Goal: Task Accomplishment & Management: Manage account settings

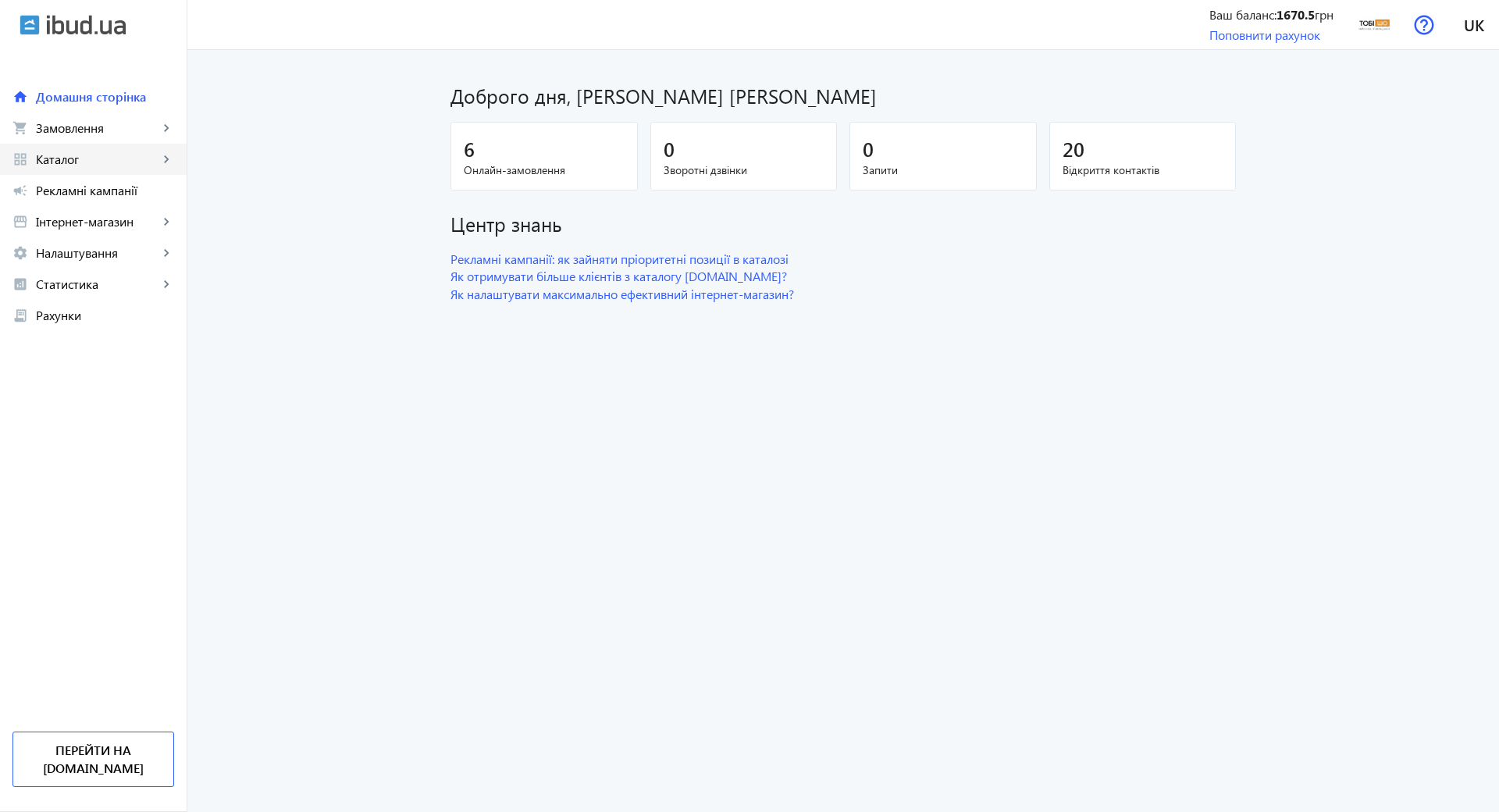
click at [75, 160] on span "Каталог" at bounding box center [97, 160] width 122 height 16
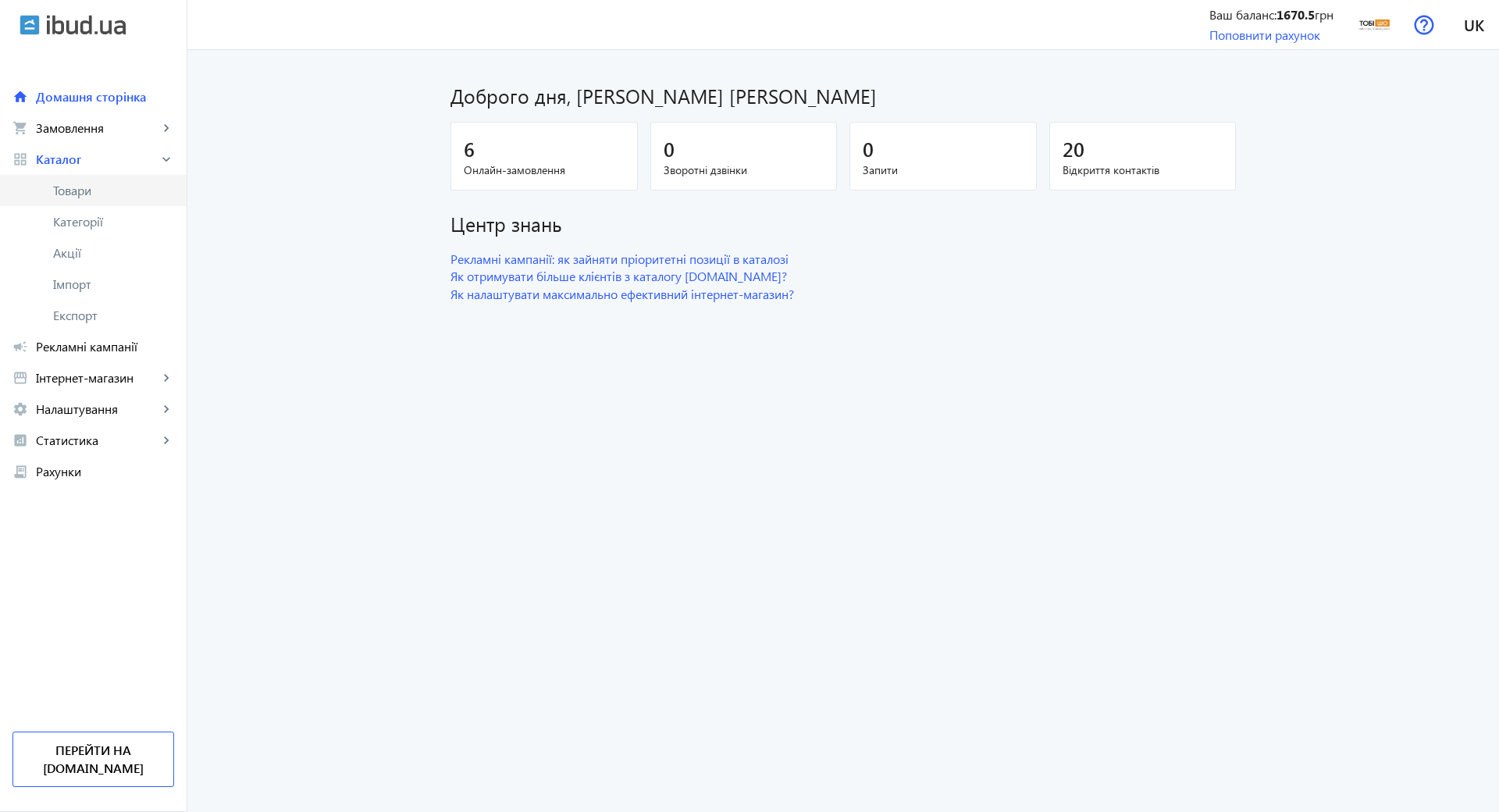
click at [92, 194] on span "Товари" at bounding box center [113, 190] width 121 height 16
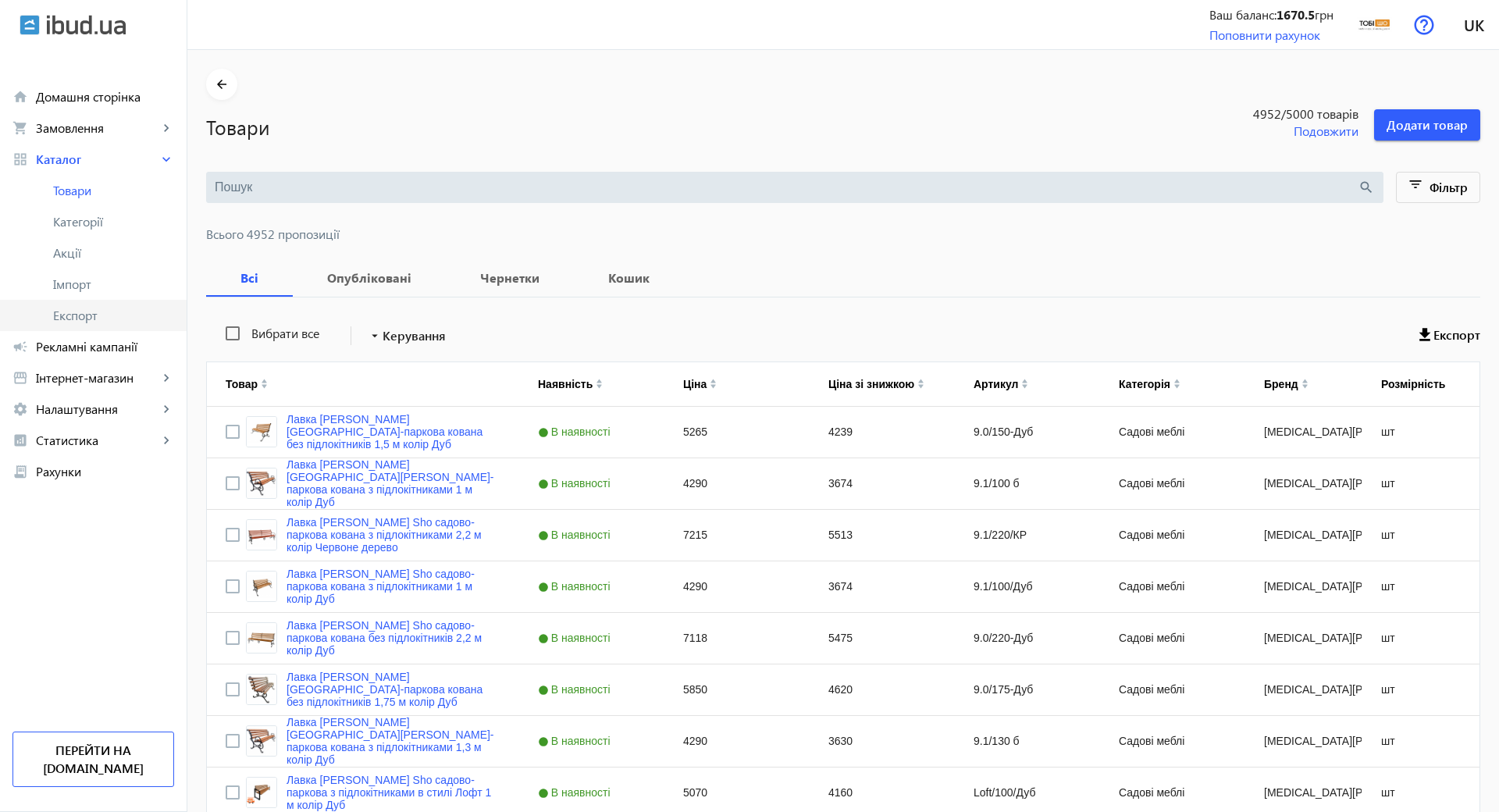
click at [116, 308] on span "Експорт" at bounding box center [113, 316] width 121 height 16
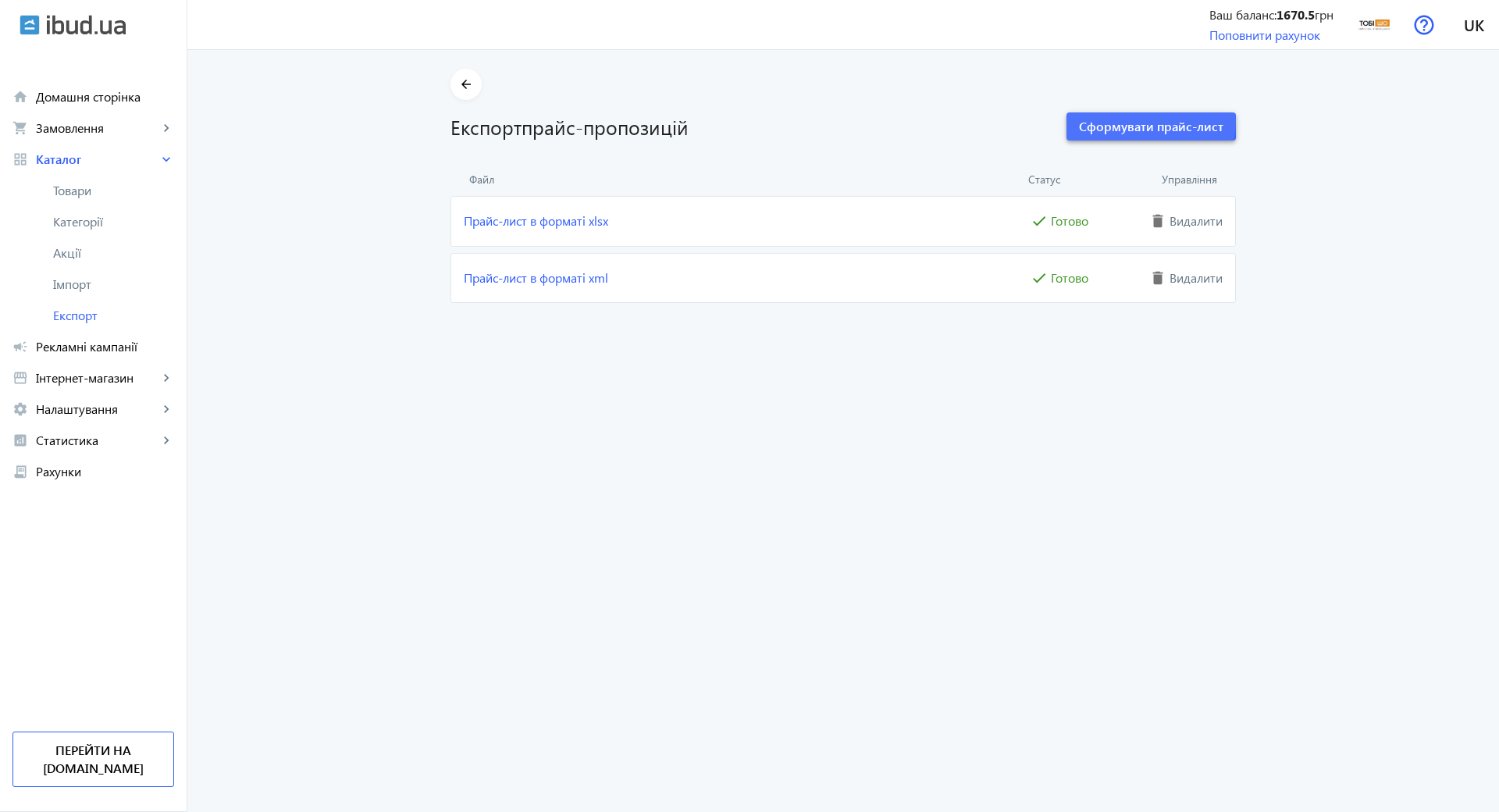
click at [1139, 121] on span "Сформувати прайс-лист" at bounding box center [1152, 126] width 145 height 17
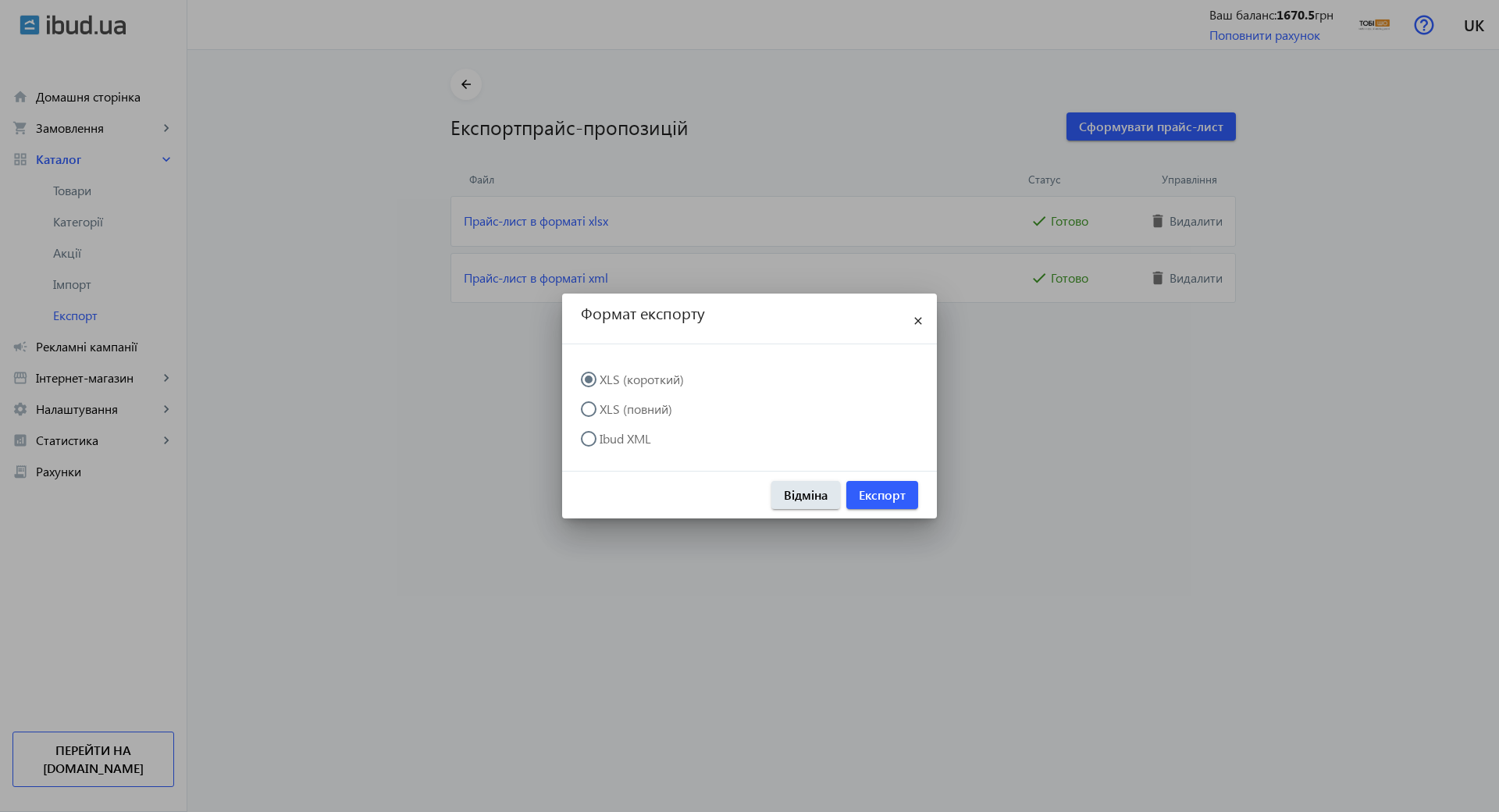
click at [631, 403] on label "XLS (повний)" at bounding box center [634, 409] width 76 height 12
click at [612, 401] on input "XLS (повний)" at bounding box center [597, 417] width 31 height 31
radio input "true"
click at [862, 486] on span "Експорт" at bounding box center [882, 495] width 47 height 17
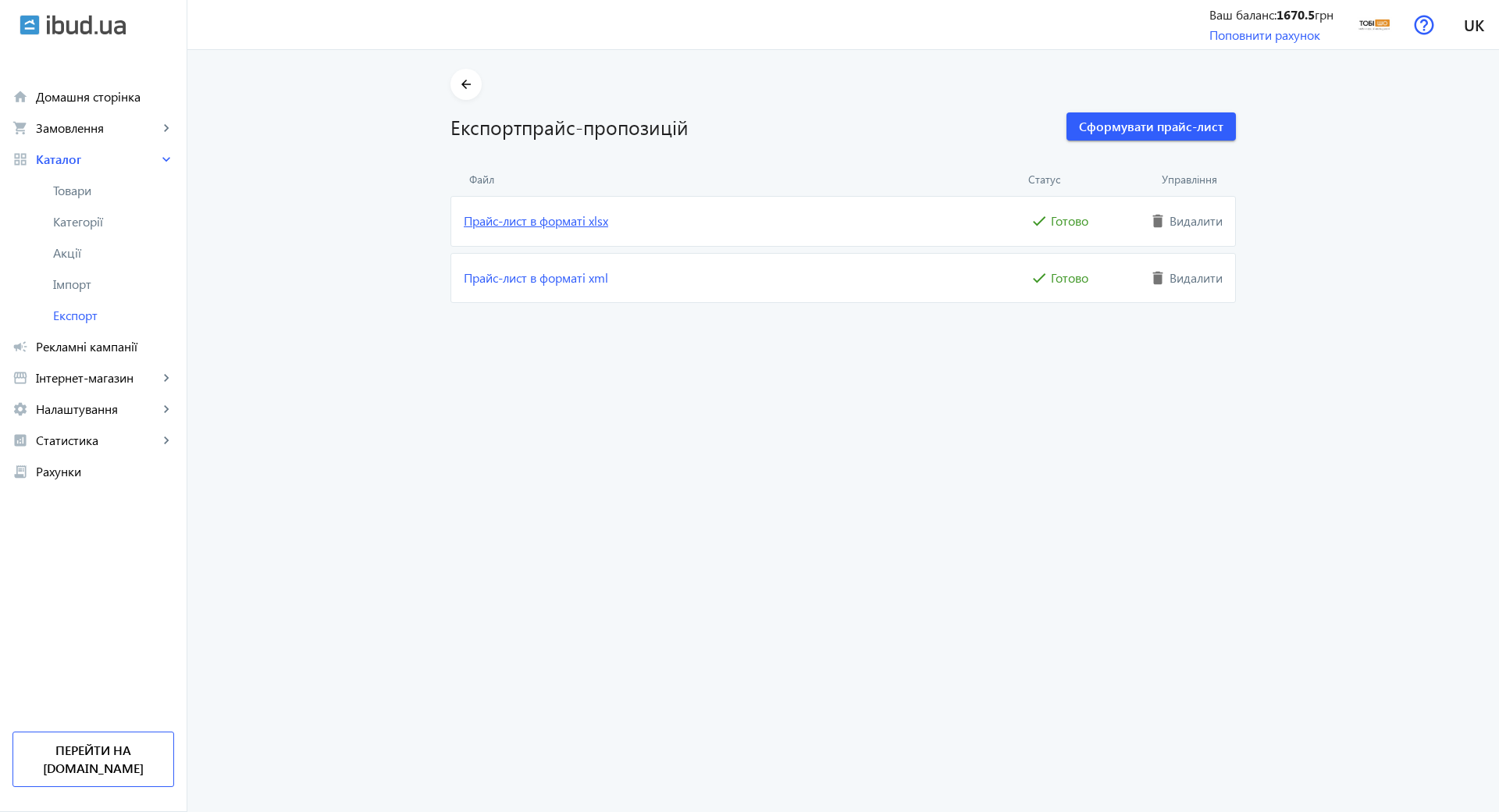
click at [554, 223] on link "Прайс-лист в форматі xlsx" at bounding box center [745, 221] width 564 height 17
click at [63, 278] on span "Імпорт" at bounding box center [113, 284] width 121 height 16
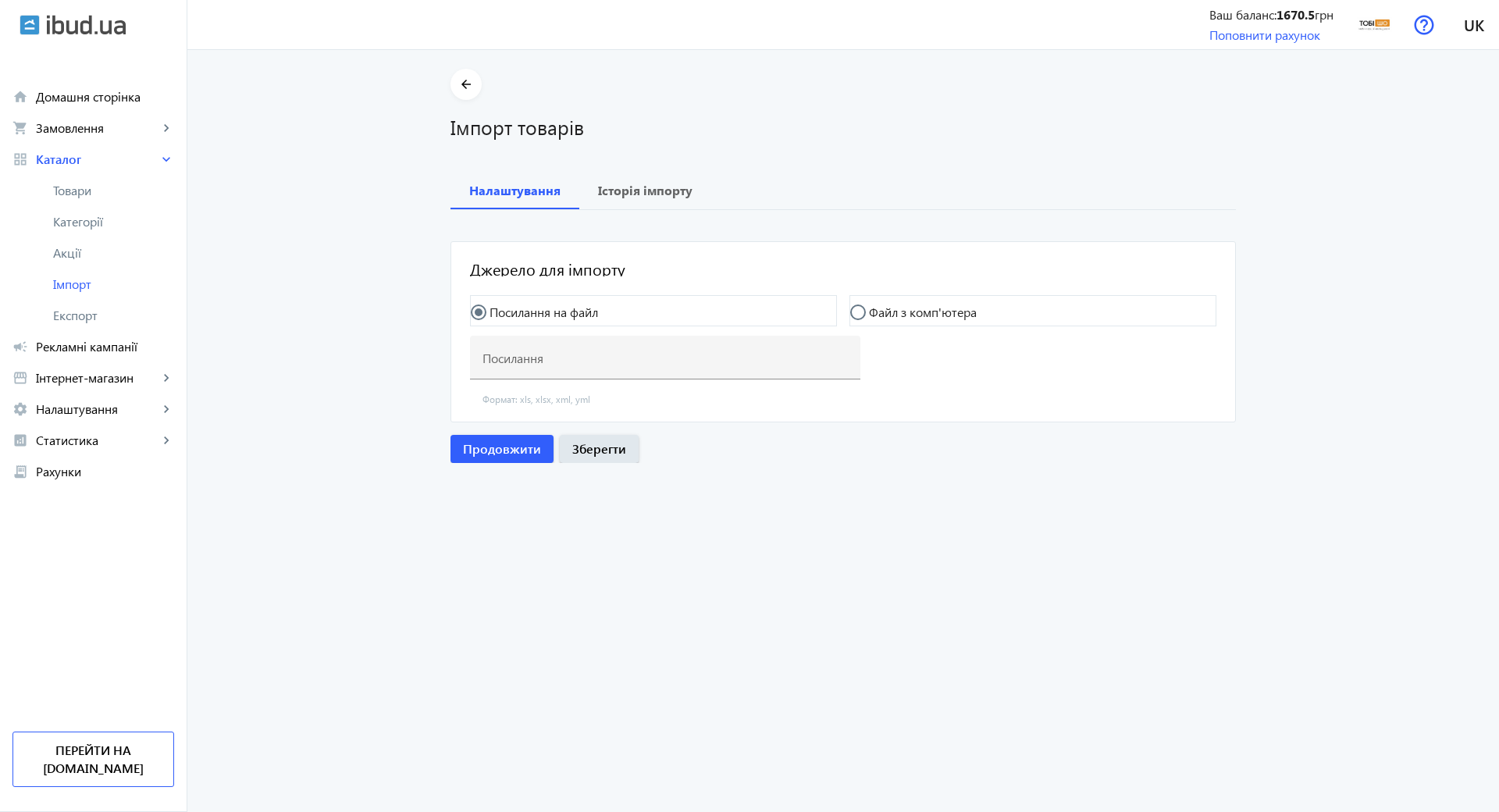
type input "https://my.foks.biz/s/pb/f?key=c5fc8778-65a8-453d-8a3b-a999d7afe051&type=yml_ca…"
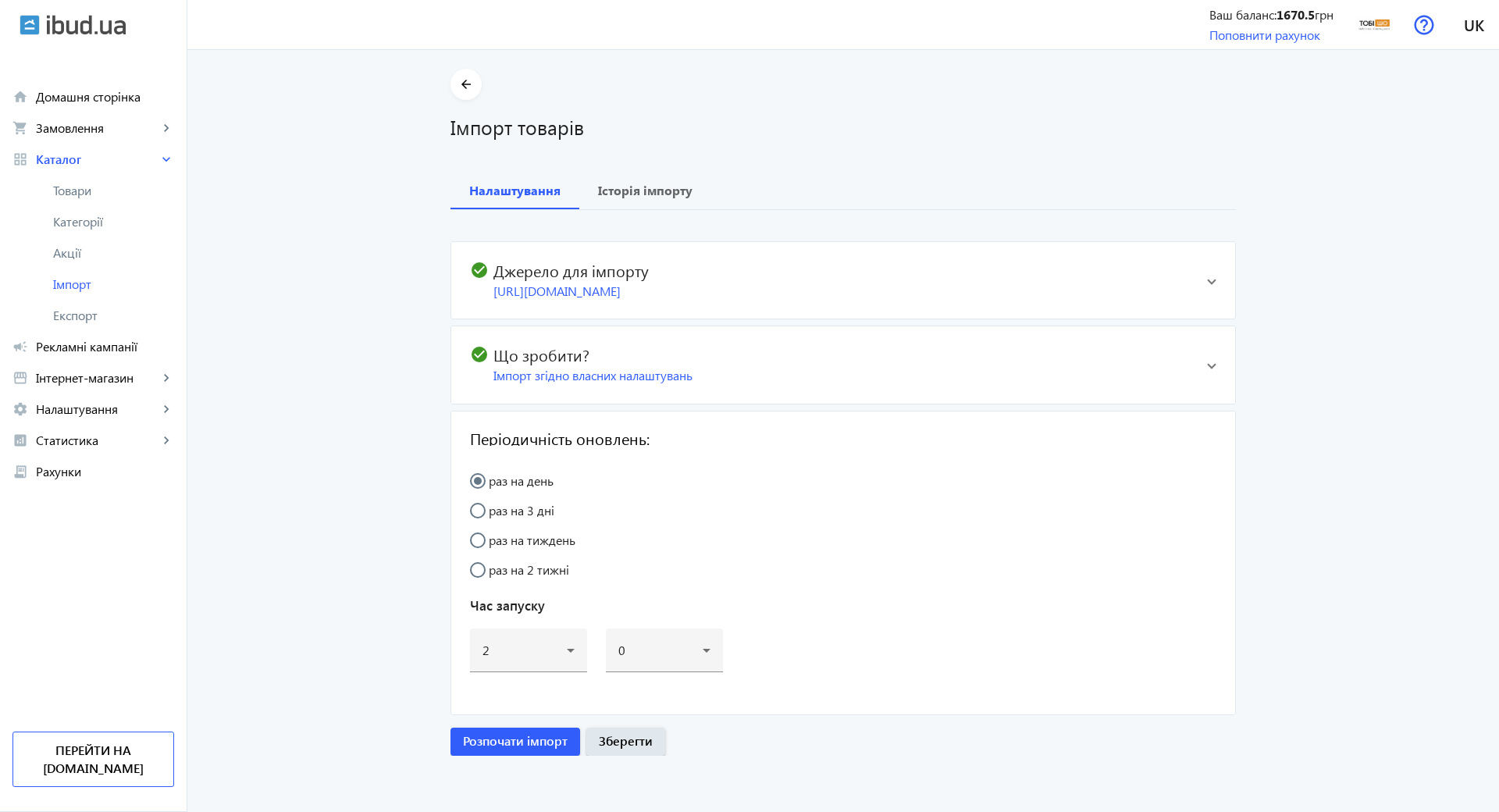
click at [619, 299] on div "https://my.foks.biz/s/pb/f?key=c5fc8778-65a8-453d-8a3b-a999d7afe051&type=yml_ca…" at bounding box center [843, 291] width 701 height 17
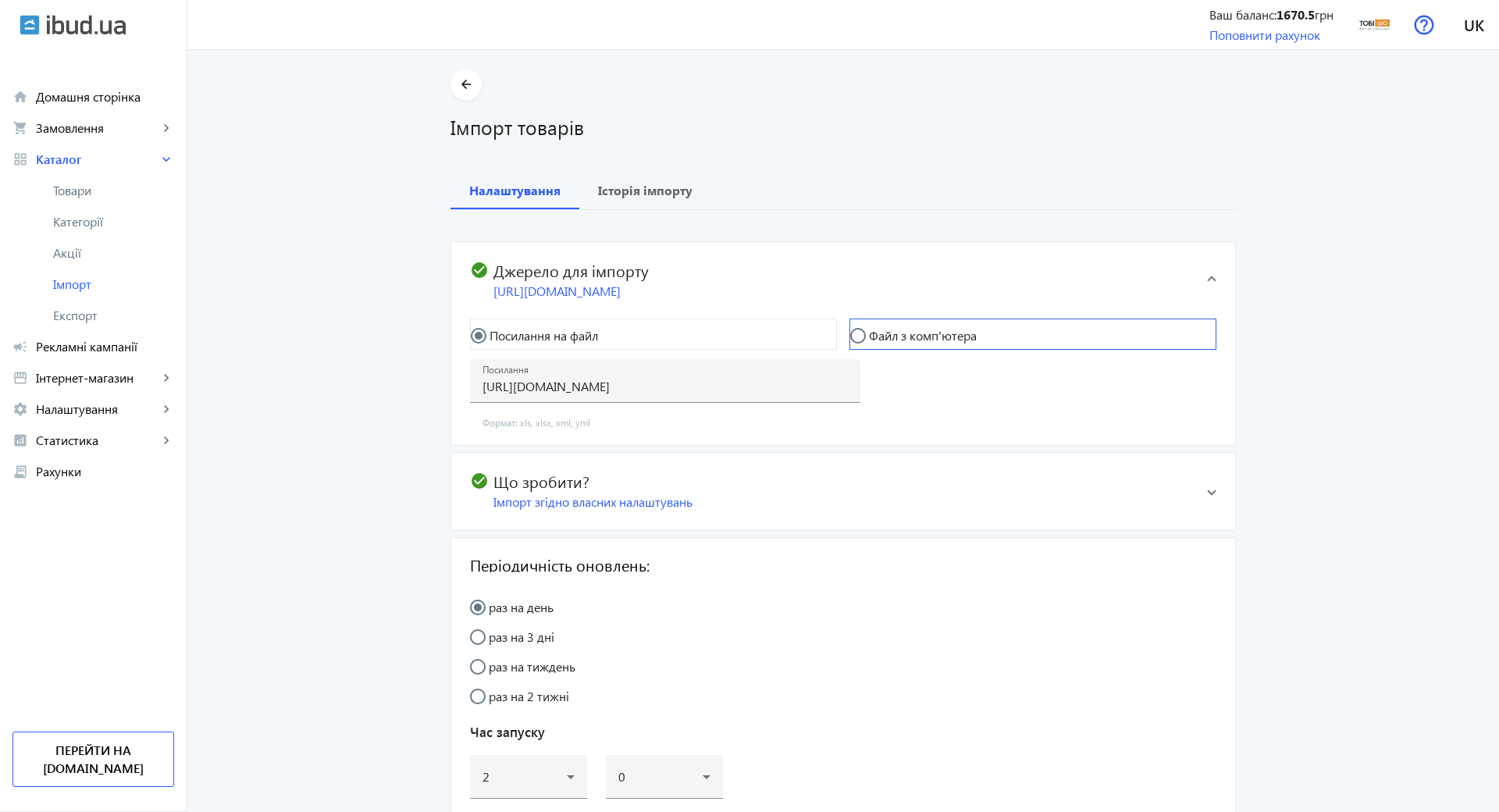
click at [966, 347] on mat-radio-button "Файл з комп'ютера" at bounding box center [1032, 334] width 367 height 31
click at [934, 332] on label "Файл з комп'ютера" at bounding box center [921, 336] width 111 height 12
click at [852, 333] on input "Файл з комп'ютера" at bounding box center [866, 344] width 31 height 31
radio input "true"
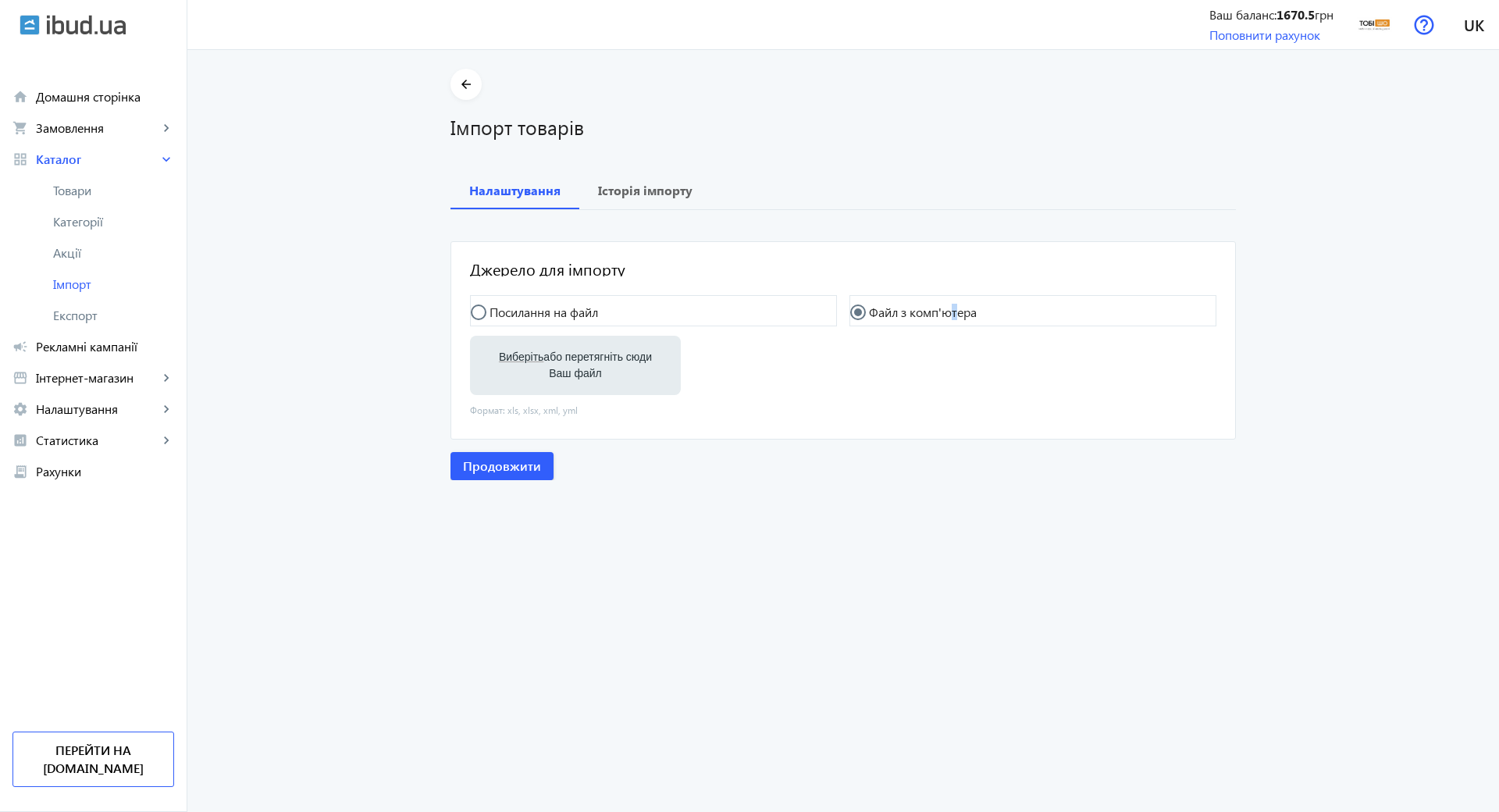
click at [623, 368] on label "Виберіть або перетягніть сюди Ваш файл" at bounding box center [575, 365] width 186 height 44
click at [623, 368] on input "Виберіть або перетягніть сюди Ваш файл" at bounding box center [575, 366] width 186 height 18
type input "C:\fakepath\tobi-sho-2-2025-08-17-16-24.xlsx"
click at [532, 463] on span "button" at bounding box center [502, 467] width 103 height 38
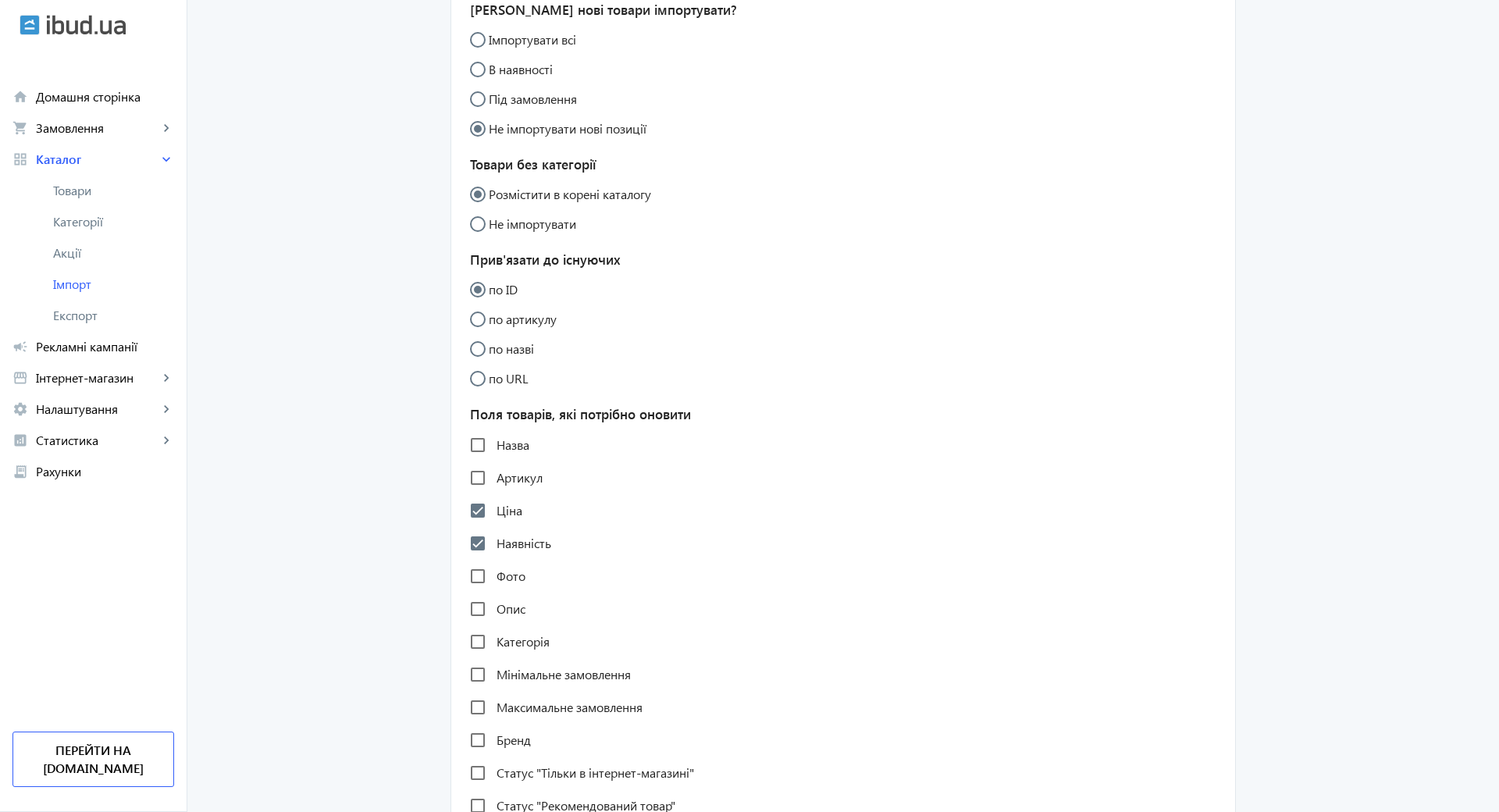
scroll to position [390, 0]
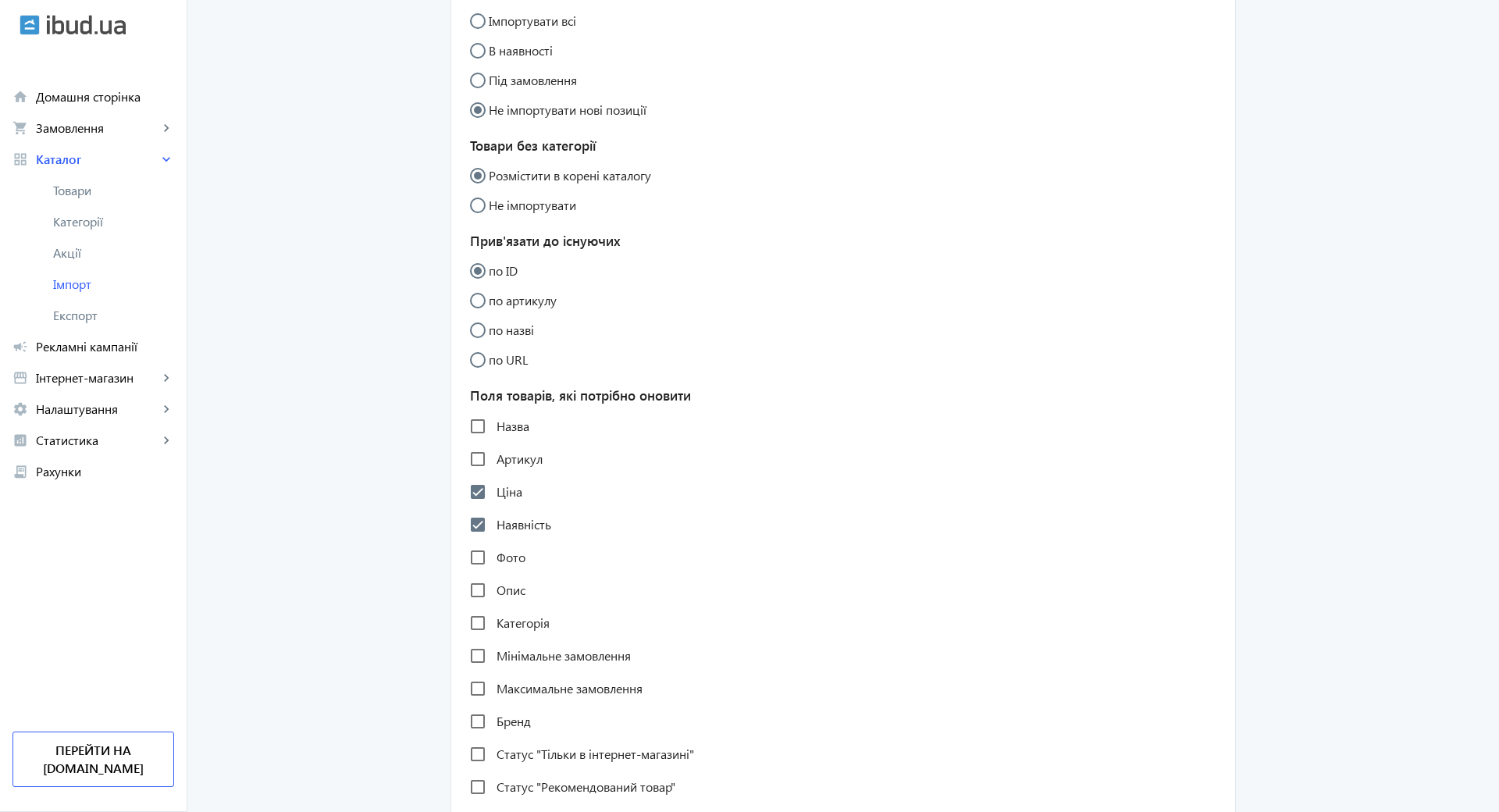
click at [503, 427] on label "Назва" at bounding box center [510, 426] width 36 height 12
click at [493, 427] on input "Назва" at bounding box center [478, 426] width 31 height 31
checkbox input "true"
click at [503, 454] on label "Артикул" at bounding box center [517, 459] width 49 height 12
click at [493, 454] on input "Артикул" at bounding box center [478, 459] width 31 height 31
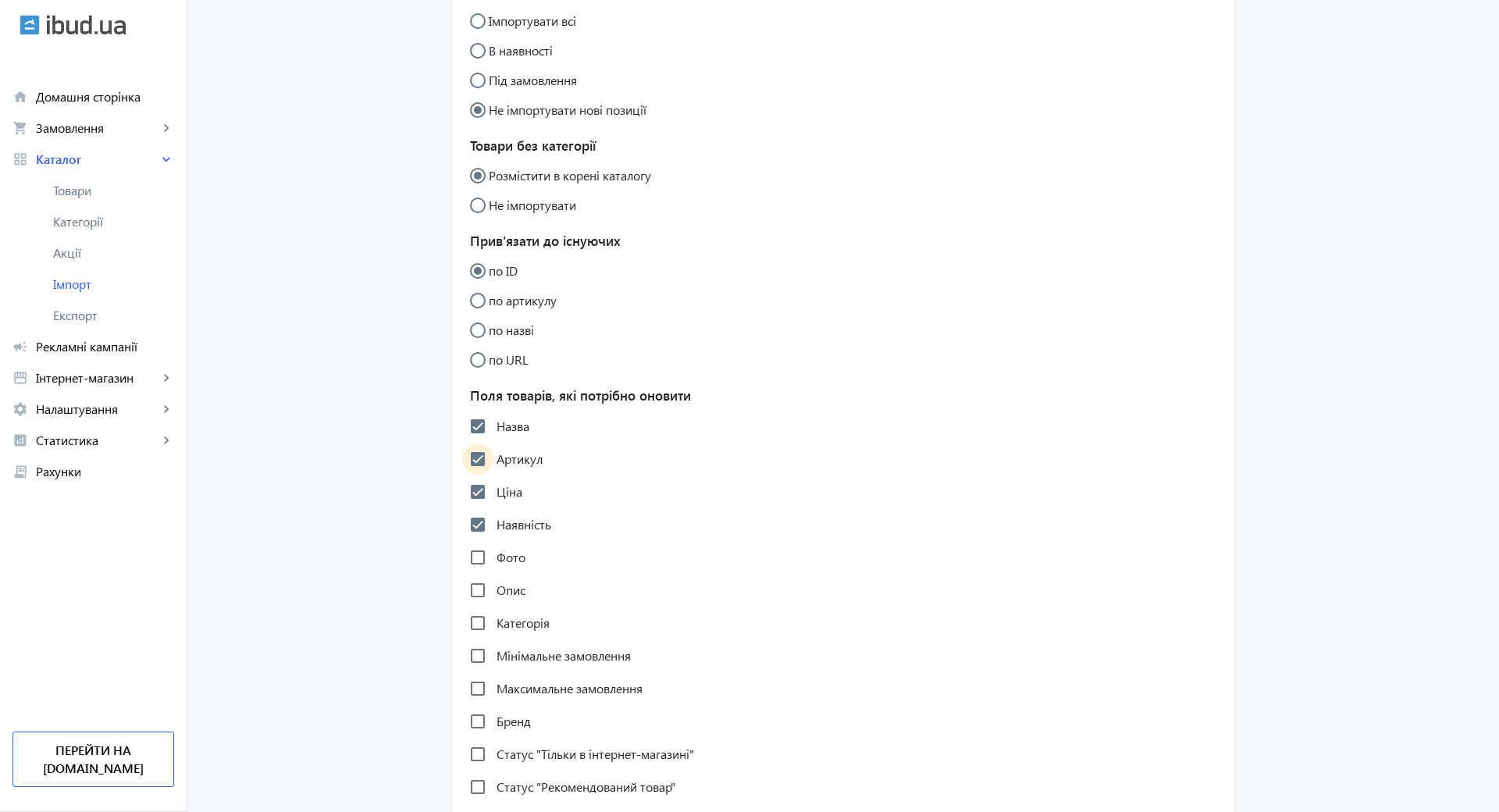
checkbox input "true"
click at [500, 595] on label "Опис" at bounding box center [509, 590] width 32 height 12
click at [493, 595] on input "Опис" at bounding box center [478, 590] width 31 height 31
checkbox input "true"
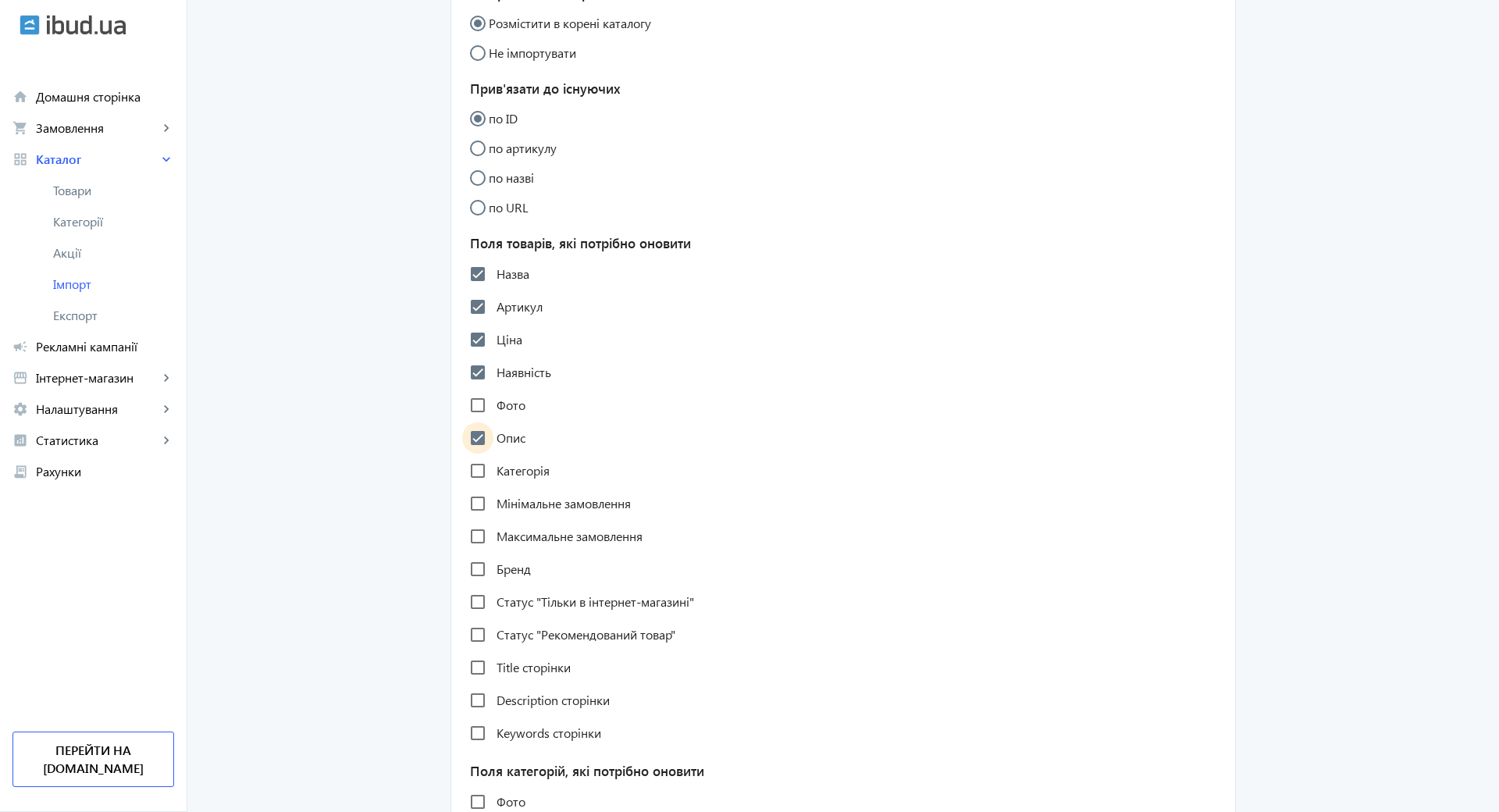
scroll to position [546, 0]
click at [494, 563] on label "Бренд" at bounding box center [511, 565] width 38 height 12
click at [493, 563] on input "Бренд" at bounding box center [478, 565] width 31 height 31
checkbox input "true"
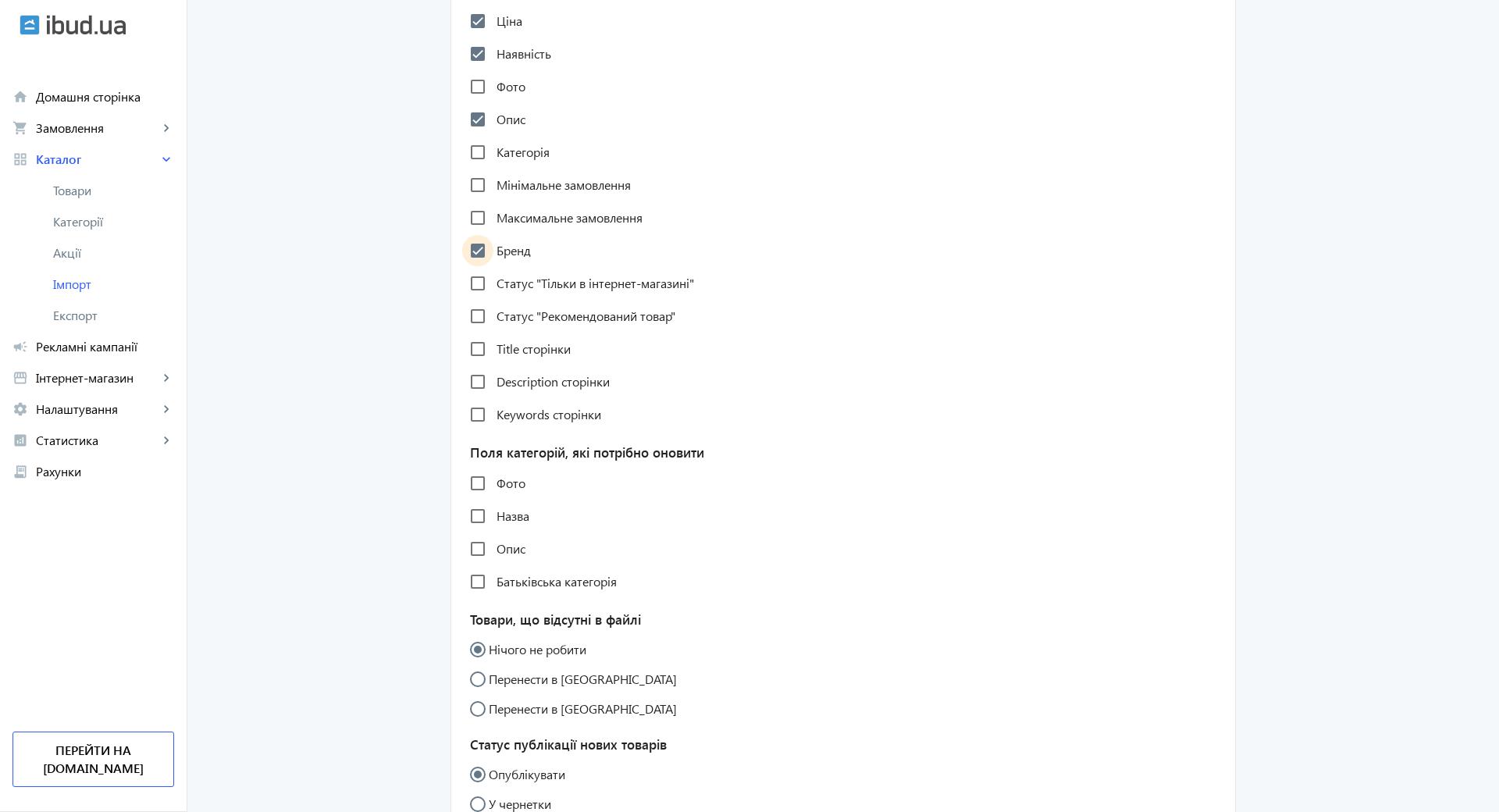
scroll to position [937, 0]
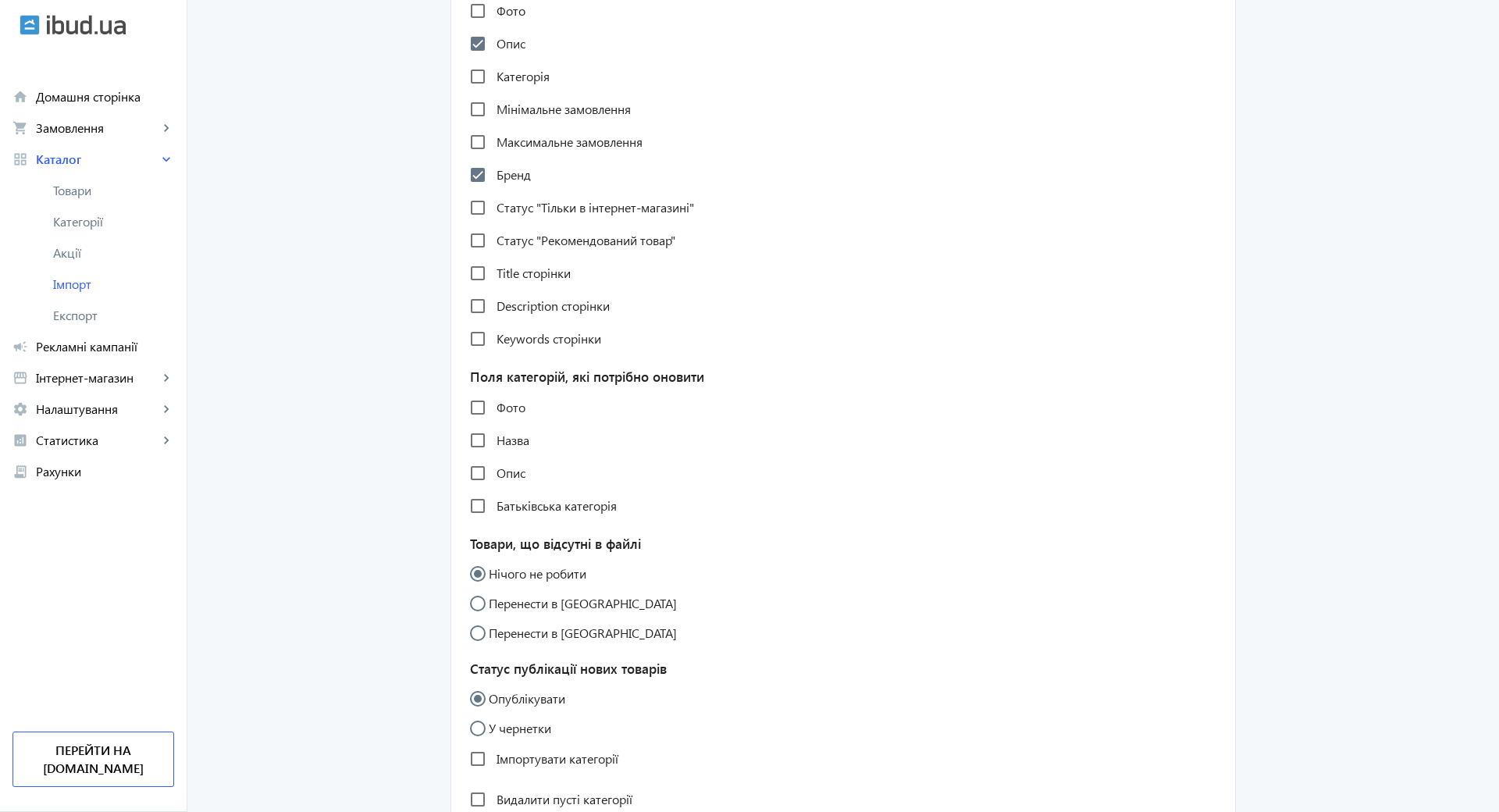
click at [502, 445] on label "Назва" at bounding box center [510, 440] width 36 height 12
click at [493, 445] on input "Назва" at bounding box center [478, 440] width 31 height 31
checkbox input "true"
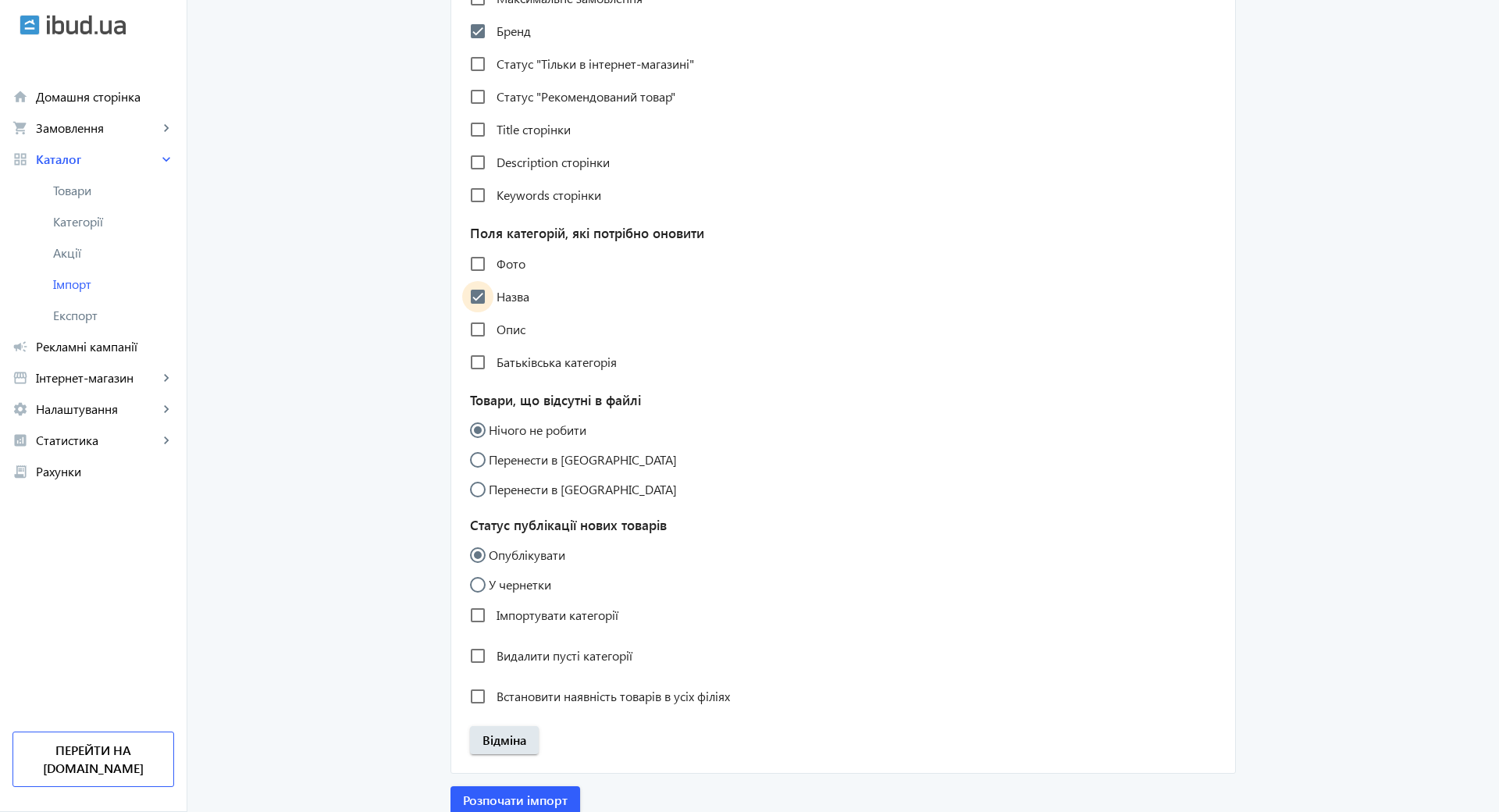
scroll to position [1093, 0]
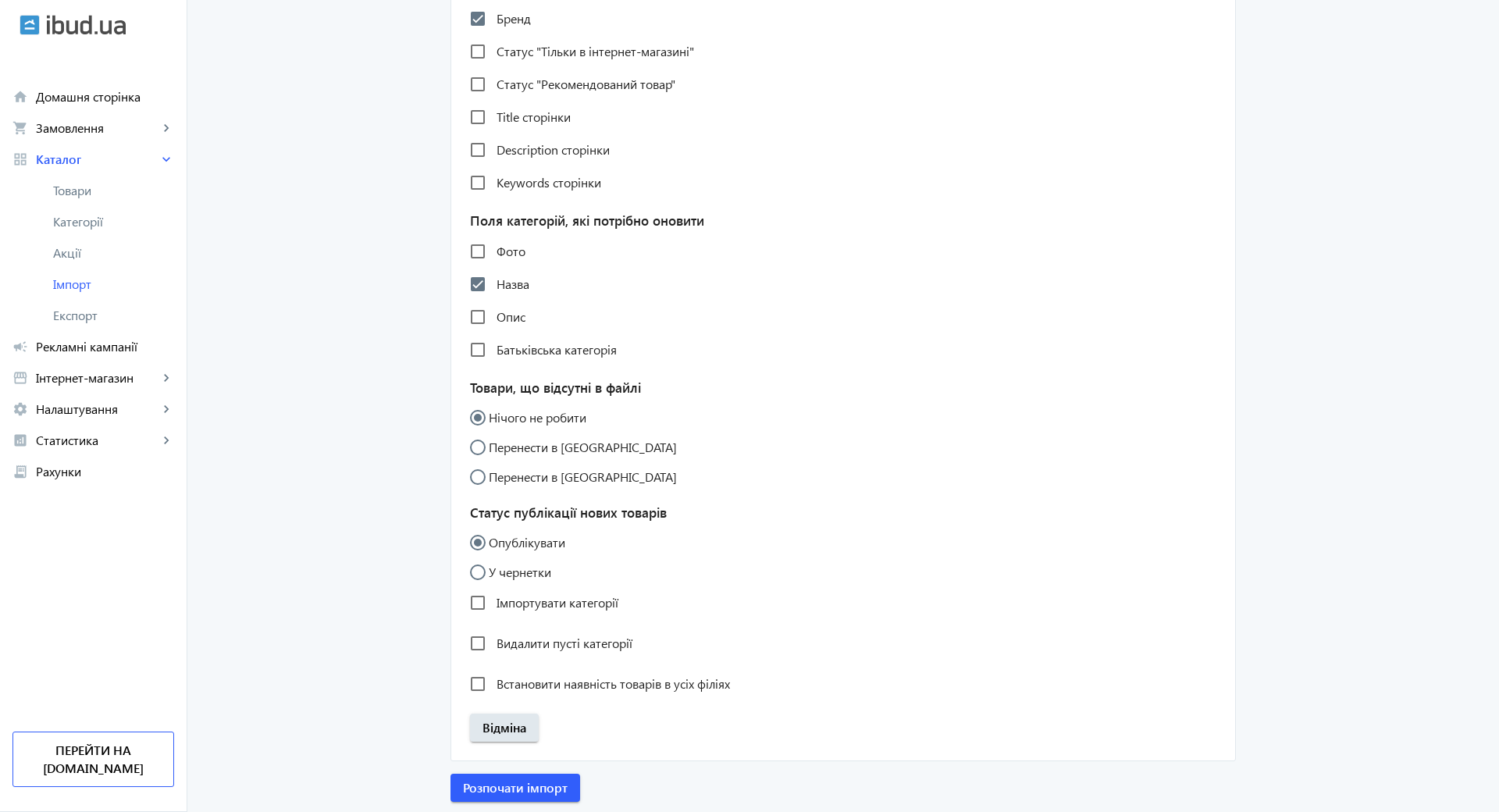
click at [503, 318] on label "Опис" at bounding box center [509, 317] width 32 height 12
click at [493, 318] on input "Опис" at bounding box center [478, 317] width 31 height 31
checkbox input "true"
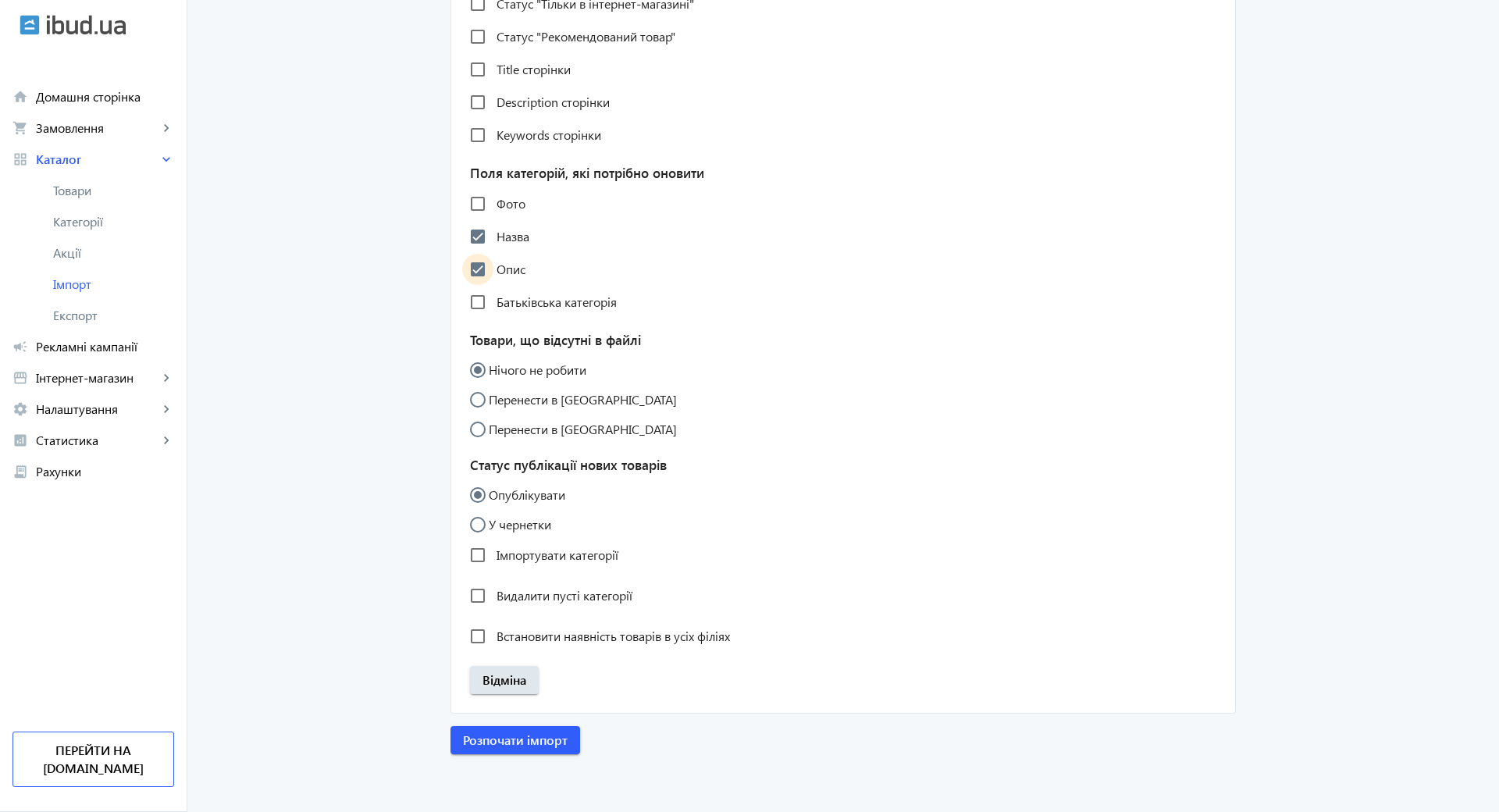
scroll to position [1234, 0]
click at [522, 731] on span "Розпочати імпорт" at bounding box center [516, 740] width 105 height 17
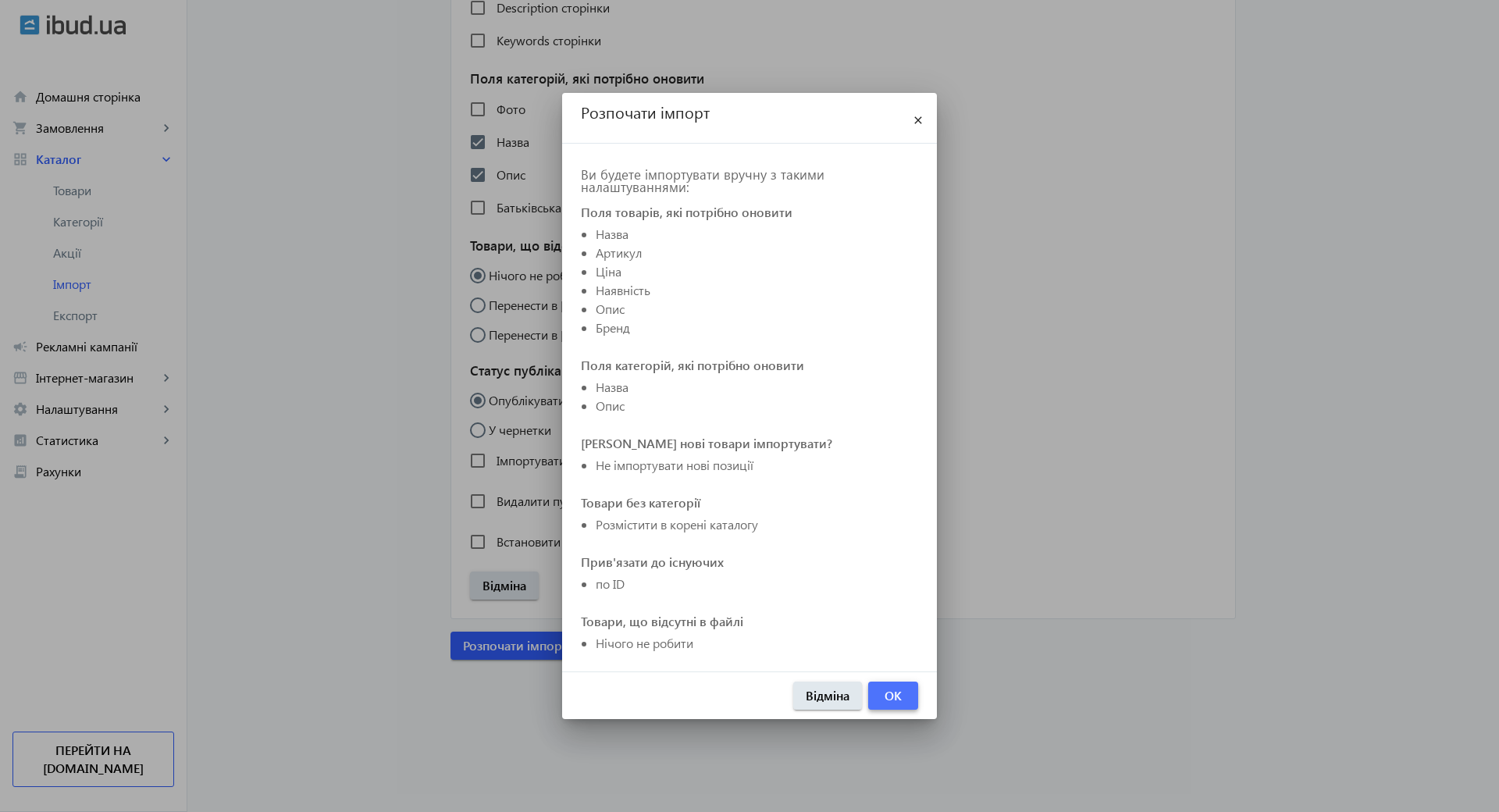
click at [893, 686] on span "OK" at bounding box center [893, 695] width 17 height 17
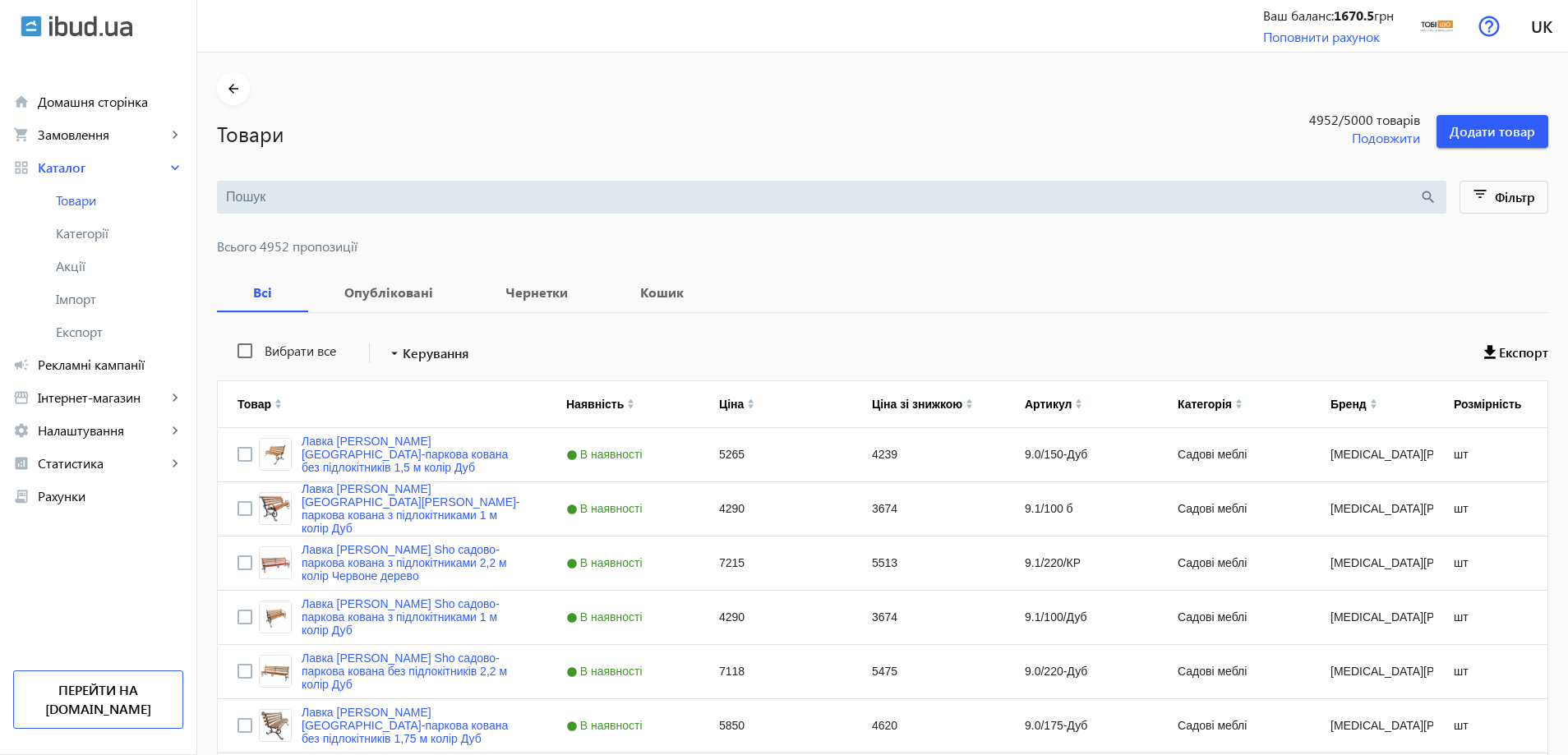
click at [373, 198] on input "search" at bounding box center [822, 197] width 1193 height 18
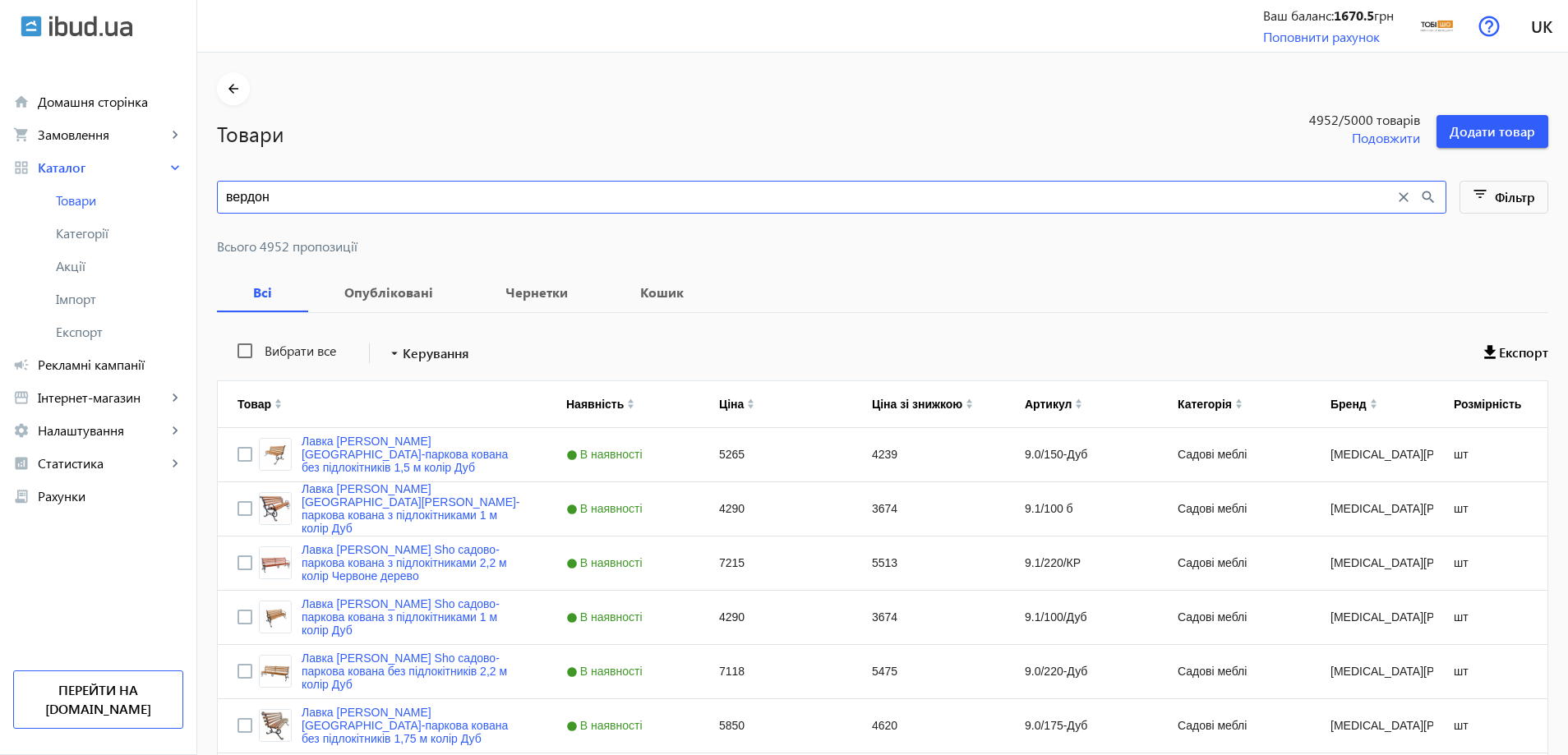
type input "вердон"
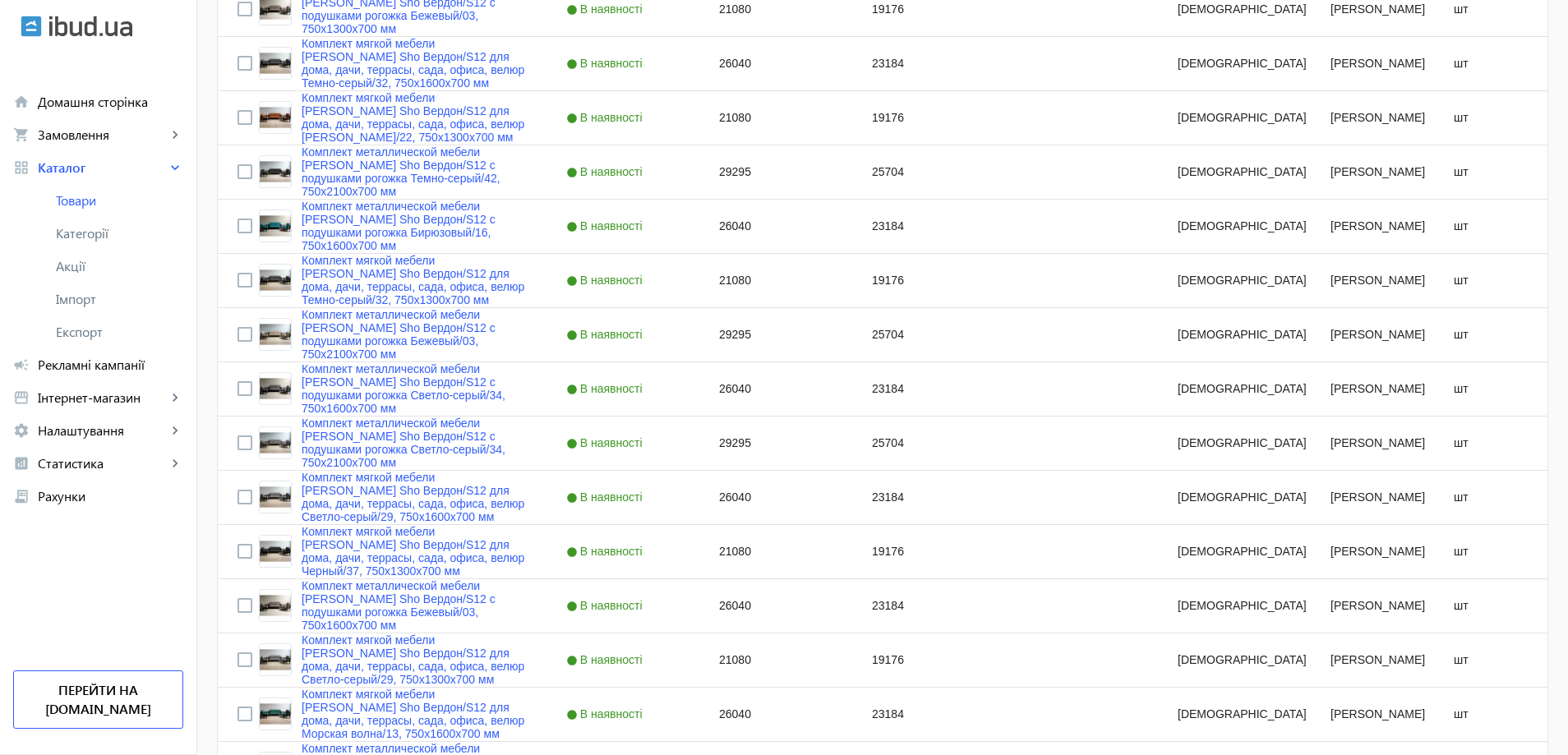
scroll to position [1377, 0]
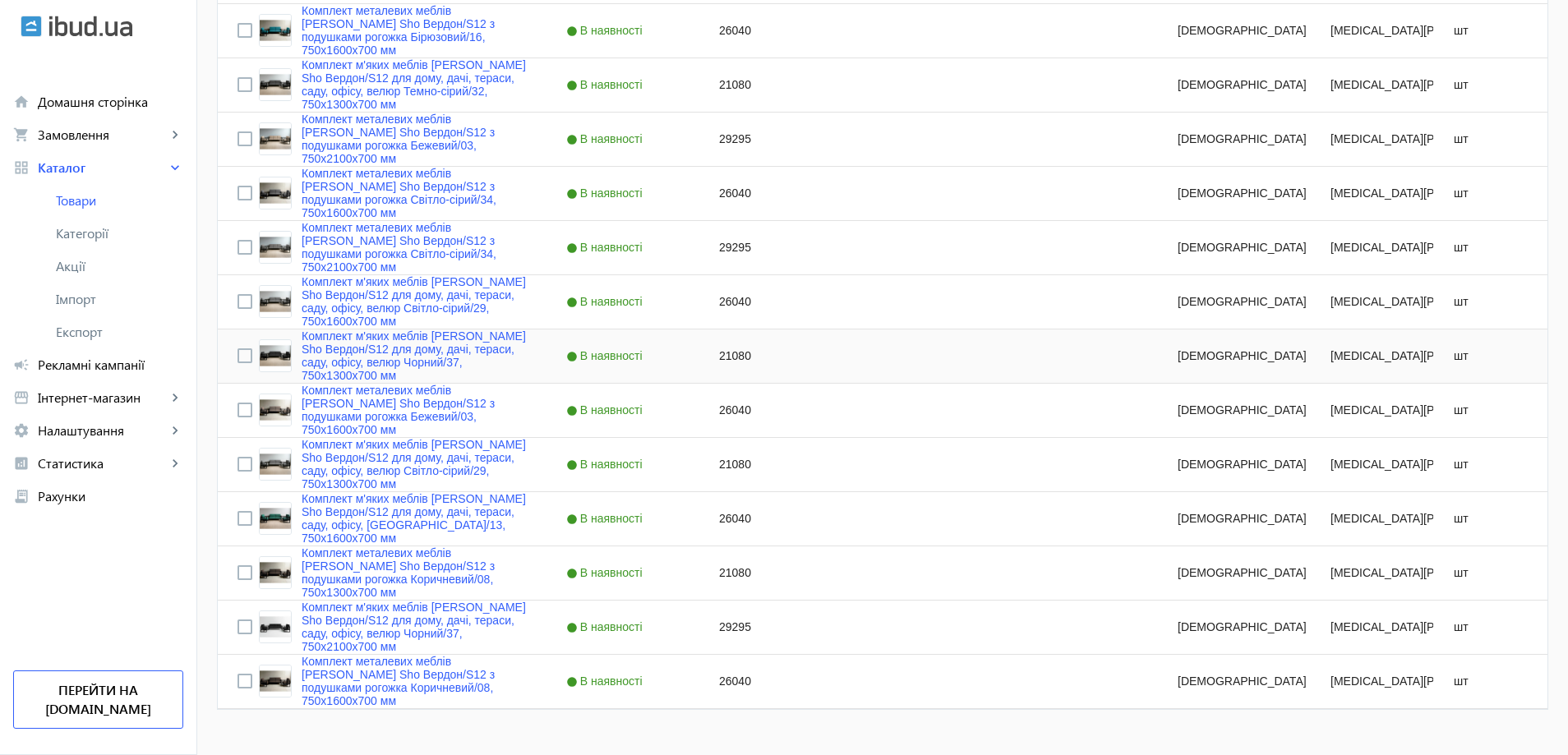
scroll to position [1377, 0]
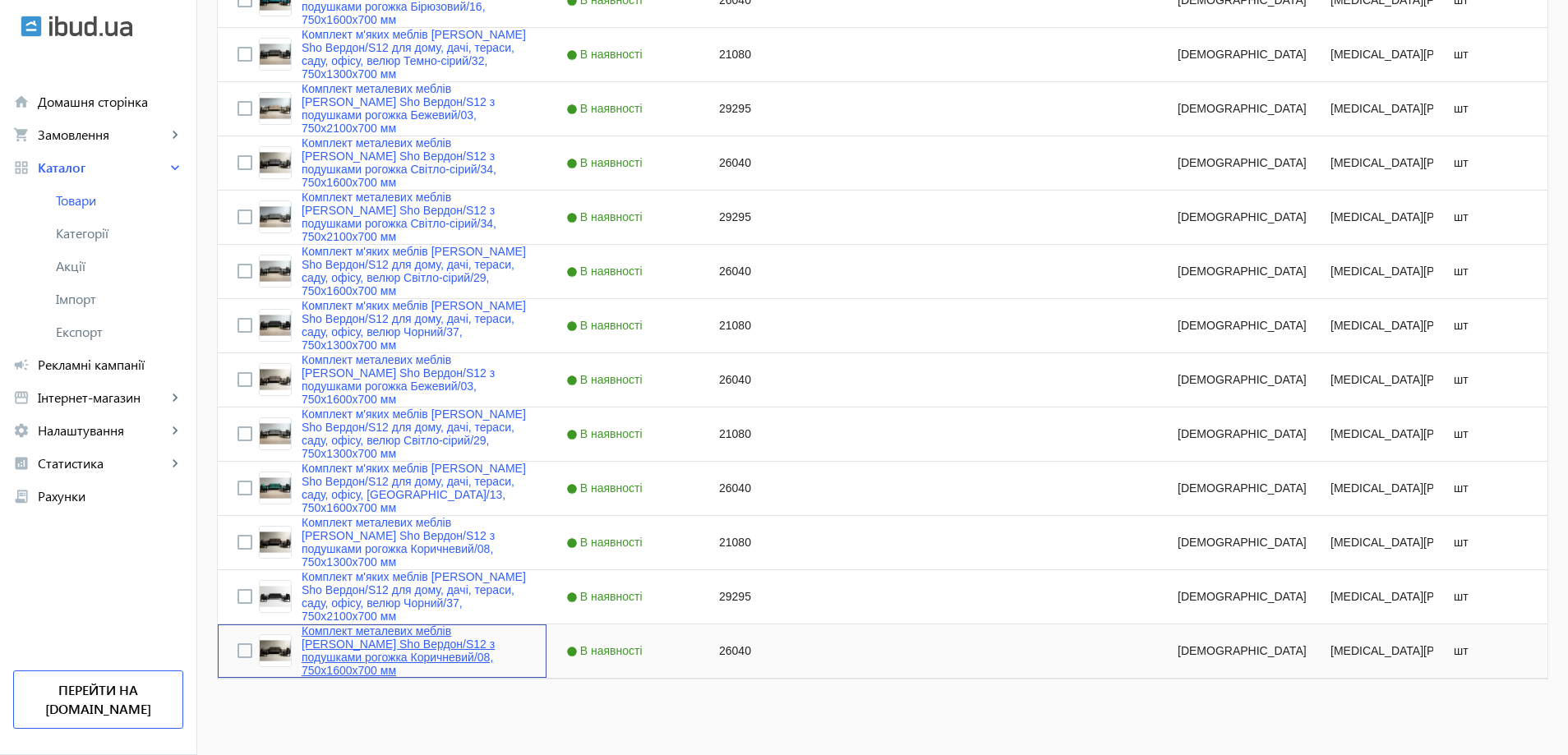
click at [375, 642] on link "Комплект металевих меблів [PERSON_NAME] Sho Вердон/S12 з подушками рогожка Кори…" at bounding box center [413, 650] width 225 height 52
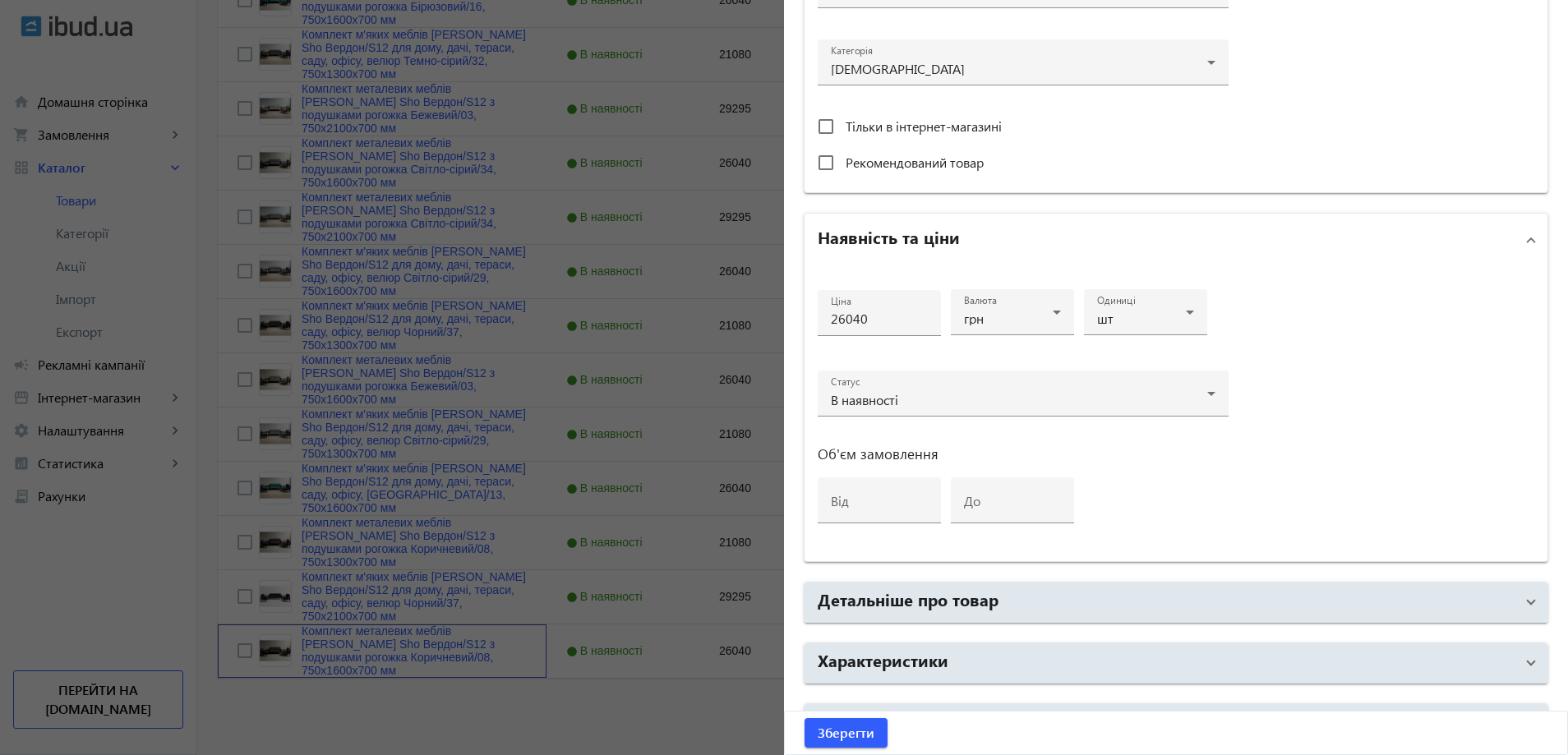
scroll to position [575, 0]
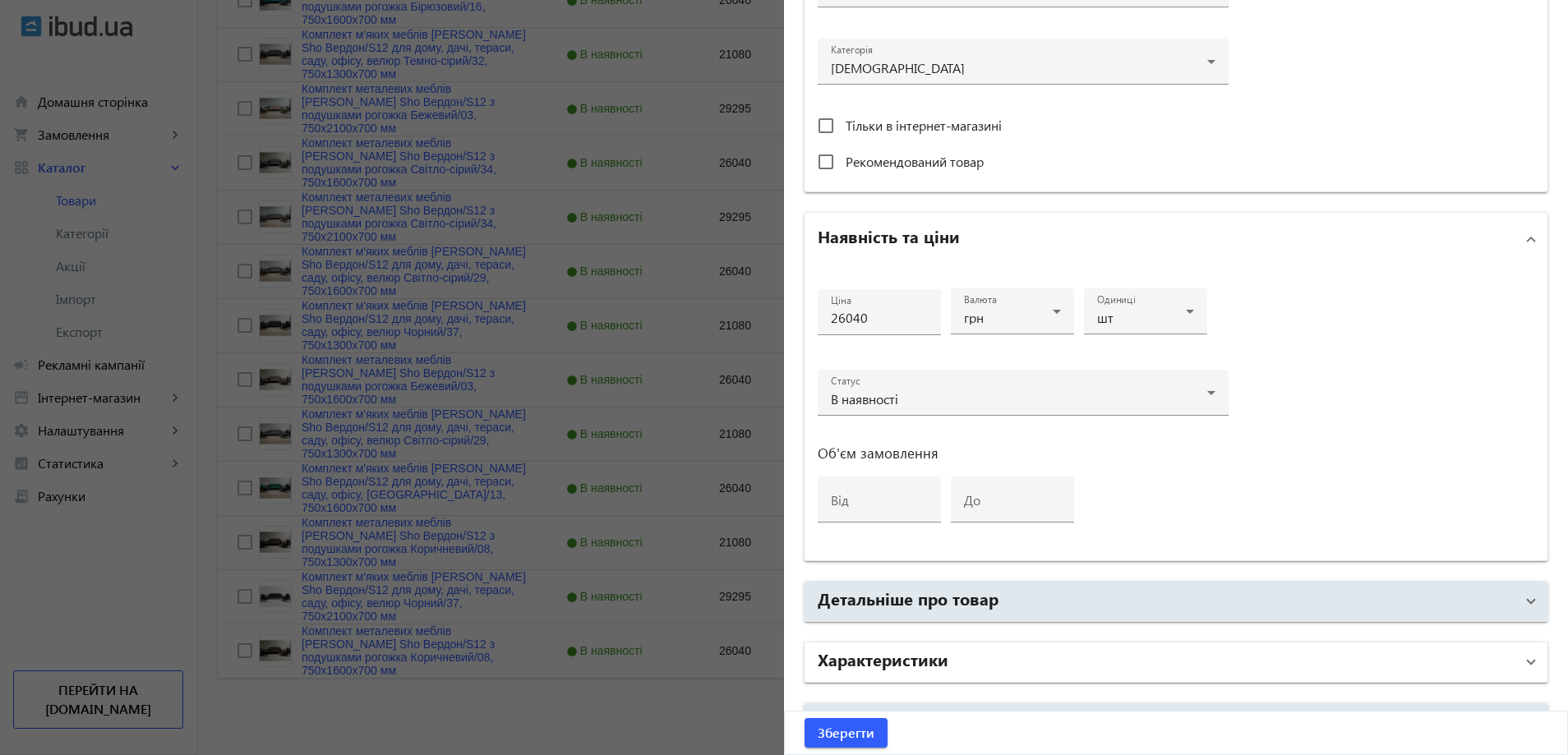
click at [965, 675] on mat-panel-title "Характеристики" at bounding box center [1166, 662] width 697 height 29
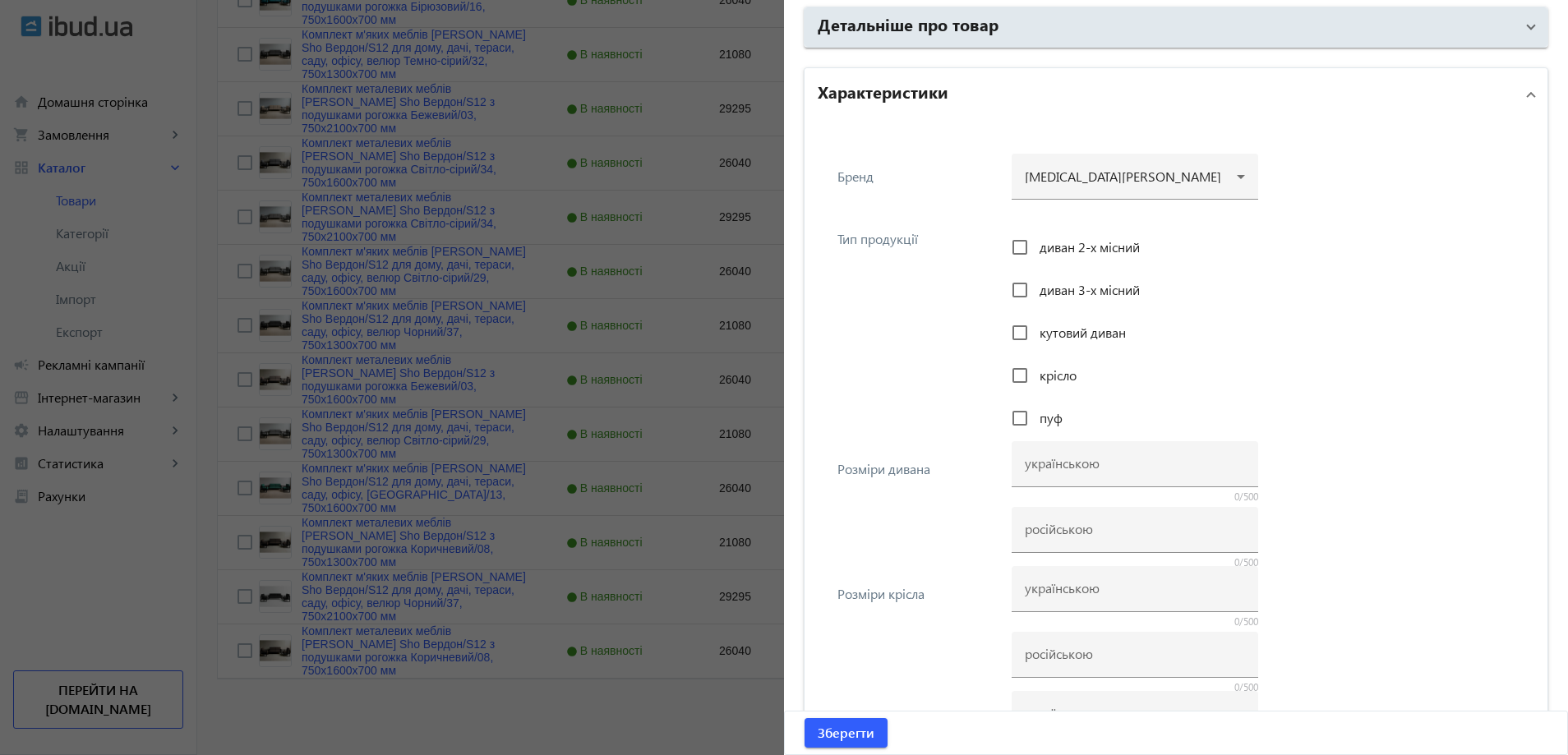
scroll to position [1151, 0]
click at [906, 98] on h2 "Характеристики" at bounding box center [883, 90] width 130 height 23
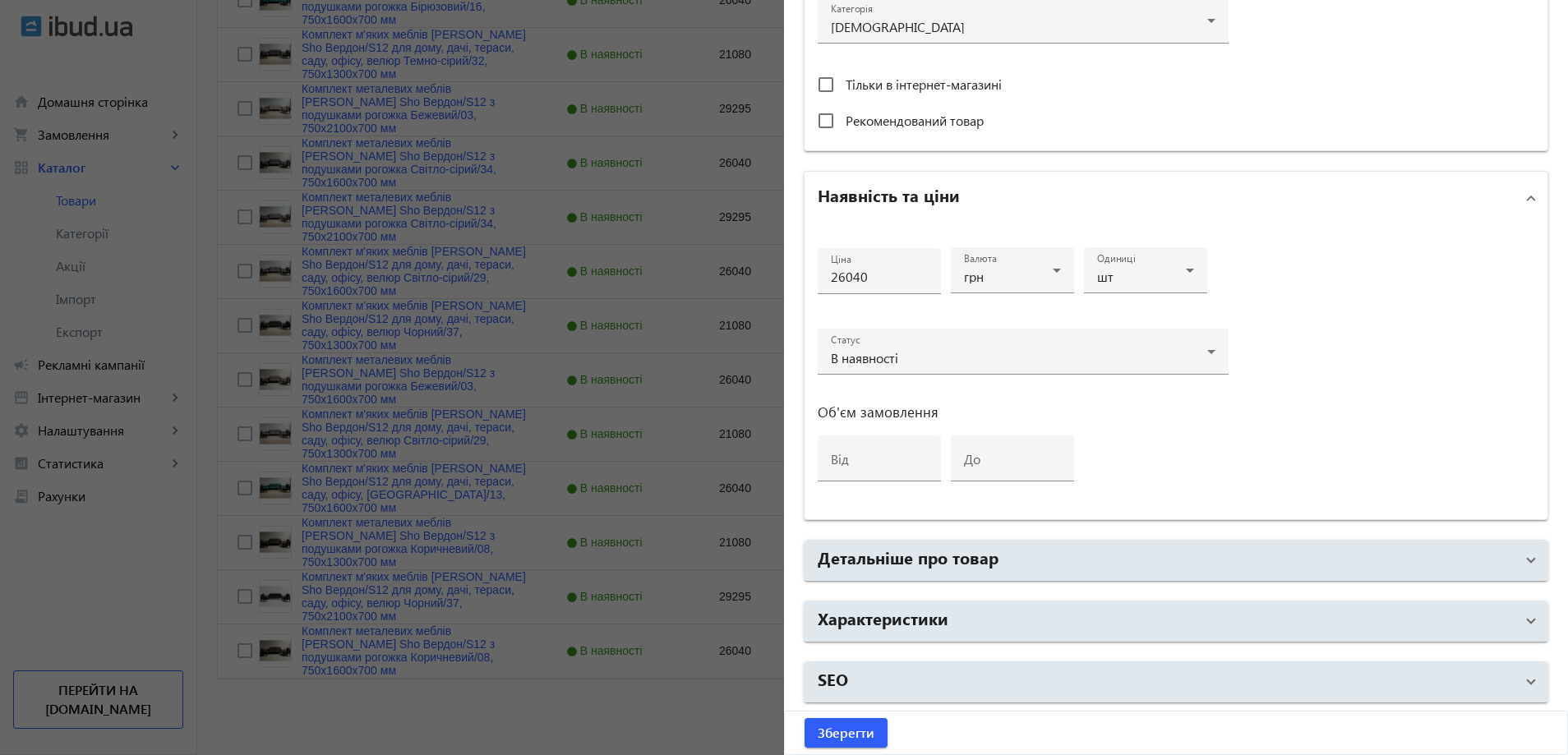
scroll to position [616, 0]
click at [588, 404] on div at bounding box center [784, 378] width 1568 height 755
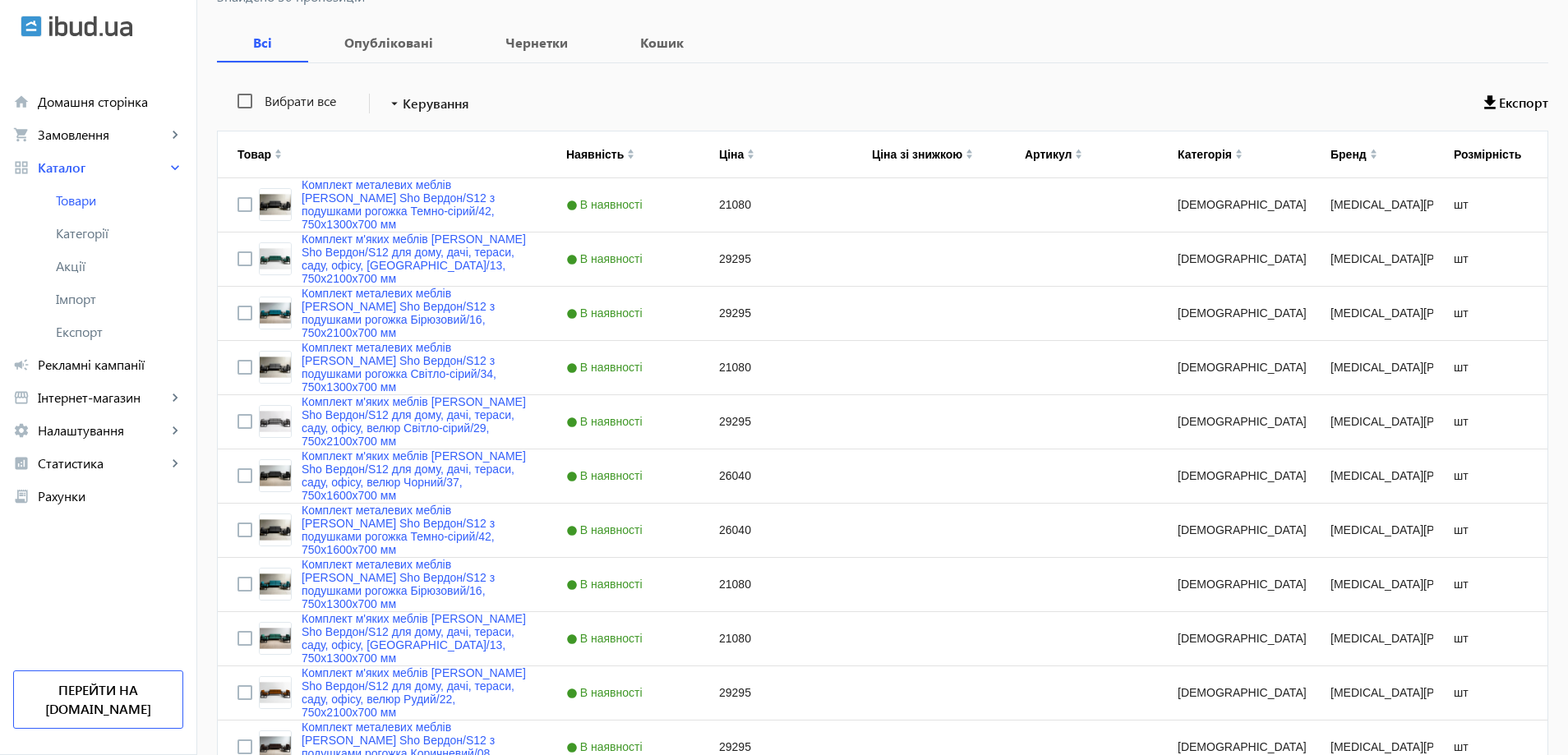
scroll to position [0, 0]
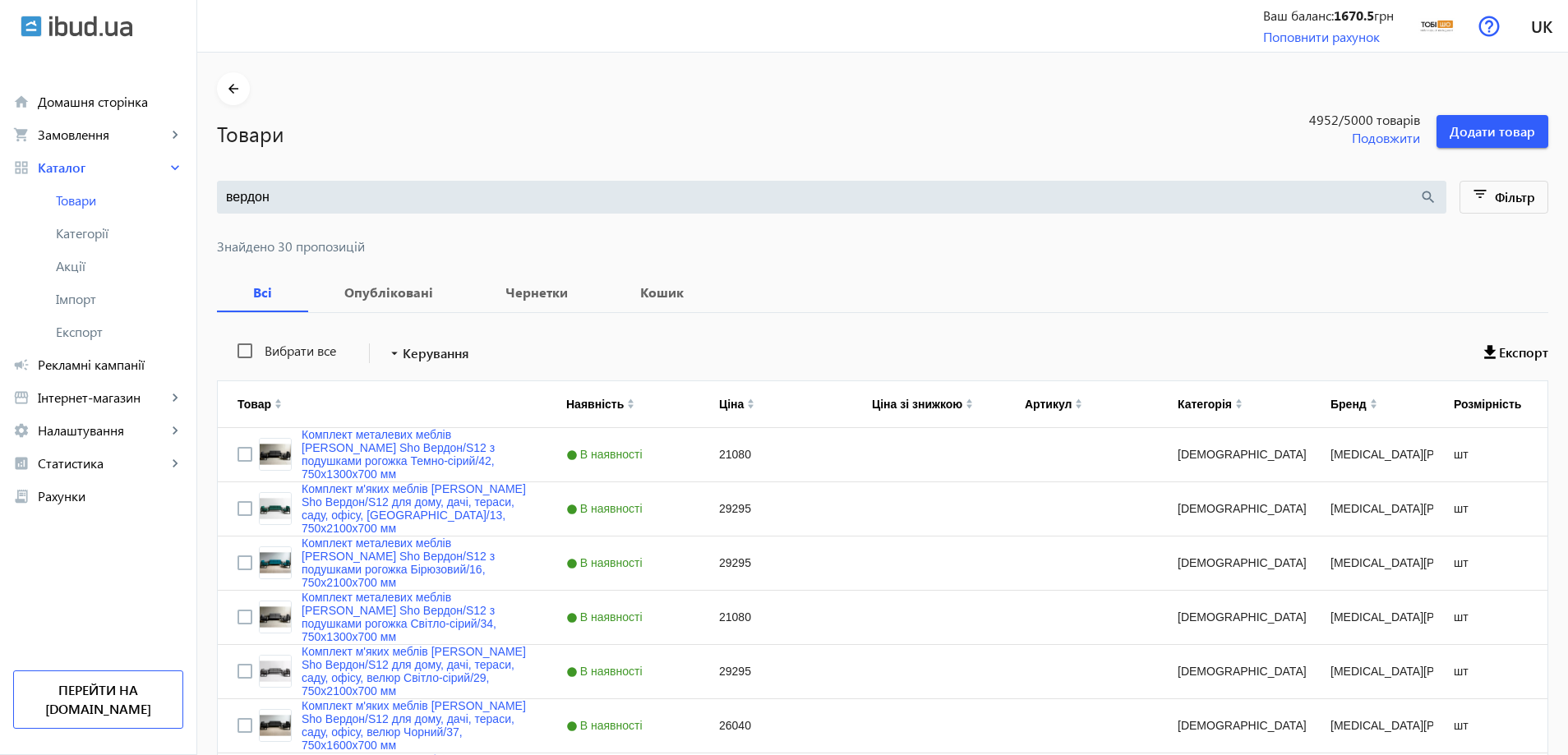
click at [346, 199] on input "вердон" at bounding box center [822, 197] width 1193 height 18
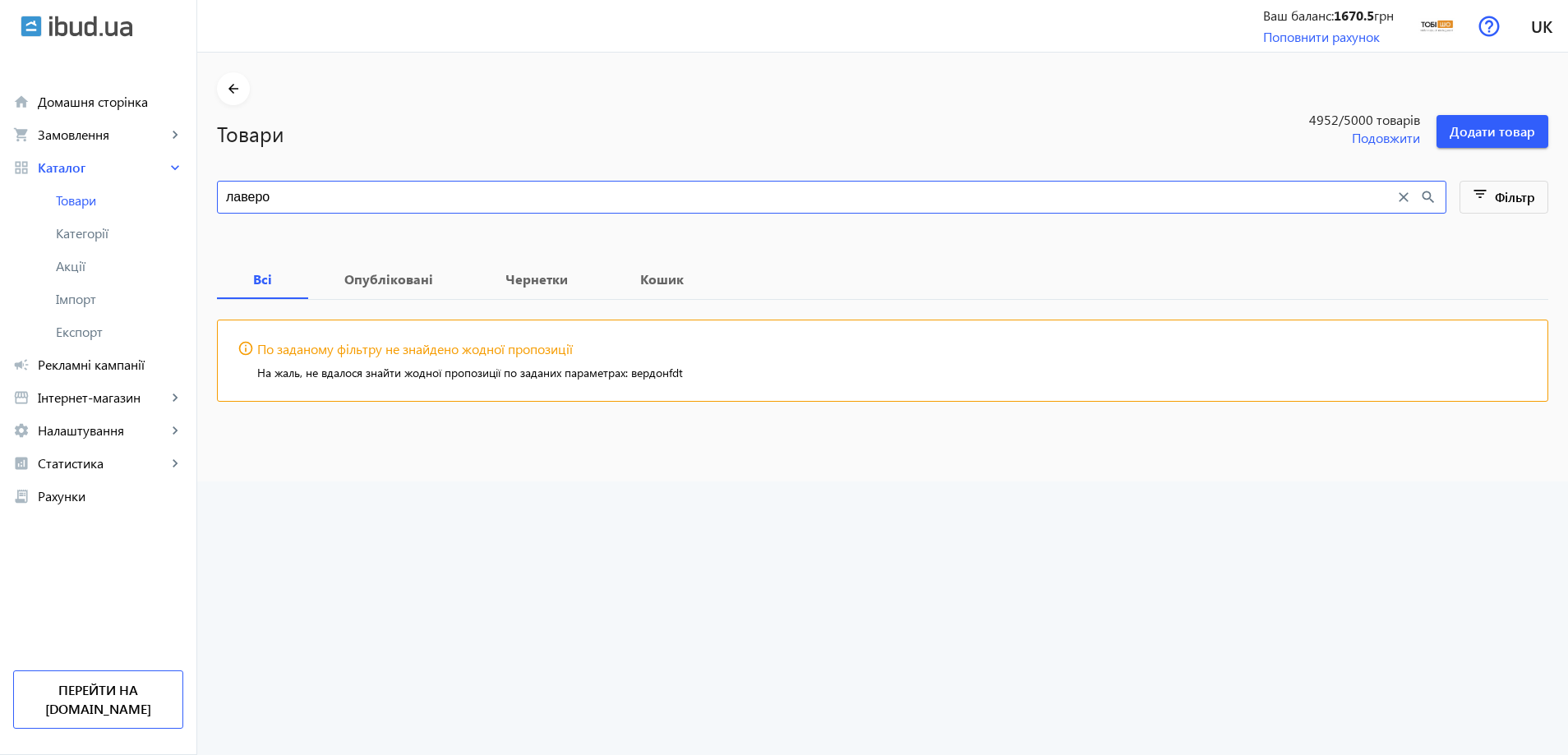
type input "лаверо"
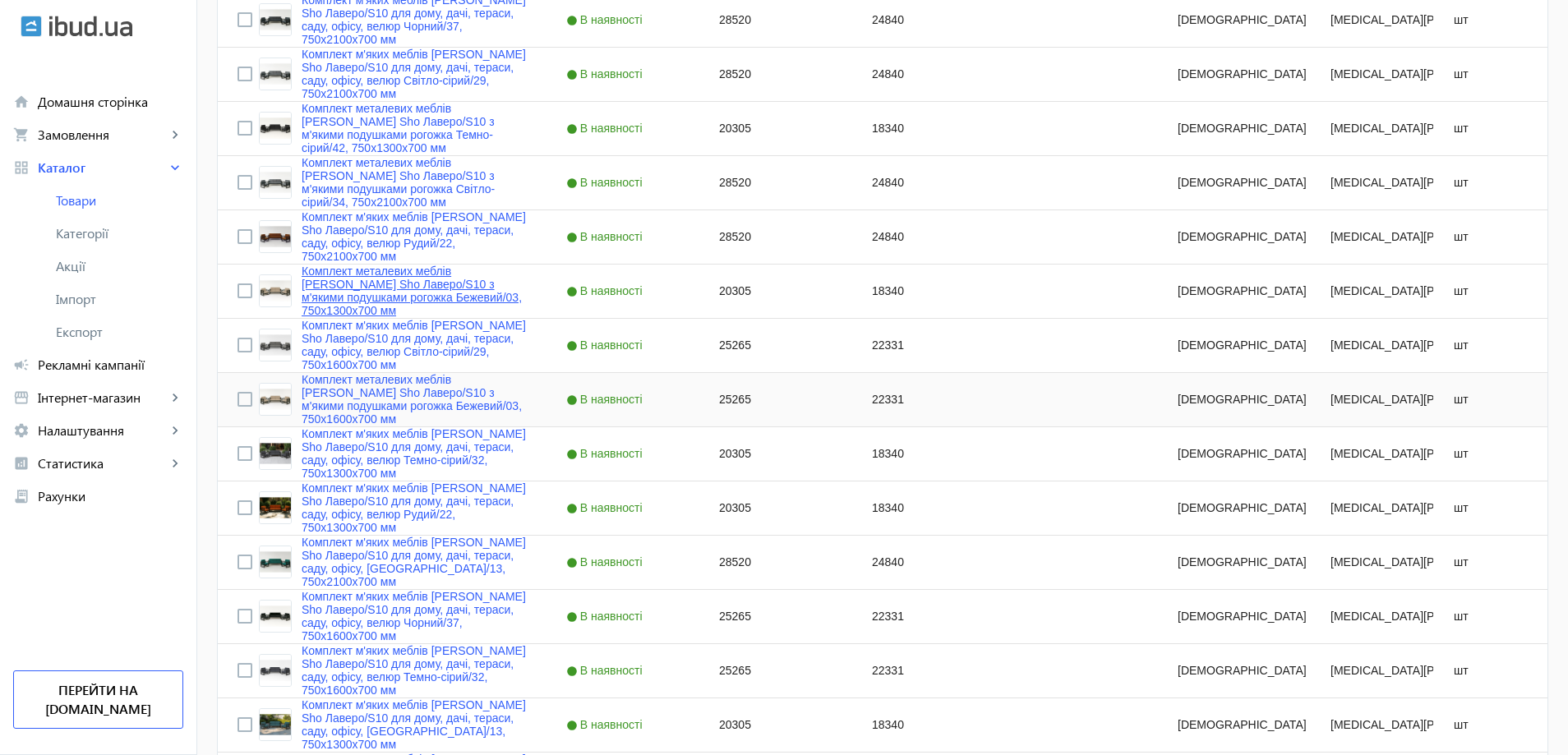
scroll to position [493, 0]
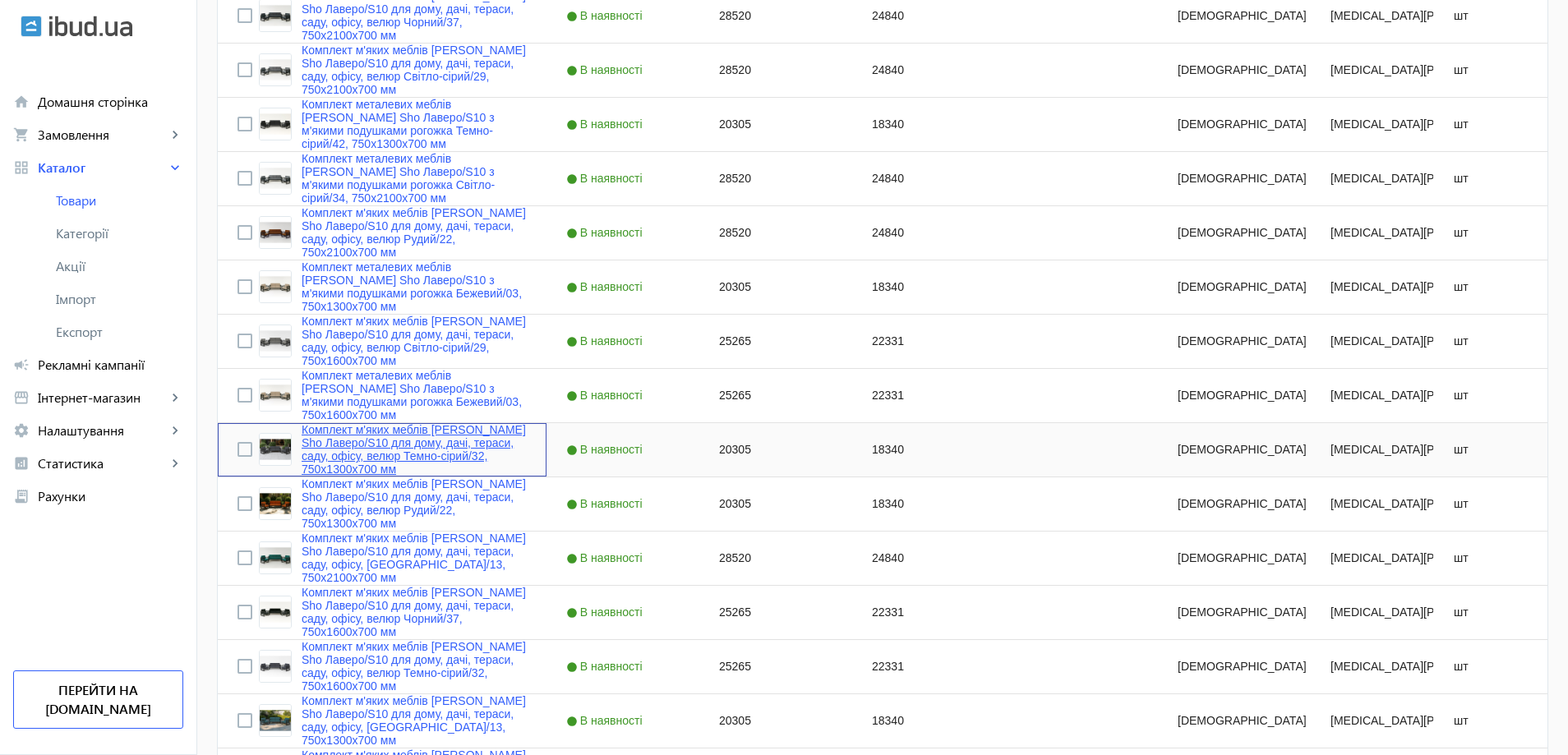
click at [394, 425] on link "Комплект м'яких меблів [PERSON_NAME] Sho Лаверо/S10 для дому, дачі, тераси, сад…" at bounding box center [413, 449] width 225 height 52
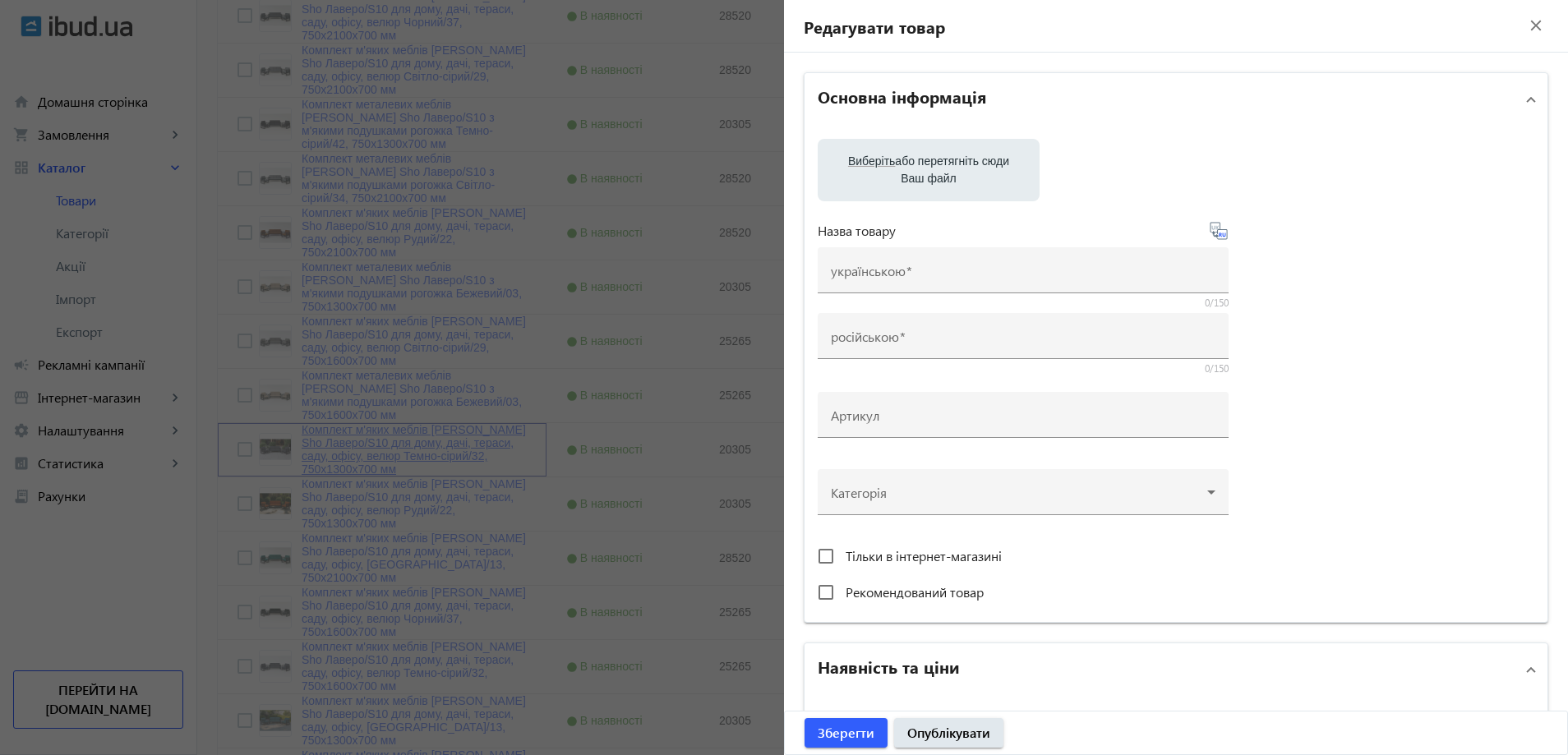
type input "Комплект м'яких меблів [PERSON_NAME] Sho Лаверо/S10 для дому, дачі, тераси, сад…"
type input "Комплект мягкой мебели [PERSON_NAME] Sho Лаверо/S10 для дома, дачи, террасы, са…"
type input "20305"
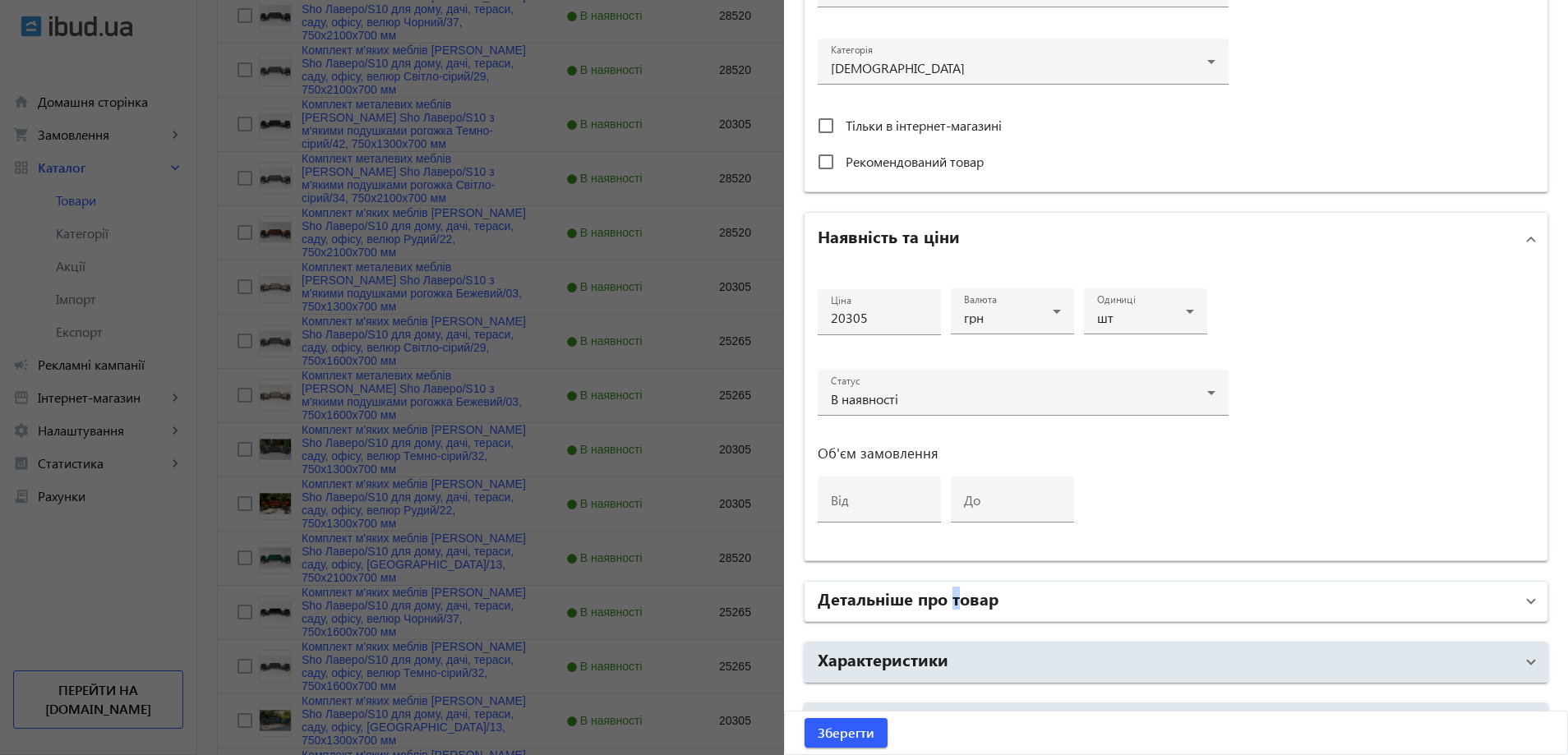
click at [951, 590] on h2 "Детальніше про товар" at bounding box center [908, 598] width 181 height 23
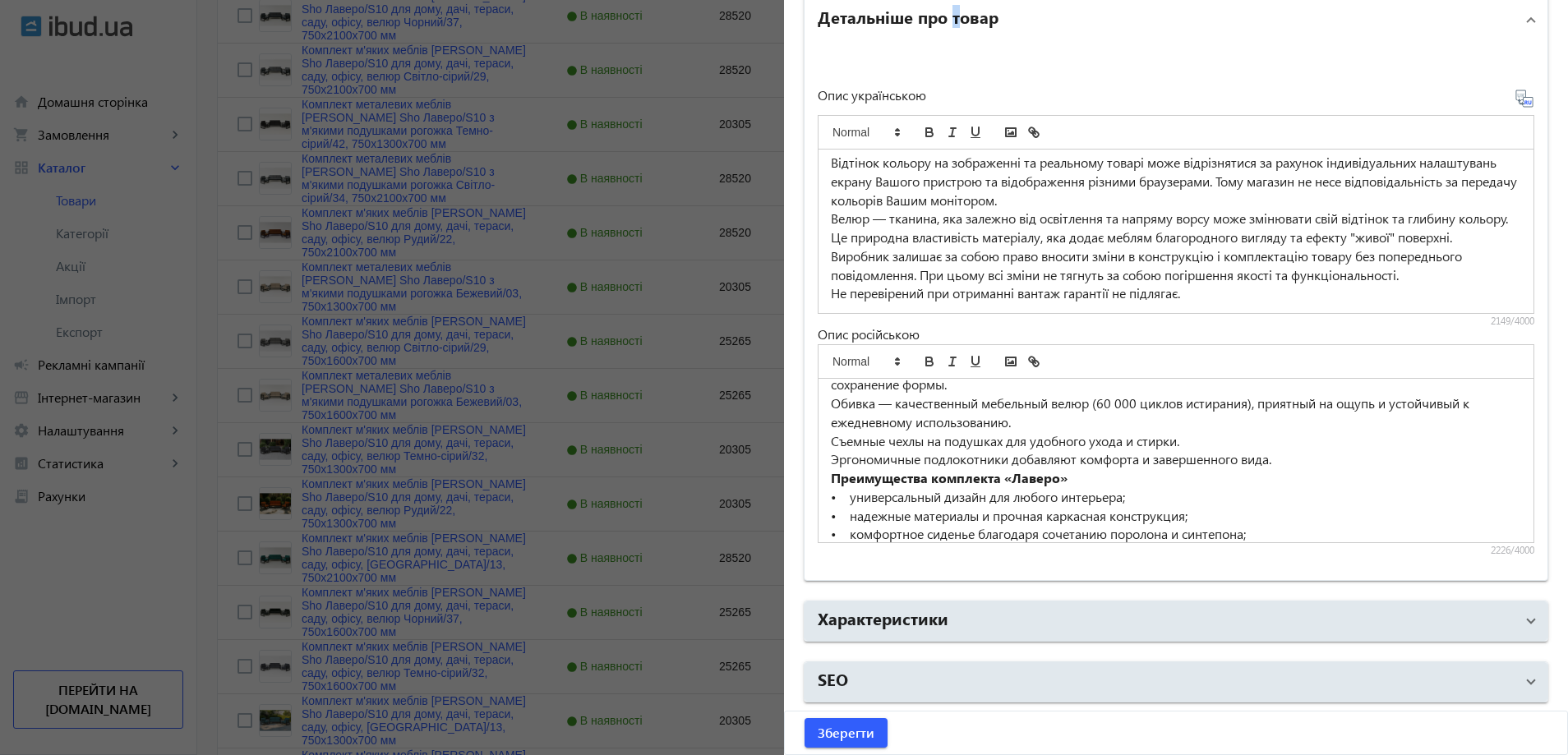
scroll to position [510, 0]
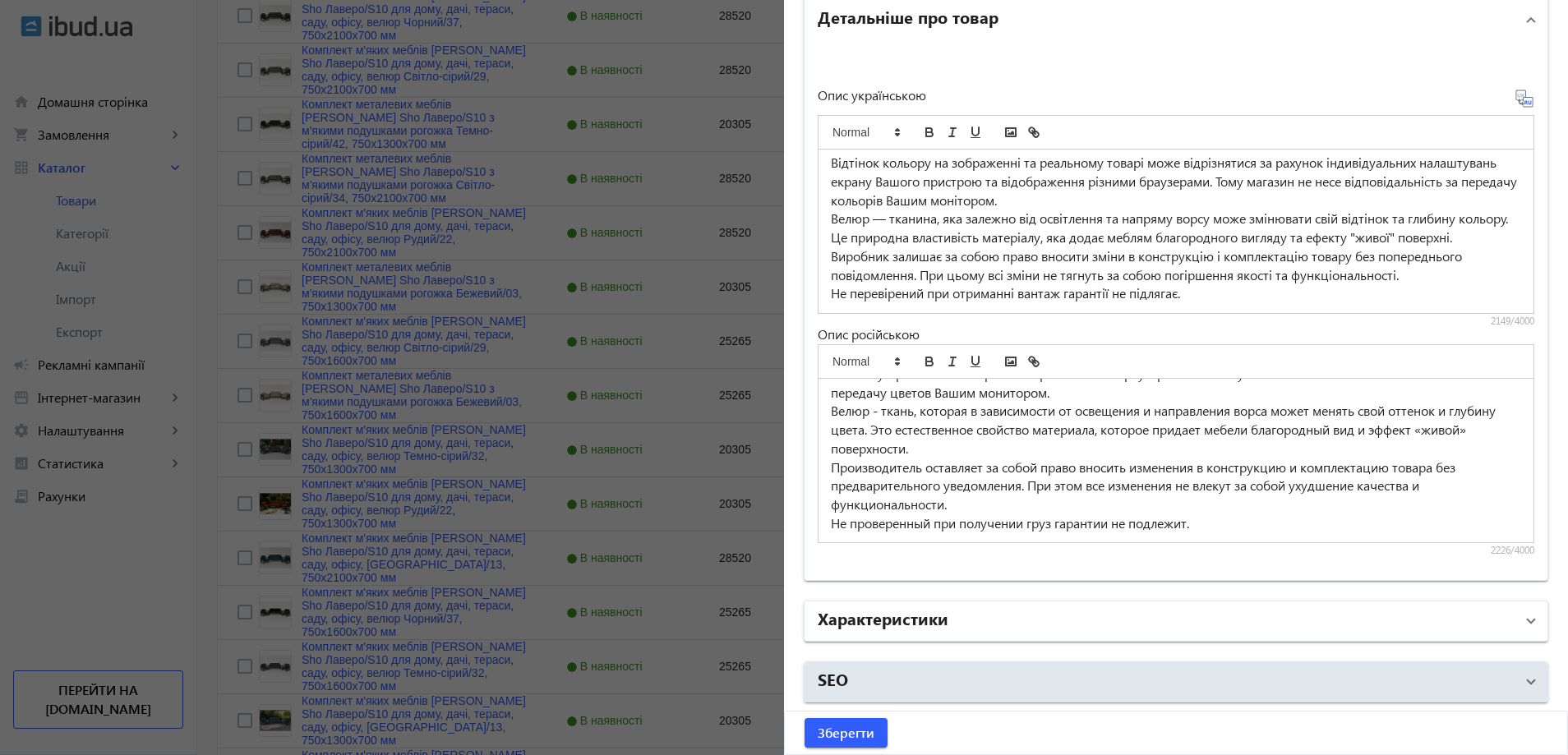
click at [972, 603] on mat-expansion-panel-header "Характеристики" at bounding box center [1176, 621] width 743 height 39
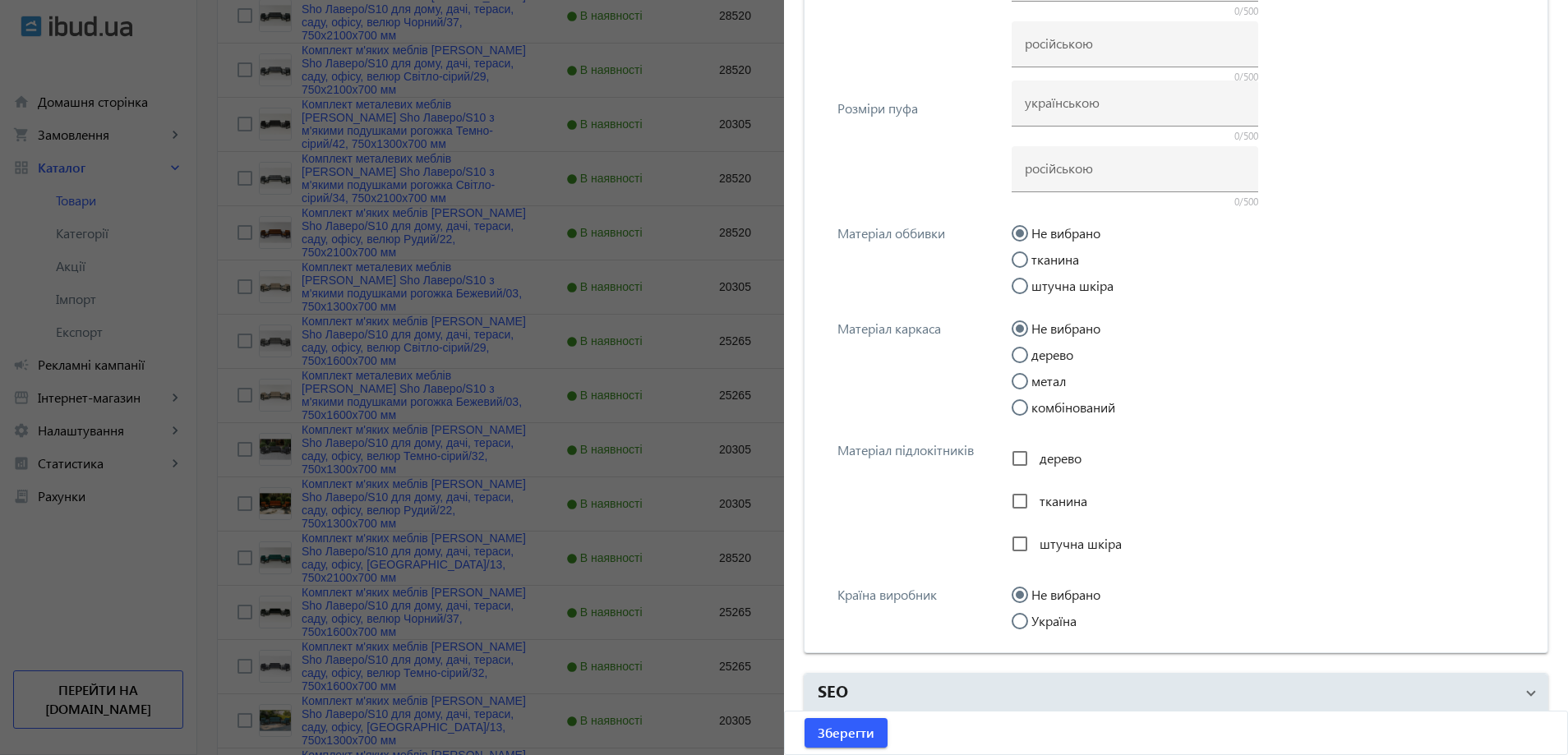
scroll to position [2319, 0]
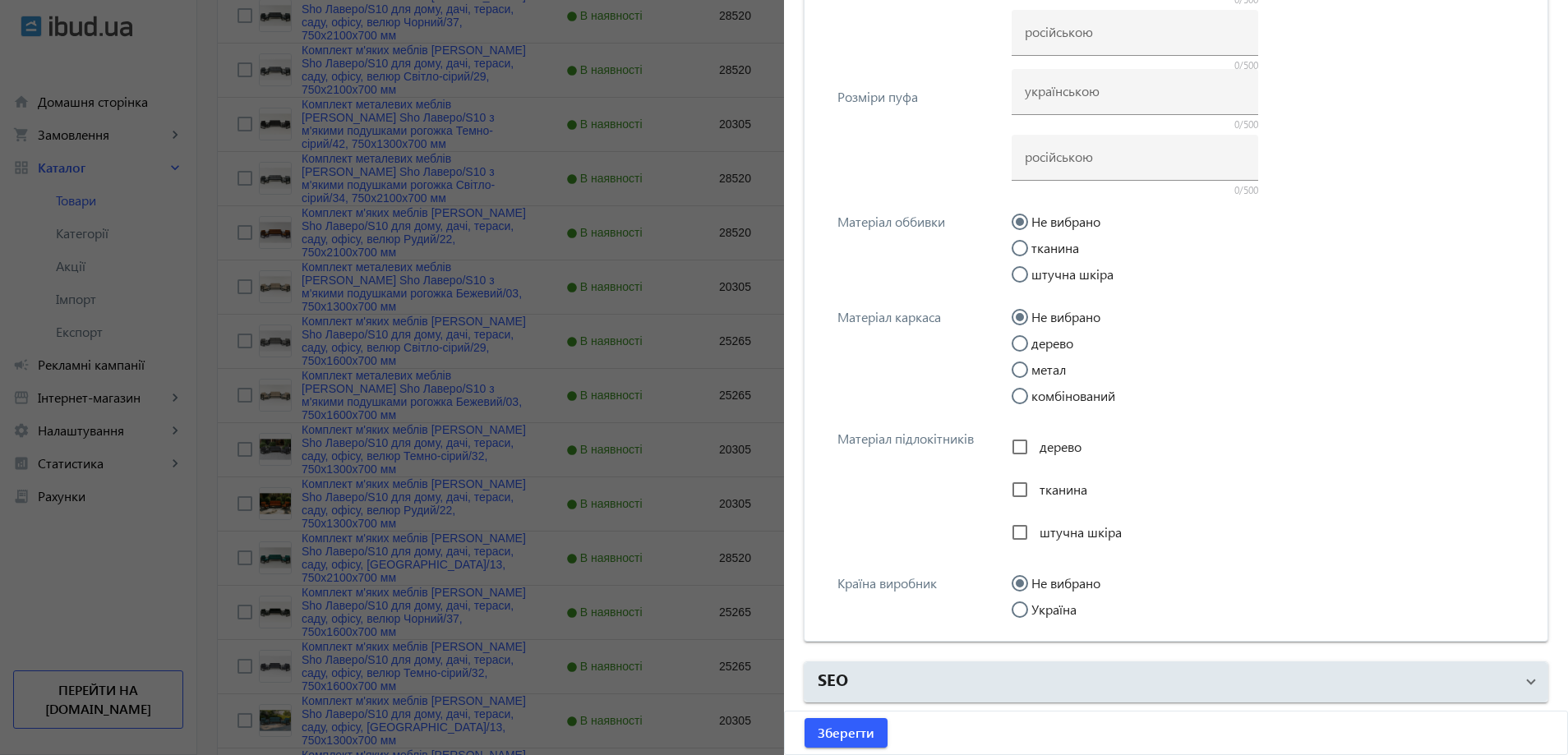
click at [514, 448] on div at bounding box center [784, 378] width 1568 height 755
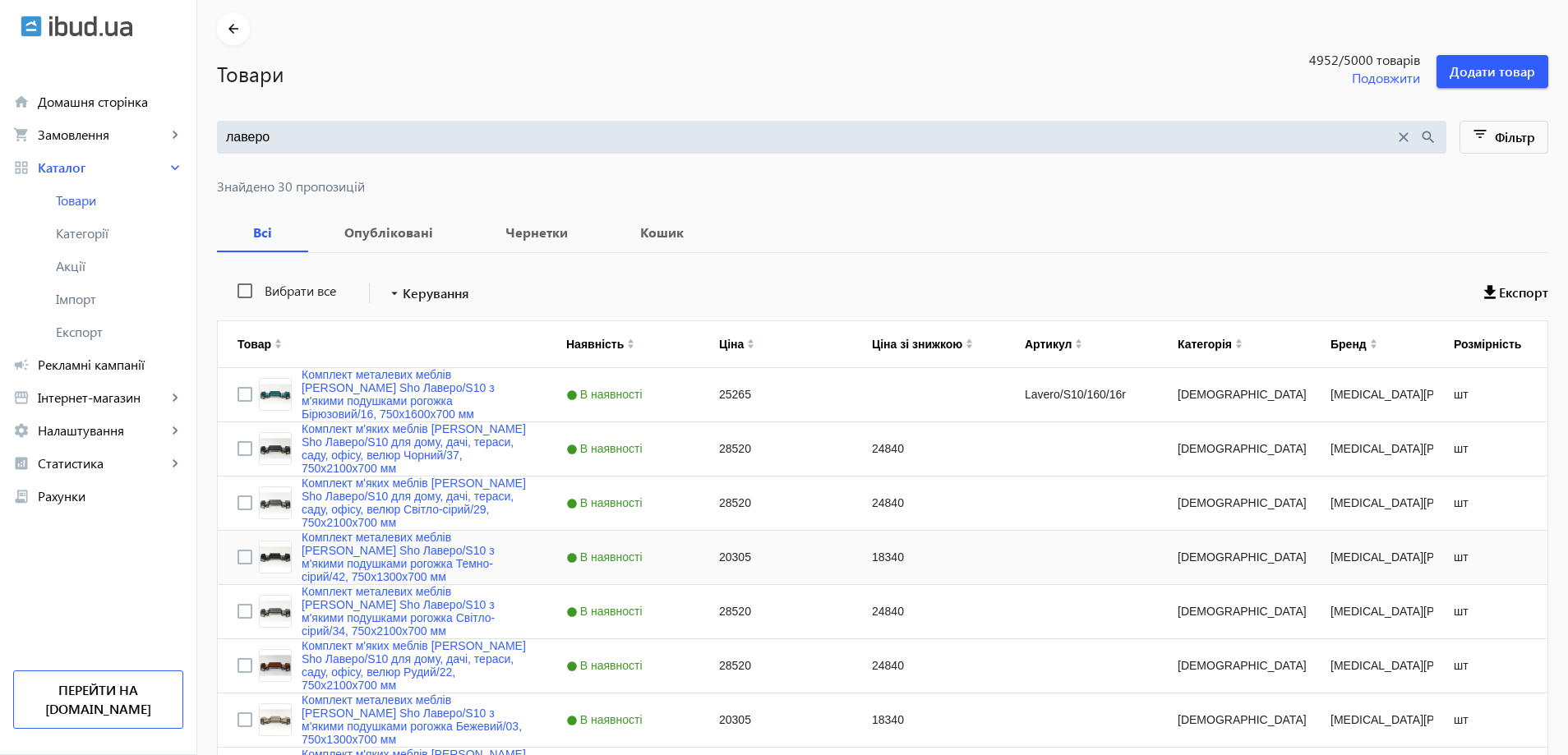
scroll to position [0, 0]
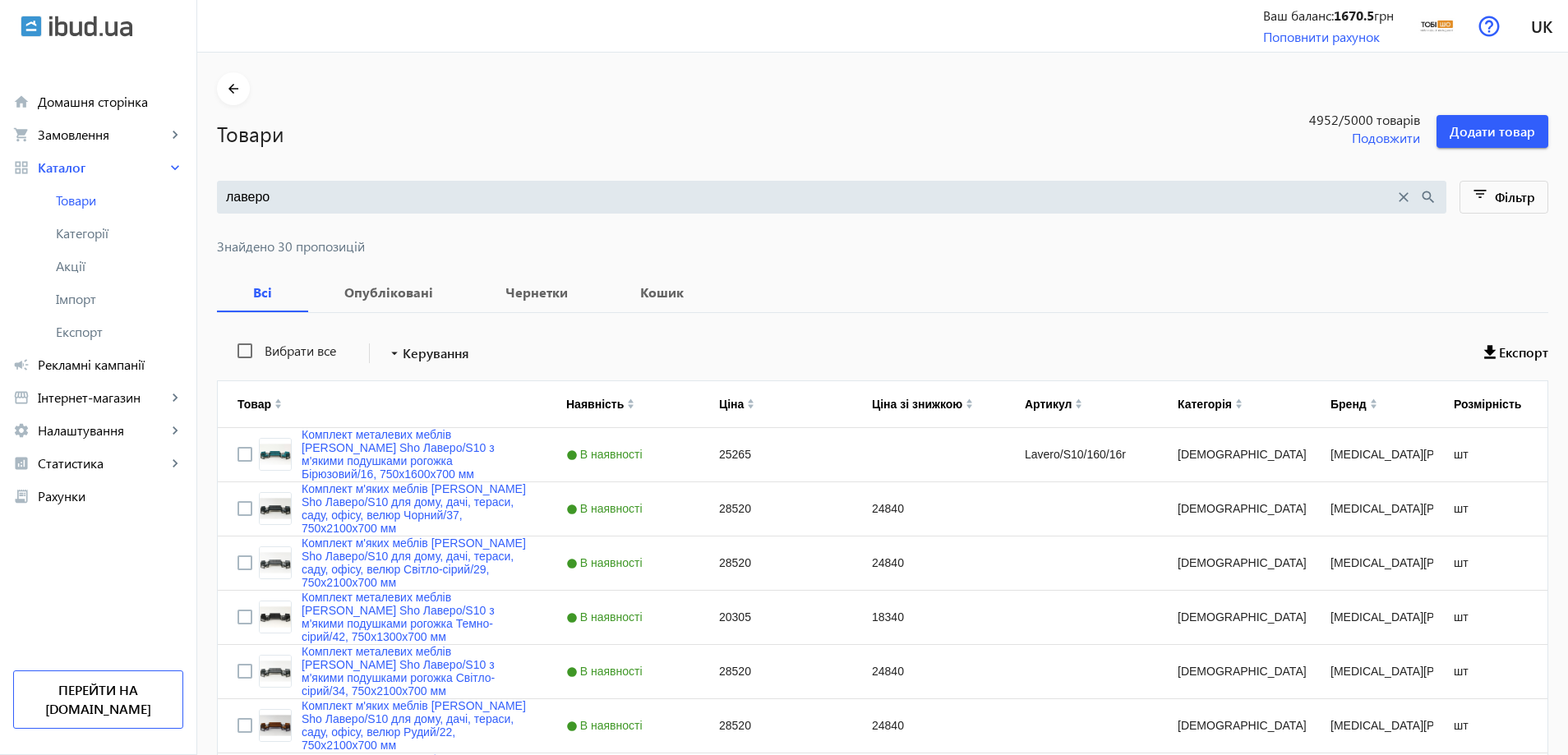
click at [375, 197] on input "лаверо" at bounding box center [810, 197] width 1168 height 18
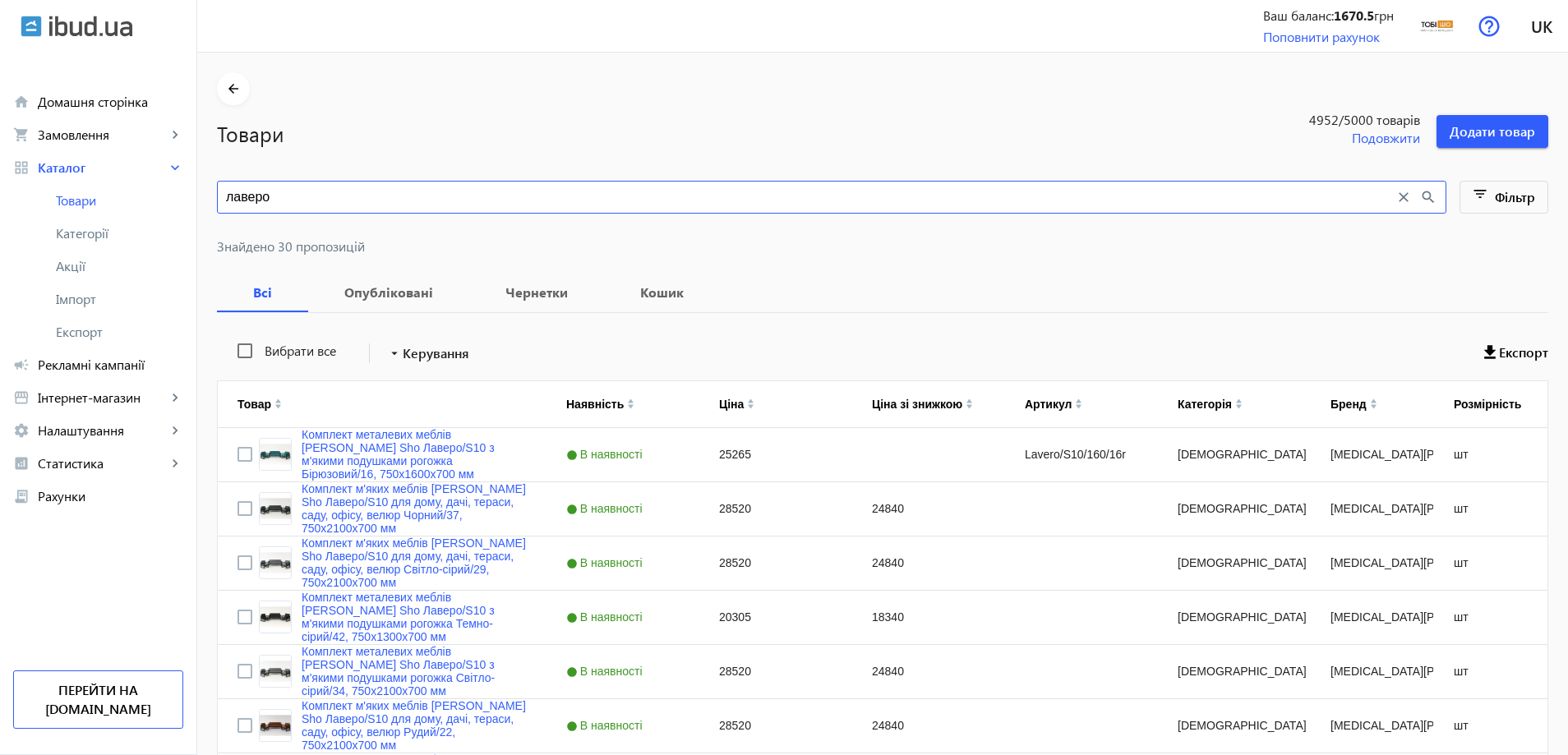
type input "ж"
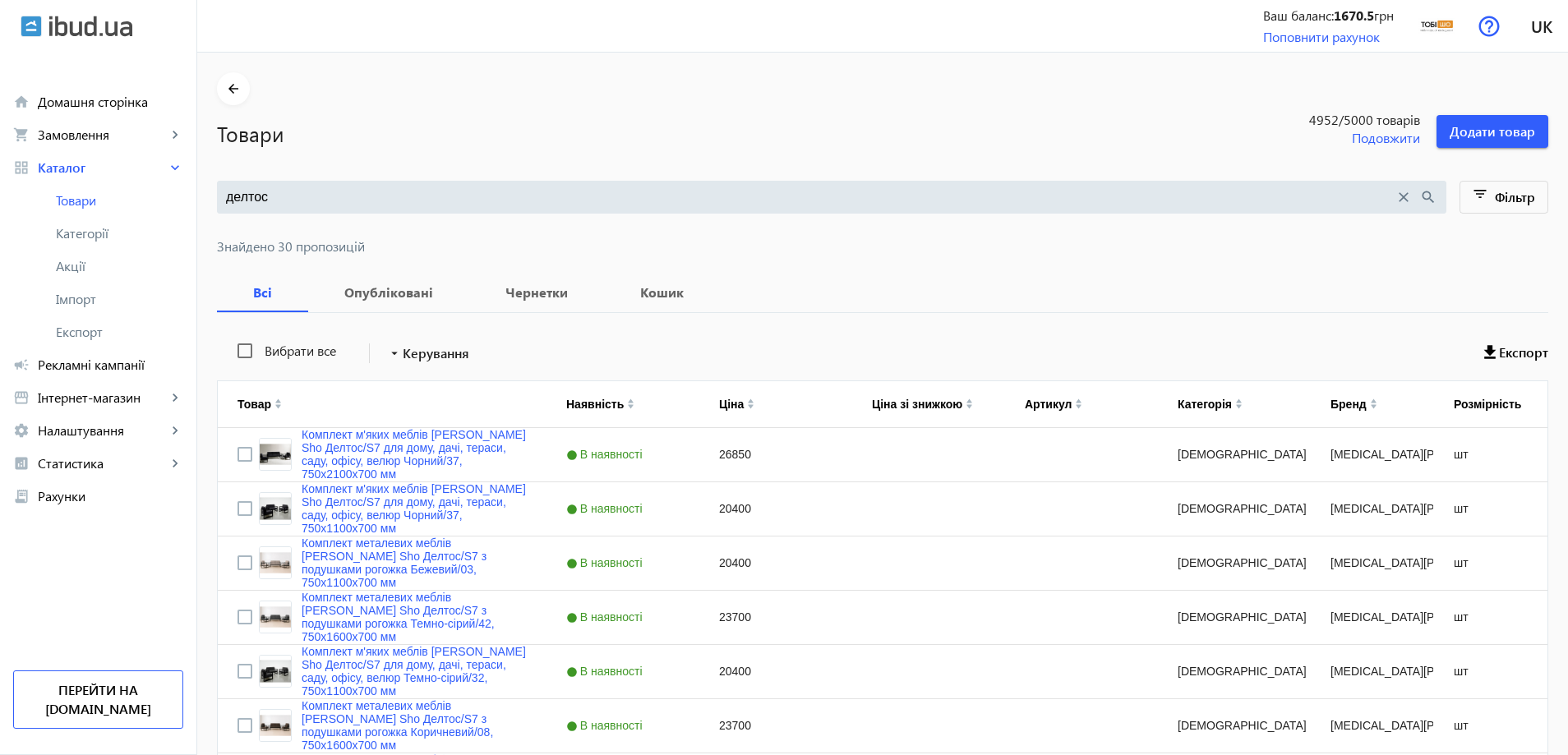
click at [481, 201] on input "делтос" at bounding box center [810, 197] width 1168 height 18
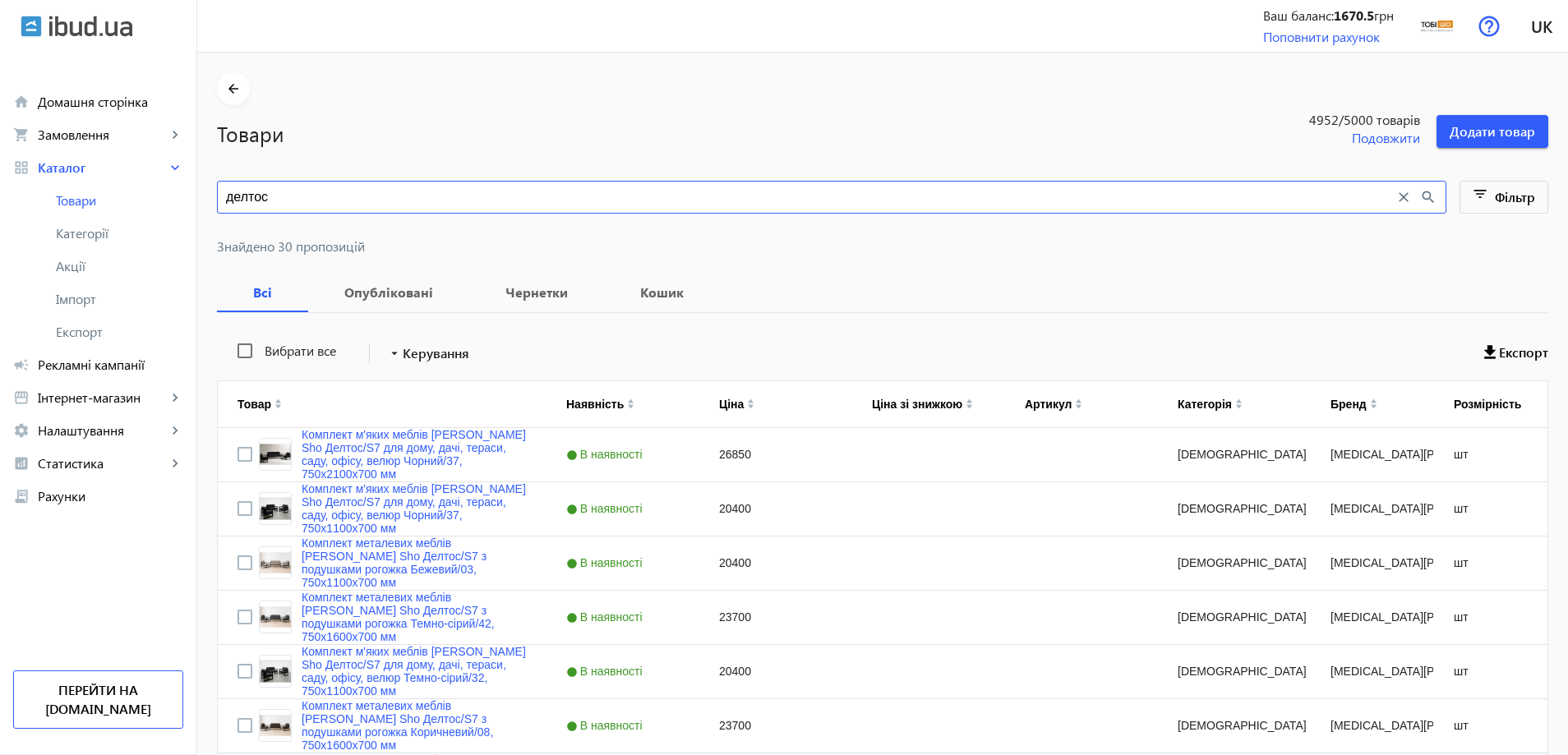
paste input "омплект металлической мебели Tobi Sho Делтос/S7 с подушками рогожка Бирюзовый/1…"
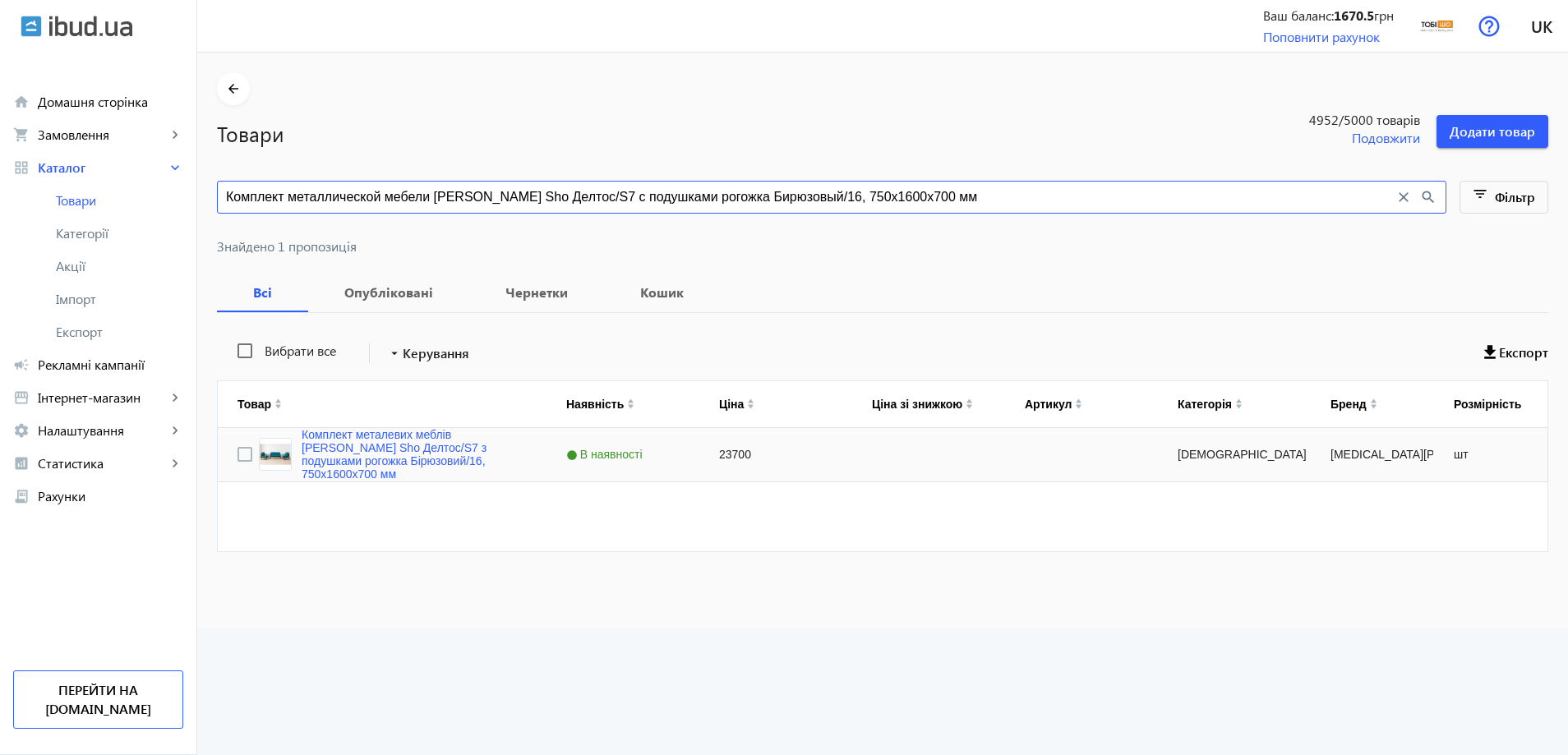
type input "Комплект металлической мебели Tobi Sho Делтос/S7 с подушками рогожка Бирюзовый/…"
click at [373, 431] on div "Комплект металевих меблів Tobi Sho Делтос/S7 з подушками рогожка Бірюзовий/16, …" at bounding box center [382, 455] width 329 height 53
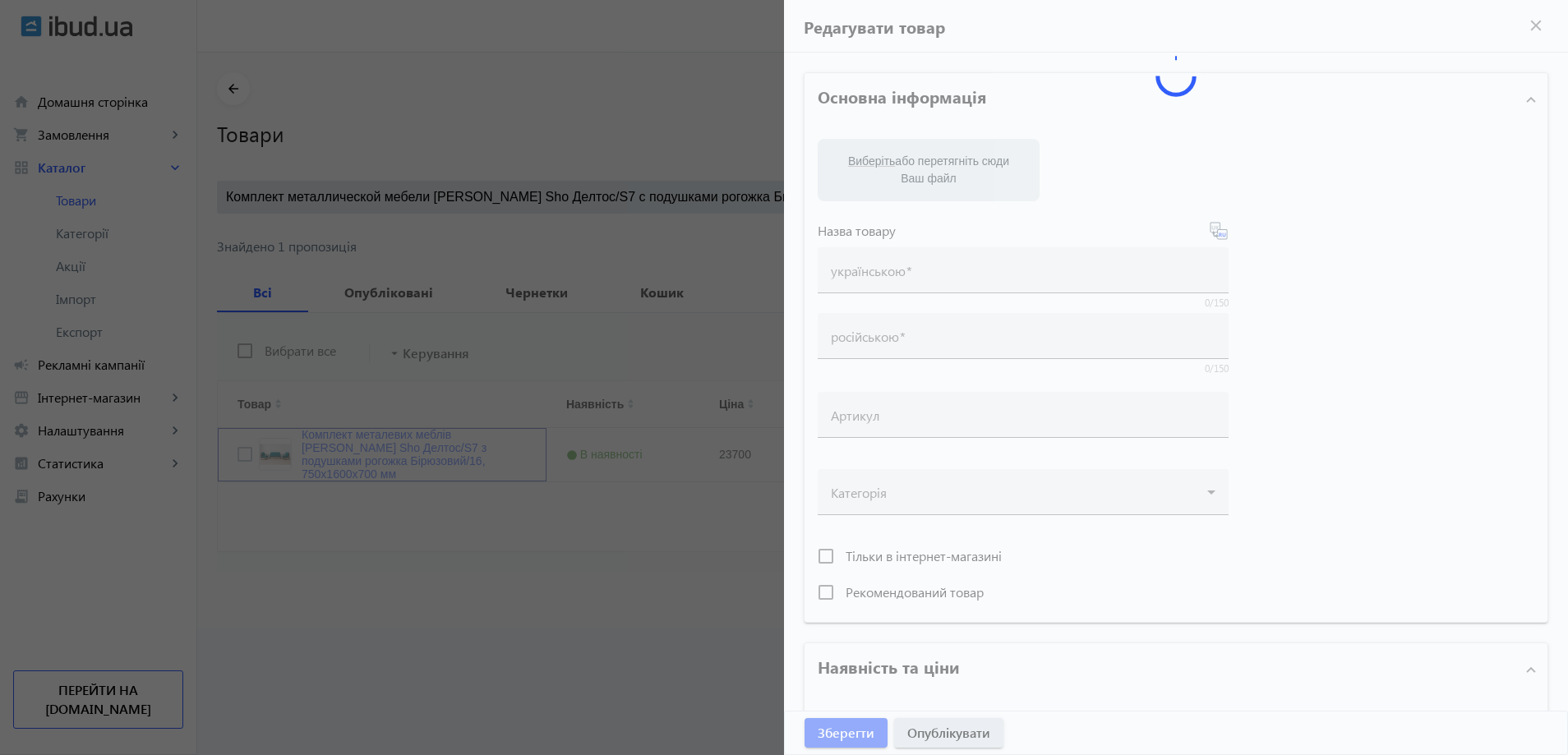
type input "Комплект металевих меблів Tobi Sho Делтос/S7 з подушками рогожка Бірюзовий/16, …"
type input "Комплект металлической мебели Tobi Sho Делтос/S7 с подушками рогожка Бирюзовый/…"
type input "23700"
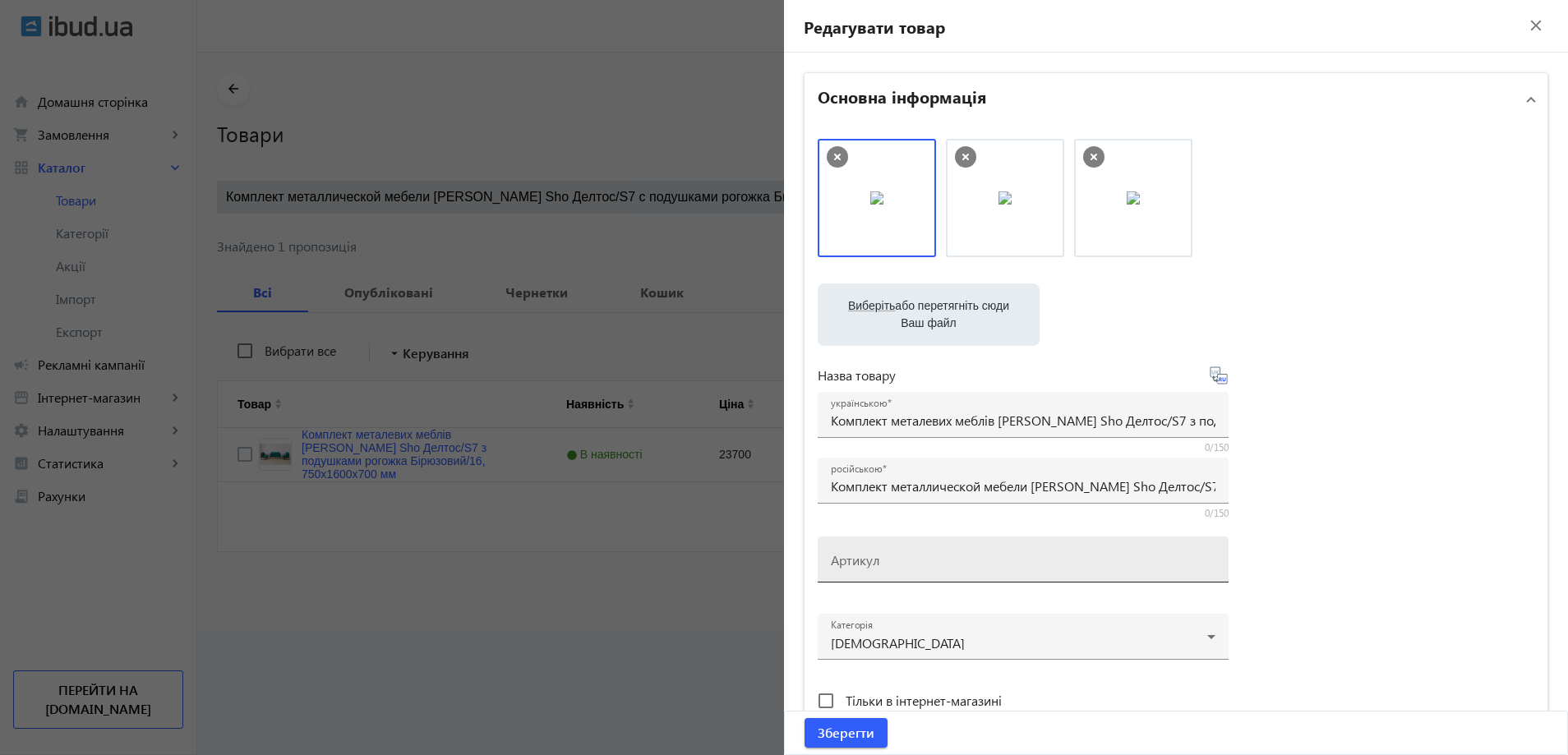
click at [880, 550] on div "Артикул" at bounding box center [1023, 559] width 385 height 46
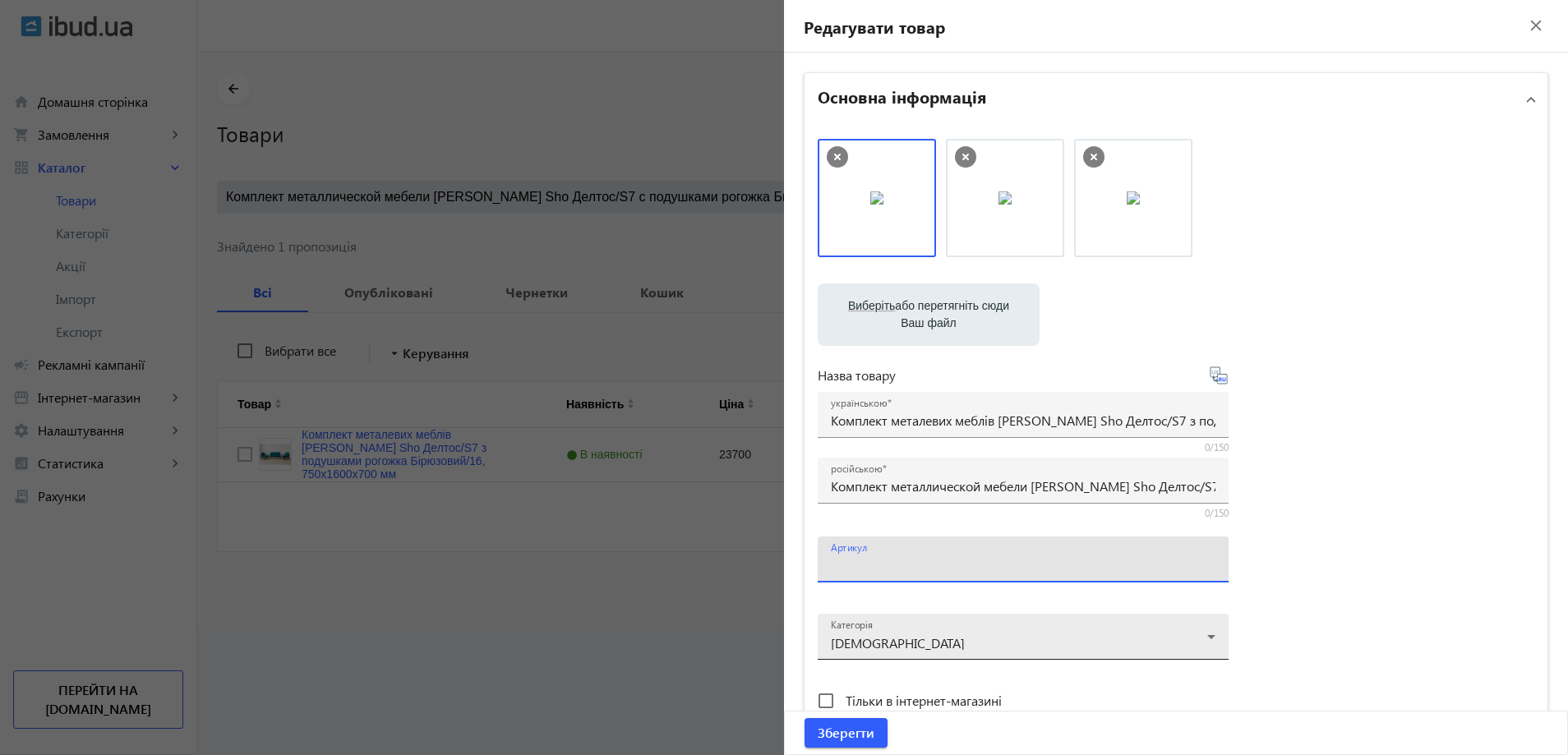
paste input "Deltos/S7/160/16r"
type input "Deltos/S7/160/16r"
click at [849, 725] on span "Зберегти" at bounding box center [846, 733] width 57 height 18
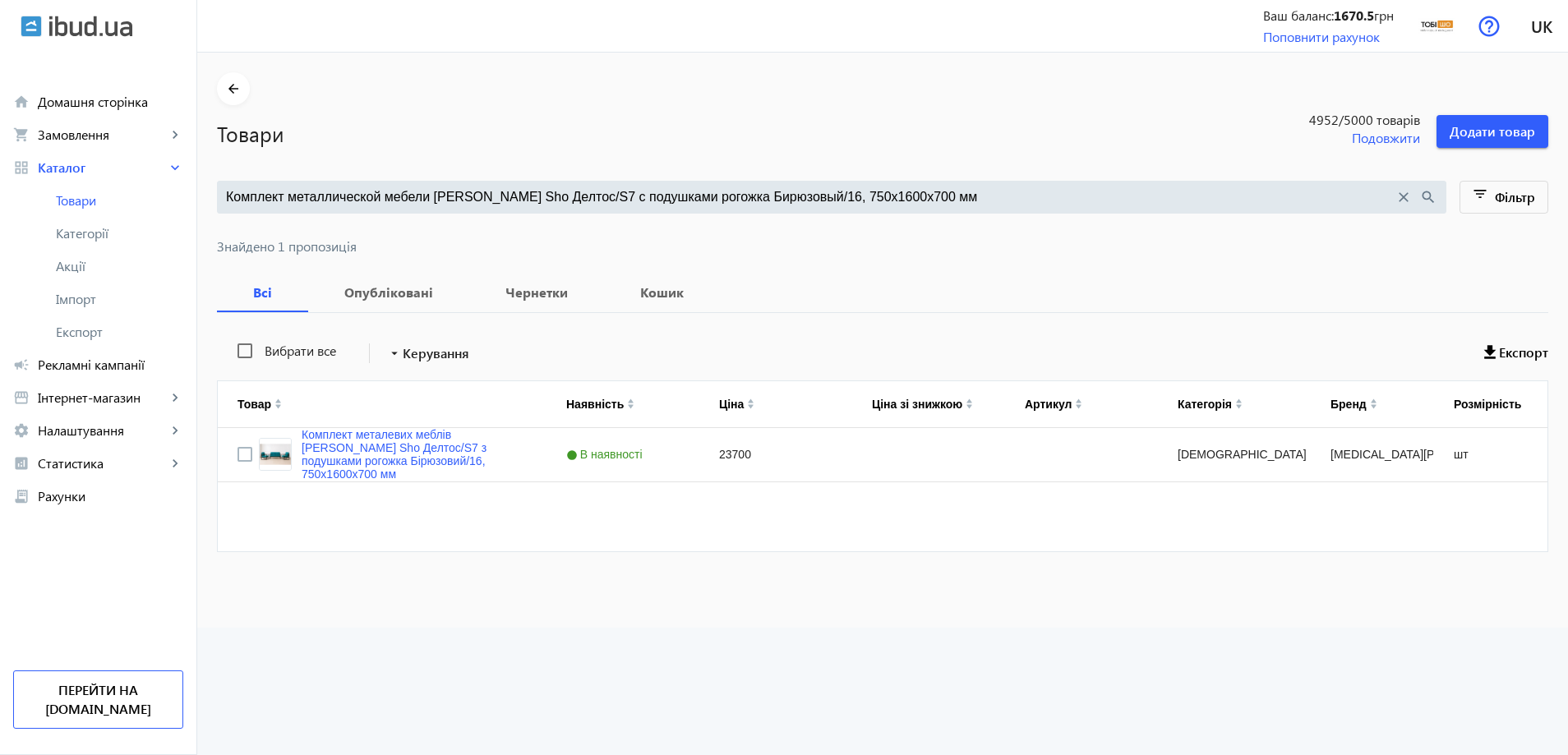
click at [415, 196] on input "Комплект металлической мебели Tobi Sho Делтос/S7 с подушками рогожка Бирюзовый/…" at bounding box center [810, 197] width 1168 height 18
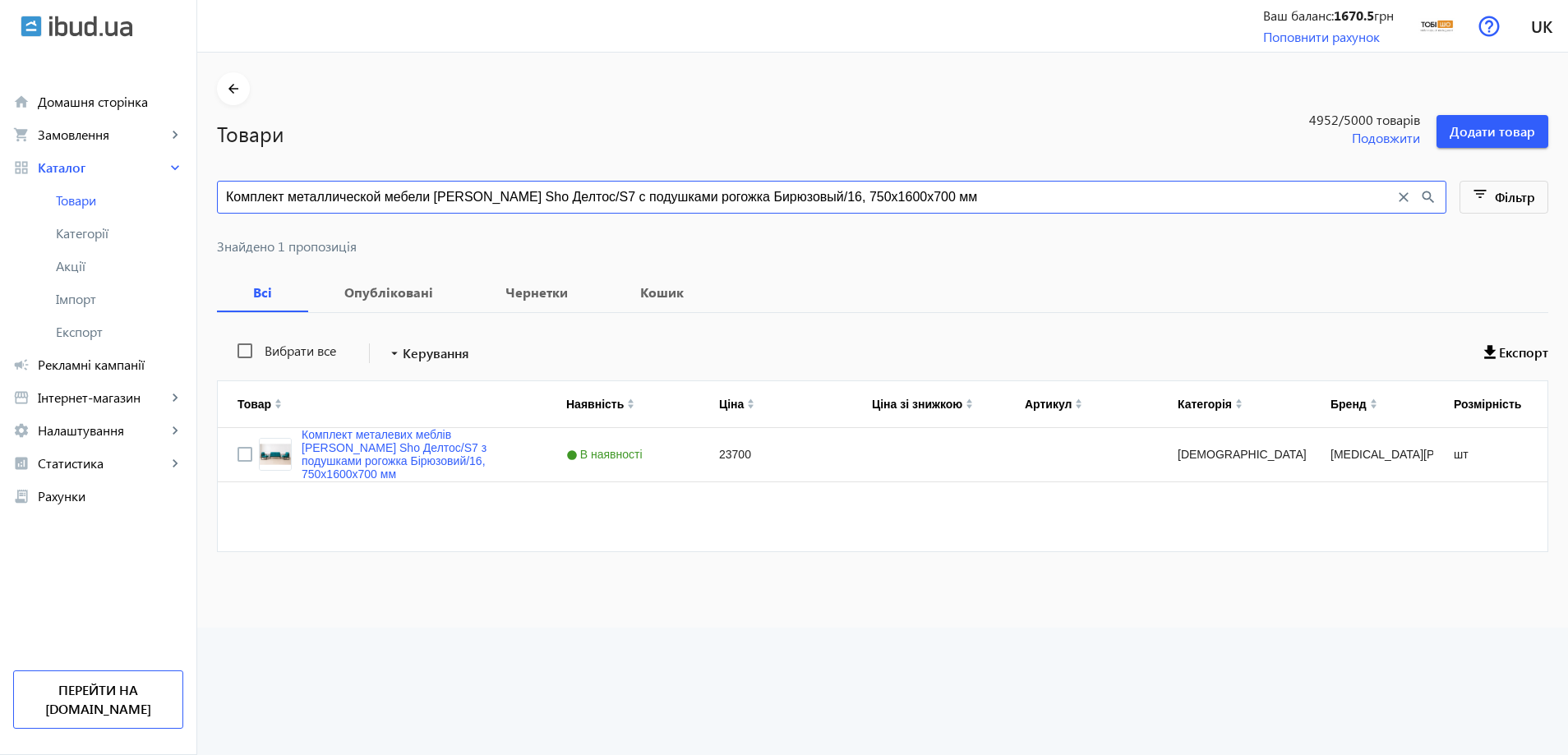
paste input "жевый/03"
type input "Комплект металлической мебели Tobi Sho Делтос/S7 с подушками рогожка Бежевый/03…"
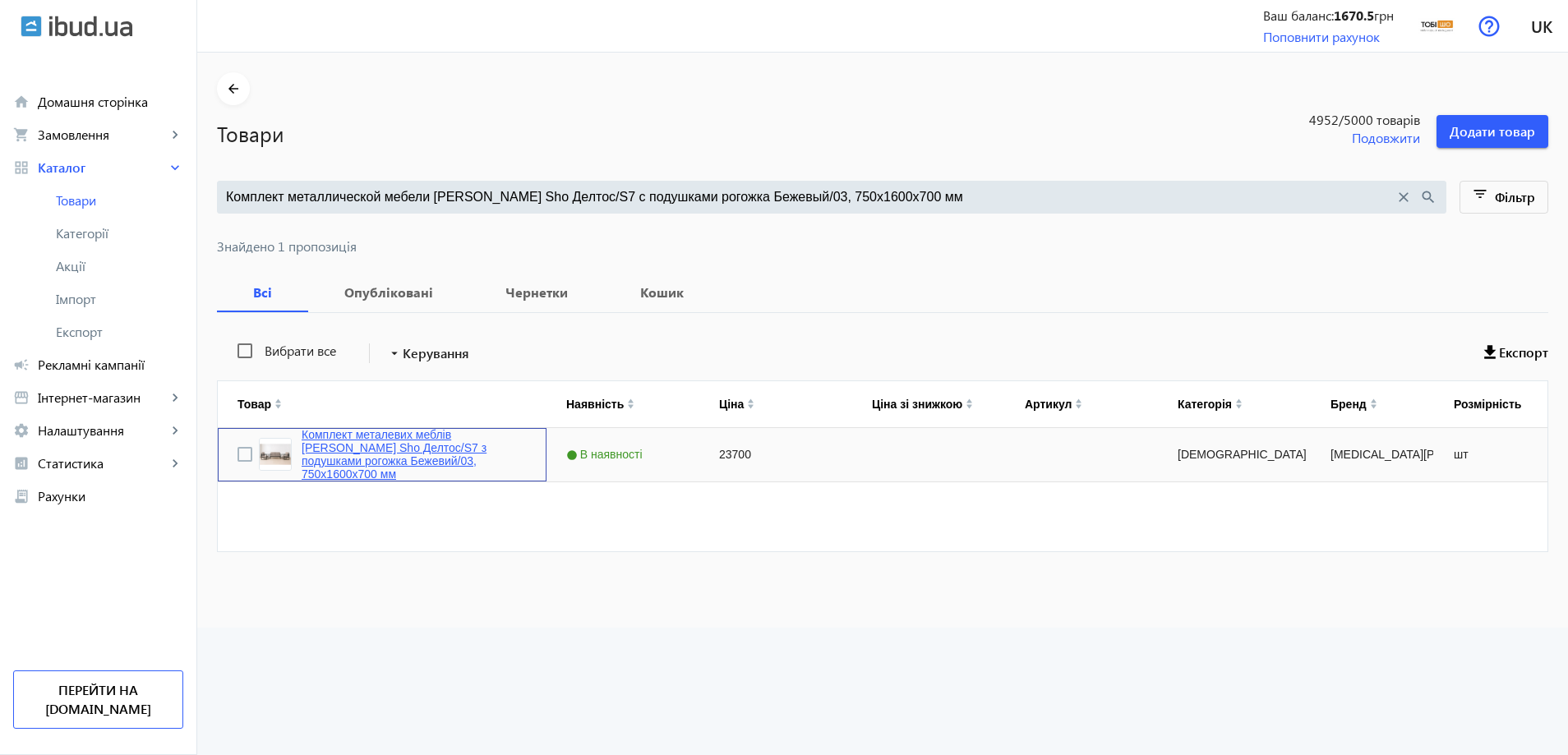
click at [324, 448] on link "Комплект металевих меблів Tobi Sho Делтос/S7 з подушками рогожка Бежевий/03, 75…" at bounding box center [413, 454] width 225 height 52
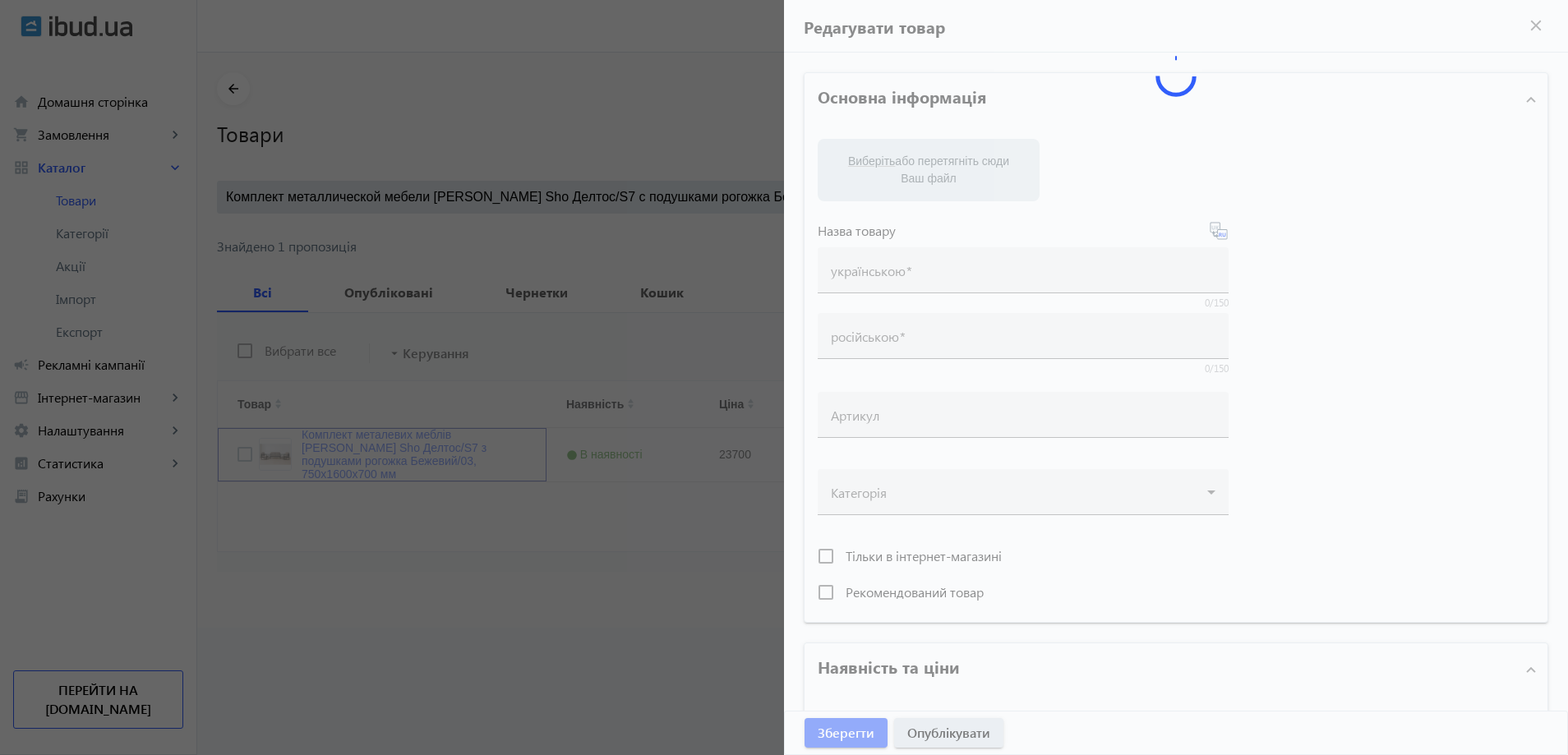
type input "Комплект металевих меблів Tobi Sho Делтос/S7 з подушками рогожка Бежевий/03, 75…"
type input "Комплект металлической мебели Tobi Sho Делтос/S7 с подушками рогожка Бежевый/03…"
type input "23700"
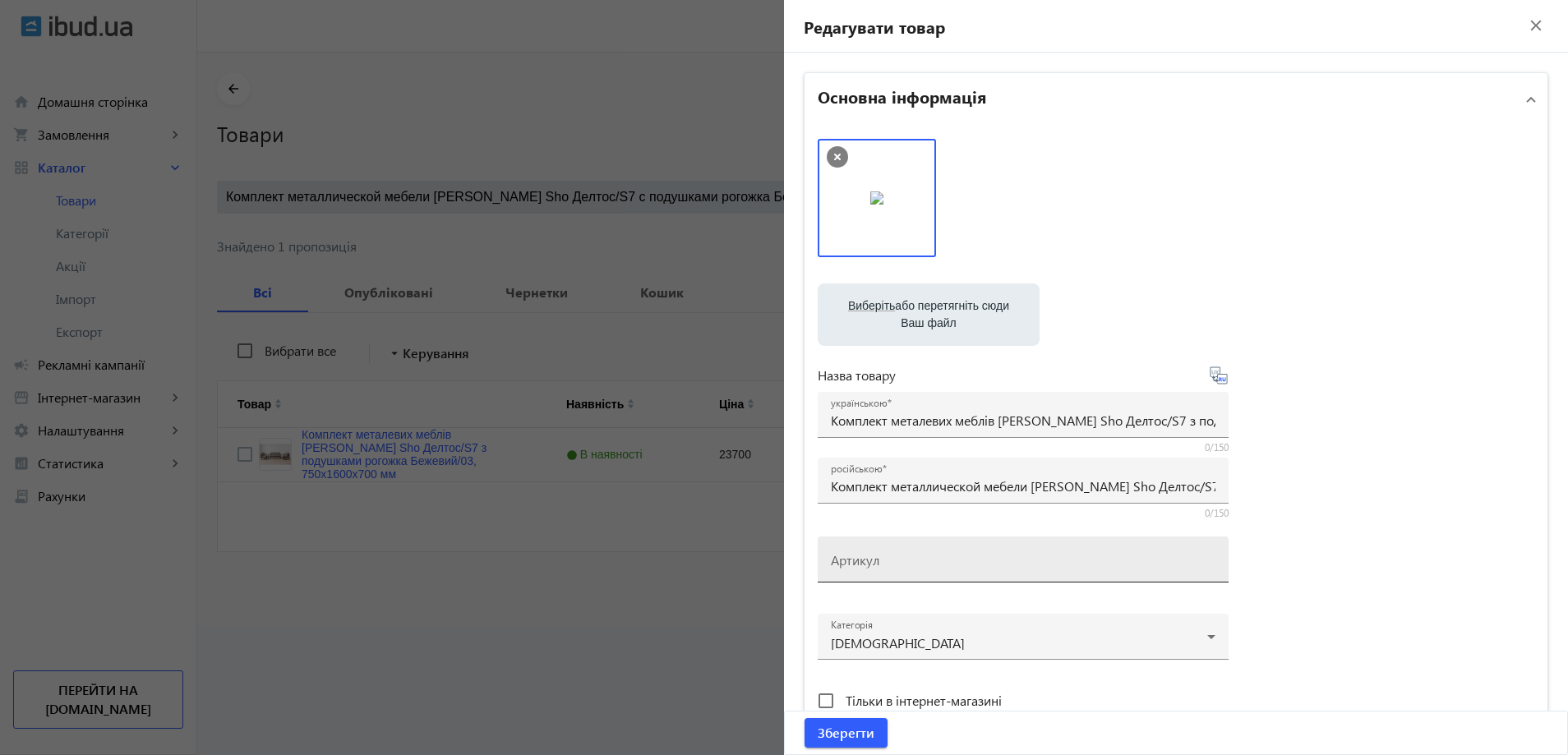
click at [864, 563] on mat-label "Артикул" at bounding box center [855, 559] width 49 height 17
click at [864, 563] on input "Артикул" at bounding box center [1023, 565] width 385 height 17
paste input "Deltos/S7/160/03r"
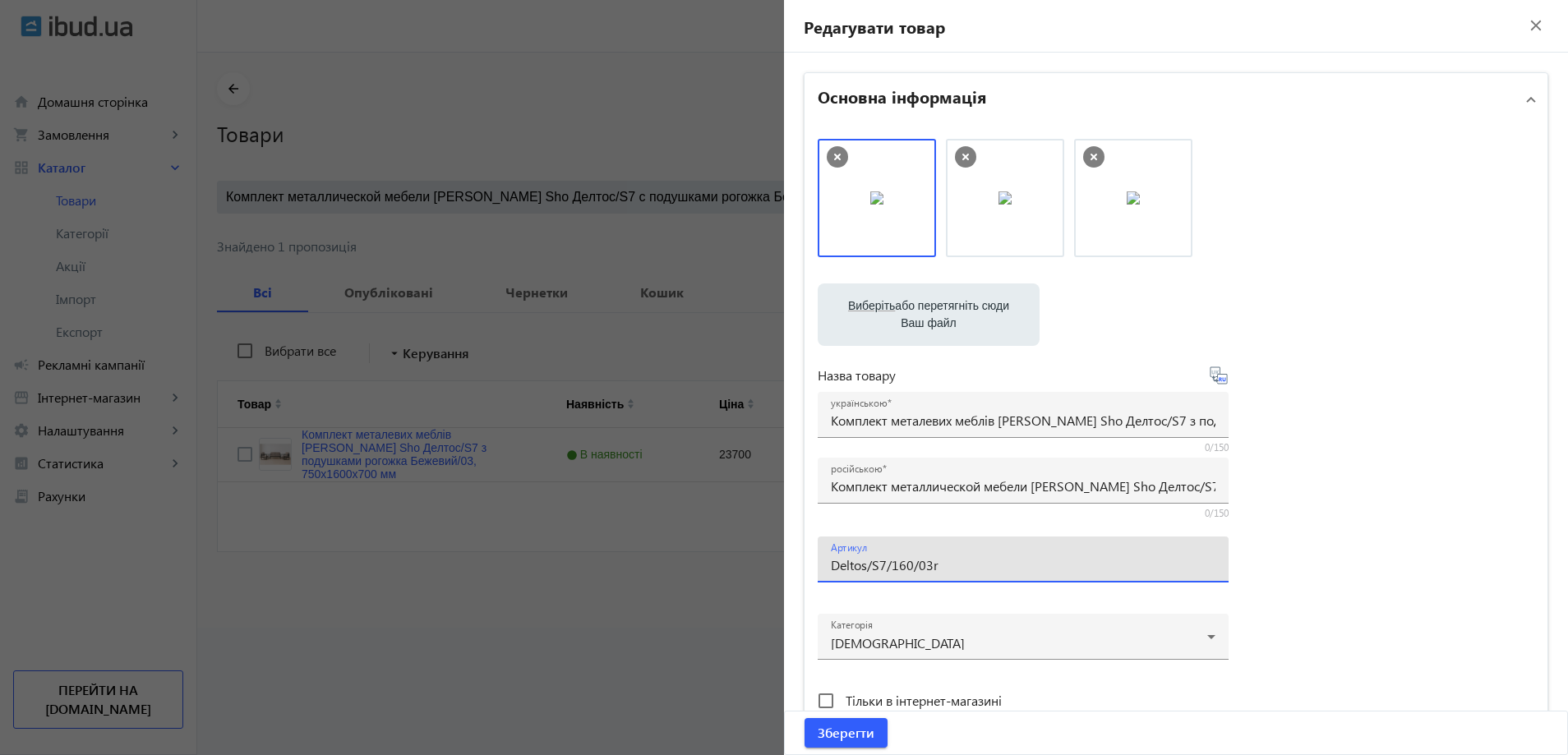
type input "Deltos/S7/160/03r"
click at [847, 713] on div "Зберегти" at bounding box center [1176, 733] width 783 height 43
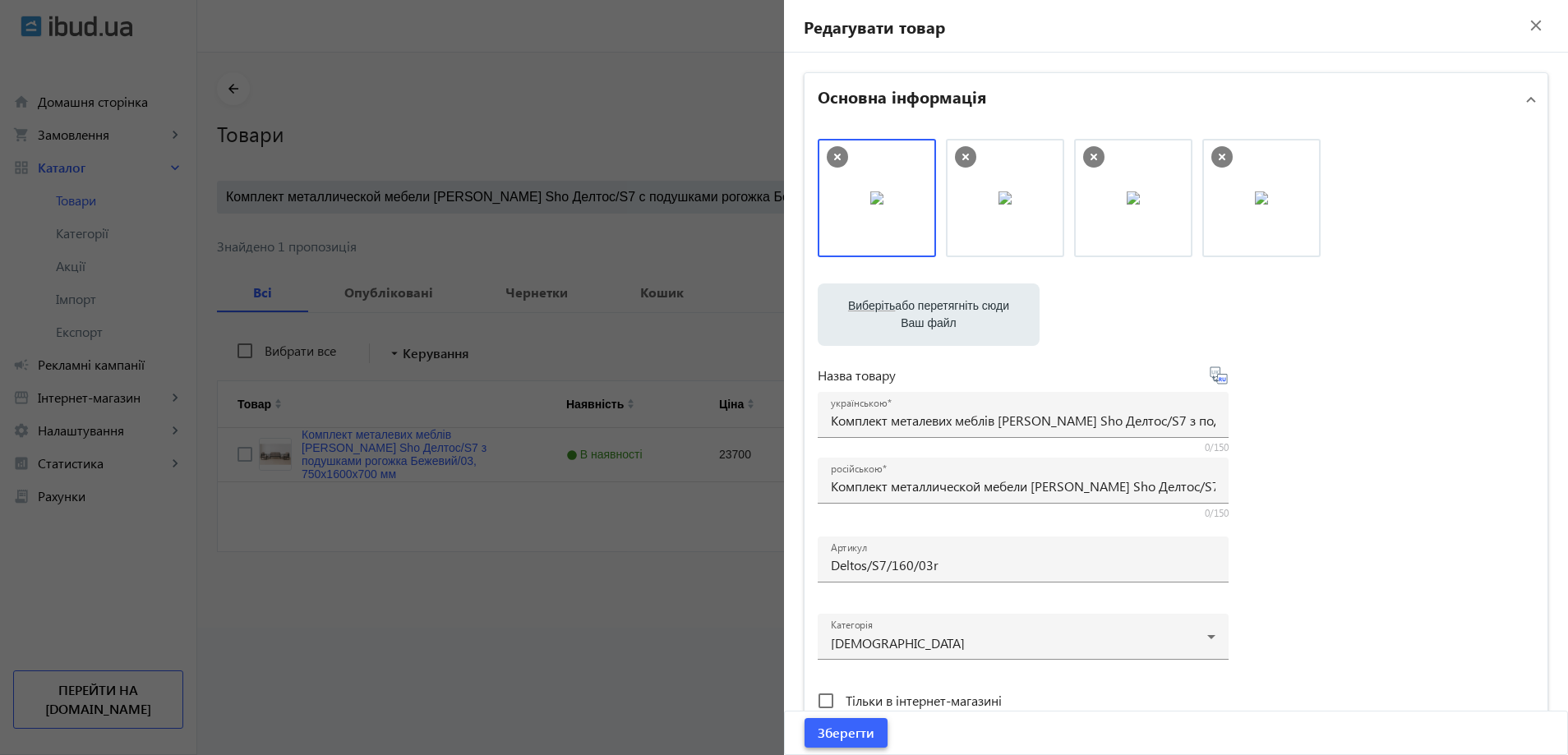
click at [866, 744] on span "submit" at bounding box center [846, 733] width 83 height 39
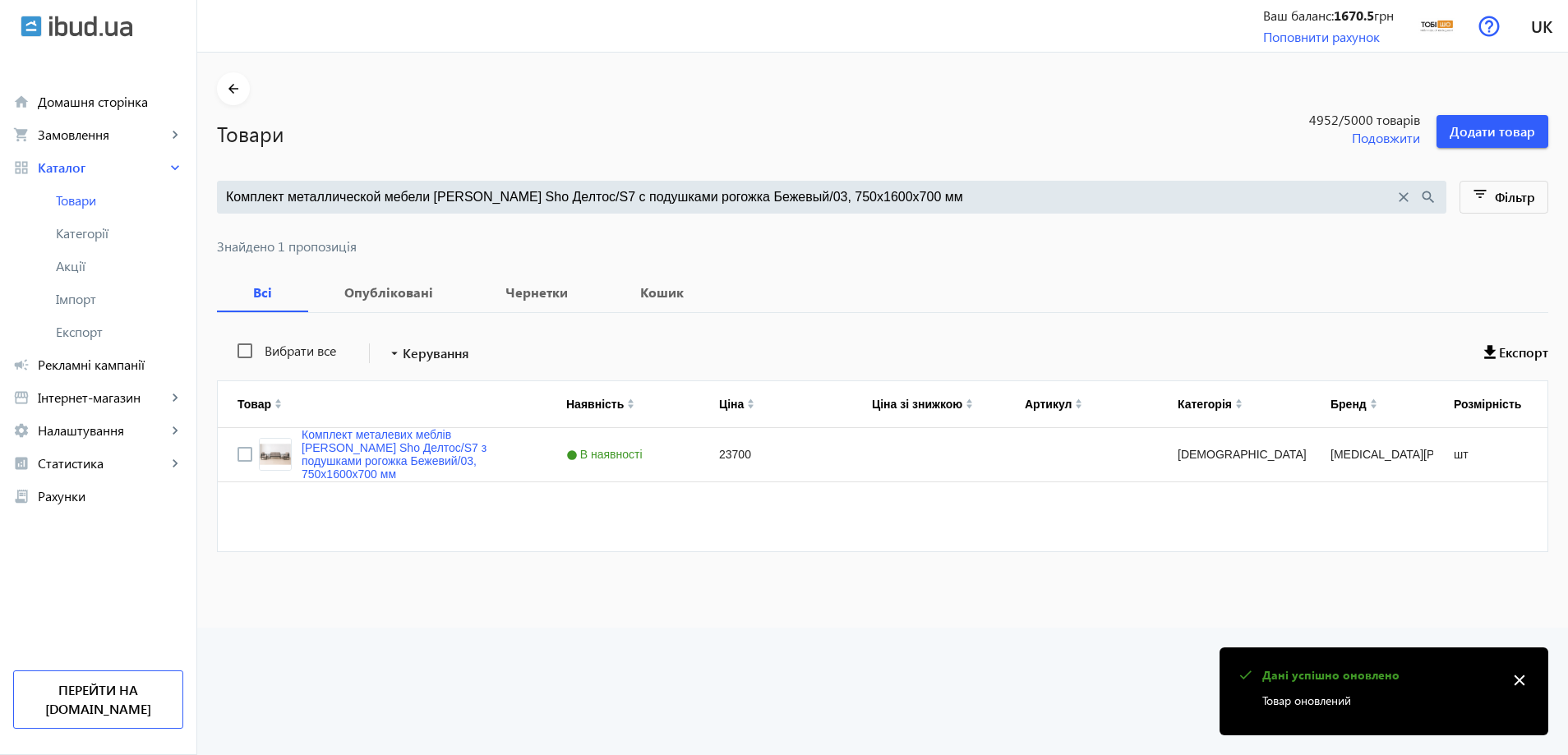
click at [642, 208] on div "Комплект металлической мебели Tobi Sho Делтос/S7 с подушками рогожка Бежевый/03…" at bounding box center [831, 197] width 1230 height 33
click at [690, 197] on input "Комплект металлической мебели Tobi Sho Делтос/S7 с подушками рогожка Бежевый/03…" at bounding box center [810, 197] width 1168 height 18
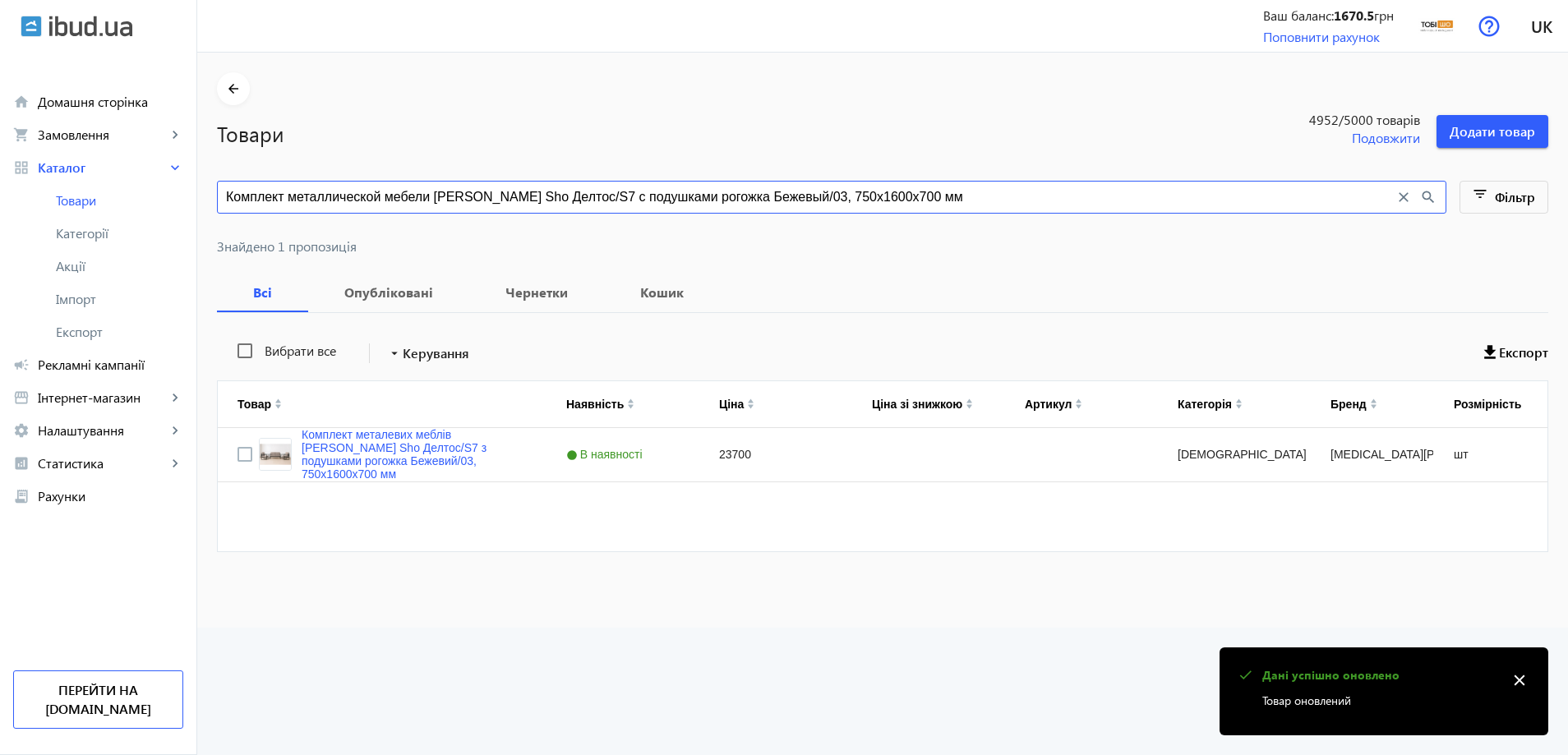
paste input "оричневый/08"
type input "Комплект металлической мебели Tobi Sho Делтос/S7 с подушками рогожка Коричневый…"
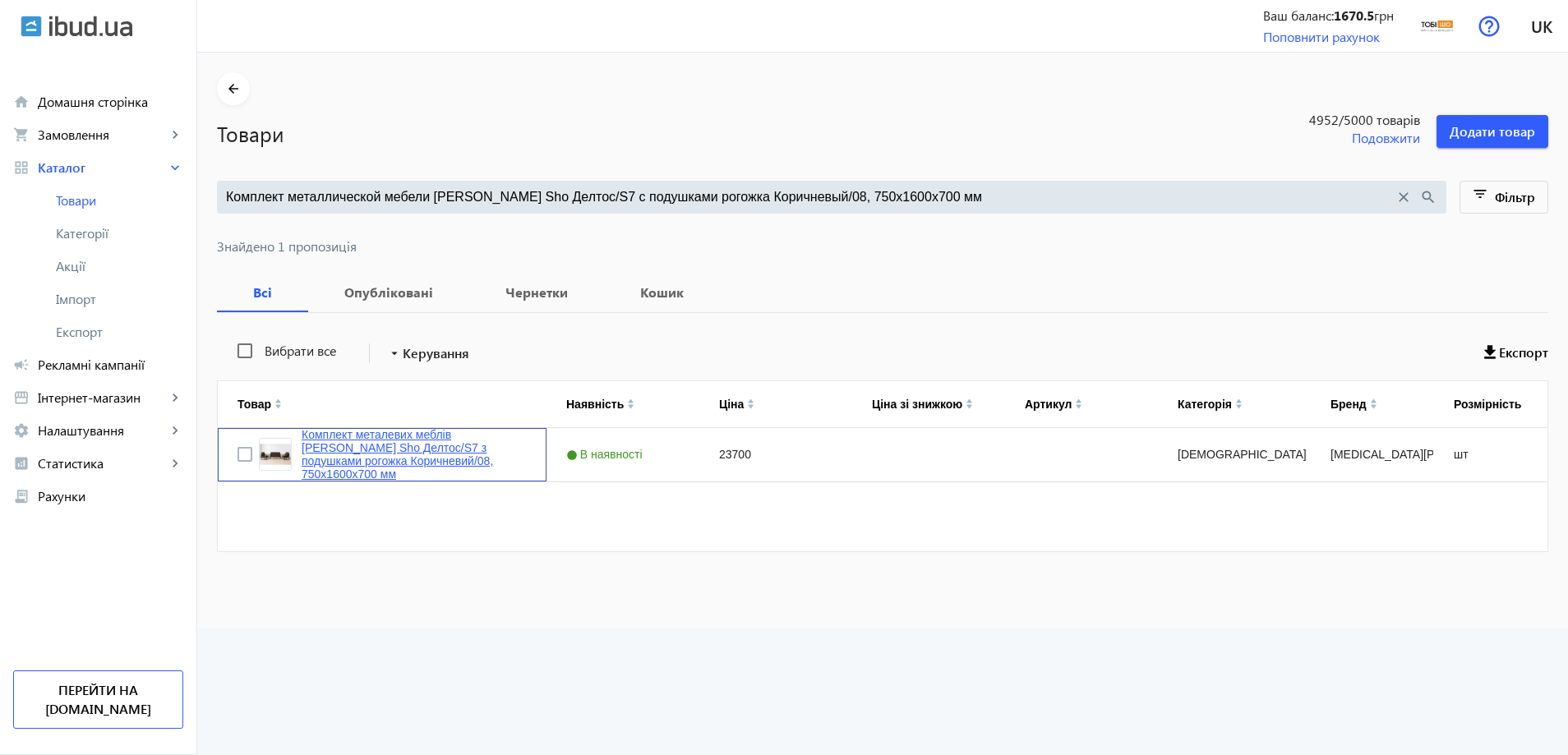
click at [393, 440] on link "Комплект металевих меблів Tobi Sho Делтос/S7 з подушками рогожка Коричневий/08,…" at bounding box center [413, 454] width 225 height 52
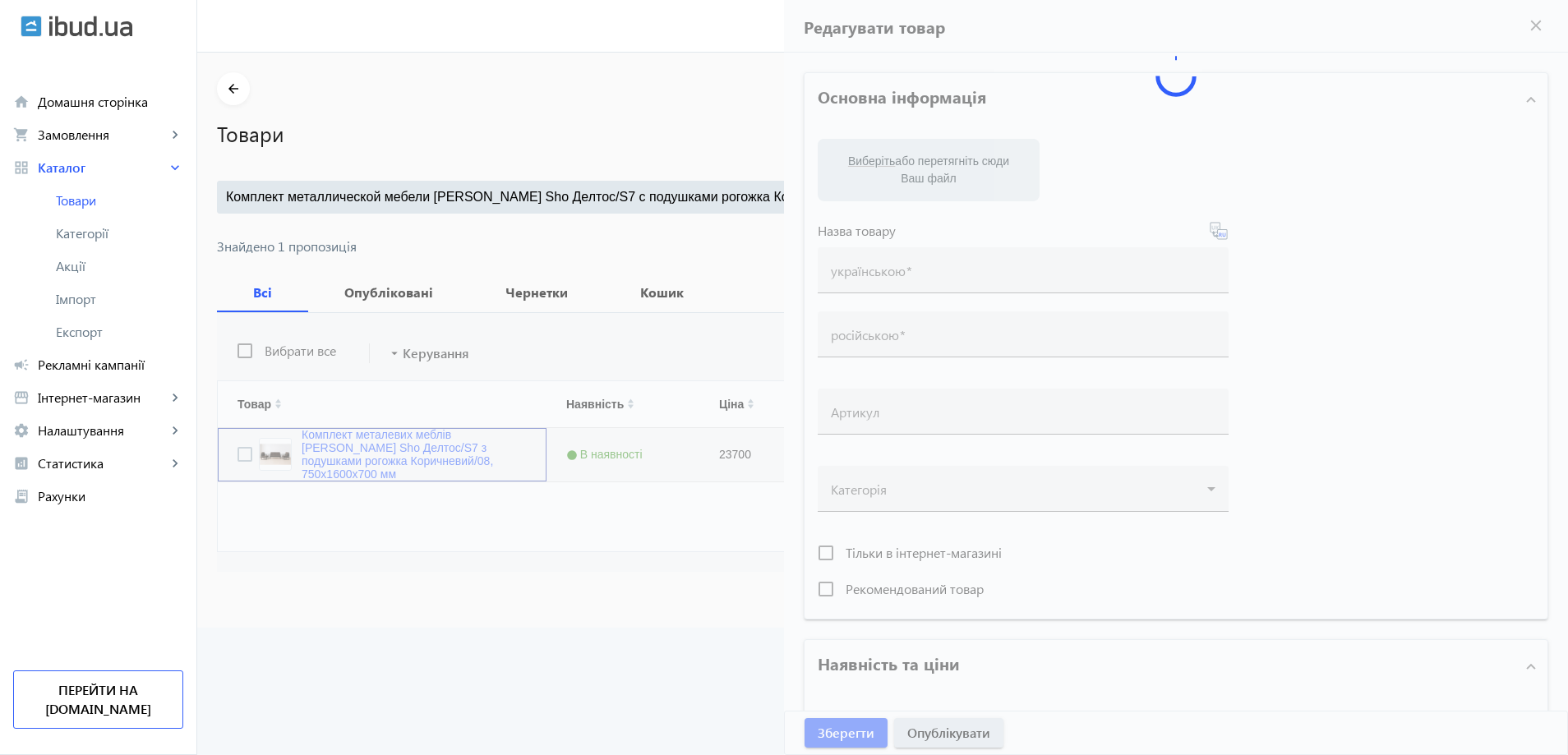
type input "Комплект металевих меблів Tobi Sho Делтос/S7 з подушками рогожка Коричневий/08,…"
type input "Комплект металлической мебели Tobi Sho Делтос/S7 с подушками рогожка Коричневый…"
type input "23700"
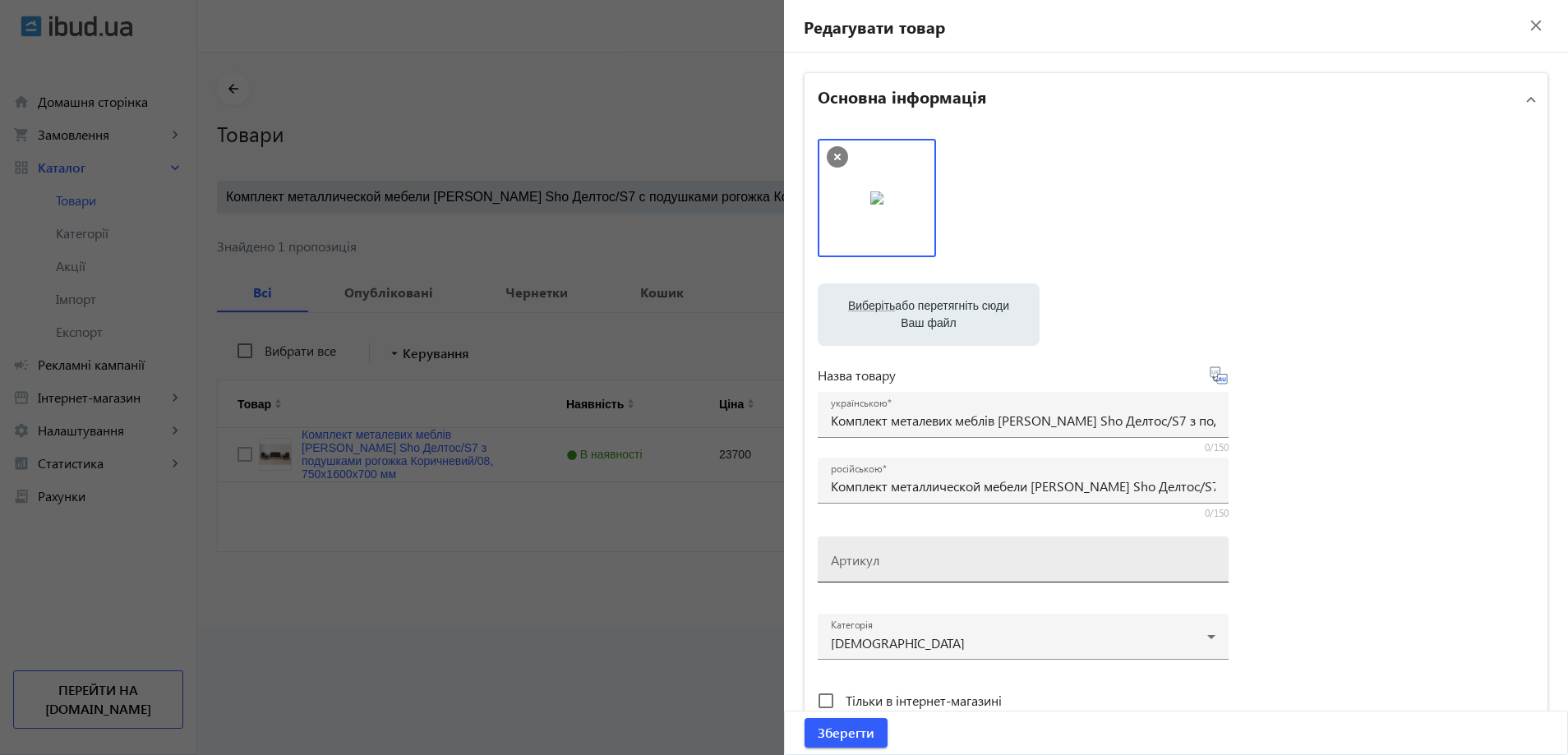
click at [857, 556] on mat-label "Артикул" at bounding box center [855, 559] width 49 height 17
click at [857, 557] on input "Артикул" at bounding box center [1023, 565] width 385 height 17
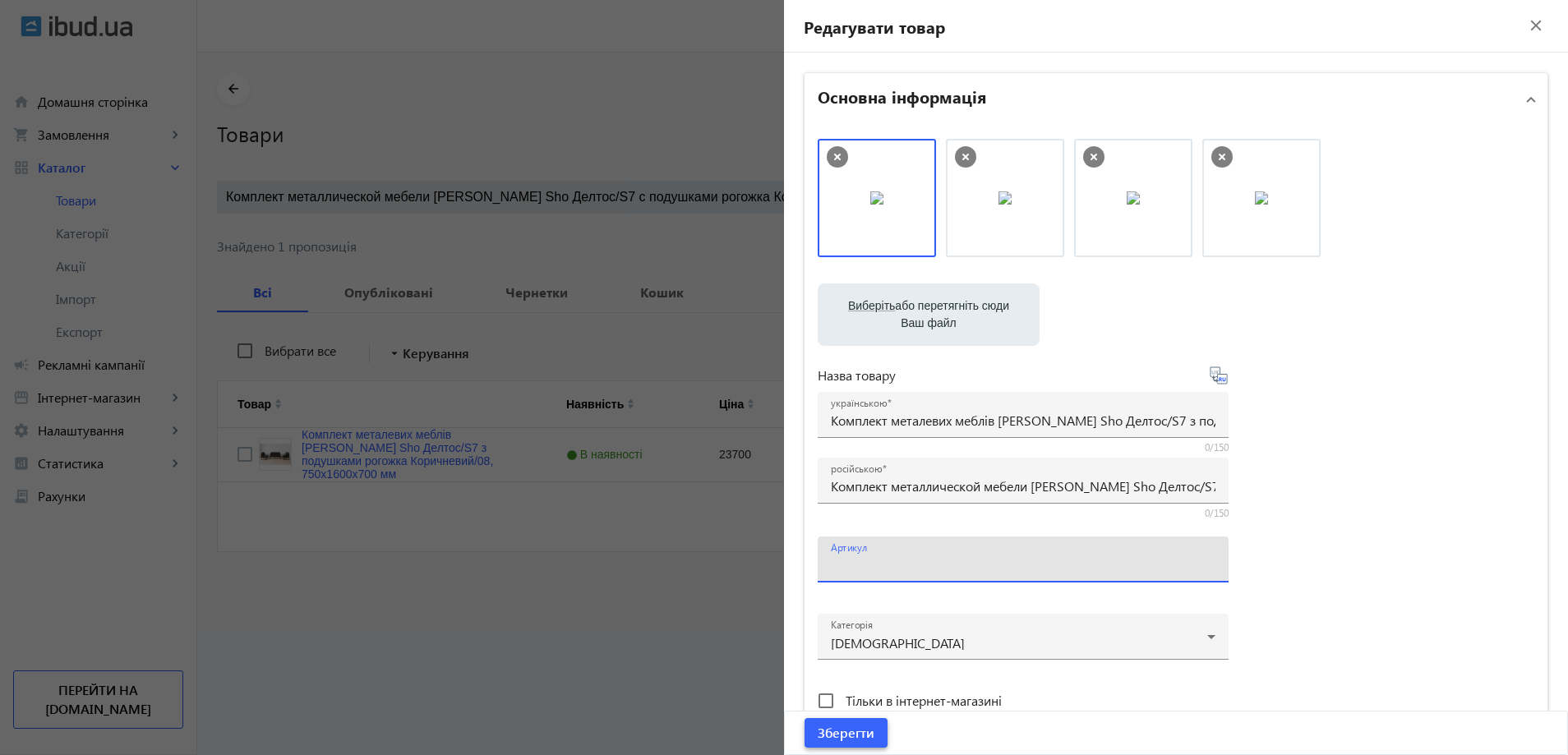
paste input "Deltos/S7/160/22r"
type input "Deltos/S7/160/22r"
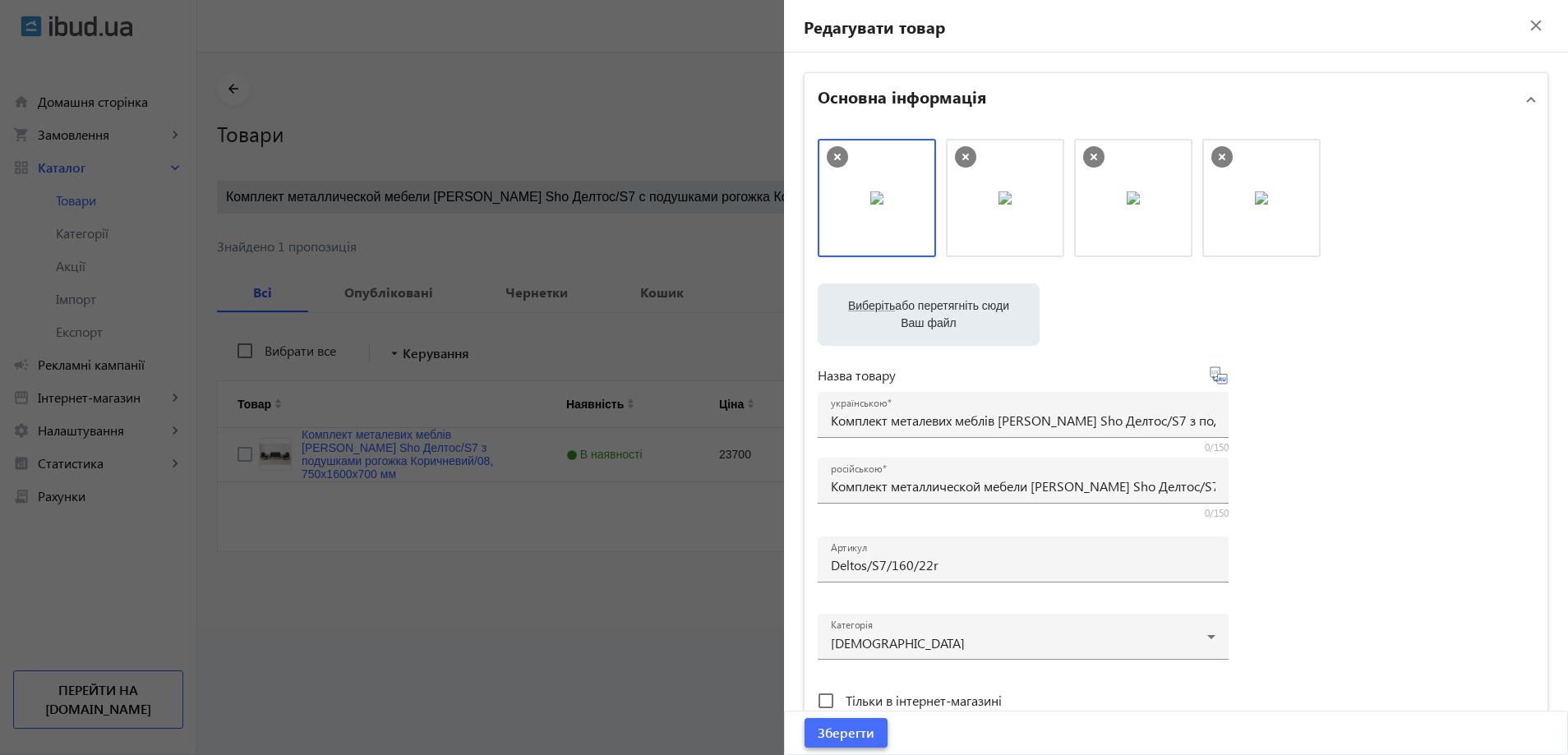
drag, startPoint x: 847, startPoint y: 723, endPoint x: 815, endPoint y: 605, distance: 122.3
click at [847, 724] on span "Зберегти" at bounding box center [846, 733] width 57 height 18
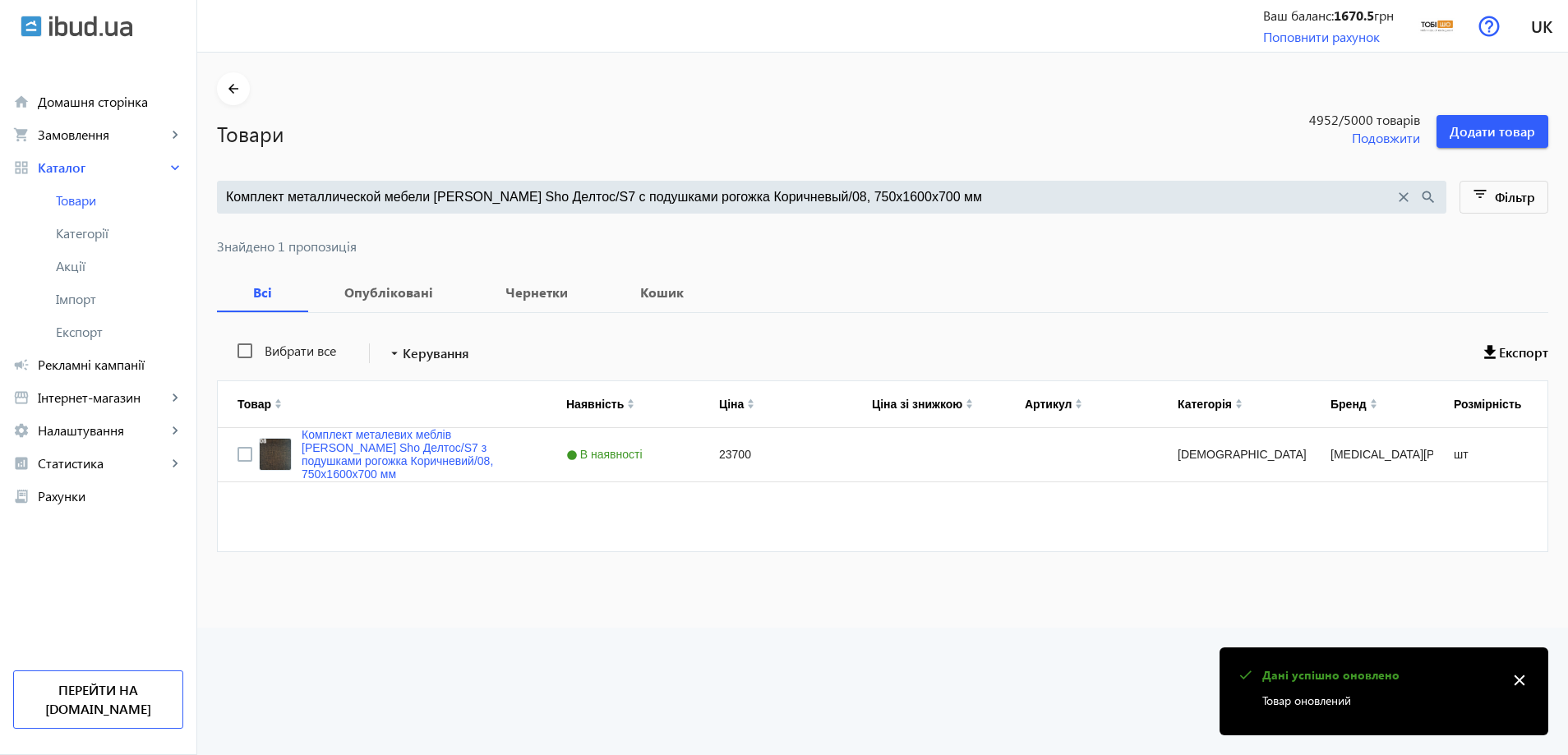
click at [509, 194] on input "Комплект металлической мебели Tobi Sho Делтос/S7 с подушками рогожка Коричневый…" at bounding box center [810, 197] width 1168 height 18
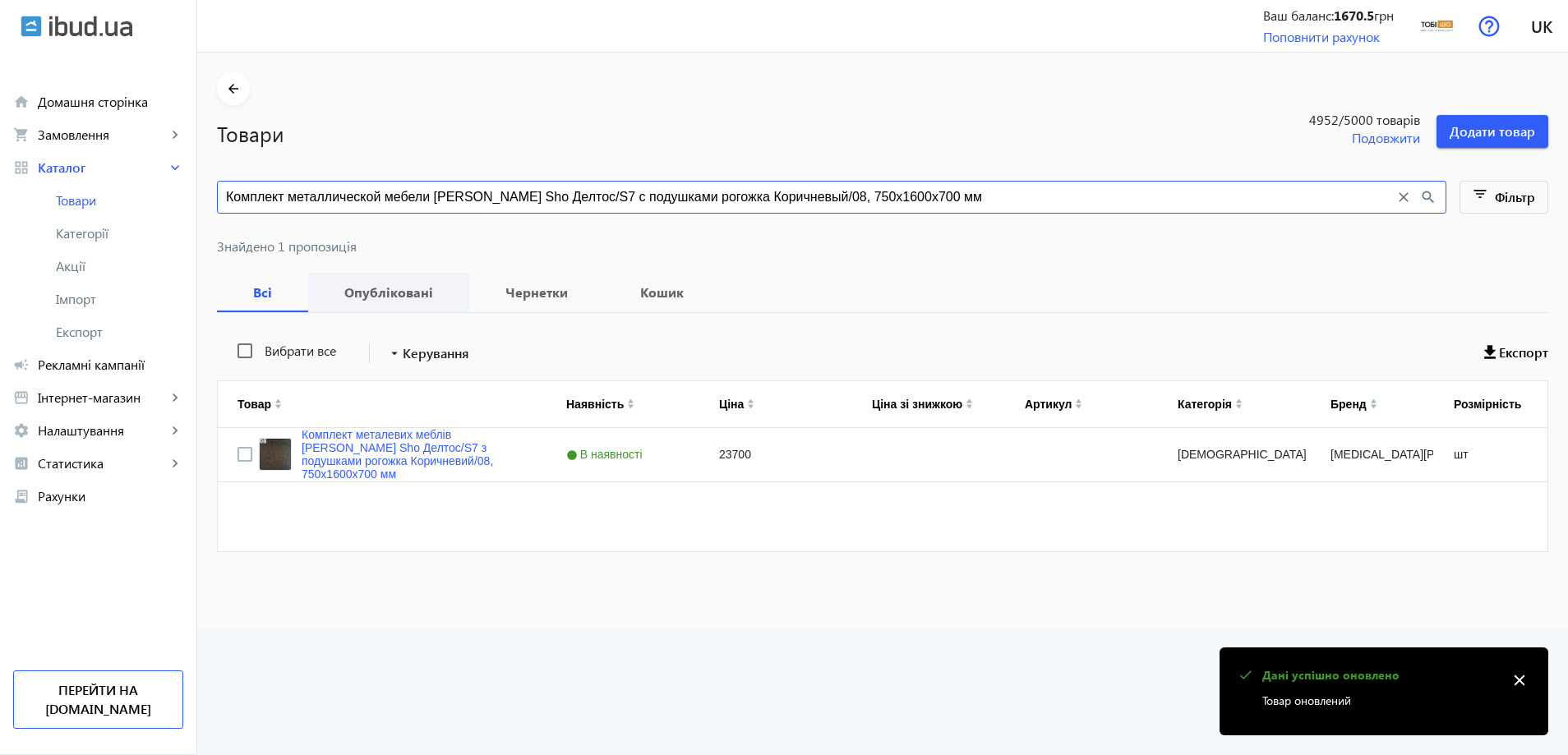
paste input "ветло-серый/34"
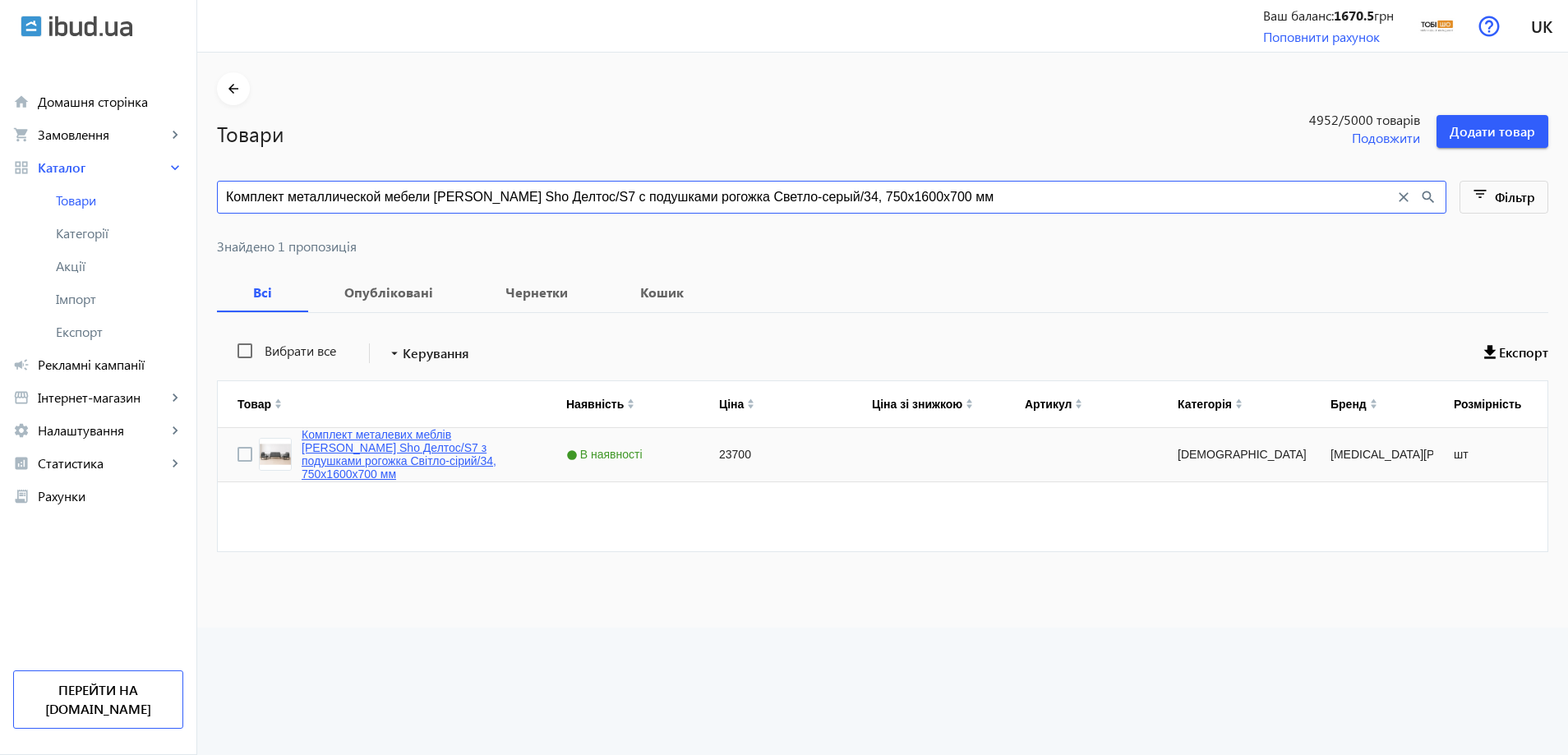
type input "Комплект металлической мебели Tobi Sho Делтос/S7 с подушками рогожка Светло-сер…"
click at [375, 435] on link "Комплект металевих меблів Tobi Sho Делтос/S7 з подушками рогожка Світло-сірий/3…" at bounding box center [413, 454] width 225 height 52
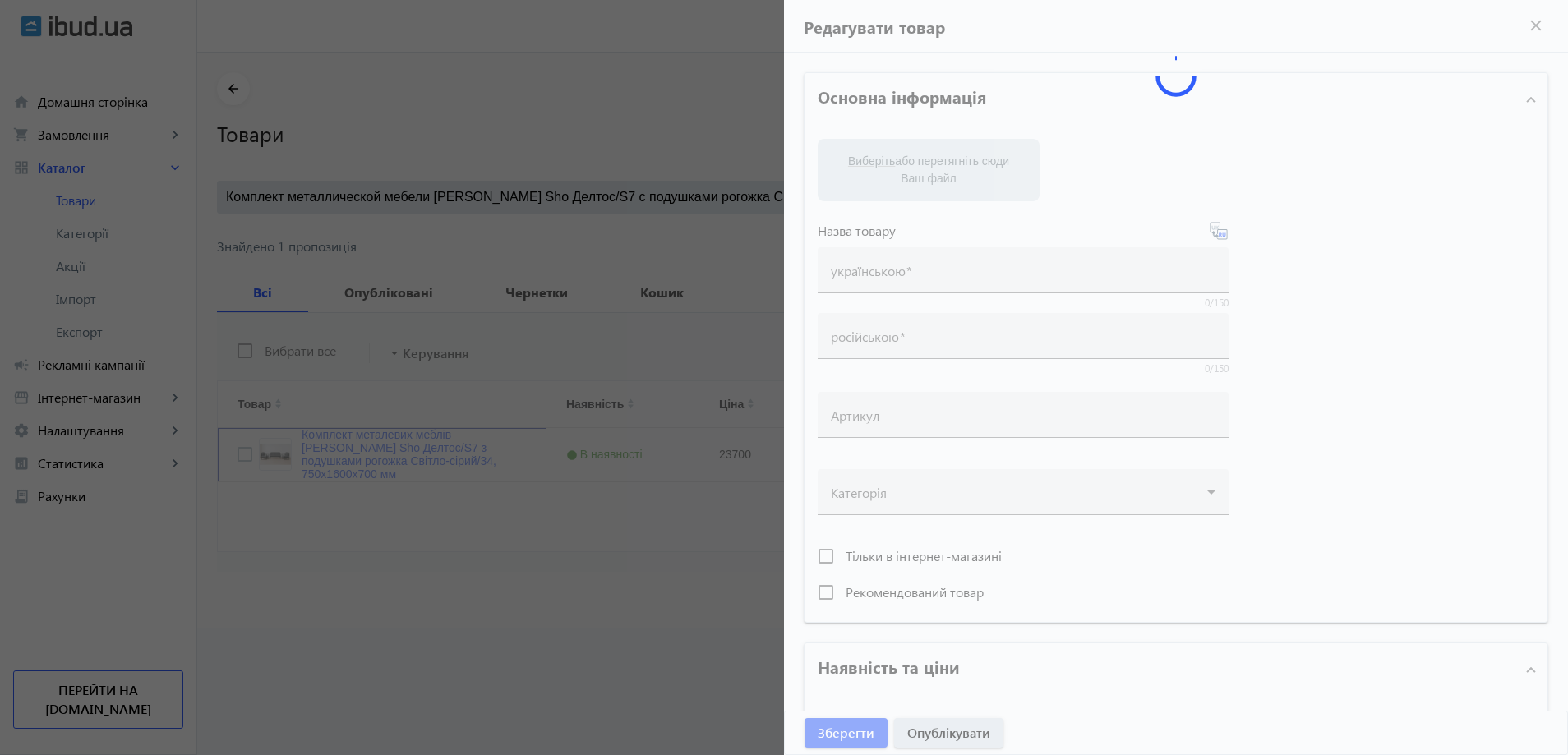
type input "Комплект металевих меблів Tobi Sho Делтос/S7 з подушками рогожка Світло-сірий/3…"
type input "Комплект металлической мебели Tobi Sho Делтос/S7 с подушками рогожка Светло-сер…"
type input "23700"
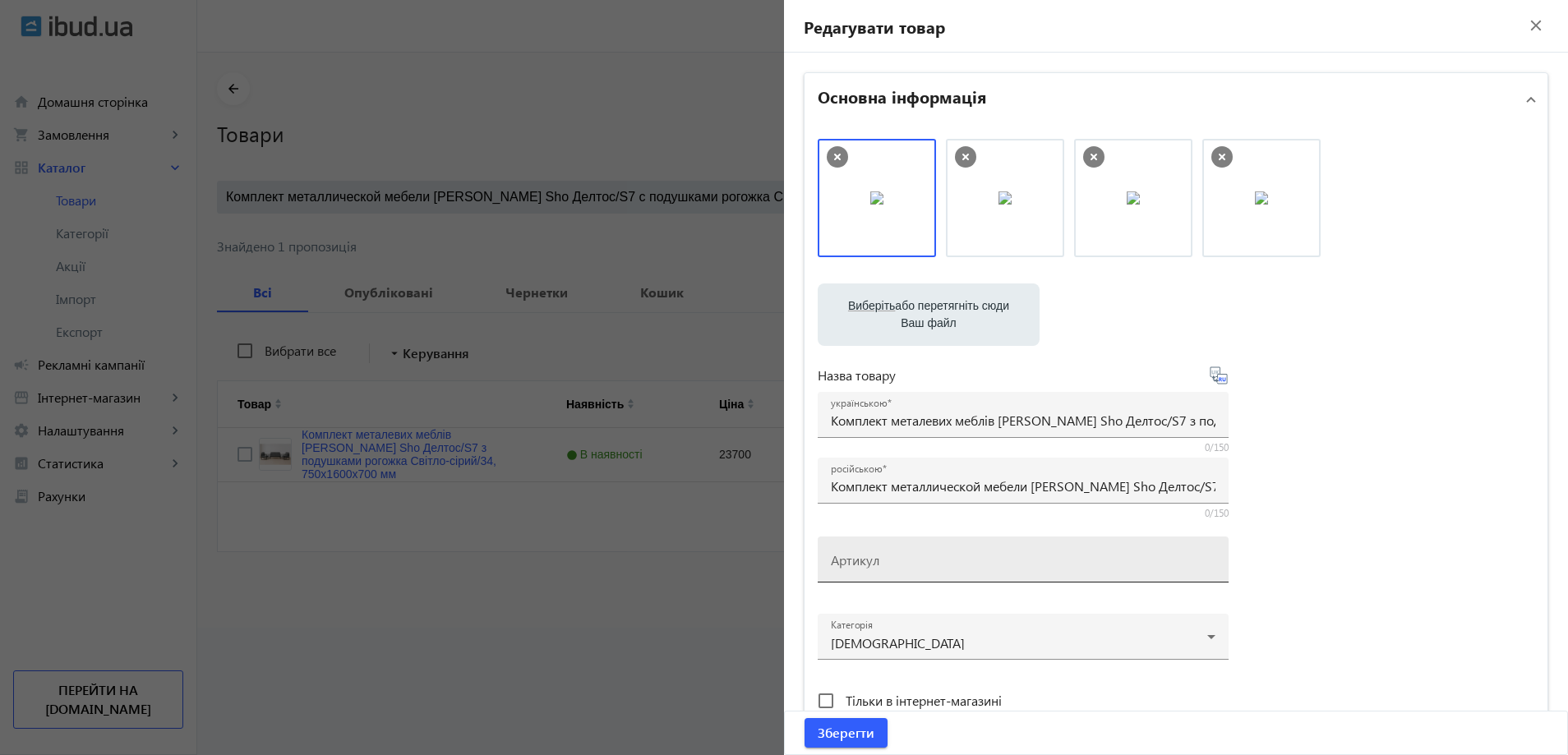
click at [835, 564] on mat-label "Артикул" at bounding box center [855, 559] width 49 height 17
click at [835, 564] on input "Артикул" at bounding box center [1023, 565] width 385 height 17
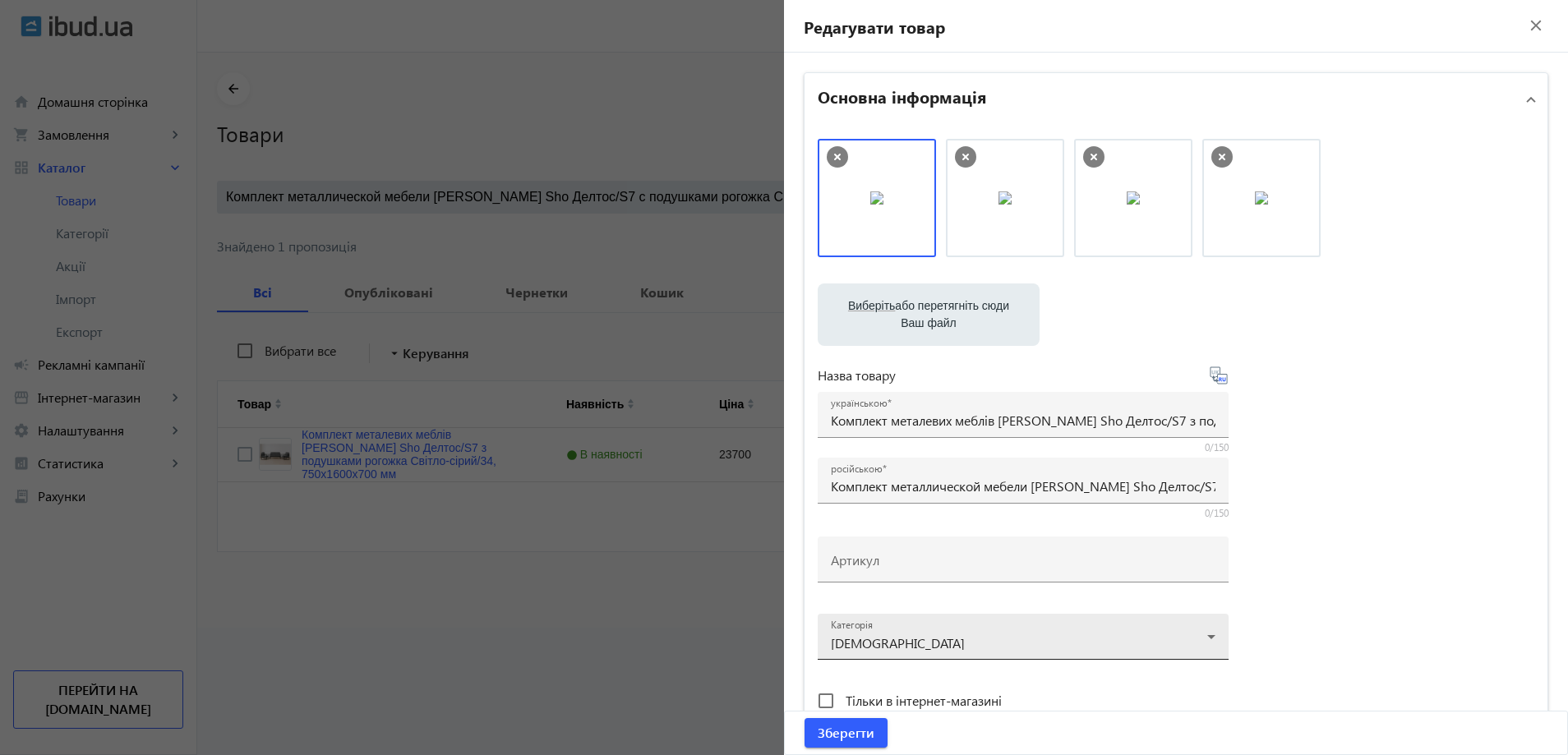
paste input "Deltos/S7/160/34r"
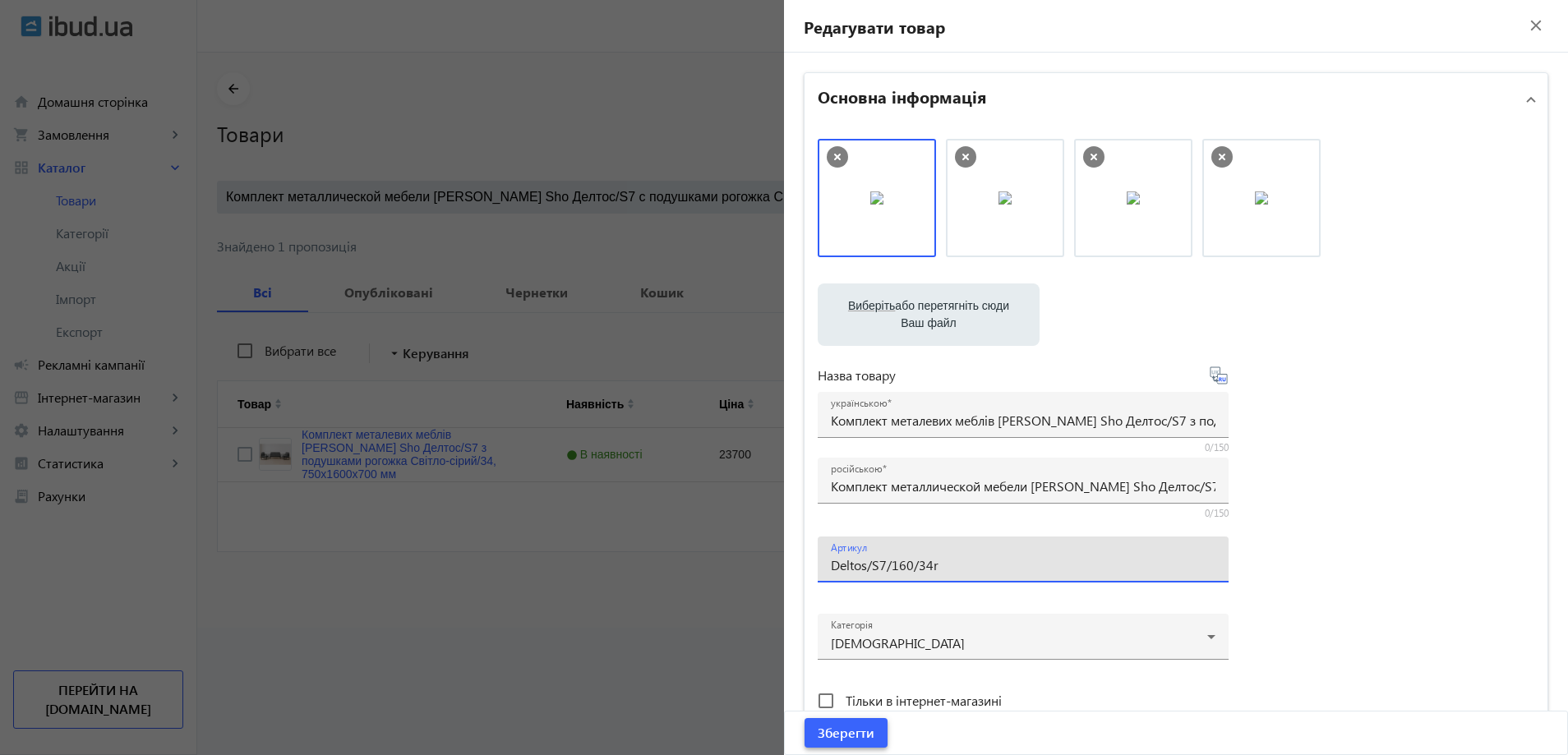
type input "Deltos/S7/160/34r"
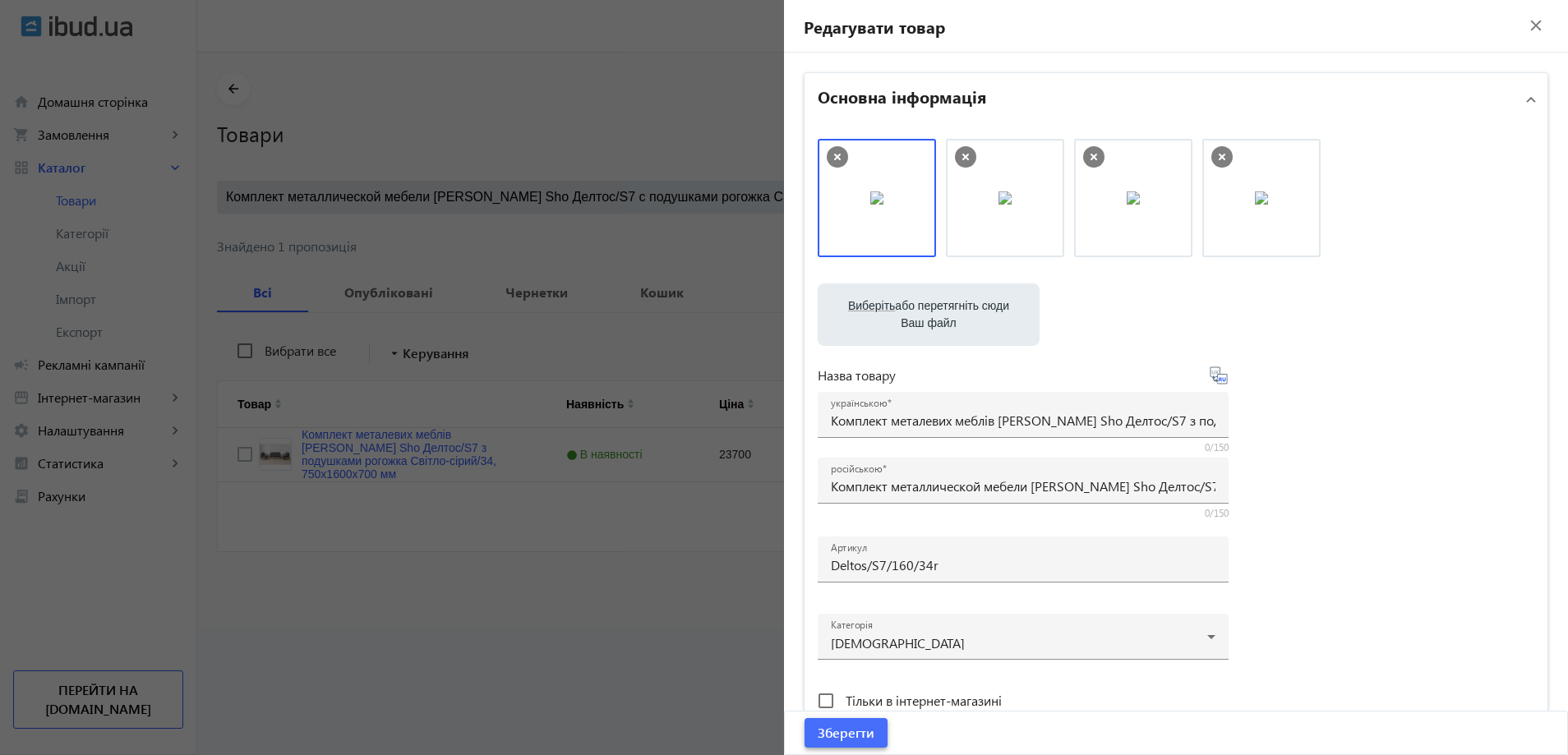
click at [842, 718] on span "submit" at bounding box center [846, 733] width 83 height 39
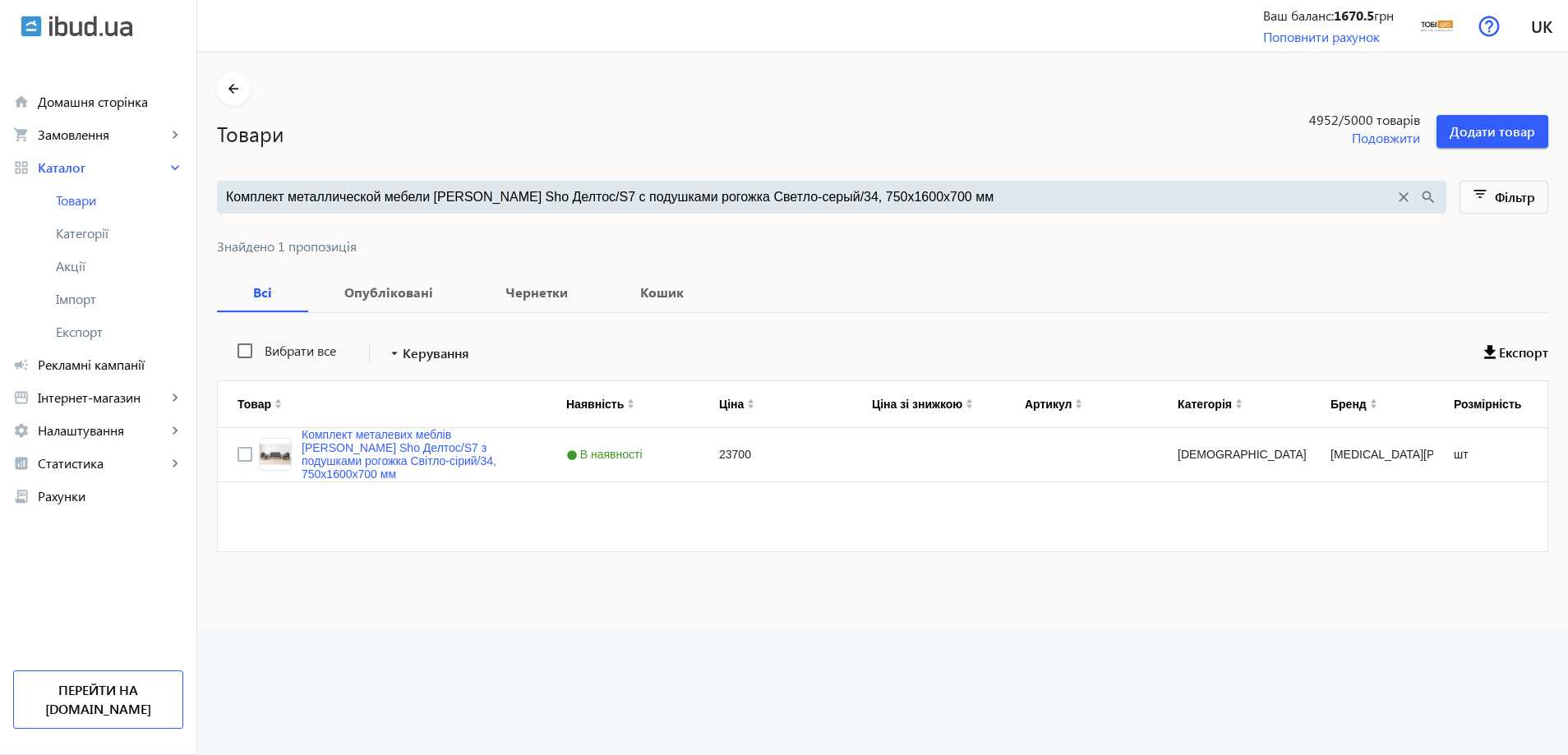
click at [402, 205] on input "Комплект металлической мебели Tobi Sho Делтос/S7 с подушками рогожка Светло-сер…" at bounding box center [810, 197] width 1168 height 18
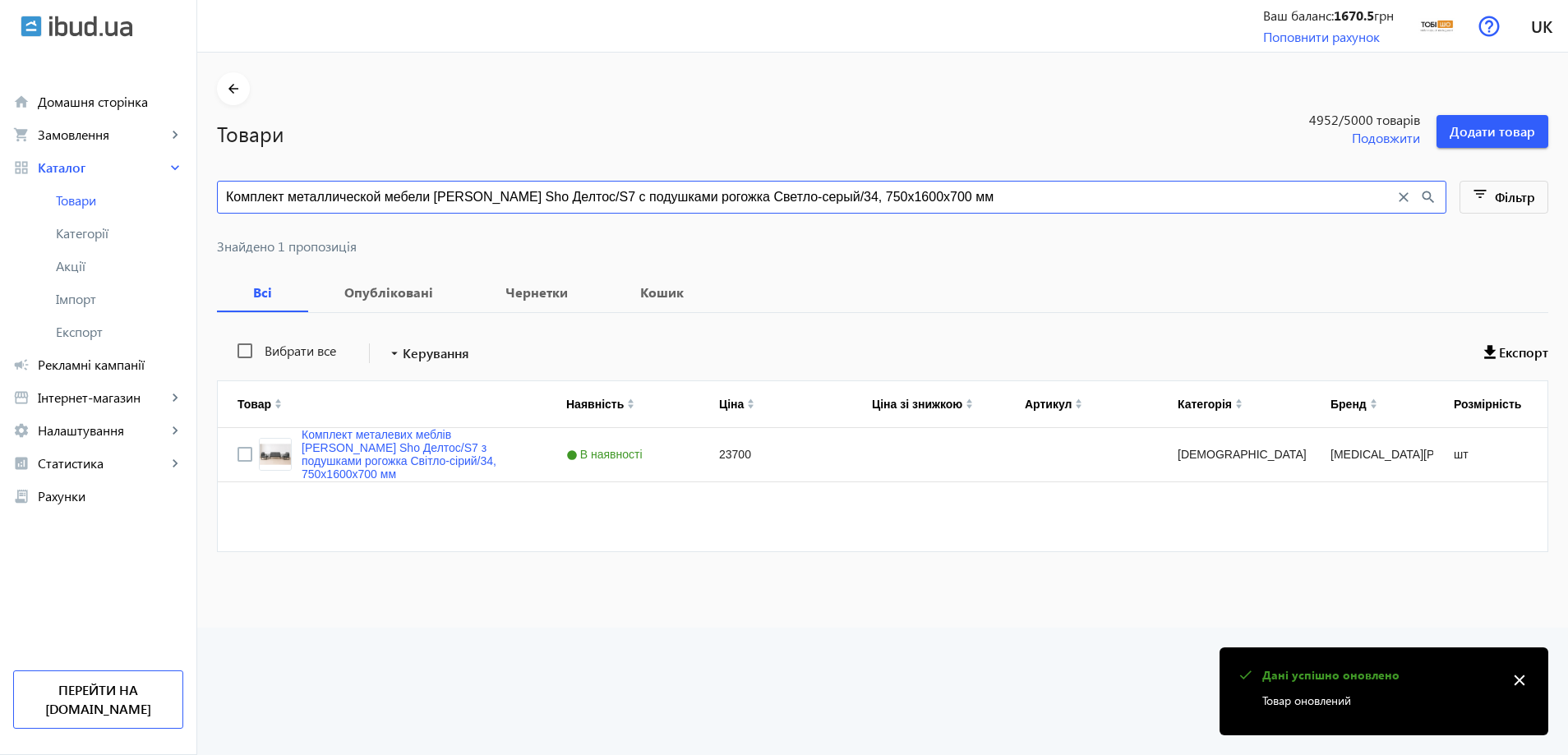
paste input "емно-серый/42"
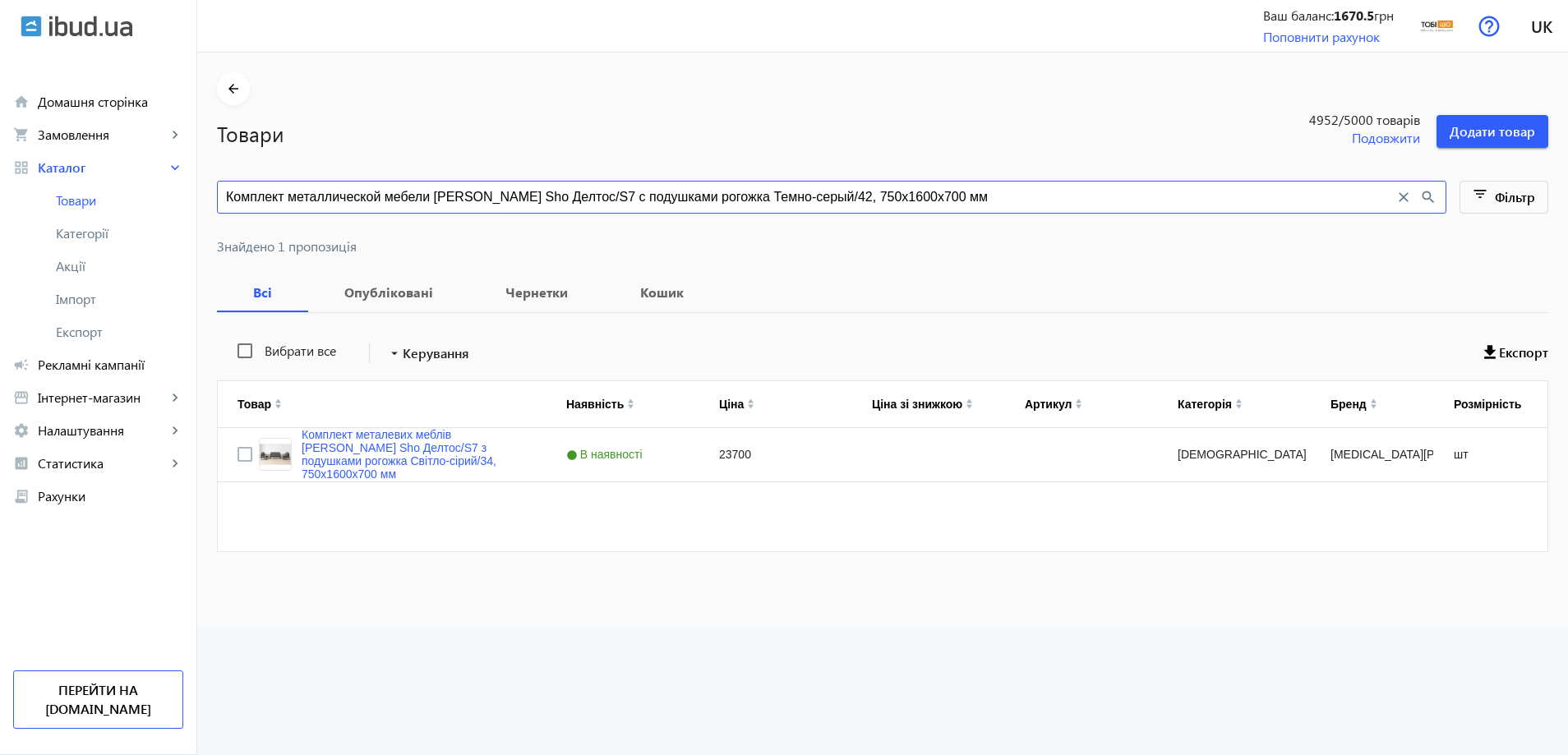
type input "Комплект металлической мебели Tobi Sho Делтос/S7 с подушками рогожка Темно-серы…"
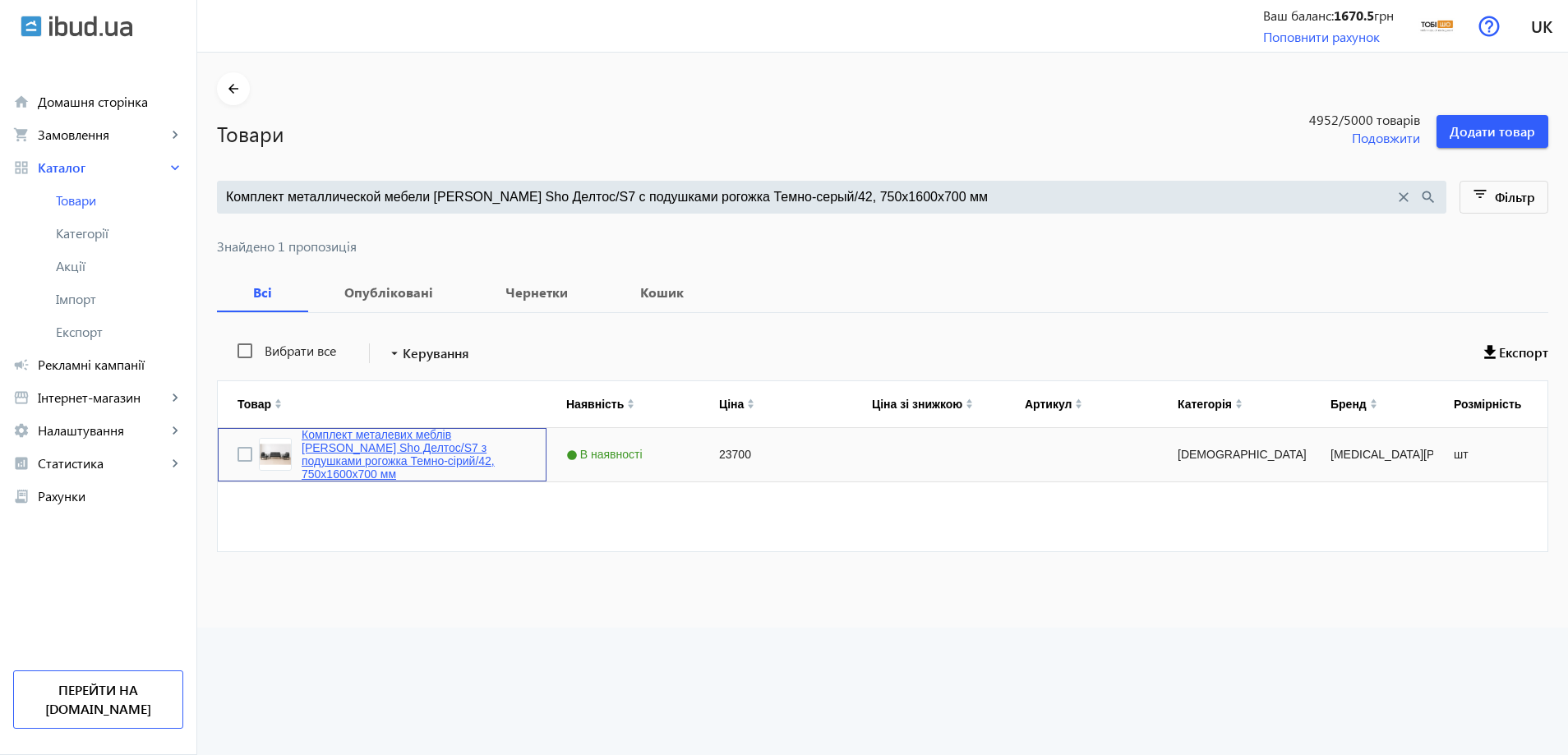
click at [441, 448] on link "Комплект металевих меблів Tobi Sho Делтос/S7 з подушками рогожка Темно-сірий/42…" at bounding box center [413, 454] width 225 height 52
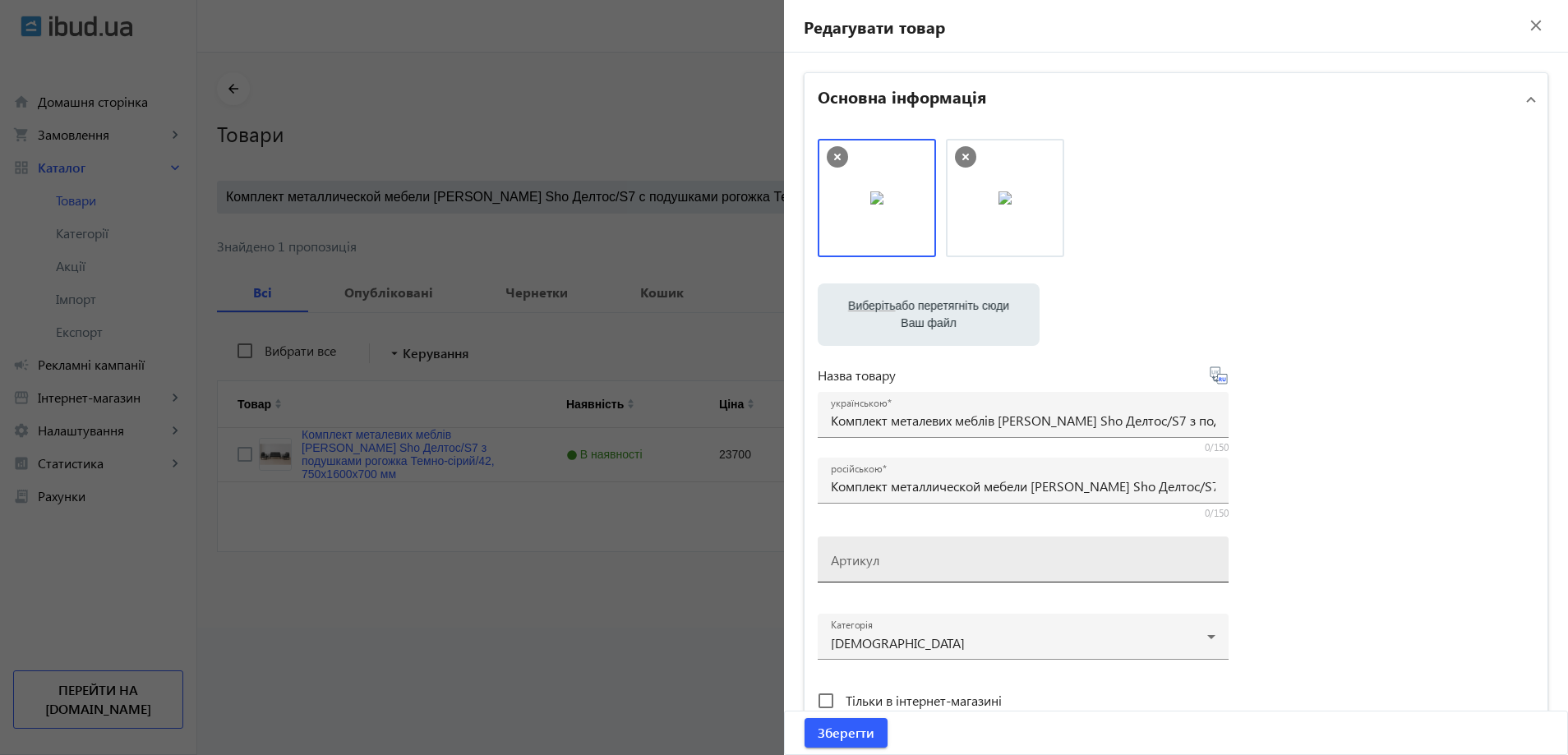
click at [847, 554] on mat-label "Артикул" at bounding box center [855, 559] width 49 height 17
click at [847, 557] on input "Артикул" at bounding box center [1023, 565] width 385 height 17
paste input "Deltos/S7/160/42r"
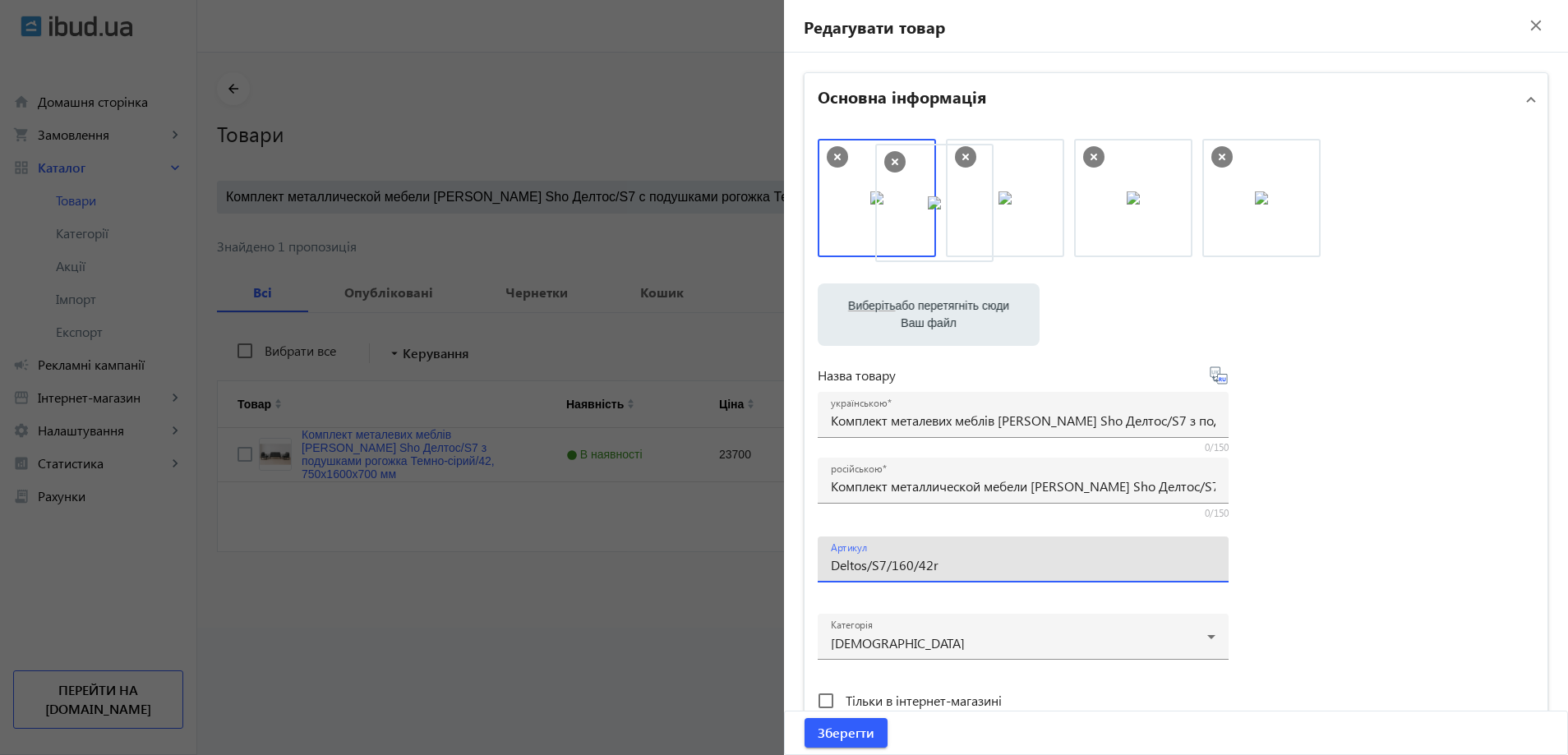
drag, startPoint x: 889, startPoint y: 207, endPoint x: 1017, endPoint y: 201, distance: 128.1
drag, startPoint x: 1010, startPoint y: 213, endPoint x: 831, endPoint y: 220, distance: 179.1
drag, startPoint x: 920, startPoint y: 224, endPoint x: 1144, endPoint y: 220, distance: 224.0
type input "Deltos/S7/160/42r"
click at [848, 728] on span "Зберегти" at bounding box center [846, 733] width 57 height 18
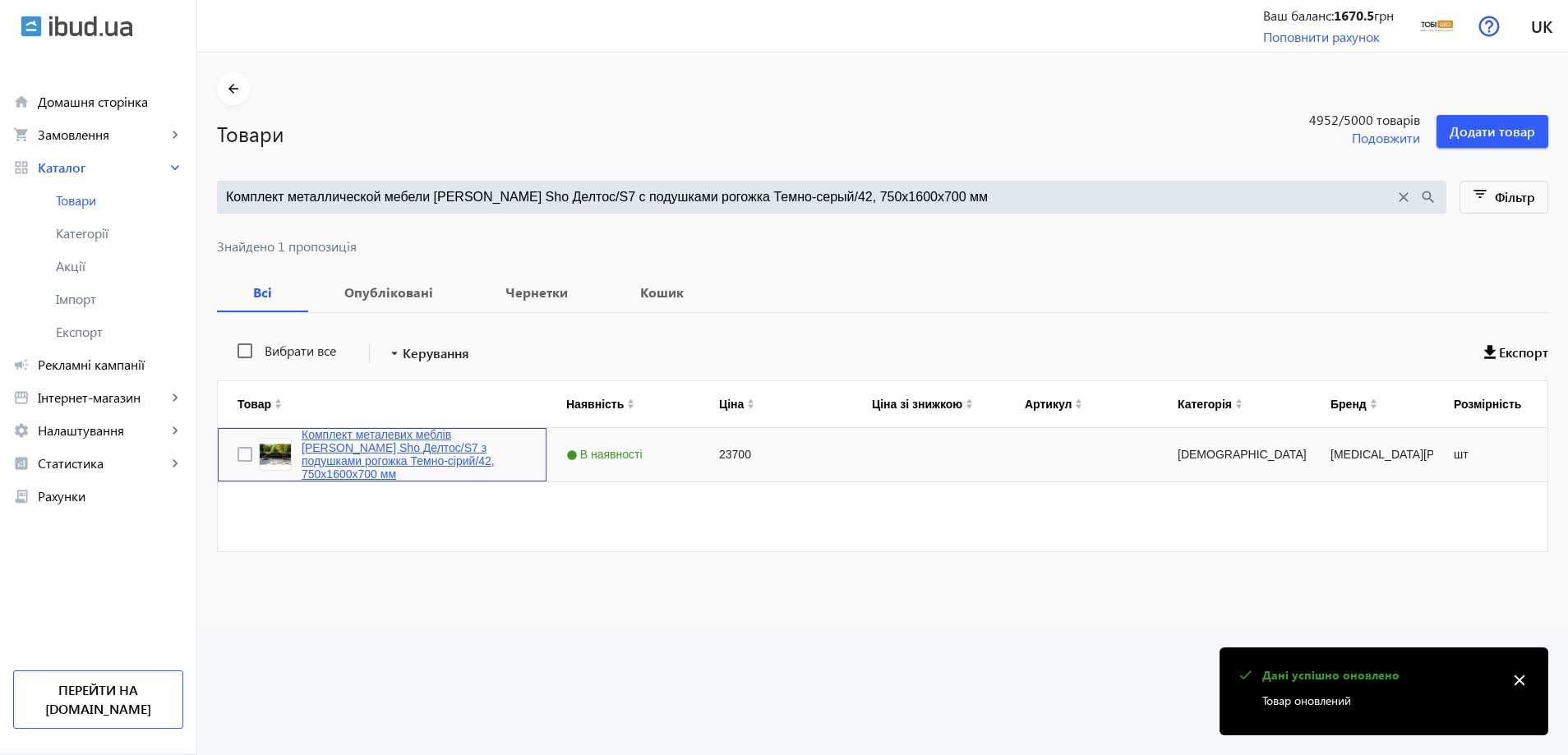
click at [377, 469] on link "Комплект металевих меблів Tobi Sho Делтос/S7 з подушками рогожка Темно-сірий/42…" at bounding box center [413, 454] width 225 height 52
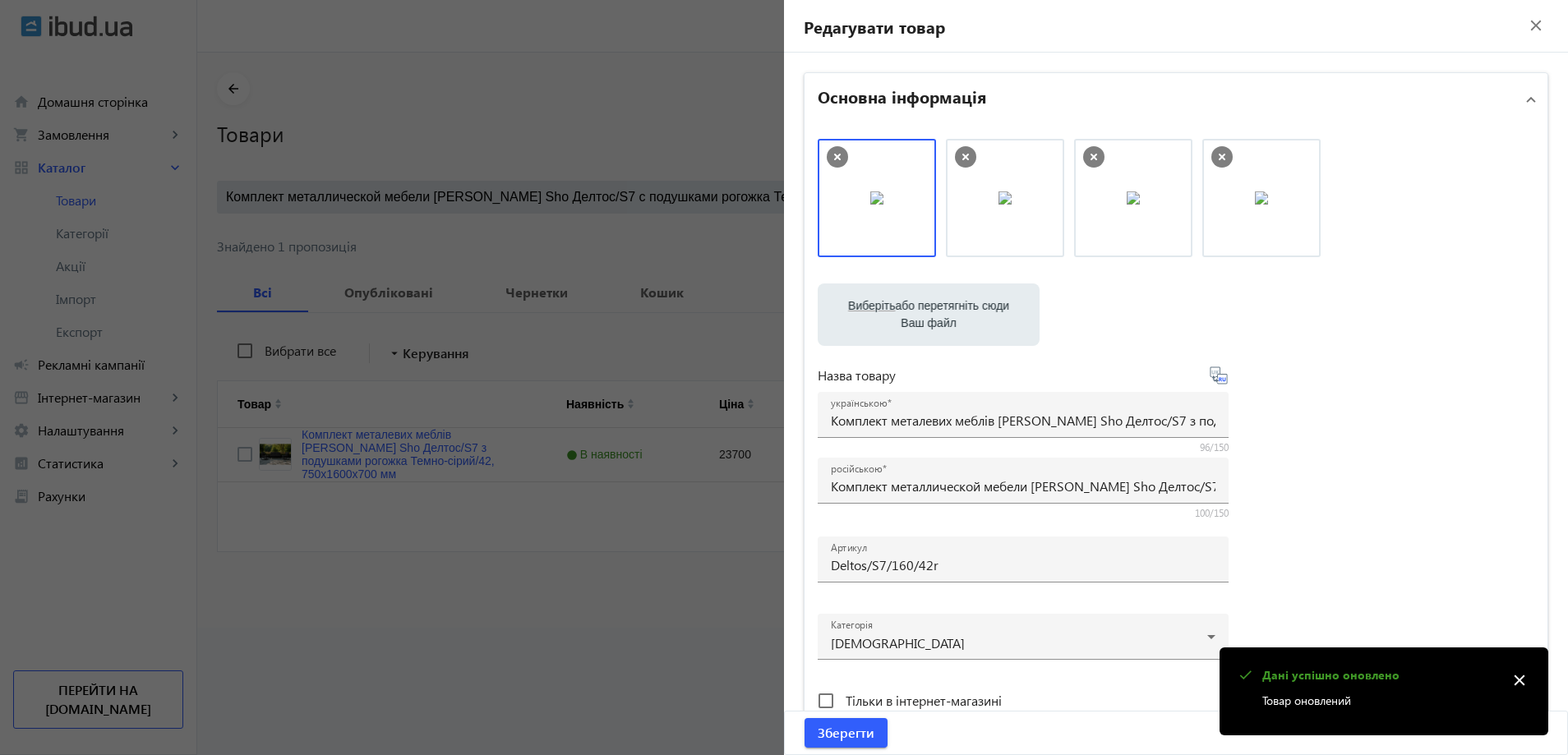
click at [697, 549] on div at bounding box center [784, 378] width 1568 height 755
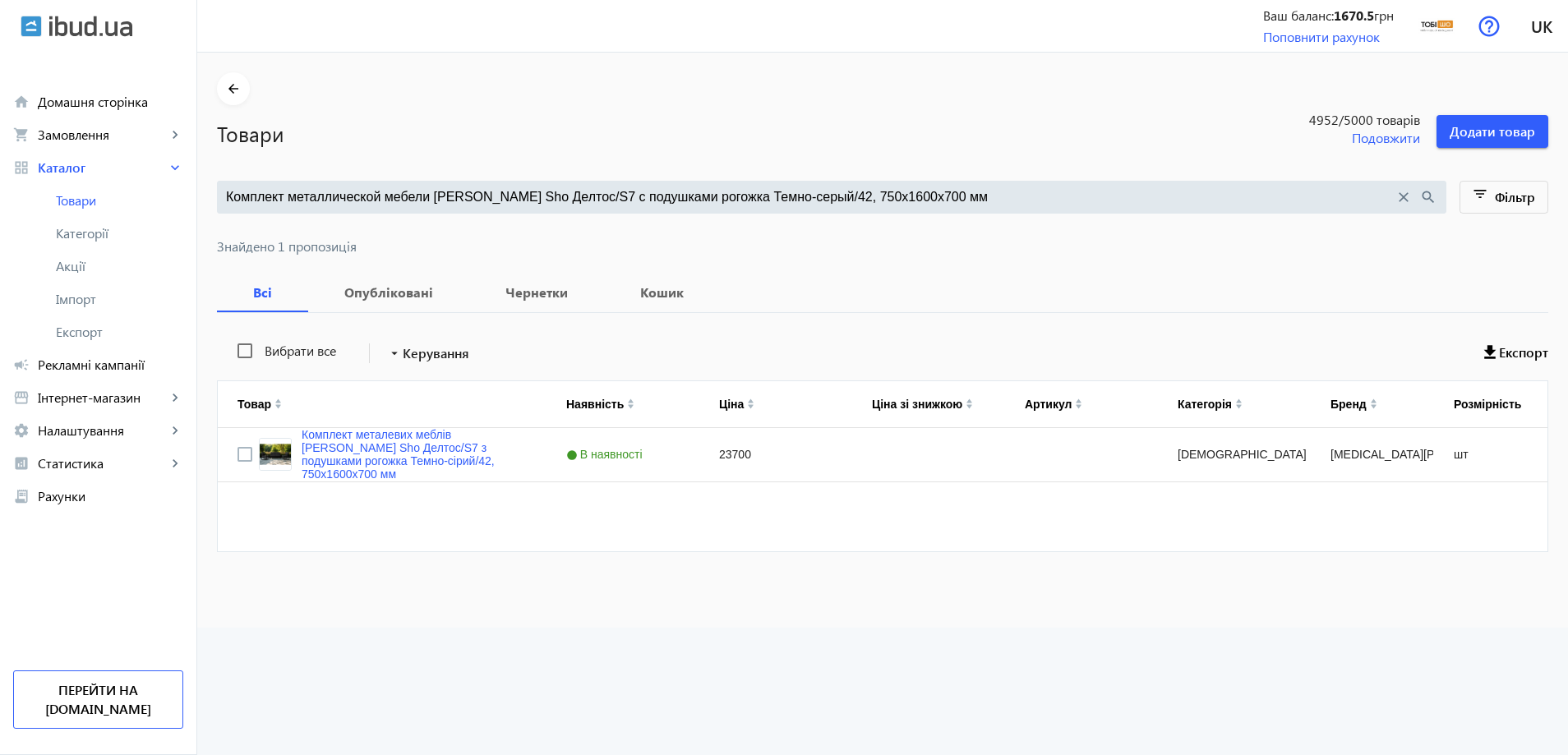
click at [480, 198] on input "Комплект металлической мебели Tobi Sho Делтос/S7 с подушками рогожка Темно-серы…" at bounding box center [810, 197] width 1168 height 18
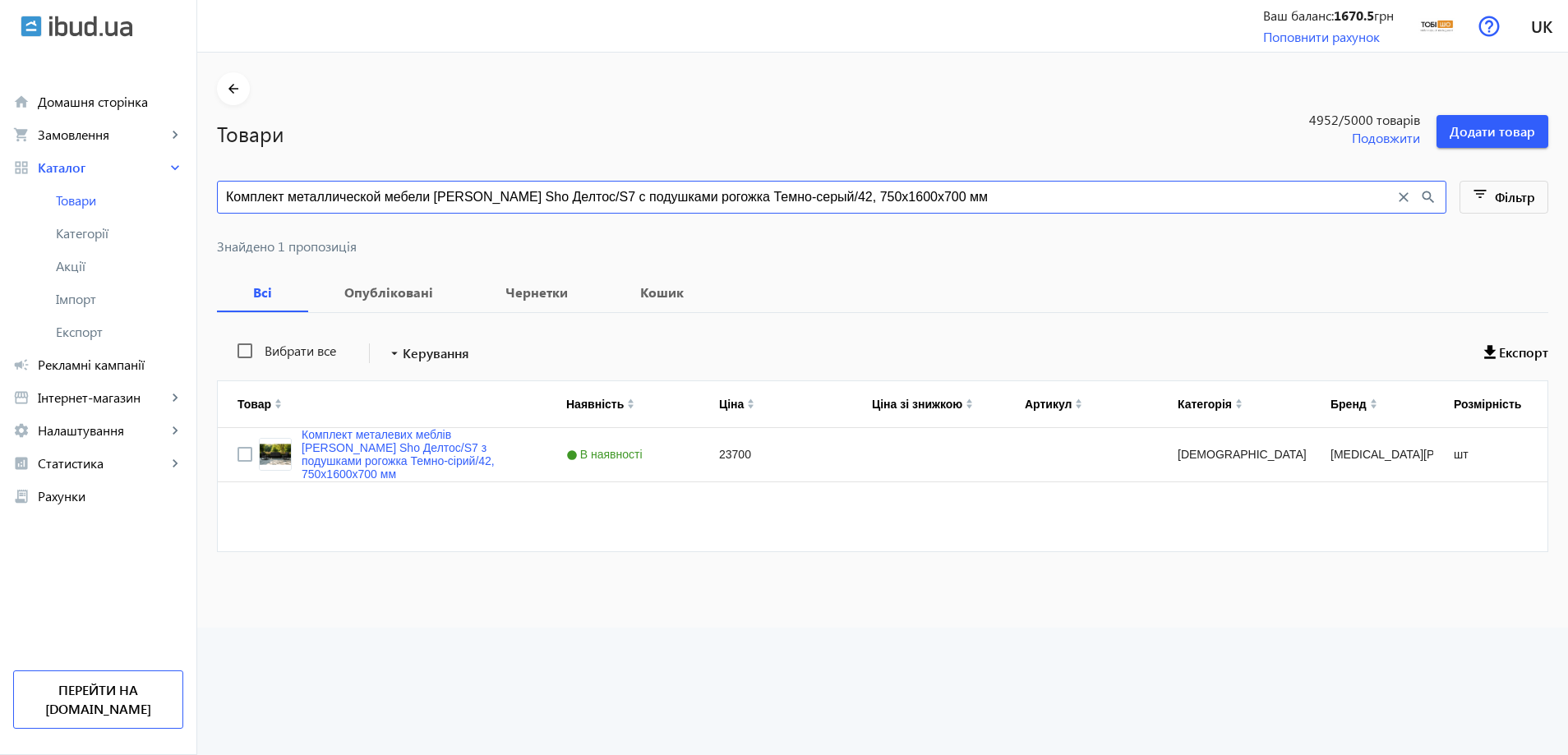
paste input "ирюзовый/16, 750х21"
type input "Комплект металлической мебели Tobi Sho Делтос/S7 с подушками рогожка Бирюзовый/…"
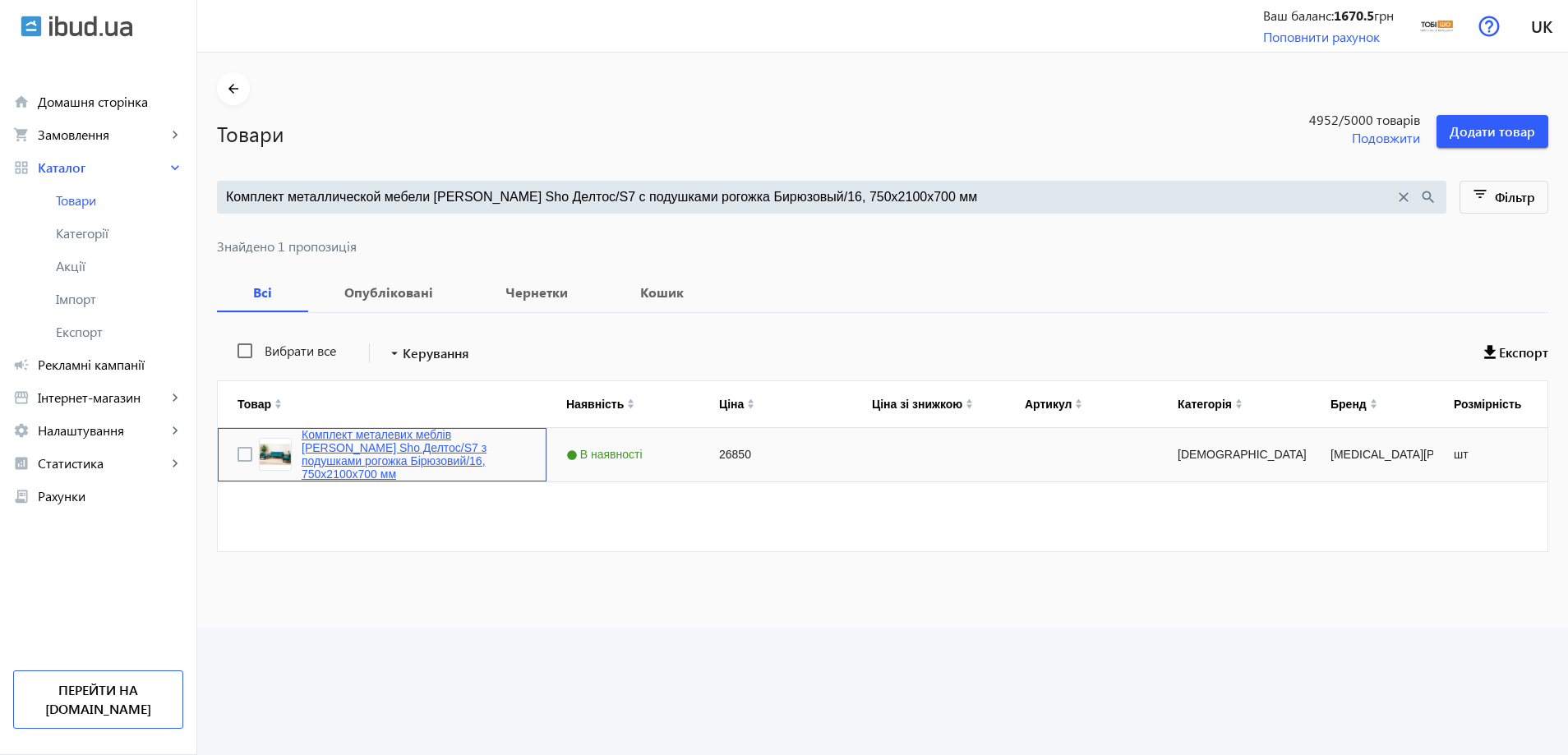
click at [394, 456] on link "Комплект металевих меблів Tobi Sho Делтос/S7 з подушками рогожка Бірюзовий/16, …" at bounding box center [413, 454] width 225 height 52
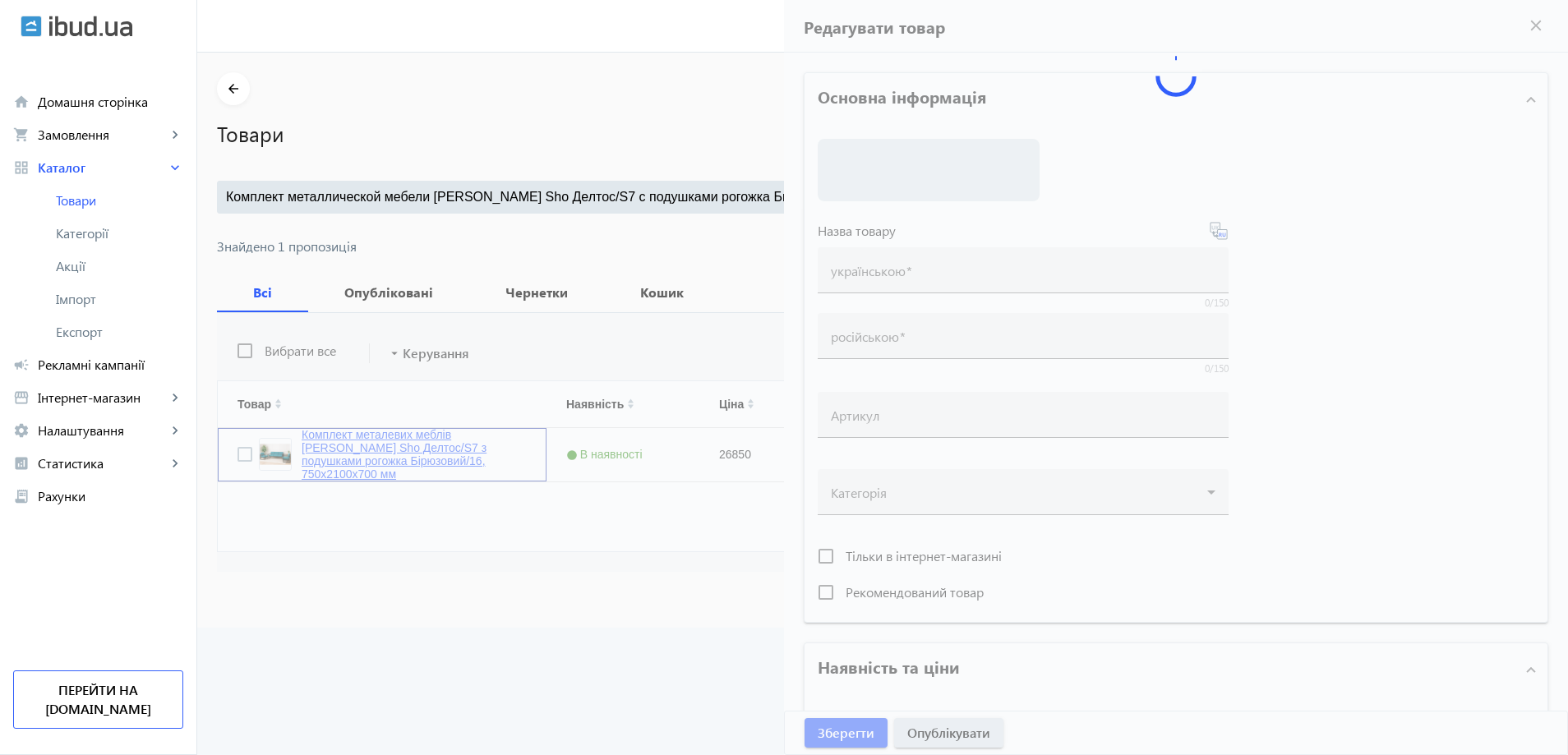
type input "Комплект металевих меблів Tobi Sho Делтос/S7 з подушками рогожка Бірюзовий/16, …"
type input "Комплект металлической мебели Tobi Sho Делтос/S7 с подушками рогожка Бирюзовый/…"
type input "26850"
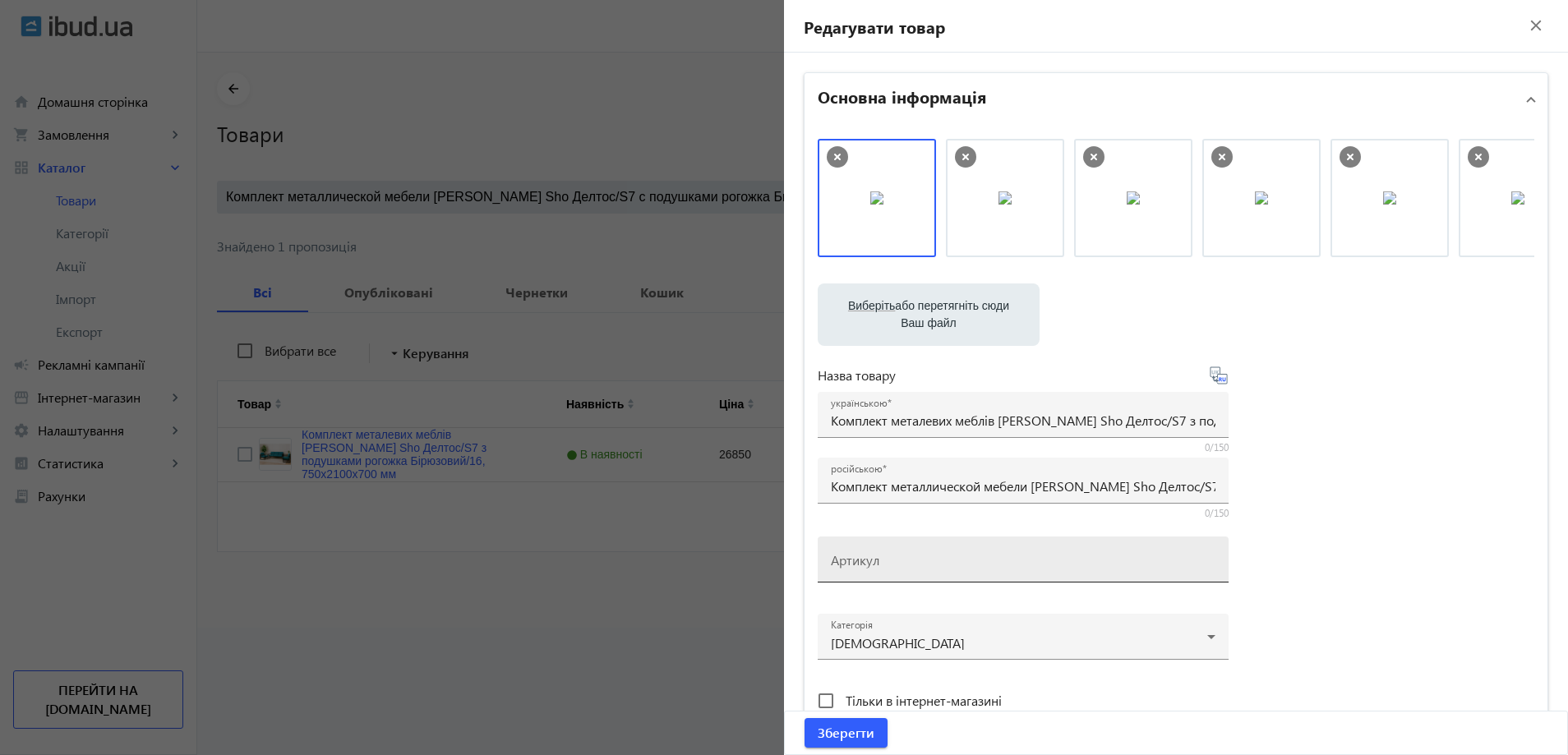
click at [868, 565] on mat-label "Артикул" at bounding box center [855, 559] width 49 height 17
click at [868, 565] on input "Артикул" at bounding box center [1023, 565] width 385 height 17
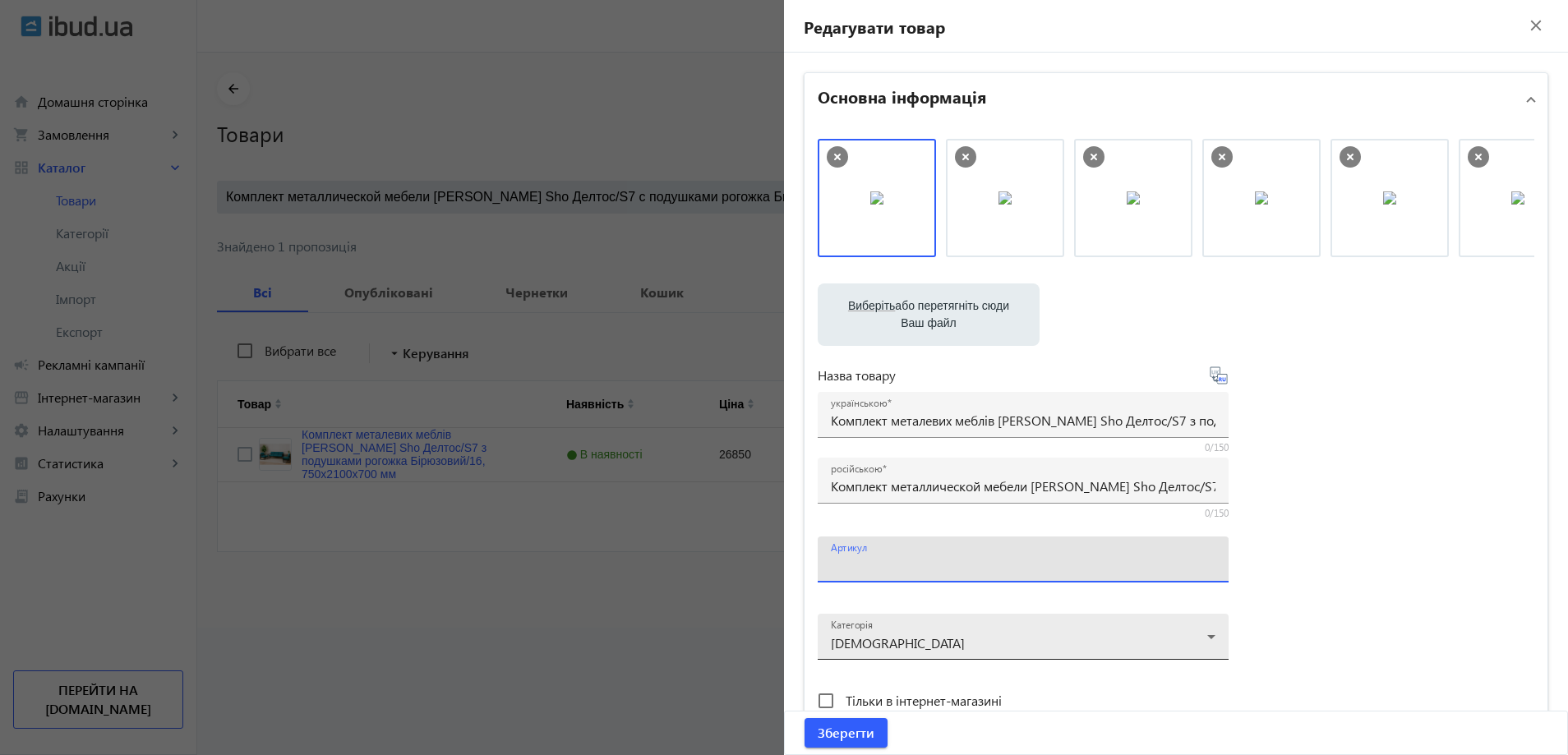
paste input "Deltos/S7/210/16r"
drag, startPoint x: 897, startPoint y: 212, endPoint x: 1021, endPoint y: 223, distance: 124.5
type input "Deltos/S7/210/16r"
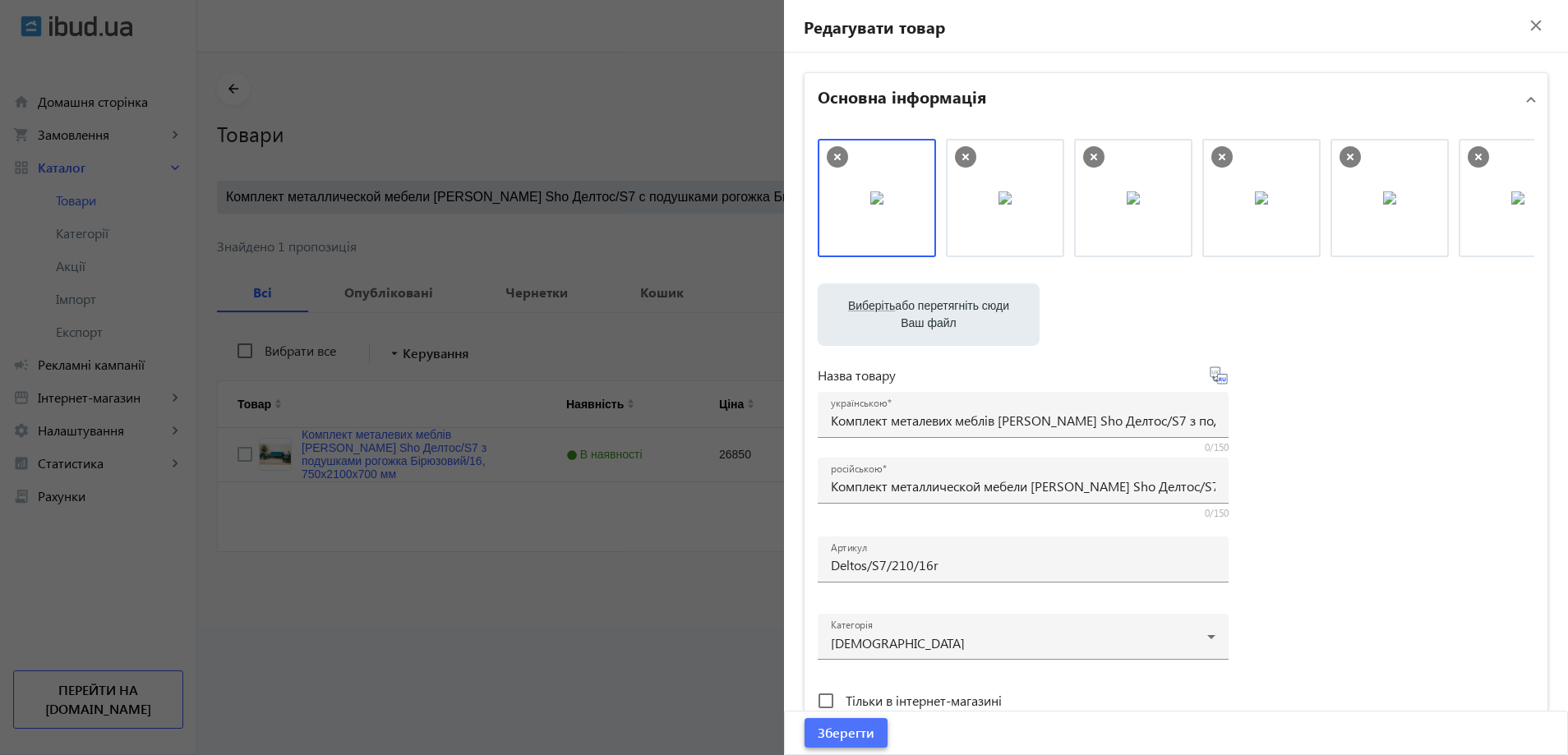
click at [832, 735] on span "Зберегти" at bounding box center [846, 733] width 57 height 18
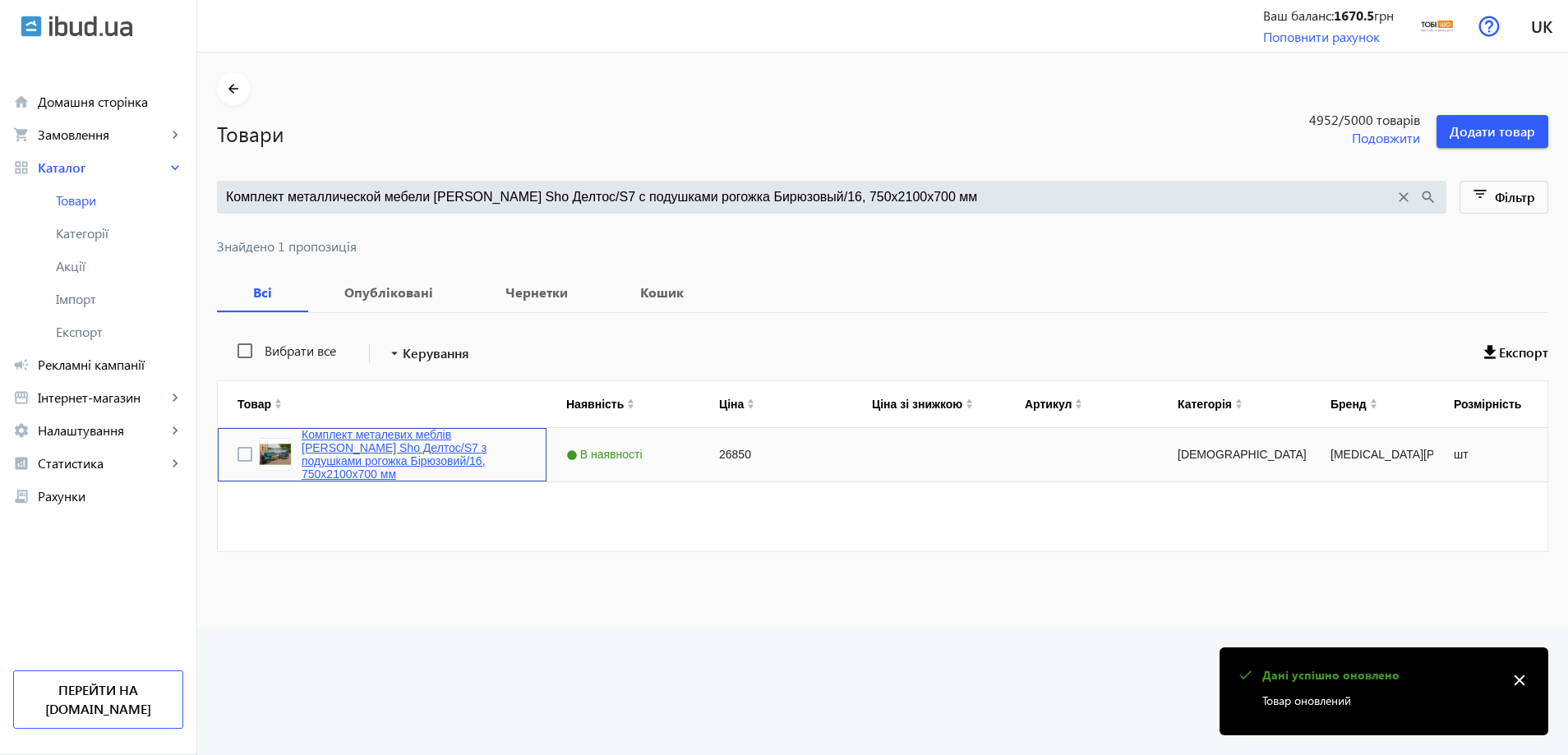
click at [378, 448] on link "Комплект металевих меблів Tobi Sho Делтос/S7 з подушками рогожка Бірюзовий/16, …" at bounding box center [413, 454] width 225 height 52
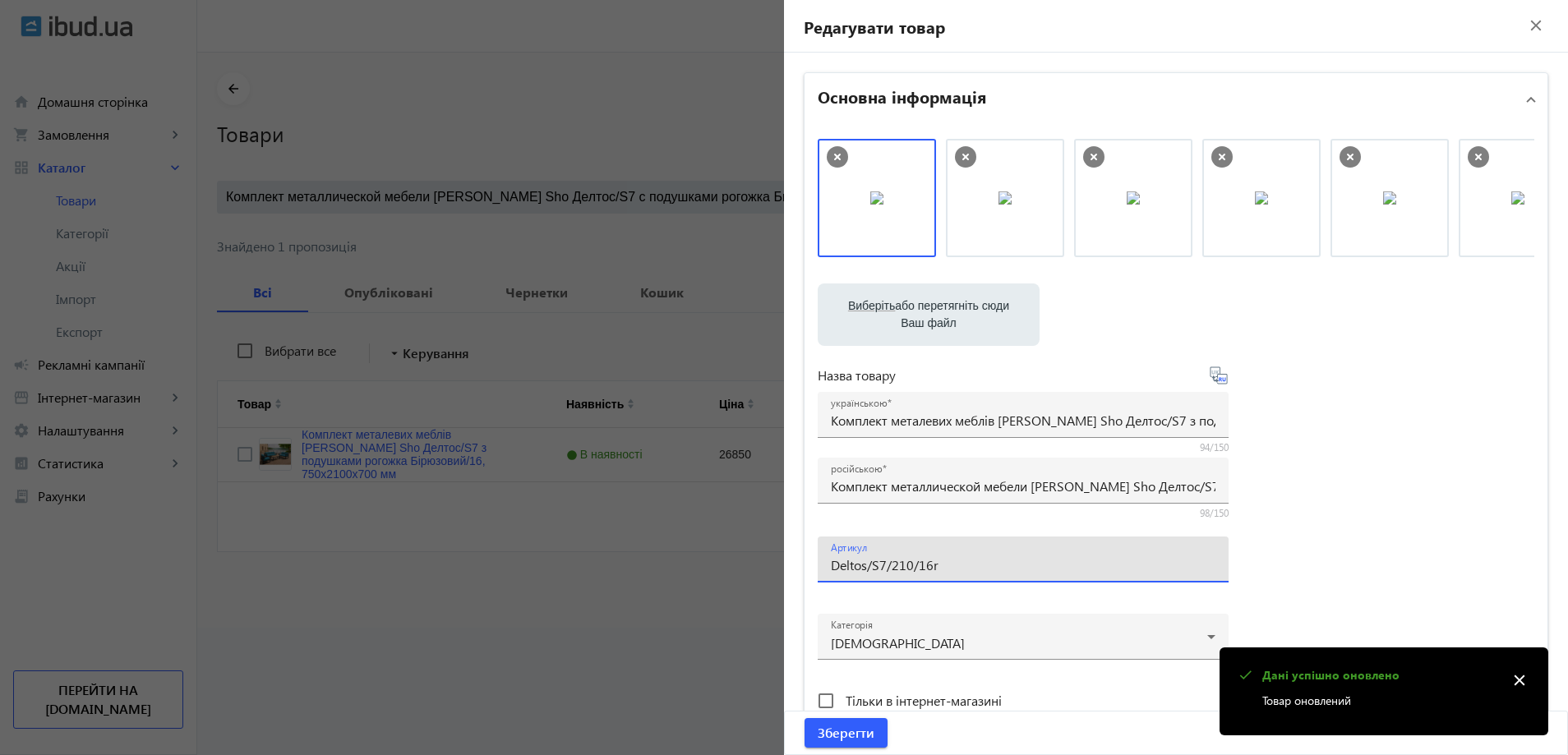
drag, startPoint x: 854, startPoint y: 561, endPoint x: 778, endPoint y: 566, distance: 76.2
click at [778, 566] on mat-sidenav-container "arrow_back Товари 4952 /5000 товарів Подовжити Додати товар Комплект металличес…" at bounding box center [883, 340] width 1371 height 575
type input "Deltos/S7/210/16r"
click at [846, 743] on span "submit" at bounding box center [846, 733] width 83 height 39
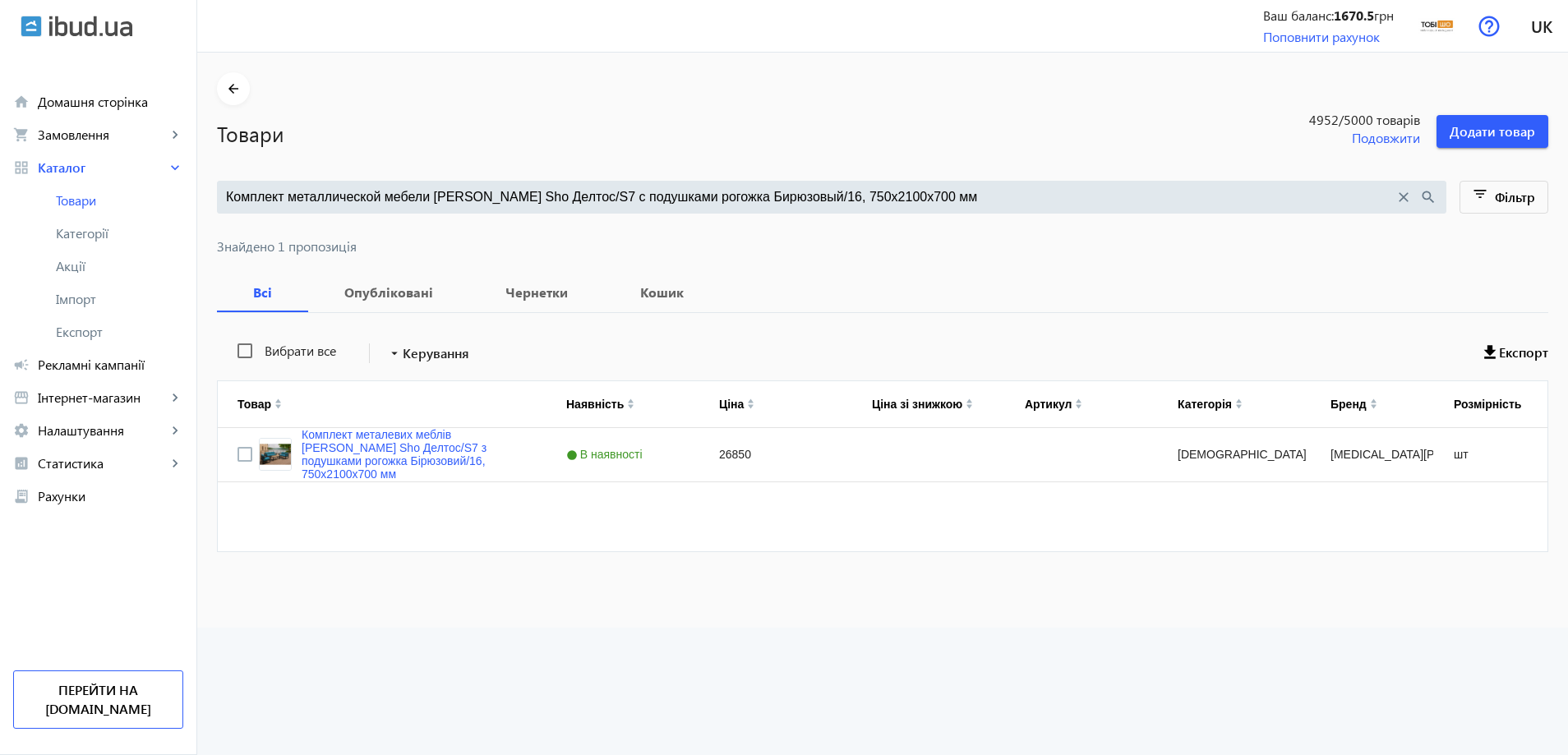
click at [514, 191] on input "Комплект металлической мебели Tobi Sho Делтос/S7 с подушками рогожка Бирюзовый/…" at bounding box center [810, 197] width 1168 height 18
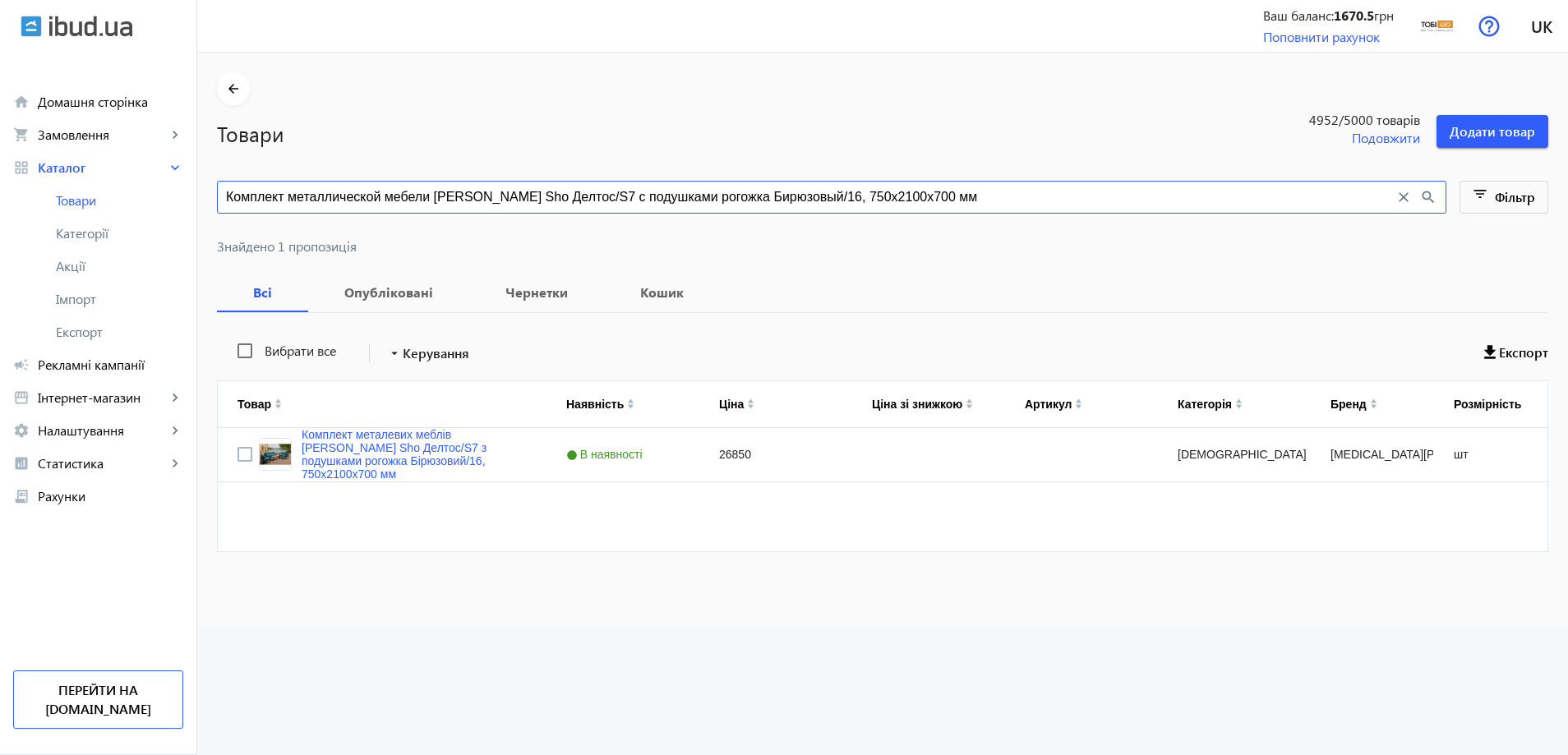
paste input "ветло-серый/34"
type input "Комплект металлической мебели Tobi Sho Делтос/S7 с подушками рогожка Светло-сер…"
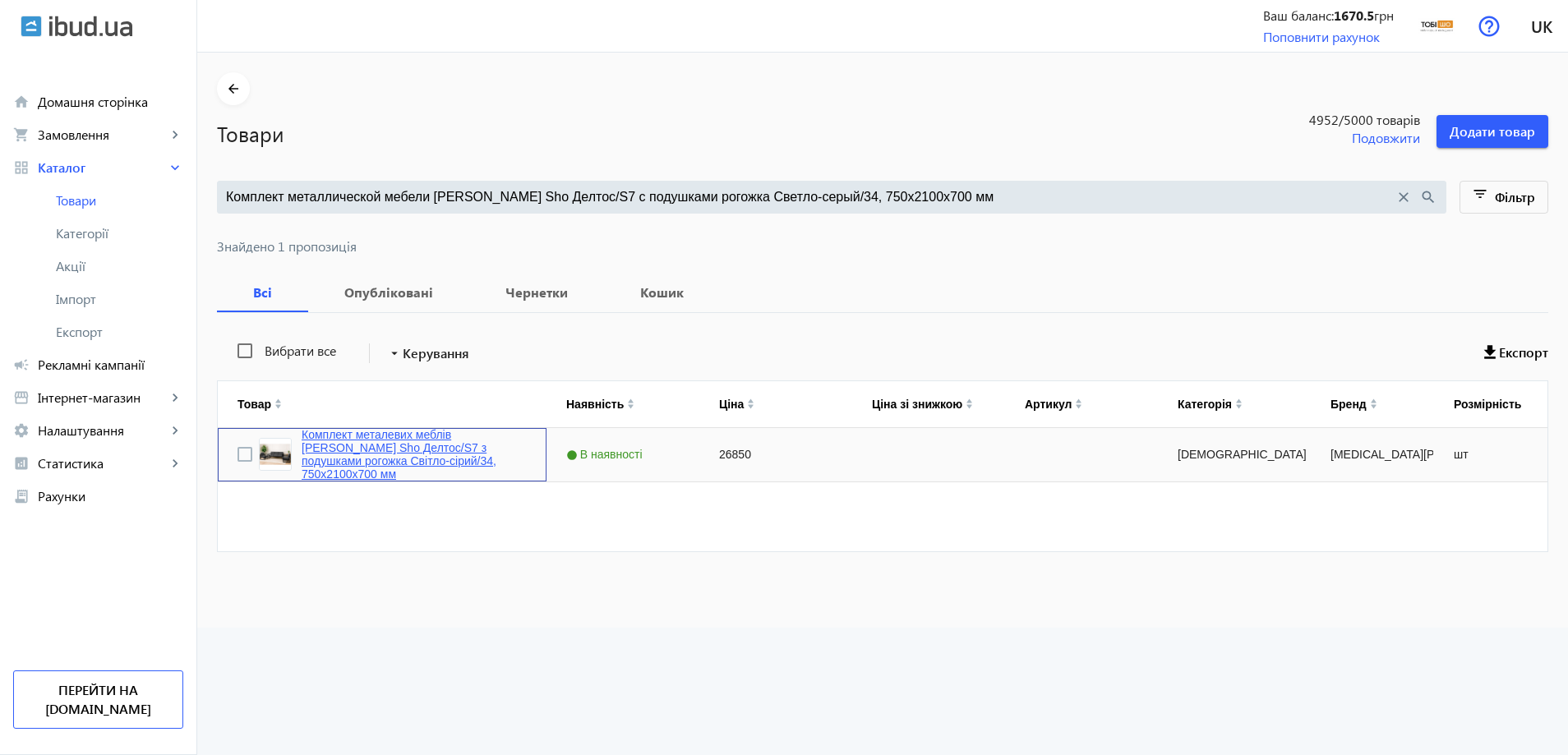
click at [393, 452] on link "Комплект металевих меблів Tobi Sho Делтос/S7 з подушками рогожка Світло-сірий/3…" at bounding box center [413, 454] width 225 height 52
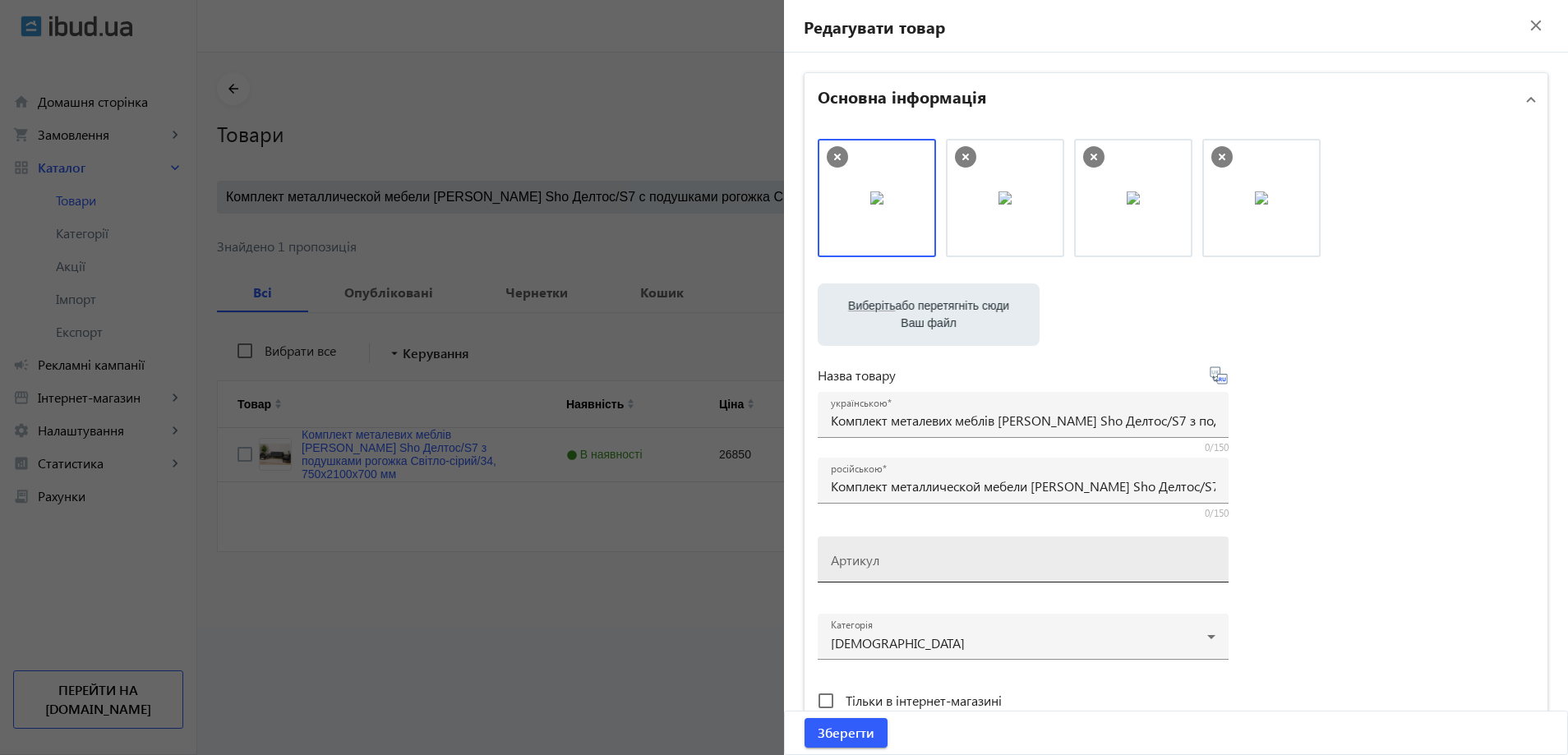
click at [840, 565] on mat-label "Артикул" at bounding box center [855, 559] width 49 height 17
click at [840, 565] on input "Артикул" at bounding box center [1023, 565] width 385 height 17
paste input "Deltos/S7/210/34r"
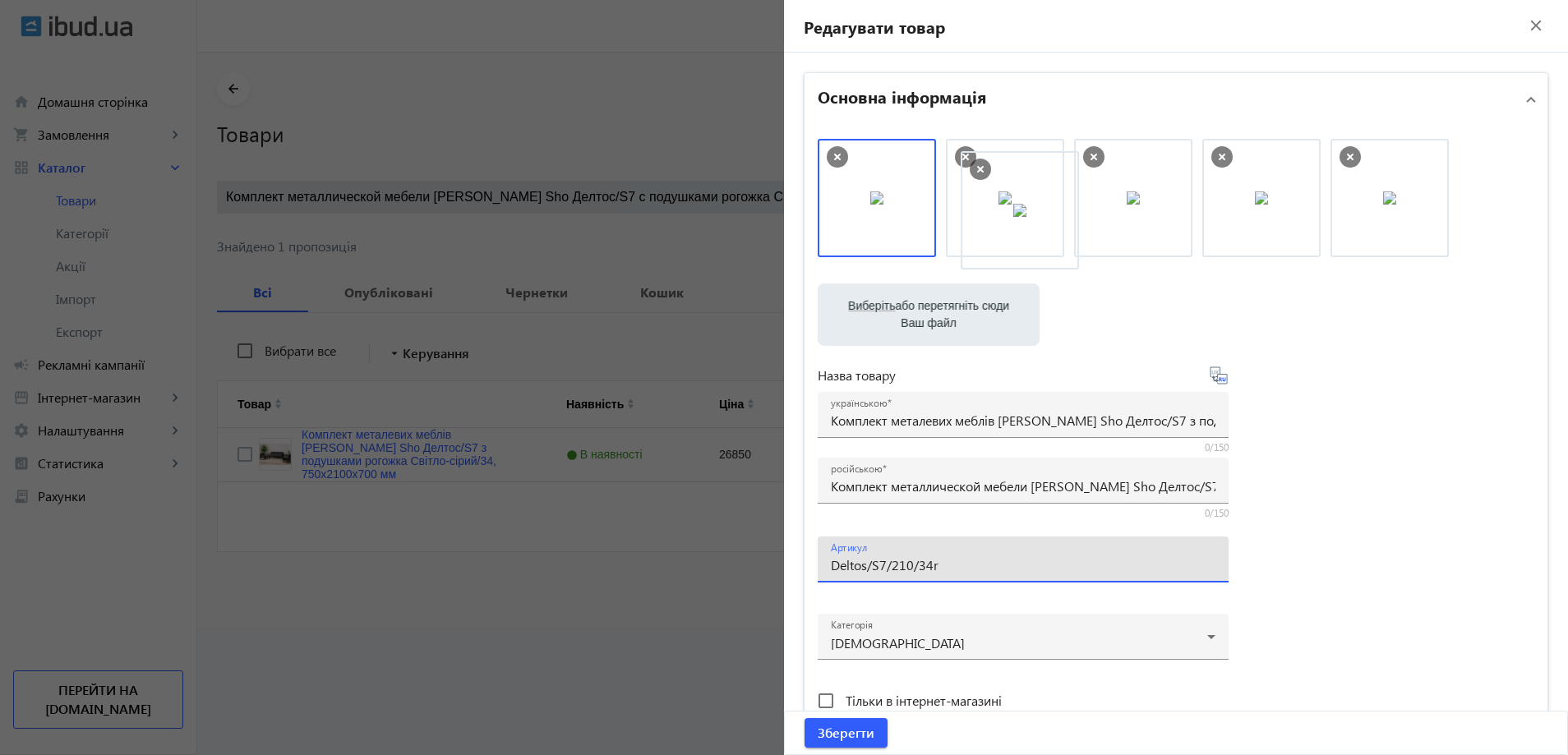
drag, startPoint x: 909, startPoint y: 181, endPoint x: 1043, endPoint y: 192, distance: 134.5
drag, startPoint x: 896, startPoint y: 226, endPoint x: 1027, endPoint y: 237, distance: 131.5
drag, startPoint x: 858, startPoint y: 563, endPoint x: 754, endPoint y: 582, distance: 105.7
click at [754, 582] on mat-sidenav-container "arrow_back Товари 4952 /5000 товарів Подовжити Додати товар Комплект металличес…" at bounding box center [883, 340] width 1371 height 575
type input "Deltos/S7/210/34r"
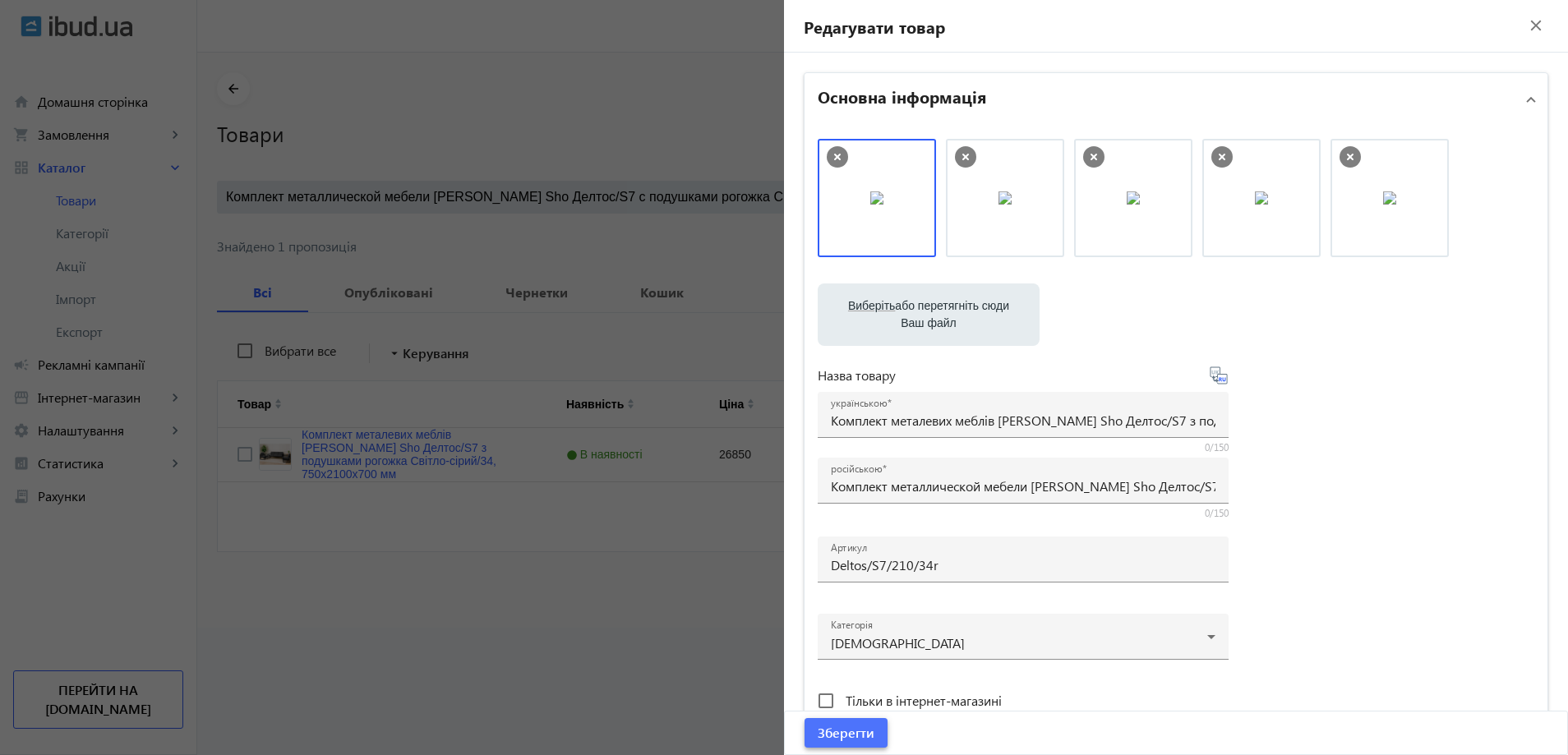
click at [856, 729] on span "Зберегти" at bounding box center [846, 733] width 57 height 18
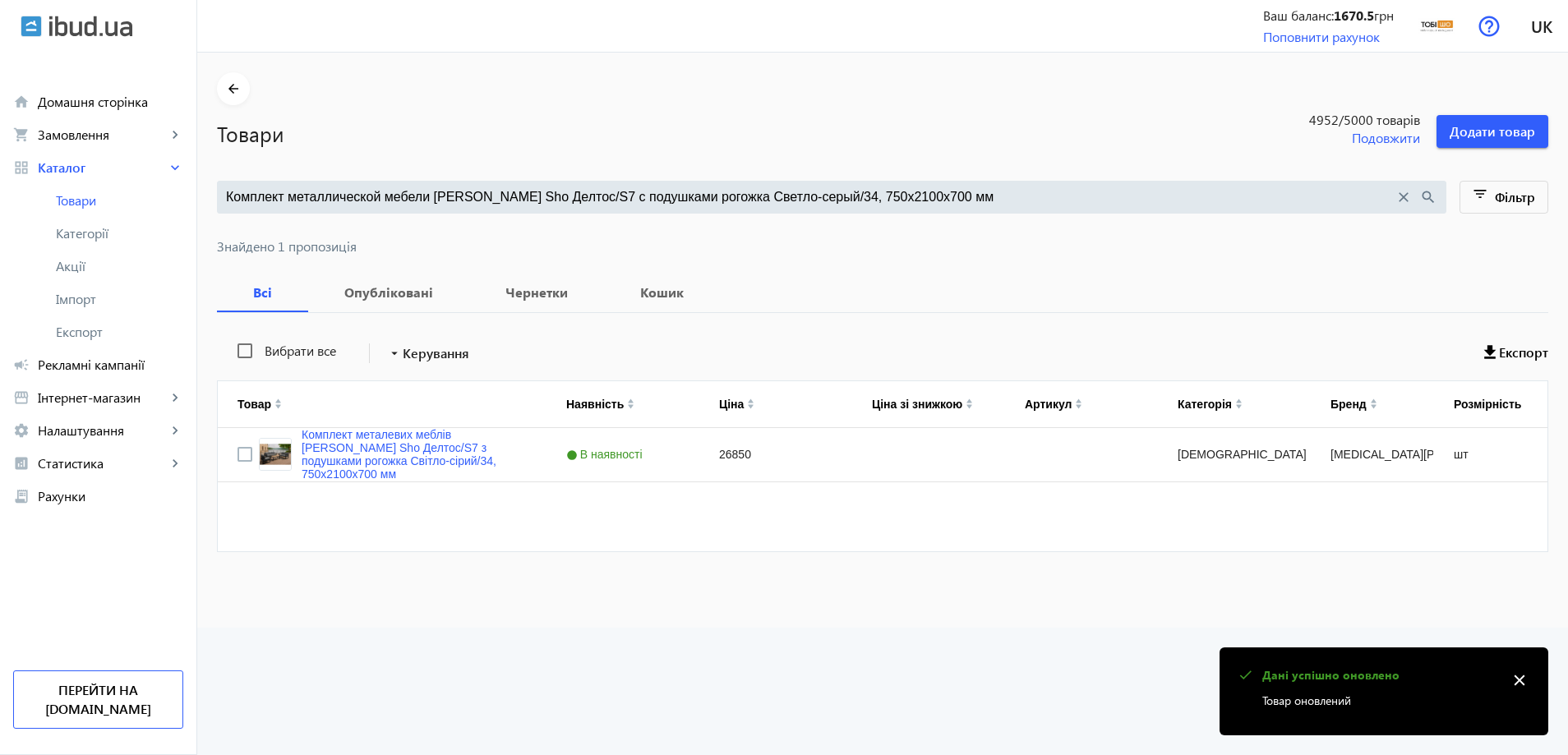
click at [398, 194] on input "Комплект металлической мебели Tobi Sho Делтос/S7 с подушками рогожка Светло-сер…" at bounding box center [810, 197] width 1168 height 18
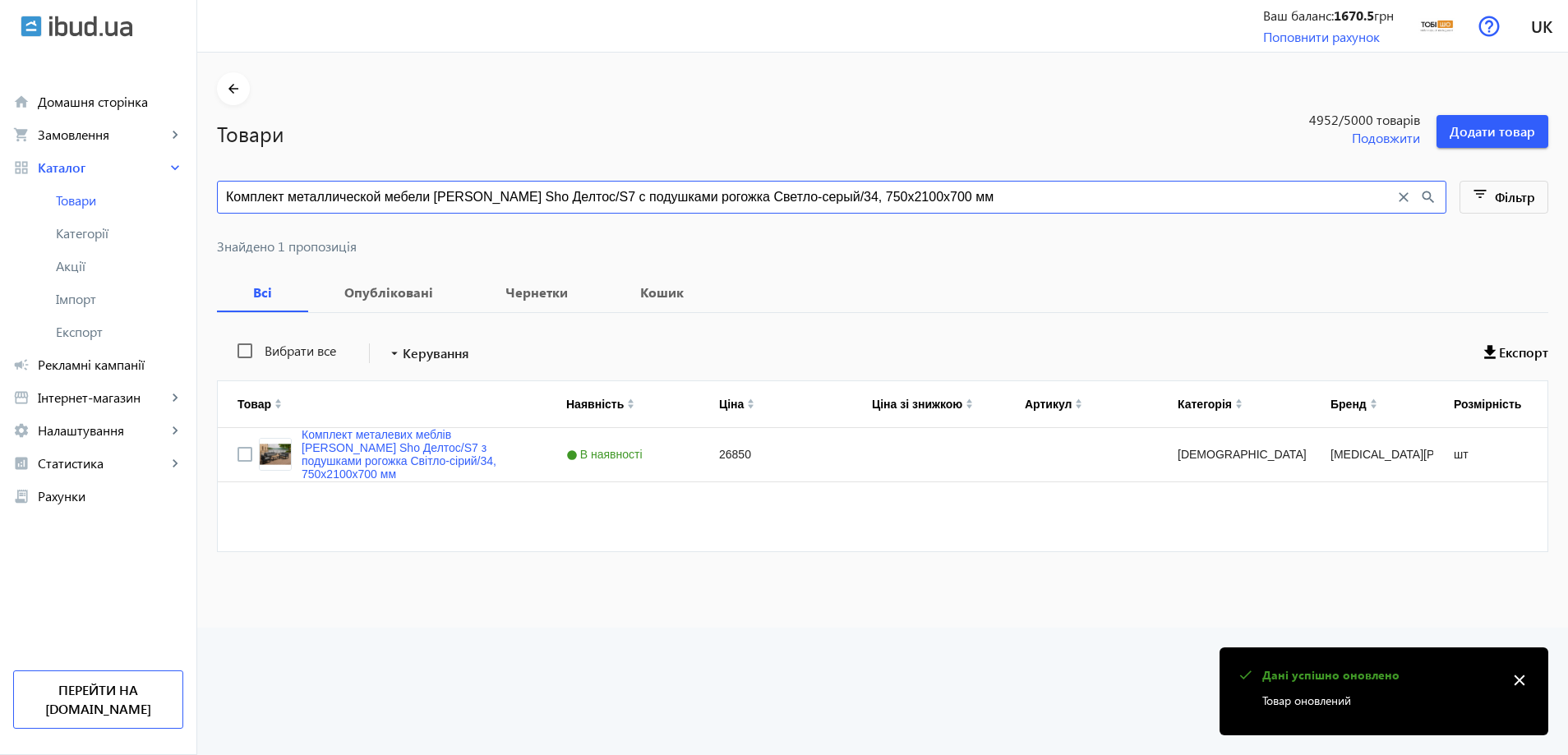
paste input "емно-серый/42, 750х1"
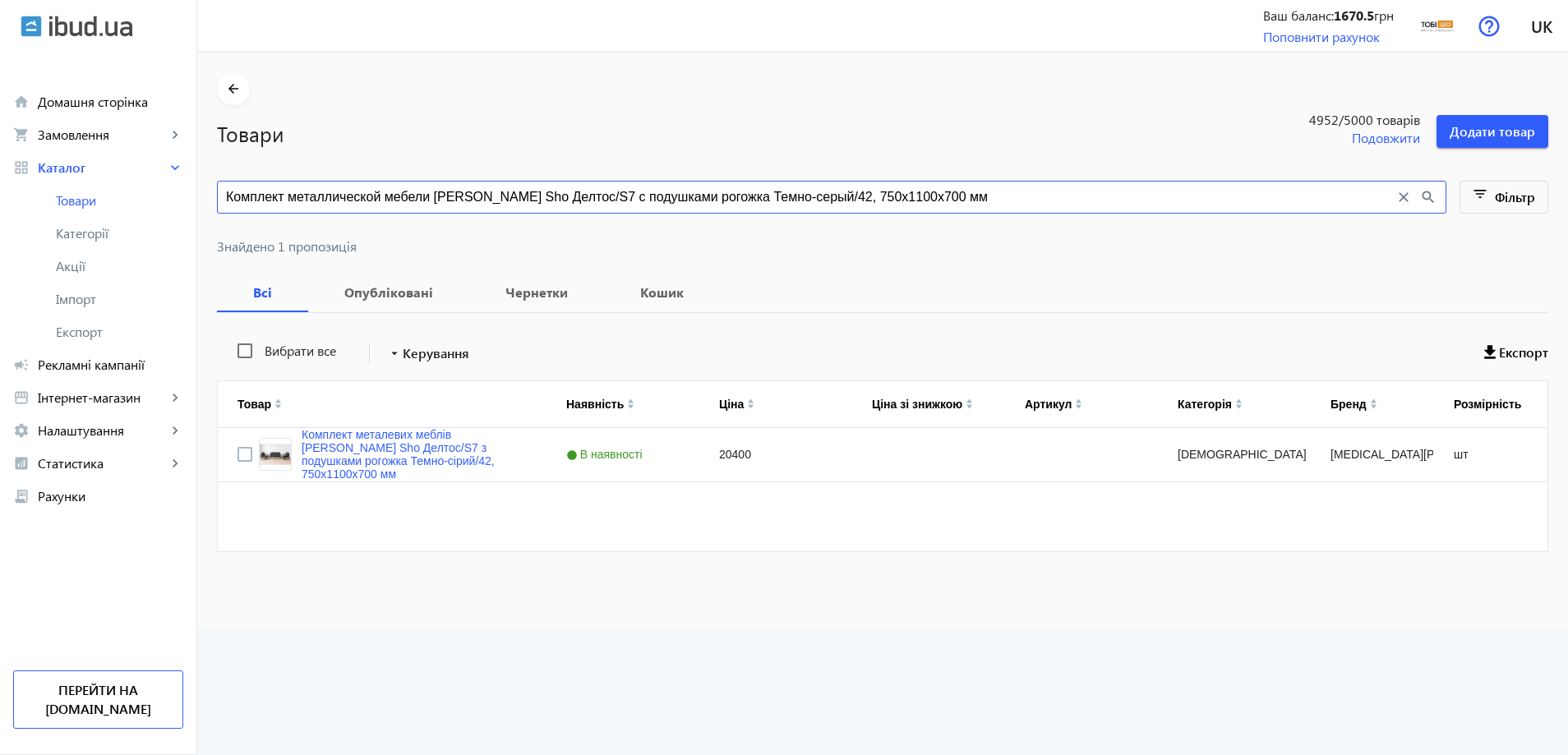
type input "Комплект металлической мебели Tobi Sho Делтос/S7 с подушками рогожка Темно-серы…"
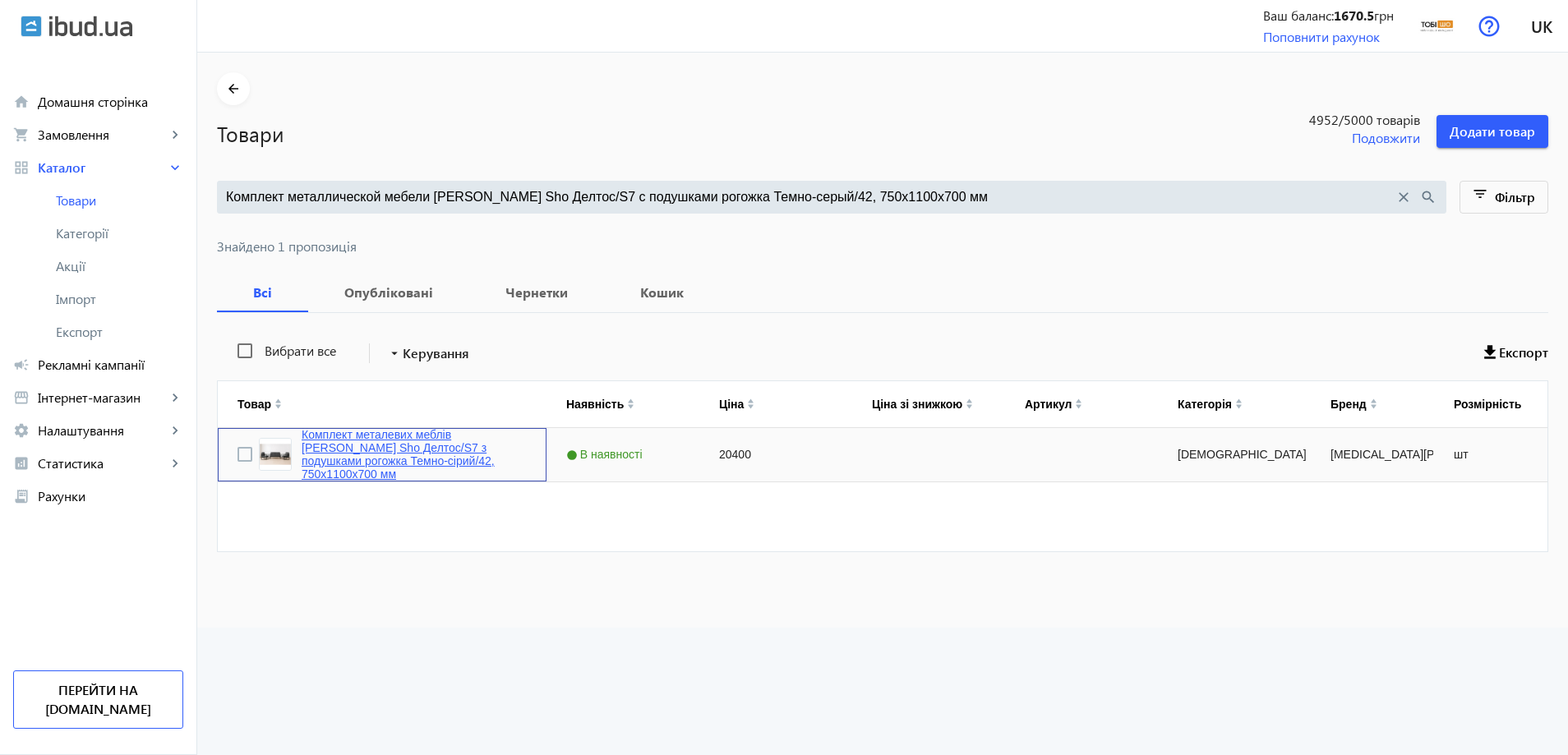
click at [394, 451] on link "Комплект металевих меблів Tobi Sho Делтос/S7 з подушками рогожка Темно-сірий/42…" at bounding box center [413, 454] width 225 height 52
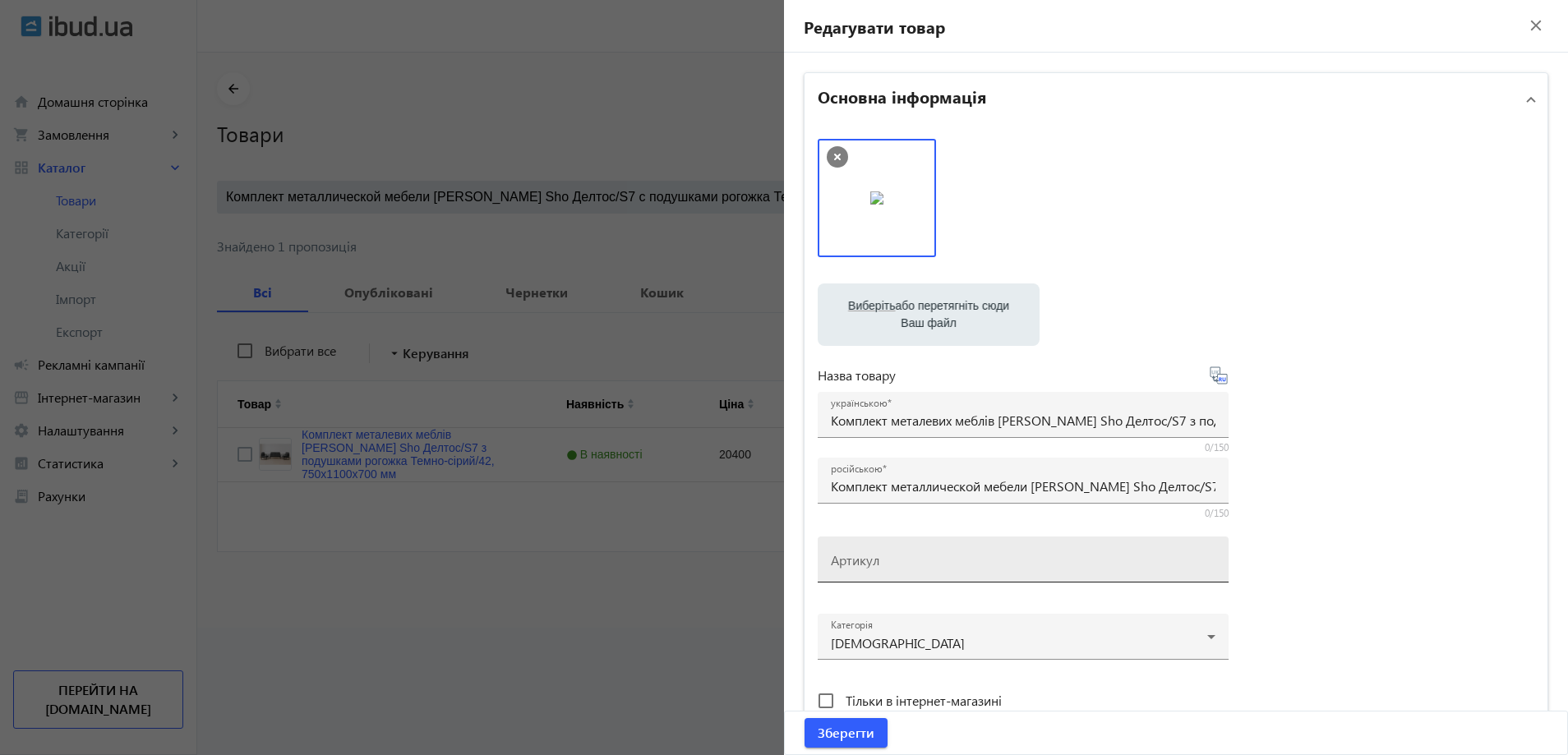
click at [885, 553] on div "Артикул" at bounding box center [1023, 559] width 385 height 46
paste input "Deltos/S7/110/42r"
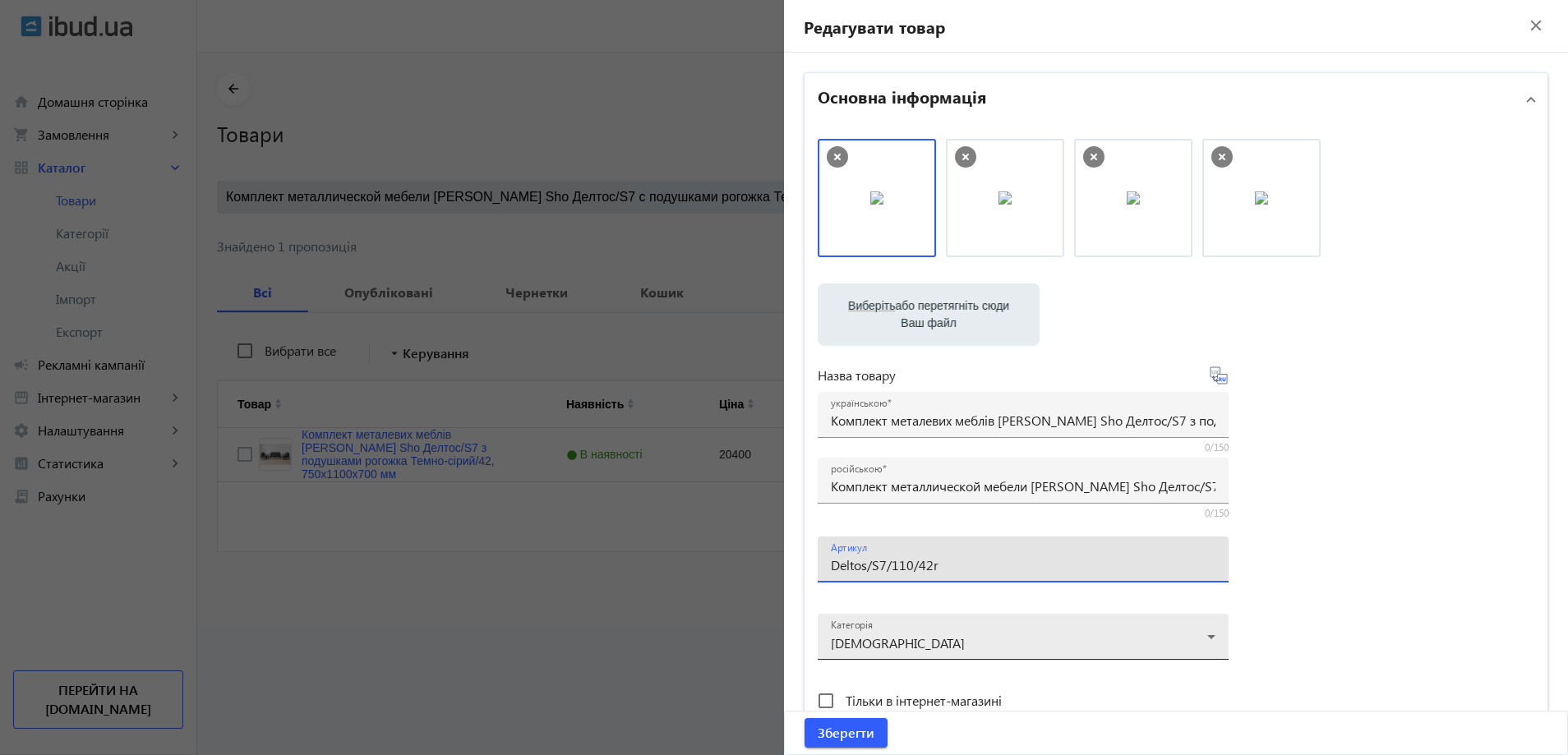
type input "Deltos/S7/110/42r"
click at [830, 730] on span "Зберегти" at bounding box center [846, 733] width 57 height 18
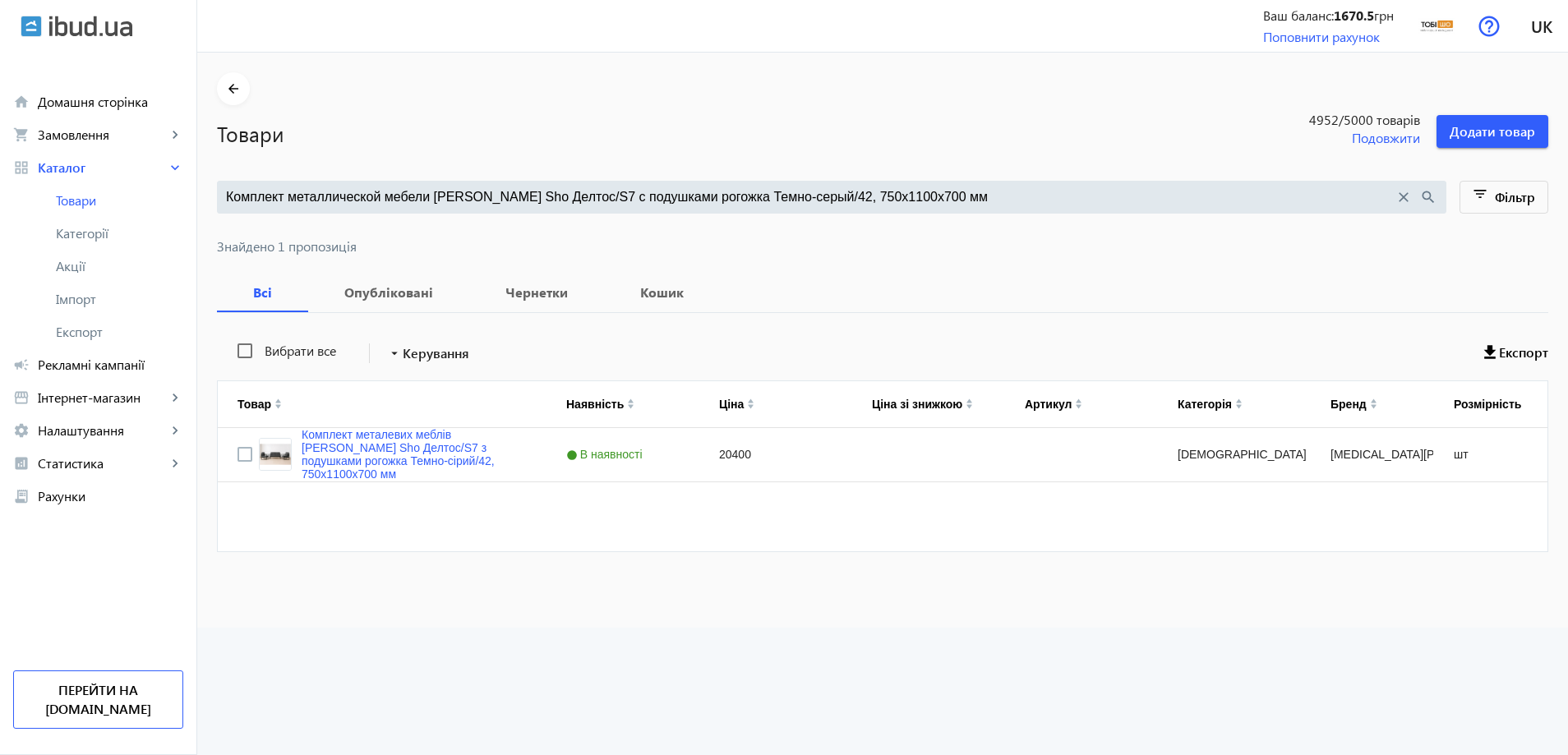
click at [566, 192] on input "Комплект металлической мебели Tobi Sho Делтос/S7 с подушками рогожка Темно-серы…" at bounding box center [810, 197] width 1168 height 18
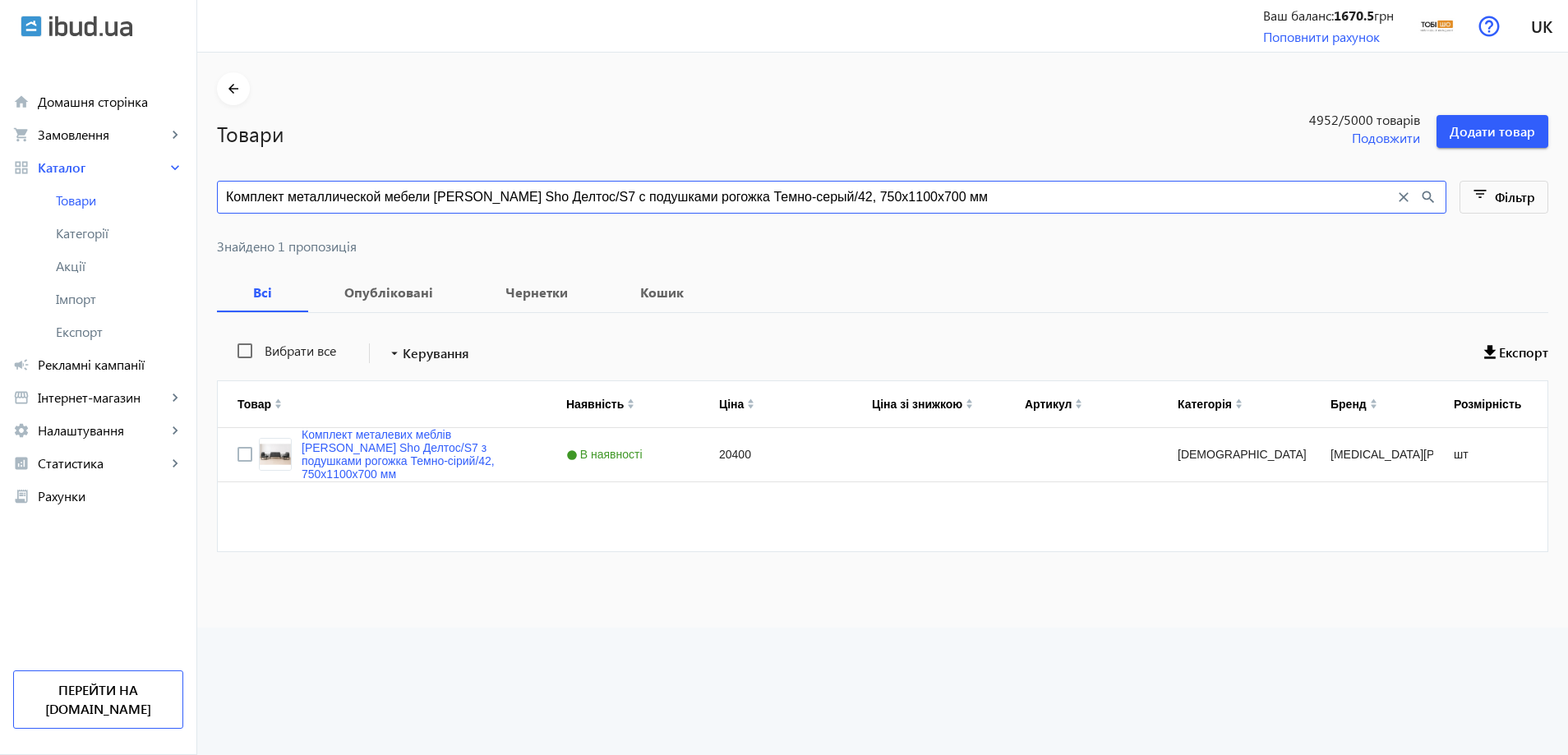
paste input "оричневый/08, 750х2"
type input "Комплект металлической мебели Tobi Sho Делтос/S7 с подушками рогожка Коричневый…"
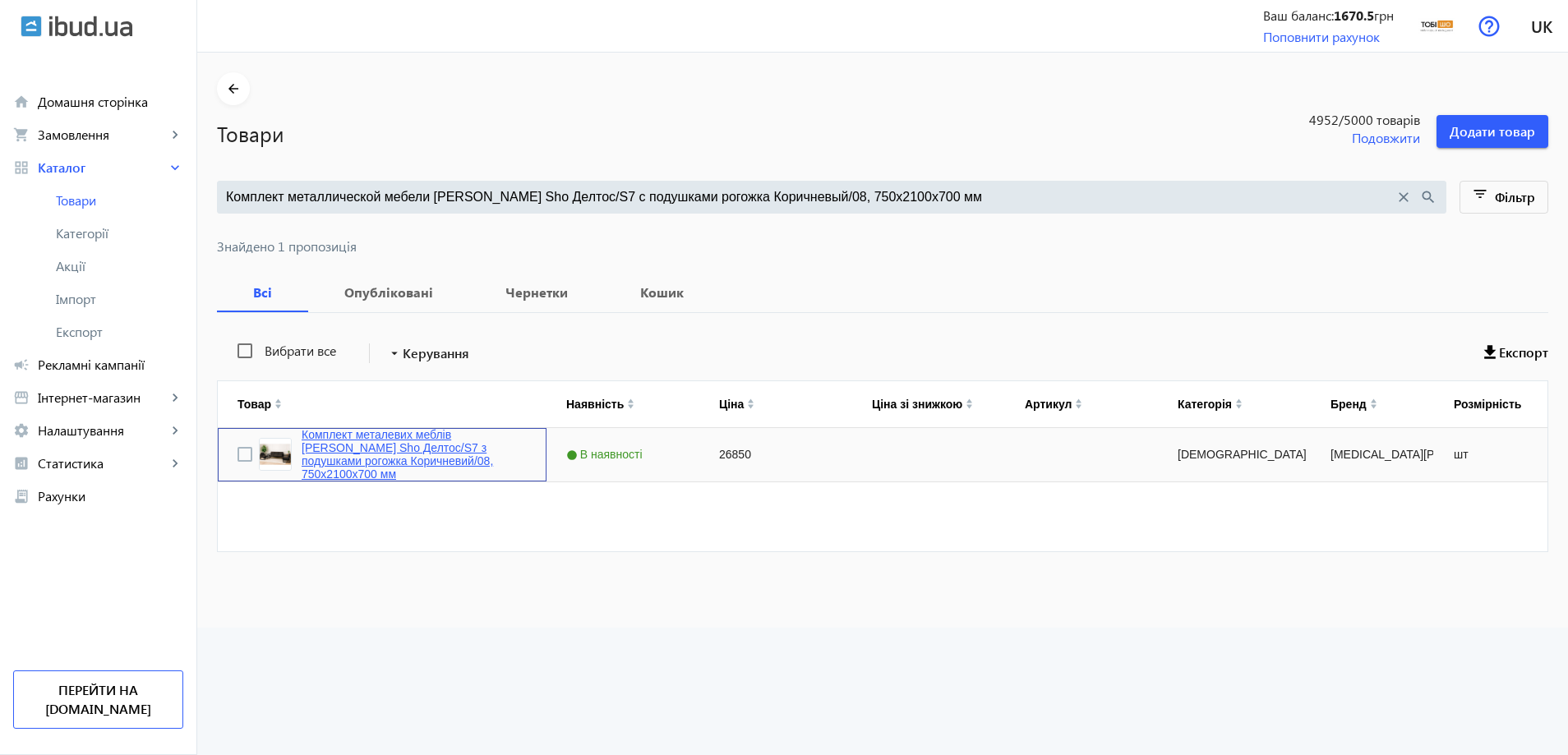
click at [364, 443] on link "Комплект металевих меблів Tobi Sho Делтос/S7 з подушками рогожка Коричневий/08,…" at bounding box center [413, 454] width 225 height 52
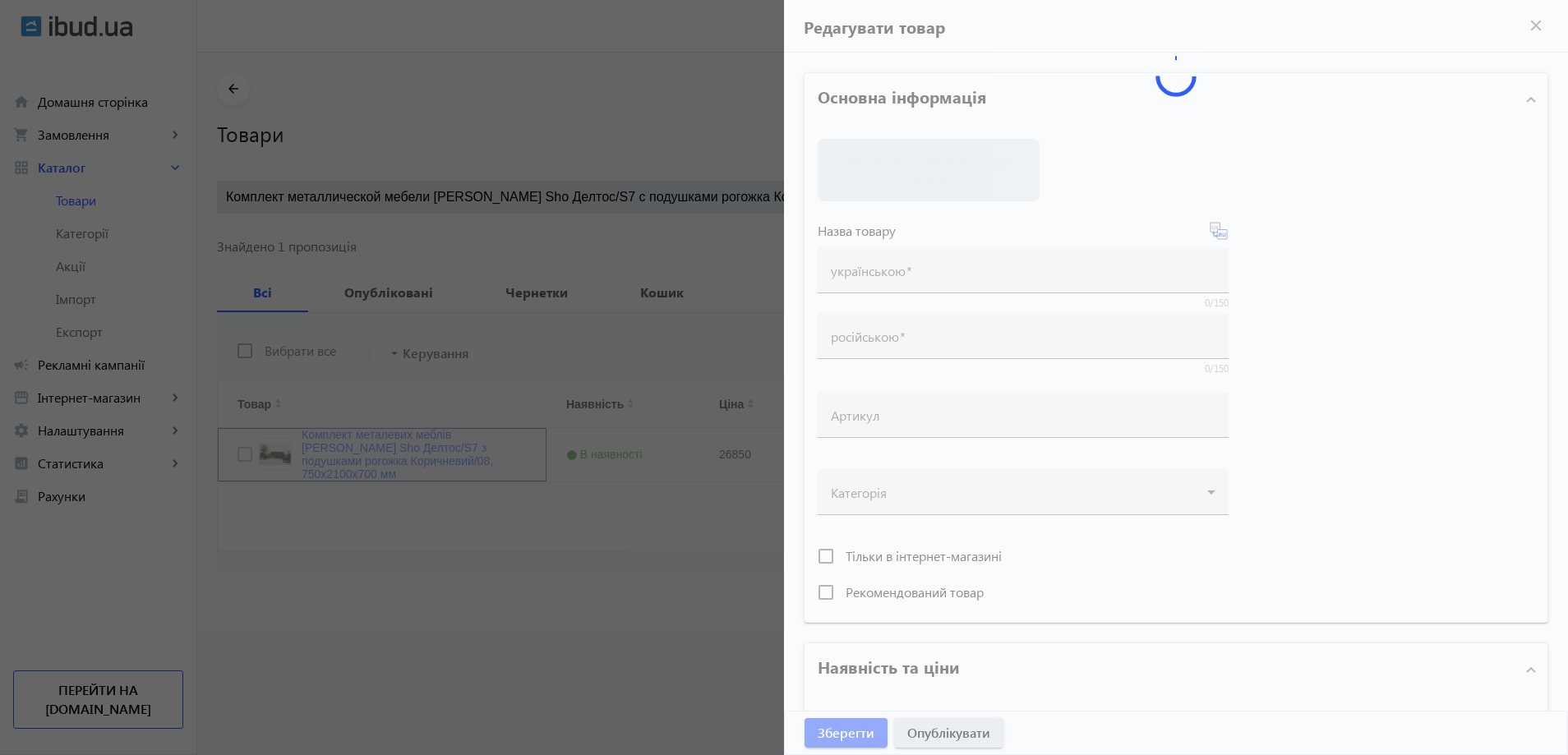
type input "Комплект металевих меблів Tobi Sho Делтос/S7 з подушками рогожка Коричневий/08,…"
type input "Комплект металлической мебели Tobi Sho Делтос/S7 с подушками рогожка Коричневый…"
type input "26850"
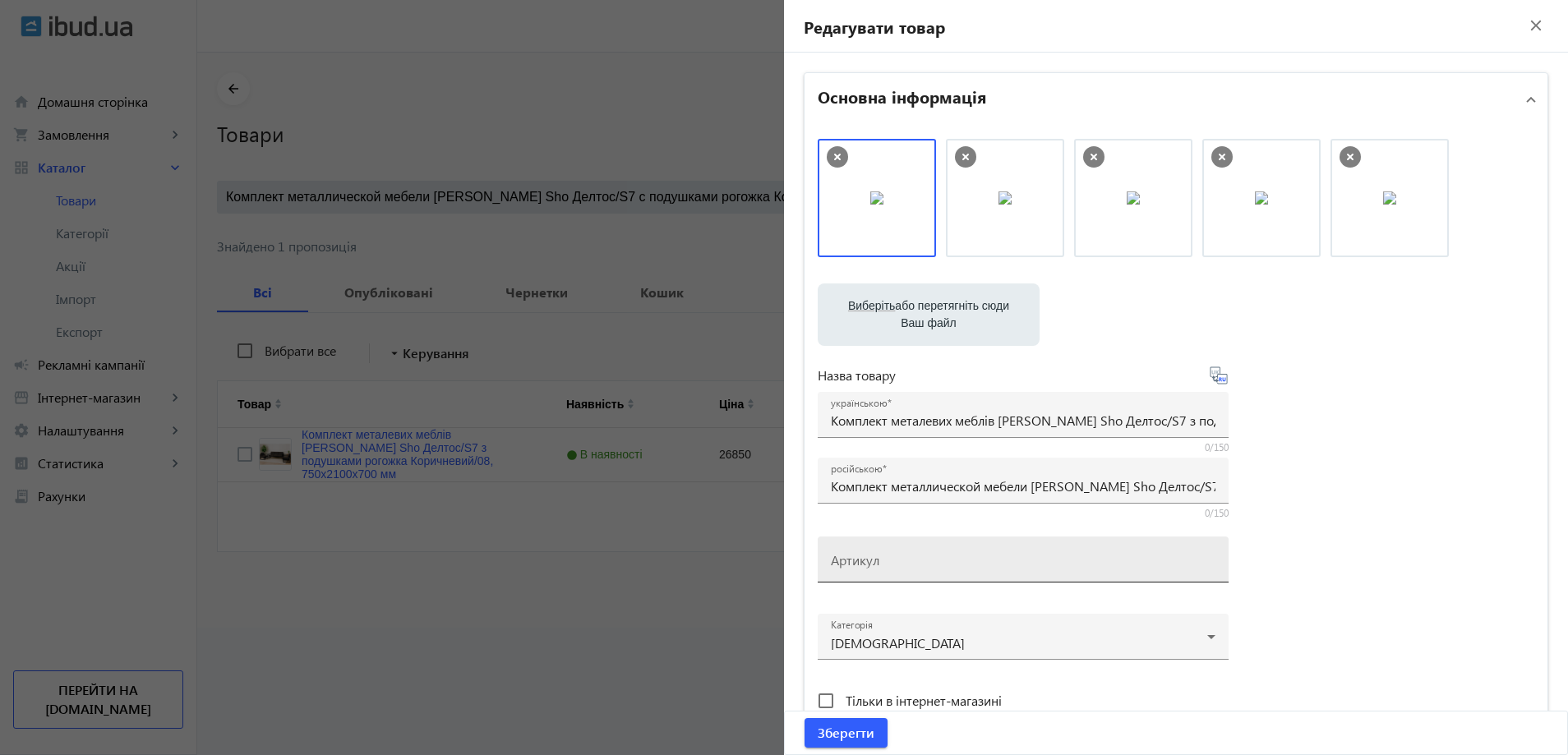
click at [844, 554] on mat-label "Артикул" at bounding box center [855, 559] width 49 height 17
click at [844, 557] on input "Артикул" at bounding box center [1023, 565] width 385 height 17
paste input "Deltos/S7/210/08r"
drag, startPoint x: 854, startPoint y: 566, endPoint x: 783, endPoint y: 567, distance: 71.0
click at [784, 567] on div "Основна інформація Виберіть або перетягніть сюди Ваш файл 17078689e3732c3928124…" at bounding box center [1177, 712] width 784 height 1319
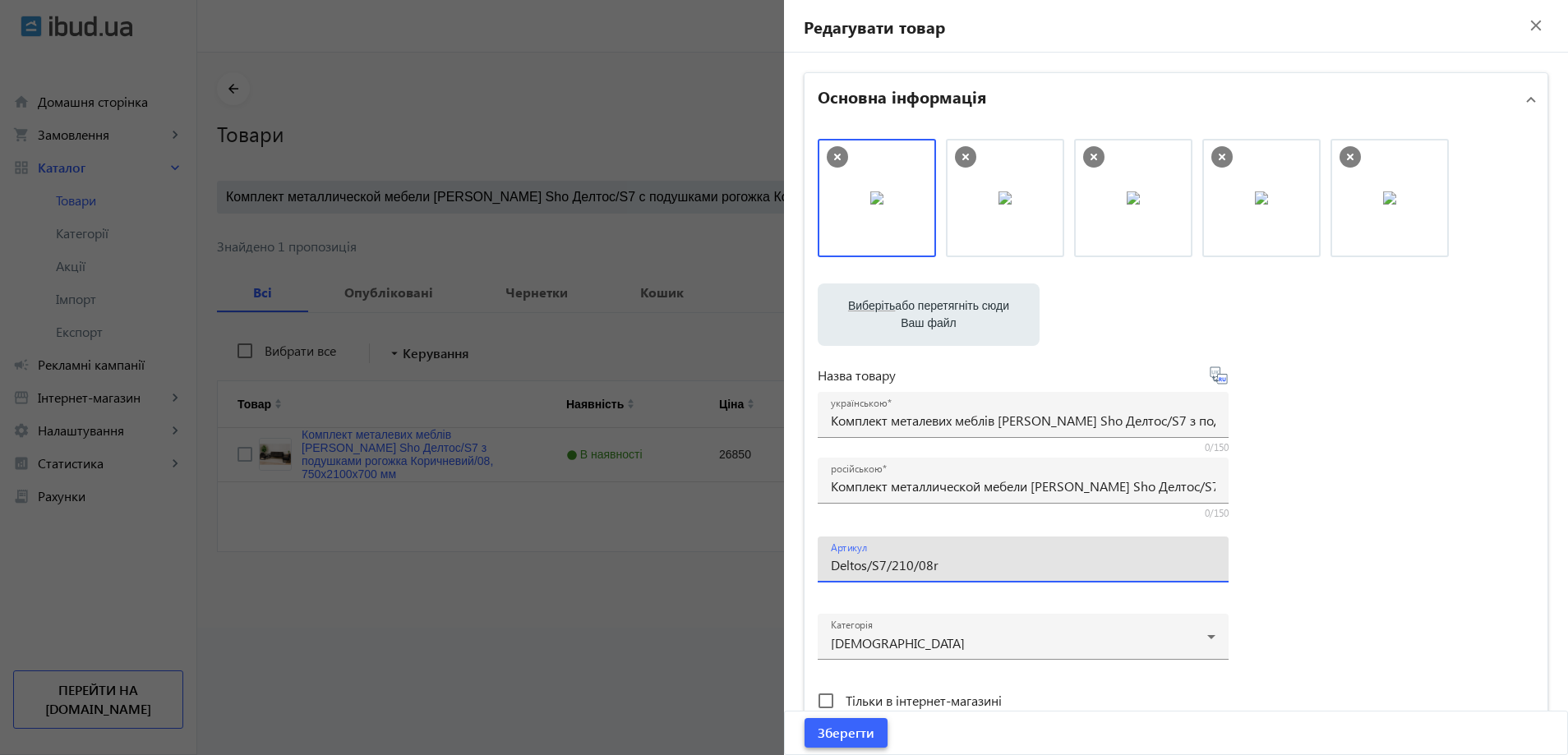
type input "Deltos/S7/210/08r"
click at [865, 724] on span "Зберегти" at bounding box center [846, 733] width 57 height 18
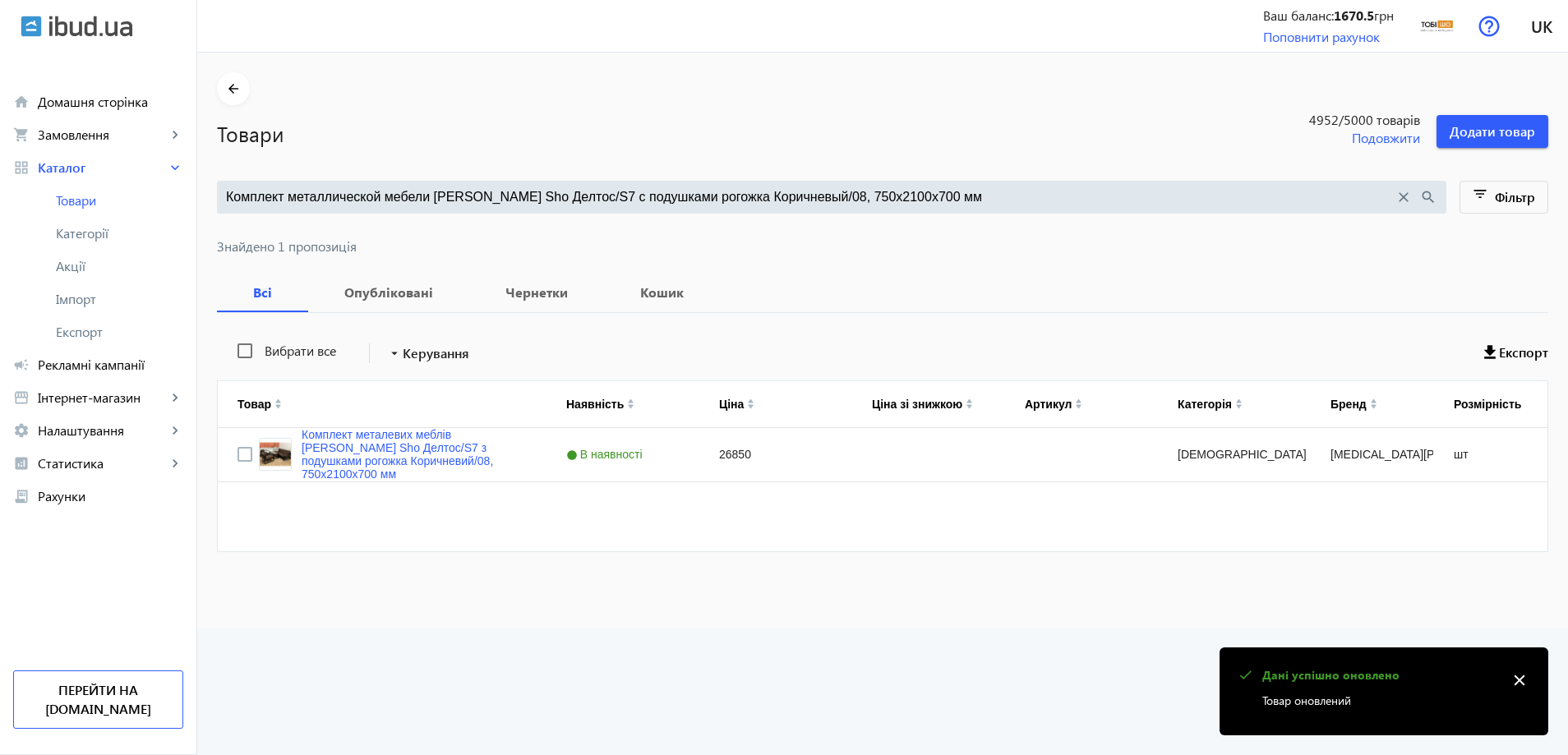
click at [458, 190] on input "Комплект металлической мебели Tobi Sho Делтос/S7 с подушками рогожка Коричневый…" at bounding box center [810, 197] width 1168 height 18
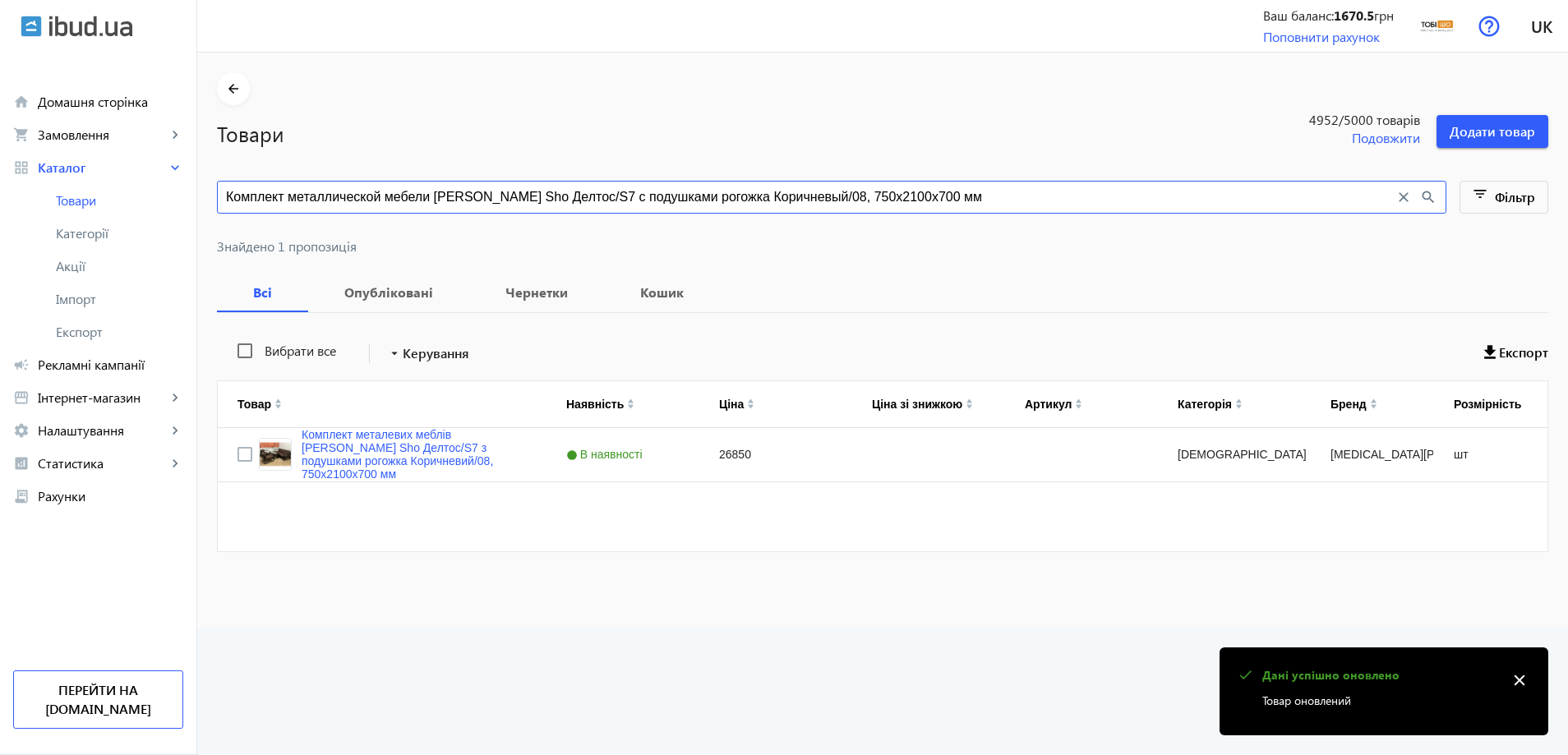
paste input "ветло-серый/34, 750х1"
type input "Комплект металлической мебели Tobi Sho Делтос/S7 с подушками рогожка Светло-сер…"
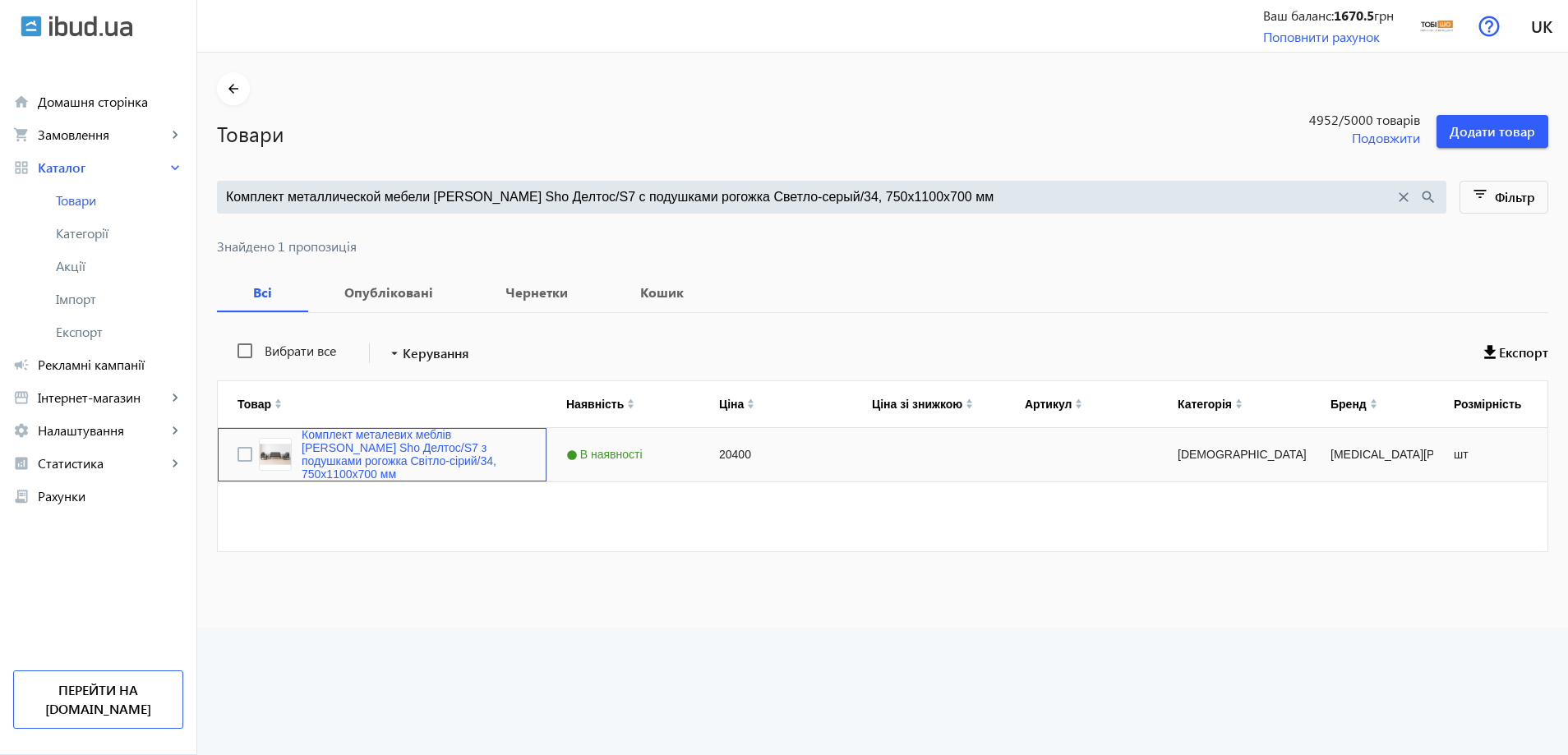
click at [283, 470] on div "Комплект металевих меблів Tobi Sho Делтос/S7 з подушками рогожка Світло-сірий/3…" at bounding box center [393, 454] width 268 height 52
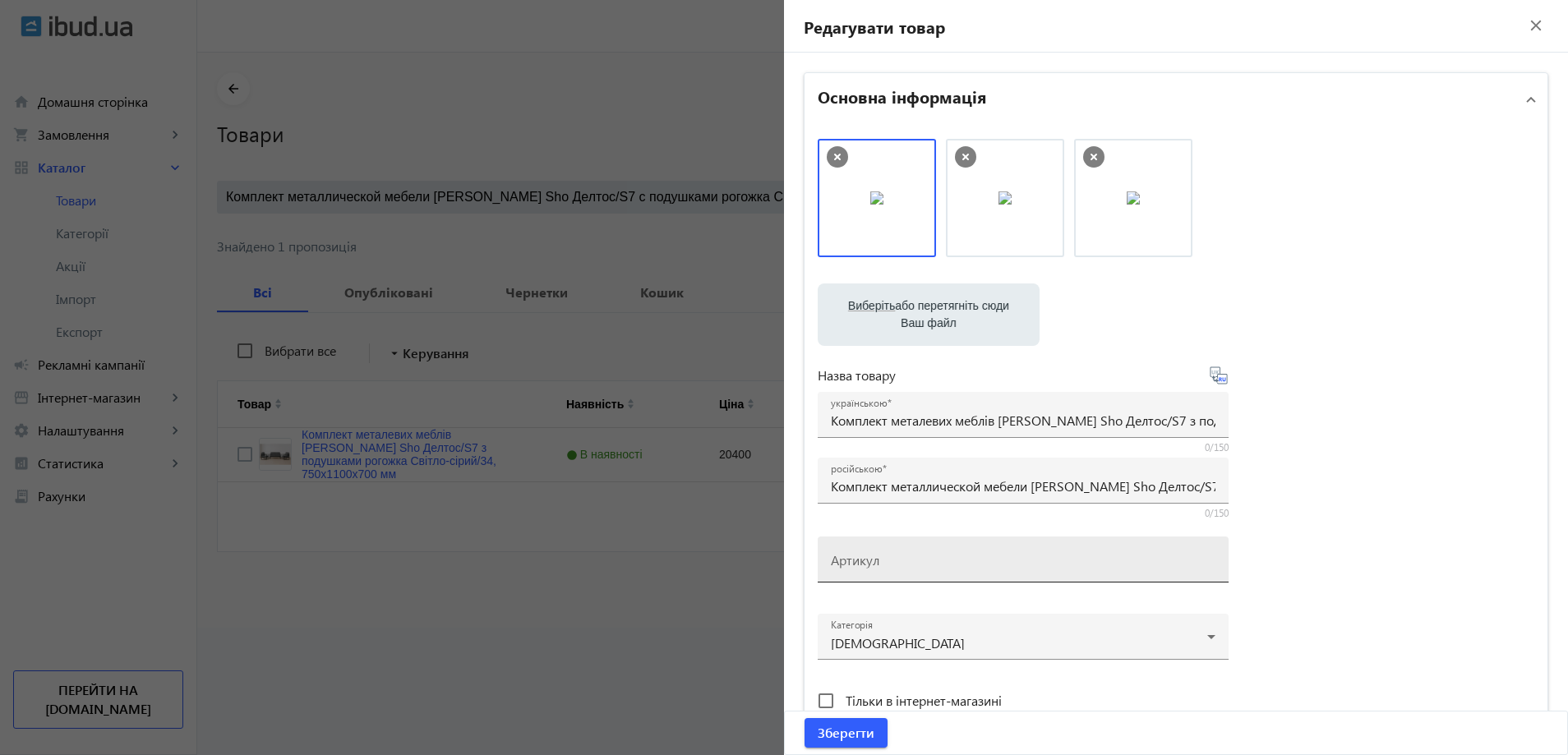
click at [845, 560] on mat-label "Артикул" at bounding box center [855, 559] width 49 height 17
click at [845, 560] on input "Артикул" at bounding box center [1023, 565] width 385 height 17
paste input "Deltos/S7/110/34r"
drag, startPoint x: 882, startPoint y: 194, endPoint x: 1026, endPoint y: 207, distance: 144.6
type input "Deltos/S7/110/34r"
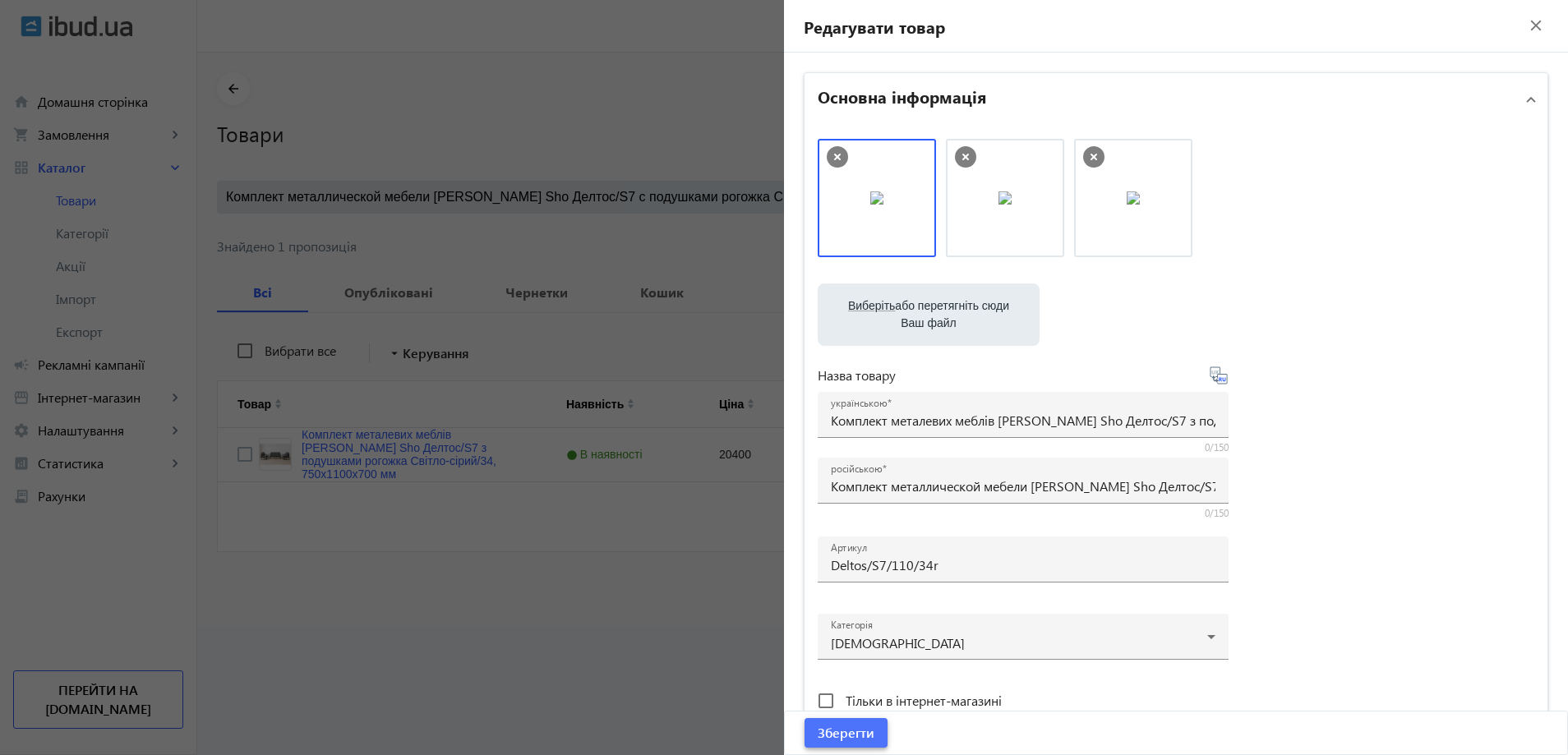
click at [850, 725] on span "Зберегти" at bounding box center [846, 733] width 57 height 18
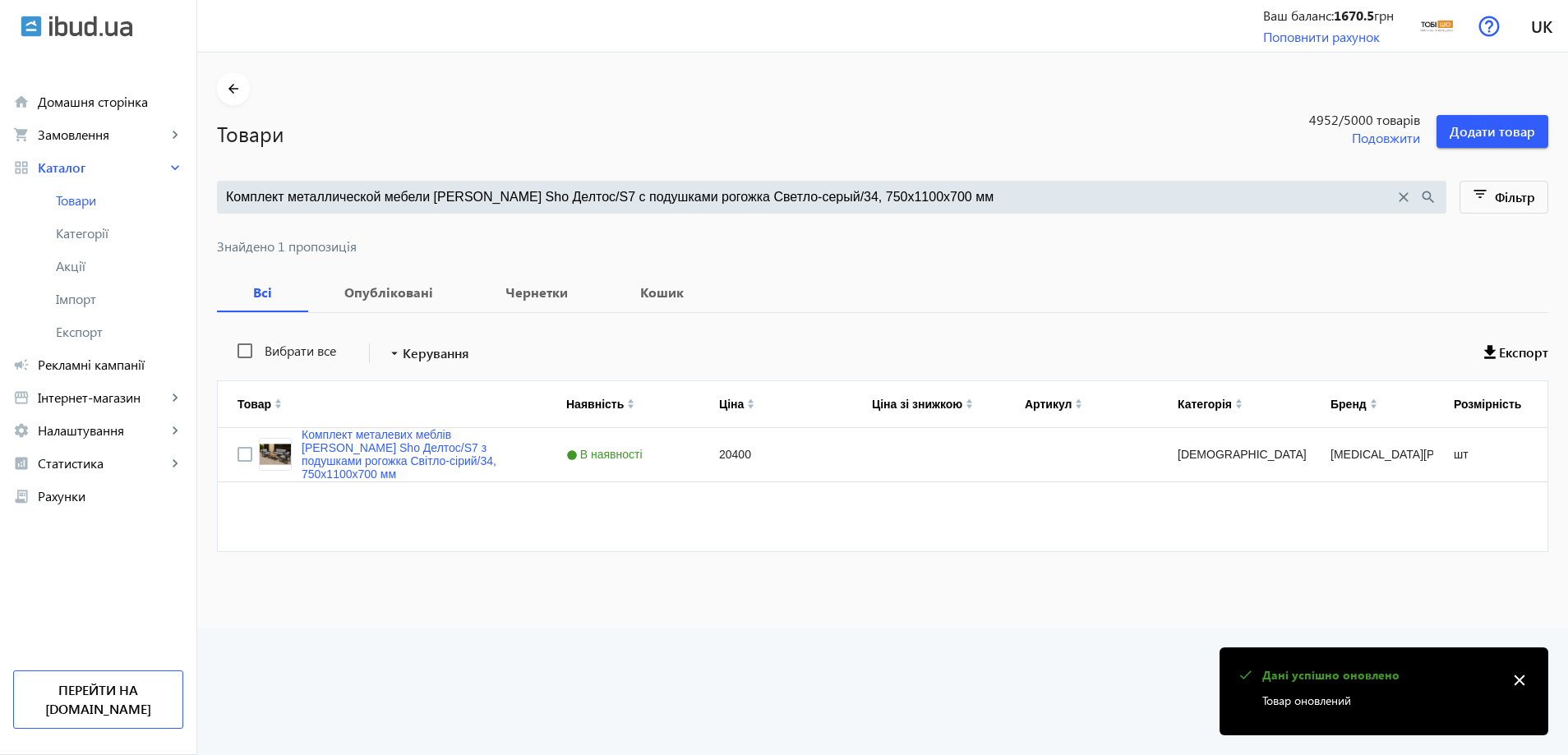
click at [479, 197] on input "Комплект металлической мебели Tobi Sho Делтос/S7 с подушками рогожка Светло-сер…" at bounding box center [810, 197] width 1168 height 18
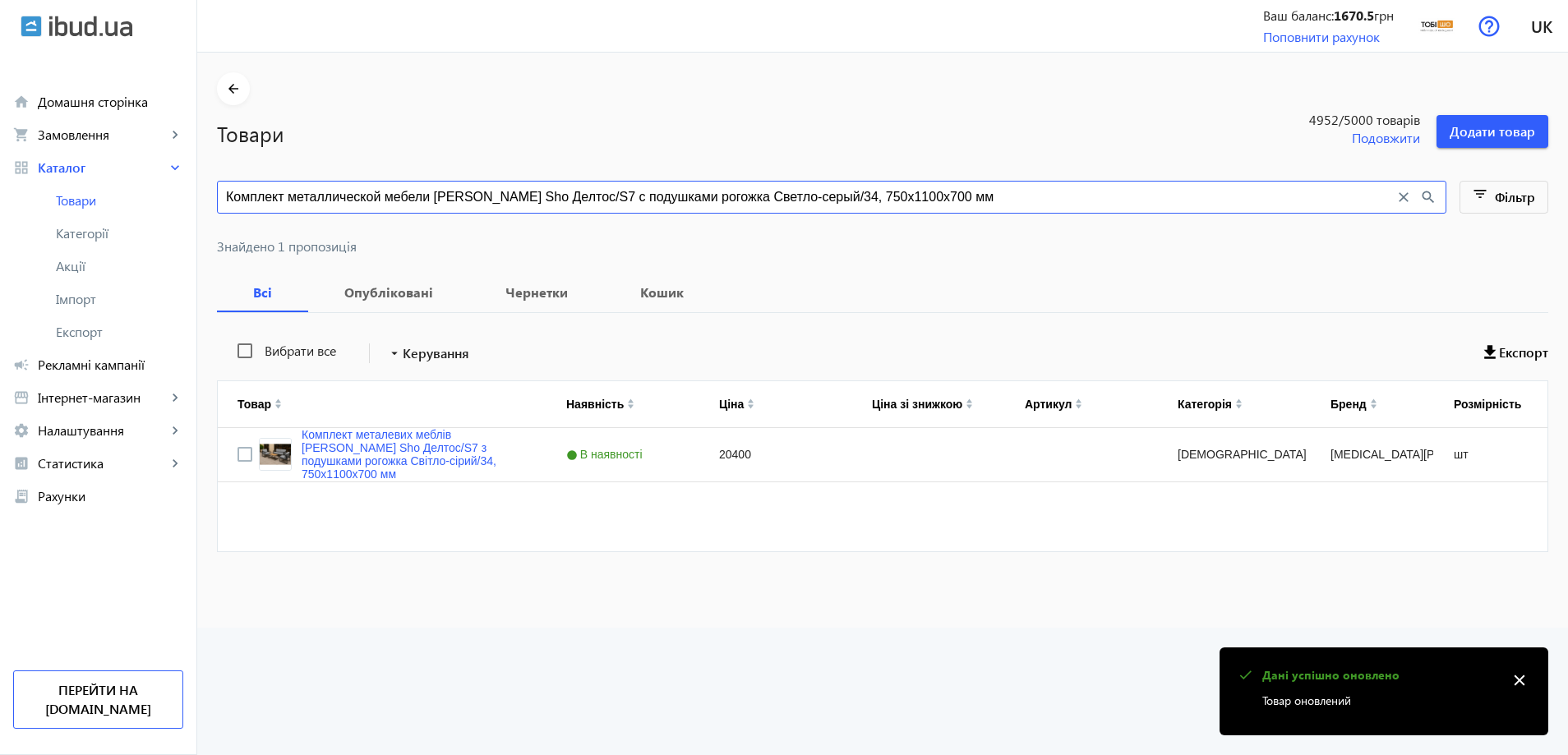
paste input "ежевый/03, 750х2"
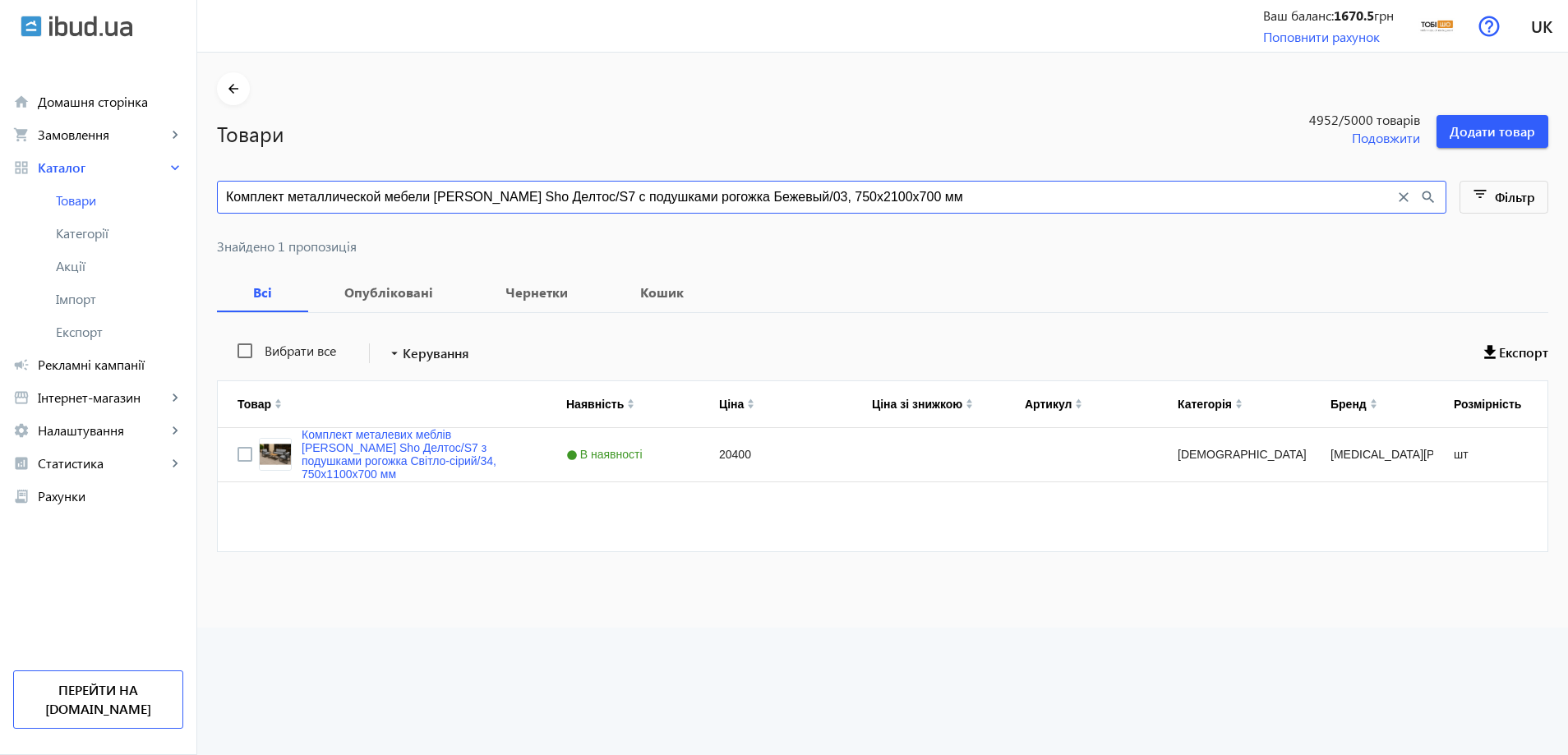
type input "Комплект металлической мебели Tobi Sho Делтос/S7 с подушками рогожка Бежевый/03…"
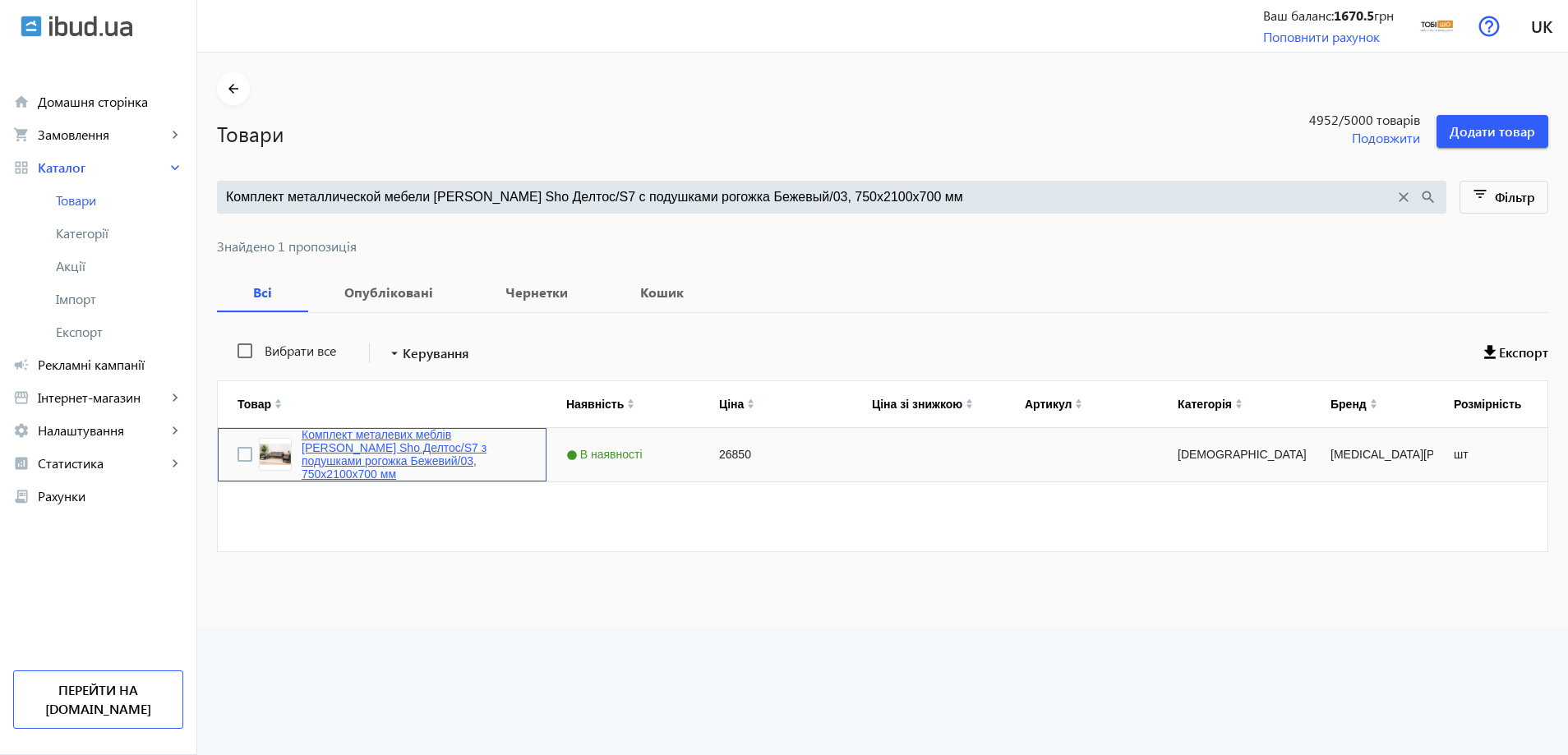
click at [378, 449] on link "Комплект металевих меблів Tobi Sho Делтос/S7 з подушками рогожка Бежевий/03, 75…" at bounding box center [413, 454] width 225 height 52
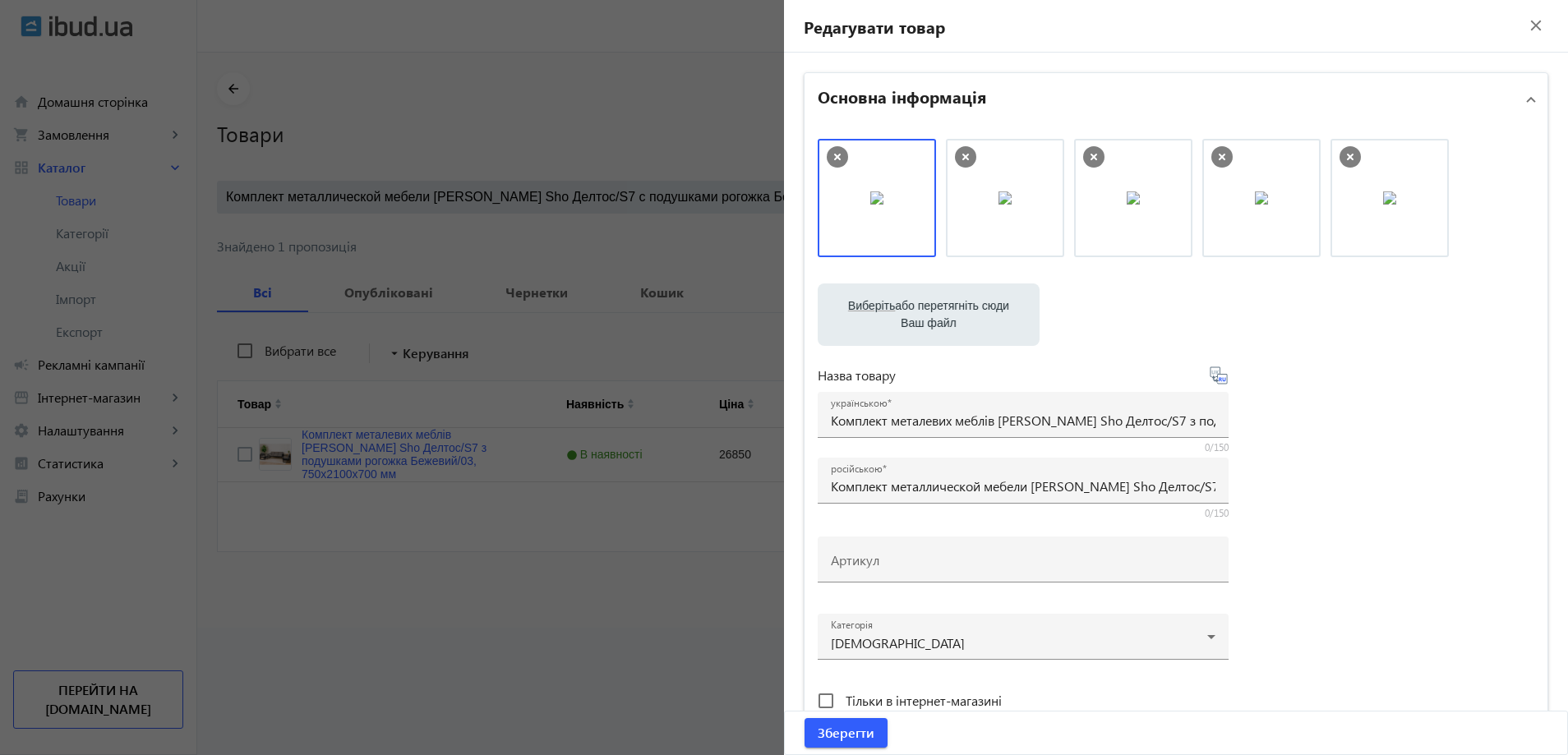
click at [873, 512] on div at bounding box center [1022, 511] width 411 height 15
click at [873, 546] on div "Артикул" at bounding box center [1023, 559] width 385 height 46
paste input "Deltos/S7/210/03r"
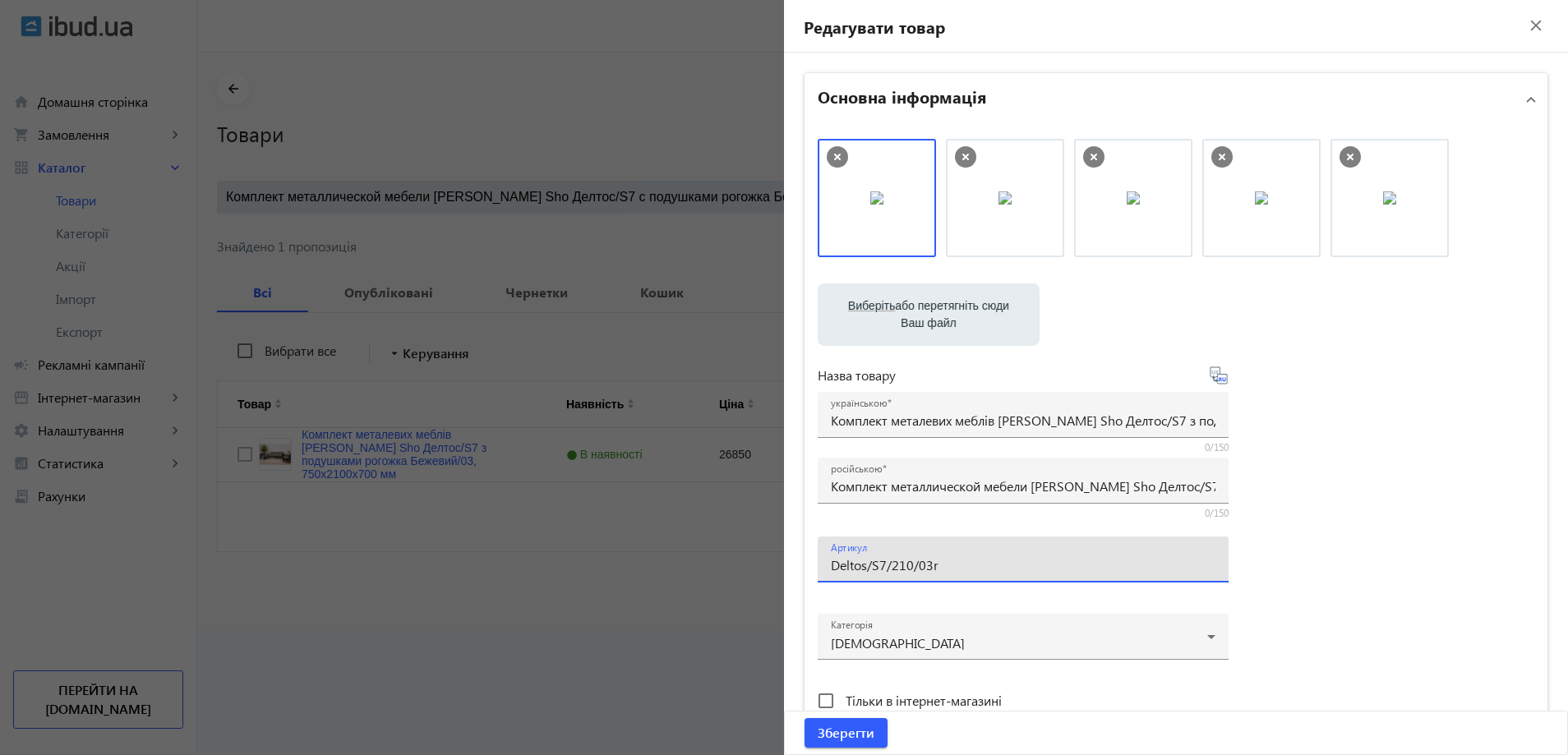
drag, startPoint x: 854, startPoint y: 560, endPoint x: 684, endPoint y: 561, distance: 170.0
click at [687, 561] on mat-sidenav-container "arrow_back Товари 4952 /5000 товарів Подовжити Додати товар Комплект металличес…" at bounding box center [883, 340] width 1371 height 575
type input "Deltos/S7/210/03r"
click at [839, 738] on span "Зберегти" at bounding box center [846, 733] width 57 height 18
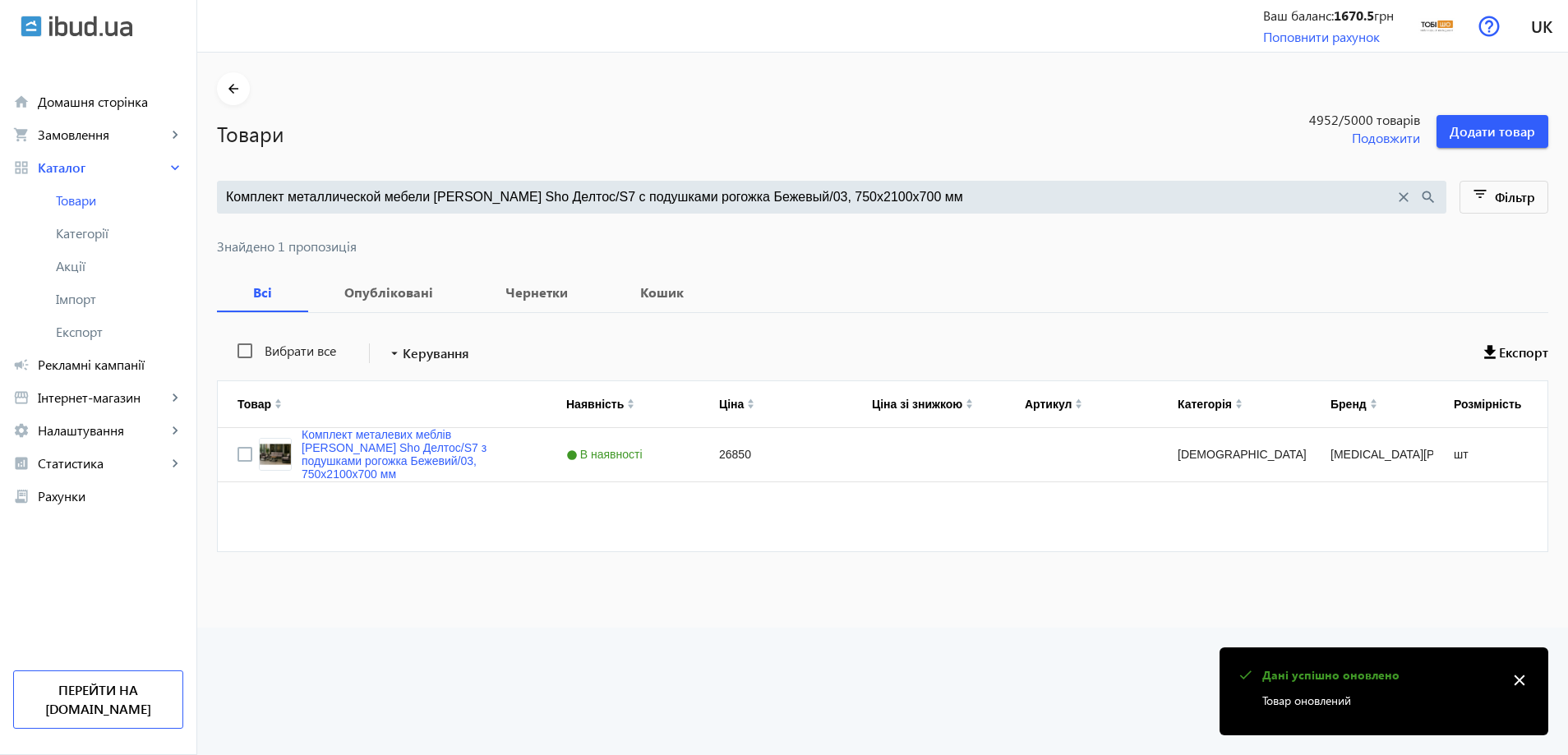
click at [425, 213] on div "Комплект металлической мебели Tobi Sho Делтос/S7 с подушками рогожка Бежевый/03…" at bounding box center [831, 197] width 1230 height 33
click at [458, 198] on input "Комплект металлической мебели Tobi Sho Делтос/S7 с подушками рогожка Бежевый/03…" at bounding box center [810, 197] width 1168 height 18
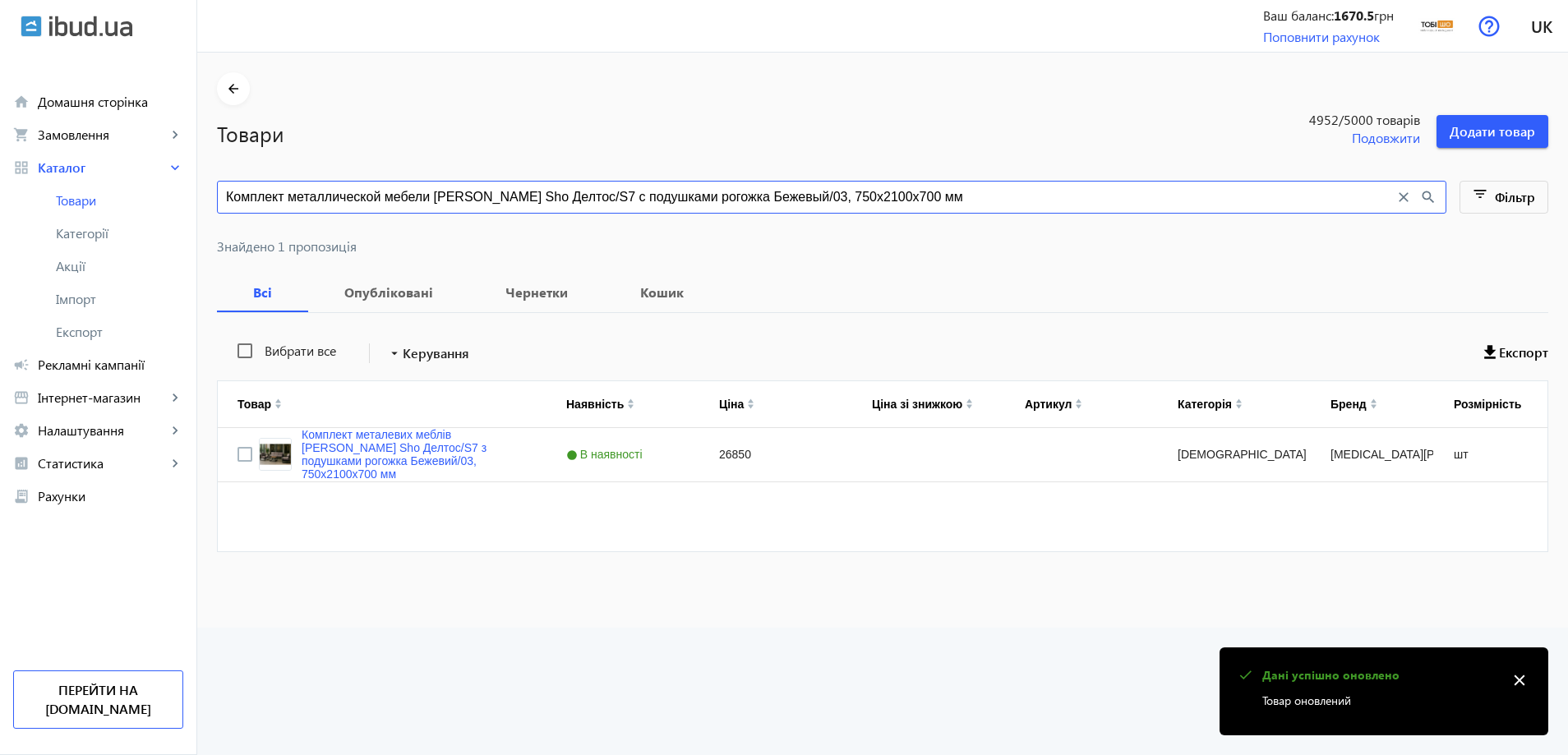
paste input "емно-серый/42"
type input "Комплект металлической мебели Tobi Sho Делтос/S7 с подушками рогожка Темно-серы…"
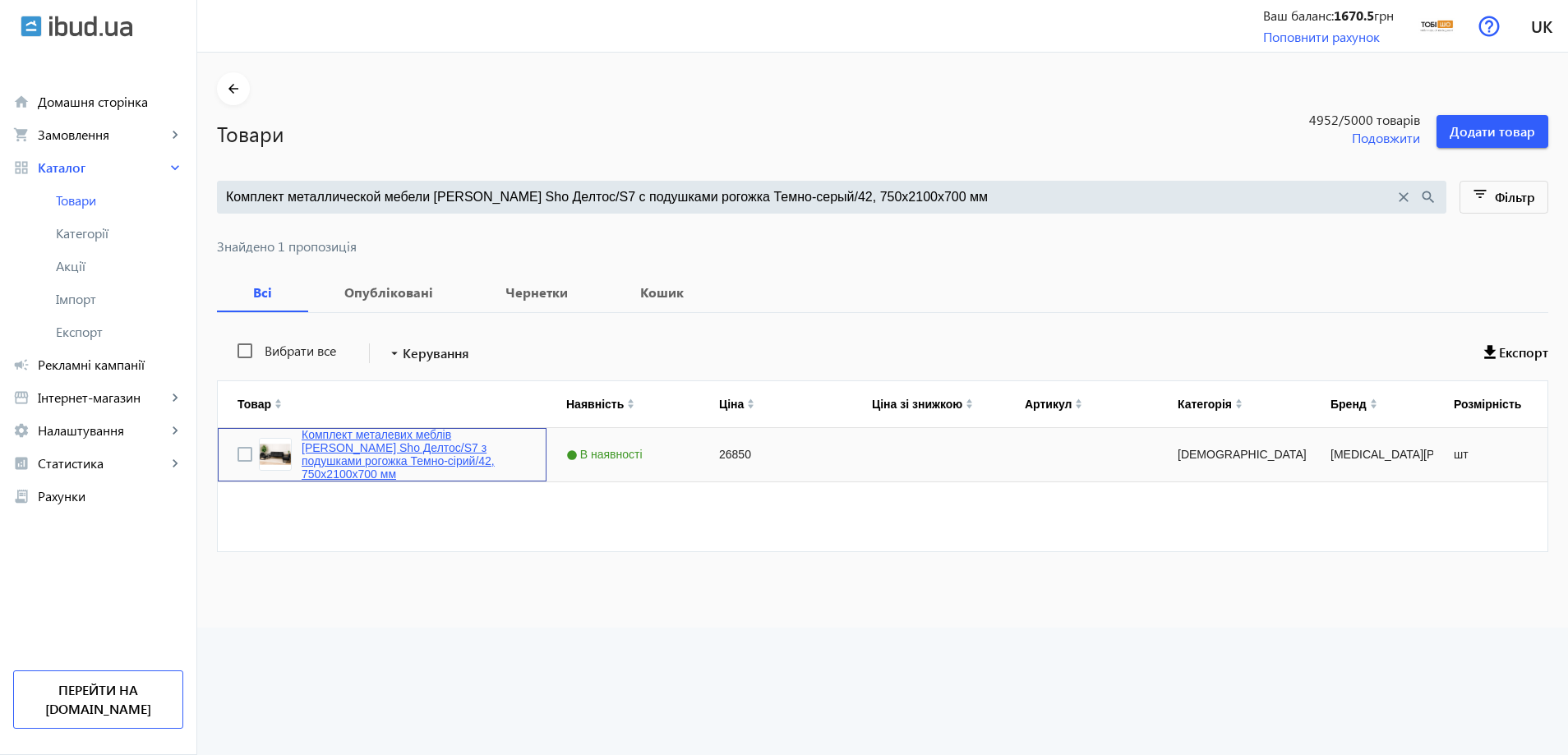
click at [387, 453] on link "Комплект металевих меблів Tobi Sho Делтос/S7 з подушками рогожка Темно-сірий/42…" at bounding box center [413, 454] width 225 height 52
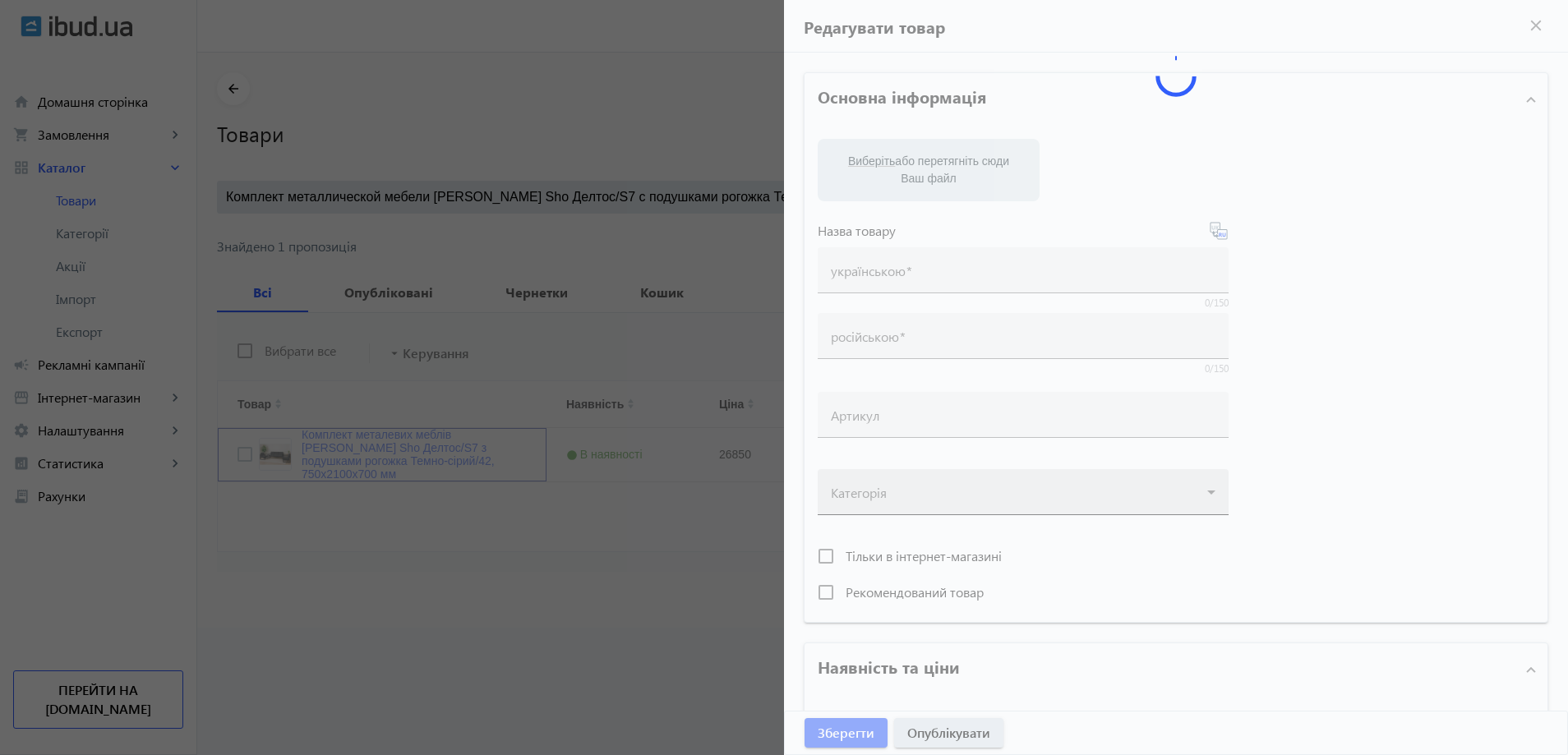
type input "Комплект металевих меблів Tobi Sho Делтос/S7 з подушками рогожка Темно-сірий/42…"
type input "Комплект металлической мебели Tobi Sho Делтос/S7 с подушками рогожка Темно-серы…"
type input "26850"
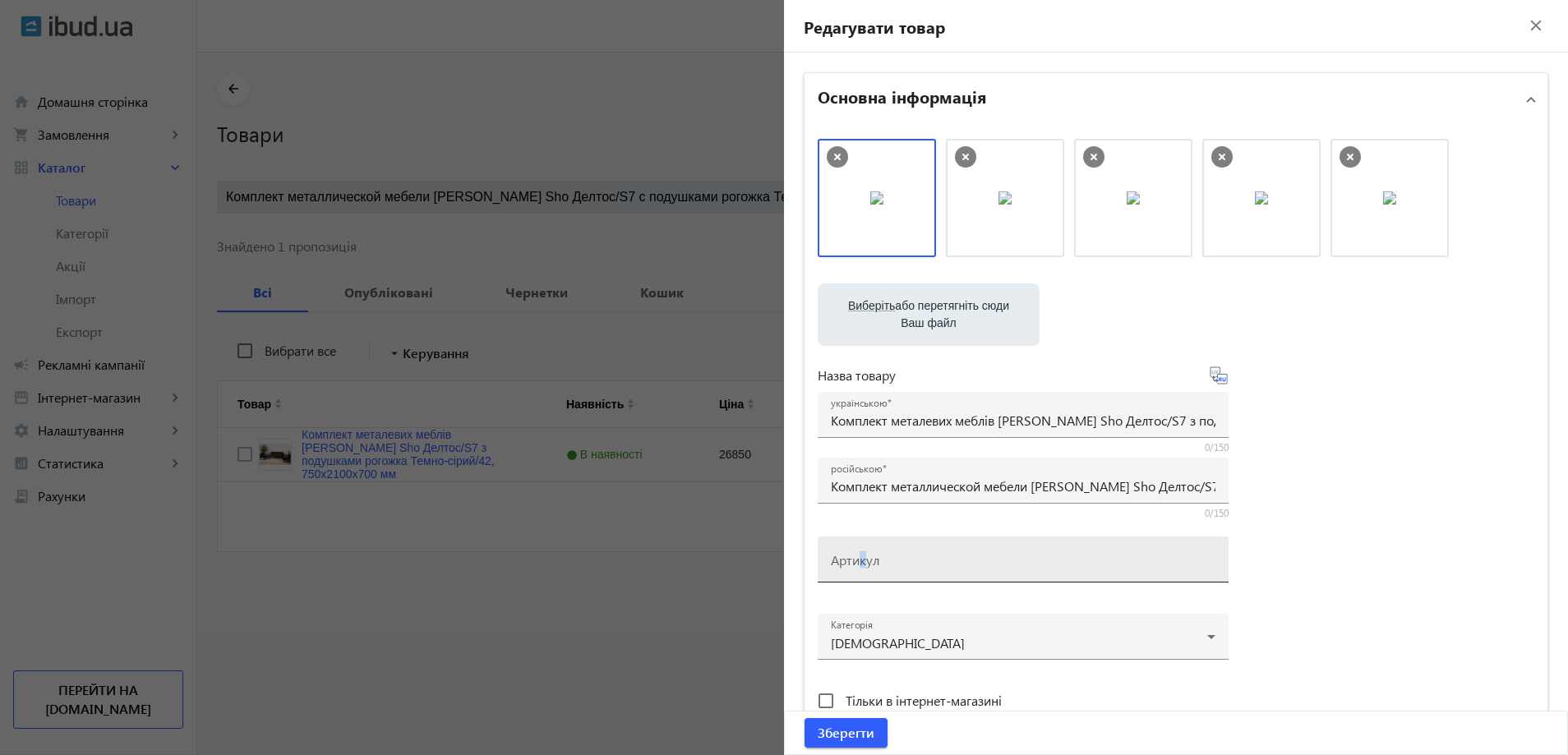
click at [859, 567] on mat-label "Артикул" at bounding box center [855, 559] width 49 height 17
click at [859, 567] on input "Артикул" at bounding box center [1023, 565] width 385 height 17
paste input "Deltos/S7/210/42r"
drag, startPoint x: 854, startPoint y: 566, endPoint x: 716, endPoint y: 562, distance: 138.1
click at [791, 568] on div "Основна інформація Виберіть або перетягніть сюди Ваш файл 2085689e3730c1c209335…" at bounding box center [1177, 712] width 784 height 1319
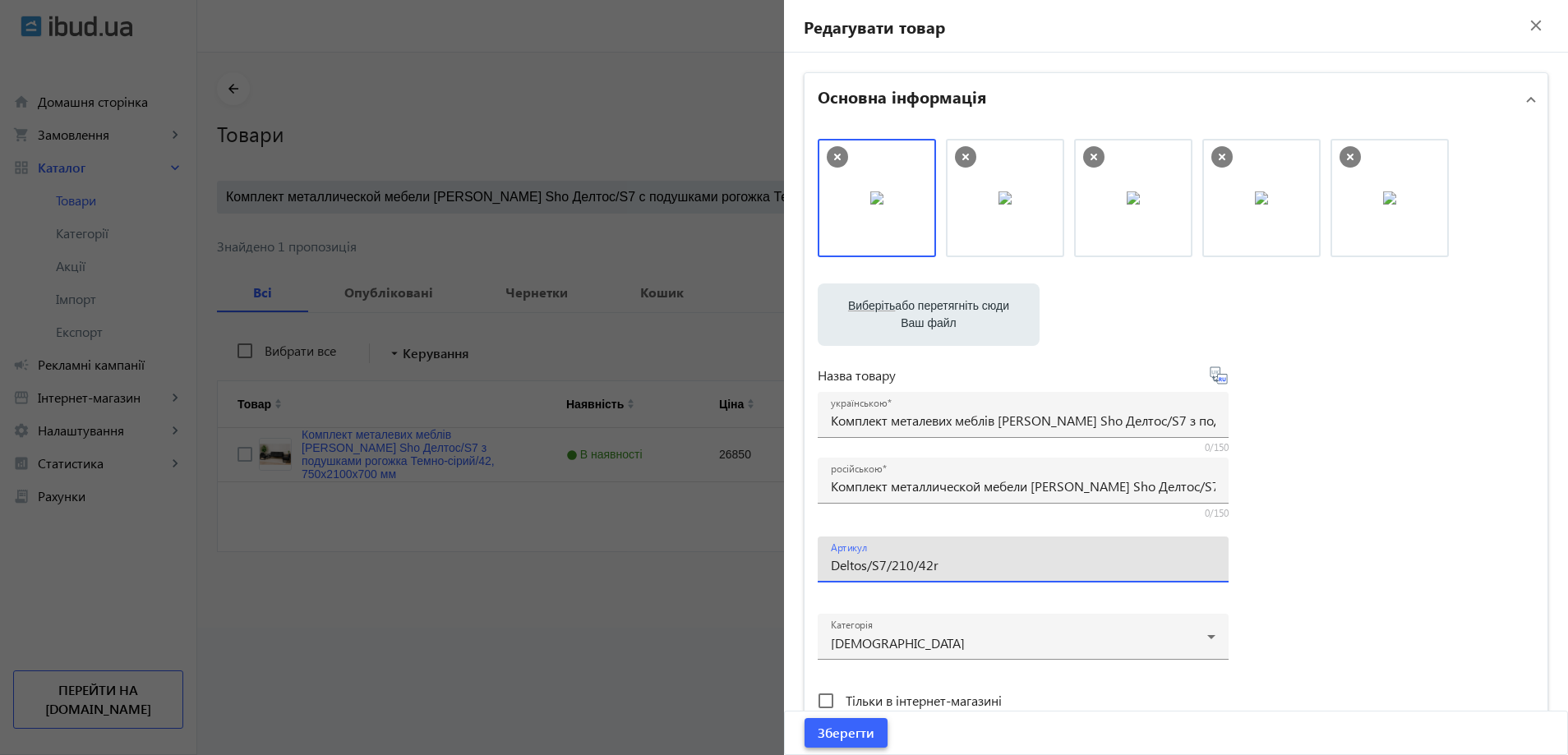
type input "Deltos/S7/210/42r"
click at [863, 718] on span "submit" at bounding box center [846, 733] width 83 height 39
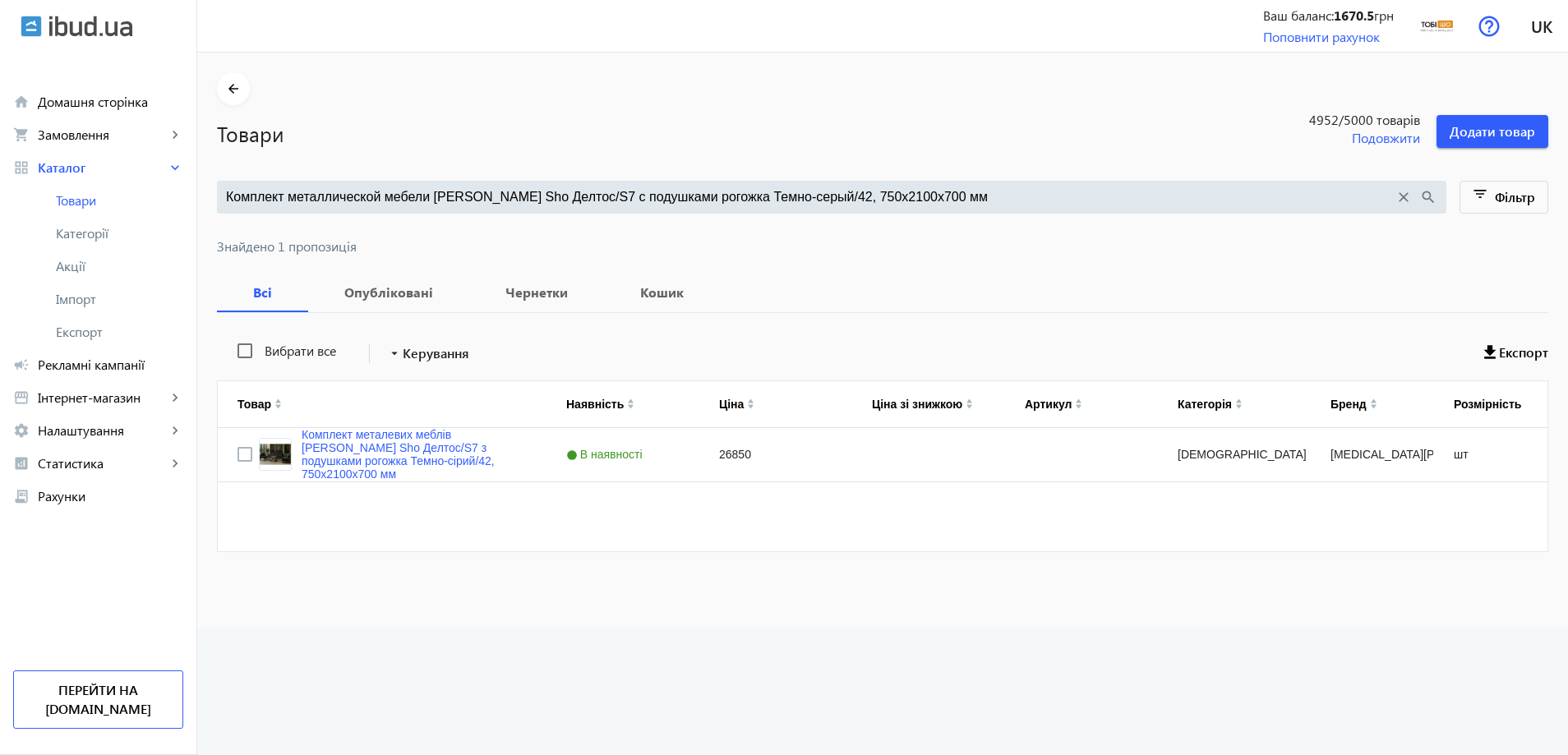
click at [631, 199] on input "Комплект металлической мебели Tobi Sho Делтос/S7 с подушками рогожка Темно-серы…" at bounding box center [810, 197] width 1168 height 18
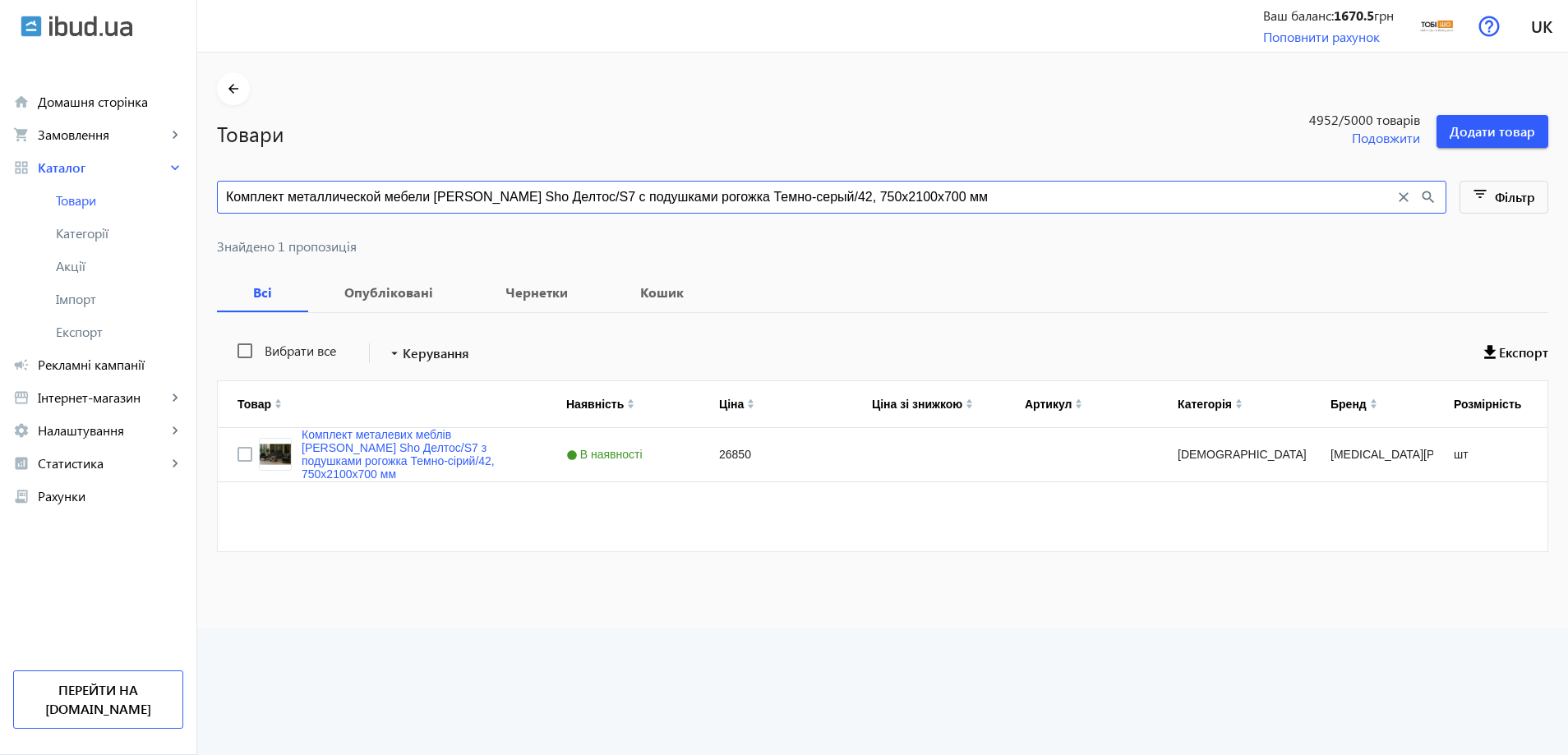
paste input "ирюзовый/16, 750х1"
type input "Комплект металлической мебели Tobi Sho Делтос/S7 с подушками рогожка Бирюзовый/…"
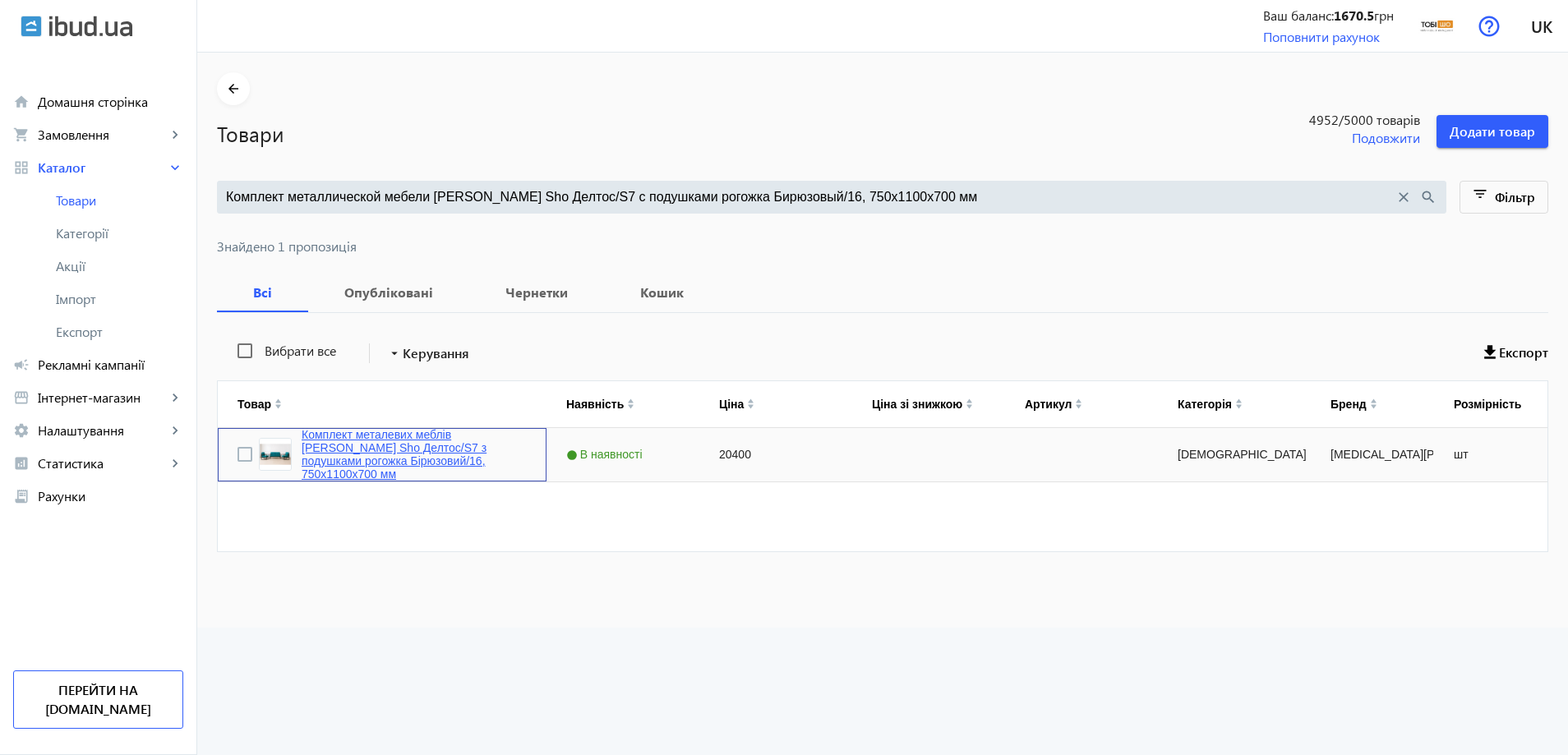
click at [340, 450] on link "Комплект металевих меблів Tobi Sho Делтос/S7 з подушками рогожка Бірюзовий/16, …" at bounding box center [413, 454] width 225 height 52
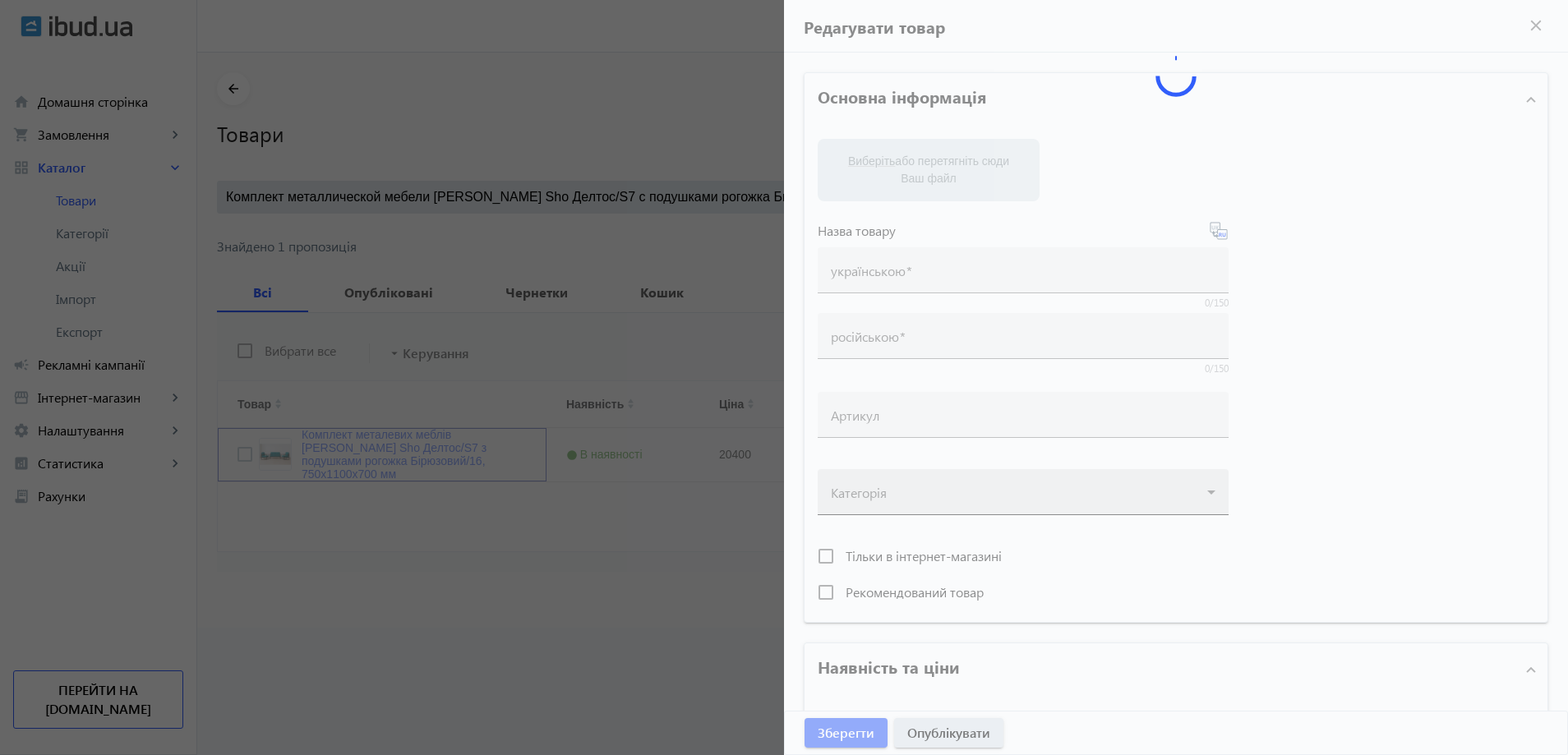
type input "Комплект металевих меблів Tobi Sho Делтос/S7 з подушками рогожка Бірюзовий/16, …"
type input "Комплект металлической мебели Tobi Sho Делтос/S7 с подушками рогожка Бирюзовый/…"
type input "20400"
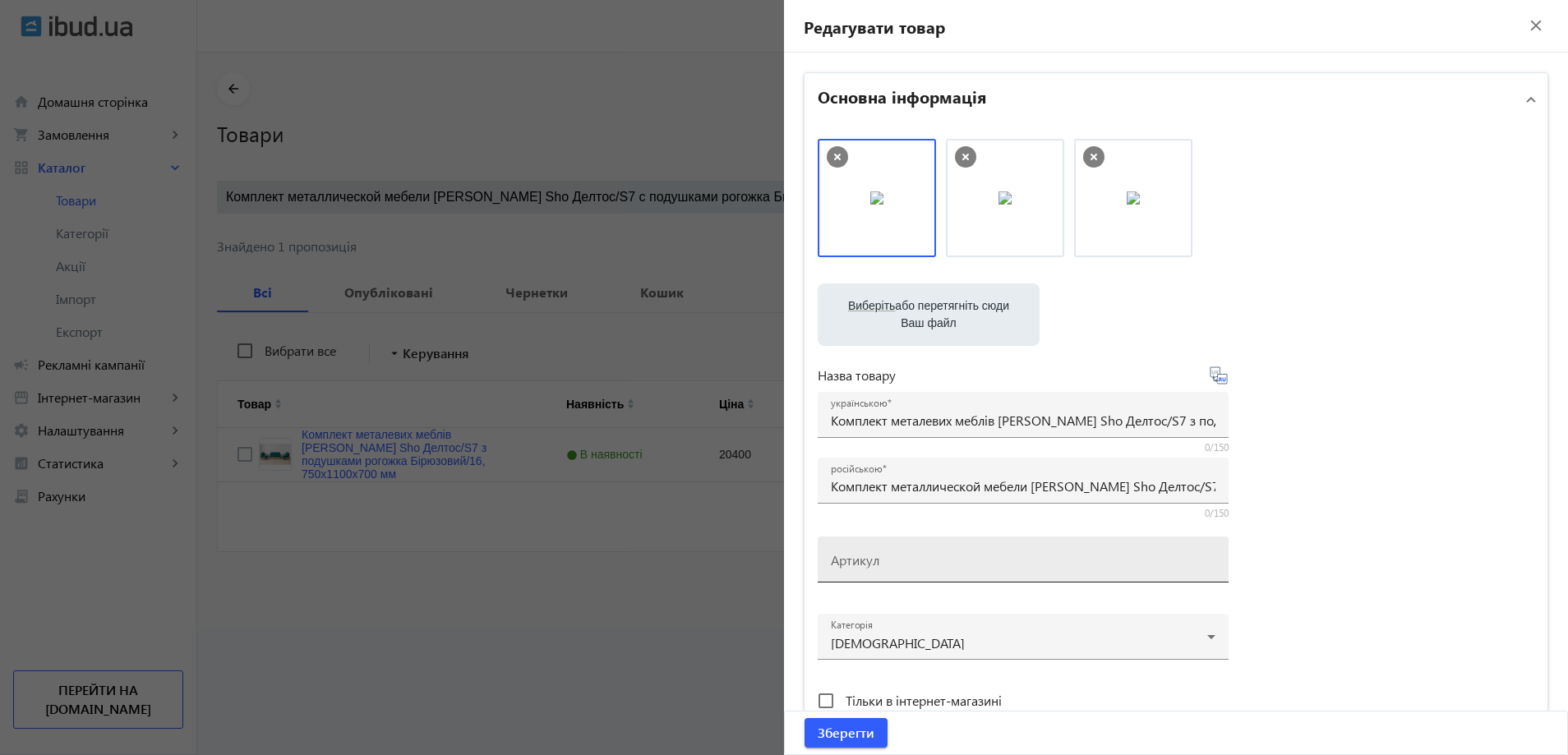
click at [902, 550] on div "Артикул" at bounding box center [1023, 559] width 385 height 46
paste input "Deltos/S7/110/16r"
drag, startPoint x: 857, startPoint y: 563, endPoint x: 758, endPoint y: 577, distance: 100.0
click at [759, 577] on mat-sidenav-container "arrow_back Товари 4952 /5000 товарів Подовжити Додати товар Комплект металличес…" at bounding box center [883, 340] width 1371 height 575
type input "Deltos/S7/110/16r"
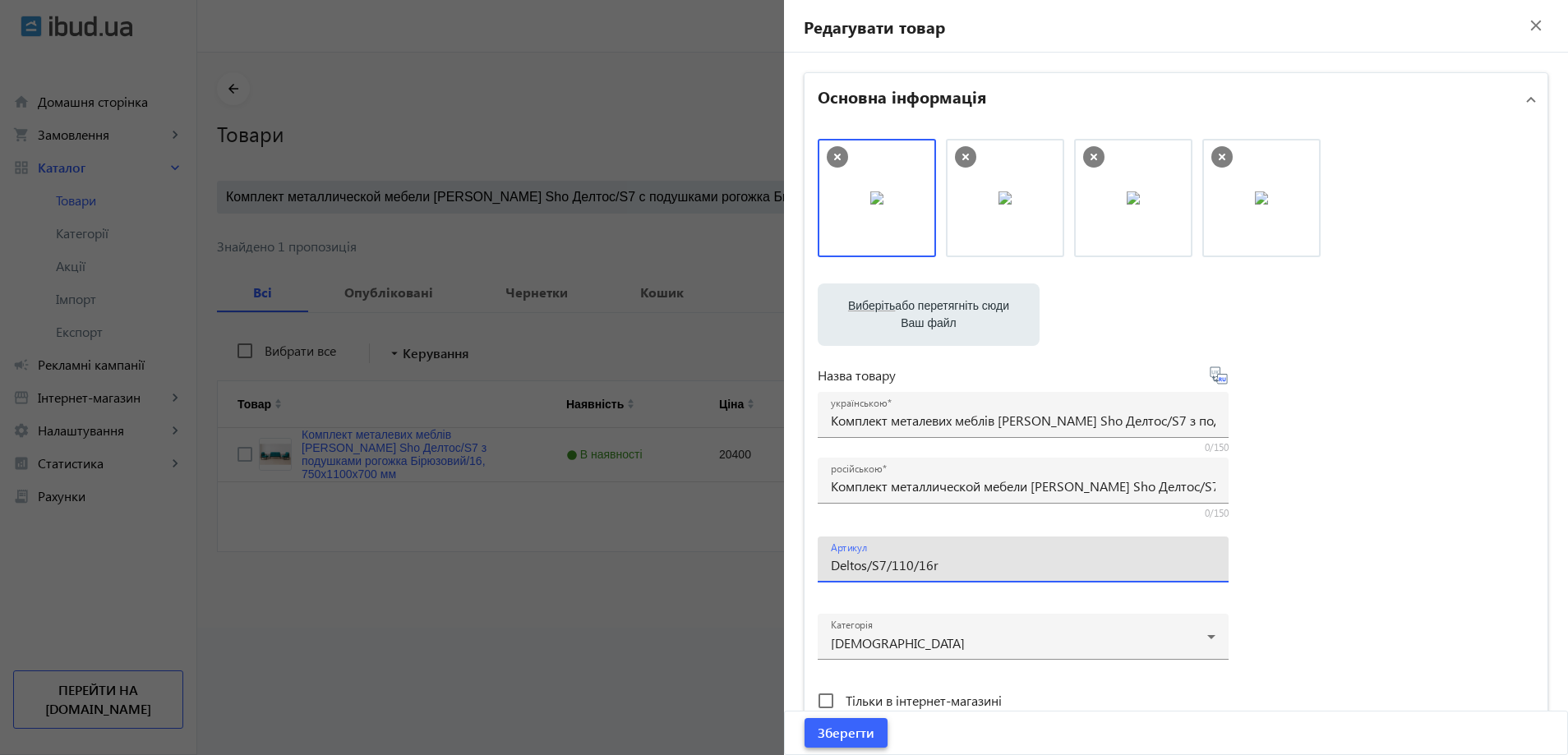
click at [850, 738] on span "Зберегти" at bounding box center [846, 733] width 57 height 18
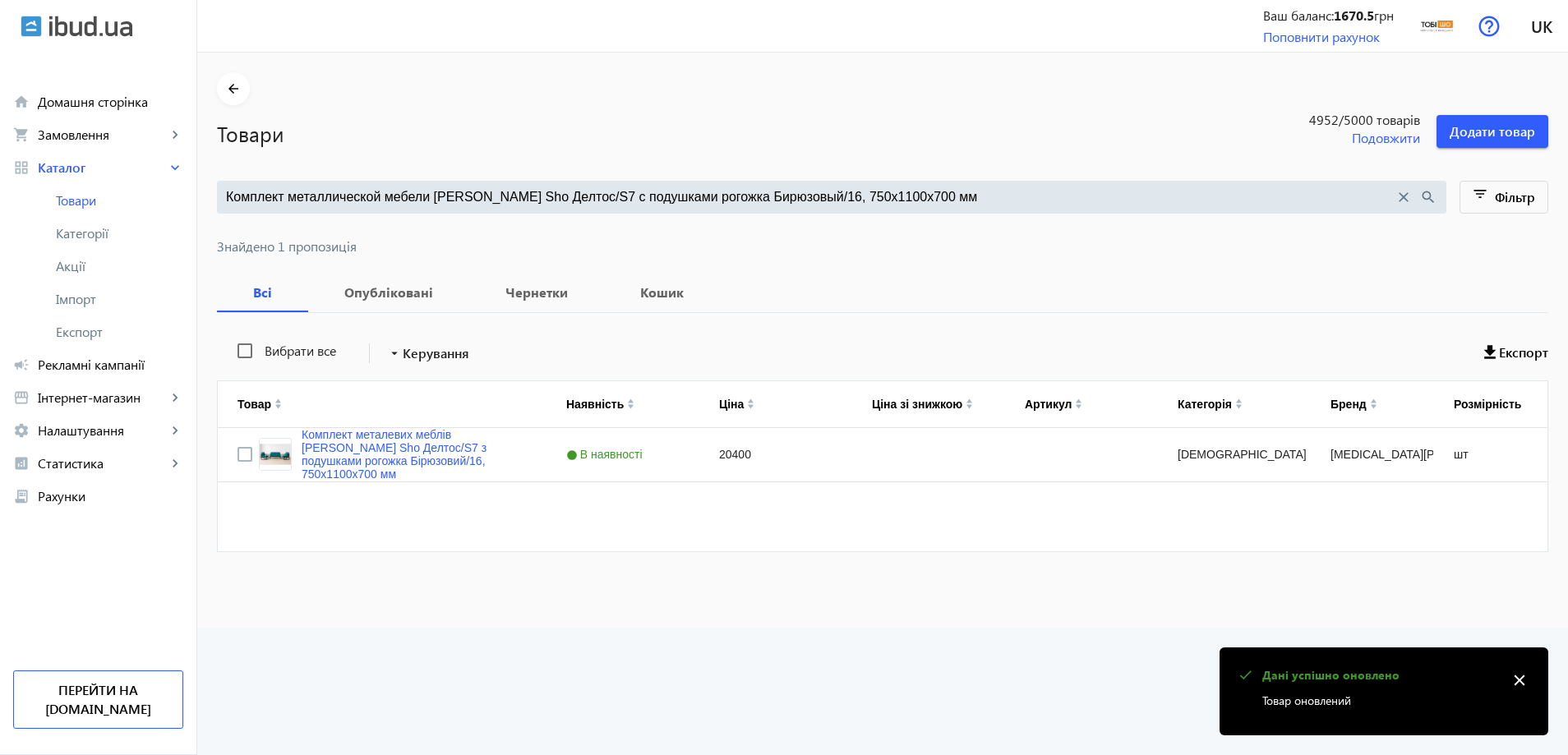
click at [566, 223] on div at bounding box center [882, 227] width 1331 height 27
click at [566, 197] on input "Комплект металлической мебели Tobi Sho Делтос/S7 с подушками рогожка Бирюзовый/…" at bounding box center [810, 197] width 1168 height 18
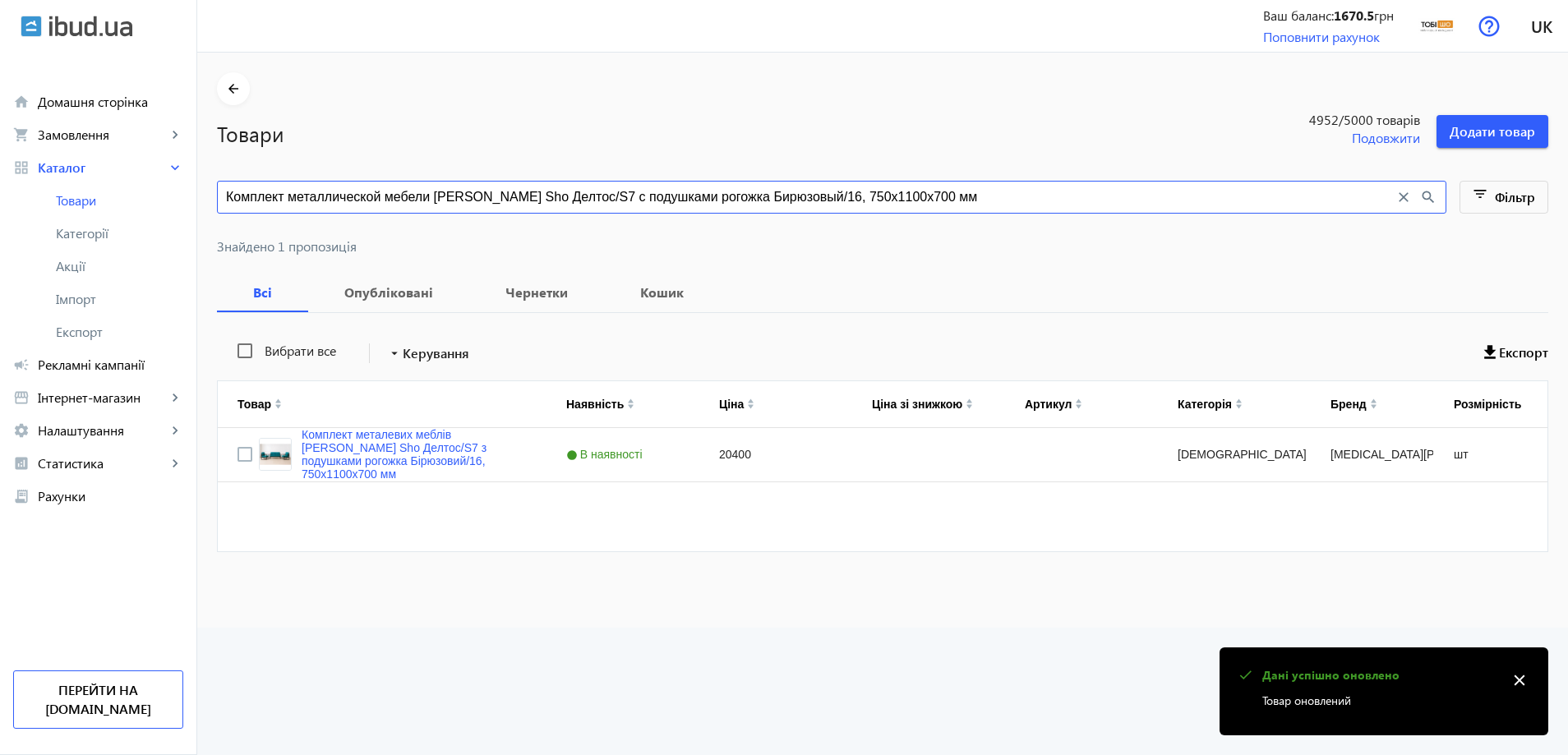
paste input "жевый/03"
type input "Комплект металлической мебели Tobi Sho Делтос/S7 с подушками рогожка Бежевый/03…"
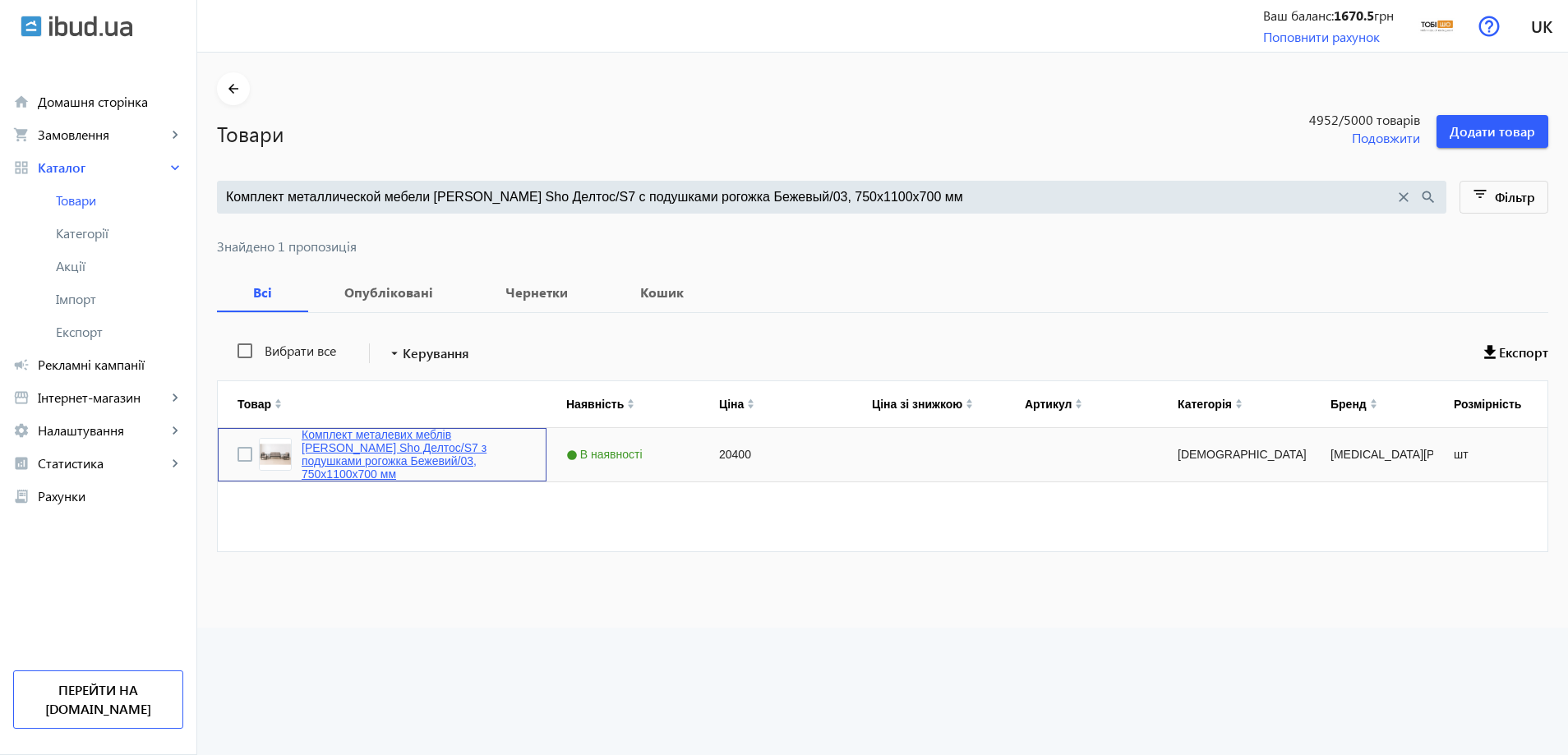
click at [397, 449] on link "Комплект металевих меблів Tobi Sho Делтос/S7 з подушками рогожка Бежевий/03, 75…" at bounding box center [413, 454] width 225 height 52
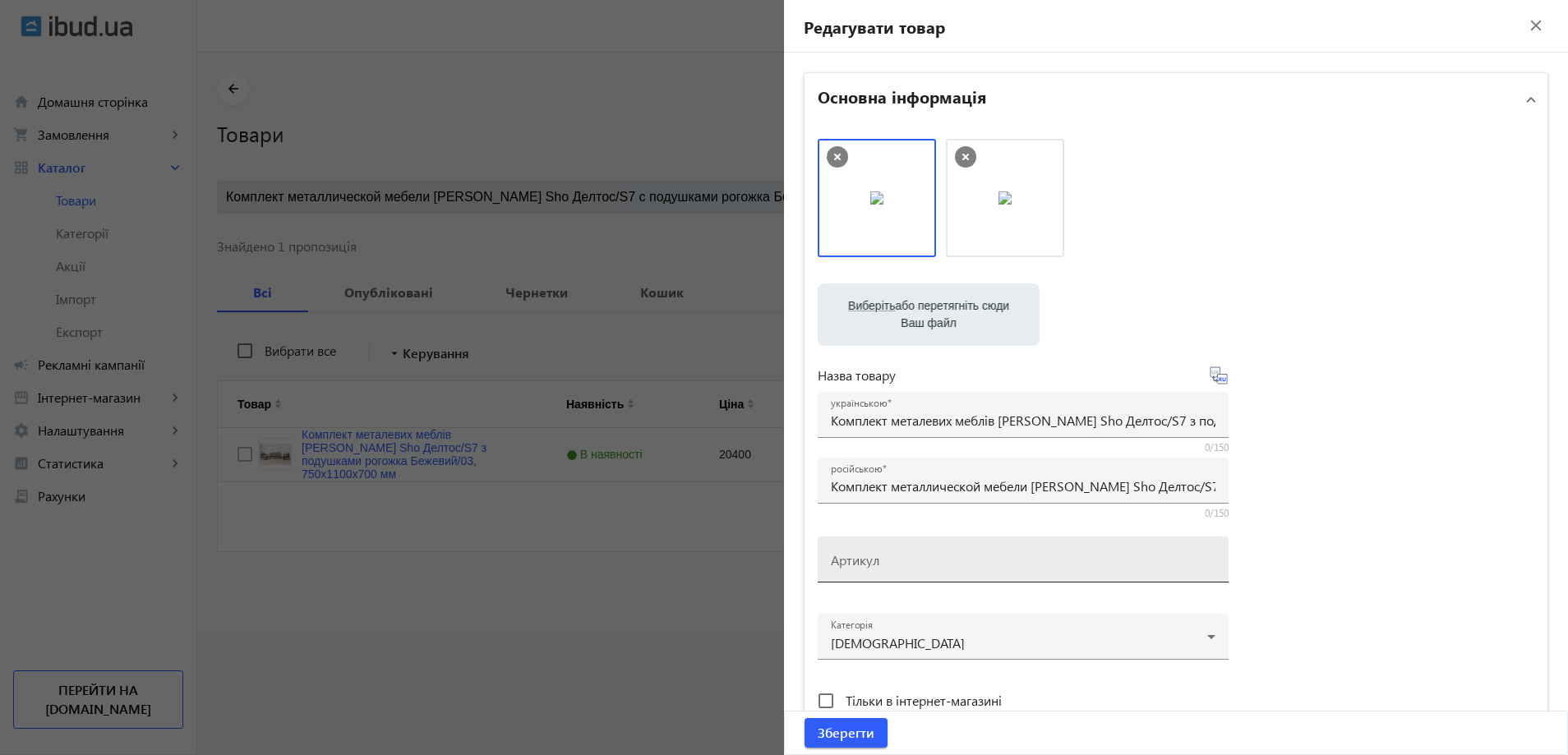
click at [897, 570] on input "Артикул" at bounding box center [1023, 565] width 385 height 17
paste input "Deltos/S7/110/03r"
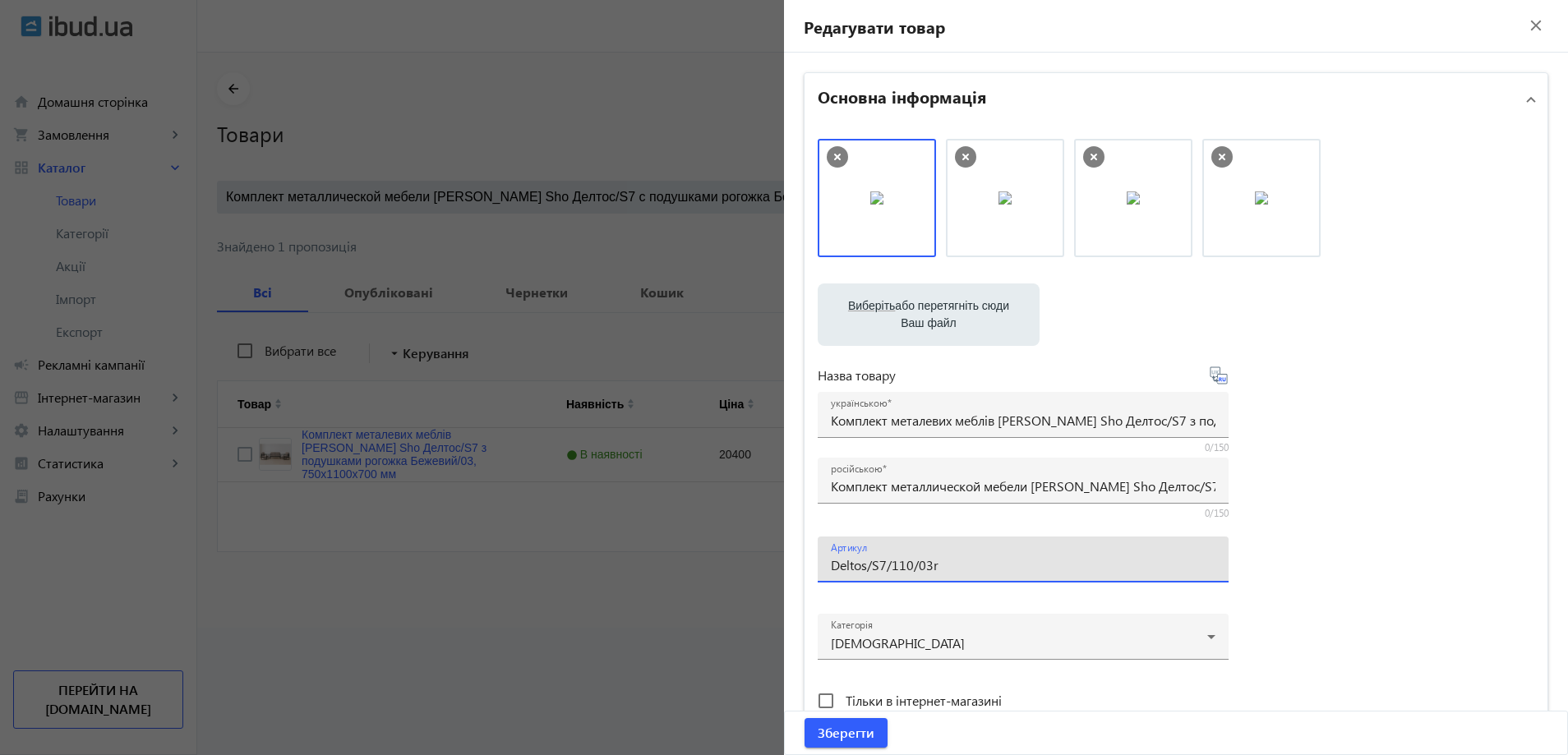
drag, startPoint x: 848, startPoint y: 565, endPoint x: 794, endPoint y: 574, distance: 54.7
click at [795, 574] on div "Основна інформація Виберіть або перетягніть сюди Ваш файл 28301689e371e85323308…" at bounding box center [1177, 712] width 784 height 1319
drag, startPoint x: 899, startPoint y: 228, endPoint x: 1113, endPoint y: 228, distance: 214.0
drag, startPoint x: 1027, startPoint y: 220, endPoint x: 872, endPoint y: 214, distance: 155.1
click at [874, 205] on img at bounding box center [877, 197] width 13 height 13
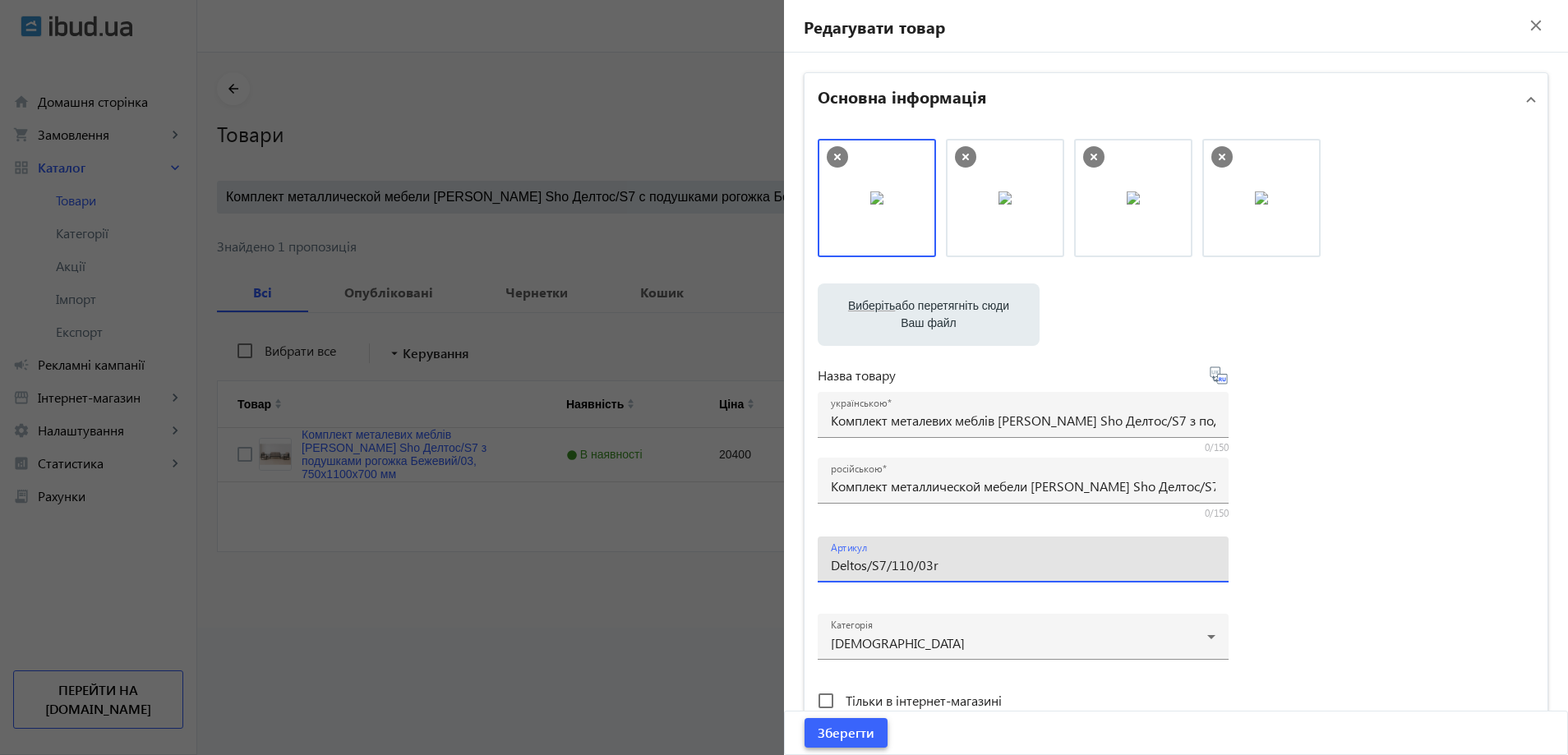
type input "Deltos/S7/110/03r"
click at [836, 731] on span "Зберегти" at bounding box center [846, 733] width 57 height 18
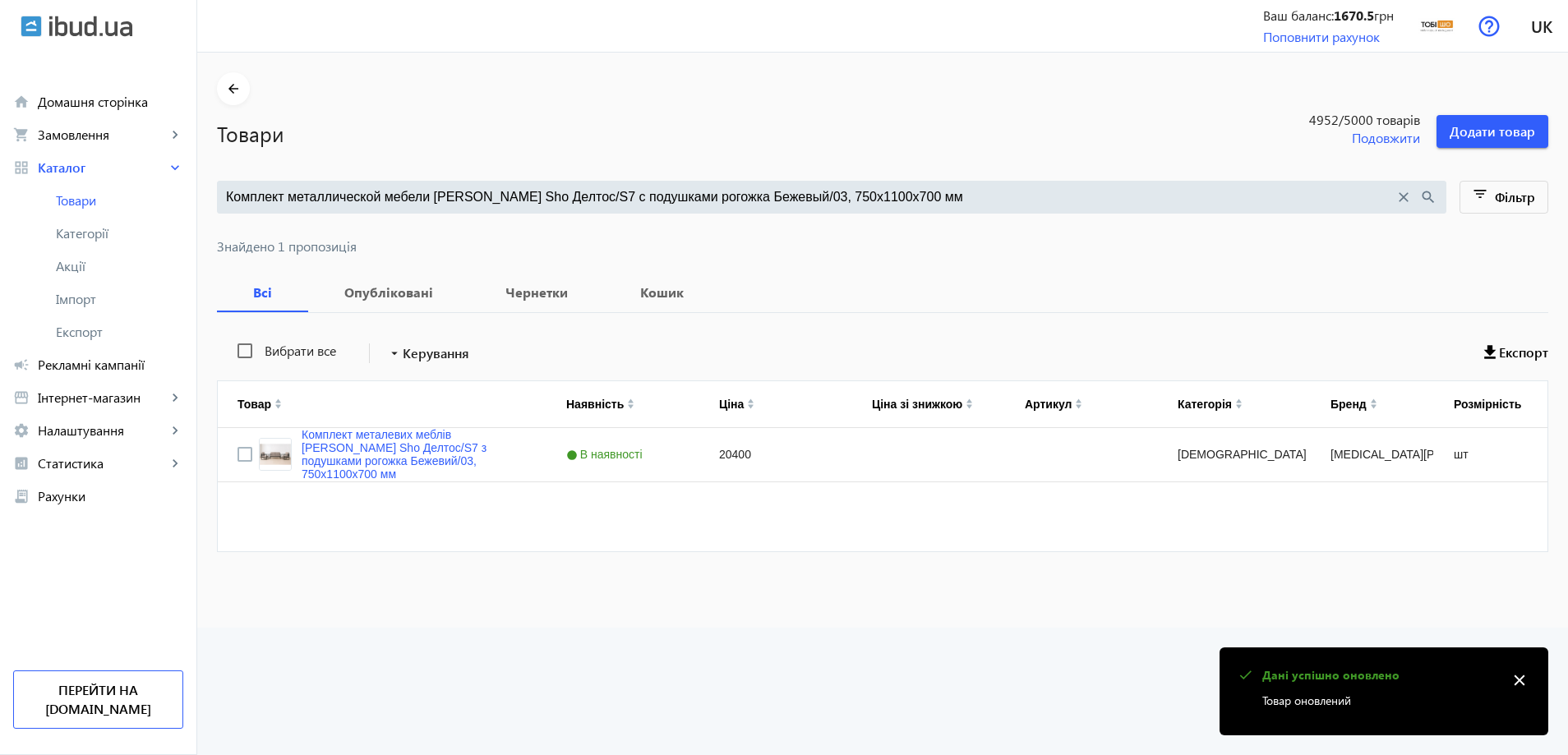
click at [675, 195] on input "Комплект металлической мебели Tobi Sho Делтос/S7 с подушками рогожка Бежевый/03…" at bounding box center [810, 197] width 1168 height 18
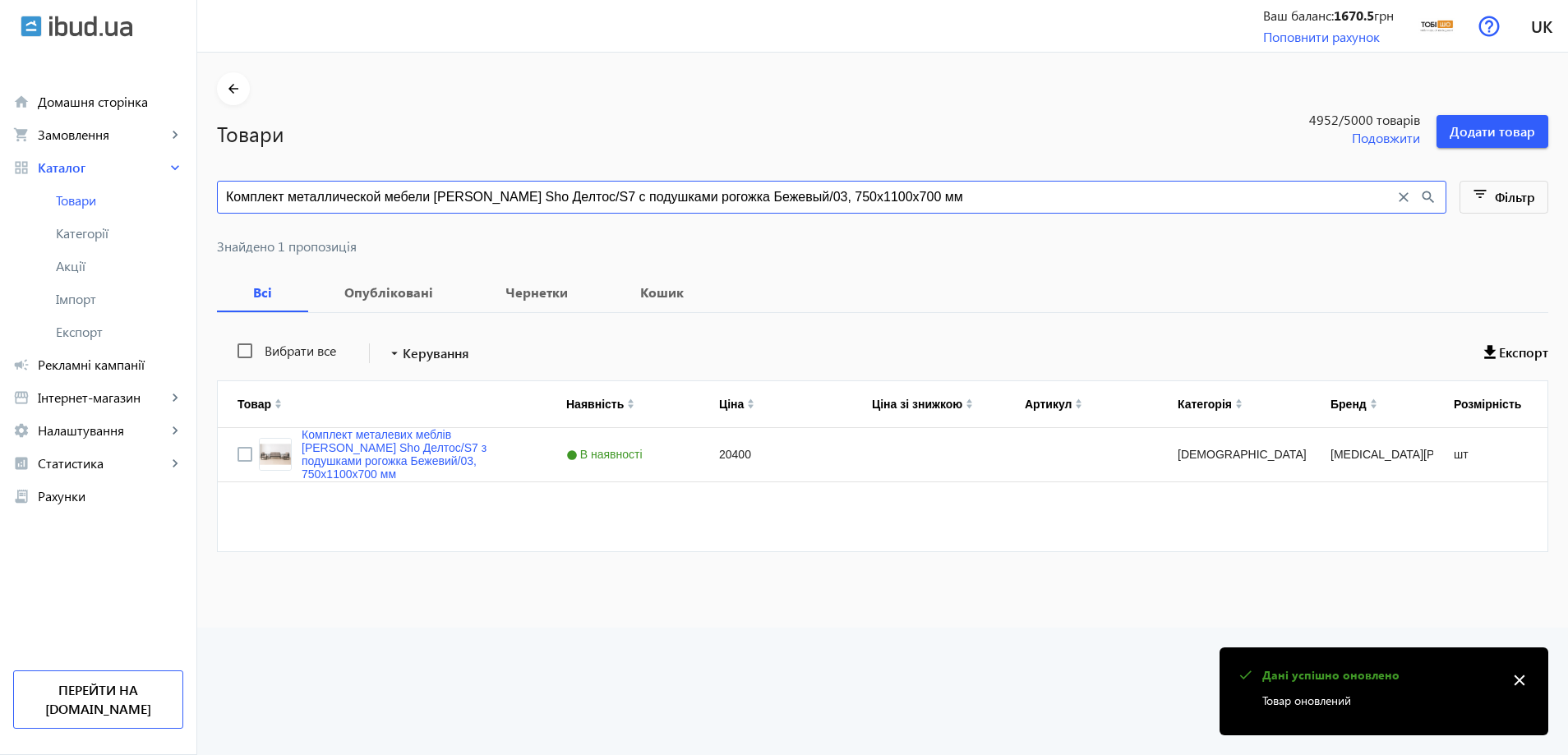
paste input "оричневый/08"
type input "Комплект металлической мебели Tobi Sho Делтос/S7 с подушками рогожка Коричневый…"
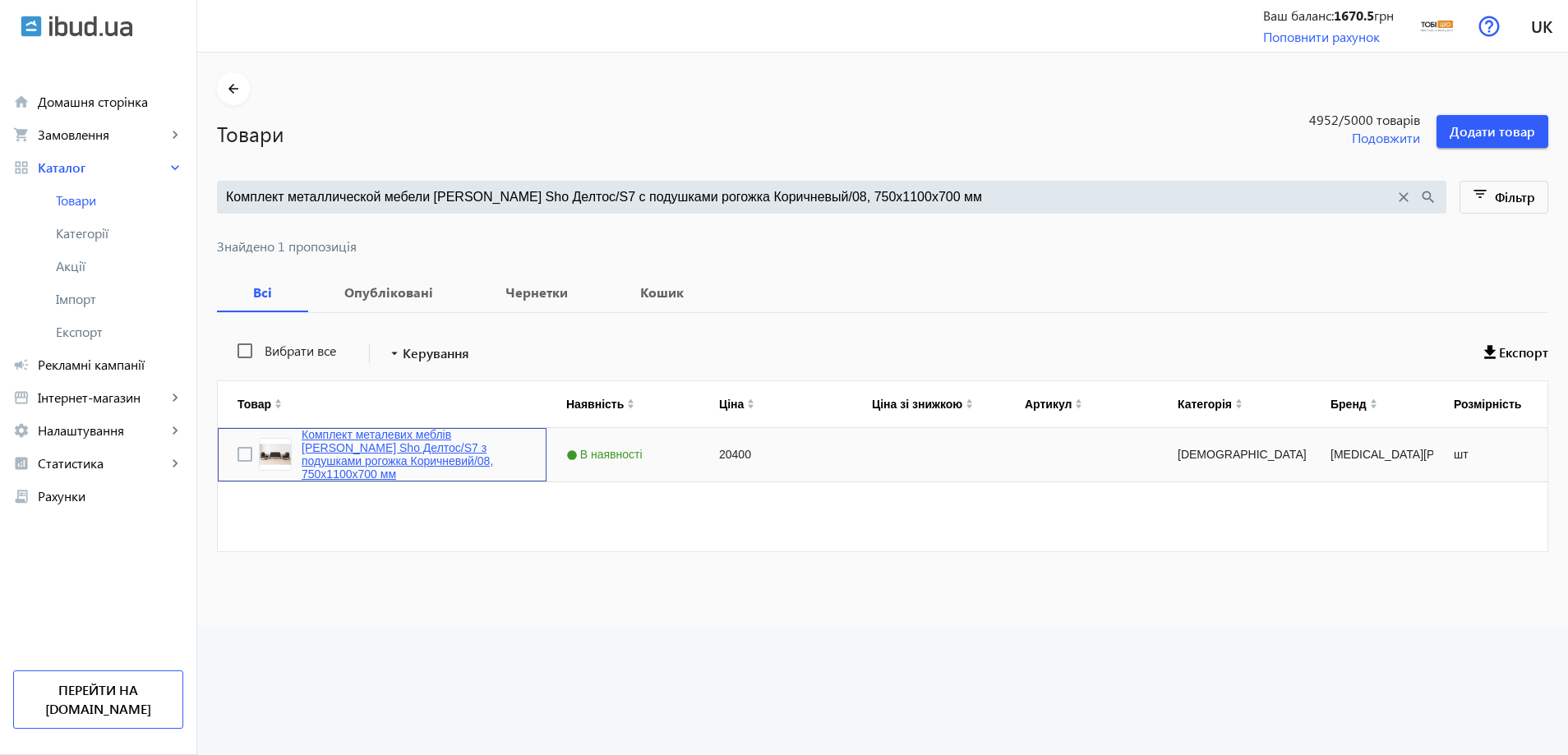
click at [437, 443] on link "Комплект металевих меблів Tobi Sho Делтос/S7 з подушками рогожка Коричневий/08,…" at bounding box center [413, 454] width 225 height 52
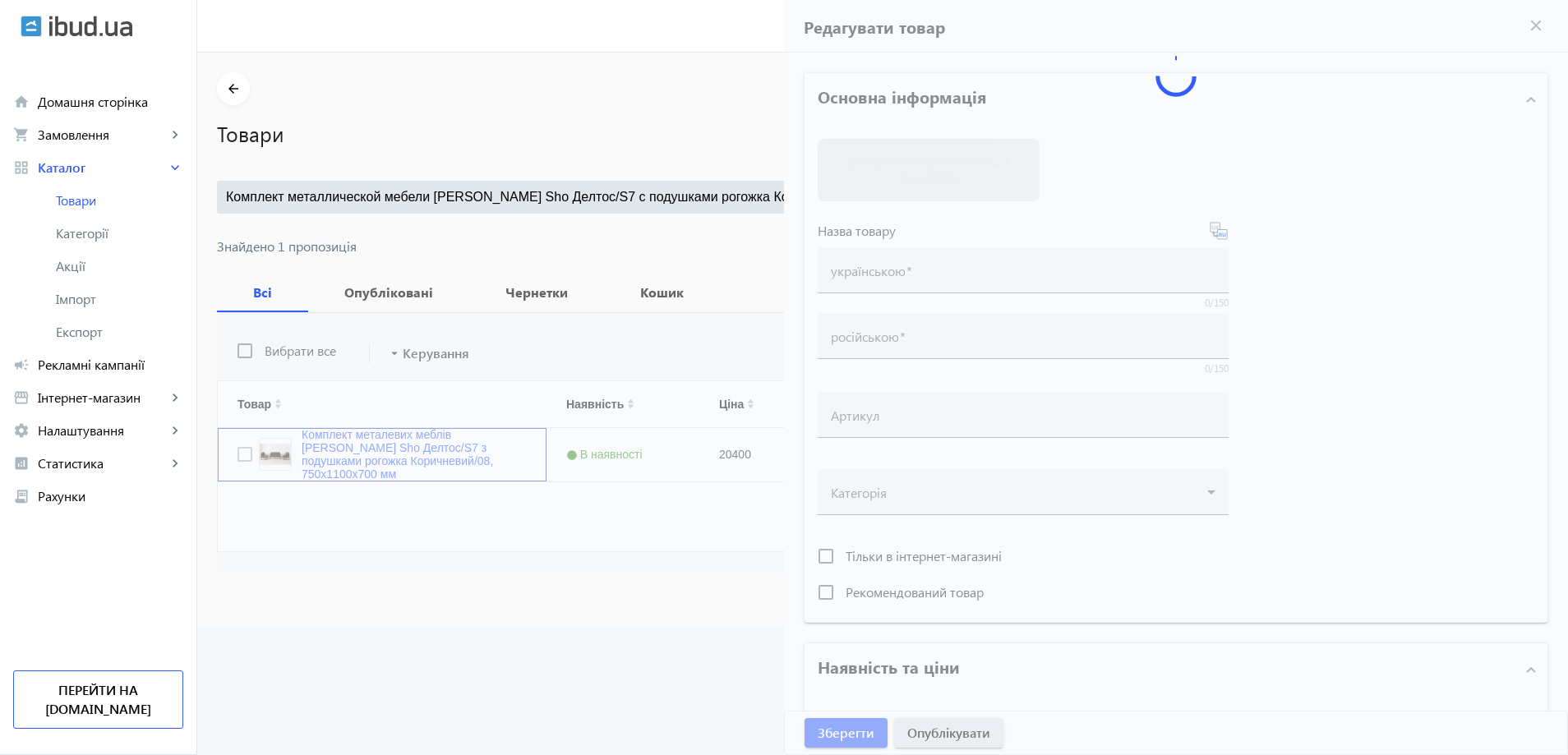
type input "Комплект металевих меблів Tobi Sho Делтос/S7 з подушками рогожка Коричневий/08,…"
type input "Комплект металлической мебели Tobi Sho Делтос/S7 с подушками рогожка Коричневый…"
type input "20400"
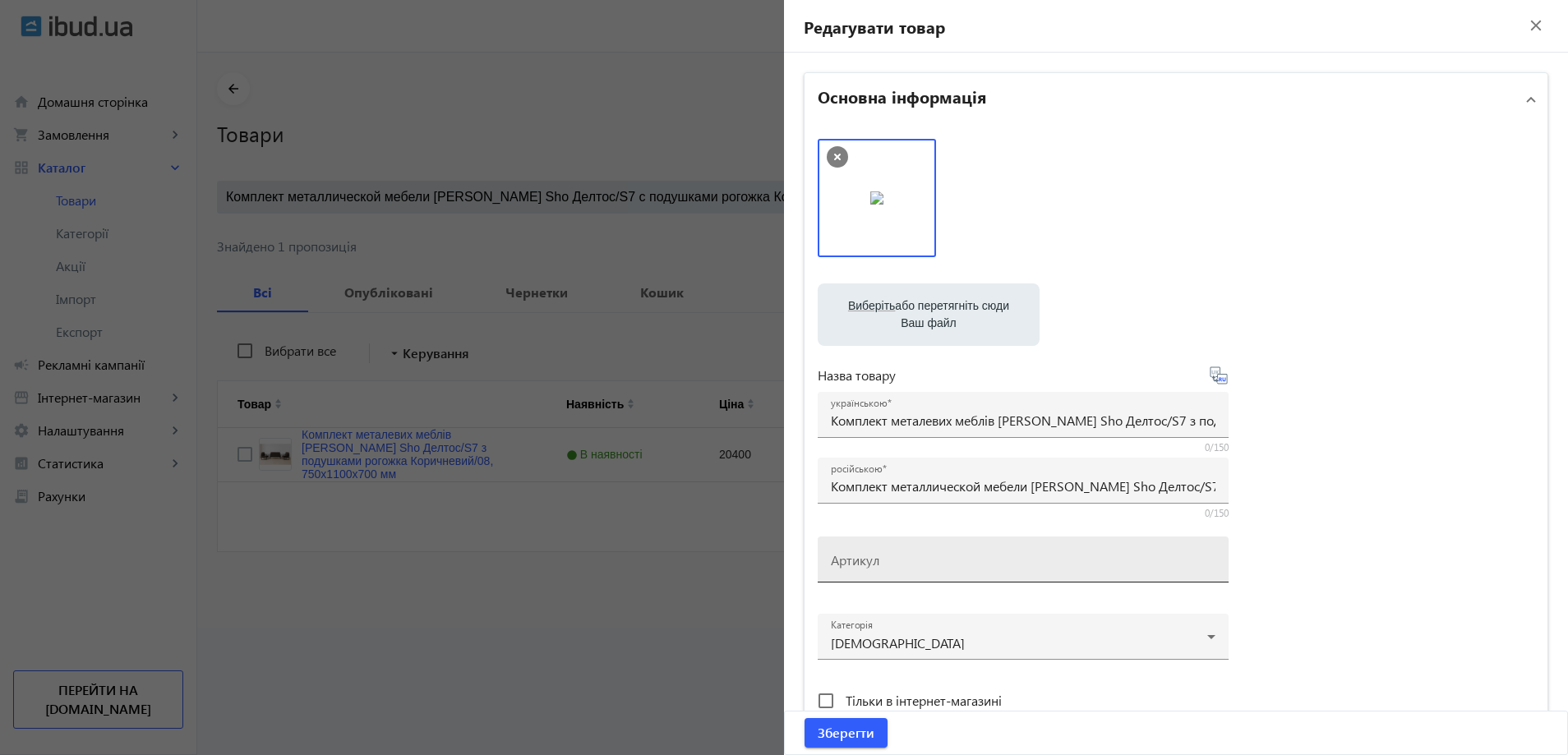
click at [868, 567] on mat-label "Артикул" at bounding box center [855, 559] width 49 height 17
click at [868, 567] on input "Артикул" at bounding box center [1023, 565] width 385 height 17
paste input "Deltos/S7/110/08r"
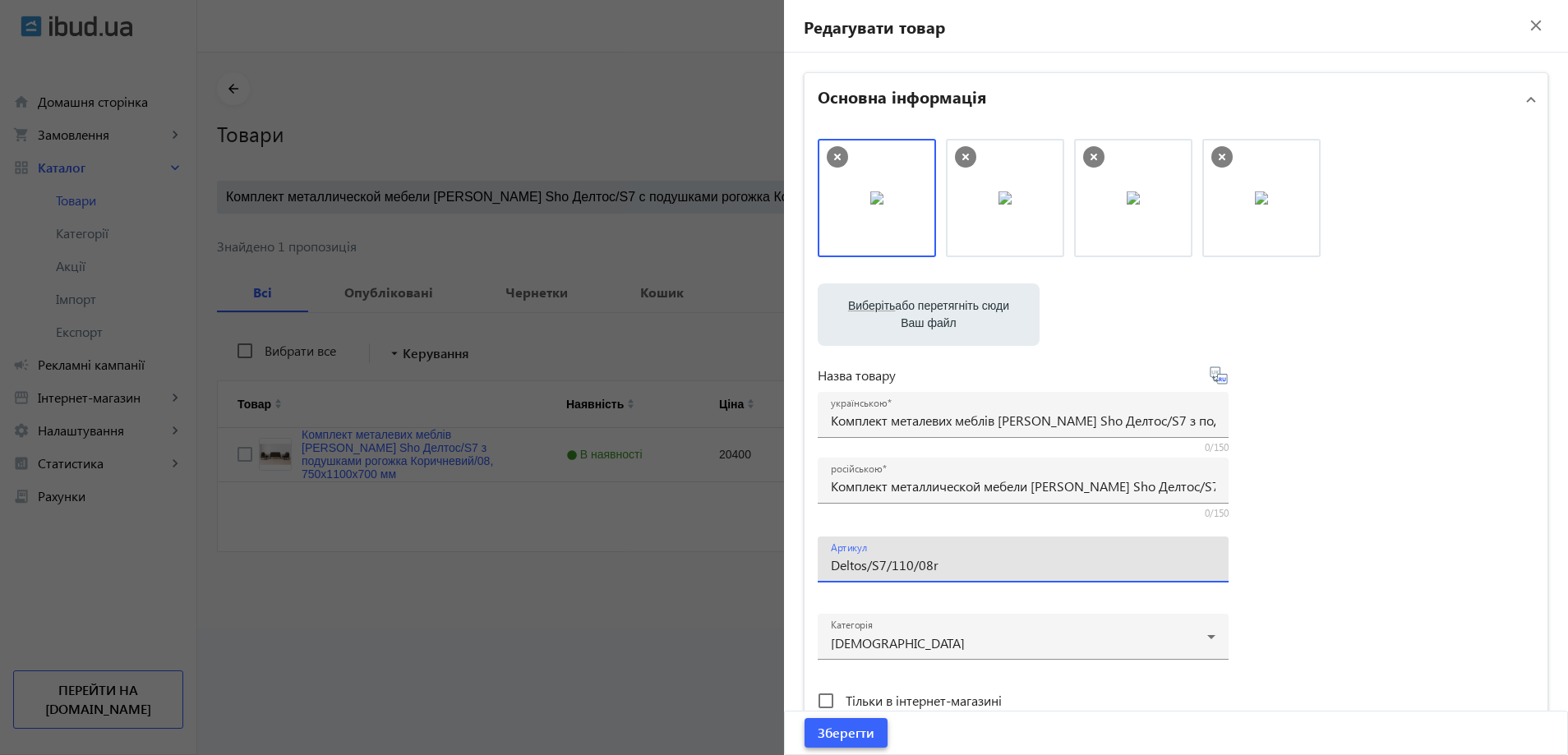
type input "Deltos/S7/110/08r"
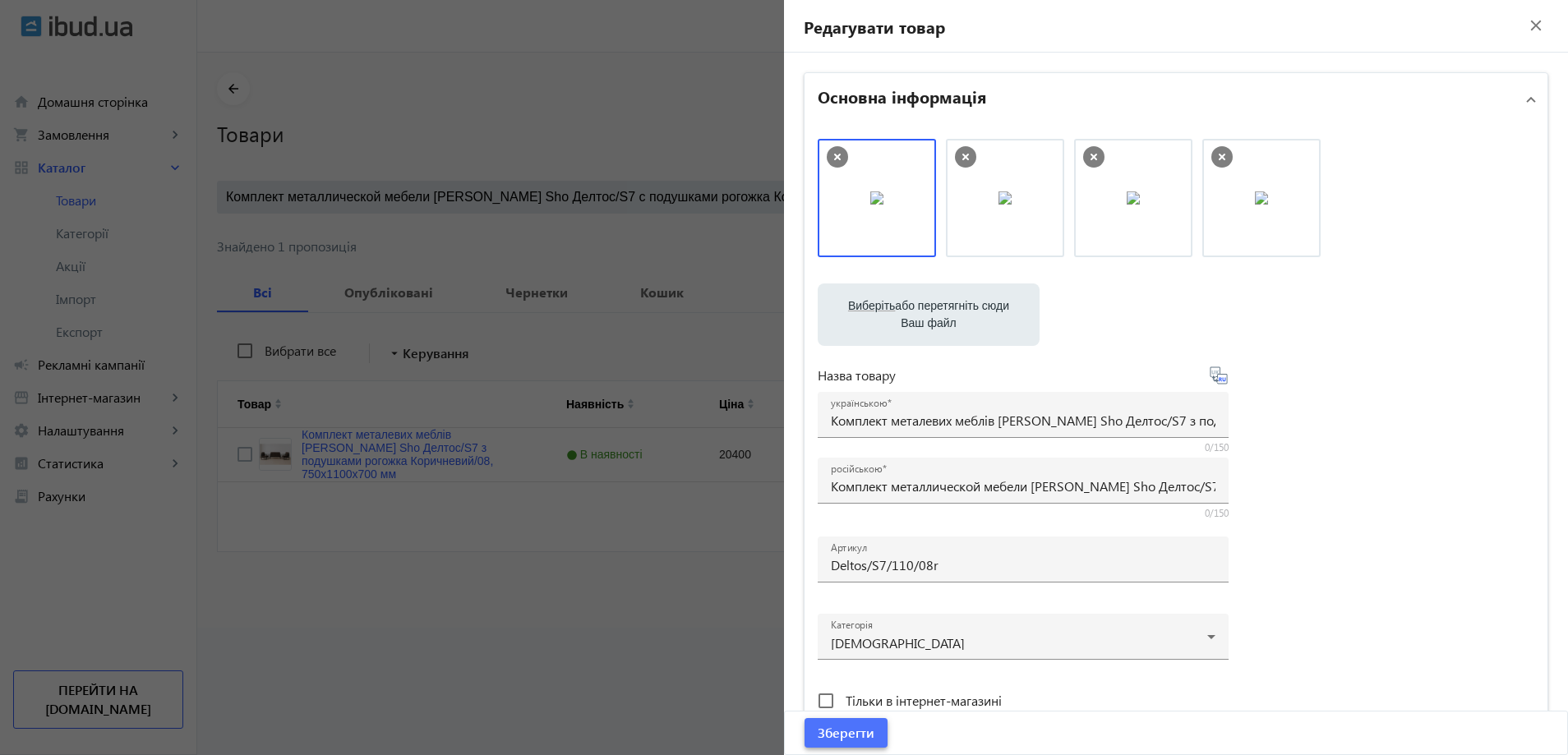
click at [855, 724] on span "Зберегти" at bounding box center [846, 733] width 57 height 18
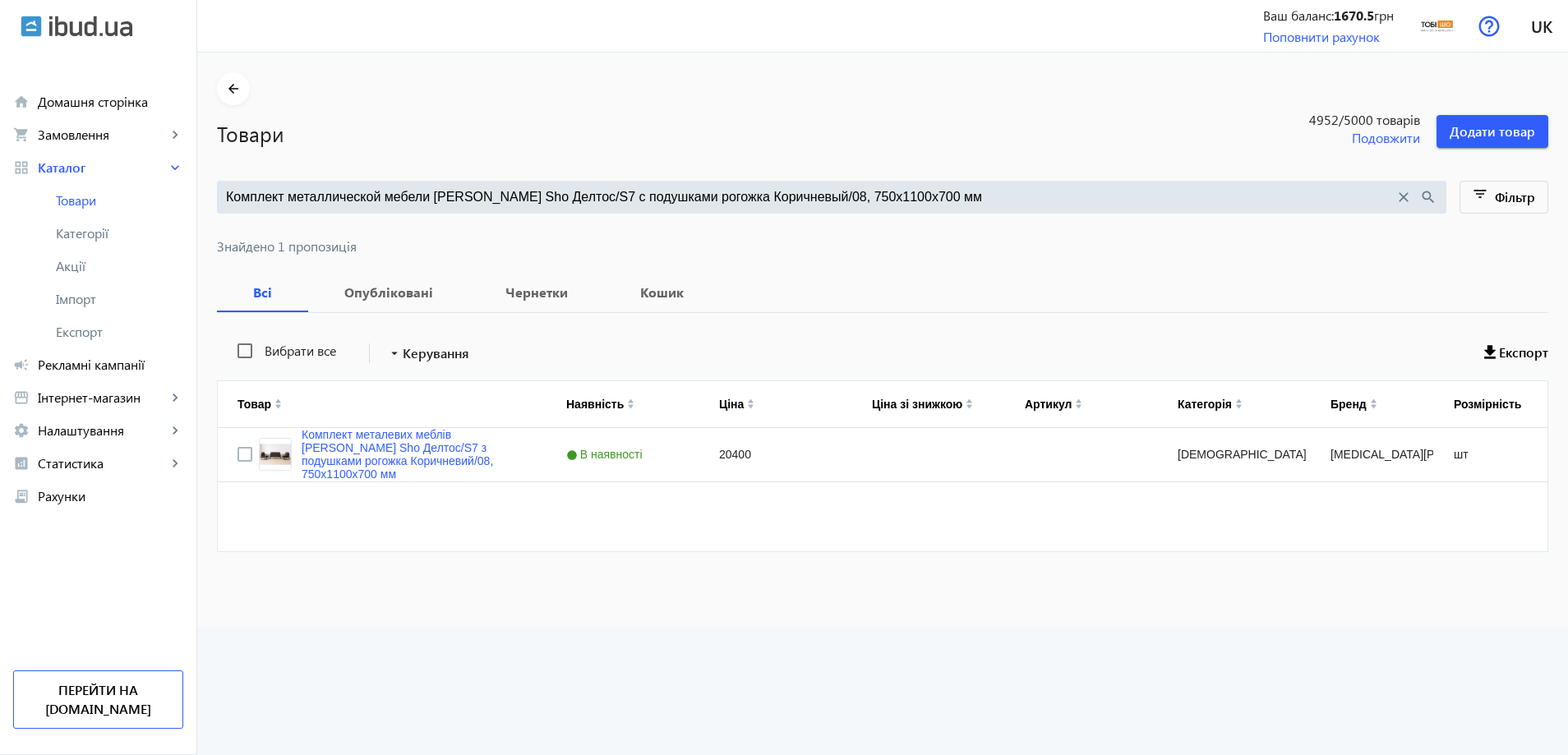
click at [558, 203] on input "Комплект металлической мебели Tobi Sho Делтос/S7 с подушками рогожка Коричневый…" at bounding box center [810, 197] width 1168 height 18
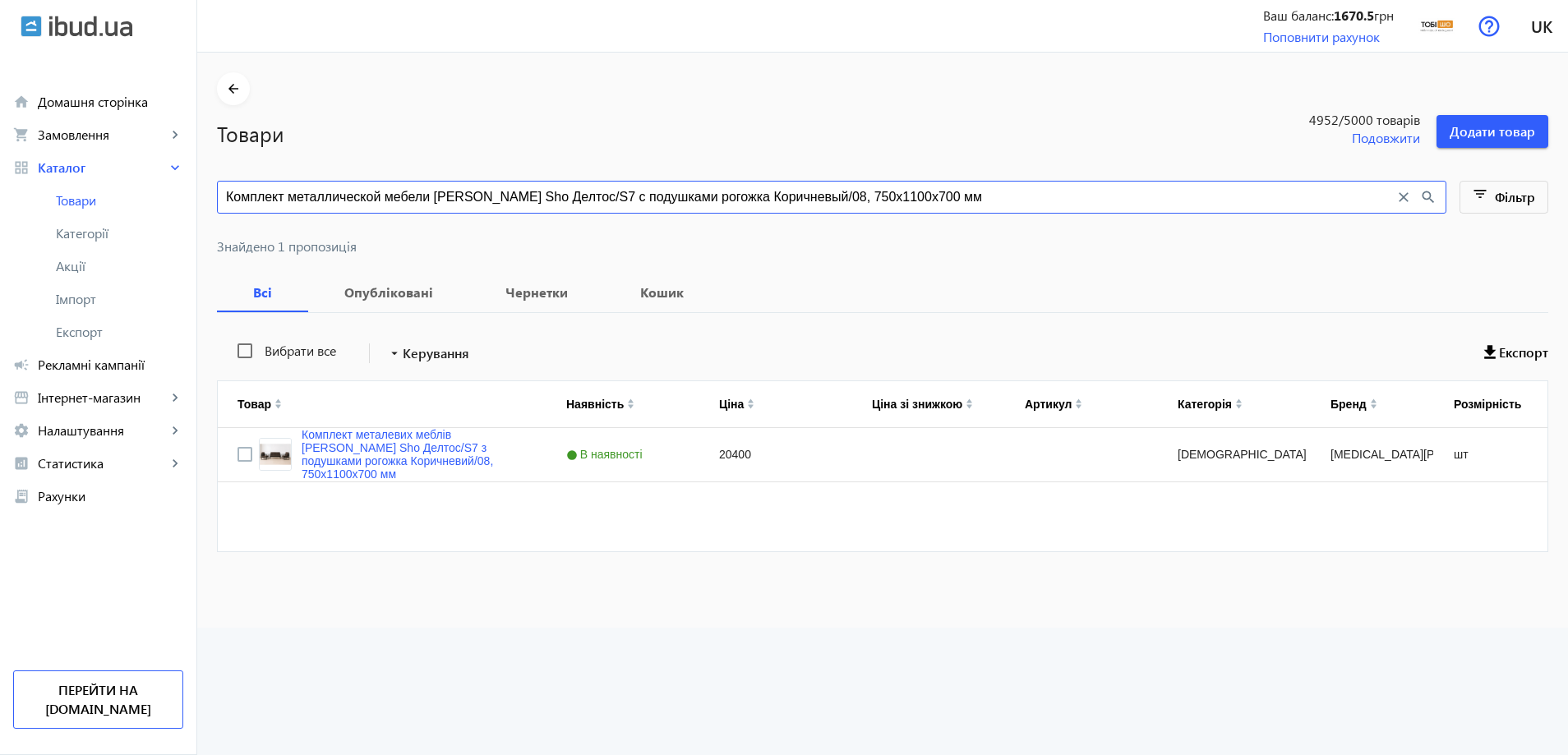
paste input "ягкой мебели Tobi Sho Делтос/S7 для дома, дачи, террасы, сада, офиса, велюр Све…"
type input "Комплект мягкой мебели Tobi Sho Делтос/S7 для дома, дачи, террасы, сада, офиса,…"
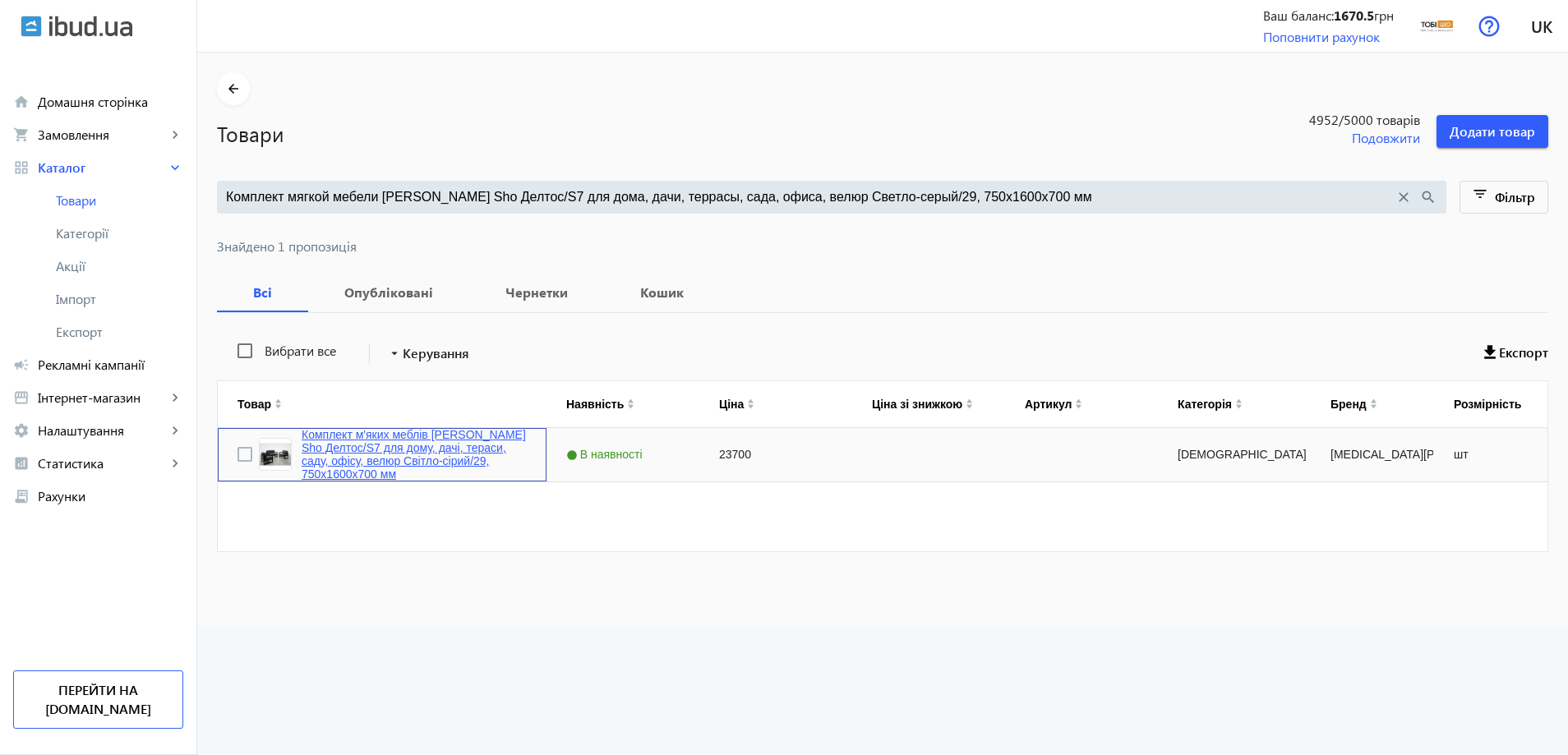
click at [413, 456] on link "Комплект м'яких меблів Tobi Sho Делтос/S7 для дому, дачі, тераси, саду, офісу, …" at bounding box center [413, 454] width 225 height 52
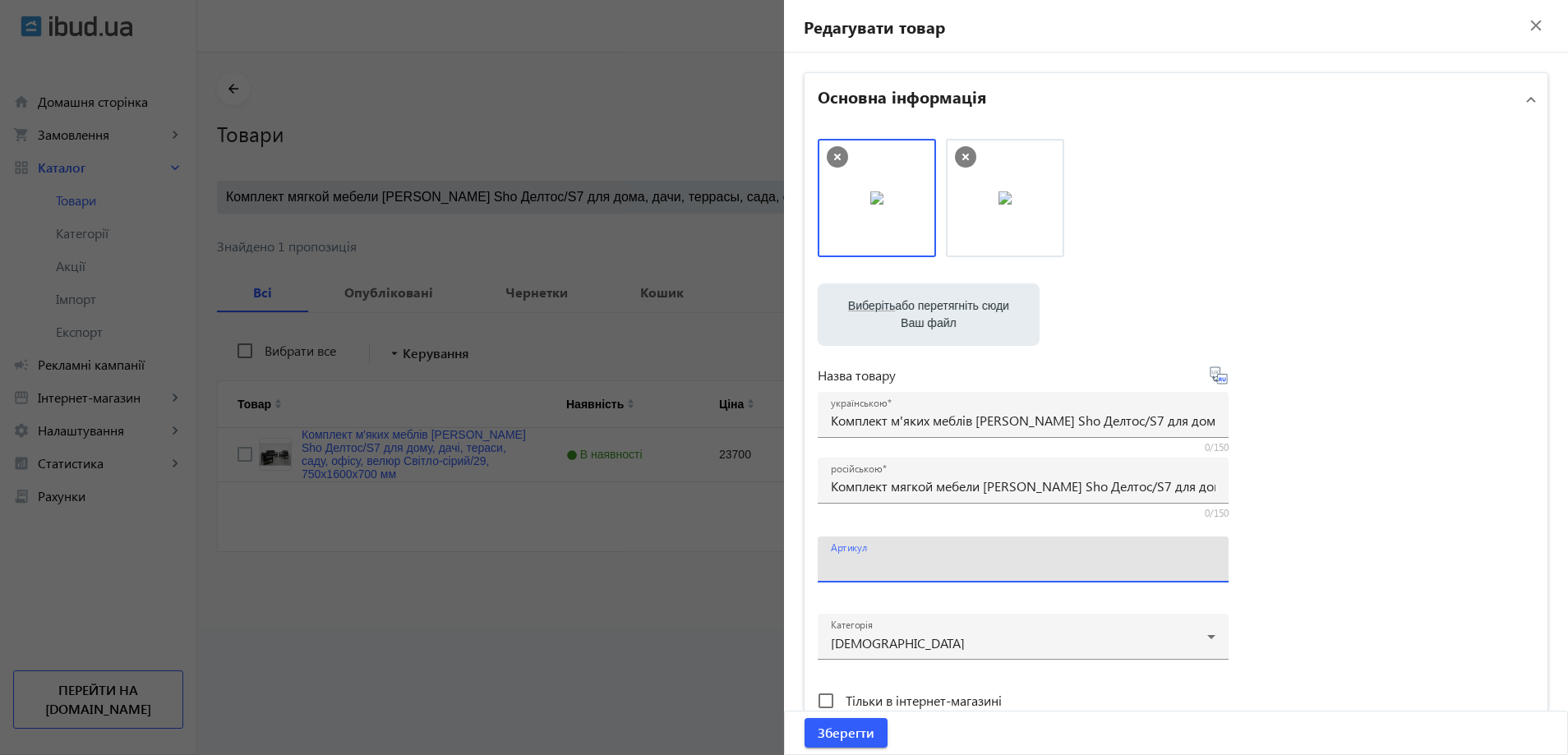
click at [877, 563] on input "Артикул" at bounding box center [1023, 565] width 385 height 17
paste input "Deltos/S7/160/29v"
drag, startPoint x: 896, startPoint y: 199, endPoint x: 1092, endPoint y: 230, distance: 198.4
type input "Deltos/S7/160/29v"
click at [860, 724] on span "Зберегти" at bounding box center [846, 733] width 57 height 18
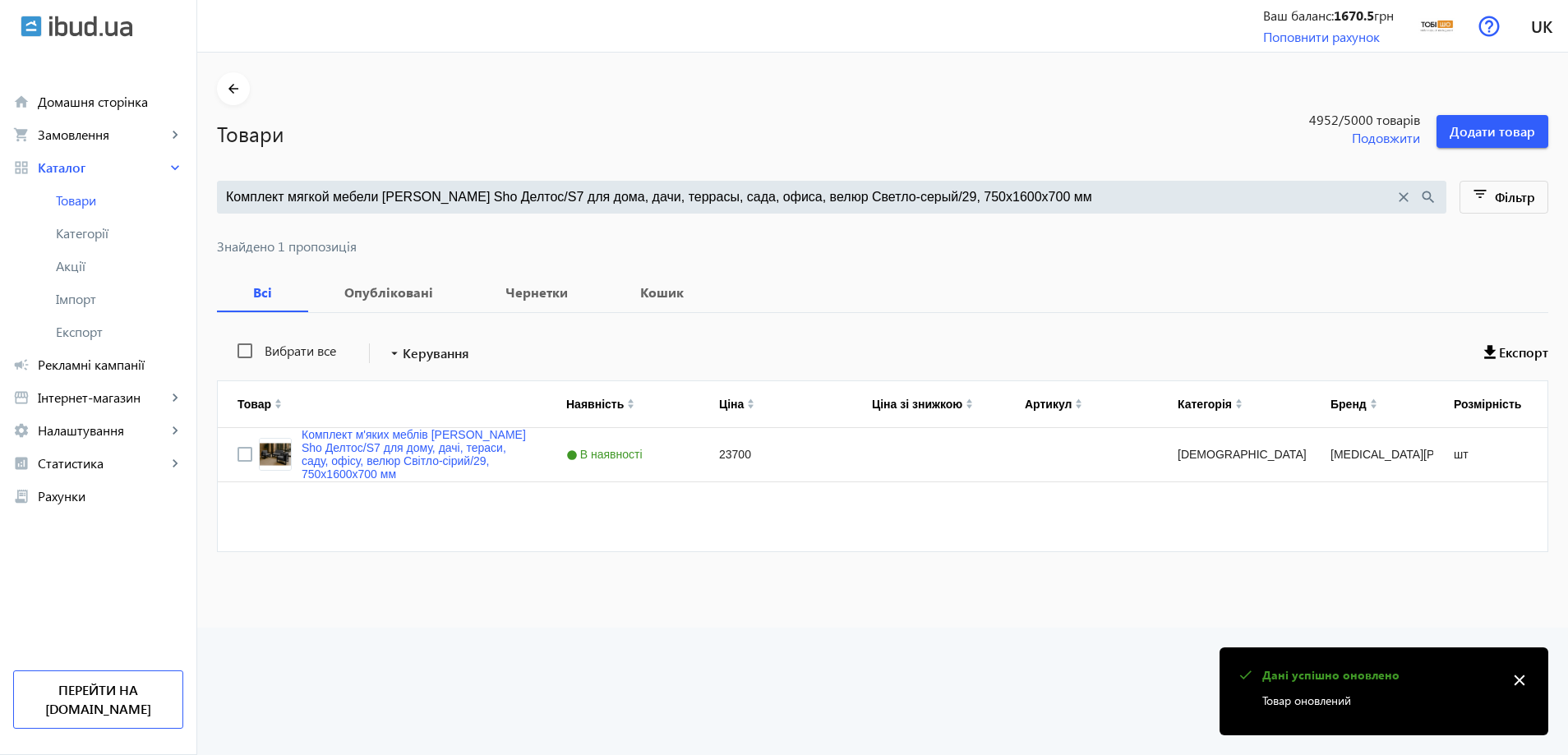
click at [535, 201] on input "Комплект мягкой мебели Tobi Sho Делтос/S7 для дома, дачи, террасы, сада, офиса,…" at bounding box center [810, 197] width 1168 height 18
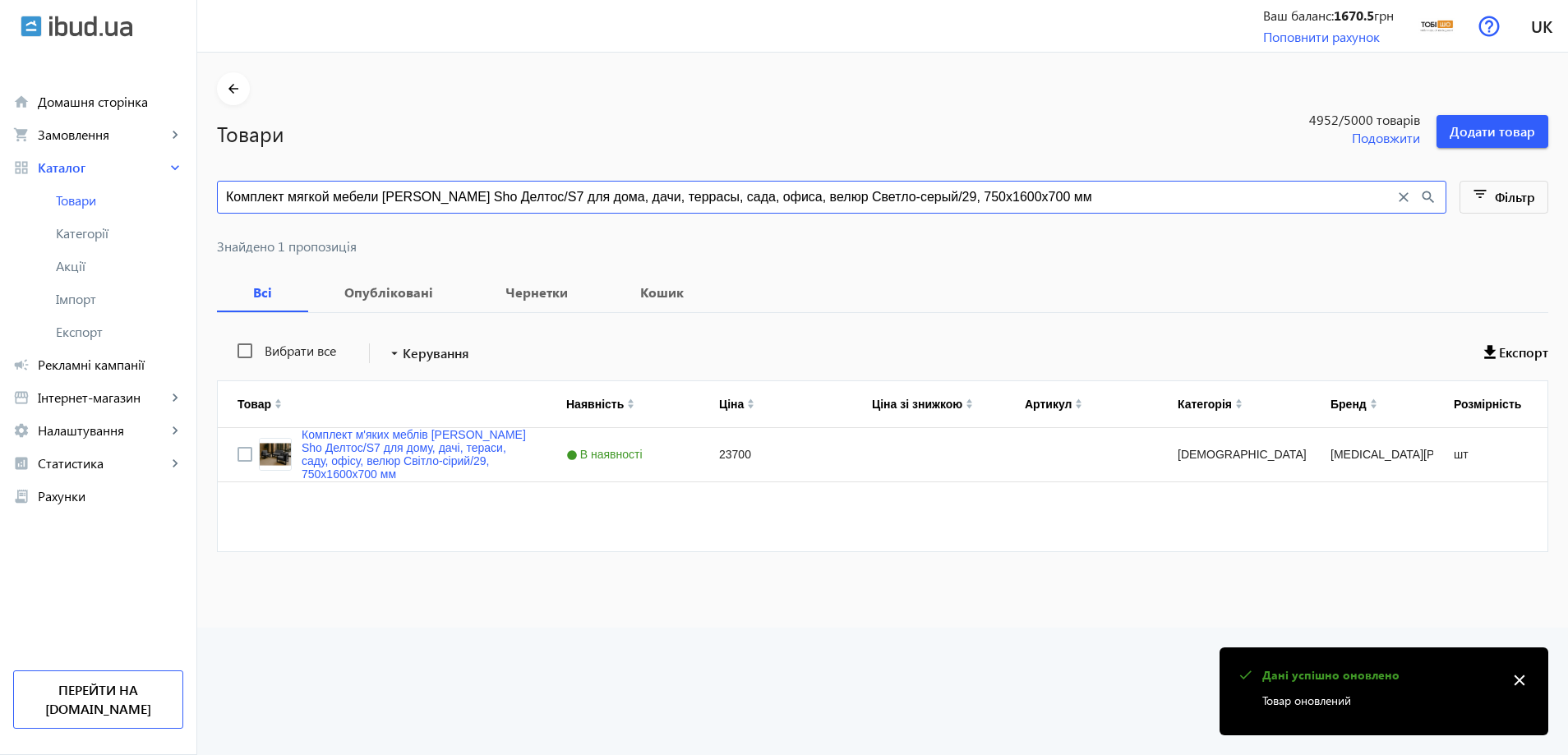
paste input "21"
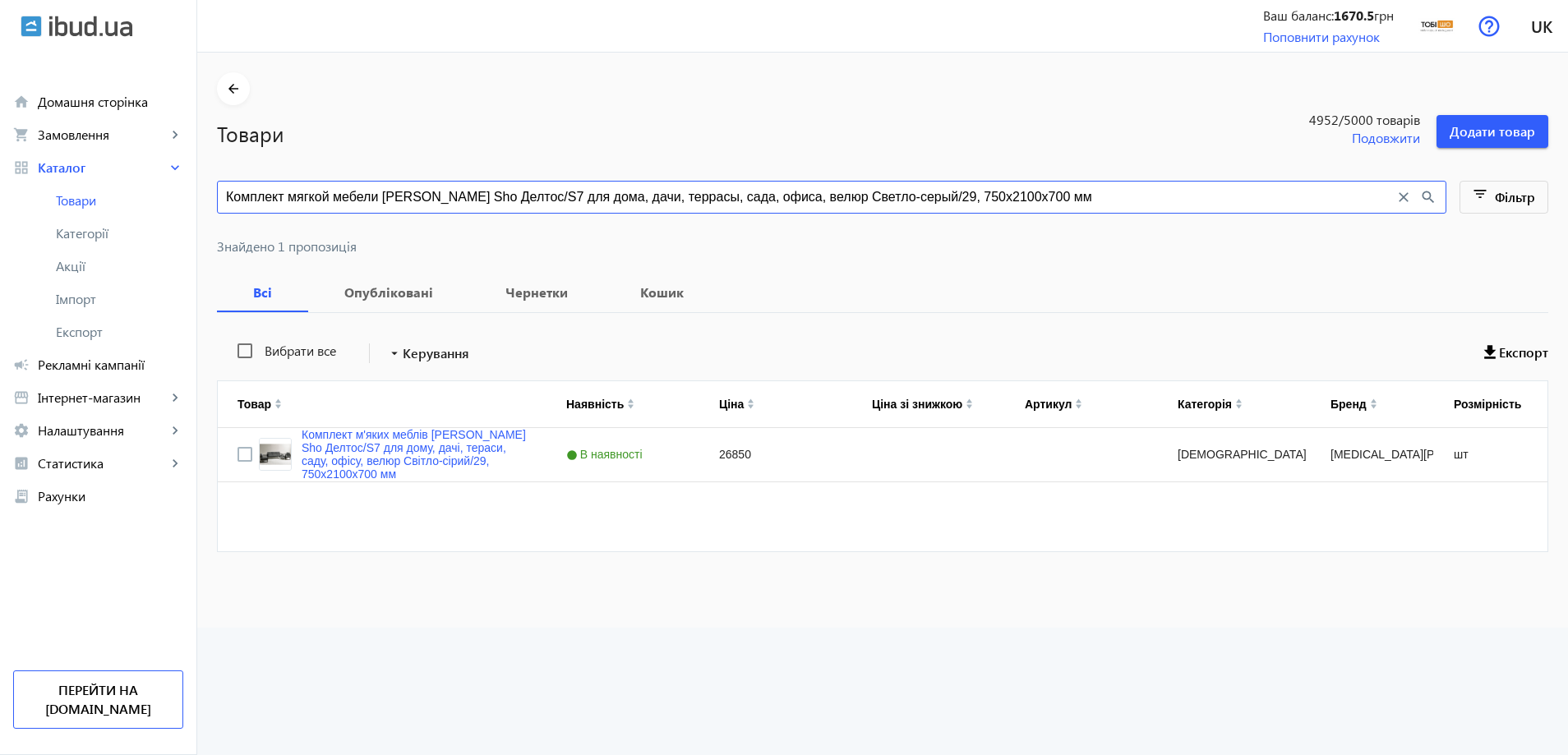
type input "Комплект мягкой мебели Tobi Sho Делтос/S7 для дома, дачи, террасы, сада, офиса,…"
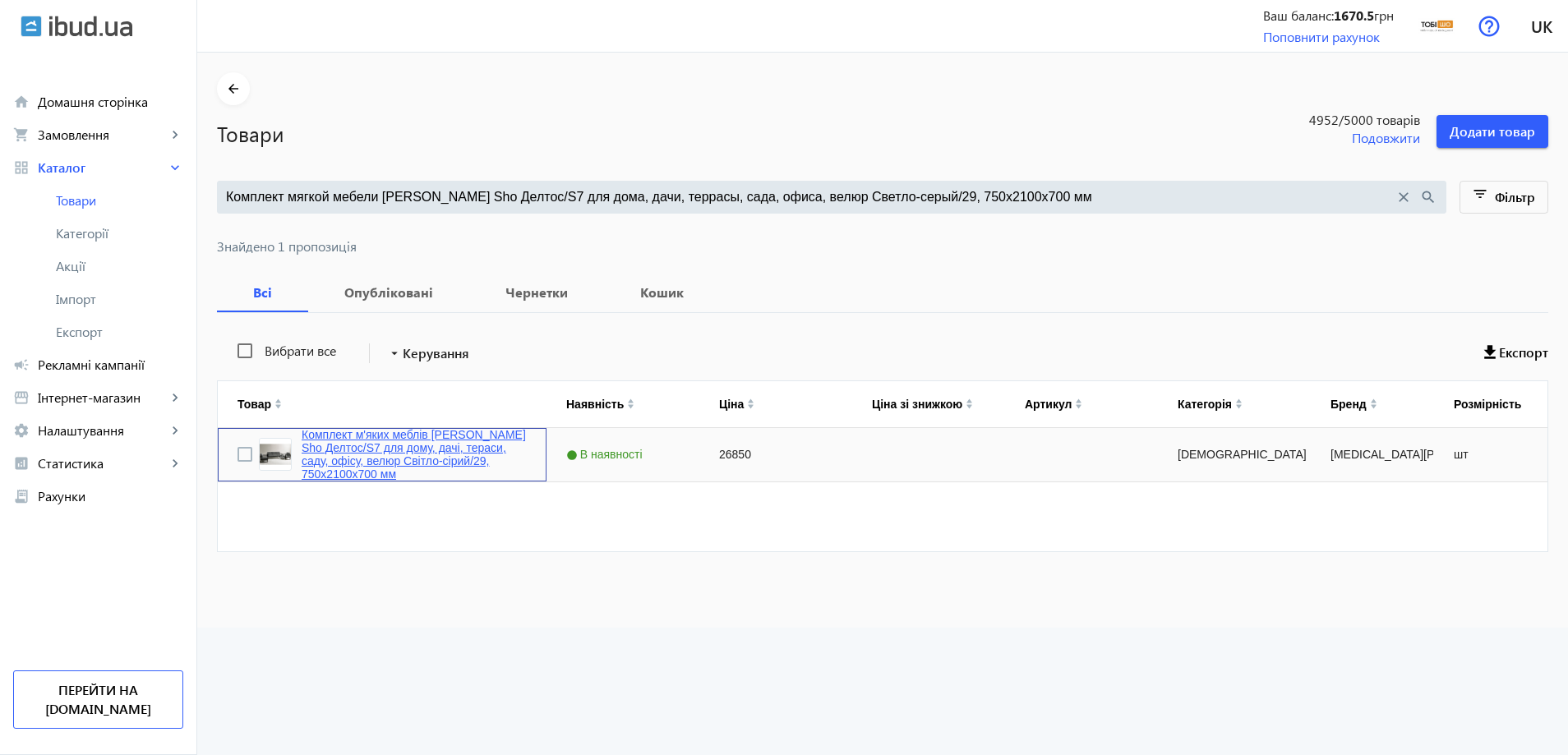
click at [307, 462] on link "Комплект м'яких меблів Tobi Sho Делтос/S7 для дому, дачі, тераси, саду, офісу, …" at bounding box center [413, 454] width 225 height 52
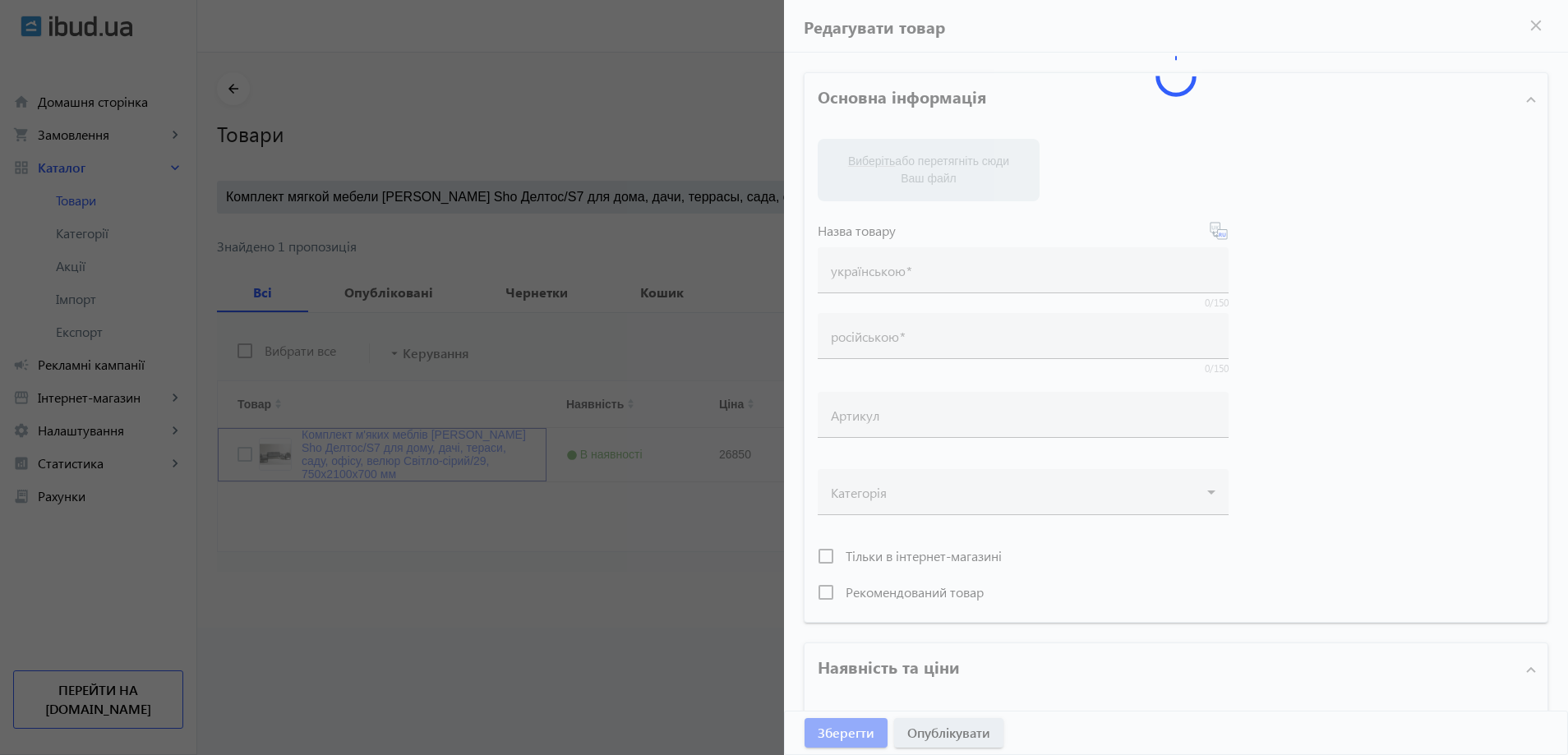
type input "Комплект м'яких меблів Tobi Sho Делтос/S7 для дому, дачі, тераси, саду, офісу, …"
type input "Комплект мягкой мебели Tobi Sho Делтос/S7 для дома, дачи, террасы, сада, офиса,…"
type input "26850"
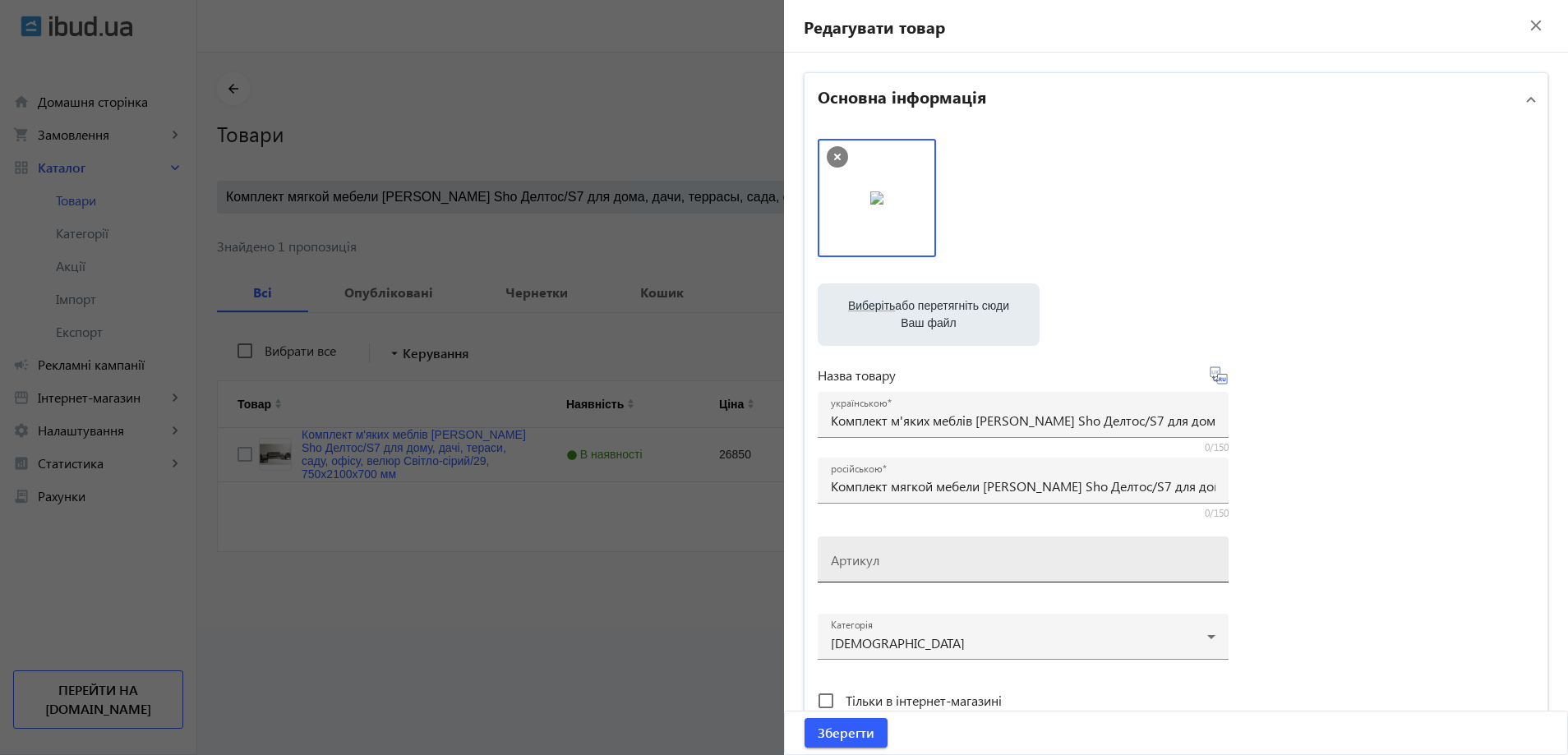
click at [866, 554] on mat-label "Артикул" at bounding box center [855, 559] width 49 height 17
click at [866, 557] on input "Артикул" at bounding box center [1023, 565] width 385 height 17
paste input "Deltos/S7/210/29v"
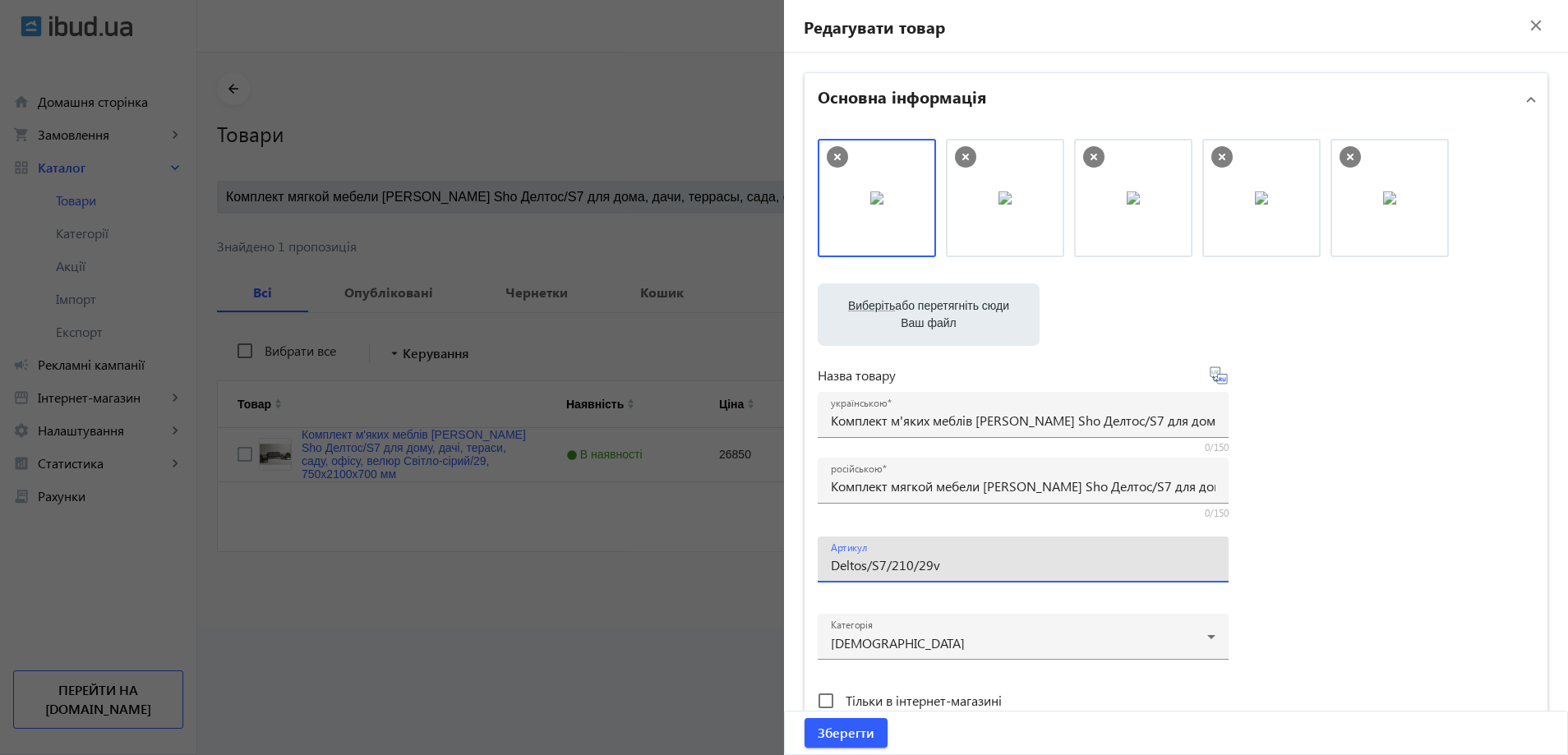
drag, startPoint x: 841, startPoint y: 568, endPoint x: 805, endPoint y: 577, distance: 37.1
click at [805, 577] on div "Виберіть або перетягніть сюди Ваш файл 2085689e373825a173225129648570-17498d9c5…" at bounding box center [1176, 446] width 743 height 641
type input "Deltos/S7/210/29v"
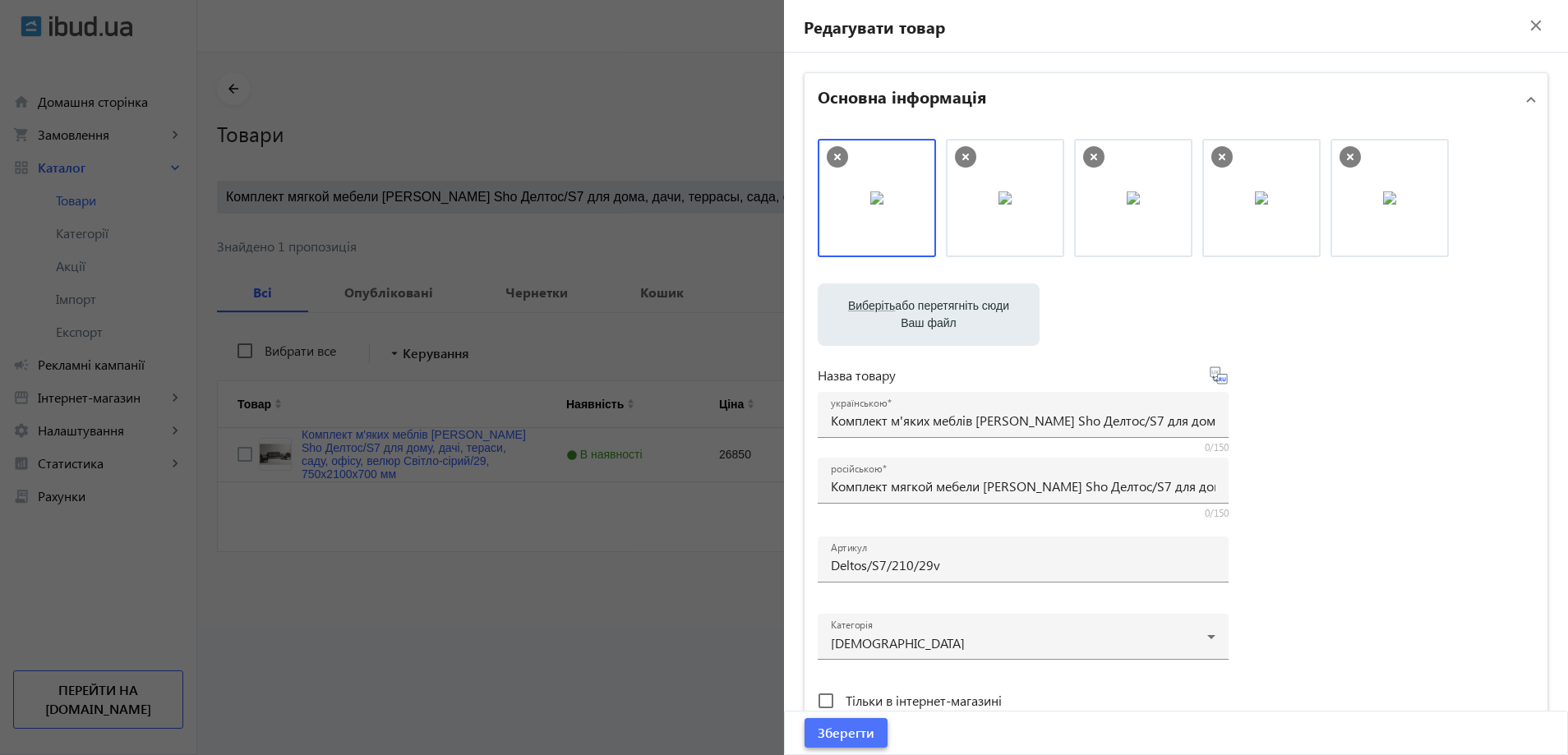
click at [849, 737] on span "Зберегти" at bounding box center [846, 733] width 57 height 18
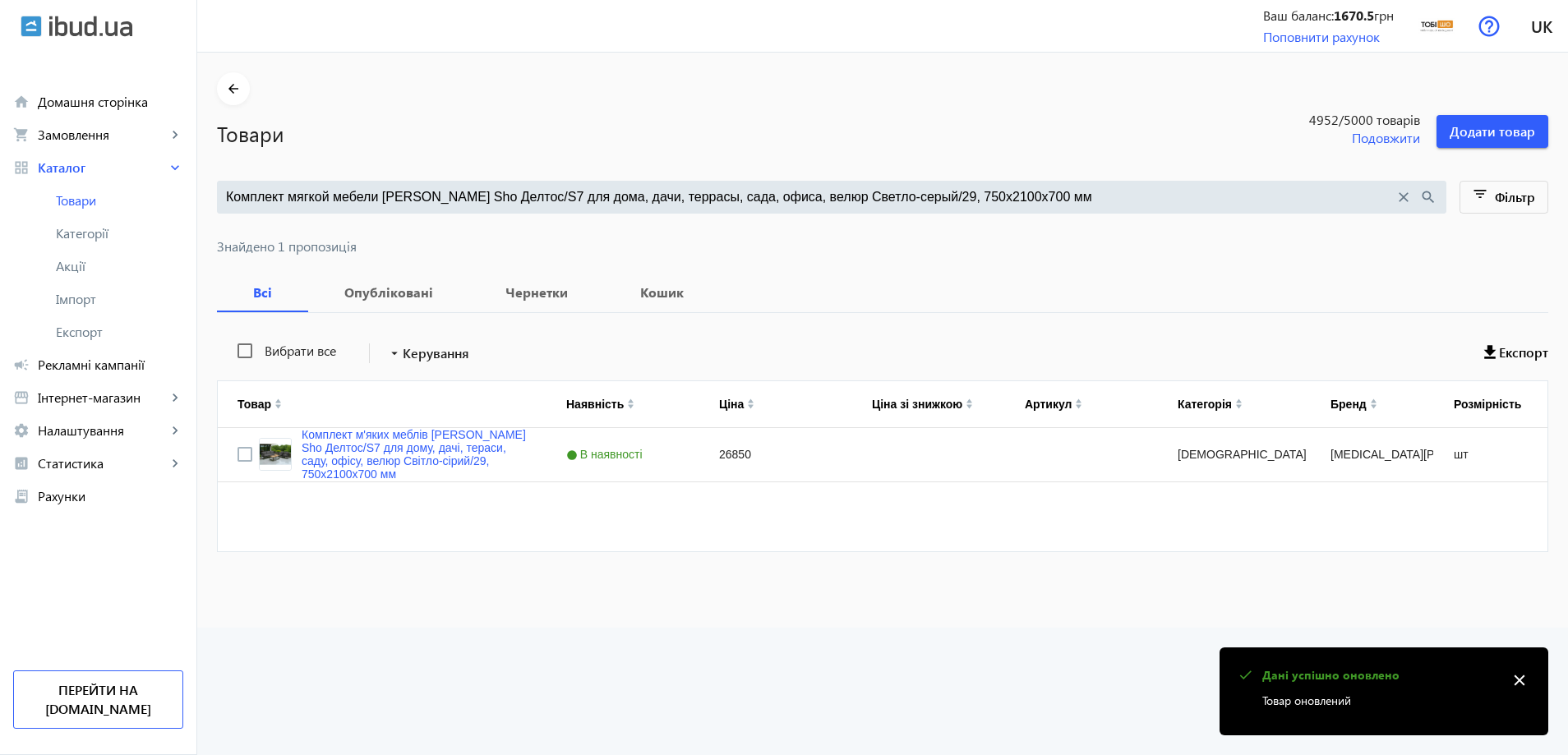
click at [451, 193] on input "Комплект мягкой мебели Tobi Sho Делтос/S7 для дома, дачи, террасы, сада, офиса,…" at bounding box center [810, 197] width 1168 height 18
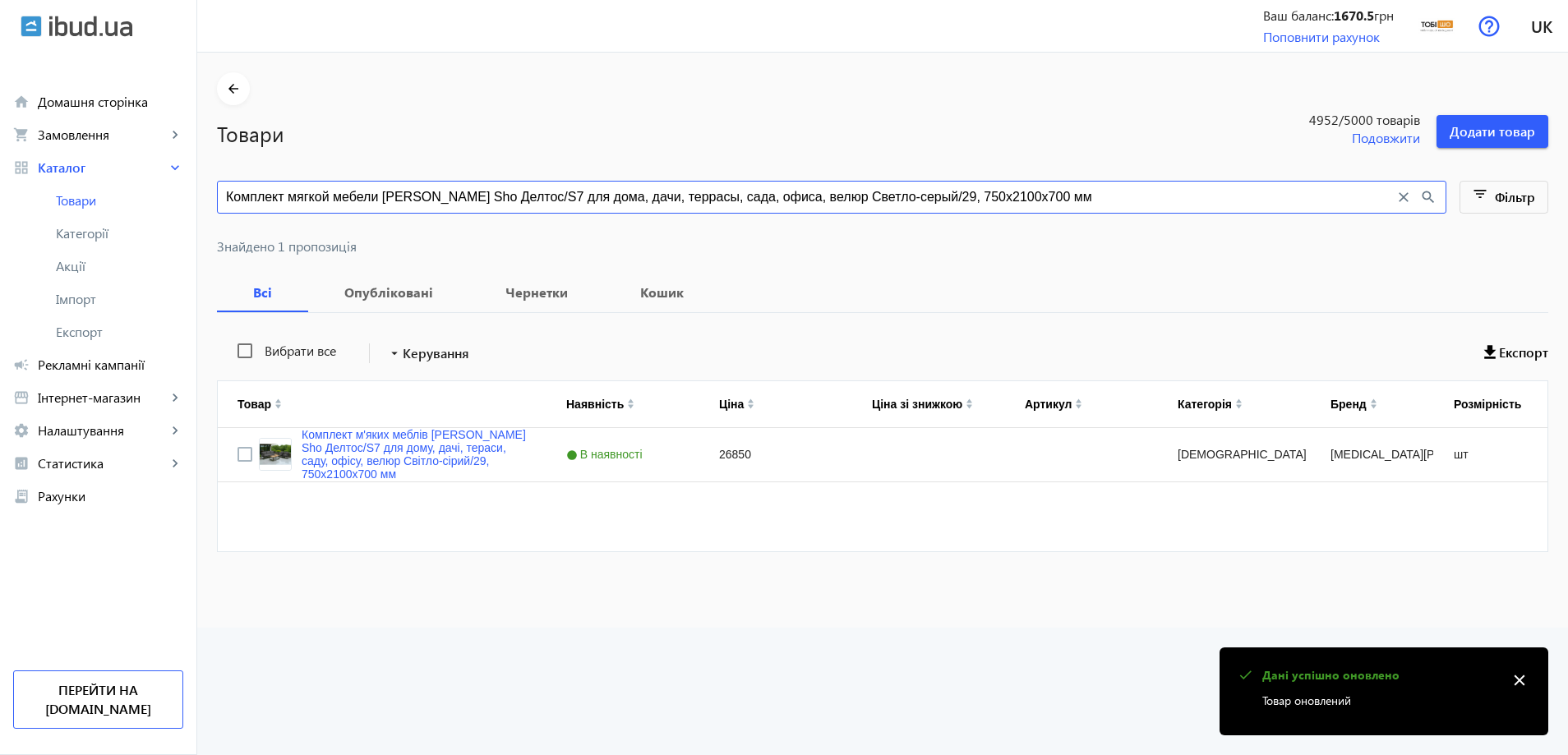
paste input "ерный/37, 750х16"
type input "Комплект мягкой мебели Tobi Sho Делтос/S7 для дома, дачи, террасы, сада, офиса,…"
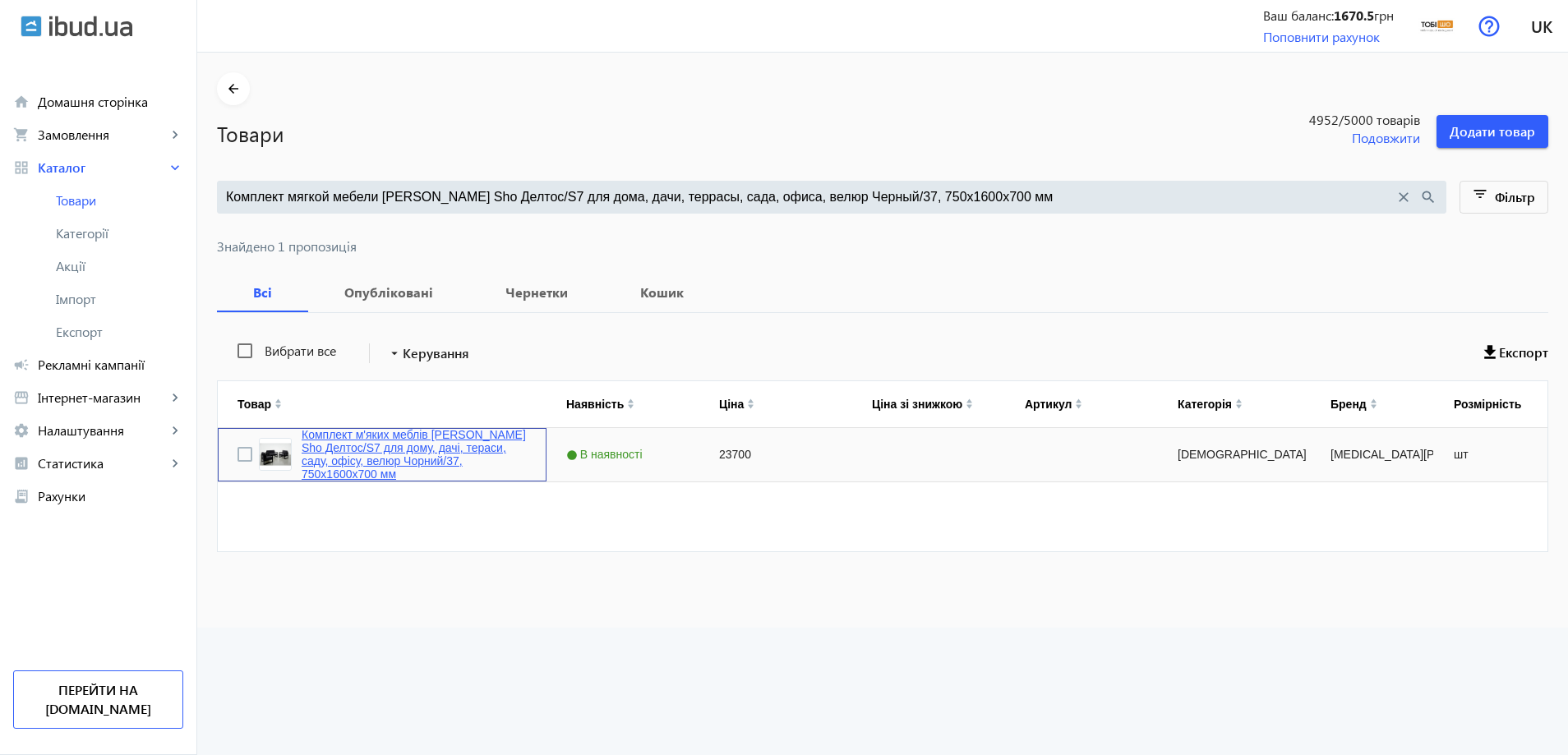
click at [404, 469] on link "Комплект м'яких меблів Tobi Sho Делтос/S7 для дому, дачі, тераси, саду, офісу, …" at bounding box center [413, 454] width 225 height 52
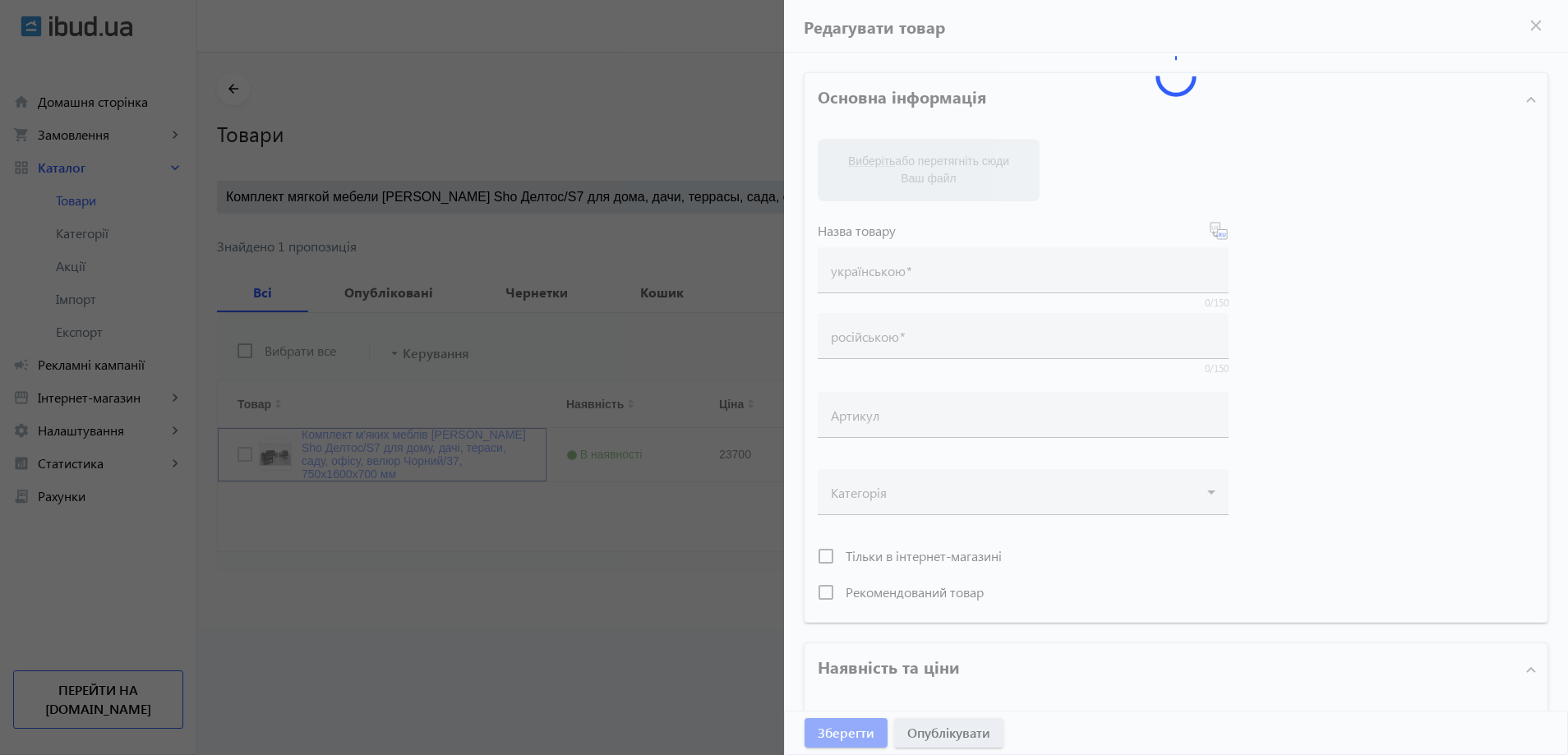
type input "Комплект м'яких меблів Tobi Sho Делтос/S7 для дому, дачі, тераси, саду, офісу, …"
type input "Комплект мягкой мебели Tobi Sho Делтос/S7 для дома, дачи, террасы, сада, офиса,…"
type input "23700"
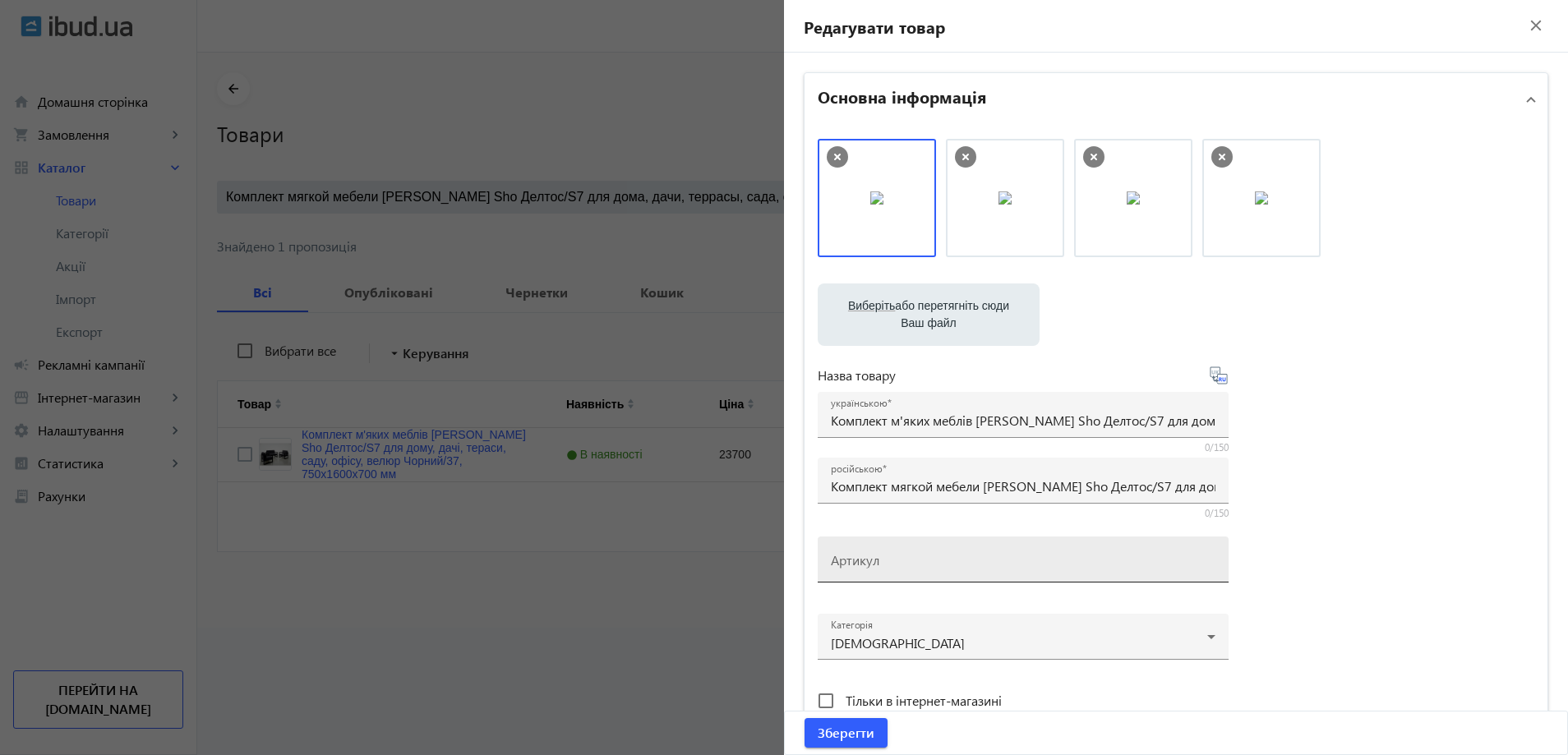
click at [871, 566] on mat-label "Артикул" at bounding box center [855, 559] width 49 height 17
click at [871, 566] on input "Артикул" at bounding box center [1023, 565] width 385 height 17
paste input "Deltos/S7/160/37v"
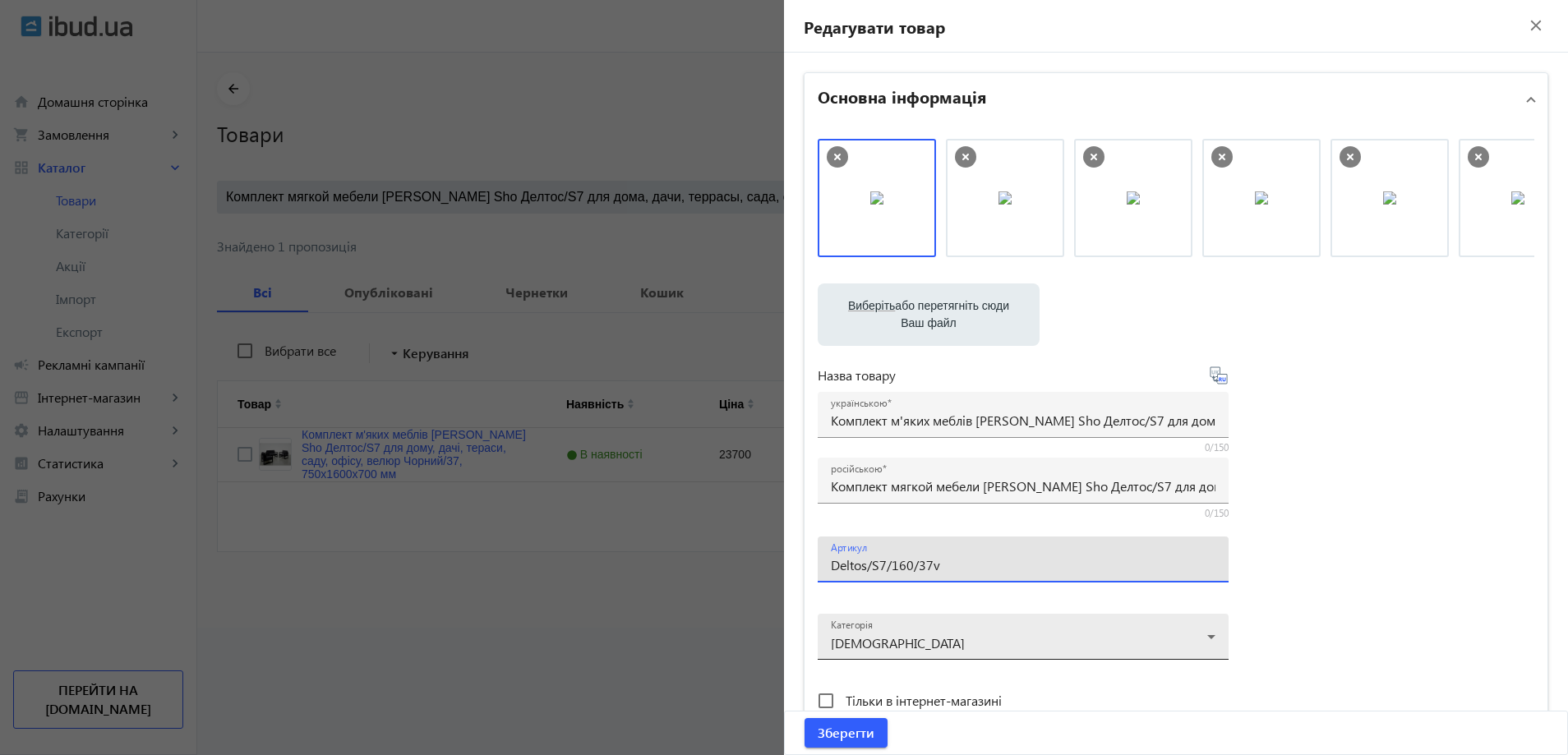
type input "Deltos/S7/160/37v"
click at [833, 727] on span "Зберегти" at bounding box center [846, 733] width 57 height 18
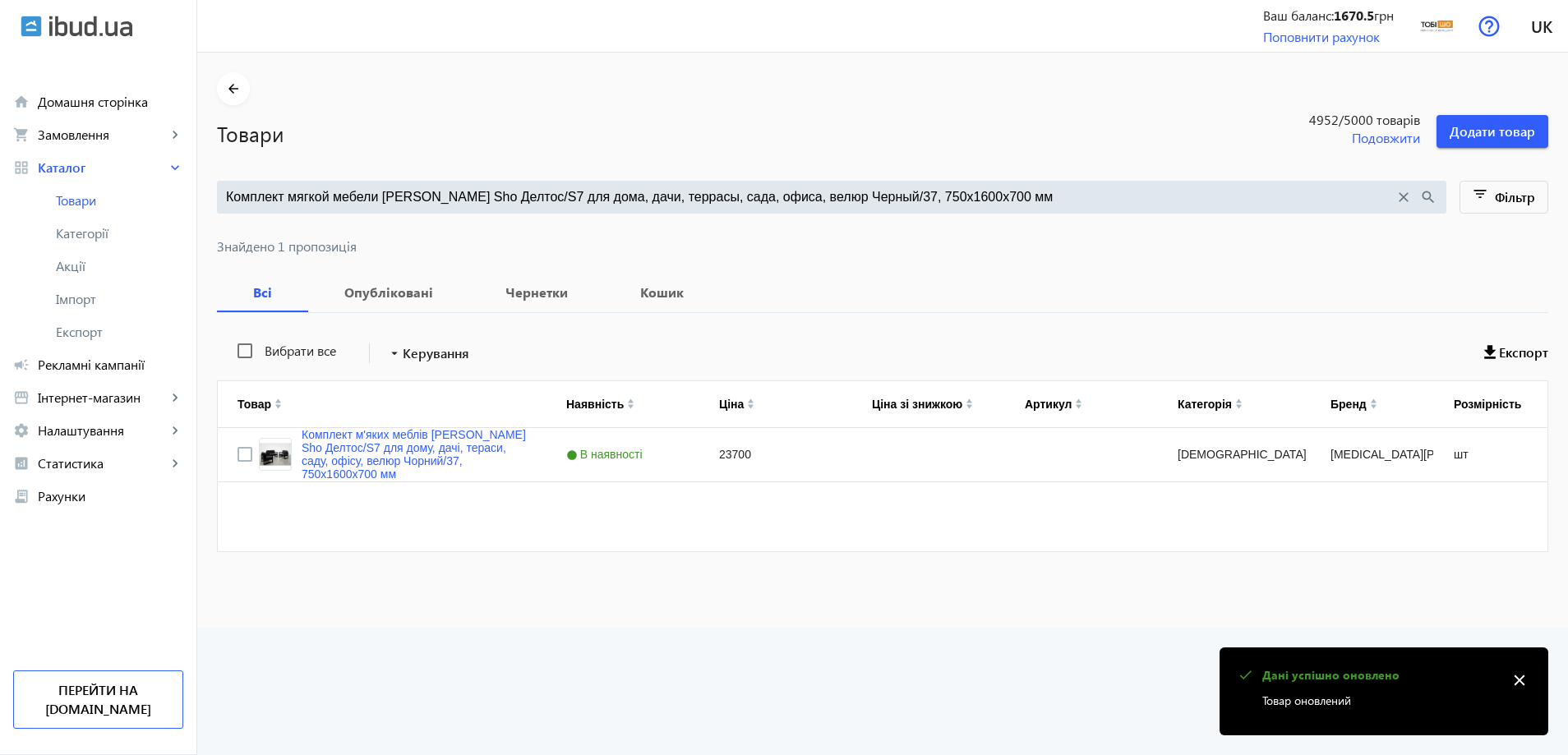
drag, startPoint x: 614, startPoint y: 184, endPoint x: 617, endPoint y: 193, distance: 9.5
click at [615, 184] on div "Комплект мягкой мебели Tobi Sho Делтос/S7 для дома, дачи, террасы, сада, офиса,…" at bounding box center [831, 197] width 1230 height 33
click at [617, 193] on input "Комплект мягкой мебели Tobi Sho Делтос/S7 для дома, дачи, террасы, сада, офиса,…" at bounding box center [810, 197] width 1168 height 18
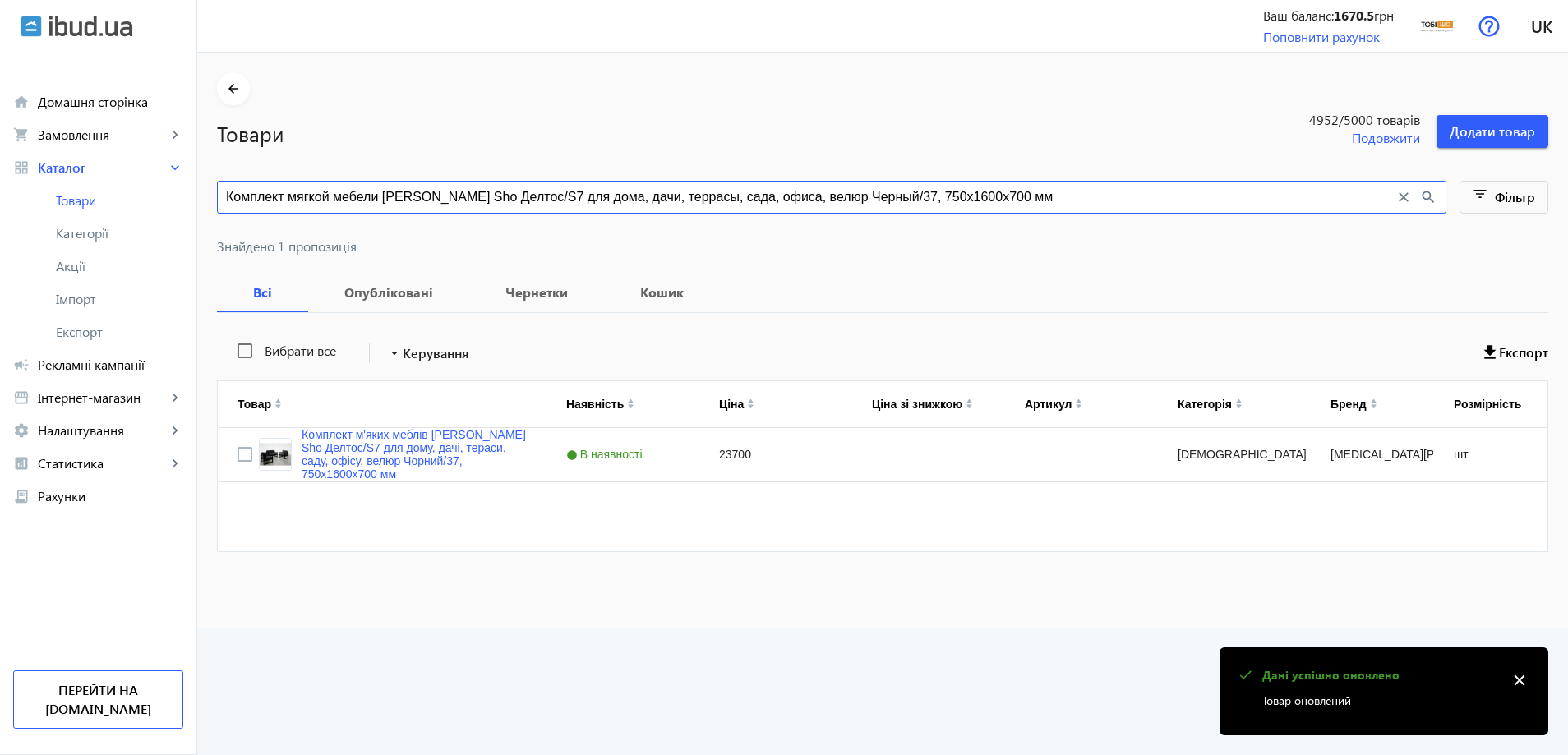
paste input "емно-серый/32"
type input "Комплект мягкой мебели Tobi Sho Делтос/S7 для дома, дачи, террасы, сада, офиса,…"
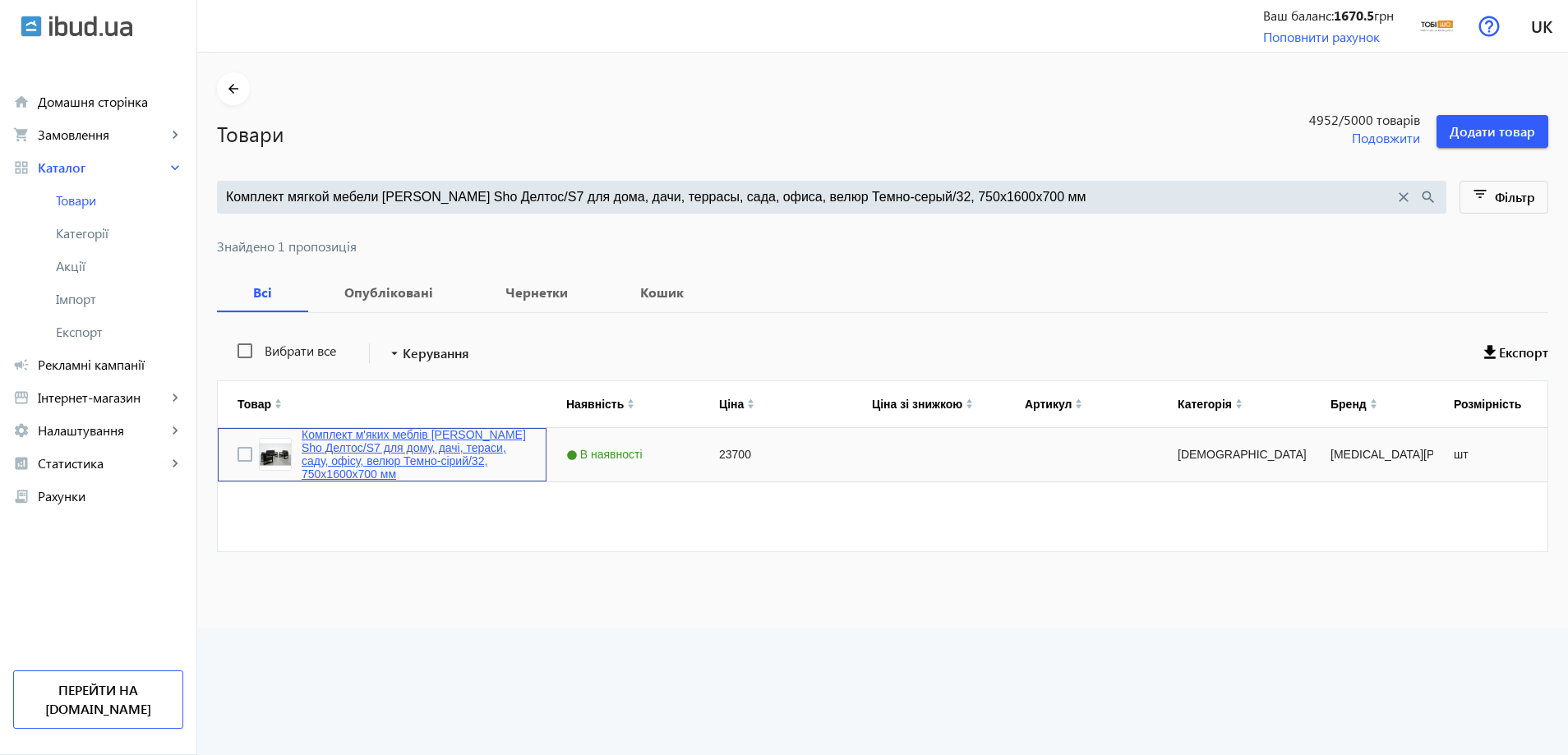
click at [409, 438] on link "Комплект м'яких меблів Tobi Sho Делтос/S7 для дому, дачі, тераси, саду, офісу, …" at bounding box center [413, 454] width 225 height 52
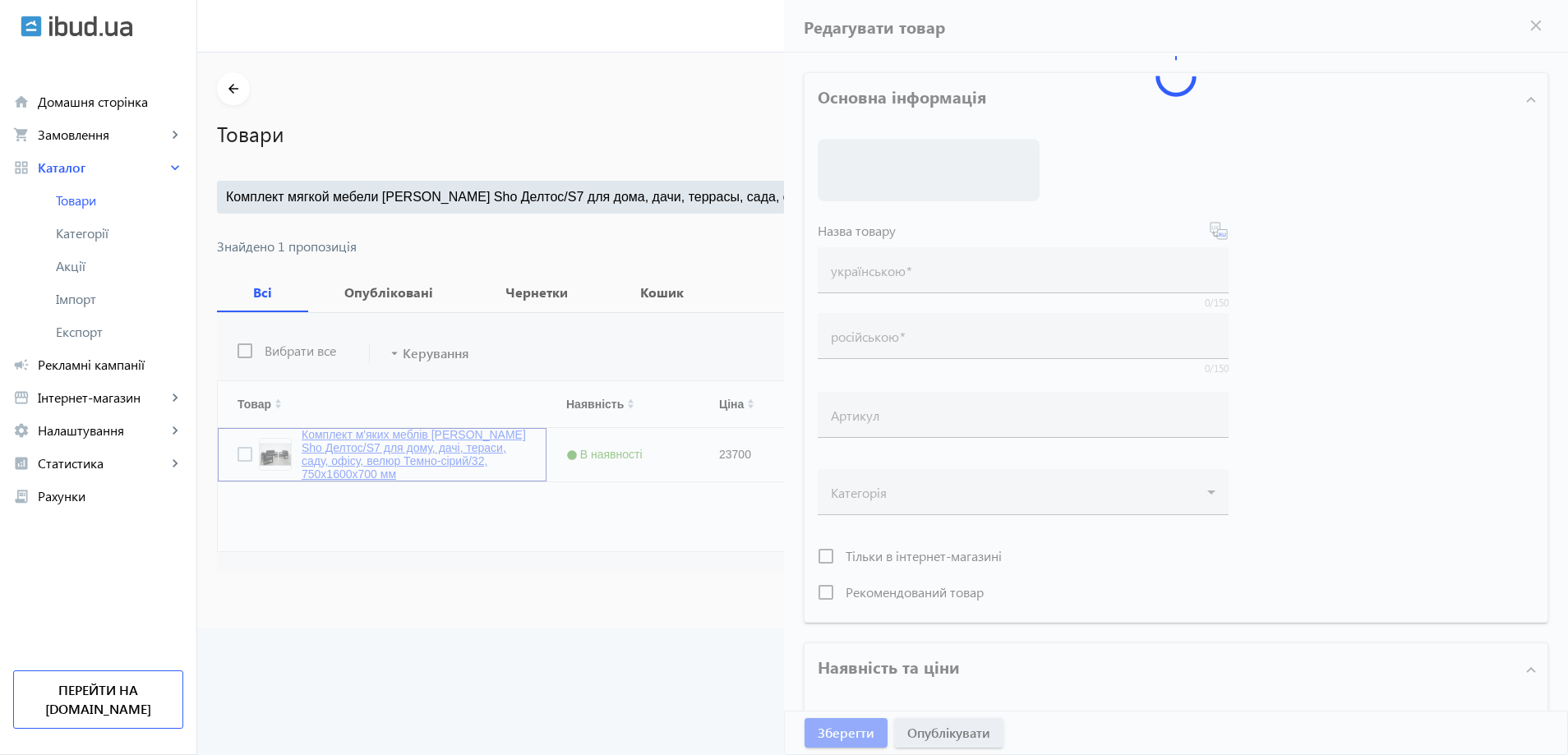
type input "Комплект м'яких меблів Tobi Sho Делтос/S7 для дому, дачі, тераси, саду, офісу, …"
type input "Комплект мягкой мебели Tobi Sho Делтос/S7 для дома, дачи, террасы, сада, офиса,…"
type input "23700"
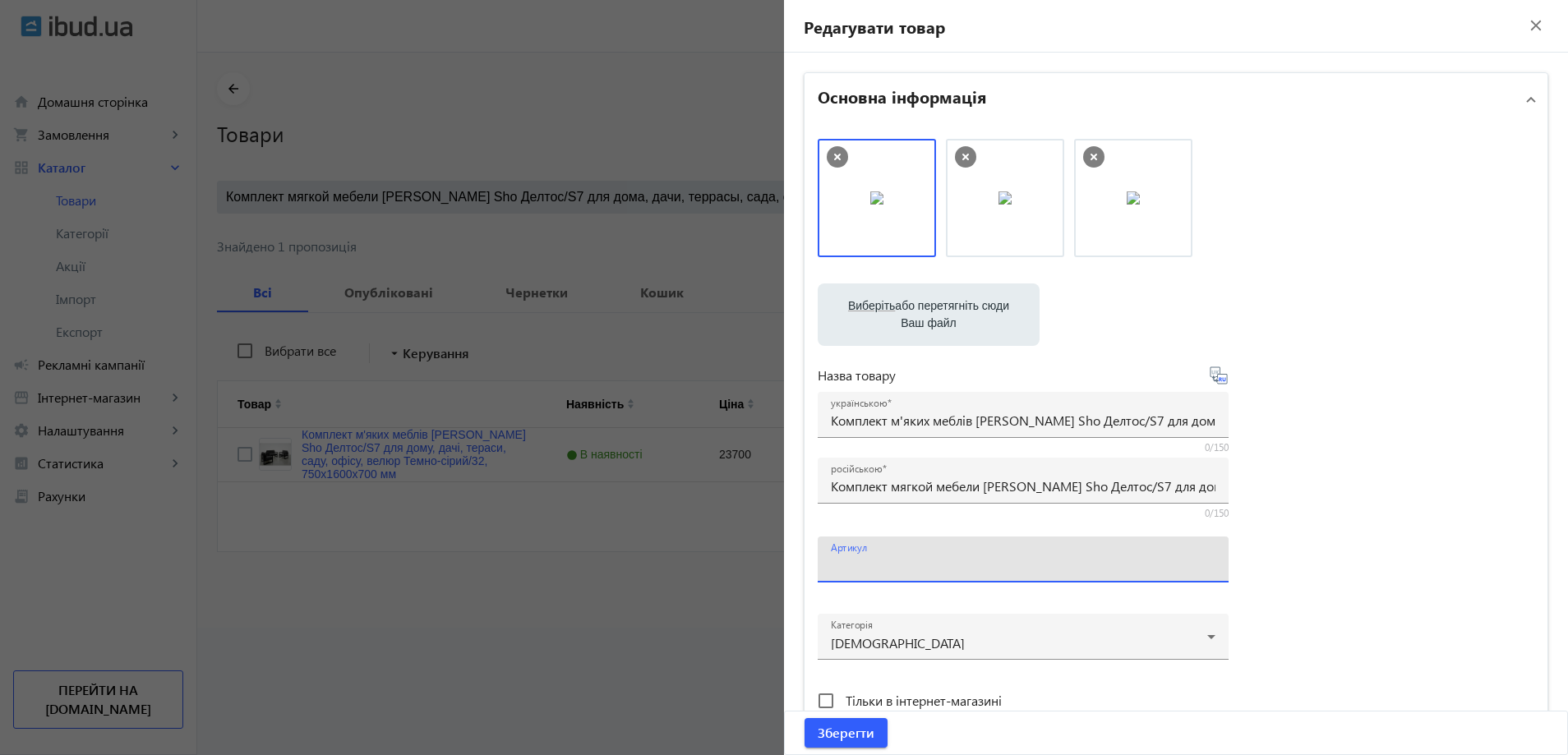
click at [862, 572] on input "Артикул" at bounding box center [1023, 565] width 385 height 17
paste input "Deltos/S7/160/32v"
drag, startPoint x: 853, startPoint y: 560, endPoint x: 767, endPoint y: 551, distance: 86.5
click at [767, 551] on mat-sidenav-container "arrow_back Товари 4952 /5000 товарів Подовжити Додати товар Комплект мягкой меб…" at bounding box center [883, 340] width 1371 height 575
type input "Deltos/S7/160/32v"
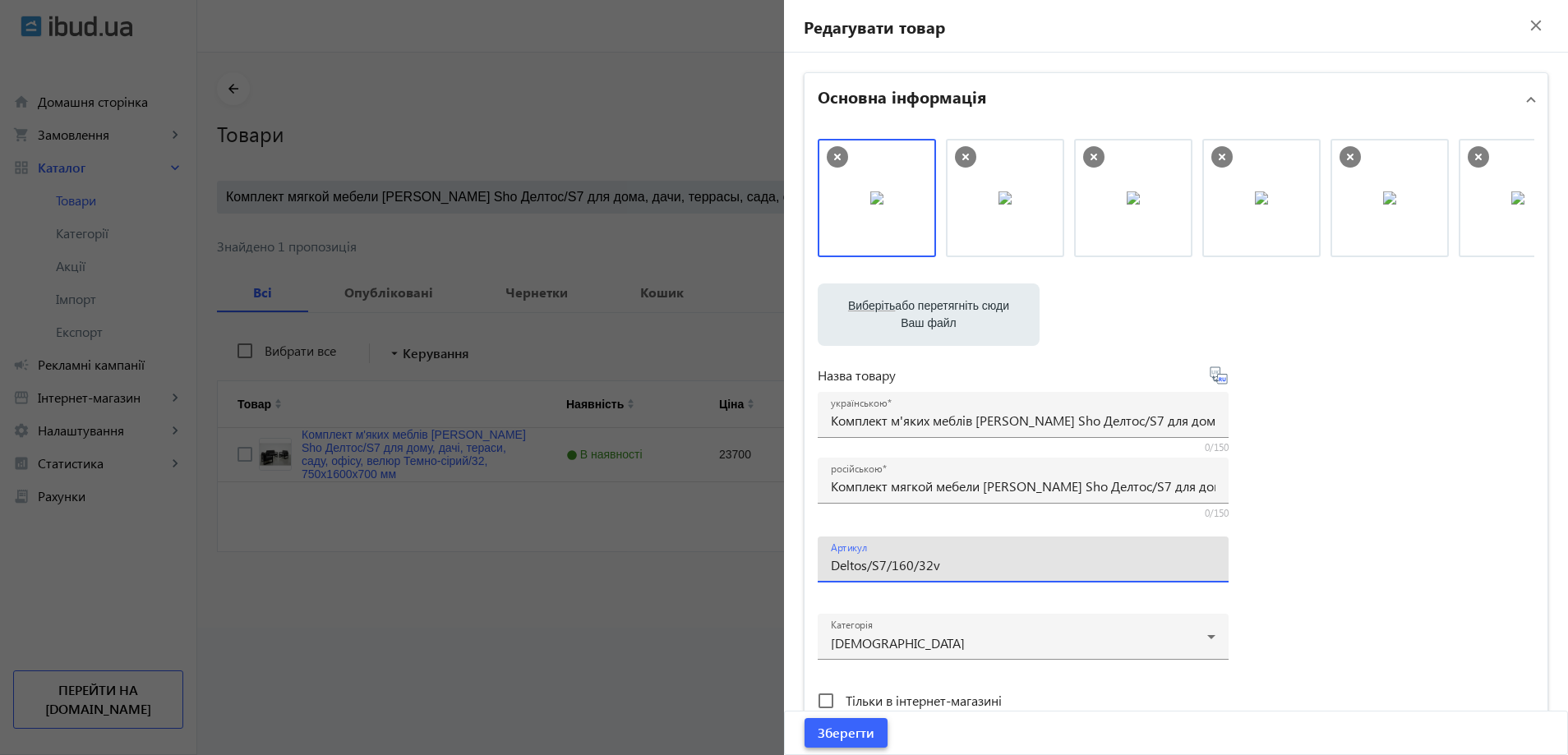
click at [818, 727] on span "Зберегти" at bounding box center [846, 733] width 57 height 18
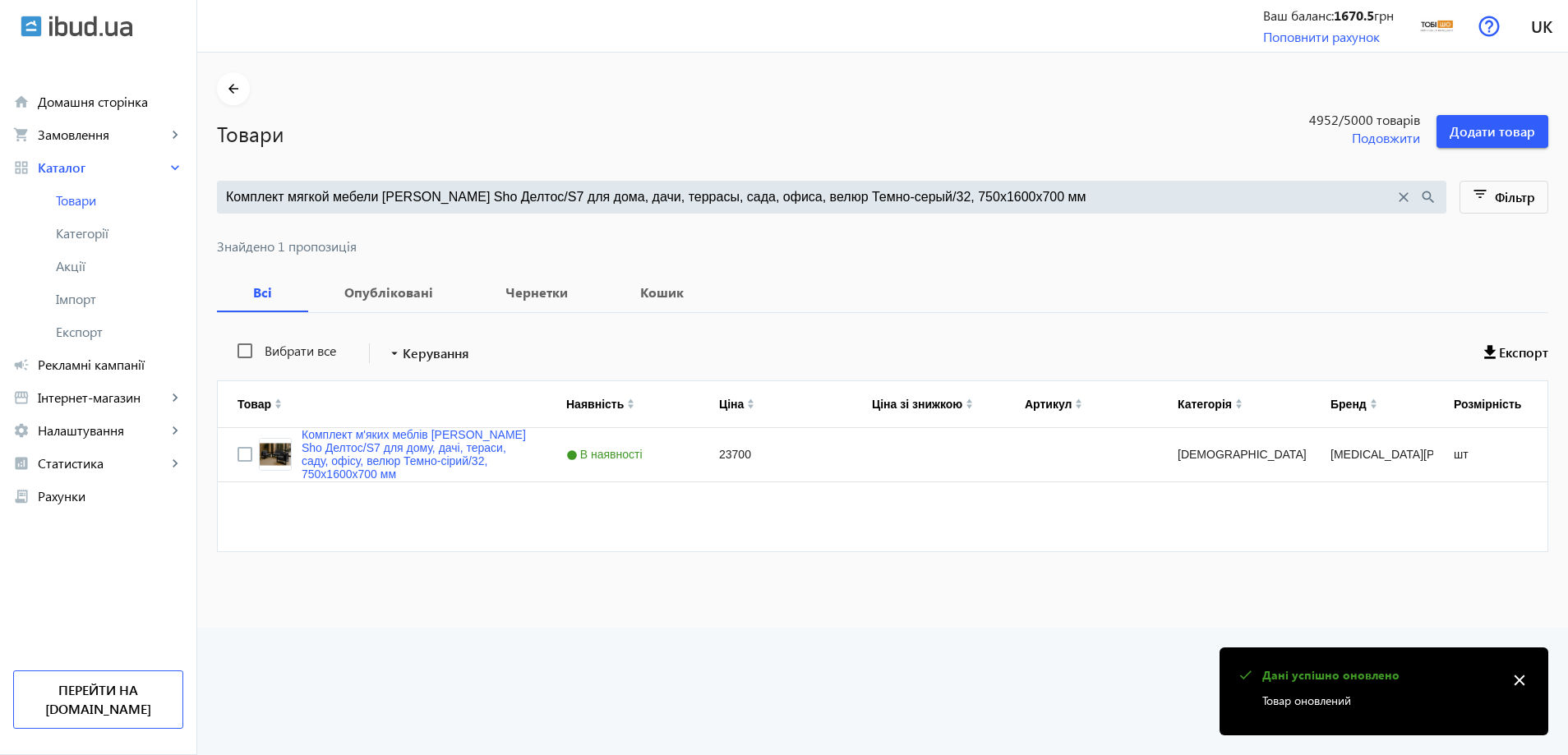
click at [503, 197] on input "Комплект мягкой мебели Tobi Sho Делтос/S7 для дома, дачи, террасы, сада, офиса,…" at bounding box center [810, 197] width 1168 height 18
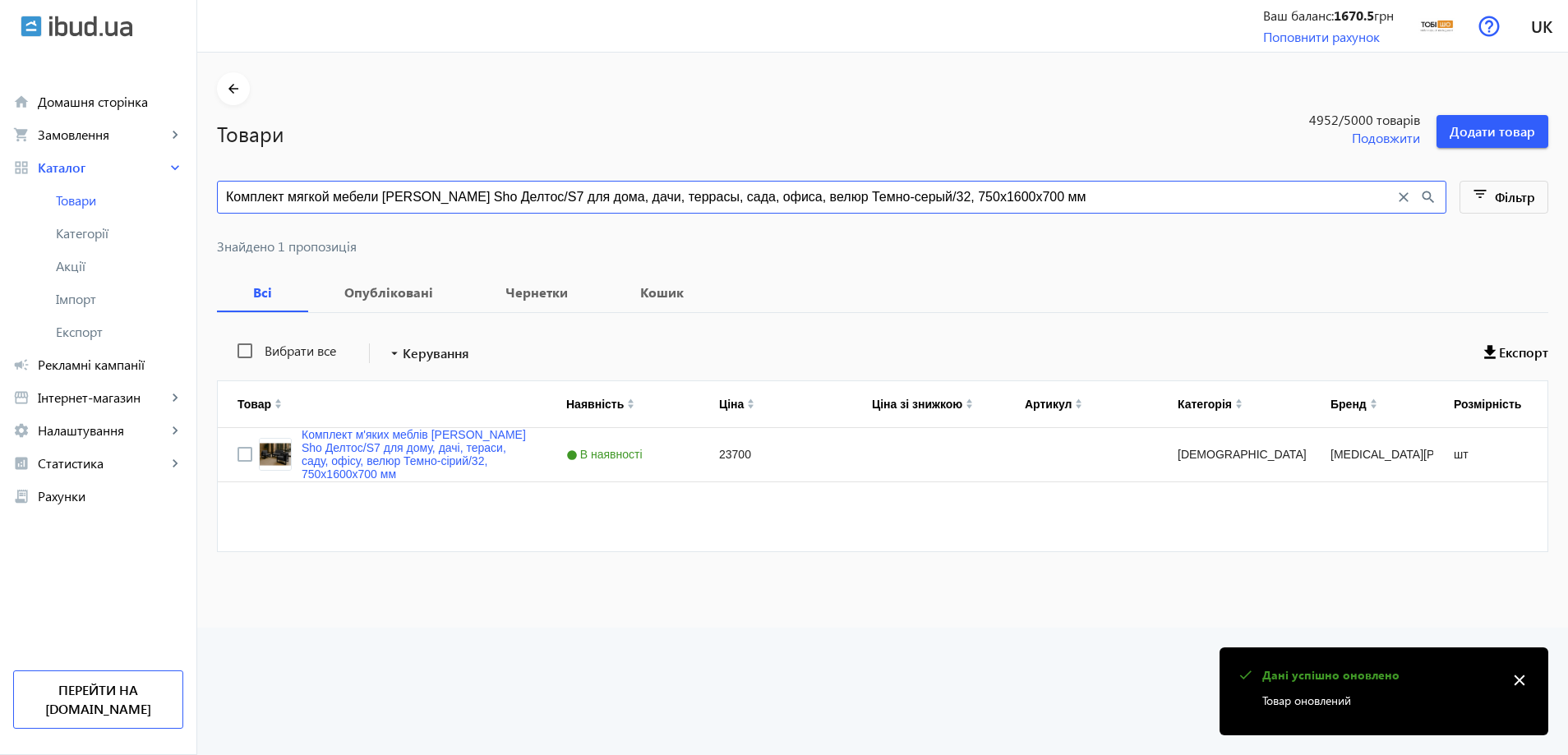
paste input "ерный/37, 750х11"
type input "Комплект мягкой мебели Tobi Sho Делтос/S7 для дома, дачи, террасы, сада, офиса,…"
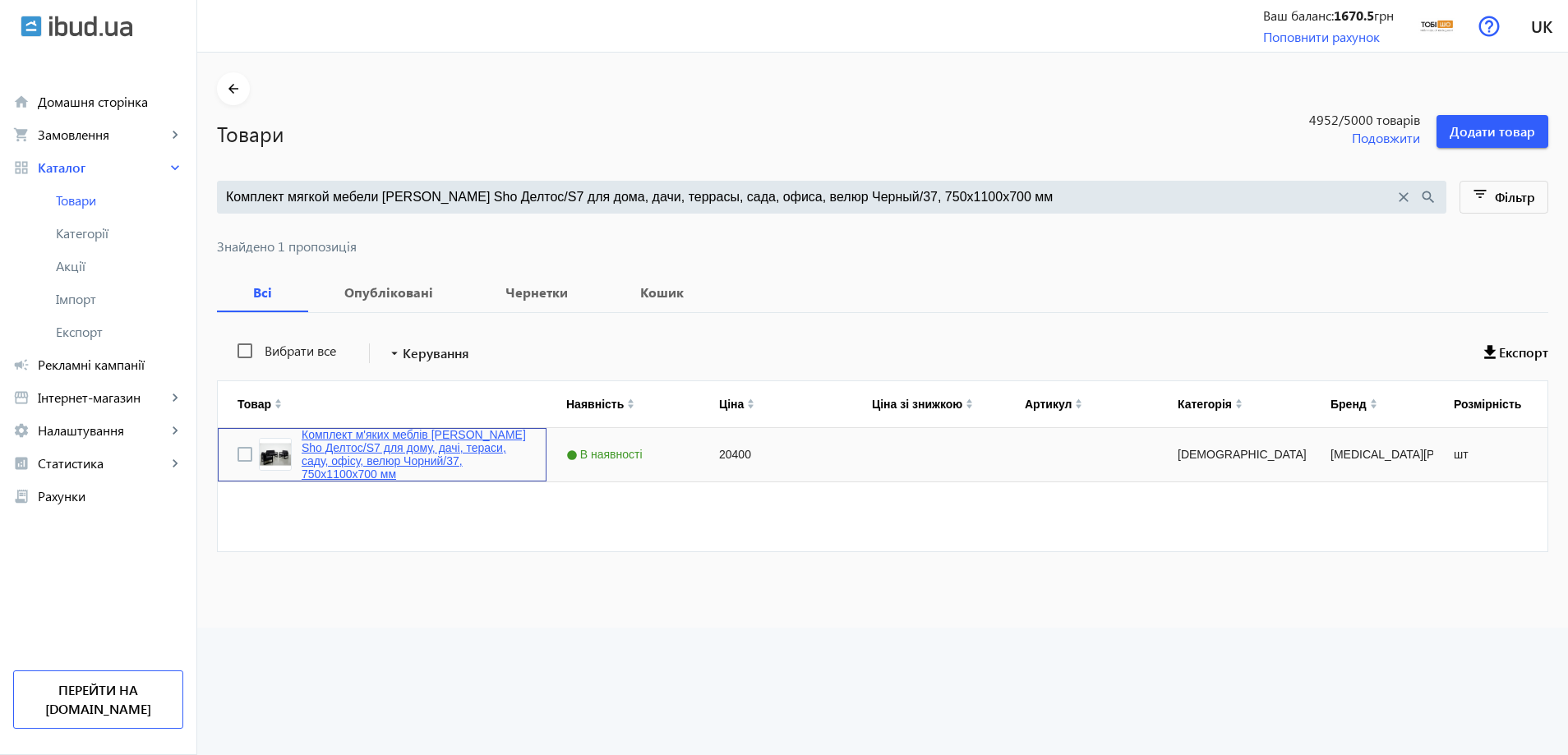
click at [367, 461] on link "Комплект м'яких меблів Tobi Sho Делтос/S7 для дому, дачі, тераси, саду, офісу, …" at bounding box center [413, 454] width 225 height 52
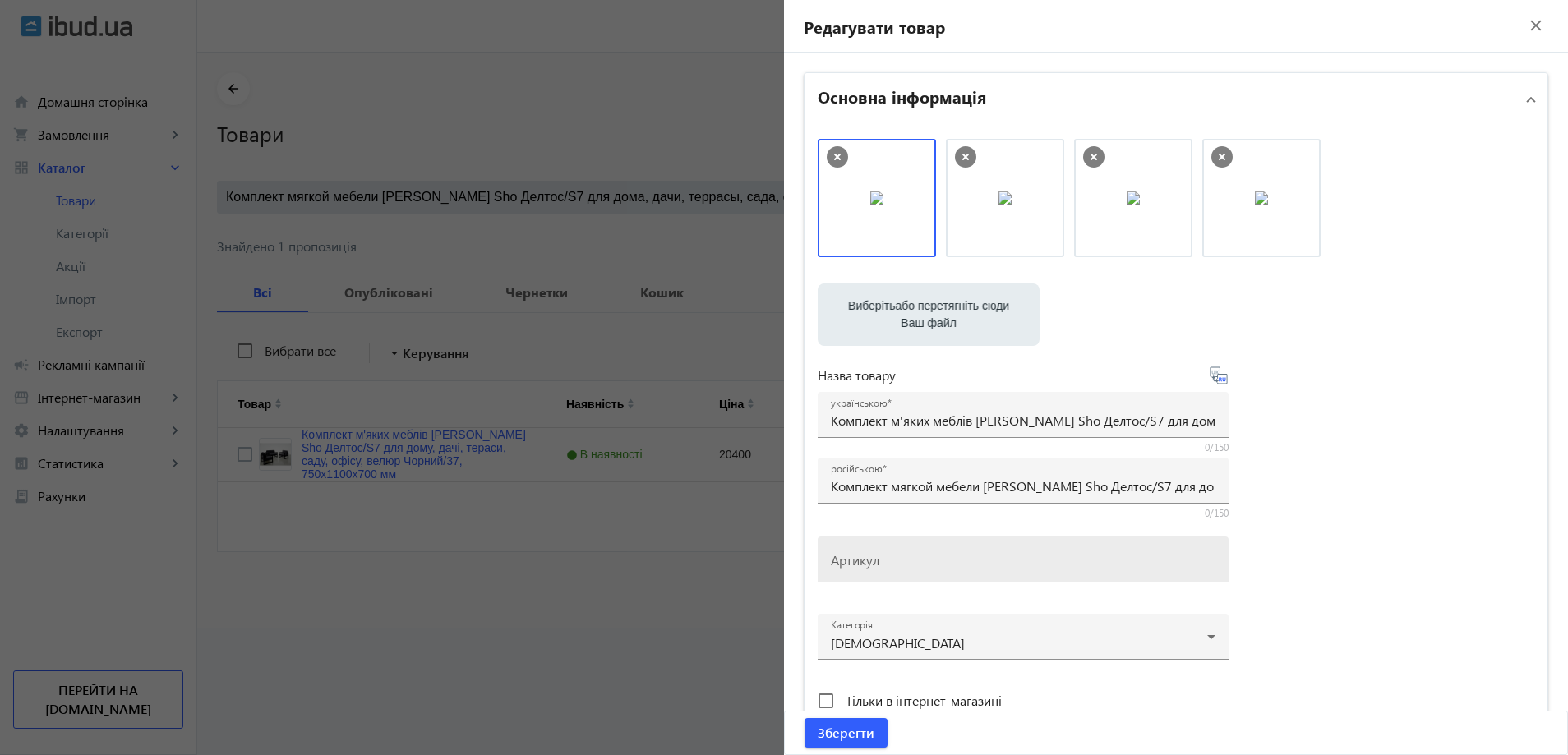
click at [865, 545] on div "Артикул" at bounding box center [1023, 559] width 385 height 46
click at [859, 557] on input "Артикул" at bounding box center [1023, 565] width 385 height 17
paste input "Deltos/S7/110/37v"
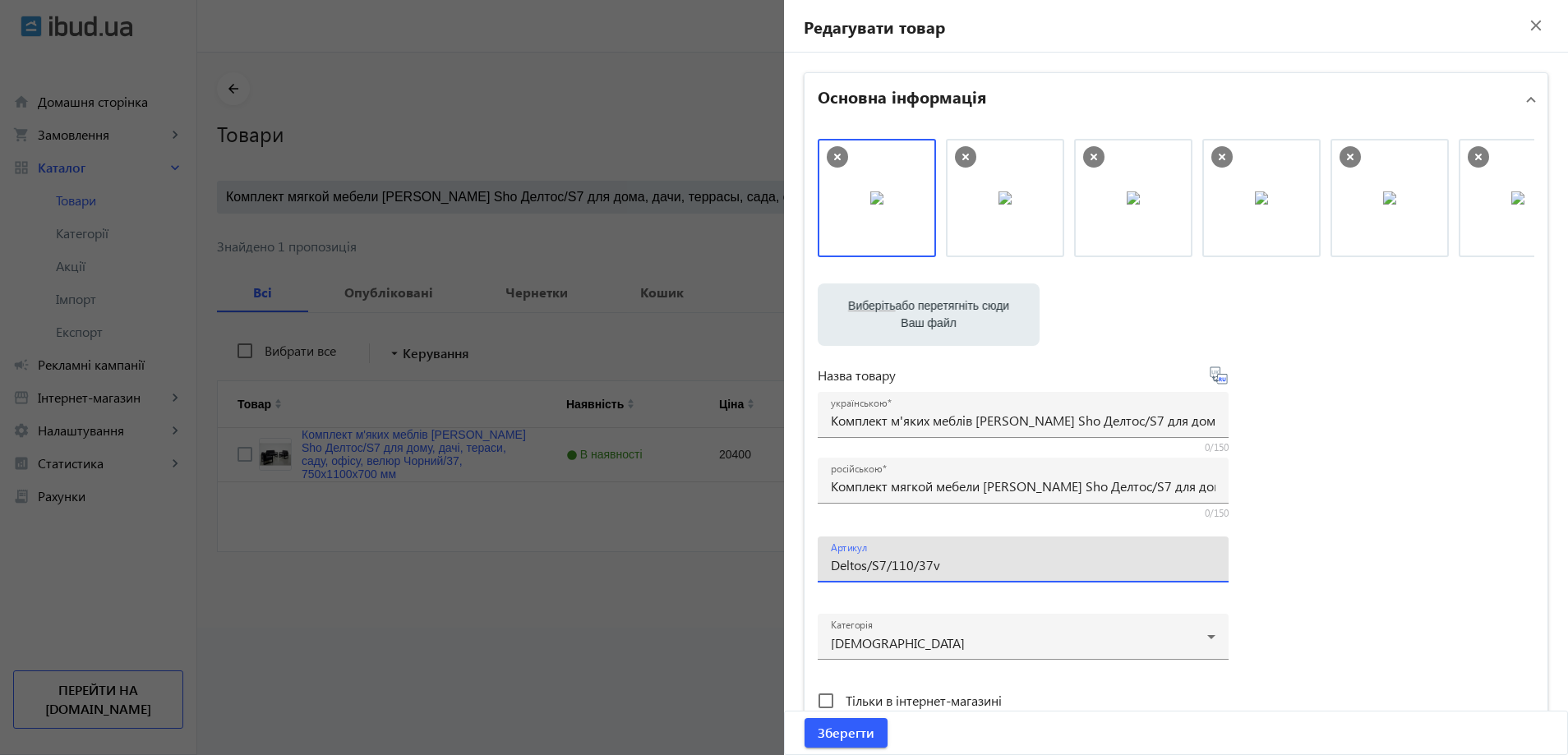
drag, startPoint x: 850, startPoint y: 564, endPoint x: 785, endPoint y: 568, distance: 65.1
click at [785, 568] on div "Основна інформація Виберіть або перетягніть сюди Ваш файл 24543689e3720126b1325…" at bounding box center [1177, 712] width 784 height 1319
drag, startPoint x: 916, startPoint y: 222, endPoint x: 1116, endPoint y: 220, distance: 200.0
type input "Deltos/S7/110/37v"
click at [856, 743] on span "submit" at bounding box center [846, 733] width 83 height 39
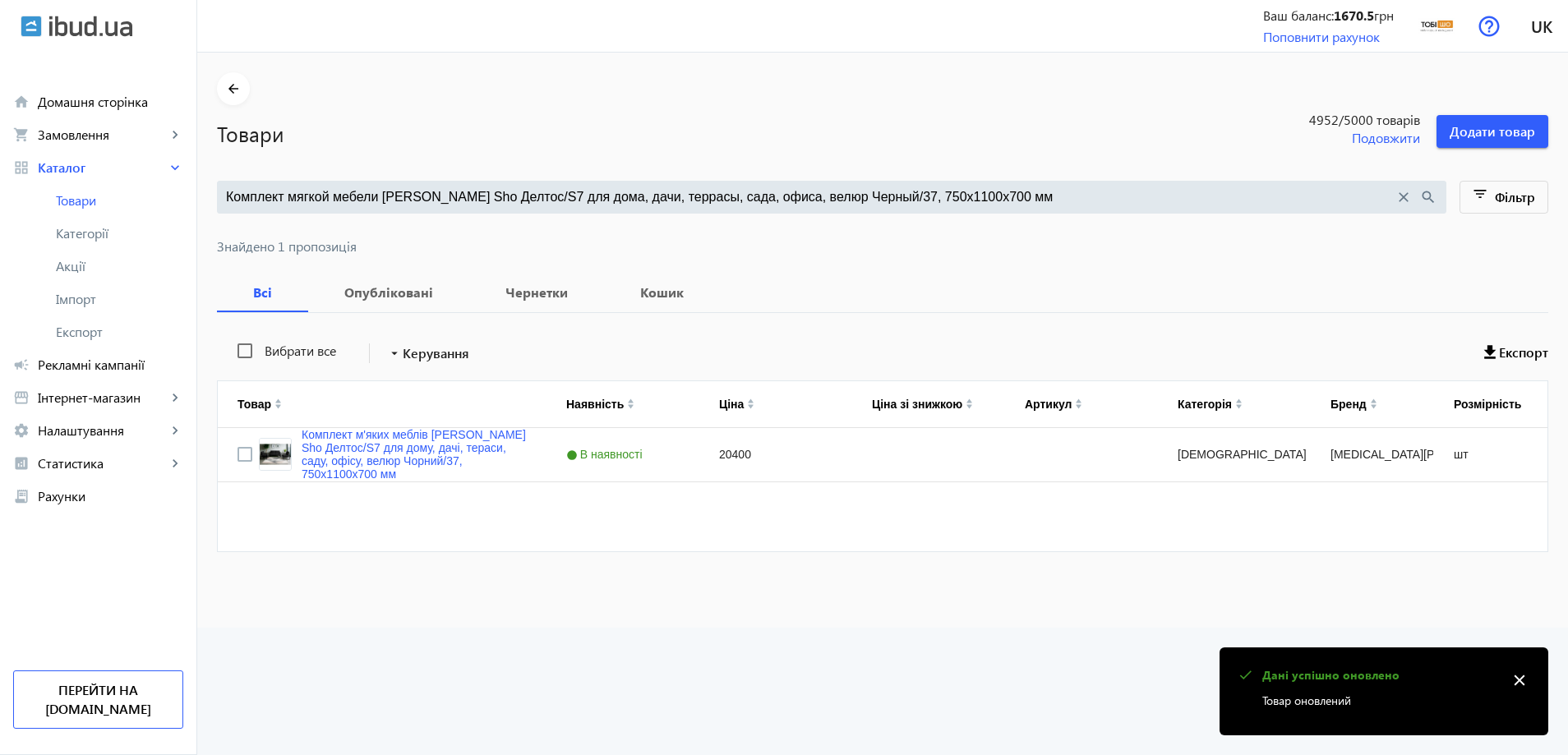
click at [552, 191] on input "Комплект мягкой мебели Tobi Sho Делтос/S7 для дома, дачи, террасы, сада, офиса,…" at bounding box center [810, 197] width 1168 height 18
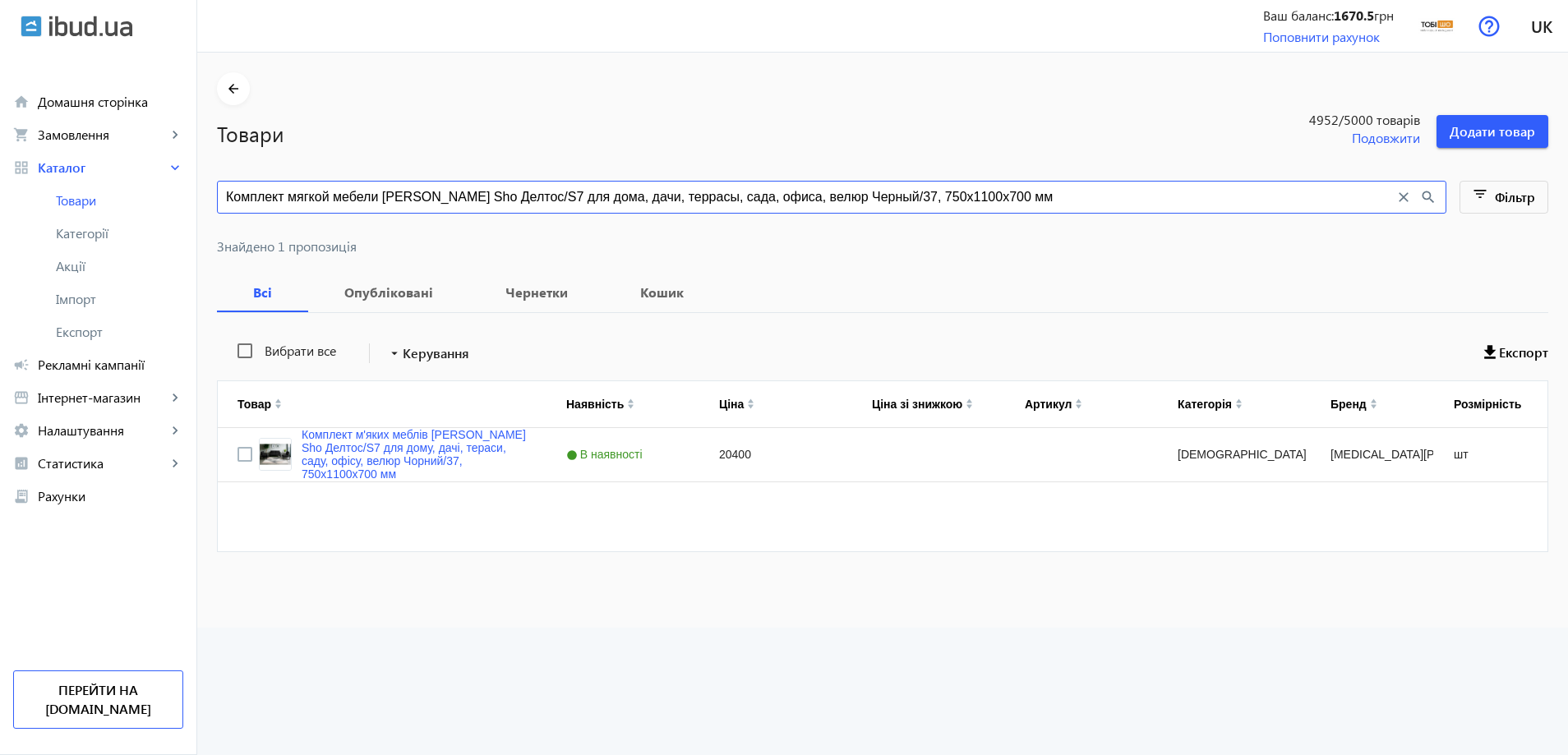
paste input "емно-серый/32, 750х2"
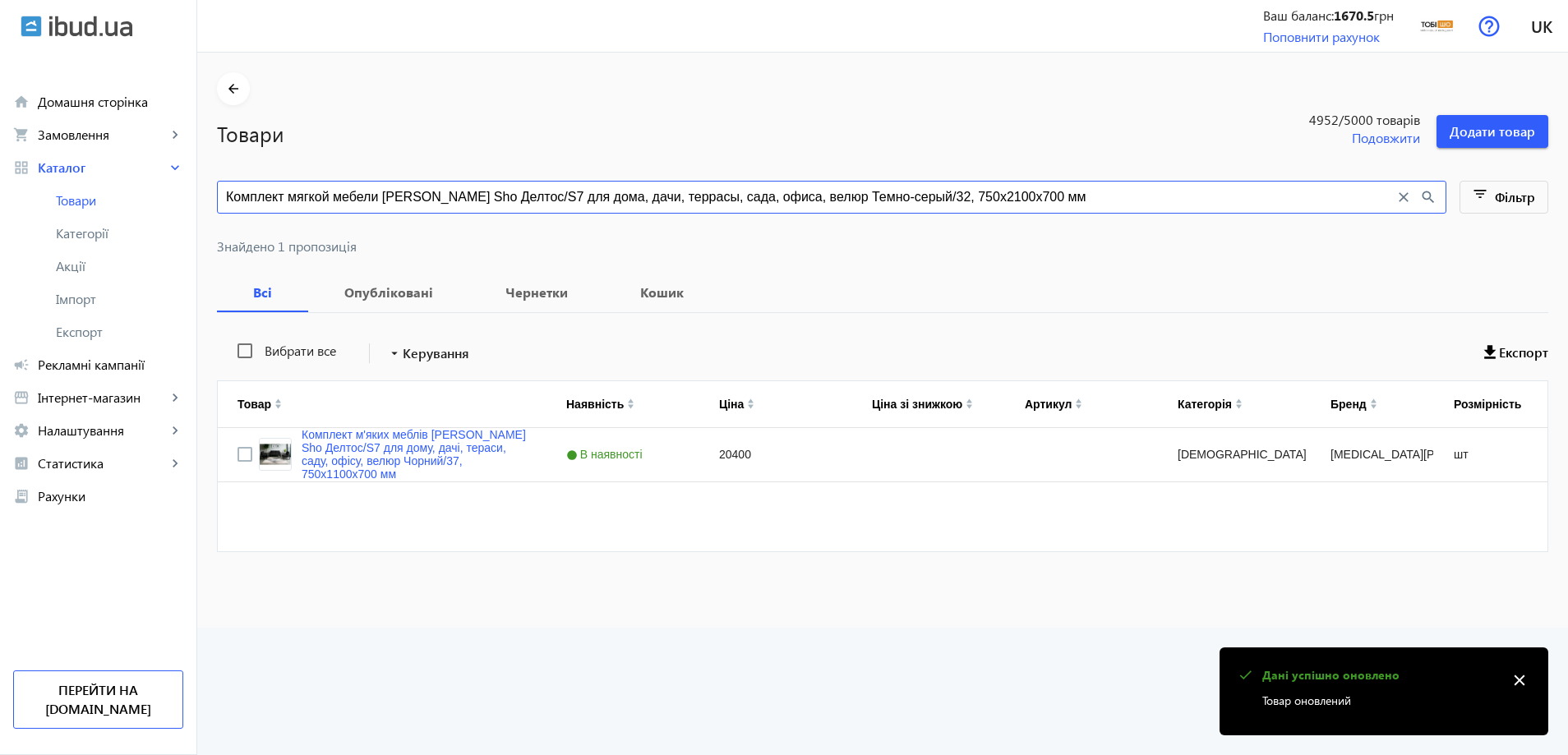
type input "Комплект мягкой мебели Tobi Sho Делтос/S7 для дома, дачи, террасы, сада, офиса,…"
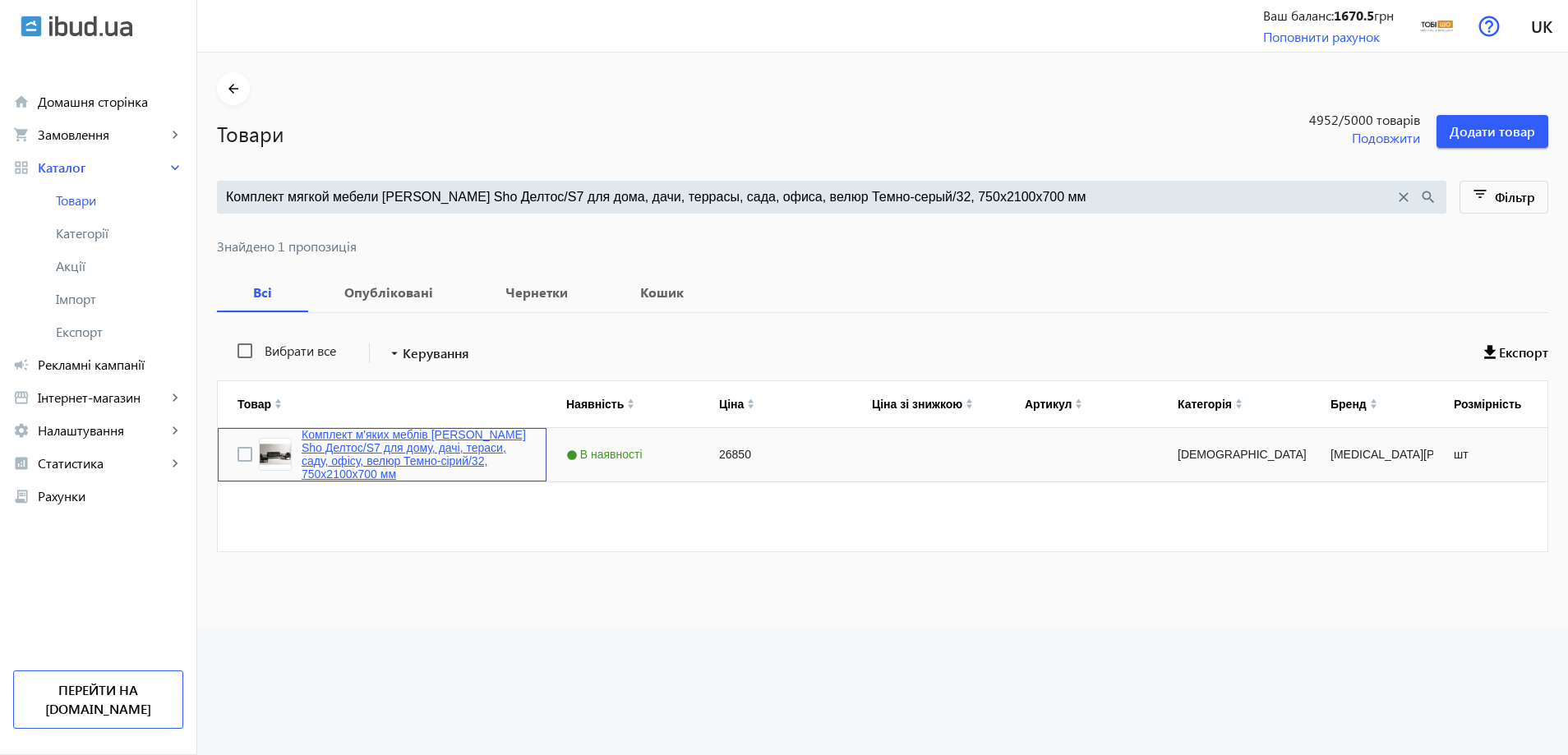
click at [403, 432] on link "Комплект м'яких меблів Tobi Sho Делтос/S7 для дому, дачі, тераси, саду, офісу, …" at bounding box center [413, 454] width 225 height 52
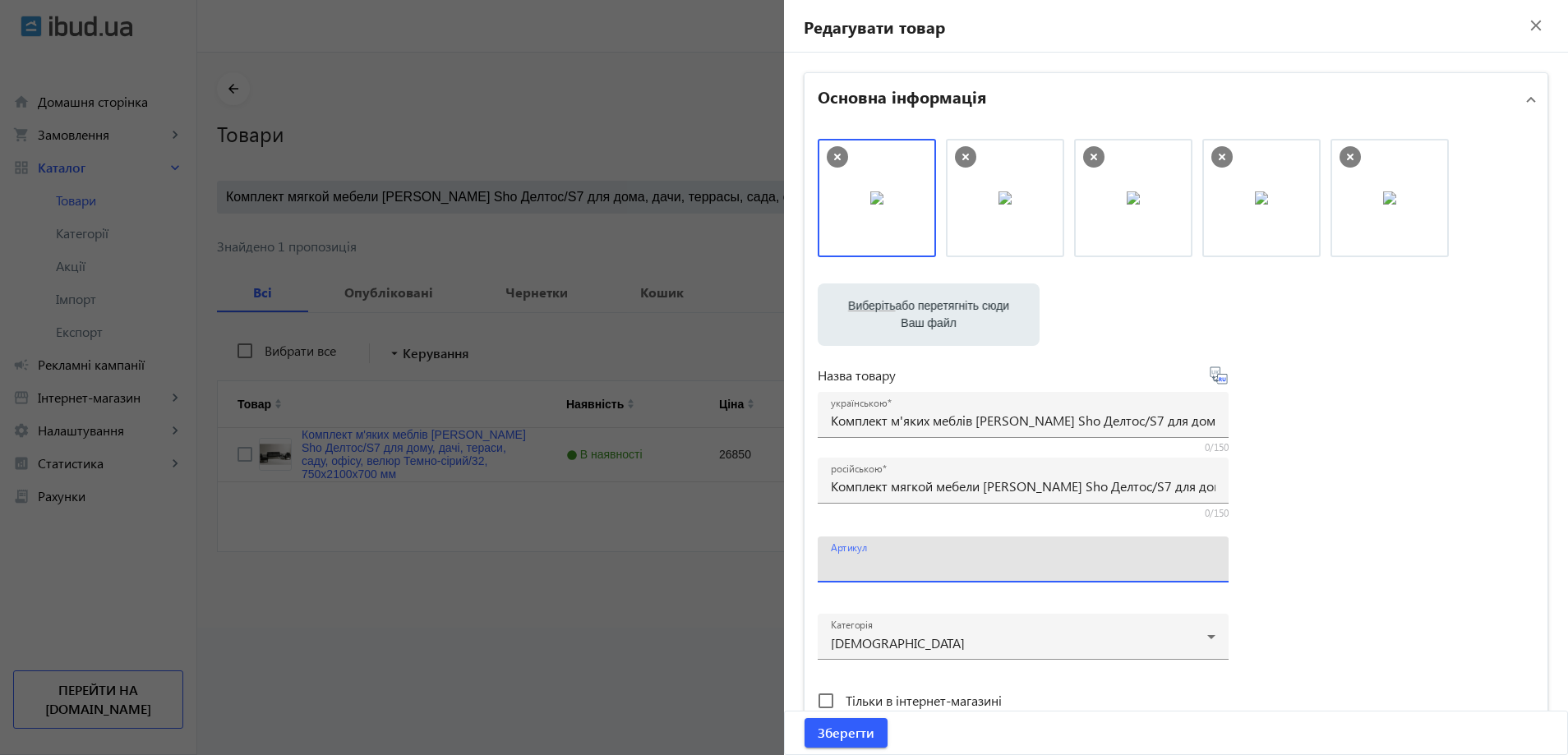
drag, startPoint x: 876, startPoint y: 560, endPoint x: 866, endPoint y: 564, distance: 10.8
click at [876, 561] on input "Артикул" at bounding box center [1023, 565] width 385 height 17
paste input "Deltos/S7/210/32v"
drag, startPoint x: 849, startPoint y: 563, endPoint x: 753, endPoint y: 558, distance: 96.1
click at [810, 566] on div "Виберіть або перетягніть сюди Ваш файл 2085689e3734c19de9258128967159-3a4e30165…" at bounding box center [1176, 446] width 743 height 641
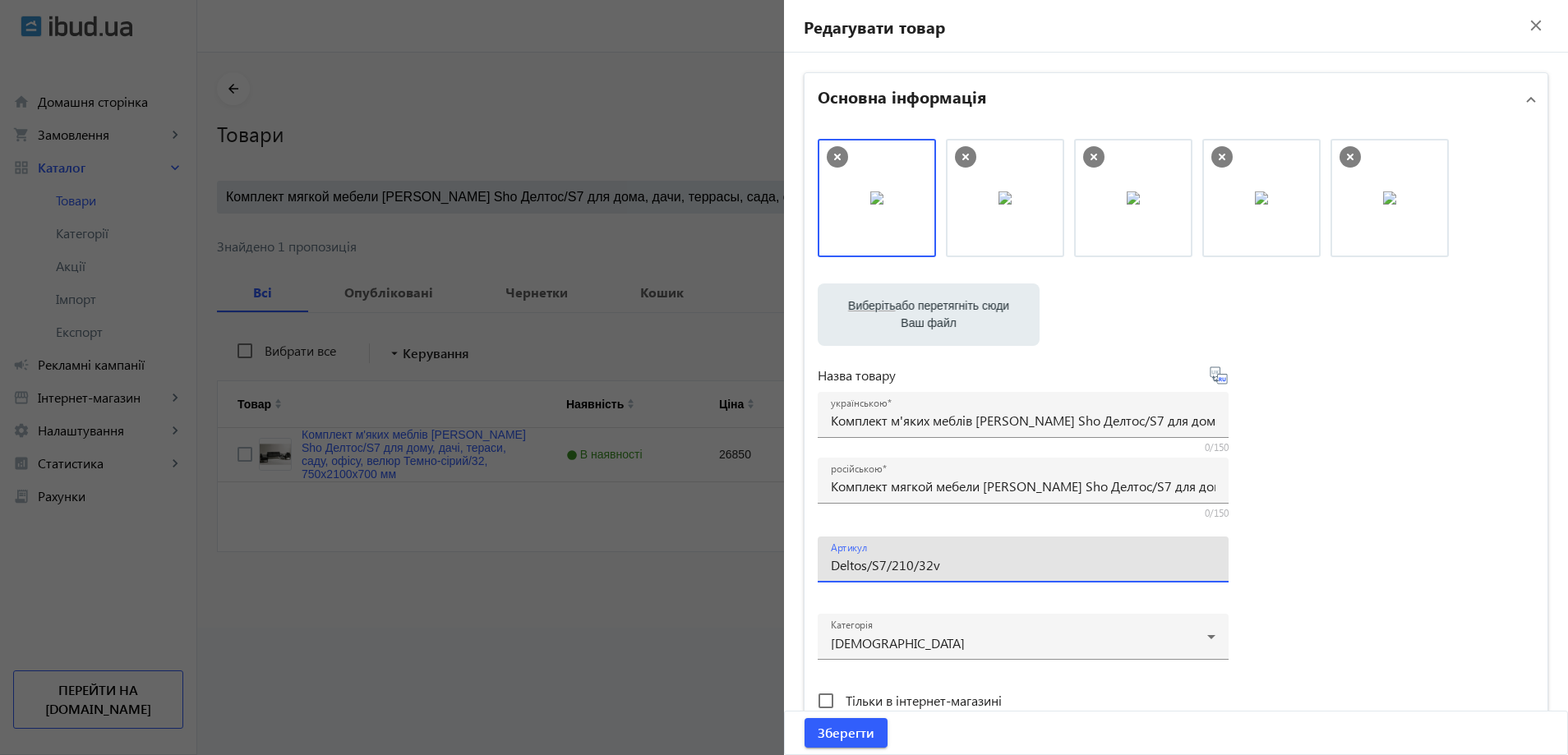
type input "Deltos/S7/210/32v"
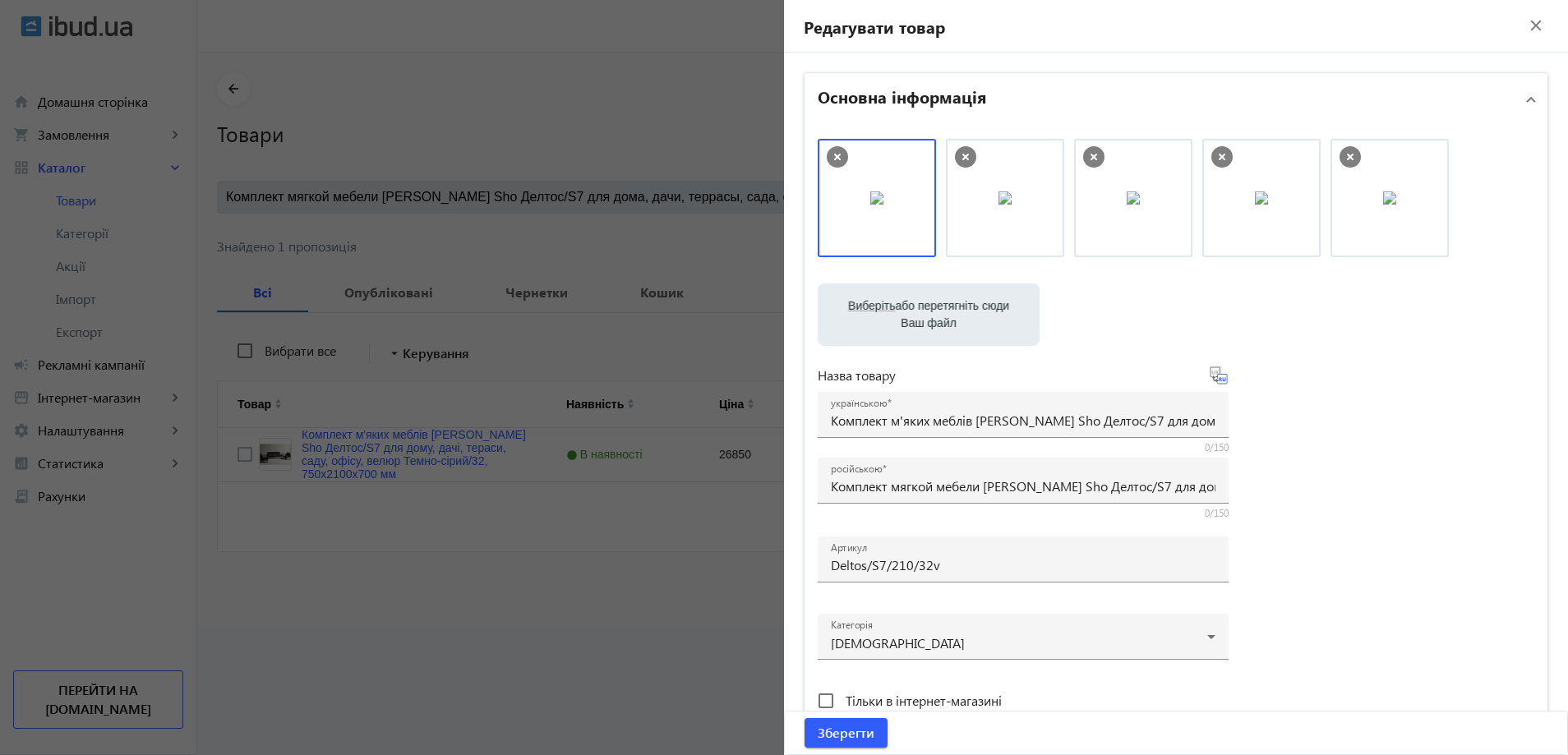
drag, startPoint x: 931, startPoint y: 192, endPoint x: 1010, endPoint y: 201, distance: 79.5
drag, startPoint x: 998, startPoint y: 202, endPoint x: 842, endPoint y: 205, distance: 156.0
click at [831, 728] on span "Зберегти" at bounding box center [846, 733] width 57 height 18
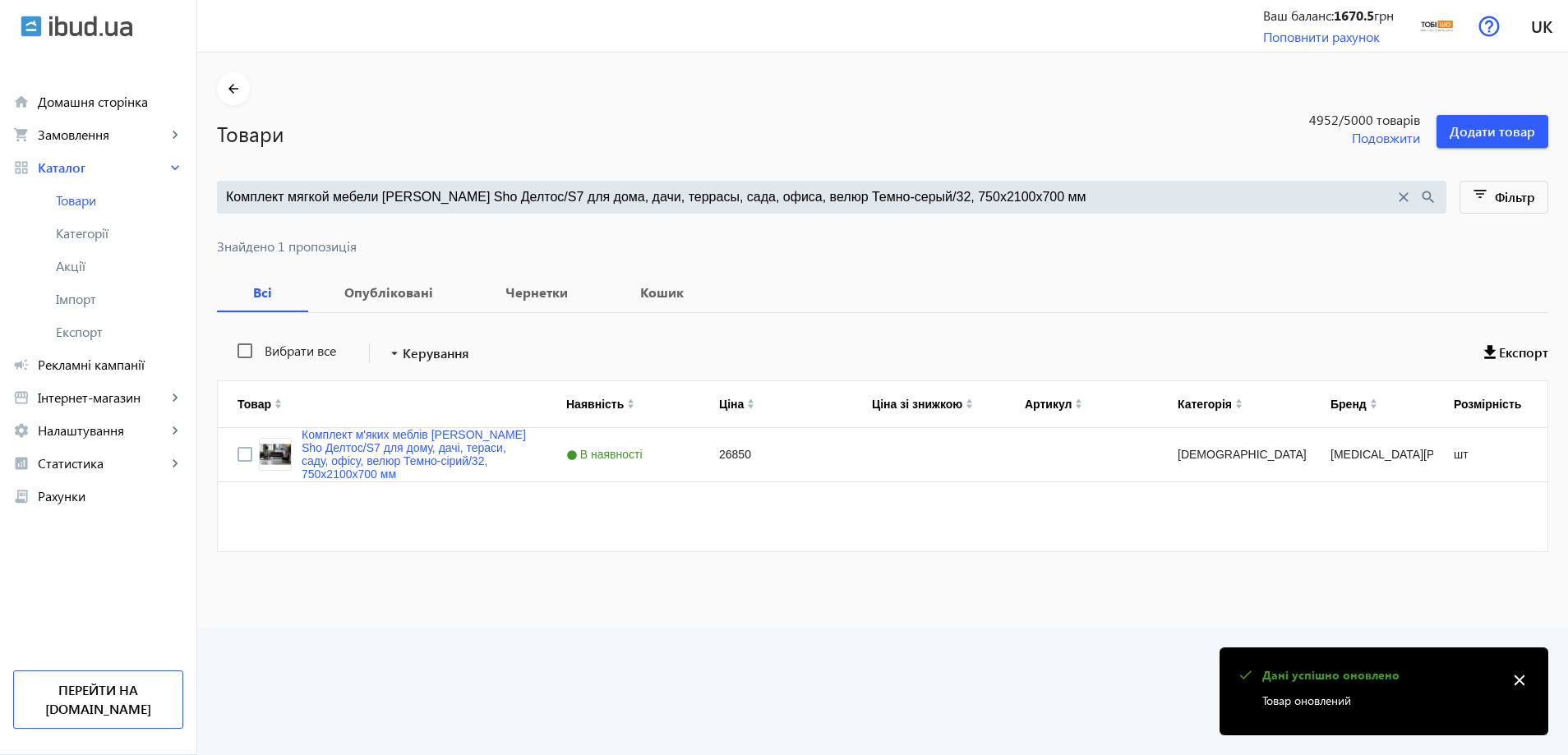
click at [555, 195] on input "Комплект мягкой мебели Tobi Sho Делтос/S7 для дома, дачи, террасы, сада, офиса,…" at bounding box center [810, 197] width 1168 height 18
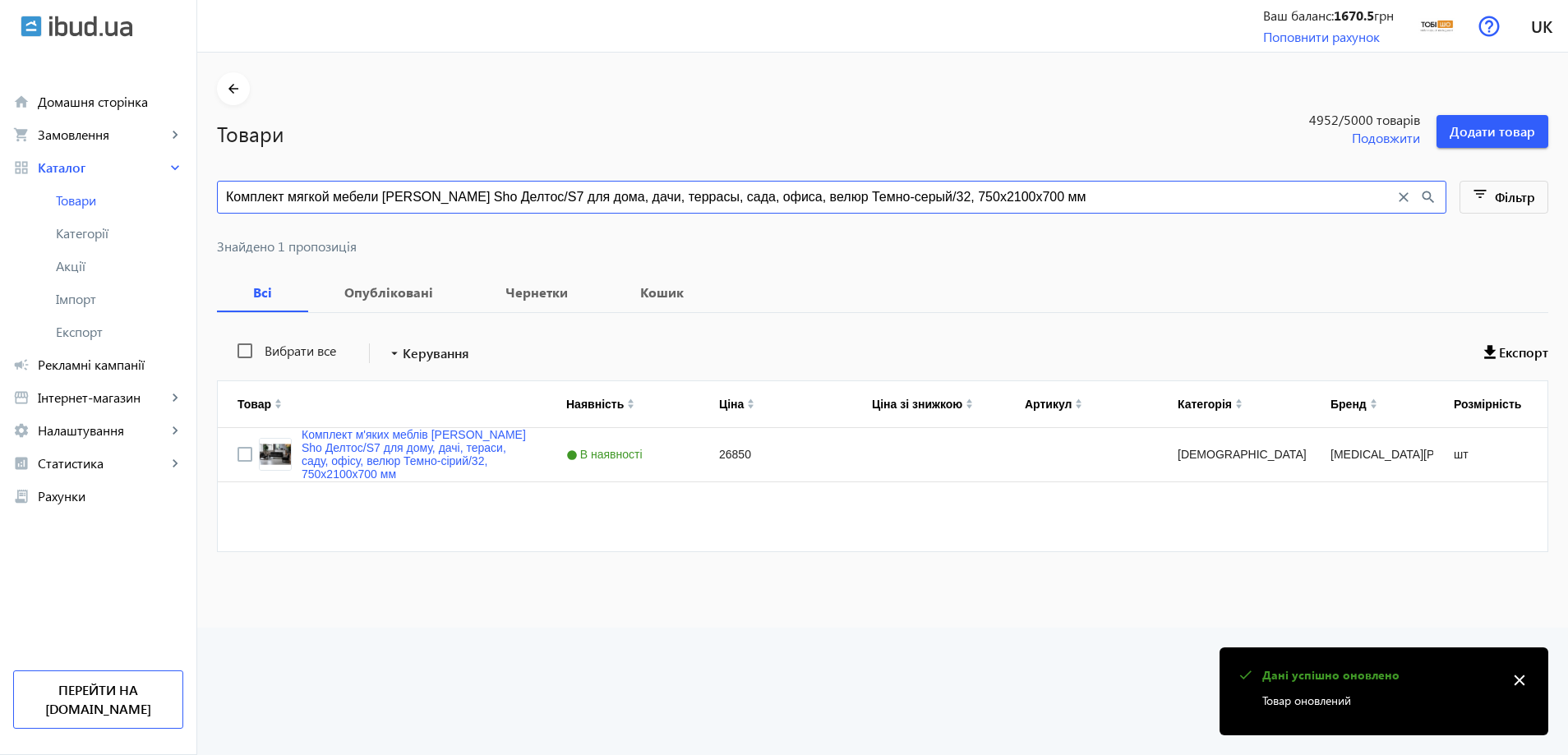
paste input "удой/22, 750х1600х700 мм 20540 грн 21646 грн 21646 грн делтос"
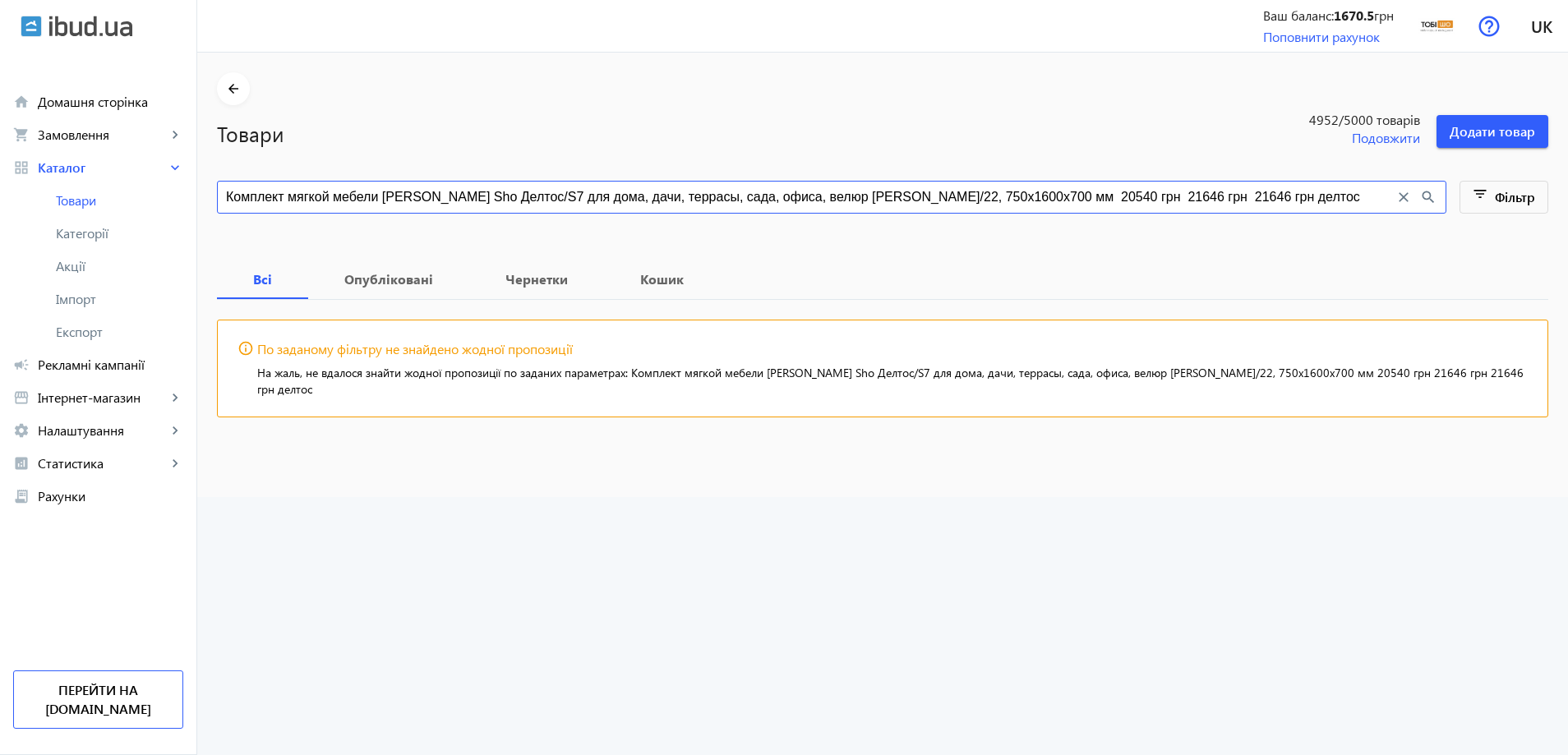
drag, startPoint x: 1248, startPoint y: 196, endPoint x: 946, endPoint y: 208, distance: 302.2
click at [946, 208] on div "Комплект мягкой мебели Tobi Sho Делтос/S7 для дома, дачи, террасы, сада, офиса,…" at bounding box center [831, 197] width 1230 height 33
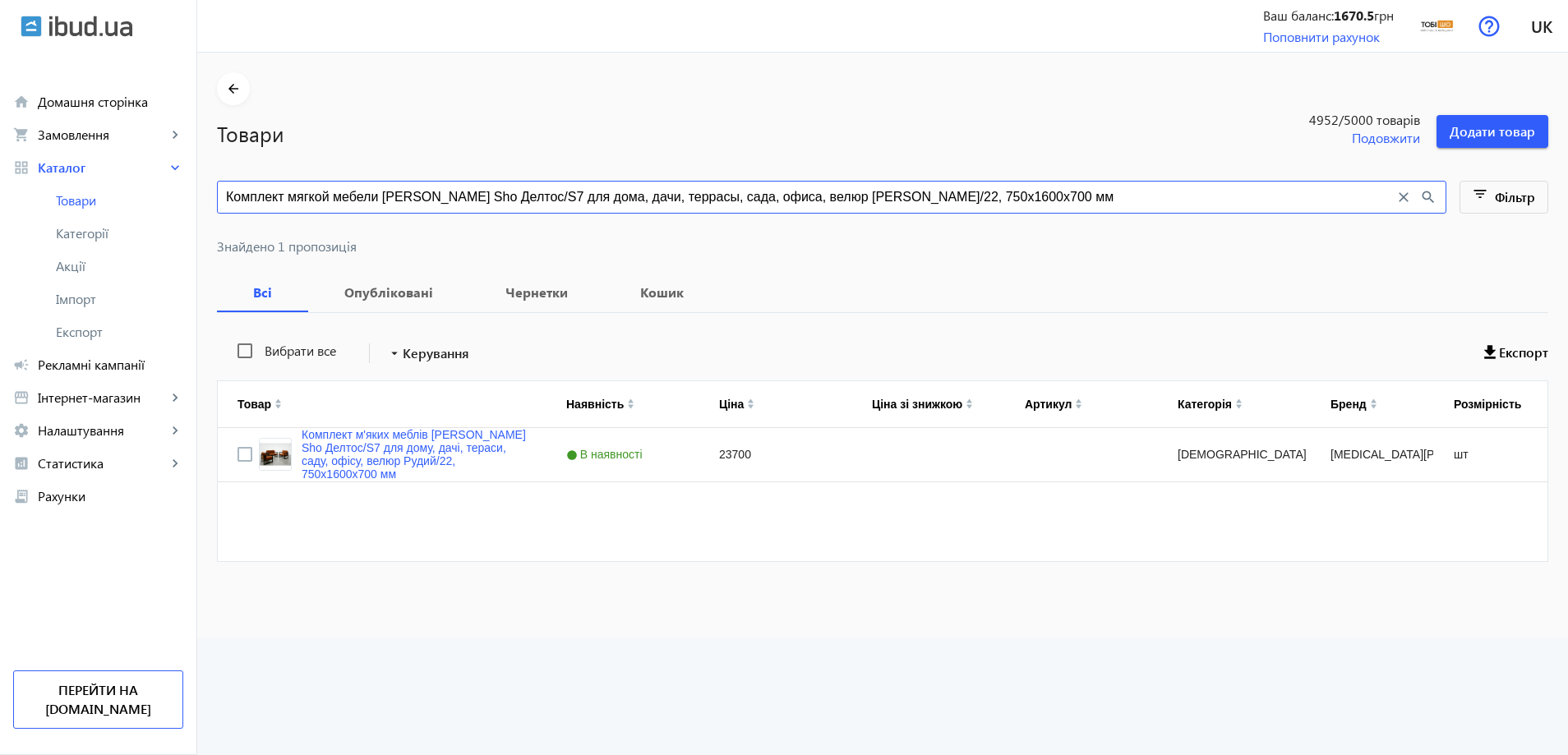
type input "Комплект мягкой мебели Tobi Sho Делтос/S7 для дома, дачи, террасы, сада, офиса,…"
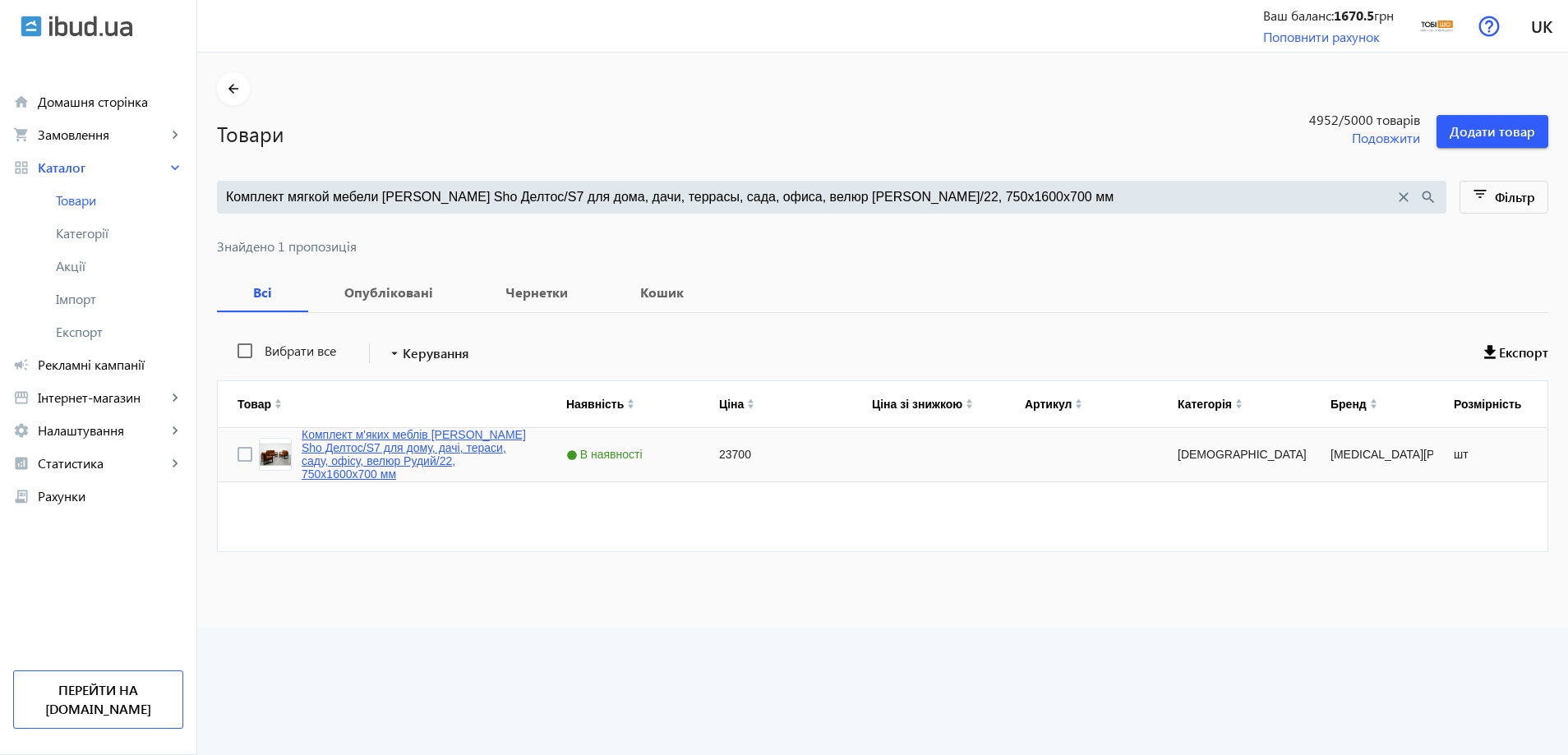
click at [421, 451] on link "Комплект м'яких меблів Tobi Sho Делтос/S7 для дому, дачі, тераси, саду, офісу, …" at bounding box center [413, 454] width 225 height 52
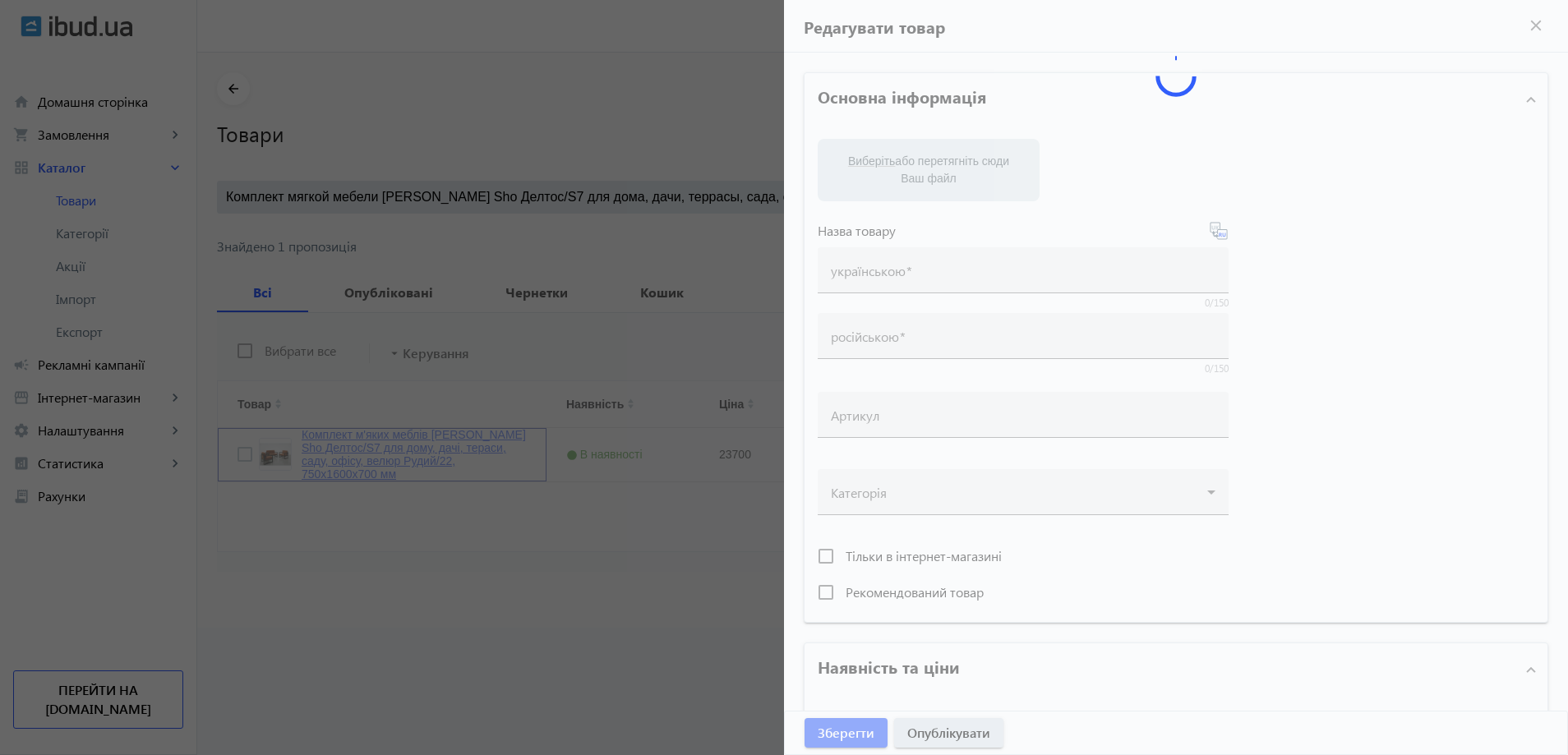
type input "Комплект м'яких меблів Tobi Sho Делтос/S7 для дому, дачі, тераси, саду, офісу, …"
type input "Комплект мягкой мебели Tobi Sho Делтос/S7 для дома, дачи, террасы, сада, офиса,…"
type input "23700"
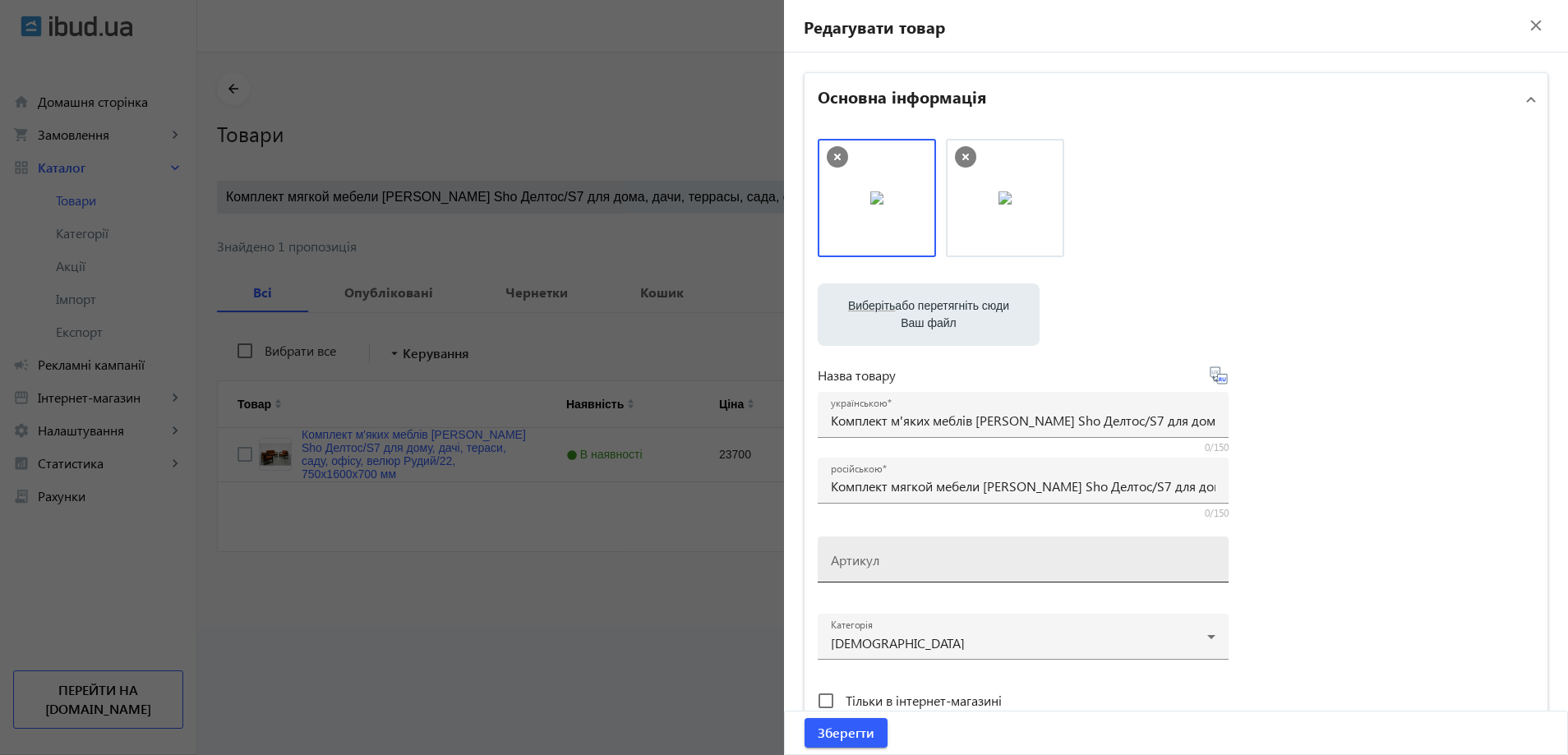
click at [896, 556] on div "Артикул" at bounding box center [1023, 559] width 385 height 46
paste input "Deltos/S7/160/22v"
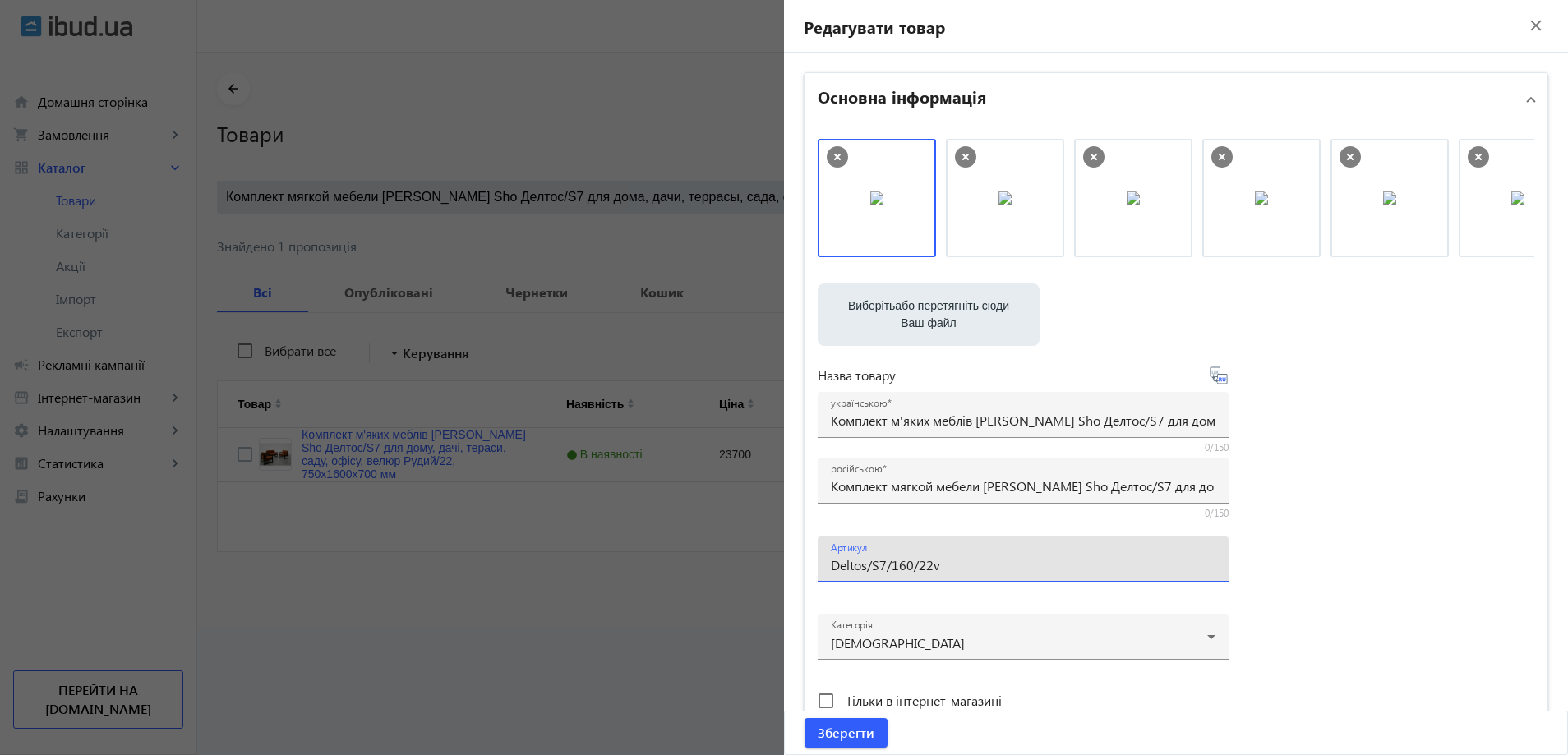
click at [812, 554] on div "Виберіть або перетягніть сюди Ваш файл 23147689e3726b18a97865344238506-6c9fb578…" at bounding box center [1176, 446] width 743 height 641
type input "Deltos/S7/160/22v"
click at [830, 743] on span "submit" at bounding box center [846, 733] width 83 height 39
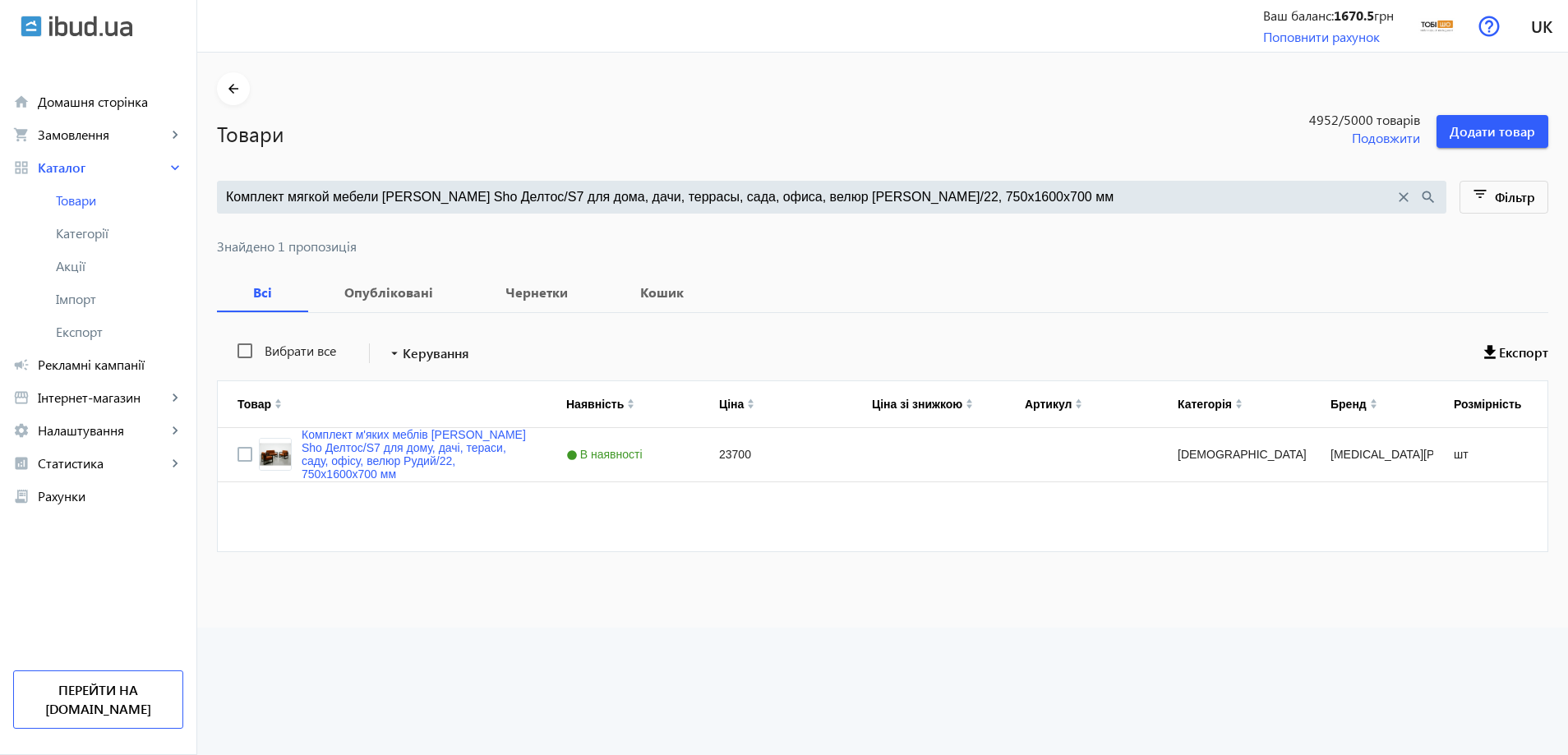
click at [443, 188] on input "Комплект мягкой мебели Tobi Sho Делтос/S7 для дома, дачи, террасы, сада, офиса,…" at bounding box center [810, 197] width 1168 height 18
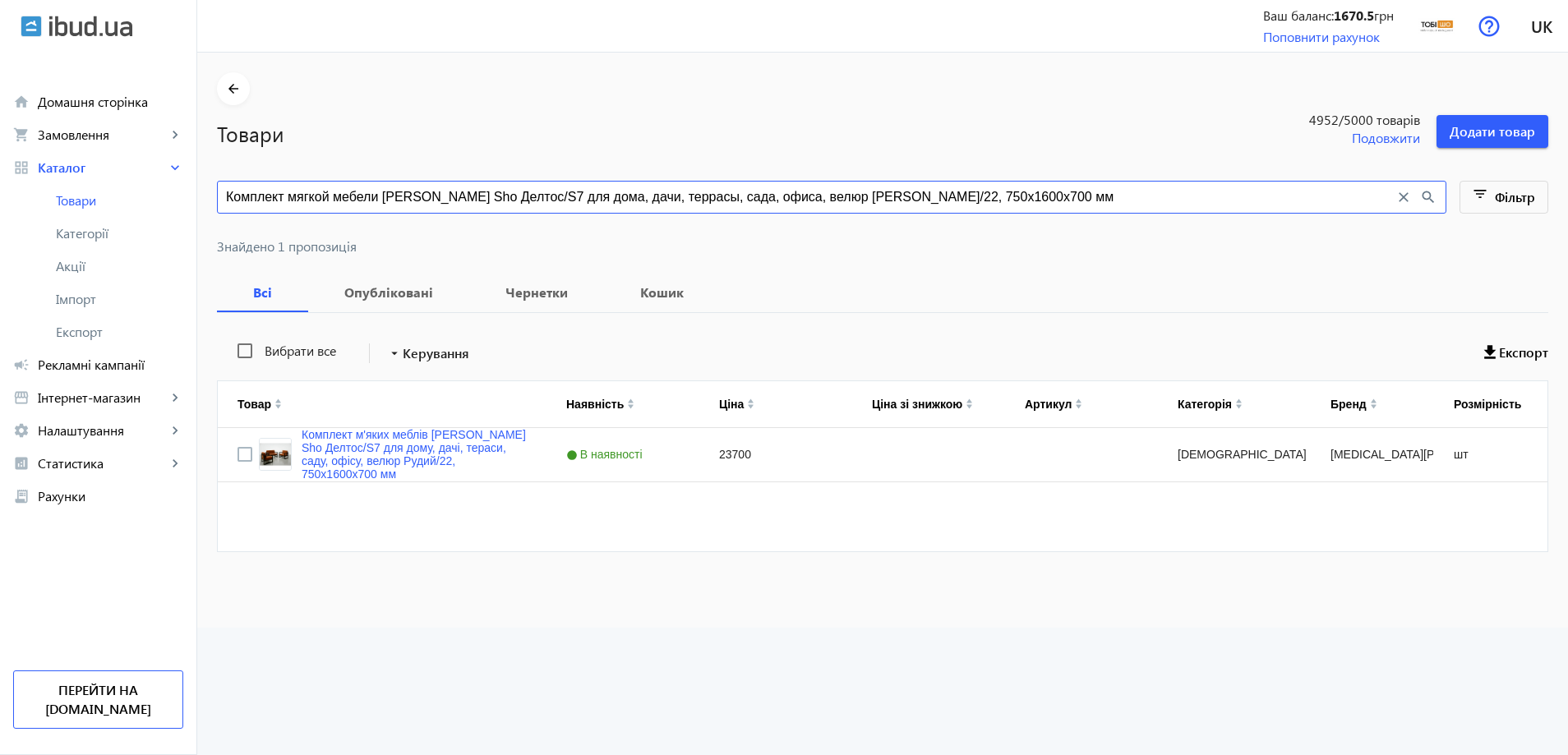
paste input "21"
type input "Комплект мягкой мебели Tobi Sho Делтос/S7 для дома, дачи, террасы, сада, офиса,…"
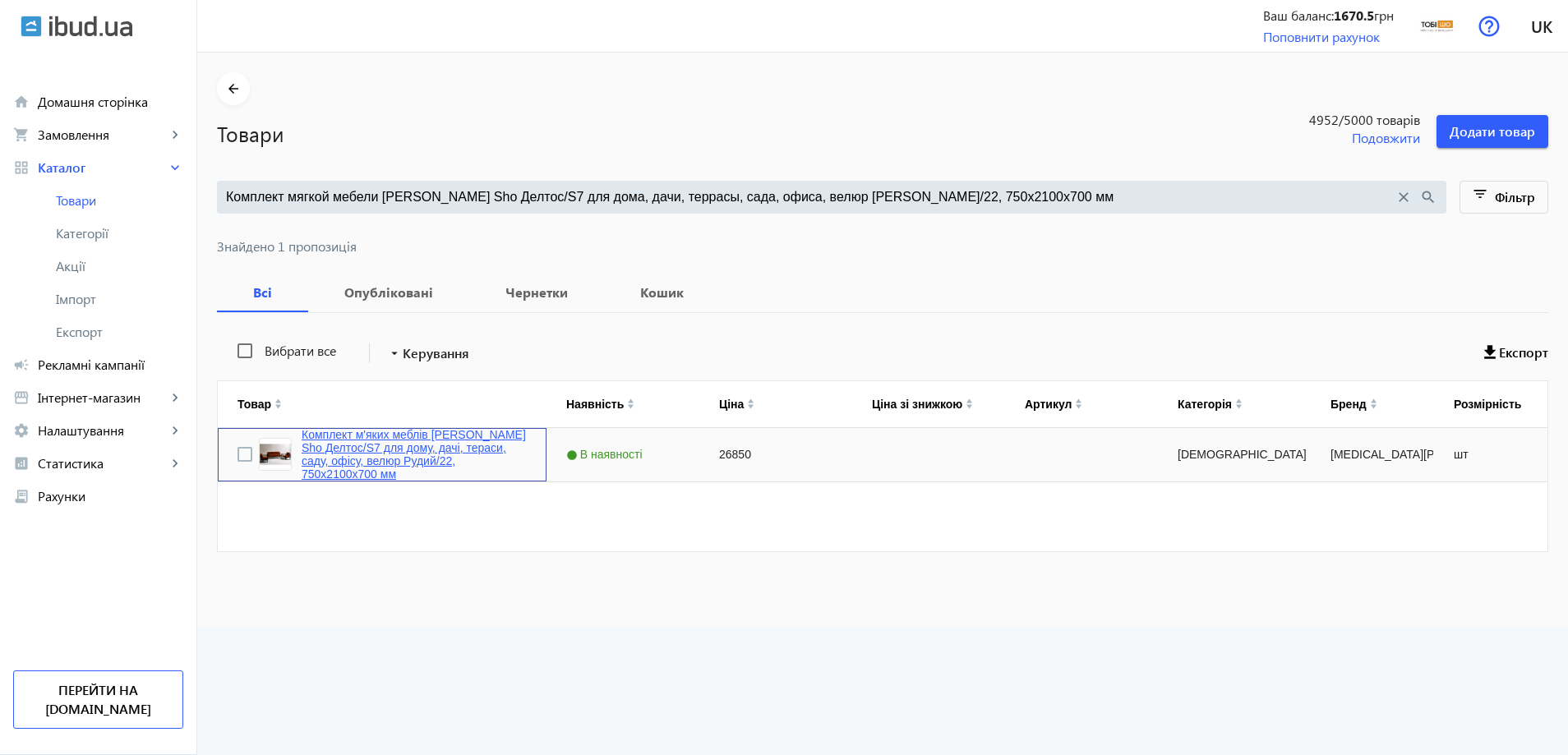
click at [388, 465] on link "Комплект м'яких меблів Tobi Sho Делтос/S7 для дому, дачі, тераси, саду, офісу, …" at bounding box center [413, 454] width 225 height 52
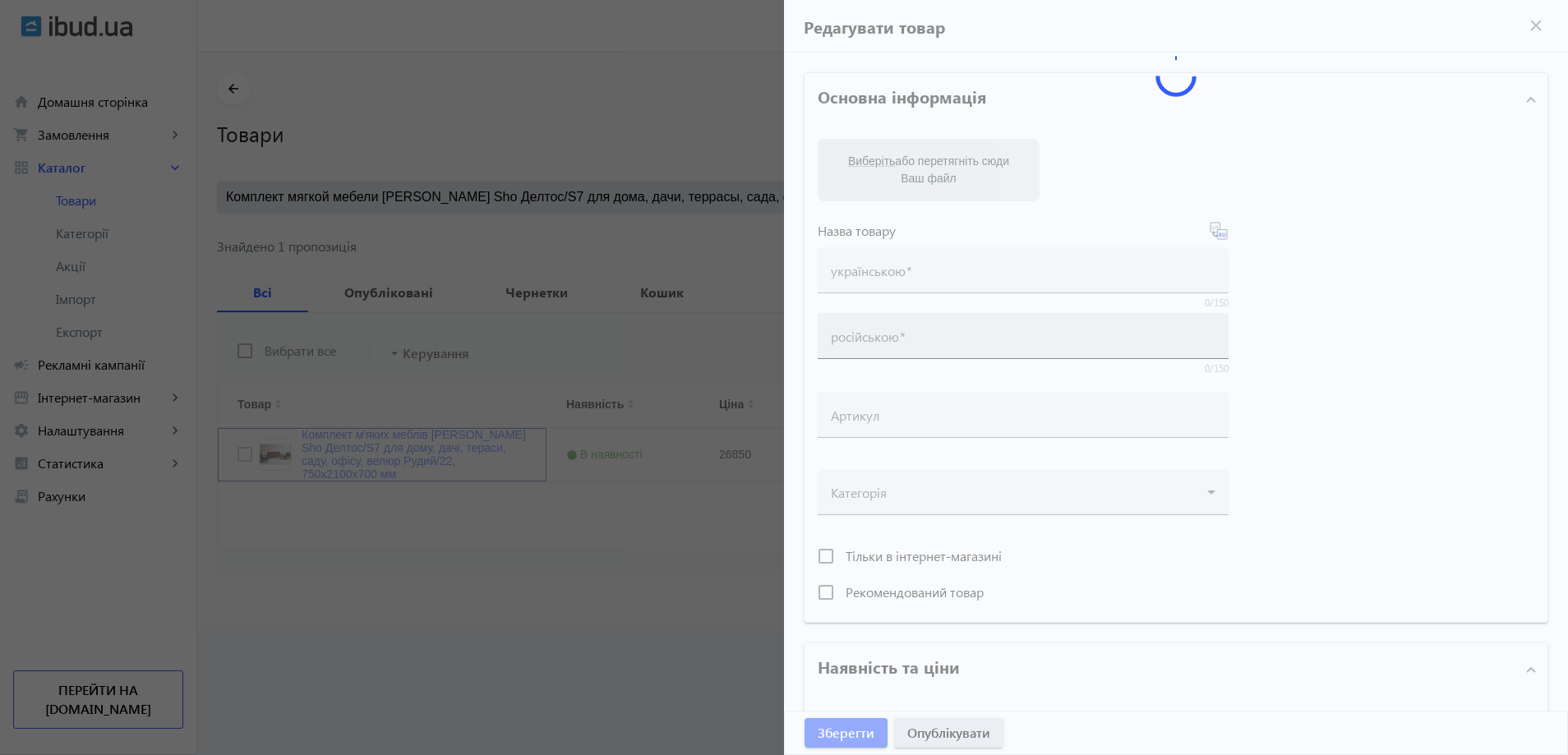
type input "Комплект м'яких меблів Tobi Sho Делтос/S7 для дому, дачі, тераси, саду, офісу, …"
type input "Комплект мягкой мебели Tobi Sho Делтос/S7 для дома, дачи, террасы, сада, офиса,…"
type input "26850"
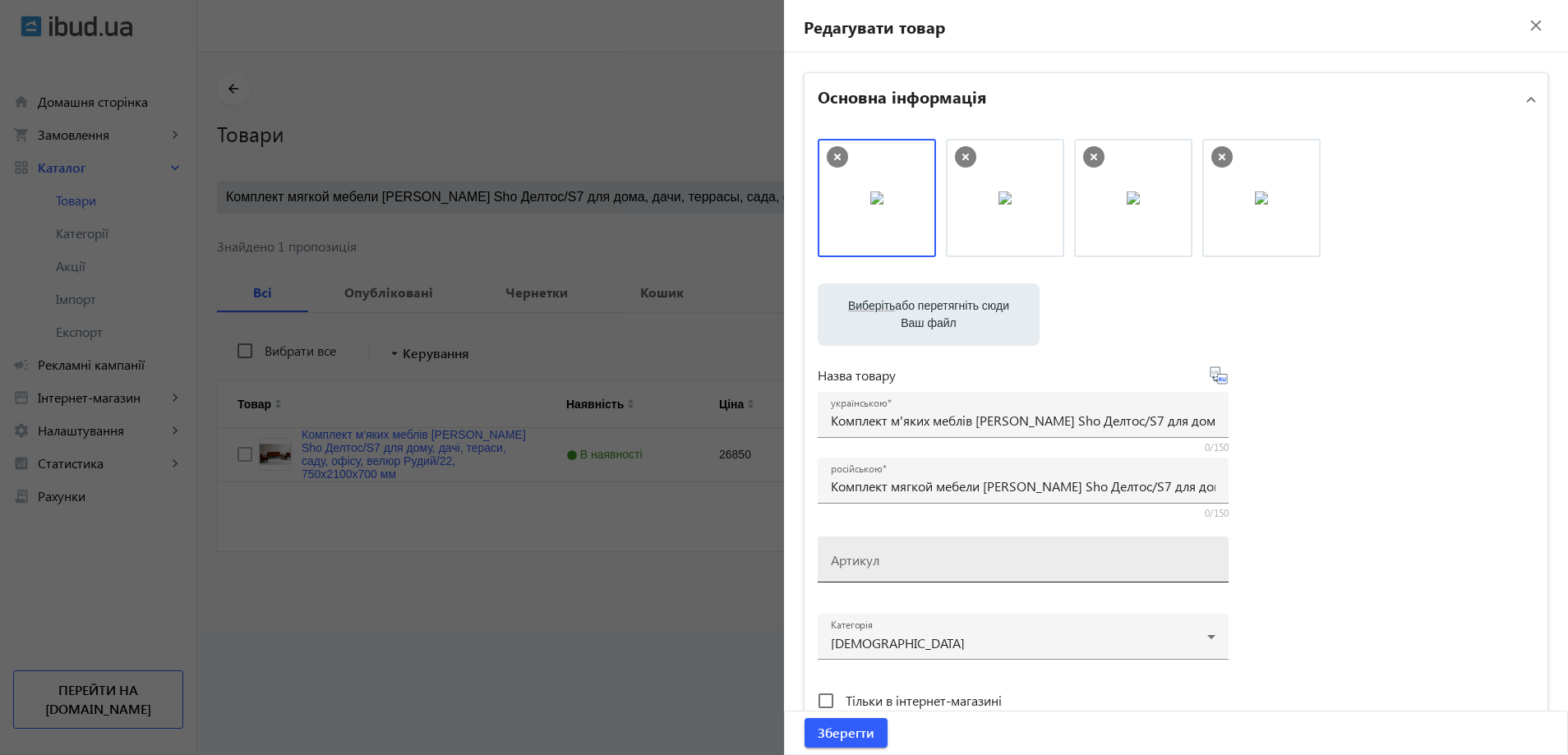
click at [886, 555] on div "Артикул" at bounding box center [1023, 559] width 385 height 46
paste input "Deltos/S7/210/22v"
drag, startPoint x: 856, startPoint y: 557, endPoint x: 792, endPoint y: 570, distance: 65.3
click at [792, 570] on div "Основна інформація Виберіть або перетягніть сюди Ваш файл 17078689e3728bbb47689…" at bounding box center [1177, 712] width 784 height 1319
drag, startPoint x: 914, startPoint y: 192, endPoint x: 1101, endPoint y: 191, distance: 187.0
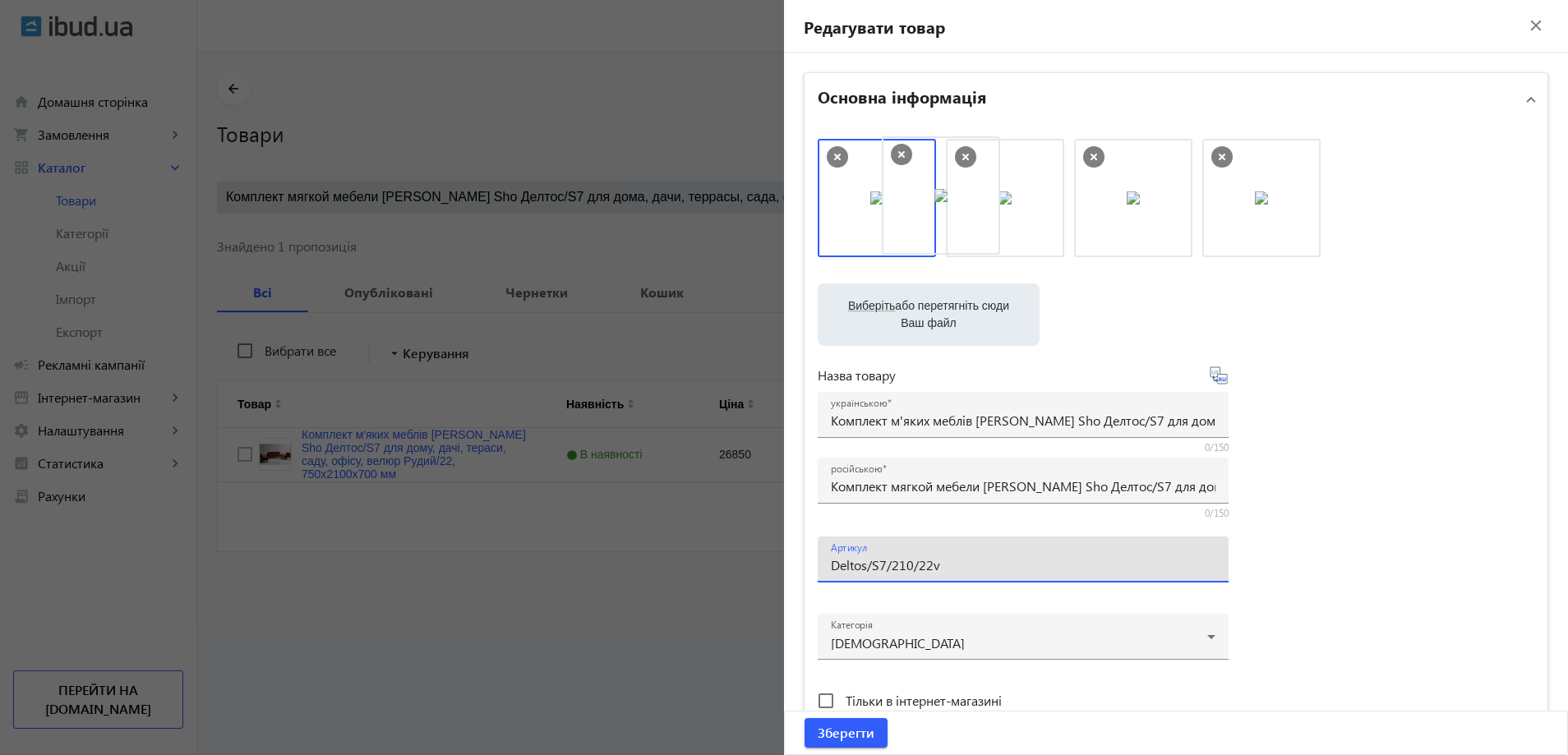
drag, startPoint x: 999, startPoint y: 185, endPoint x: 836, endPoint y: 189, distance: 163.0
type input "Deltos/S7/210/22v"
click at [833, 730] on span "Зберегти" at bounding box center [846, 733] width 57 height 18
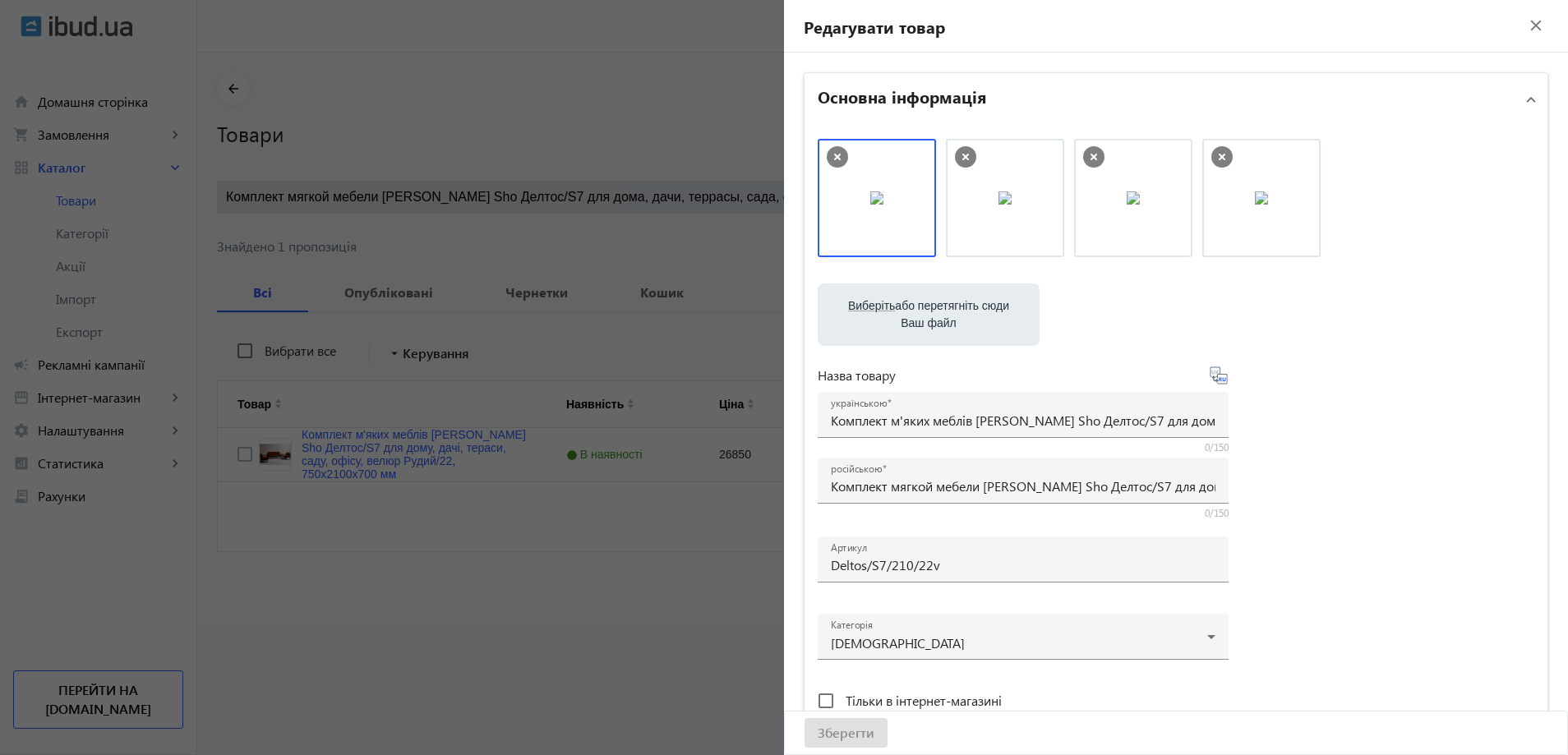
click at [555, 188] on div at bounding box center [784, 378] width 1568 height 755
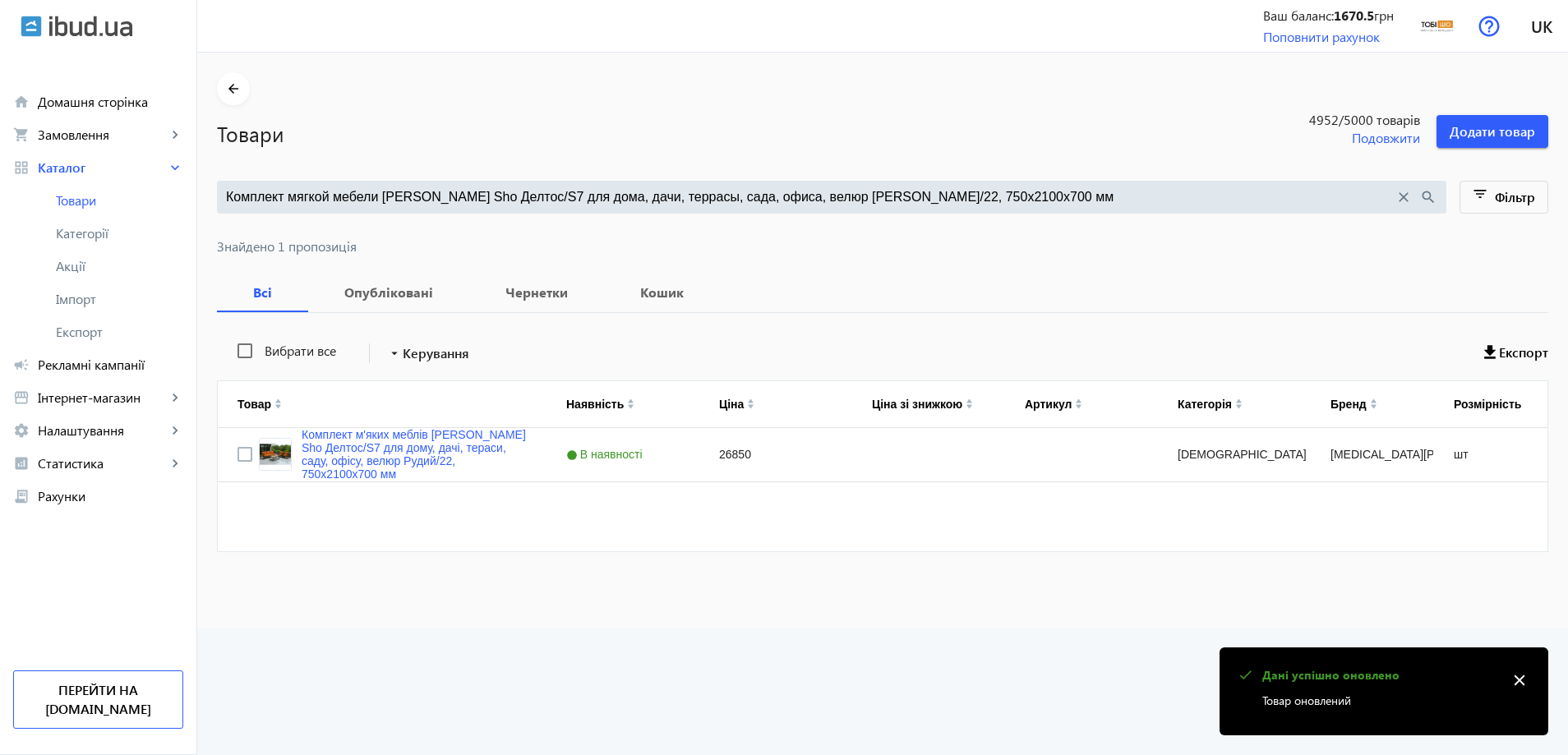
click at [547, 197] on input "Комплект мягкой мебели Tobi Sho Делтос/S7 для дома, дачи, террасы, сада, офиса,…" at bounding box center [810, 197] width 1168 height 18
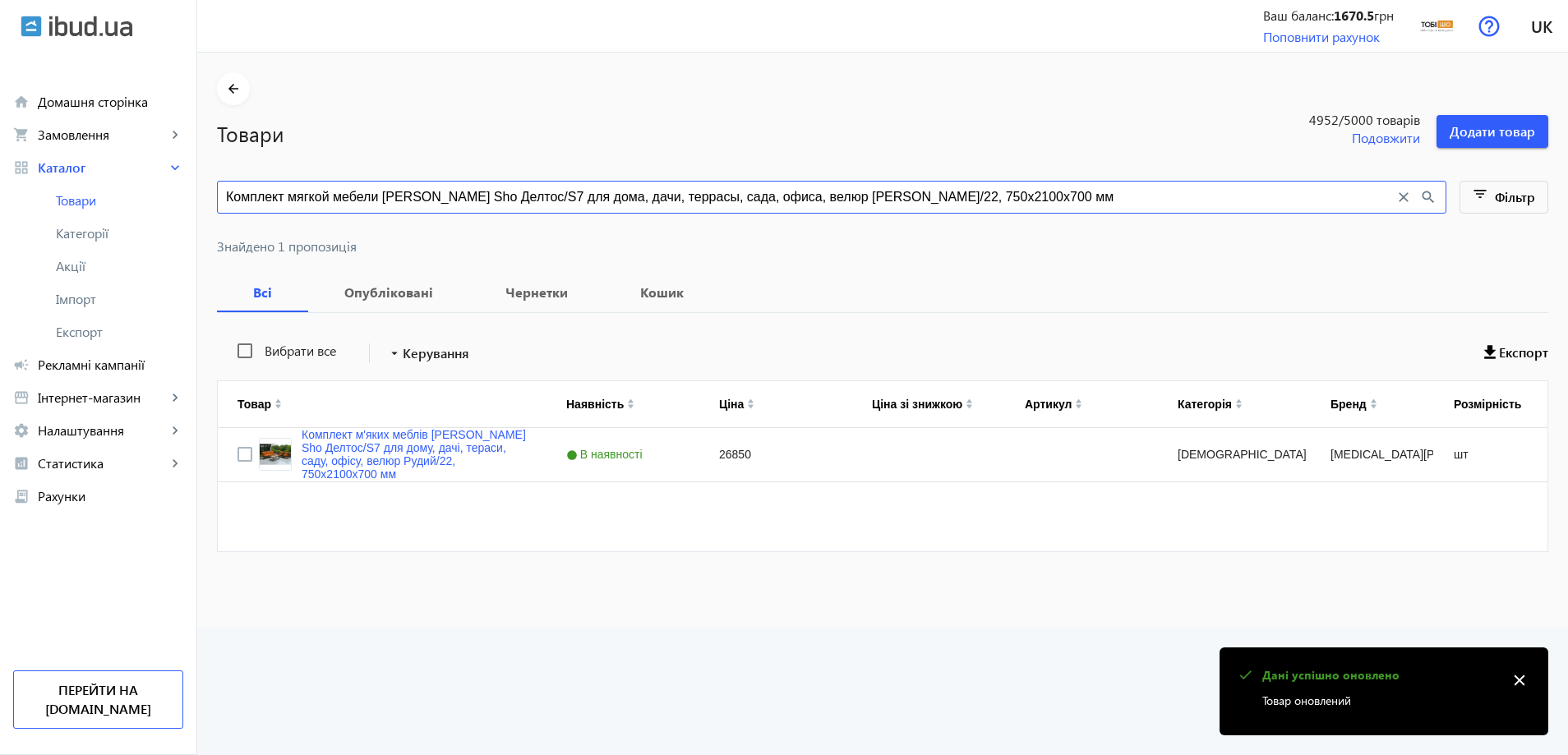
paste input "ерный/37"
type input "Комплект мягкой мебели Tobi Sho Делтос/S7 для дома, дачи, террасы, сада, офиса,…"
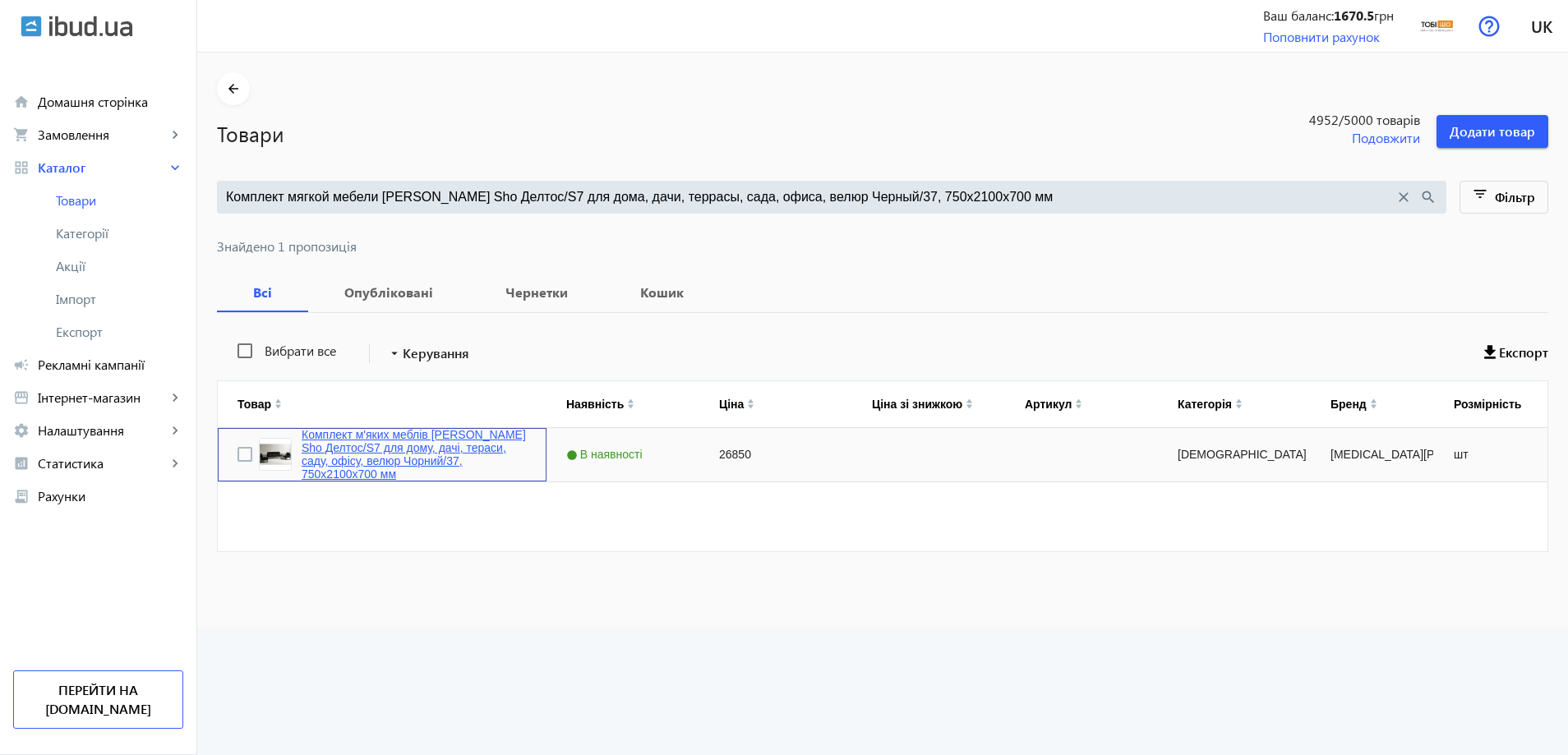
click at [400, 477] on link "Комплект м'яких меблів Tobi Sho Делтос/S7 для дому, дачі, тераси, саду, офісу, …" at bounding box center [413, 454] width 225 height 52
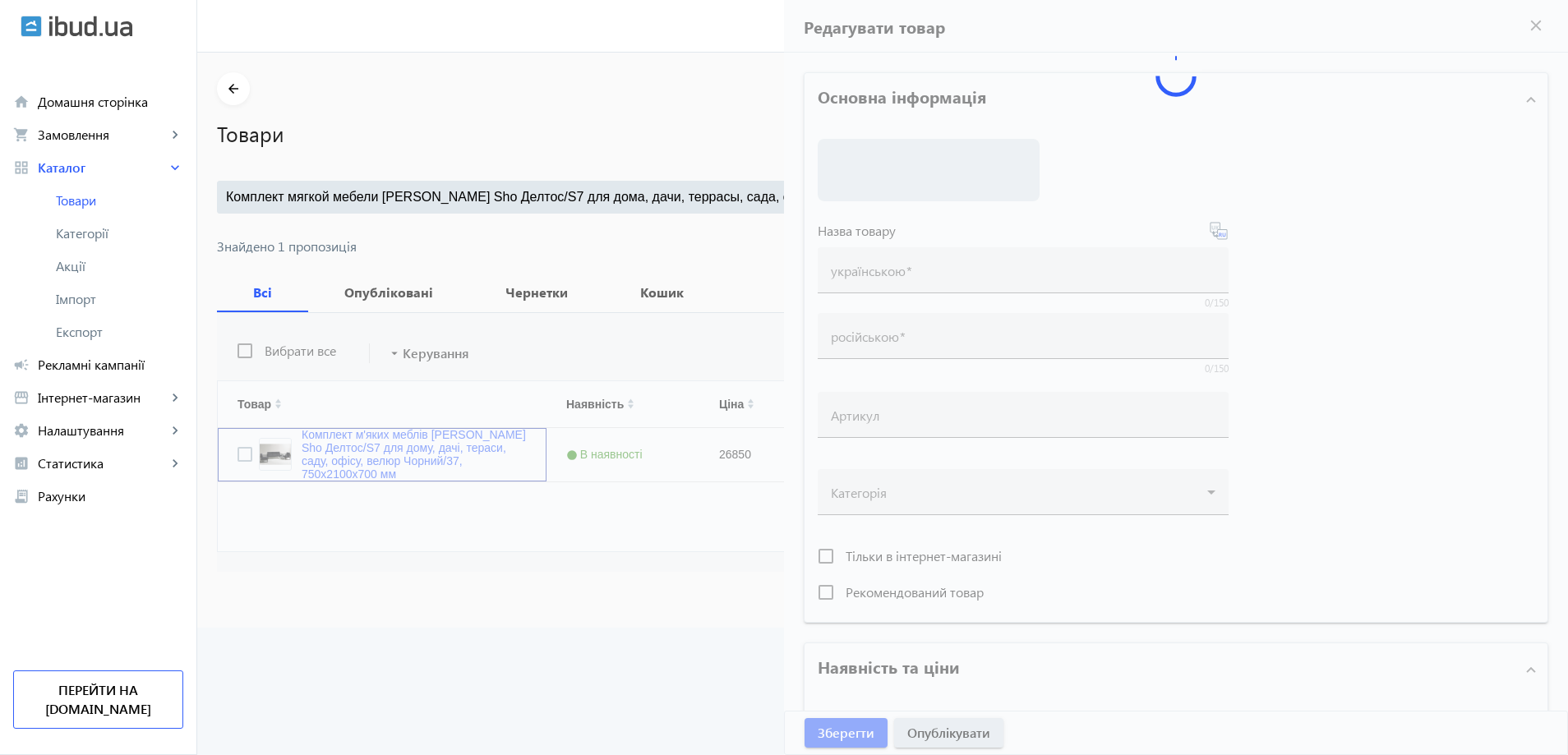
type input "Комплект м'яких меблів Tobi Sho Делтос/S7 для дому, дачі, тераси, саду, офісу, …"
type input "Комплект мягкой мебели Tobi Sho Делтос/S7 для дома, дачи, террасы, сада, офиса,…"
type input "26850"
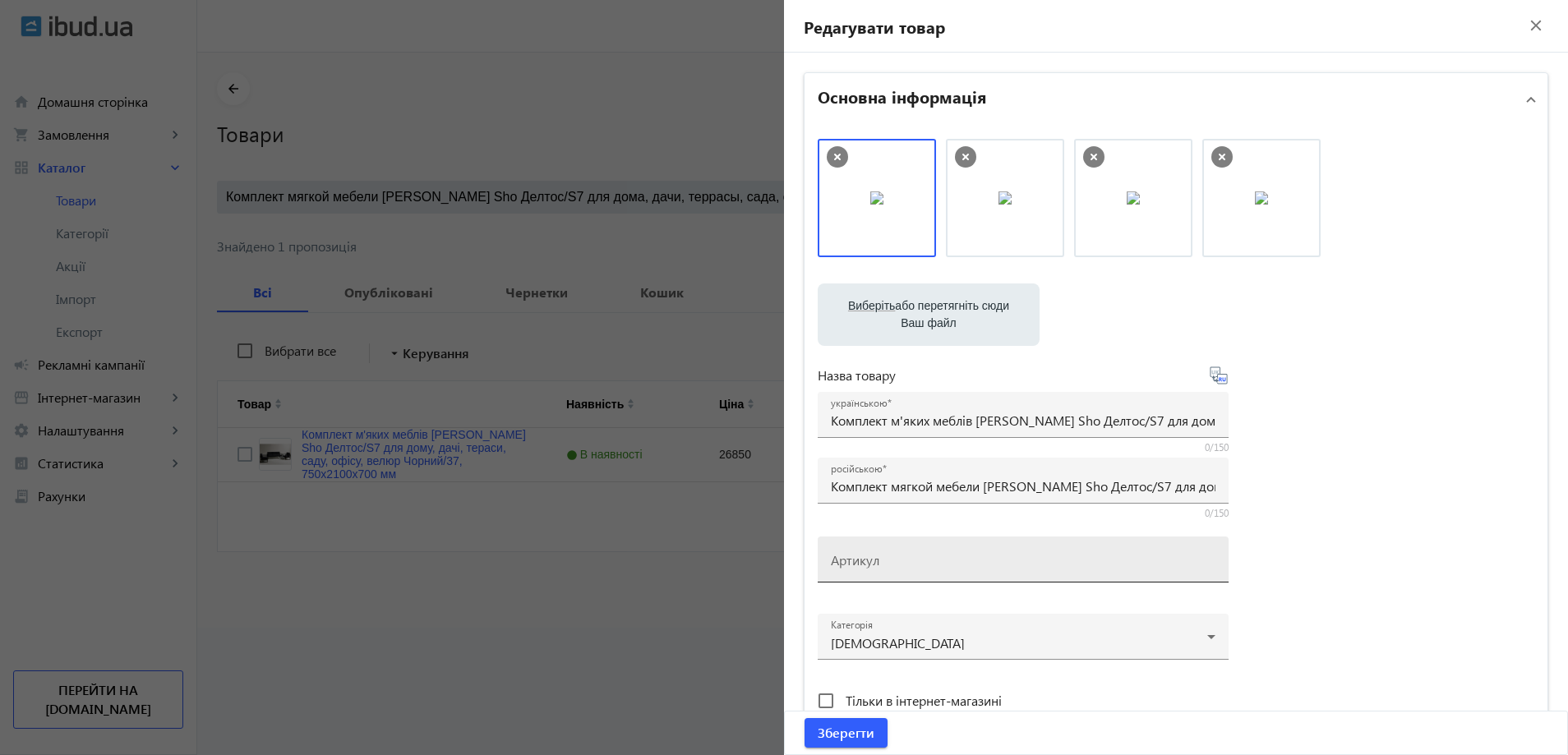
click at [887, 545] on div "Артикул" at bounding box center [1023, 559] width 385 height 46
paste input "Deltos/S7/210/37v"
drag, startPoint x: 854, startPoint y: 558, endPoint x: 777, endPoint y: 559, distance: 77.0
click at [784, 570] on div "Основна інформація Виберіть або перетягніть сюди Ваш файл 23147689e3718873ef097…" at bounding box center [1177, 712] width 784 height 1319
type input "Deltos/S7/210/37v"
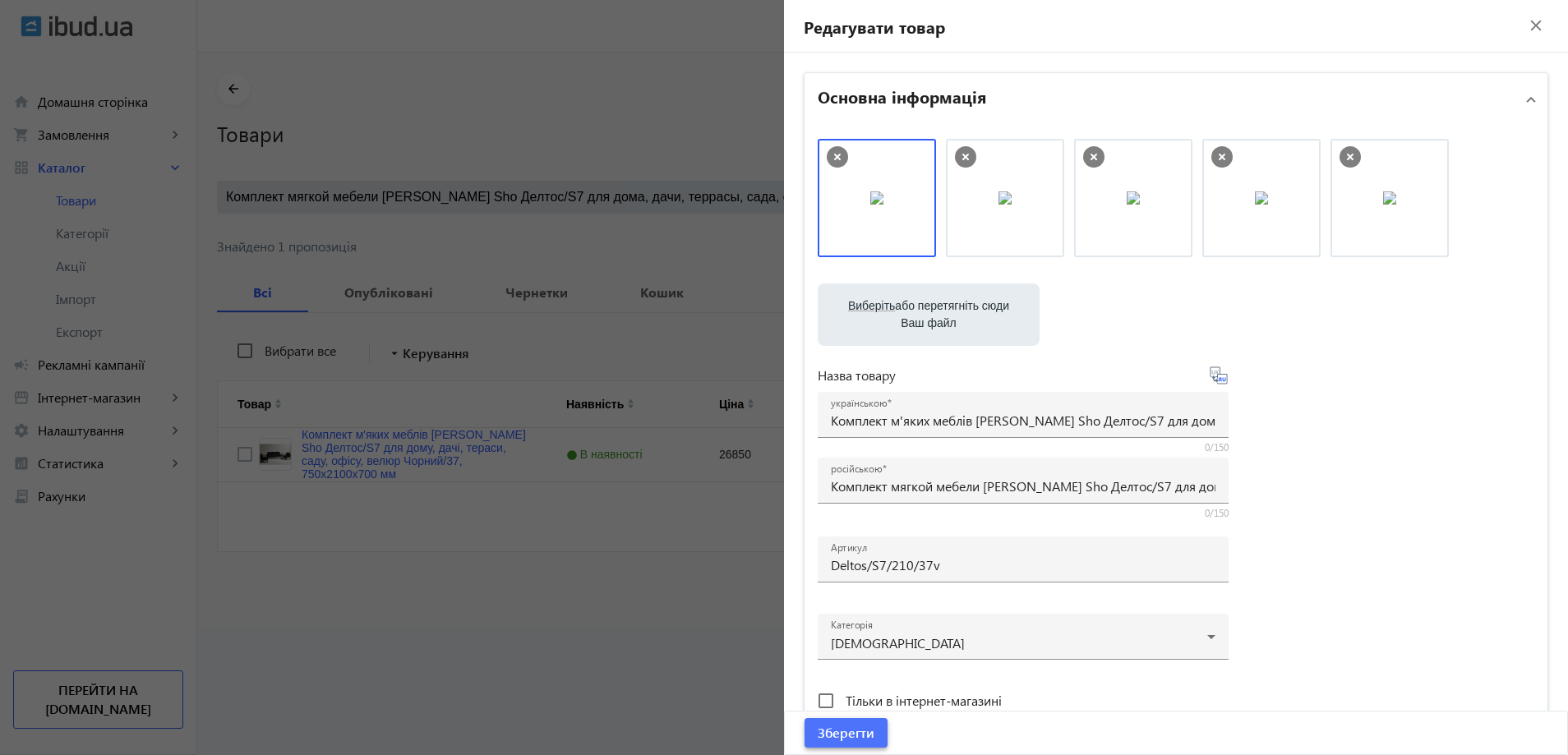
click at [850, 733] on span "Зберегти" at bounding box center [846, 733] width 57 height 18
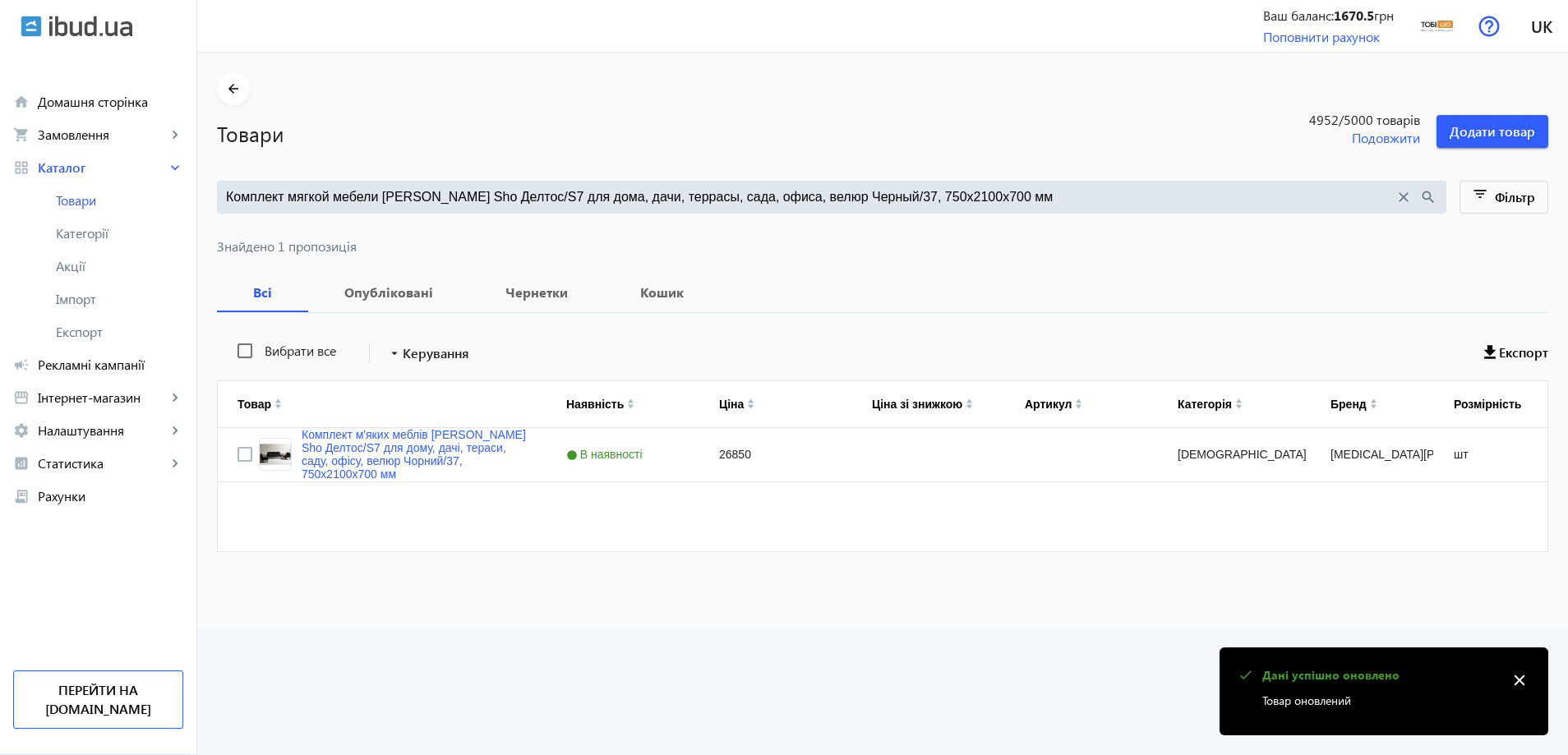
click at [631, 195] on input "Комплект мягкой мебели Tobi Sho Делтос/S7 для дома, дачи, террасы, сада, офиса,…" at bounding box center [810, 197] width 1168 height 18
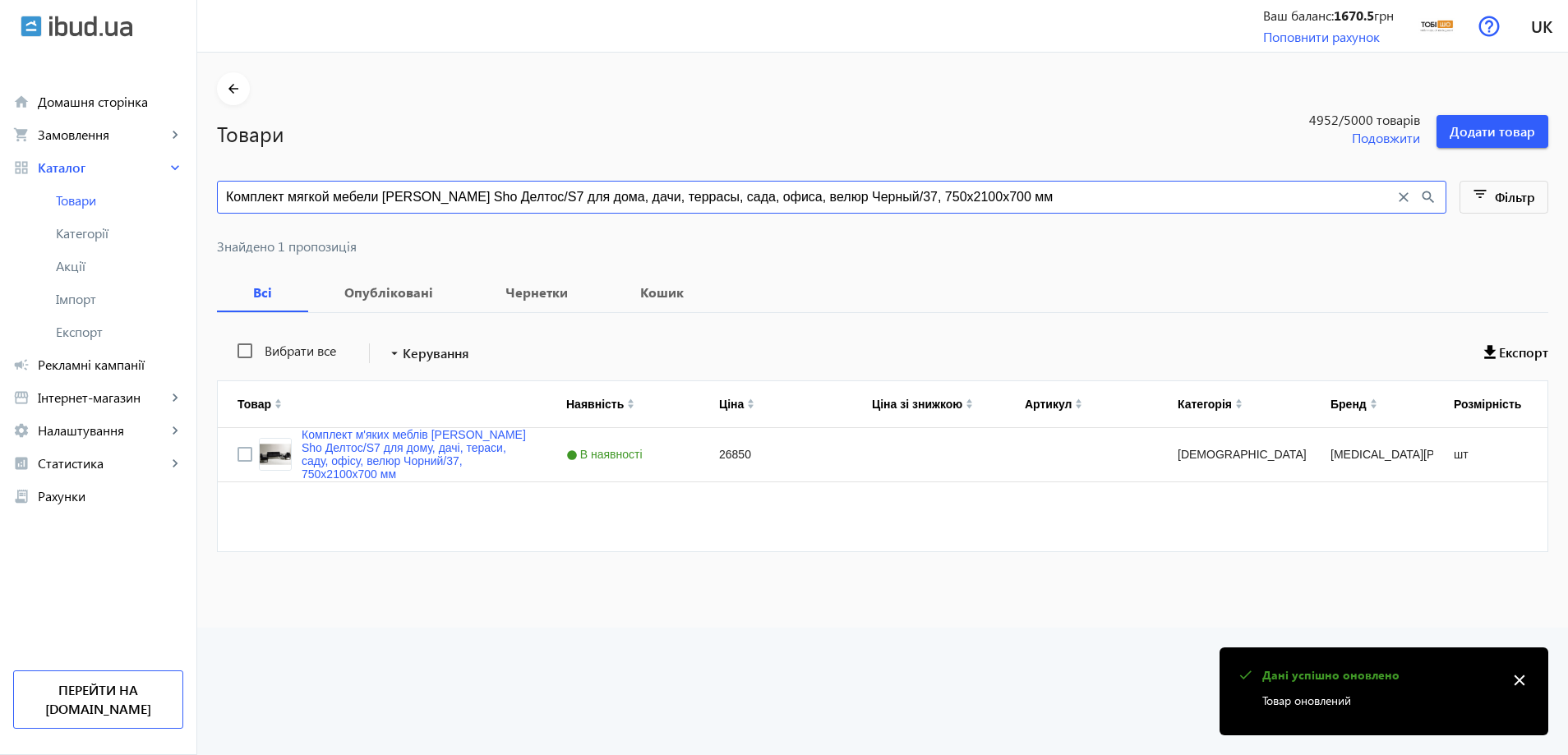
paste input "ветло-серый/29, 750х1100х700 мм 17952 грн"
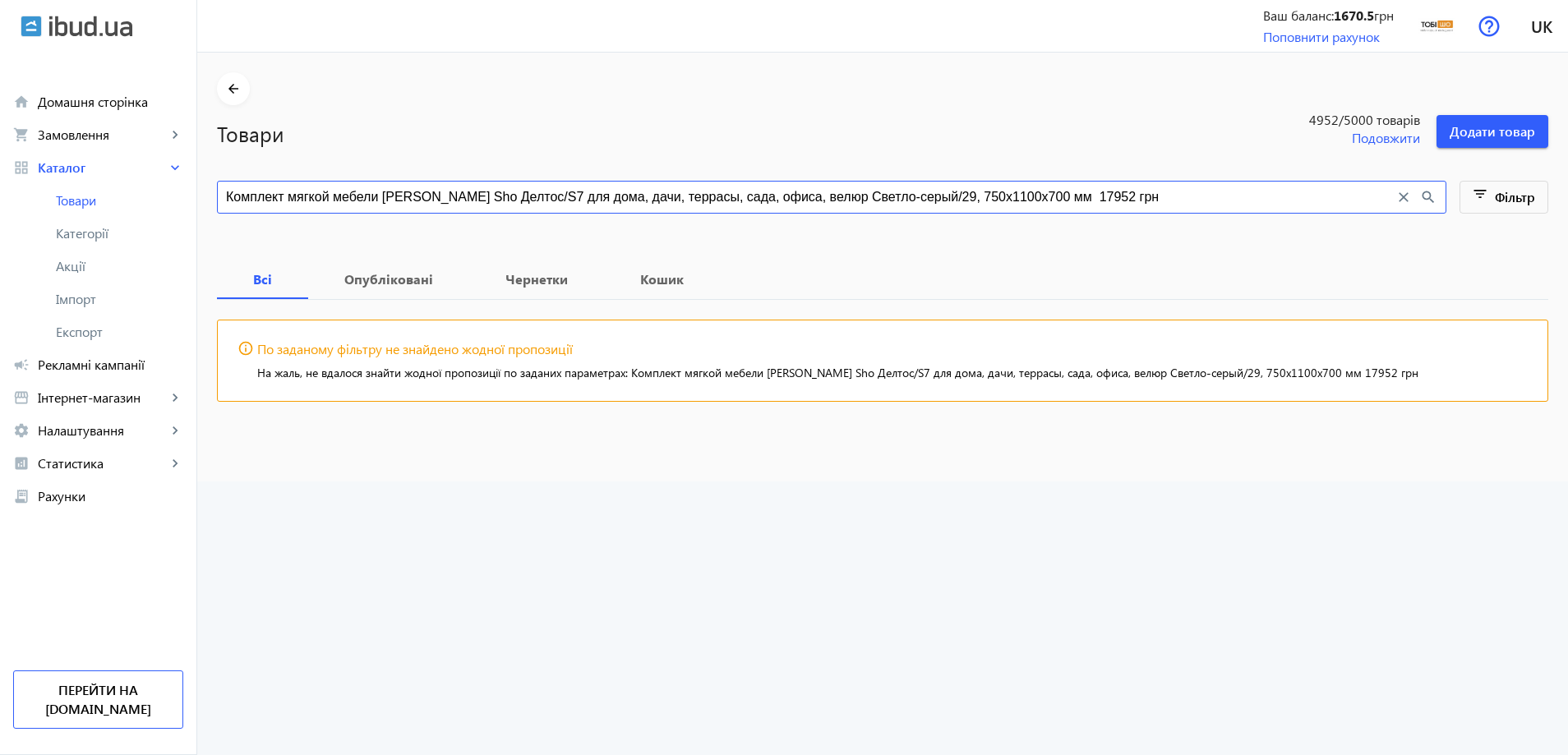
drag, startPoint x: 1070, startPoint y: 197, endPoint x: 997, endPoint y: 186, distance: 73.8
click at [997, 186] on div "Комплект мягкой мебели Tobi Sho Делтос/S7 для дома, дачи, террасы, сада, офиса,…" at bounding box center [831, 197] width 1230 height 33
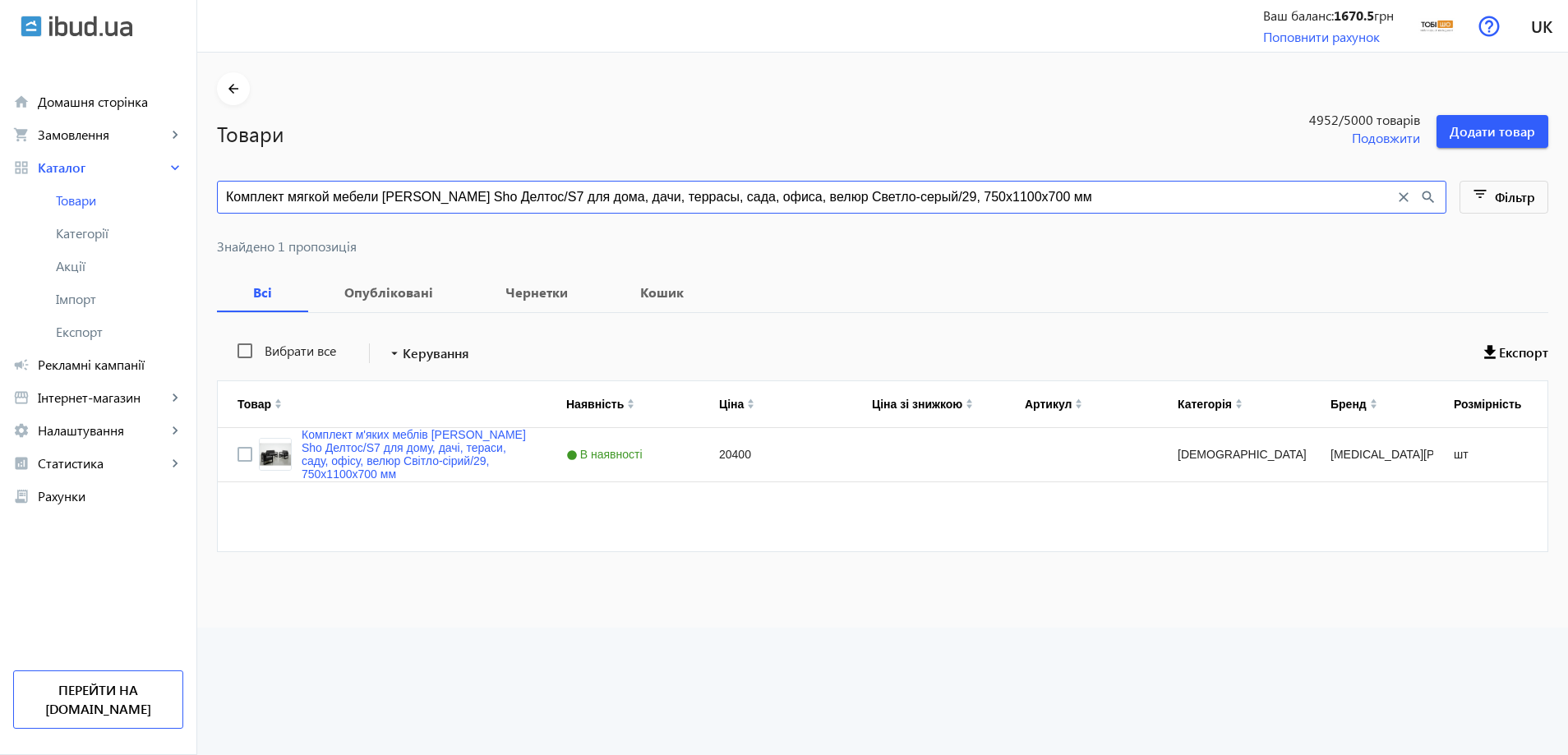
type input "Комплект мягкой мебели Tobi Sho Делтос/S7 для дома, дачи, террасы, сада, офиса,…"
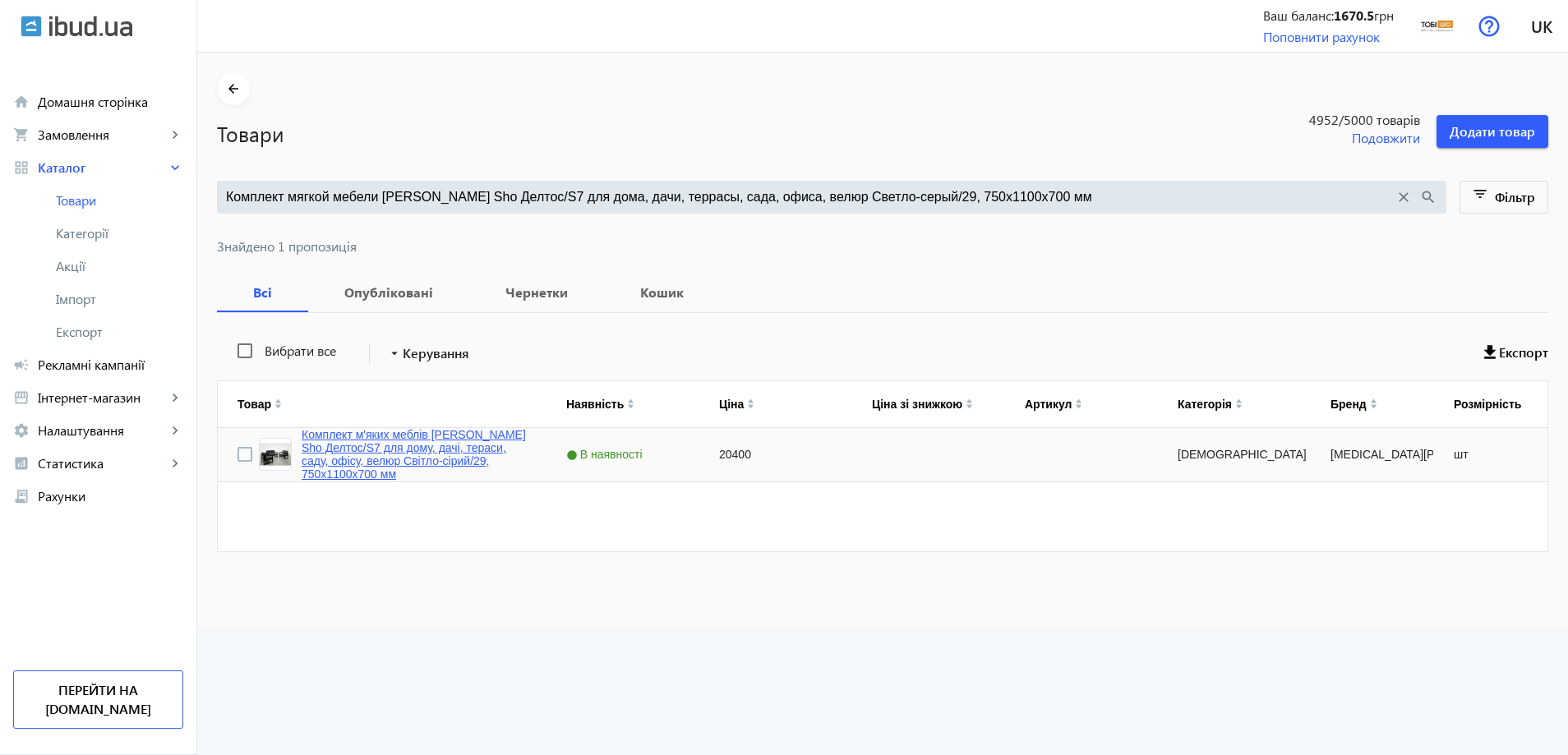
click at [392, 463] on link "Комплект м'яких меблів Tobi Sho Делтос/S7 для дому, дачі, тераси, саду, офісу, …" at bounding box center [413, 454] width 225 height 52
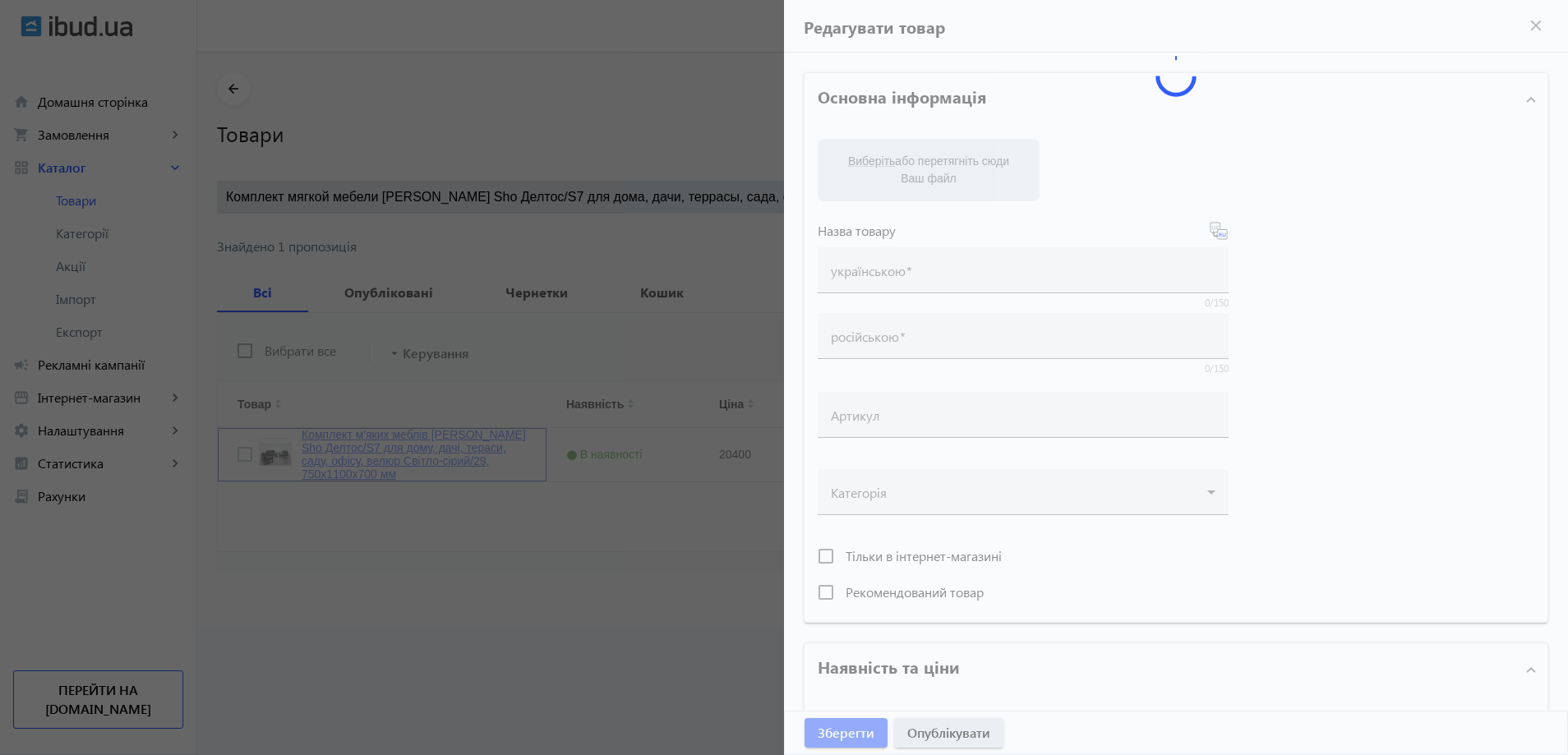
type input "Комплект м'яких меблів Tobi Sho Делтос/S7 для дому, дачі, тераси, саду, офісу, …"
type input "Комплект мягкой мебели Tobi Sho Делтос/S7 для дома, дачи, террасы, сада, офиса,…"
type input "20400"
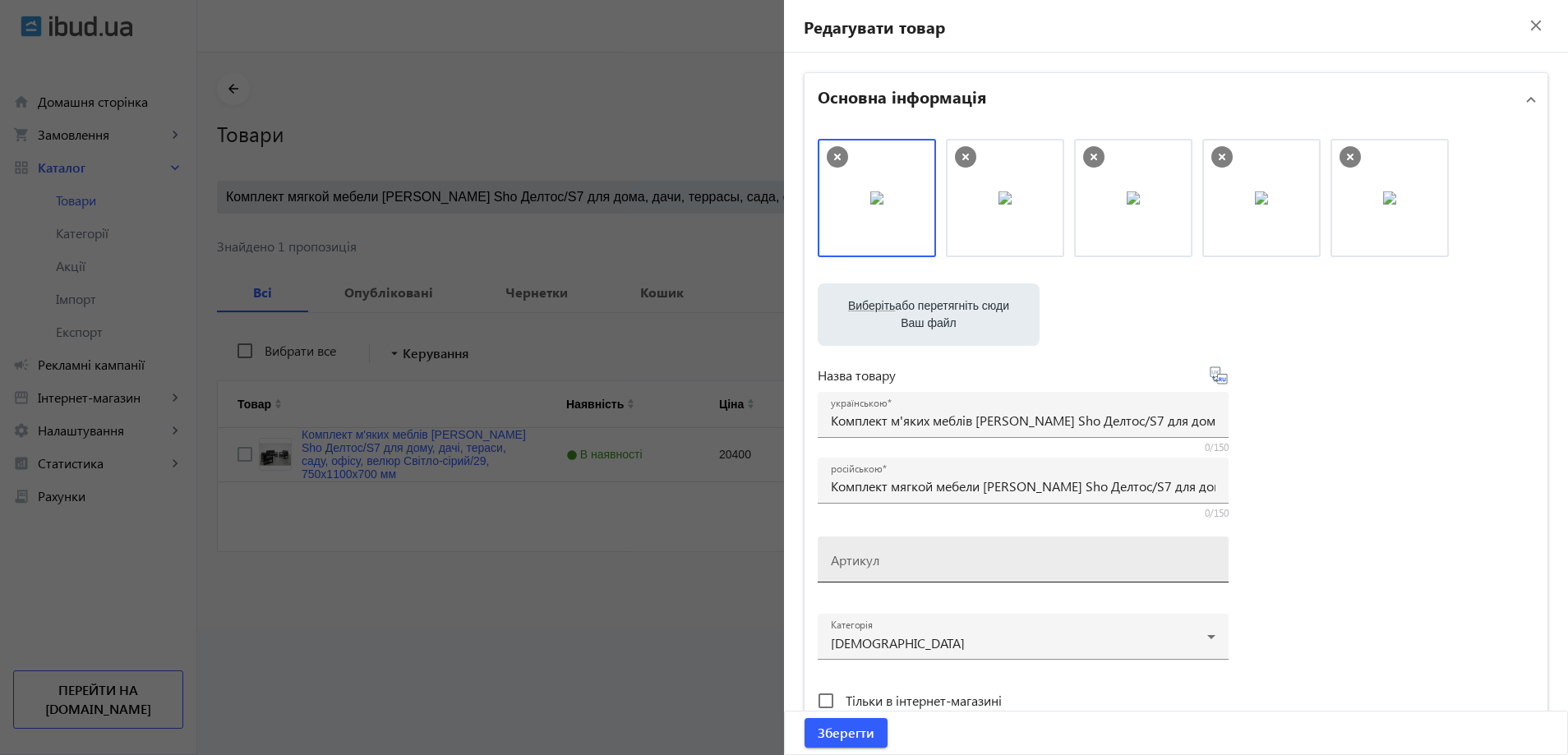
click at [876, 566] on input "Артикул" at bounding box center [1023, 565] width 385 height 17
paste input "Deltos/S7/110/29v"
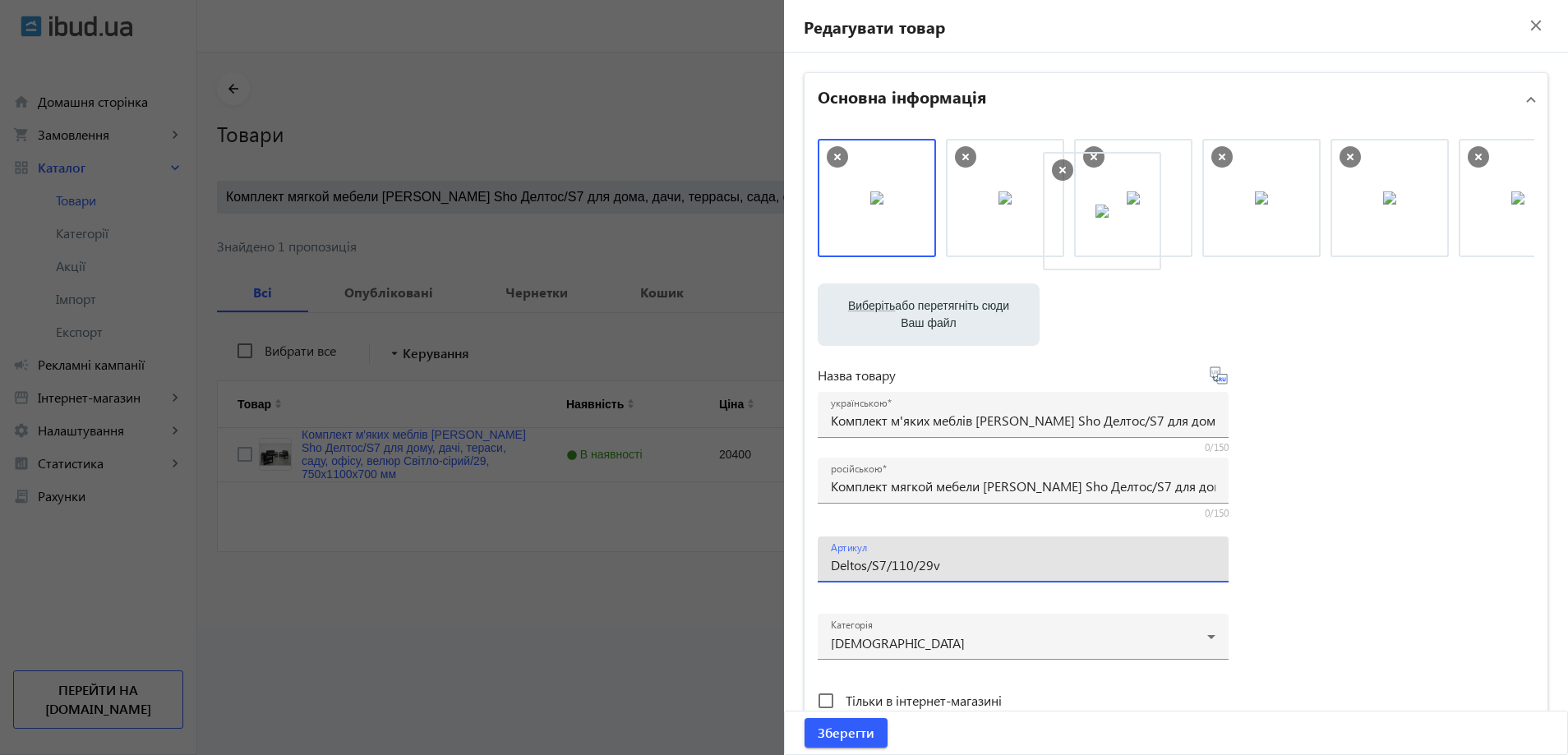
drag, startPoint x: 909, startPoint y: 199, endPoint x: 1145, endPoint y: 213, distance: 236.4
type input "Deltos/S7/110/29v"
click at [850, 731] on span "Зберегти" at bounding box center [846, 733] width 57 height 18
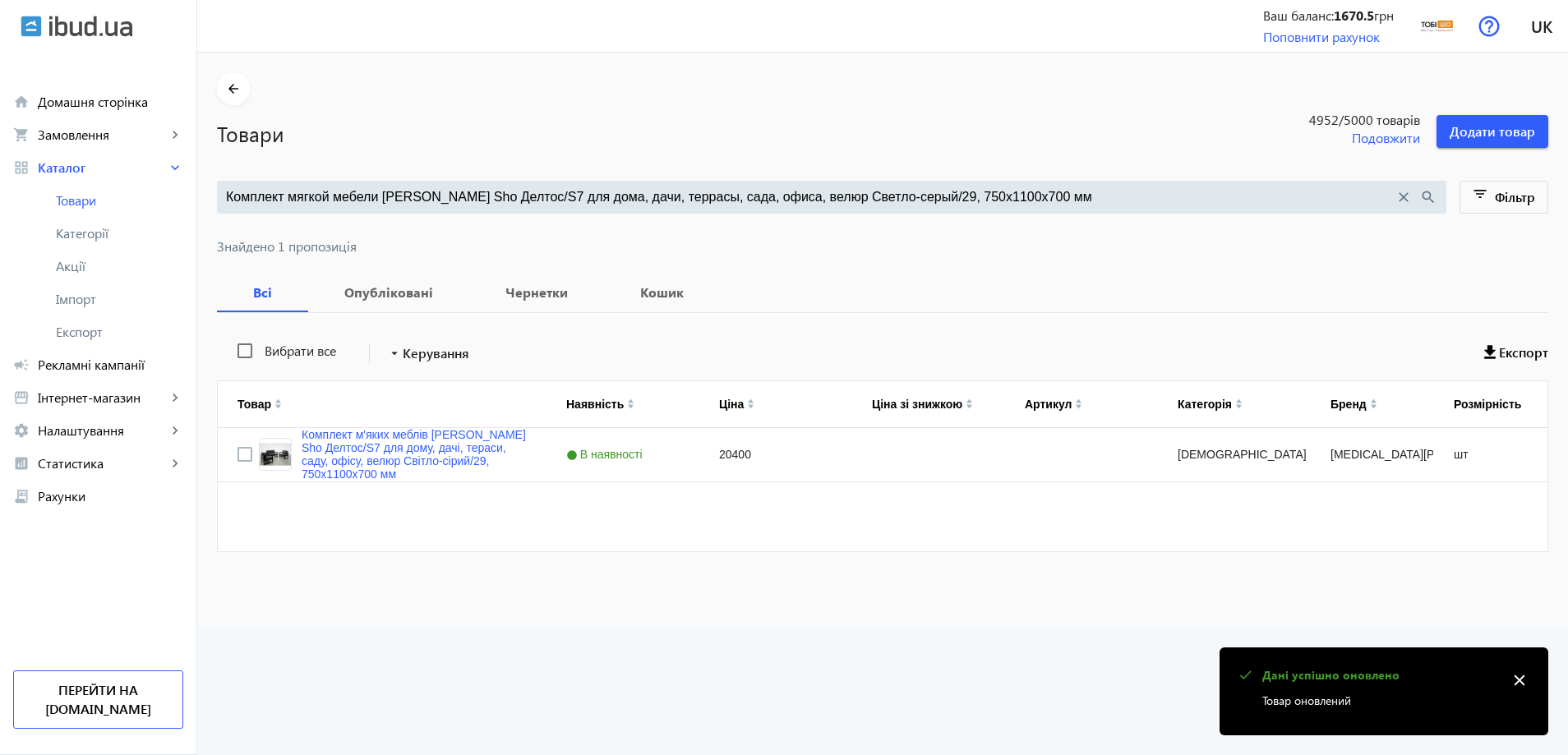
click at [601, 195] on input "Комплект мягкой мебели Tobi Sho Делтос/S7 для дома, дачи, террасы, сада, офиса,…" at bounding box center [810, 197] width 1168 height 18
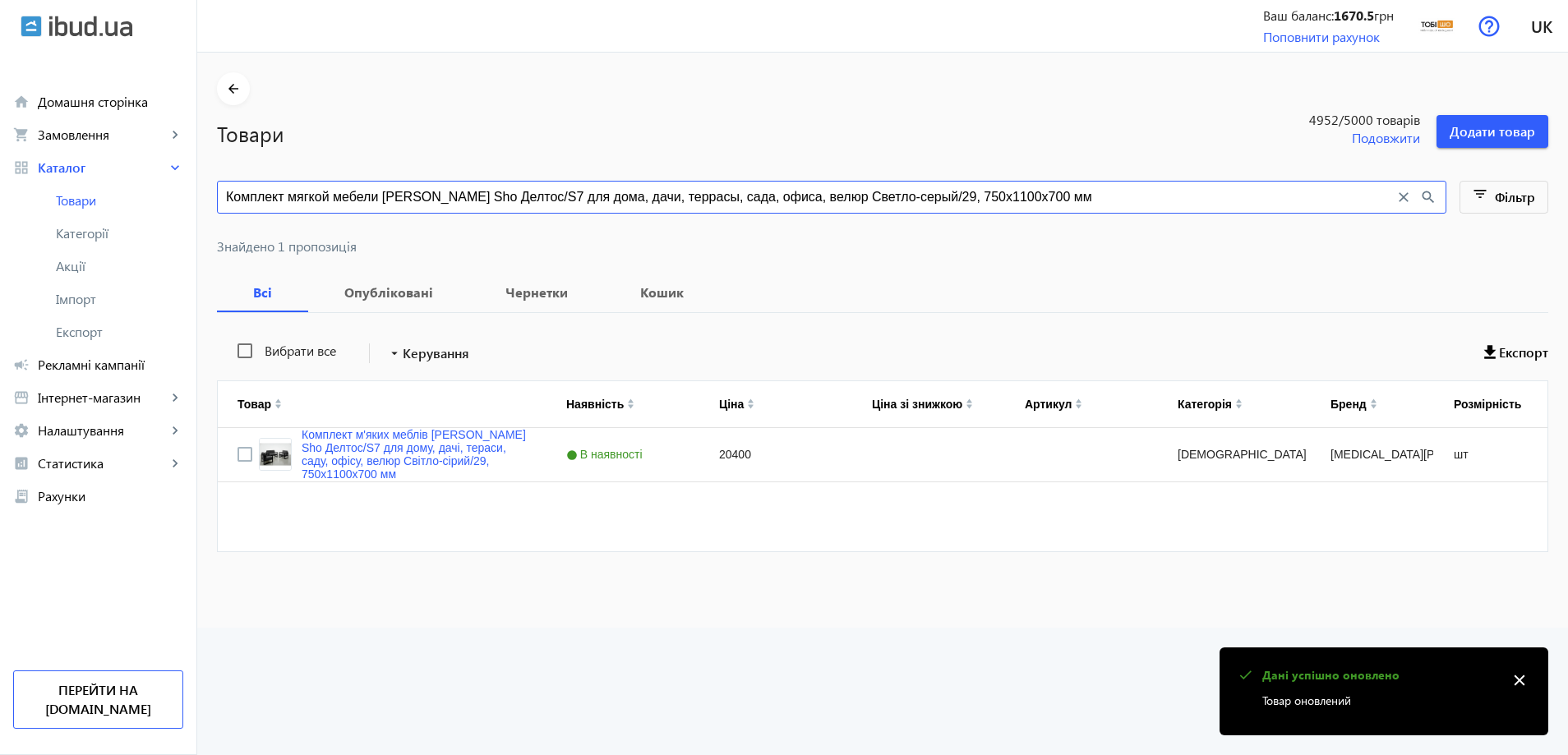
paste input "емно-серый/32"
type input "Комплект мягкой мебели Tobi Sho Делтос/S7 для дома, дачи, террасы, сада, офиса,…"
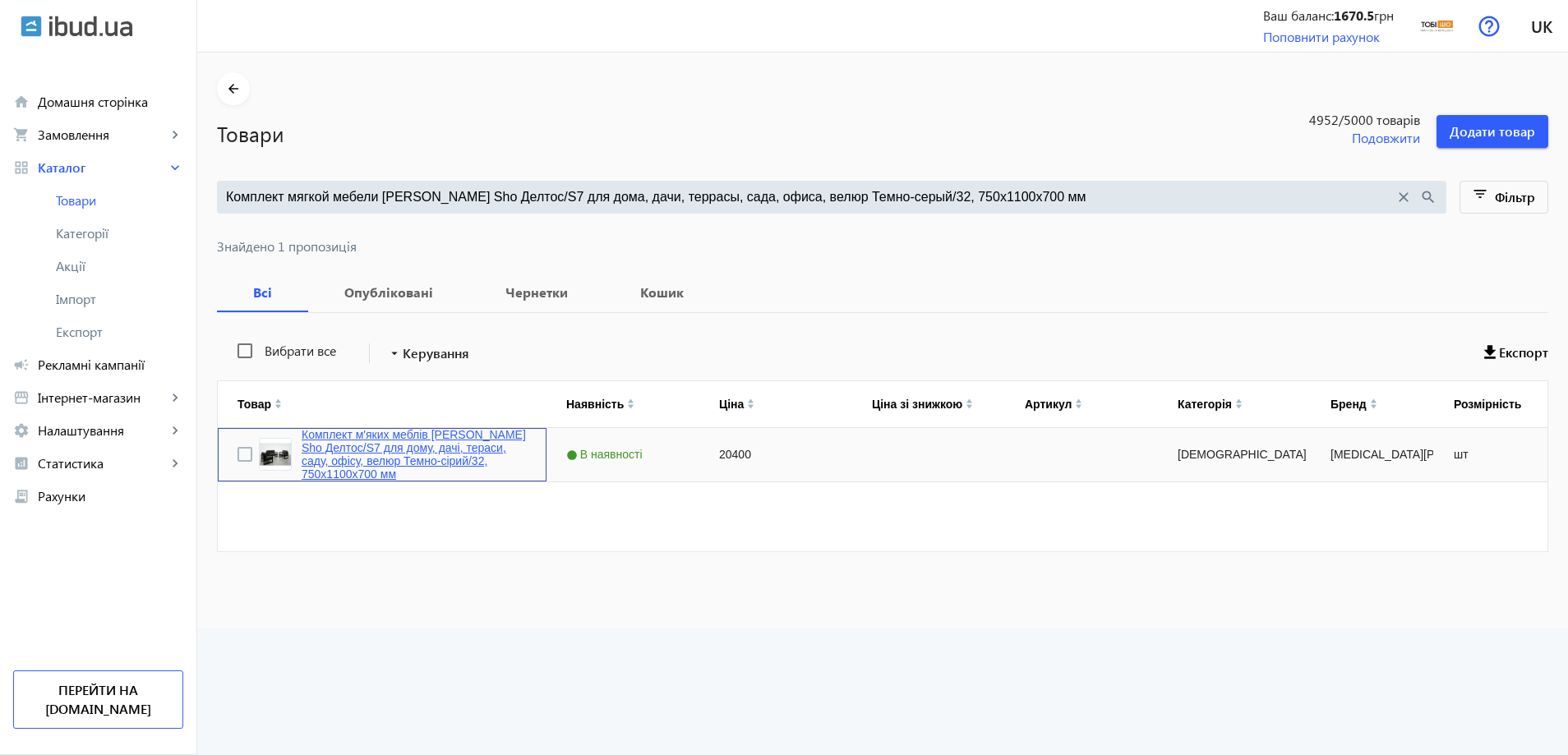
click at [425, 440] on link "Комплект м'яких меблів Tobi Sho Делтос/S7 для дому, дачі, тераси, саду, офісу, …" at bounding box center [413, 454] width 225 height 52
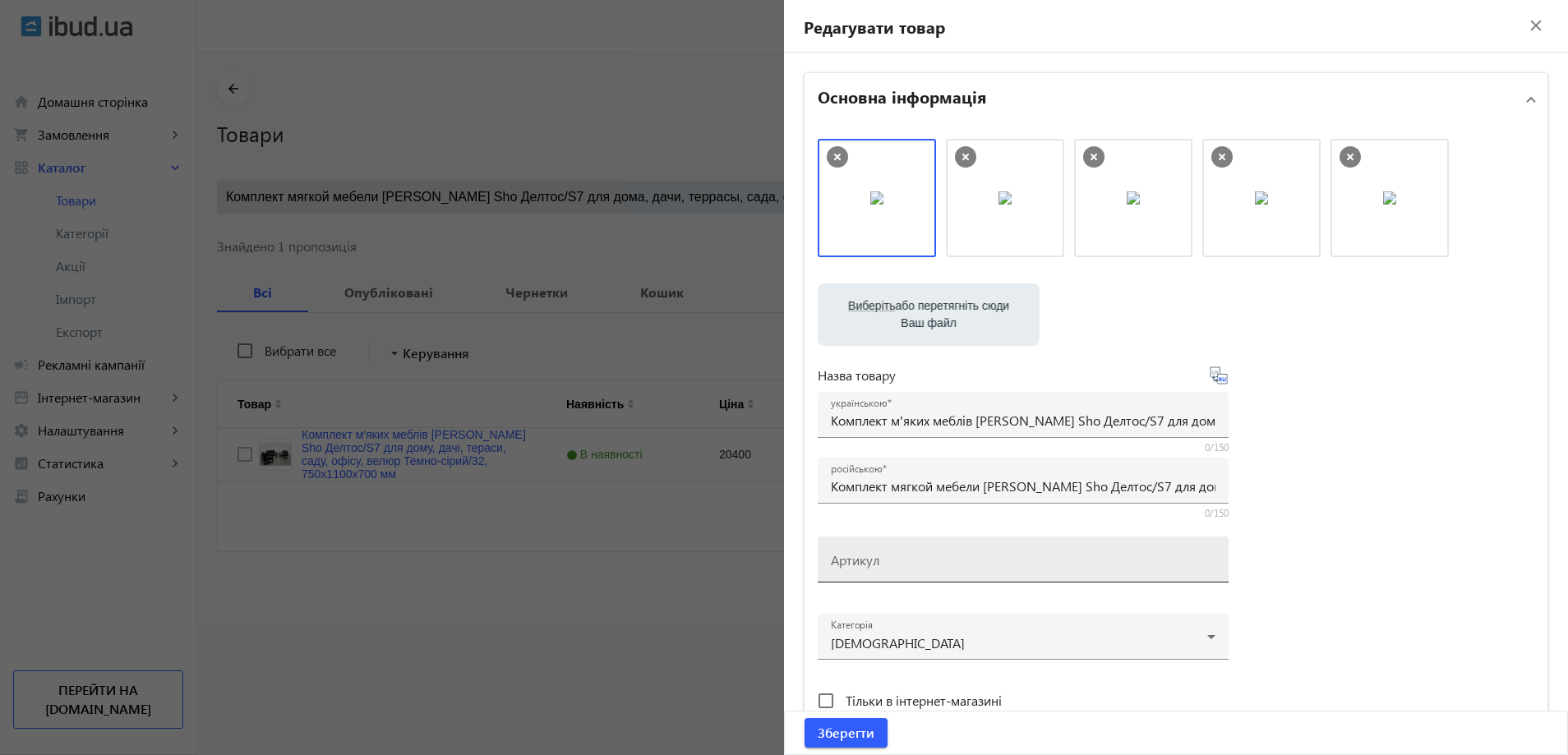
click at [861, 565] on mat-label "Артикул" at bounding box center [855, 559] width 49 height 17
click at [861, 565] on input "Артикул" at bounding box center [1023, 565] width 385 height 17
paste input "Deltos/S7/110/32v"
type input "Deltos/S7/110/32v"
click at [851, 721] on span "submit" at bounding box center [846, 733] width 83 height 39
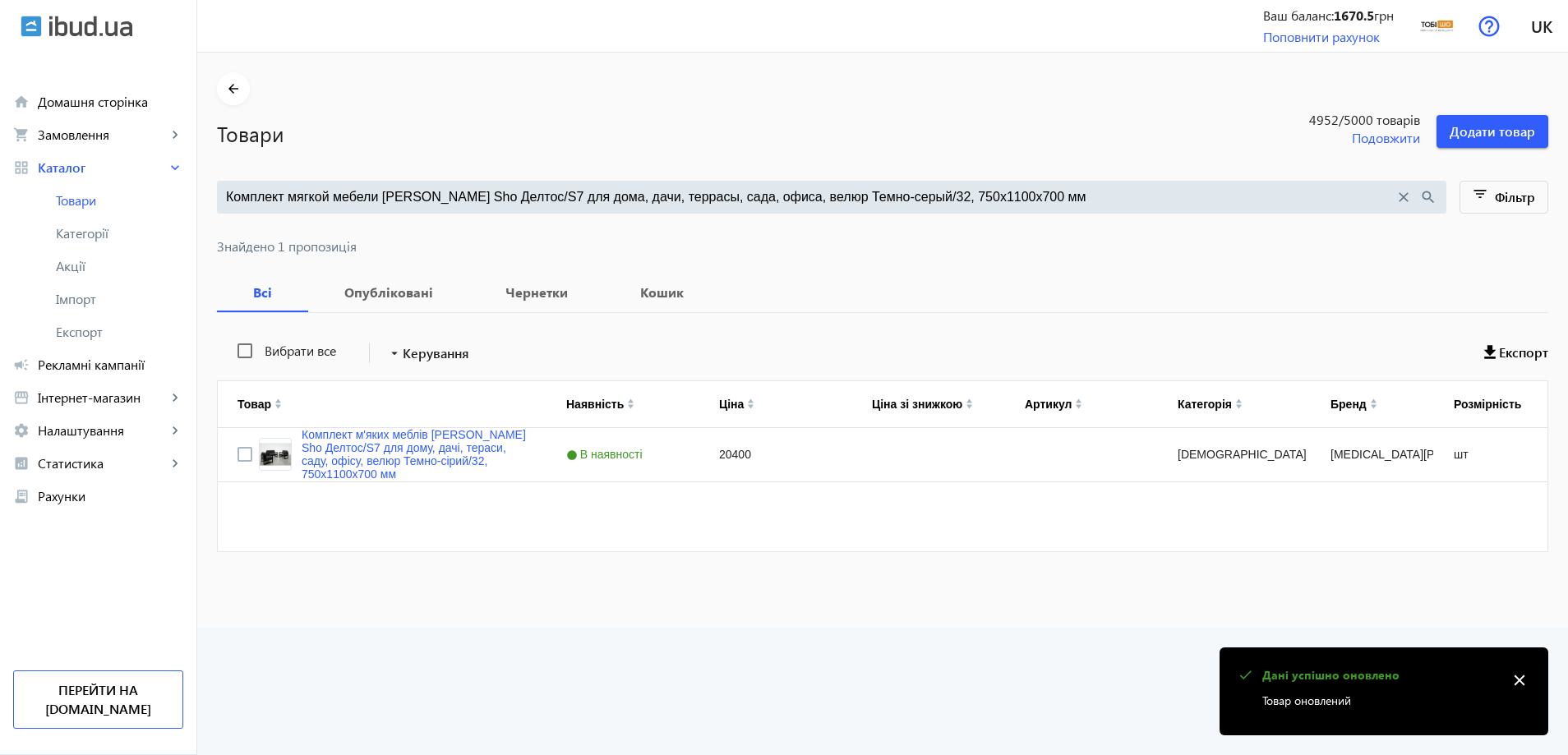
click at [514, 201] on input "Комплект мягкой мебели Tobi Sho Делтос/S7 для дома, дачи, террасы, сада, офиса,…" at bounding box center [810, 197] width 1168 height 18
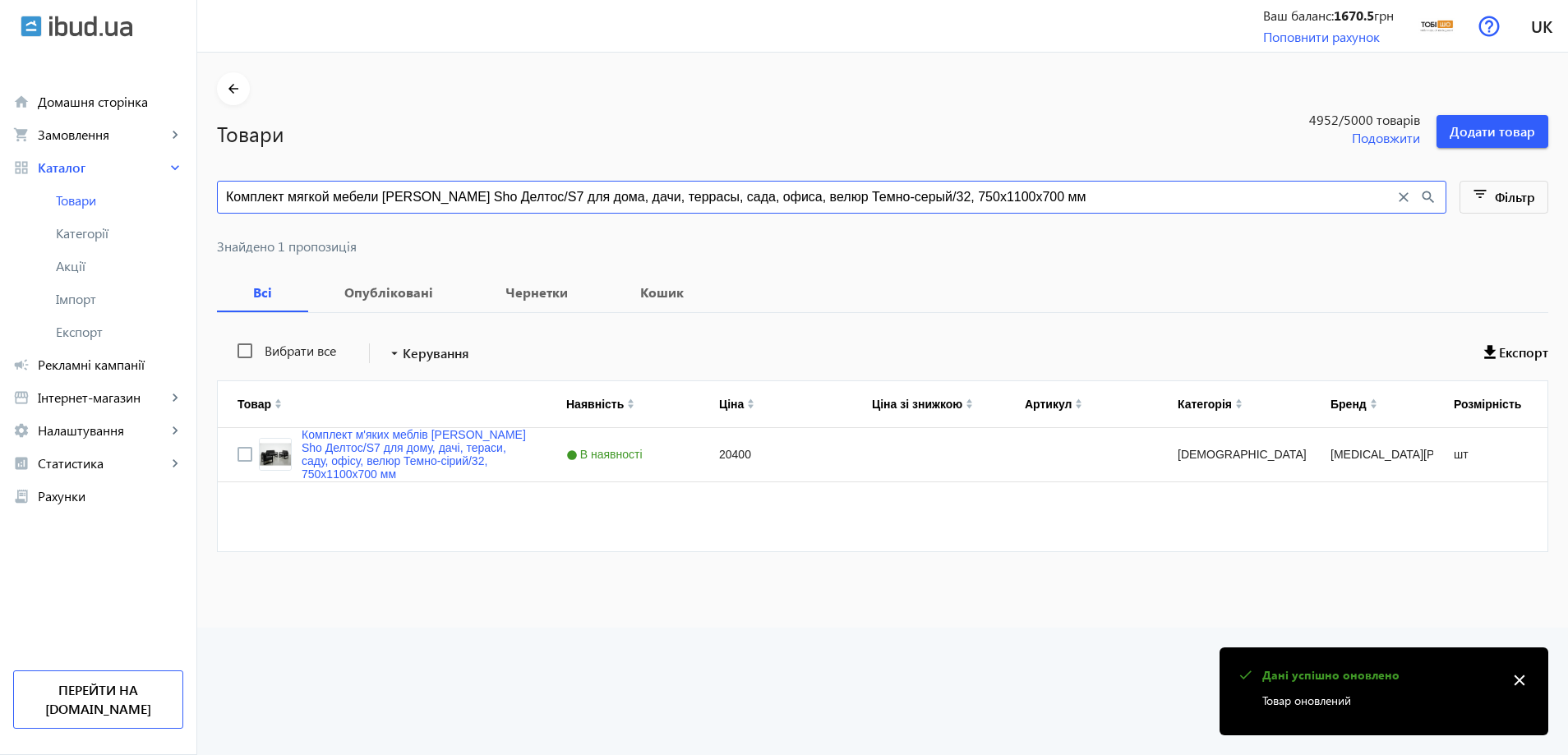
paste input "удой/2"
type input "Комплект мягкой мебели Tobi Sho Делтос/S7 для дома, дачи, террасы, сада, офиса,…"
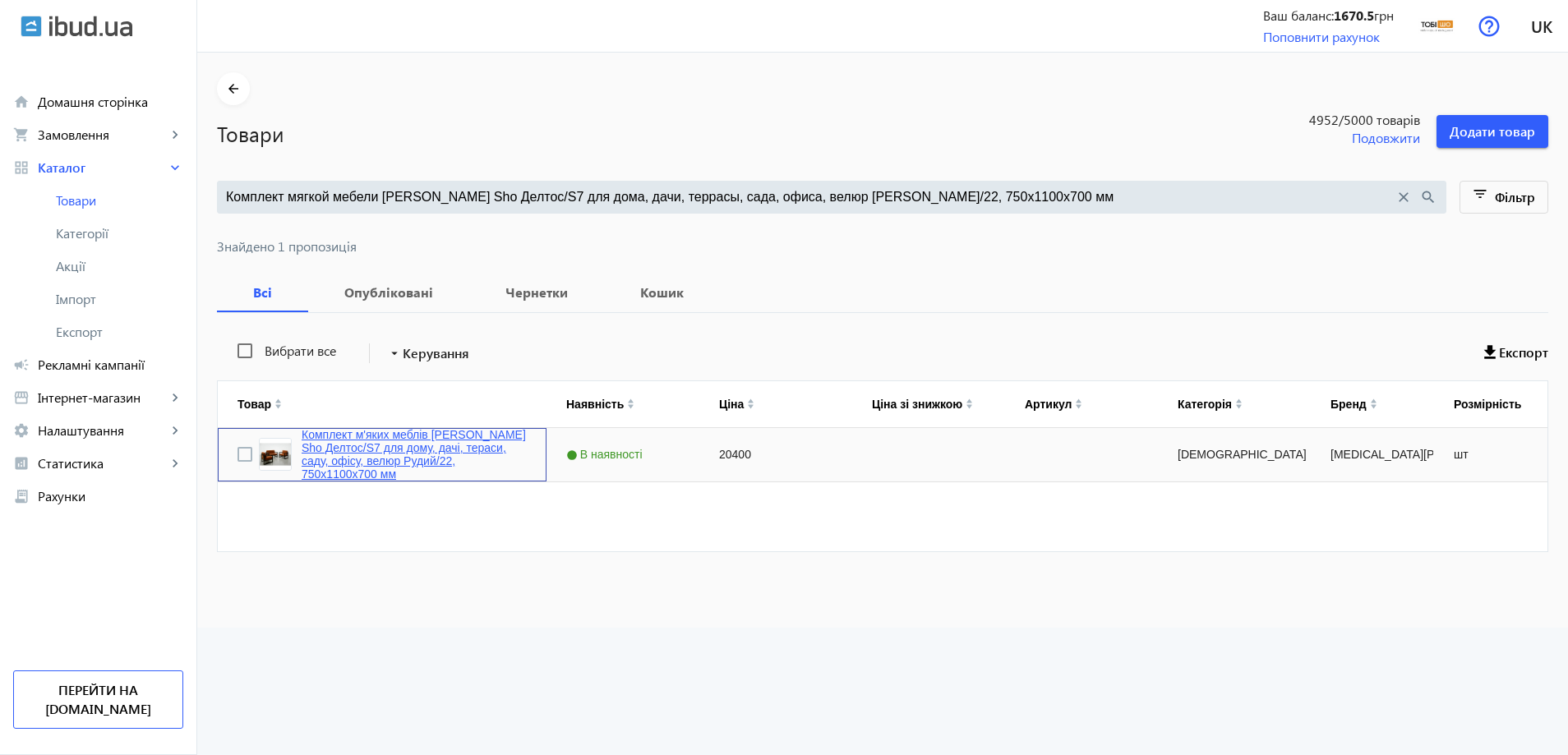
click at [351, 456] on link "Комплект м'яких меблів Tobi Sho Делтос/S7 для дому, дачі, тераси, саду, офісу, …" at bounding box center [413, 454] width 225 height 52
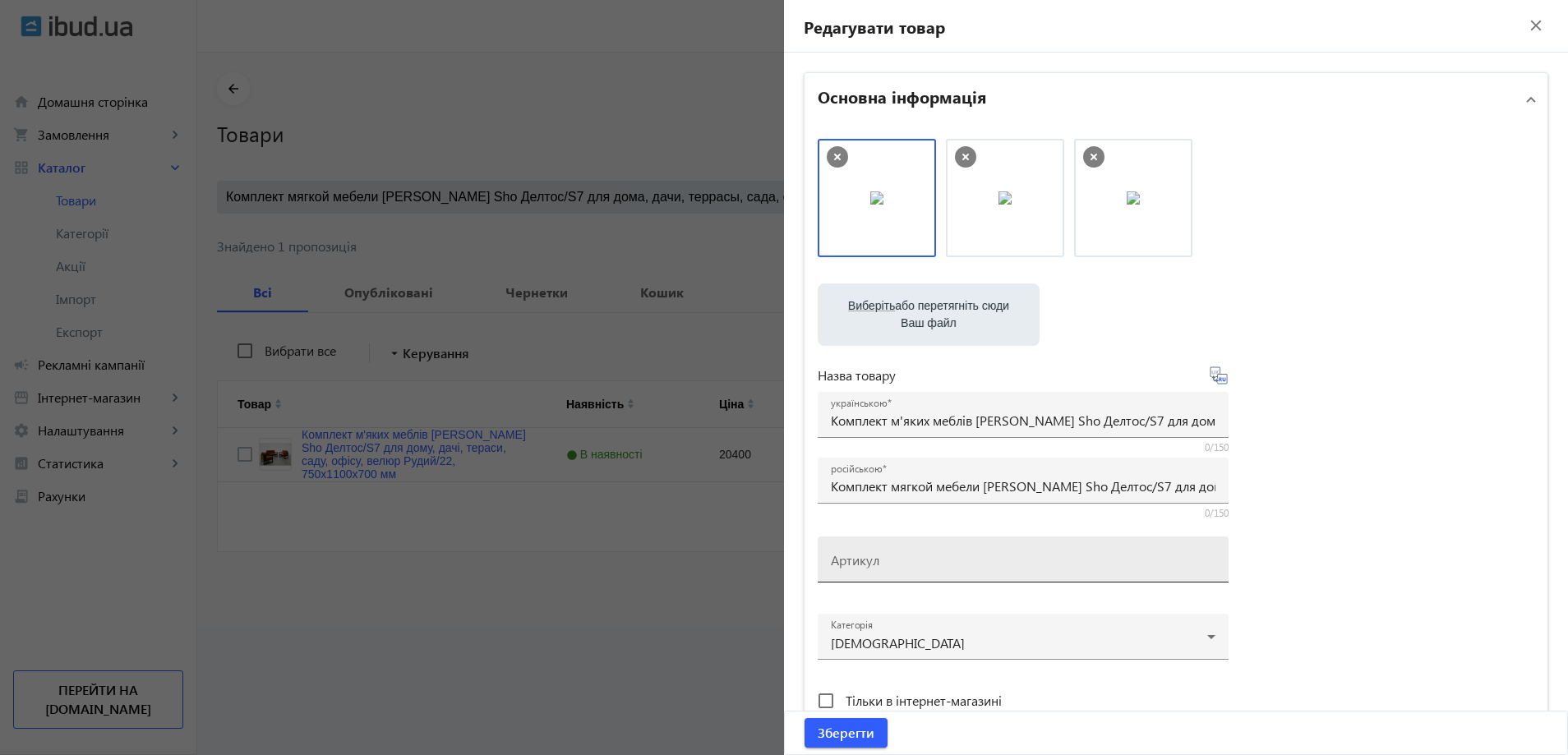
click at [874, 571] on div "Артикул" at bounding box center [1023, 559] width 385 height 46
paste input "Deltos/S7/110/22v"
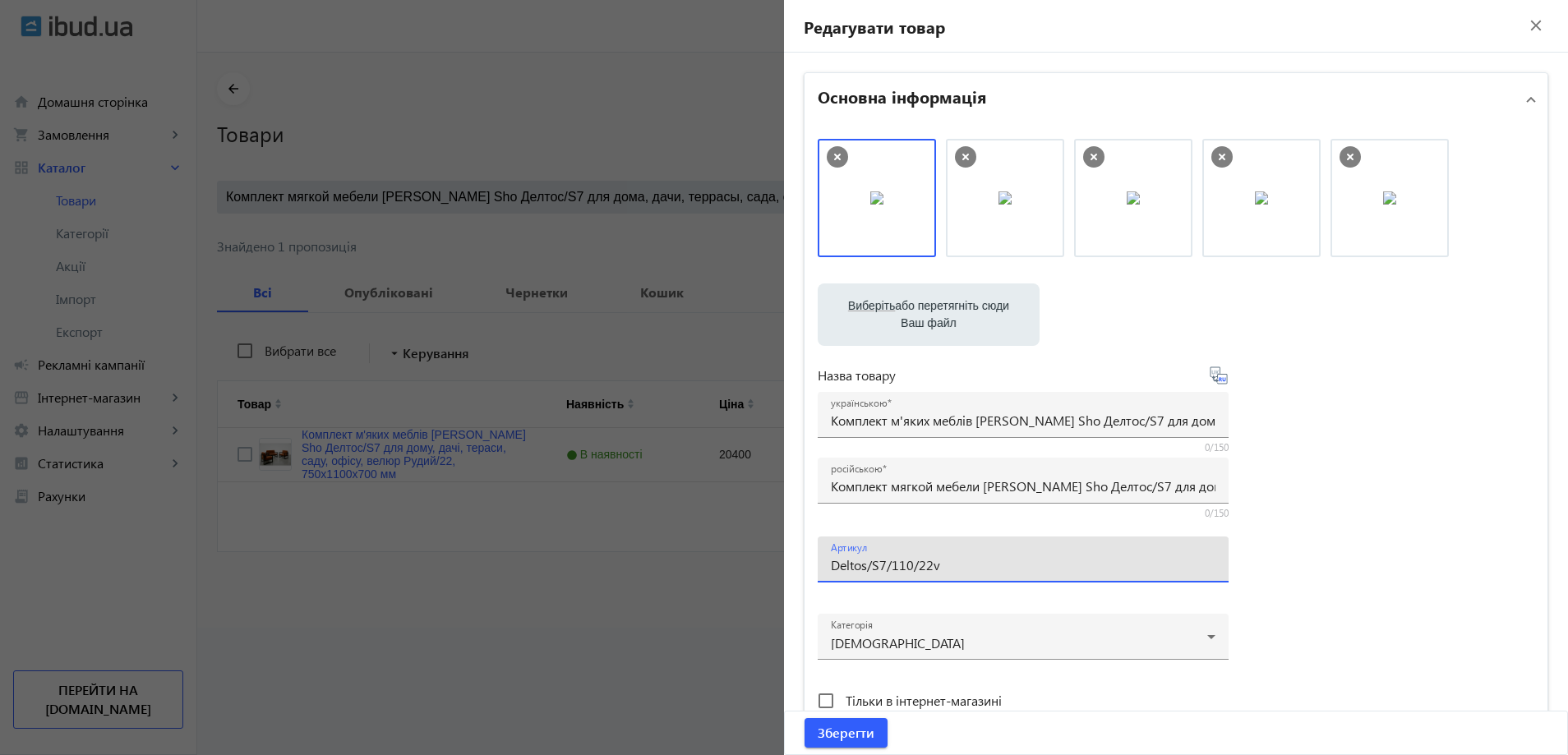
drag, startPoint x: 853, startPoint y: 574, endPoint x: 840, endPoint y: 577, distance: 13.3
click at [840, 577] on div "Артикул Deltos/S7/110/22v" at bounding box center [1023, 559] width 385 height 46
drag, startPoint x: 852, startPoint y: 567, endPoint x: 798, endPoint y: 558, distance: 54.7
click at [798, 558] on div "Основна інформація Виберіть або перетягніть сюди Ваш файл 24543689e372b54014316…" at bounding box center [1177, 712] width 784 height 1319
type input "Deltos/S7/110/22v"
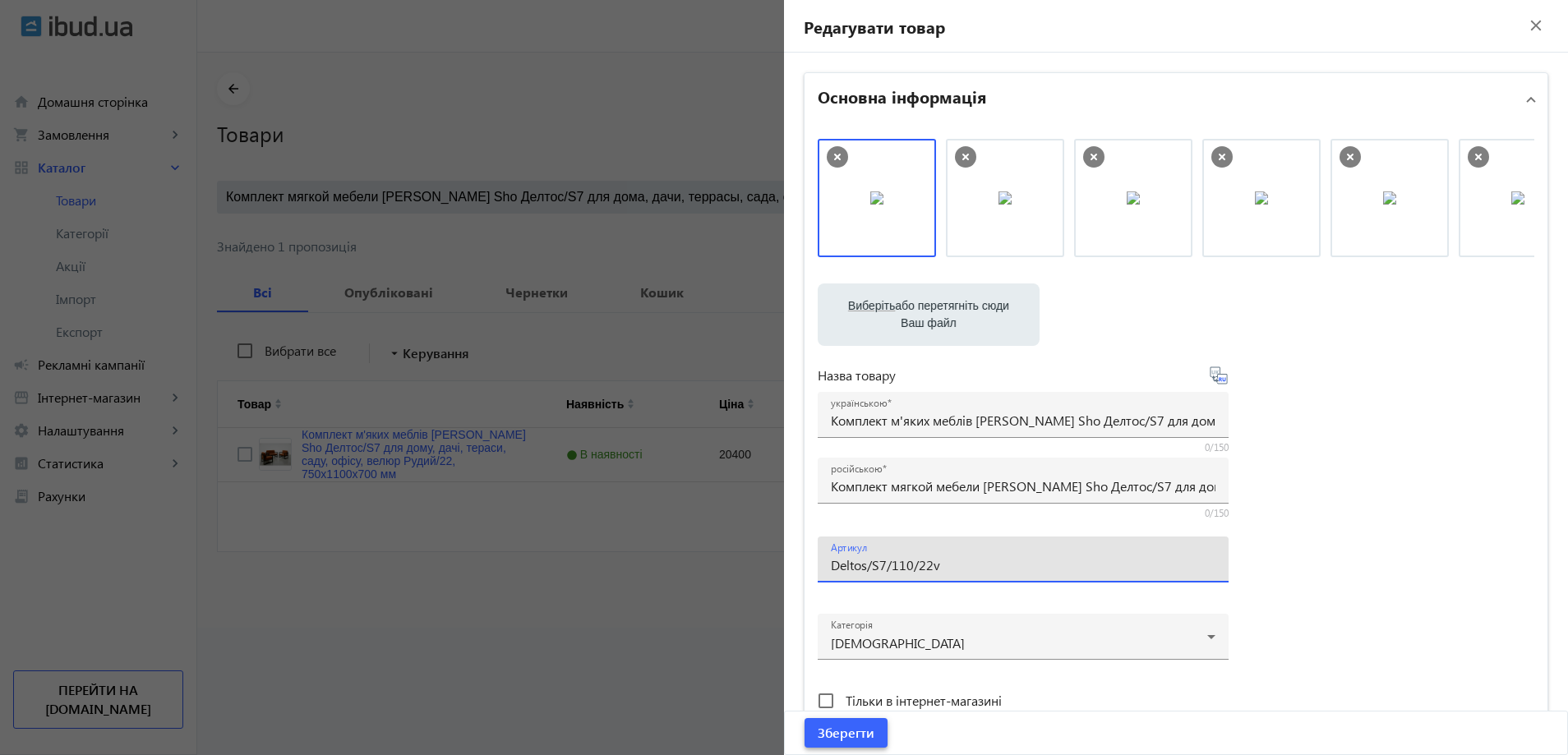
click at [834, 731] on span "Зберегти" at bounding box center [846, 733] width 57 height 18
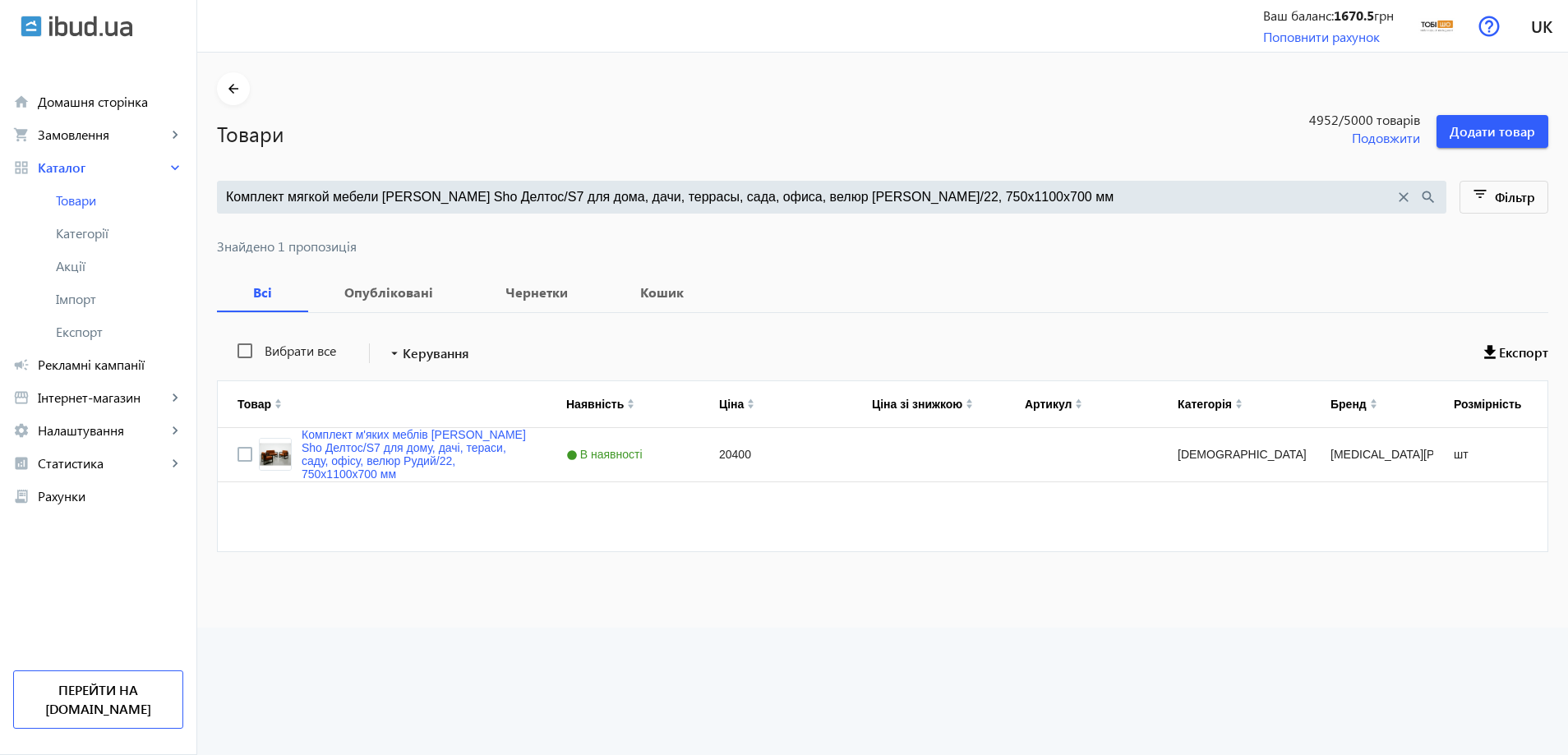
click at [464, 188] on input "Комплект мягкой мебели Tobi Sho Делтос/S7 для дома, дачи, террасы, сада, офиса,…" at bounding box center [810, 197] width 1168 height 18
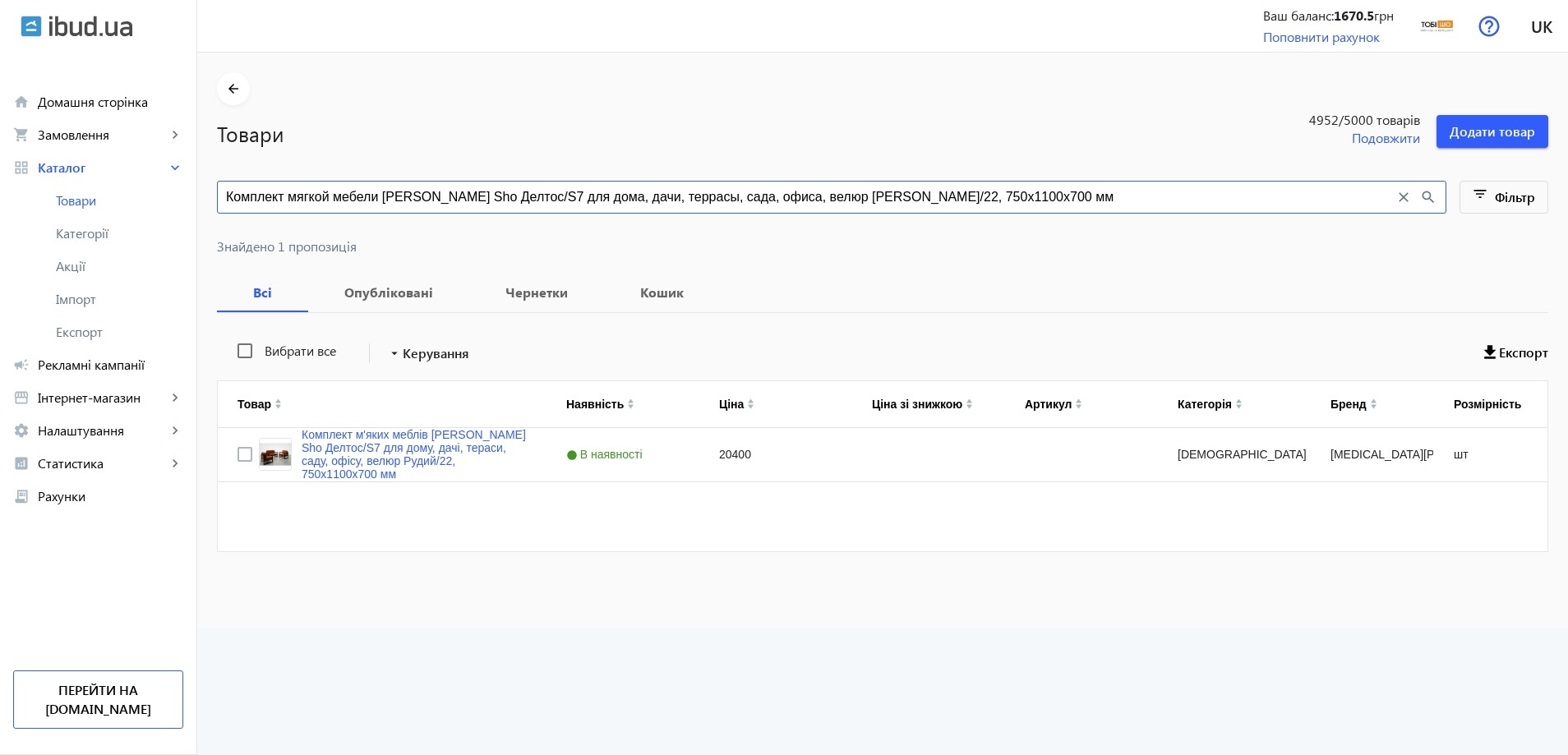
paste input "орская волна/13, 750х2"
type input "Комплект мягкой мебели Tobi Sho Делтос/S7 для дома, дачи, террасы, сада, офиса,…"
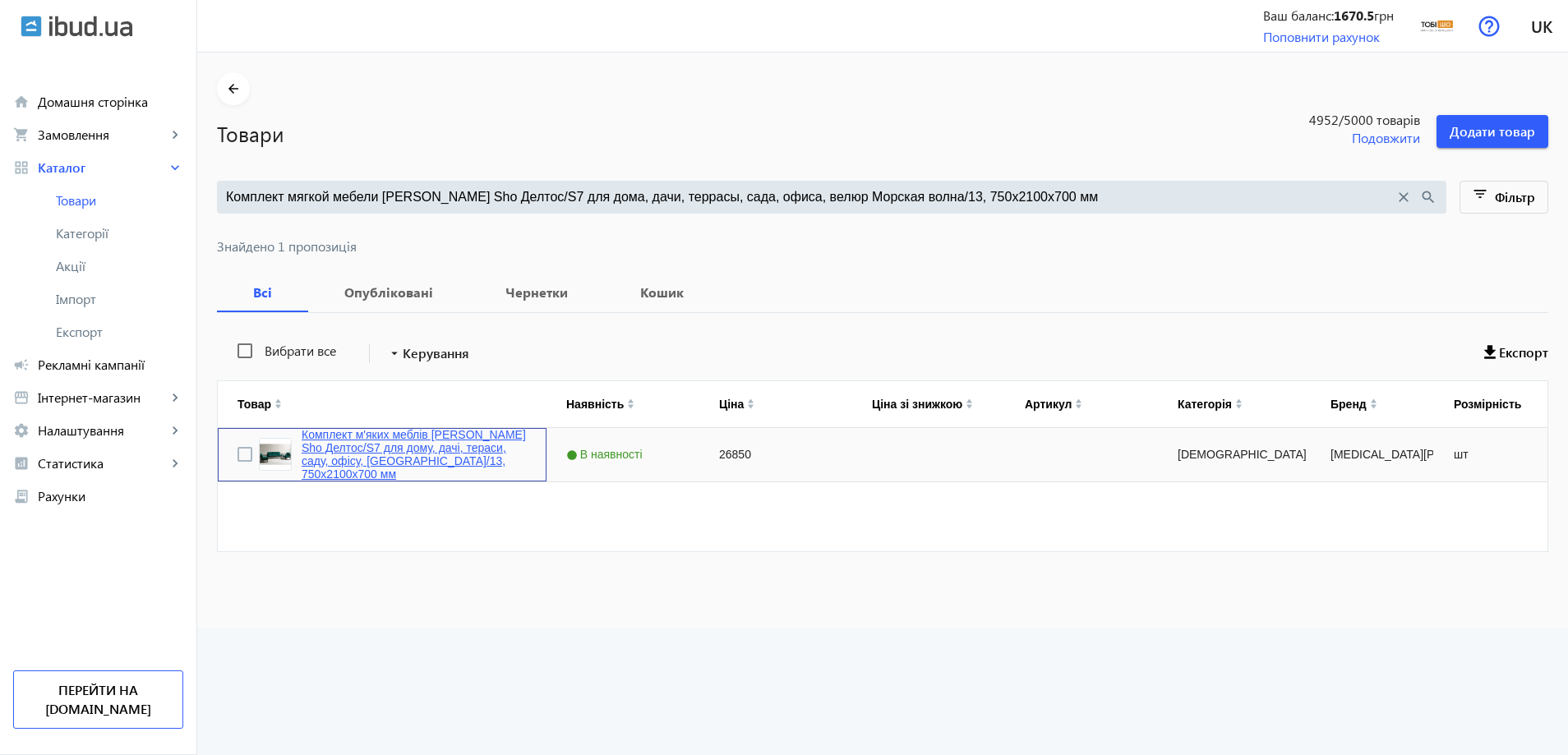
click at [346, 470] on link "Комплект м'яких меблів Tobi Sho Делтос/S7 для дому, дачі, тераси, саду, офісу, …" at bounding box center [413, 454] width 225 height 52
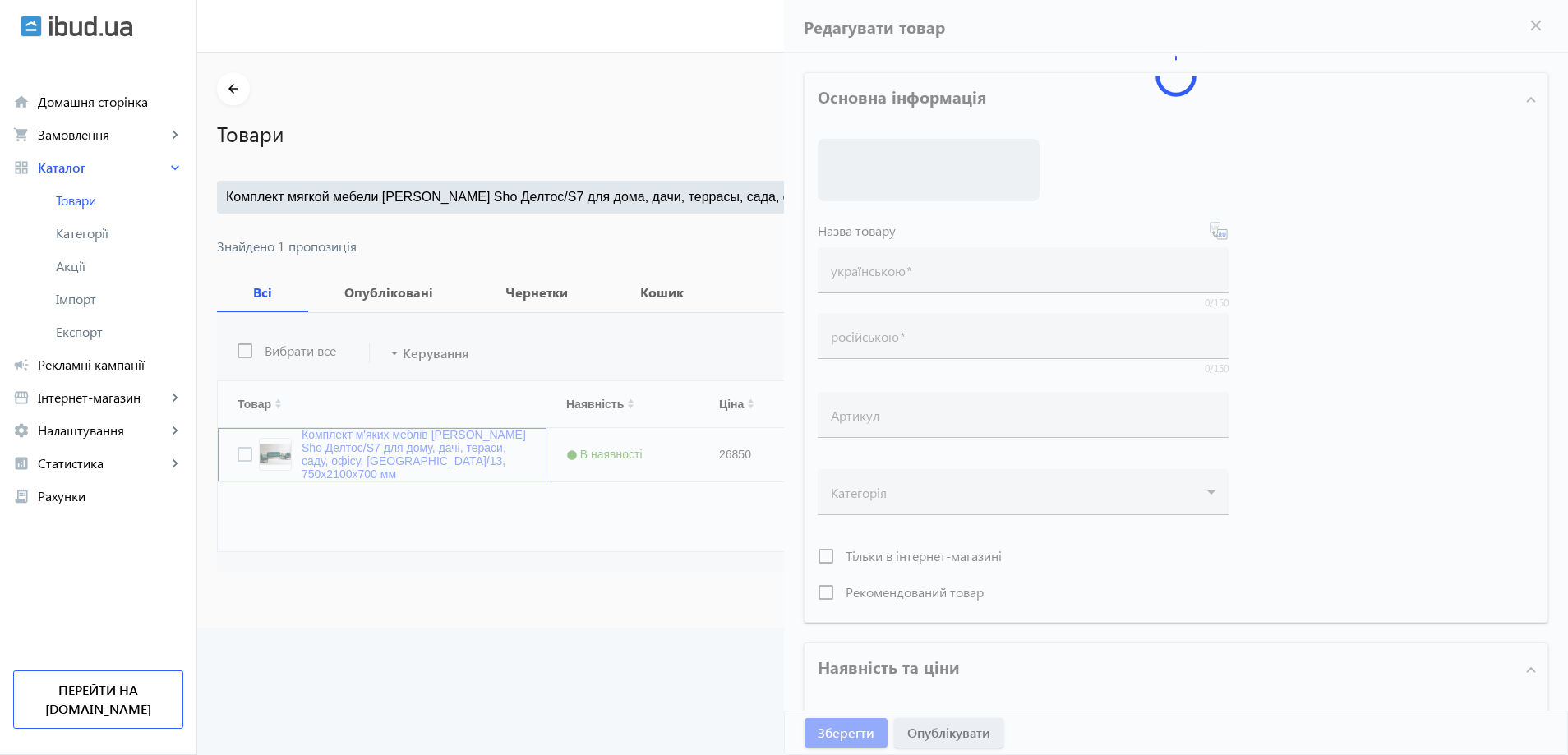
type input "Комплект м'яких меблів Tobi Sho Делтос/S7 для дому, дачі, тераси, саду, офісу, …"
type input "Комплект мягкой мебели Tobi Sho Делтос/S7 для дома, дачи, террасы, сада, офиса,…"
type input "26850"
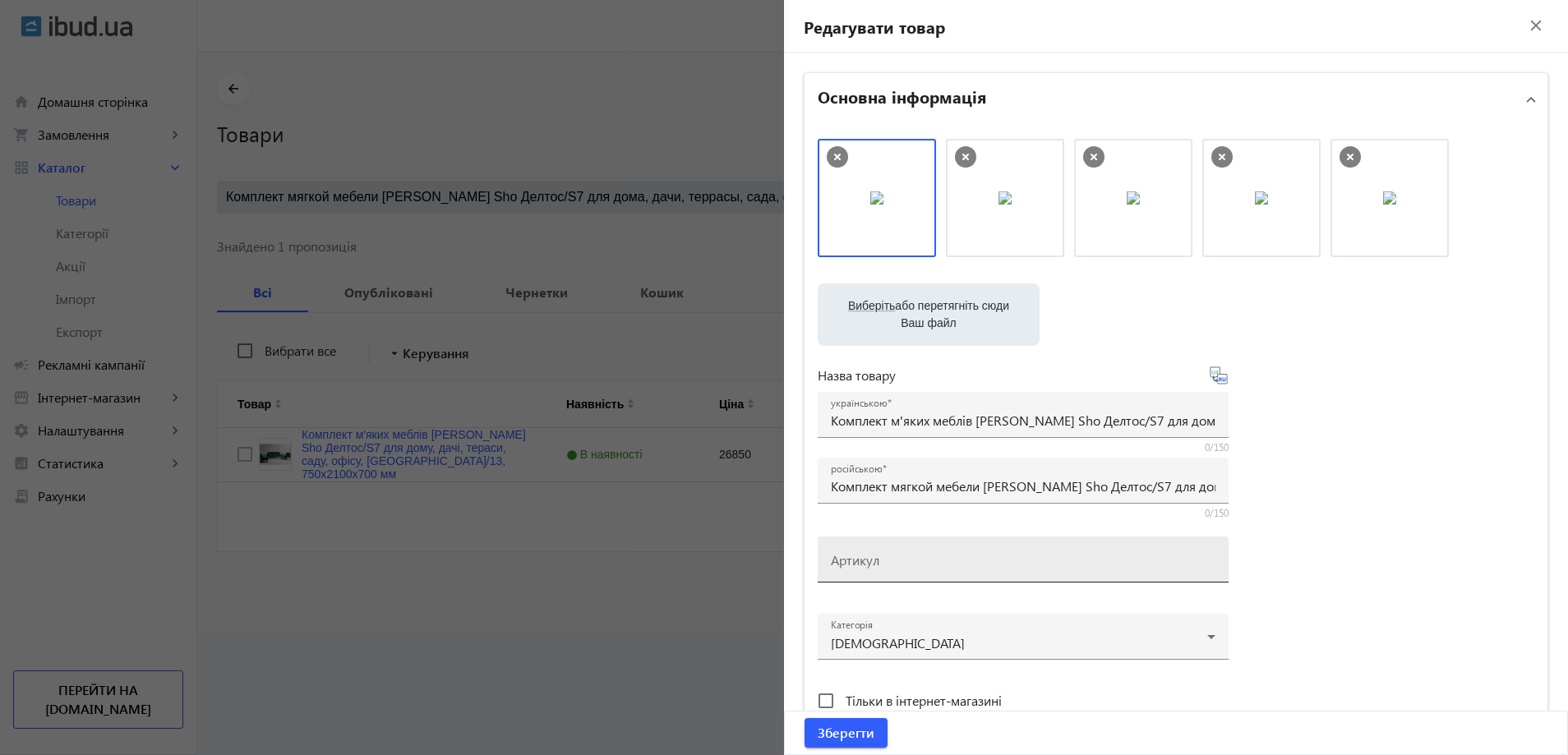
click at [881, 543] on div "Артикул" at bounding box center [1023, 559] width 385 height 46
paste input "Комплект мягкой мебели Tobi Sho Делтос/S7 для дома, дачи, террасы, сада, офиса,…"
type input "Комплект мягкой мебели Tobi Sho Делтос/S7 для дома, дачи, террасы, сада, офиса,…"
paste input "Deltos/S7/210/13v"
drag, startPoint x: 847, startPoint y: 570, endPoint x: 829, endPoint y: 577, distance: 19.3
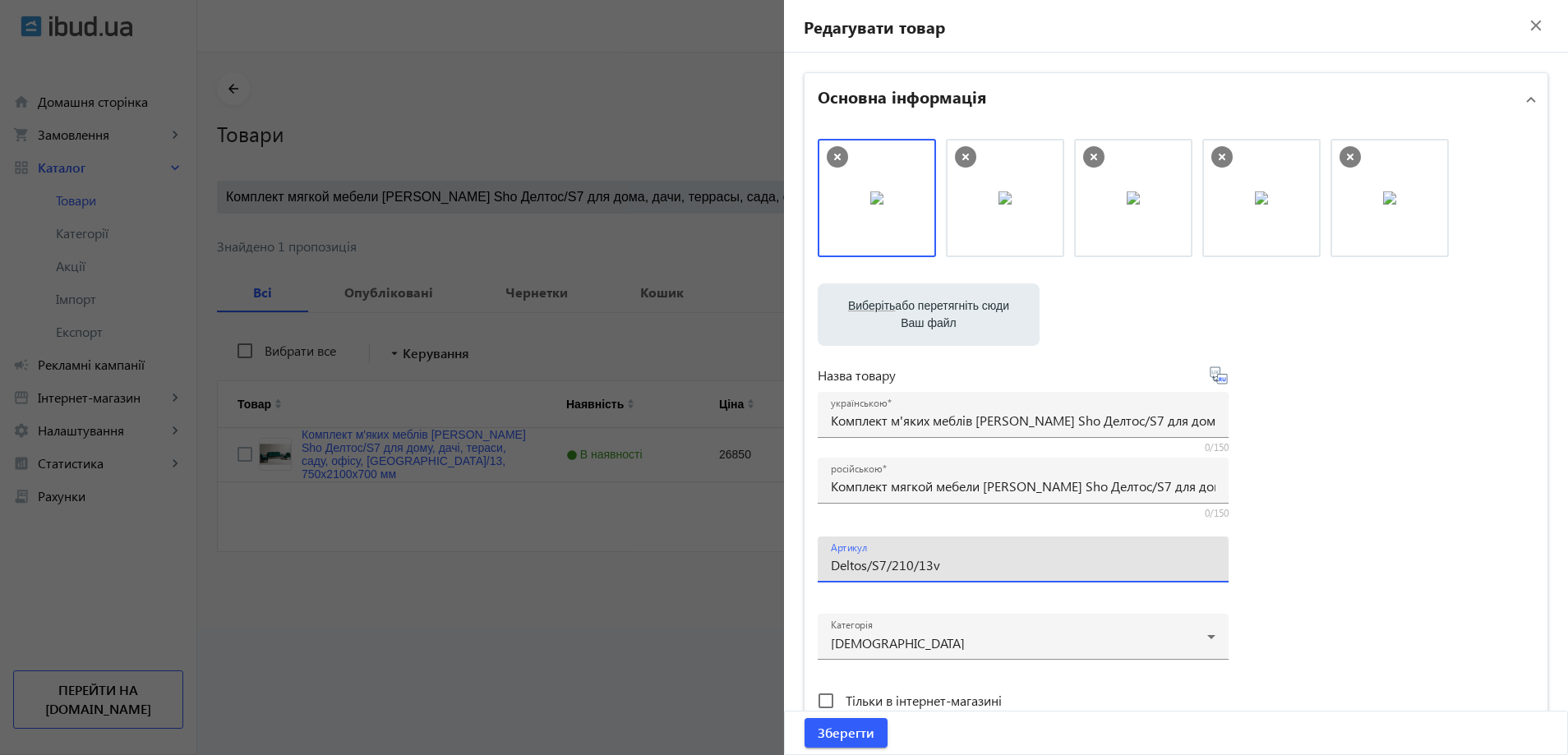
click at [831, 577] on div "Артикул Deltos/S7/210/13v" at bounding box center [1023, 559] width 385 height 46
type input "Deltos/S7/210/13v"
drag, startPoint x: 917, startPoint y: 218, endPoint x: 1150, endPoint y: 235, distance: 233.6
type input "Deltos/S7/210/13v"
click at [855, 736] on span "Зберегти" at bounding box center [846, 733] width 57 height 18
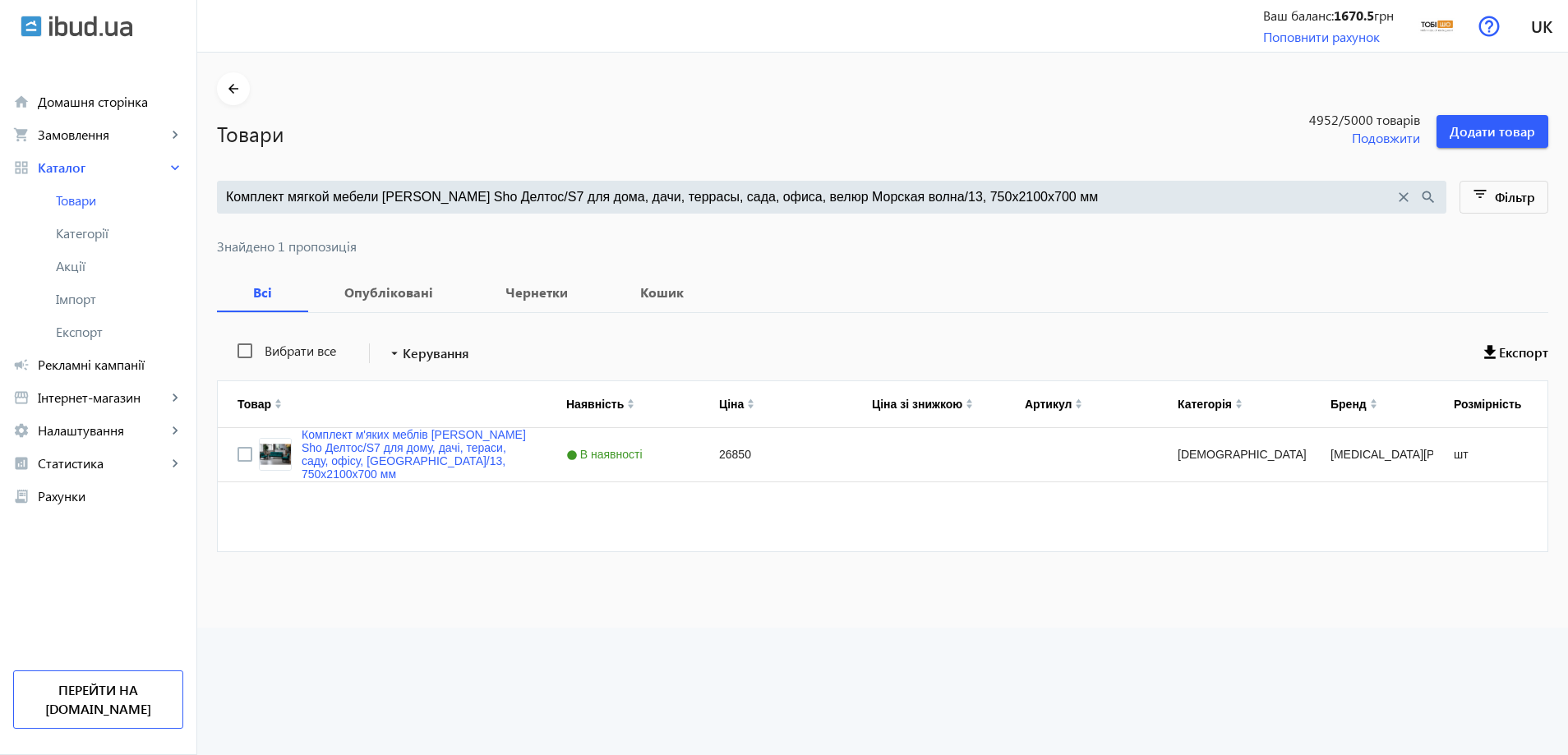
click at [524, 188] on input "Комплект мягкой мебели [PERSON_NAME] Sho Делтос/S7 для дома, дачи, террасы, сад…" at bounding box center [810, 197] width 1168 height 18
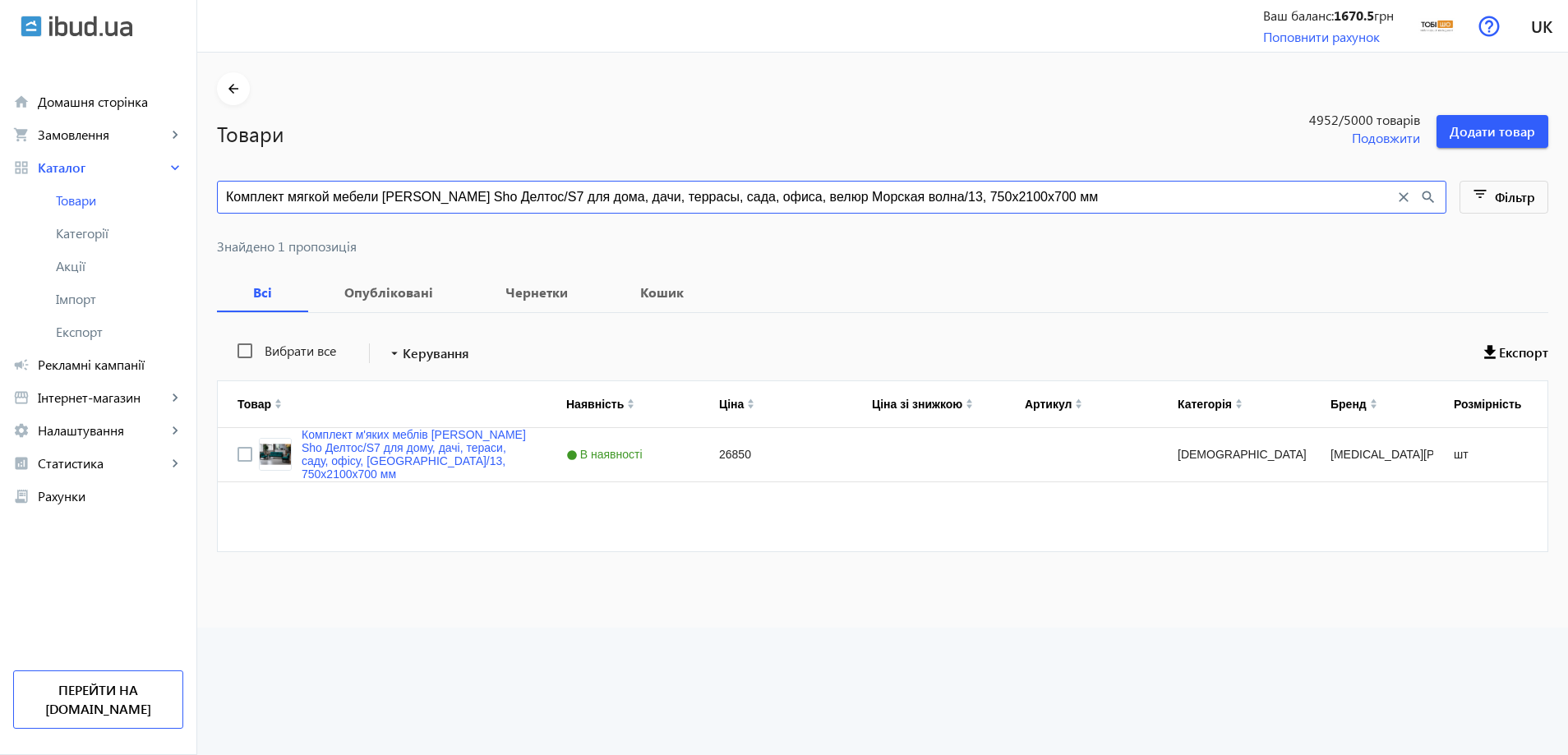
paste input "16"
type input "Комплект мягкой мебели [PERSON_NAME] Sho Делтос/S7 для дома, дачи, террасы, сад…"
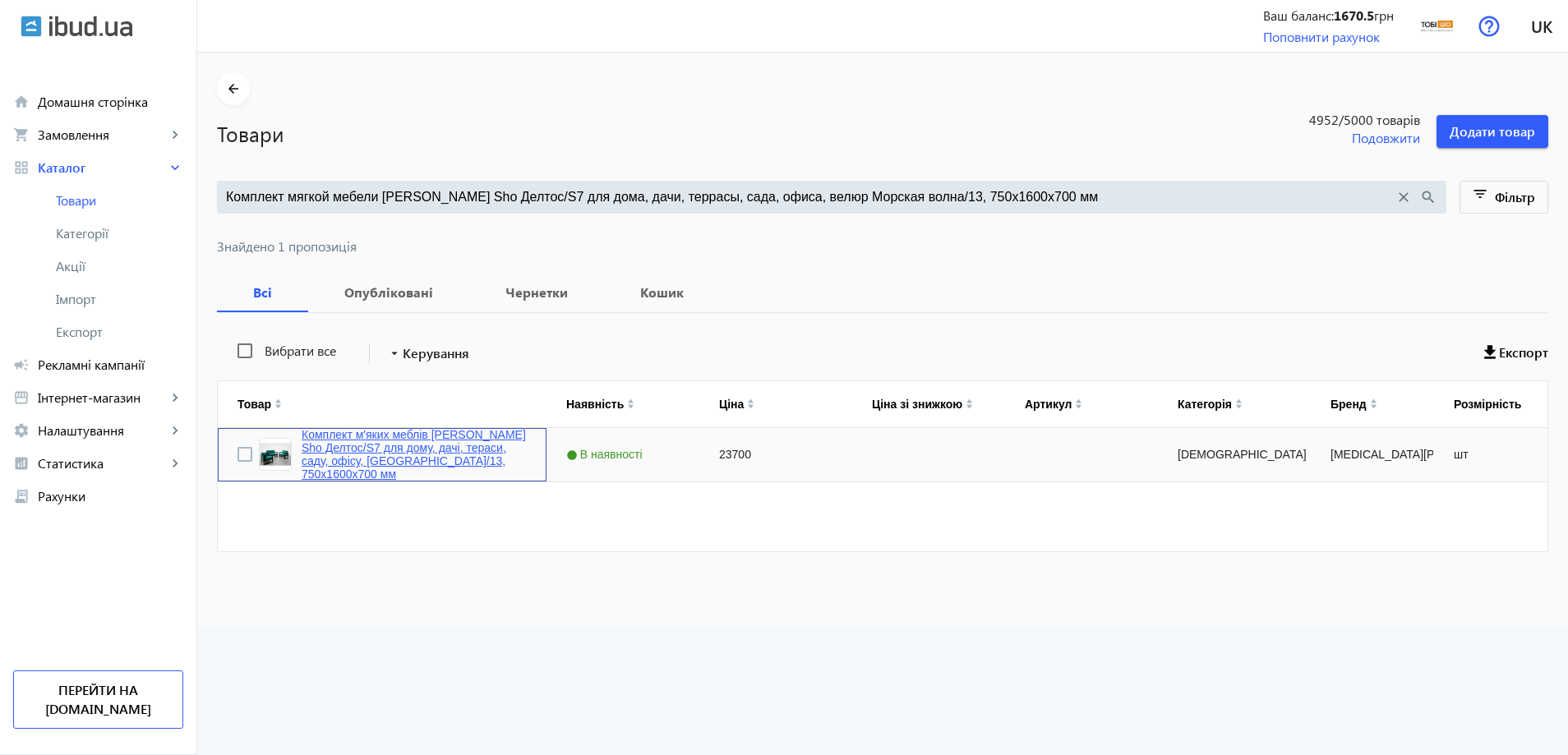
click at [395, 437] on link "Комплект м'яких меблів [PERSON_NAME] Sho Делтос/S7 для дому, дачі, тераси, саду…" at bounding box center [413, 454] width 225 height 52
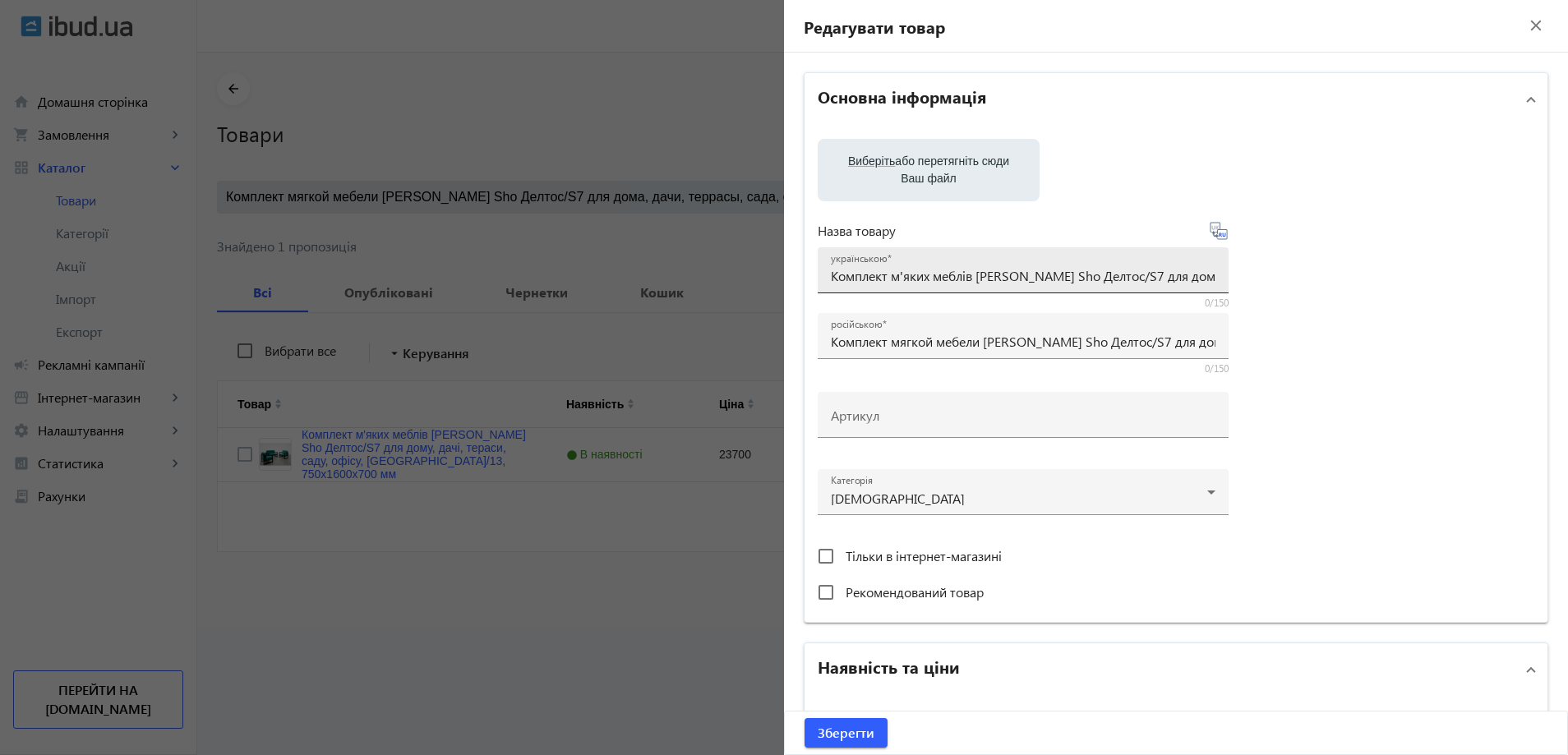
drag, startPoint x: 885, startPoint y: 441, endPoint x: 902, endPoint y: 423, distance: 24.8
click at [887, 438] on div "Назва товару українською Комплект м'яких меблів Tobi Sho Делтос/S7 для дому, да…" at bounding box center [1022, 410] width 411 height 398
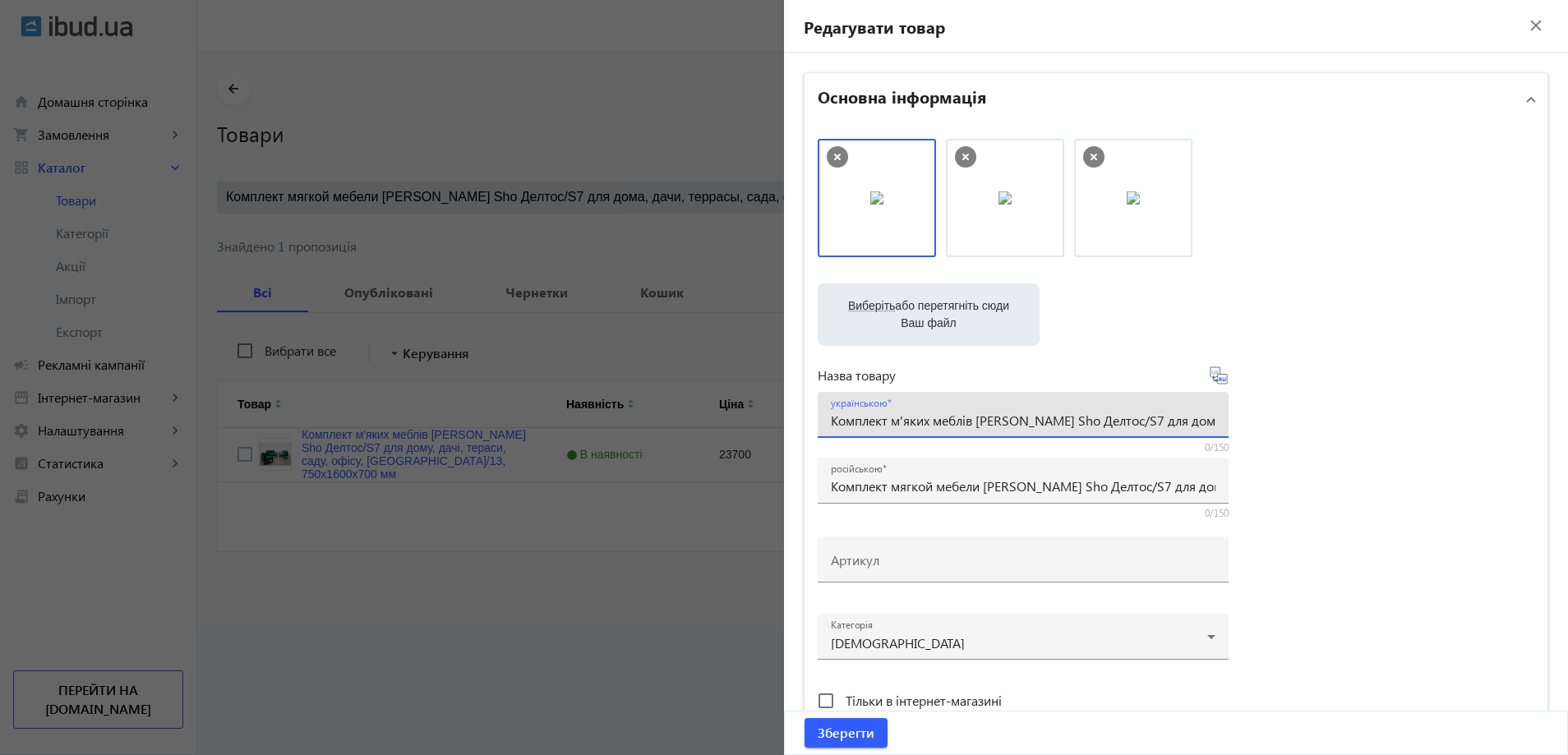
click at [902, 422] on input "Комплект м'яких меблів Tobi Sho Делтос/S7 для дому, дачі, тераси, саду, офісу, …" at bounding box center [1023, 420] width 385 height 17
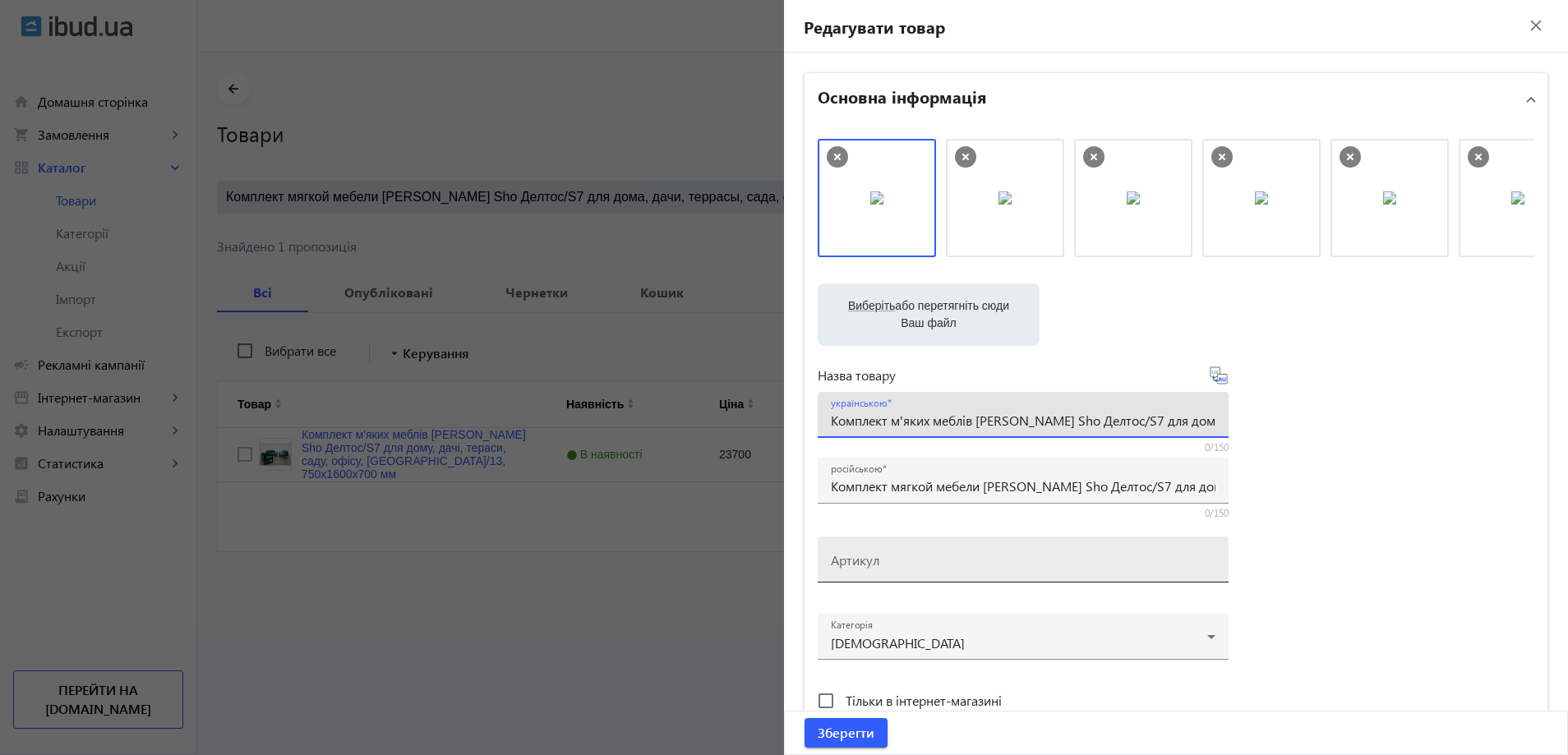
click at [899, 550] on div "Артикул" at bounding box center [1023, 559] width 385 height 46
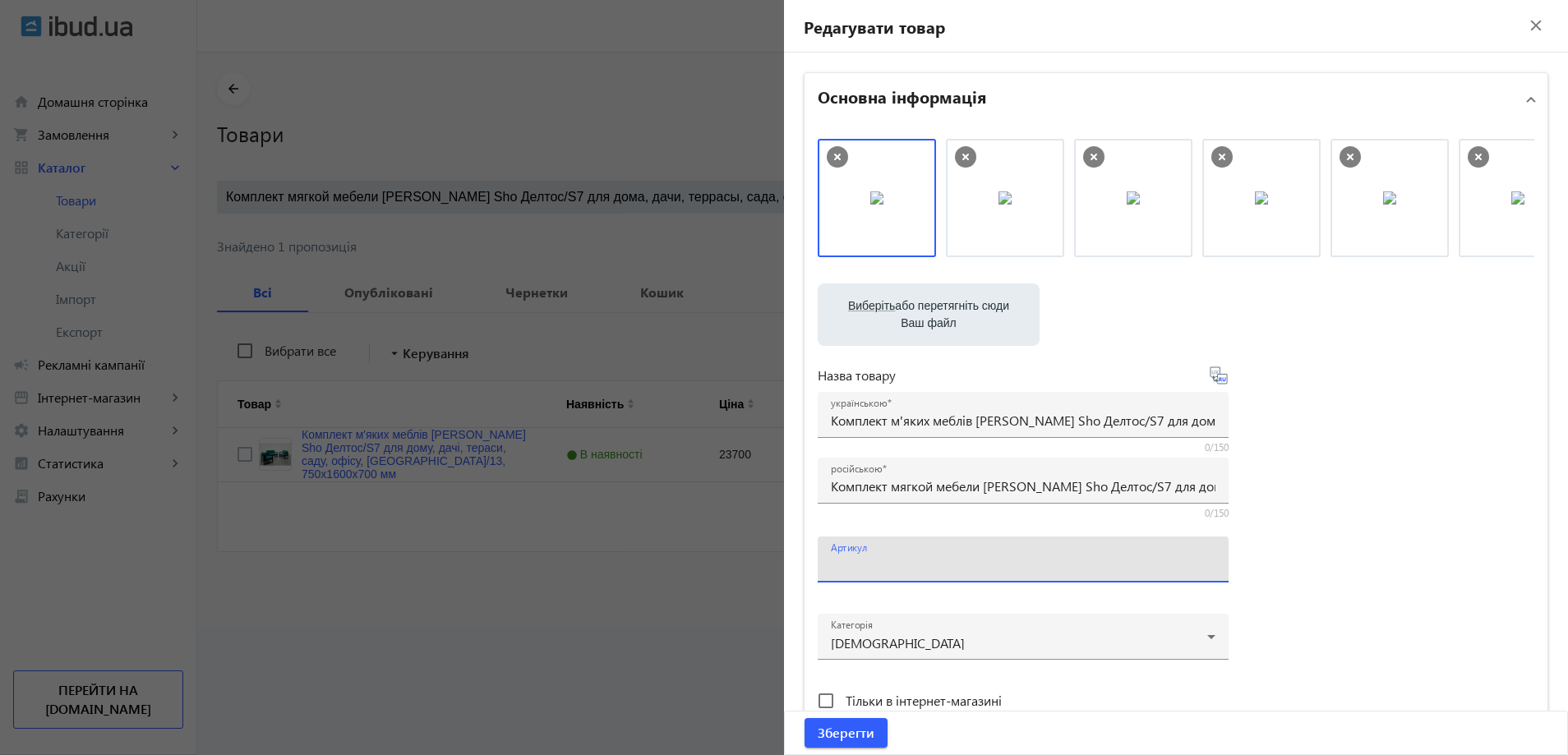
paste input "Deltos/S7/160/13v"
type input "Deltos/S7/160/13v"
click at [841, 739] on span "Зберегти" at bounding box center [846, 733] width 57 height 18
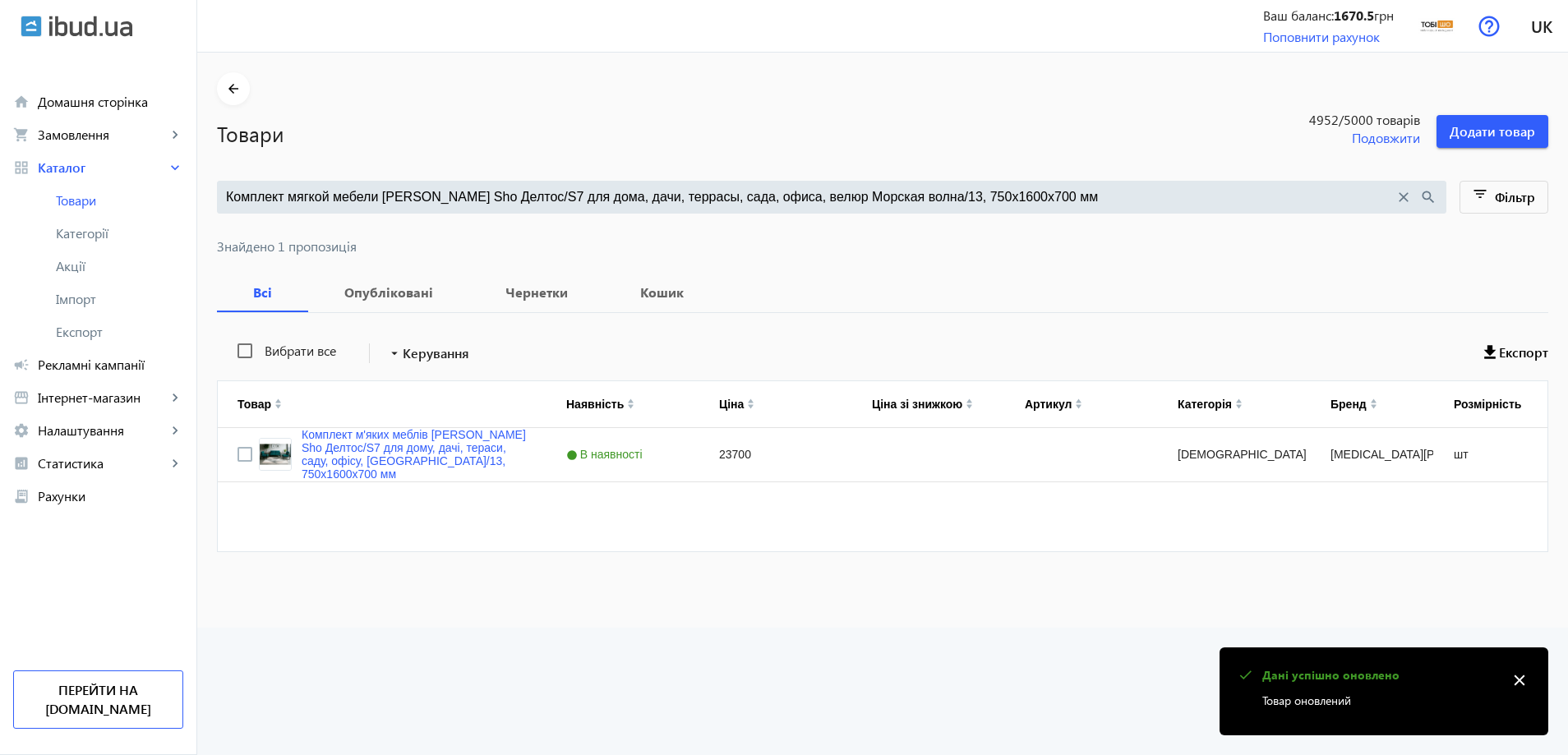
click at [472, 207] on div "Комплект мягкой мебели Tobi Sho Делтос/S7 для дома, дачи, террасы, сада, офиса,…" at bounding box center [831, 197] width 1230 height 33
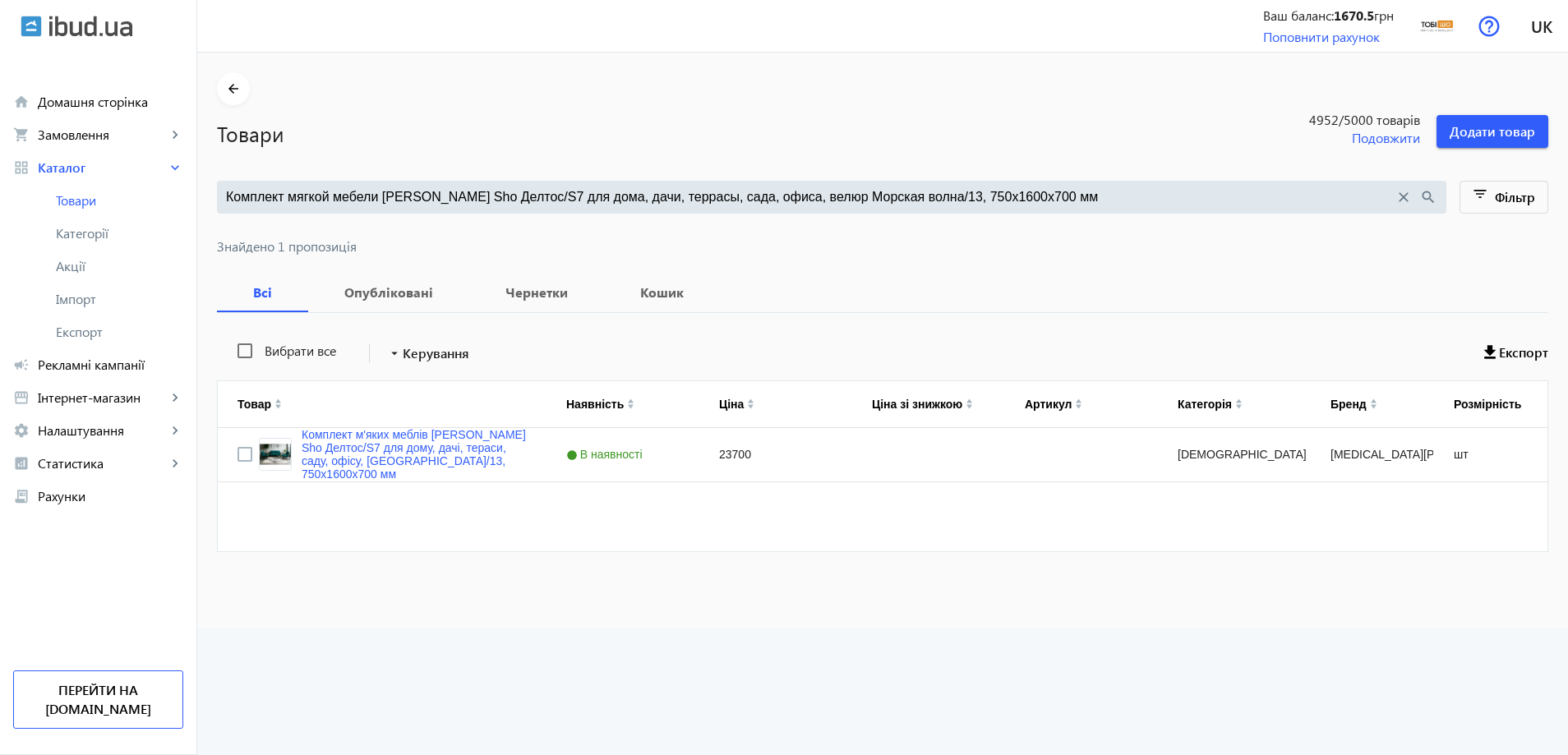
click at [479, 199] on input "Комплект мягкой мебели Tobi Sho Делтос/S7 для дома, дачи, террасы, сада, офиса,…" at bounding box center [810, 197] width 1168 height 18
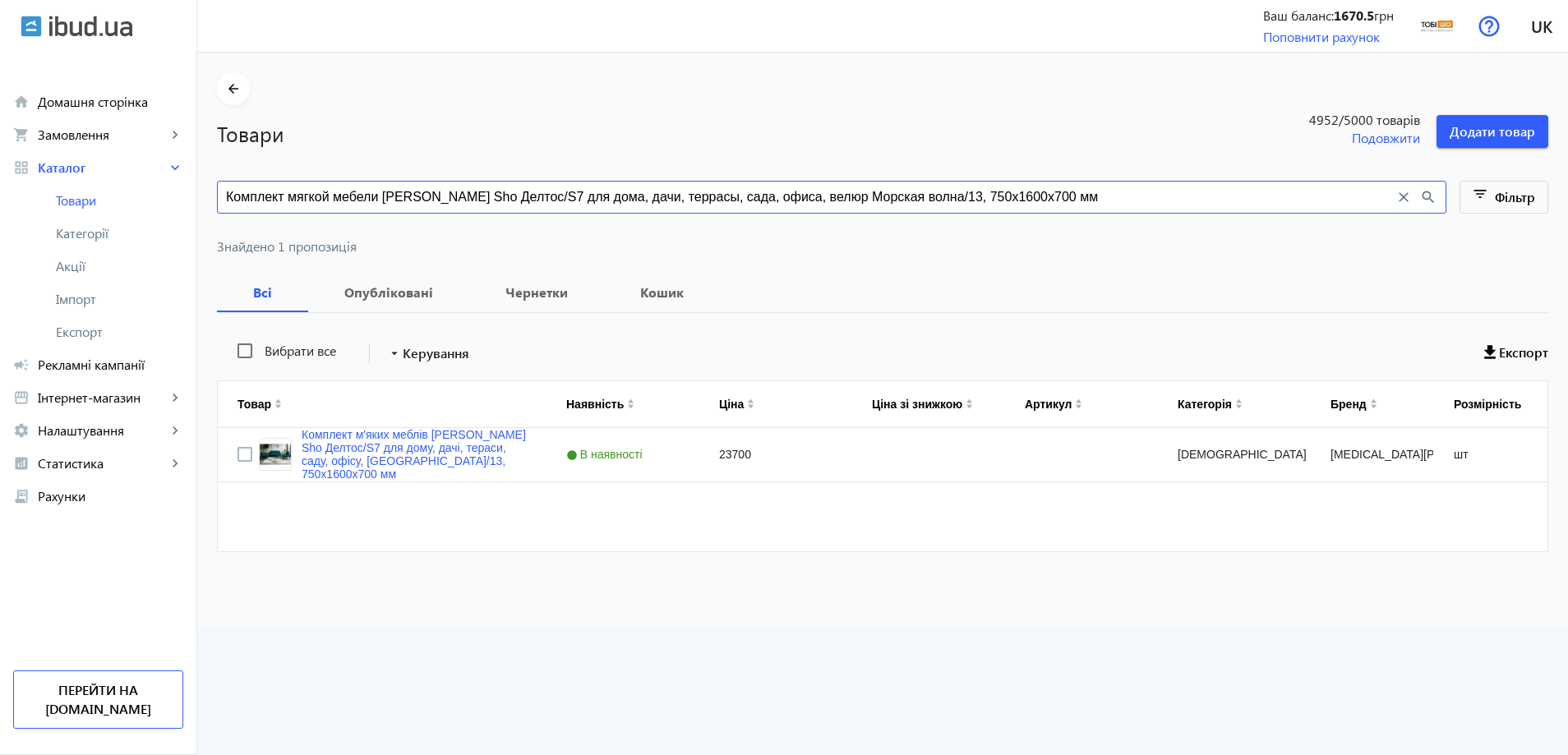
paste input "1"
type input "Комплект мягкой мебели Tobi Sho Делтос/S7 для дома, дачи, террасы, сада, офиса,…"
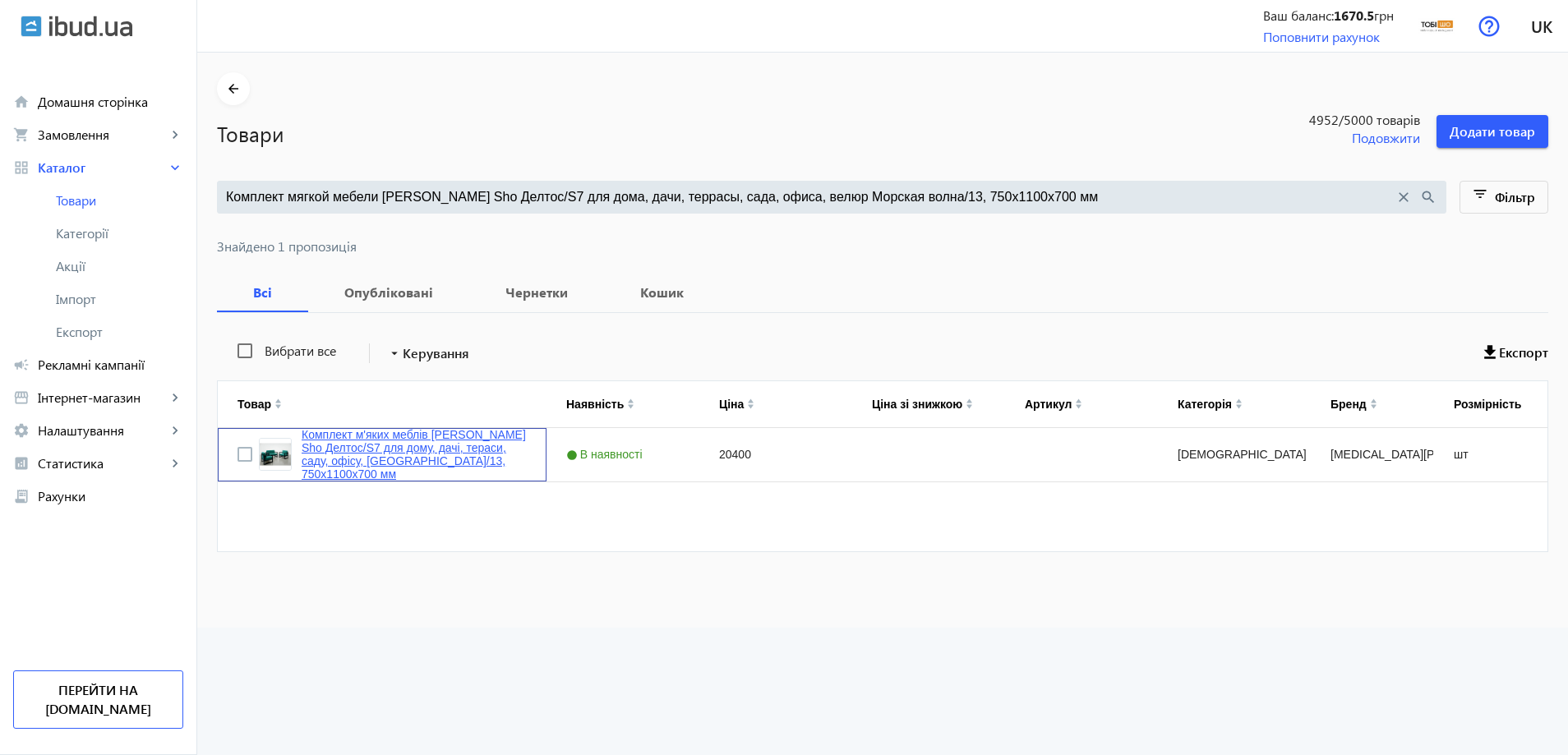
click at [375, 465] on link "Комплект м'яких меблів Tobi Sho Делтос/S7 для дому, дачі, тераси, саду, офісу, …" at bounding box center [413, 454] width 225 height 52
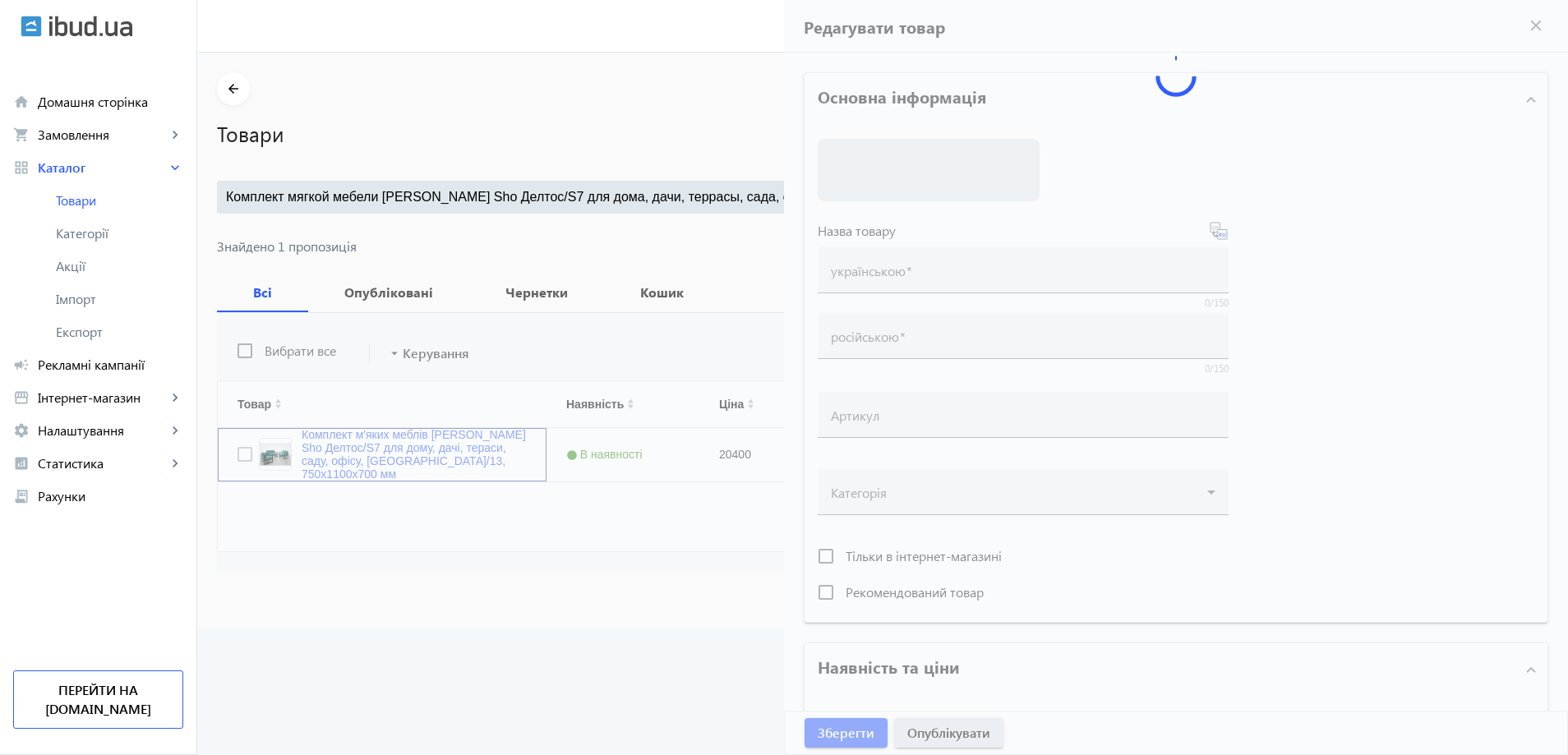
type input "Комплект м'яких меблів Tobi Sho Делтос/S7 для дому, дачі, тераси, саду, офісу, …"
type input "Комплект мягкой мебели Tobi Sho Делтос/S7 для дома, дачи, террасы, сада, офиса,…"
type input "20400"
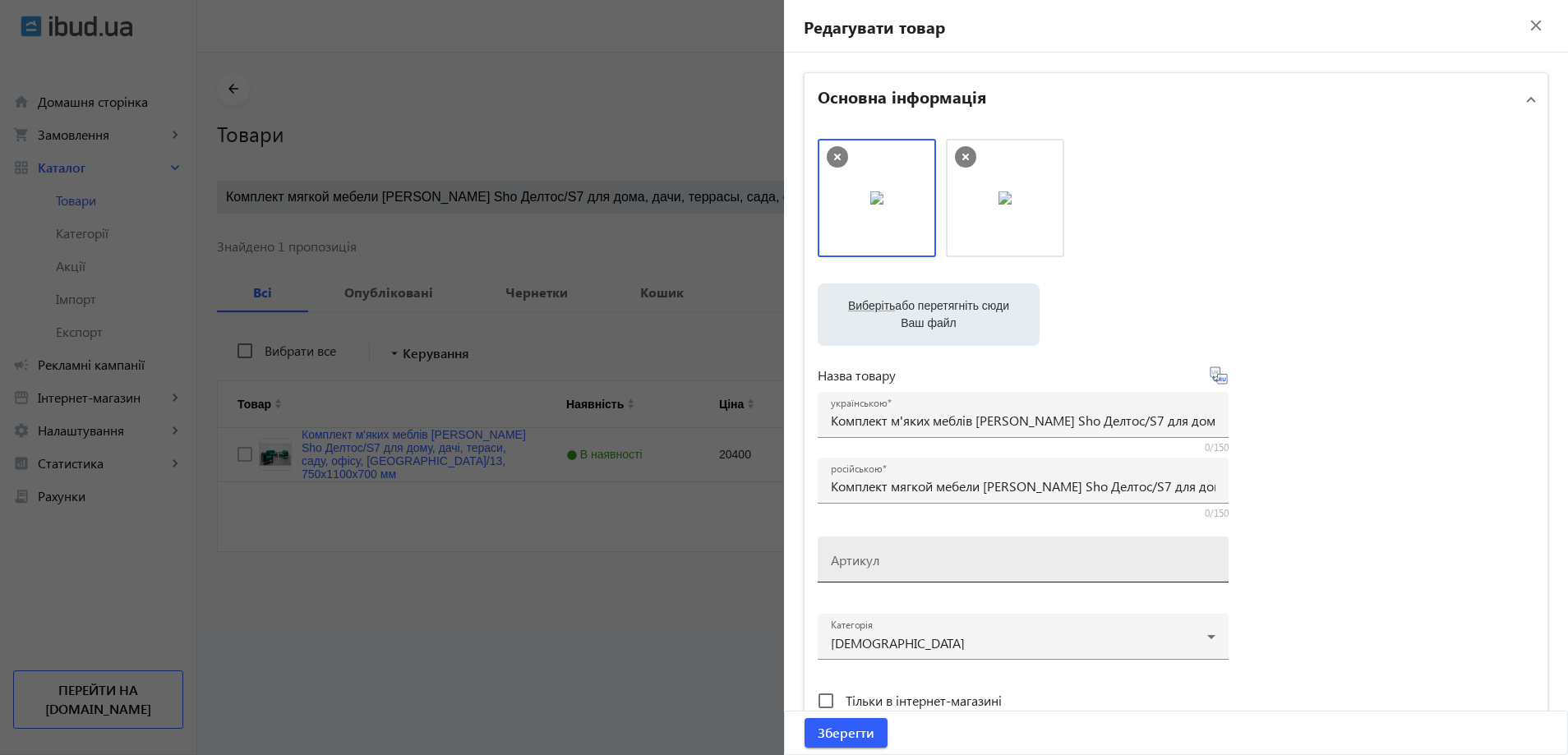
click at [866, 558] on mat-label "Артикул" at bounding box center [855, 559] width 49 height 17
click at [866, 558] on input "Артикул" at bounding box center [1023, 565] width 385 height 17
paste input "Deltos/S7/110/13v"
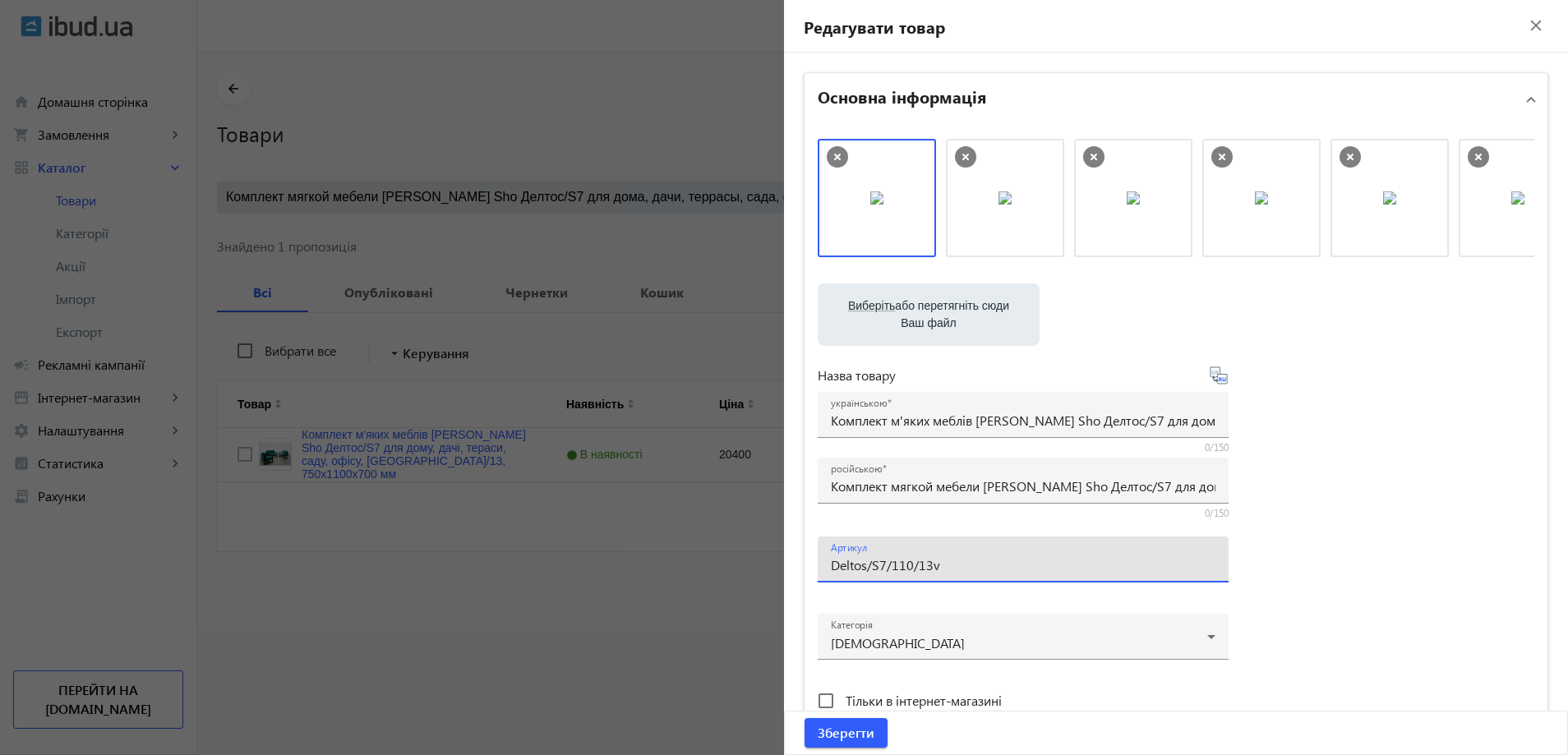
drag, startPoint x: 851, startPoint y: 559, endPoint x: 829, endPoint y: 566, distance: 23.1
click at [831, 566] on input "Deltos/S7/110/13v" at bounding box center [1023, 565] width 385 height 17
drag, startPoint x: 908, startPoint y: 231, endPoint x: 1168, endPoint y: 228, distance: 260.0
drag, startPoint x: 975, startPoint y: 215, endPoint x: 1231, endPoint y: 225, distance: 256.2
drag, startPoint x: 908, startPoint y: 208, endPoint x: 1262, endPoint y: 217, distance: 354.1
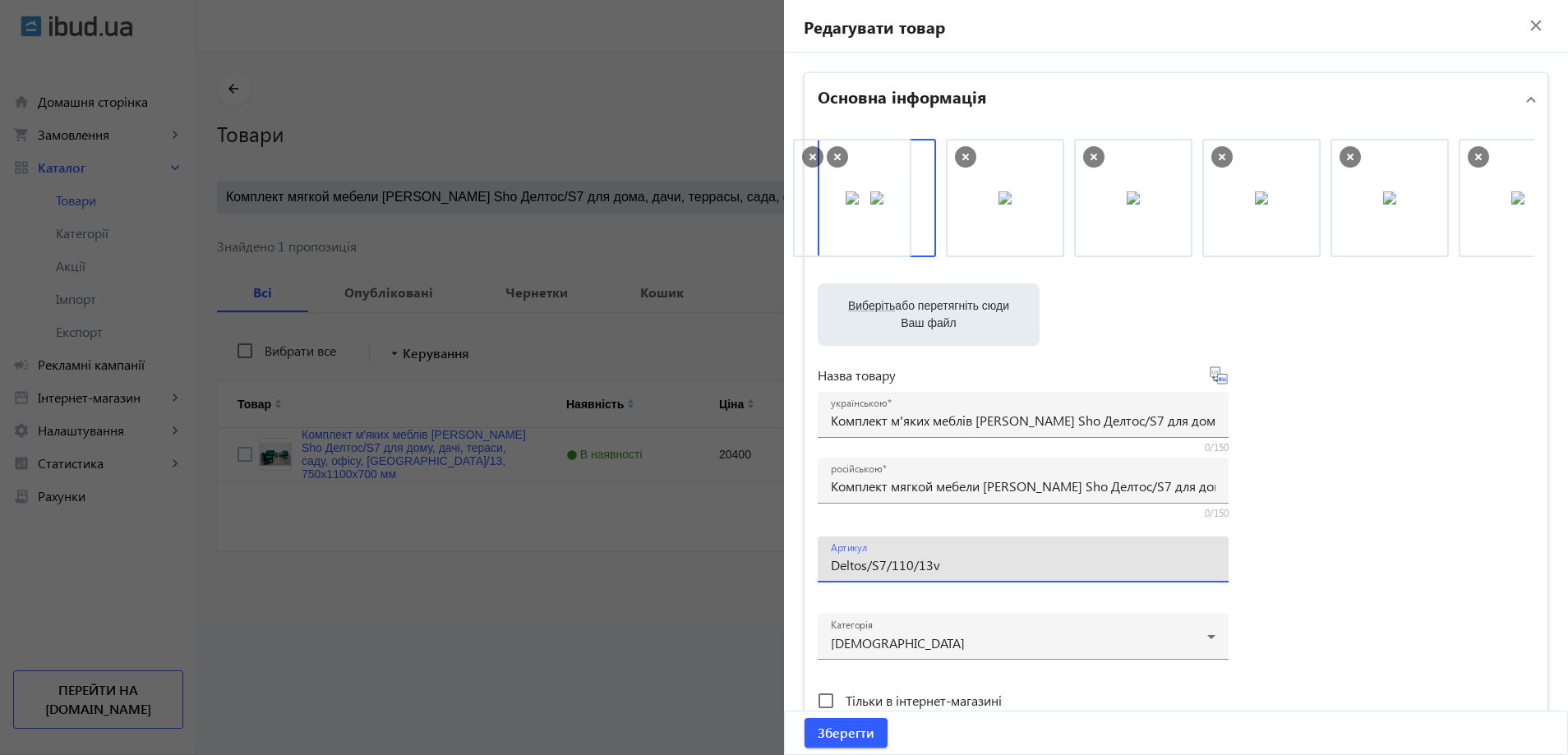
drag, startPoint x: 1002, startPoint y: 189, endPoint x: 855, endPoint y: 189, distance: 147.0
type input "Deltos/S7/110/13v"
click at [828, 728] on span "Зберегти" at bounding box center [846, 733] width 57 height 18
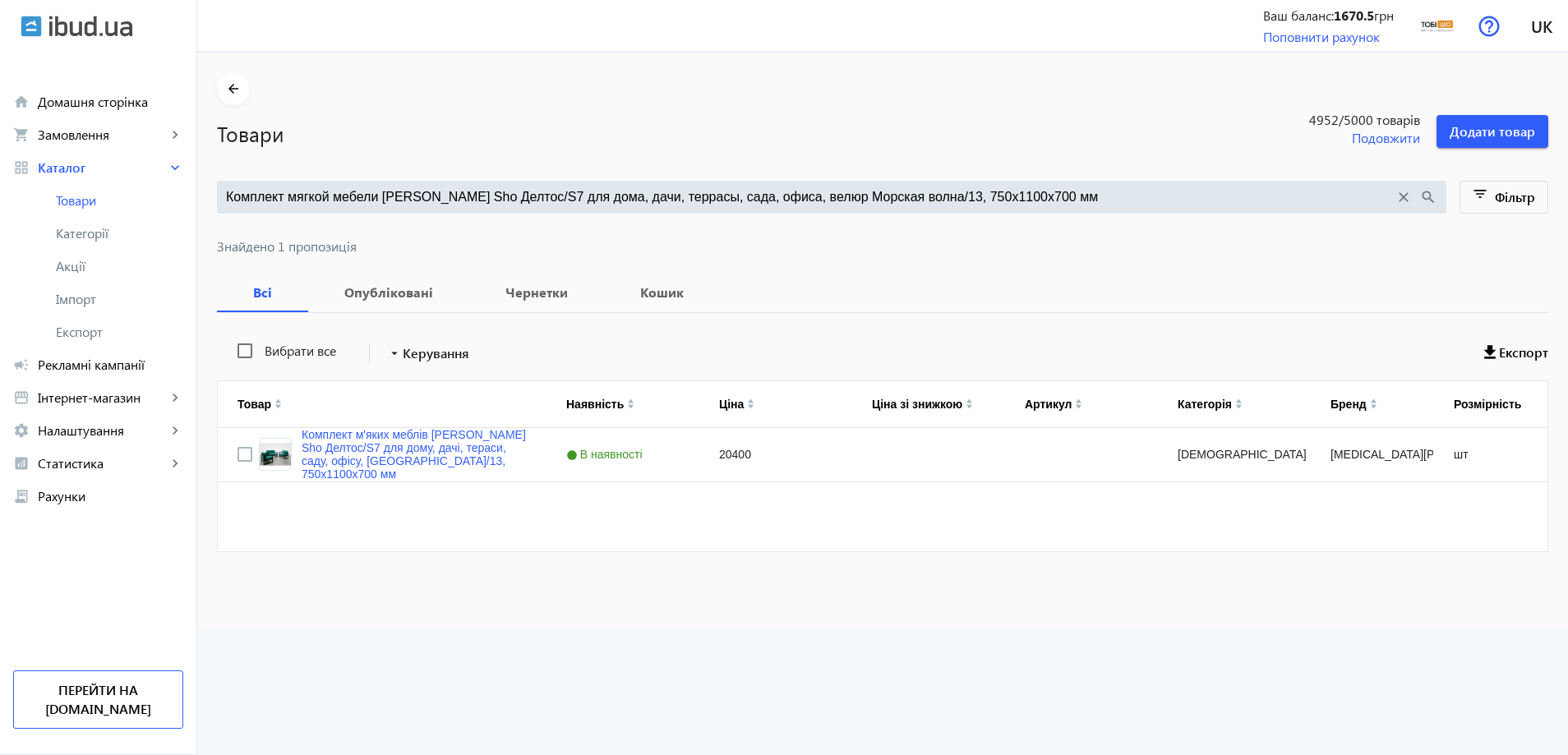
click at [691, 201] on input "Комплект мягкой мебели Tobi Sho Делтос/S7 для дома, дачи, террасы, сада, офиса,…" at bounding box center [810, 197] width 1168 height 18
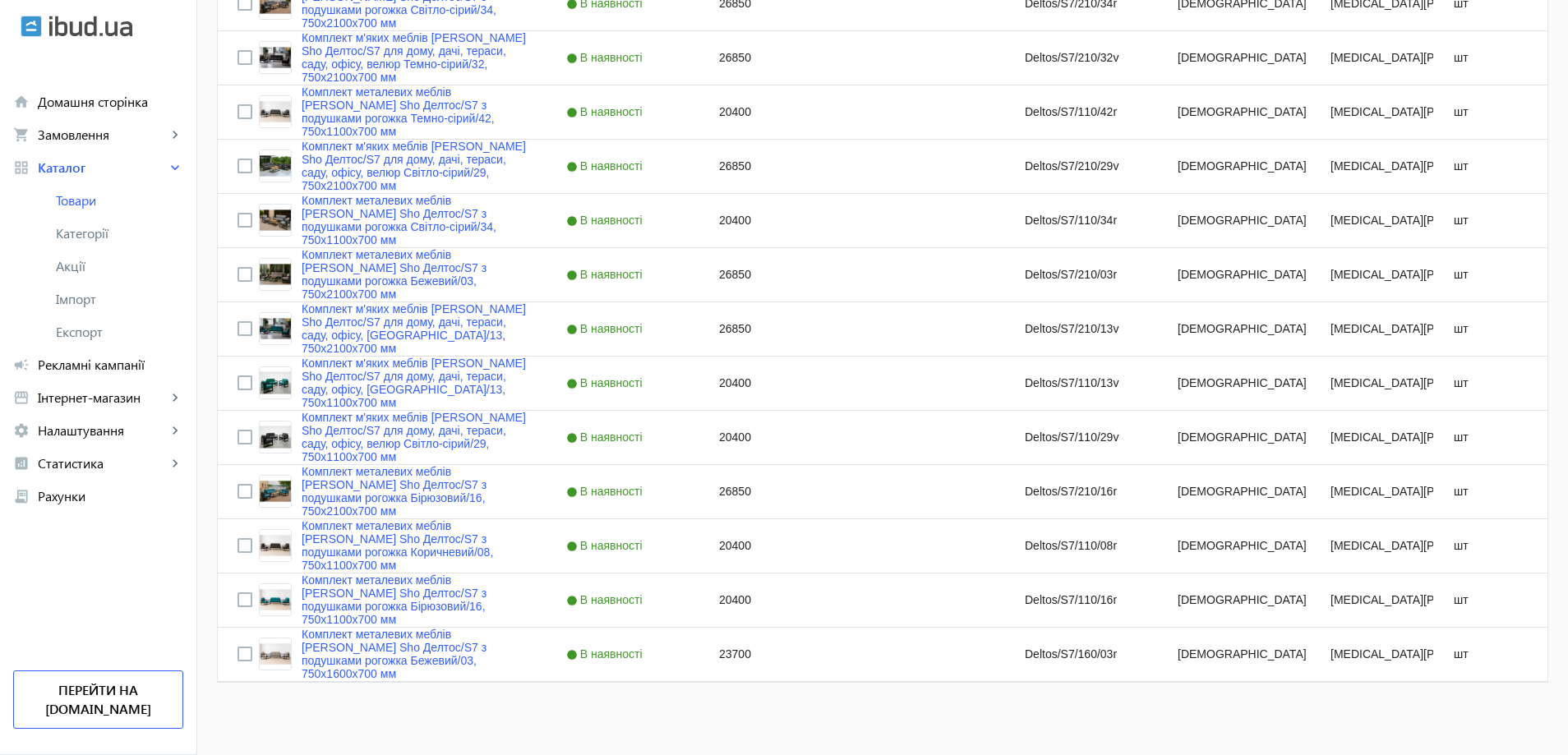
scroll to position [1377, 0]
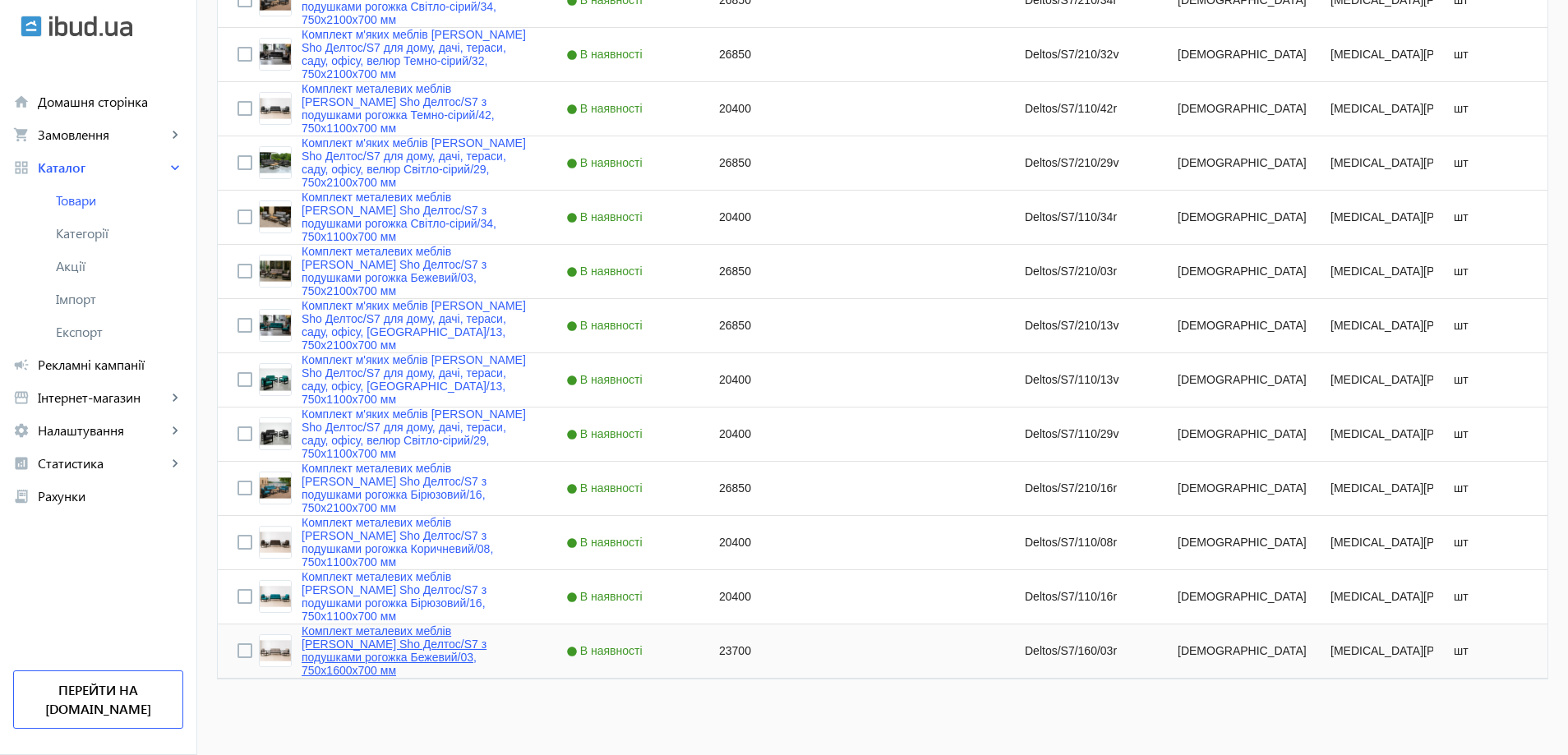
click at [434, 637] on link "Комплект металевих меблів Tobi Sho Делтос/S7 з подушками рогожка Бежевий/03, 75…" at bounding box center [413, 650] width 225 height 52
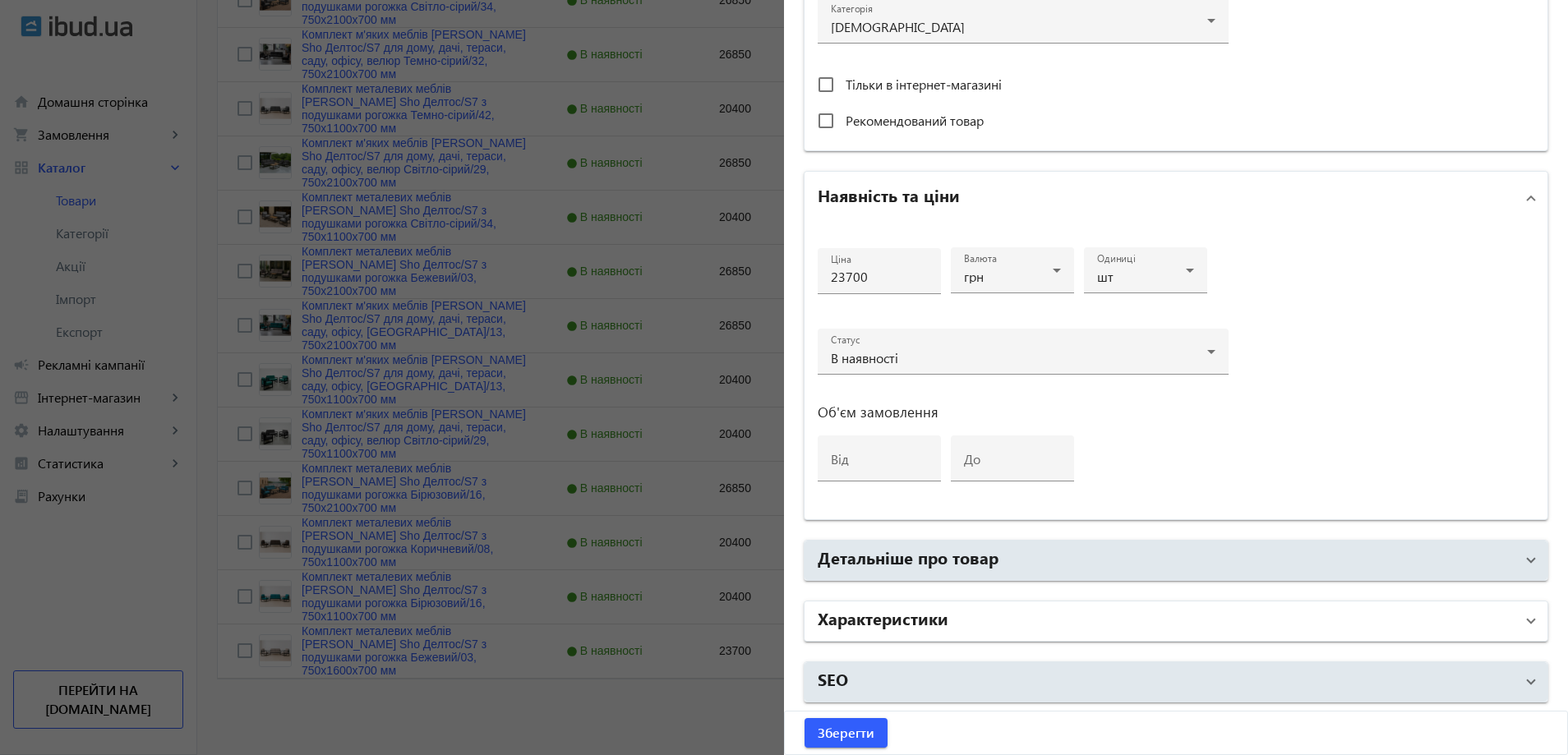
click at [945, 621] on mat-panel-title "Характеристики" at bounding box center [1166, 621] width 697 height 29
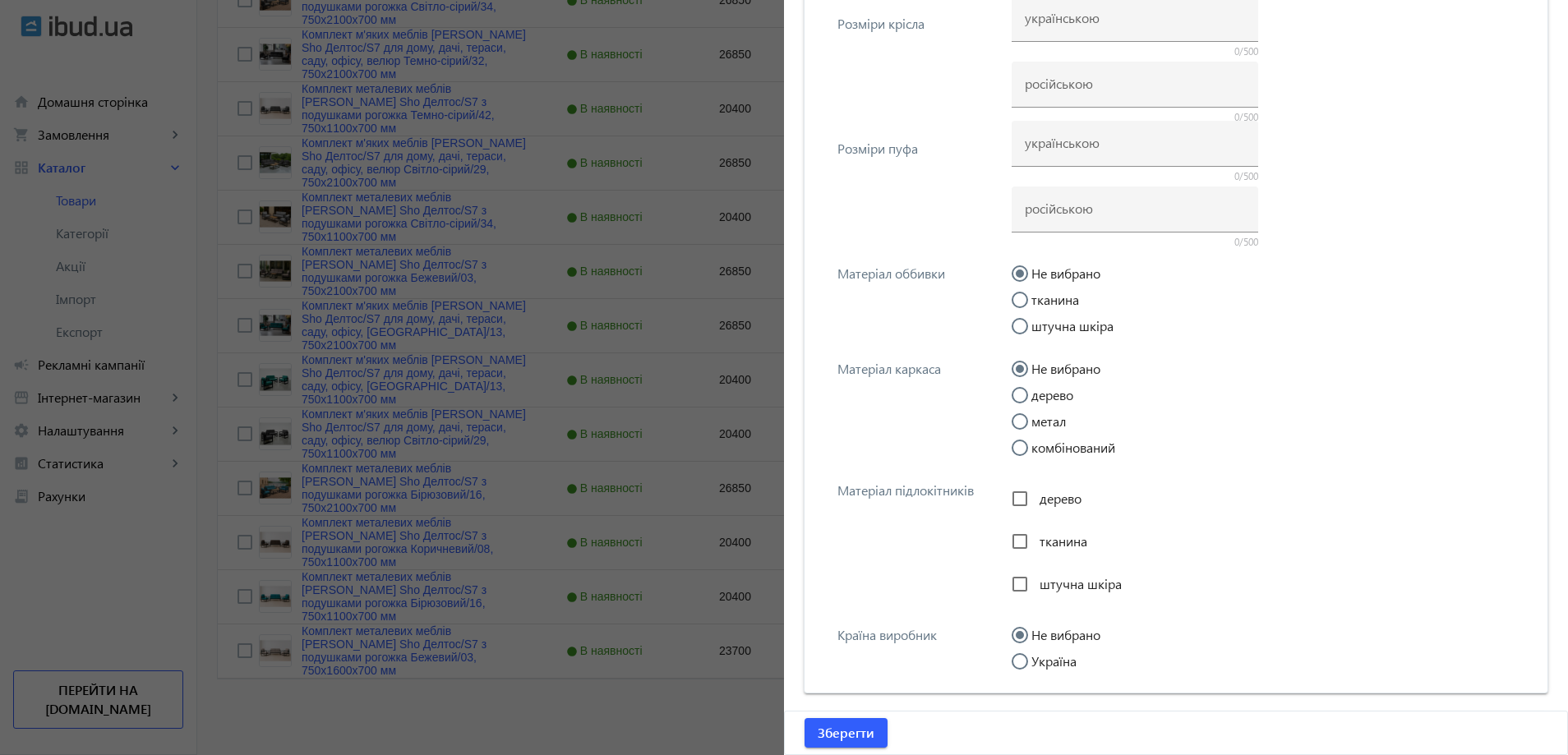
scroll to position [1772, 0]
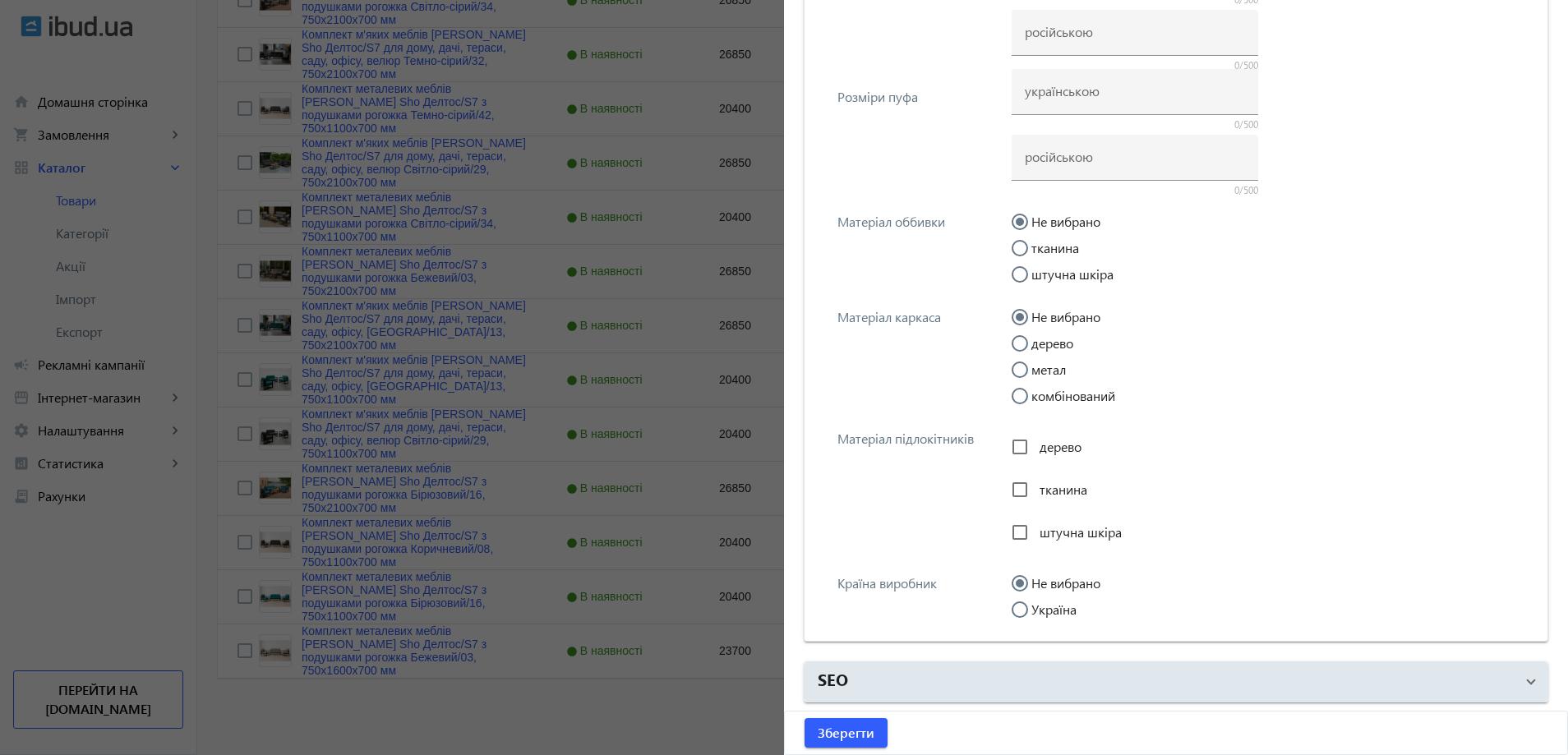
click at [473, 508] on div at bounding box center [784, 378] width 1568 height 755
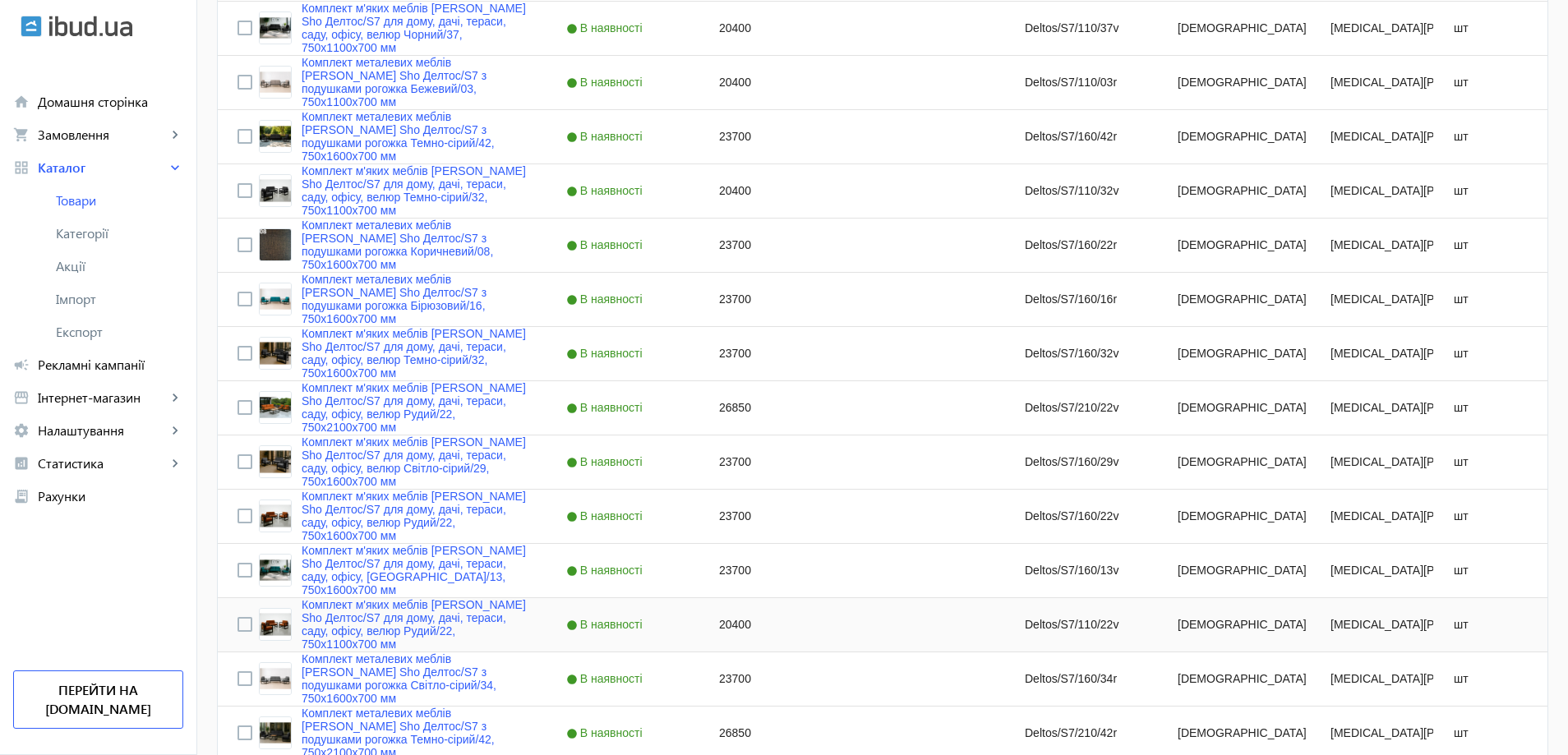
scroll to position [0, 0]
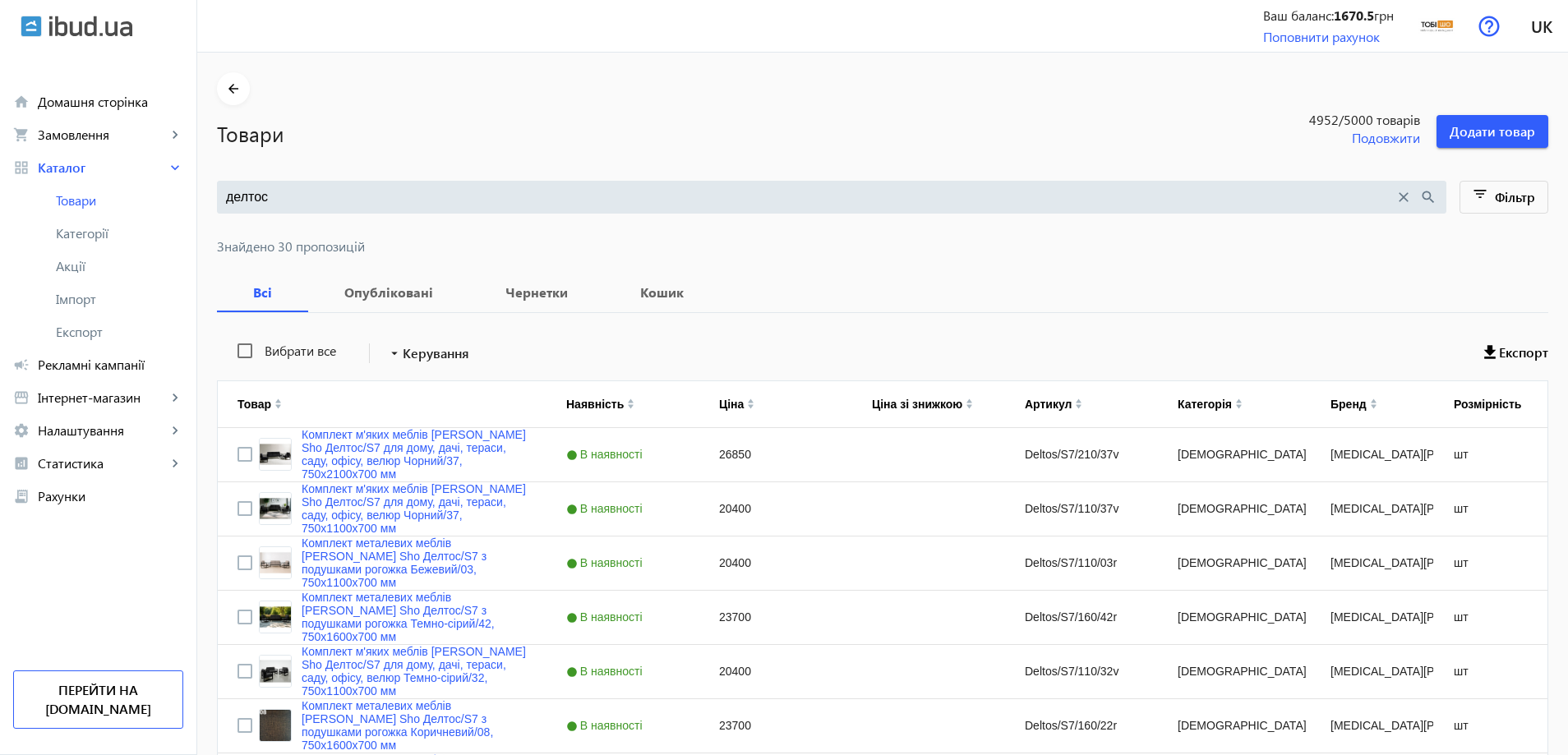
click at [312, 199] on input "делтос" at bounding box center [810, 197] width 1168 height 18
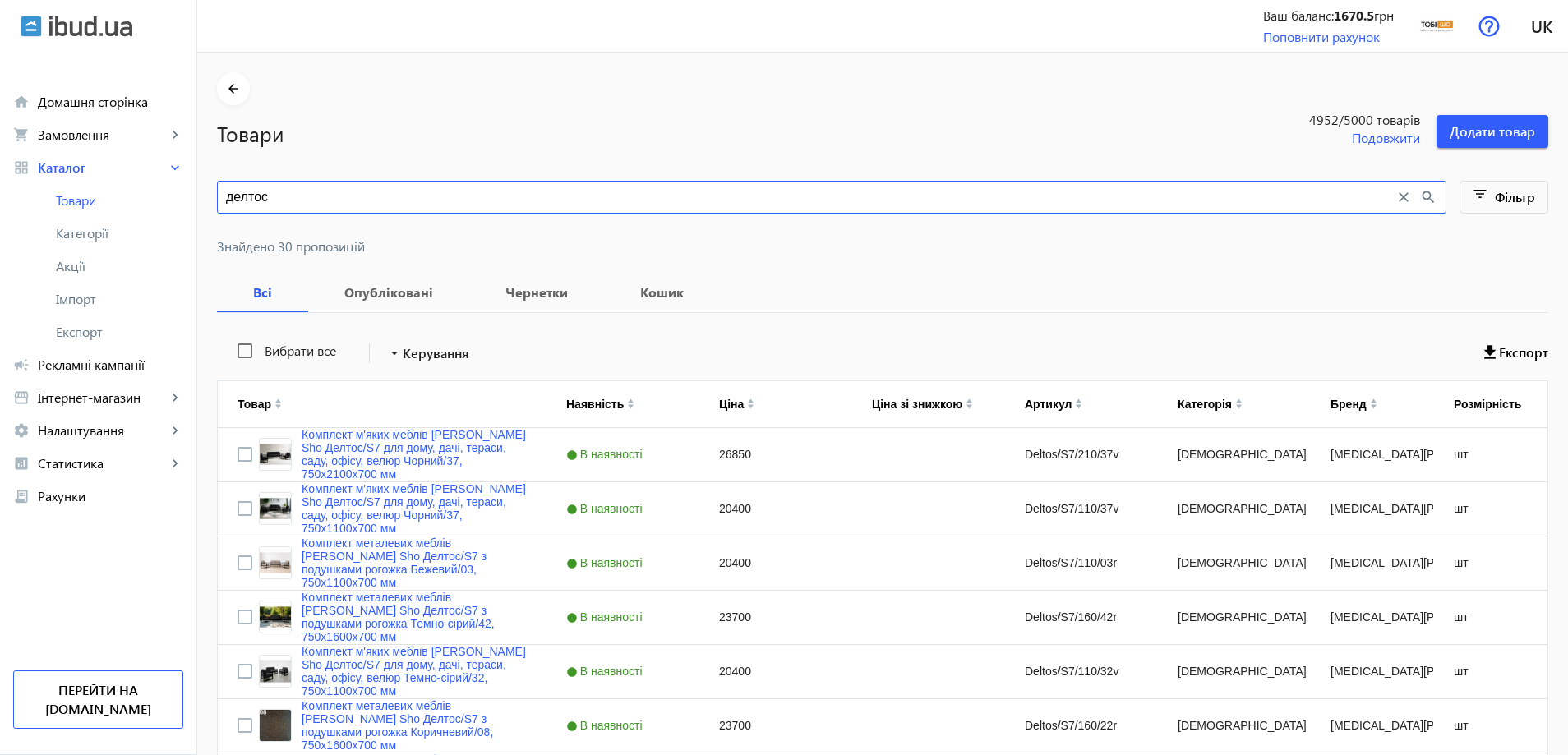
paste input "ердон"
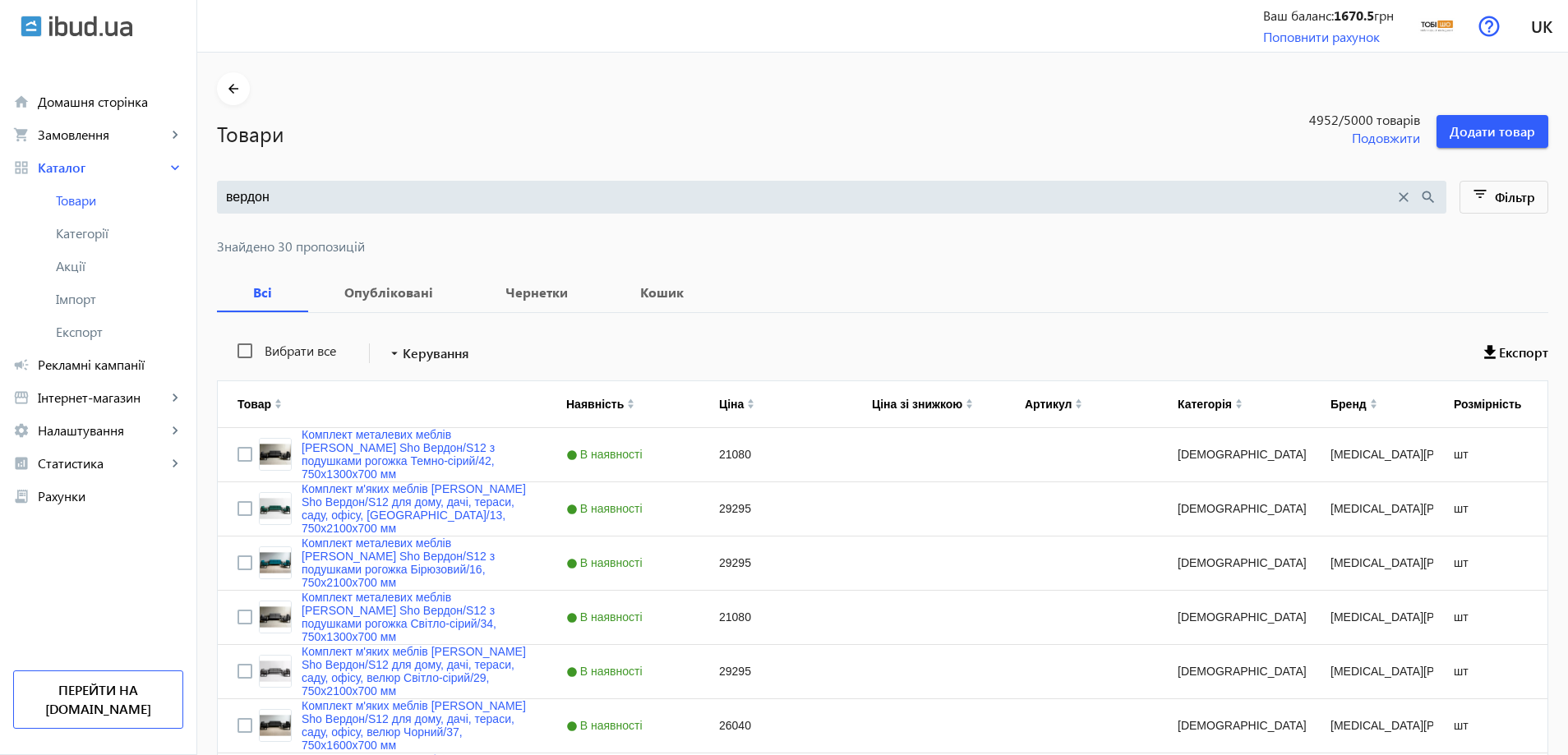
click at [402, 198] on input "вердон" at bounding box center [810, 197] width 1168 height 18
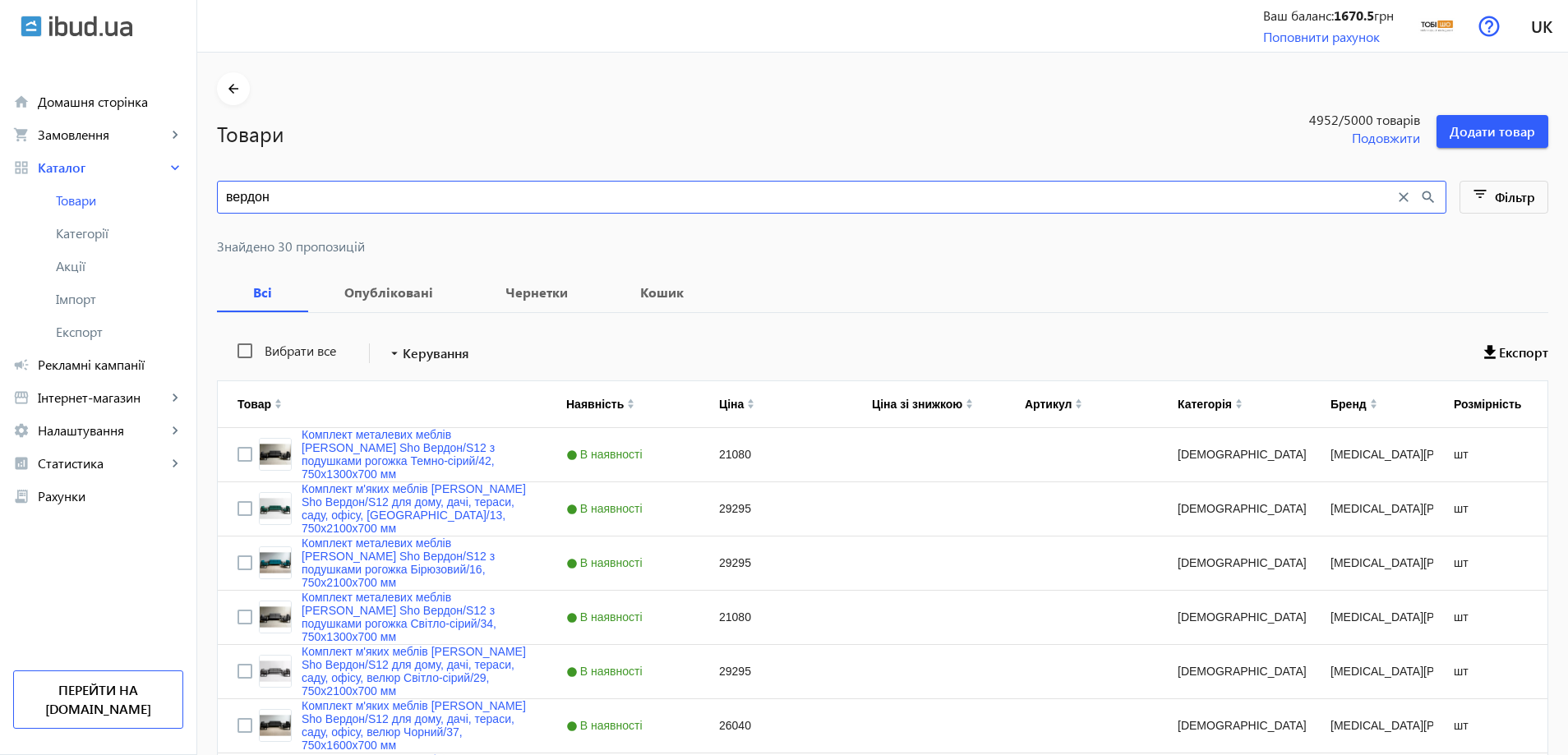
paste input "омплект металлической мебели Tobi Sho Вердон/S12 с подушками рогожка Темно-серы…"
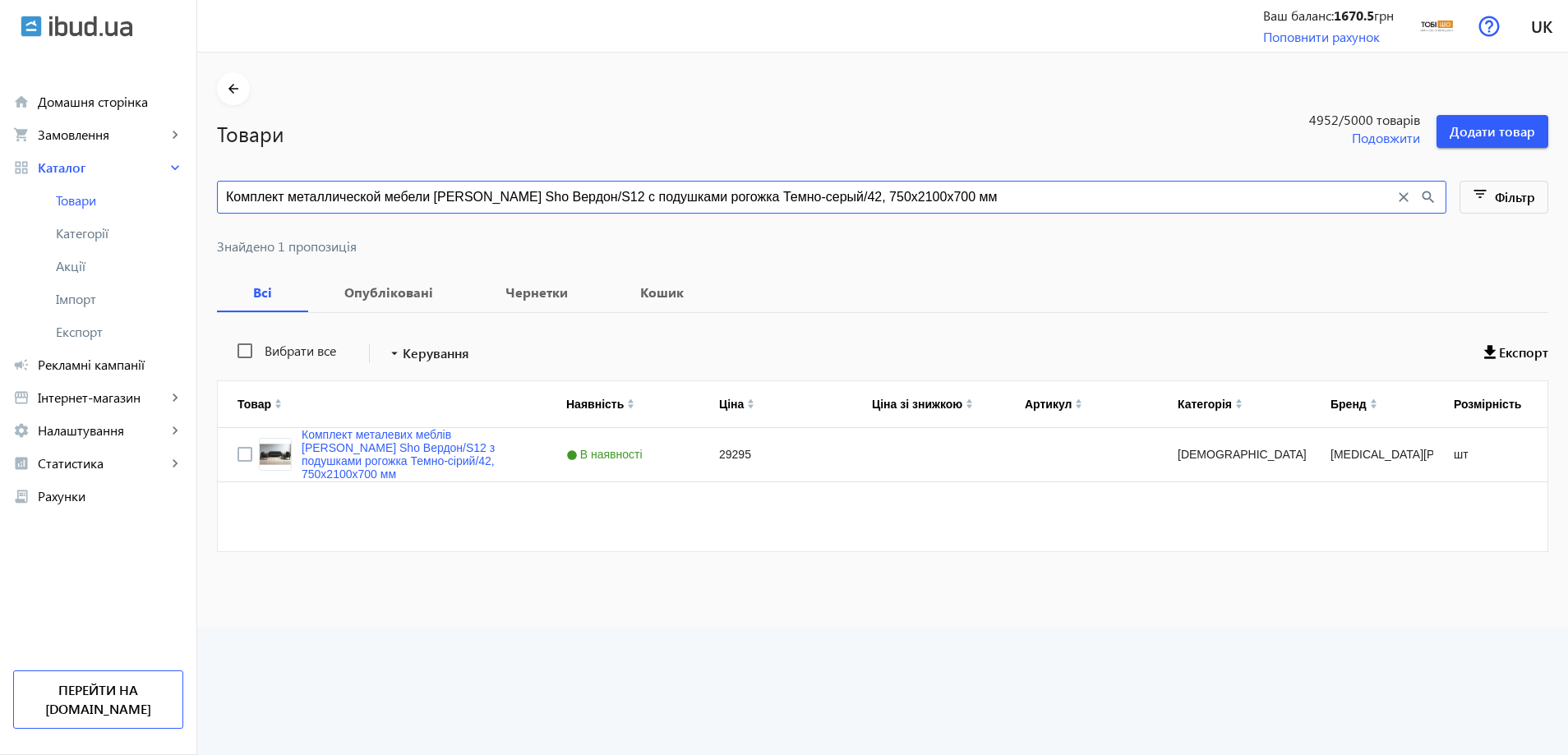
type input "Комплект металлической мебели Tobi Sho Вердон/S12 с подушками рогожка Темно-сер…"
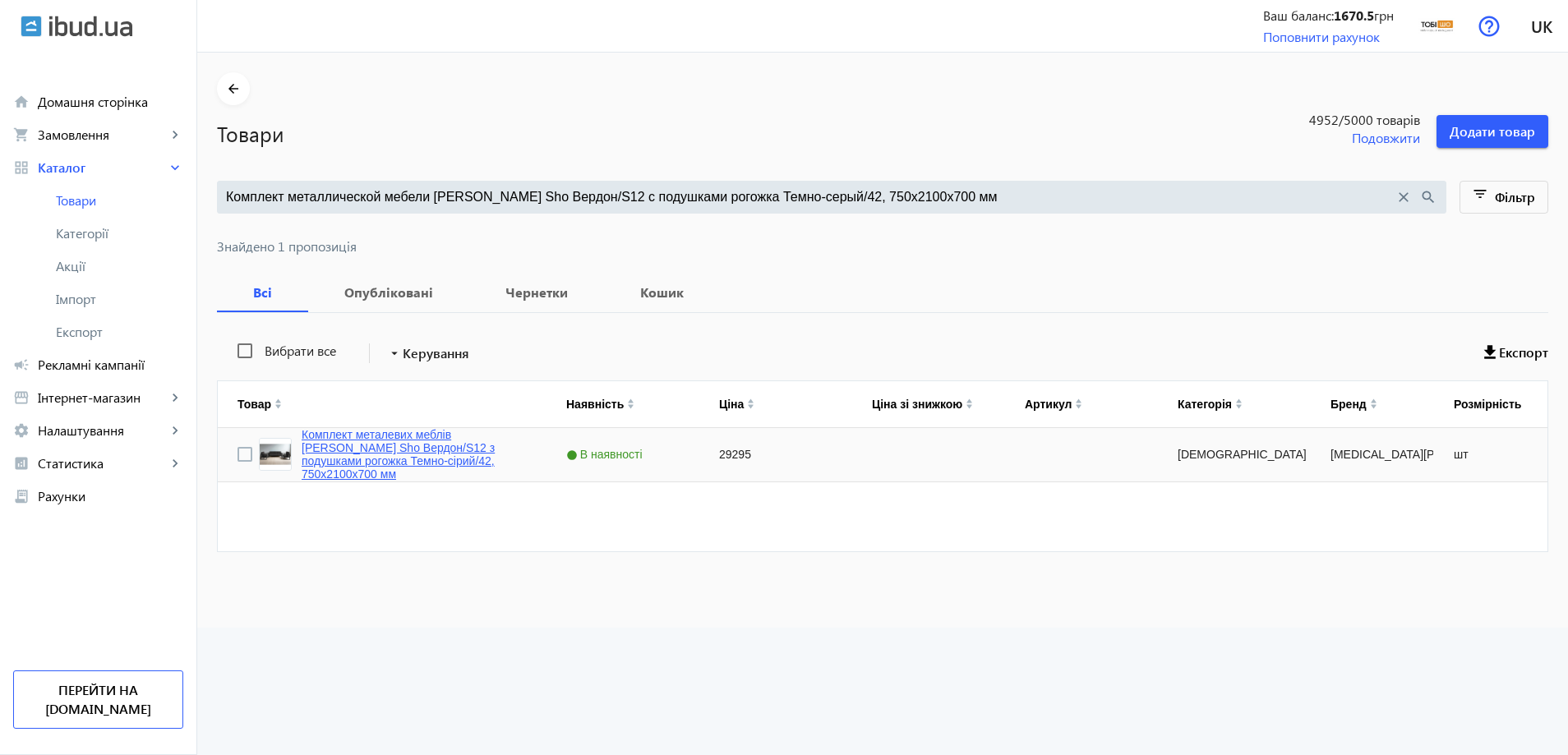
click at [394, 461] on link "Комплект металевих меблів [PERSON_NAME] Sho Вердон/S12 з подушками рогожка Темн…" at bounding box center [413, 454] width 225 height 52
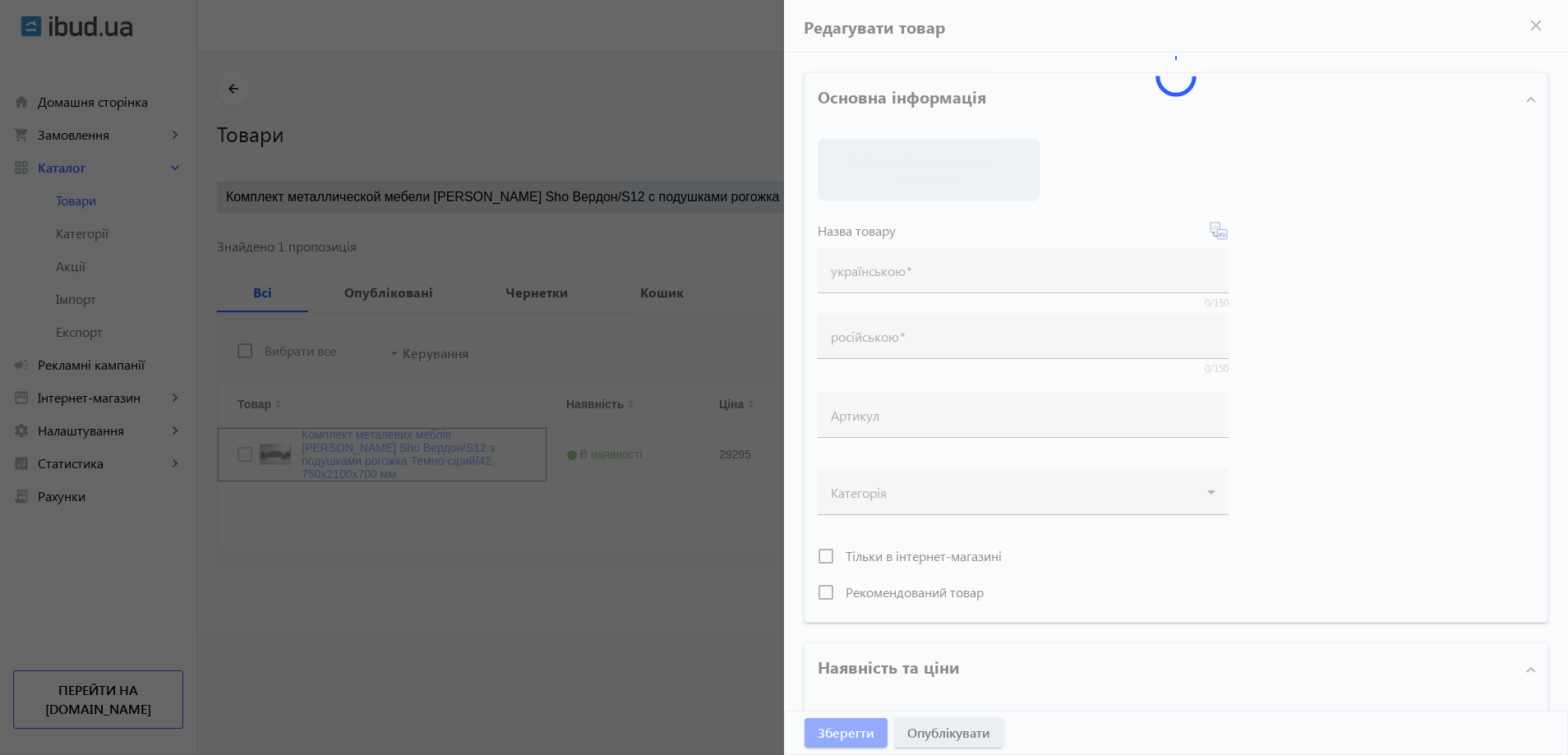
type input "Комплект металевих меблів [PERSON_NAME] Sho Вердон/S12 з подушками рогожка Темн…"
type input "Комплект металлической мебели Tobi Sho Вердон/S12 с подушками рогожка Темно-сер…"
type input "29295"
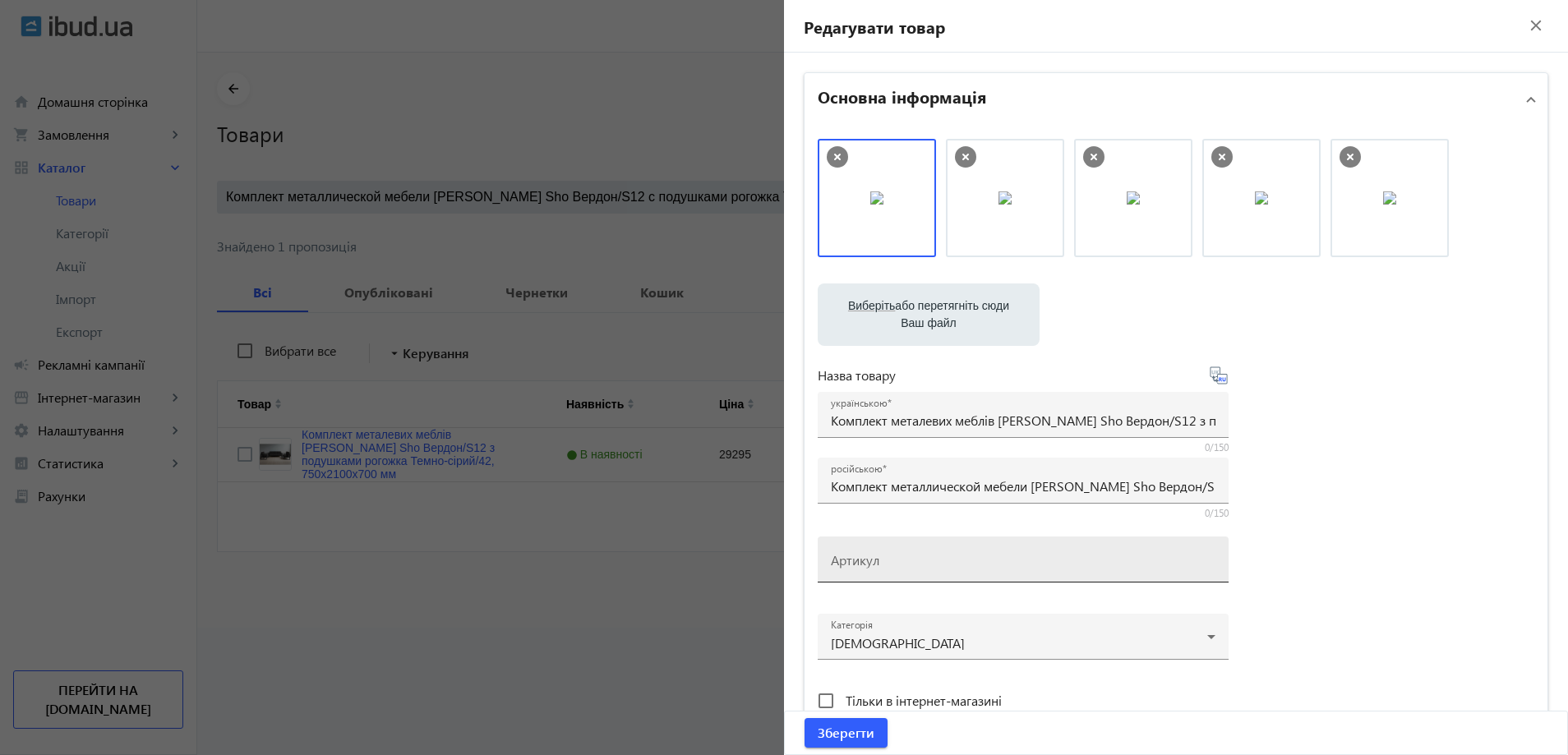
click at [874, 561] on mat-label "Артикул" at bounding box center [855, 559] width 49 height 17
click at [874, 561] on input "Артикул" at bounding box center [1023, 565] width 385 height 17
paste input "Verdon/S12/210/42r"
type input "Verdon/S12/210/42r"
click at [840, 732] on span "Зберегти" at bounding box center [846, 733] width 57 height 18
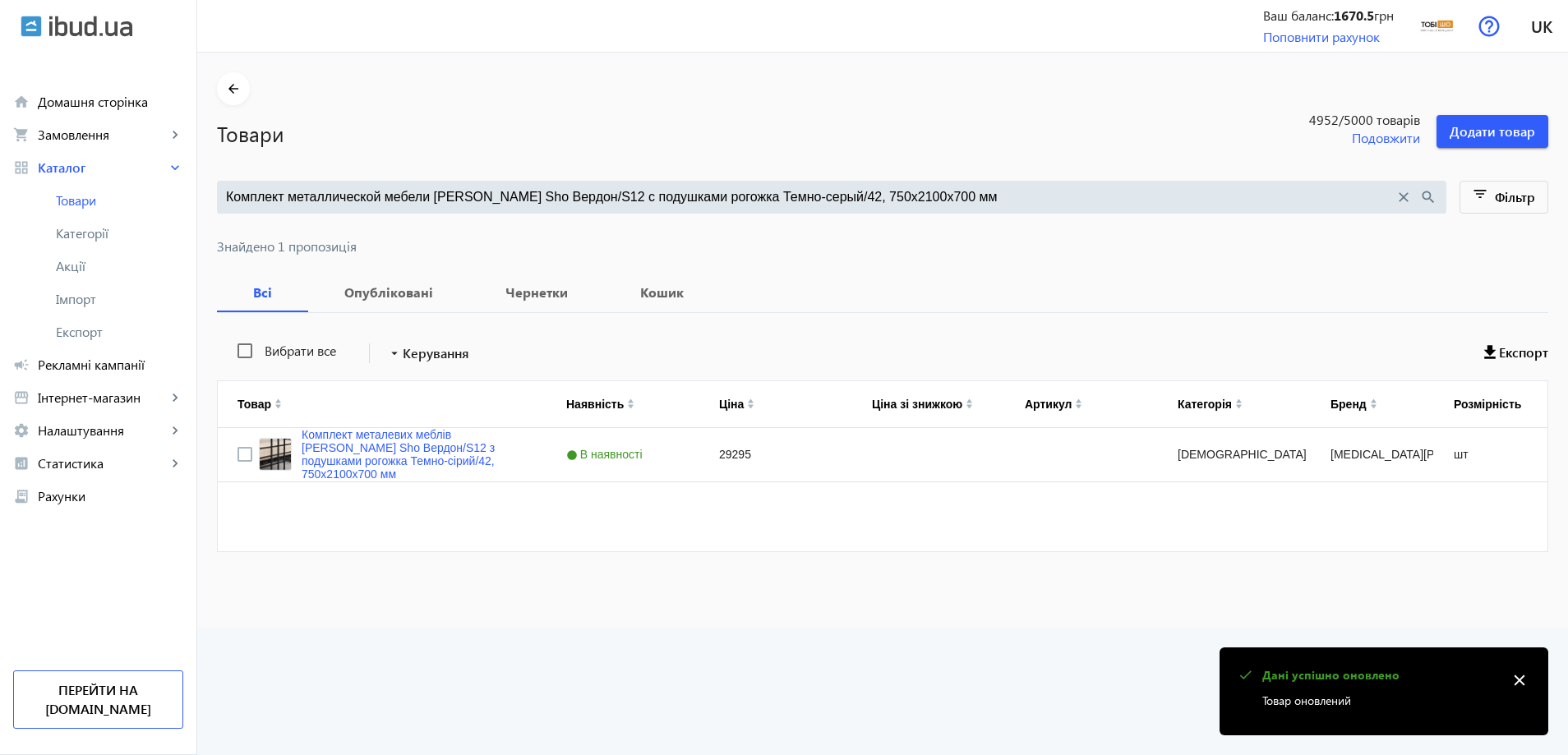
click at [486, 177] on main "arrow_back Товари 4952 /5000 товарів Подовжити Додати товар Комплект металличес…" at bounding box center [883, 322] width 1371 height 500
click at [476, 197] on input "Комплект металлической мебели Tobi Sho Вердон/S12 с подушками рогожка Темно-сер…" at bounding box center [810, 197] width 1168 height 18
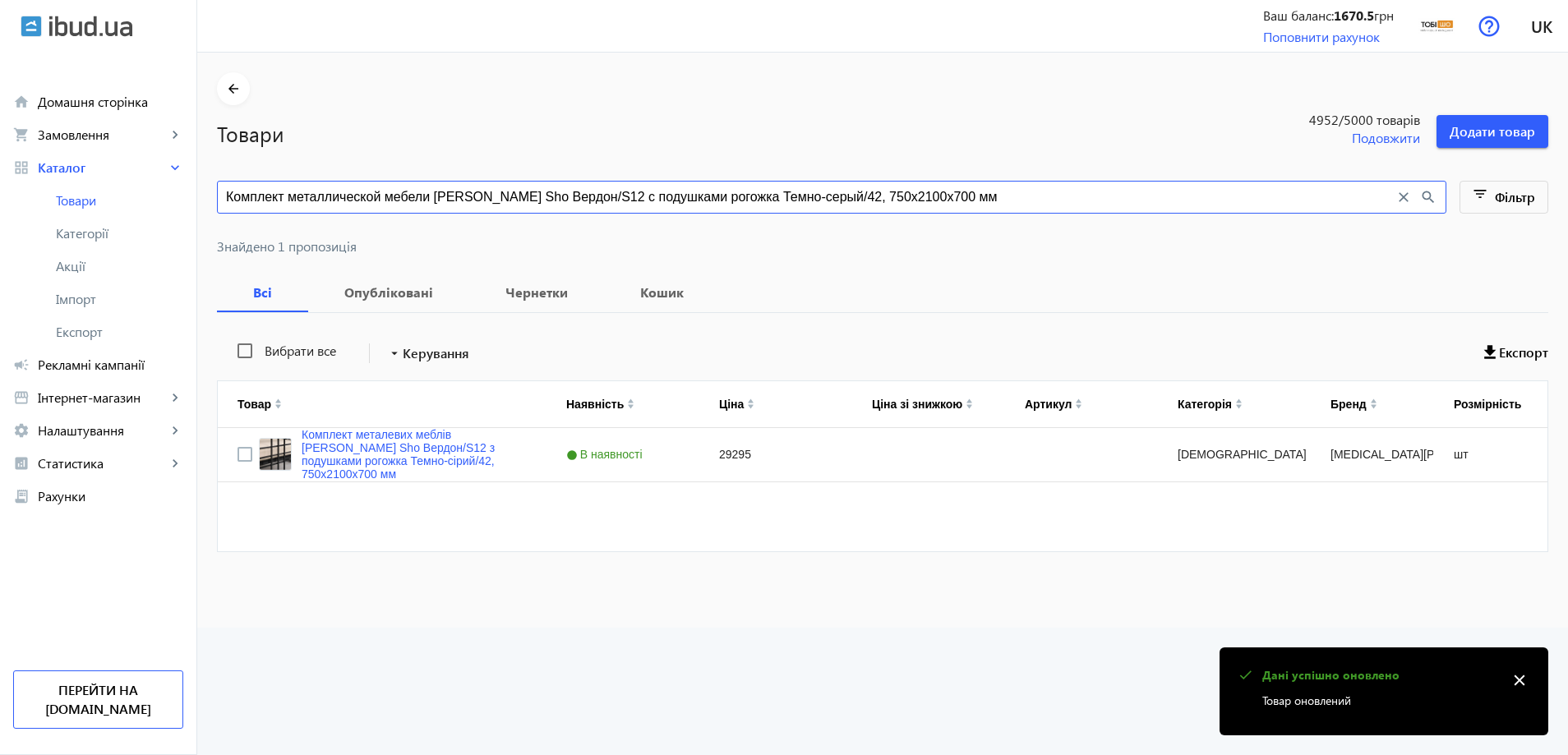
paste input "ирюзовый/16, 750х13"
type input "Комплект металлической мебели Tobi Sho Вердон/S12 с подушками рогожка Бирюзовый…"
click at [505, 143] on h1 "Товари" at bounding box center [720, 133] width 1008 height 28
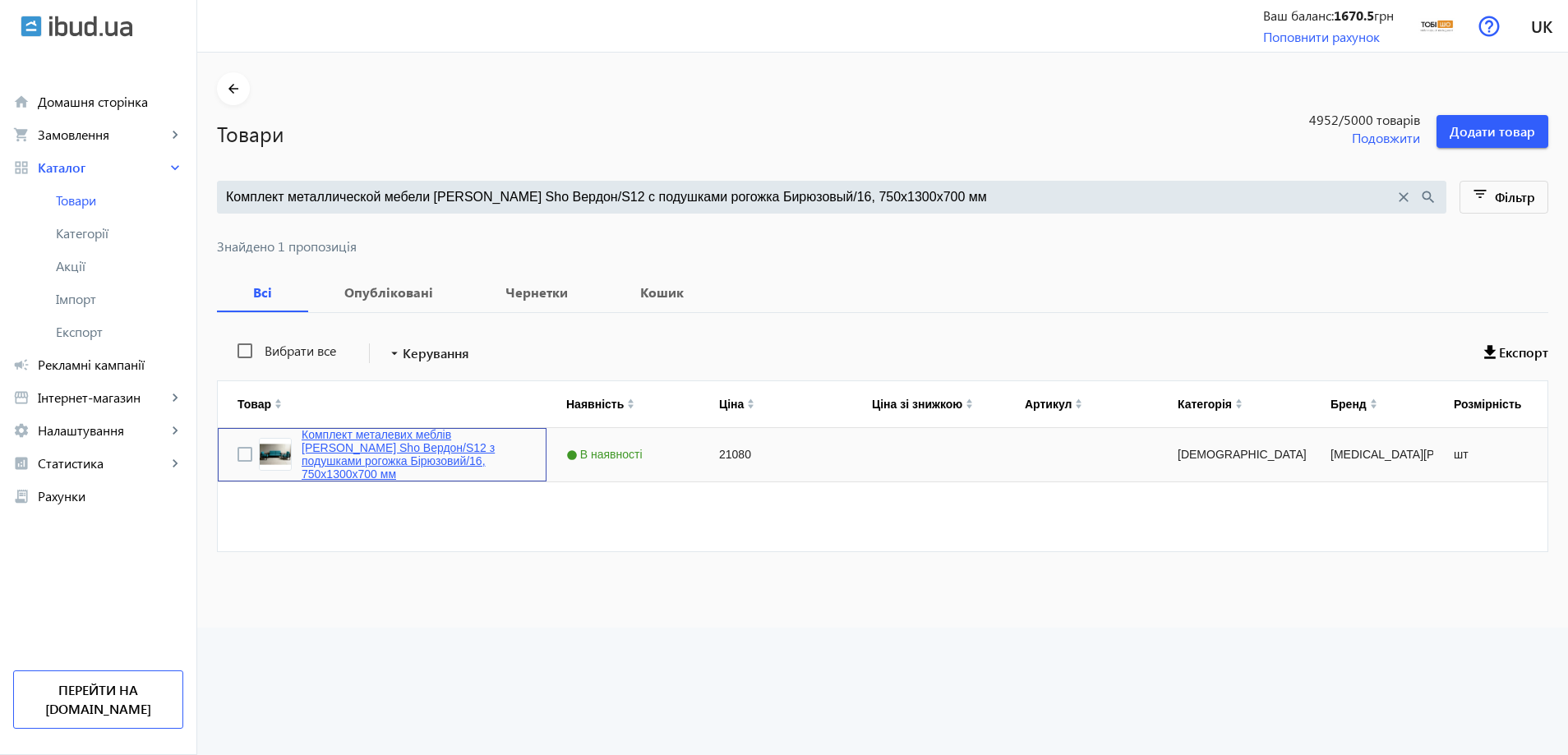
click at [375, 456] on link "Комплект металевих меблів [PERSON_NAME] Sho Вердон/S12 з подушками рогожка Бірю…" at bounding box center [413, 454] width 225 height 52
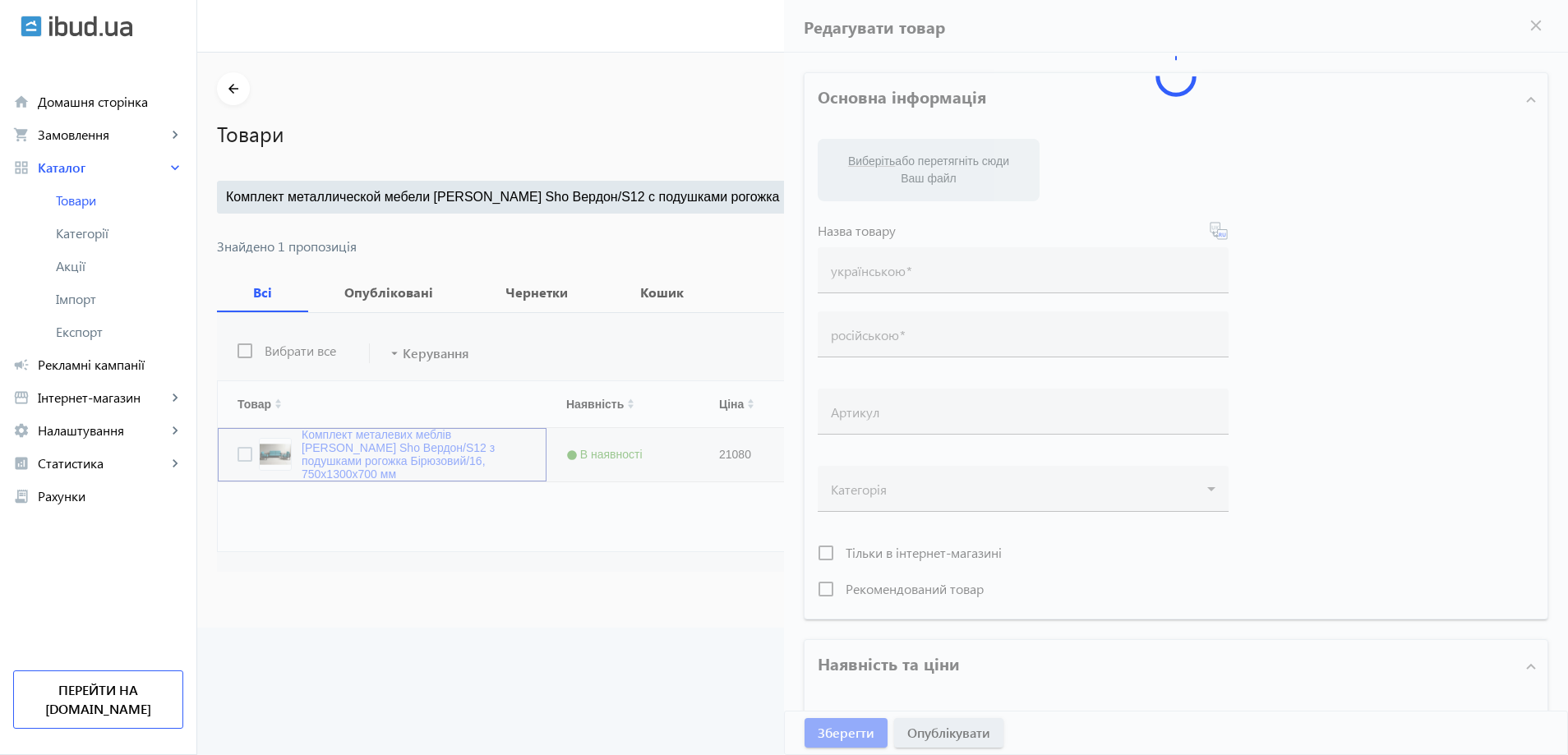
type input "Комплект металевих меблів [PERSON_NAME] Sho Вердон/S12 з подушками рогожка Бірю…"
type input "Комплект металлической мебели Tobi Sho Вердон/S12 с подушками рогожка Бирюзовый…"
type input "21080"
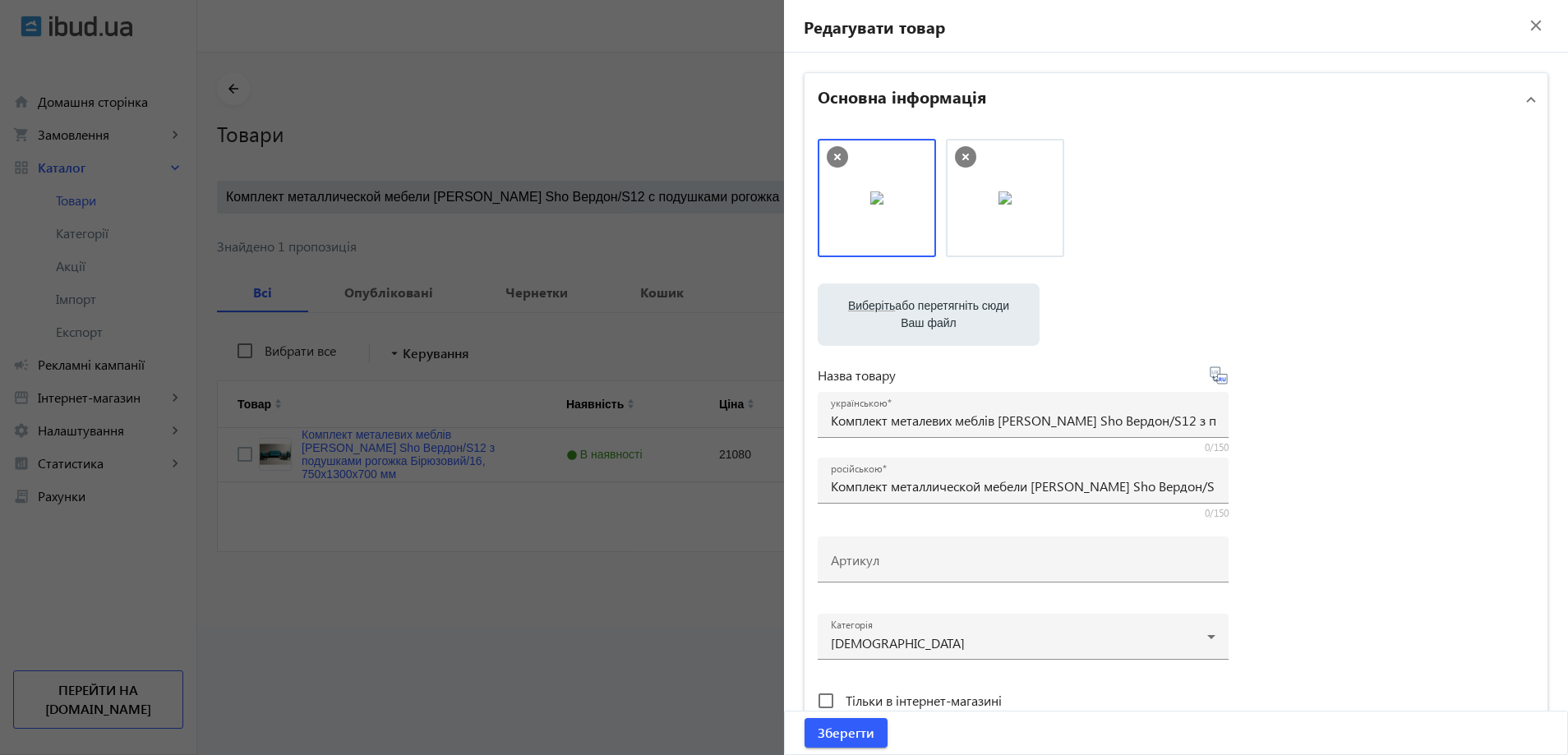
click at [913, 444] on div at bounding box center [1022, 445] width 411 height 15
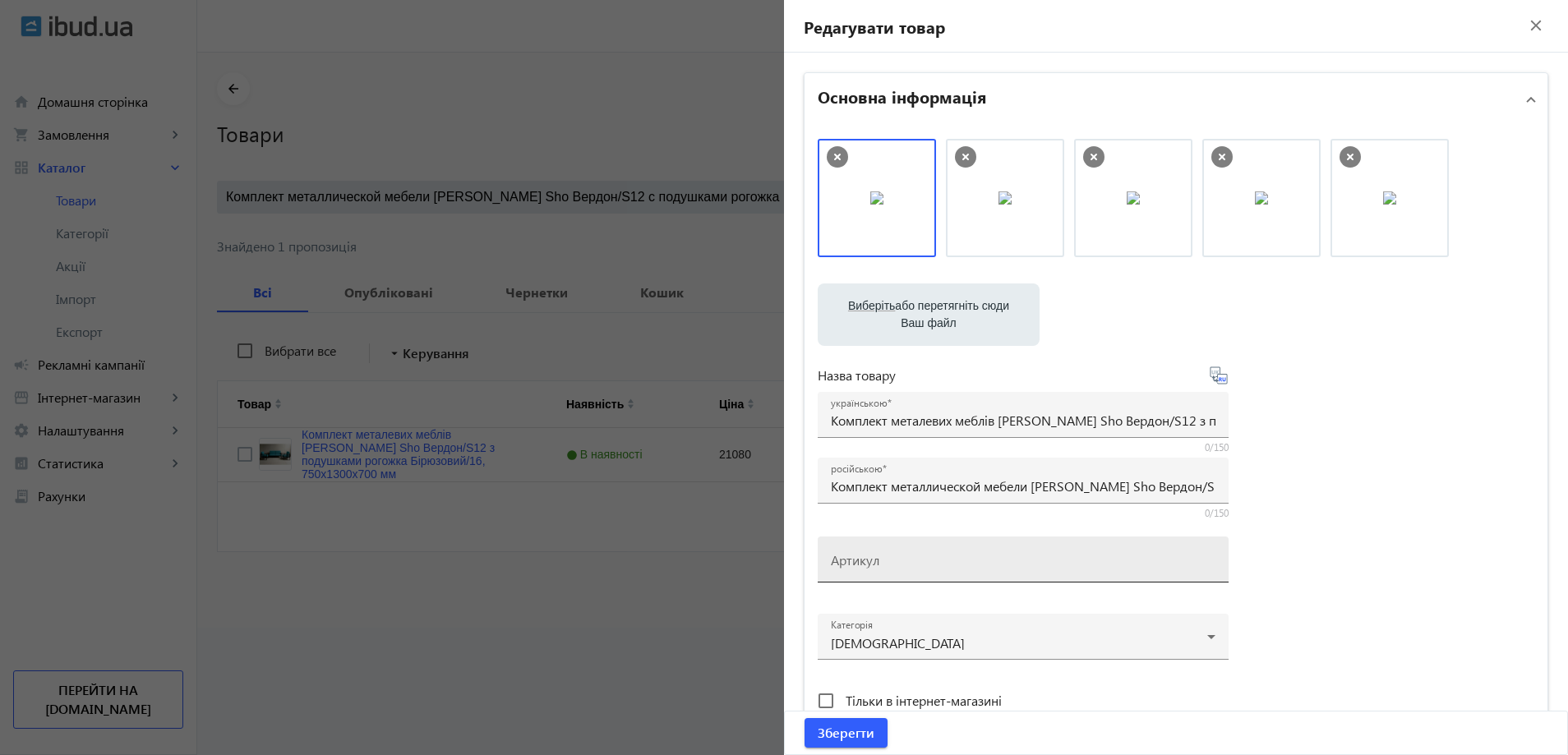
click at [870, 552] on mat-label "Артикул" at bounding box center [855, 559] width 49 height 17
click at [870, 557] on input "Артикул" at bounding box center [1023, 565] width 385 height 17
paste input "Verdon/S12/130/16r"
type input "Verdon/S12/130/16r"
click at [855, 716] on span "submit" at bounding box center [846, 733] width 83 height 39
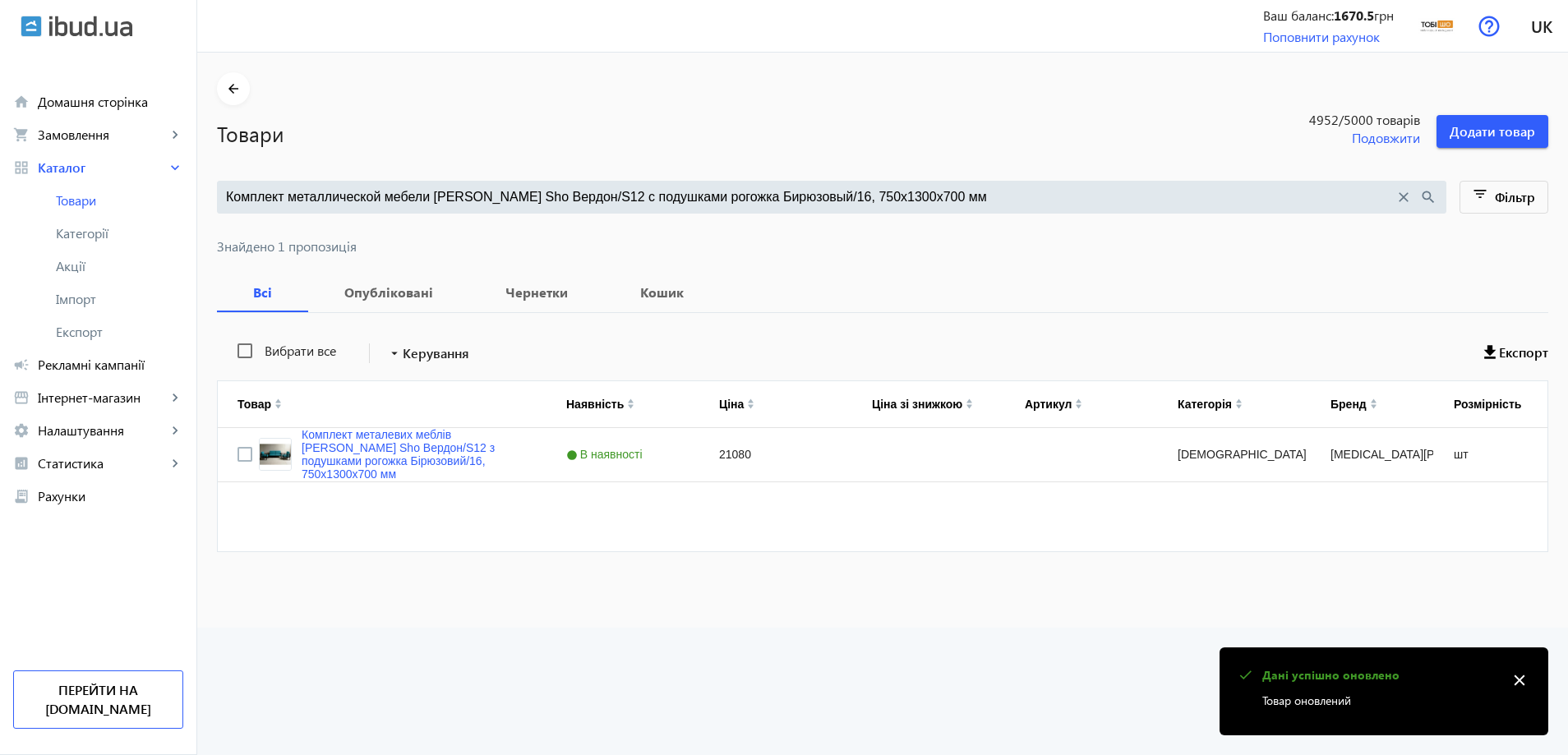
click at [437, 217] on div at bounding box center [882, 227] width 1331 height 27
click at [449, 199] on input "Комплект металлической мебели Tobi Sho Вердон/S12 с подушками рогожка Бирюзовый…" at bounding box center [810, 197] width 1168 height 18
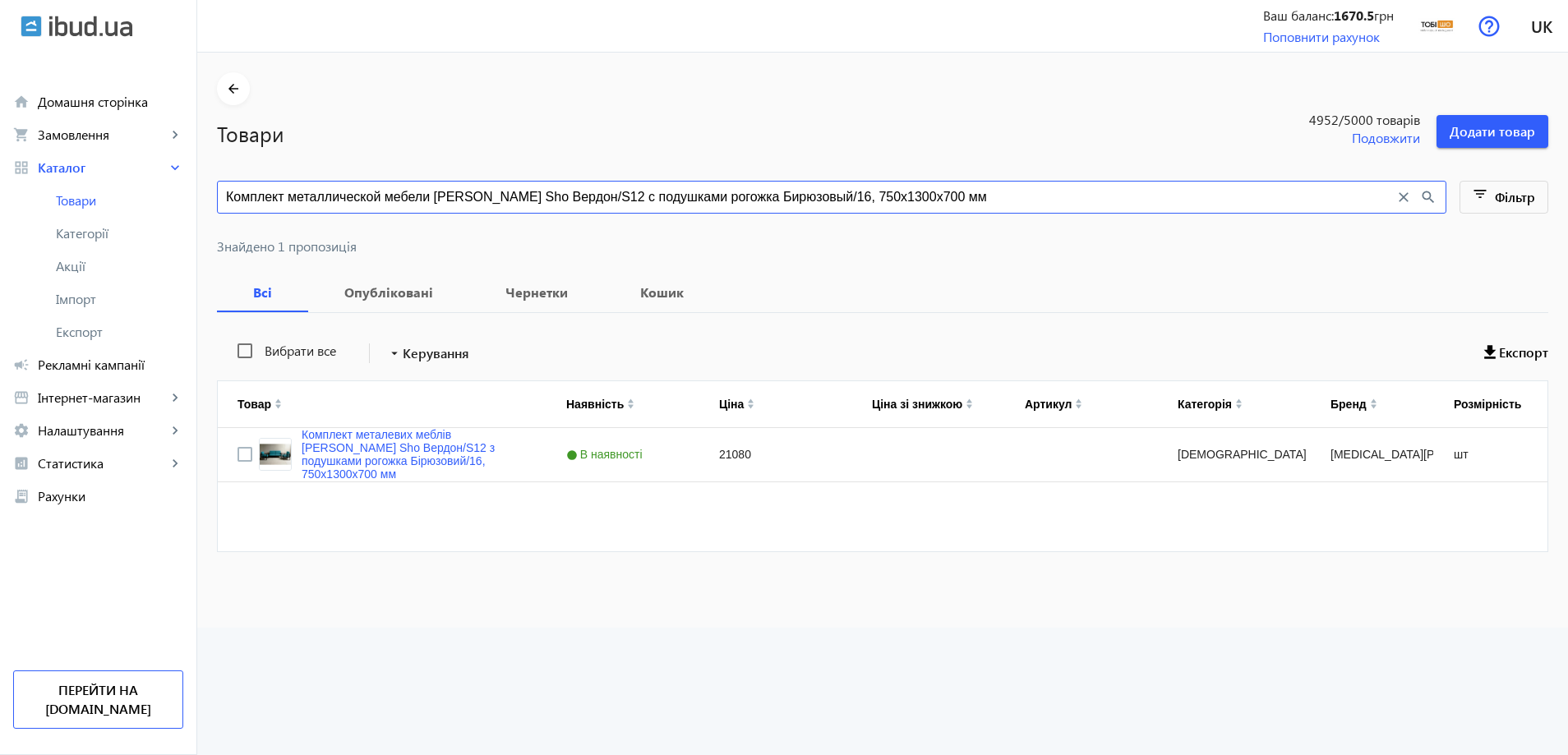
paste input "21"
type input "Комплект металлической мебели Tobi Sho Вердон/S12 с подушками рогожка Бирюзовый…"
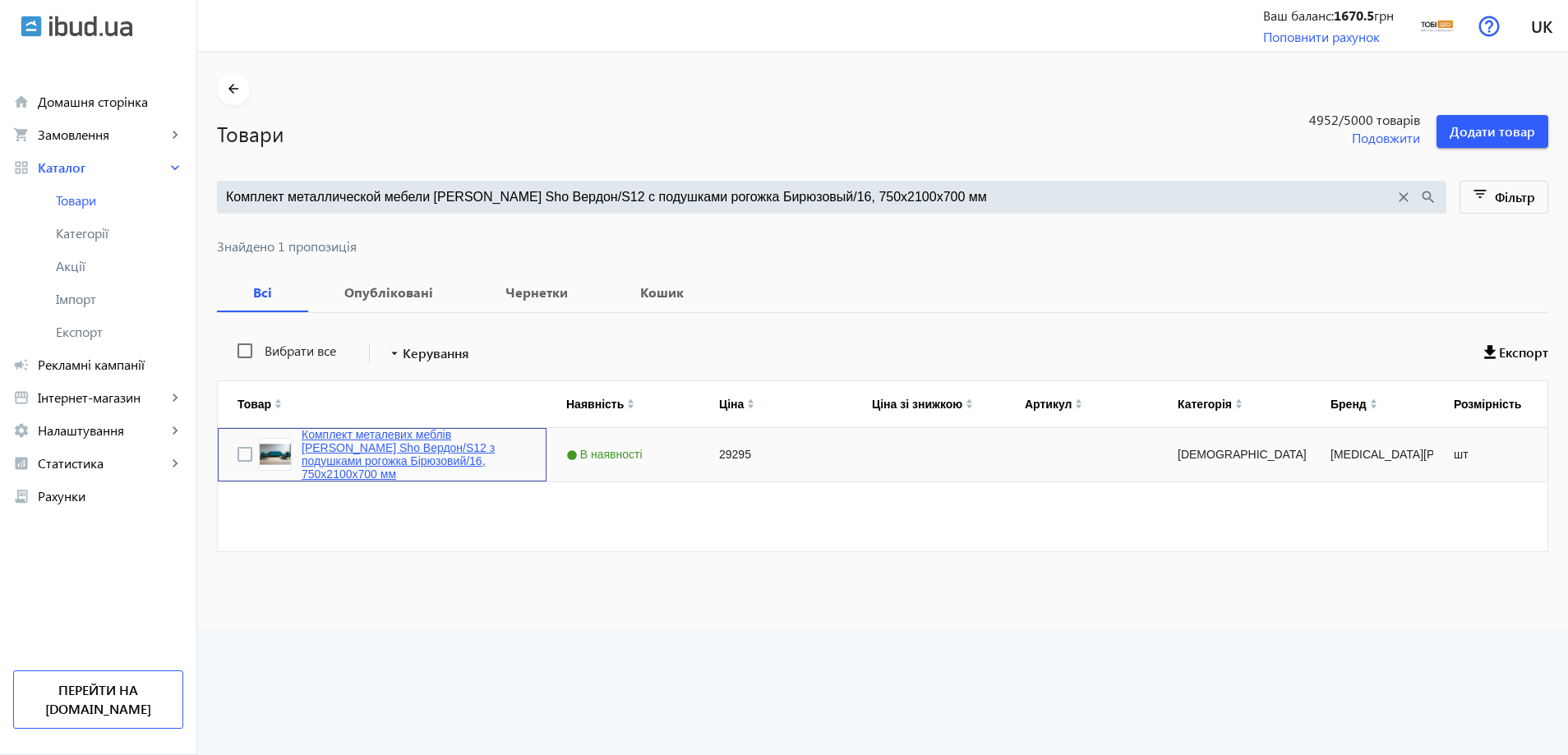
click at [387, 438] on link "Комплект металевих меблів [PERSON_NAME] Sho Вердон/S12 з подушками рогожка Бірю…" at bounding box center [413, 454] width 225 height 52
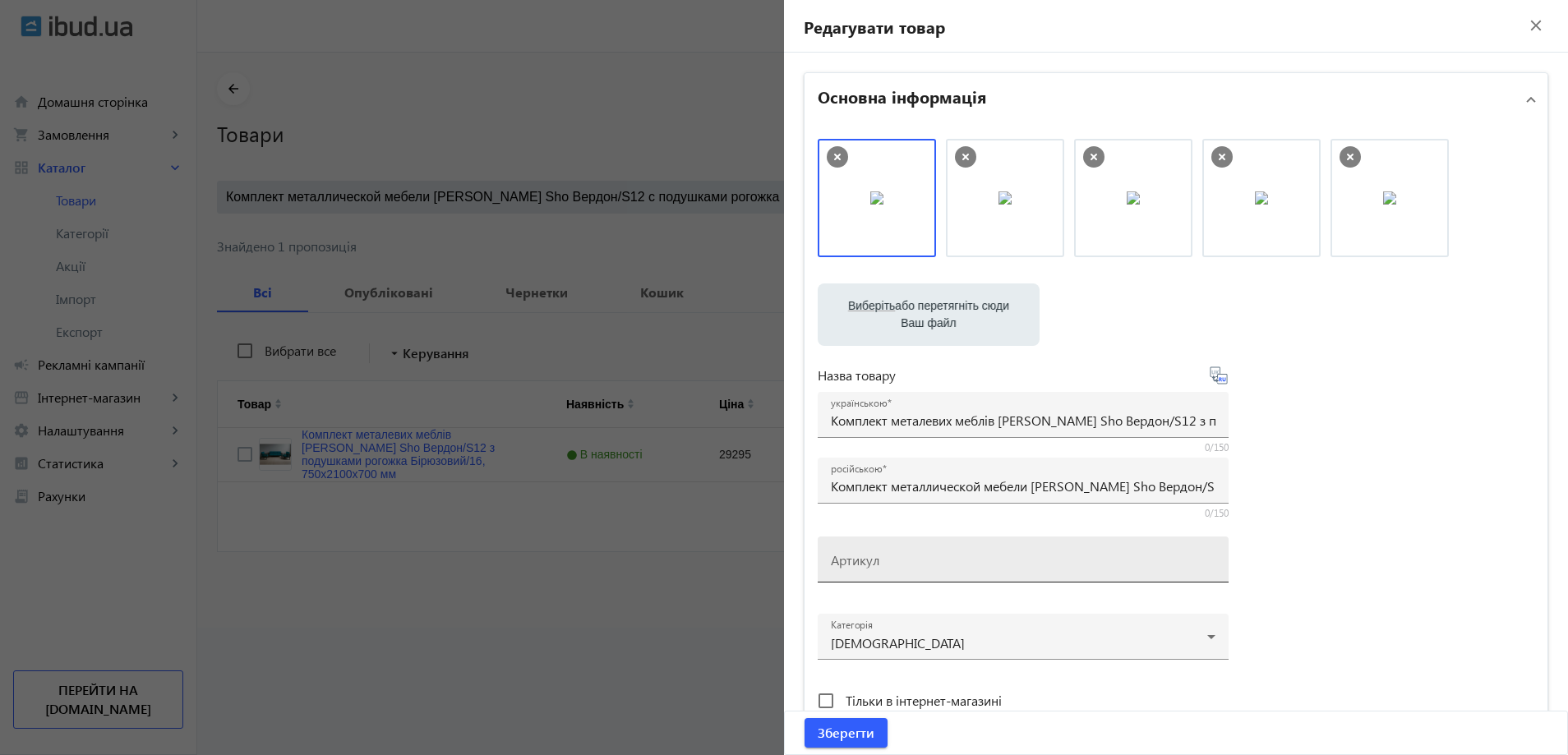
click at [866, 574] on div "Артикул" at bounding box center [1023, 559] width 385 height 46
paste input "Verdon/S12/210/16r"
type input "Verdon/S12/210/16r"
click at [831, 730] on span "Зберегти" at bounding box center [846, 733] width 57 height 18
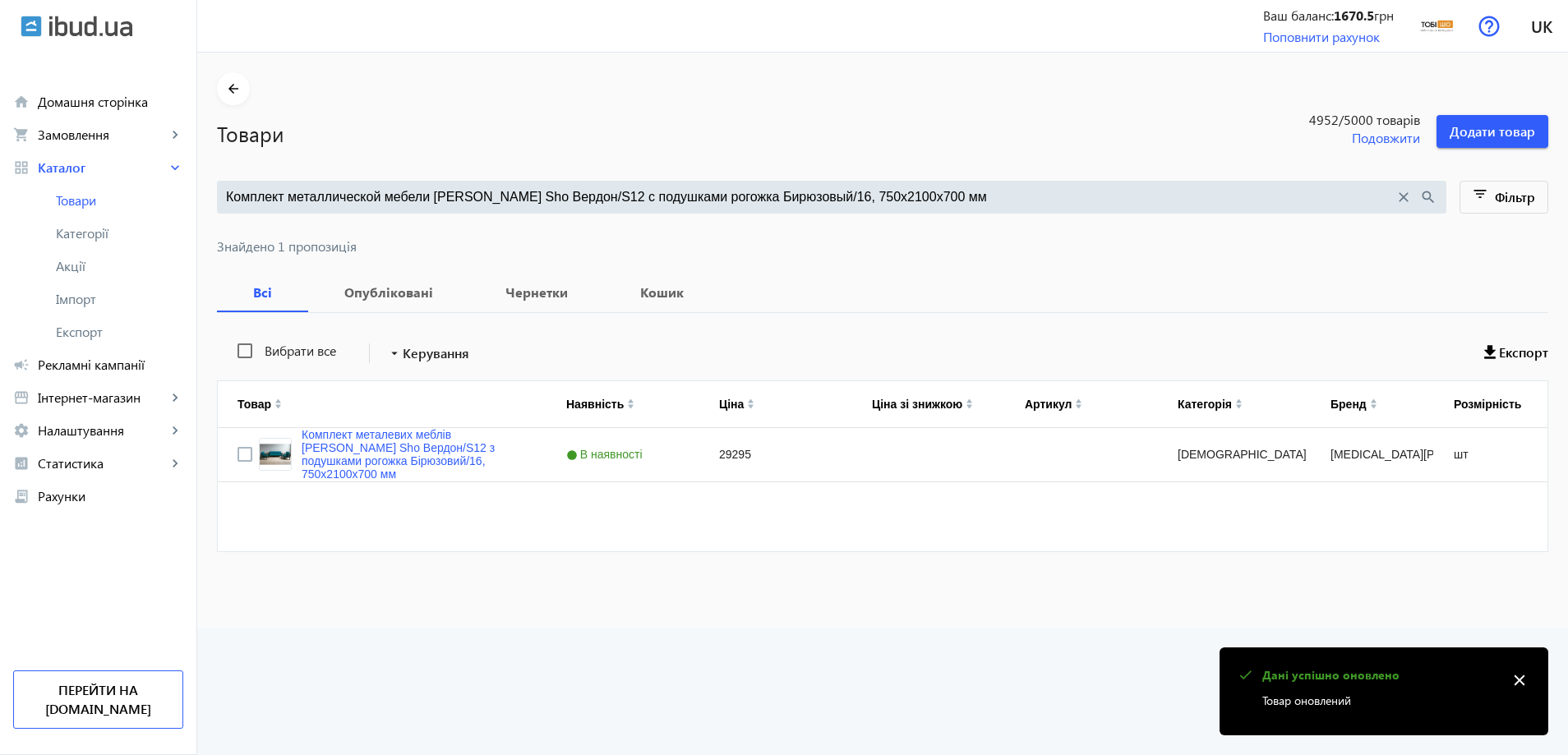
click at [434, 192] on input "Комплект металлической мебели Tobi Sho Вердон/S12 с подушками рогожка Бирюзовый…" at bounding box center [810, 197] width 1168 height 18
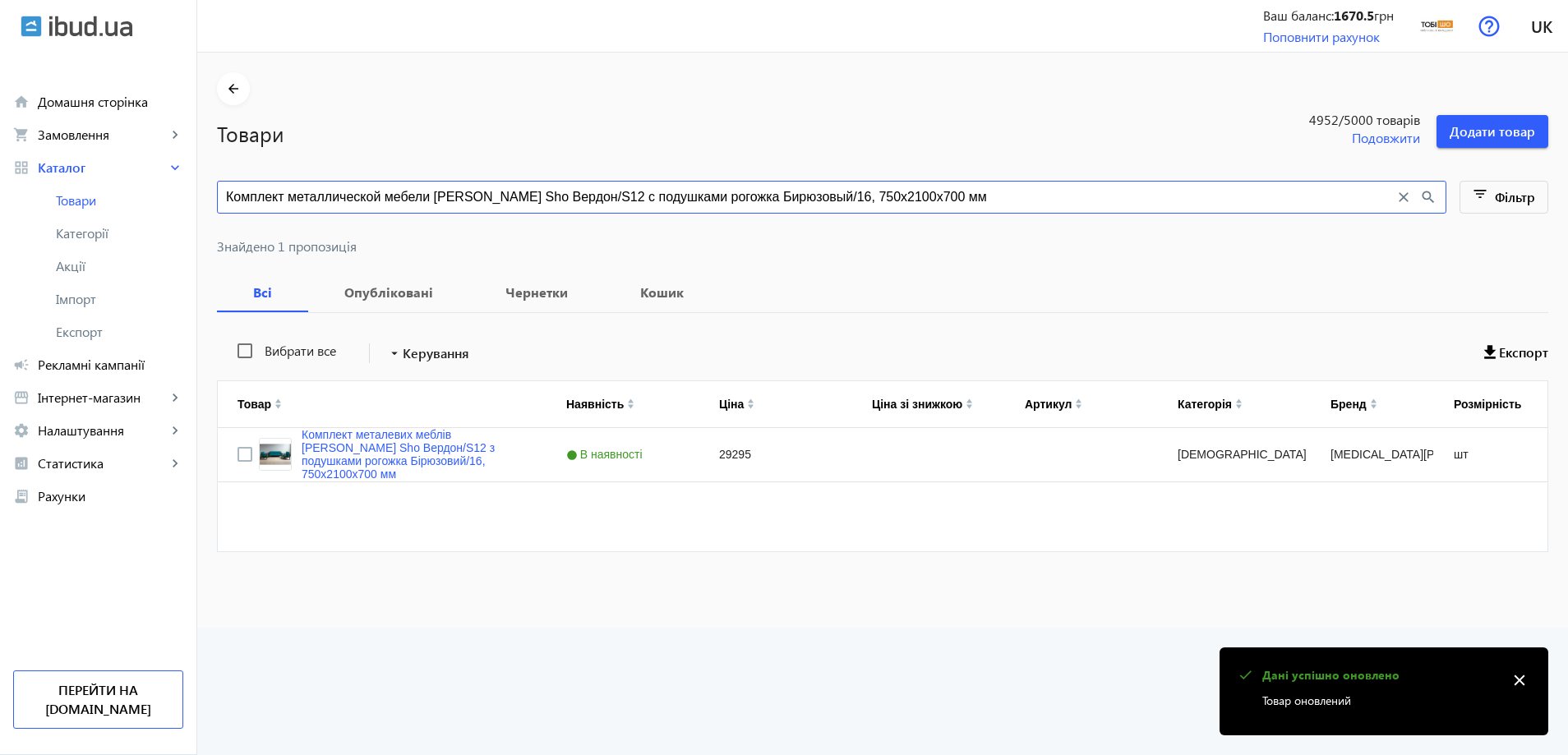
paste input "оричневый/08, 750х13"
type input "Комплект металлической мебели Tobi Sho Вердон/S12 с подушками рогожка Коричневы…"
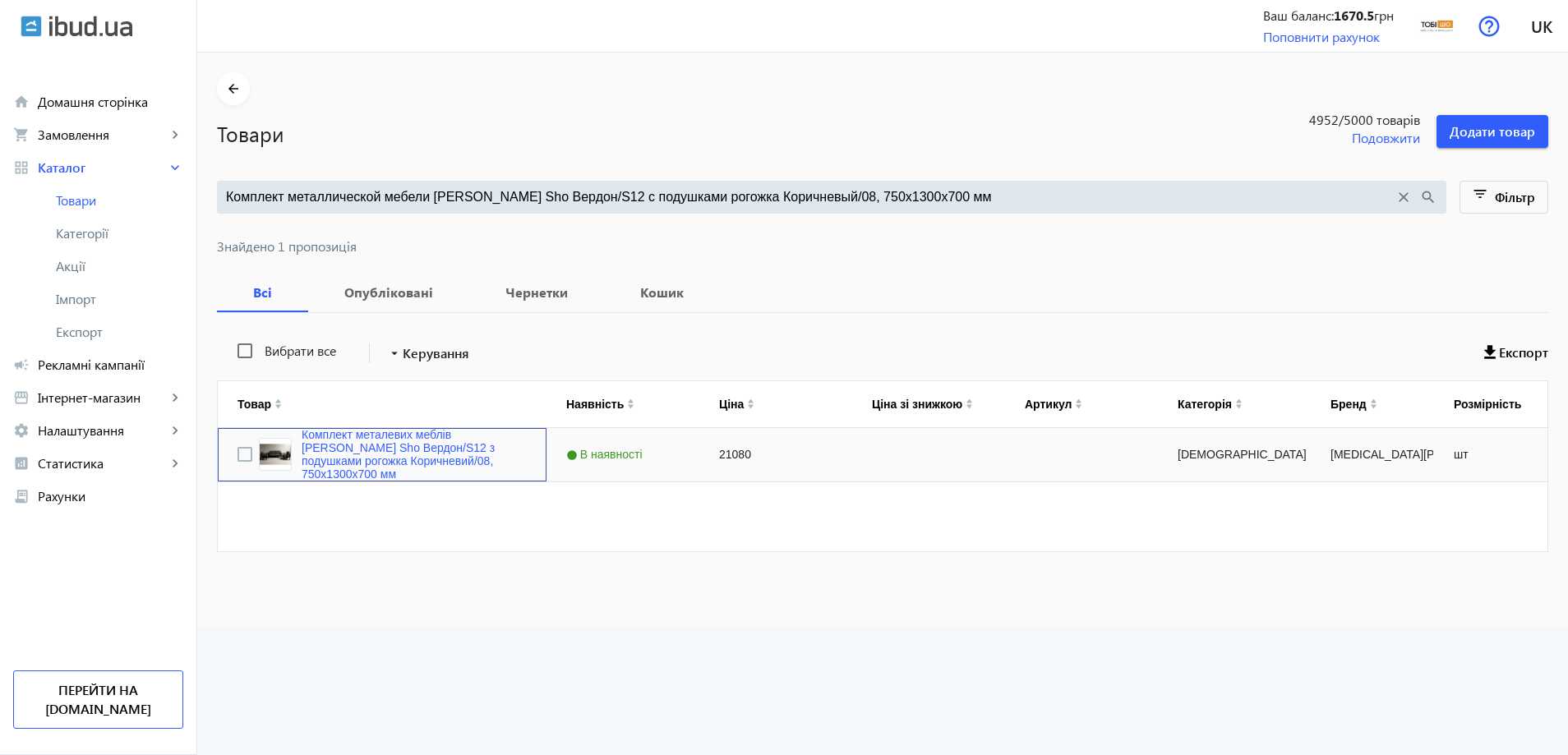
click at [376, 434] on div "Комплект металевих меблів [PERSON_NAME] Sho Вердон/S12 з подушками рогожка Кори…" at bounding box center [382, 455] width 329 height 53
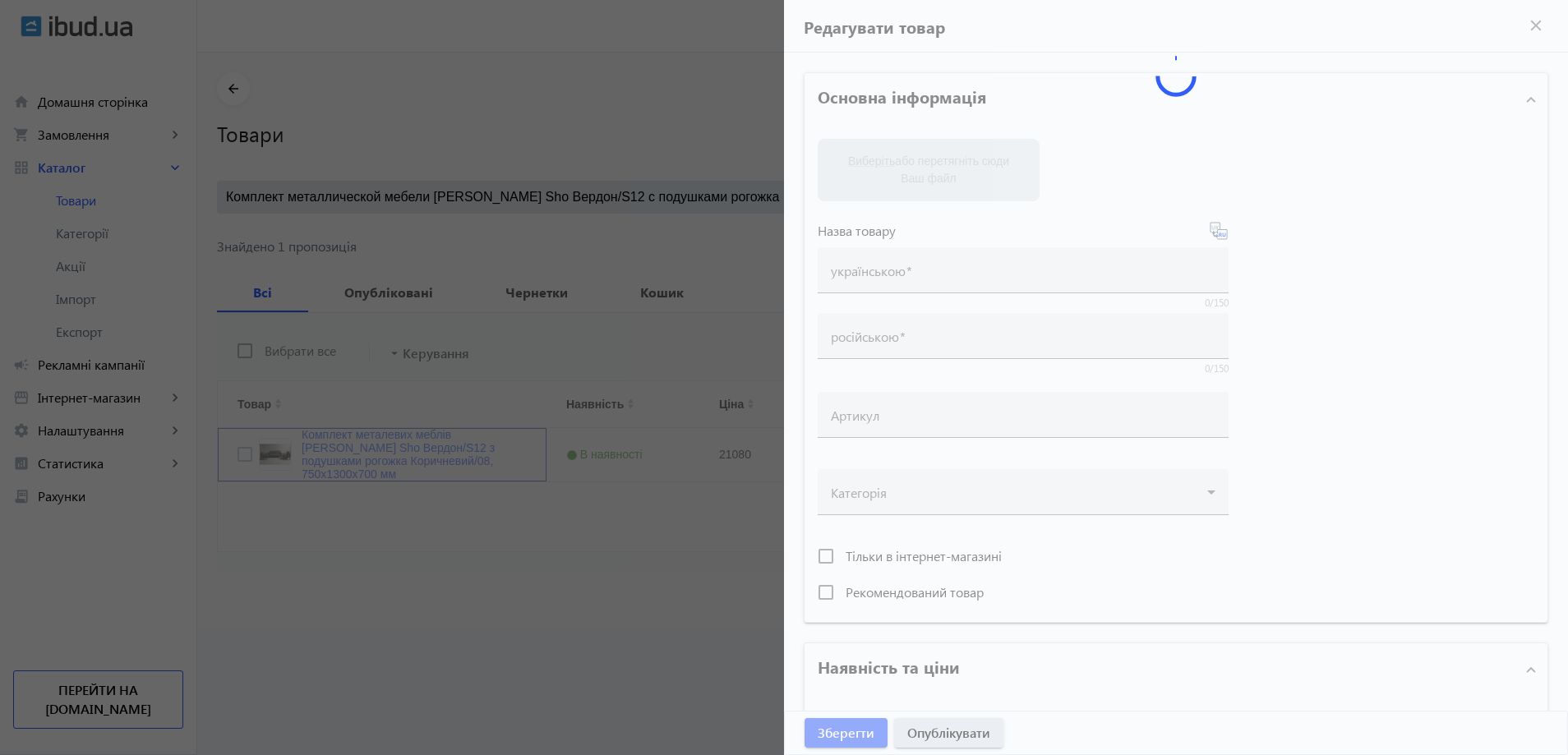
type input "Комплект металевих меблів [PERSON_NAME] Sho Вердон/S12 з подушками рогожка Кори…"
type input "Комплект металлической мебели Tobi Sho Вердон/S12 с подушками рогожка Коричневы…"
type input "21080"
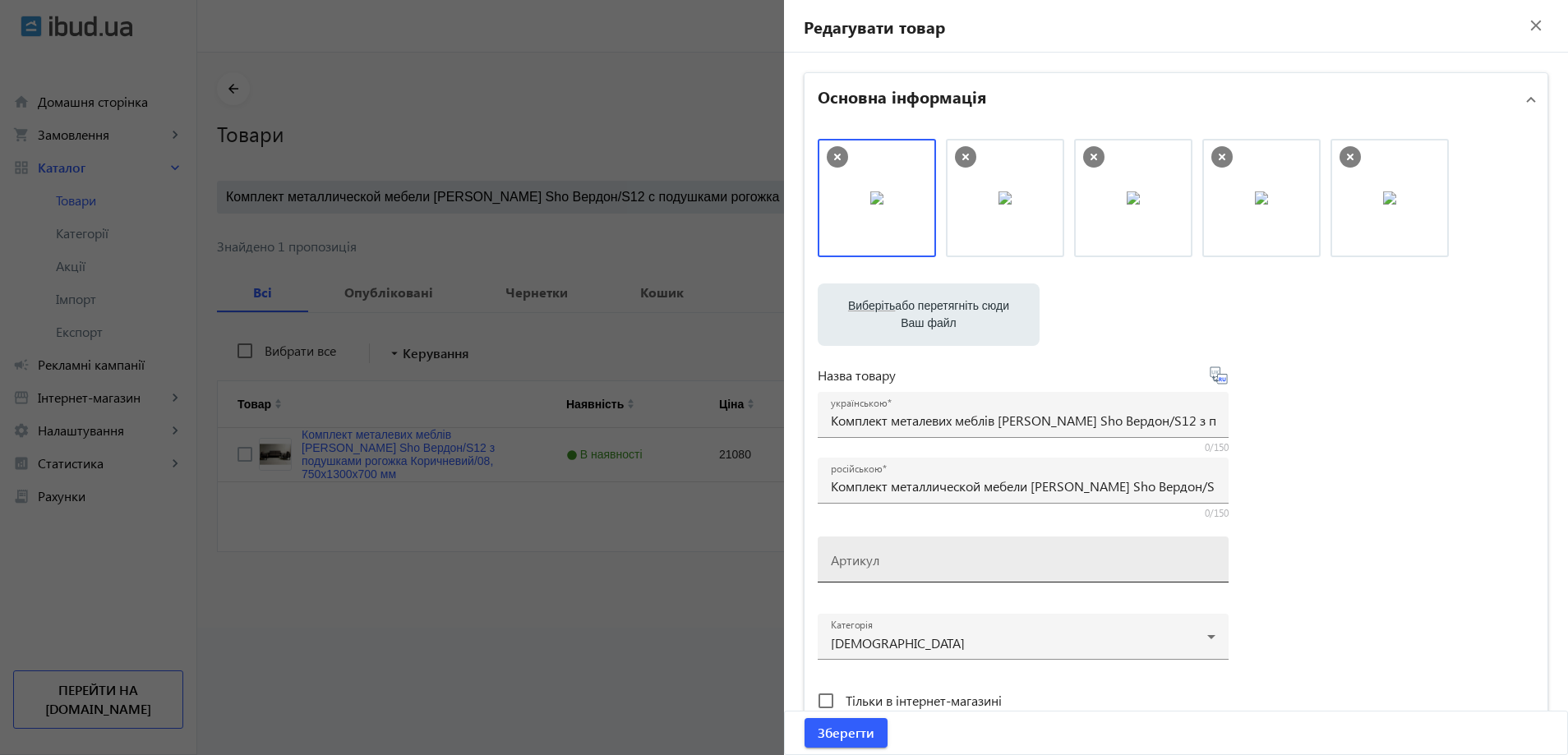
click at [889, 566] on input "Артикул" at bounding box center [1023, 565] width 385 height 17
paste input "Verdon/S12/130/08r"
type input "Verdon/S12/130/08r"
click at [849, 730] on span "Зберегти" at bounding box center [846, 733] width 57 height 18
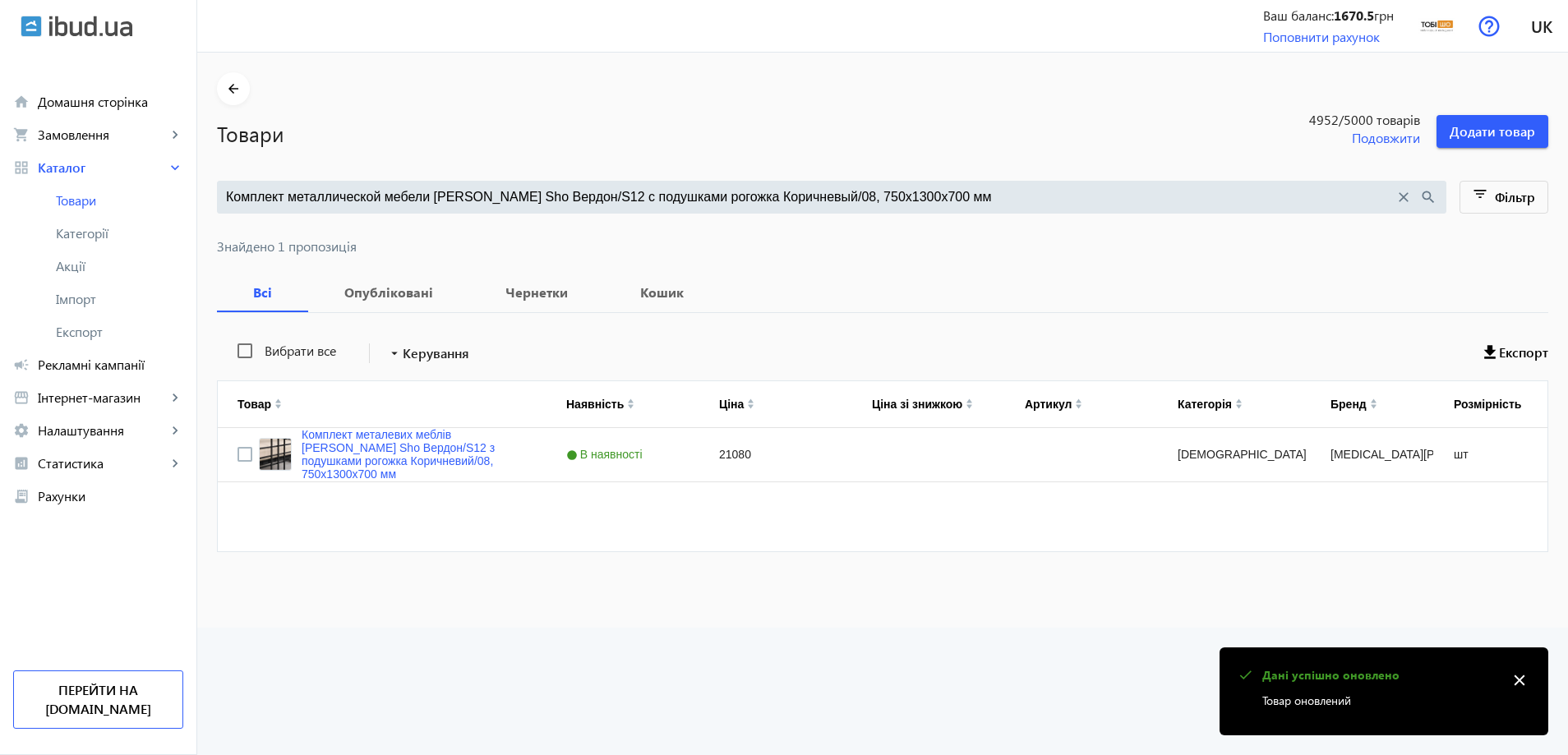
click at [481, 194] on input "Комплект металлической мебели Tobi Sho Вердон/S12 с подушками рогожка Коричневы…" at bounding box center [810, 197] width 1168 height 18
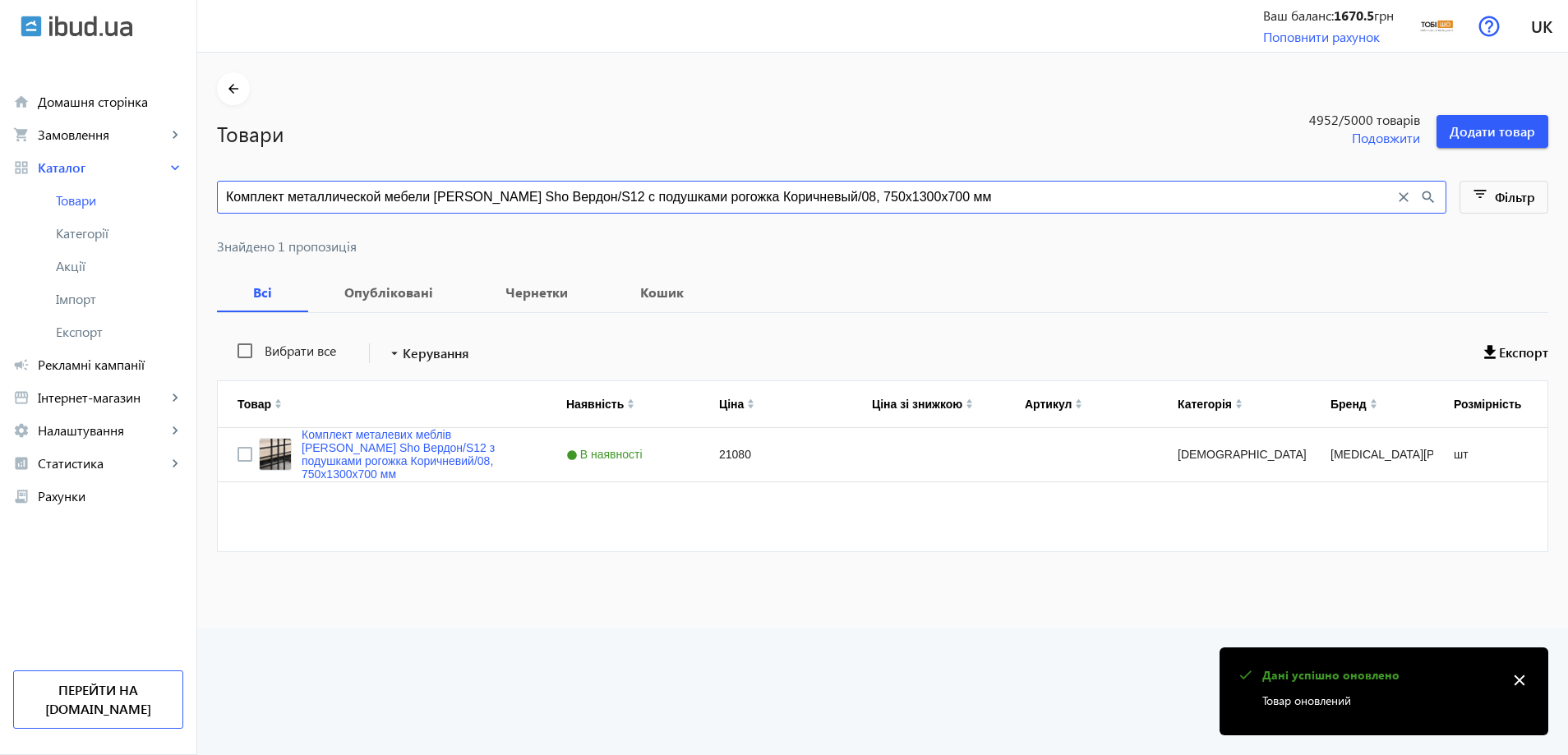
paste input "ежевый/03, 750х21"
type input "Комплект металлической мебели Tobi Sho Вердон/S12 с подушками рогожка Бежевый/0…"
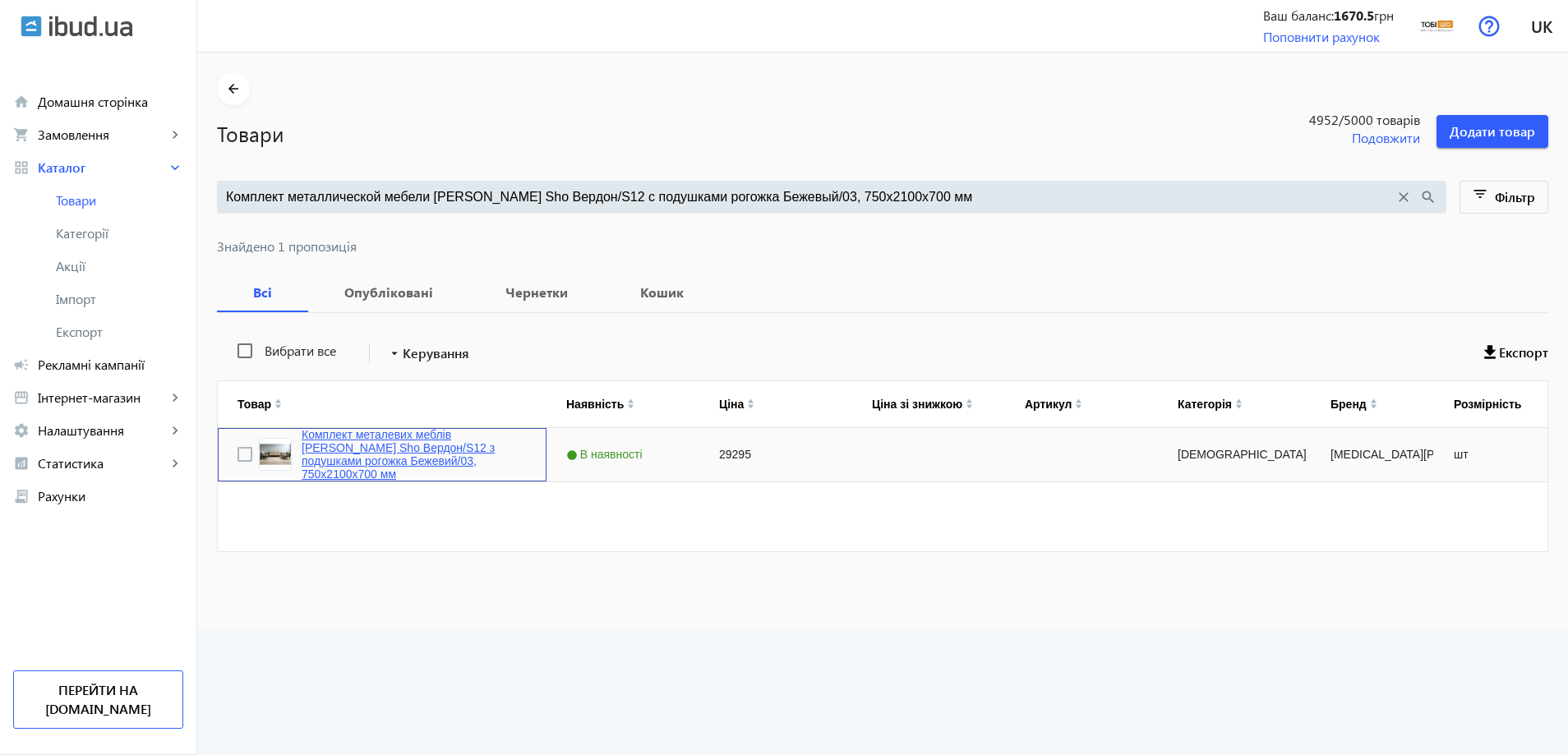
click at [354, 456] on link "Комплект металевих меблів [PERSON_NAME] Sho Вердон/S12 з подушками рогожка Беже…" at bounding box center [413, 454] width 225 height 52
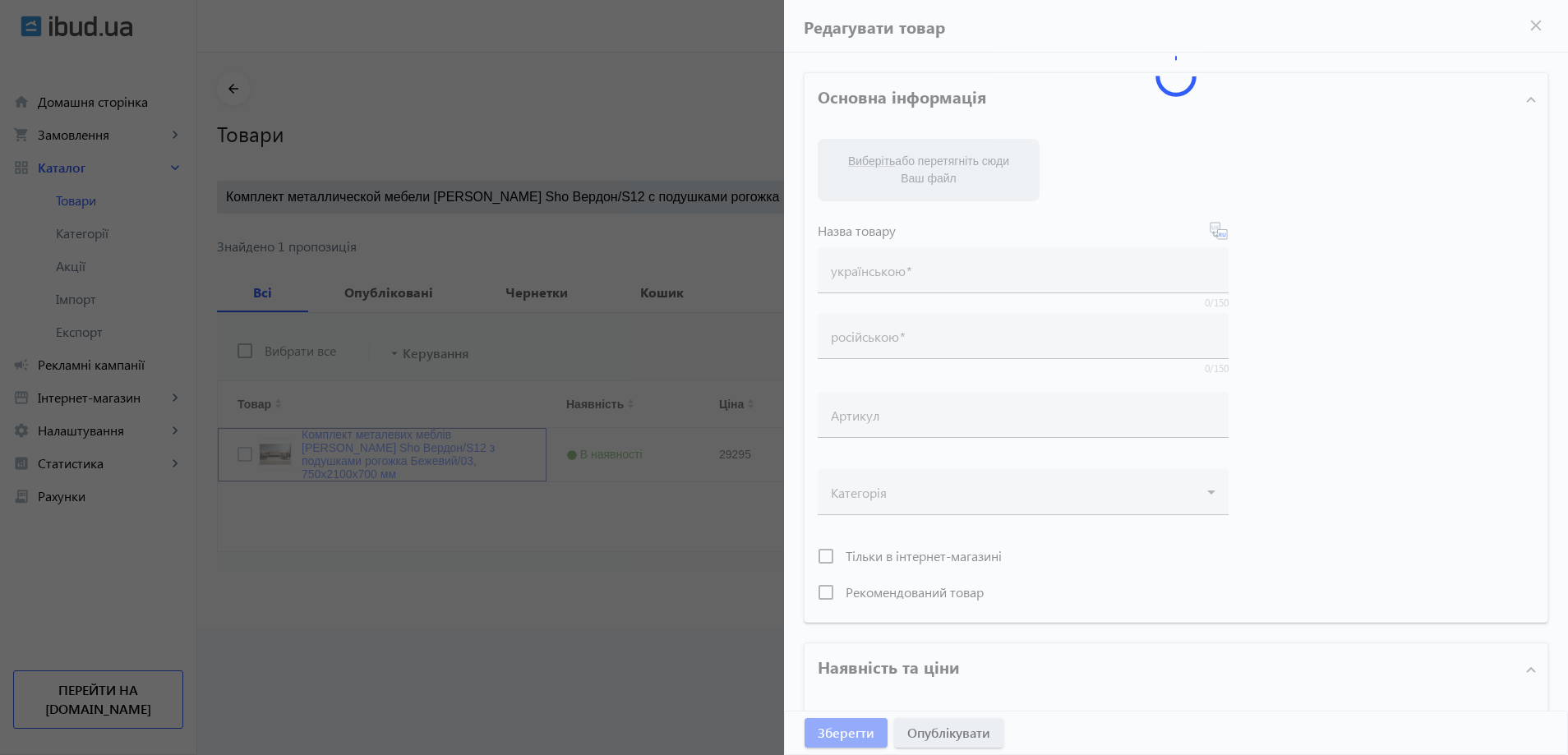
type input "Комплект металевих меблів [PERSON_NAME] Sho Вердон/S12 з подушками рогожка Беже…"
type input "Комплект металлической мебели Tobi Sho Вердон/S12 с подушками рогожка Бежевый/0…"
type input "29295"
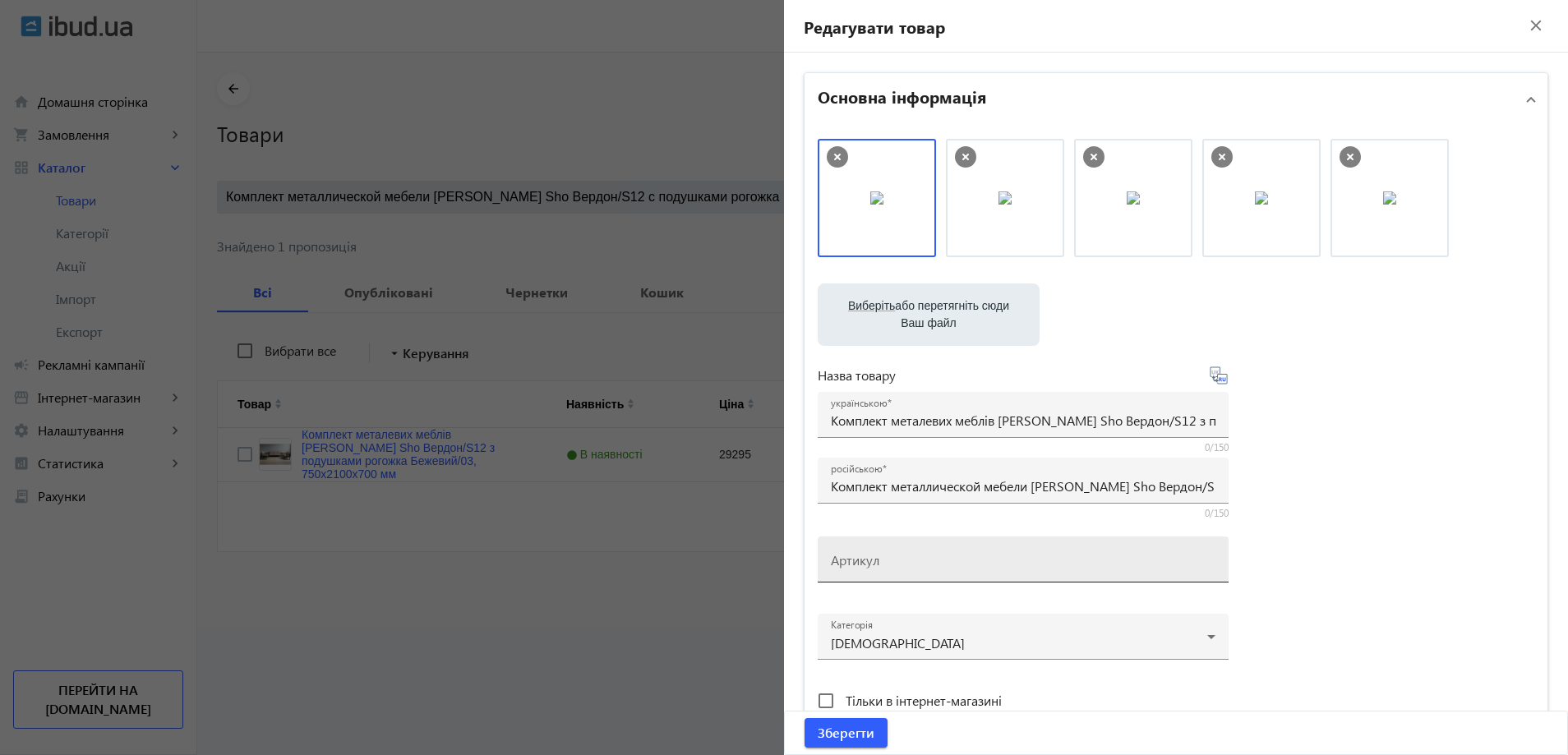
click at [871, 568] on mat-label "Артикул" at bounding box center [855, 559] width 49 height 17
click at [871, 568] on input "Артикул" at bounding box center [1023, 565] width 385 height 17
paste input "Verdon/S12/210/03r"
drag, startPoint x: 966, startPoint y: 205, endPoint x: 1097, endPoint y: 192, distance: 131.6
drag, startPoint x: 964, startPoint y: 215, endPoint x: 832, endPoint y: 197, distance: 133.2
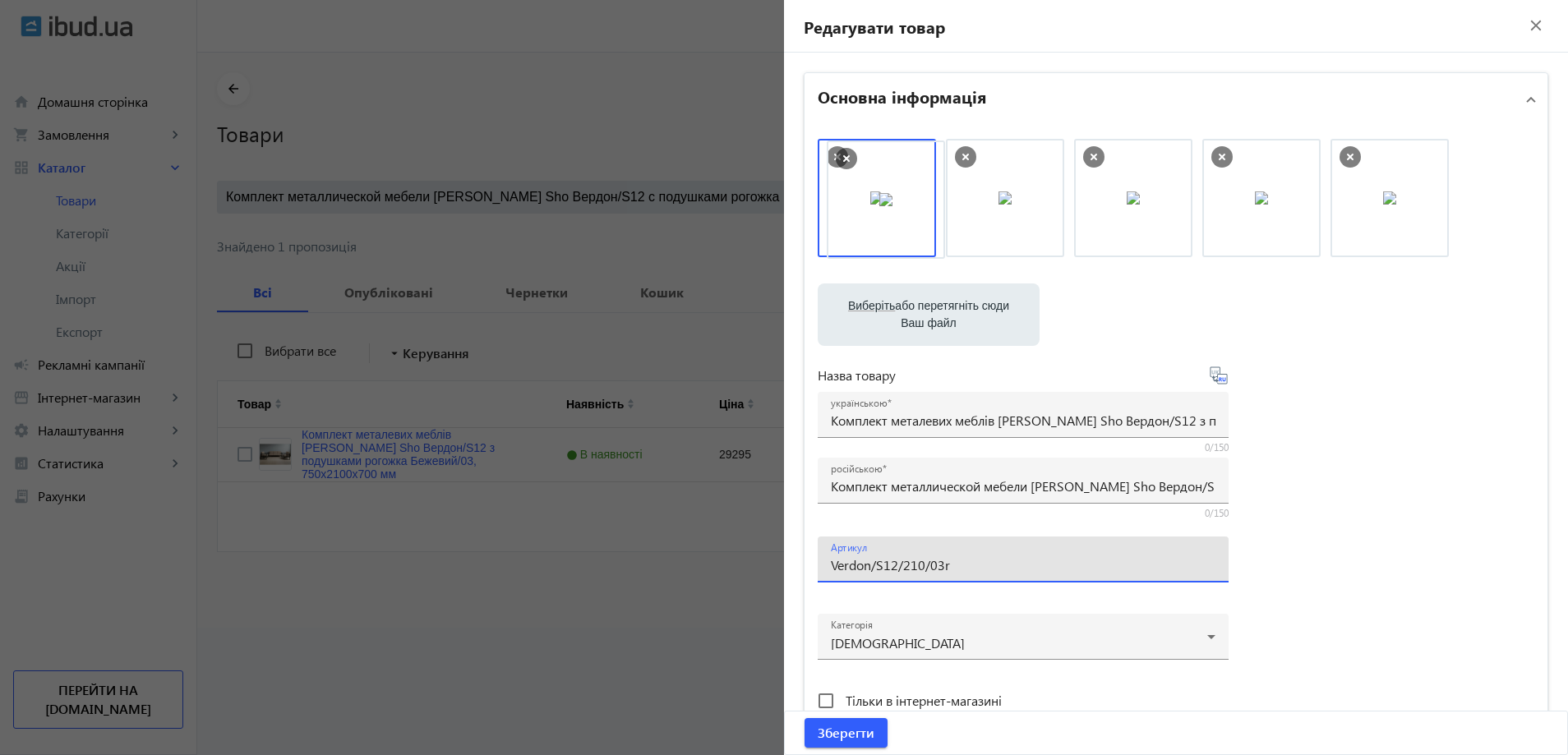
drag, startPoint x: 975, startPoint y: 220, endPoint x: 861, endPoint y: 221, distance: 114.0
drag, startPoint x: 851, startPoint y: 221, endPoint x: 1021, endPoint y: 225, distance: 170.0
drag, startPoint x: 1011, startPoint y: 212, endPoint x: 860, endPoint y: 222, distance: 151.3
type input "Verdon/S12/210/03r"
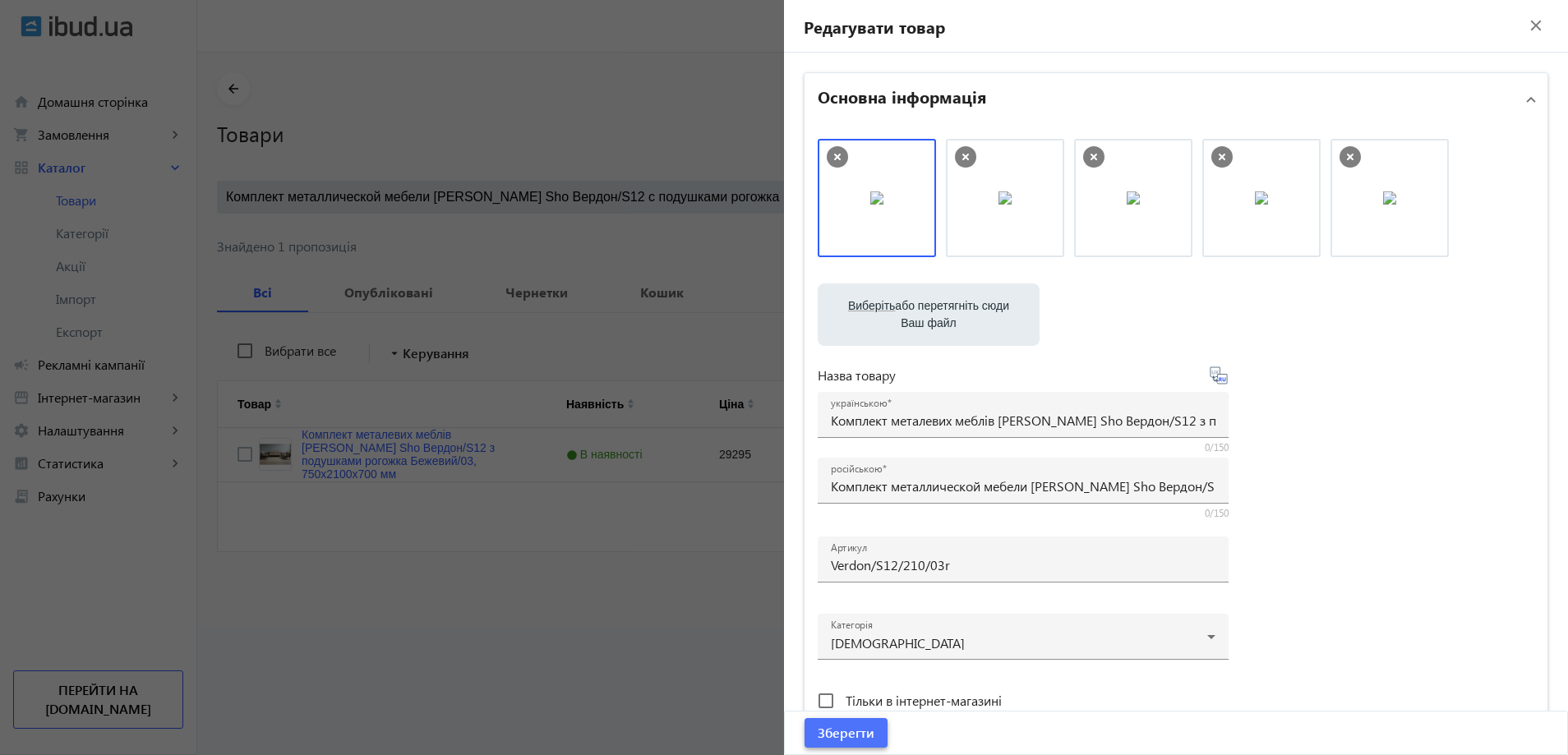
click at [849, 742] on span "Зберегти" at bounding box center [846, 733] width 57 height 18
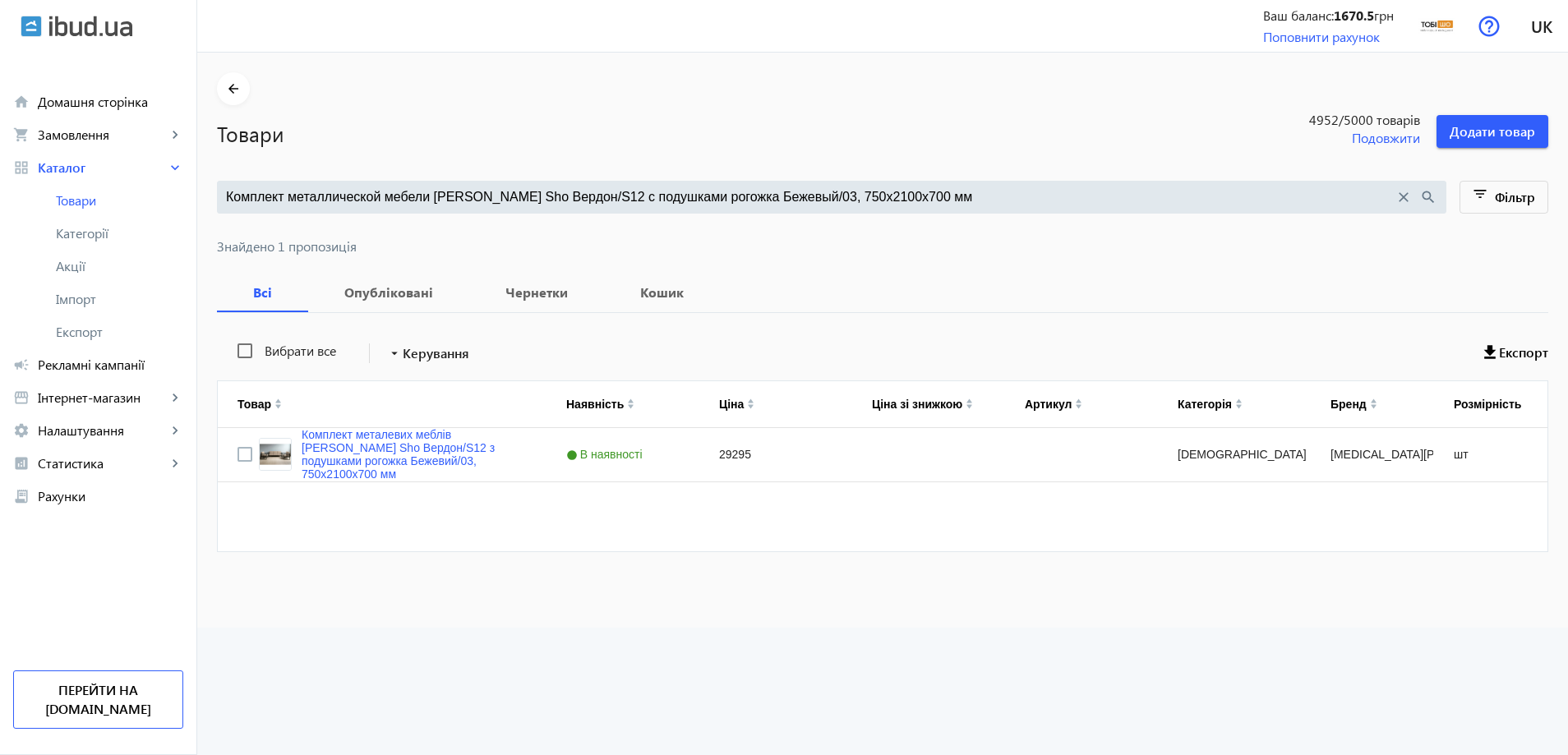
click at [507, 207] on div "Комплект металлической мебели Tobi Sho Вердон/S12 с подушками рогожка Бежевый/0…" at bounding box center [831, 197] width 1230 height 33
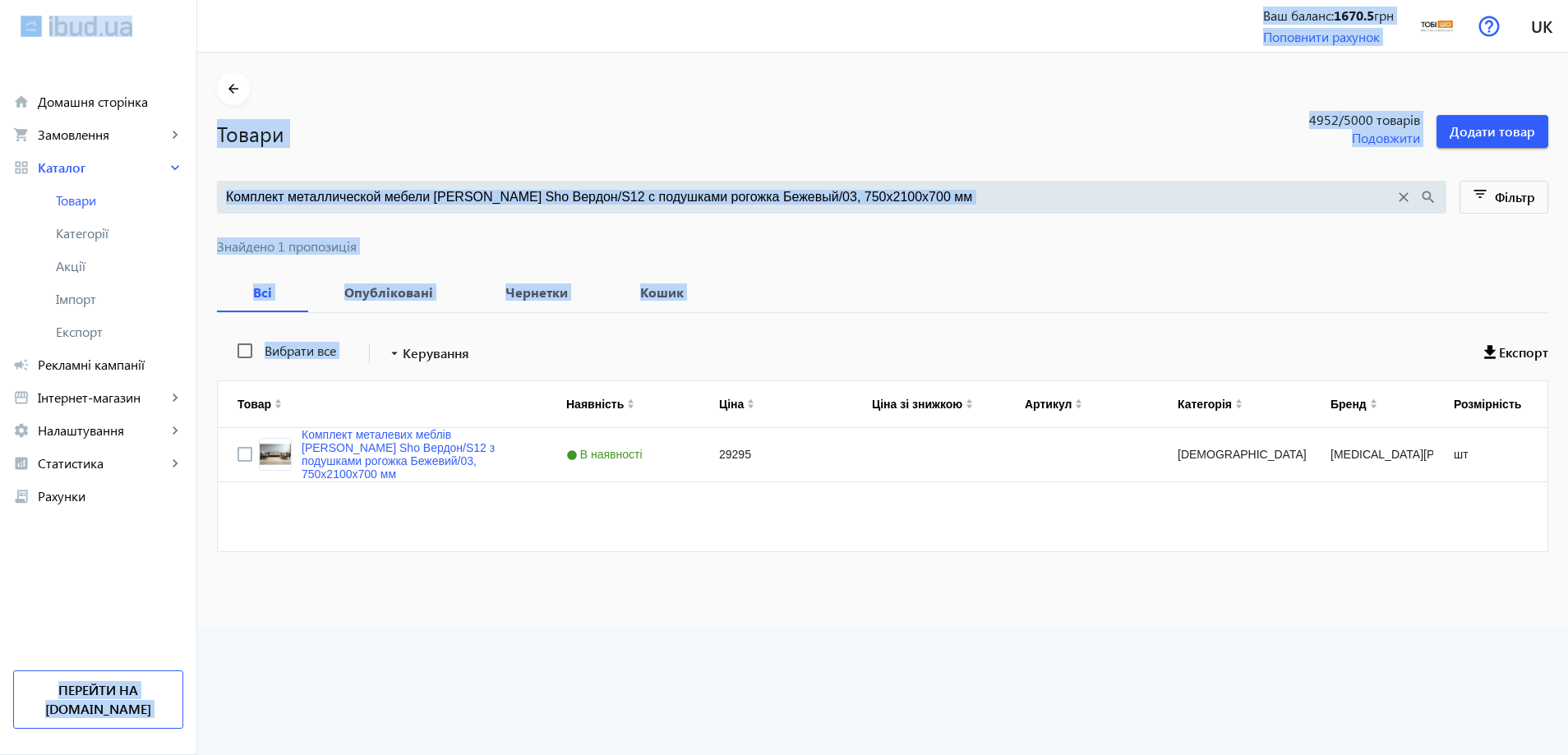
click at [530, 194] on input "Комплект металлической мебели Tobi Sho Вердон/S12 с подушками рогожка Бежевый/0…" at bounding box center [810, 197] width 1168 height 18
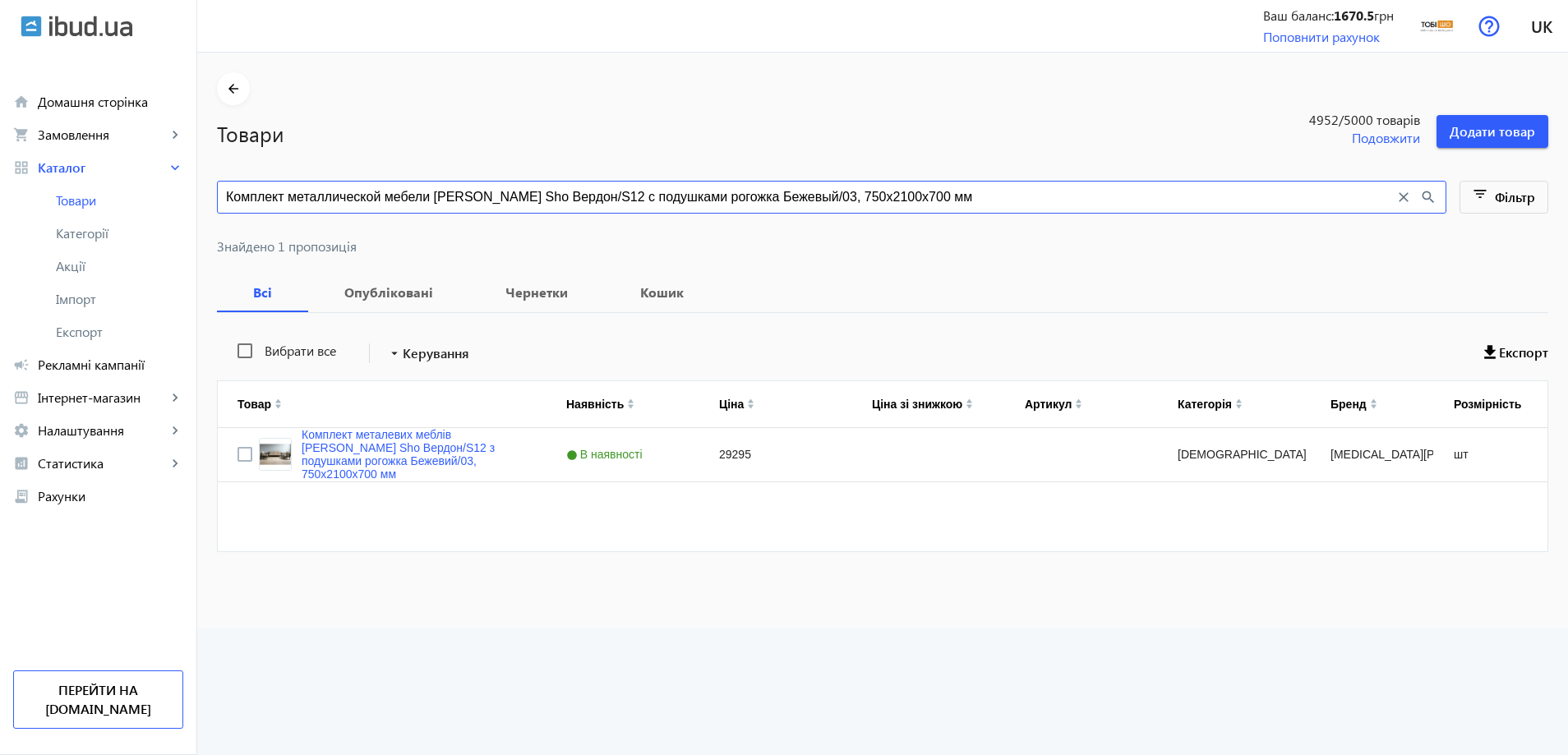
paste input "ветло-серый/34, 750х13"
type input "Комплект металлической мебели Tobi Sho Вердон/S12 с подушками рогожка Светло-се…"
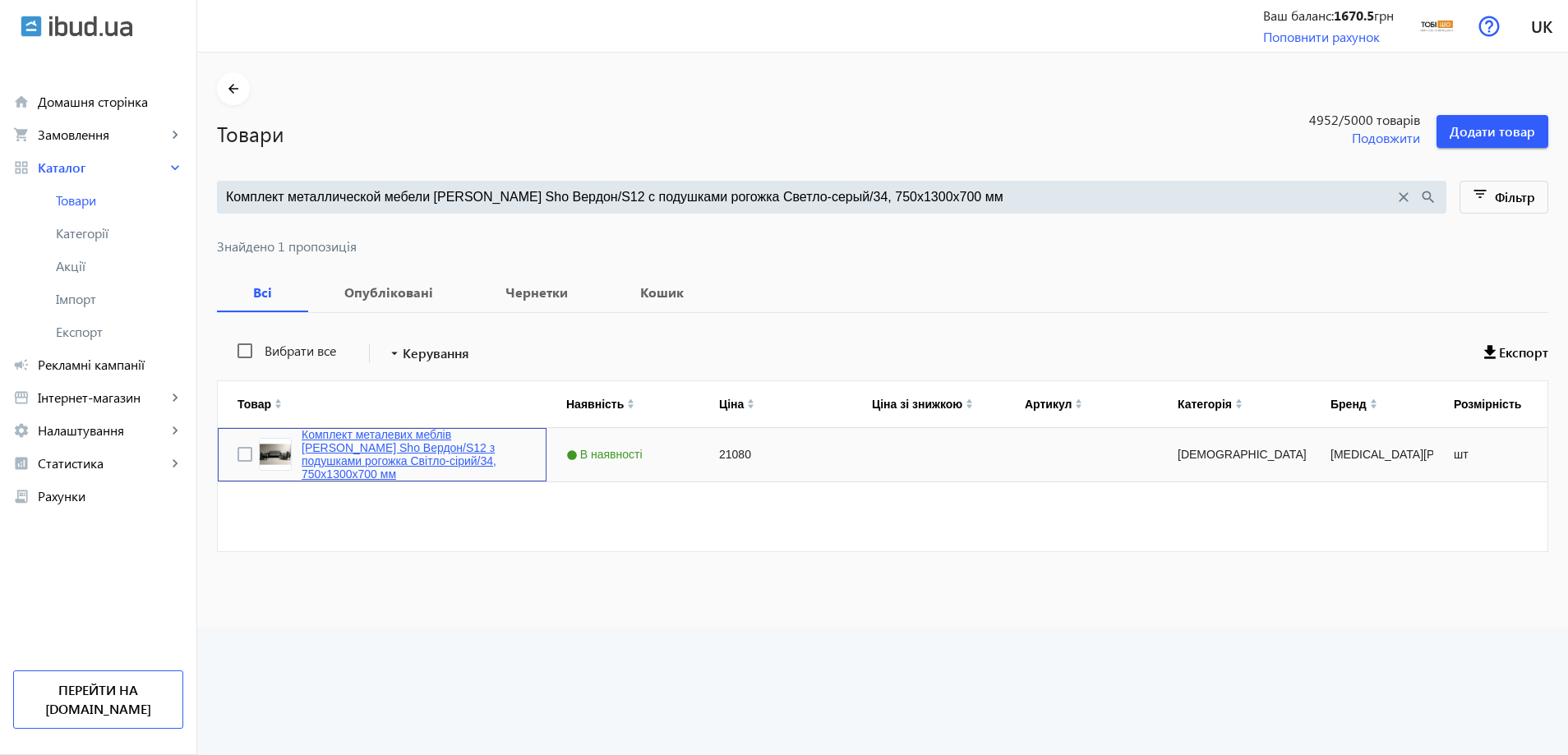
click at [399, 451] on link "Комплект металевих меблів Tobi Sho Вердон/S12 з подушками рогожка Світло-сірий/…" at bounding box center [413, 454] width 225 height 52
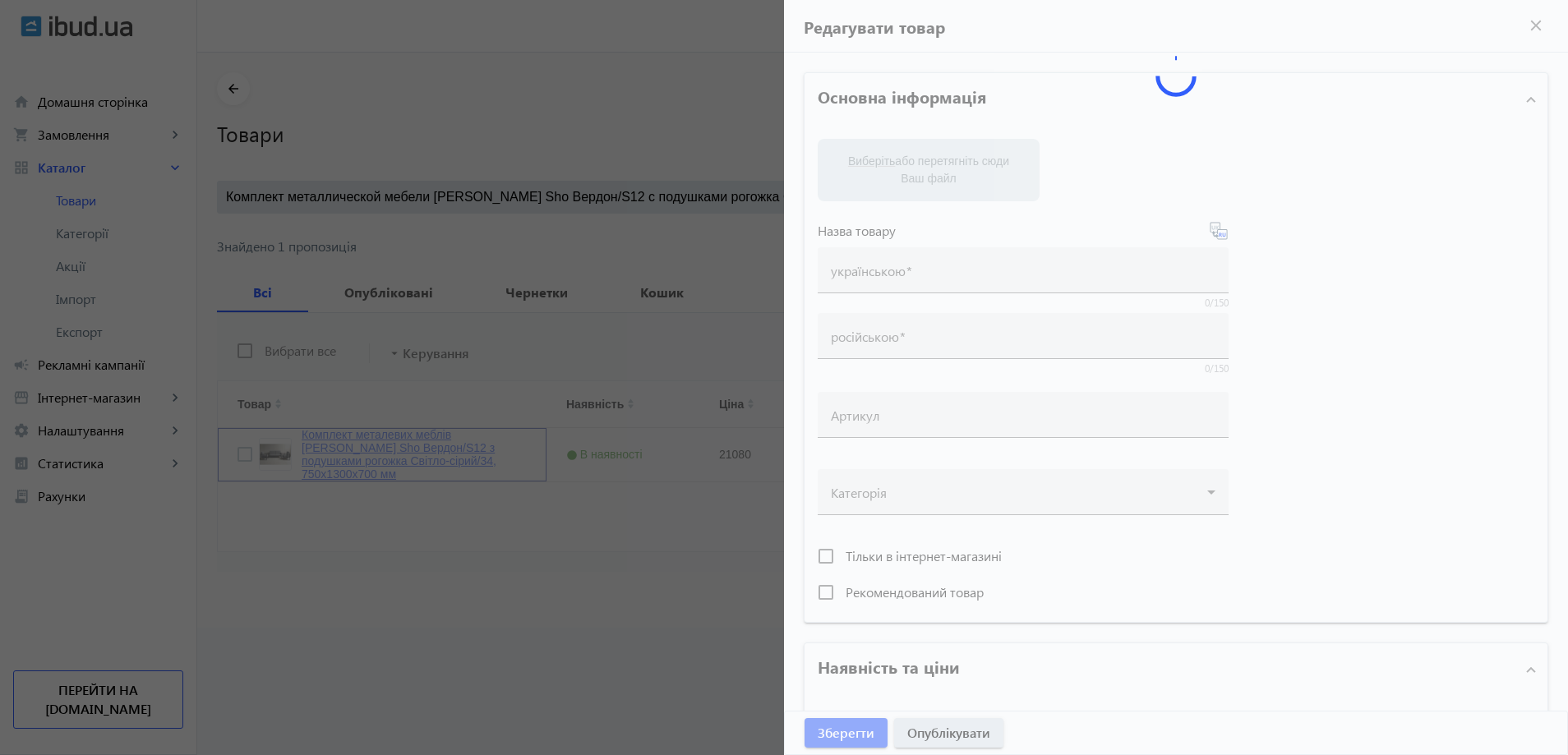
type input "Комплект металевих меблів Tobi Sho Вердон/S12 з подушками рогожка Світло-сірий/…"
type input "Комплект металлической мебели Tobi Sho Вердон/S12 с подушками рогожка Светло-се…"
type input "21080"
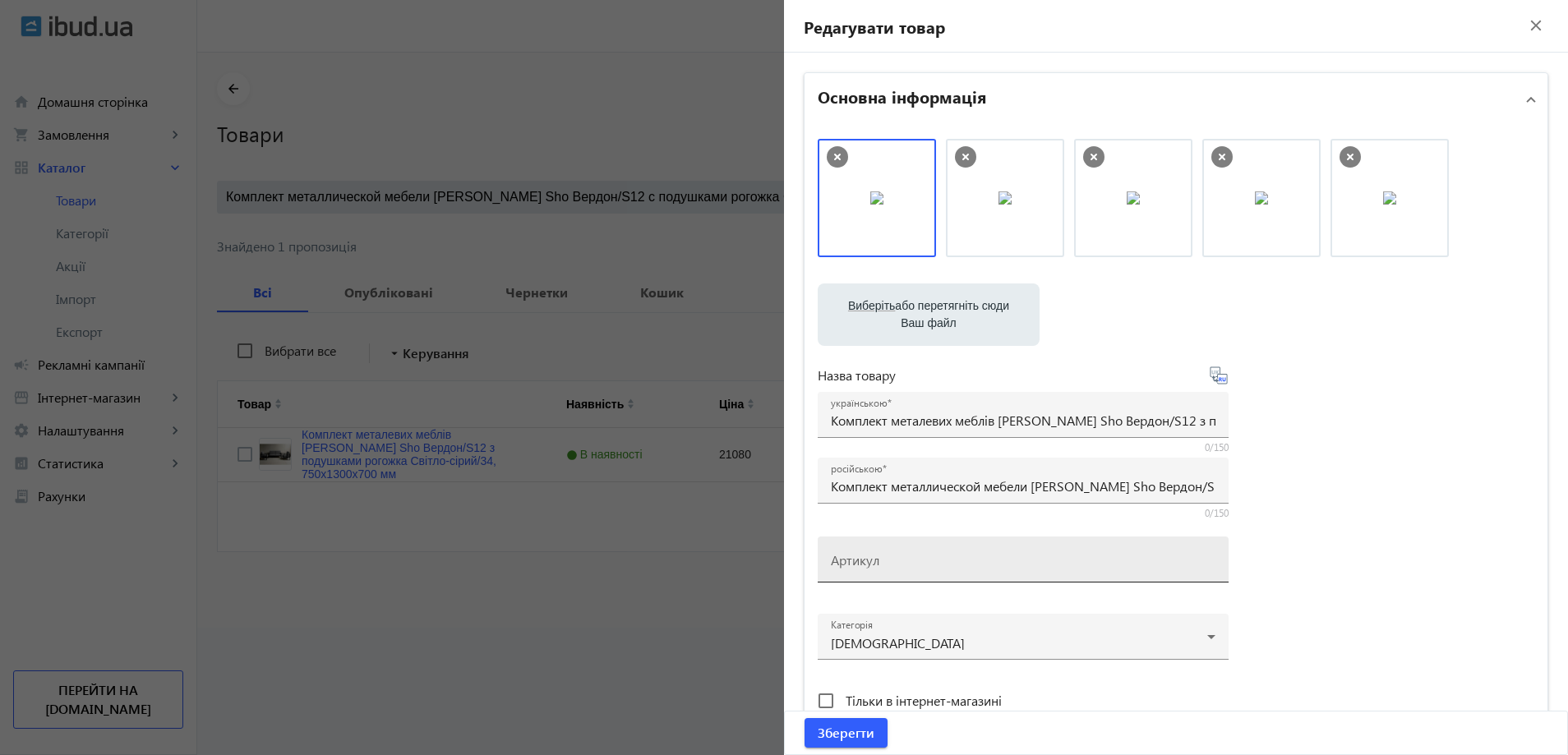
click at [853, 568] on mat-label "Артикул" at bounding box center [855, 559] width 49 height 17
click at [853, 568] on input "Артикул" at bounding box center [1023, 565] width 385 height 17
paste input "Verdon/S12/130/3r"
type input "Verdon/S12/130/3r"
click at [842, 730] on span "Зберегти" at bounding box center [846, 733] width 57 height 18
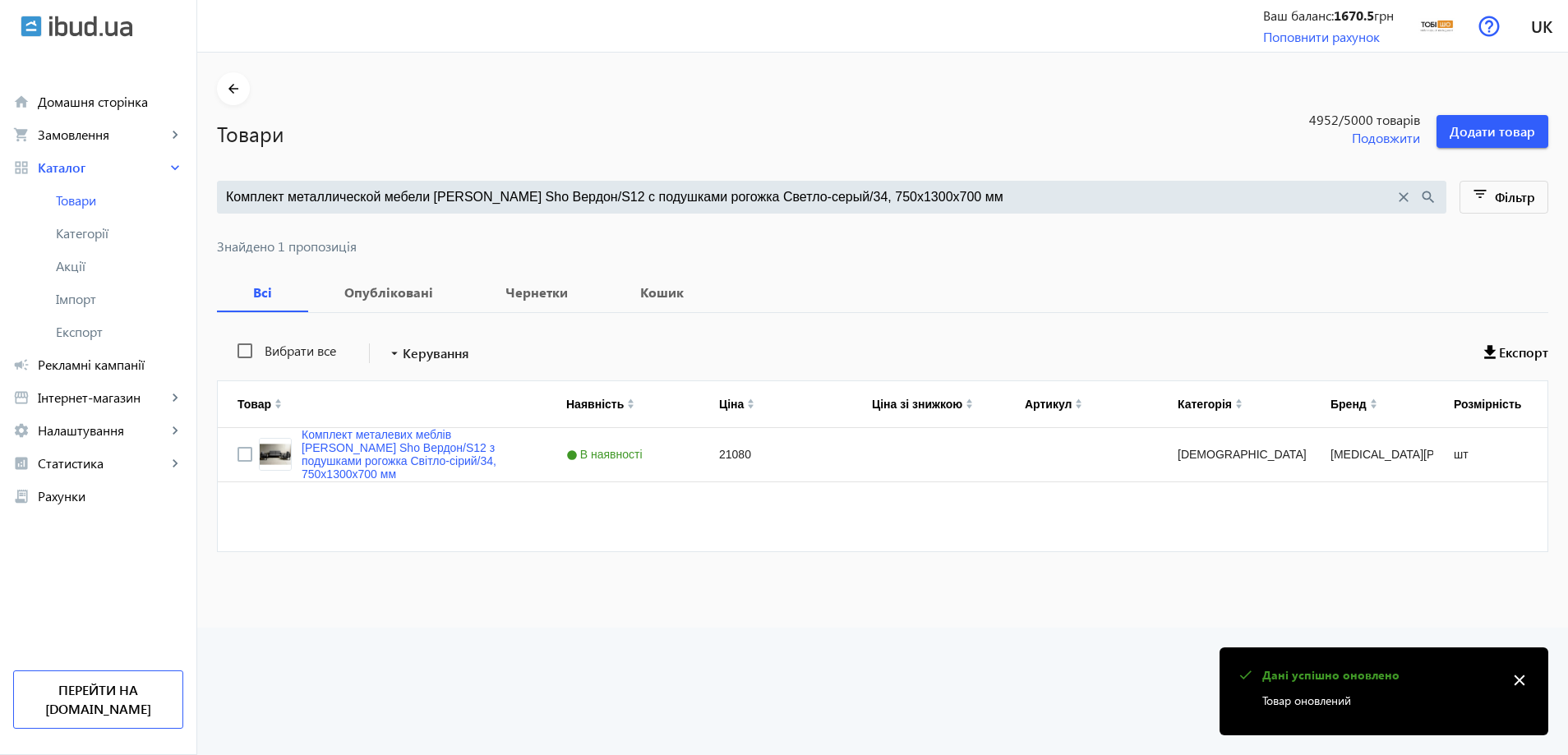
click at [547, 198] on input "Комплект металлической мебели Tobi Sho Вердон/S12 с подушками рогожка Светло-се…" at bounding box center [810, 197] width 1168 height 18
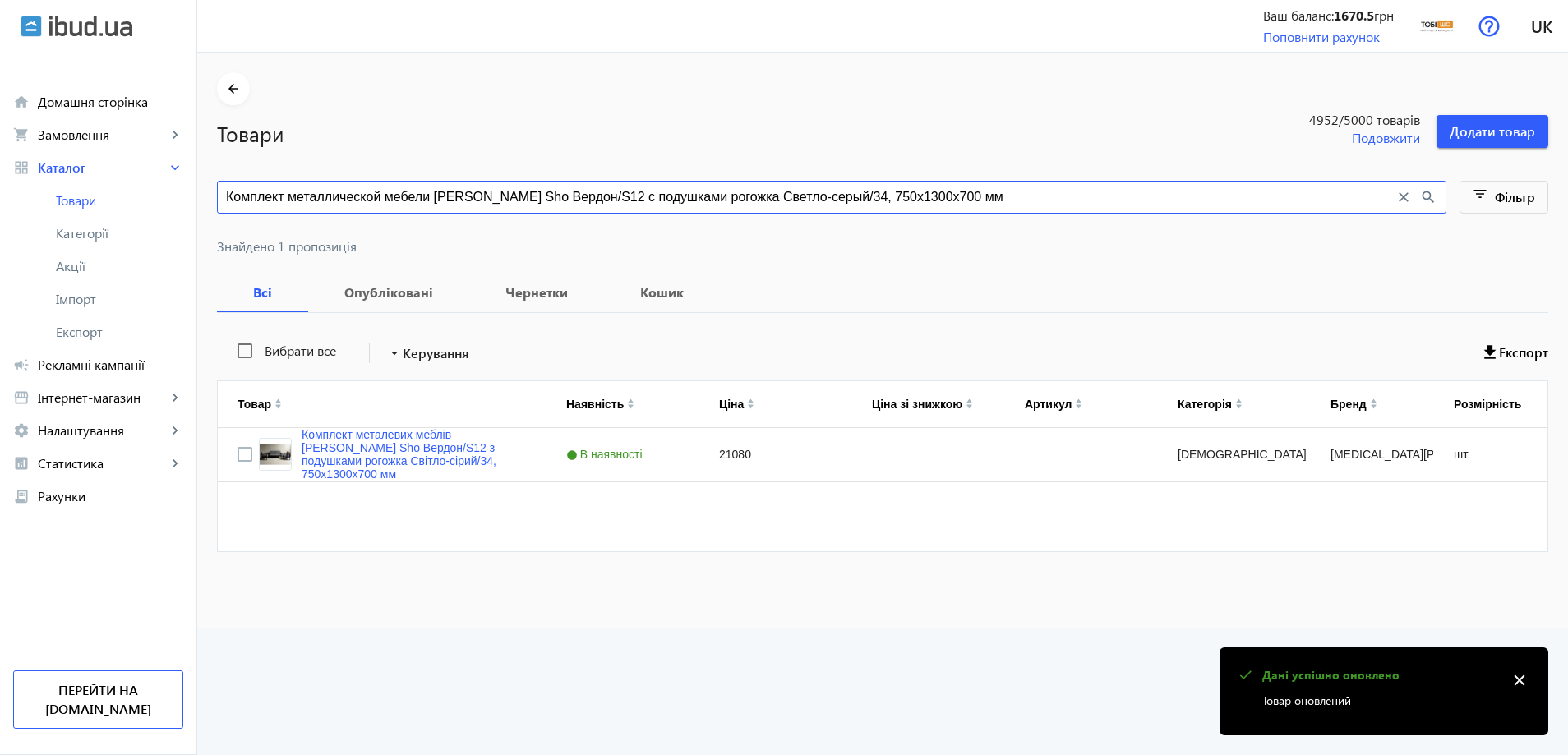
paste input "оричневый/08, 750х16"
type input "Комплект металлической мебели Tobi Sho Вердон/S12 с подушками рогожка Коричневы…"
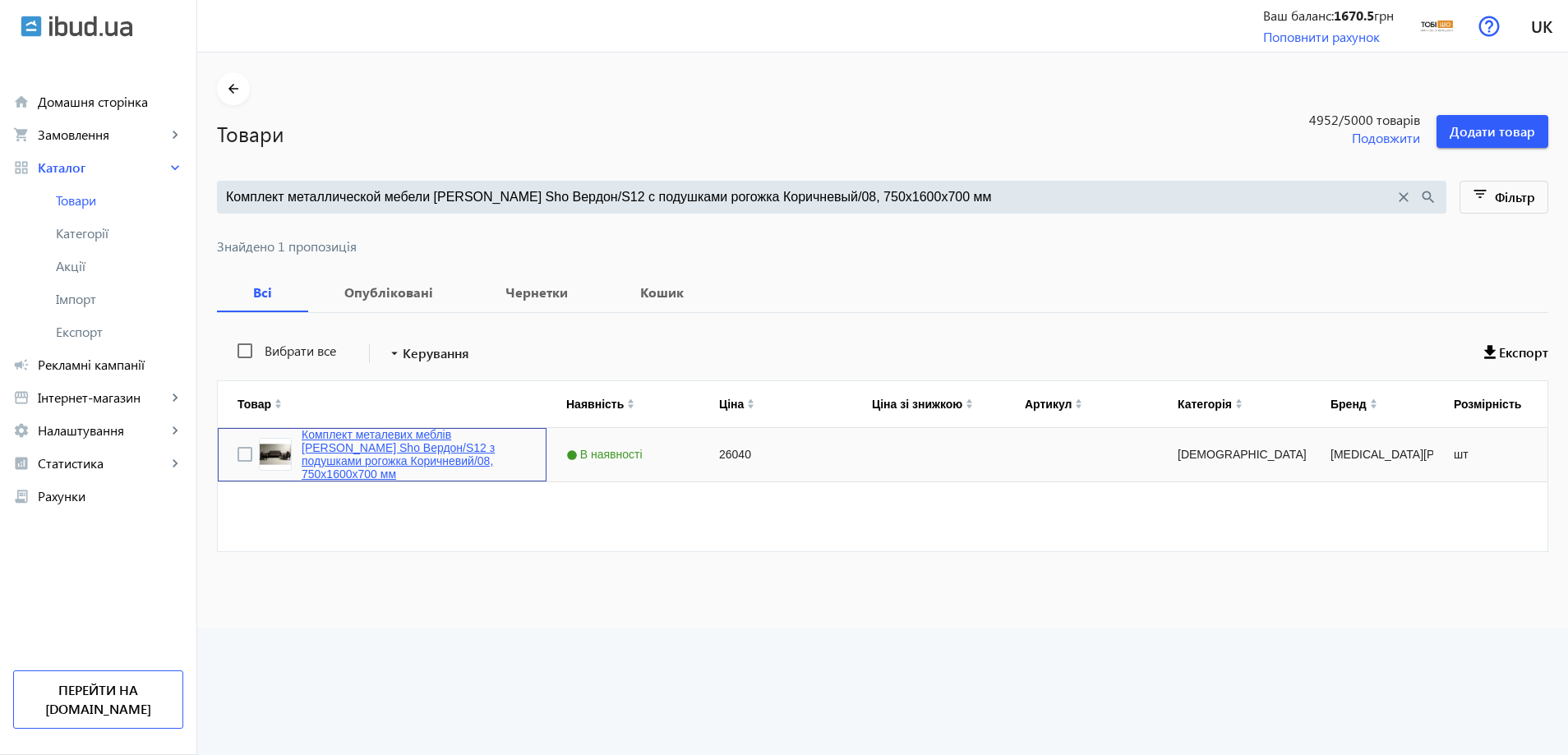
click at [398, 469] on link "Комплект металевих меблів Tobi Sho Вердон/S12 з подушками рогожка Коричневий/08…" at bounding box center [413, 454] width 225 height 52
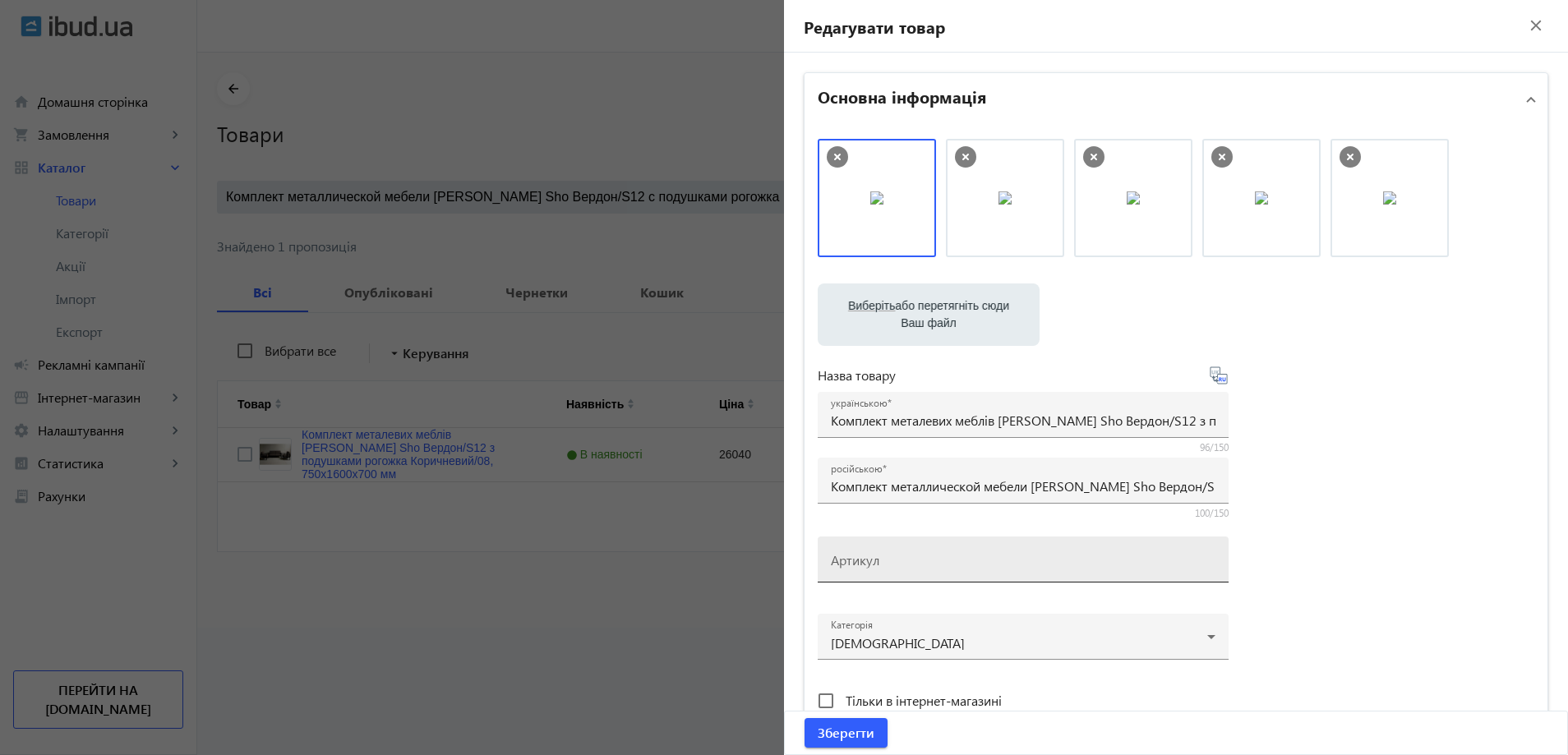
click at [868, 548] on div "Артикул" at bounding box center [1023, 559] width 385 height 46
paste input "Verdon/S12/160/08r"
drag, startPoint x: 1134, startPoint y: 186, endPoint x: 881, endPoint y: 188, distance: 253.0
type input "Verdon/S12/160/08r"
click at [832, 740] on span "Зберегти" at bounding box center [846, 733] width 57 height 18
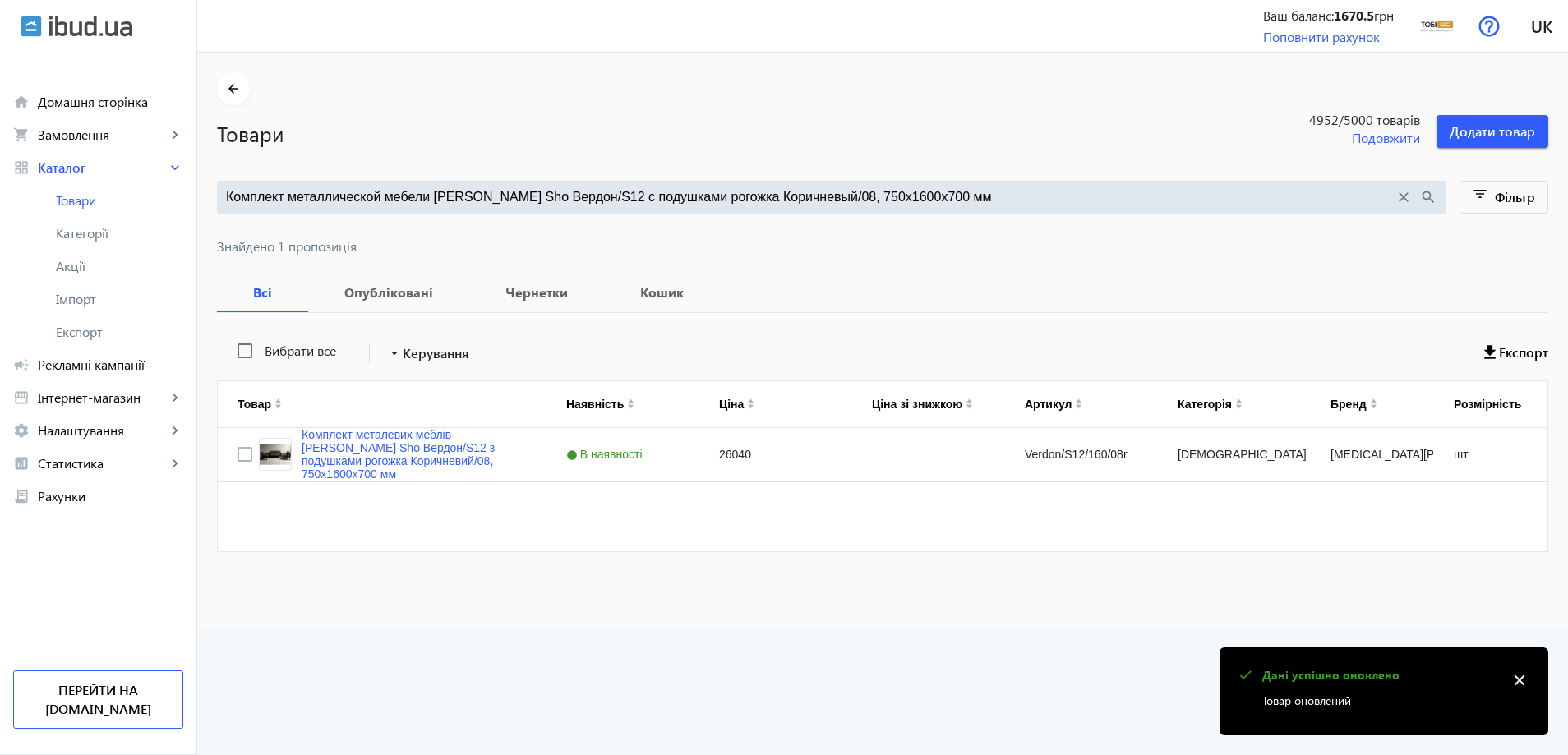
click at [433, 210] on div "Комплект металлической мебели Tobi Sho Вердон/S12 с подушками рогожка Коричневы…" at bounding box center [831, 197] width 1230 height 33
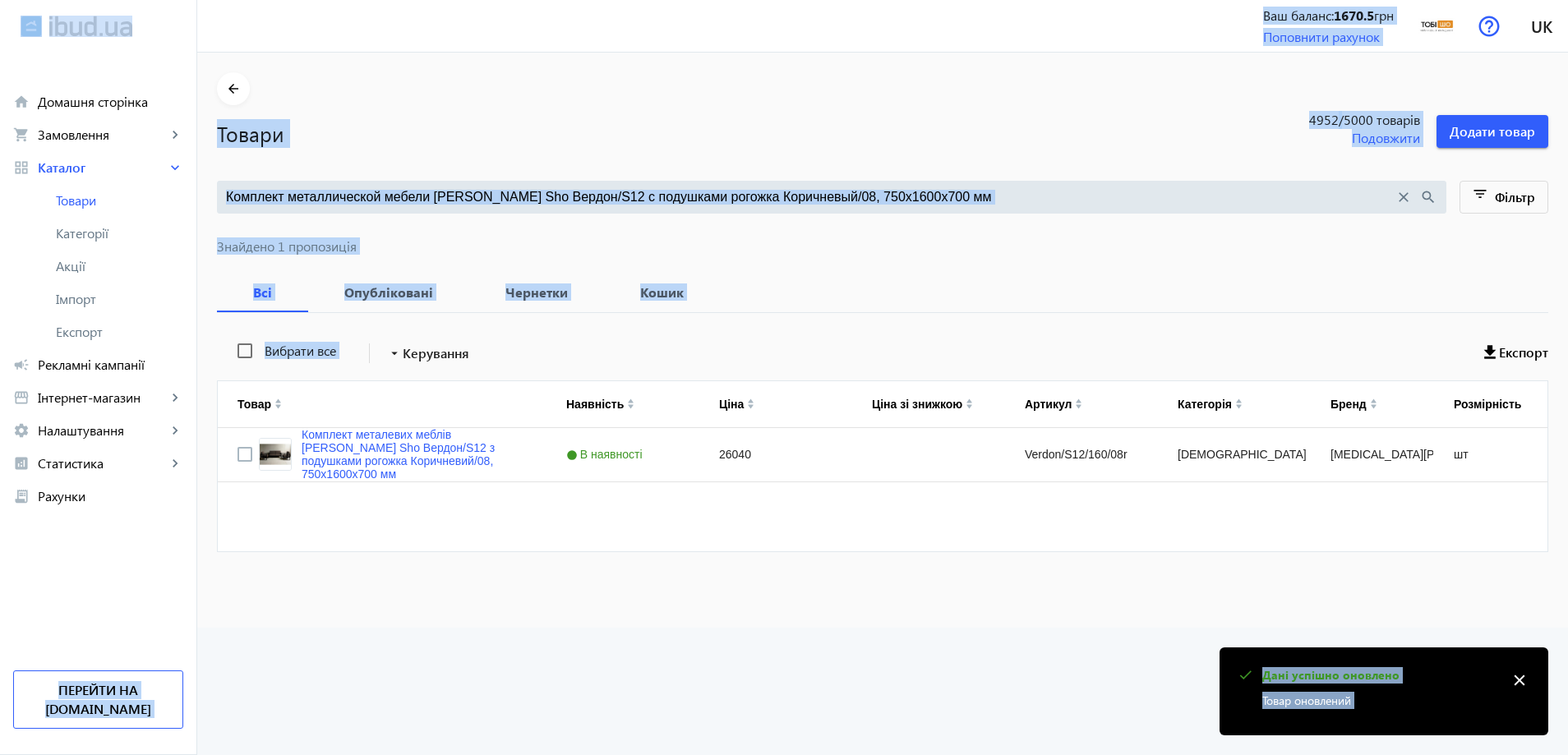
click at [453, 200] on input "Комплект металлической мебели Tobi Sho Вердон/S12 с подушками рогожка Коричневы…" at bounding box center [810, 197] width 1168 height 18
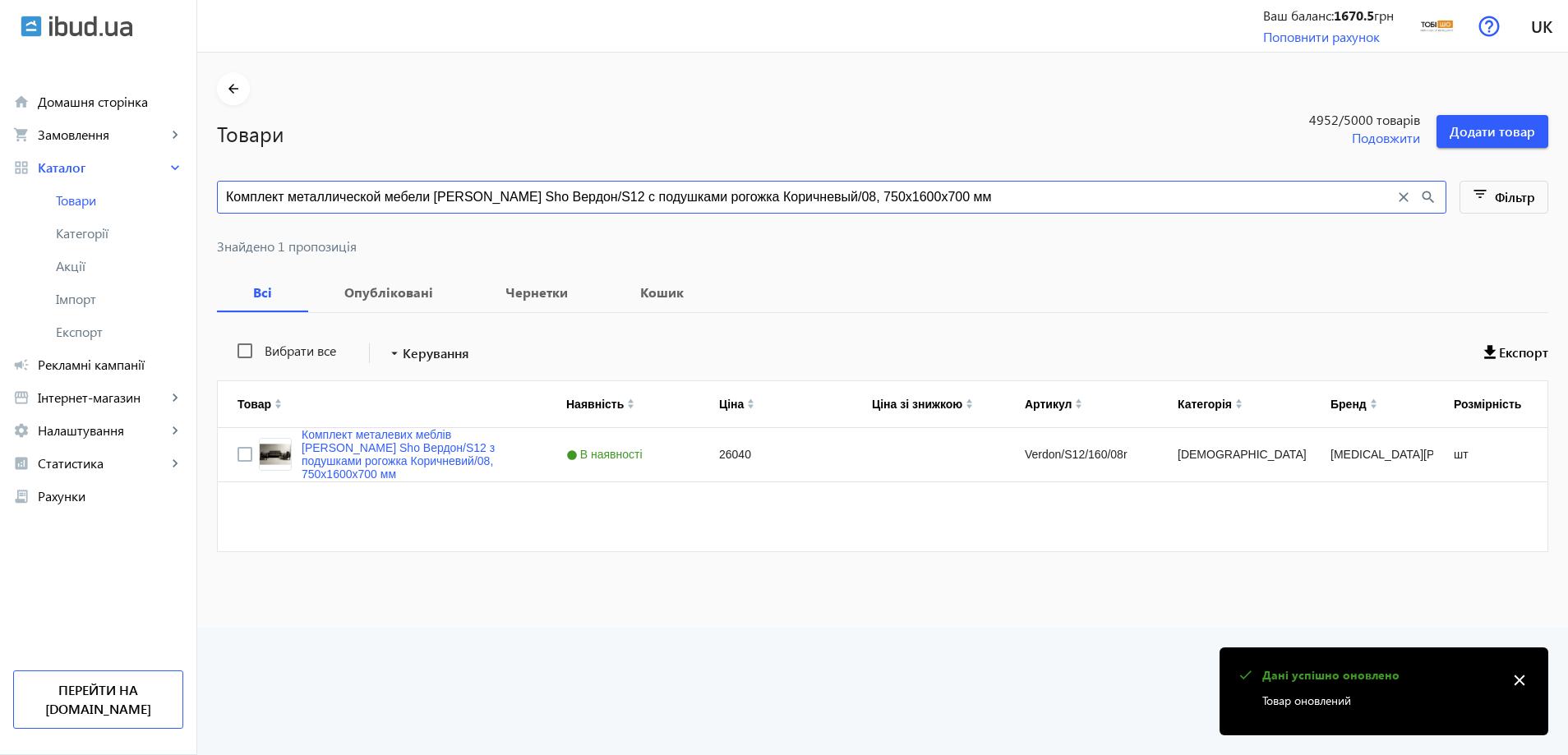
paste input "ветло-серый/34"
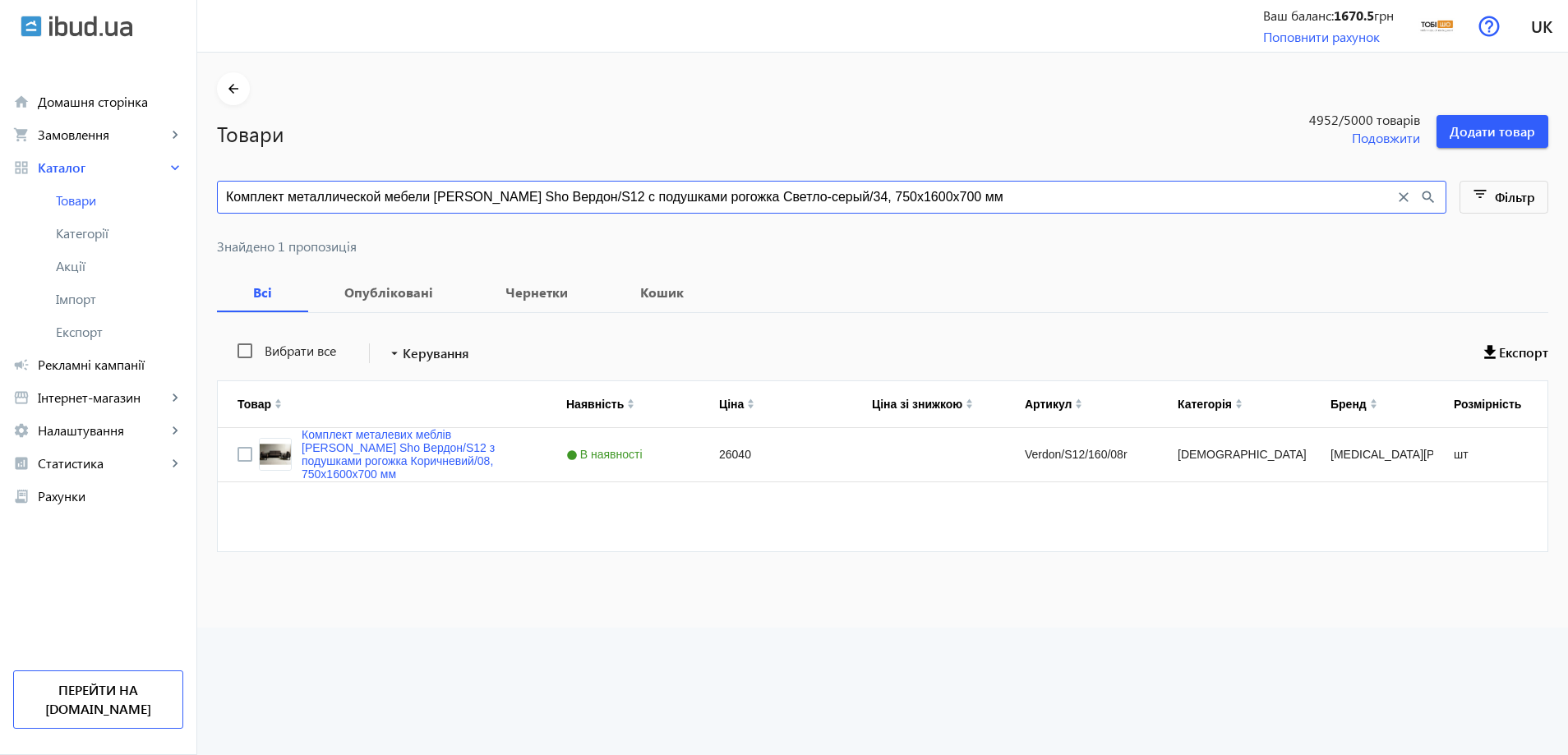
type input "Комплект металлической мебели Tobi Sho Вердон/S12 с подушками рогожка Светло-се…"
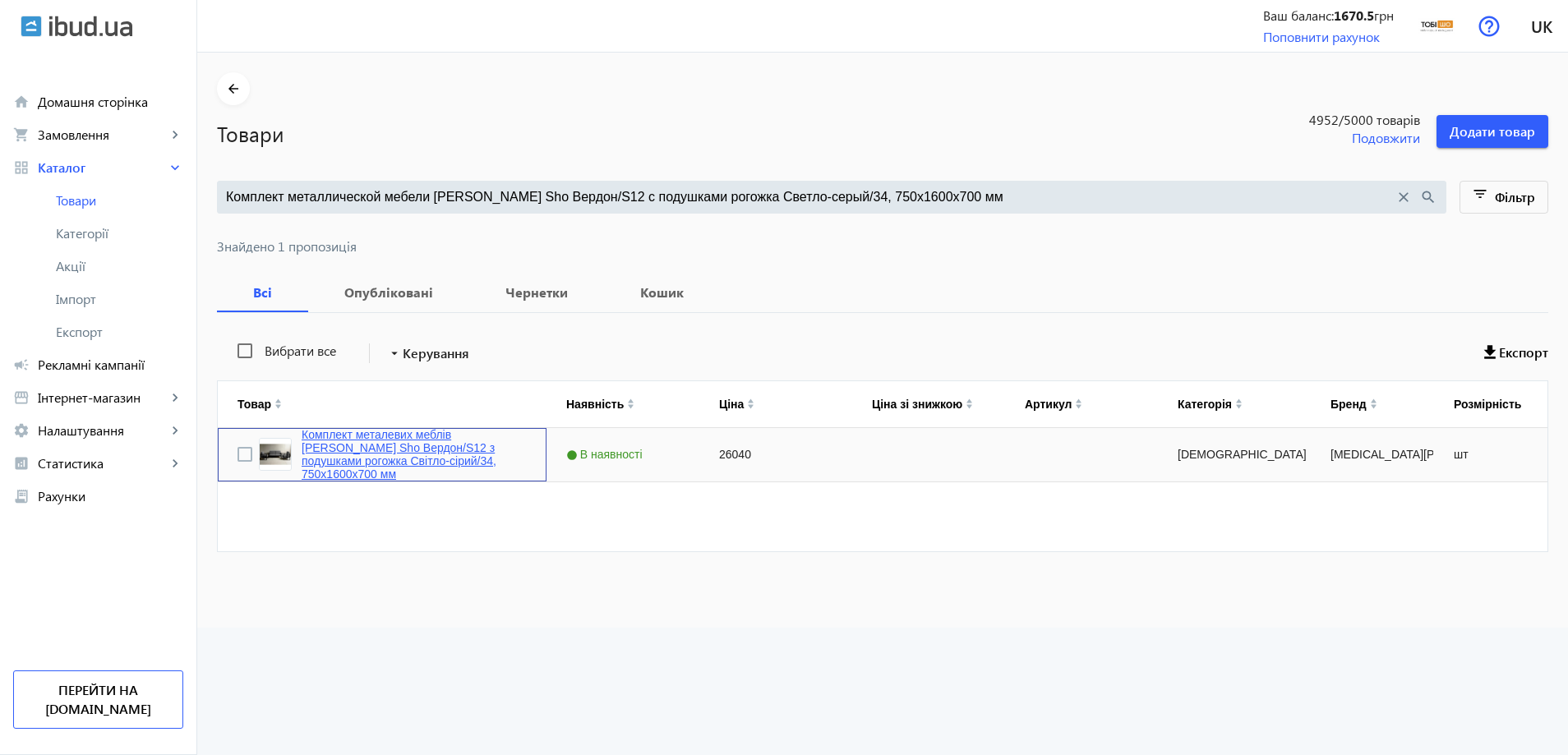
click at [377, 465] on link "Комплект металевих меблів Tobi Sho Вердон/S12 з подушками рогожка Світло-сірий/…" at bounding box center [413, 454] width 225 height 52
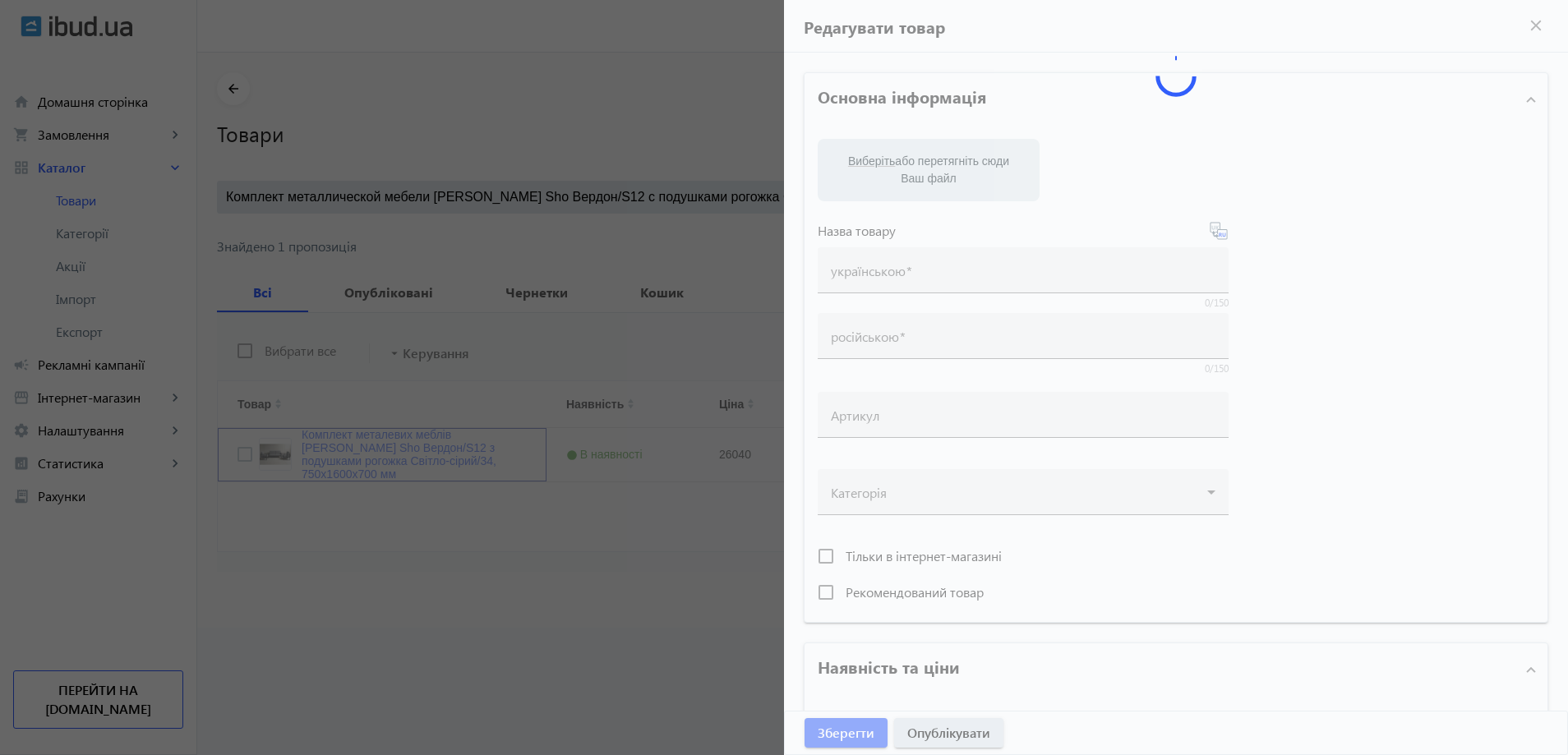
type input "Комплект металевих меблів Tobi Sho Вердон/S12 з подушками рогожка Світло-сірий/…"
type input "Комплект металлической мебели Tobi Sho Вердон/S12 с подушками рогожка Светло-се…"
type input "26040"
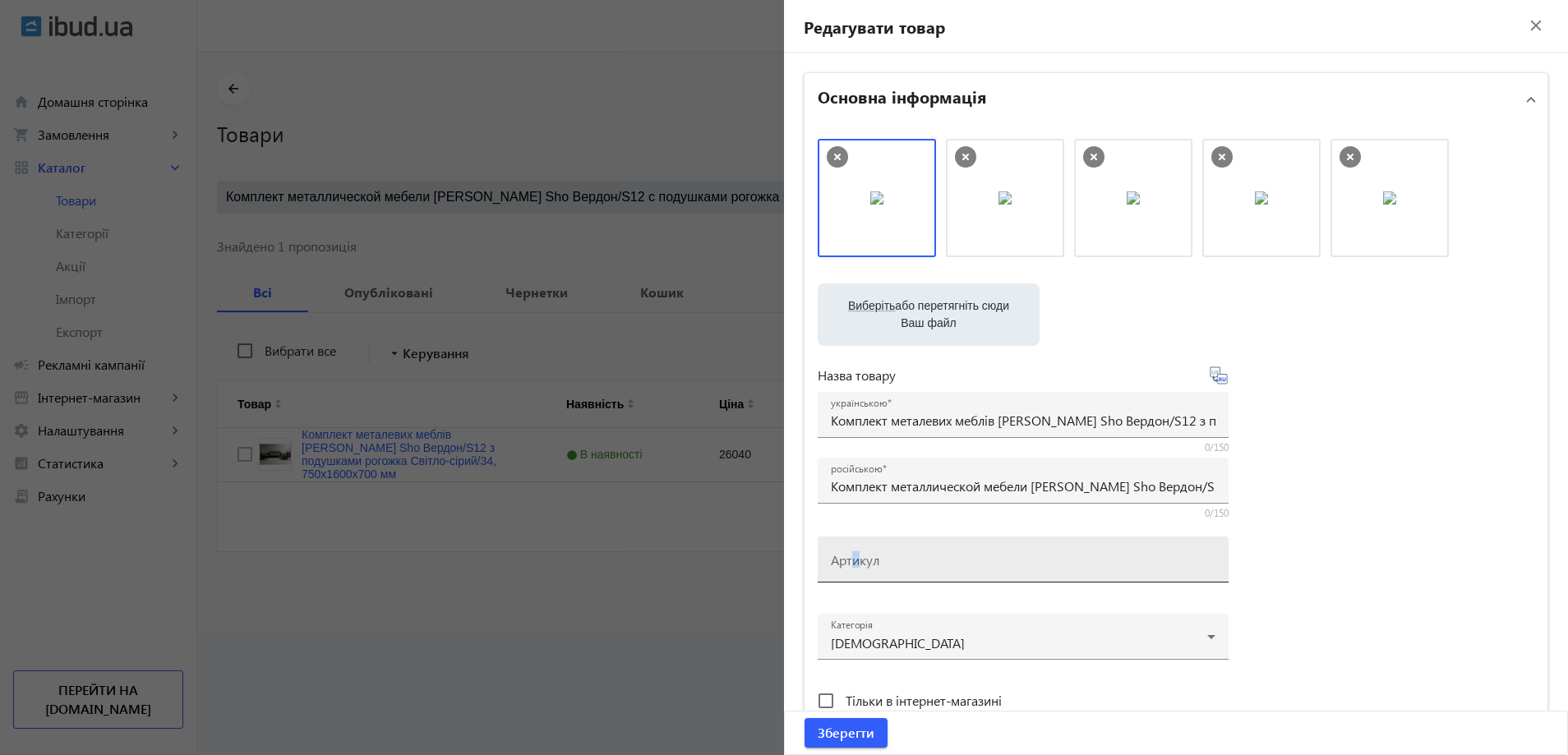
click at [852, 551] on mat-label "Артикул" at bounding box center [855, 559] width 49 height 17
click at [852, 557] on input "Артикул" at bounding box center [1023, 565] width 385 height 17
paste input "Verdon/S12/160/34r"
drag, startPoint x: 980, startPoint y: 211, endPoint x: 1050, endPoint y: 213, distance: 70.0
drag, startPoint x: 1000, startPoint y: 206, endPoint x: 831, endPoint y: 209, distance: 169.0
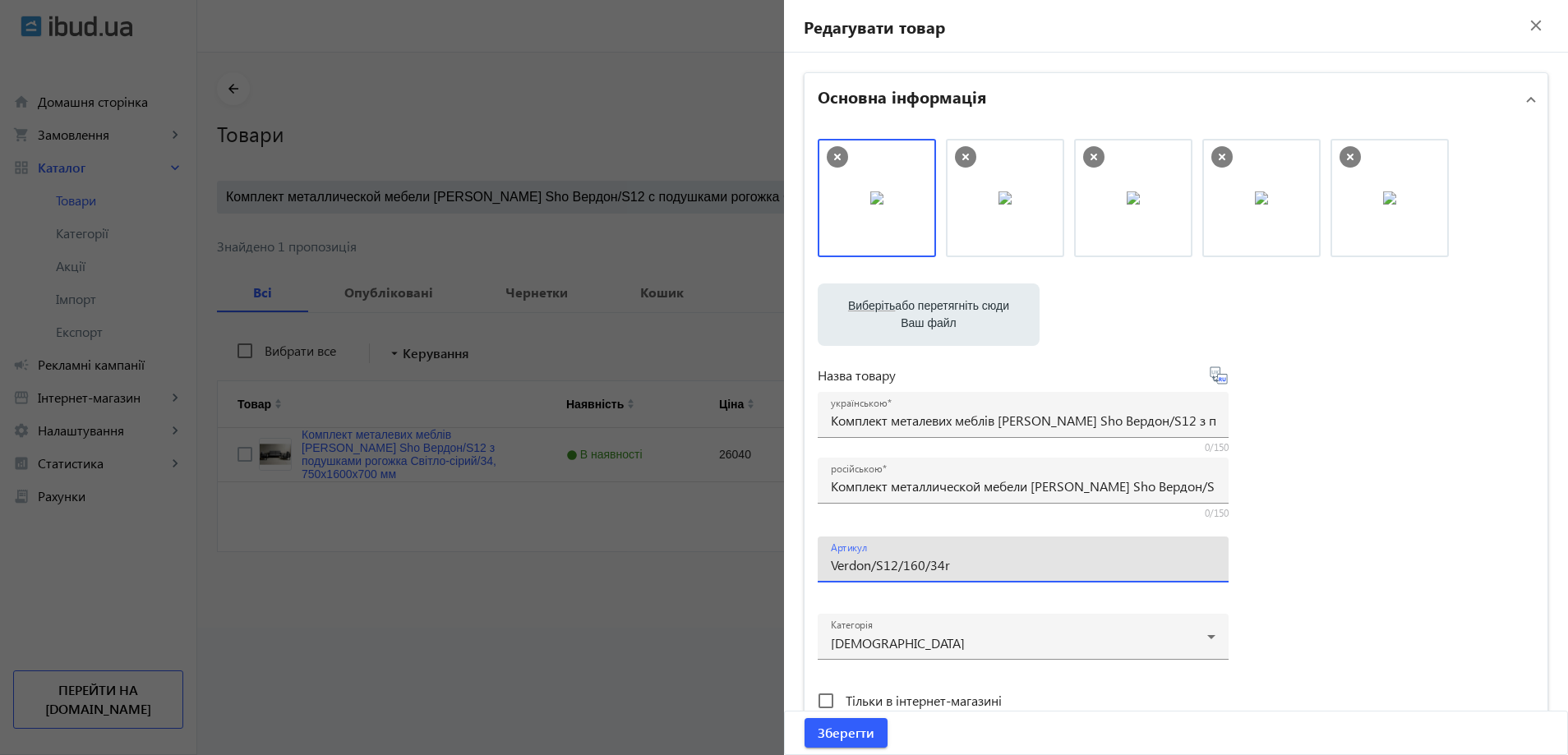
click at [871, 205] on img at bounding box center [877, 197] width 13 height 13
drag, startPoint x: 1124, startPoint y: 197, endPoint x: 871, endPoint y: 208, distance: 253.2
drag, startPoint x: 1088, startPoint y: 193, endPoint x: 859, endPoint y: 194, distance: 229.0
drag, startPoint x: 1097, startPoint y: 218, endPoint x: 931, endPoint y: 222, distance: 166.0
drag, startPoint x: 874, startPoint y: 238, endPoint x: 840, endPoint y: 238, distance: 34.0
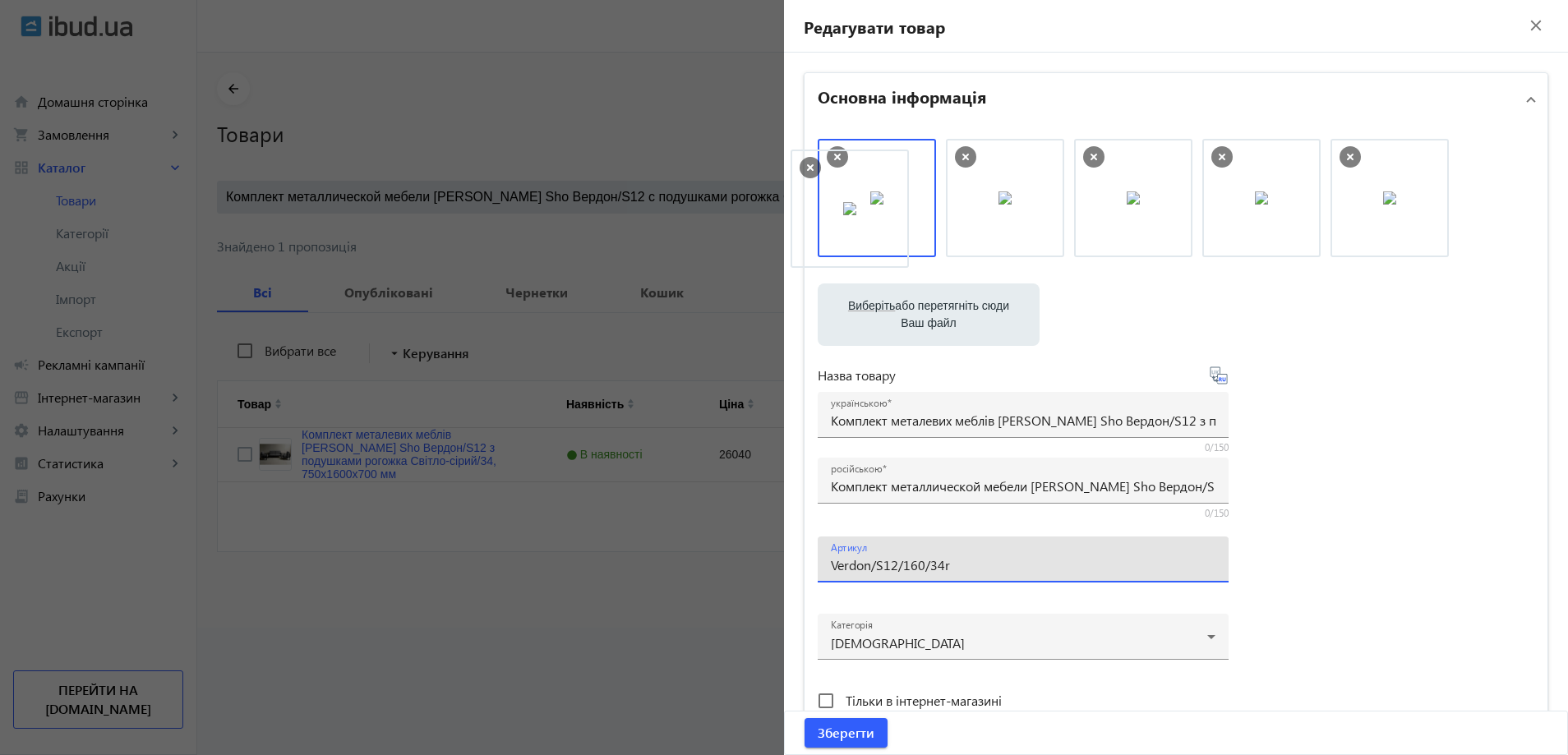
type input "Verdon/S12/160/34r"
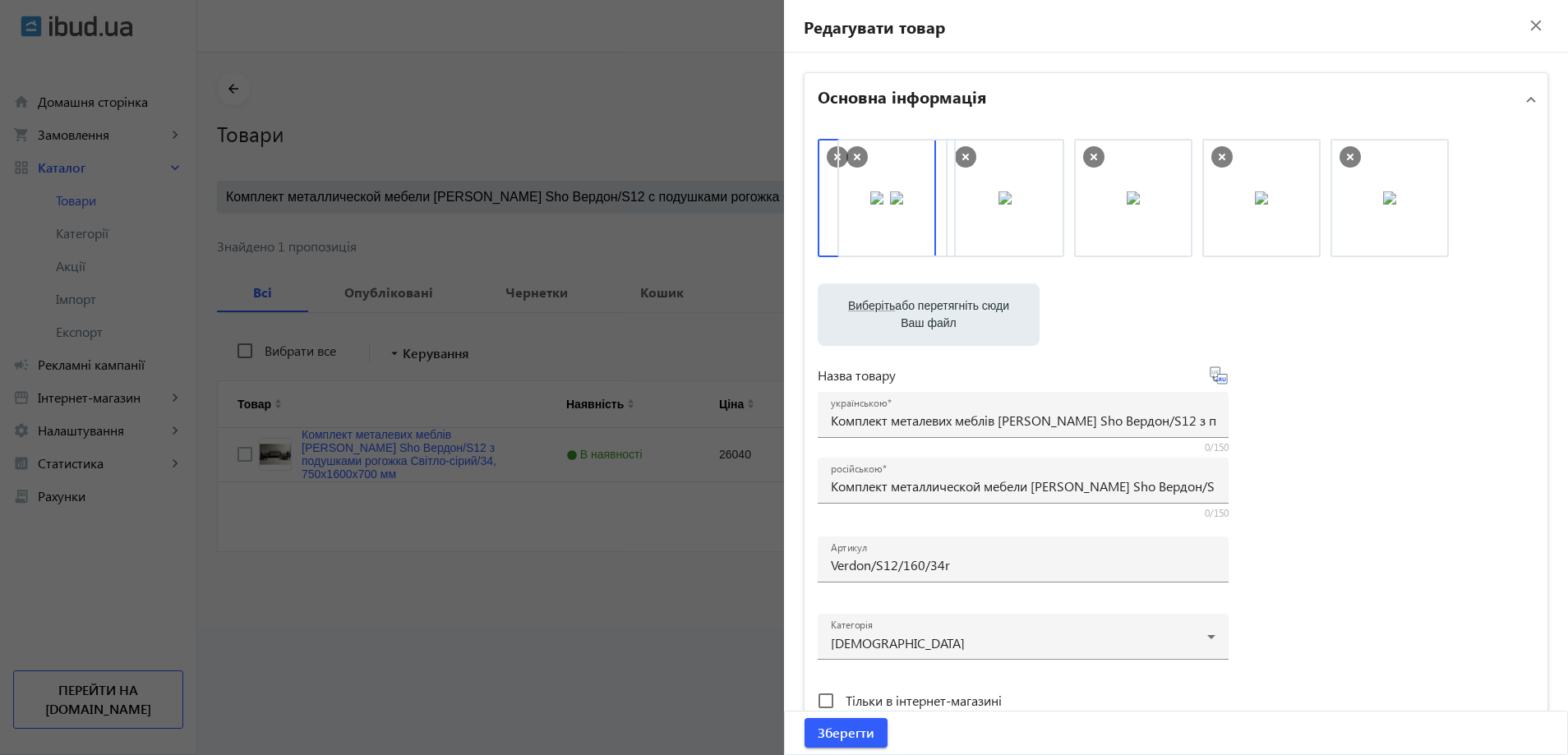
drag, startPoint x: 840, startPoint y: 238, endPoint x: 864, endPoint y: 238, distance: 24.0
drag, startPoint x: 1010, startPoint y: 207, endPoint x: 1065, endPoint y: 210, distance: 55.1
click at [884, 205] on img at bounding box center [877, 197] width 13 height 13
drag, startPoint x: 969, startPoint y: 207, endPoint x: 855, endPoint y: 215, distance: 114.3
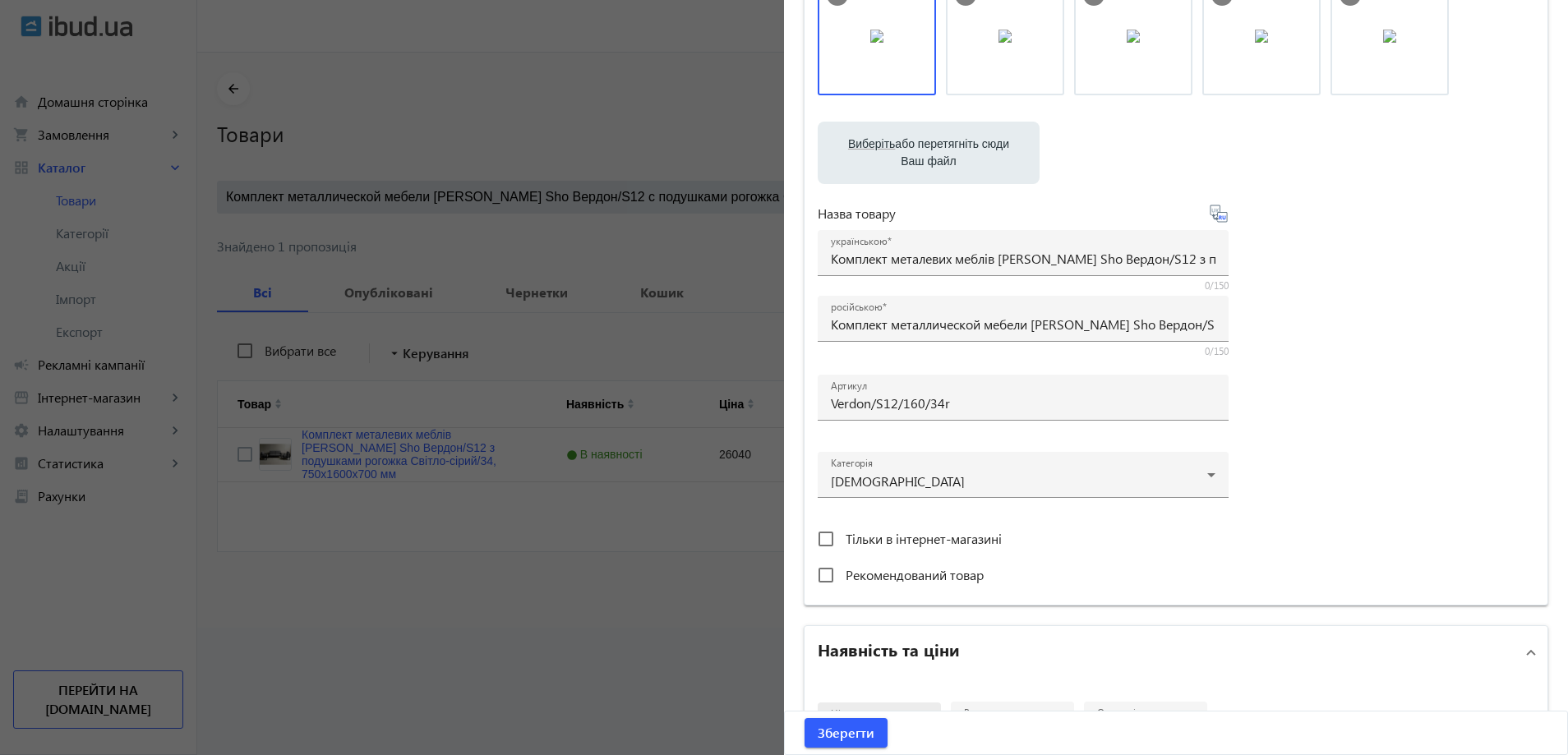
scroll to position [164, 0]
drag, startPoint x: 819, startPoint y: 735, endPoint x: 700, endPoint y: 299, distance: 451.9
click at [819, 735] on span "Зберегти" at bounding box center [846, 733] width 57 height 18
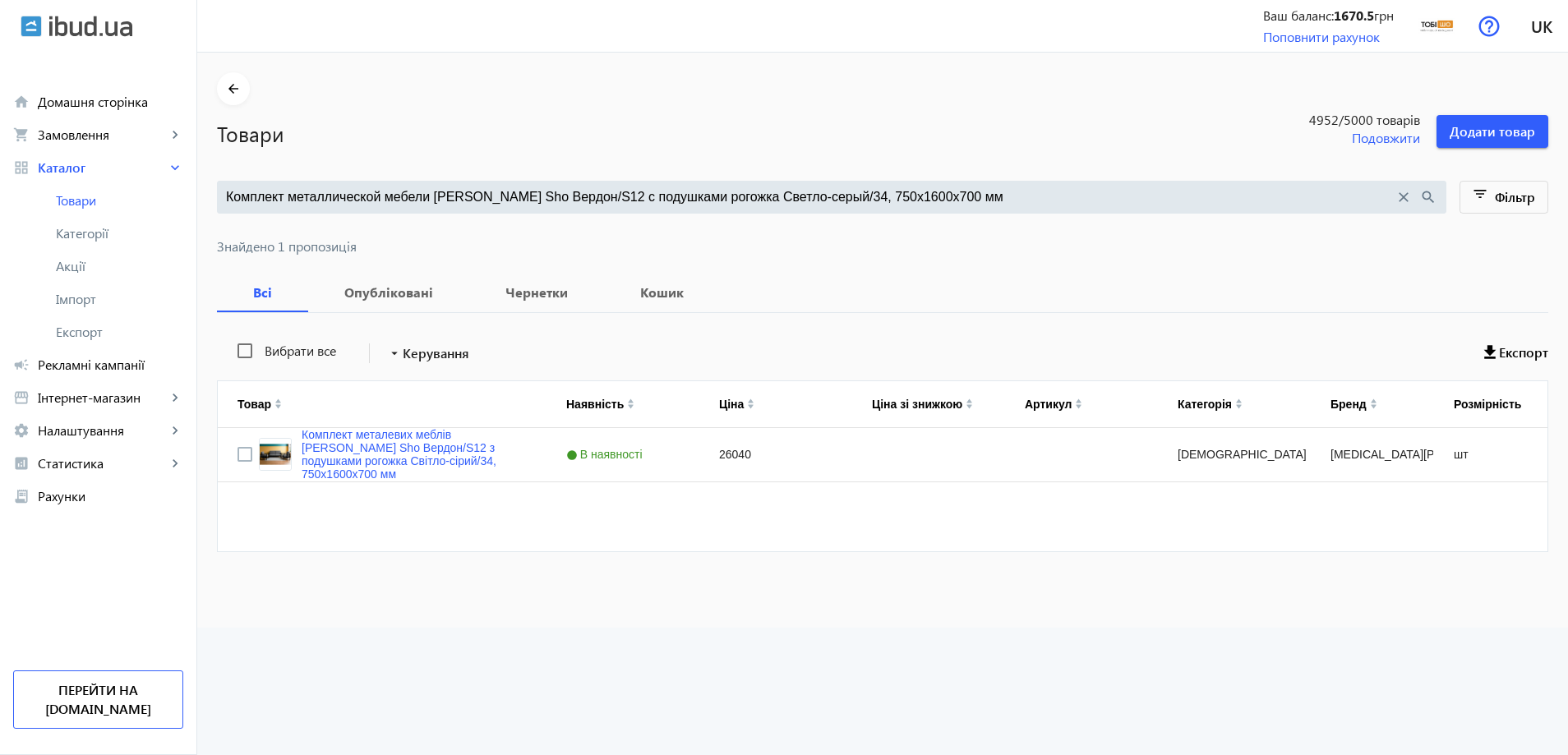
scroll to position [0, 0]
click at [419, 189] on input "Комплект металлической мебели Tobi Sho Вердон/S12 с подушками рогожка Светло-се…" at bounding box center [810, 197] width 1168 height 18
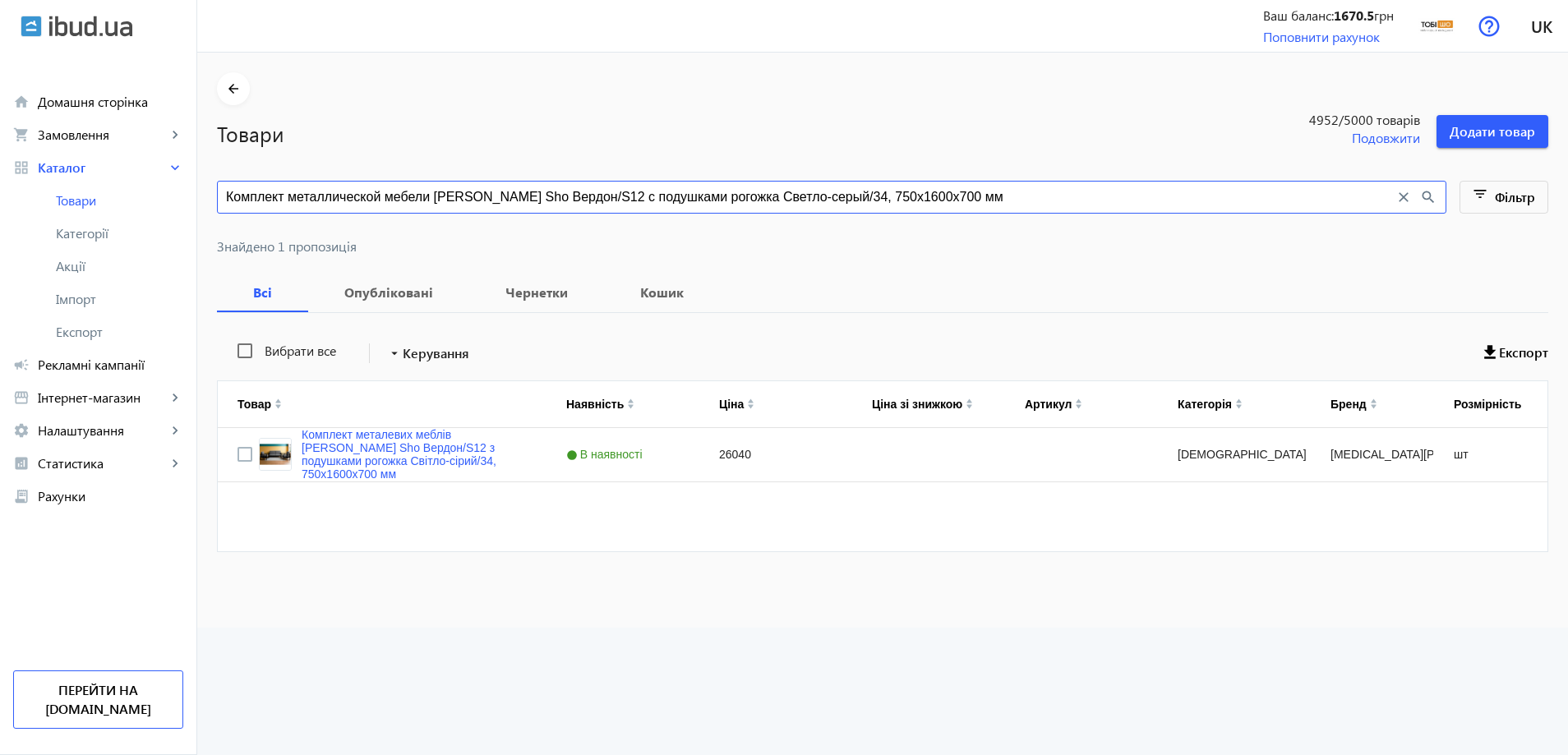
paste input "ежевый/03"
type input "Комплект металлической мебели Tobi Sho Вердон/S12 с подушками рогожка Бежевый/0…"
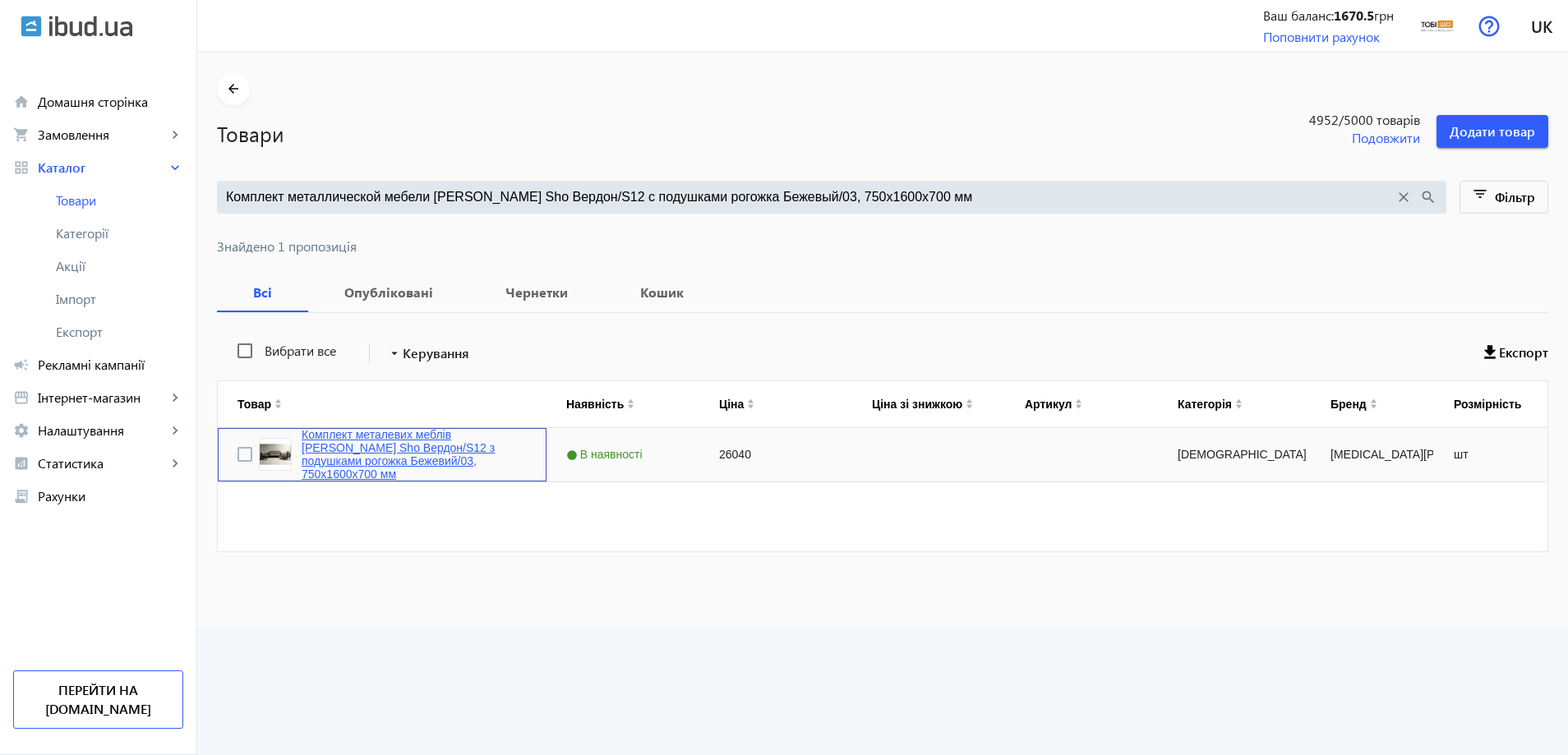
click at [355, 463] on link "Комплект металевих меблів Tobi Sho Вердон/S12 з подушками рогожка Бежевий/03, 7…" at bounding box center [413, 454] width 225 height 52
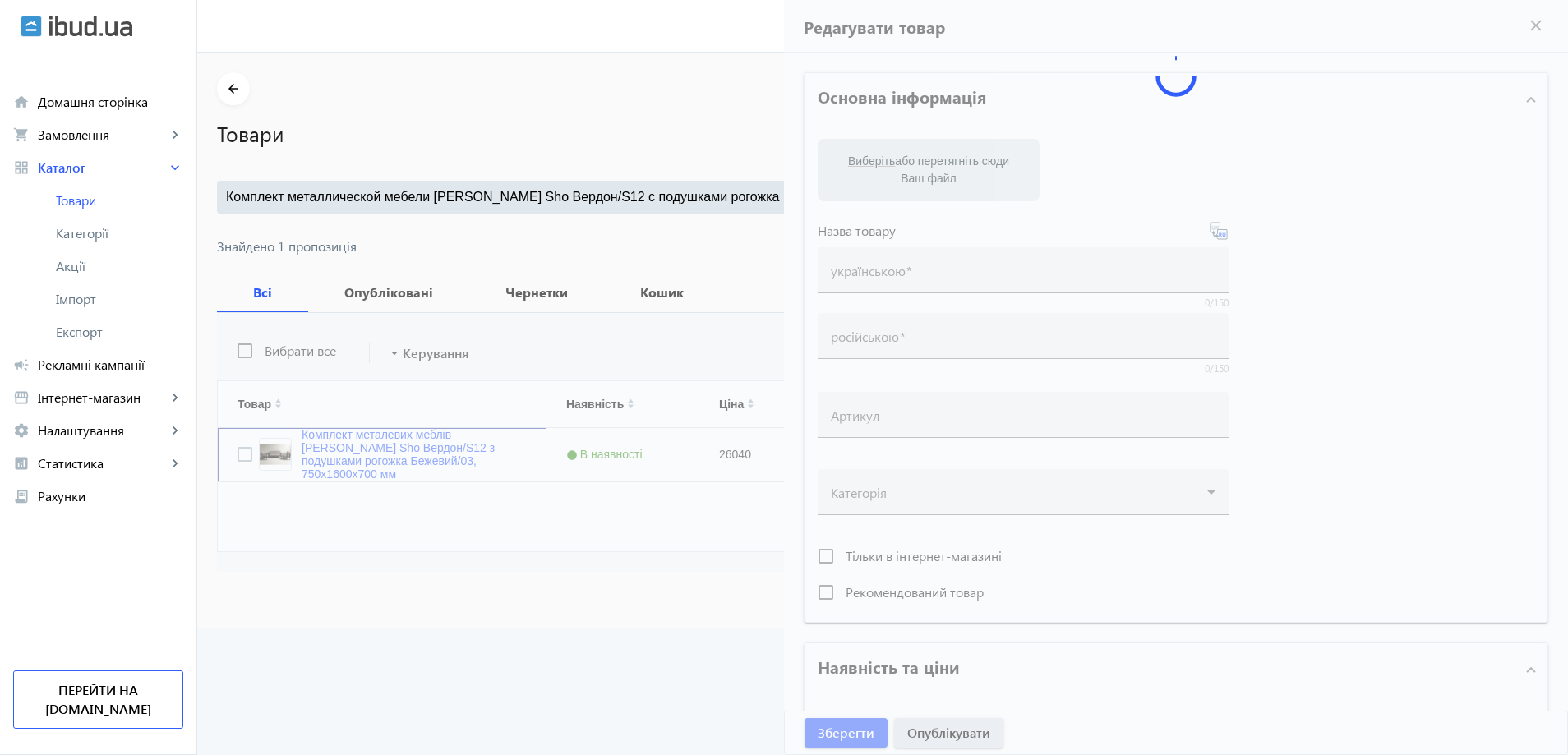
type input "Комплект металевих меблів Tobi Sho Вердон/S12 з подушками рогожка Бежевий/03, 7…"
type input "Комплект металлической мебели Tobi Sho Вердон/S12 с подушками рогожка Бежевый/0…"
type input "26040"
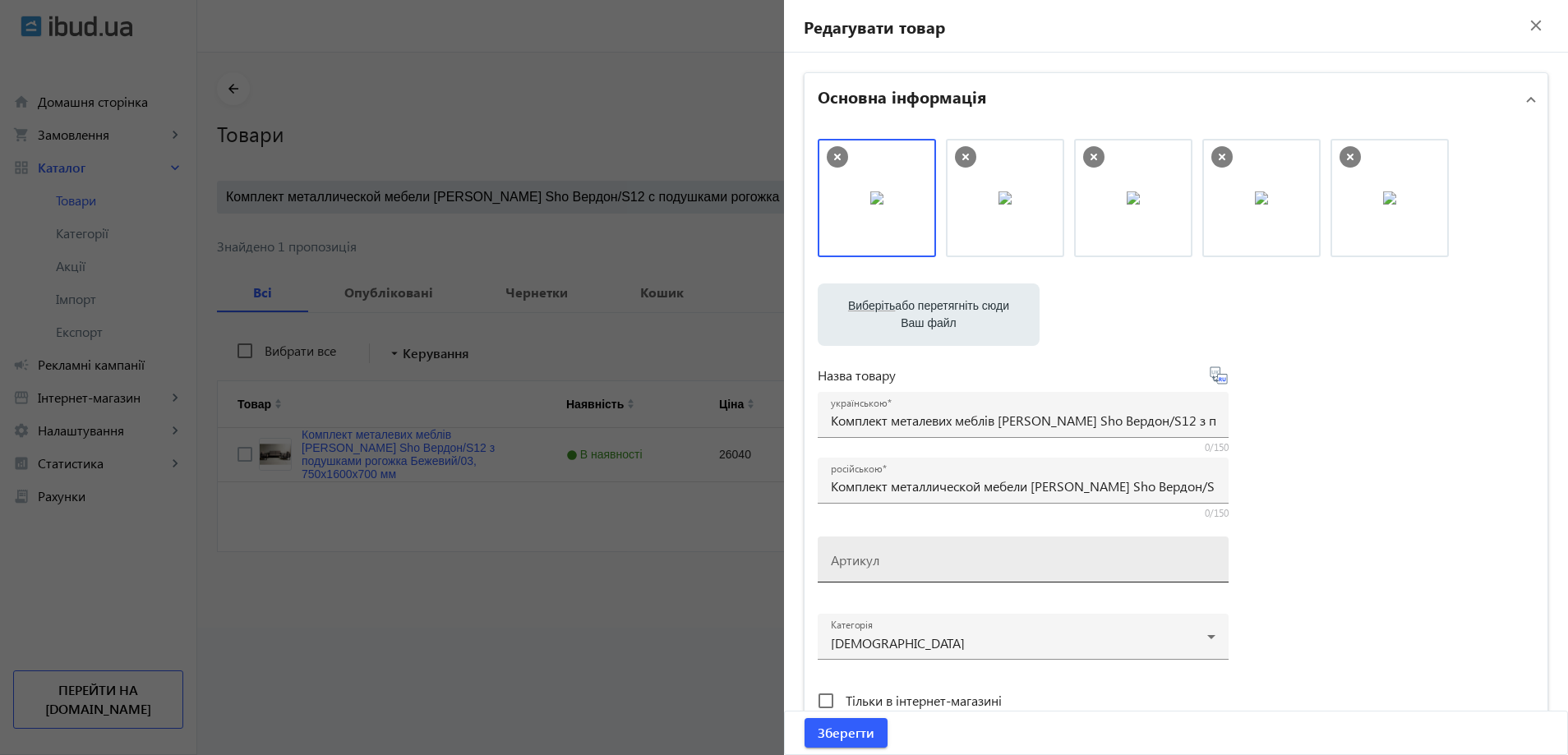
drag, startPoint x: 871, startPoint y: 542, endPoint x: 866, endPoint y: 562, distance: 20.6
click at [871, 544] on div "Артикул" at bounding box center [1023, 559] width 385 height 46
paste input "Verdon/S12/160/03r"
click at [845, 554] on mat-label "Артикул" at bounding box center [849, 548] width 36 height 13
click at [845, 557] on input "Verdon/S12/160/03r" at bounding box center [1023, 565] width 385 height 17
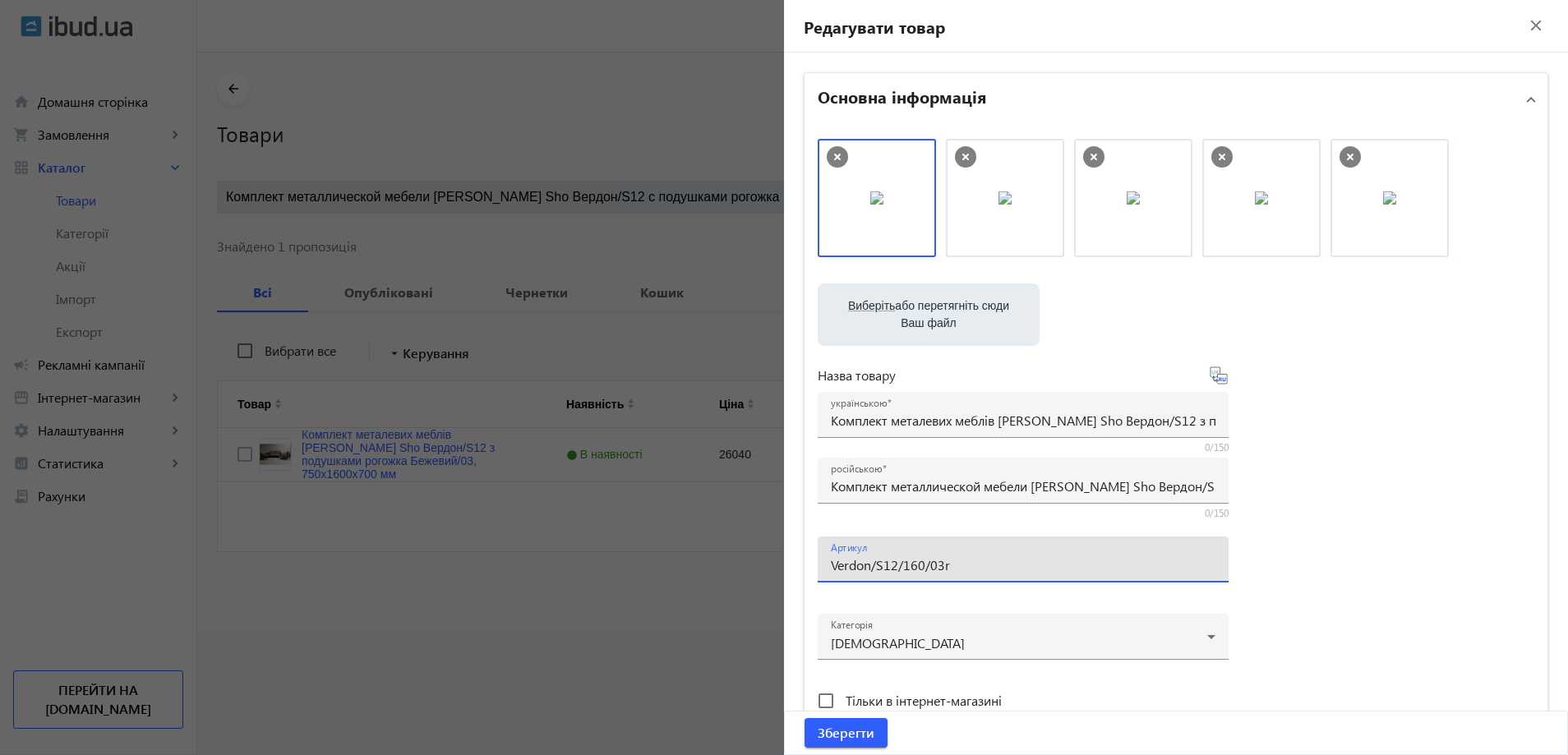
drag, startPoint x: 851, startPoint y: 569, endPoint x: 807, endPoint y: 570, distance: 44.0
click at [807, 570] on div "Виберіть або перетягніть сюди Ваш файл 2085689e37449b2552439226092187-b7d523540…" at bounding box center [1176, 446] width 743 height 641
type input "Verdon/S12/160/03r"
click at [821, 728] on span "Зберегти" at bounding box center [846, 733] width 57 height 18
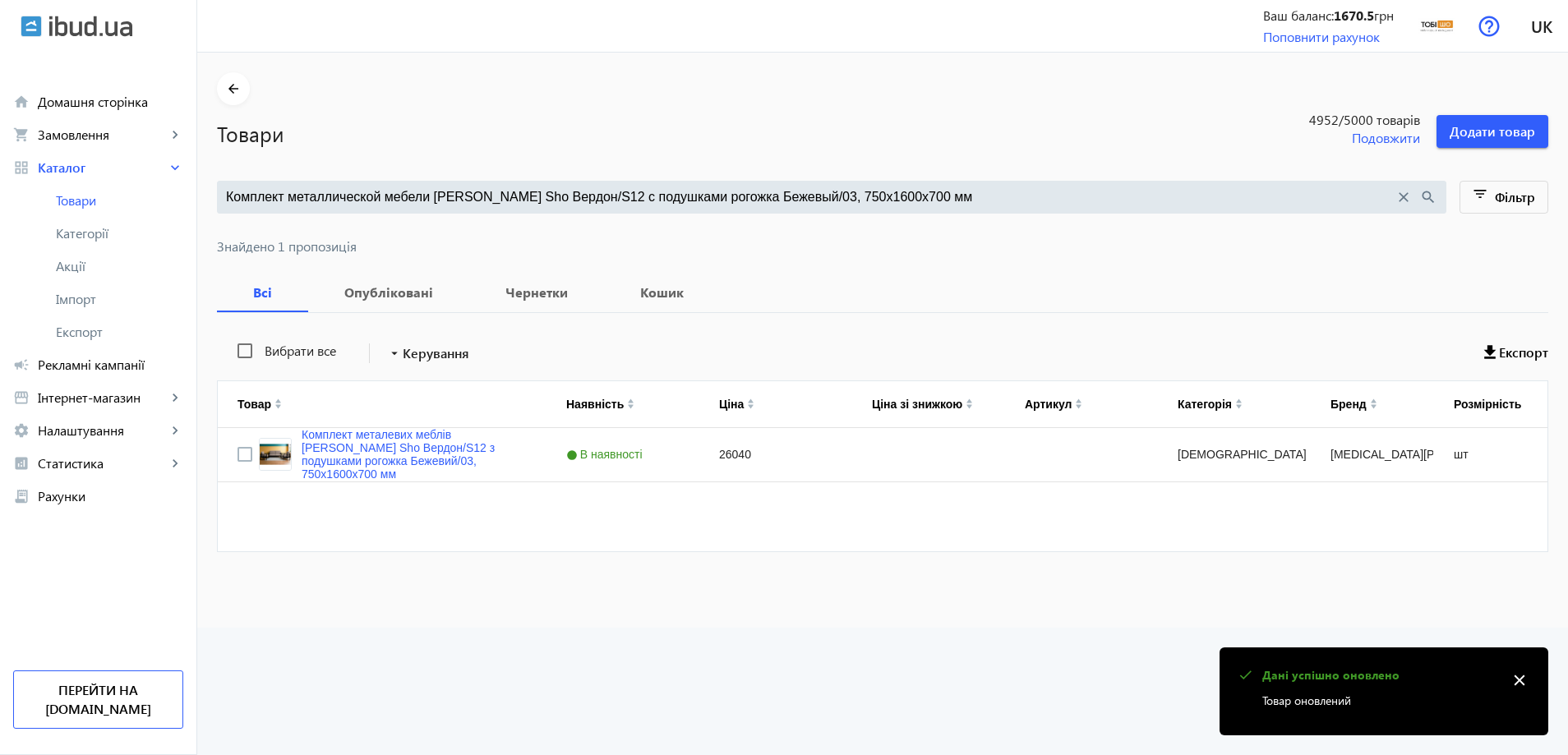
click at [463, 188] on input "Комплект металлической мебели Tobi Sho Вердон/S12 с подушками рогожка Бежевый/0…" at bounding box center [810, 197] width 1168 height 18
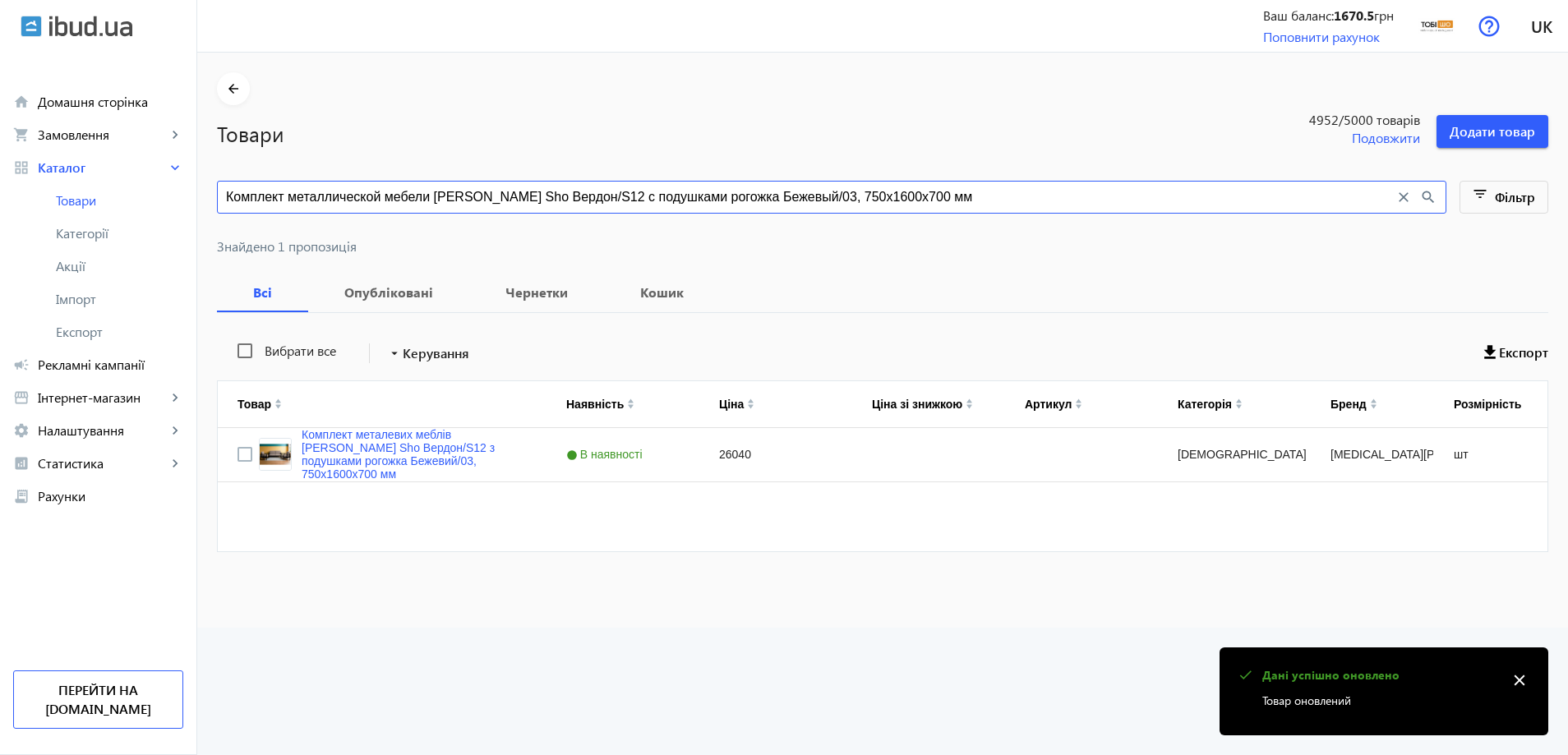
paste input "оричневый/08, 750х21"
type input "Комплект металлической мебели Tobi Sho Вердон/S12 с подушками рогожка Коричневы…"
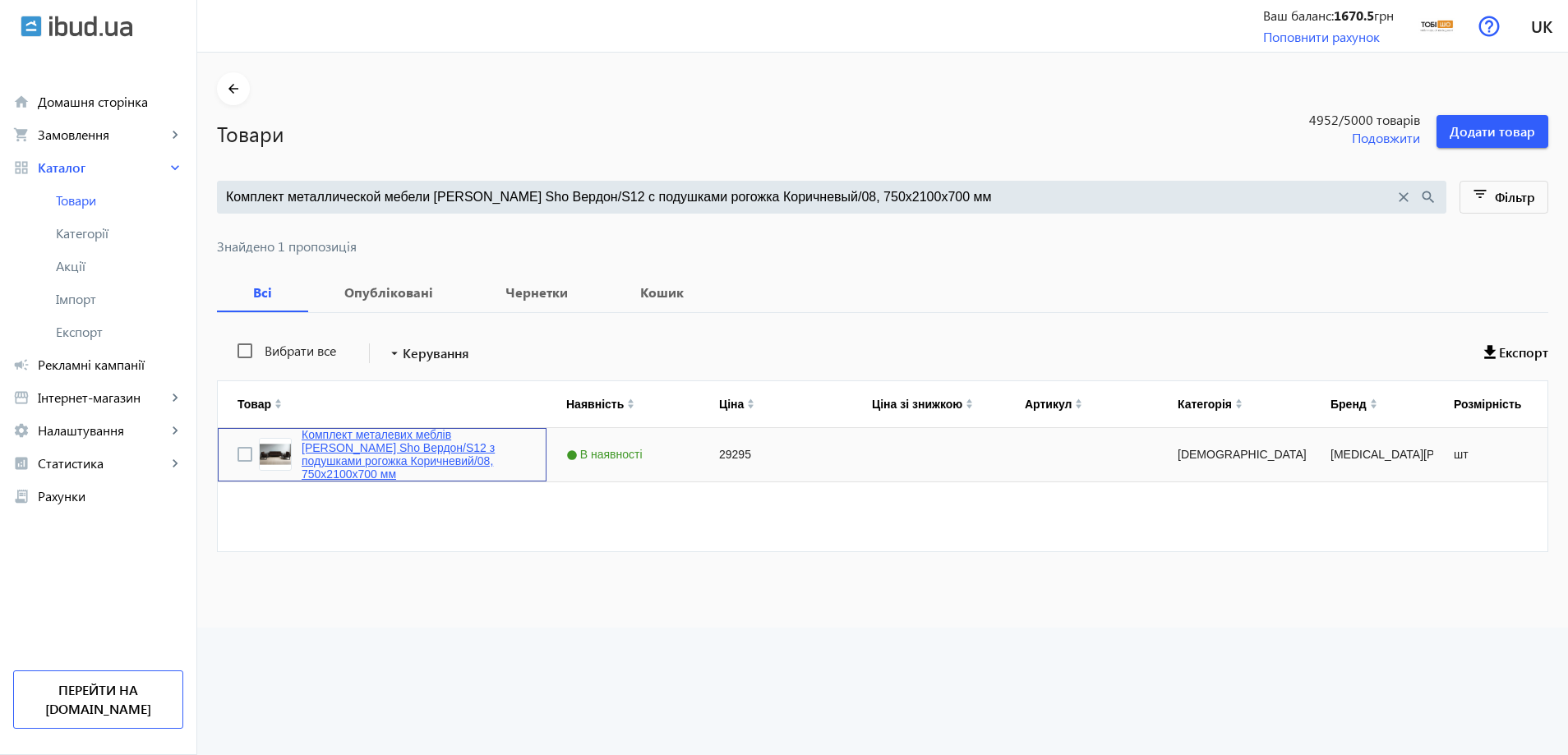
click at [371, 468] on link "Комплект металевих меблів Tobi Sho Вердон/S12 з подушками рогожка Коричневий/08…" at bounding box center [413, 454] width 225 height 52
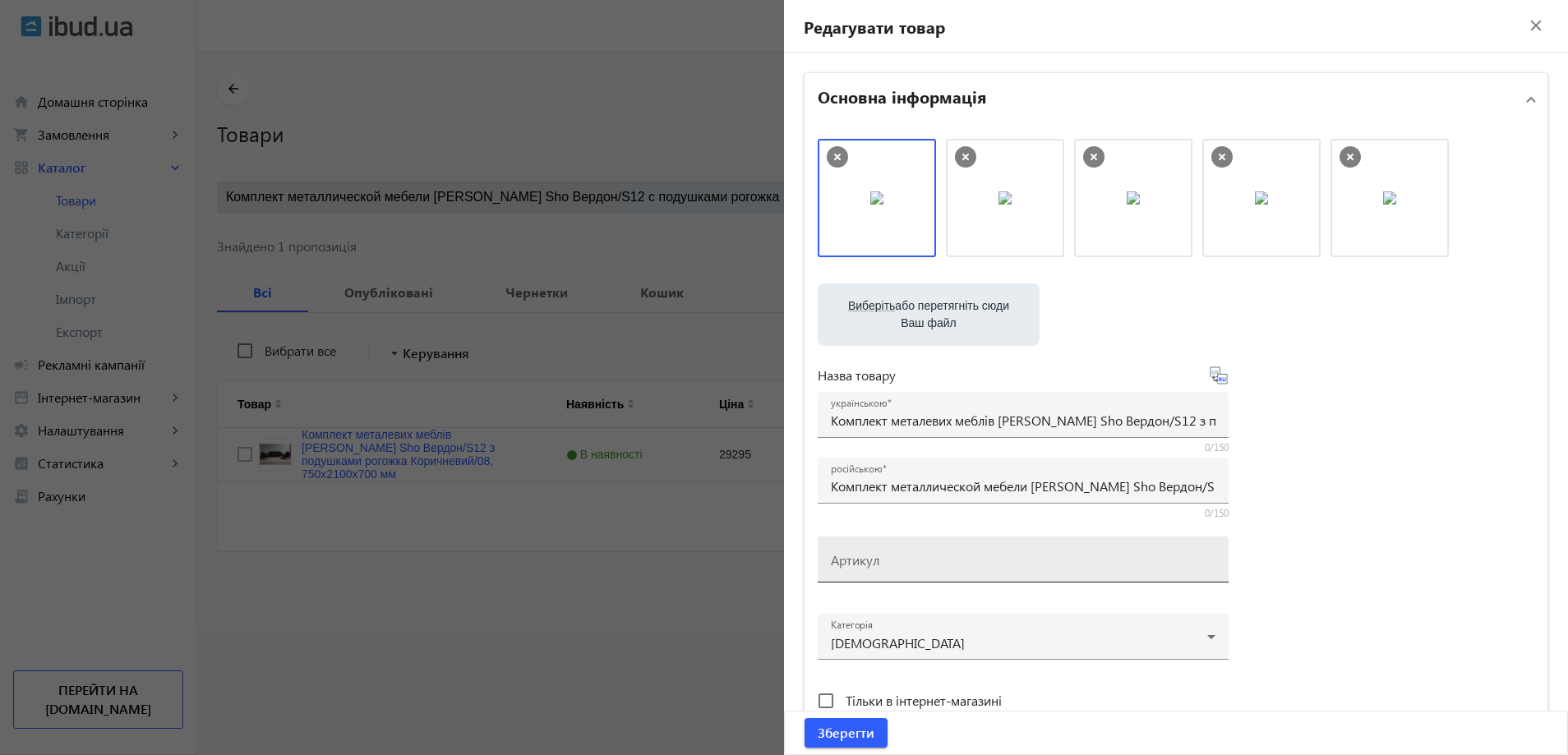
click at [863, 558] on mat-label "Артикул" at bounding box center [855, 559] width 49 height 17
click at [863, 558] on input "Артикул" at bounding box center [1023, 565] width 385 height 17
paste input "Verdon/S12/210/08r"
drag, startPoint x: 987, startPoint y: 183, endPoint x: 844, endPoint y: 187, distance: 143.1
drag, startPoint x: 843, startPoint y: 187, endPoint x: 1065, endPoint y: 201, distance: 222.4
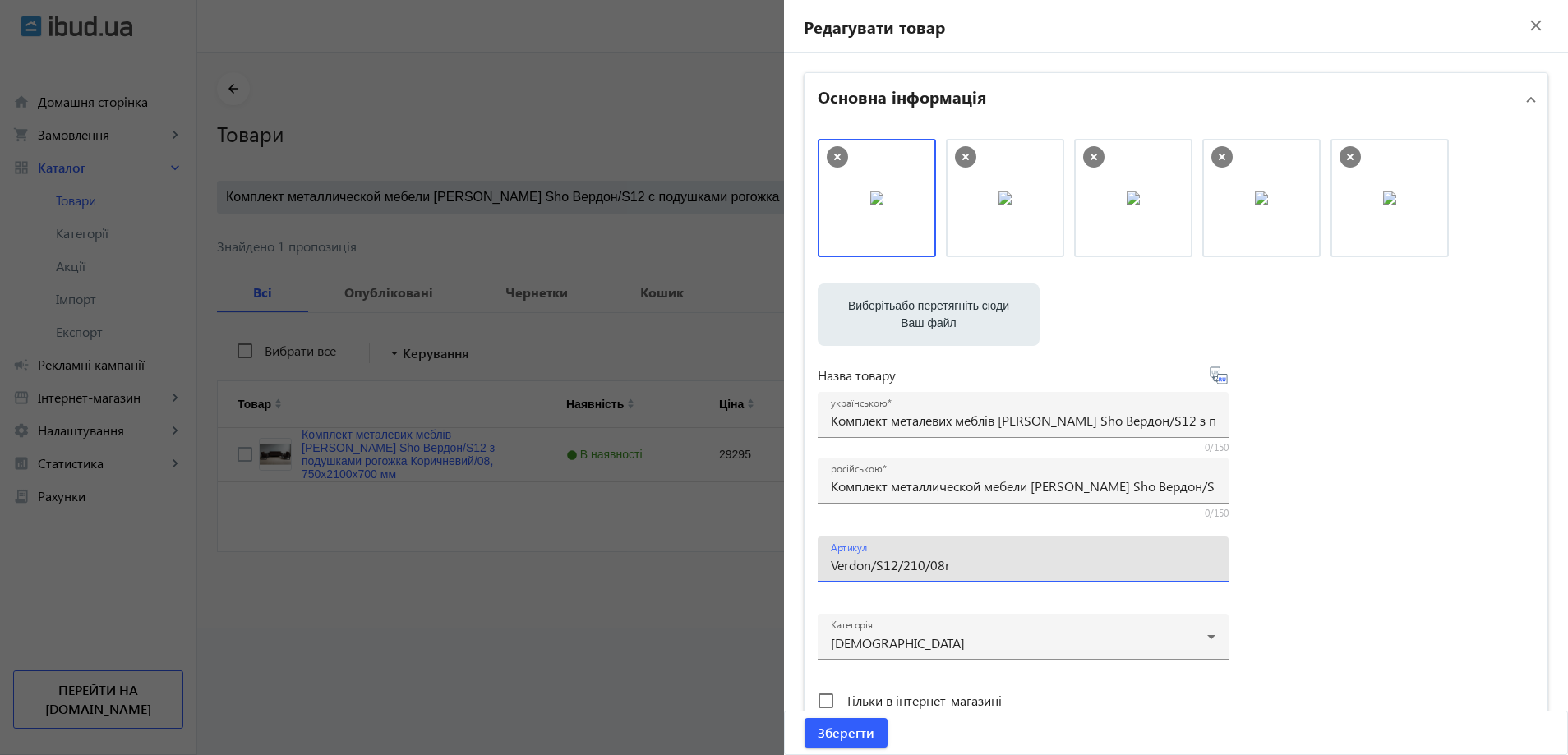
click at [1127, 204] on img at bounding box center [1134, 197] width 13 height 13
drag, startPoint x: 1050, startPoint y: 198, endPoint x: 1059, endPoint y: 201, distance: 9.5
type input "Verdon/S12/210/08r"
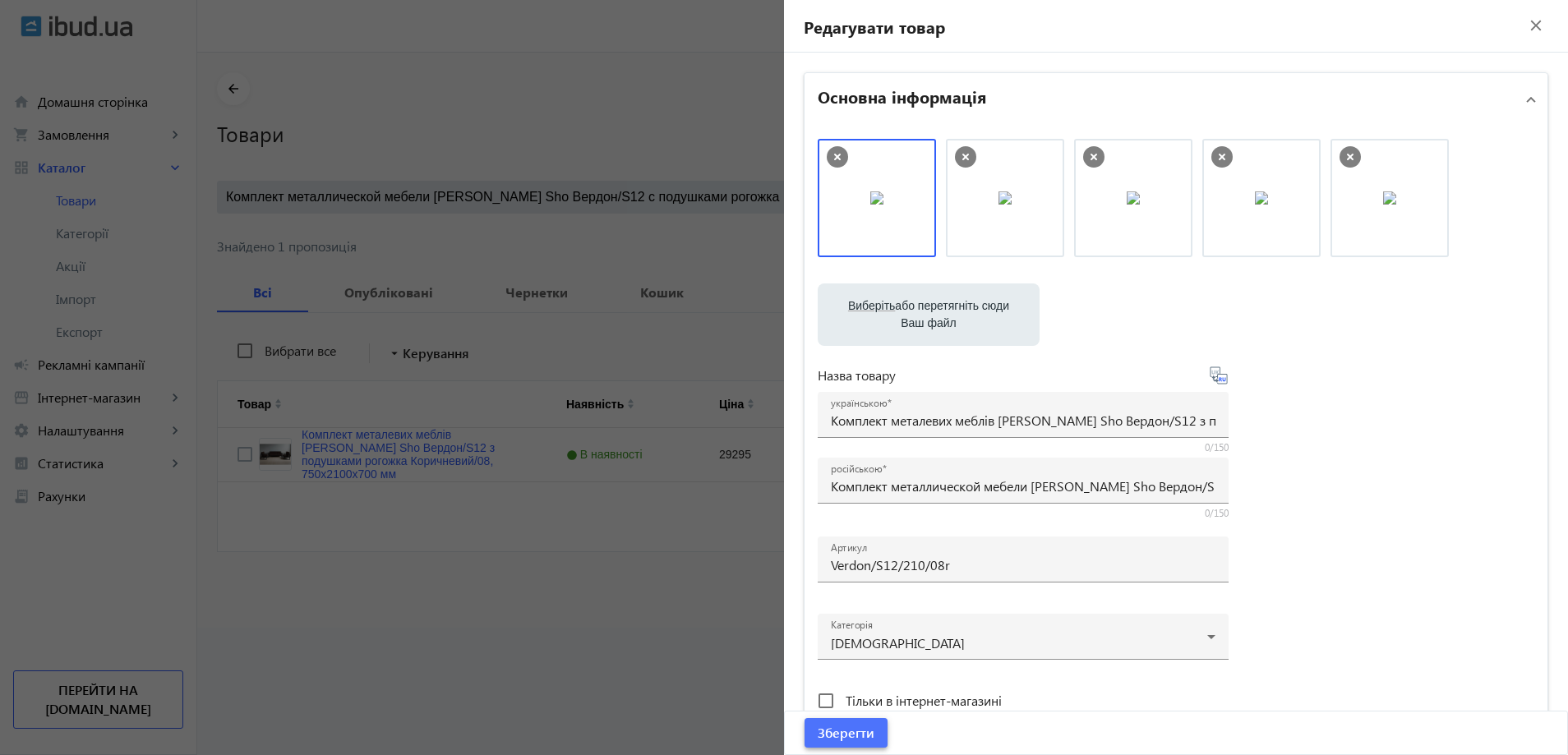
click at [831, 740] on span "Зберегти" at bounding box center [846, 733] width 57 height 18
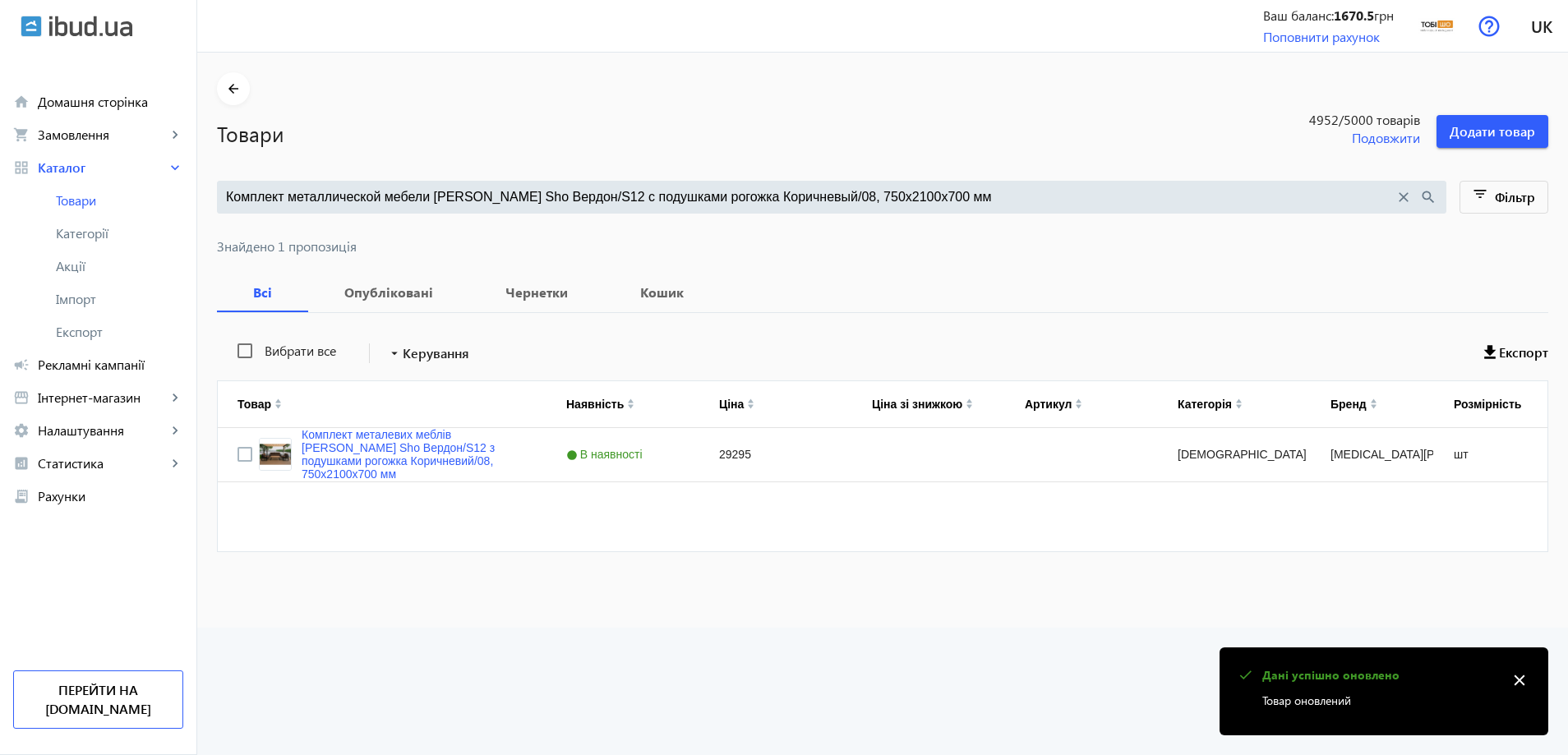
click at [548, 188] on input "Комплект металлической мебели Tobi Sho Вердон/S12 с подушками рогожка Коричневы…" at bounding box center [810, 197] width 1168 height 18
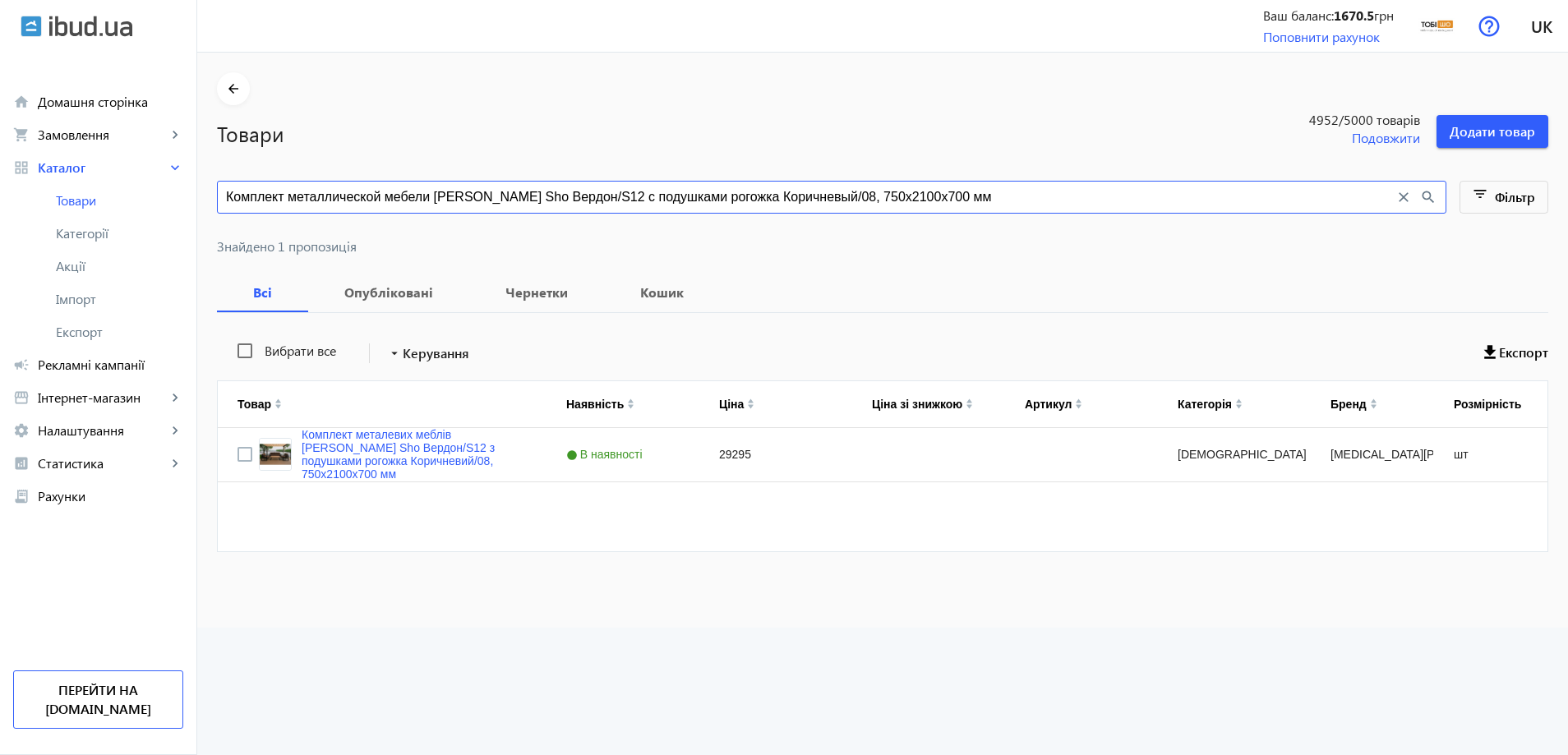
paste input "ежевый/03, 750х13"
type input "Комплект металлической мебели Tobi Sho Вердон/S12 с подушками рогожка Бежевый/0…"
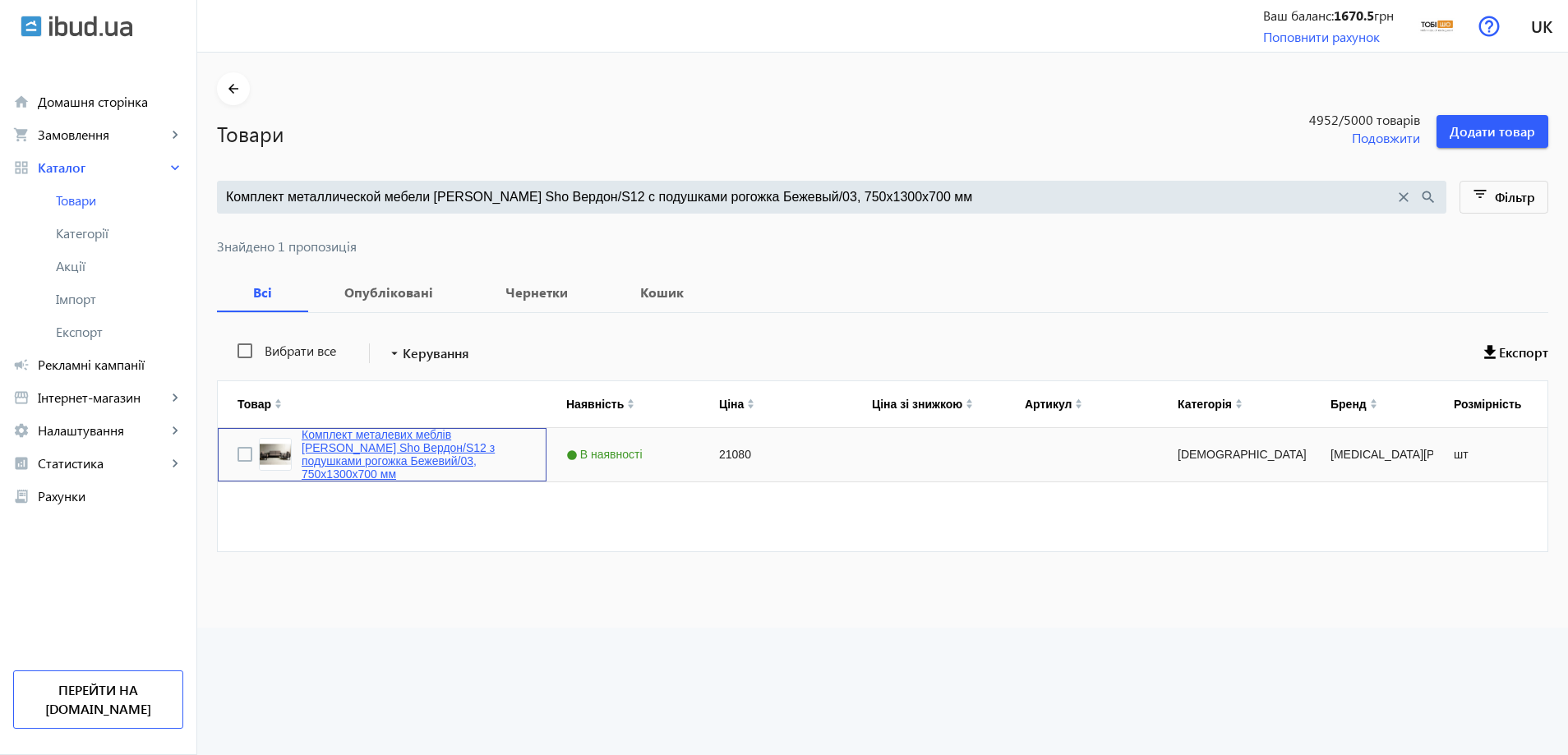
click at [331, 460] on link "Комплект металевих меблів Tobi Sho Вердон/S12 з подушками рогожка Бежевий/03, 7…" at bounding box center [413, 454] width 225 height 52
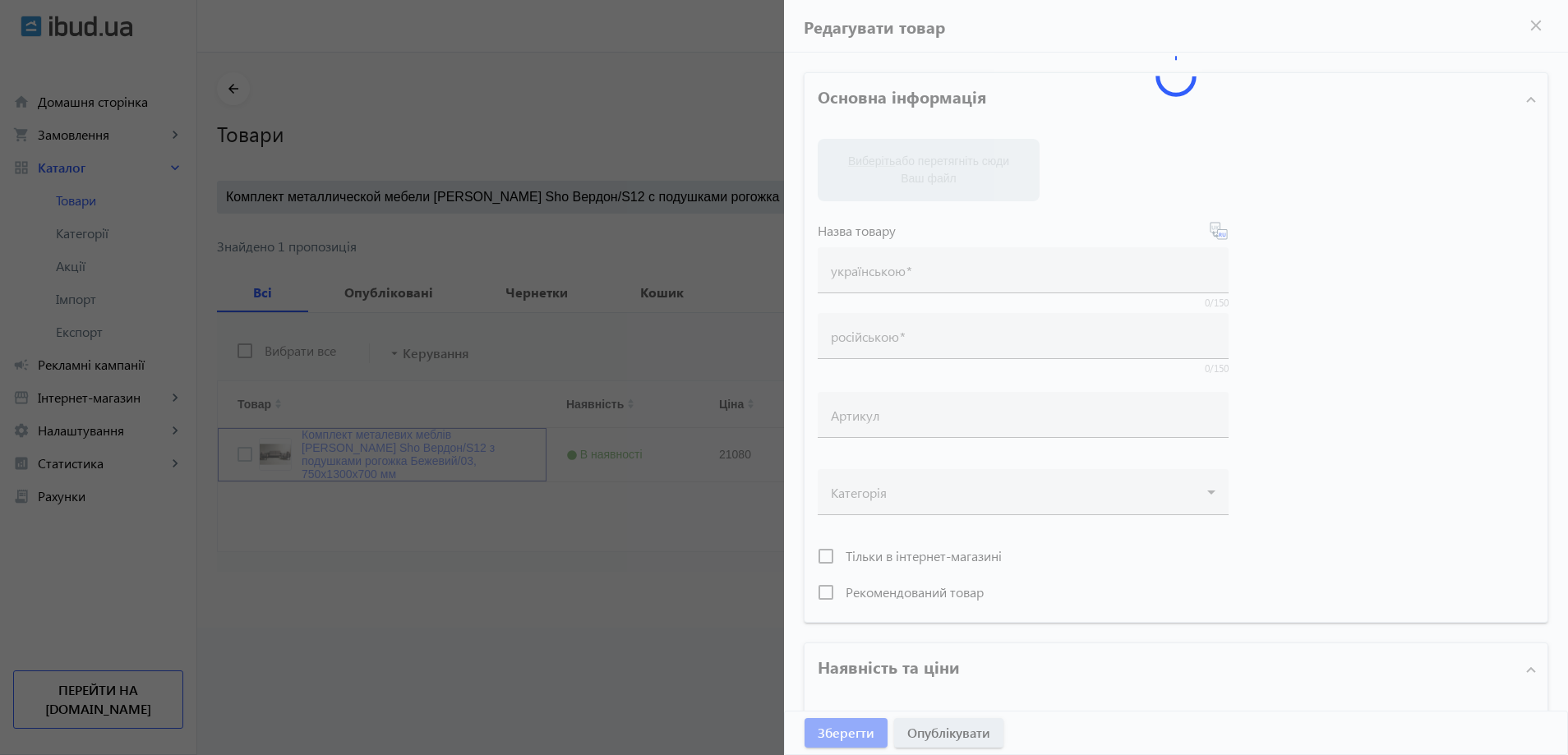
type input "Комплект металевих меблів Tobi Sho Вердон/S12 з подушками рогожка Бежевий/03, 7…"
type input "Комплект металлической мебели Tobi Sho Вердон/S12 с подушками рогожка Бежевый/0…"
type input "21080"
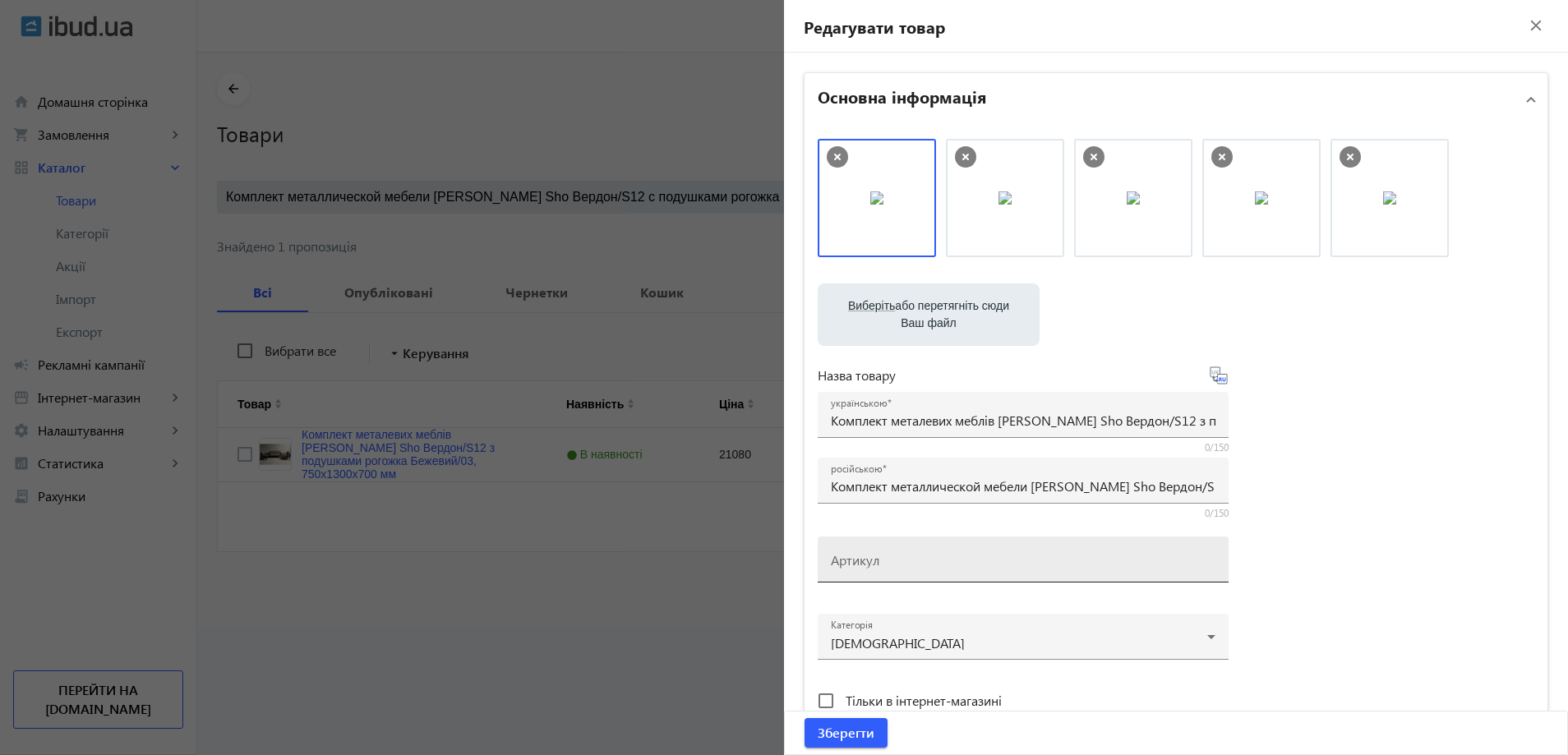
click at [861, 563] on mat-label "Артикул" at bounding box center [855, 559] width 49 height 17
click at [861, 563] on input "Артикул" at bounding box center [1023, 565] width 385 height 17
paste input "Verdon/S12/130/03r"
drag, startPoint x: 893, startPoint y: 199, endPoint x: 1129, endPoint y: 223, distance: 237.2
drag, startPoint x: 854, startPoint y: 573, endPoint x: 793, endPoint y: 557, distance: 63.1
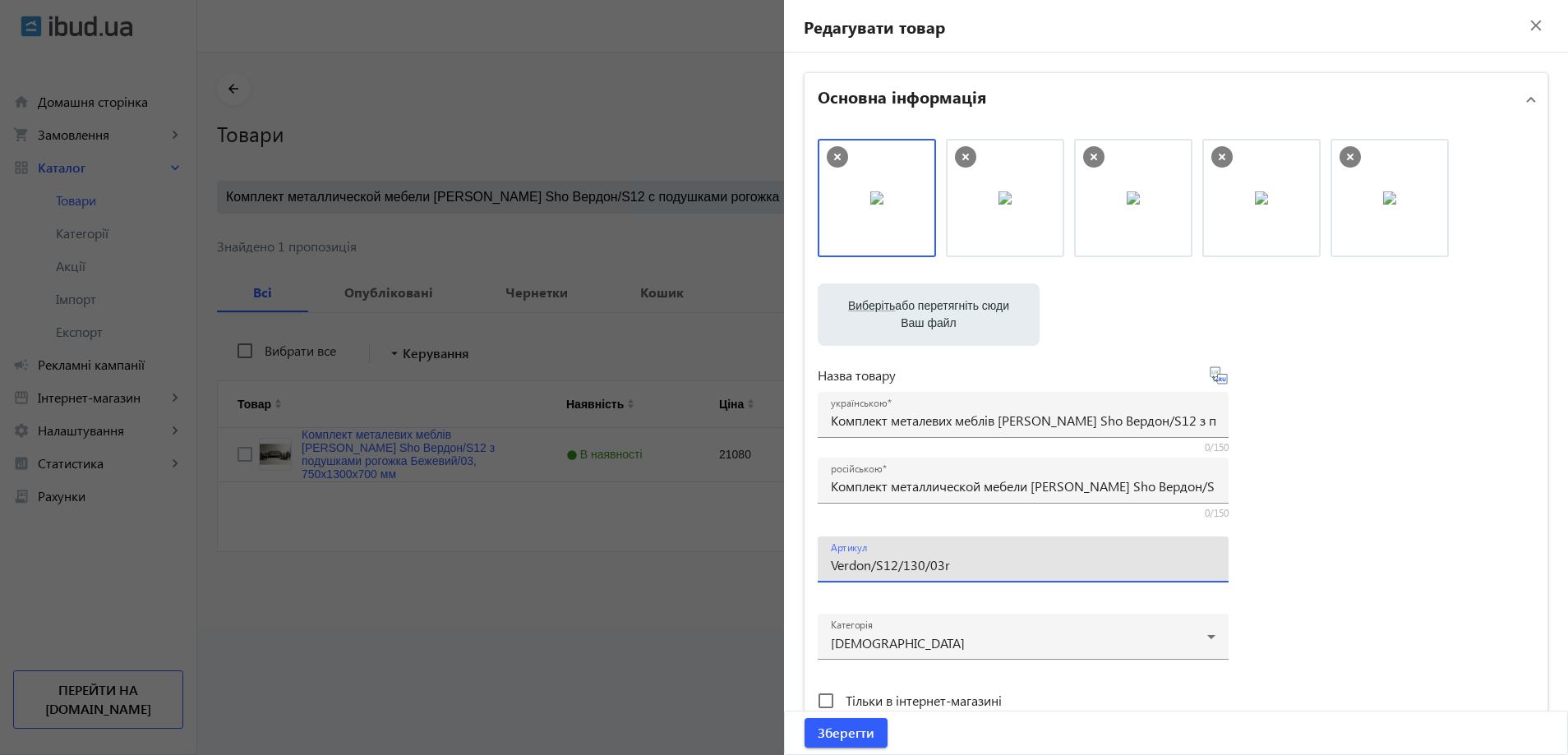
click at [793, 557] on div "Основна інформація Виберіть або перетягніть сюди Ваш файл 23147689e373495d25449…" at bounding box center [1177, 712] width 784 height 1319
drag, startPoint x: 893, startPoint y: 216, endPoint x: 1203, endPoint y: 260, distance: 313.1
type input "Verdon/S12/130/03r"
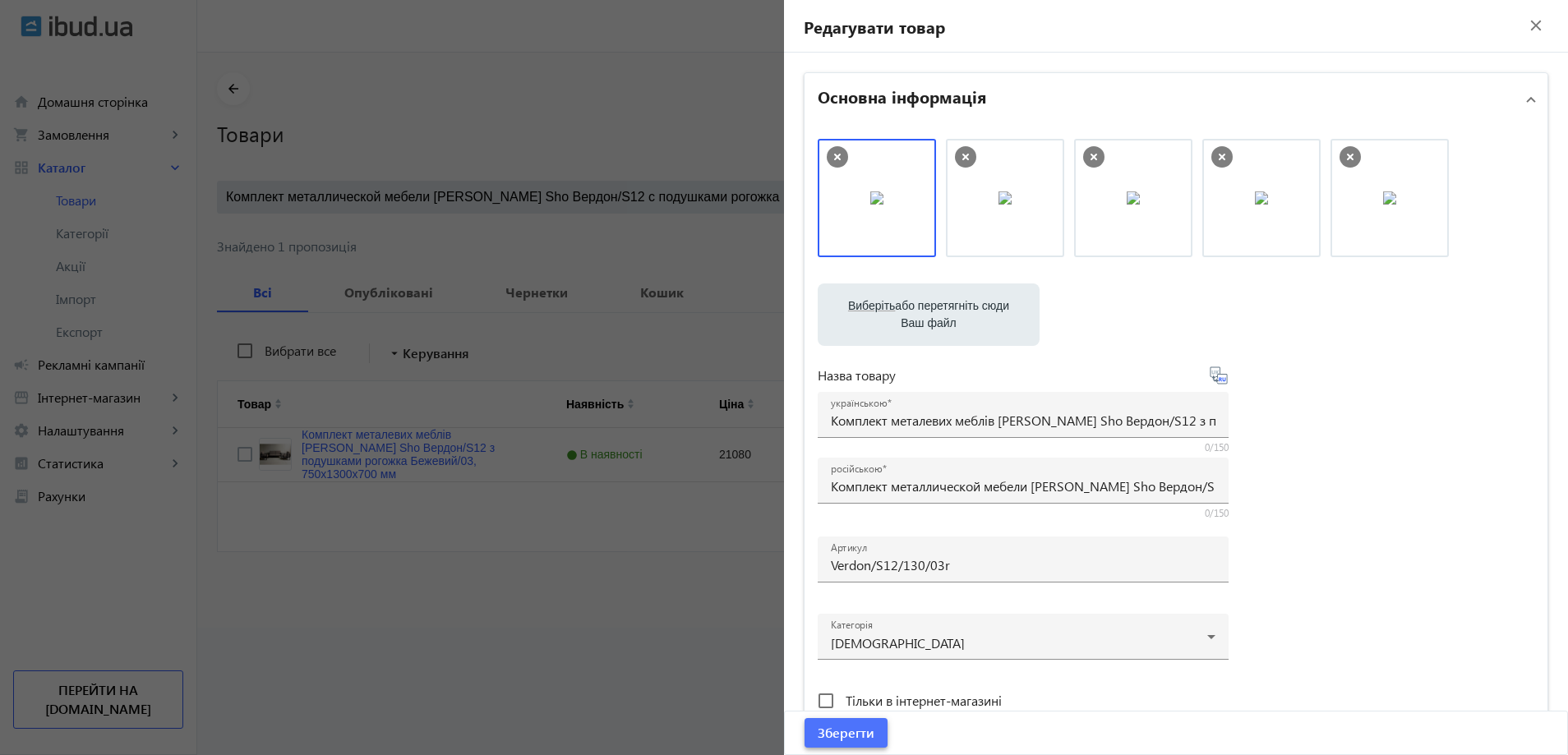
click at [844, 731] on span "Зберегти" at bounding box center [846, 733] width 57 height 18
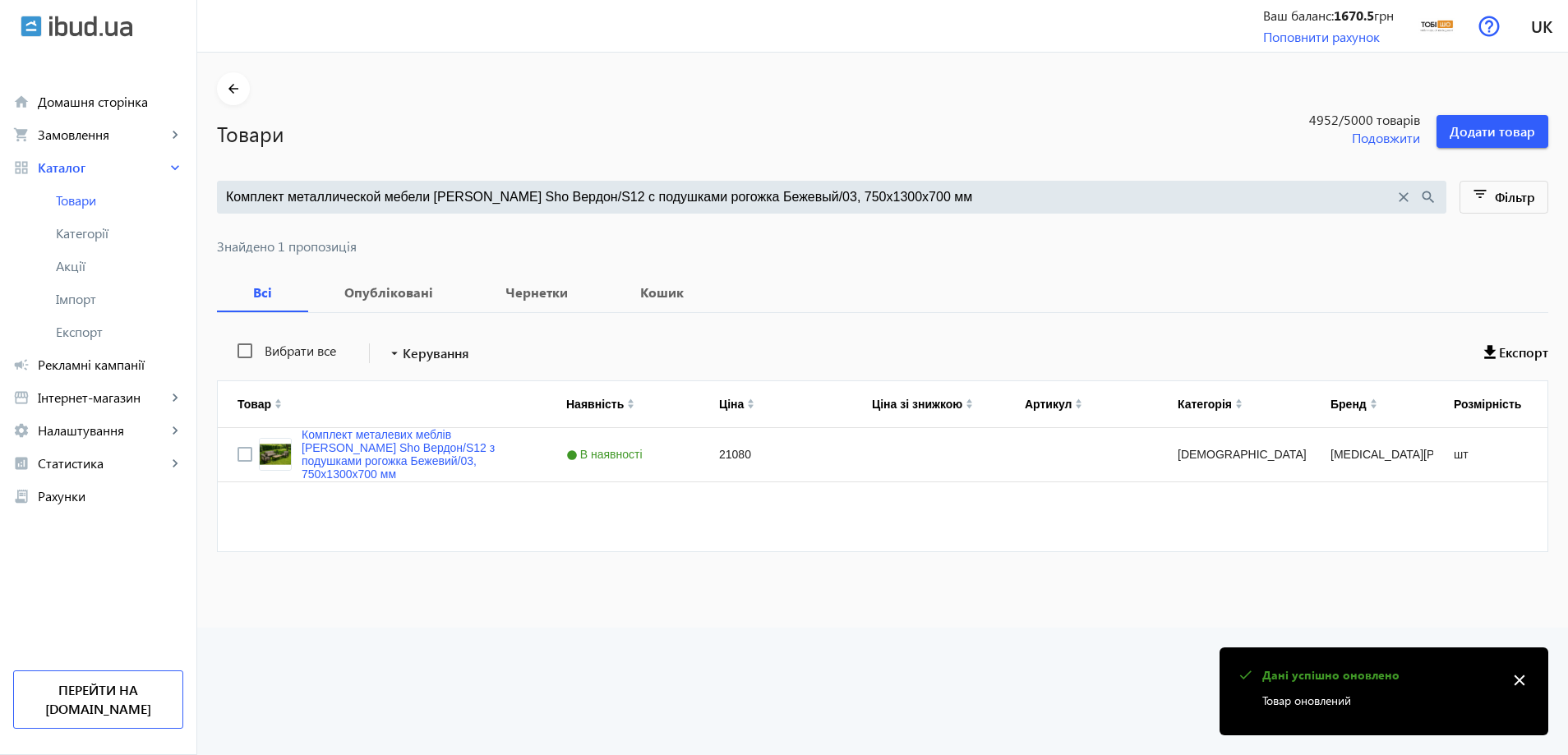
click at [484, 195] on input "Комплект металлической мебели Tobi Sho Вердон/S12 с подушками рогожка Бежевый/0…" at bounding box center [810, 197] width 1168 height 18
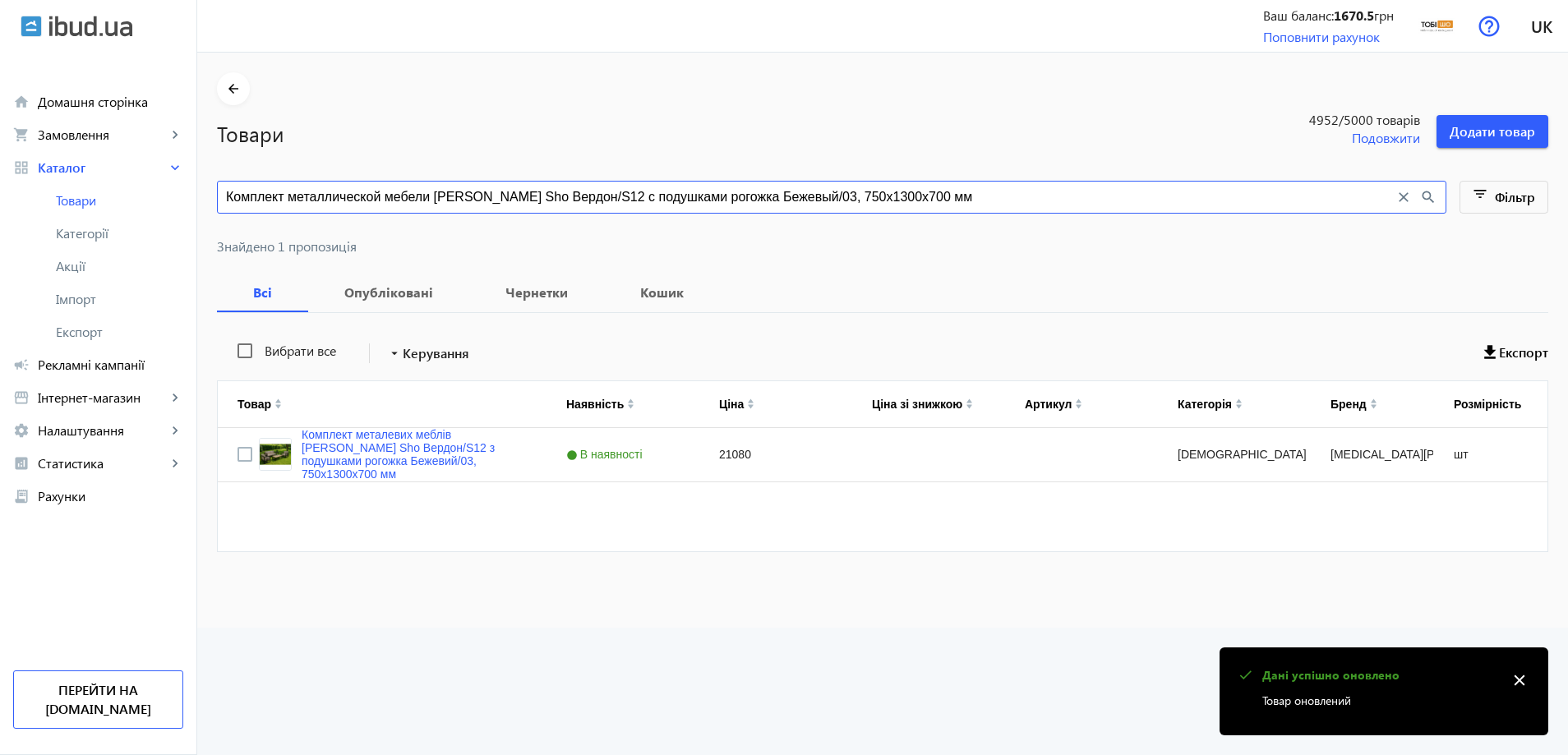
paste input "емно-серый/42, 750х16"
type input "Комплект металлической мебели Tobi Sho Вердон/S12 с подушками рогожка Темно-сер…"
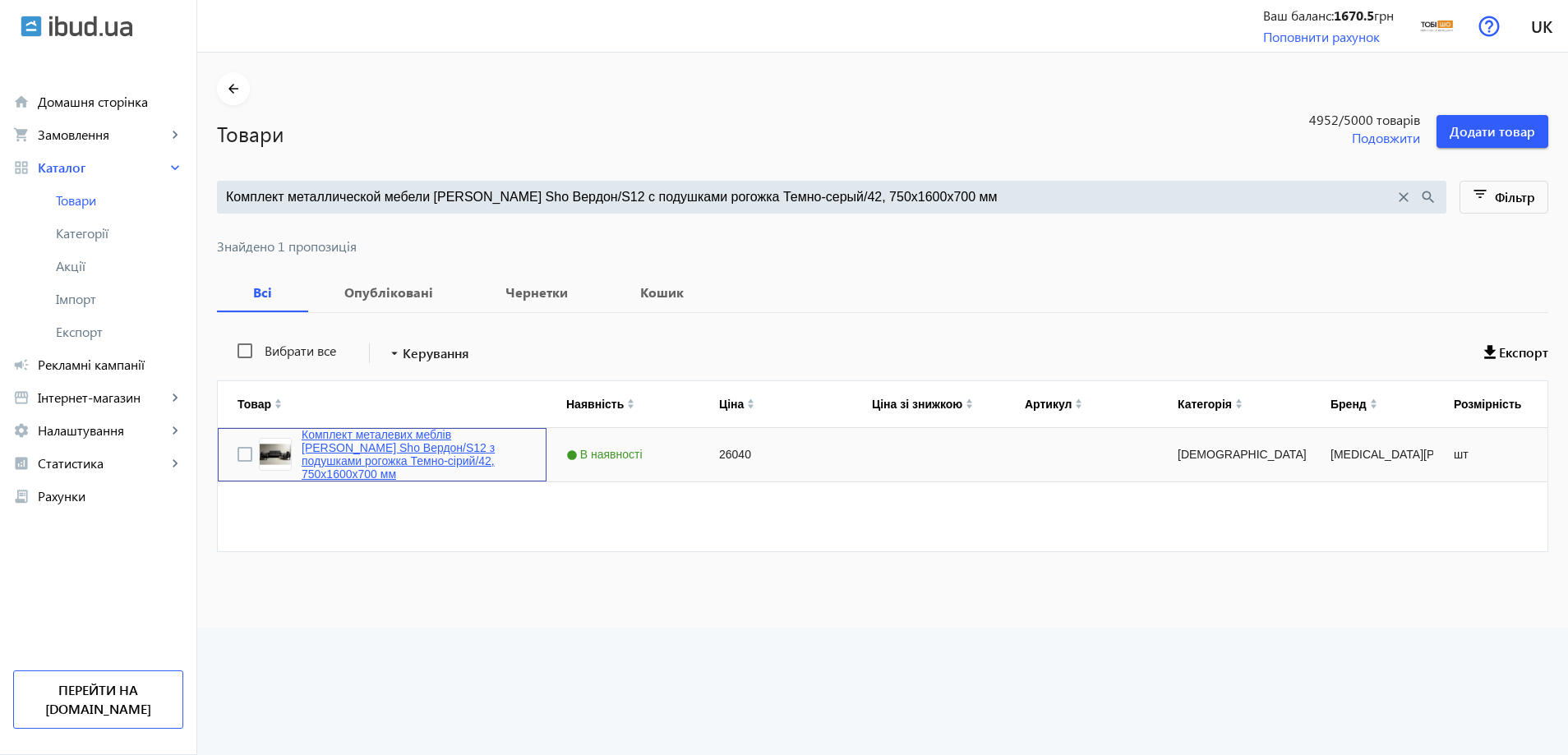
click at [391, 464] on link "Комплект металевих меблів Tobi Sho Вердон/S12 з подушками рогожка Темно-сірий/4…" at bounding box center [413, 454] width 225 height 52
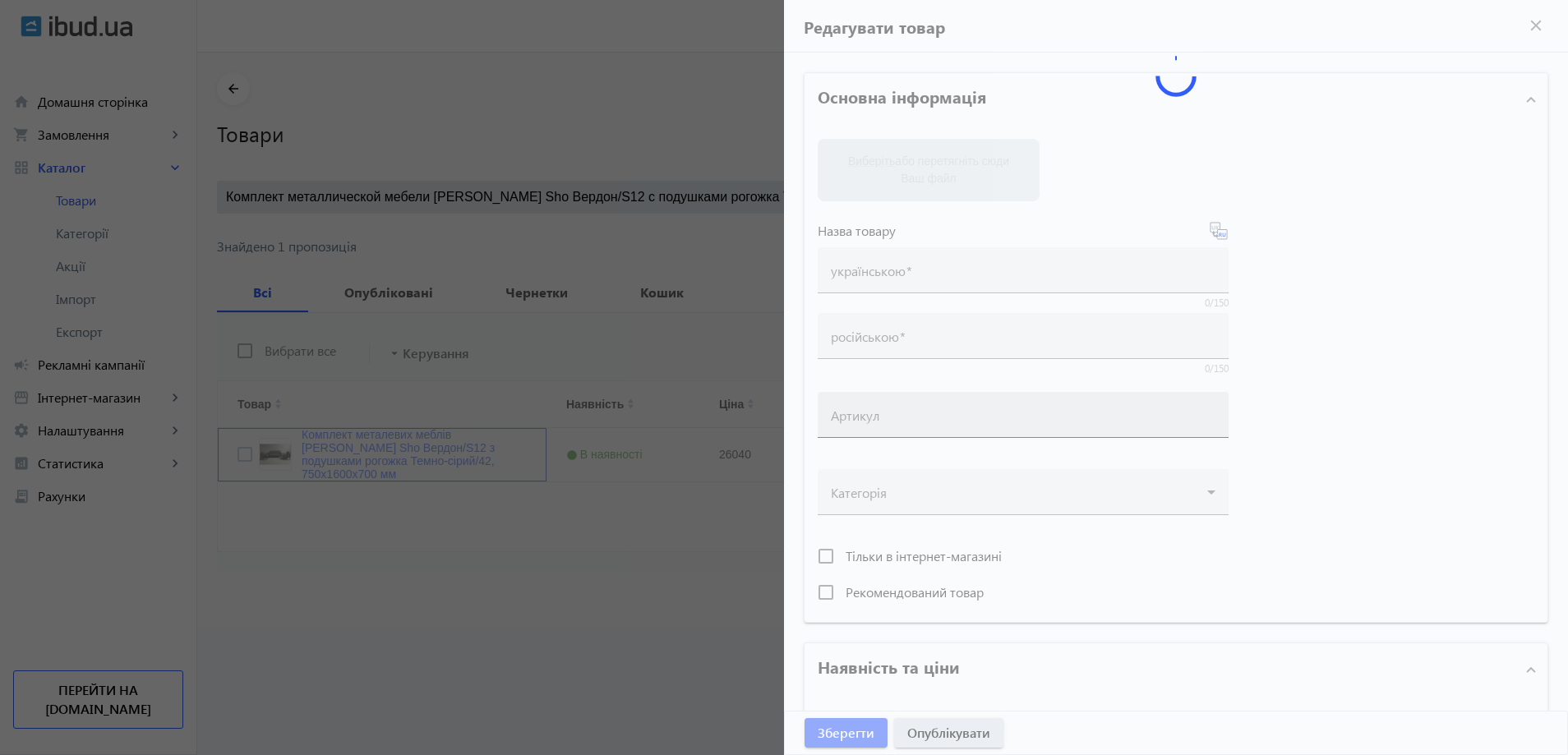
type input "Комплект металевих меблів Tobi Sho Вердон/S12 з подушками рогожка Темно-сірий/4…"
type input "Комплект металлической мебели Tobi Sho Вердон/S12 с подушками рогожка Темно-сер…"
type input "26040"
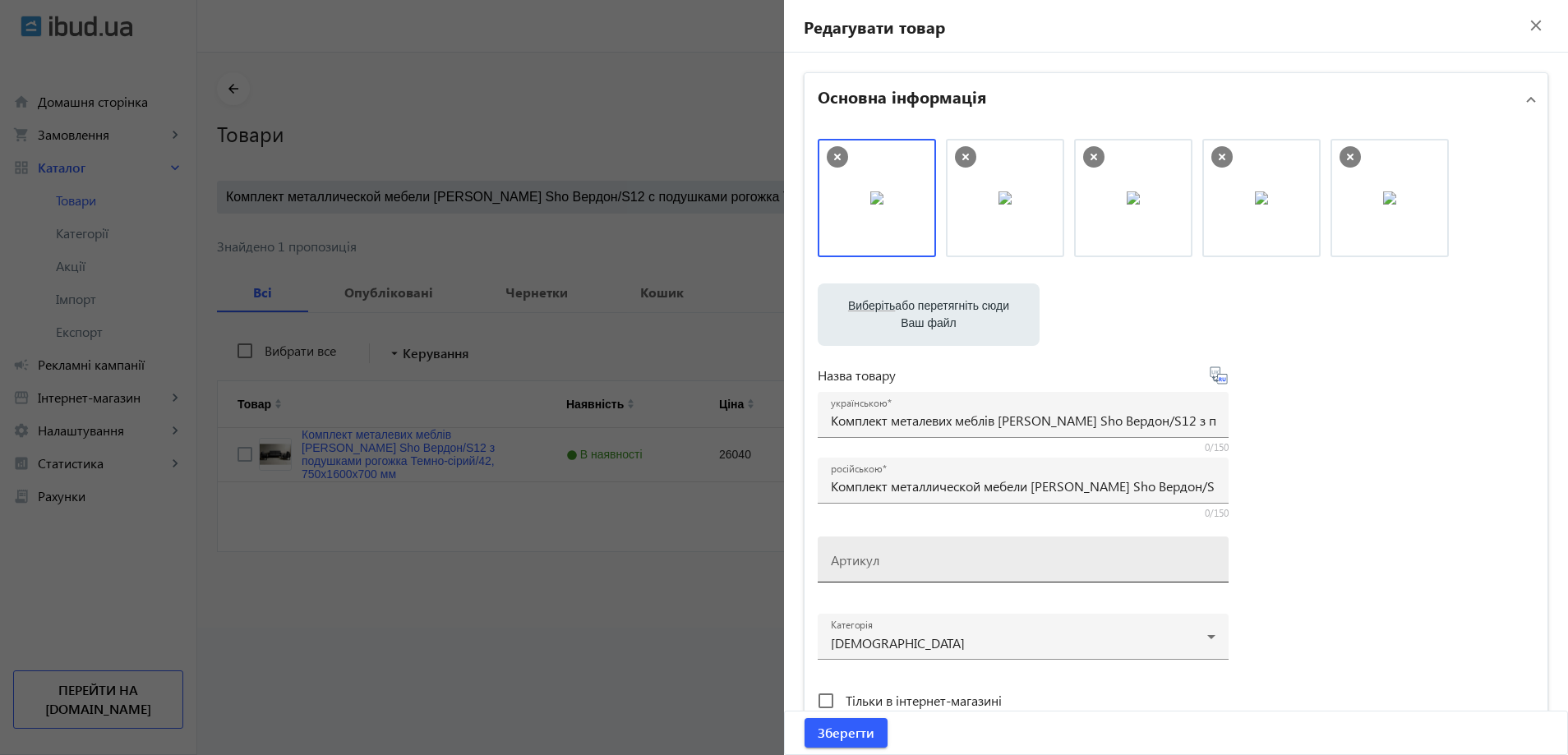
click at [863, 567] on mat-label "Артикул" at bounding box center [855, 559] width 49 height 17
click at [863, 567] on input "Артикул" at bounding box center [1023, 565] width 385 height 17
paste input "Verdon/S12/160/42r"
type input "Verdon/S12/160/42r"
click at [841, 729] on span "Зберегти" at bounding box center [846, 733] width 57 height 18
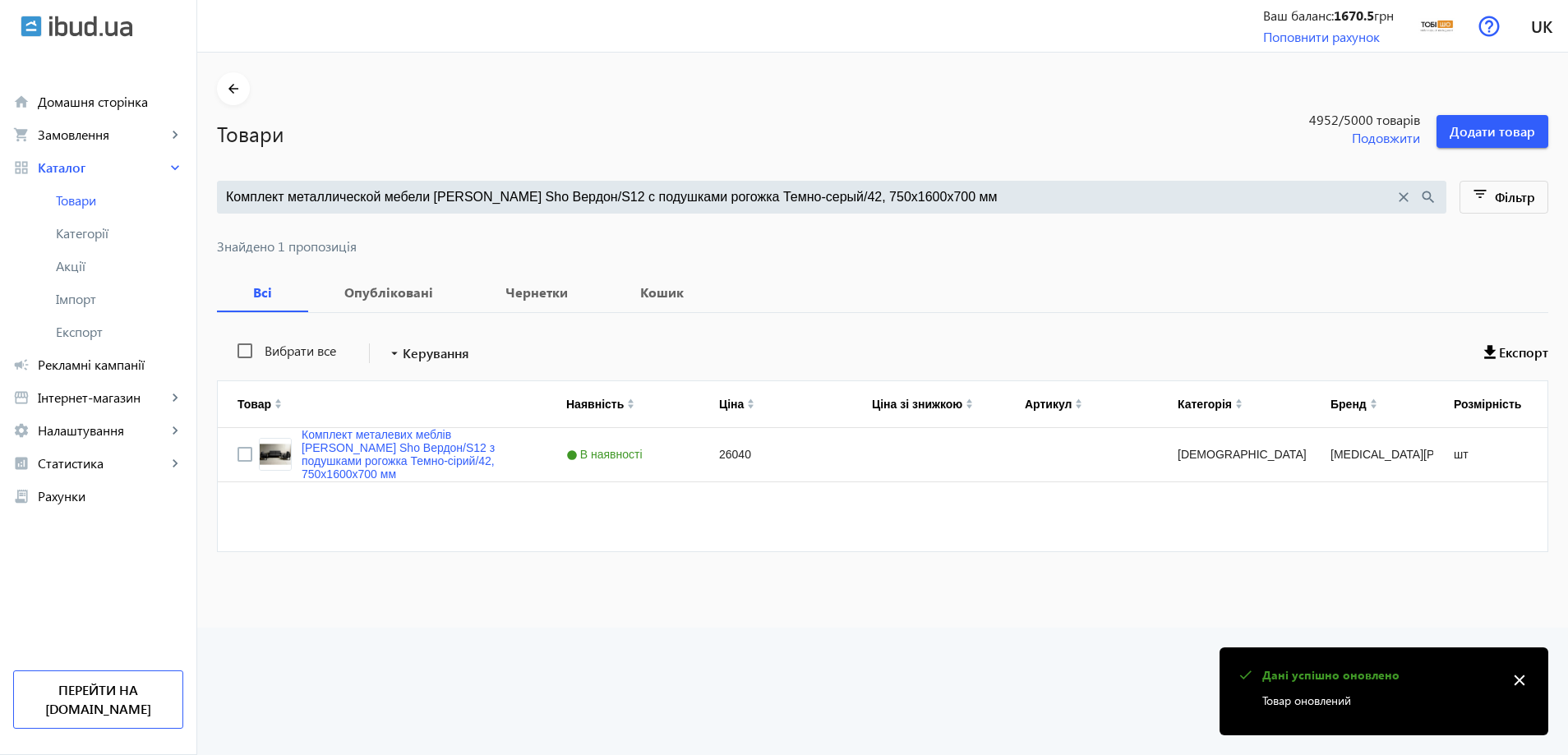
click at [458, 200] on input "Комплект металлической мебели Tobi Sho Вердон/S12 с подушками рогожка Темно-сер…" at bounding box center [810, 197] width 1168 height 18
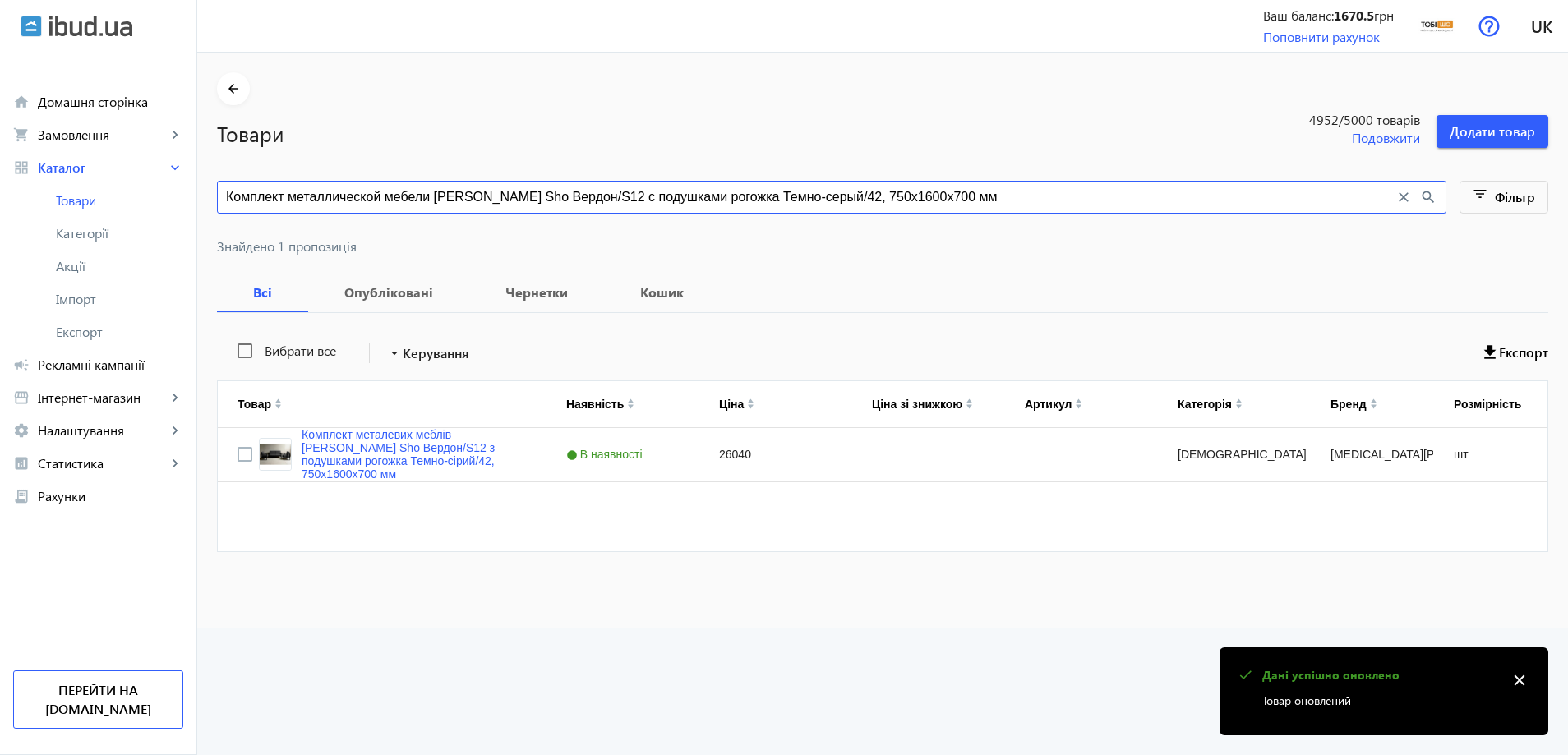
paste input "3"
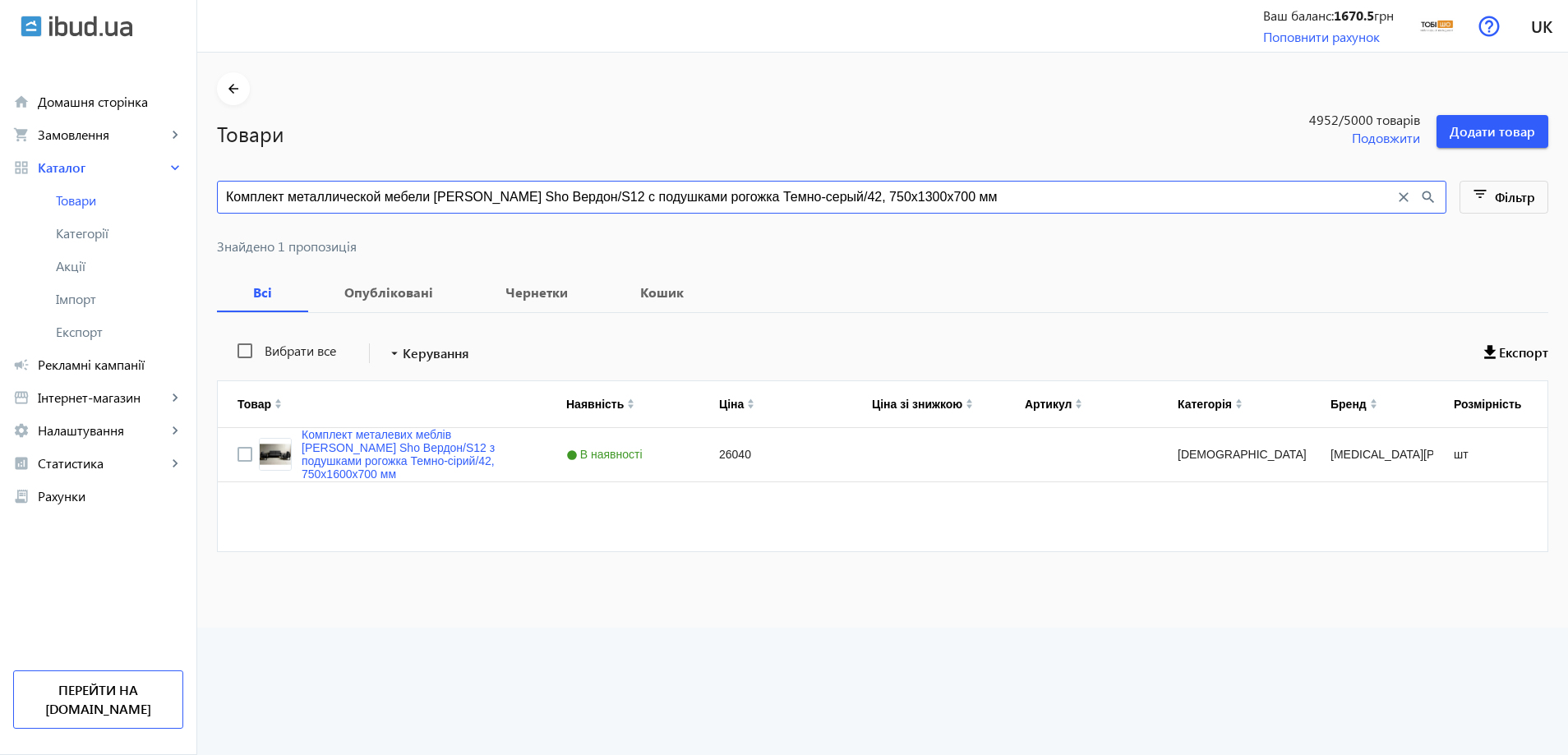
type input "Комплект металлической мебели Tobi Sho Вердон/S12 с подушками рогожка Темно-сер…"
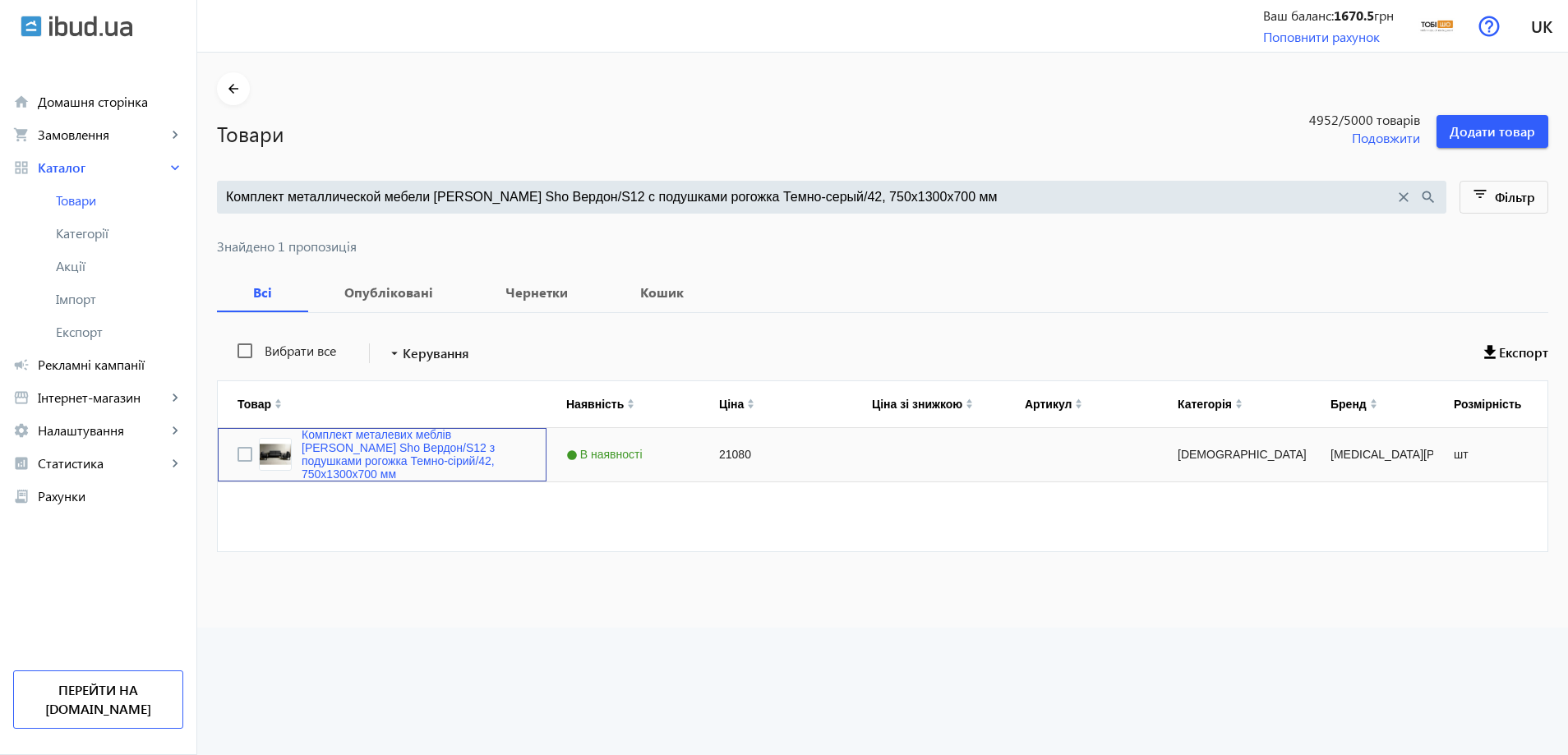
click at [402, 433] on div "Комплект металевих меблів Tobi Sho Вердон/S12 з подушками рогожка Темно-сірий/4…" at bounding box center [382, 455] width 329 height 53
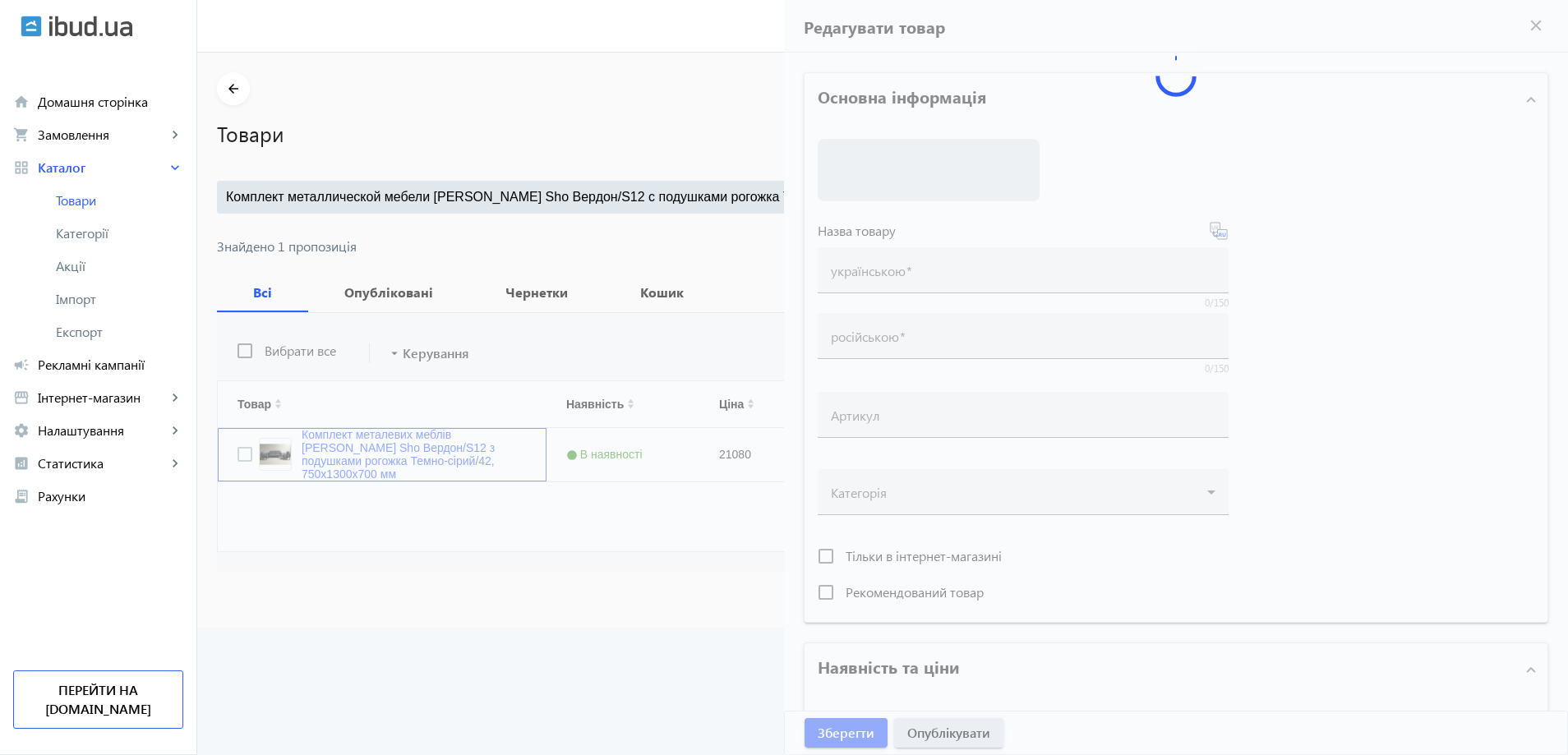
type input "Комплект металевих меблів Tobi Sho Вердон/S12 з подушками рогожка Темно-сірий/4…"
type input "Комплект металлической мебели Tobi Sho Вердон/S12 с подушками рогожка Темно-сер…"
type input "21080"
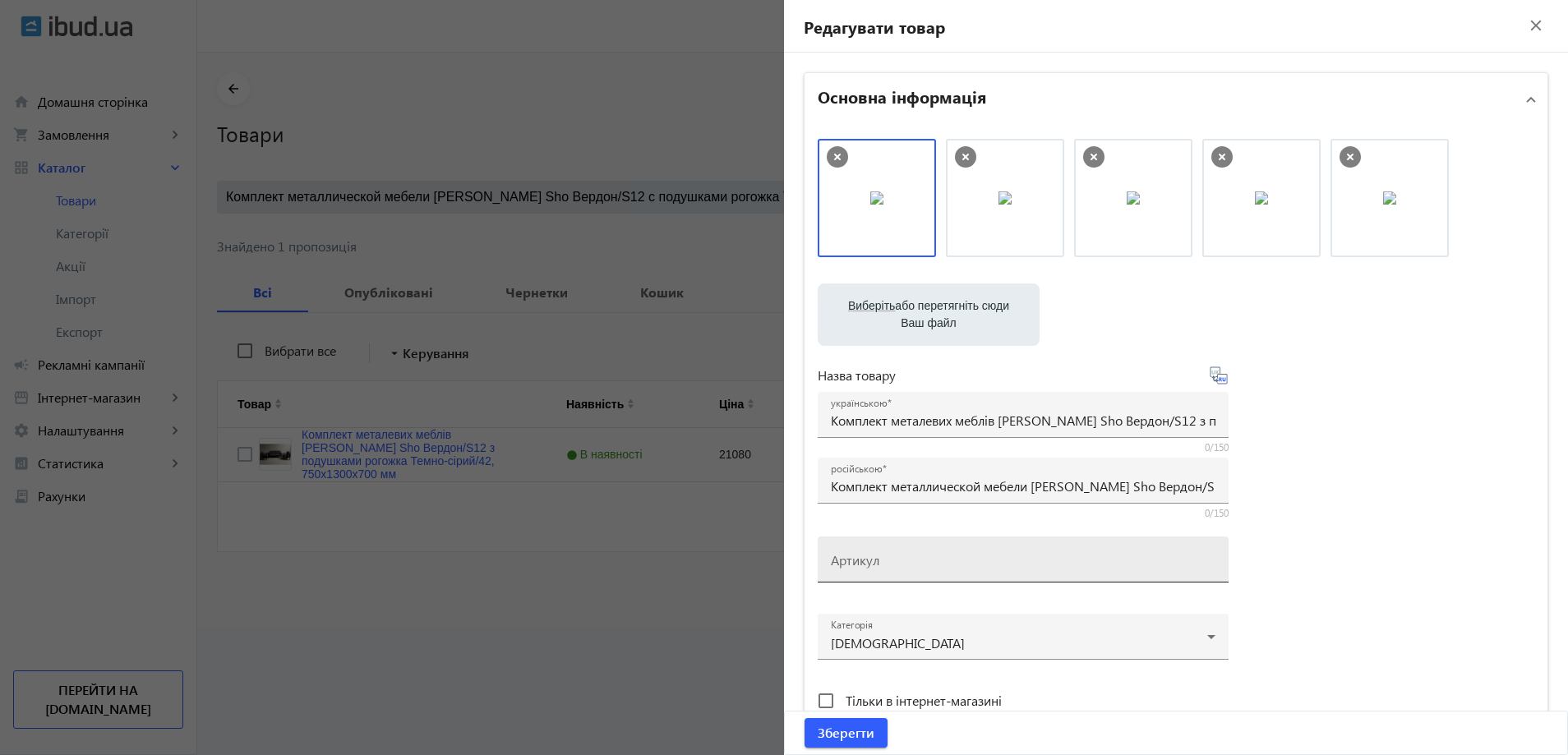
click at [889, 546] on div "Артикул" at bounding box center [1023, 559] width 385 height 46
paste input "Verdon/S12/130/42r"
drag, startPoint x: 1030, startPoint y: 202, endPoint x: 1180, endPoint y: 204, distance: 150.0
drag, startPoint x: 888, startPoint y: 208, endPoint x: 1179, endPoint y: 216, distance: 291.1
drag, startPoint x: 1026, startPoint y: 219, endPoint x: 914, endPoint y: 219, distance: 112.0
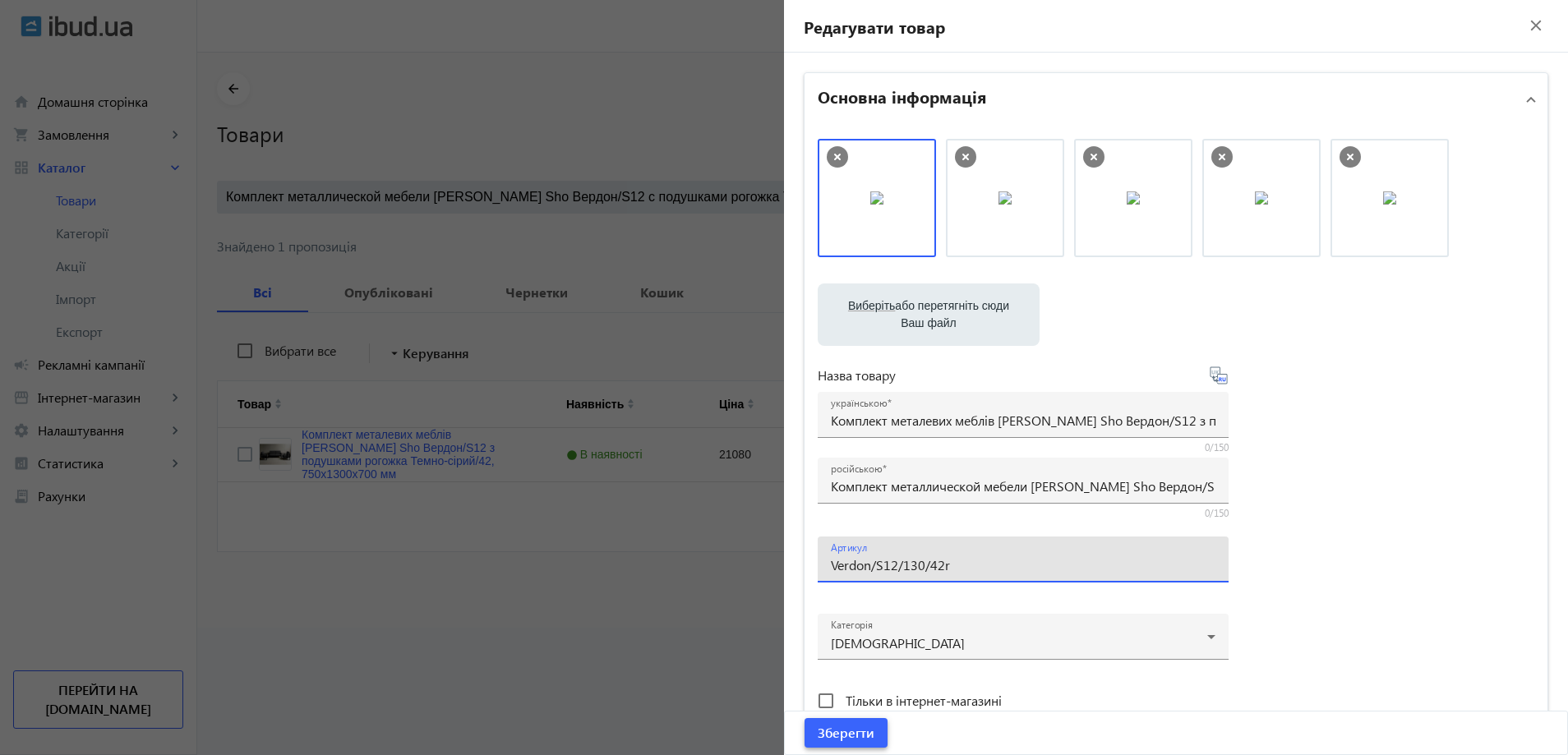
type input "Verdon/S12/130/42r"
click at [863, 738] on span "Зберегти" at bounding box center [846, 733] width 57 height 18
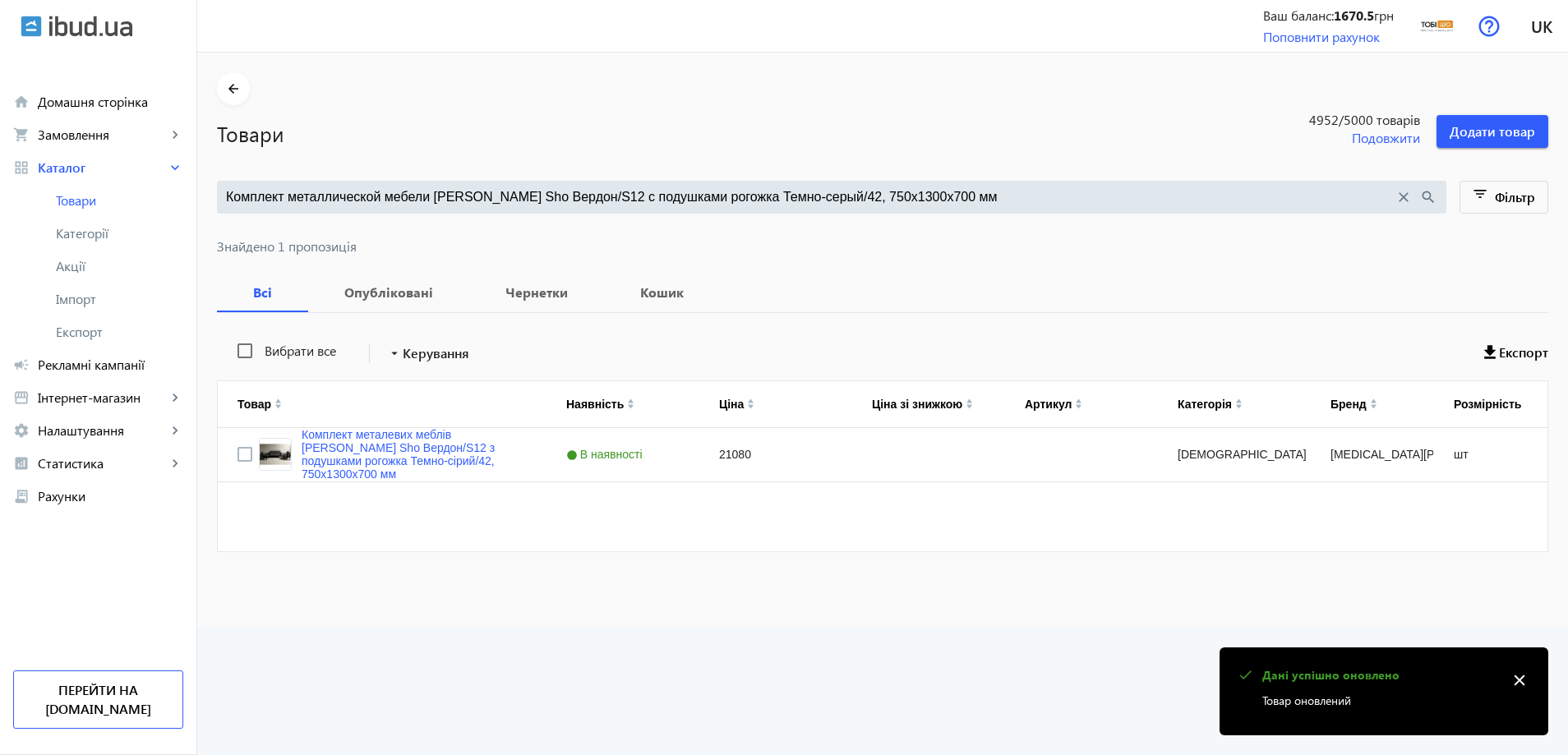
click at [531, 197] on input "Комплект металлической мебели Tobi Sho Вердон/S12 с подушками рогожка Темно-сер…" at bounding box center [810, 197] width 1168 height 18
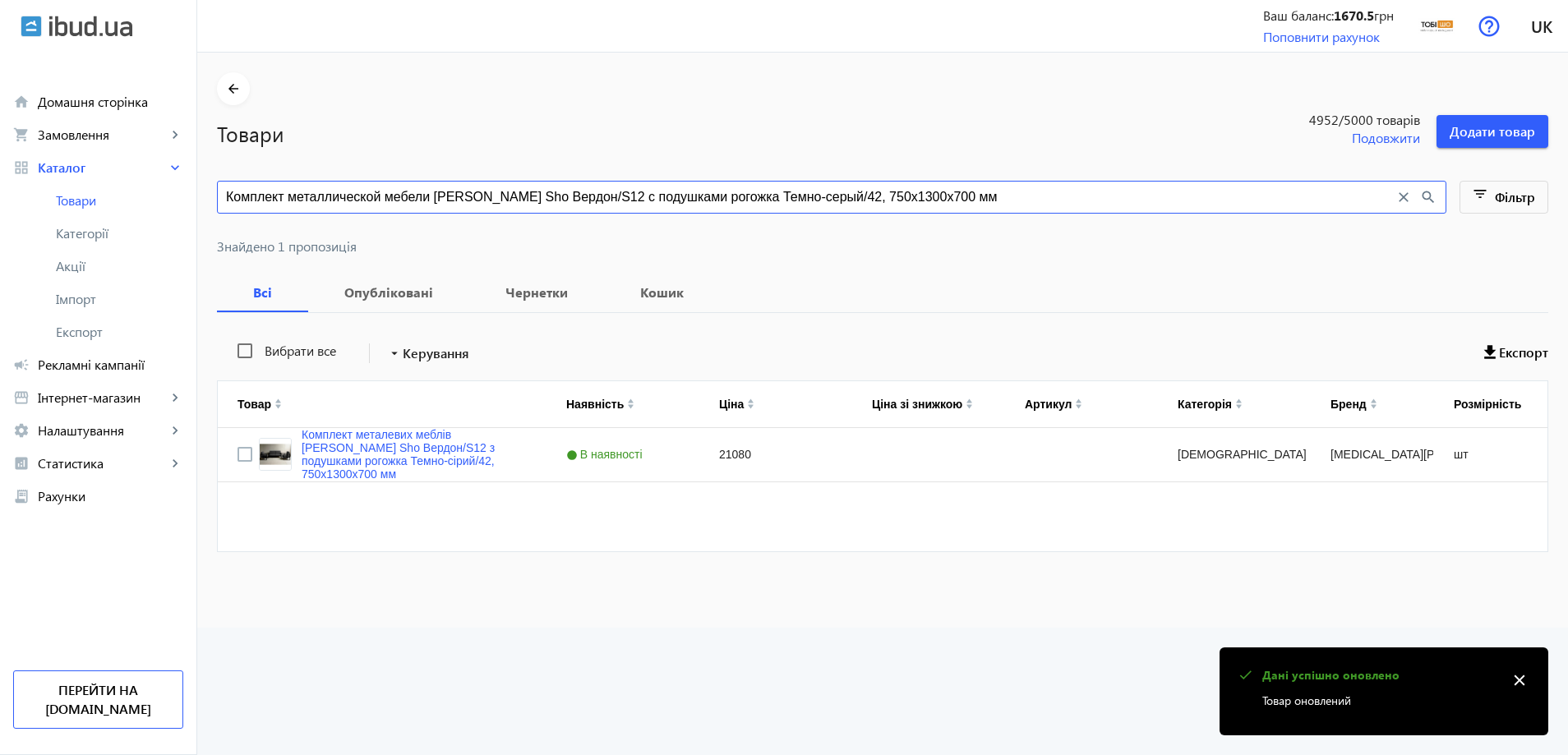
paste input "ветло-серый/34, 750х21"
type input "Комплект металлической мебели Tobi Sho Вердон/S12 с подушками рогожка Светло-се…"
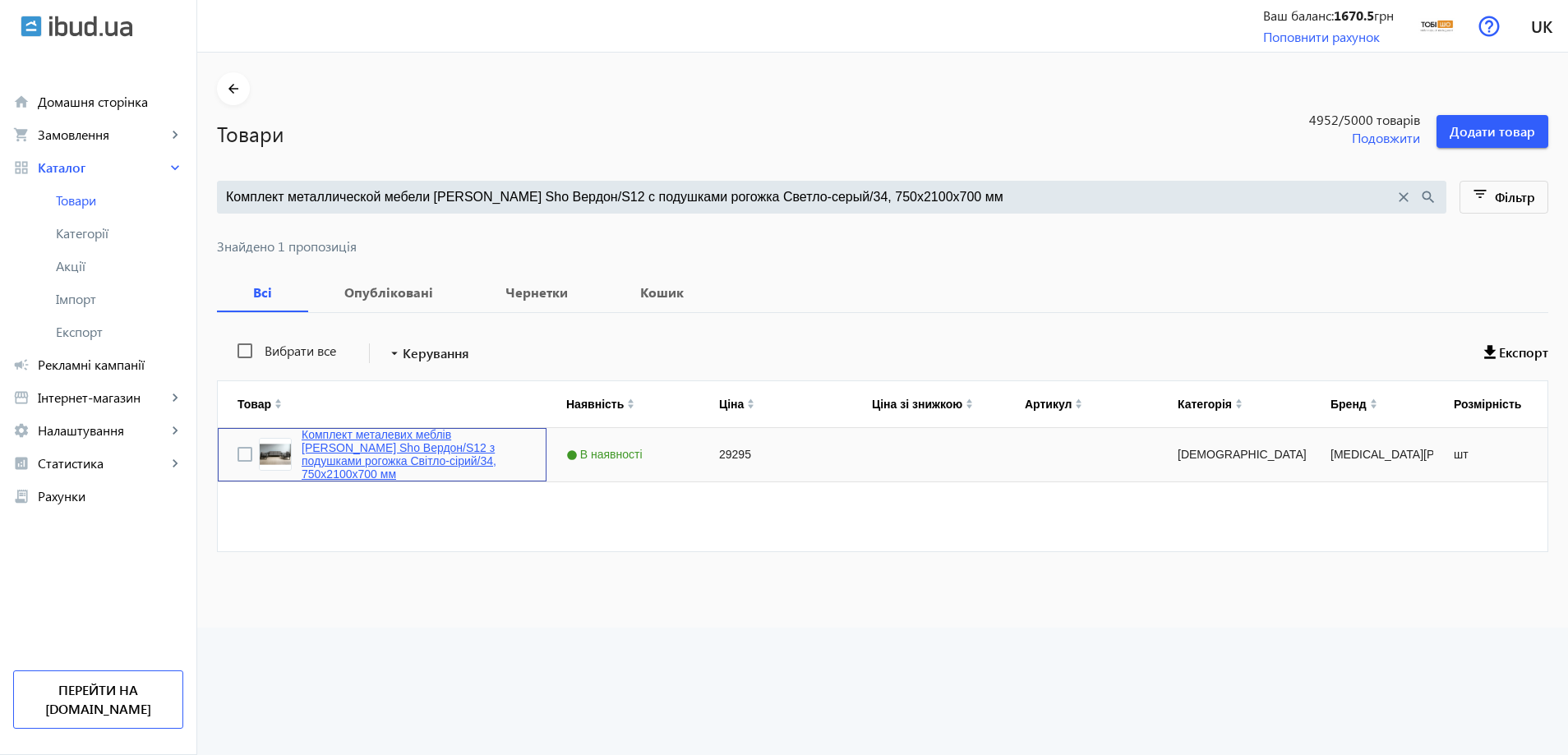
click at [370, 451] on link "Комплект металевих меблів Tobi Sho Вердон/S12 з подушками рогожка Світло-сірий/…" at bounding box center [413, 454] width 225 height 52
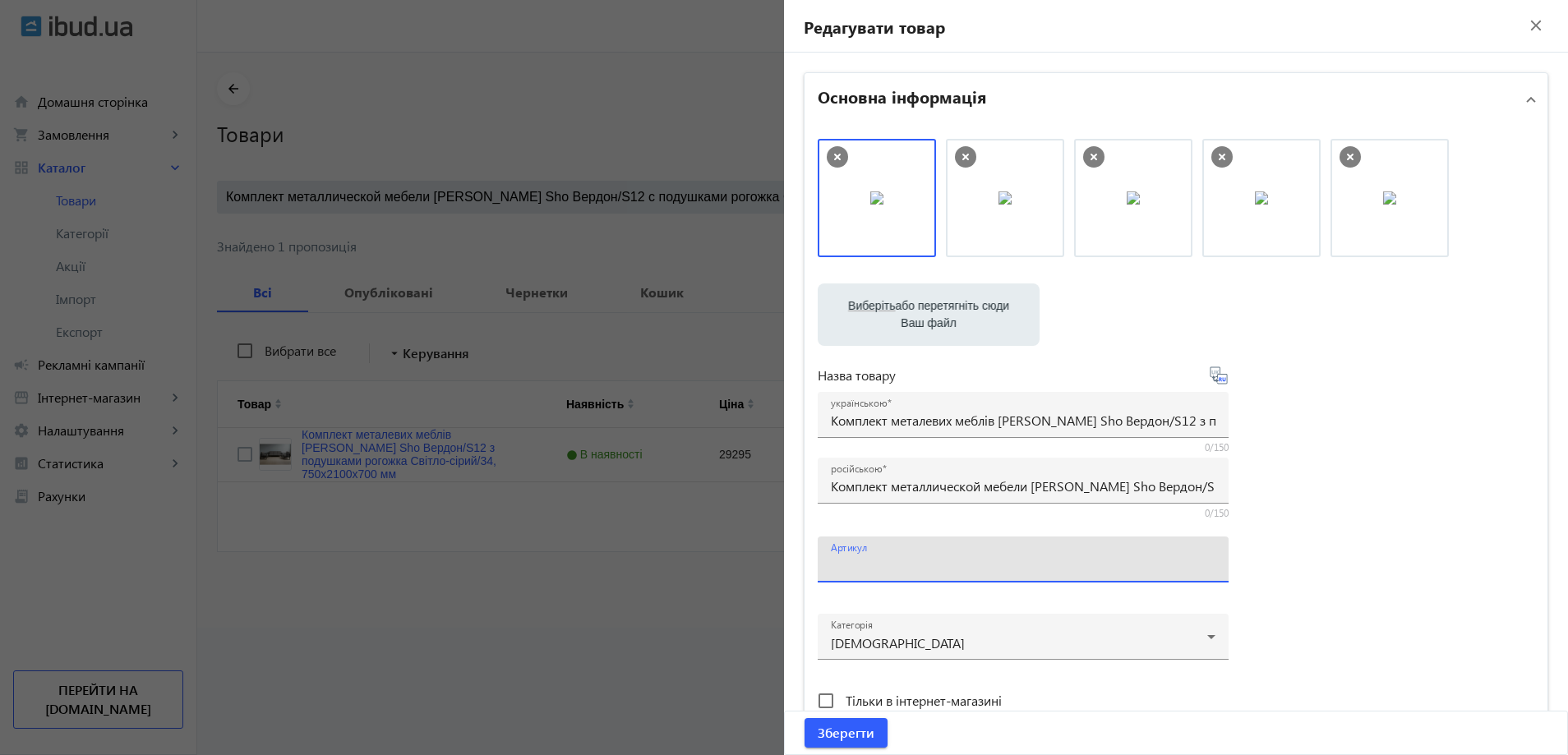
click at [870, 571] on input "Артикул" at bounding box center [1023, 565] width 385 height 17
paste input "Verdon/S12/210/34r"
drag, startPoint x: 913, startPoint y: 215, endPoint x: 1176, endPoint y: 242, distance: 264.4
drag, startPoint x: 905, startPoint y: 215, endPoint x: 1211, endPoint y: 215, distance: 306.0
type input "Verdon/S12/210/34r"
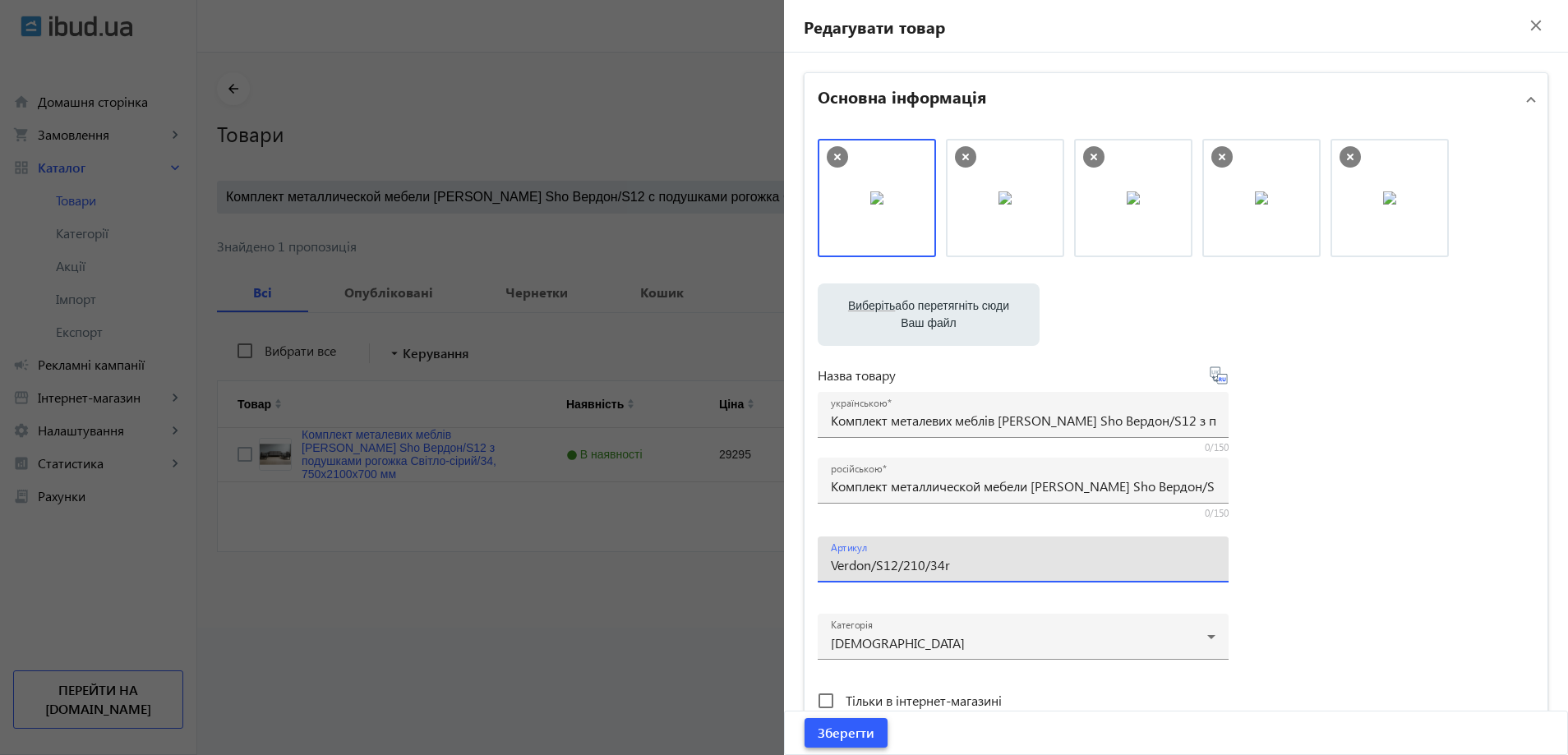
drag, startPoint x: 837, startPoint y: 736, endPoint x: 807, endPoint y: 565, distance: 173.6
click at [837, 737] on span "Зберегти" at bounding box center [846, 733] width 57 height 18
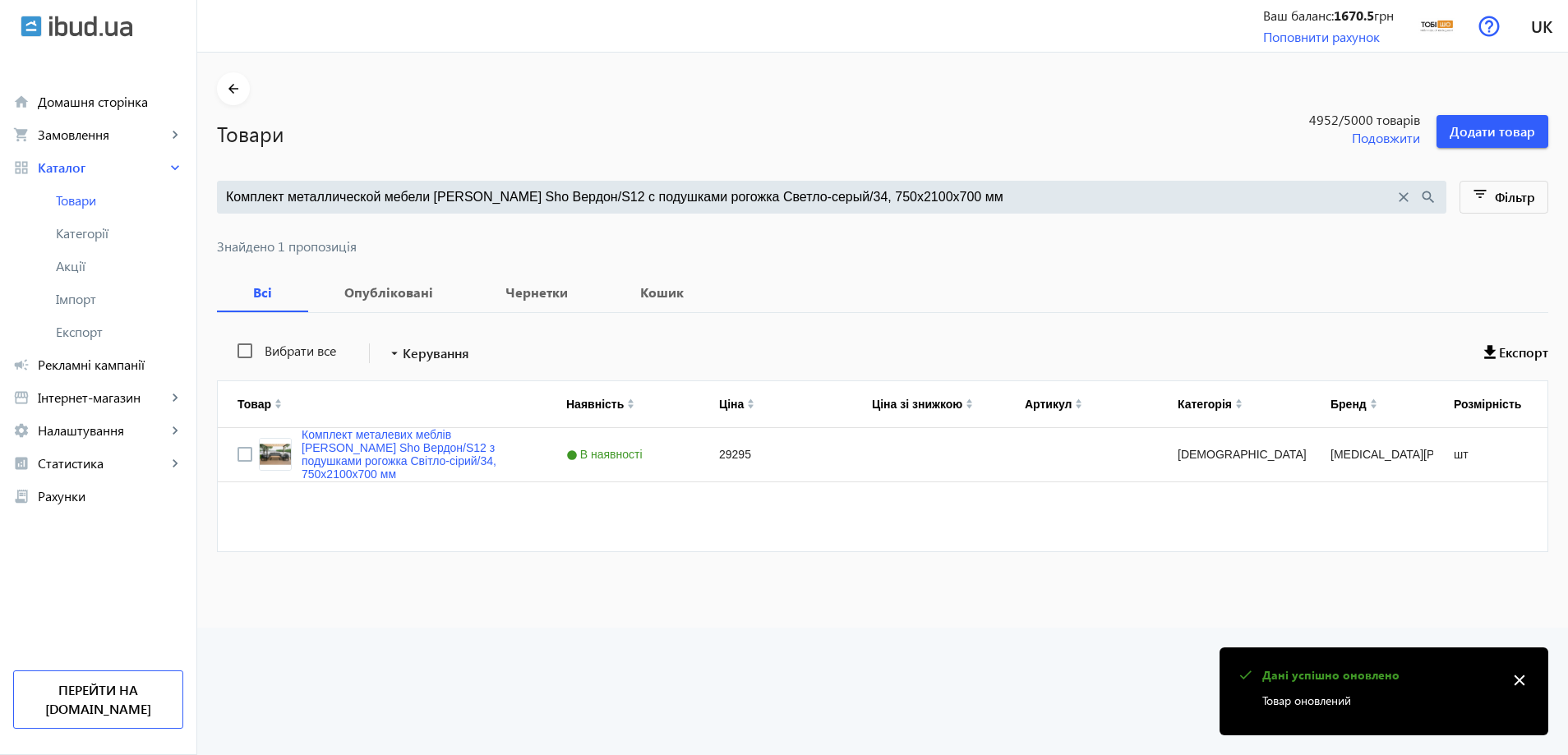
click at [475, 202] on input "Комплект металлической мебели Tobi Sho Вердон/S12 с подушками рогожка Светло-се…" at bounding box center [810, 197] width 1168 height 18
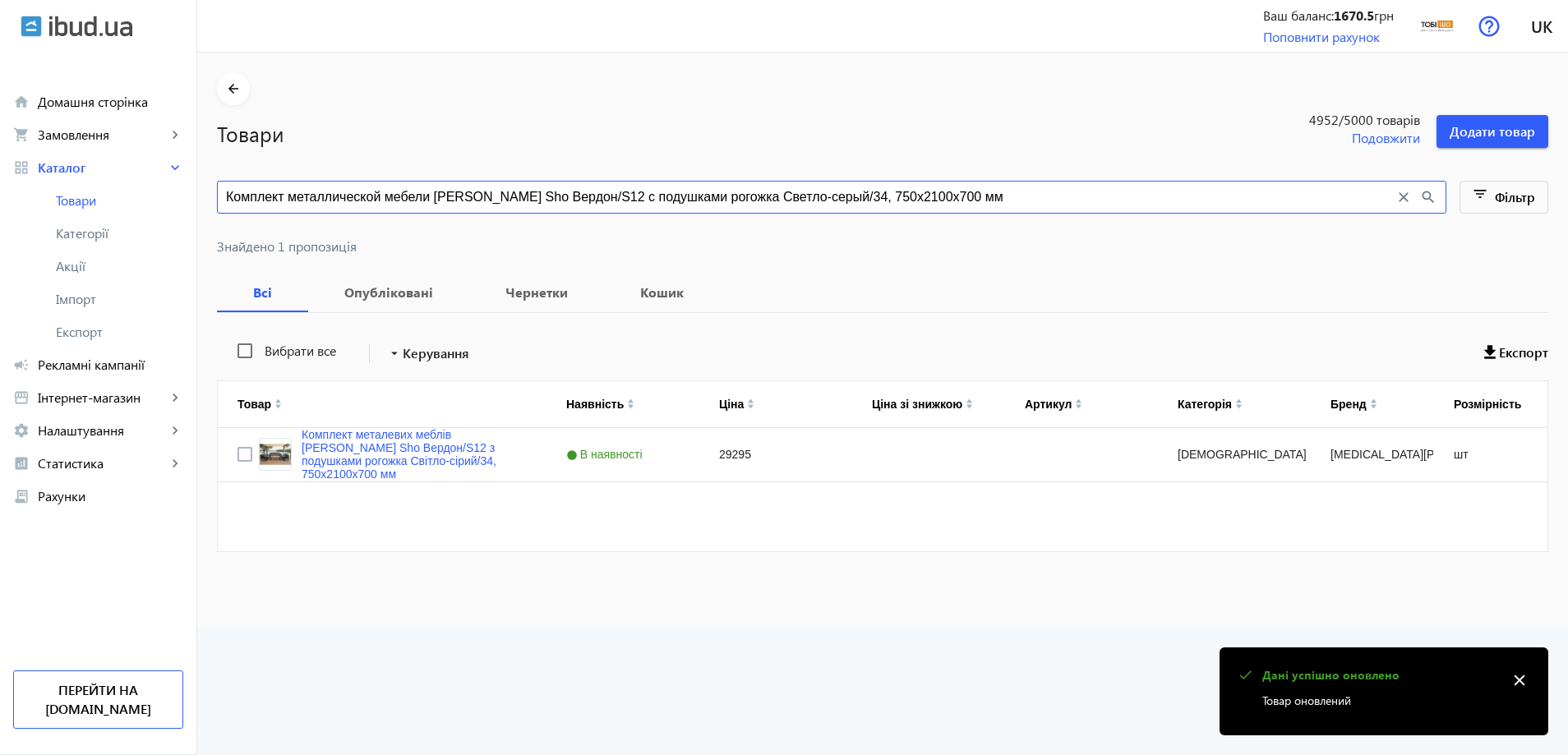
paste input "ирюзовый/16, 750х1600х700 мм 22008 грн 23184 грн 23184 грн вердон"
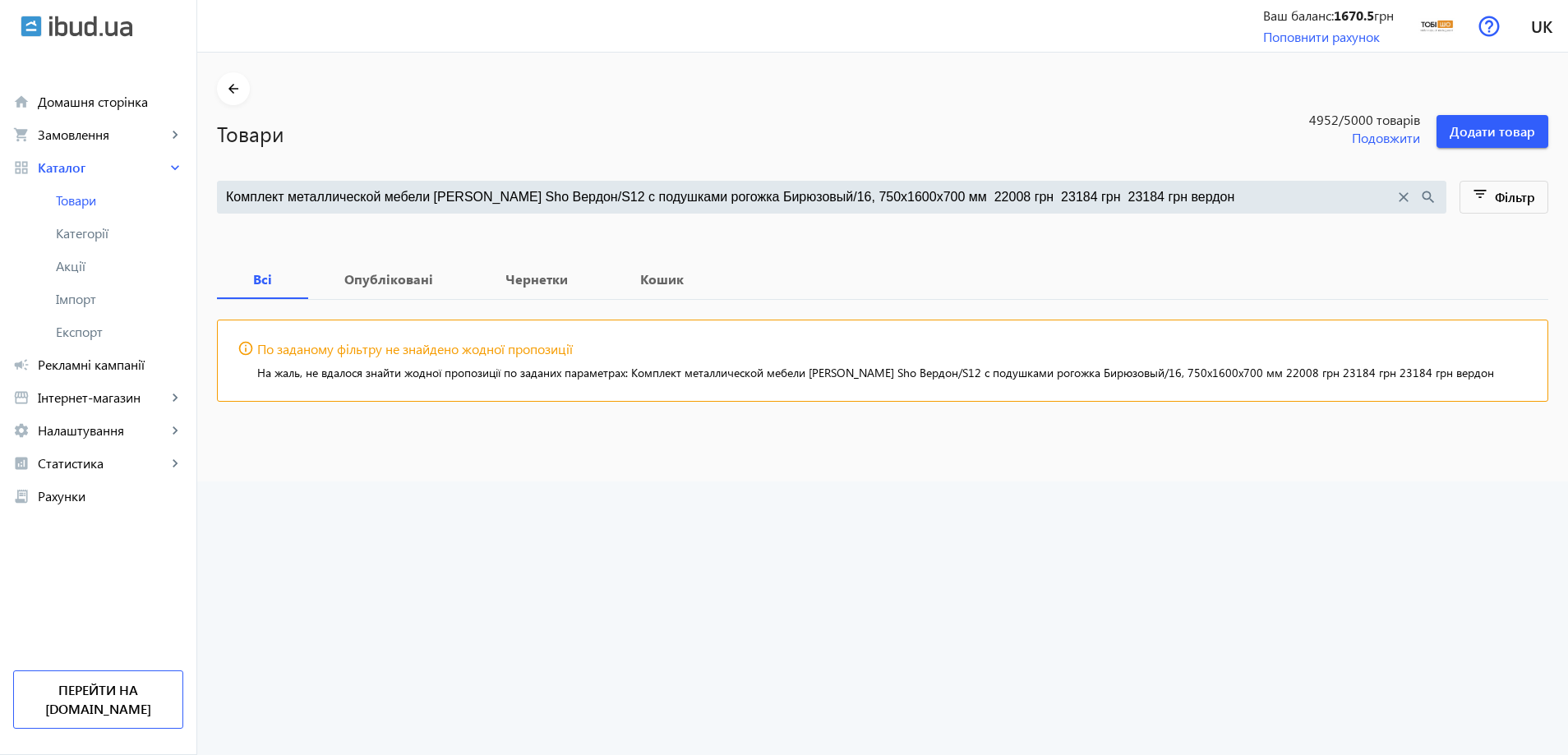
drag, startPoint x: 1151, startPoint y: 191, endPoint x: 893, endPoint y: 192, distance: 258.0
click at [893, 192] on input "Комплект металлической мебели Tobi Sho Вердон/S12 с подушками рогожка Бирюзовый…" at bounding box center [810, 197] width 1168 height 18
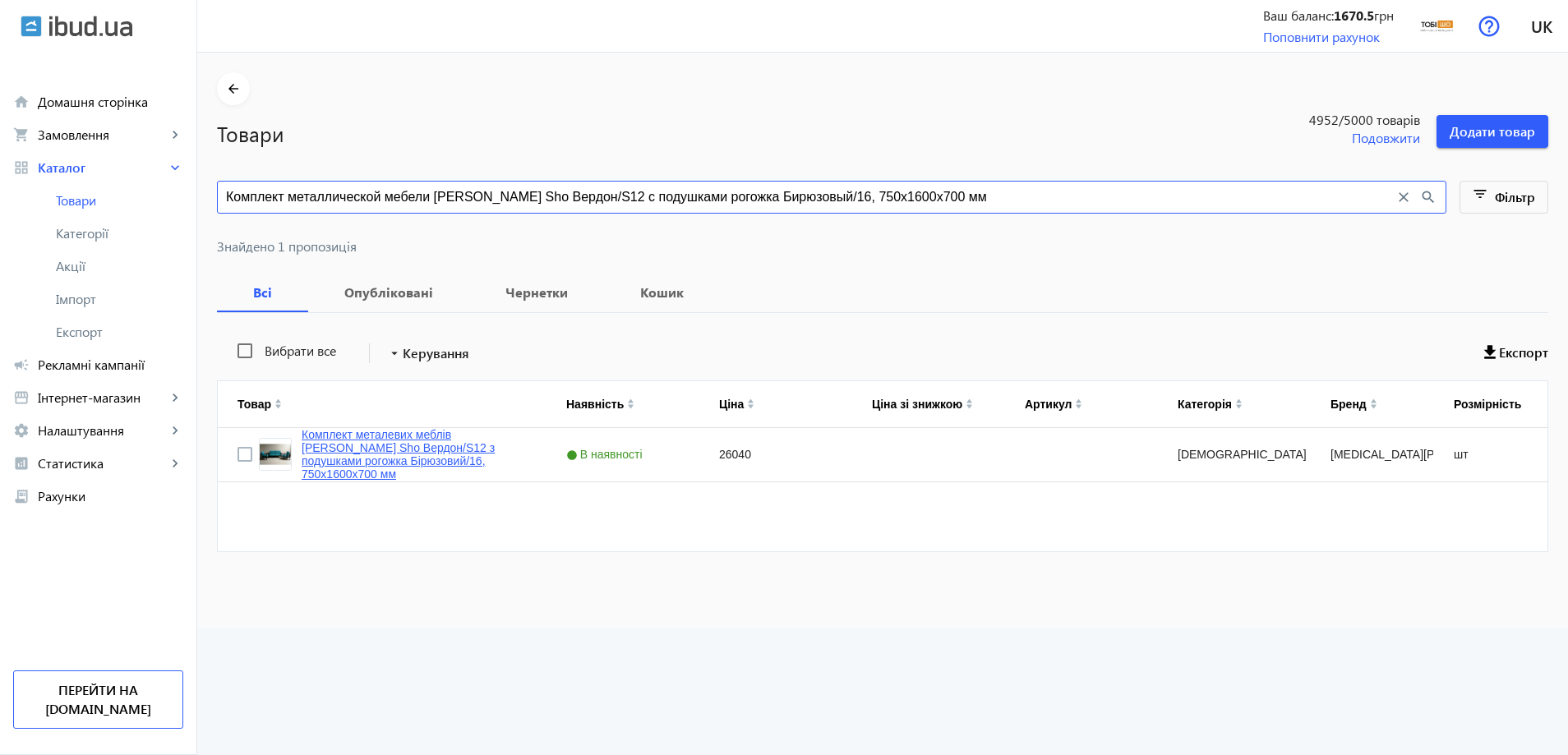
type input "Комплект металлической мебели Tobi Sho Вердон/S12 с подушками рогожка Бирюзовый…"
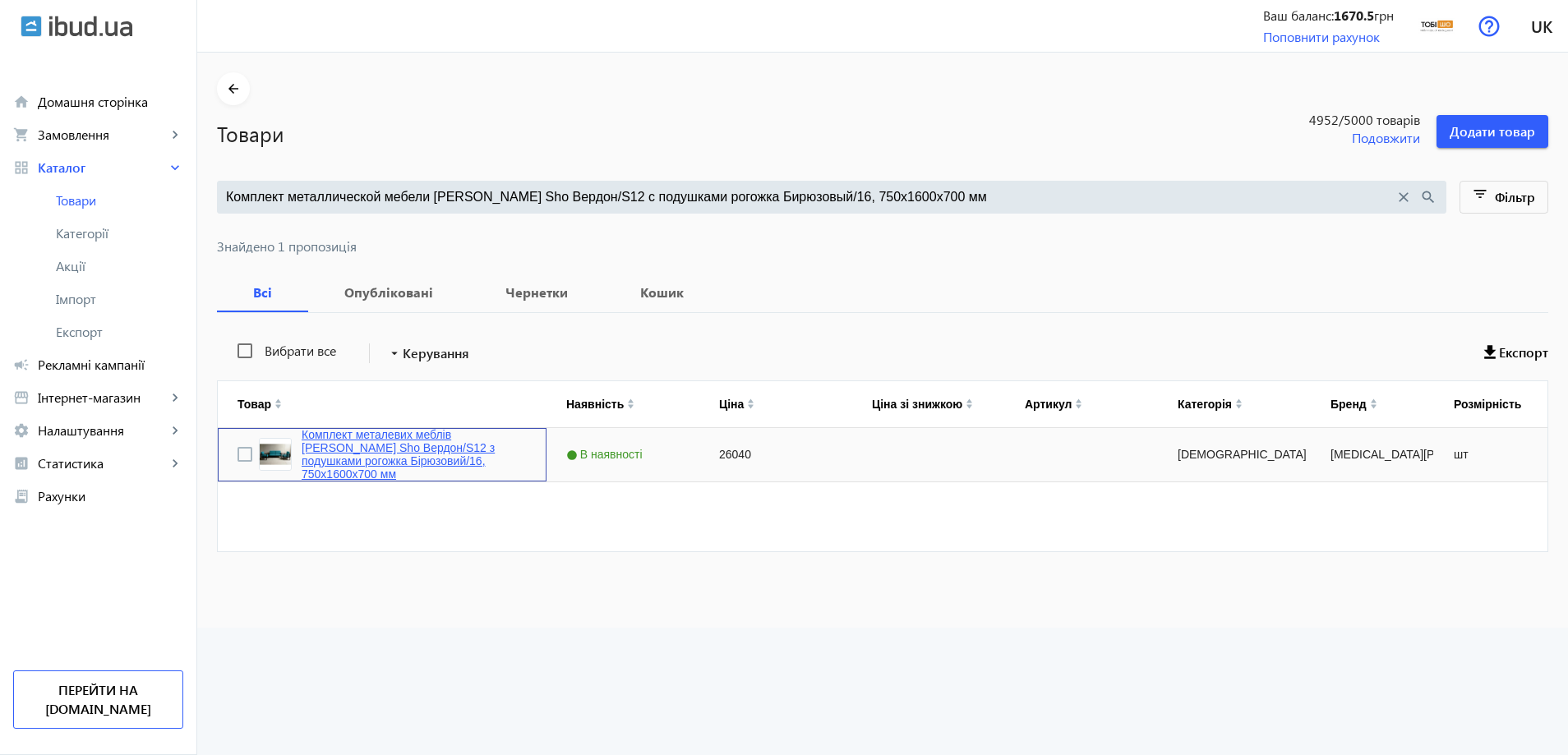
click at [400, 438] on link "Комплект металевих меблів Tobi Sho Вердон/S12 з подушками рогожка Бірюзовий/16,…" at bounding box center [413, 454] width 225 height 52
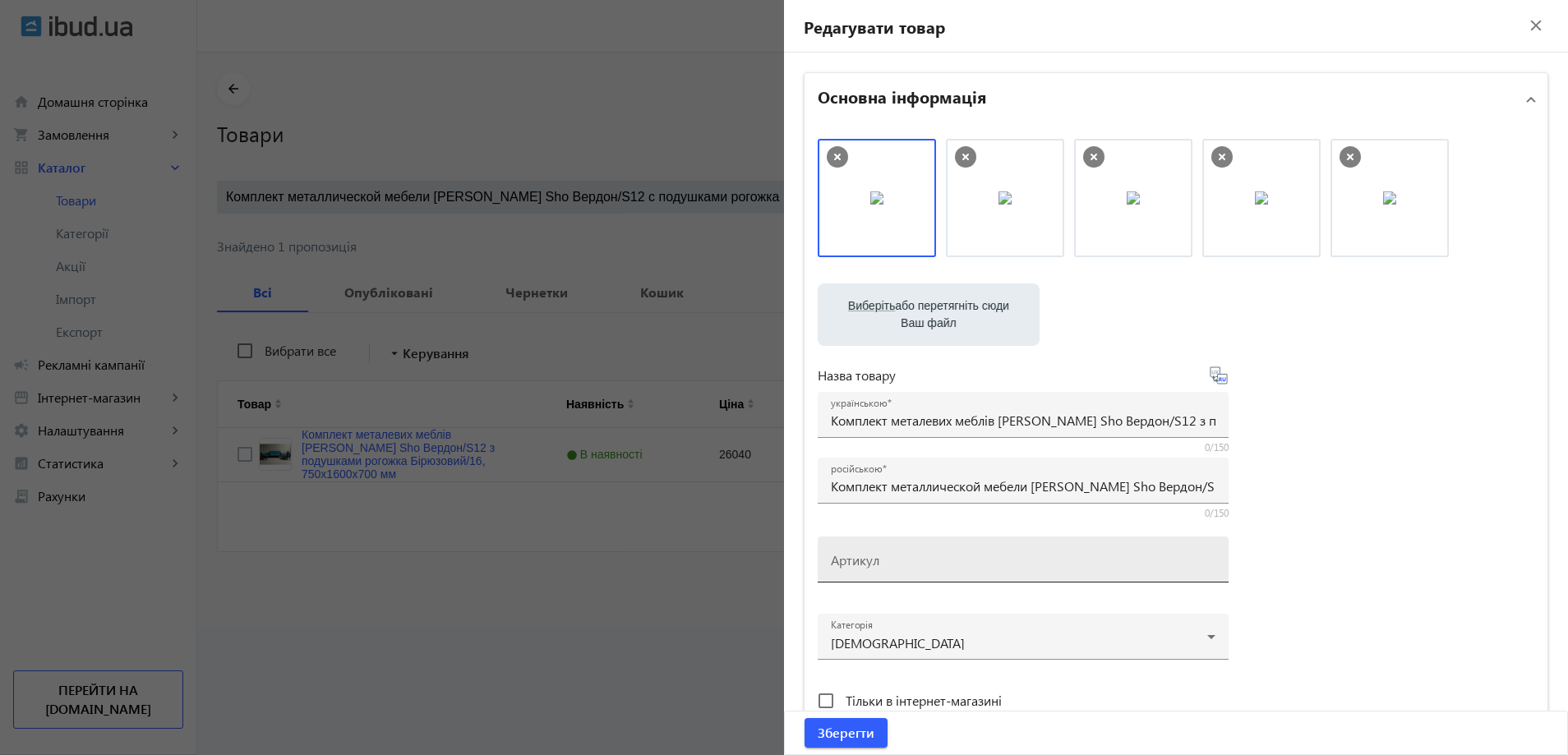
click at [913, 562] on input "Артикул" at bounding box center [1023, 565] width 385 height 17
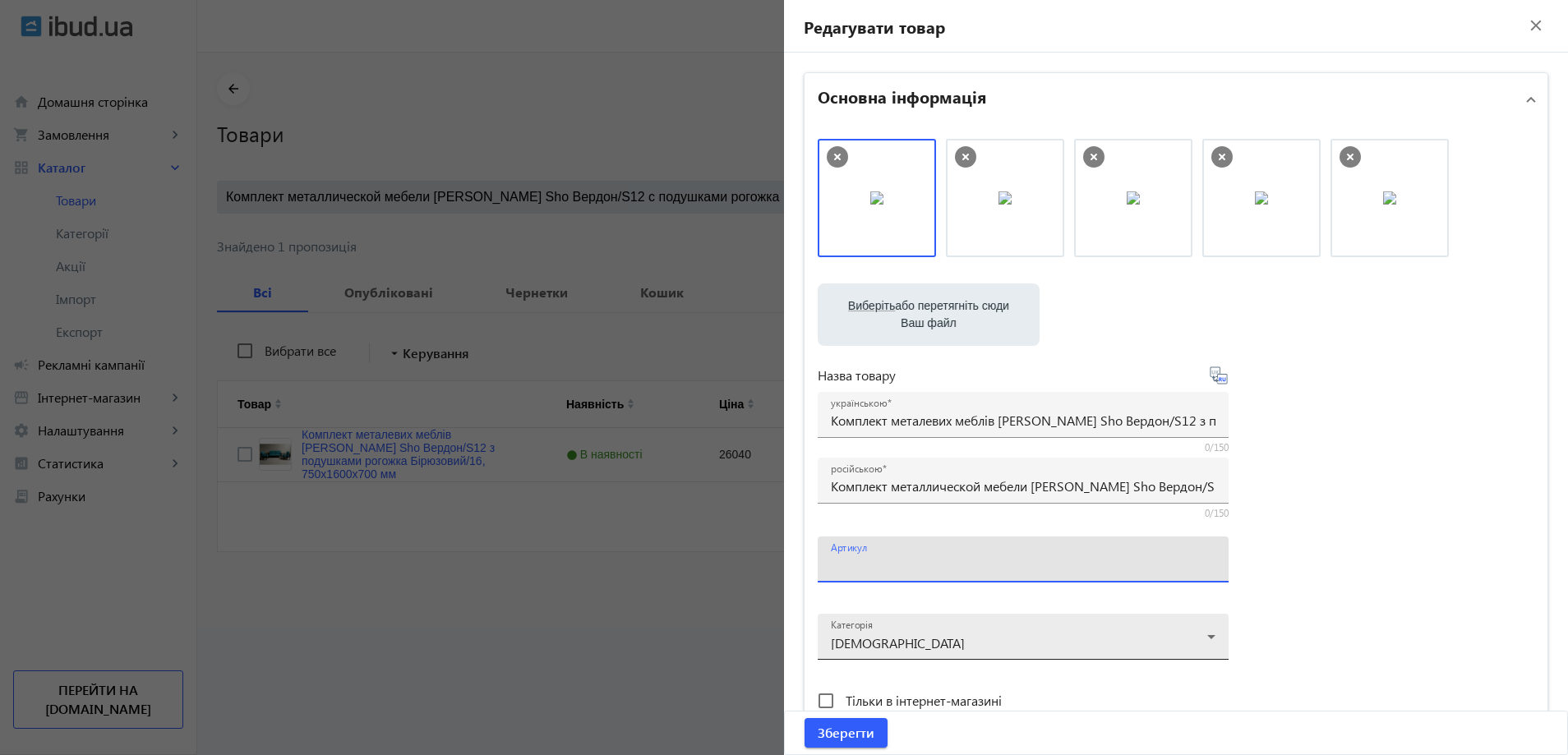
paste input "Verdon/S12/160/16r"
type input "Verdon/S12/160/16r"
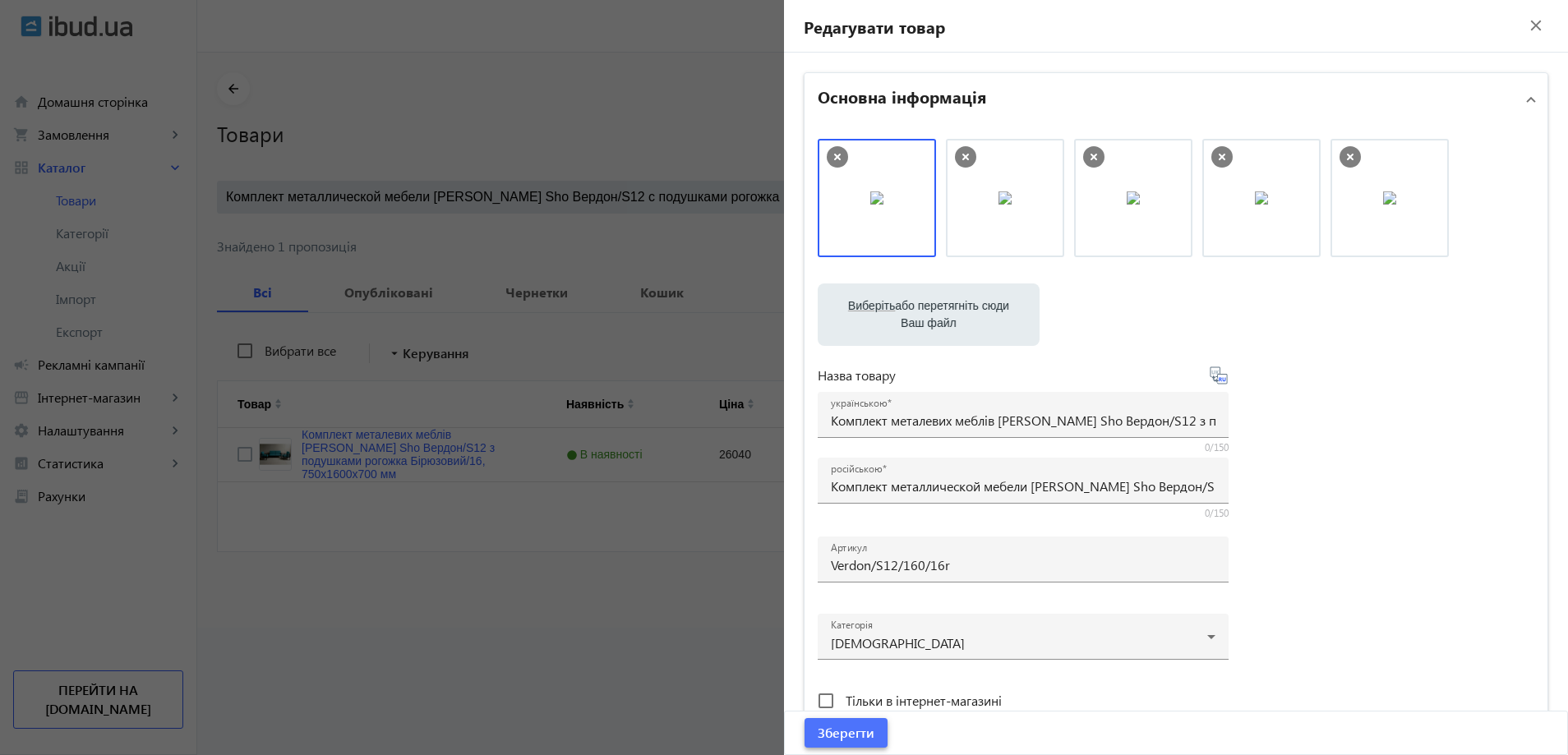
click at [845, 724] on span "Зберегти" at bounding box center [846, 733] width 57 height 18
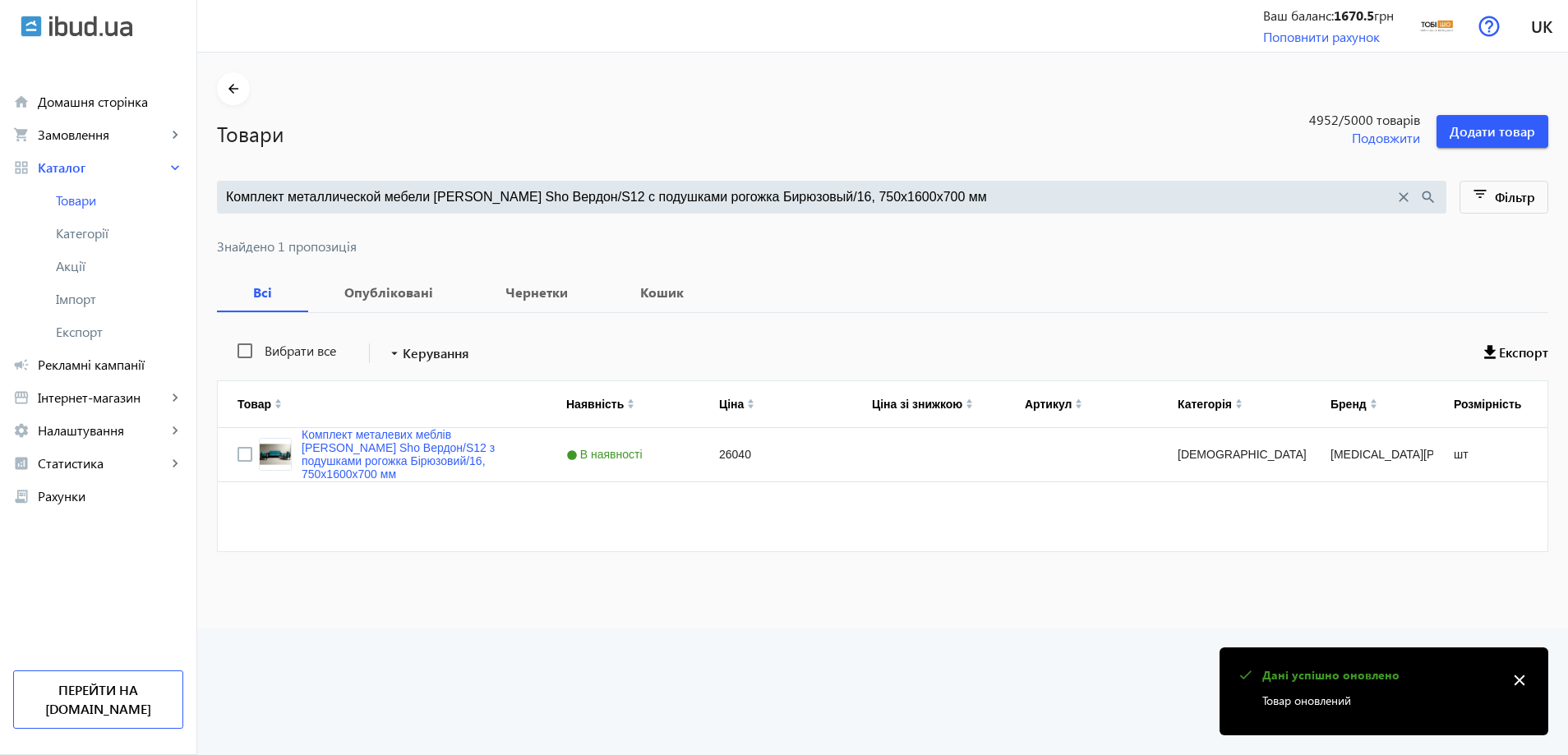
click at [469, 201] on input "Комплект металлической мебели Tobi Sho Вердон/S12 с подушками рогожка Бирюзовый…" at bounding box center [810, 197] width 1168 height 18
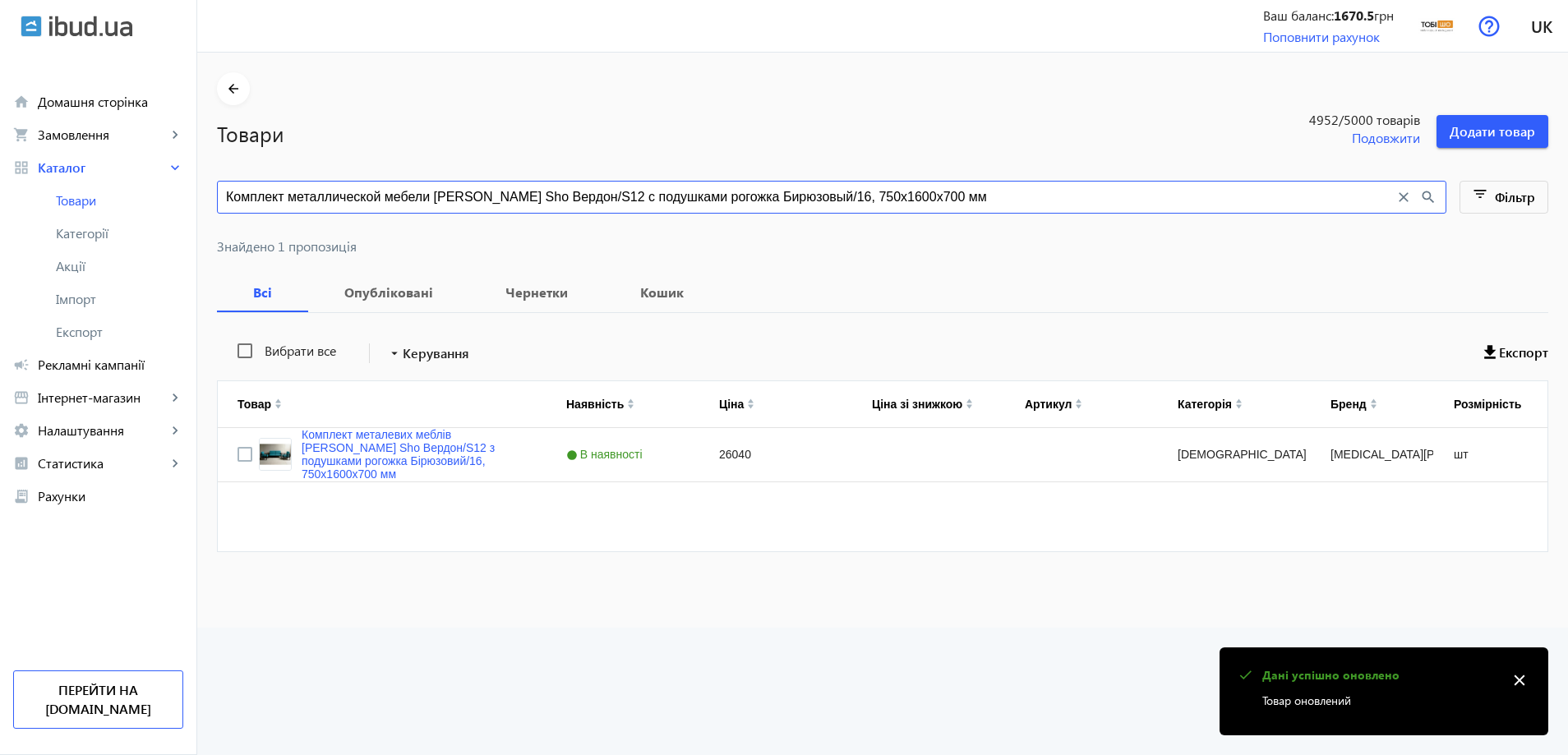
paste input "ягкой мебели Tobi Sho Вердон/S12 для дома, дачи, террасы, сада, офиса, велюр Те…"
type input "Комплект мягкой мебели Tobi Sho Вердон/S12 для дома, дачи, террасы, сада, офиса…"
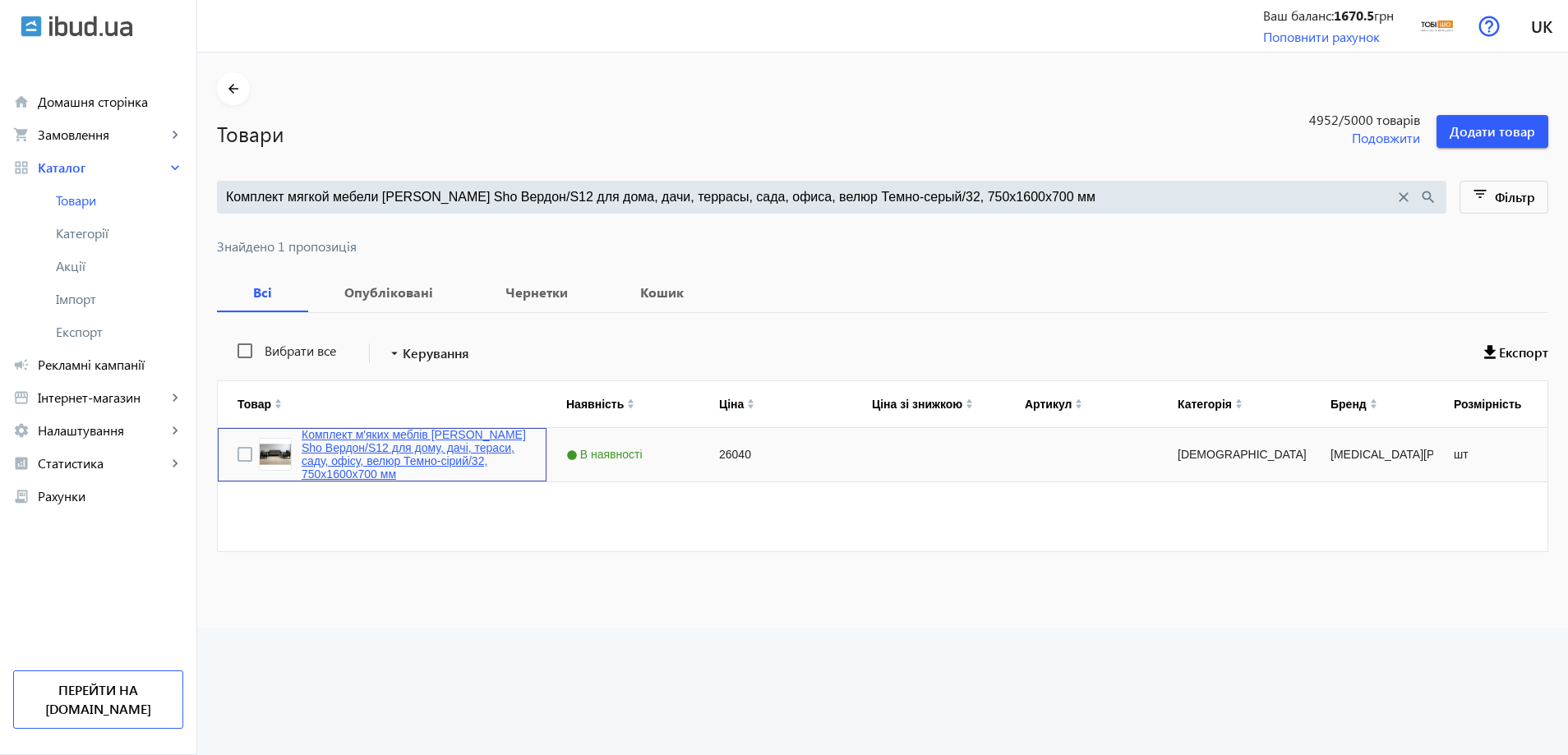
click at [401, 472] on link "Комплект м'яких меблів Tobi Sho Вердон/S12 для дому, дачі, тераси, саду, офісу,…" at bounding box center [413, 454] width 225 height 52
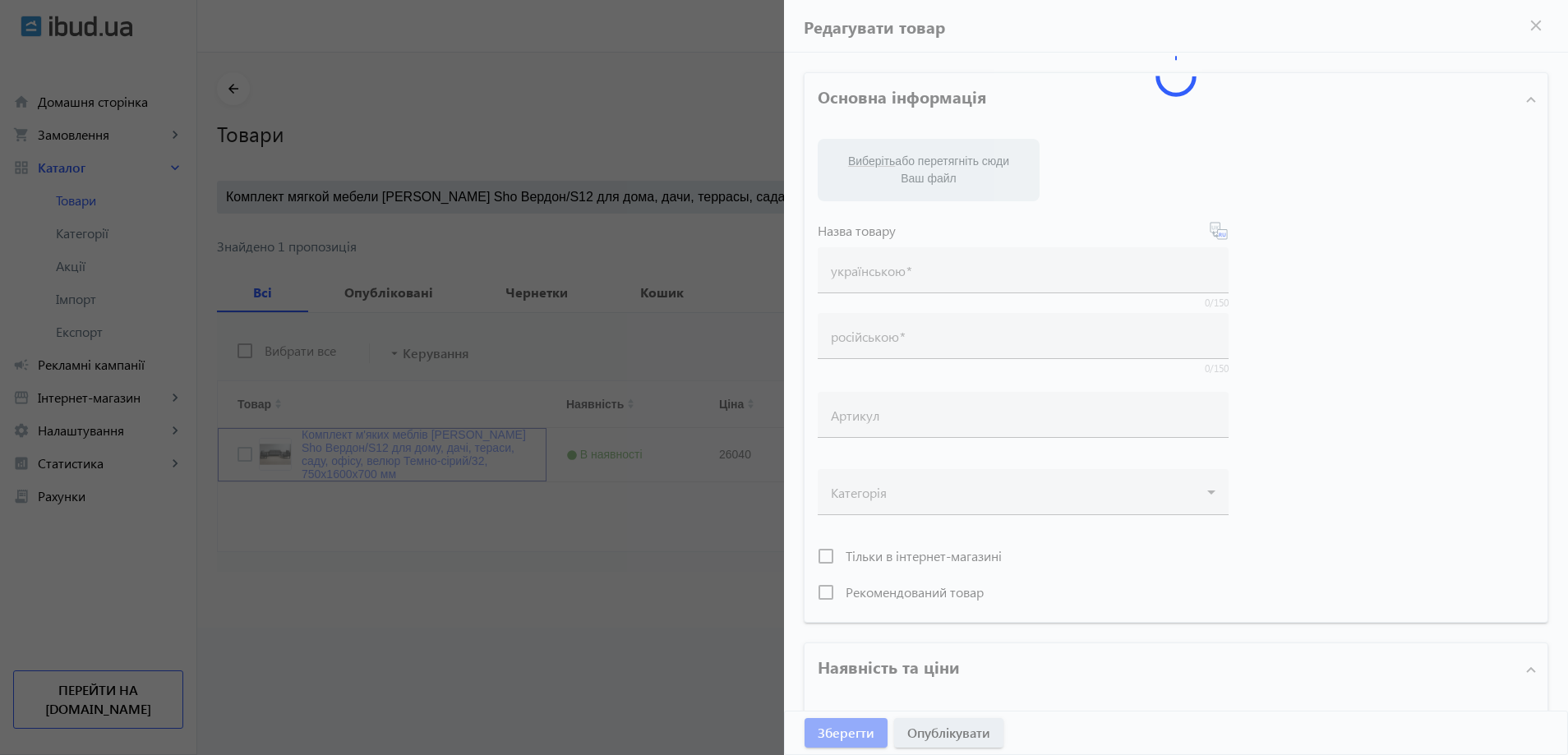
type input "Комплект м'яких меблів Tobi Sho Вердон/S12 для дому, дачі, тераси, саду, офісу,…"
type input "Комплект мягкой мебели Tobi Sho Вердон/S12 для дома, дачи, террасы, сада, офиса…"
type input "26040"
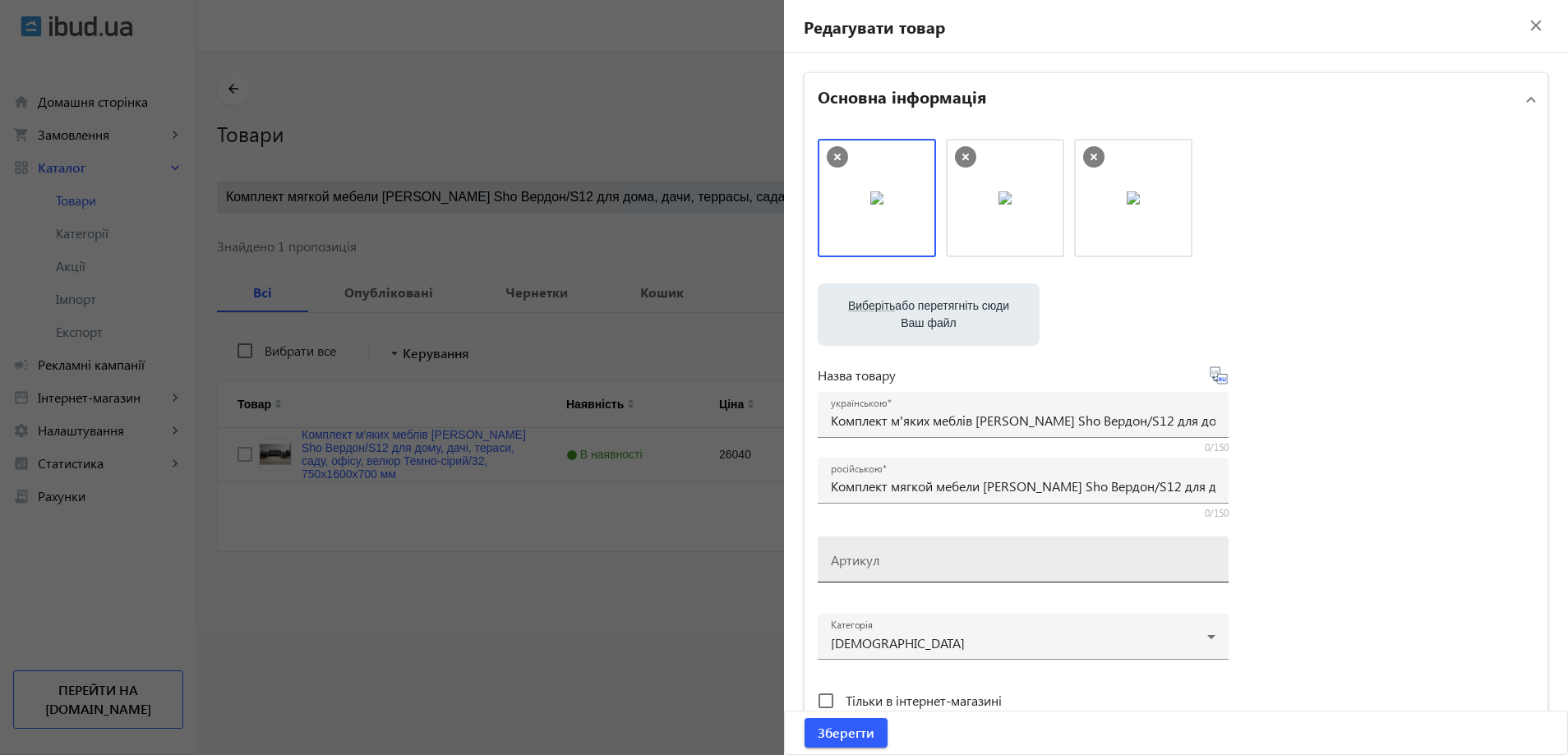
click at [851, 559] on mat-label "Артикул" at bounding box center [855, 559] width 49 height 17
click at [851, 559] on input "Артикул" at bounding box center [1023, 565] width 385 height 17
paste input "Verdon/S12/160/32v"
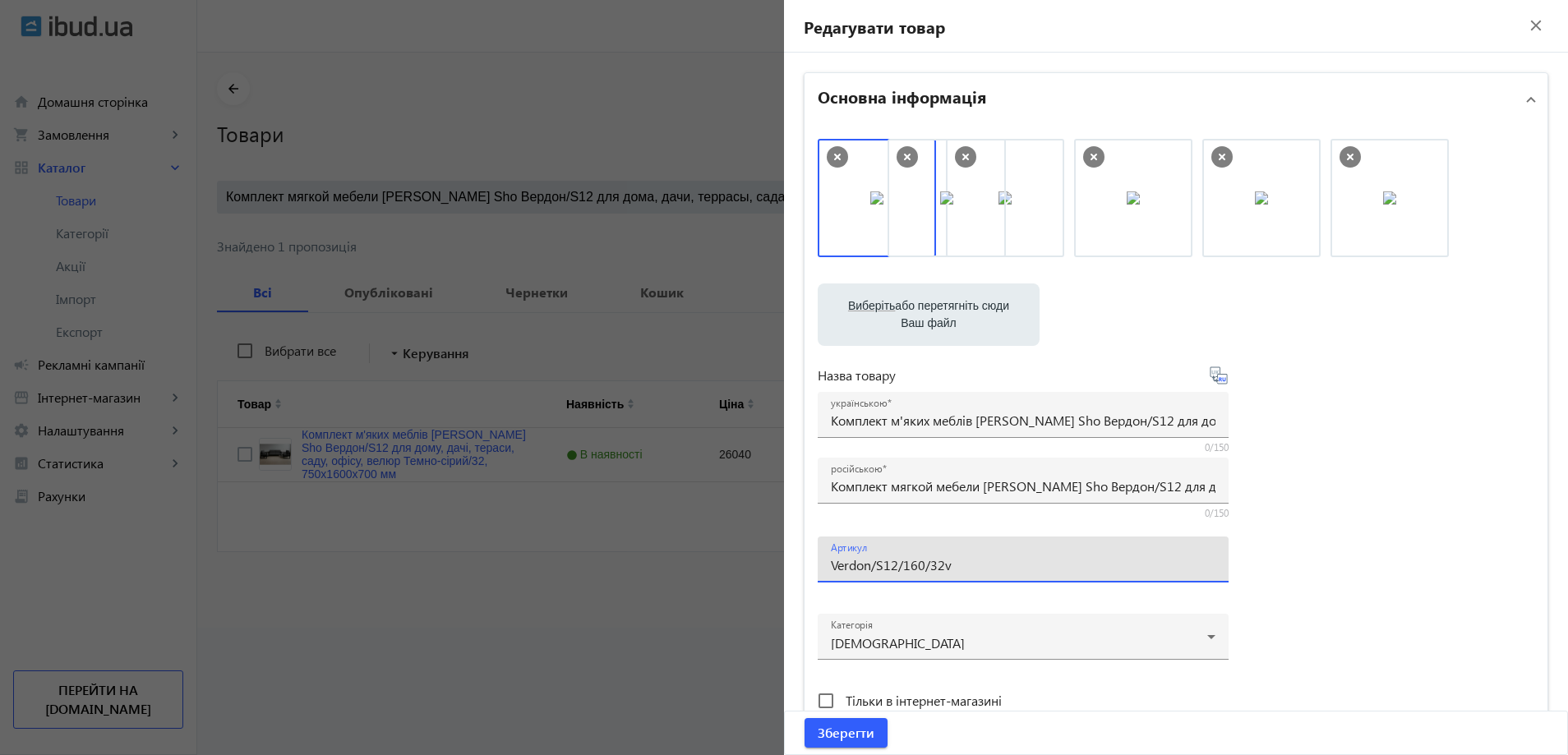
drag, startPoint x: 907, startPoint y: 216, endPoint x: 1162, endPoint y: 216, distance: 255.0
type input "Verdon/S12/160/32v"
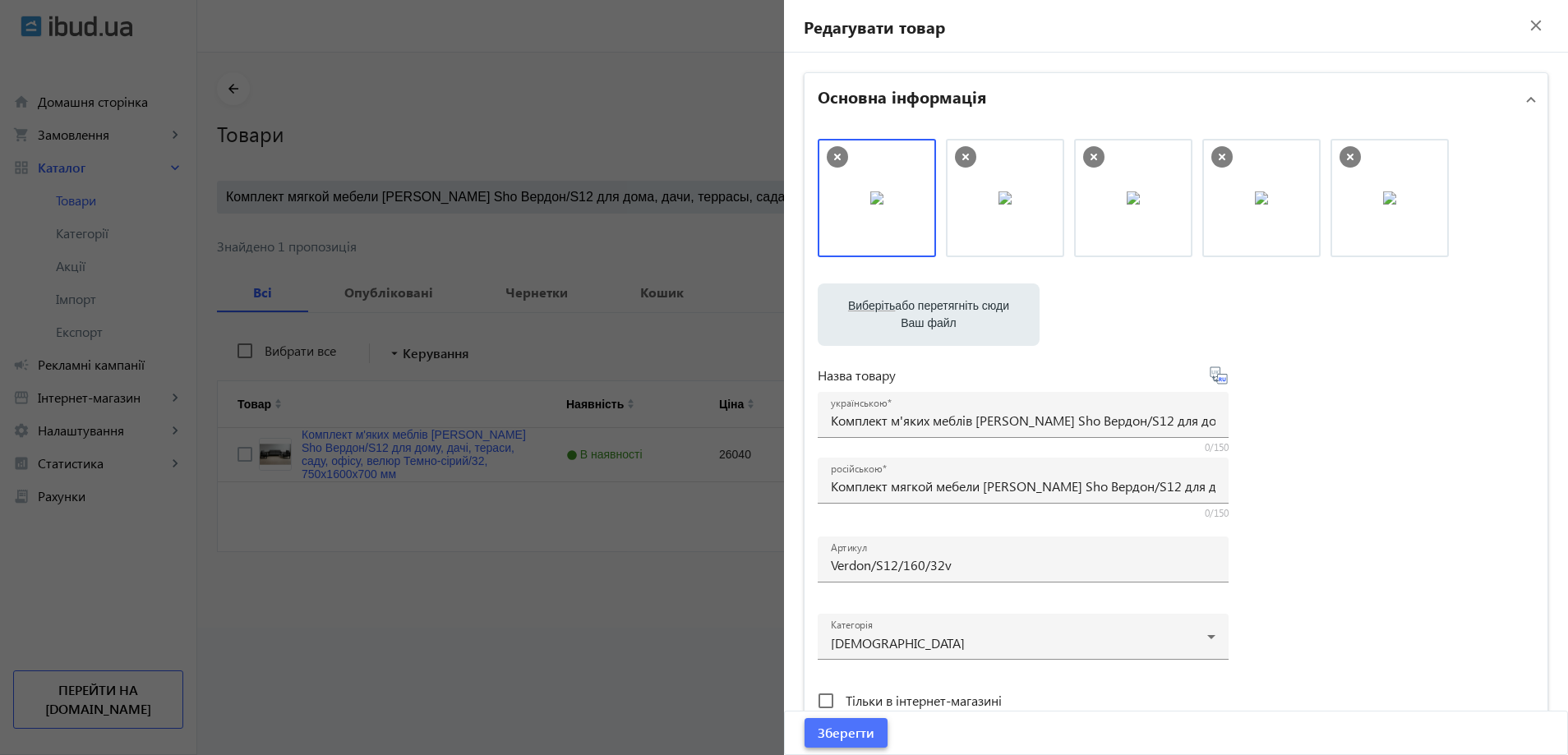
click at [836, 745] on span "submit" at bounding box center [846, 733] width 83 height 39
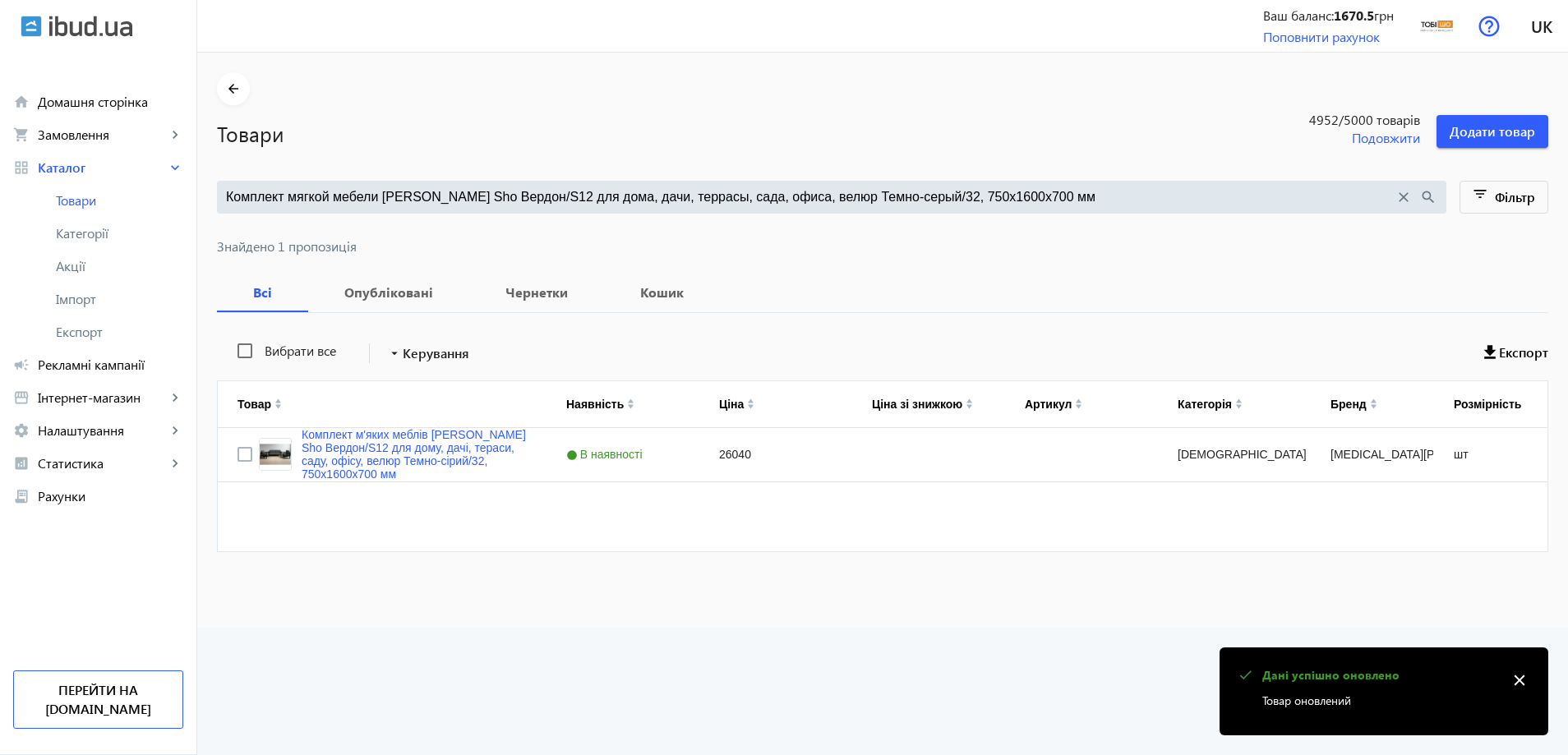
click at [554, 199] on input "Комплект мягкой мебели Tobi Sho Вердон/S12 для дома, дачи, террасы, сада, офиса…" at bounding box center [810, 197] width 1168 height 18
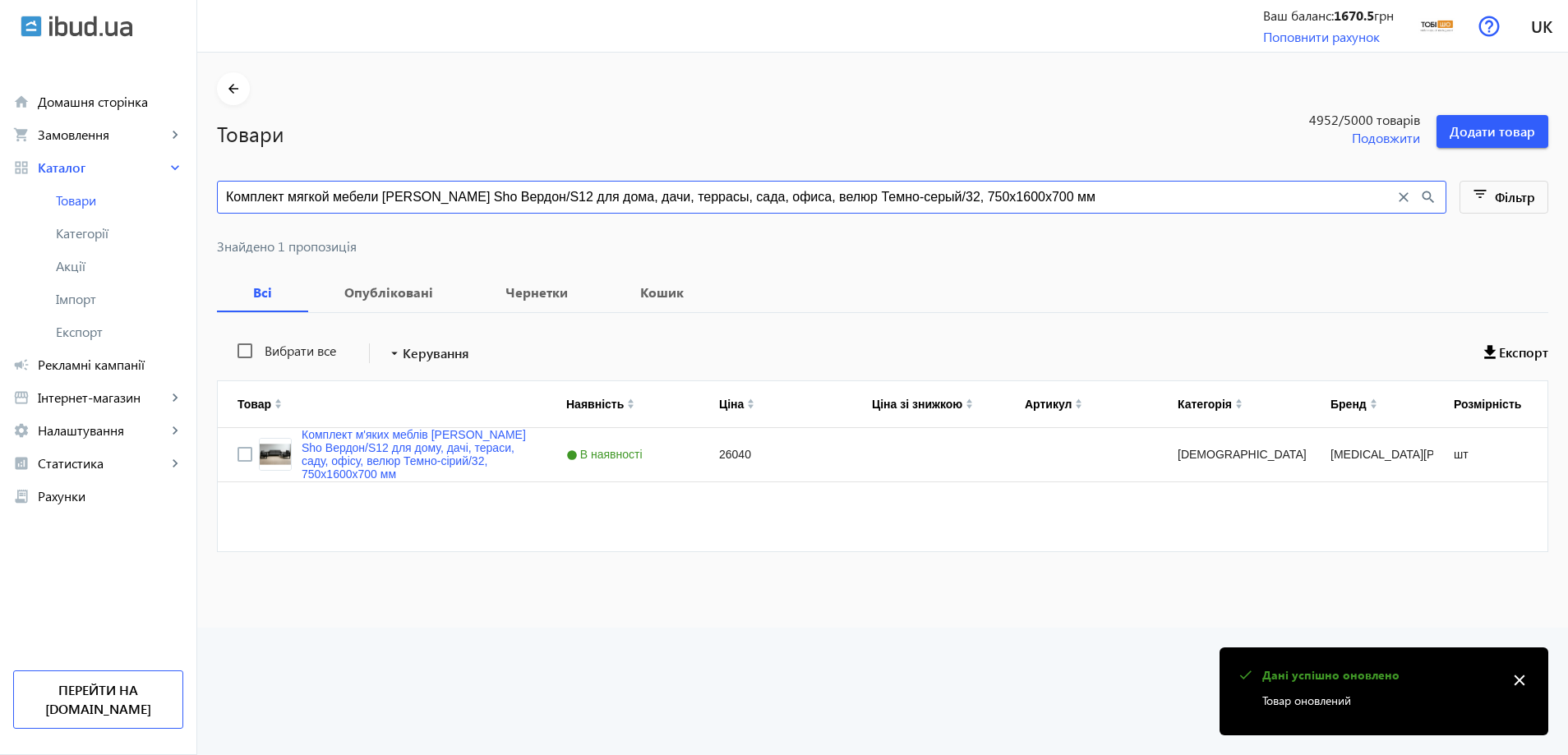
paste input "ерный/37, 750х21"
type input "Комплект мягкой мебели Tobi Sho Вердон/S12 для дома, дачи, террасы, сада, офиса…"
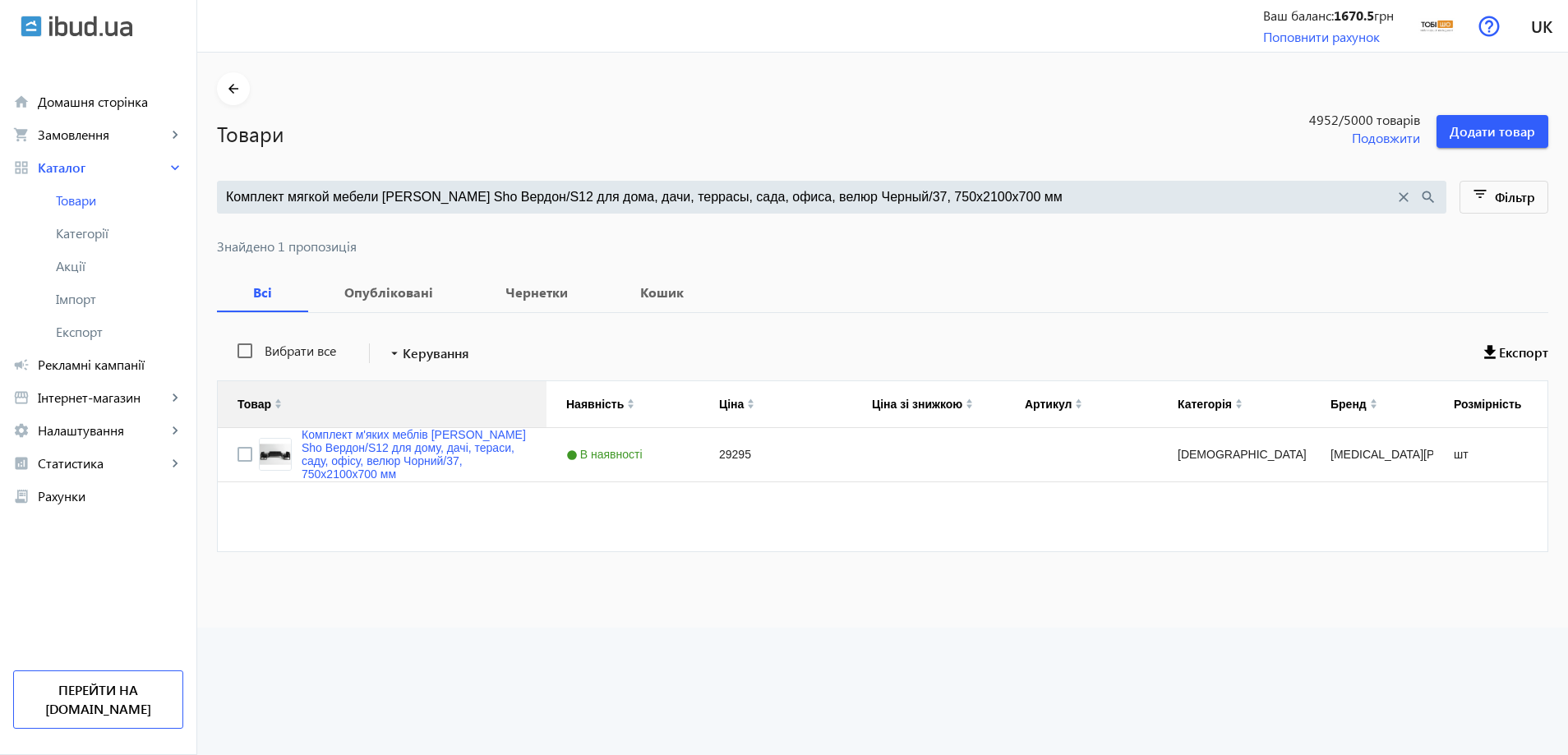
click at [387, 416] on div "Товар" at bounding box center [382, 404] width 289 height 46
click at [386, 483] on div "Комплект м'яких меблів Tobi Sho Вердон/S12 для дому, дачі, тераси, саду, офісу,…" at bounding box center [887, 490] width 1339 height 123
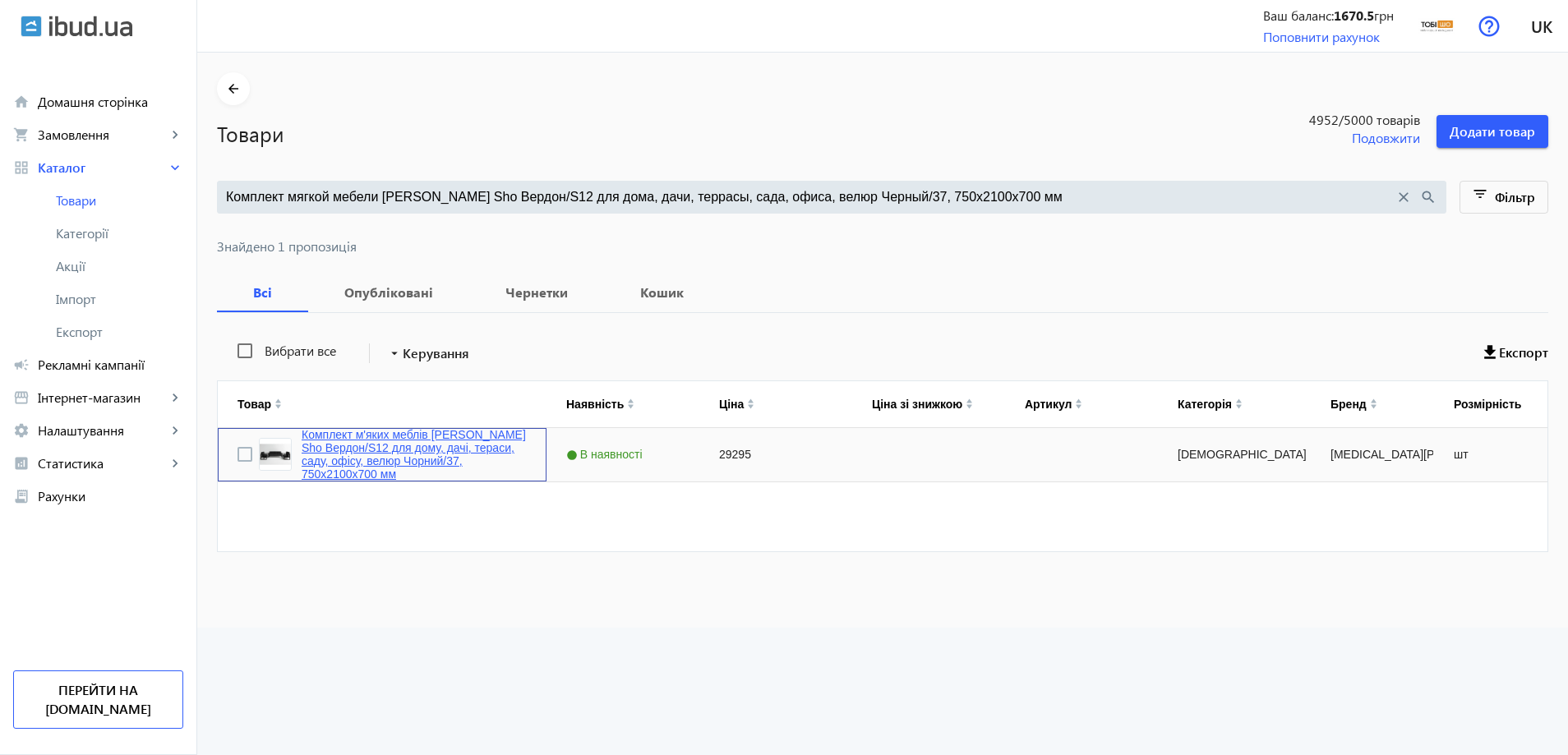
click at [387, 459] on link "Комплект м'яких меблів Tobi Sho Вердон/S12 для дому, дачі, тераси, саду, офісу,…" at bounding box center [413, 454] width 225 height 52
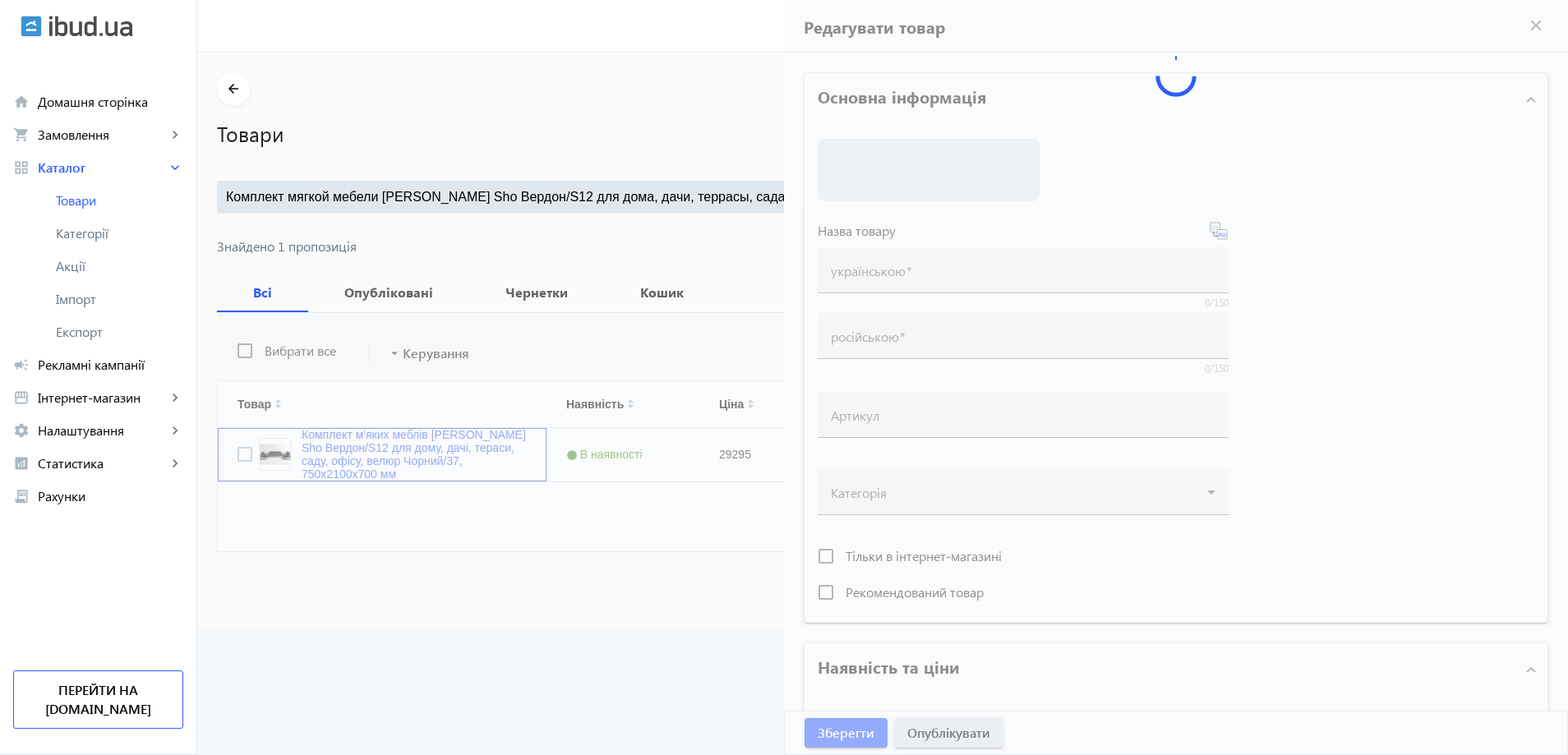
type input "Комплект м'яких меблів Tobi Sho Вердон/S12 для дому, дачі, тераси, саду, офісу,…"
type input "Комплект мягкой мебели Tobi Sho Вердон/S12 для дома, дачи, террасы, сада, офиса…"
type input "29295"
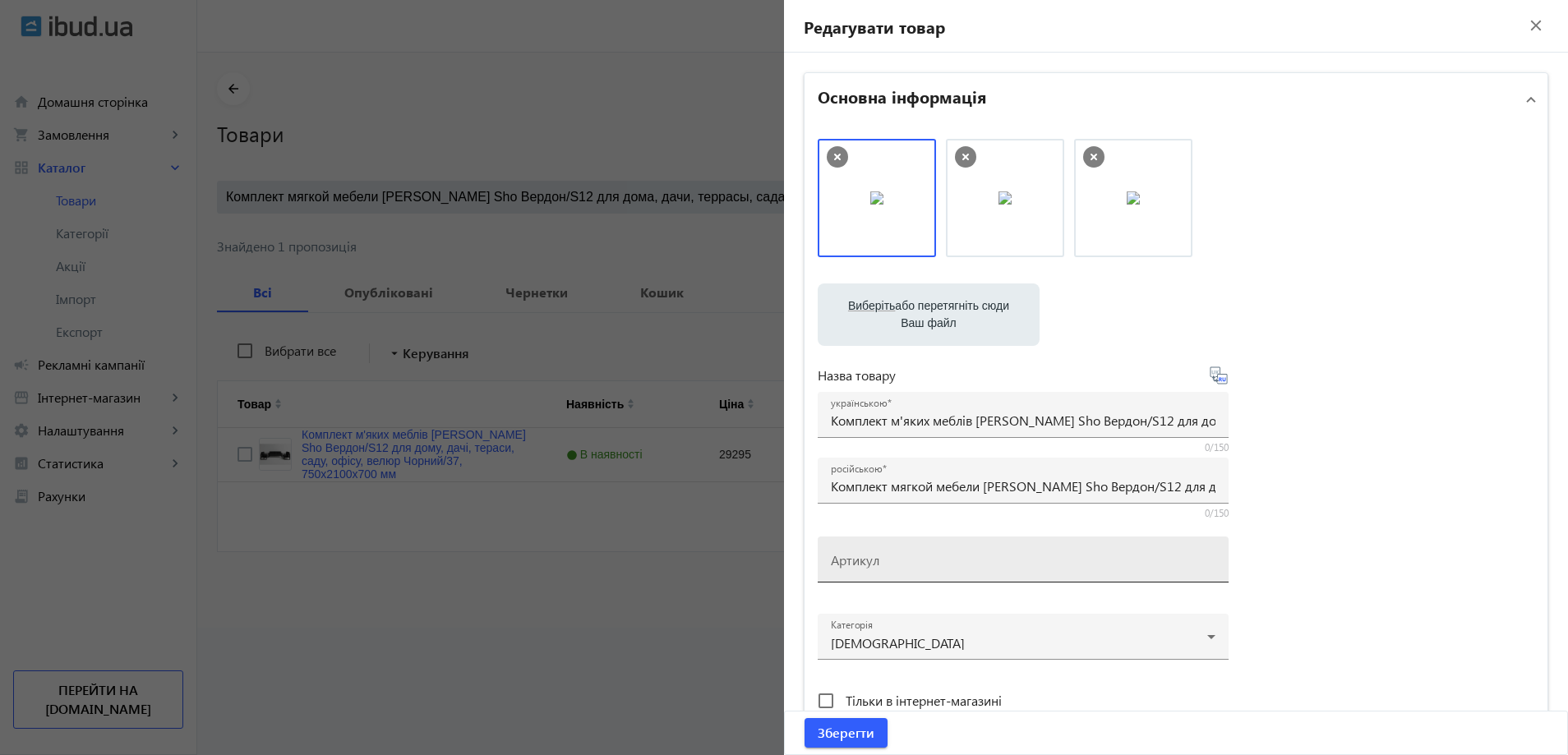
click at [853, 562] on mat-label "Артикул" at bounding box center [855, 559] width 49 height 17
click at [853, 562] on input "Артикул" at bounding box center [1023, 565] width 385 height 17
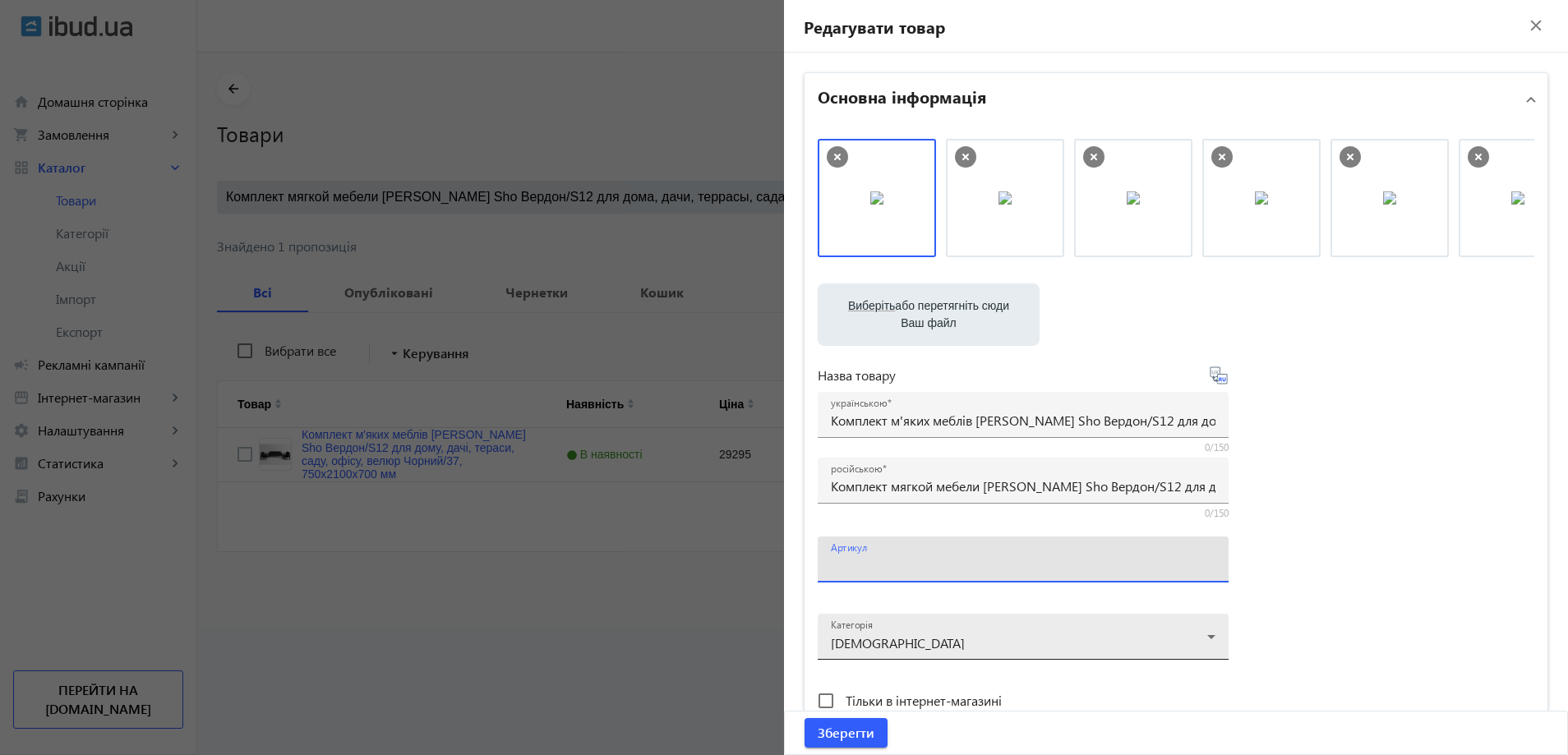
paste input "Verdon/S12/210/37v"
type input "Verdon/S12/210/37v"
click at [844, 715] on span "submit" at bounding box center [846, 733] width 83 height 39
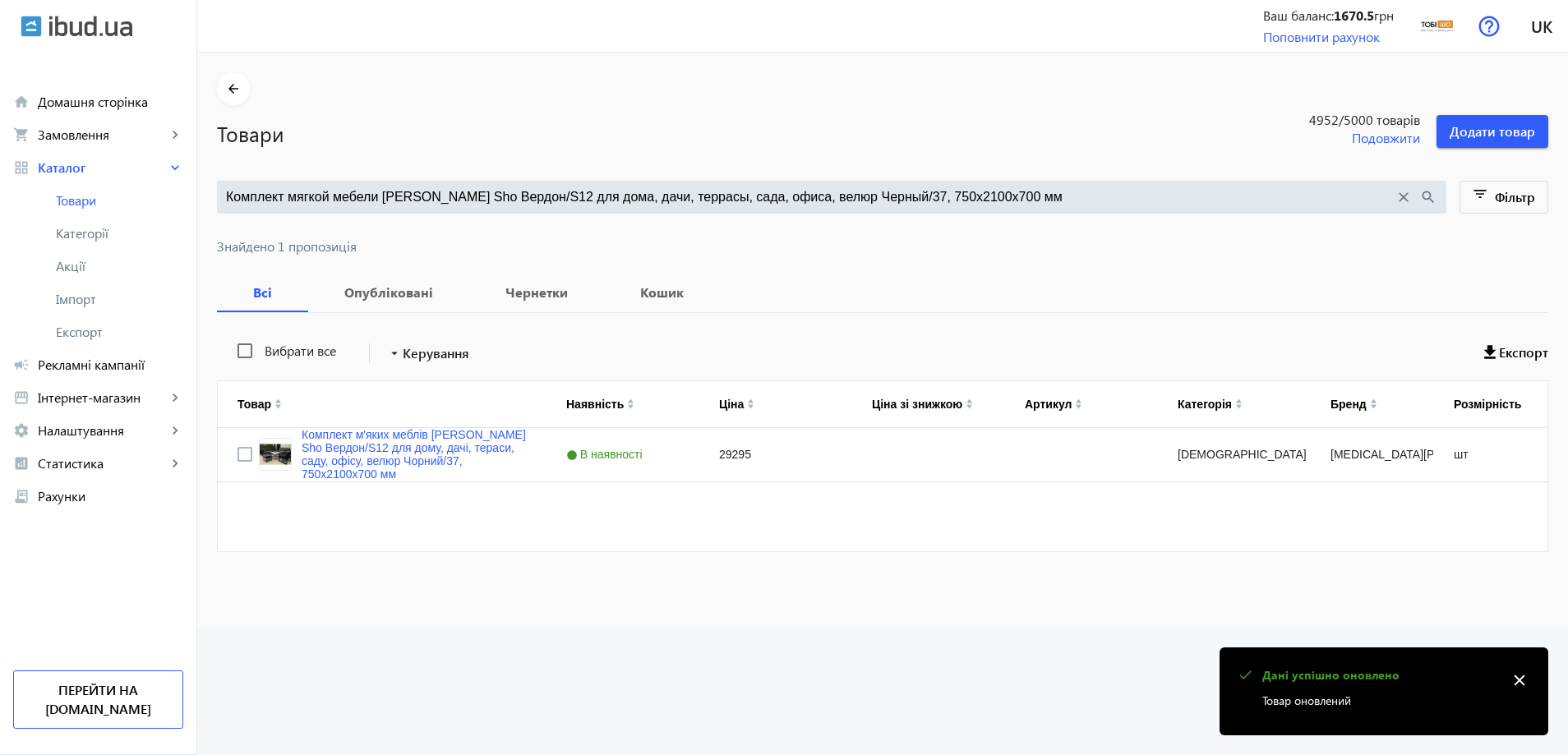
click at [472, 206] on input "Комплект мягкой мебели Tobi Sho Вердон/S12 для дома, дачи, террасы, сада, офиса…" at bounding box center [810, 197] width 1168 height 18
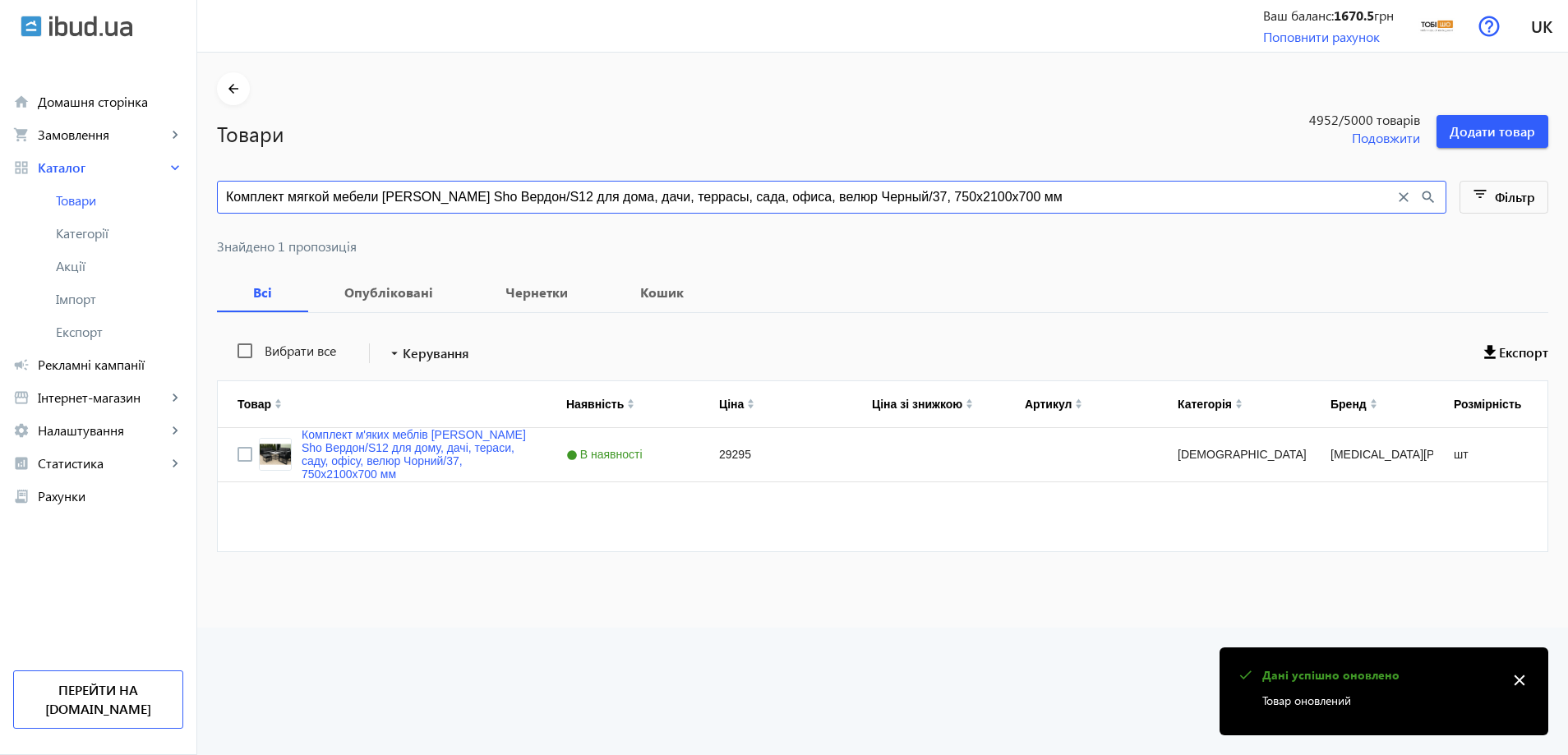
paste input "13"
type input "Комплект мягкой мебели Tobi Sho Вердон/S12 для дома, дачи, террасы, сада, офиса…"
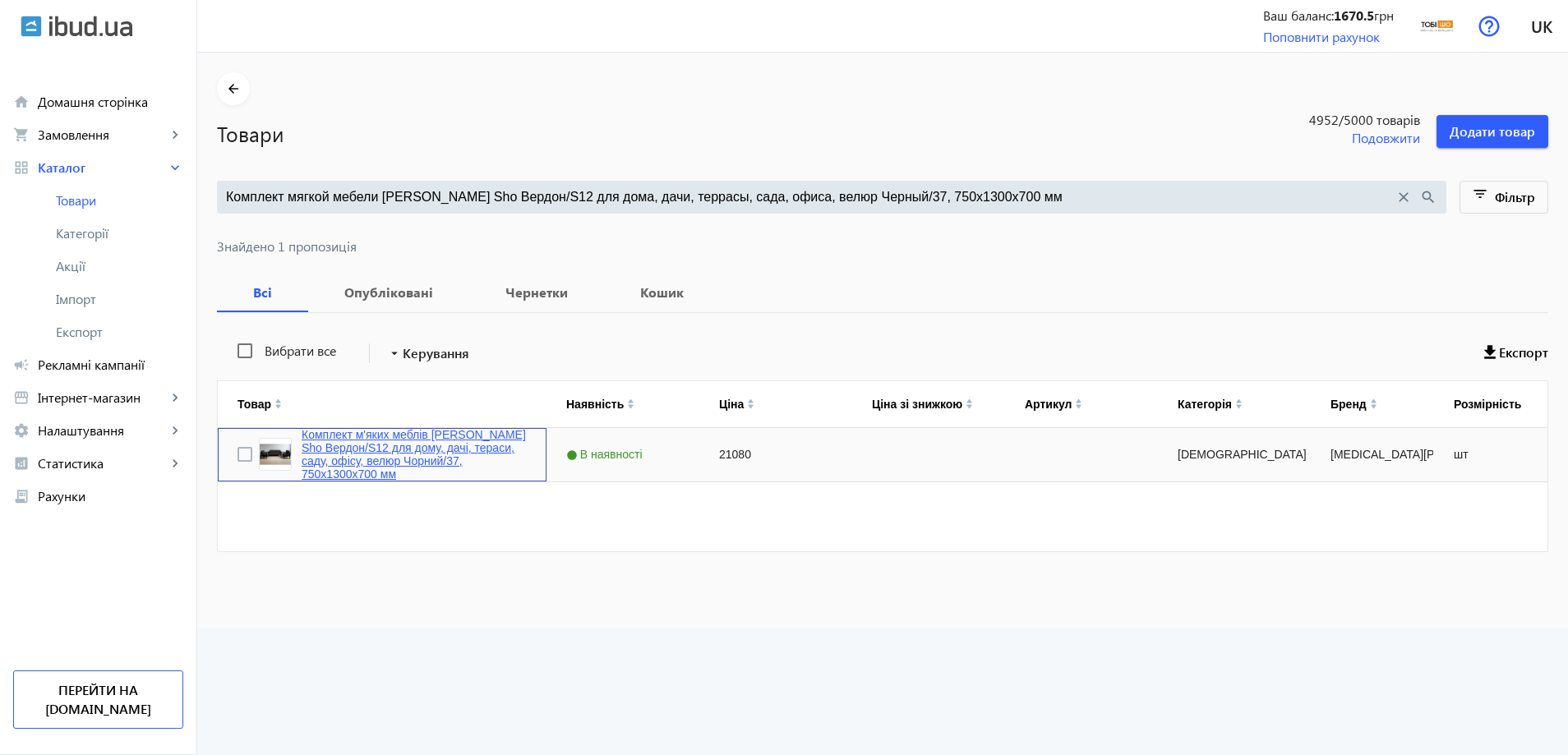
click at [418, 464] on link "Комплект м'яких меблів Tobi Sho Вердон/S12 для дому, дачі, тераси, саду, офісу,…" at bounding box center [413, 454] width 225 height 52
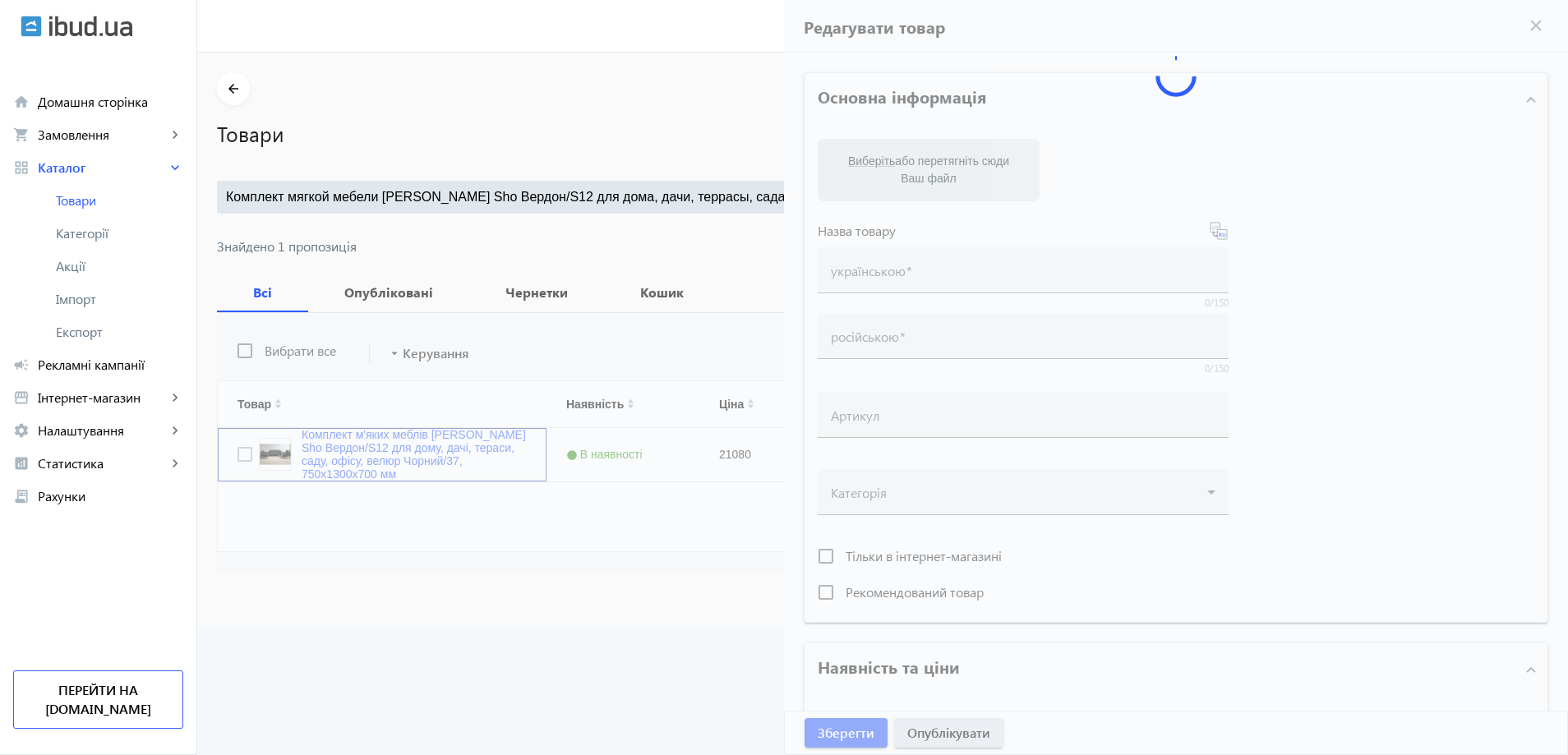
type input "Комплект м'яких меблів Tobi Sho Вердон/S12 для дому, дачі, тераси, саду, офісу,…"
type input "Комплект мягкой мебели Tobi Sho Вердон/S12 для дома, дачи, террасы, сада, офиса…"
type input "21080"
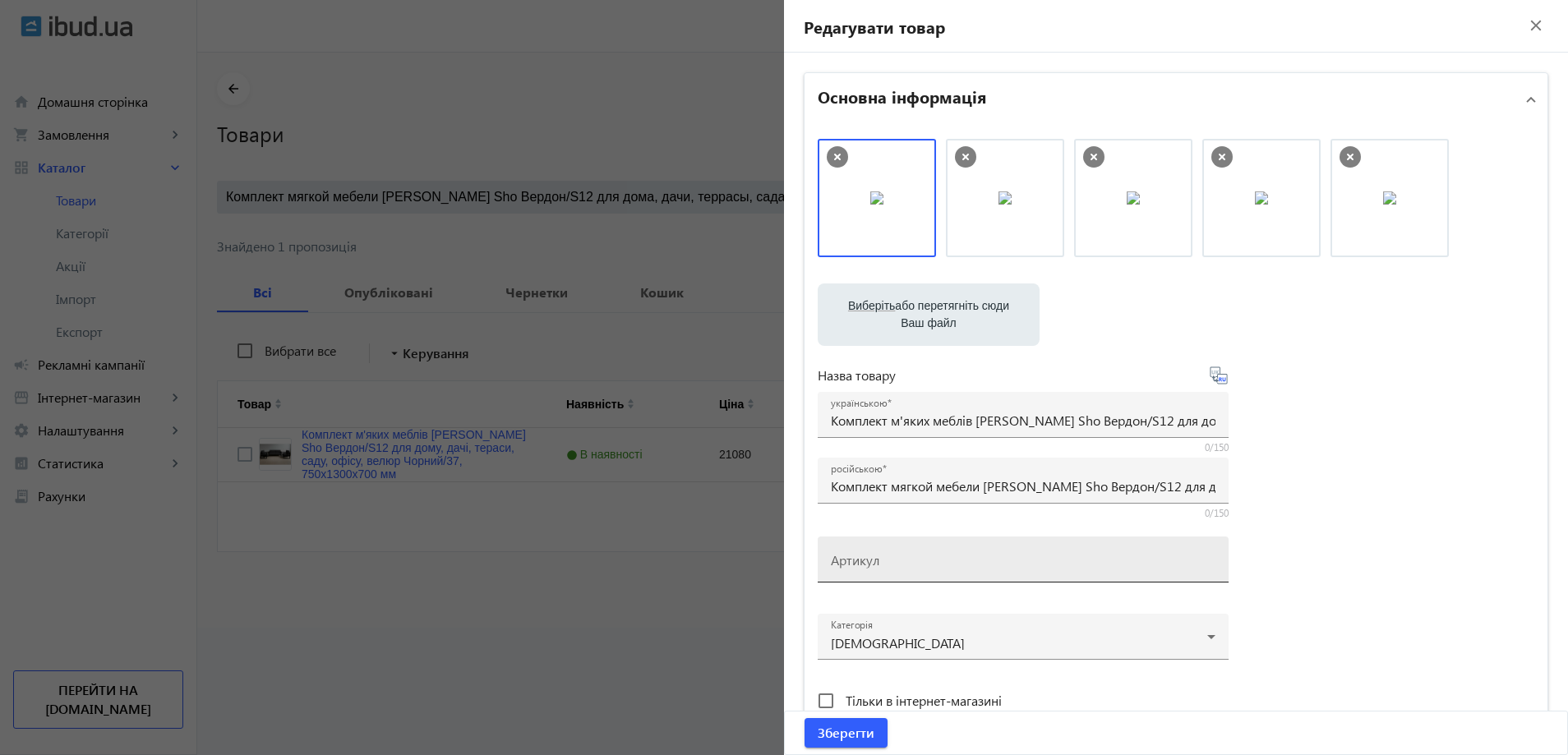
click at [857, 551] on mat-label "Артикул" at bounding box center [855, 559] width 49 height 17
click at [857, 557] on input "Артикул" at bounding box center [1023, 565] width 385 height 17
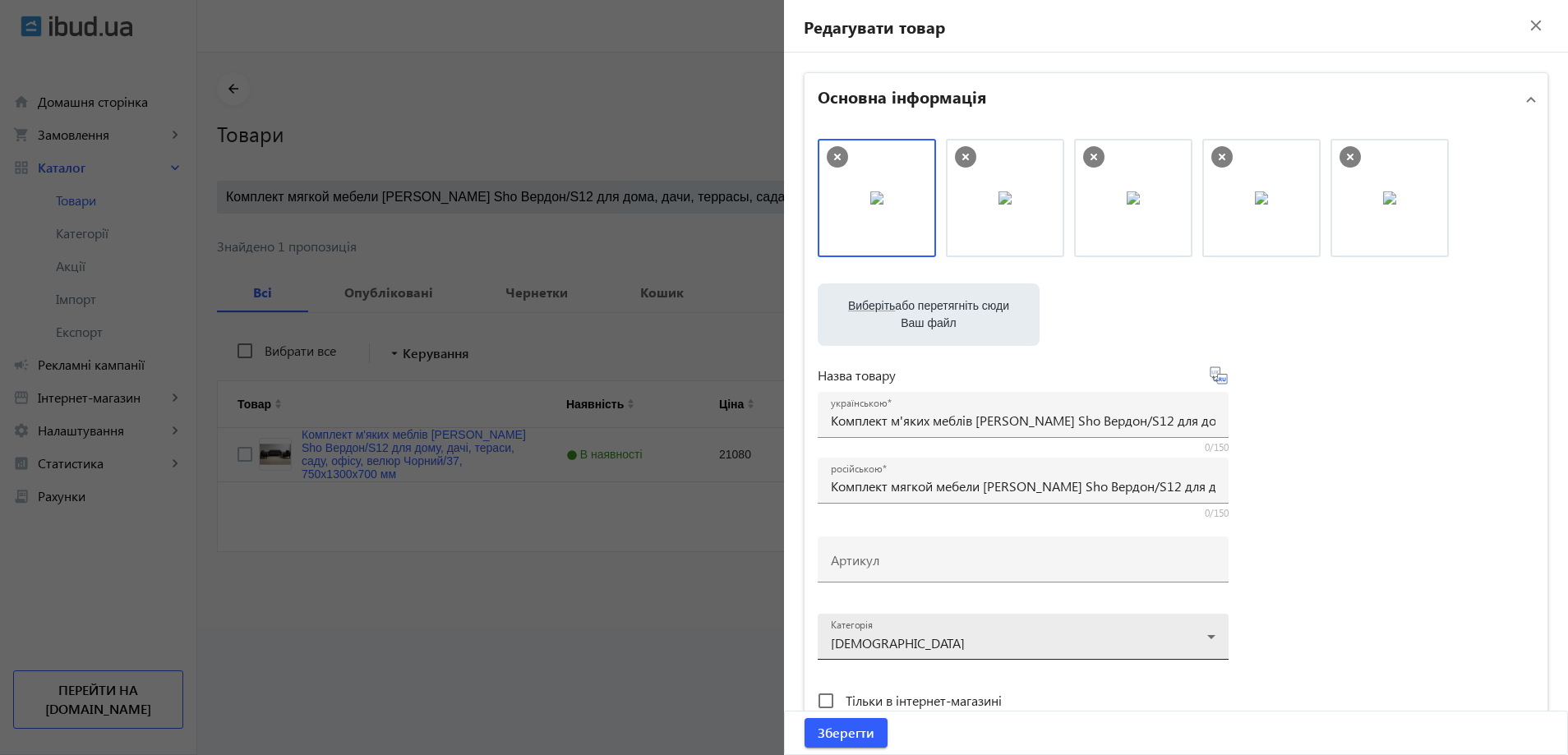
paste input "Verdon/S12/130/37v"
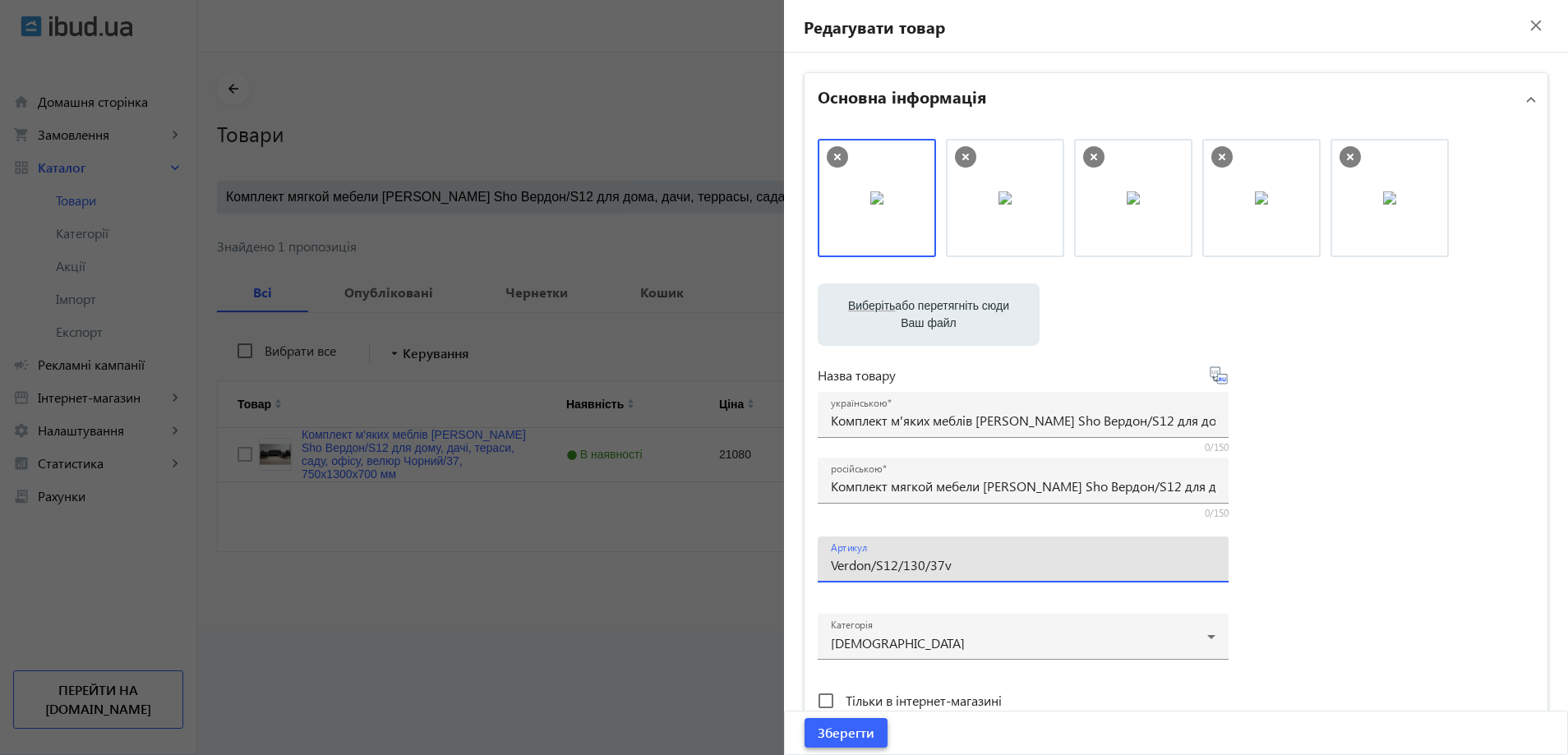
type input "Verdon/S12/130/37v"
click at [839, 746] on span "submit" at bounding box center [846, 733] width 83 height 39
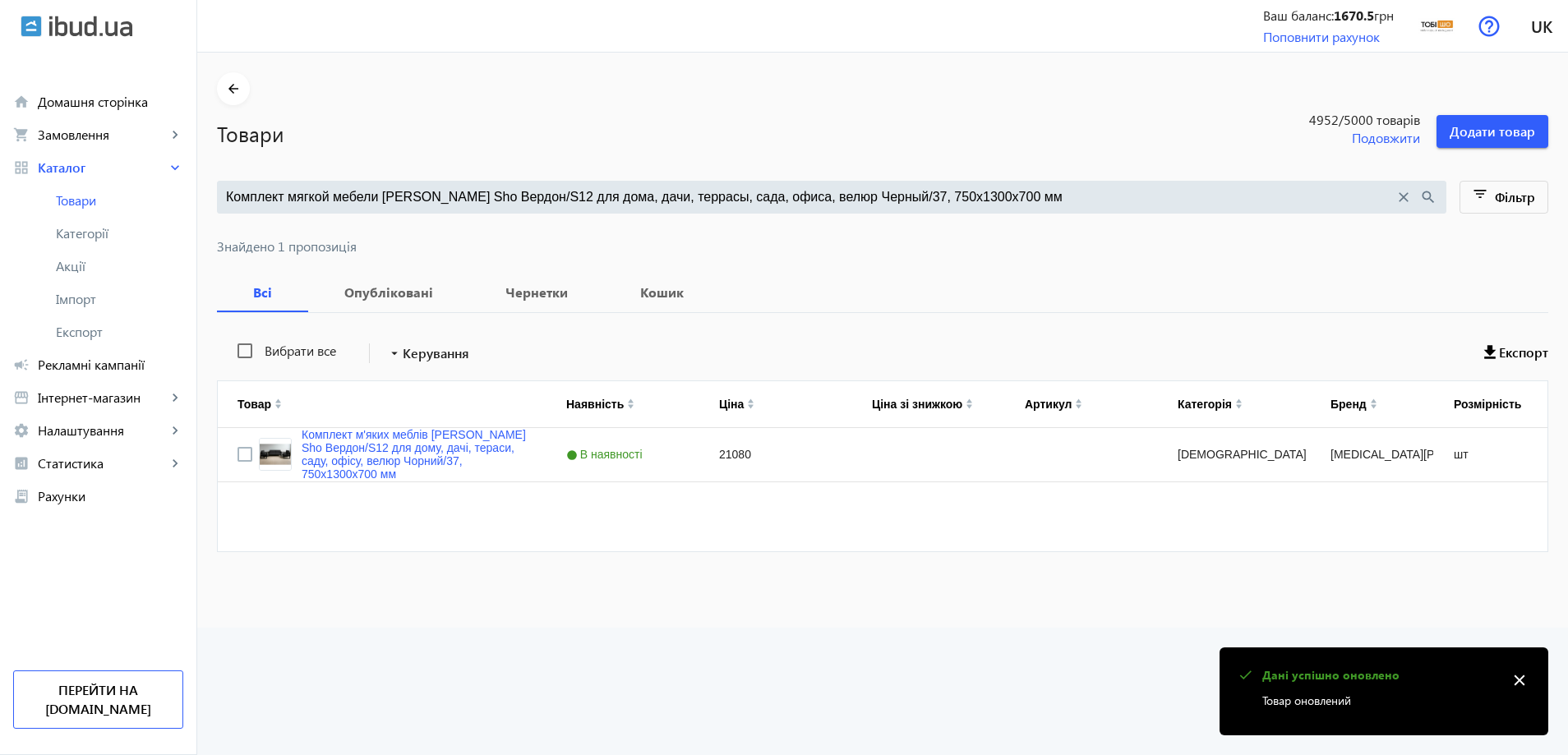
click at [629, 199] on input "Комплект мягкой мебели Tobi Sho Вердон/S12 для дома, дачи, террасы, сада, офиса…" at bounding box center [810, 197] width 1168 height 18
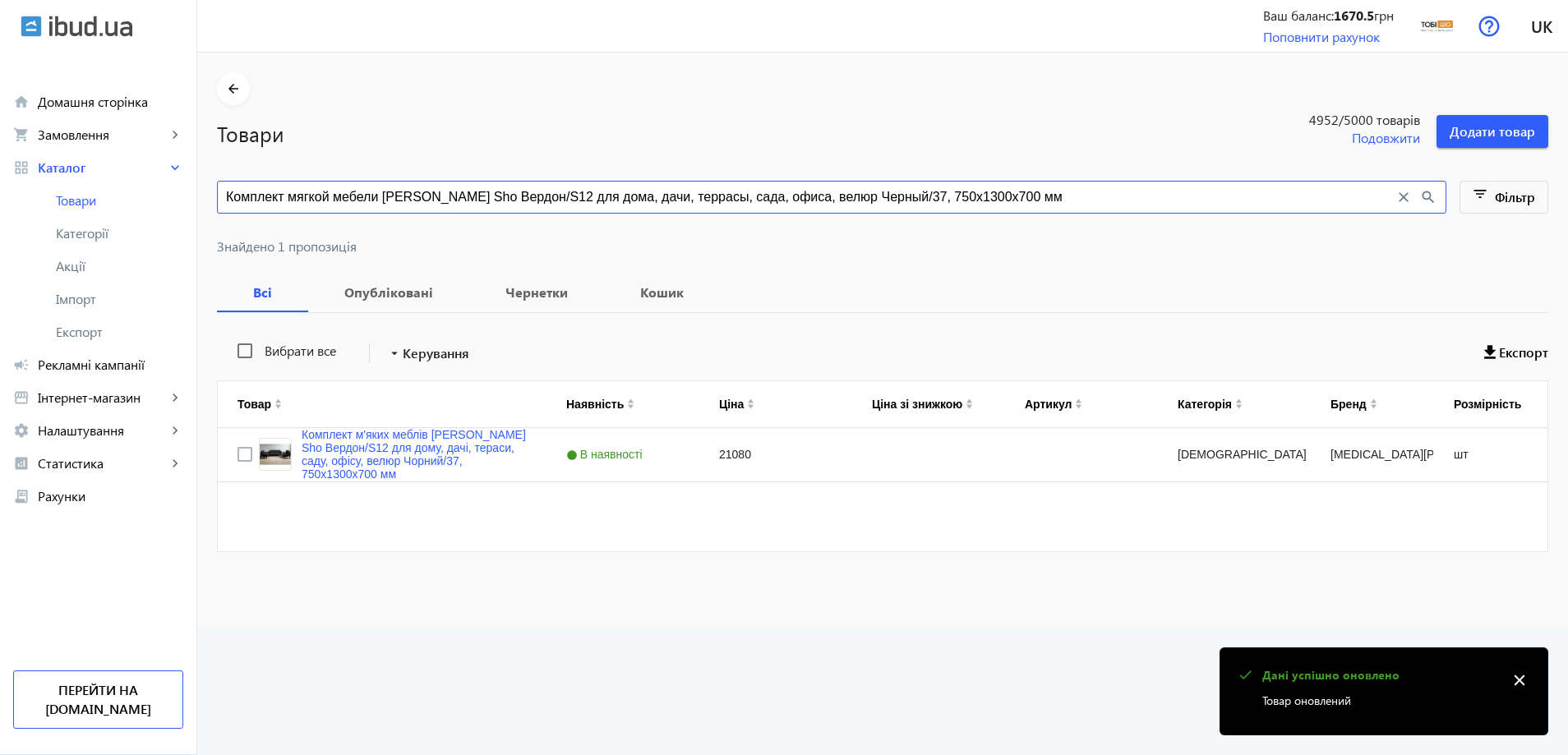
paste input "удой/22"
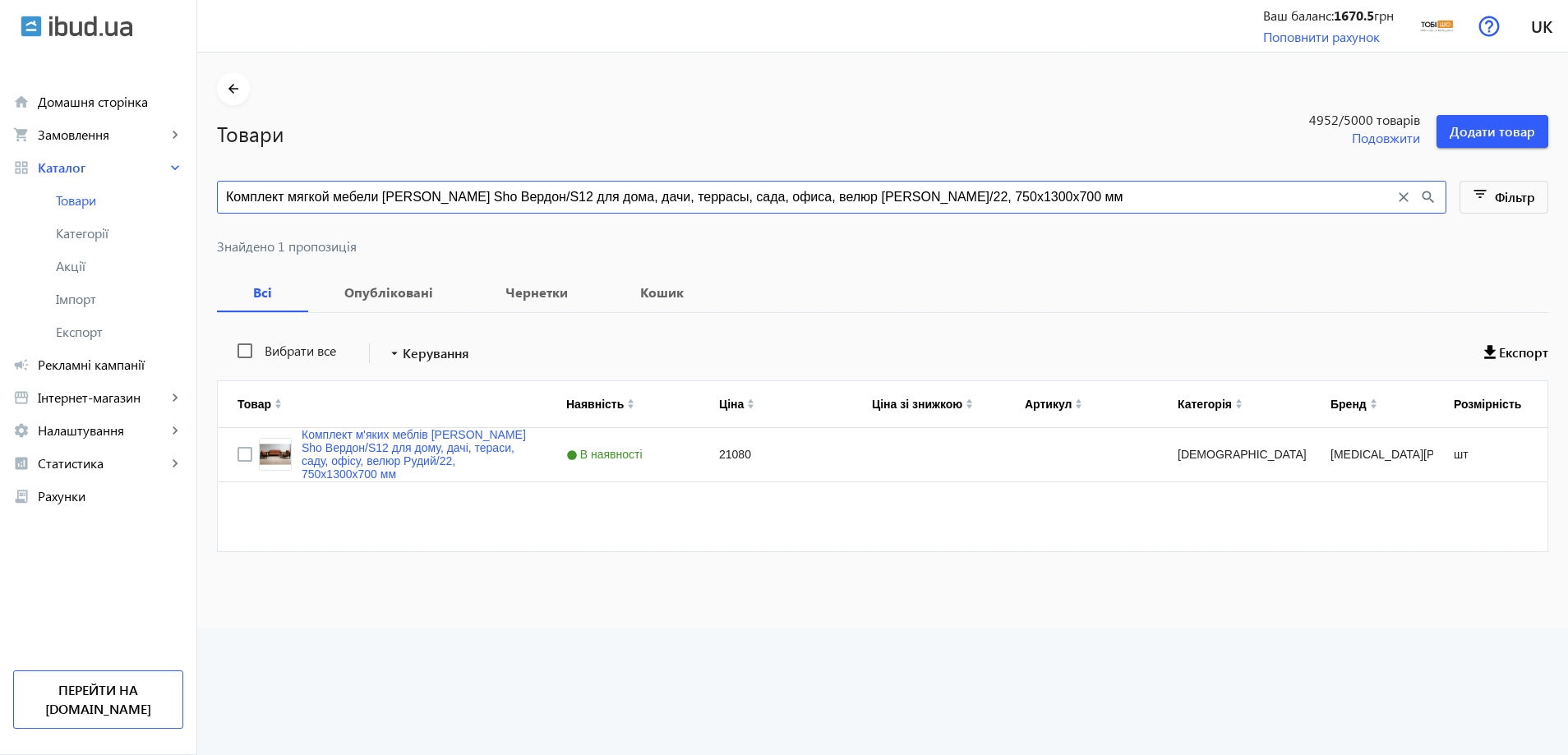
type input "Комплект мягкой мебели Tobi Sho Вердон/S12 для дома, дачи, террасы, сада, офиса…"
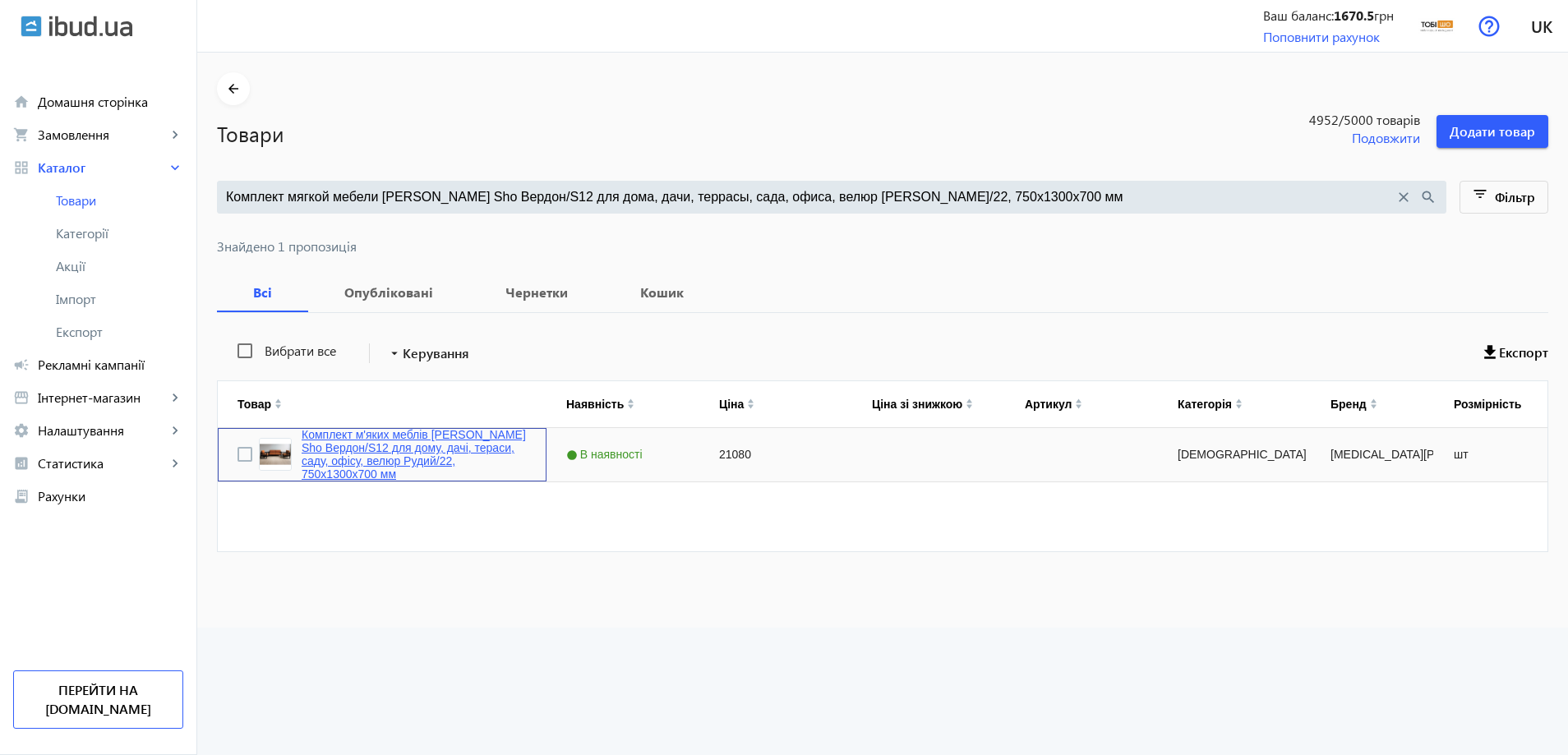
click at [418, 460] on link "Комплект м'яких меблів Tobi Sho Вердон/S12 для дому, дачі, тераси, саду, офісу,…" at bounding box center [413, 454] width 225 height 52
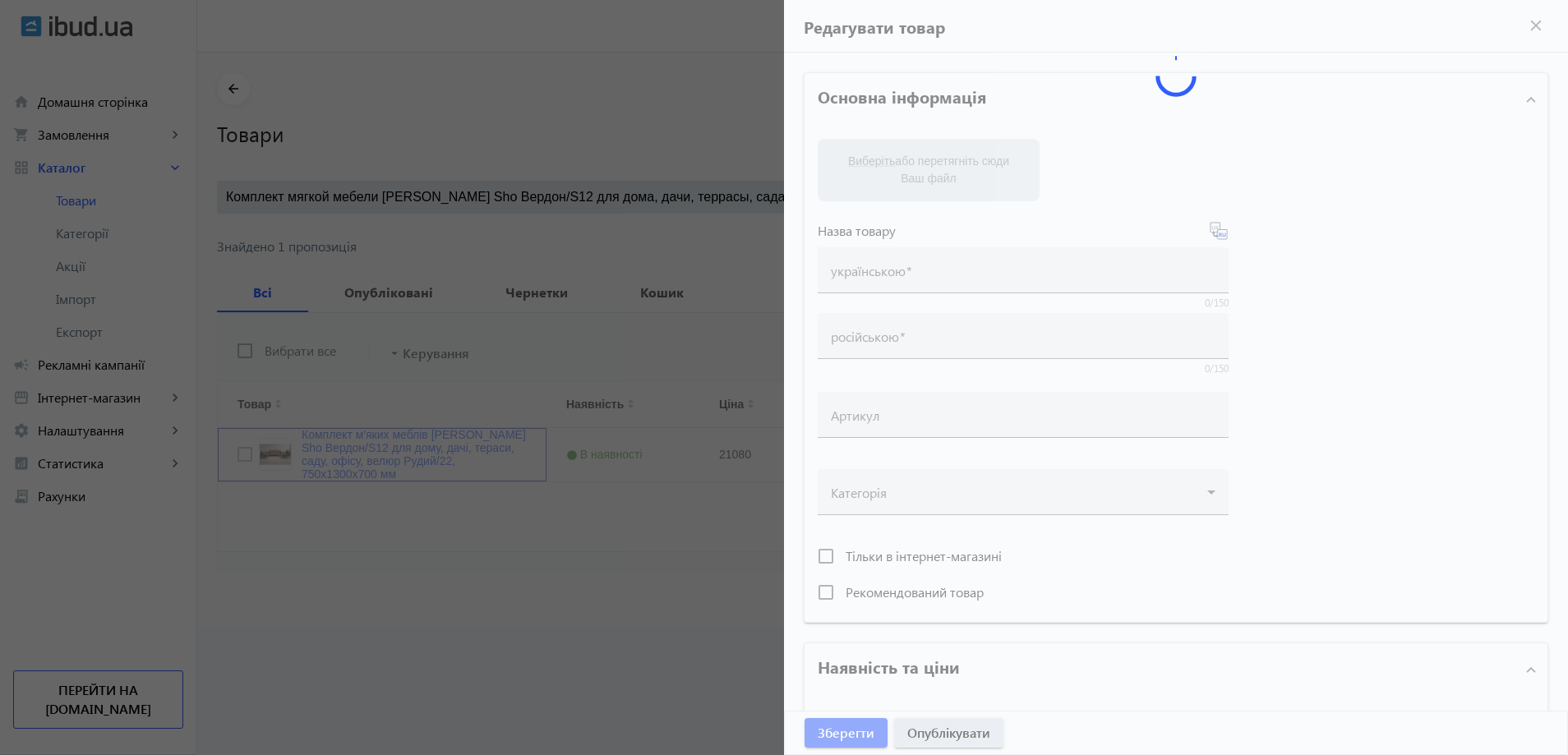
type input "Комплект м'яких меблів Tobi Sho Вердон/S12 для дому, дачі, тераси, саду, офісу,…"
type input "Комплект мягкой мебели Tobi Sho Вердон/S12 для дома, дачи, террасы, сада, офиса…"
type input "21080"
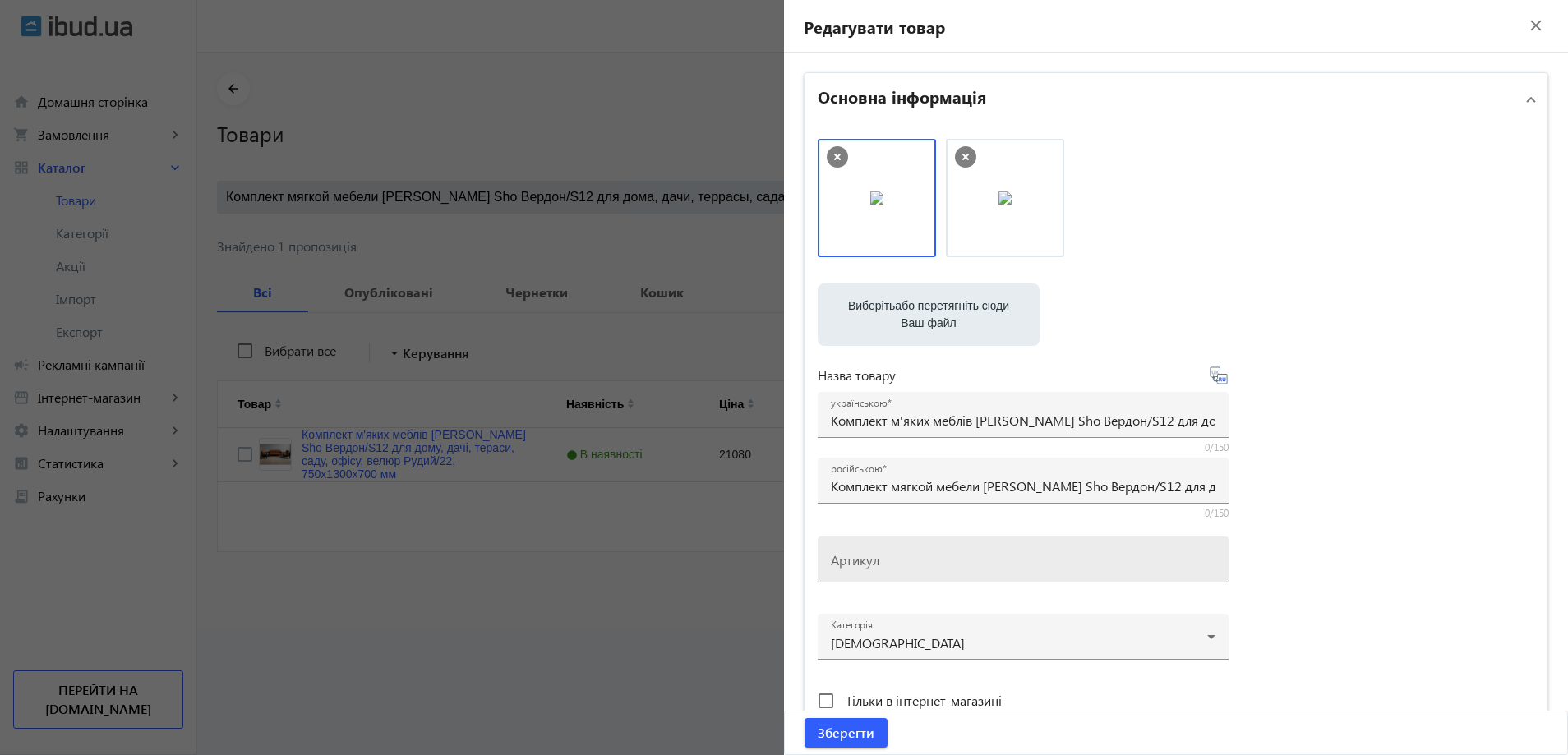
click at [863, 560] on mat-label "Артикул" at bounding box center [855, 559] width 49 height 17
click at [863, 560] on input "Артикул" at bounding box center [1023, 565] width 385 height 17
paste input "Verdon/S12/130/22v"
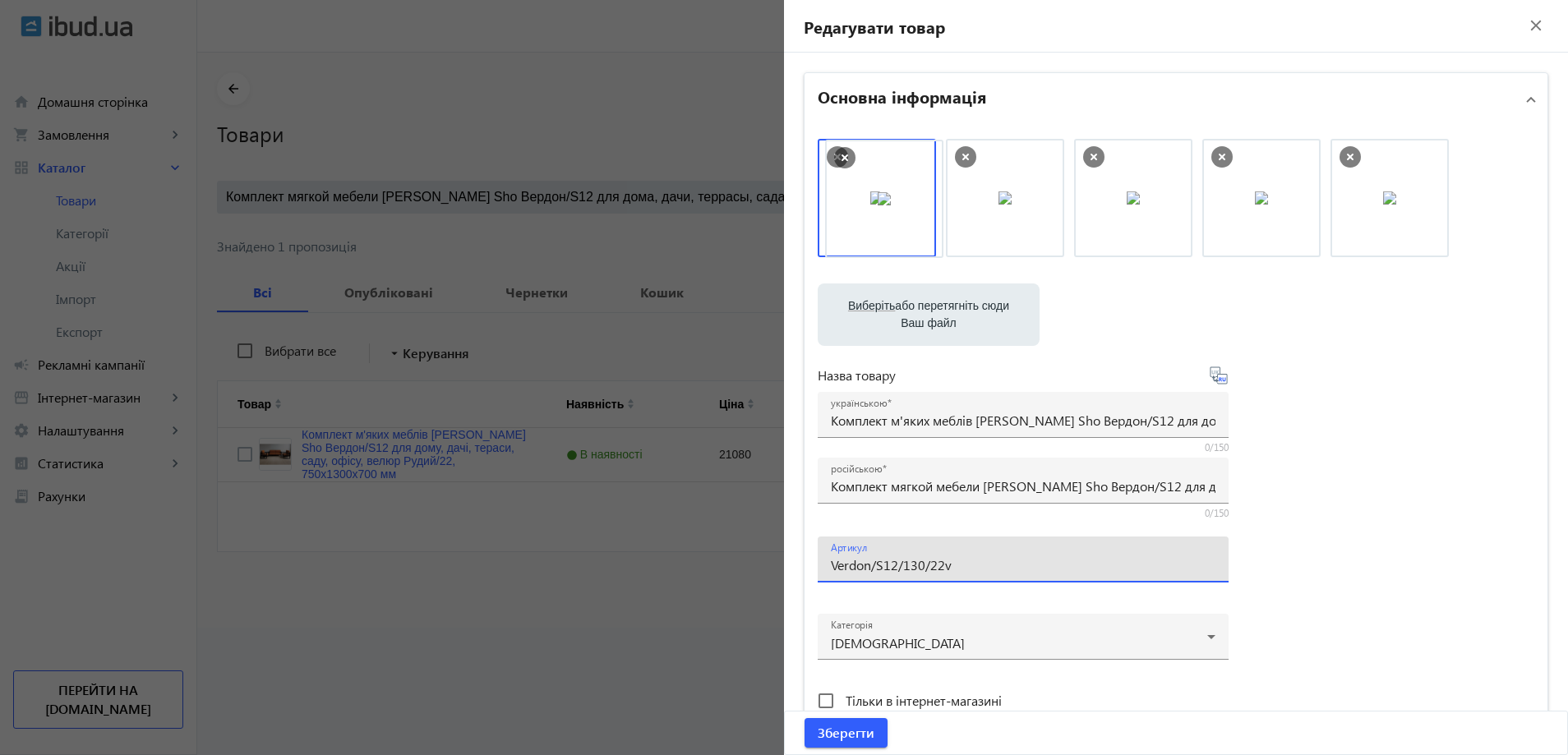
drag, startPoint x: 916, startPoint y: 222, endPoint x: 1079, endPoint y: 240, distance: 164.0
drag, startPoint x: 884, startPoint y: 205, endPoint x: 1134, endPoint y: 216, distance: 250.2
drag, startPoint x: 852, startPoint y: 561, endPoint x: 766, endPoint y: 569, distance: 86.4
click at [769, 572] on mat-sidenav-container "arrow_back Товари 4952 /5000 товарів Подовжити Додати товар Комплект мягкой меб…" at bounding box center [883, 340] width 1371 height 575
type input "Verdon/S12/130/22v"
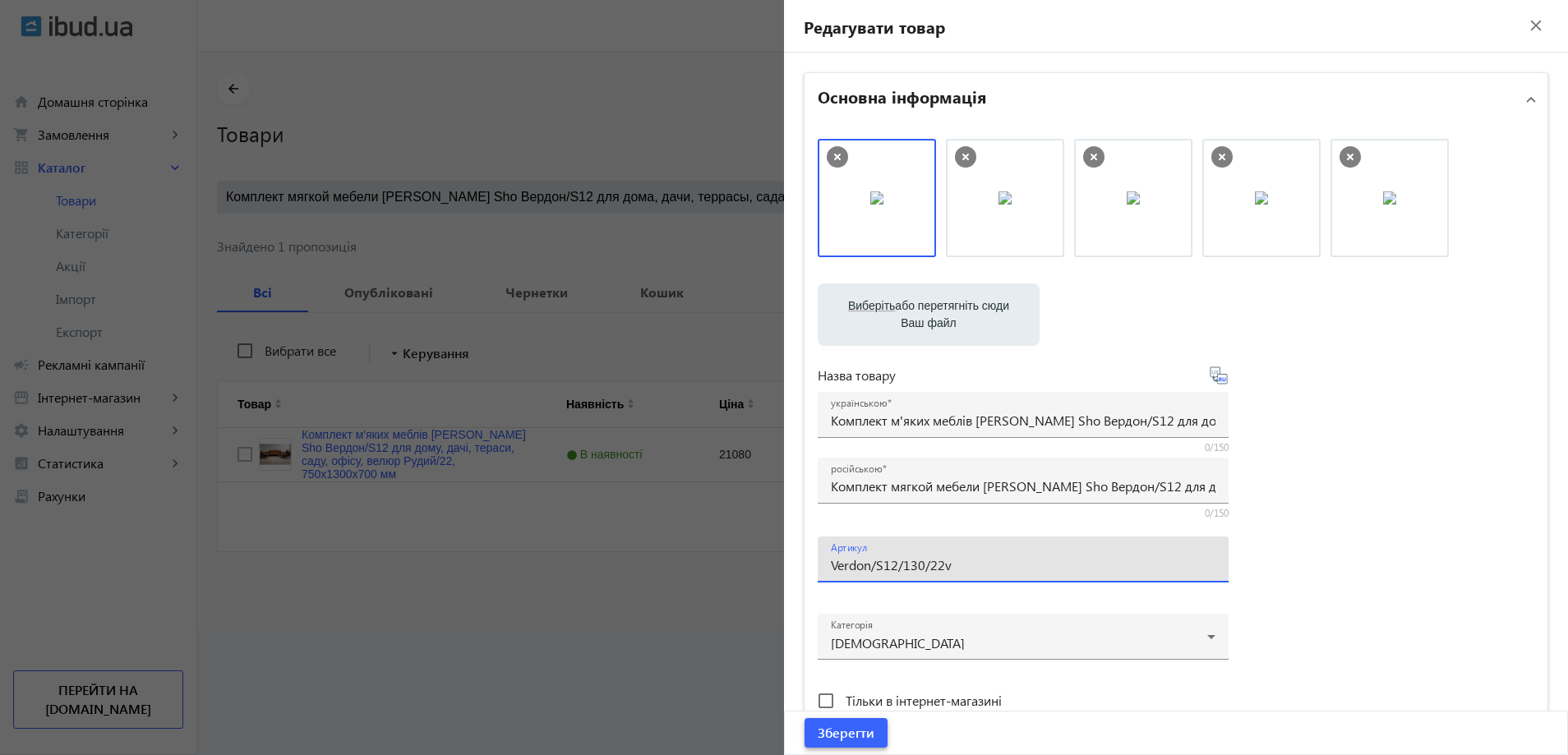
click at [855, 734] on span "Зберегти" at bounding box center [846, 733] width 57 height 18
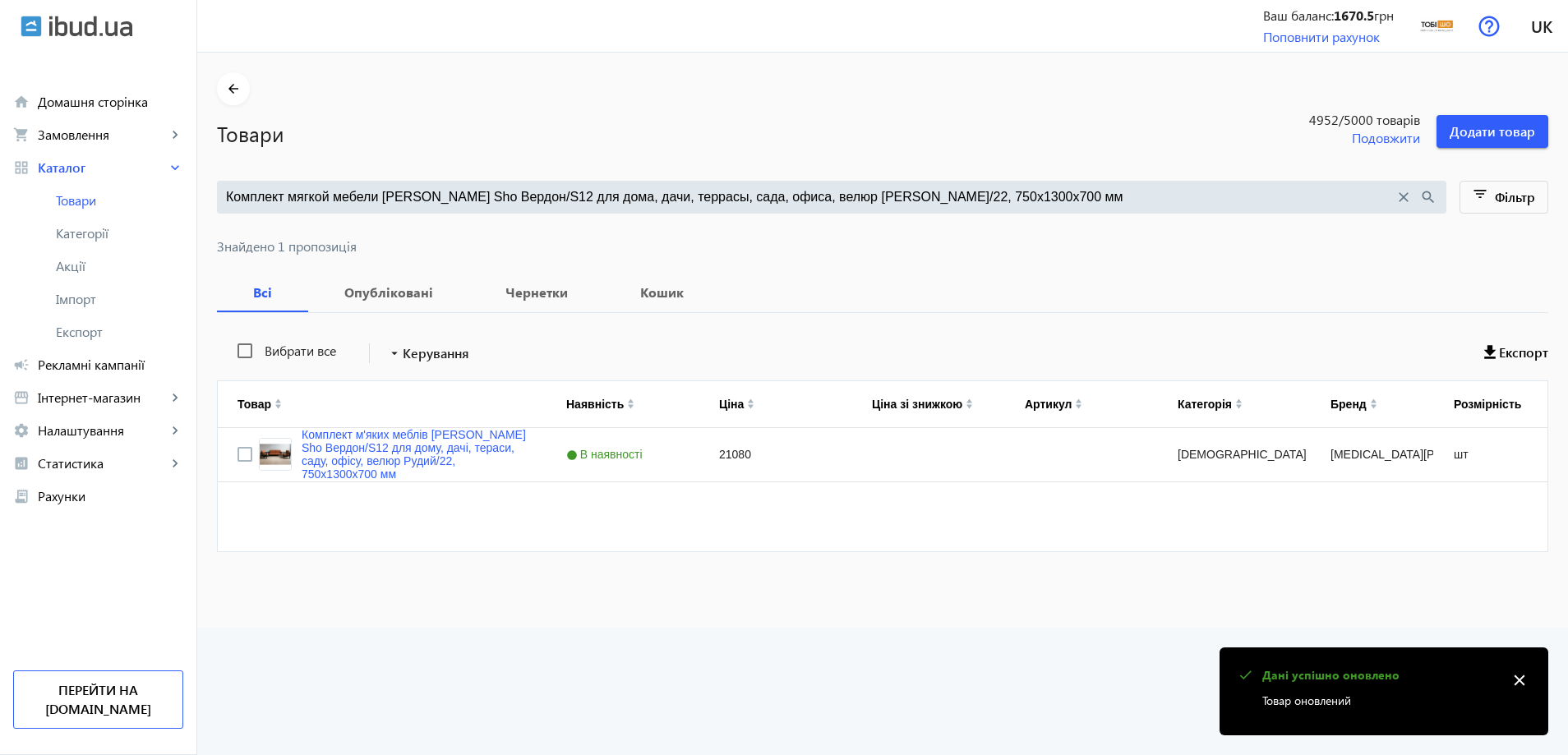
click at [503, 184] on div "Комплект мягкой мебели Tobi Sho Вердон/S12 для дома, дачи, террасы, сада, офиса…" at bounding box center [831, 197] width 1230 height 33
click at [496, 199] on input "Комплект мягкой мебели Tobi Sho Вердон/S12 для дома, дачи, террасы, сада, офиса…" at bounding box center [810, 197] width 1168 height 18
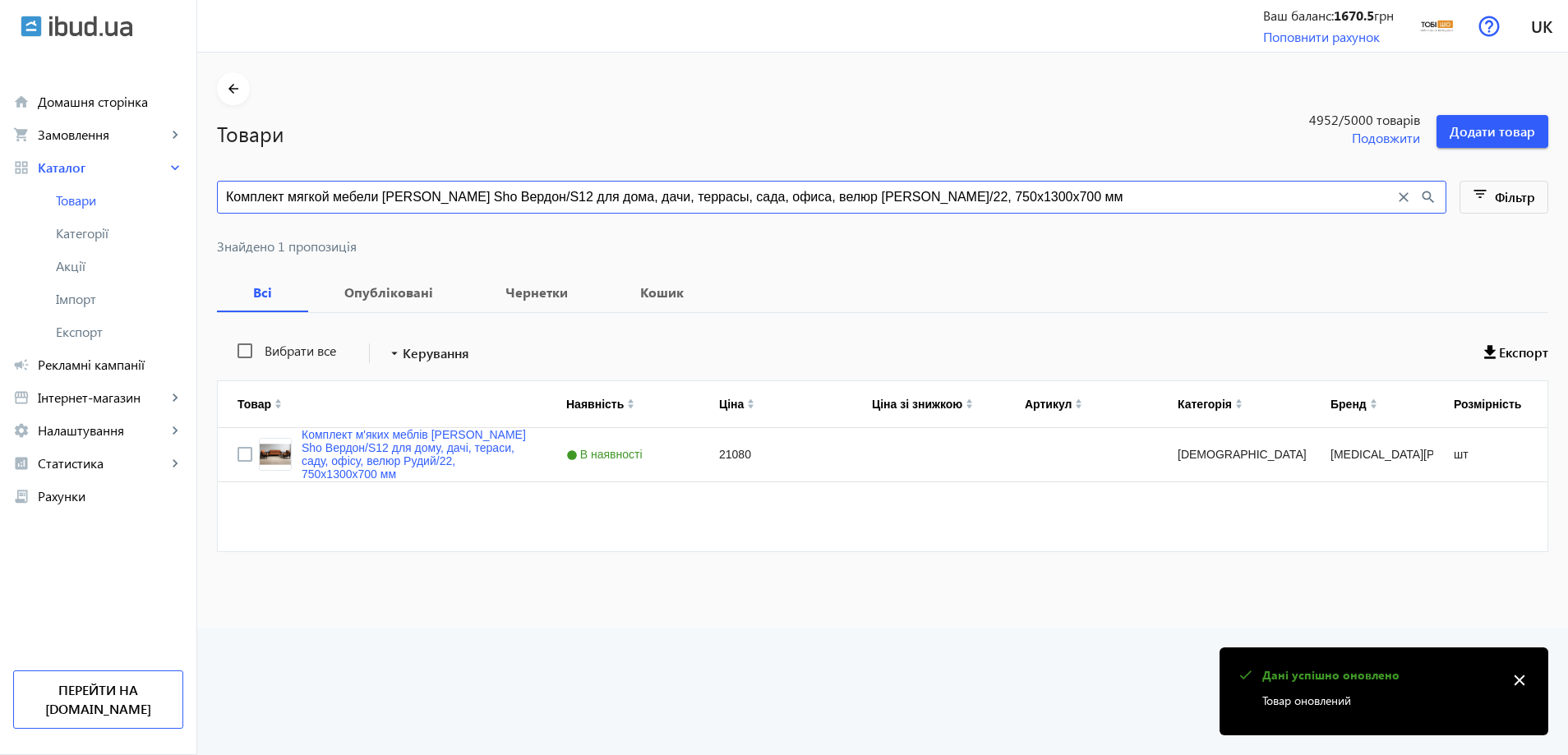
paste input "21"
type input "Комплект мягкой мебели Tobi Sho Вердон/S12 для дома, дачи, террасы, сада, офиса…"
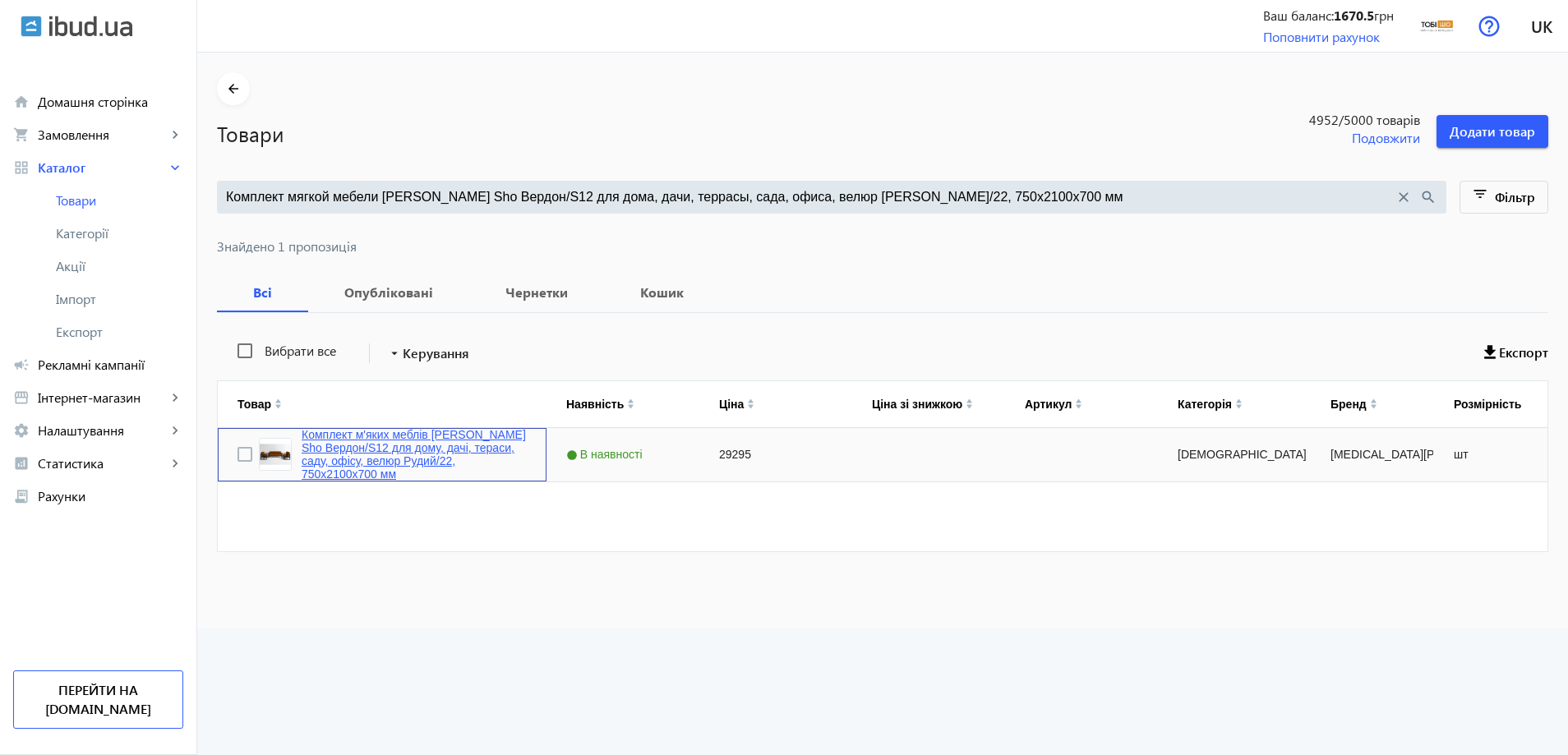
click at [351, 447] on link "Комплект м'яких меблів Tobi Sho Вердон/S12 для дому, дачі, тераси, саду, офісу,…" at bounding box center [413, 454] width 225 height 52
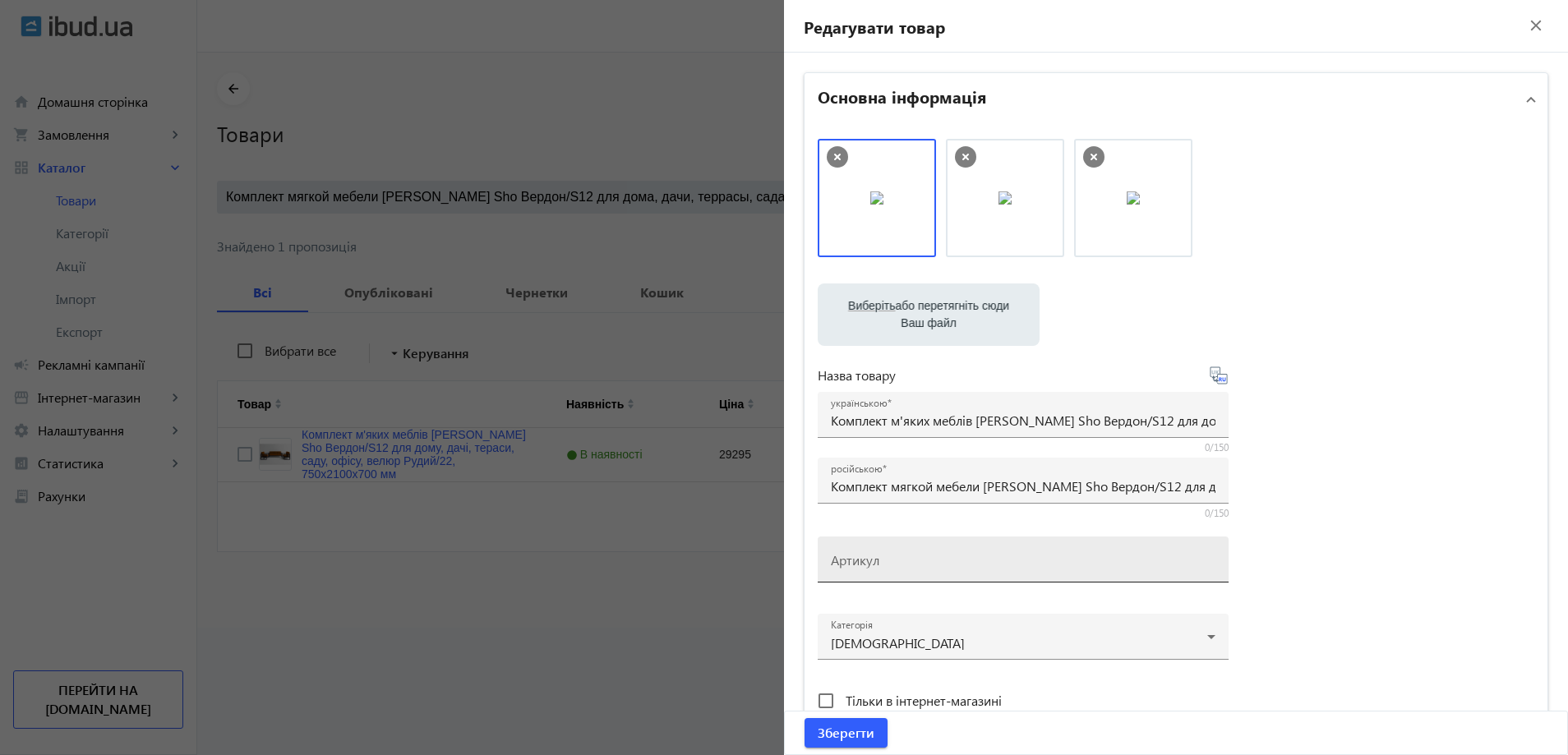
click at [850, 565] on mat-label "Артикул" at bounding box center [855, 559] width 49 height 17
click at [850, 565] on input "Артикул" at bounding box center [1023, 565] width 385 height 17
paste input "Verdon/S12/210/22v"
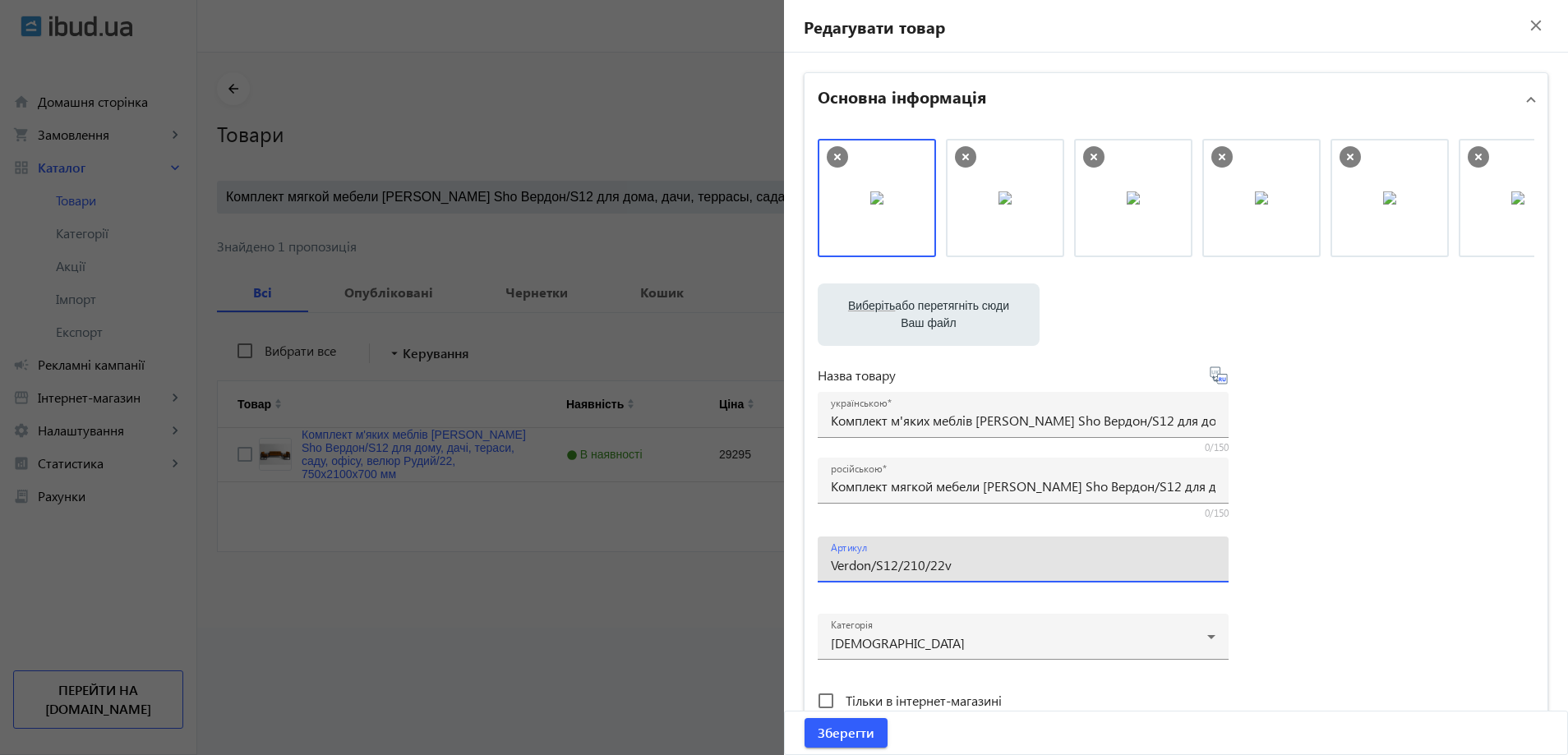
drag, startPoint x: 847, startPoint y: 560, endPoint x: 813, endPoint y: 566, distance: 34.5
click at [818, 566] on div "Артикул Verdon/S12/210/22v" at bounding box center [1022, 559] width 411 height 46
drag, startPoint x: 1143, startPoint y: 208, endPoint x: 860, endPoint y: 194, distance: 283.3
type input "Verdon/S12/210/22v"
click at [852, 735] on span "Зберегти" at bounding box center [846, 733] width 57 height 18
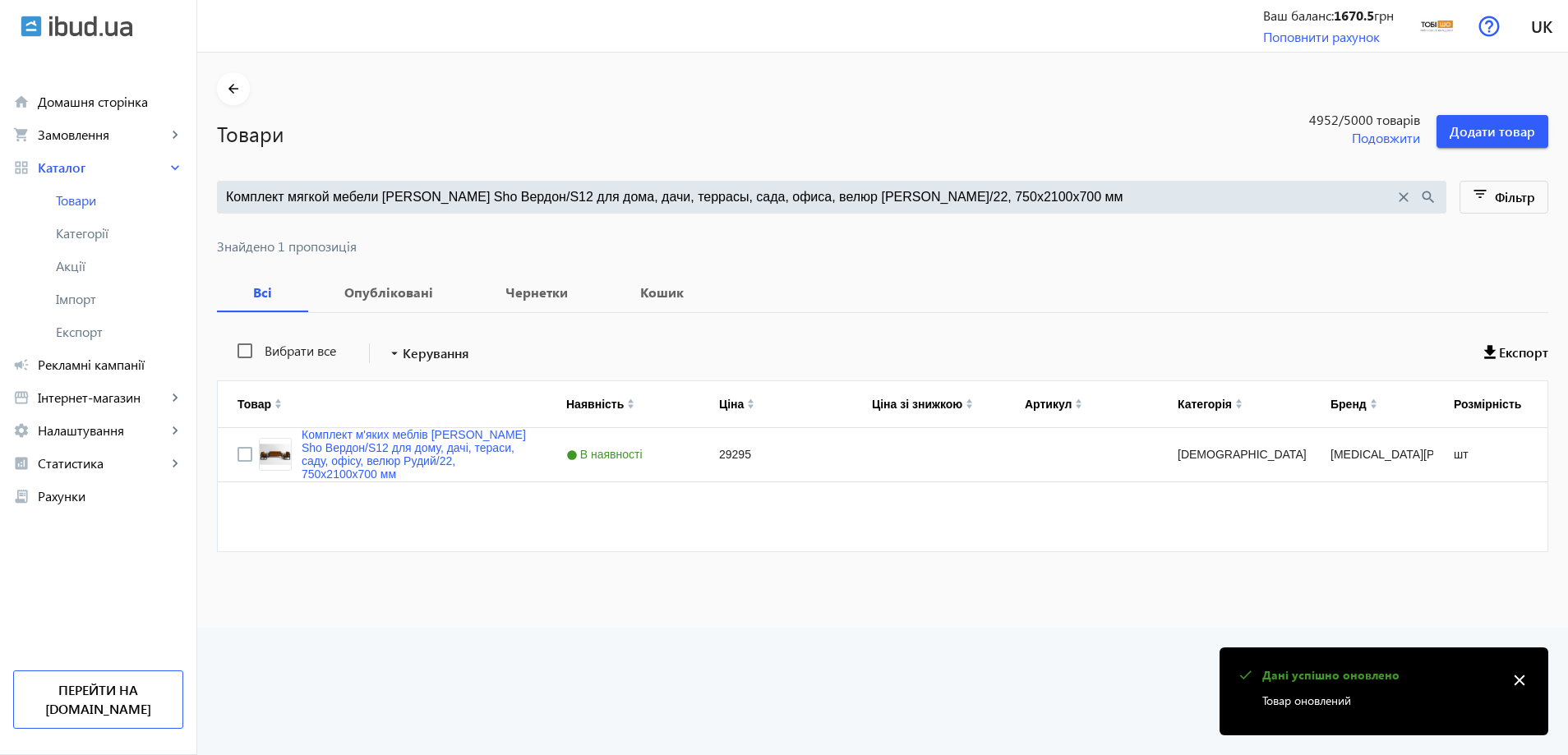
click at [524, 195] on input "Комплект мягкой мебели Tobi Sho Вердон/S12 для дома, дачи, террасы, сада, офиса…" at bounding box center [810, 197] width 1168 height 18
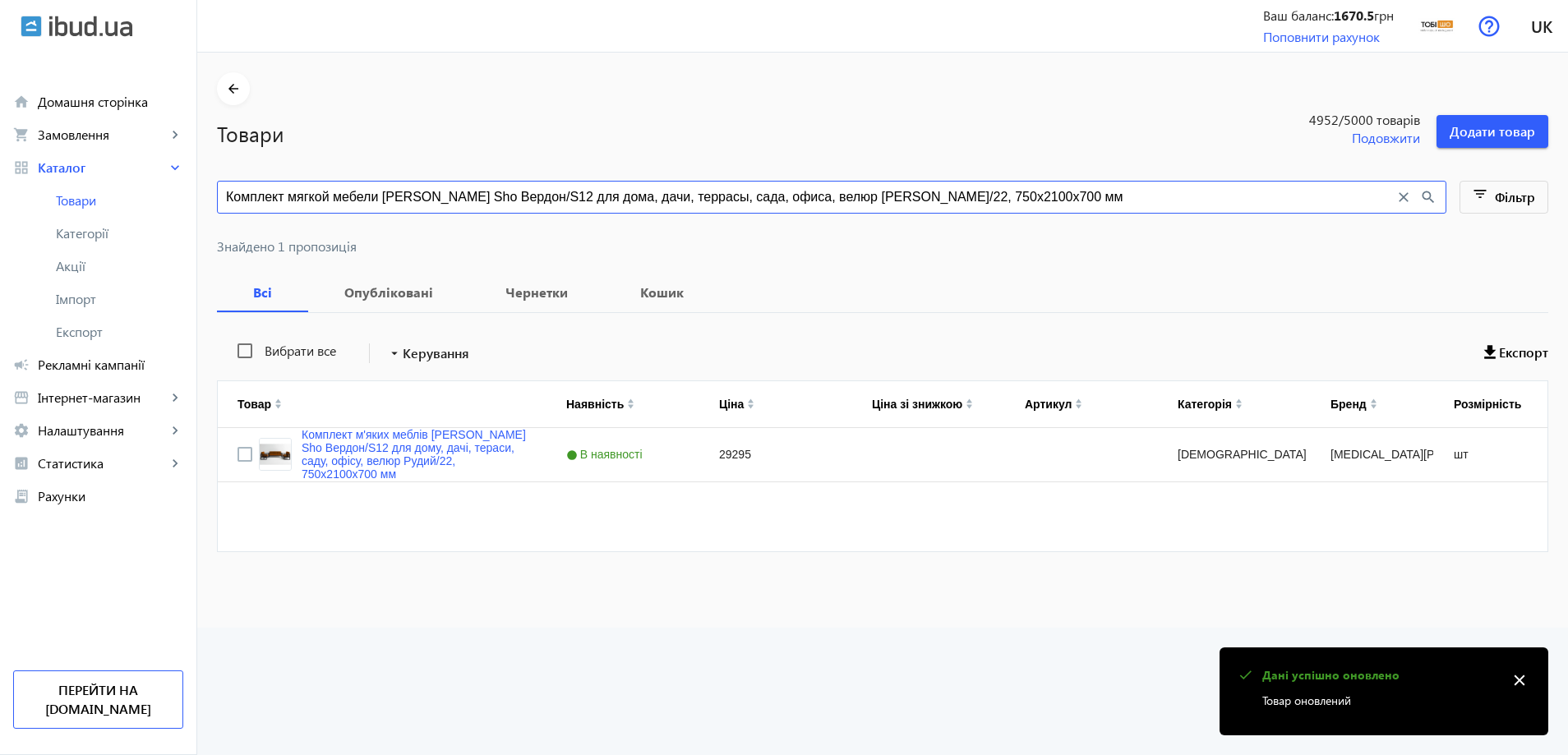
paste input "ветло-серый/29, 750х16"
type input "Комплект мягкой мебели Tobi Sho Вердон/S12 для дома, дачи, террасы, сада, офиса…"
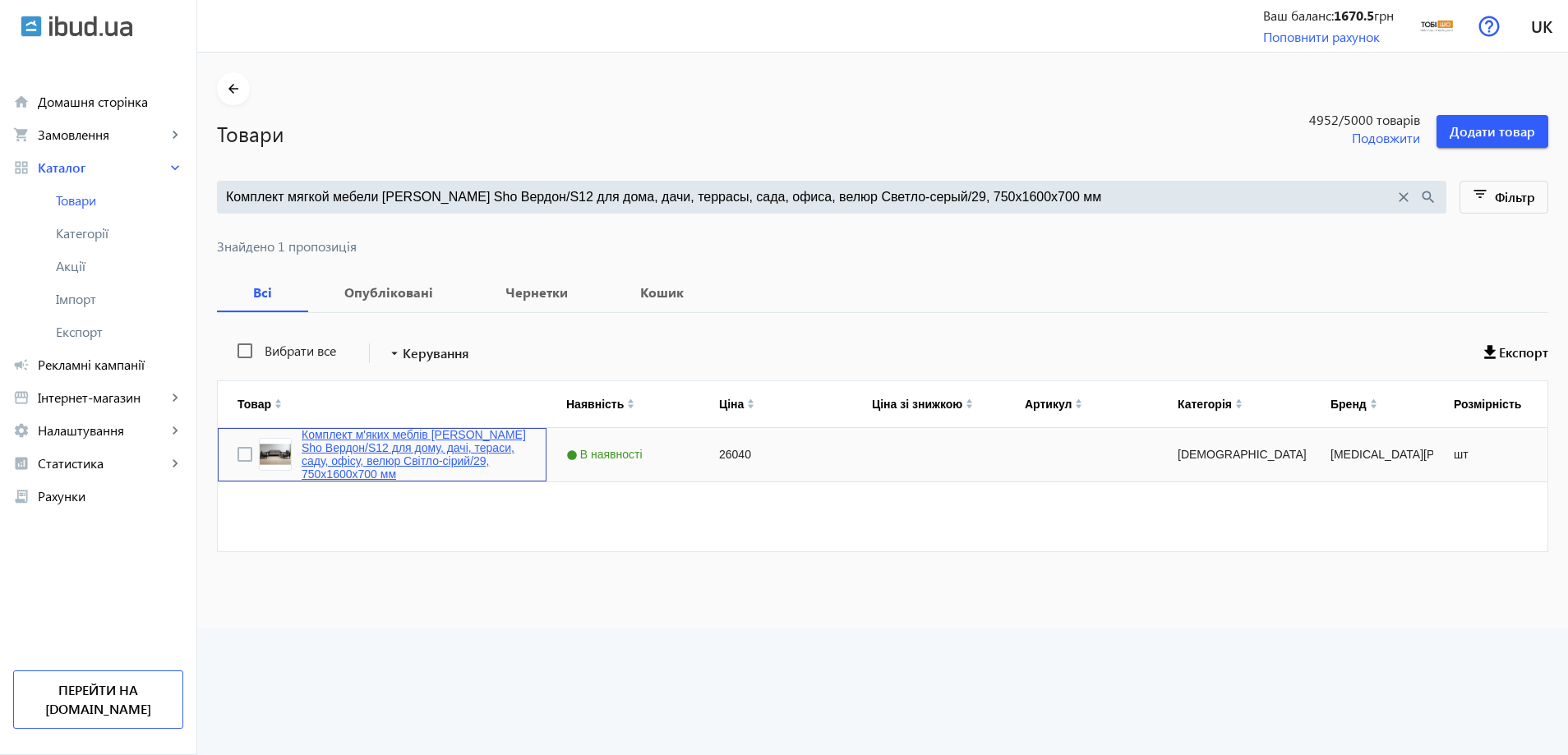
click at [361, 467] on link "Комплект м'яких меблів Tobi Sho Вердон/S12 для дому, дачі, тераси, саду, офісу,…" at bounding box center [413, 454] width 225 height 52
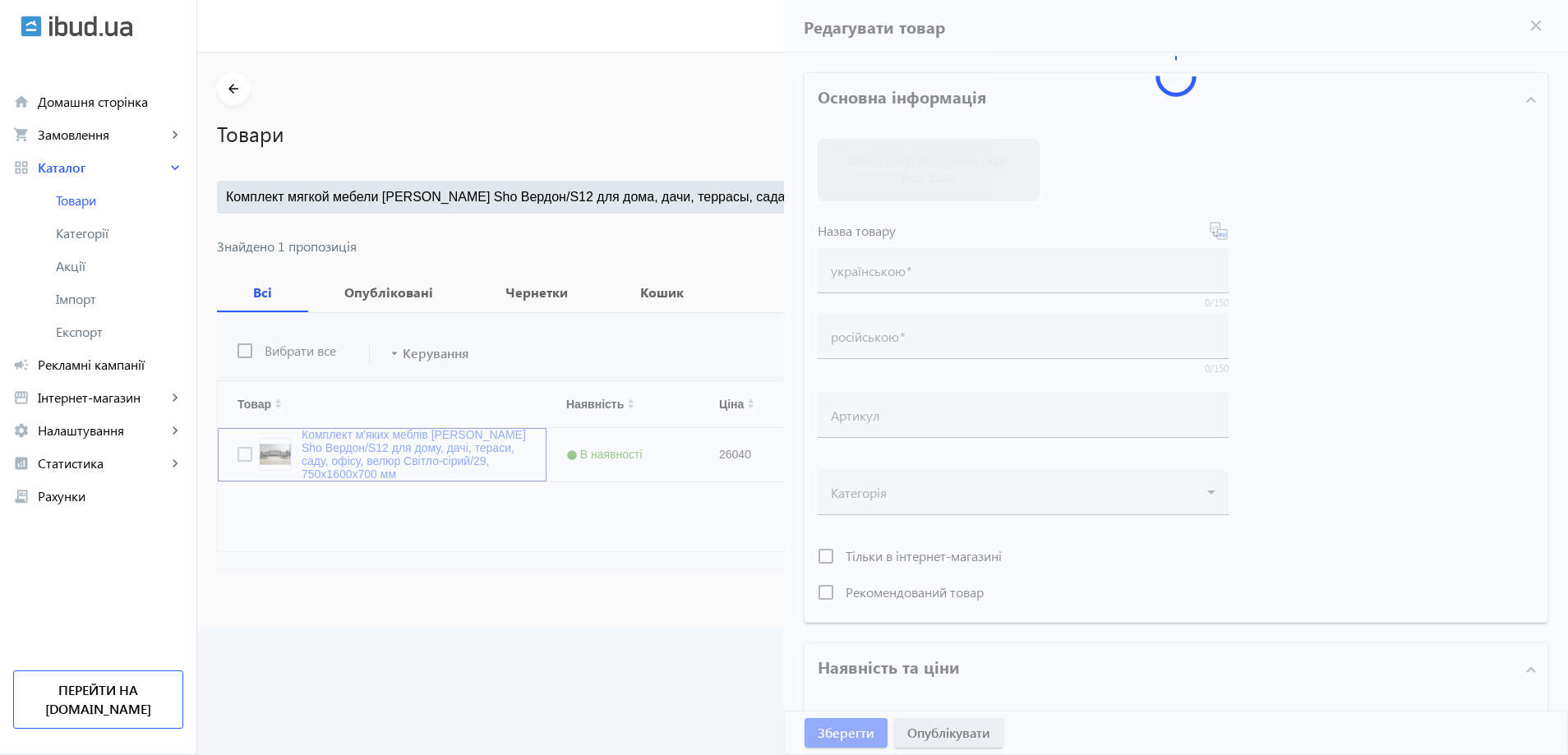
type input "Комплект м'яких меблів Tobi Sho Вердон/S12 для дому, дачі, тераси, саду, офісу,…"
type input "Комплект мягкой мебели Tobi Sho Вердон/S12 для дома, дачи, террасы, сада, офиса…"
type input "26040"
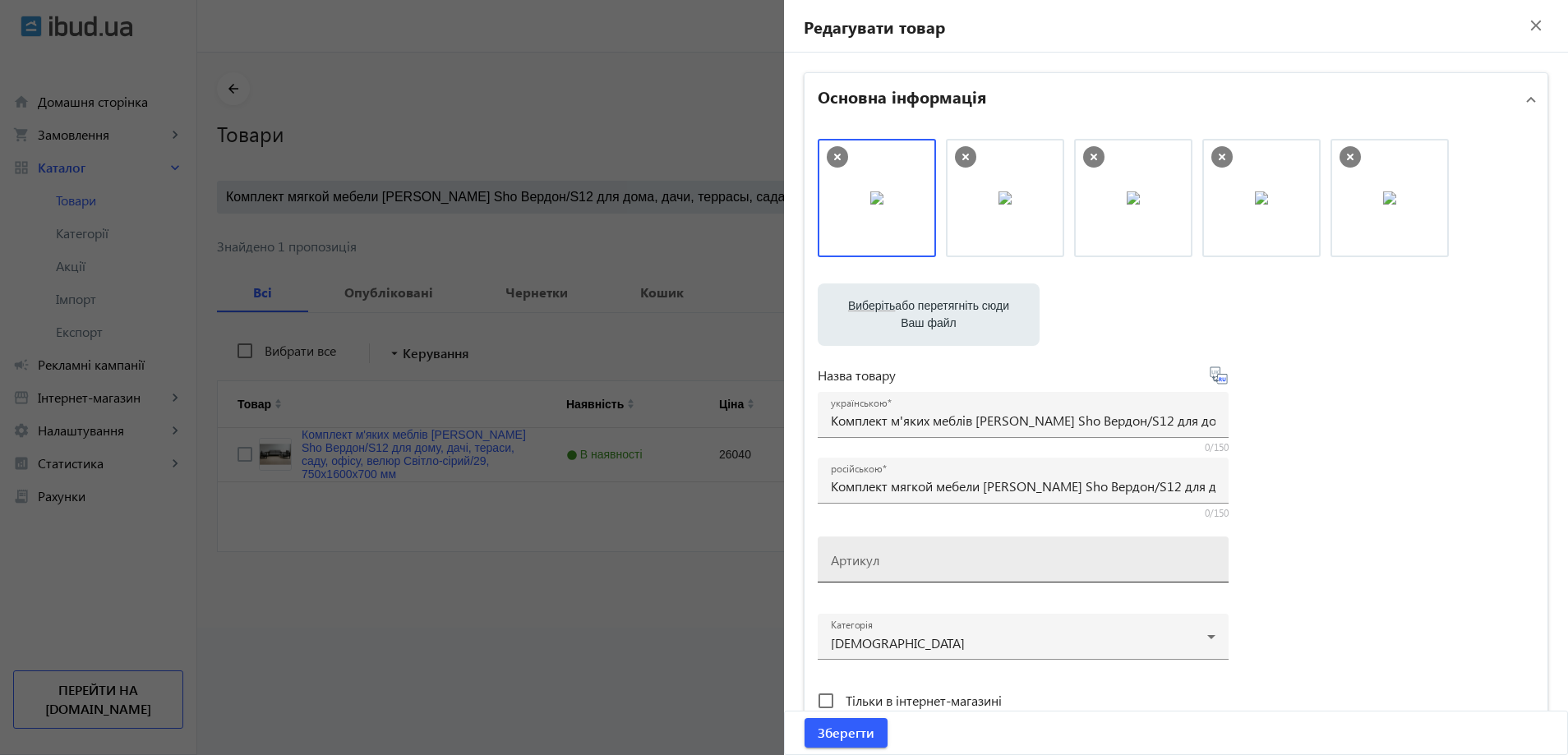
click at [849, 560] on mat-label "Артикул" at bounding box center [855, 559] width 49 height 17
click at [849, 560] on input "Артикул" at bounding box center [1023, 565] width 385 height 17
paste input "Verdon/S12/160/29v"
type input "Verdon/S12/160/29v"
click at [856, 724] on span "Зберегти" at bounding box center [846, 733] width 57 height 18
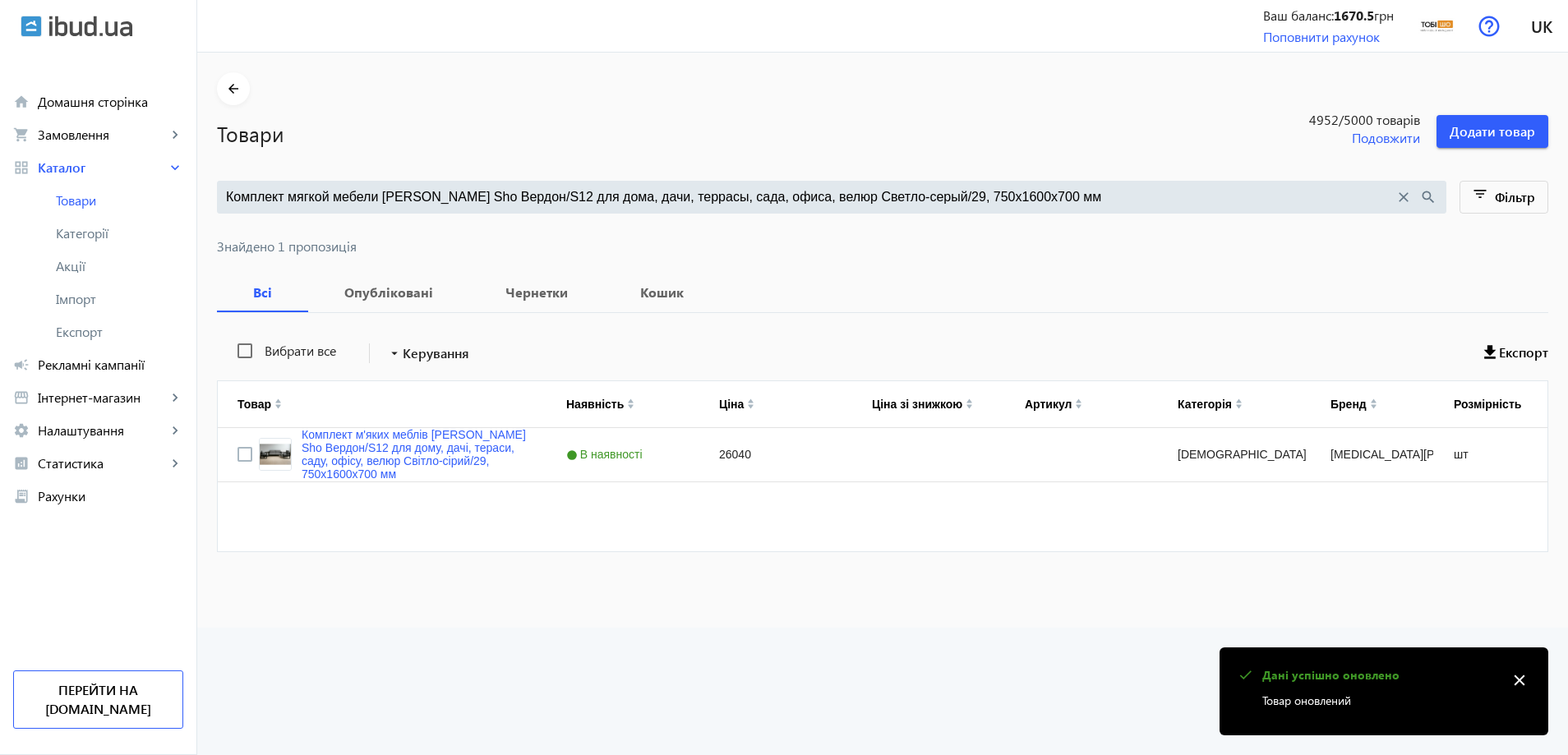
click at [449, 181] on div "Комплект мягкой мебели Tobi Sho Вердон/S12 для дома, дачи, террасы, сада, офиса…" at bounding box center [831, 197] width 1230 height 33
click at [444, 188] on input "Комплект мягкой мебели Tobi Sho Вердон/S12 для дома, дачи, террасы, сада, офиса…" at bounding box center [810, 197] width 1168 height 18
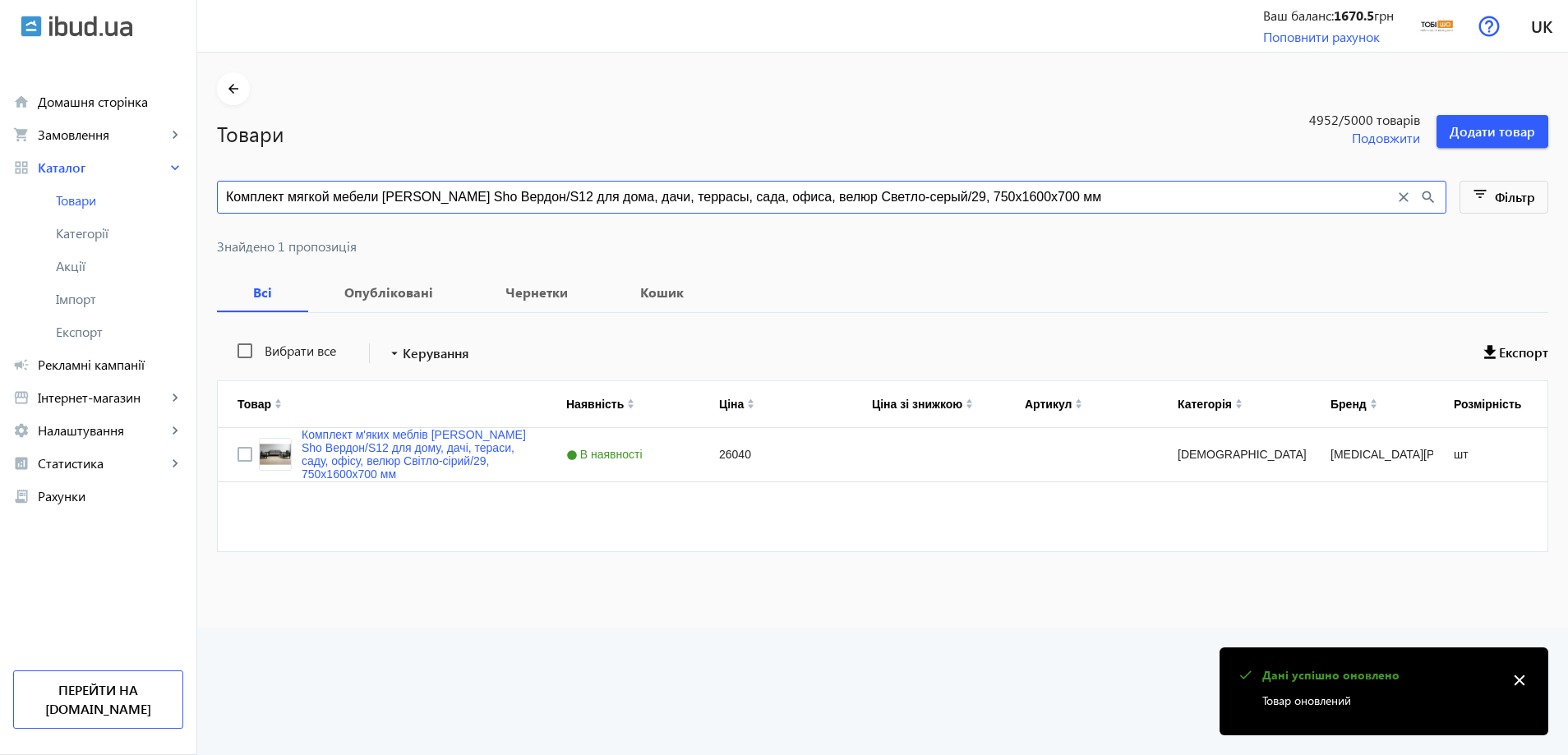
paste input "21"
type input "Комплект мягкой мебели Tobi Sho Вердон/S12 для дома, дачи, террасы, сада, офиса…"
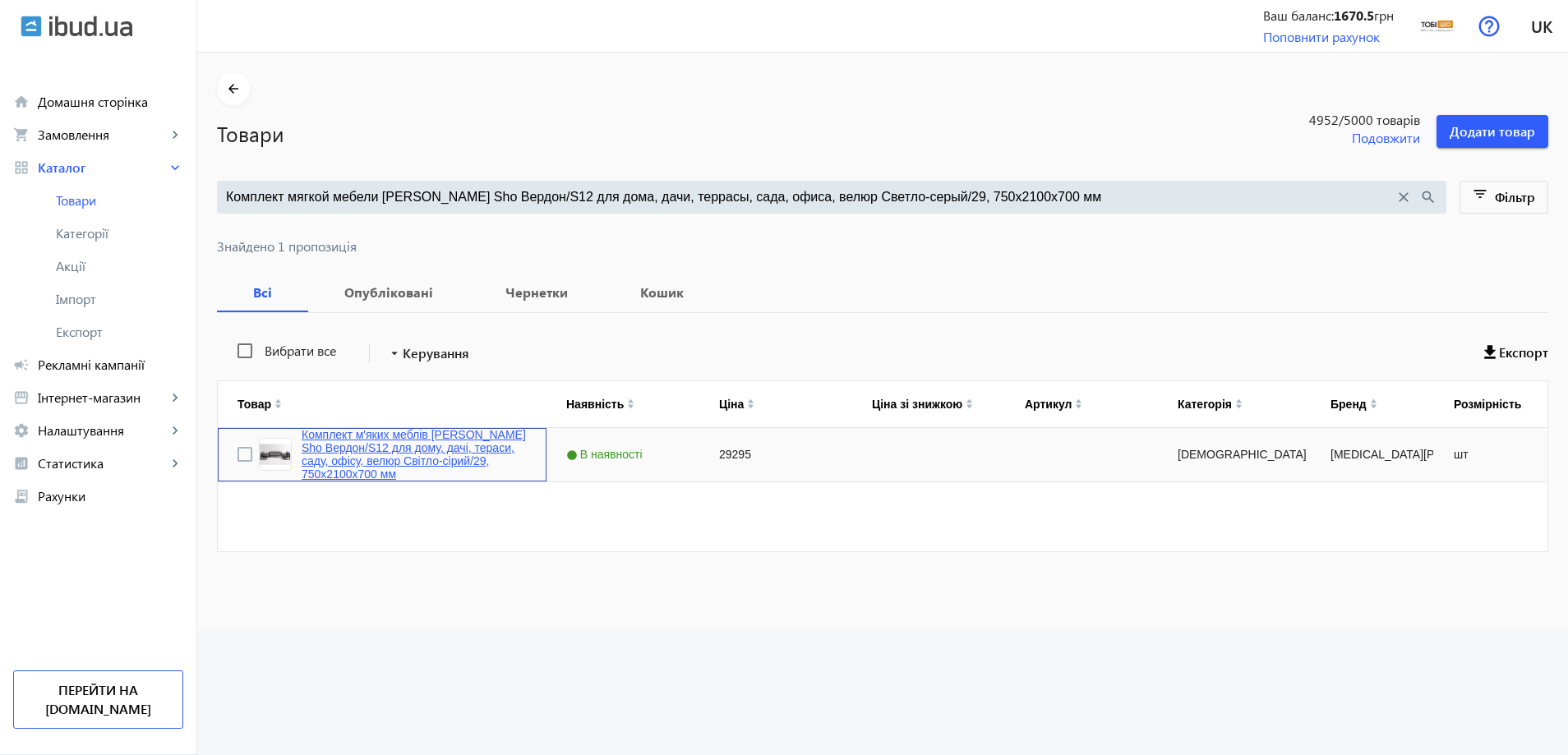
click at [316, 462] on link "Комплект м'яких меблів Tobi Sho Вердон/S12 для дому, дачі, тераси, саду, офісу,…" at bounding box center [413, 454] width 225 height 52
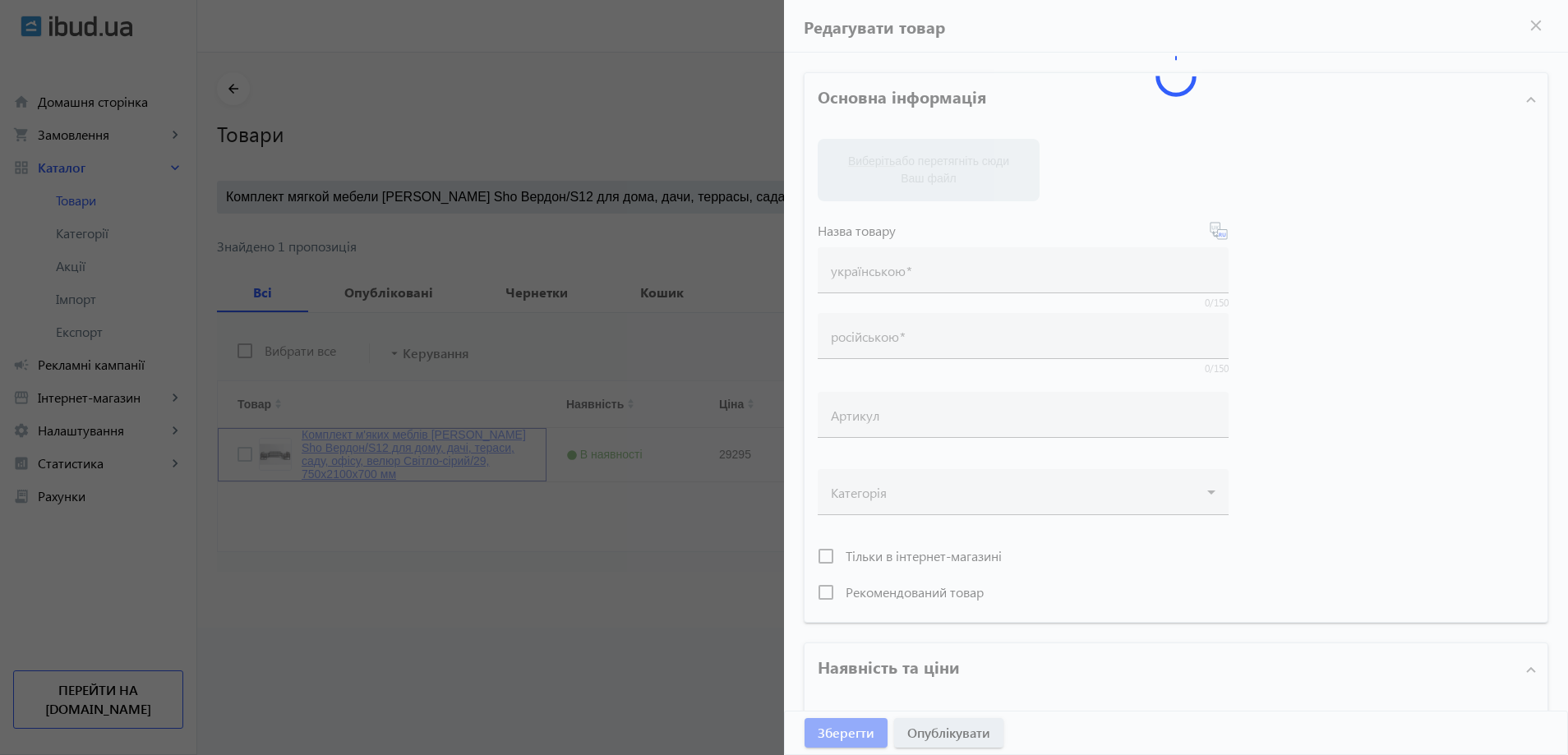
type input "Комплект м'яких меблів Tobi Sho Вердон/S12 для дому, дачі, тераси, саду, офісу,…"
type input "Комплект мягкой мебели Tobi Sho Вердон/S12 для дома, дачи, террасы, сада, офиса…"
type input "29295"
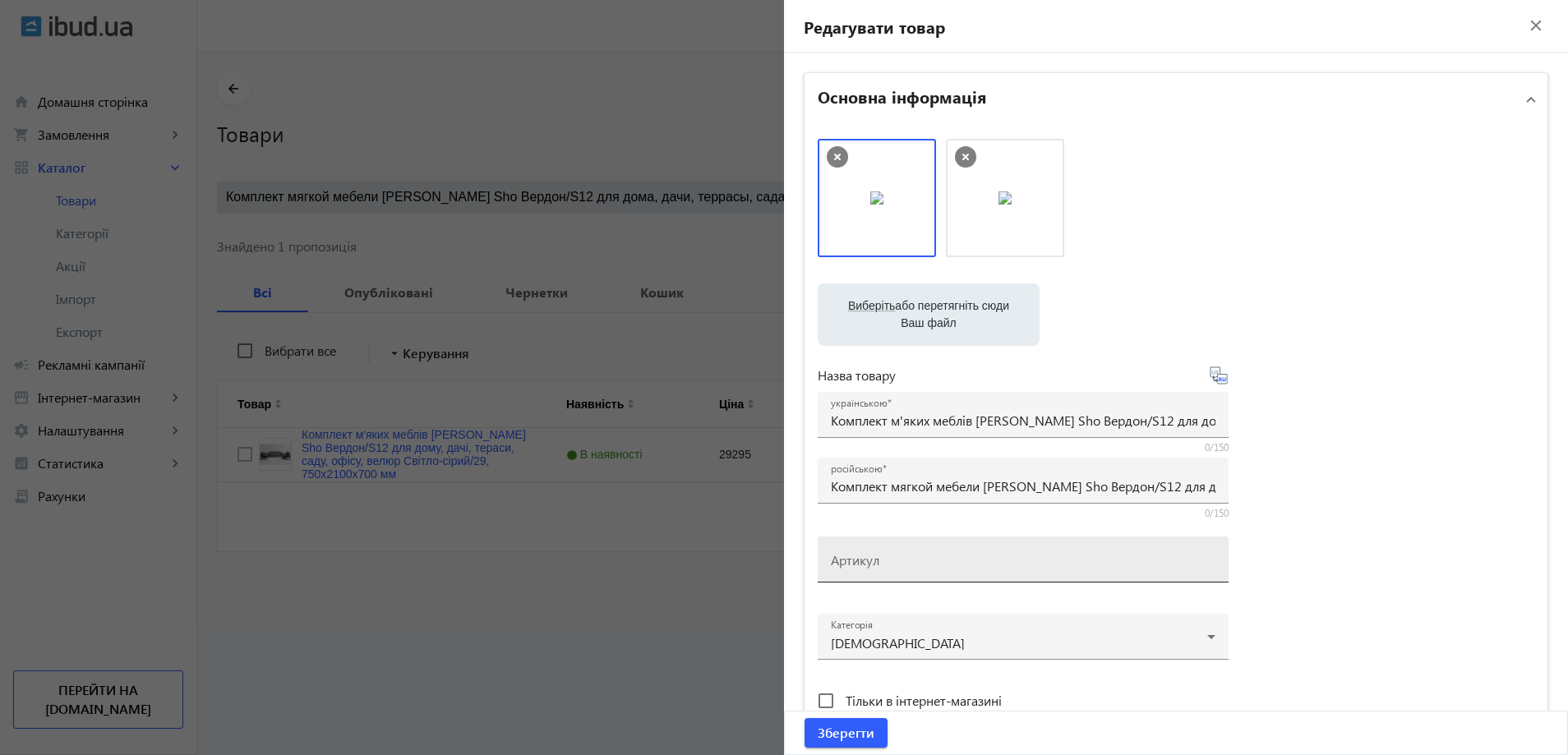
click at [872, 559] on mat-label "Артикул" at bounding box center [855, 559] width 49 height 17
click at [872, 559] on input "Артикул" at bounding box center [1023, 565] width 385 height 17
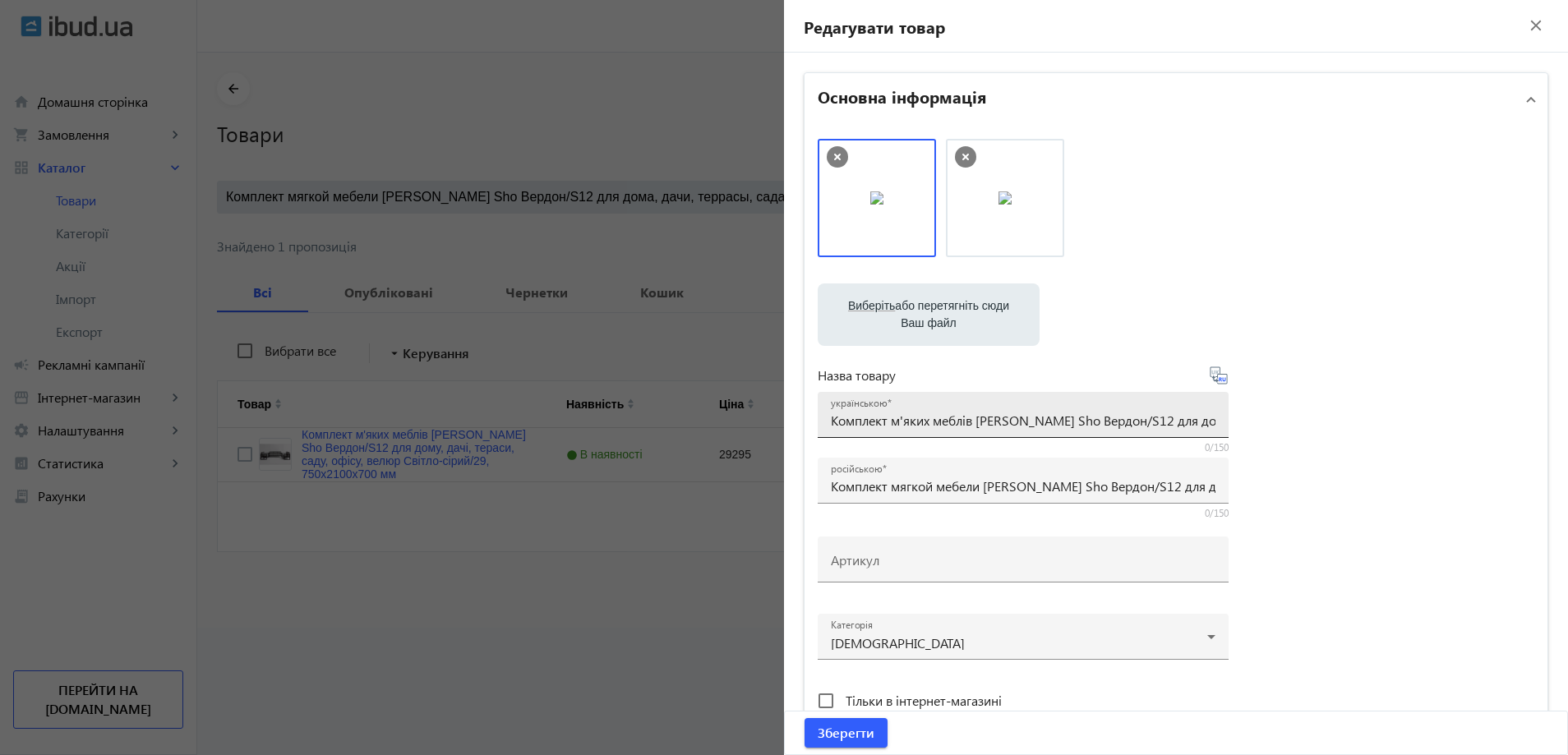
paste input "Verdon/S12/210/29v"
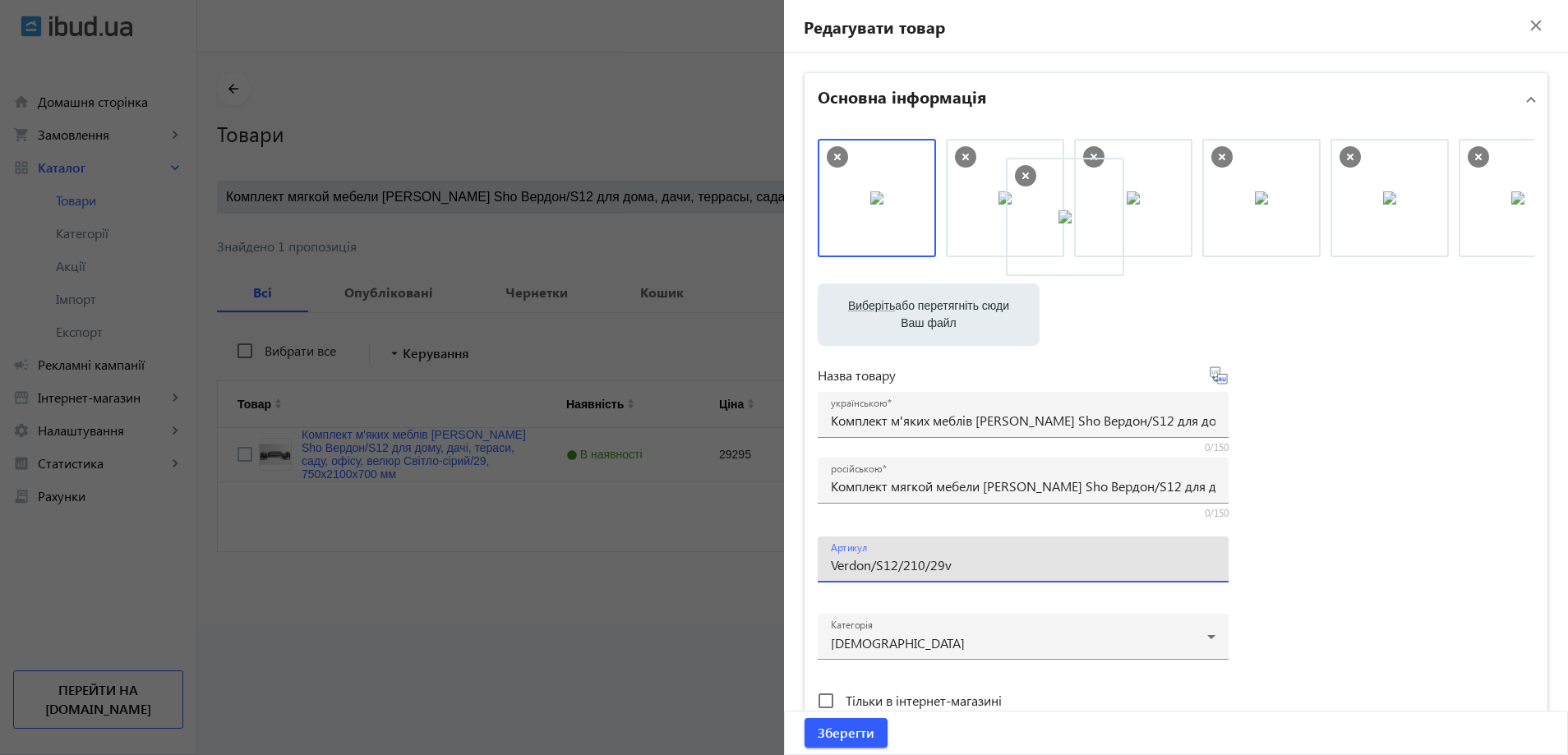
drag, startPoint x: 972, startPoint y: 212, endPoint x: 1086, endPoint y: 216, distance: 114.1
type input "Verdon/S12/210/29v"
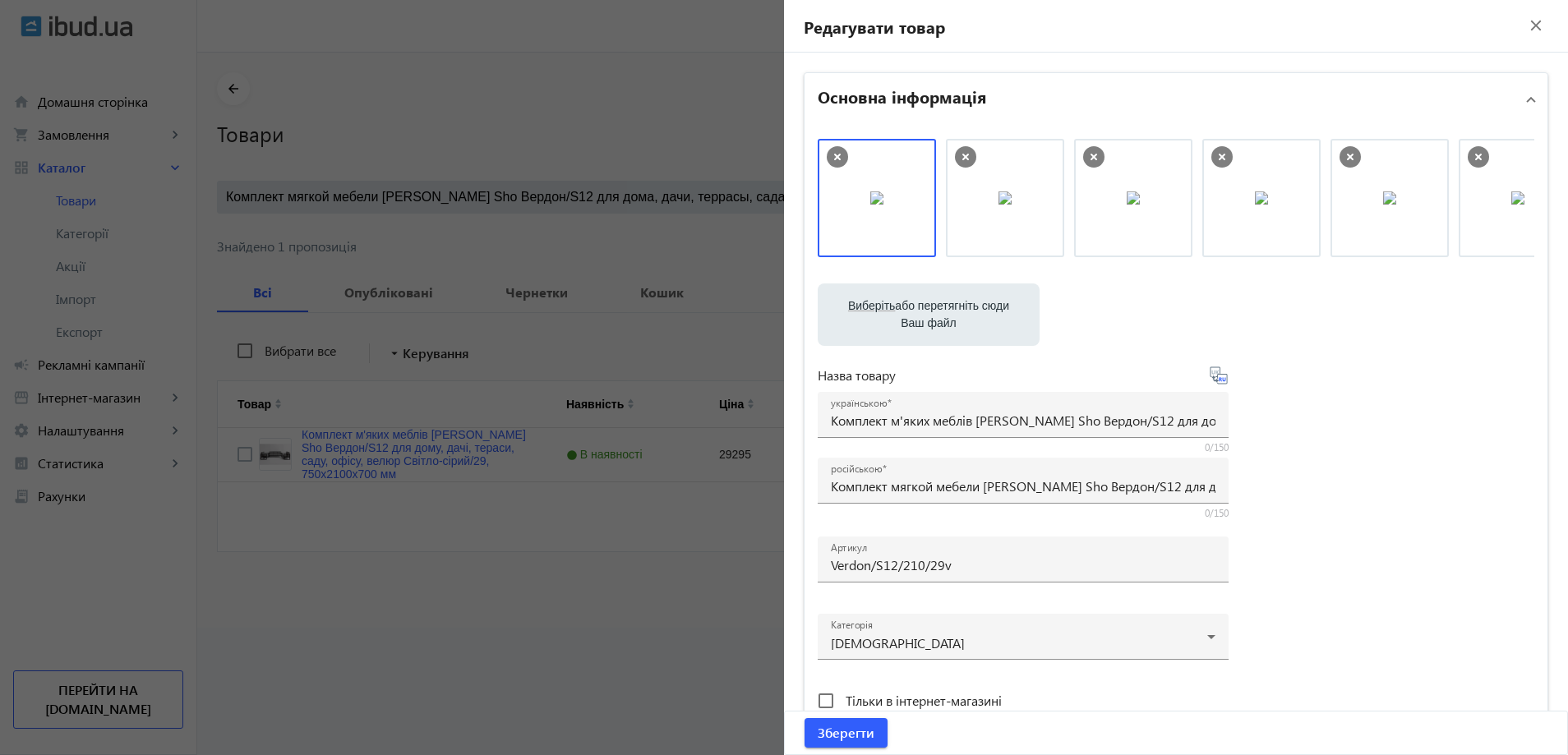
click at [829, 753] on div "Зберегти" at bounding box center [1176, 733] width 783 height 43
click at [836, 738] on span "Зберегти" at bounding box center [846, 733] width 57 height 18
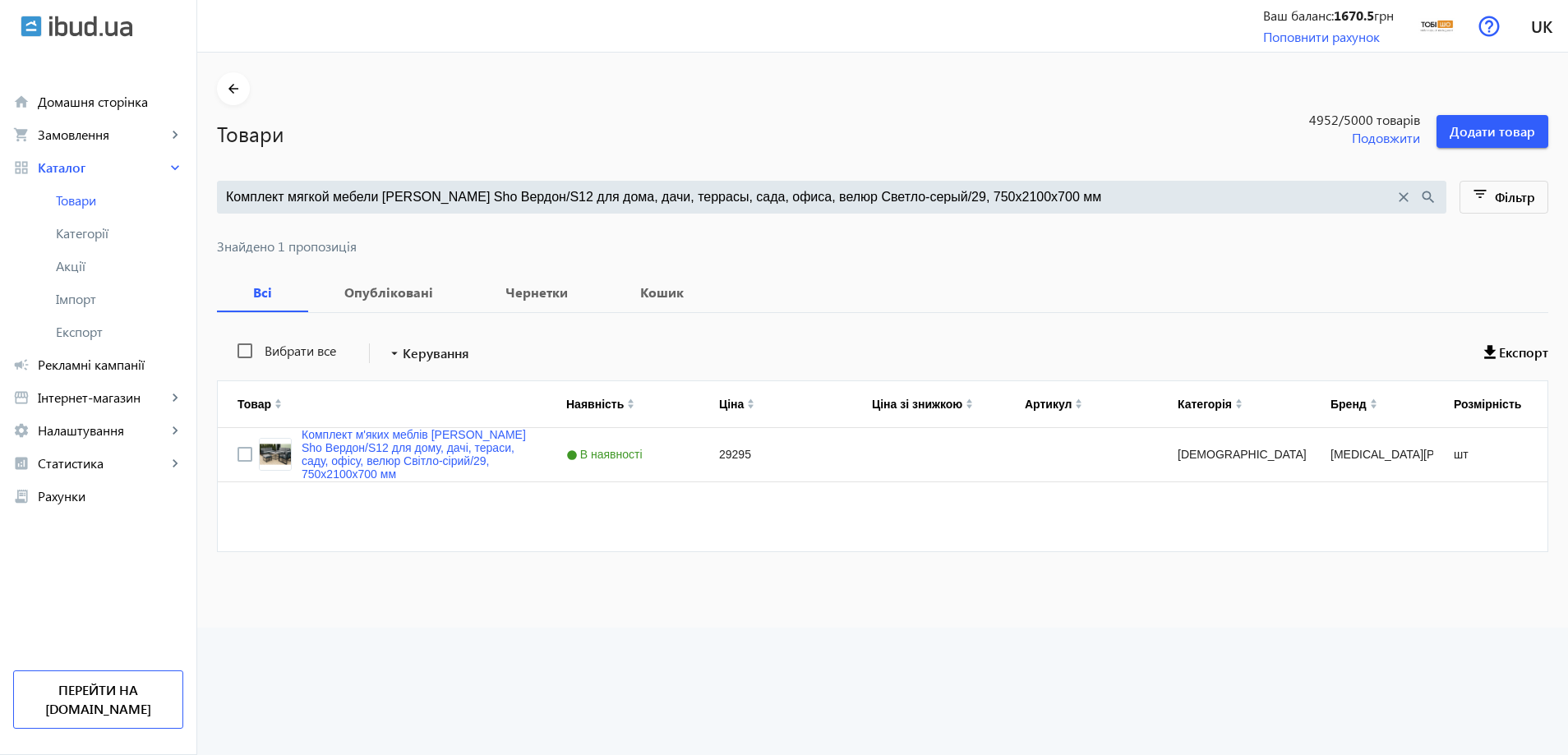
click at [468, 188] on input "Комплект мягкой мебели Tobi Sho Вердон/S12 для дома, дачи, террасы, сада, офиса…" at bounding box center [810, 197] width 1168 height 18
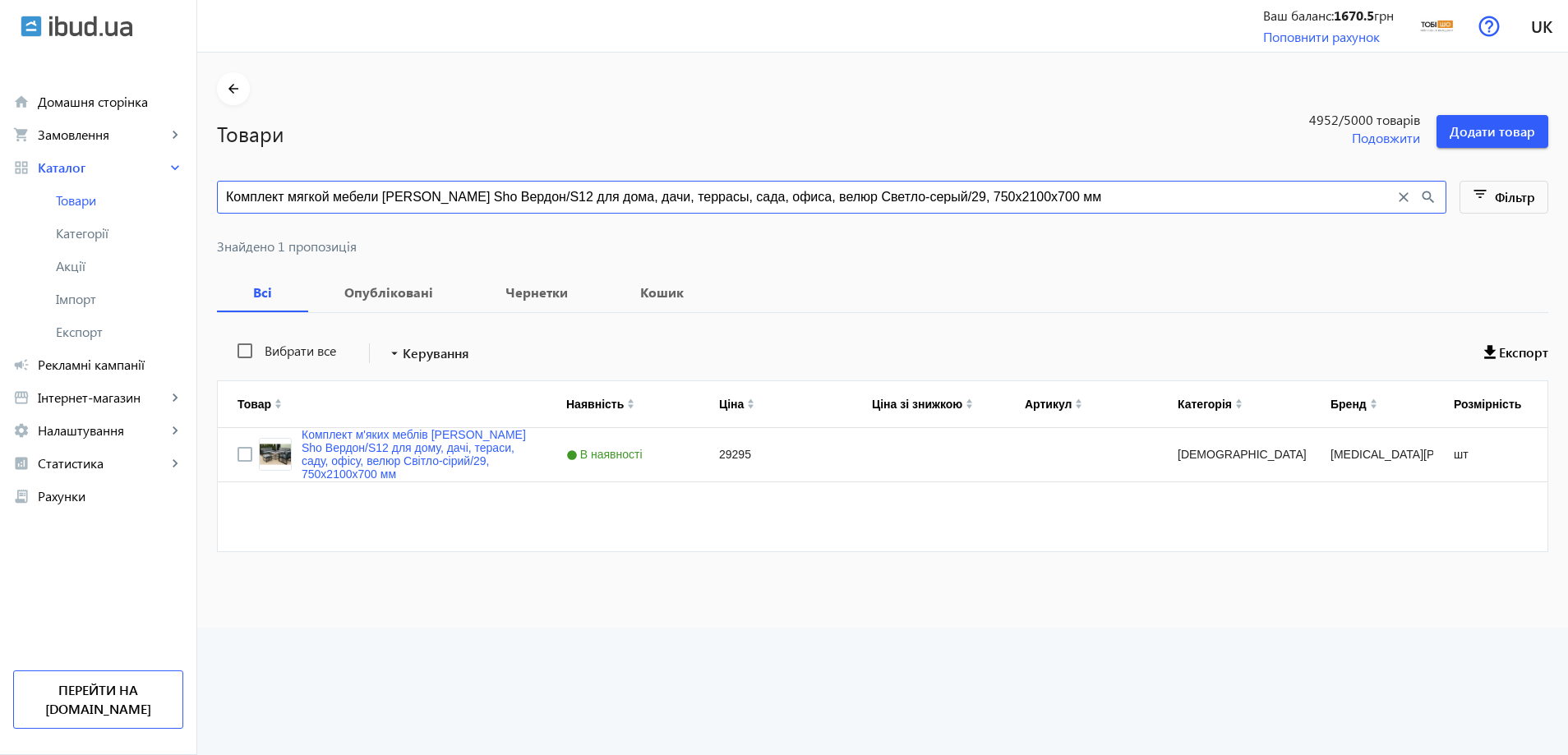
paste input "емно-серый/32"
type input "Комплект мягкой мебели Tobi Sho Вердон/S12 для дома, дачи, террасы, сада, офиса…"
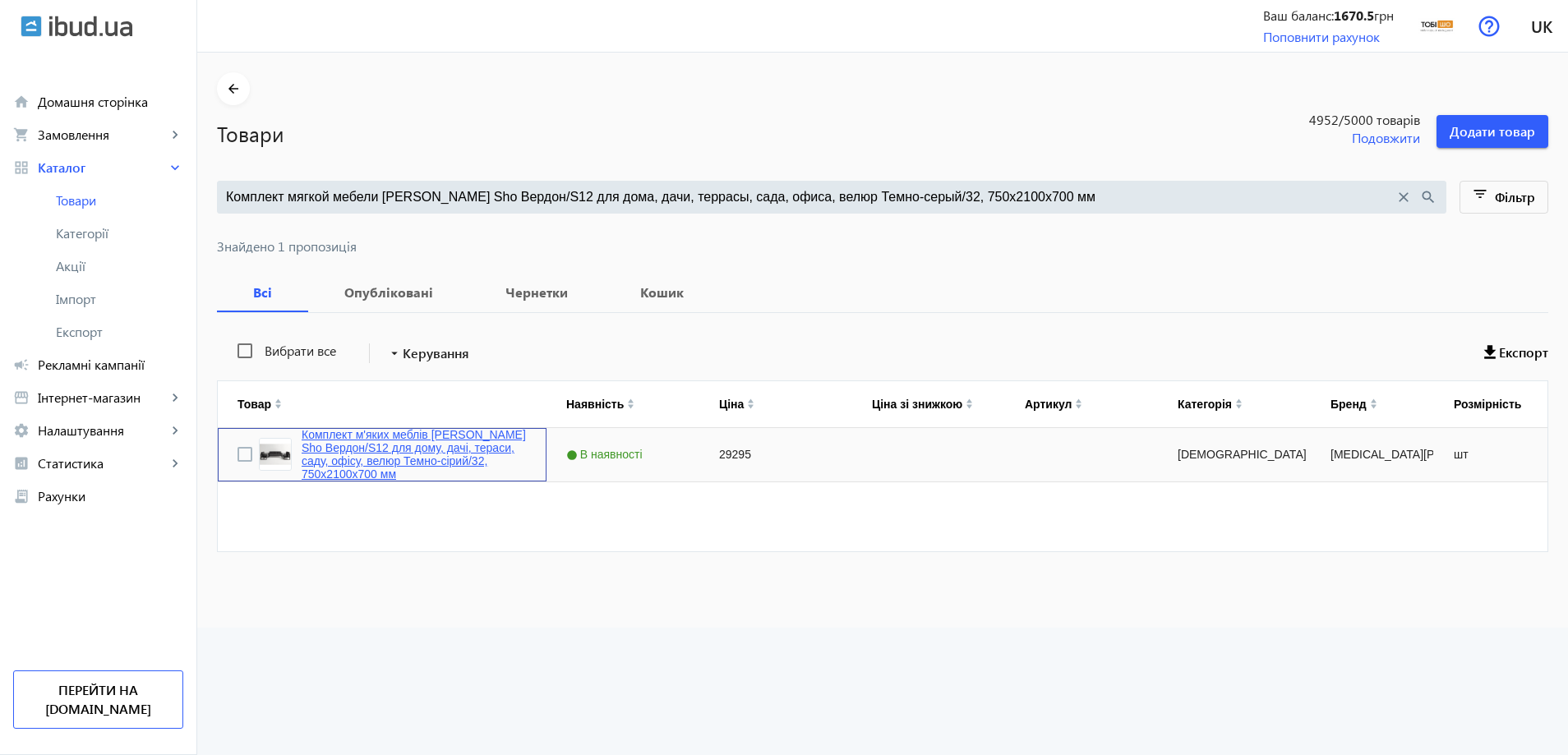
click at [339, 441] on link "Комплект м'яких меблів Tobi Sho Вердон/S12 для дому, дачі, тераси, саду, офісу,…" at bounding box center [413, 454] width 225 height 52
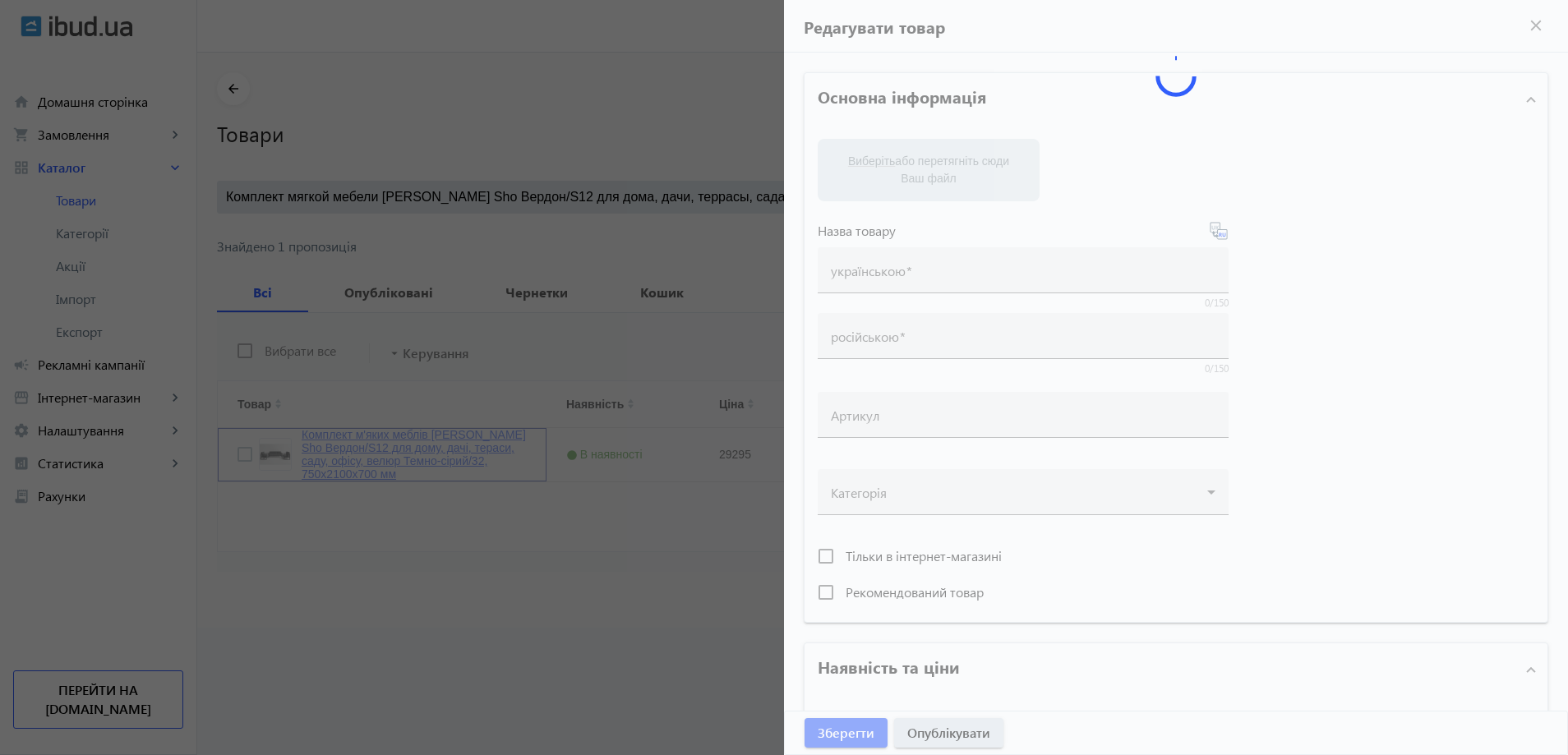
type input "Комплект м'яких меблів Tobi Sho Вердон/S12 для дому, дачі, тераси, саду, офісу,…"
type input "Комплект мягкой мебели Tobi Sho Вердон/S12 для дома, дачи, террасы, сада, офиса…"
type input "29295"
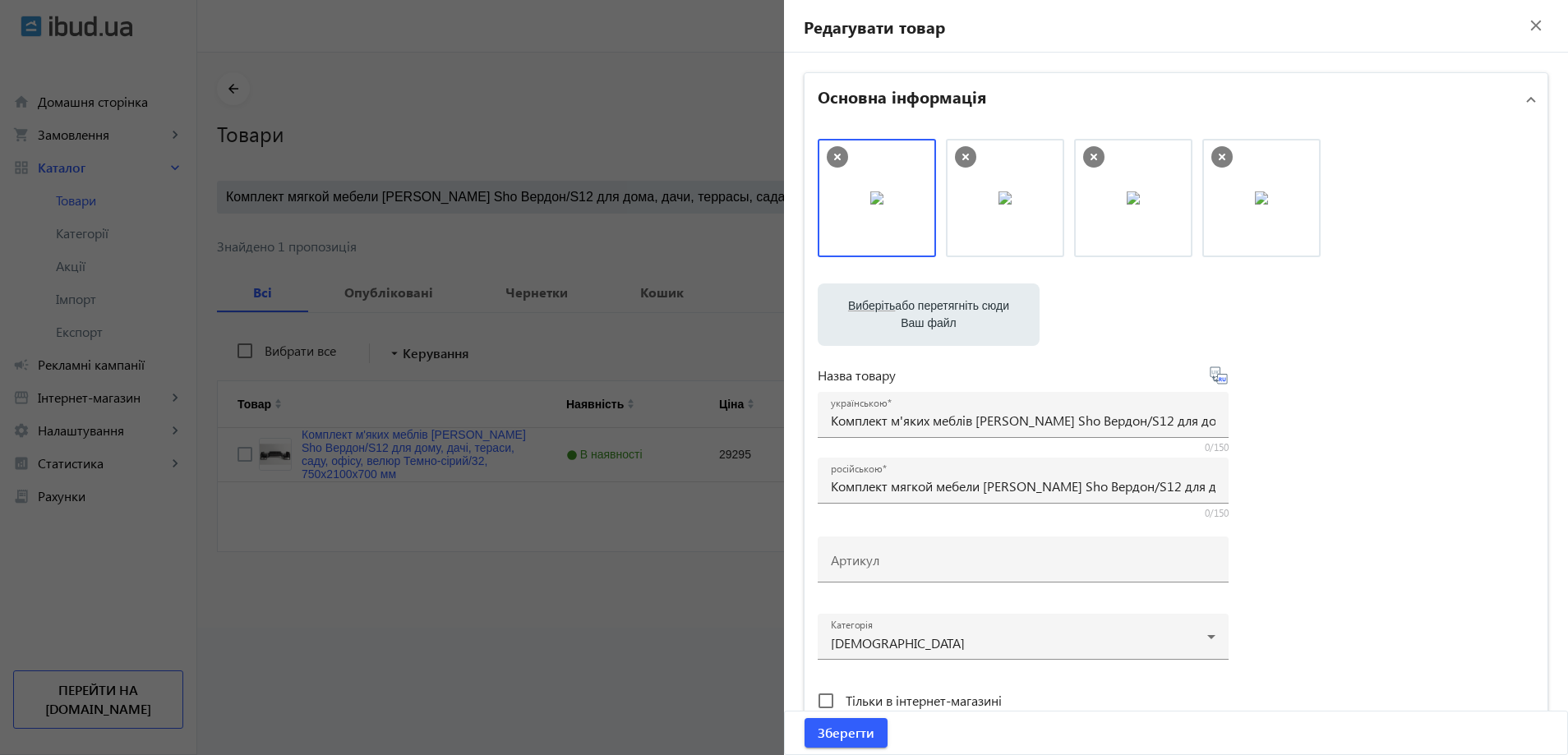
drag, startPoint x: 885, startPoint y: 558, endPoint x: 858, endPoint y: 505, distance: 59.5
click at [885, 558] on input "Артикул" at bounding box center [1023, 565] width 385 height 17
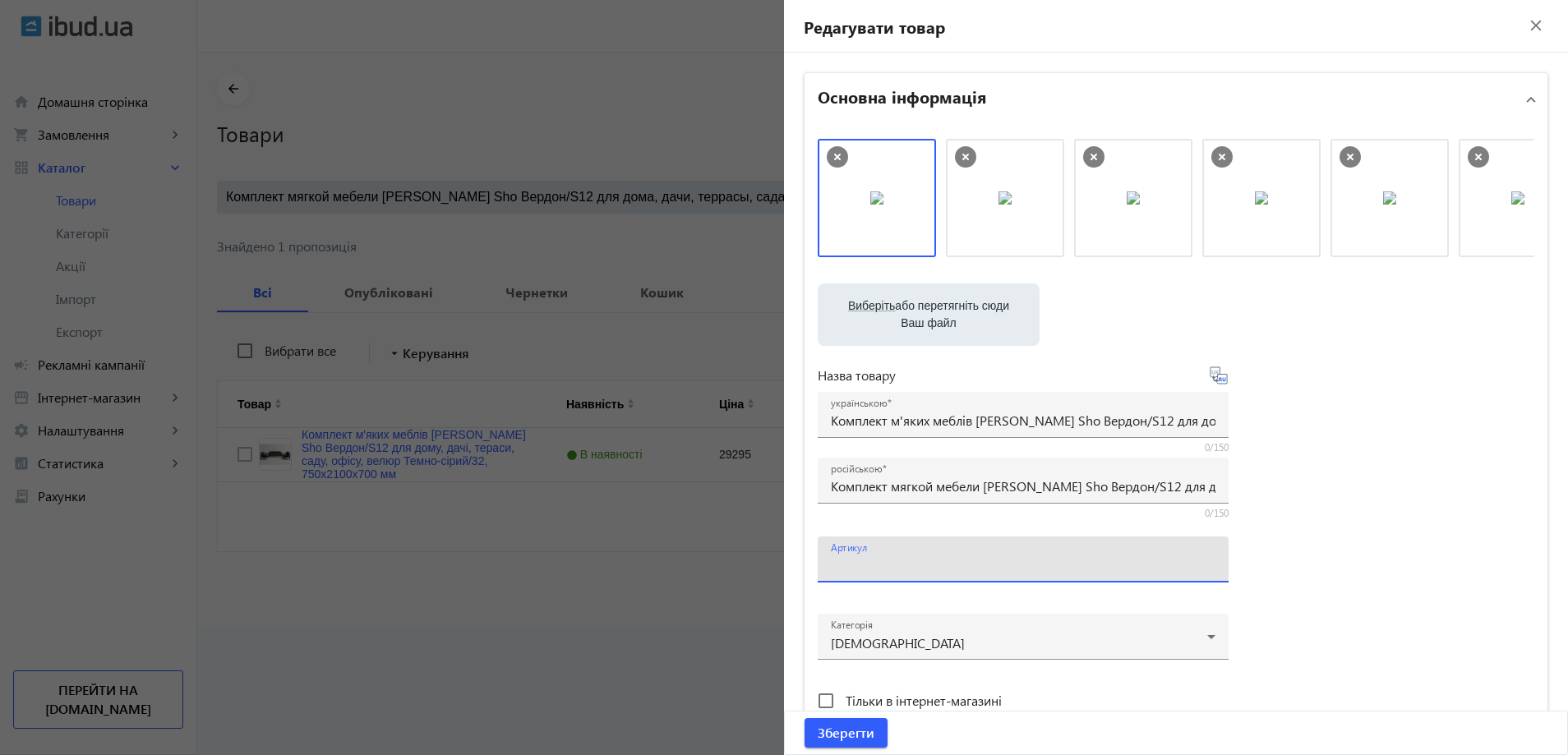
paste input "Verdon/S12/210/32v"
drag, startPoint x: 881, startPoint y: 227, endPoint x: 1164, endPoint y: 229, distance: 283.0
drag, startPoint x: 845, startPoint y: 564, endPoint x: 808, endPoint y: 562, distance: 37.1
click at [831, 572] on input "Verdon/S12/210/32v" at bounding box center [1023, 565] width 385 height 17
type input "Verdon/S12/210/32v"
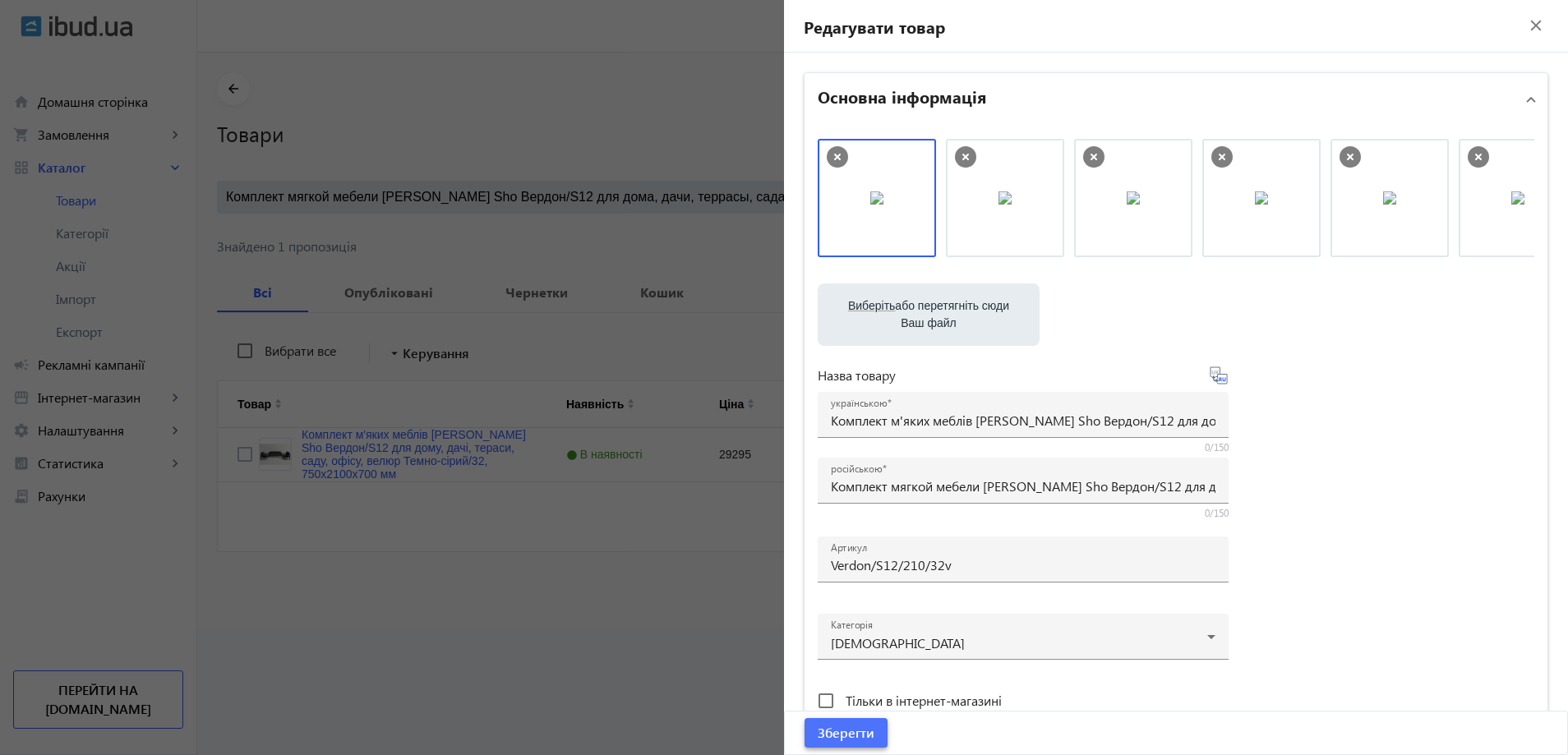
click at [852, 746] on span "submit" at bounding box center [846, 733] width 83 height 39
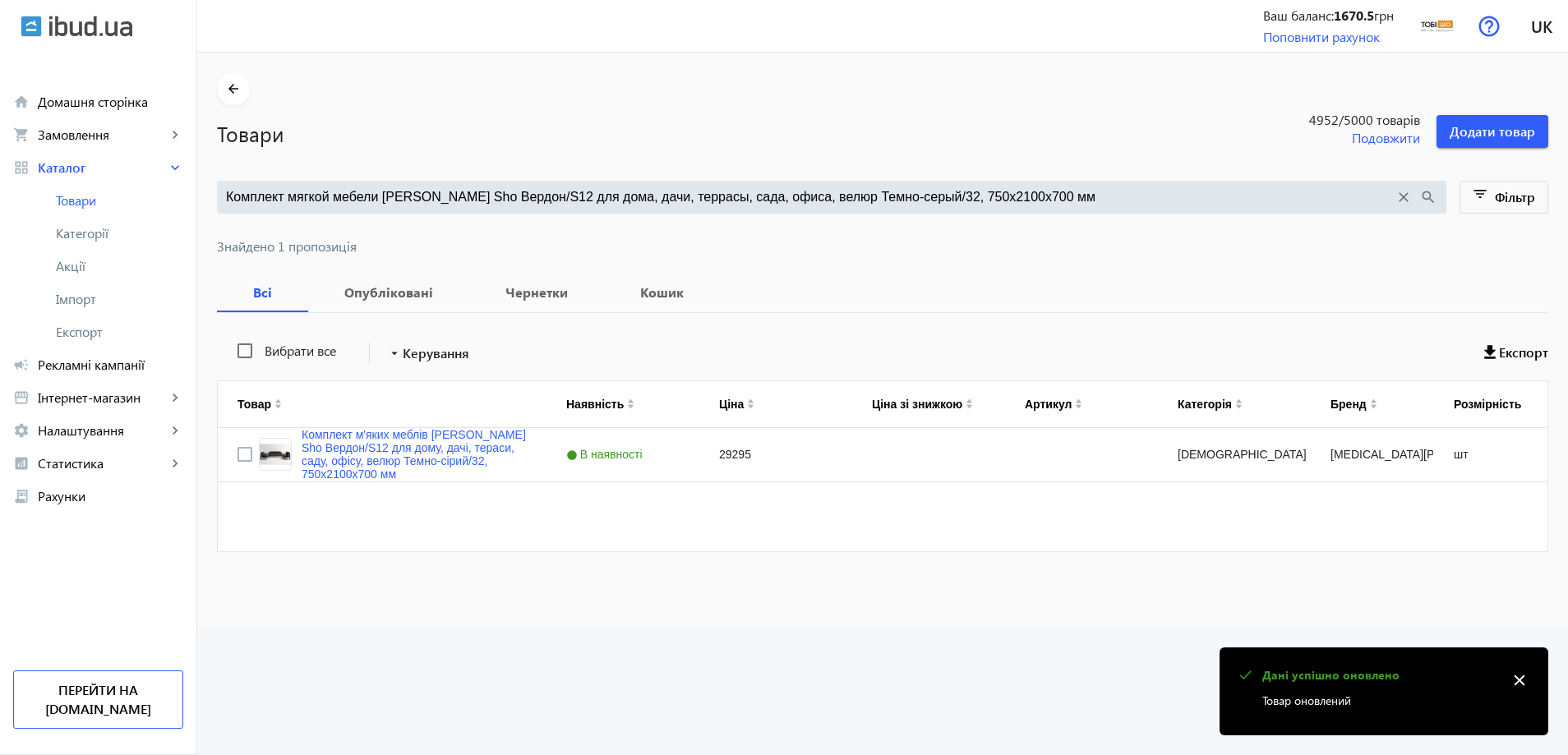
click at [345, 196] on input "Комплект мягкой мебели Tobi Sho Вердон/S12 для дома, дачи, террасы, сада, офиса…" at bounding box center [810, 197] width 1168 height 18
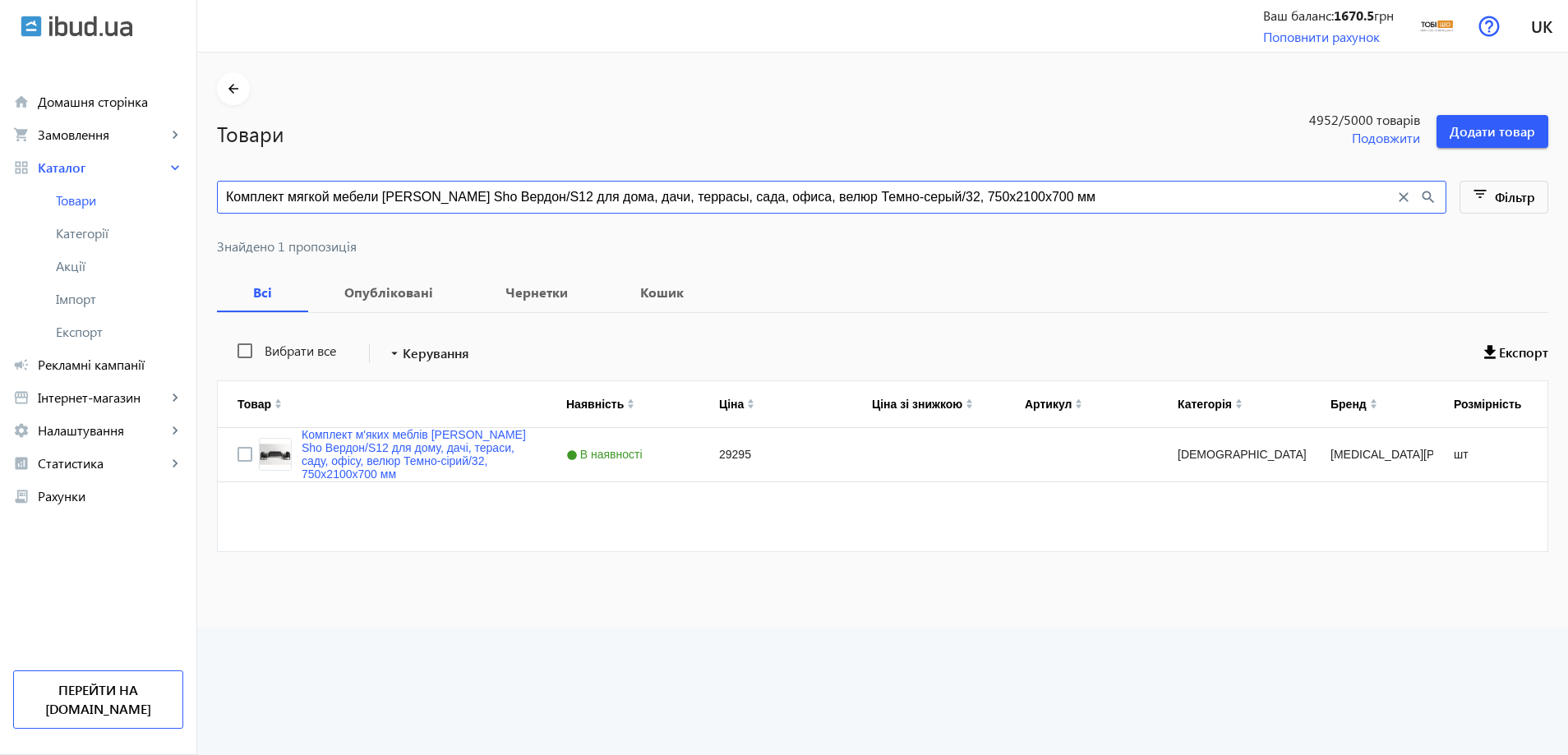
paste input "удой/22, 750х16"
type input "Комплект мягкой мебели Tobi Sho Вердон/S12 для дома, дачи, террасы, сада, офиса…"
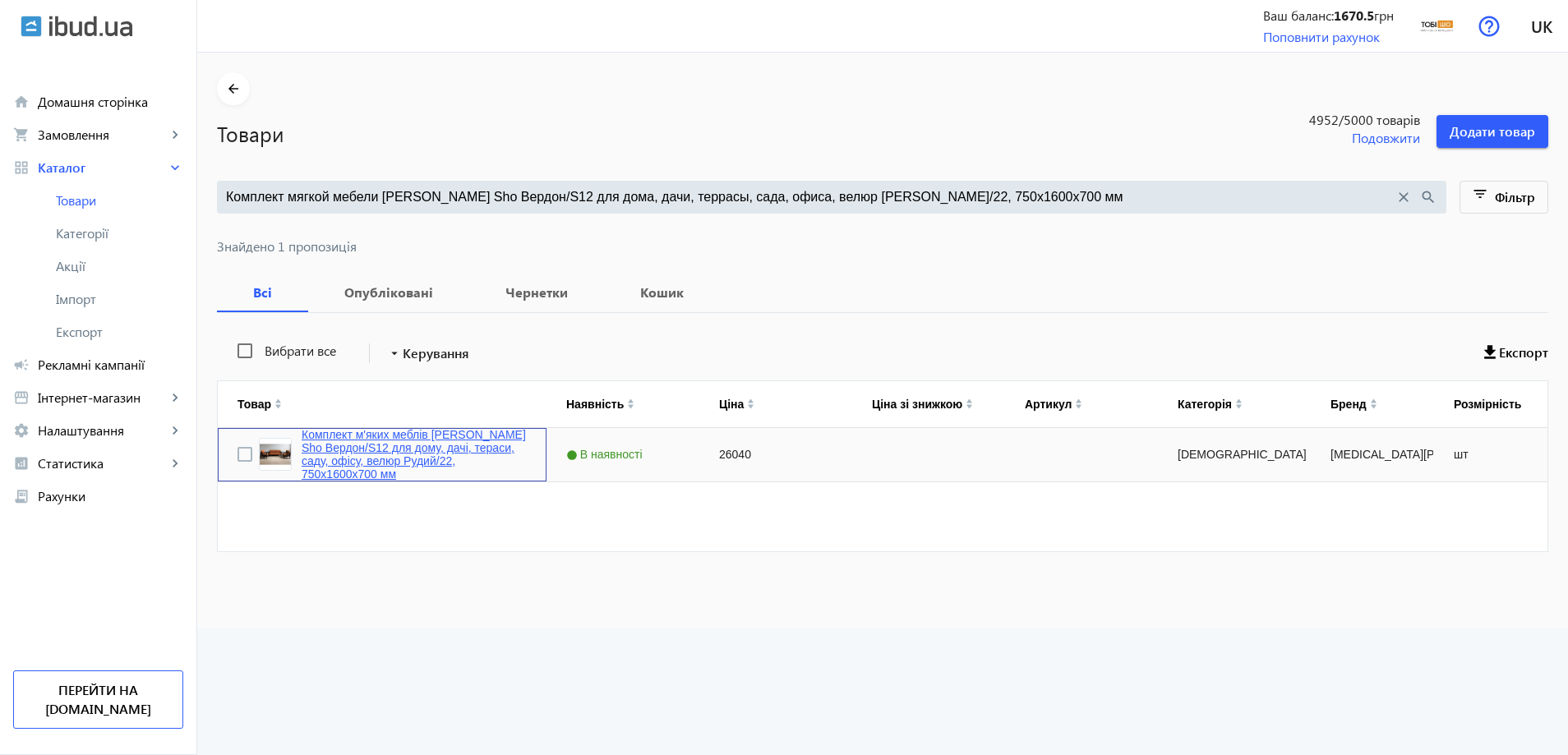
click at [358, 454] on link "Комплект м'яких меблів Tobi Sho Вердон/S12 для дому, дачі, тераси, саду, офісу,…" at bounding box center [413, 454] width 225 height 52
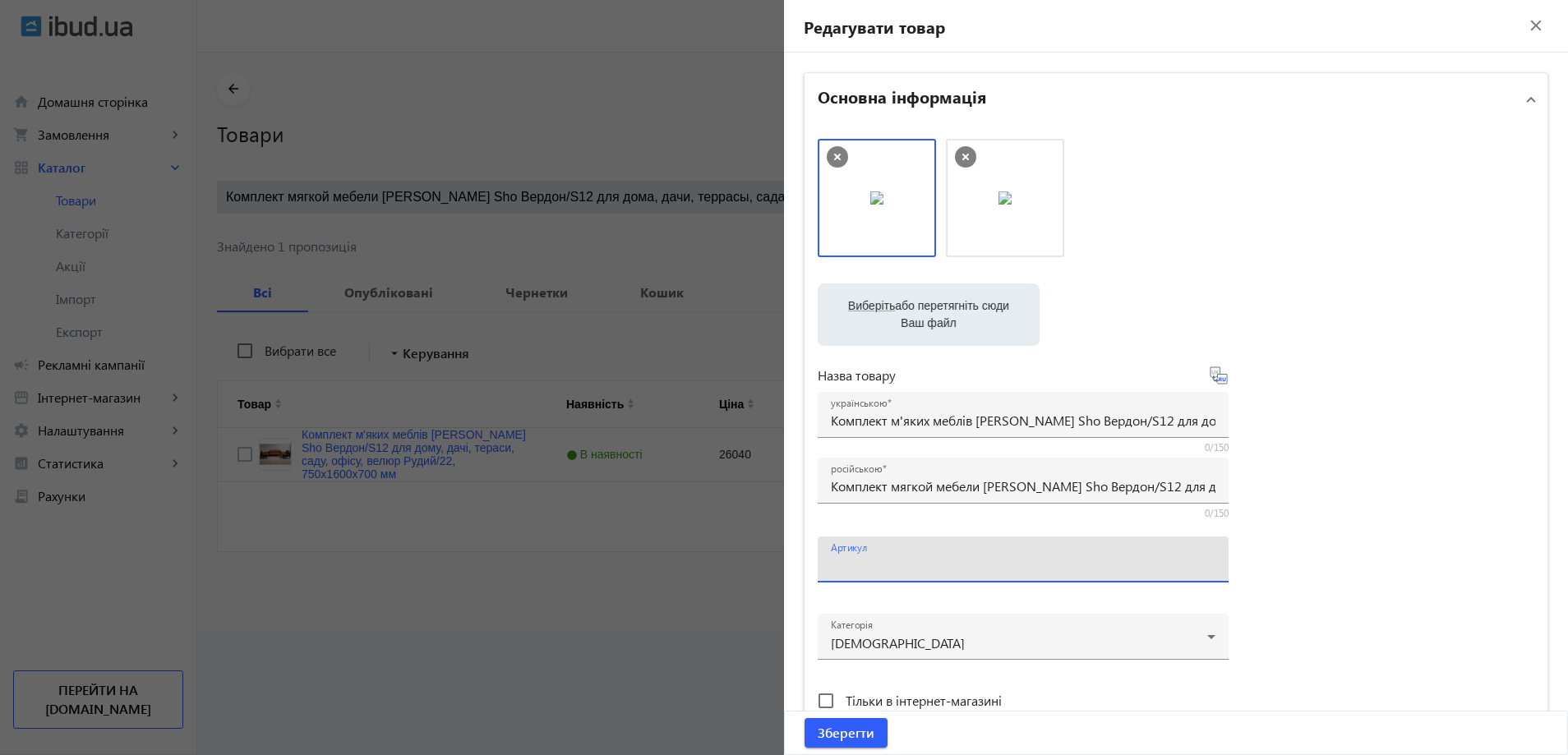
click at [880, 563] on input "Артикул" at bounding box center [1023, 565] width 385 height 17
paste input "Verdon/S12/160/22v"
drag, startPoint x: 852, startPoint y: 570, endPoint x: 825, endPoint y: 577, distance: 27.9
click at [825, 577] on div "Артикул Verdon/S12/160/22v" at bounding box center [1022, 559] width 411 height 46
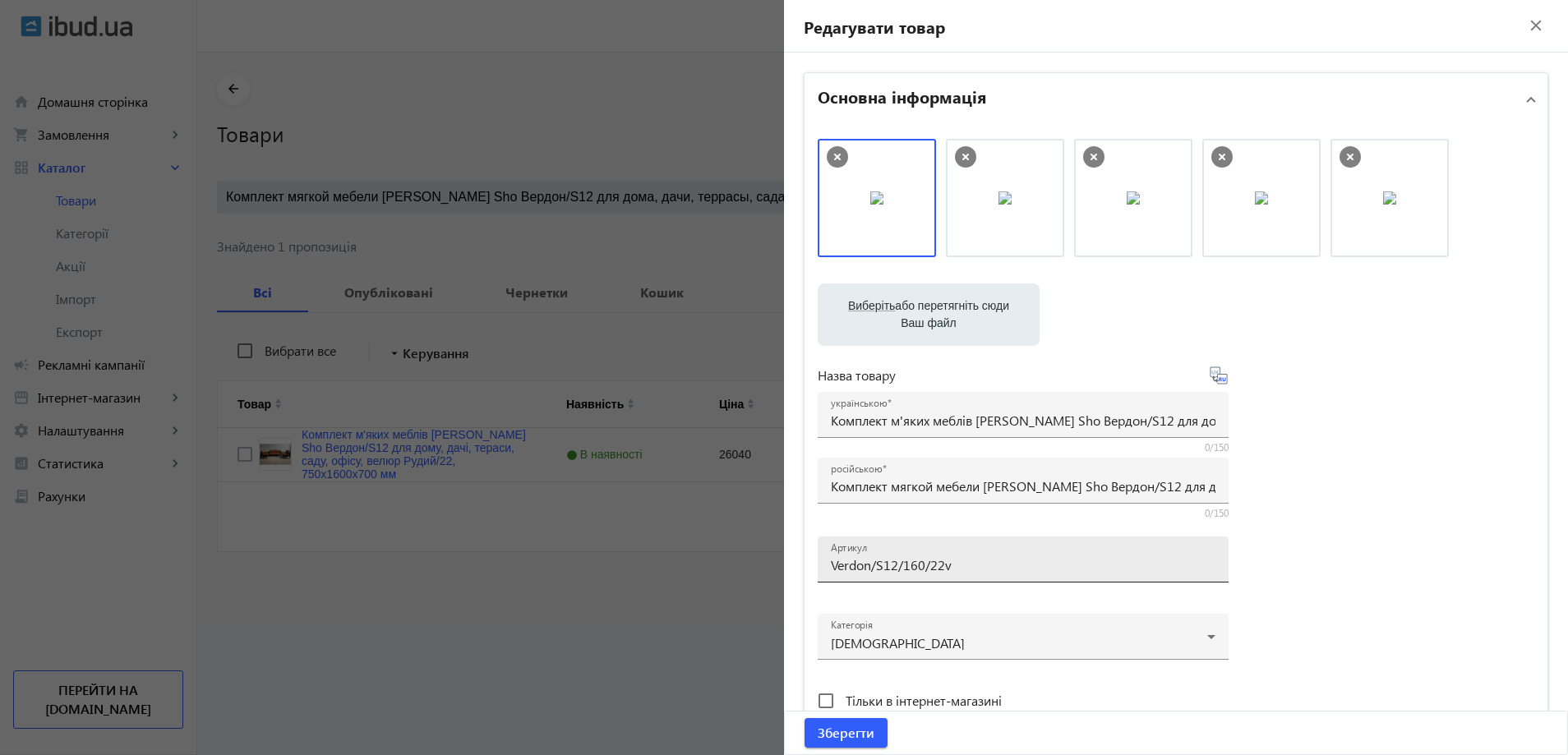
drag, startPoint x: 958, startPoint y: 556, endPoint x: 968, endPoint y: 570, distance: 17.2
click at [1010, 563] on div "Артикул Verdon/S12/160/22v" at bounding box center [1023, 559] width 385 height 46
drag, startPoint x: 949, startPoint y: 569, endPoint x: 1025, endPoint y: 573, distance: 76.1
click at [1025, 573] on input "Verdon/S12/160/22v" at bounding box center [1023, 565] width 385 height 17
drag, startPoint x: 990, startPoint y: 225, endPoint x: 765, endPoint y: 226, distance: 225.0
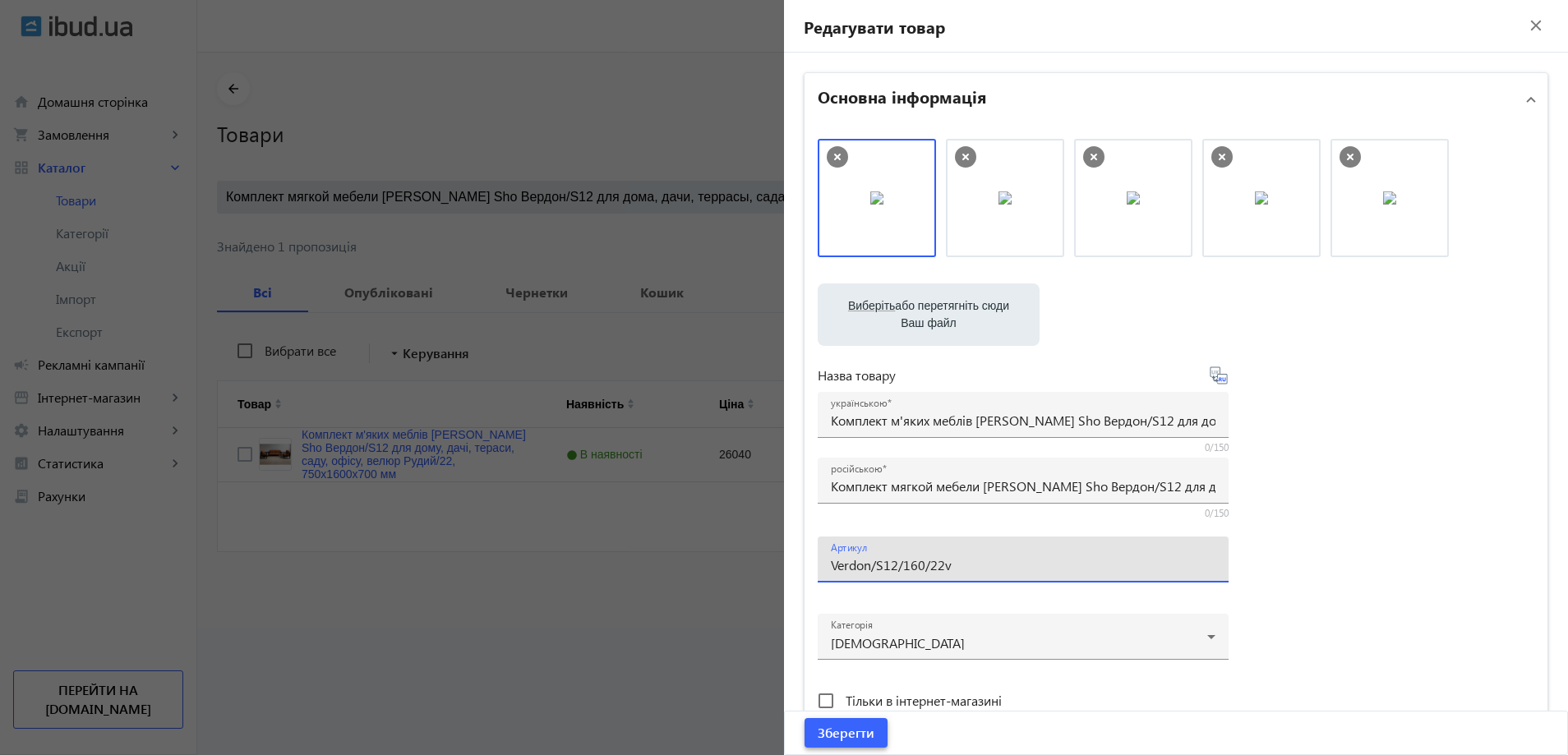
type input "Verdon/S12/160/22v"
click at [858, 731] on span "Зберегти" at bounding box center [846, 733] width 57 height 18
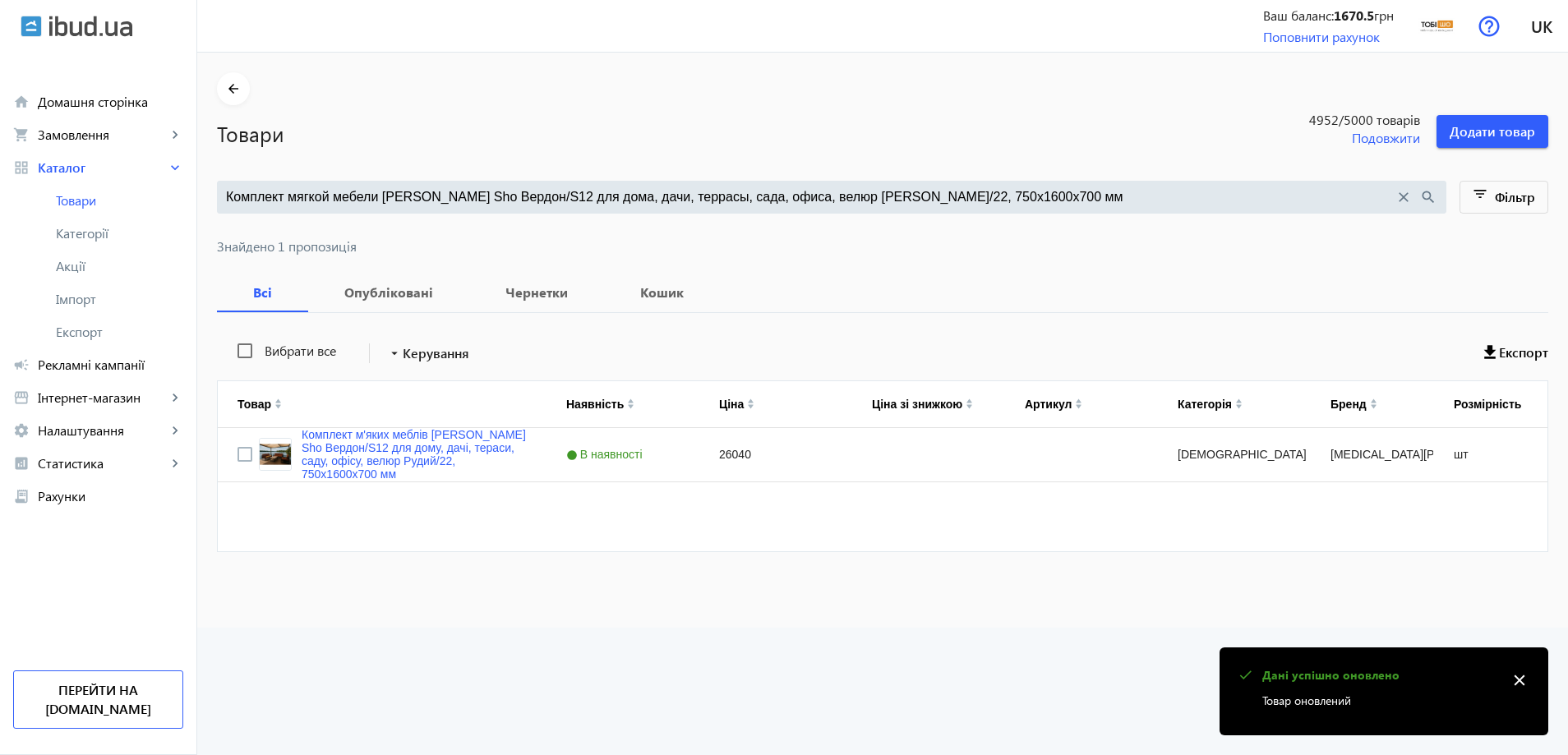
click at [488, 191] on input "Комплект мягкой мебели Tobi Sho Вердон/S12 для дома, дачи, террасы, сада, офиса…" at bounding box center [810, 197] width 1168 height 18
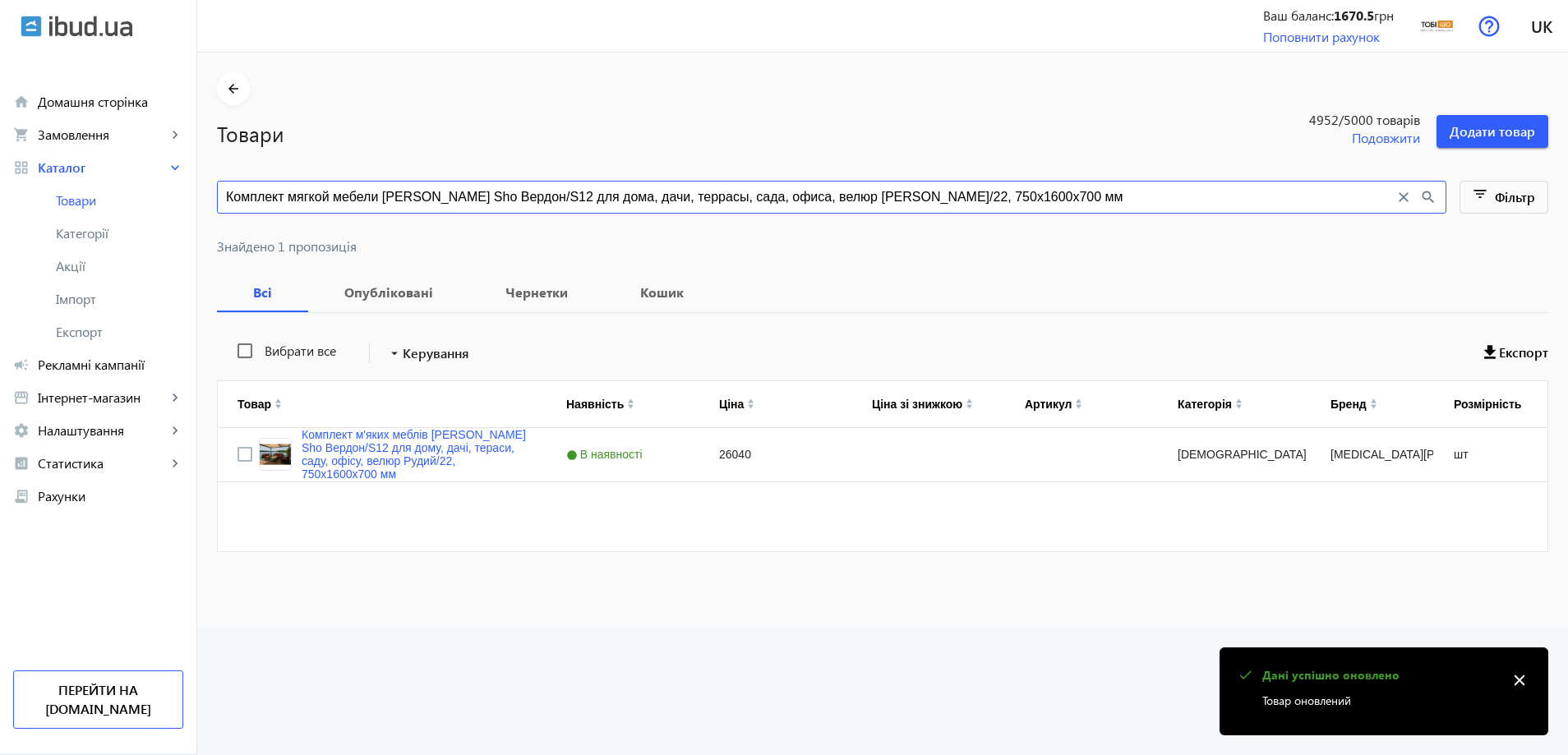
paste input "ветло-серый/29, 750х13"
type input "Комплект мягкой мебели Tobi Sho Вердон/S12 для дома, дачи, террасы, сада, офиса…"
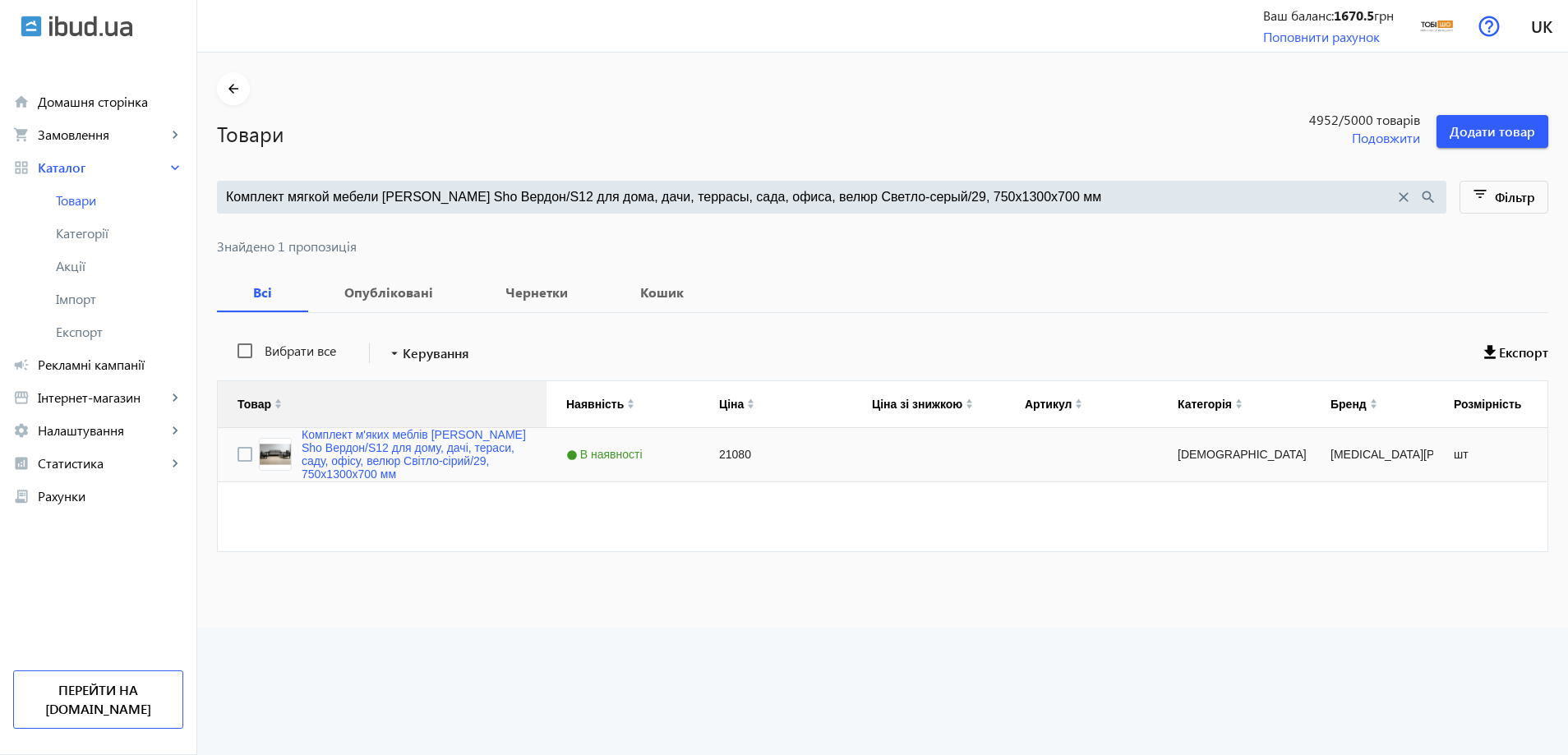
click at [380, 393] on div "Товар" at bounding box center [382, 404] width 289 height 46
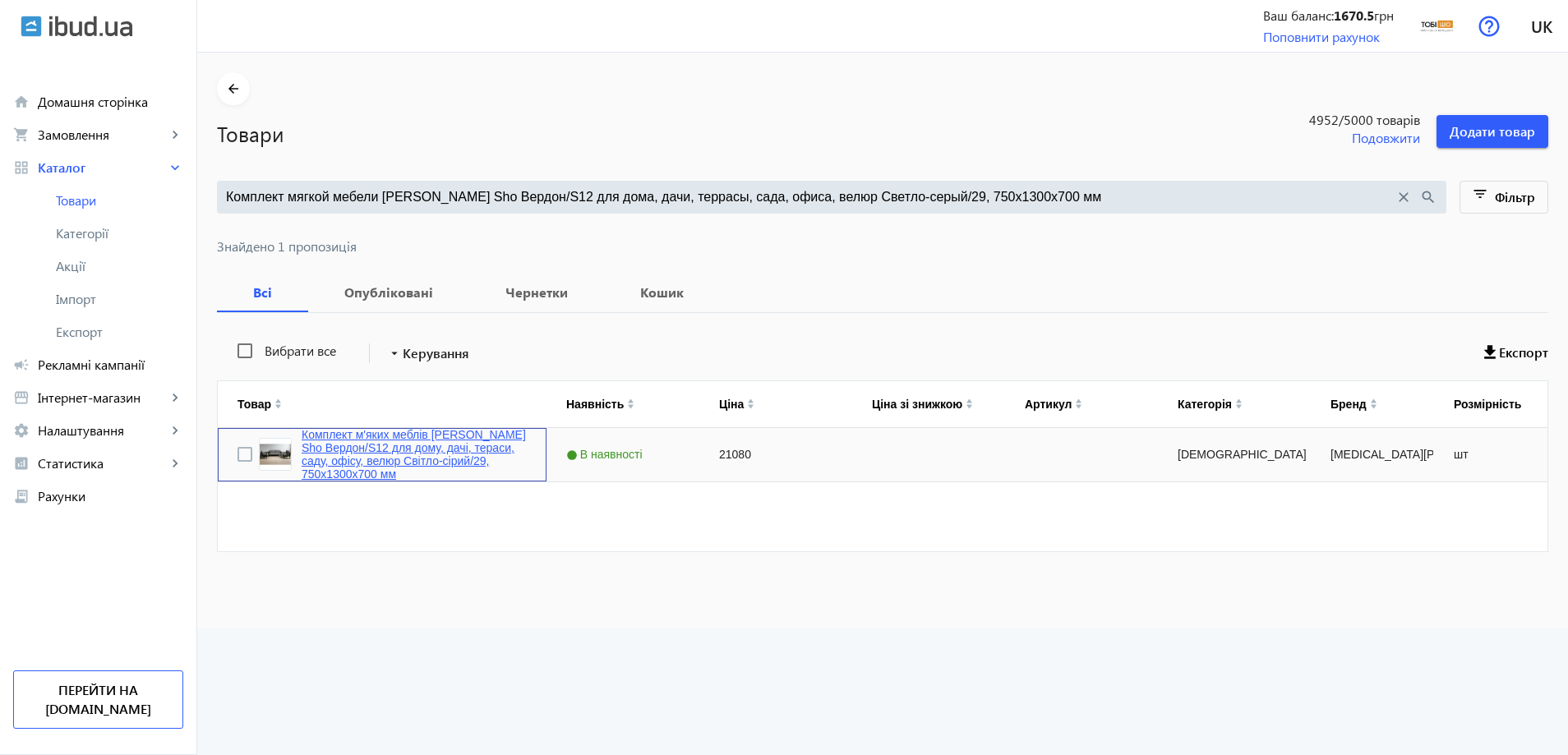
click at [378, 434] on link "Комплект м'яких меблів Tobi Sho Вердон/S12 для дому, дачі, тераси, саду, офісу,…" at bounding box center [413, 454] width 225 height 52
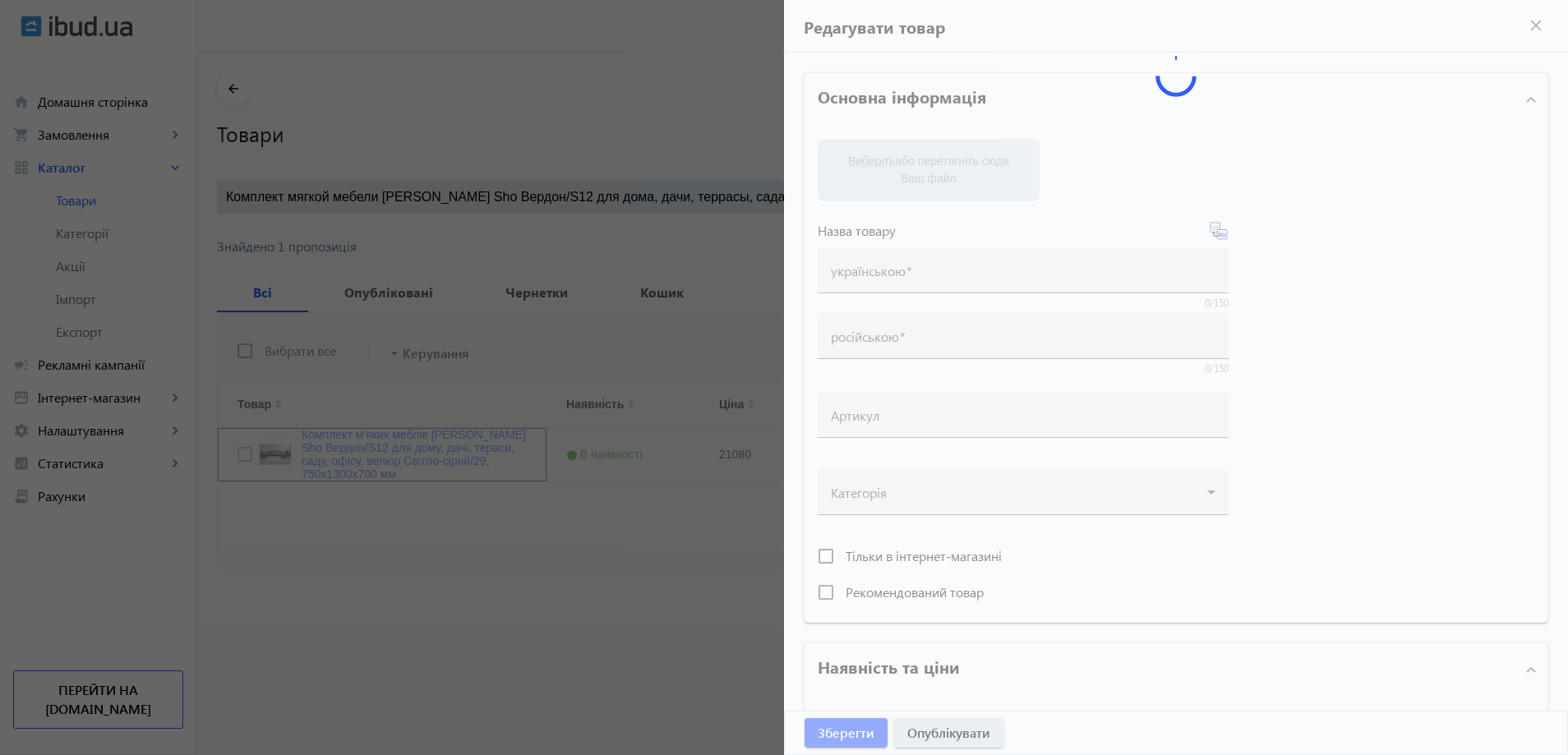
type input "Комплект м'яких меблів Tobi Sho Вердон/S12 для дому, дачі, тераси, саду, офісу,…"
type input "Комплект мягкой мебели Tobi Sho Вердон/S12 для дома, дачи, террасы, сада, офиса…"
type input "21080"
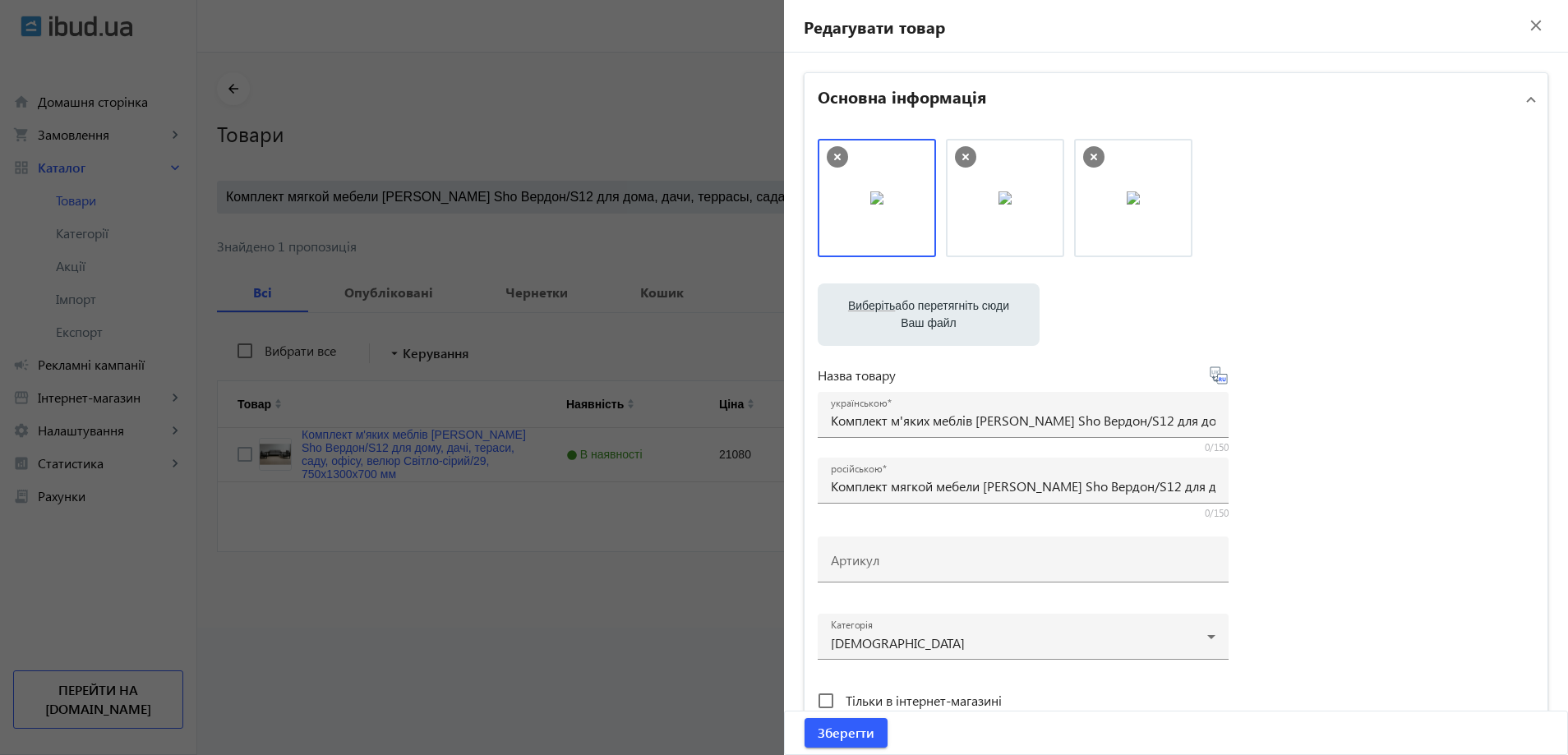
drag, startPoint x: 861, startPoint y: 557, endPoint x: 858, endPoint y: 513, distance: 44.1
click at [860, 557] on mat-label "Артикул" at bounding box center [855, 559] width 49 height 17
click at [860, 557] on input "Артикул" at bounding box center [1023, 565] width 385 height 17
paste input "Verdon/S12/130/29v"
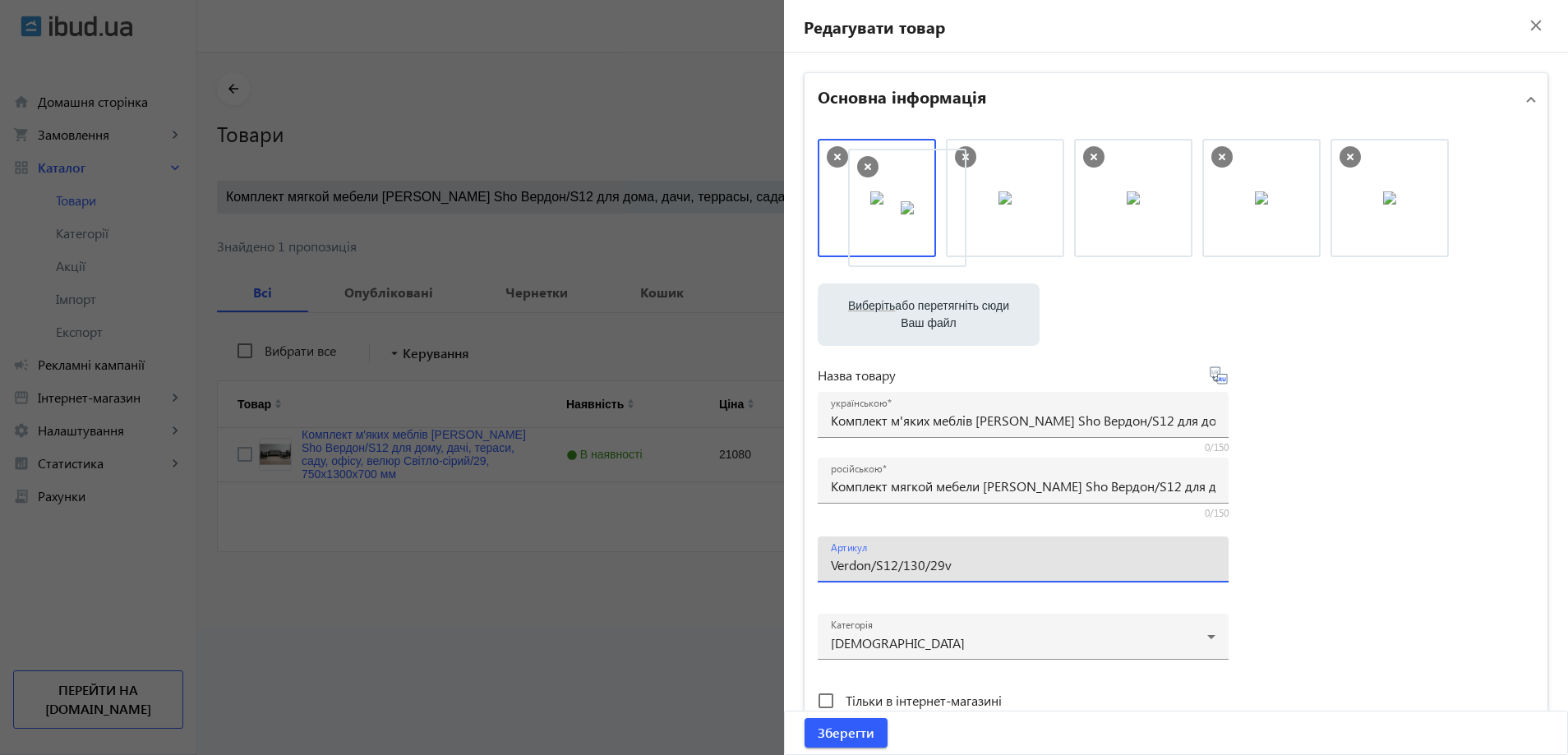
drag, startPoint x: 991, startPoint y: 195, endPoint x: 886, endPoint y: 200, distance: 105.1
drag, startPoint x: 863, startPoint y: 200, endPoint x: 955, endPoint y: 205, distance: 92.1
drag, startPoint x: 940, startPoint y: 206, endPoint x: 855, endPoint y: 196, distance: 85.6
type input "Verdon/S12/130/29v"
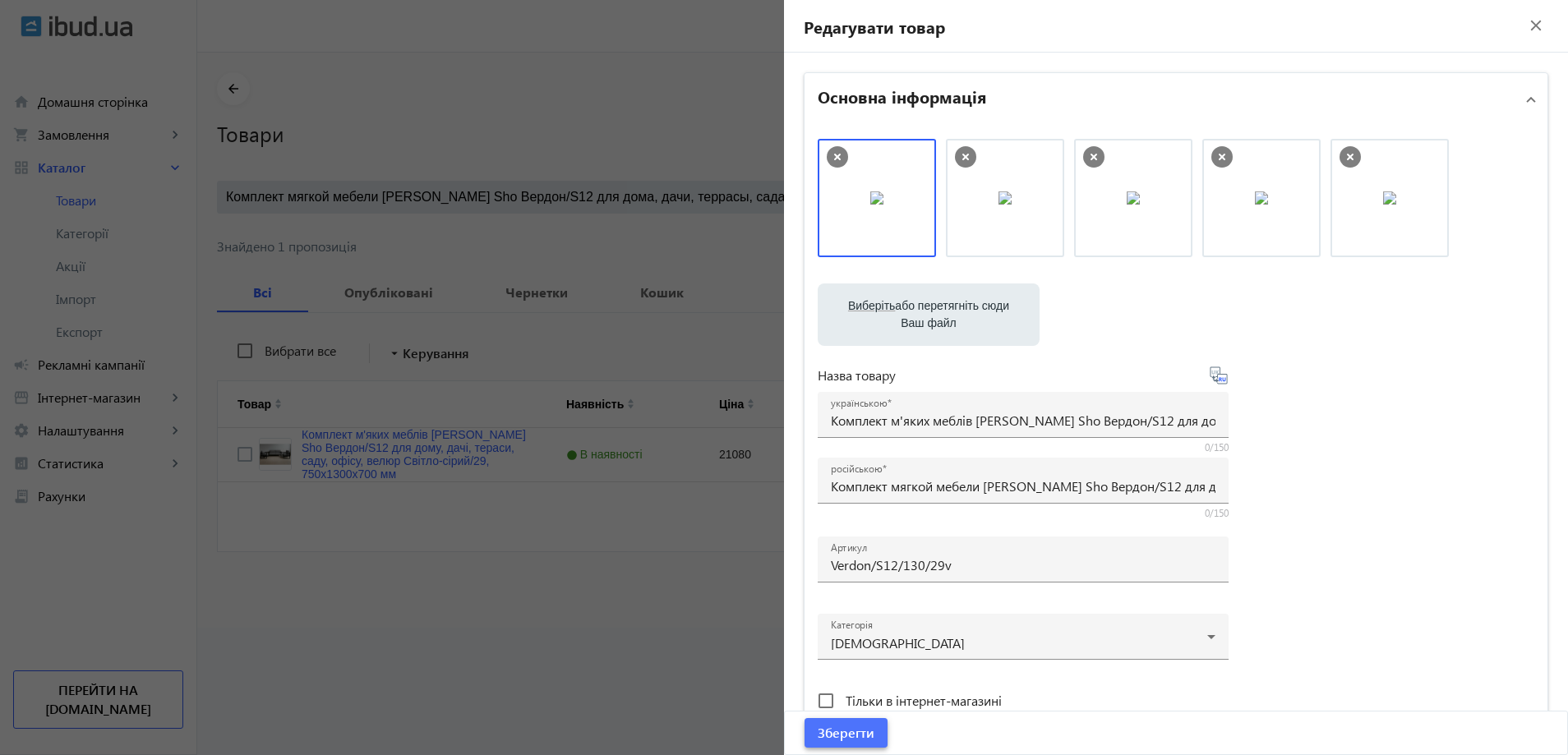
click at [835, 730] on span "Зберегти" at bounding box center [846, 733] width 57 height 18
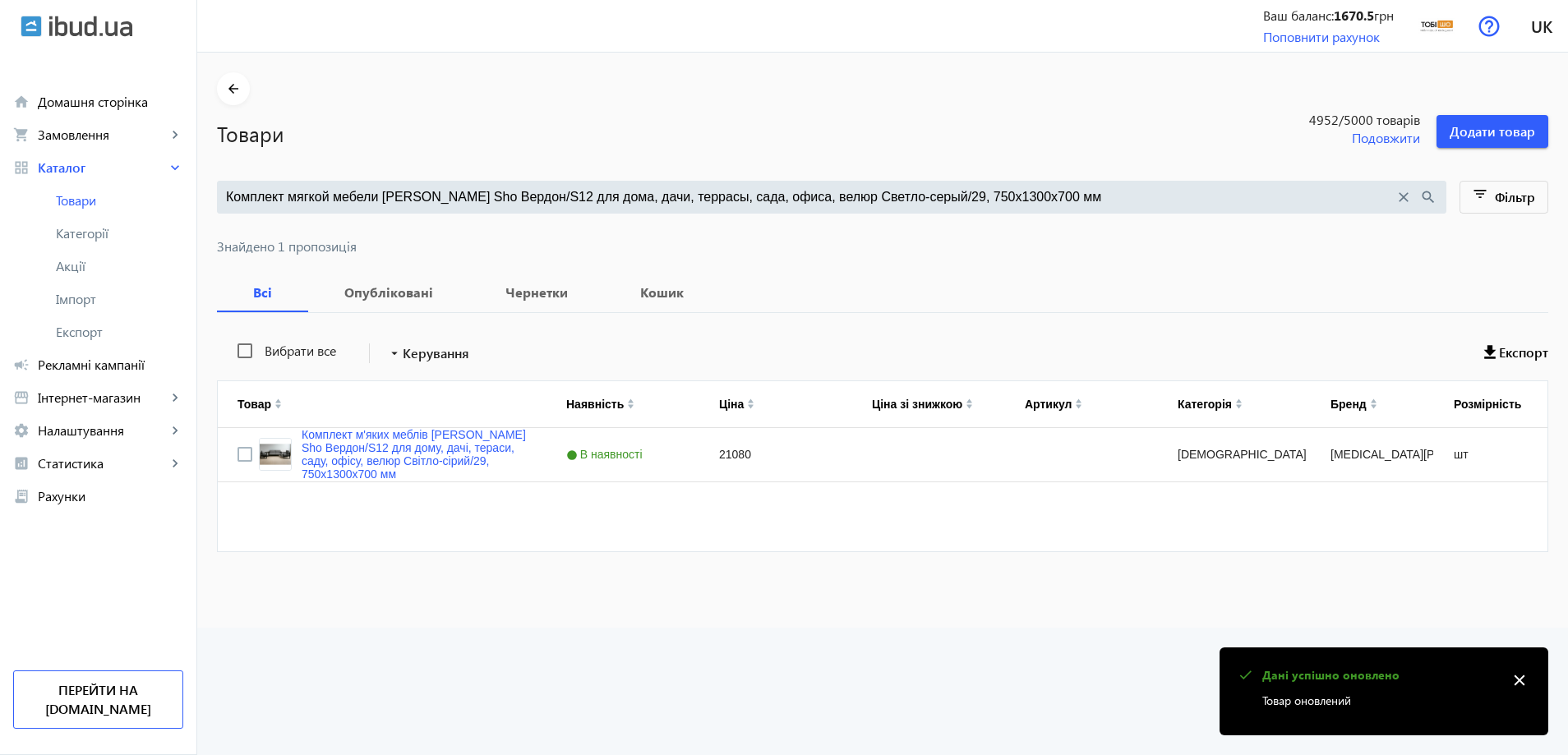
click at [543, 181] on div "Комплект мягкой мебели Tobi Sho Вердон/S12 для дома, дачи, террасы, сада, офиса…" at bounding box center [831, 197] width 1230 height 33
click at [538, 196] on input "Комплект мягкой мебели Tobi Sho Вердон/S12 для дома, дачи, террасы, сада, офиса…" at bounding box center [810, 197] width 1168 height 18
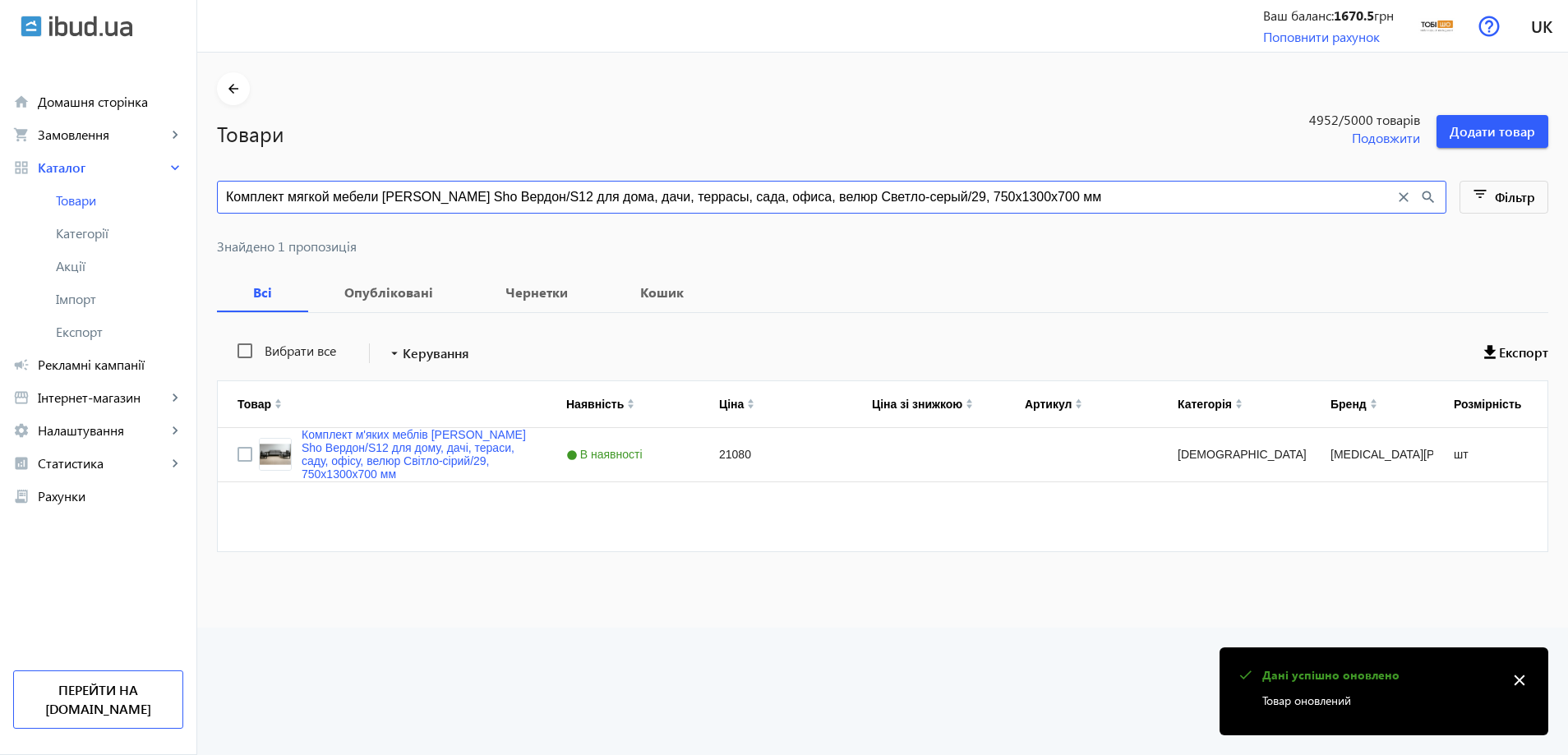
paste input "ерный/37, 750х16"
type input "Комплект мягкой мебели Tobi Sho Вердон/S12 для дома, дачи, террасы, сада, офиса…"
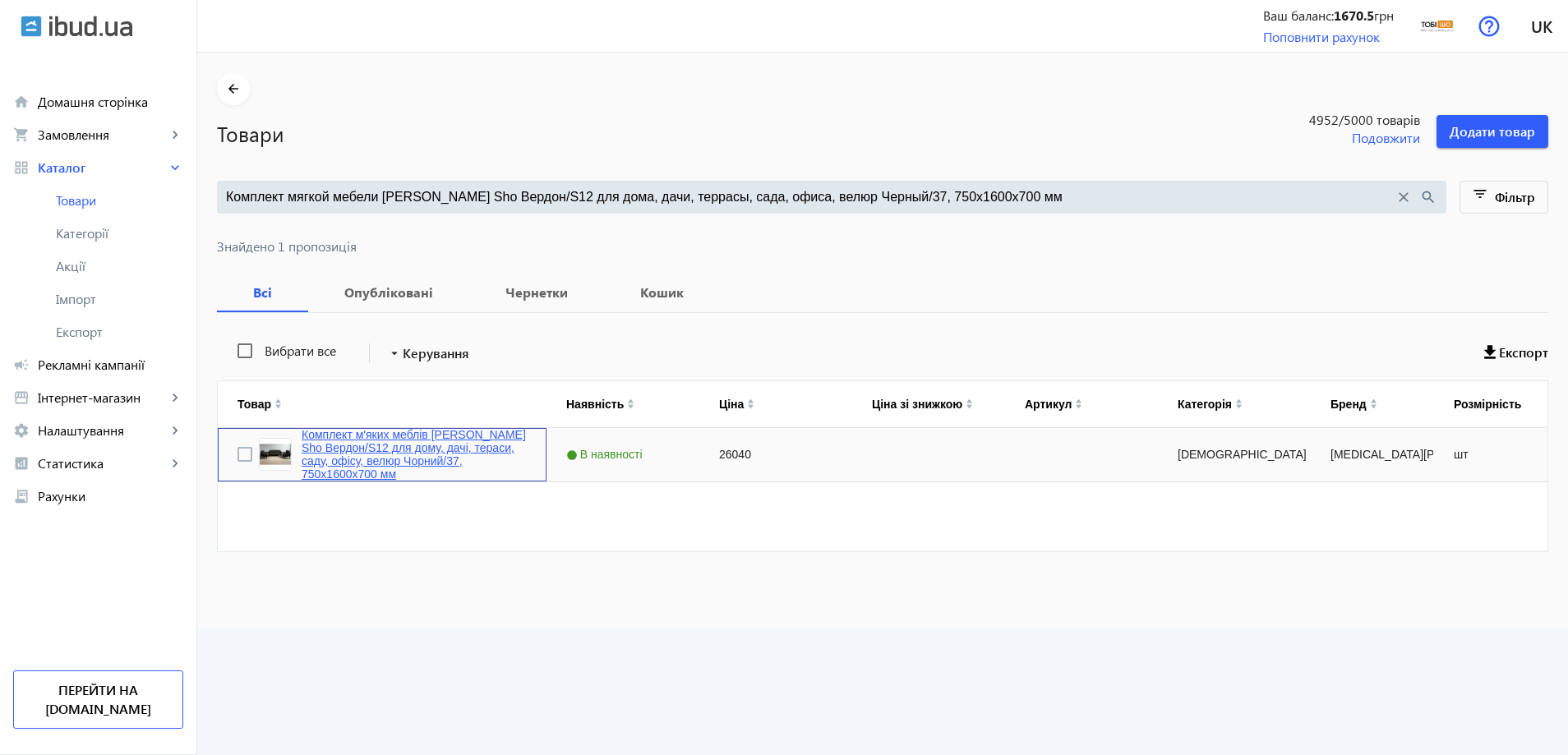
click at [425, 456] on link "Комплект м'яких меблів [PERSON_NAME] Sho Вердон/S12 для дому, дачі, тераси, сад…" at bounding box center [413, 454] width 225 height 52
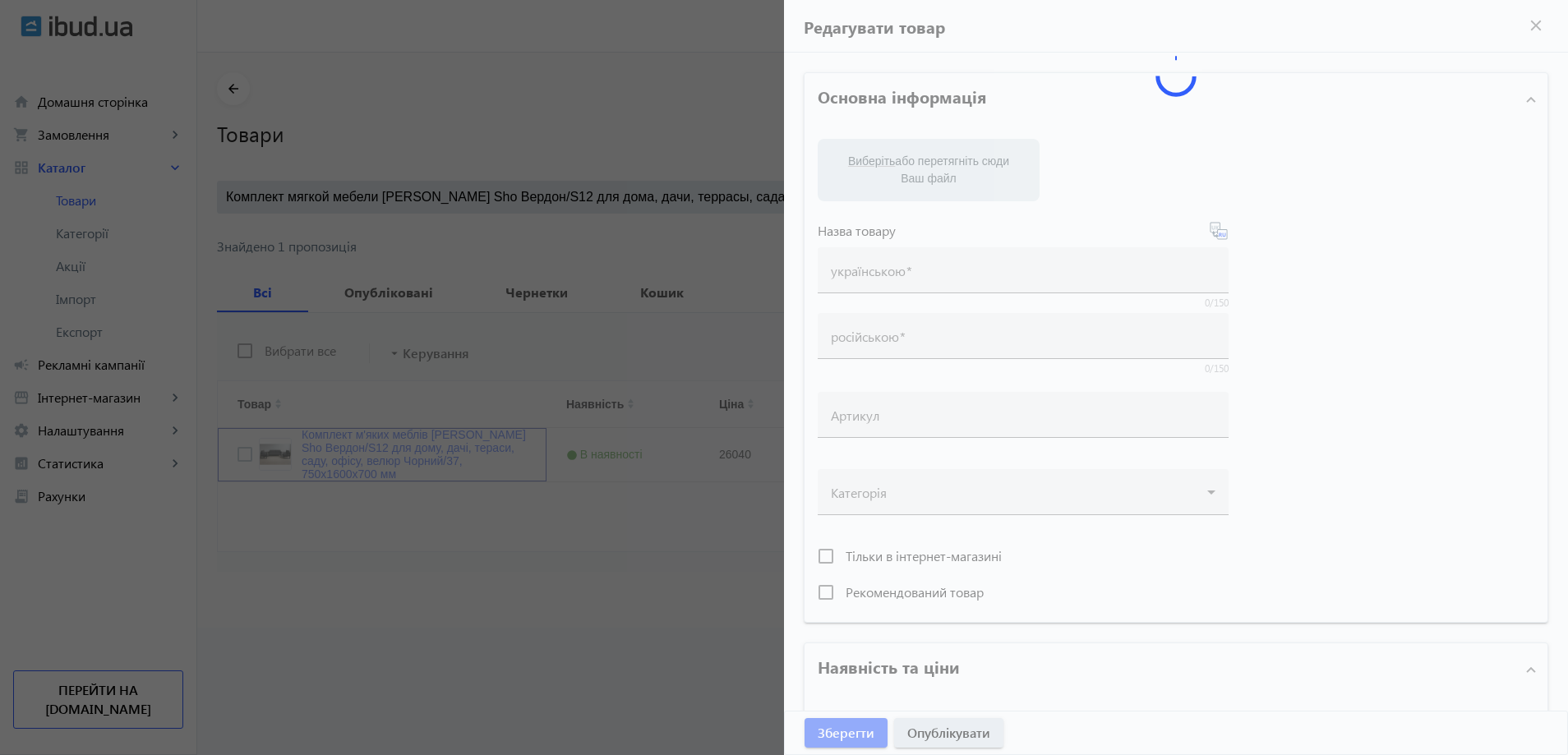
type input "Комплект м'яких меблів [PERSON_NAME] Sho Вердон/S12 для дому, дачі, тераси, сад…"
type input "Комплект мягкой мебели [PERSON_NAME] Sho Вердон/S12 для дома, дачи, террасы, са…"
type input "26040"
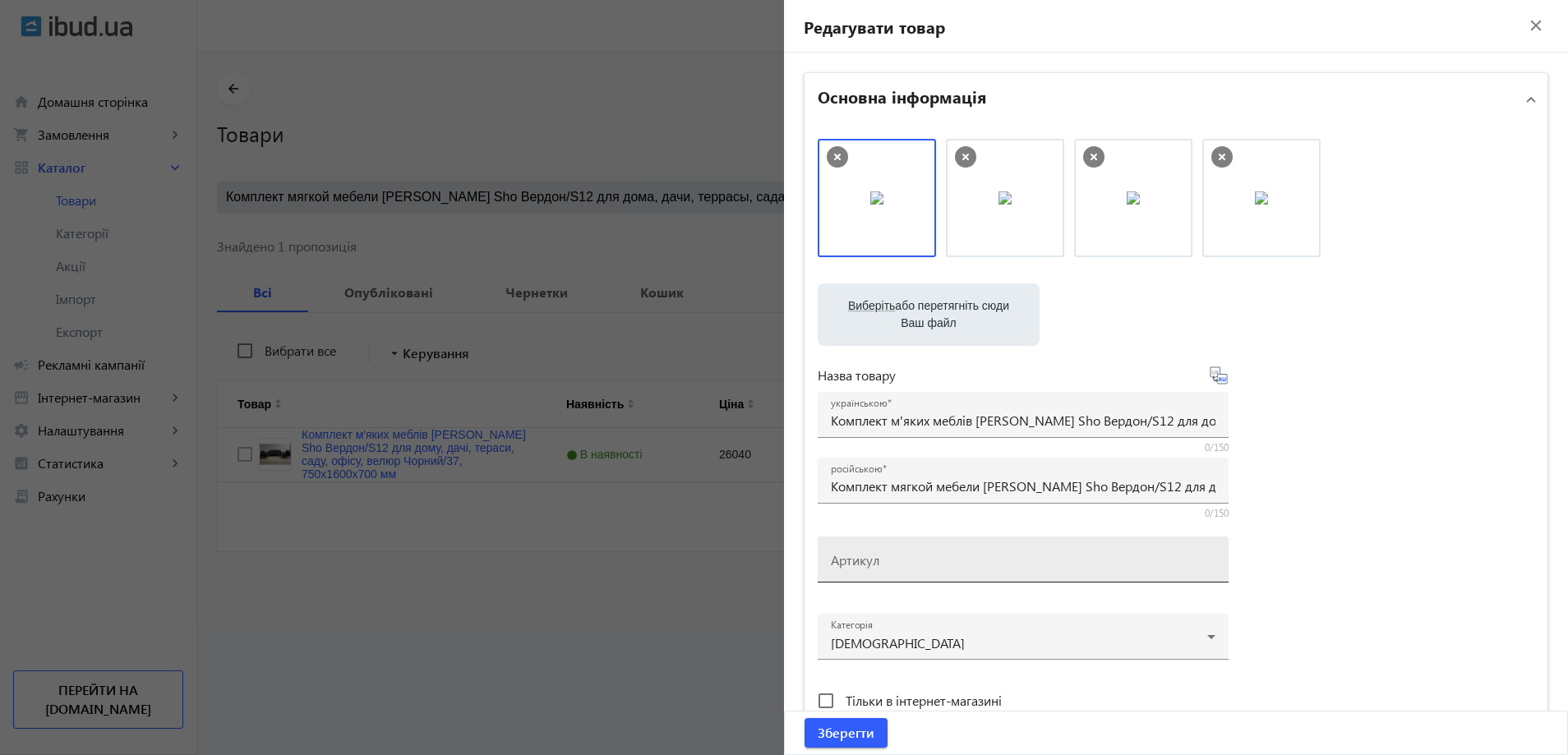
click at [878, 562] on input "Артикул" at bounding box center [1023, 565] width 385 height 17
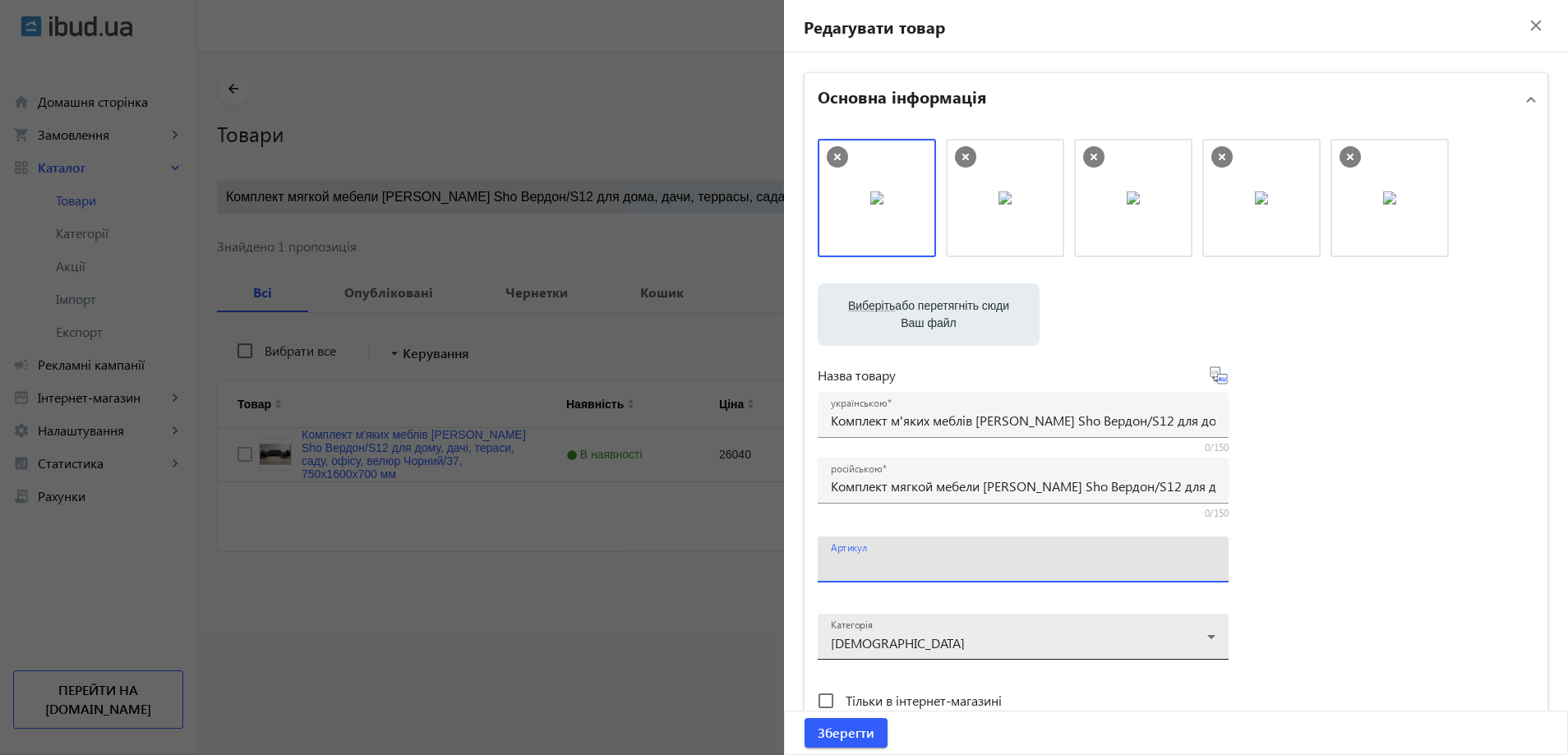
paste input "Verdon/S12/160/37v"
type input "Verdon/S12/160/37v"
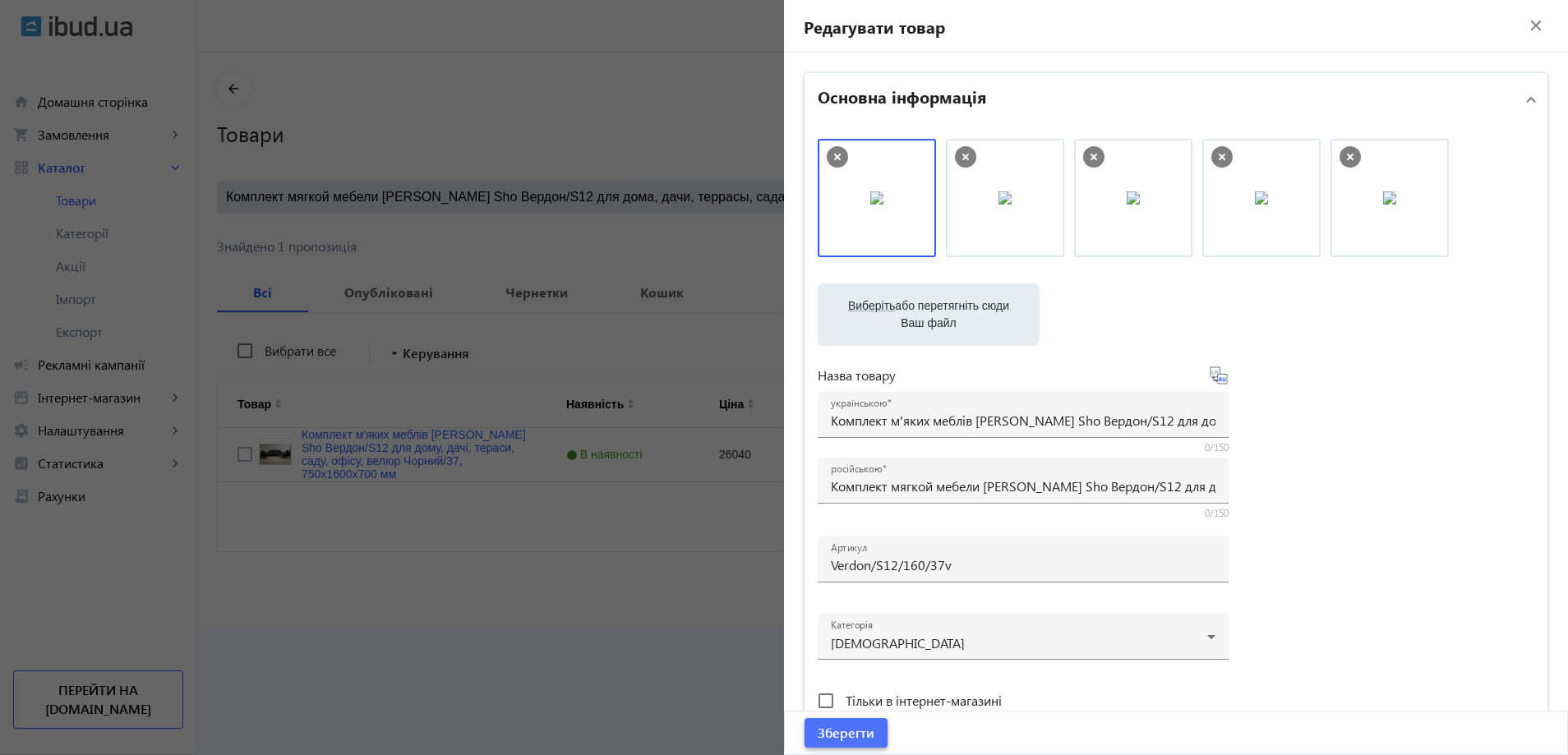
click at [831, 721] on span "submit" at bounding box center [846, 733] width 83 height 39
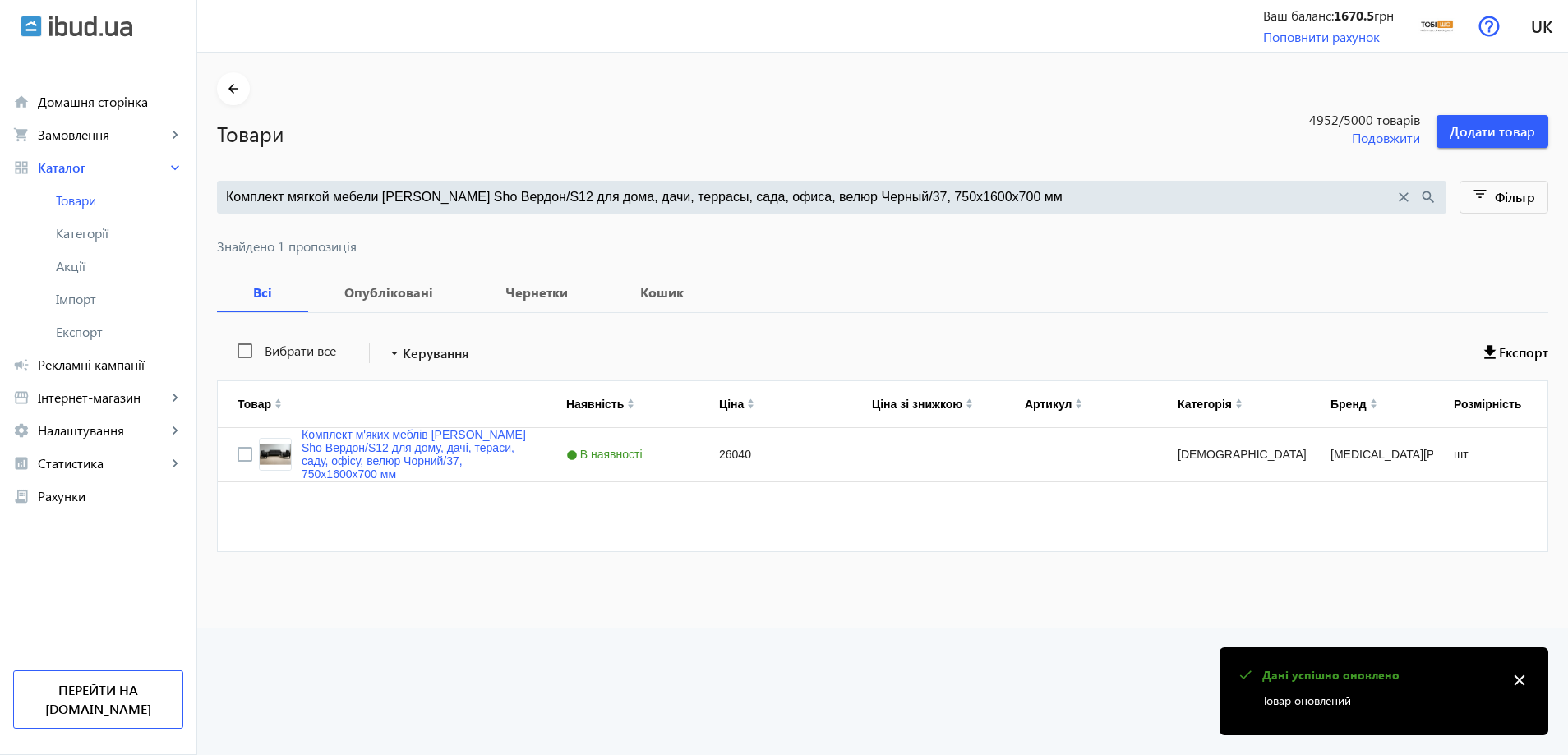
click at [534, 193] on input "Комплект мягкой мебели [PERSON_NAME] Sho Вердон/S12 для дома, дачи, террасы, са…" at bounding box center [810, 197] width 1168 height 18
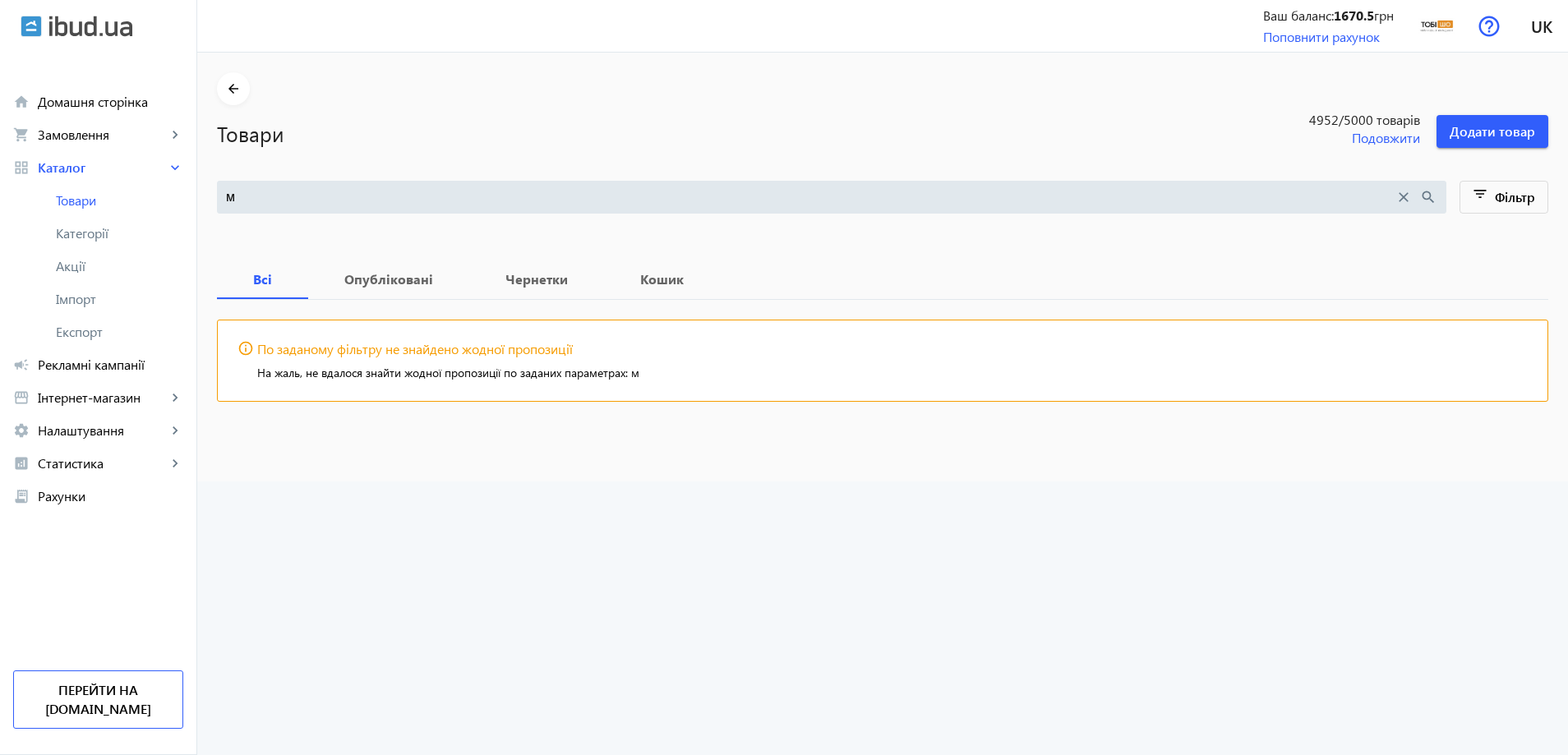
paste input "Комплект мягкой мебели [PERSON_NAME] Sho Вердон/S12 для дома, дачи, террасы, са…"
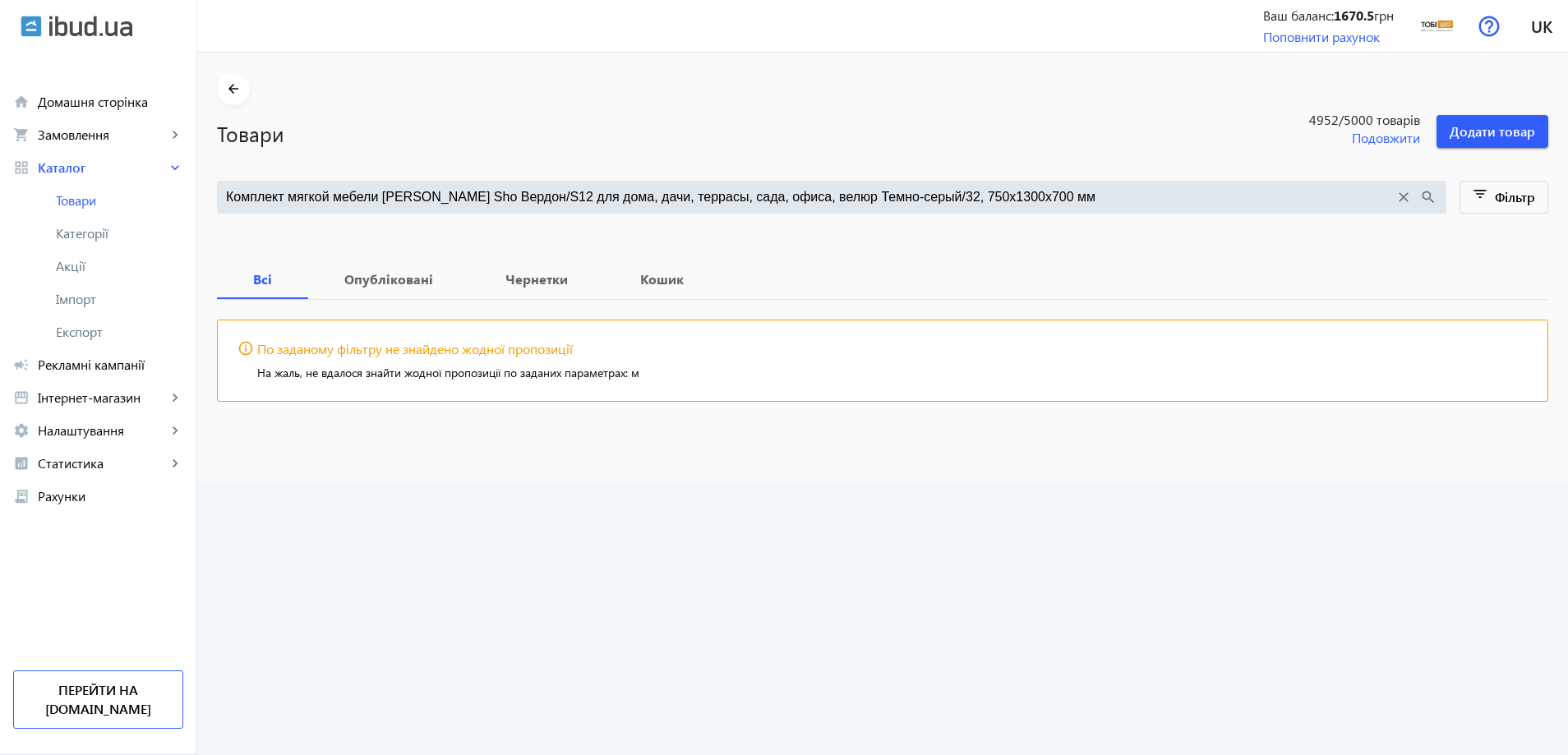
type input "Комплект мягкой мебели [PERSON_NAME] Sho Вердон/S12 для дома, дачи, террасы, са…"
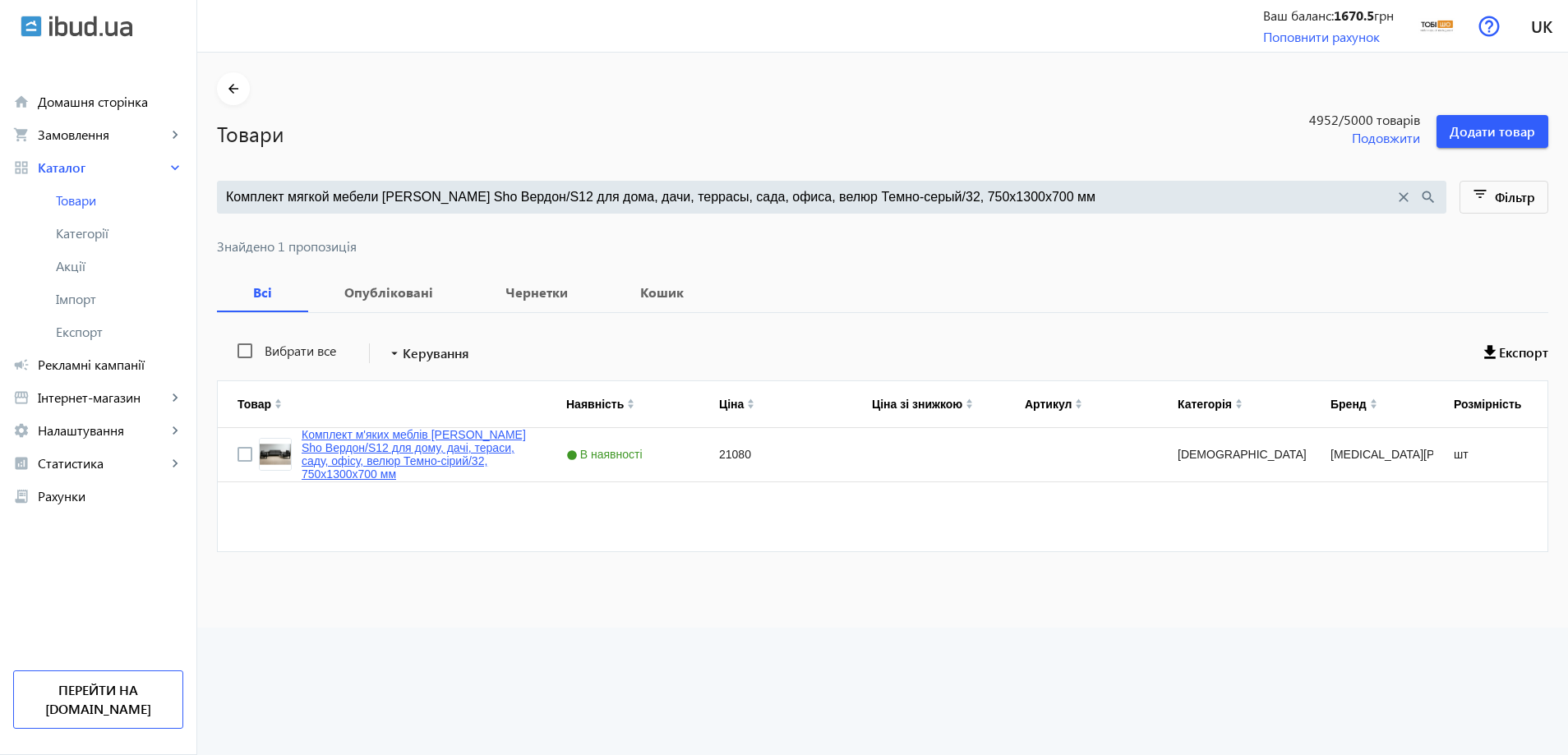
click at [351, 460] on link "Комплект м'яких меблів [PERSON_NAME] Sho Вердон/S12 для дому, дачі, тераси, сад…" at bounding box center [413, 454] width 225 height 52
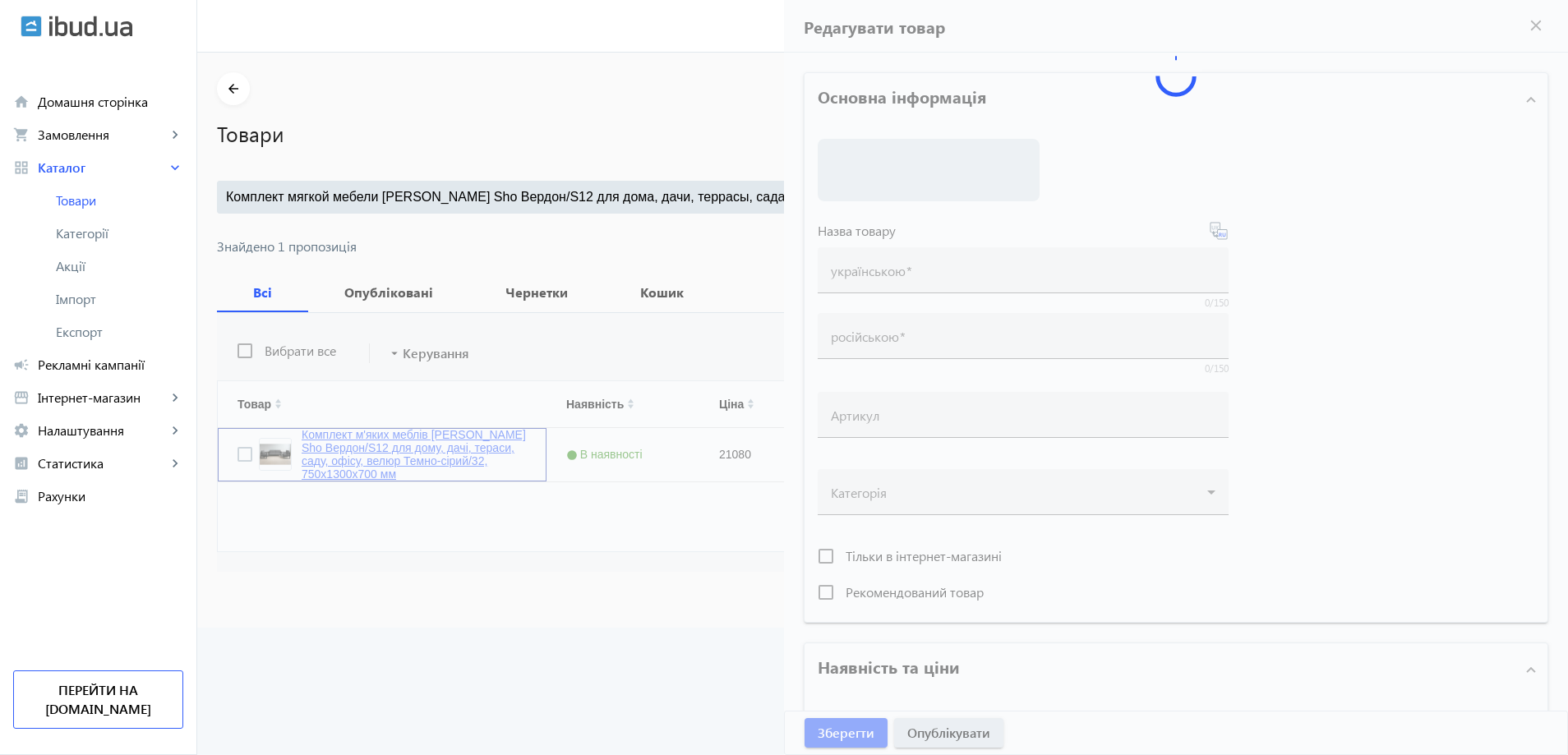
type input "Комплект м'яких меблів [PERSON_NAME] Sho Вердон/S12 для дому, дачі, тераси, сад…"
type input "Комплект мягкой мебели [PERSON_NAME] Sho Вердон/S12 для дома, дачи, террасы, са…"
type input "21080"
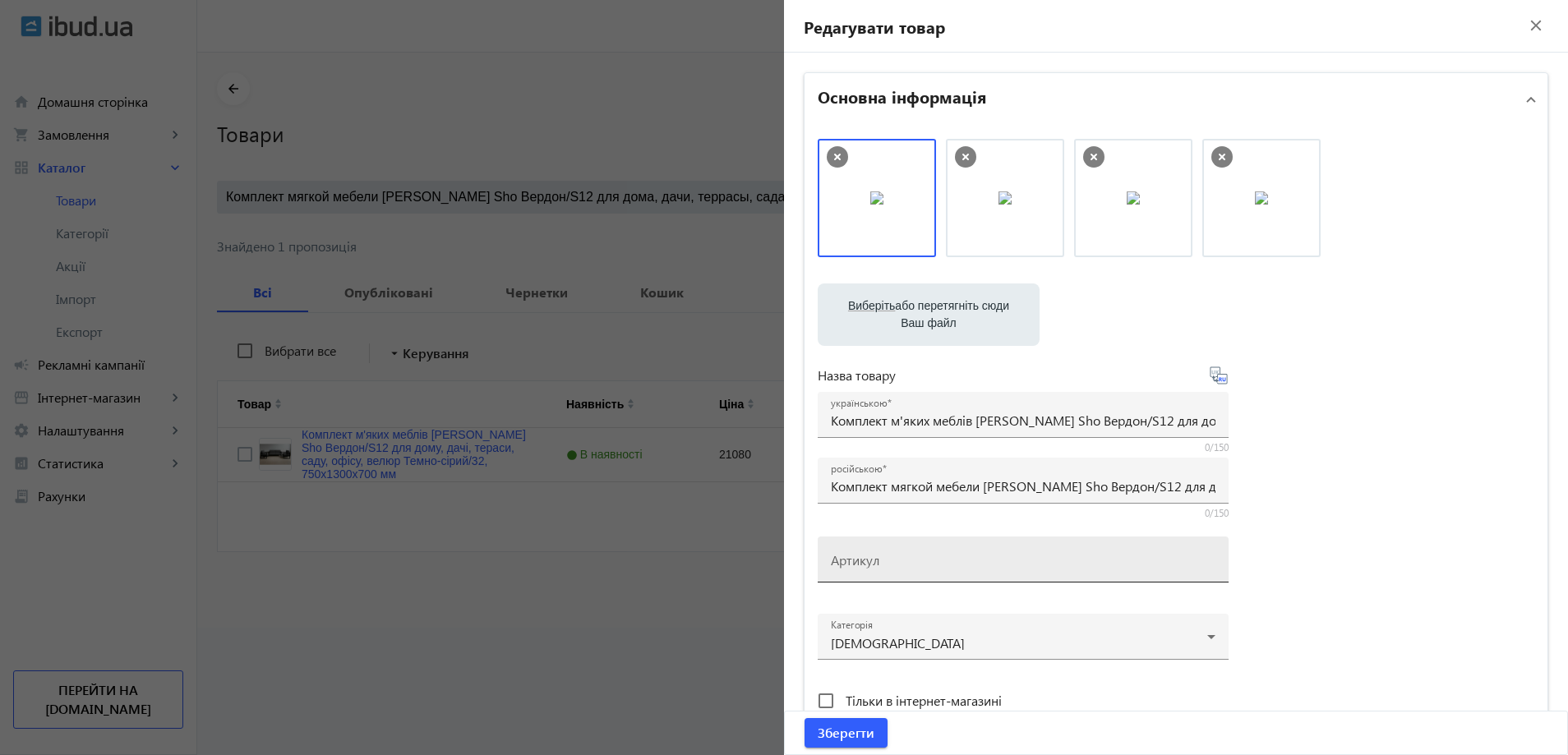
click at [916, 575] on div "Артикул" at bounding box center [1023, 559] width 385 height 46
click at [919, 566] on input "Артикул" at bounding box center [1023, 565] width 385 height 17
paste input "Verdon/S12/130/32v"
drag, startPoint x: 846, startPoint y: 570, endPoint x: 808, endPoint y: 574, distance: 38.2
click at [808, 574] on div "Виберіть або перетягніть сюди Ваш файл 23147689e3740027c25084040715548-398bf177…" at bounding box center [1176, 446] width 743 height 641
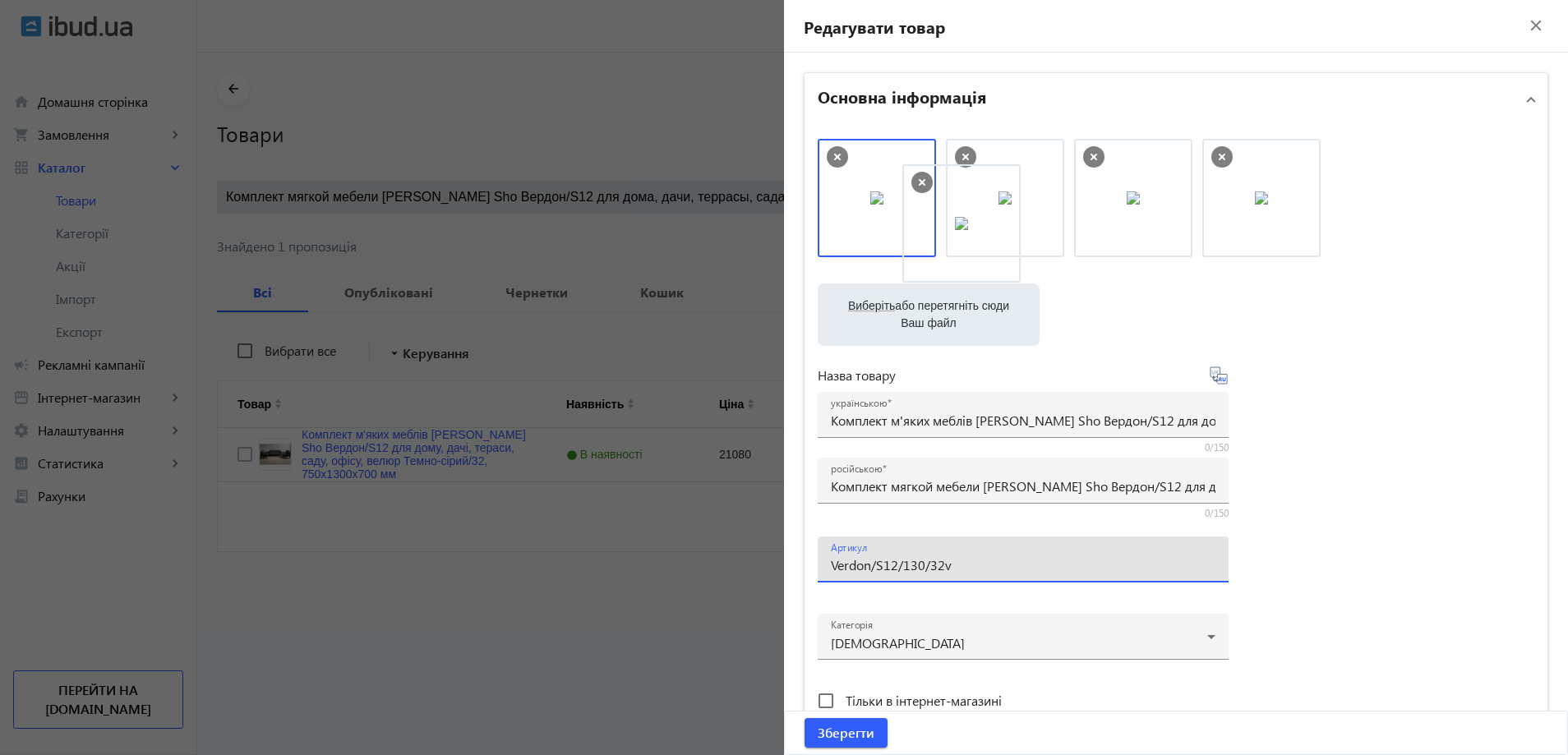
drag, startPoint x: 874, startPoint y: 220, endPoint x: 1073, endPoint y: 246, distance: 200.7
type input "Verdon/S12/130/32v"
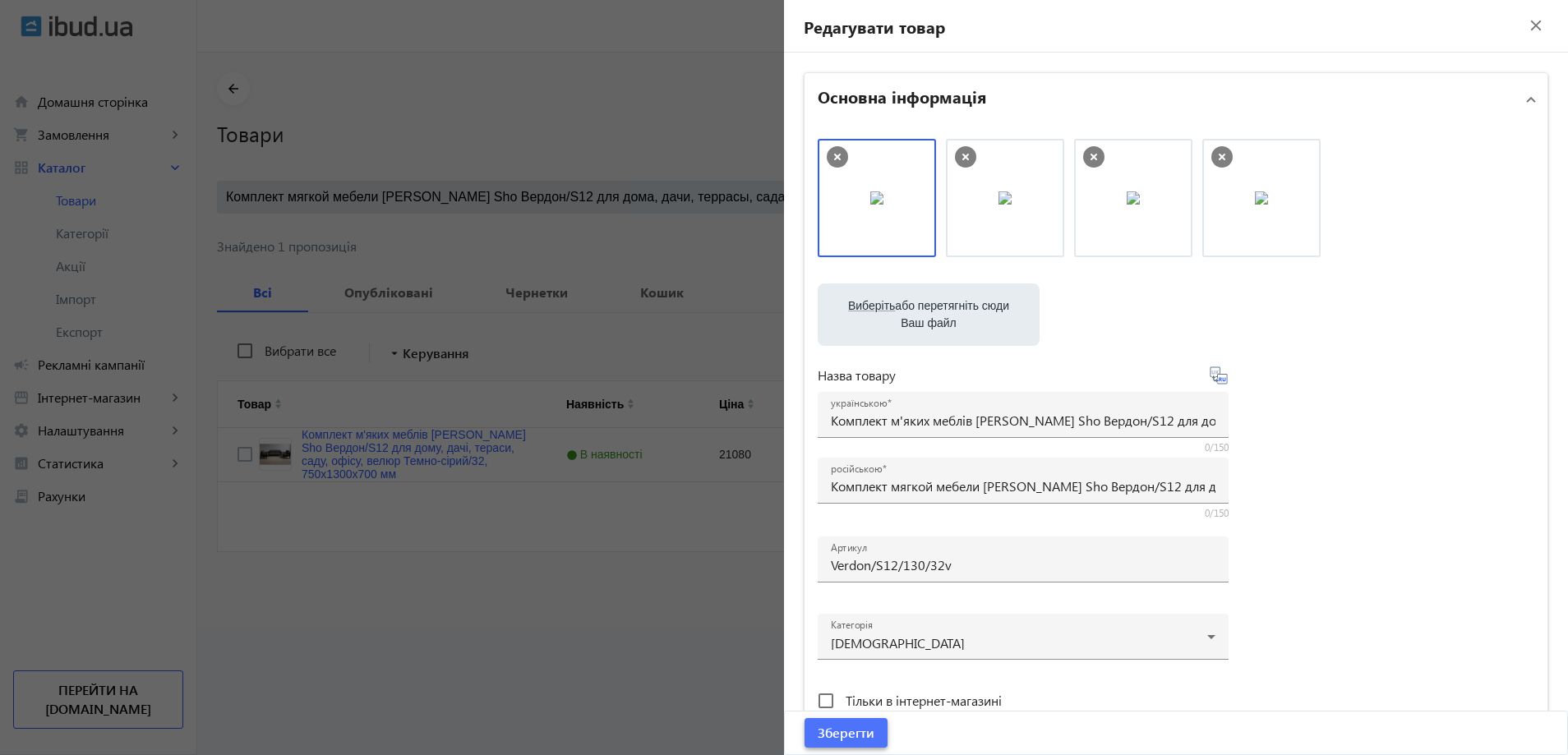
click at [847, 733] on span "Зберегти" at bounding box center [846, 733] width 57 height 18
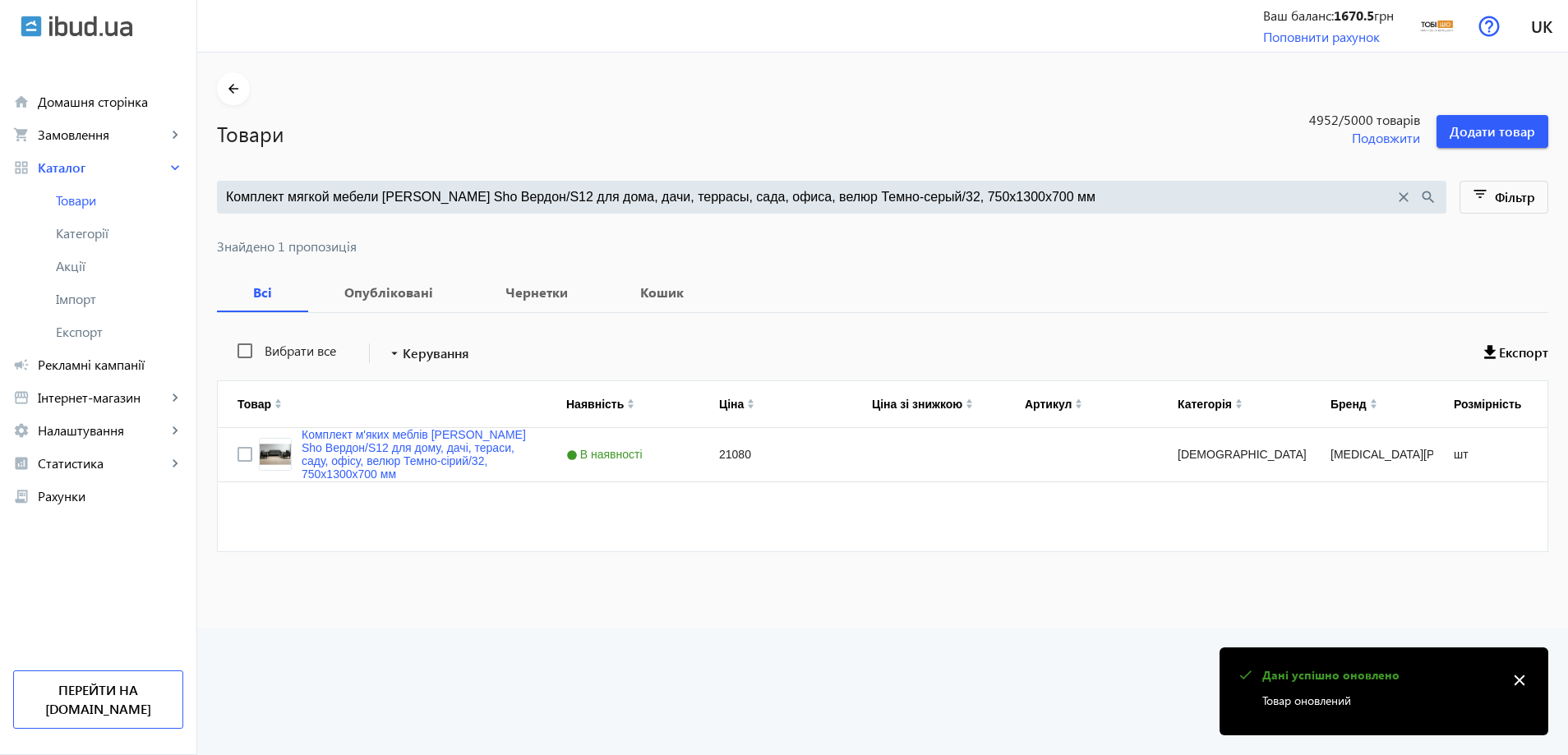
click at [349, 197] on input "Комплект мягкой мебели [PERSON_NAME] Sho Вердон/S12 для дома, дачи, террасы, са…" at bounding box center [810, 197] width 1168 height 18
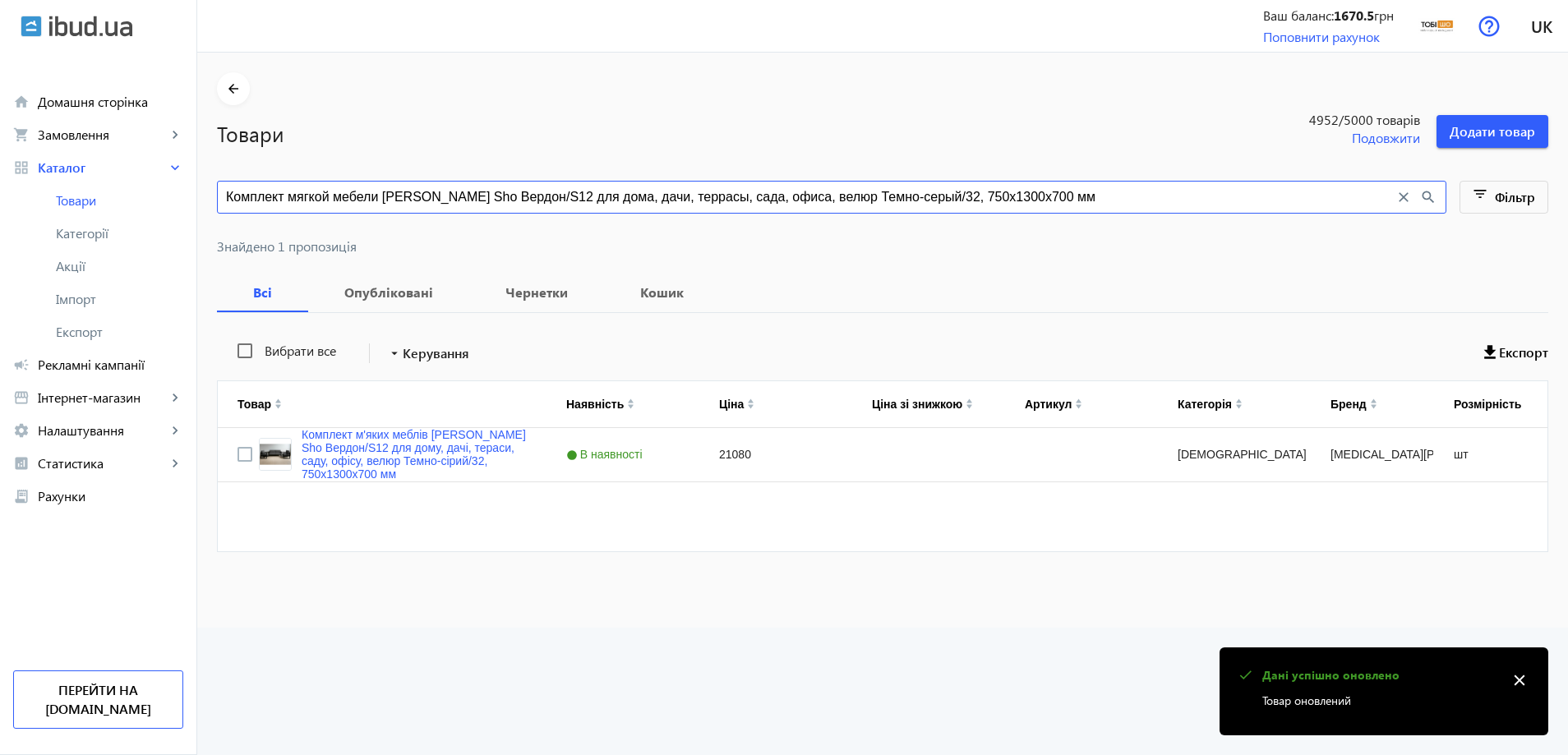
paste input "орская волна/13, 750х21"
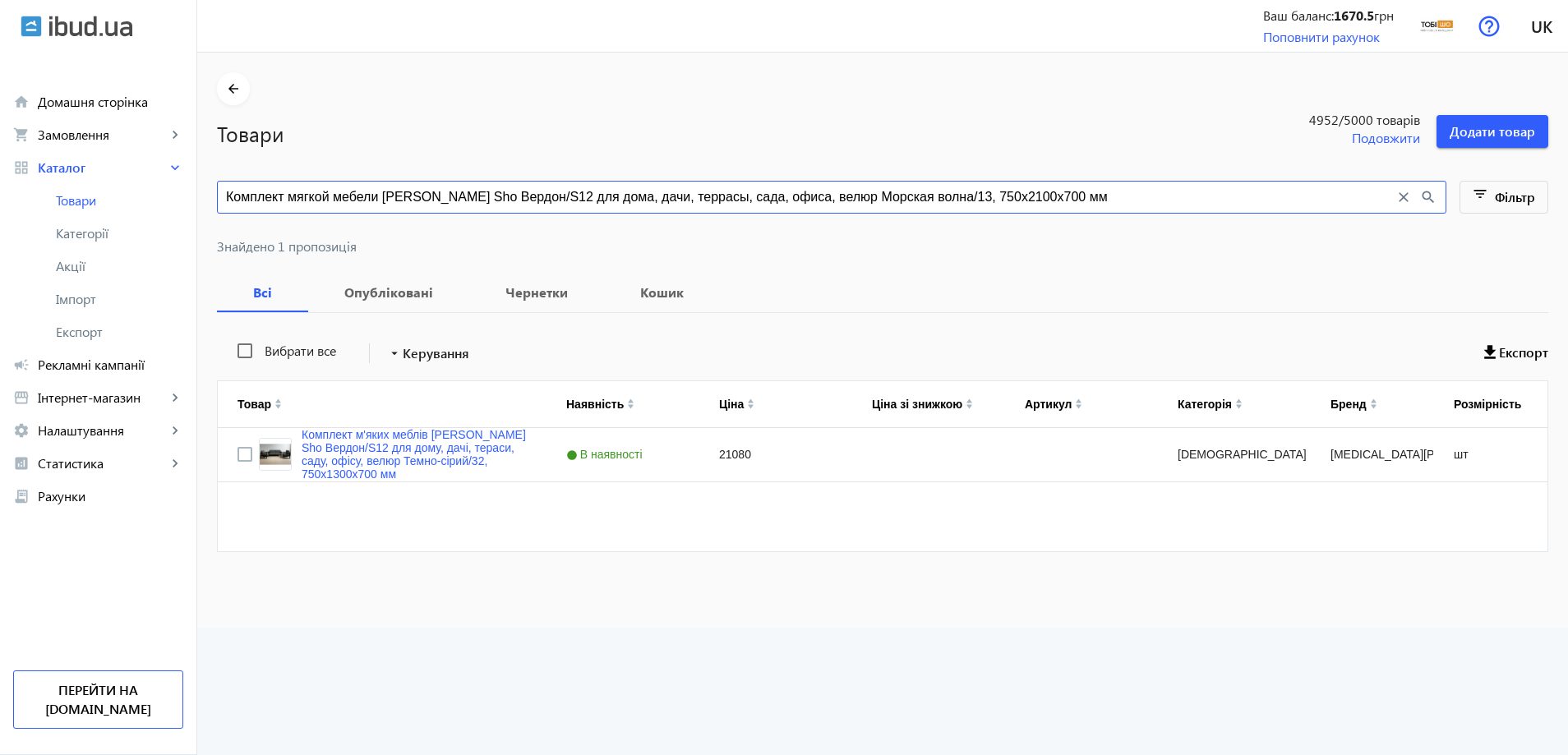
type input "Комплект мягкой мебели [PERSON_NAME] Sho Вердон/S12 для дома, дачи, террасы, са…"
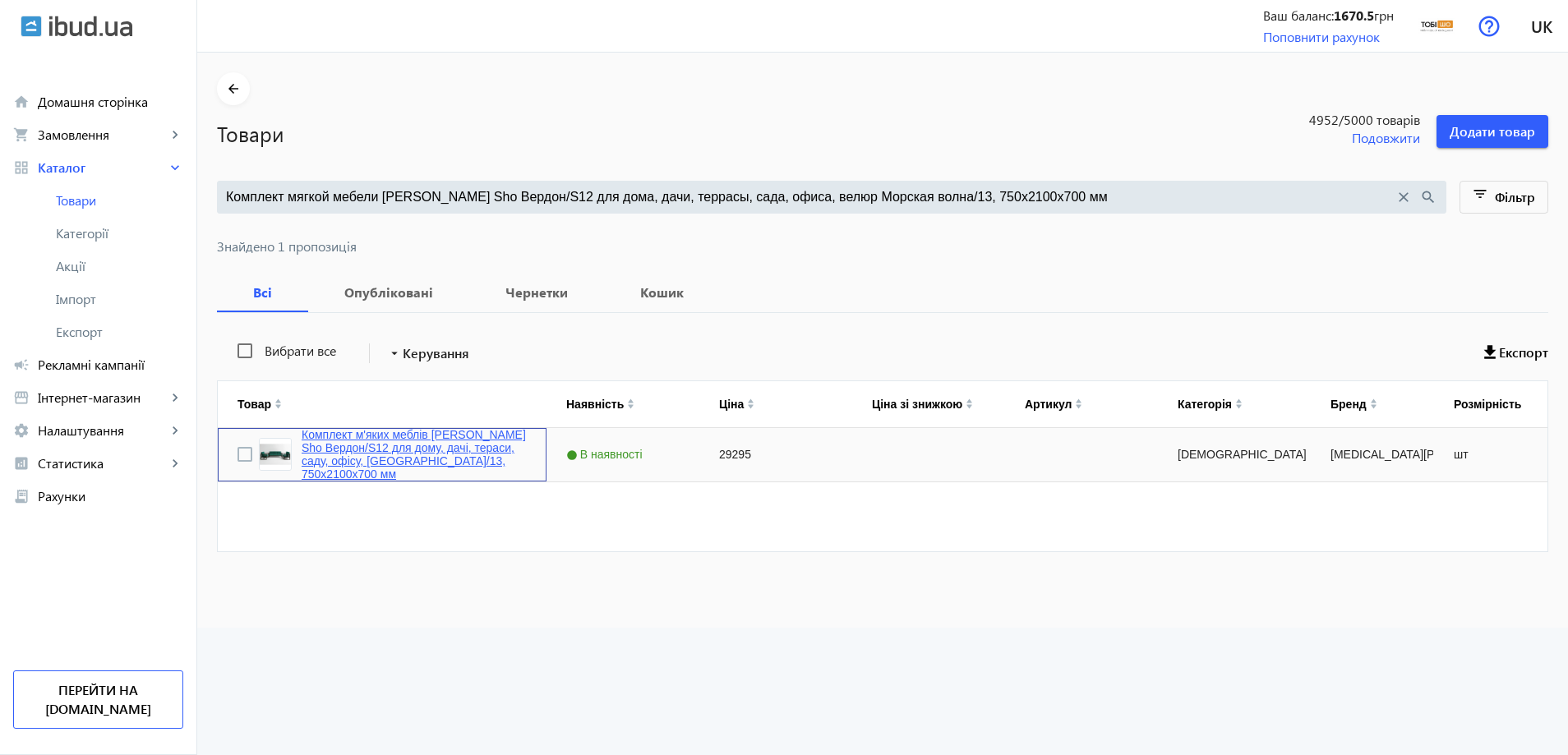
click at [326, 458] on link "Комплект м'яких меблів [PERSON_NAME] Sho Вердон/S12 для дому, дачі, тераси, сад…" at bounding box center [413, 454] width 225 height 52
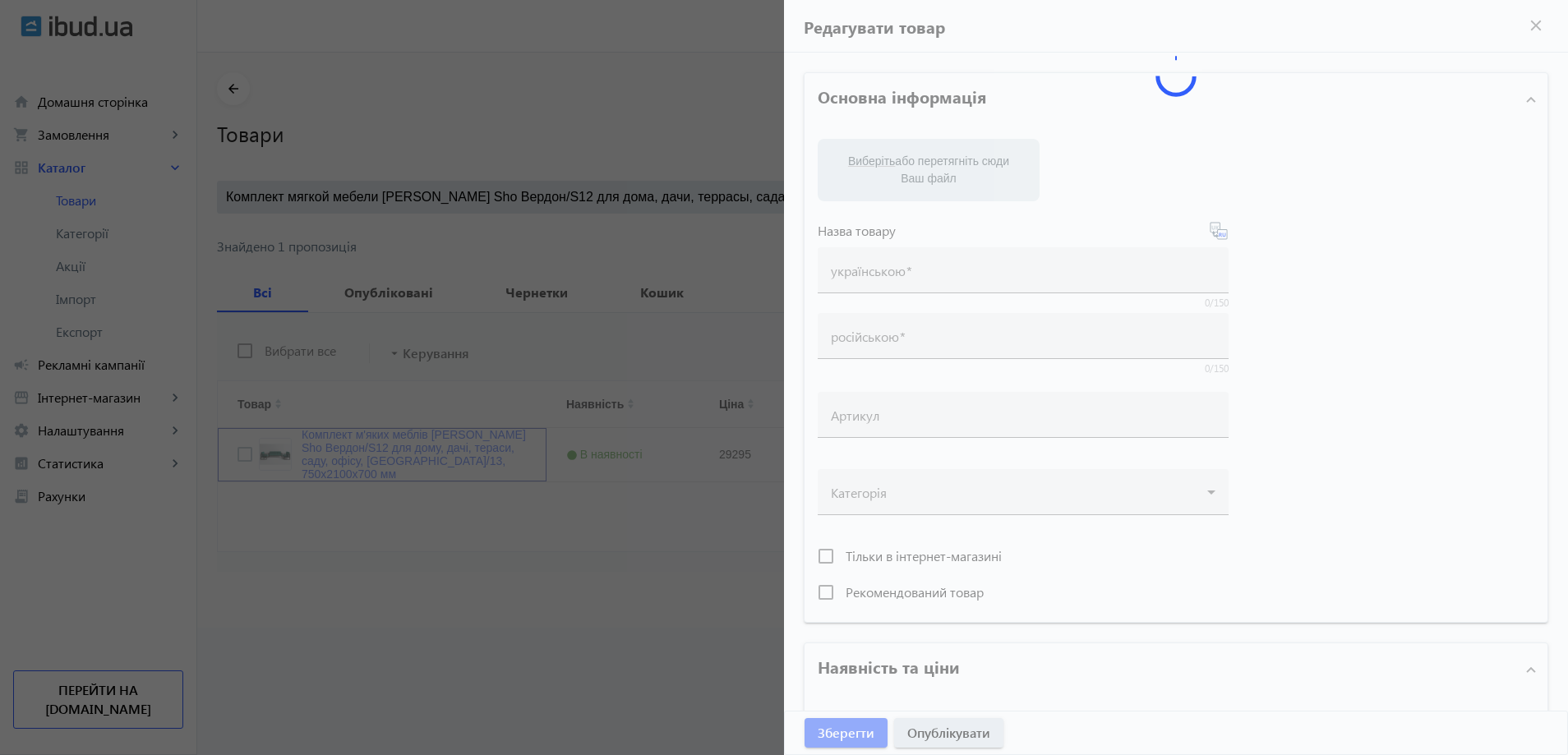
type input "Комплект м'яких меблів [PERSON_NAME] Sho Вердон/S12 для дому, дачі, тераси, сад…"
type input "Комплект мягкой мебели [PERSON_NAME] Sho Вердон/S12 для дома, дачи, террасы, са…"
type input "29295"
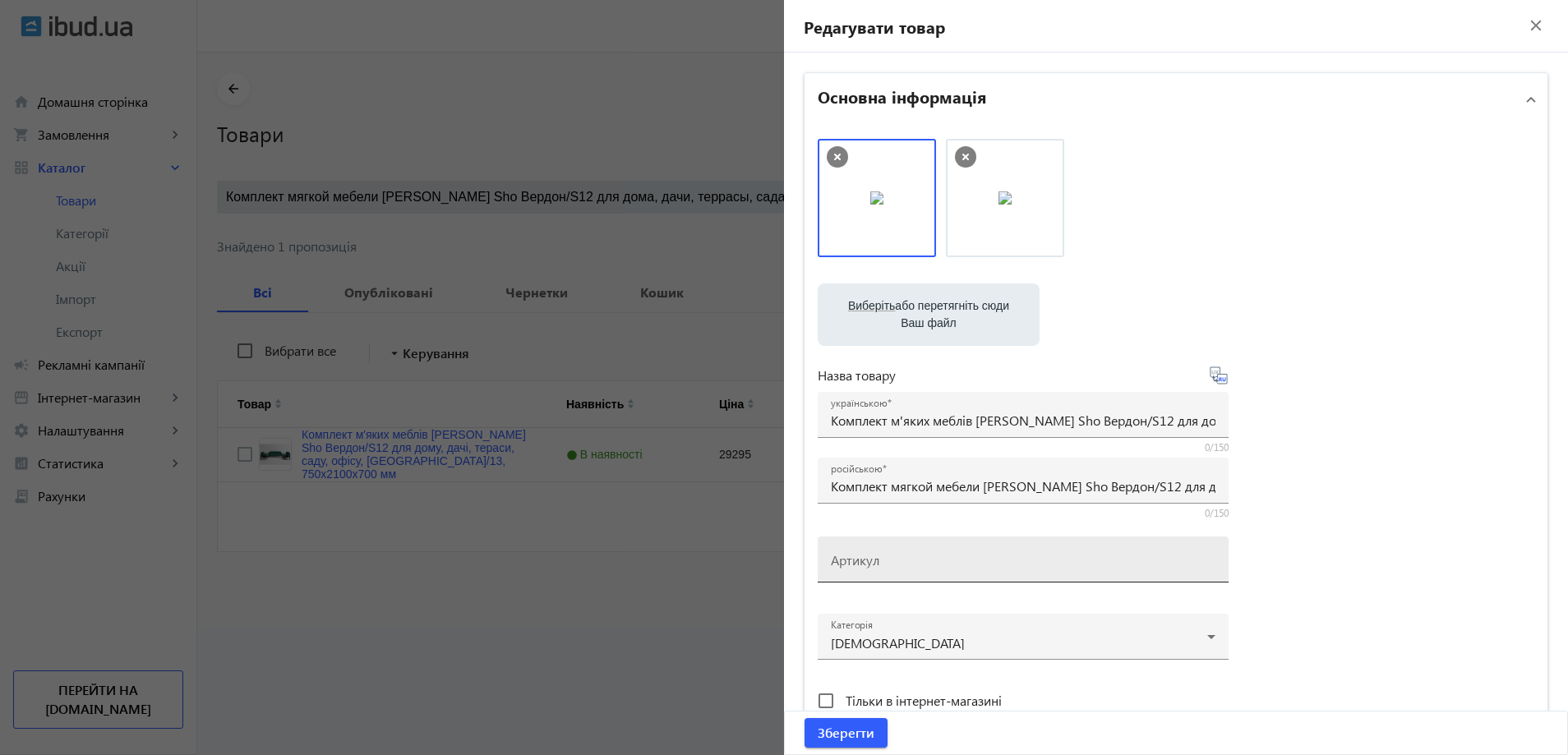
click at [870, 570] on input "Артикул" at bounding box center [1023, 565] width 385 height 17
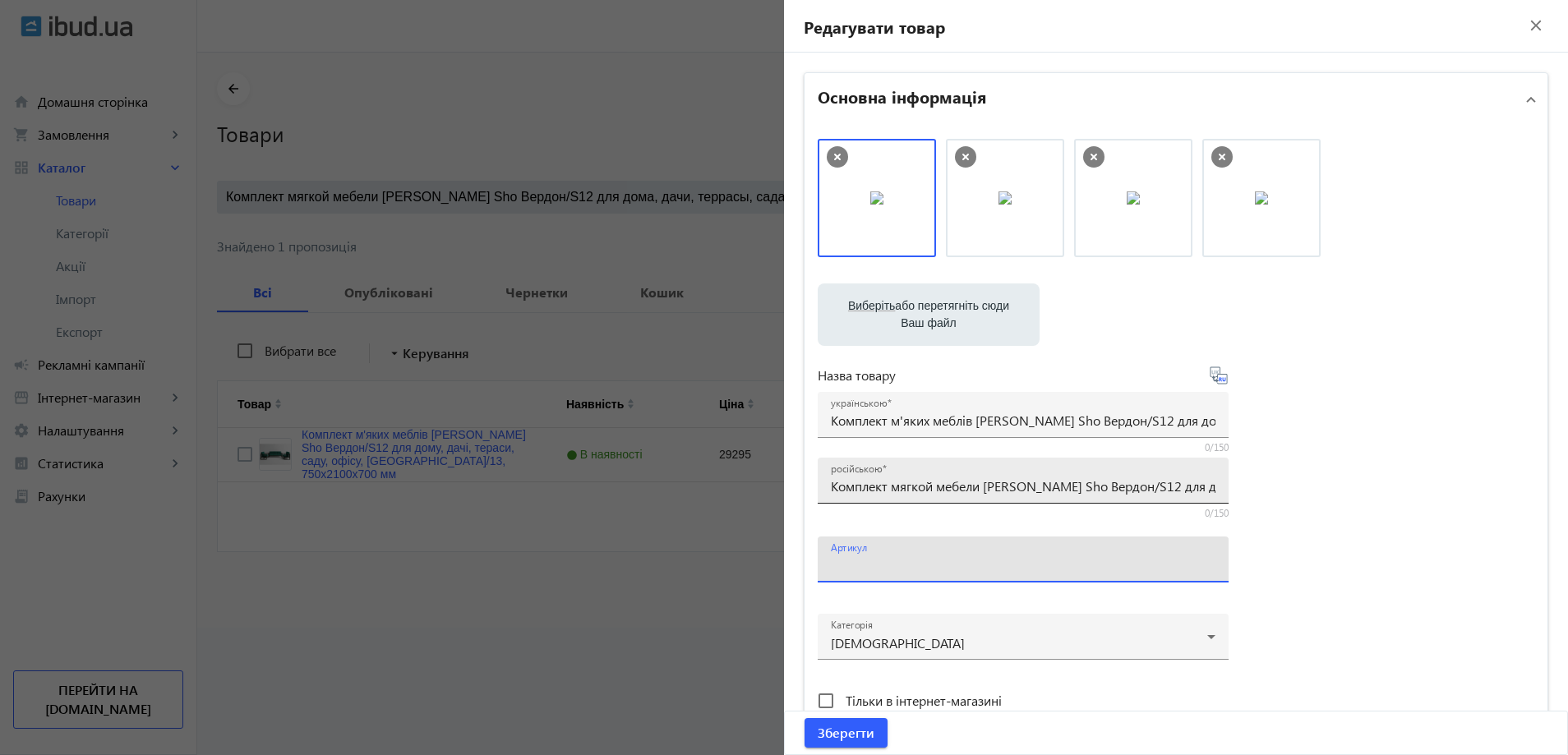
paste input "Verdon/S12/210/13v"
type input "Verdon/S12/210/13v"
click at [847, 722] on span "submit" at bounding box center [846, 733] width 83 height 39
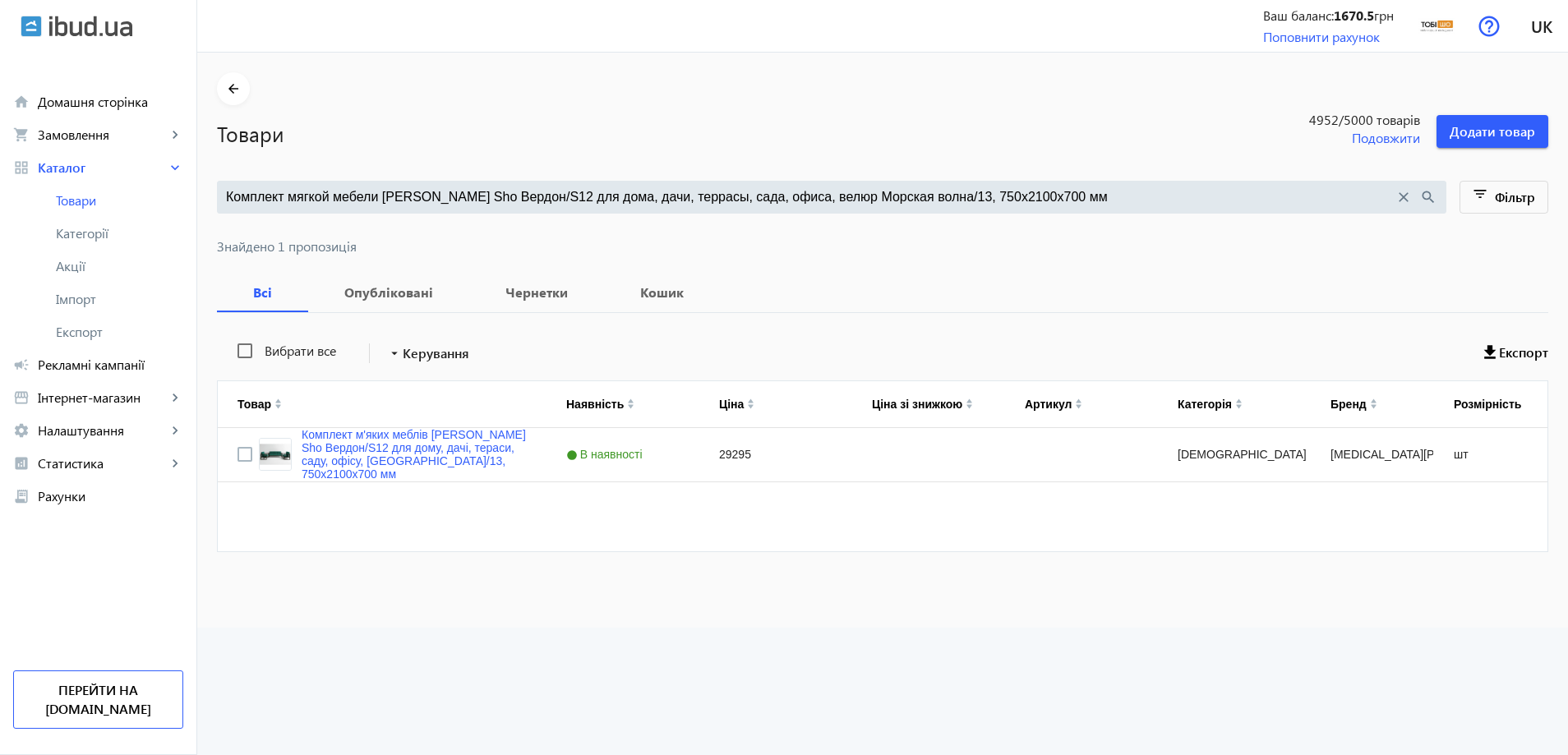
click at [442, 185] on div "Комплект мягкой мебели [PERSON_NAME] Sho Вердон/S12 для дома, дачи, террасы, са…" at bounding box center [831, 197] width 1230 height 33
click at [427, 204] on input "Комплект мягкой мебели [PERSON_NAME] Sho Вердон/S12 для дома, дачи, террасы, са…" at bounding box center [810, 197] width 1168 height 18
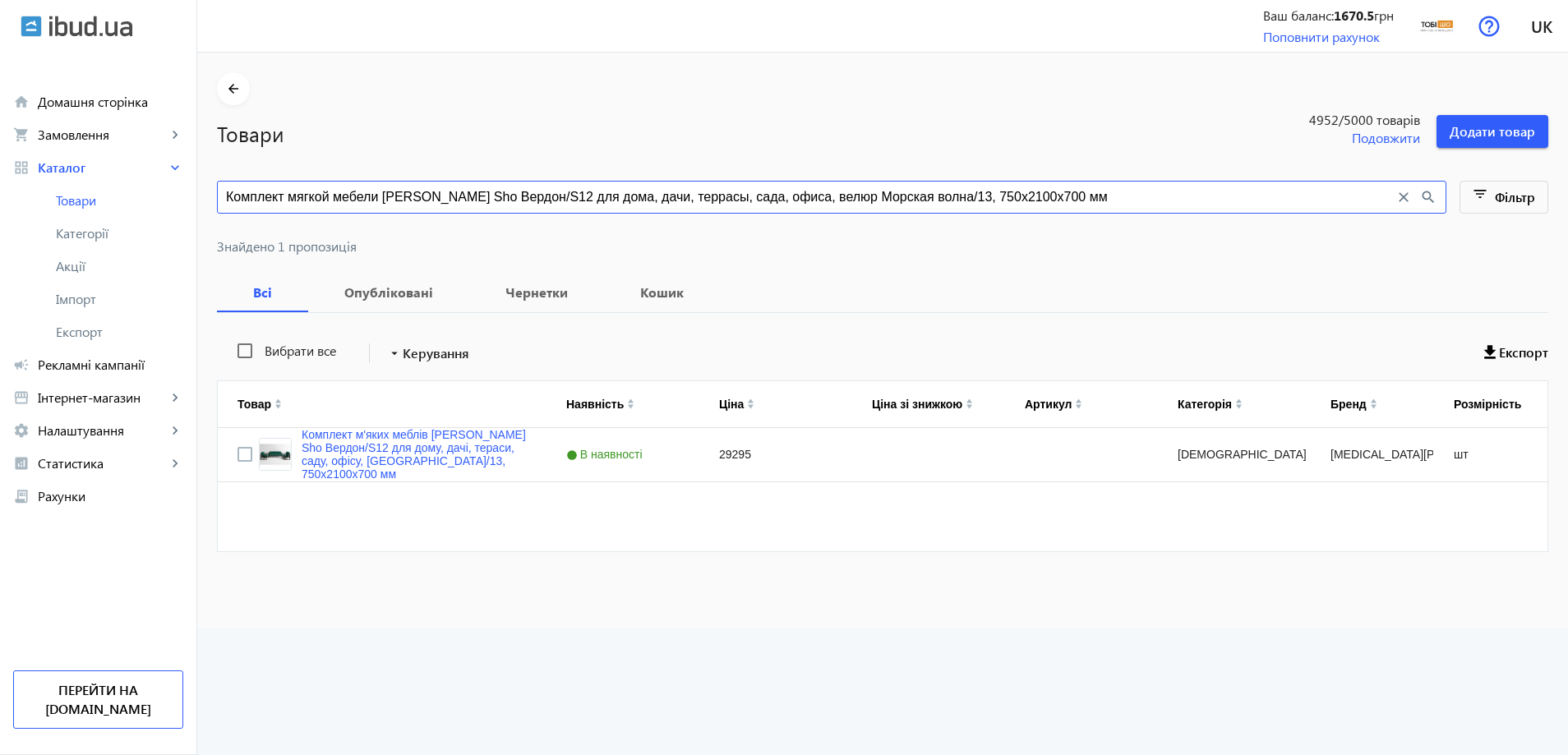
paste input "16"
type input "Комплект мягкой мебели [PERSON_NAME] Sho Вердон/S12 для дома, дачи, террасы, са…"
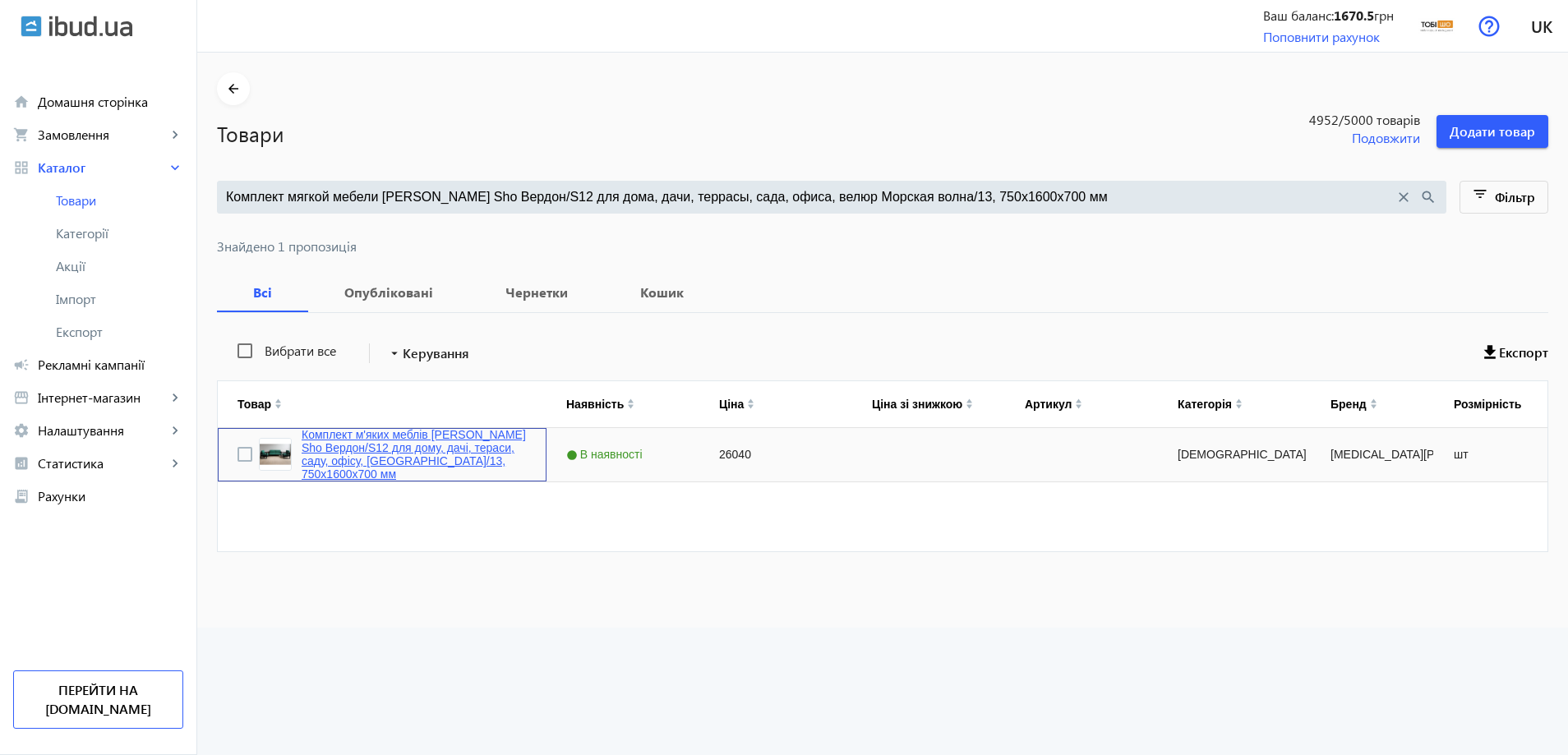
click at [354, 449] on link "Комплект м'яких меблів [PERSON_NAME] Sho Вердон/S12 для дому, дачі, тераси, сад…" at bounding box center [413, 454] width 225 height 52
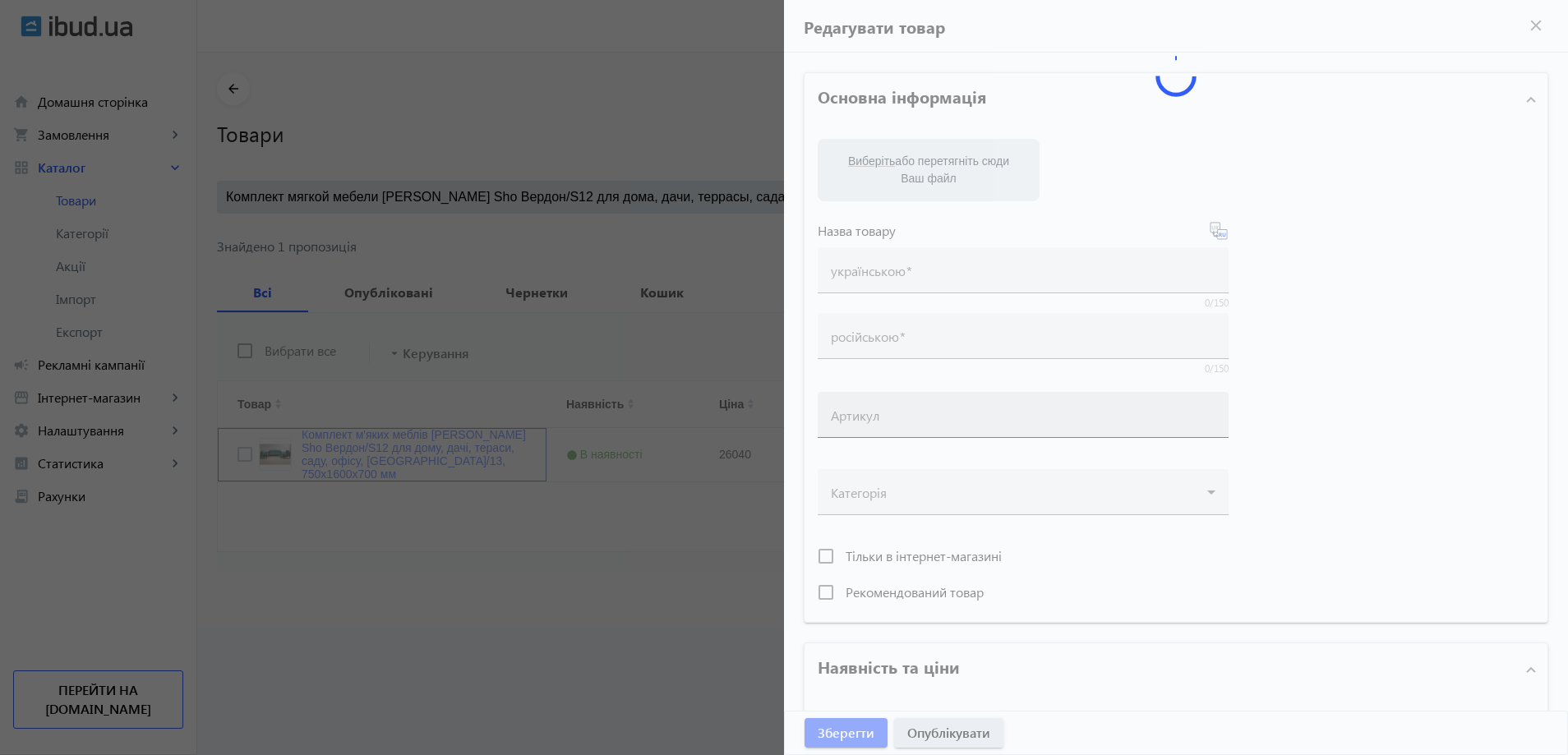
type input "Комплект м'яких меблів [PERSON_NAME] Sho Вердон/S12 для дому, дачі, тераси, сад…"
type input "Комплект мягкой мебели [PERSON_NAME] Sho Вердон/S12 для дома, дачи, террасы, са…"
type input "26040"
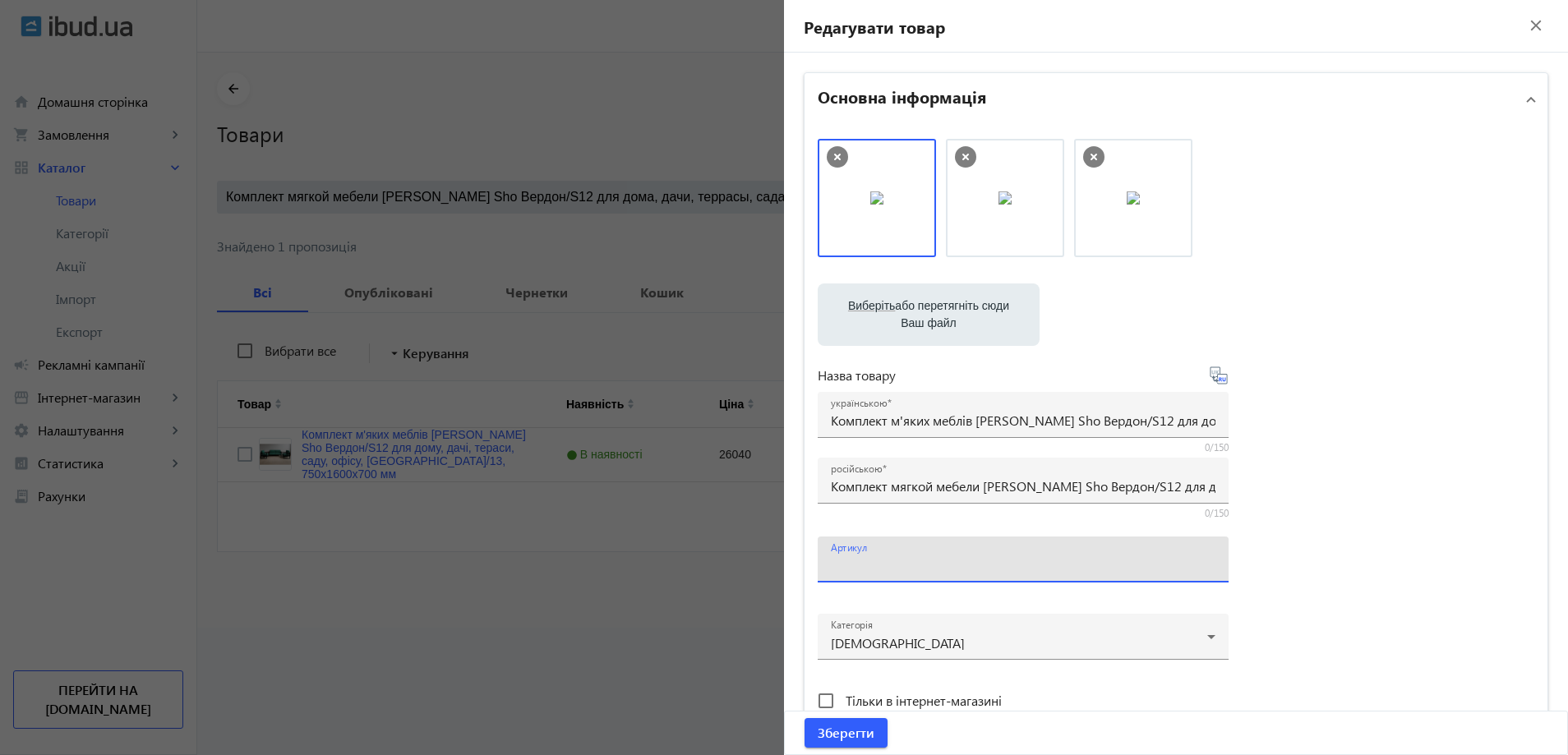
click at [879, 570] on input "Артикул" at bounding box center [1023, 565] width 385 height 17
paste input "Verdon/S12/160/13v"
drag, startPoint x: 908, startPoint y: 208, endPoint x: 1082, endPoint y: 213, distance: 174.1
drag, startPoint x: 855, startPoint y: 567, endPoint x: 816, endPoint y: 578, distance: 40.5
click at [818, 578] on div "Артикул Verdon/S12/160/13v" at bounding box center [1022, 559] width 411 height 46
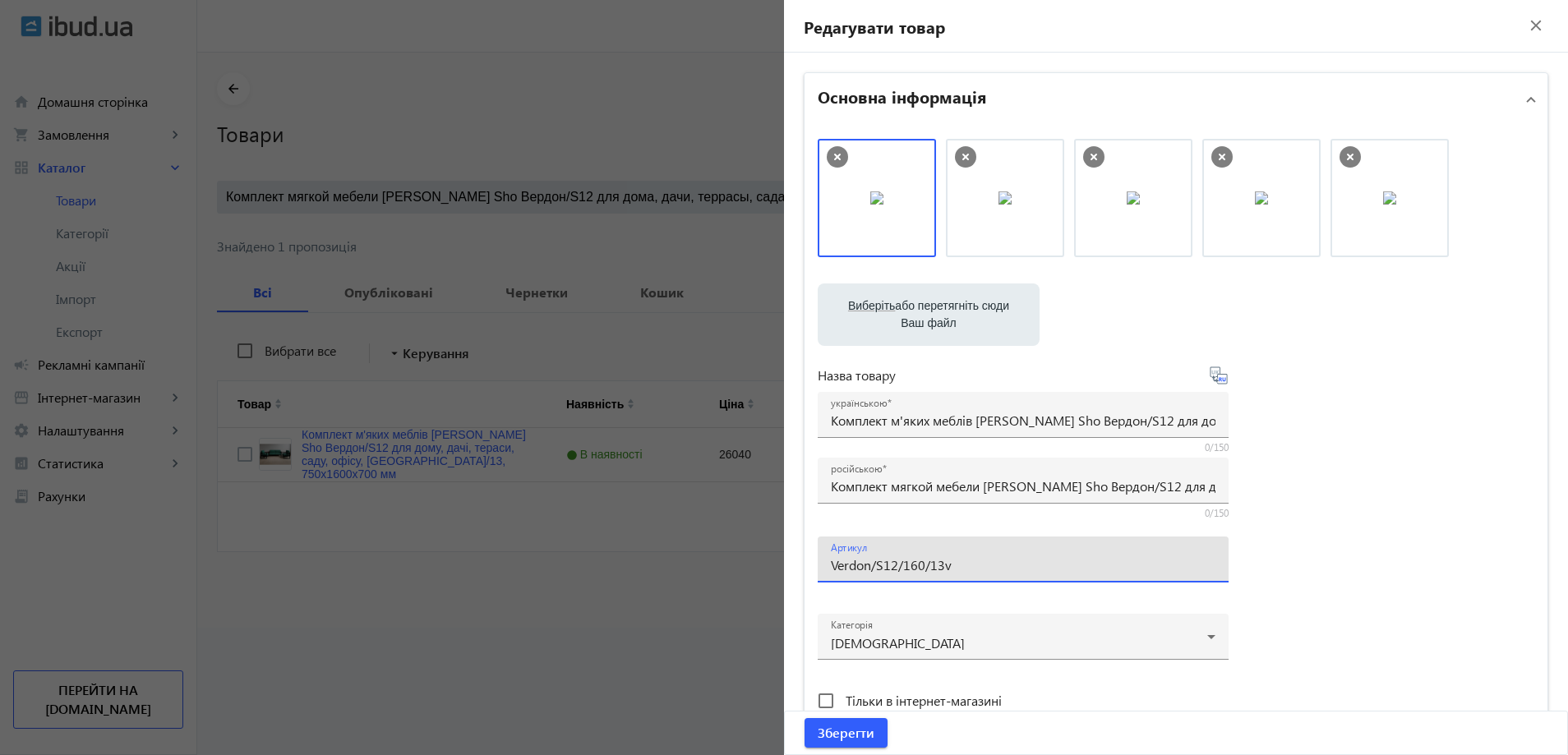
drag, startPoint x: 950, startPoint y: 561, endPoint x: 967, endPoint y: 562, distance: 17.0
click at [967, 562] on input "Verdon/S12/160/13v" at bounding box center [1023, 565] width 385 height 17
type input "Verdon/S12/160/13v"
drag, startPoint x: 852, startPoint y: 738, endPoint x: 840, endPoint y: 723, distance: 19.2
click at [849, 738] on span "Зберегти" at bounding box center [846, 733] width 57 height 18
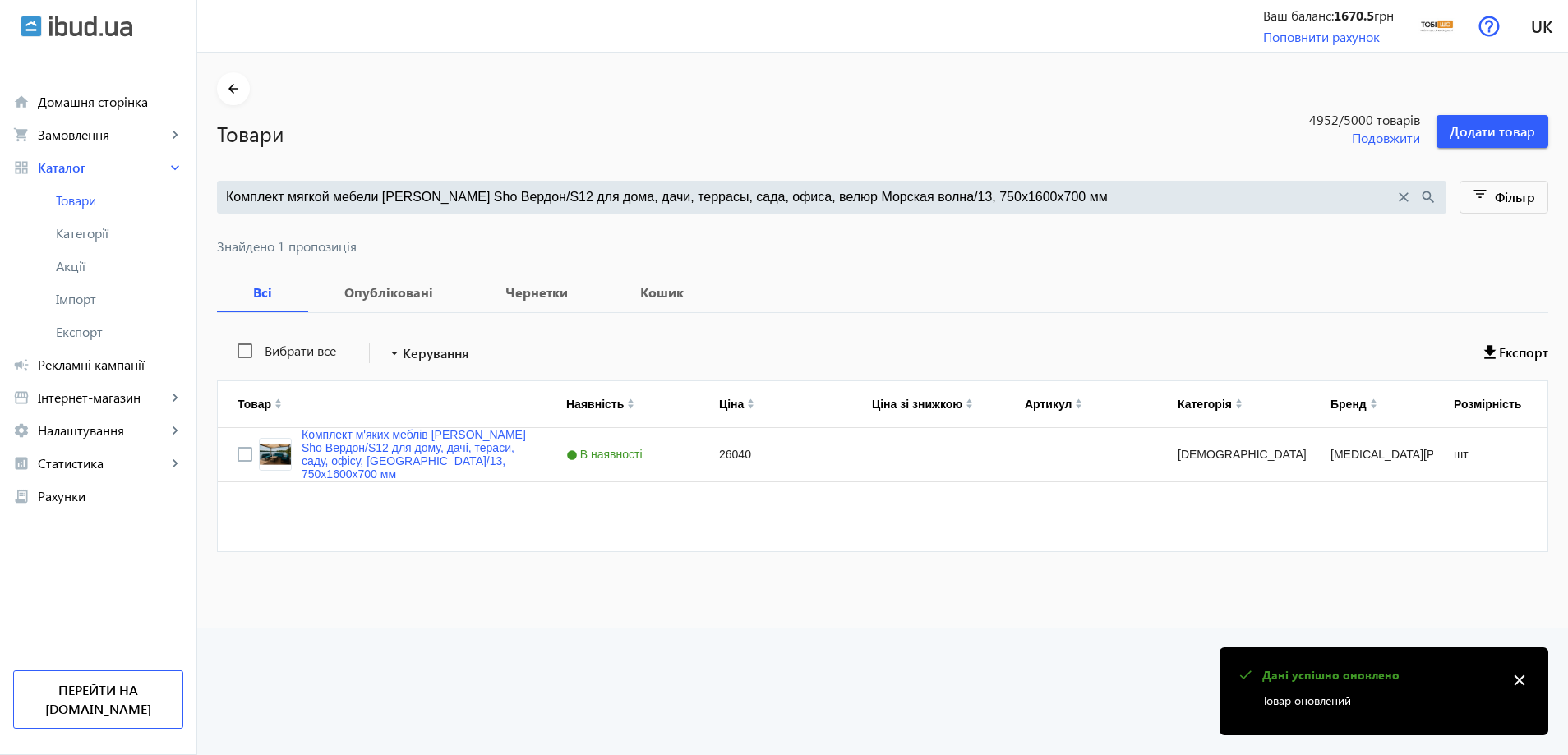
click at [446, 197] on input "Комплект мягкой мебели [PERSON_NAME] Sho Вердон/S12 для дома, дачи, террасы, са…" at bounding box center [810, 197] width 1168 height 18
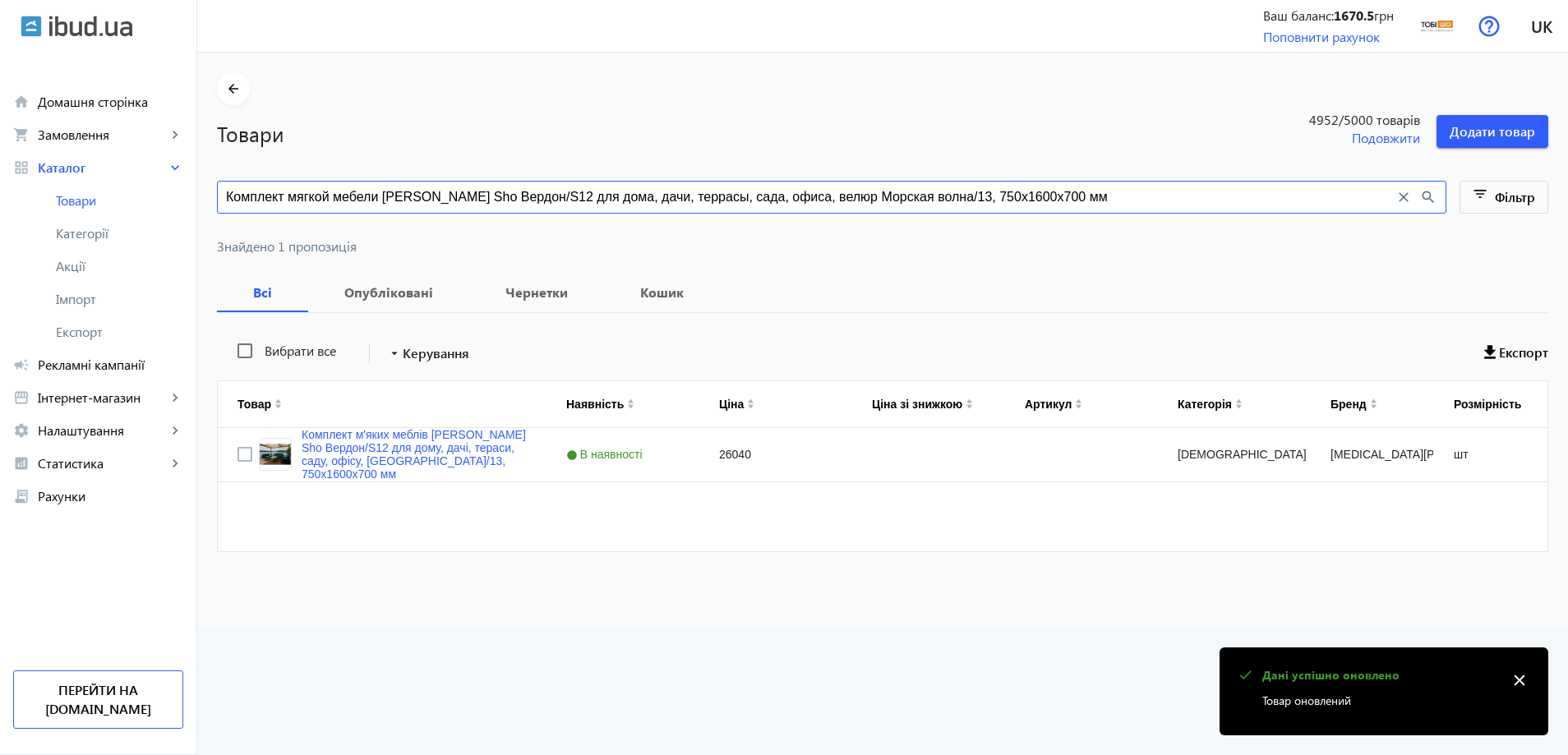
paste input "3"
type input "Комплект мягкой мебели [PERSON_NAME] Sho Вердон/S12 для дома, дачи, террасы, са…"
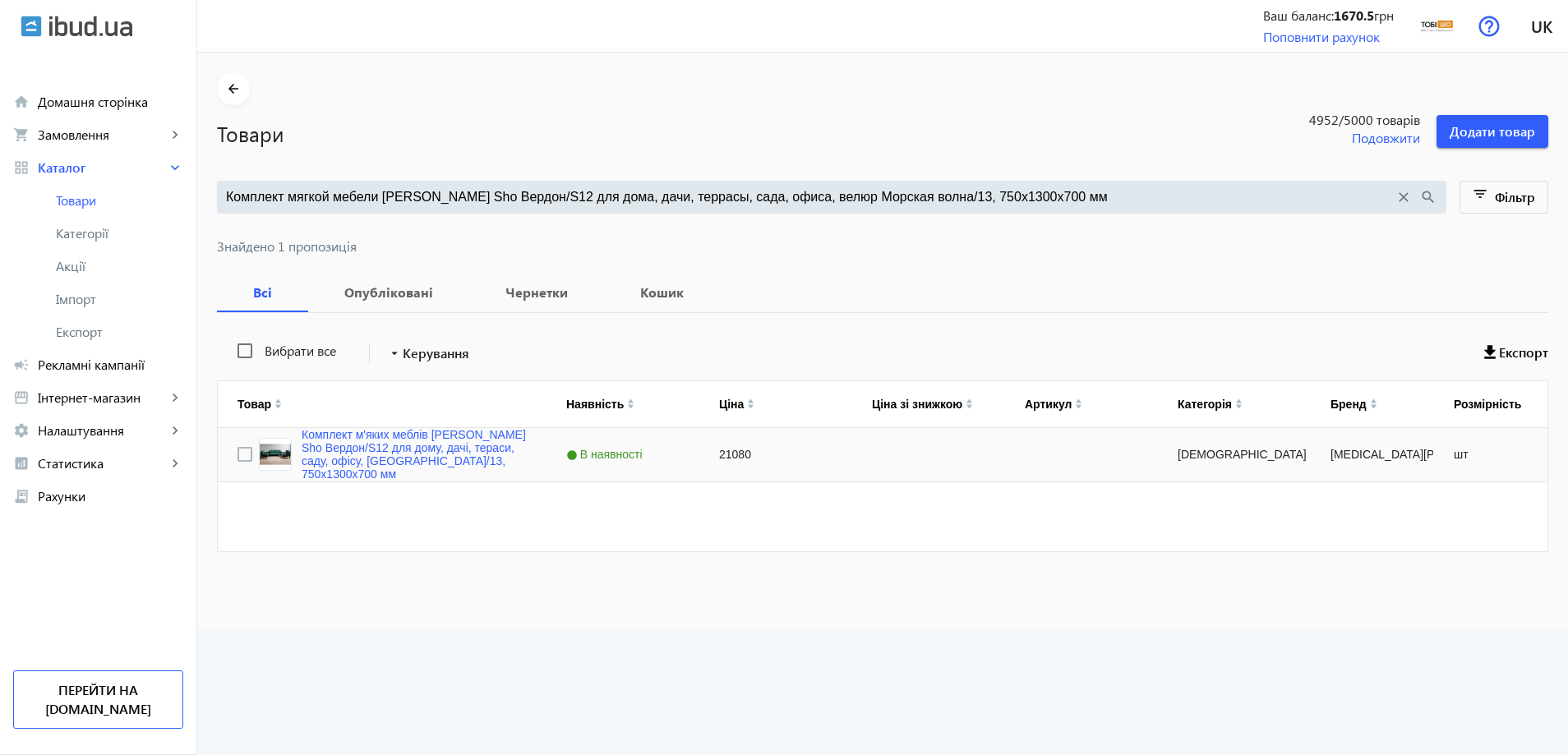
click at [352, 491] on div "Комплект м'яких меблів [PERSON_NAME] Sho Вердон/S12 для дому, дачі, тераси, сад…" at bounding box center [887, 490] width 1339 height 123
click at [371, 436] on link "Комплект м'яких меблів [PERSON_NAME] Sho Вердон/S12 для дому, дачі, тераси, сад…" at bounding box center [413, 454] width 225 height 52
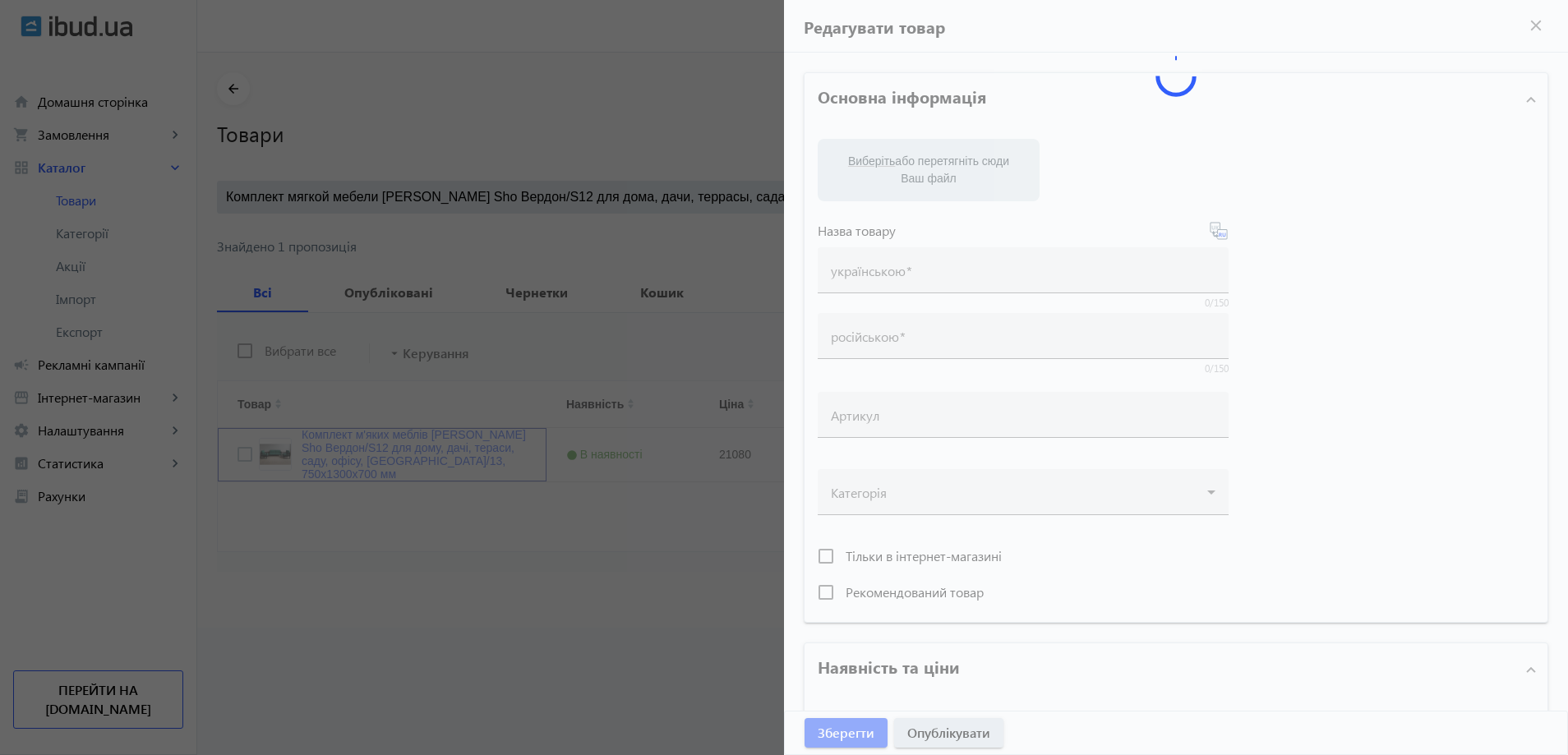
type input "Комплект м'яких меблів [PERSON_NAME] Sho Вердон/S12 для дому, дачі, тераси, сад…"
type input "Комплект мягкой мебели [PERSON_NAME] Sho Вердон/S12 для дома, дачи, террасы, са…"
type input "21080"
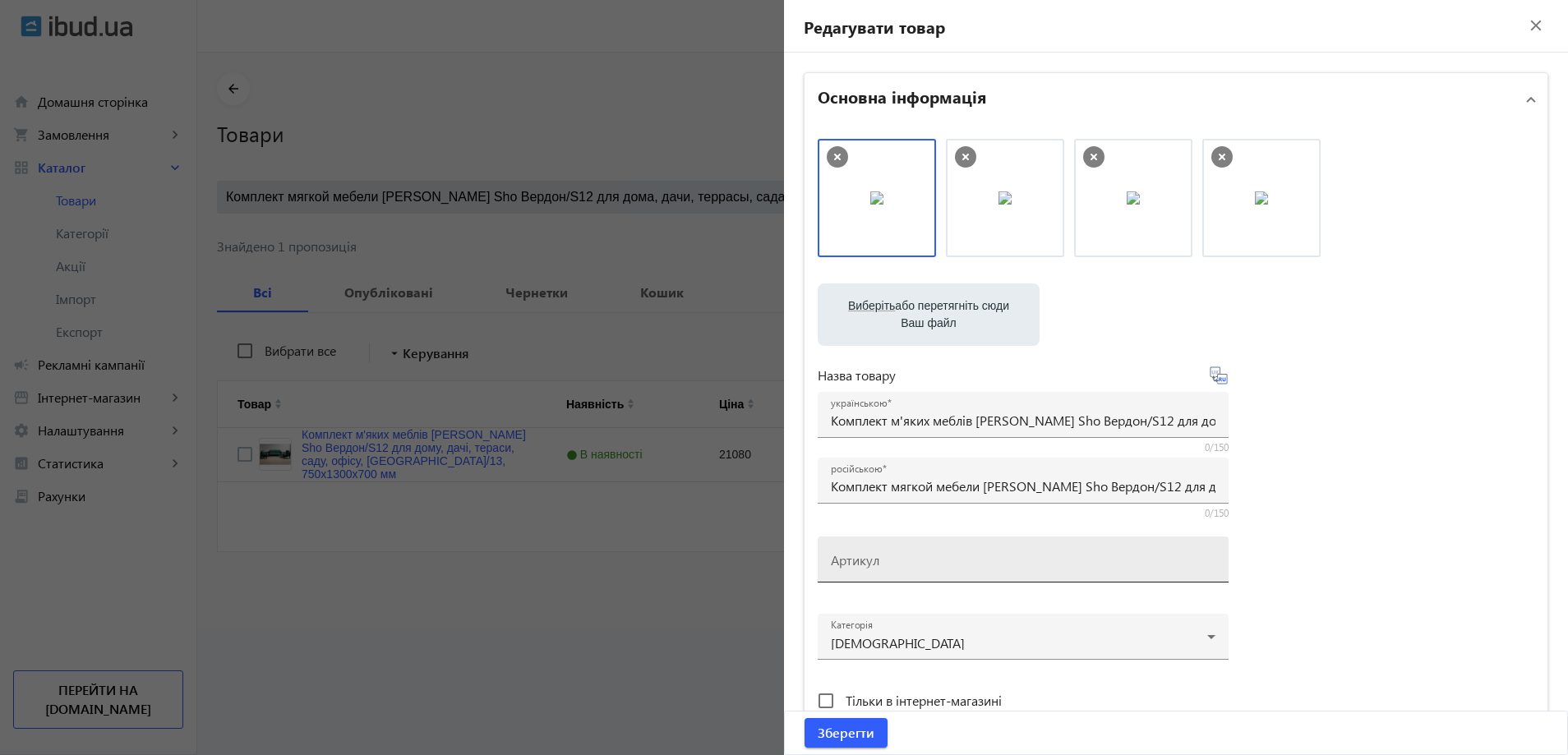
click at [902, 566] on input "Артикул" at bounding box center [1023, 565] width 385 height 17
paste input "Verdon/S12/130/13v"
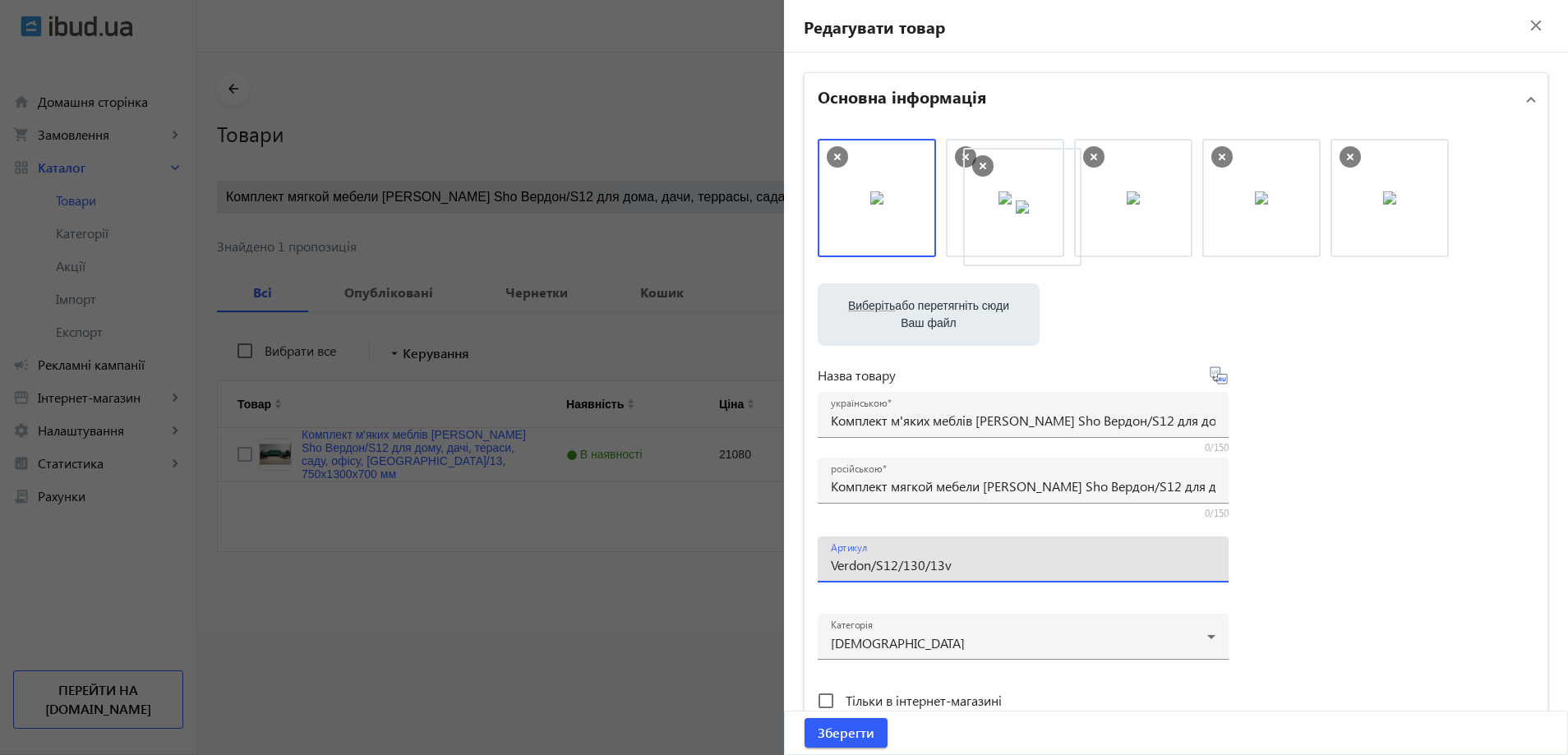
drag, startPoint x: 931, startPoint y: 200, endPoint x: 1058, endPoint y: 207, distance: 127.2
type input "Verdon/S12/130/13v"
click at [852, 727] on span "Зберегти" at bounding box center [846, 733] width 57 height 18
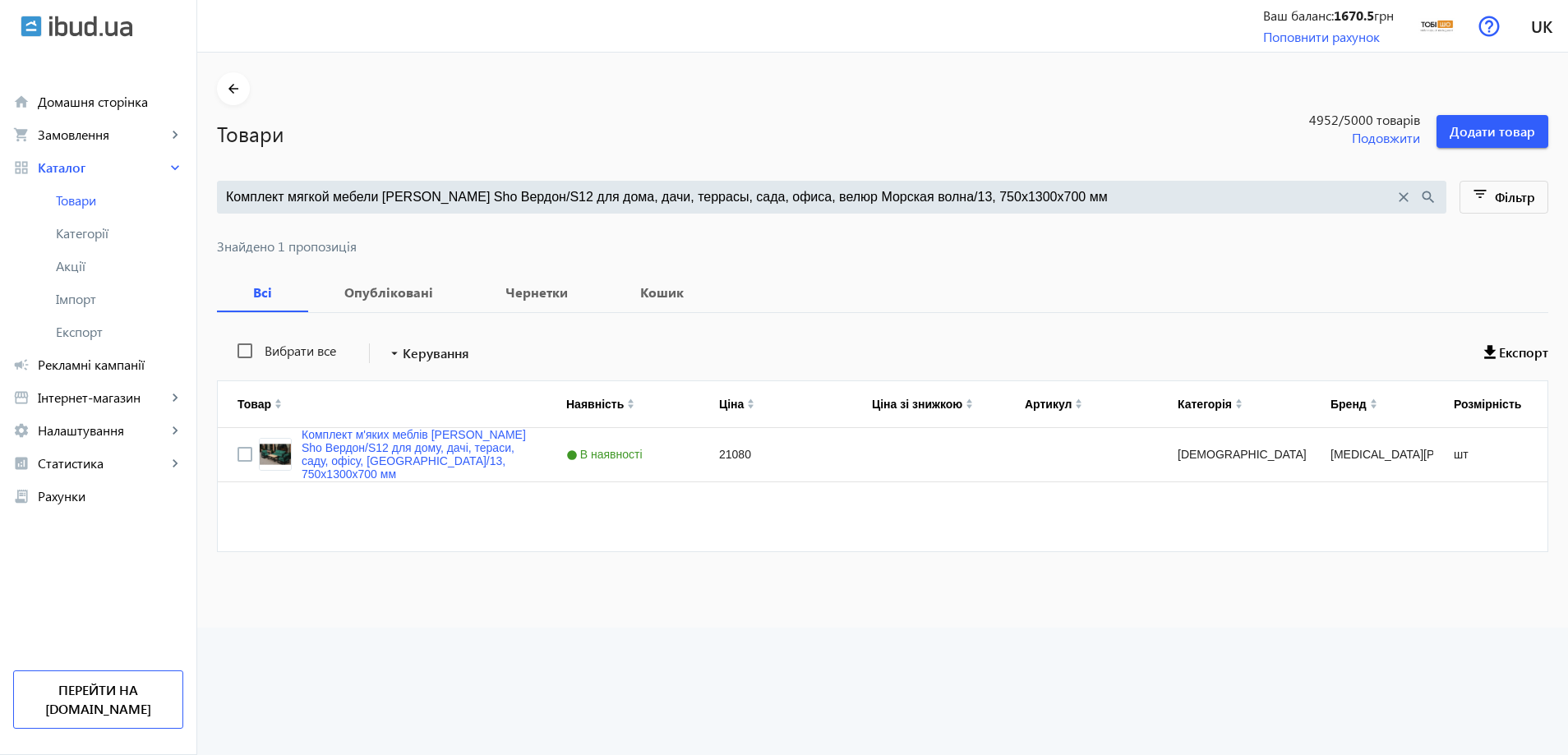
click at [461, 198] on input "Комплект мягкой мебели [PERSON_NAME] Sho Вердон/S12 для дома, дачи, террасы, са…" at bounding box center [810, 197] width 1168 height 18
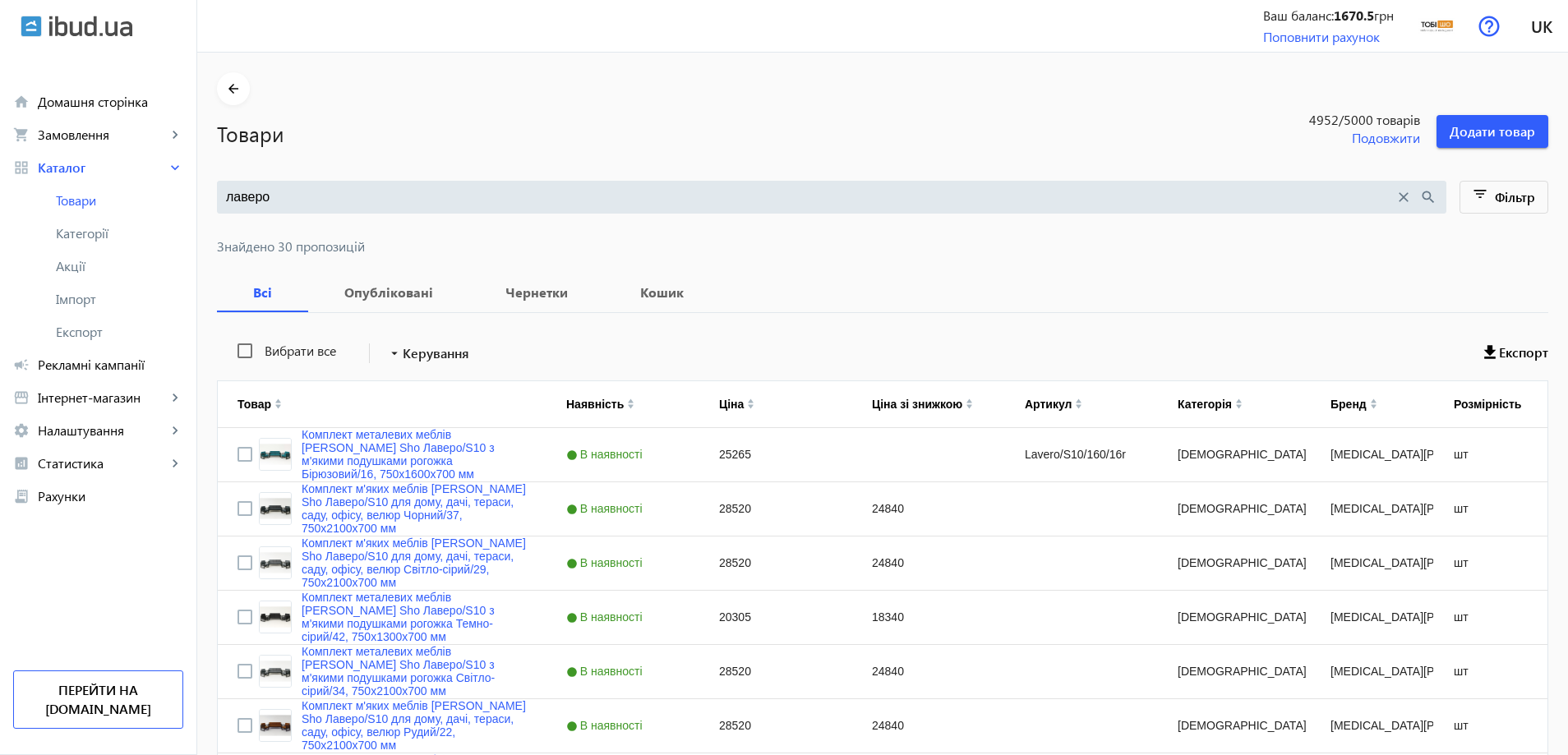
paste input "омплект металлической мебели [PERSON_NAME] Sho Лаверо/S10 с мягкими подушками р…"
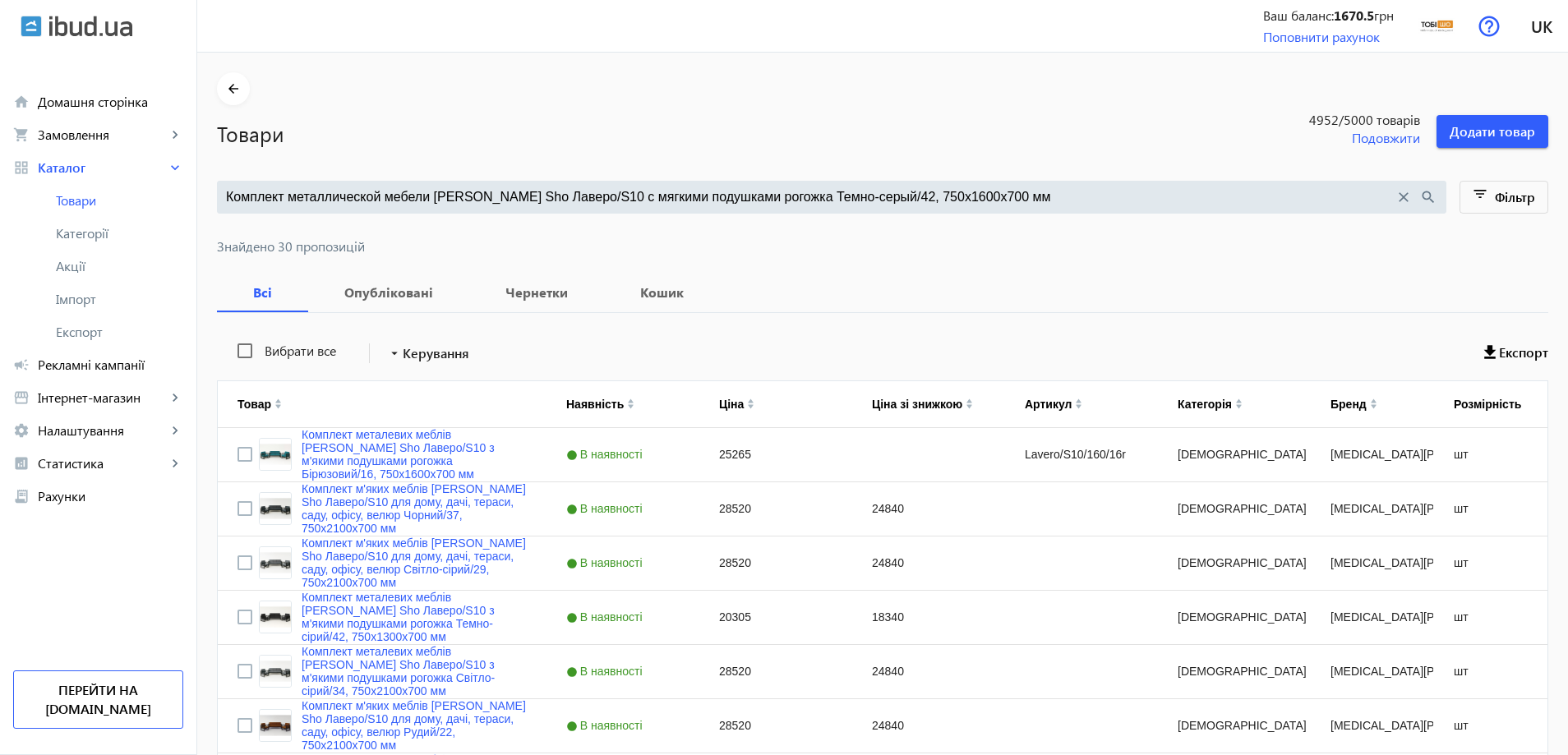
type input "Комплект металлической мебели [PERSON_NAME] Sho Лаверо/S10 с мягкими подушками …"
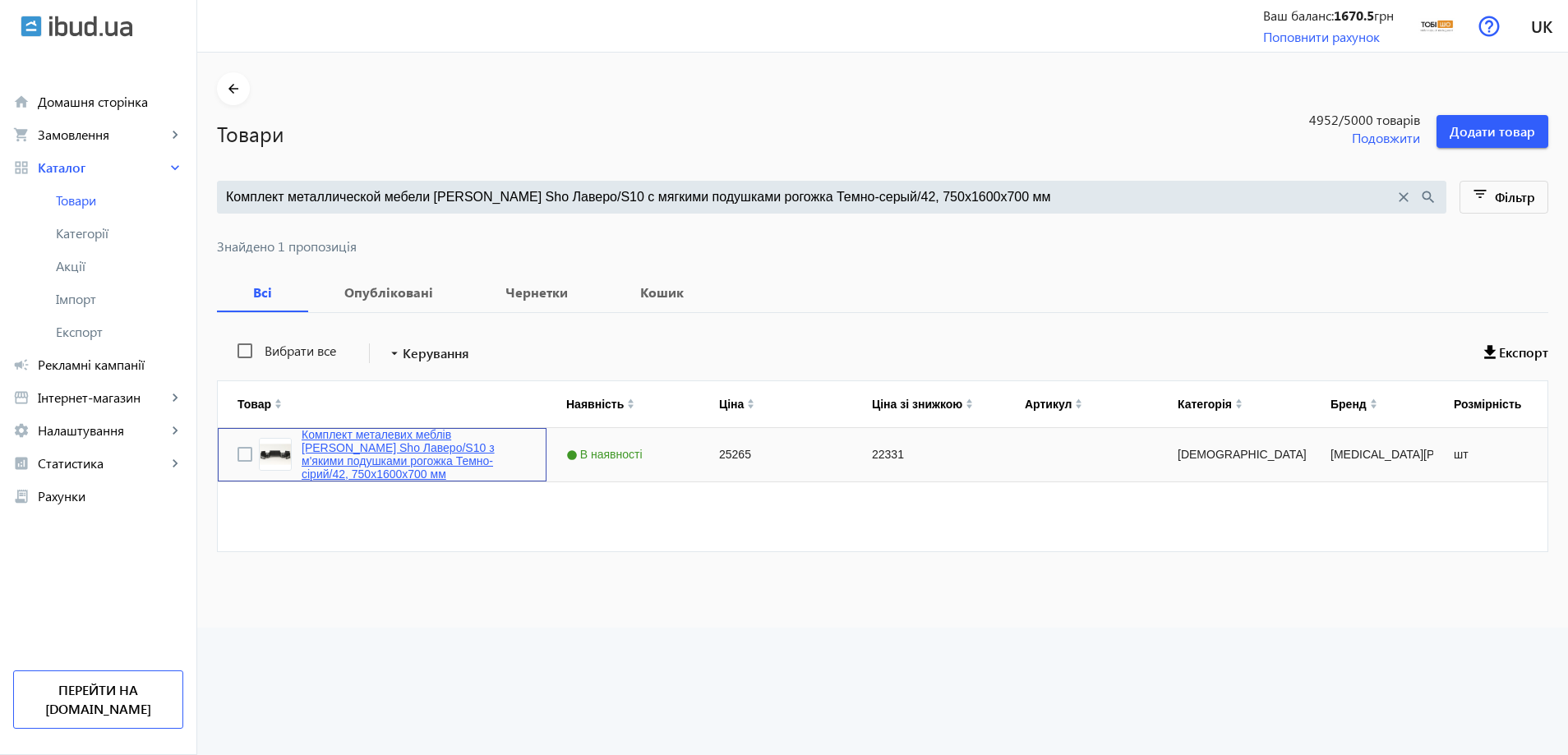
click at [365, 445] on link "Комплект металевих меблів [PERSON_NAME] Sho Лаверо/S10 з м'якими подушками рого…" at bounding box center [413, 454] width 225 height 52
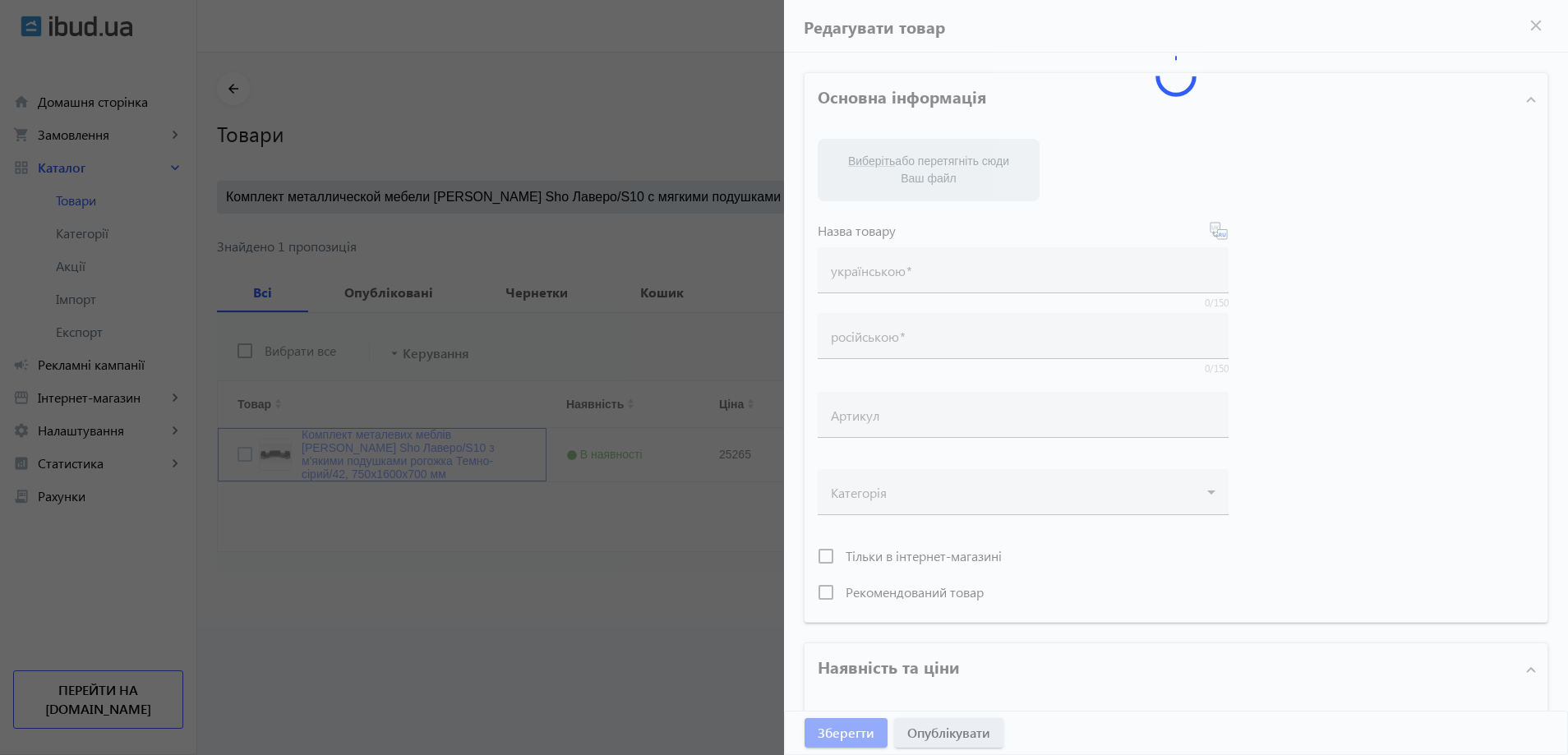
type input "Комплект металевих меблів [PERSON_NAME] Sho Лаверо/S10 з м'якими подушками рого…"
type input "Комплект металлической мебели Tobi Sho Лаверо/S10 с мягкими подушками рогожка Т…"
type input "25265"
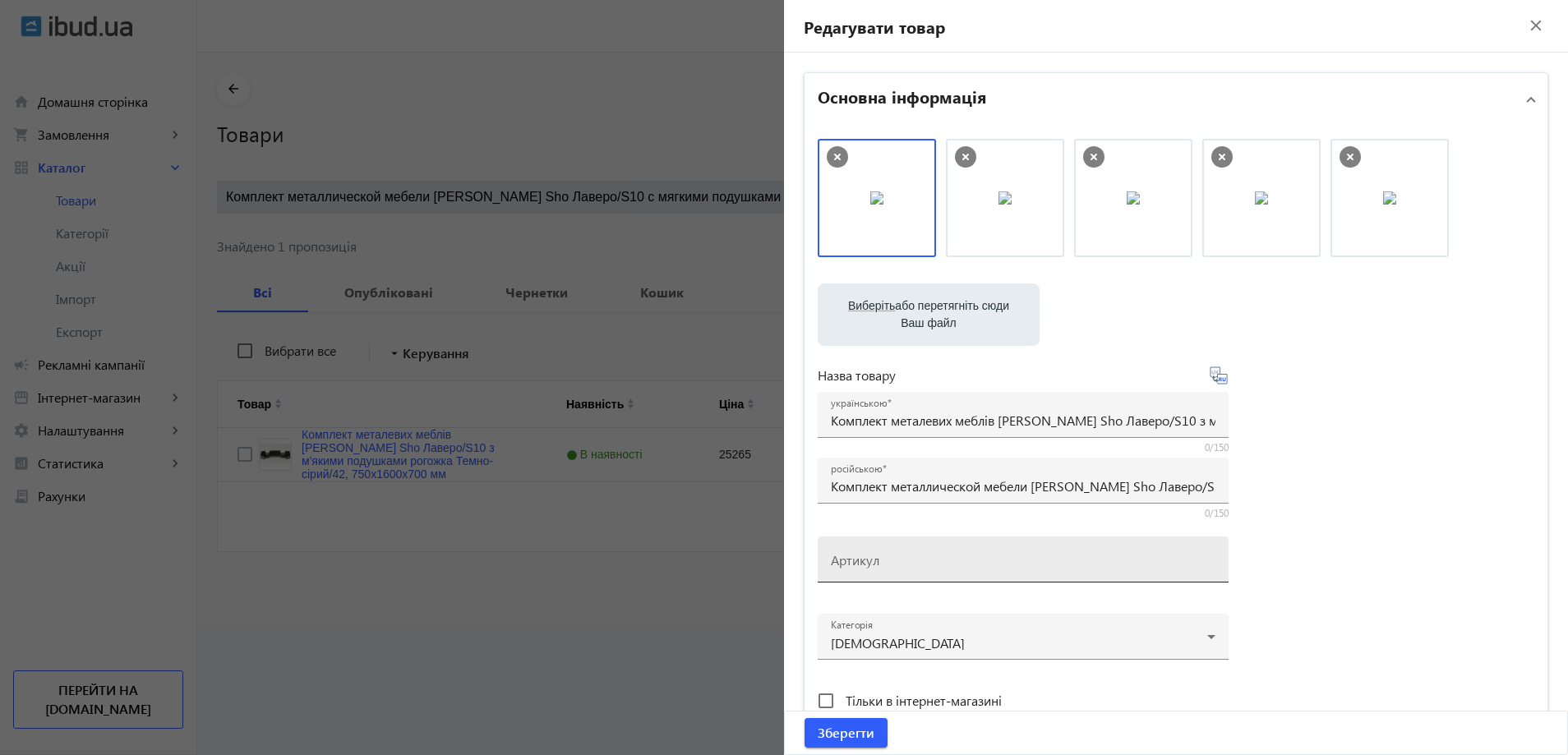
click at [852, 562] on mat-label "Артикул" at bounding box center [855, 559] width 49 height 17
click at [852, 562] on input "Артикул" at bounding box center [1023, 565] width 385 height 17
paste input "Lavero/S10/160/42r"
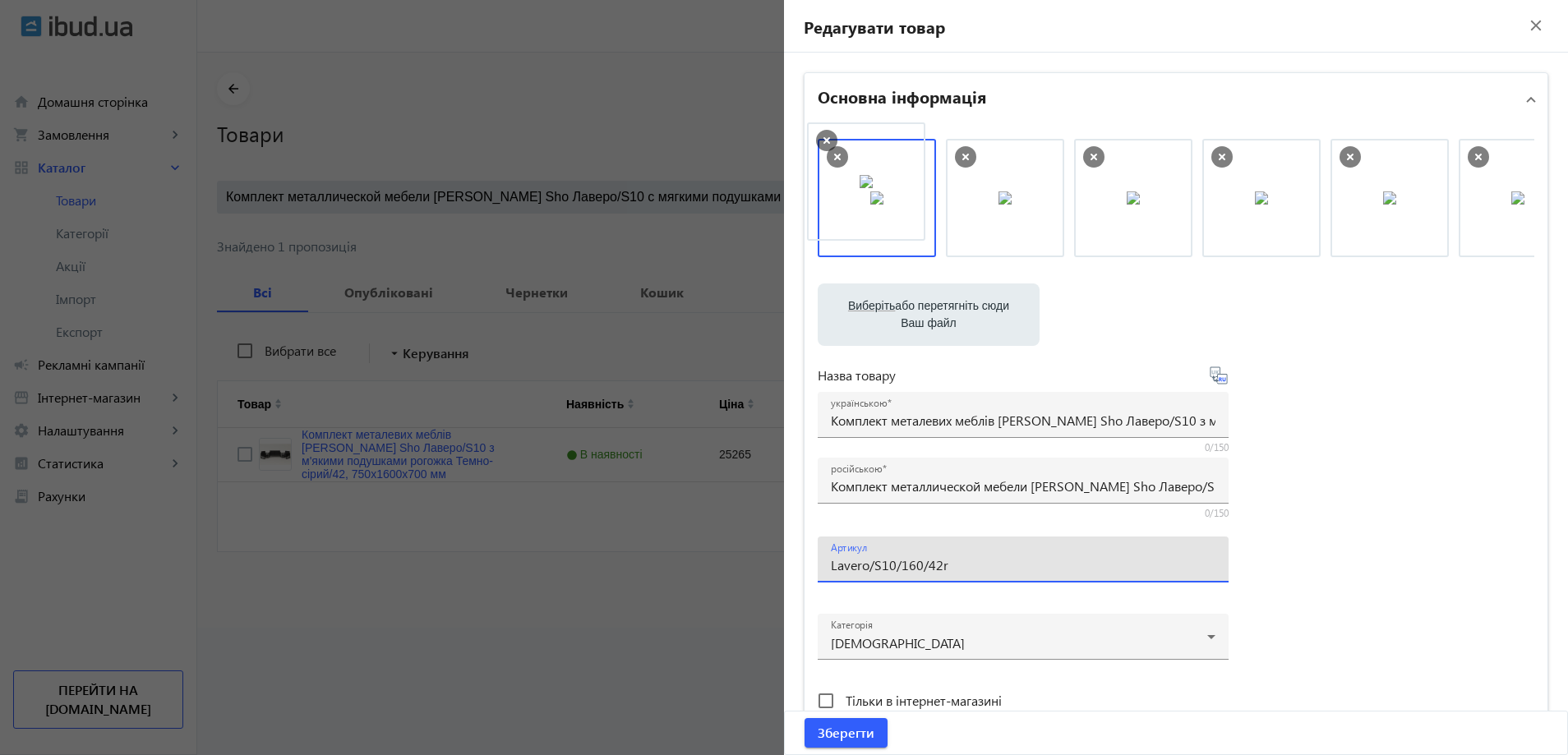
drag, startPoint x: 1081, startPoint y: 224, endPoint x: 855, endPoint y: 208, distance: 226.6
type input "Lavero/S10/160/42r"
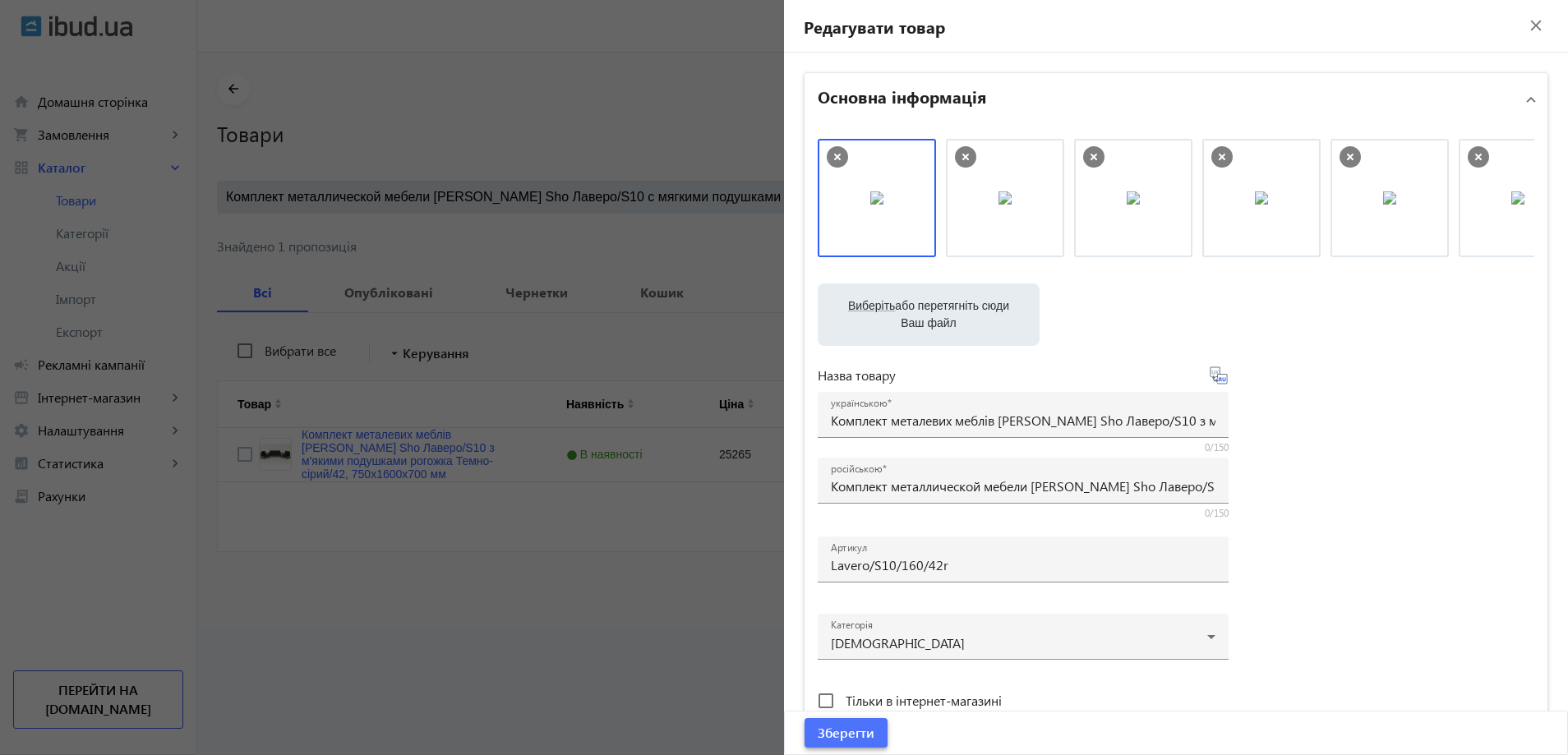
click at [857, 714] on span "submit" at bounding box center [846, 733] width 83 height 39
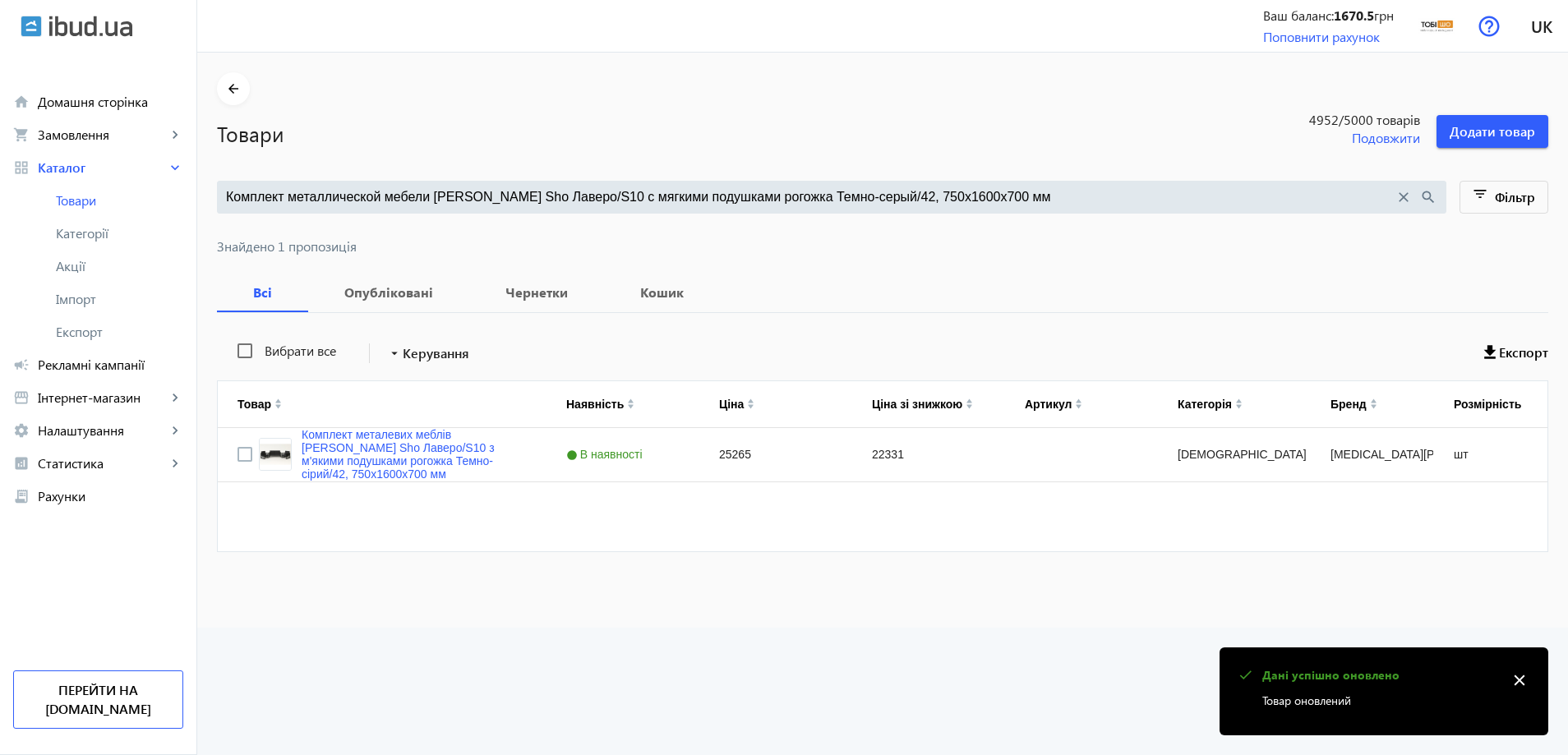
click at [499, 185] on div "Комплект металлической мебели Tobi Sho Лаверо/S10 с мягкими подушками рогожка Т…" at bounding box center [831, 197] width 1230 height 33
click at [501, 193] on input "Комплект металлической мебели Tobi Sho Лаверо/S10 с мягкими подушками рогожка Т…" at bounding box center [810, 197] width 1168 height 18
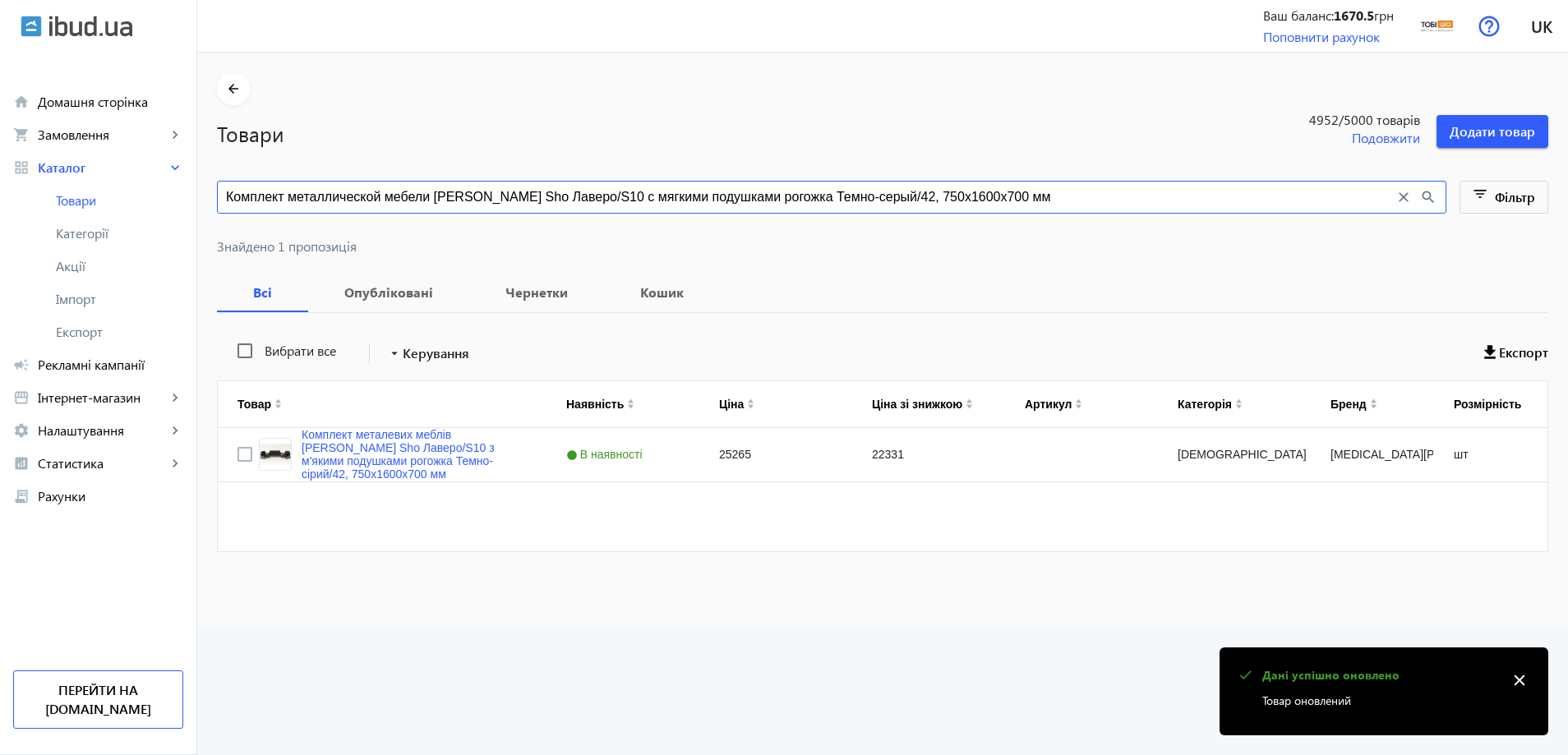
paste input "21"
type input "Комплект металлической мебели Tobi Sho Лаверо/S10 с мягкими подушками рогожка Т…"
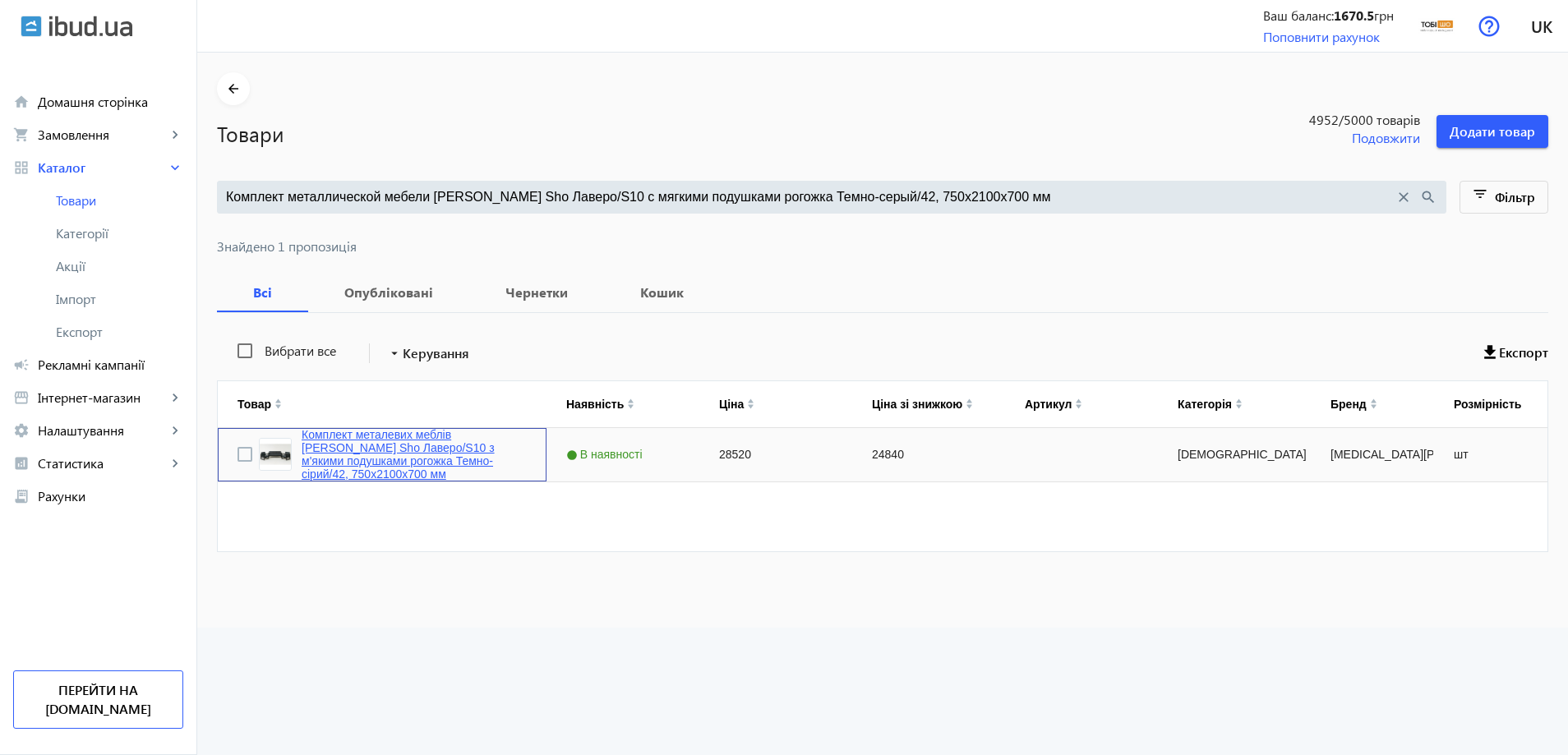
click at [363, 451] on link "Комплект металевих меблів [PERSON_NAME] Sho Лаверо/S10 з м'якими подушками рого…" at bounding box center [413, 454] width 225 height 52
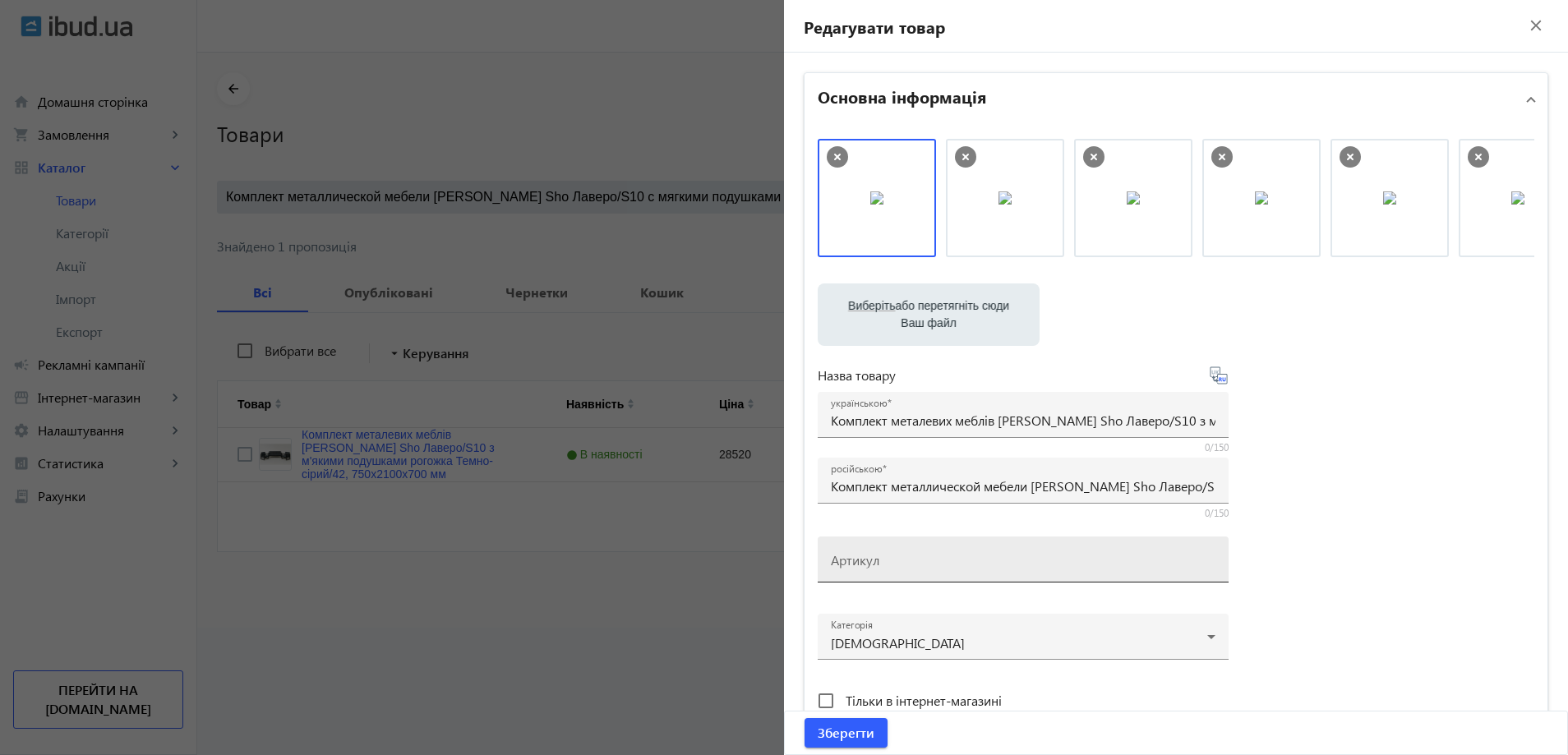
click at [872, 561] on mat-label "Артикул" at bounding box center [855, 559] width 49 height 17
click at [872, 561] on input "Артикул" at bounding box center [1023, 565] width 385 height 17
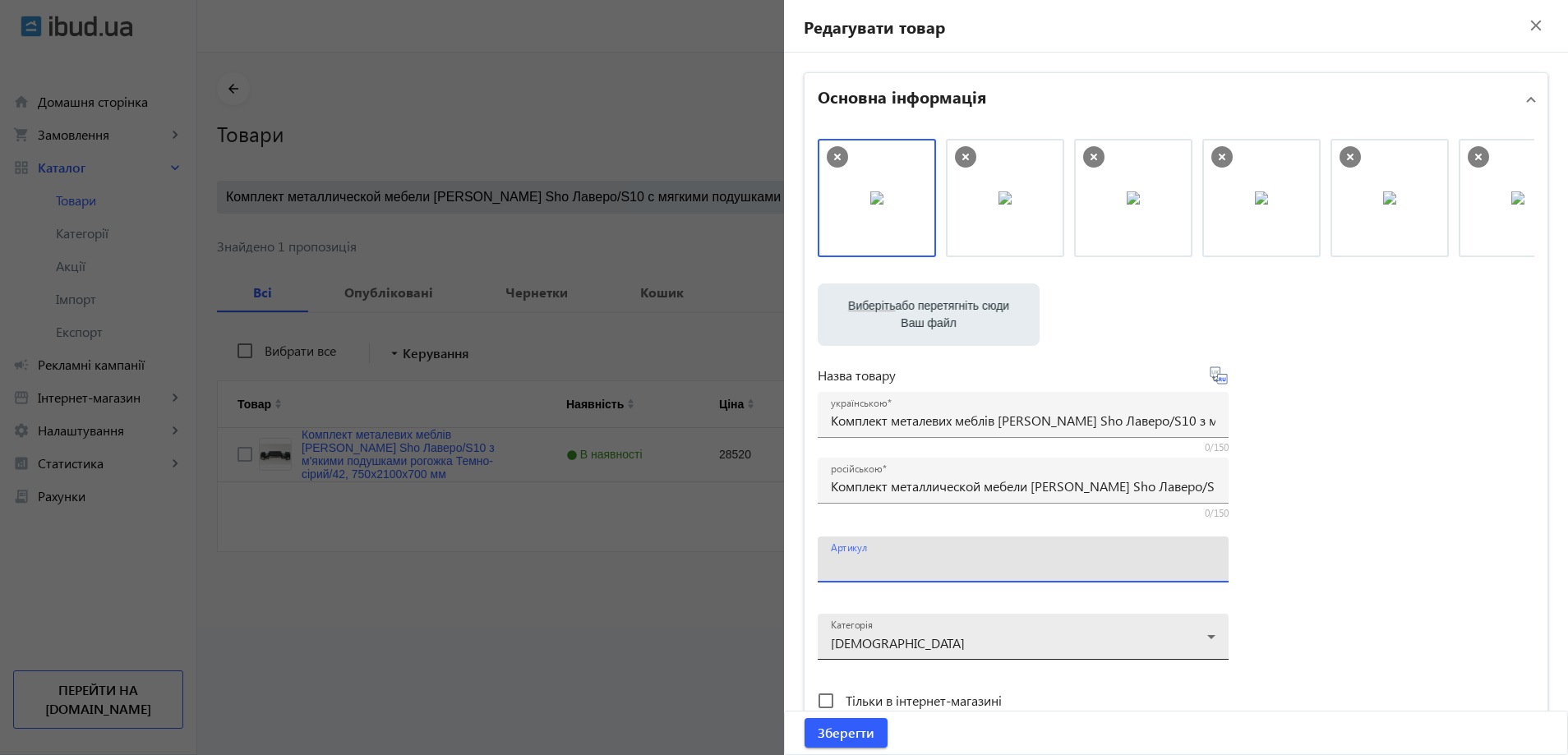
paste input "Lavero/S10/210/42r"
type input "Lavero/S10/210/42r"
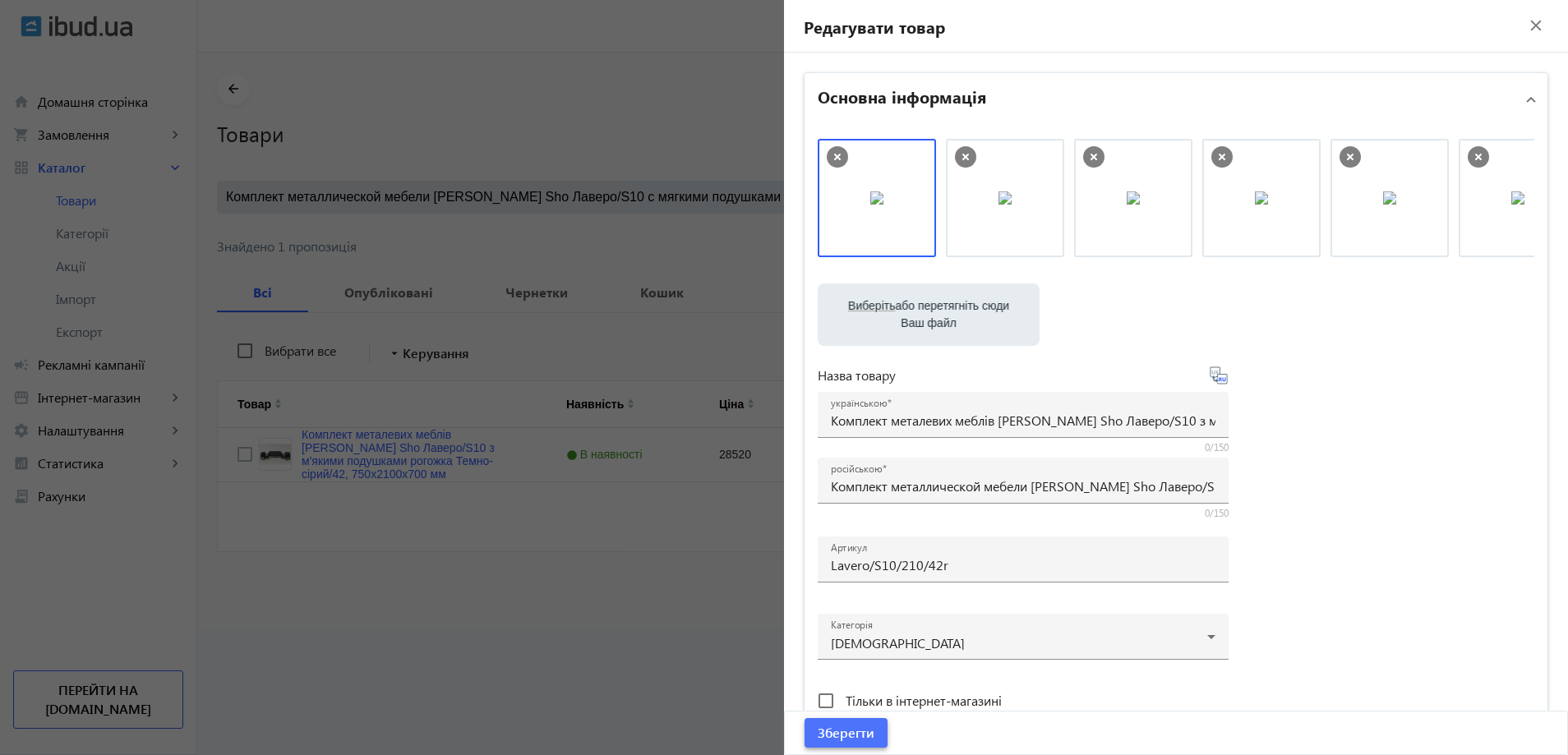
click at [851, 739] on span "Зберегти" at bounding box center [846, 733] width 57 height 18
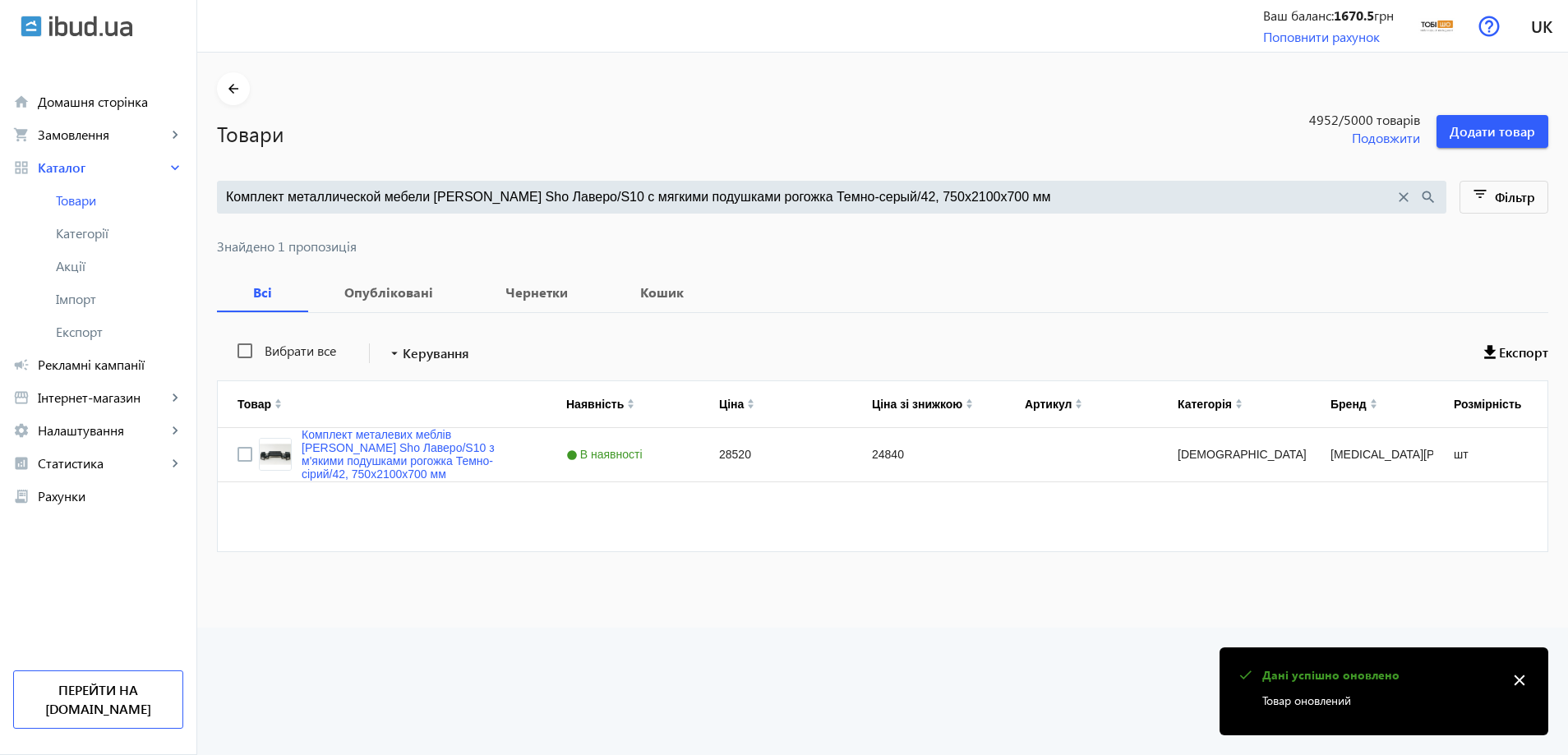
click at [447, 182] on div "Комплект металлической мебели Tobi Sho Лаверо/S10 с мягкими подушками рогожка Т…" at bounding box center [831, 197] width 1230 height 33
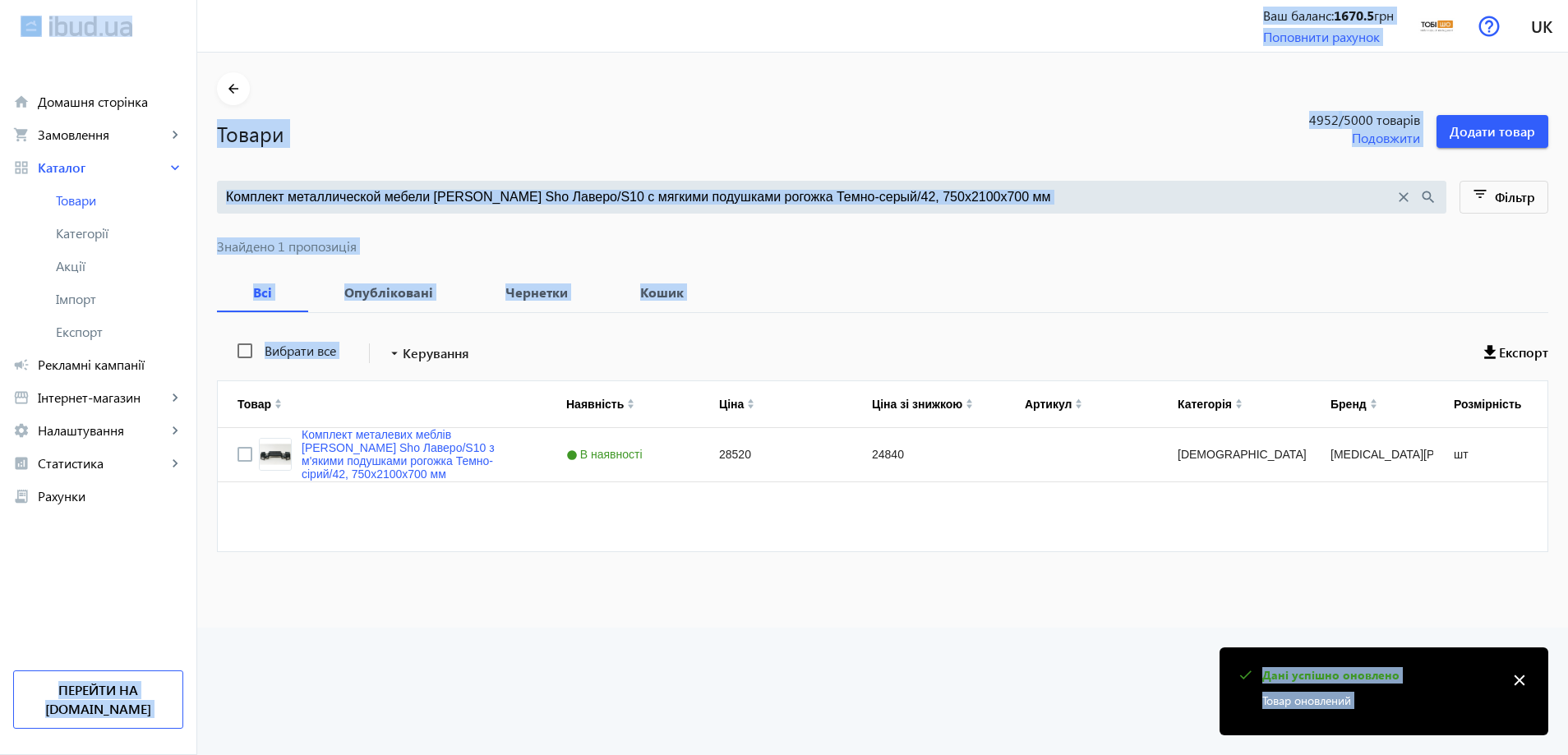
click at [510, 197] on input "Комплект металлической мебели Tobi Sho Лаверо/S10 с мягкими подушками рогожка Т…" at bounding box center [810, 197] width 1168 height 18
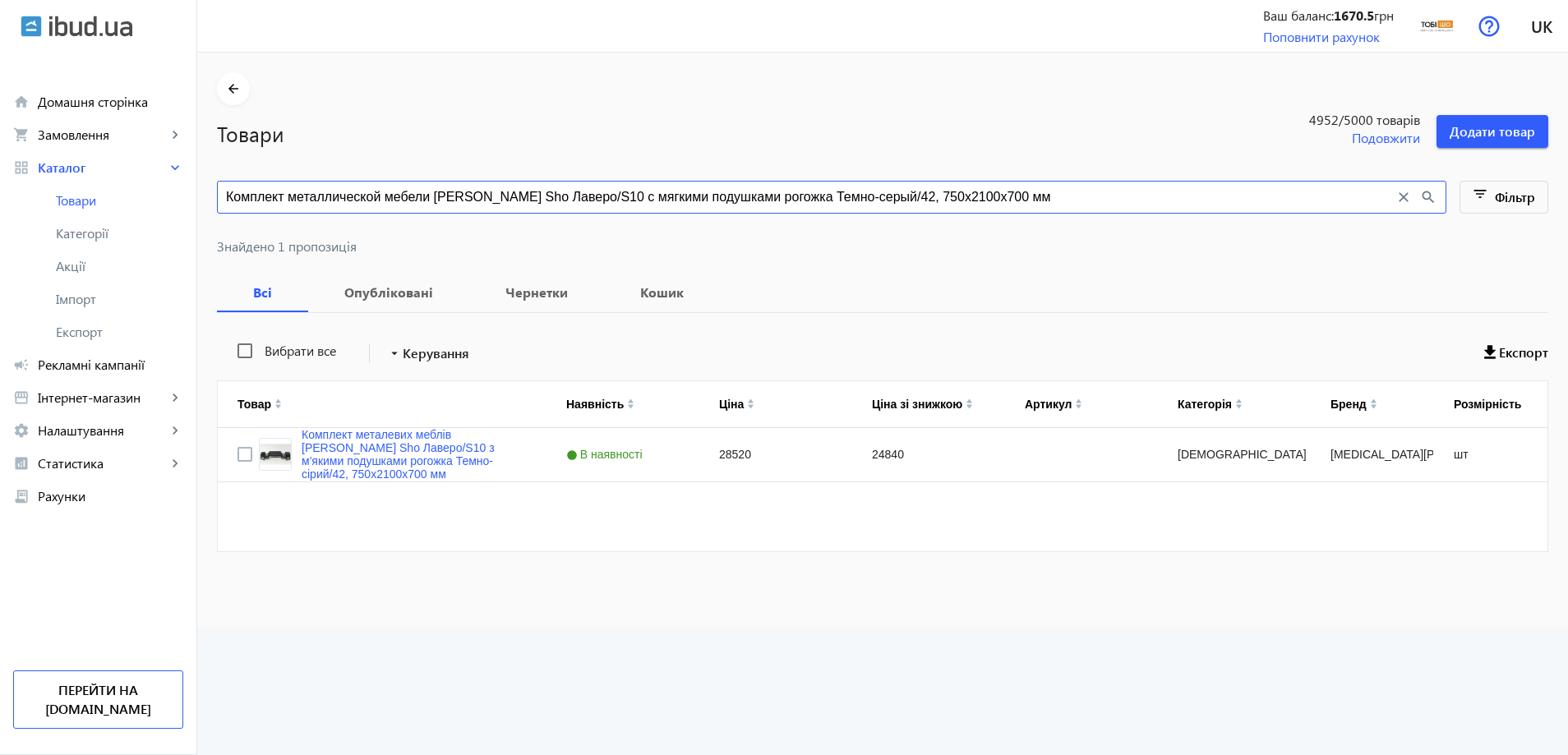
paste input "оричневый/08"
type input "Комплект металлической мебели Tobi Sho Лаверо/S10 с мягкими подушками рогожка К…"
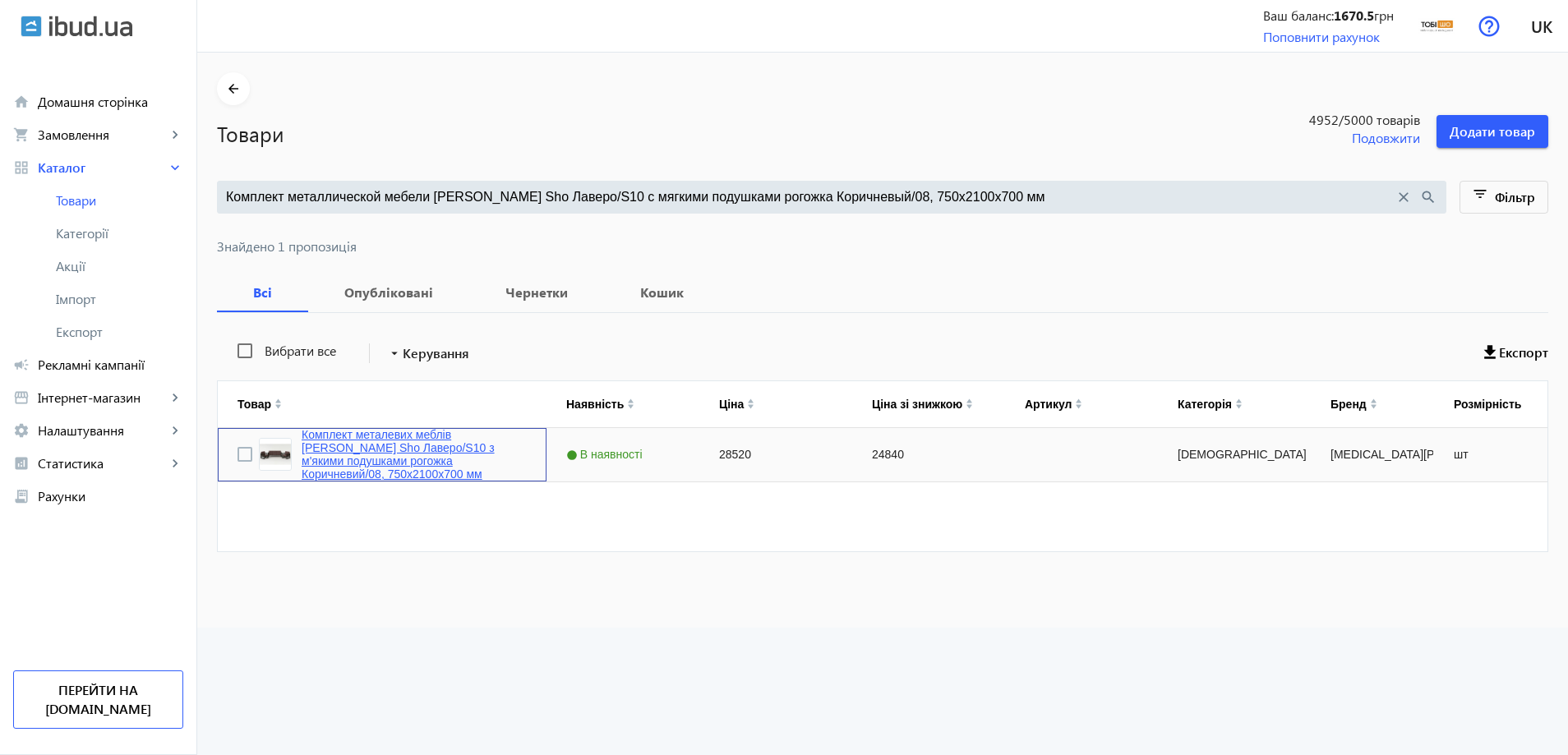
click at [344, 449] on link "Комплект металевих меблів [PERSON_NAME] Sho Лаверо/S10 з м'якими подушками рого…" at bounding box center [413, 454] width 225 height 52
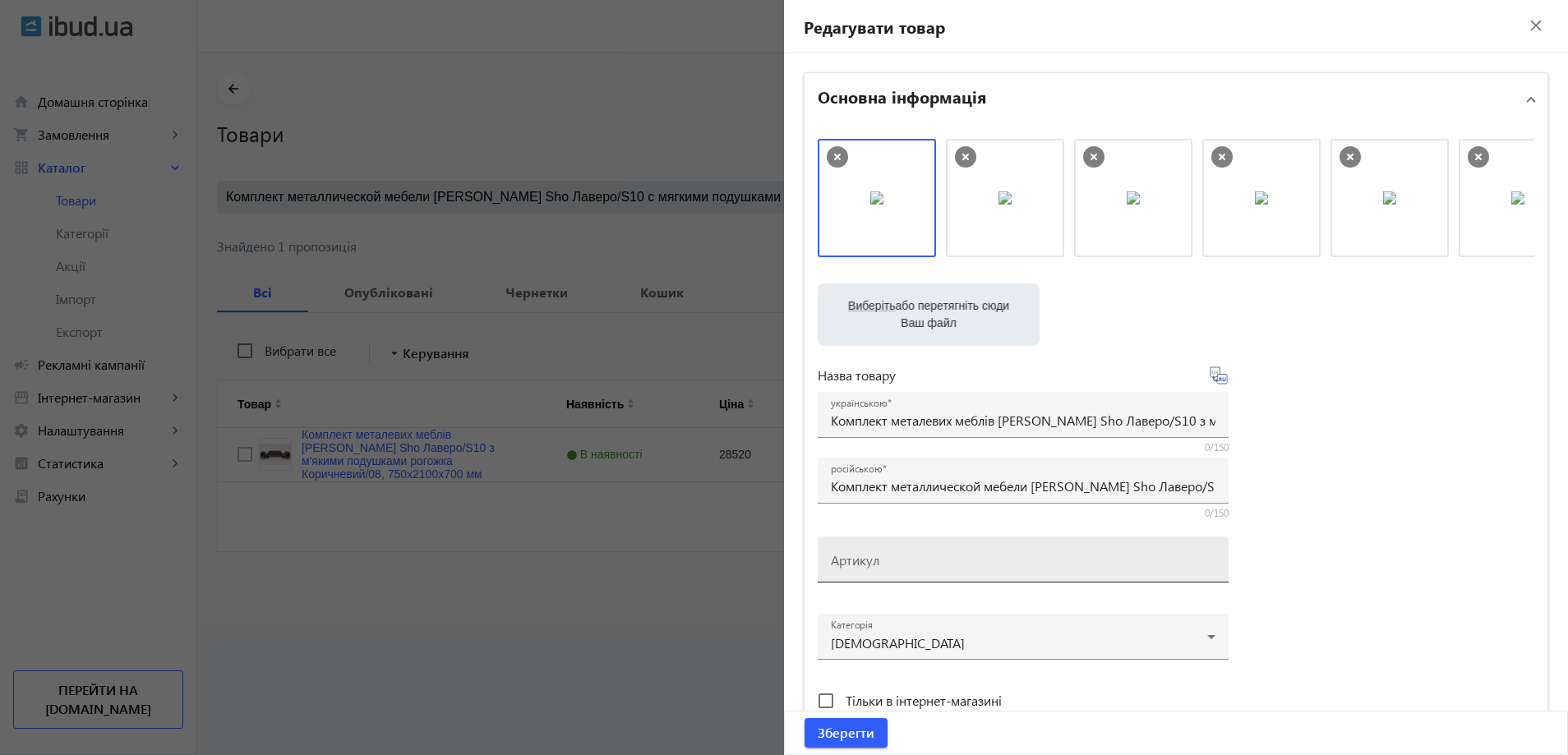
click at [848, 562] on mat-label "Артикул" at bounding box center [855, 559] width 49 height 17
click at [848, 562] on input "Артикул" at bounding box center [1023, 565] width 385 height 17
paste input "Lavero/S10/210/08r"
type input "Lavero/S10/210/08r"
click at [868, 719] on span "submit" at bounding box center [846, 733] width 83 height 39
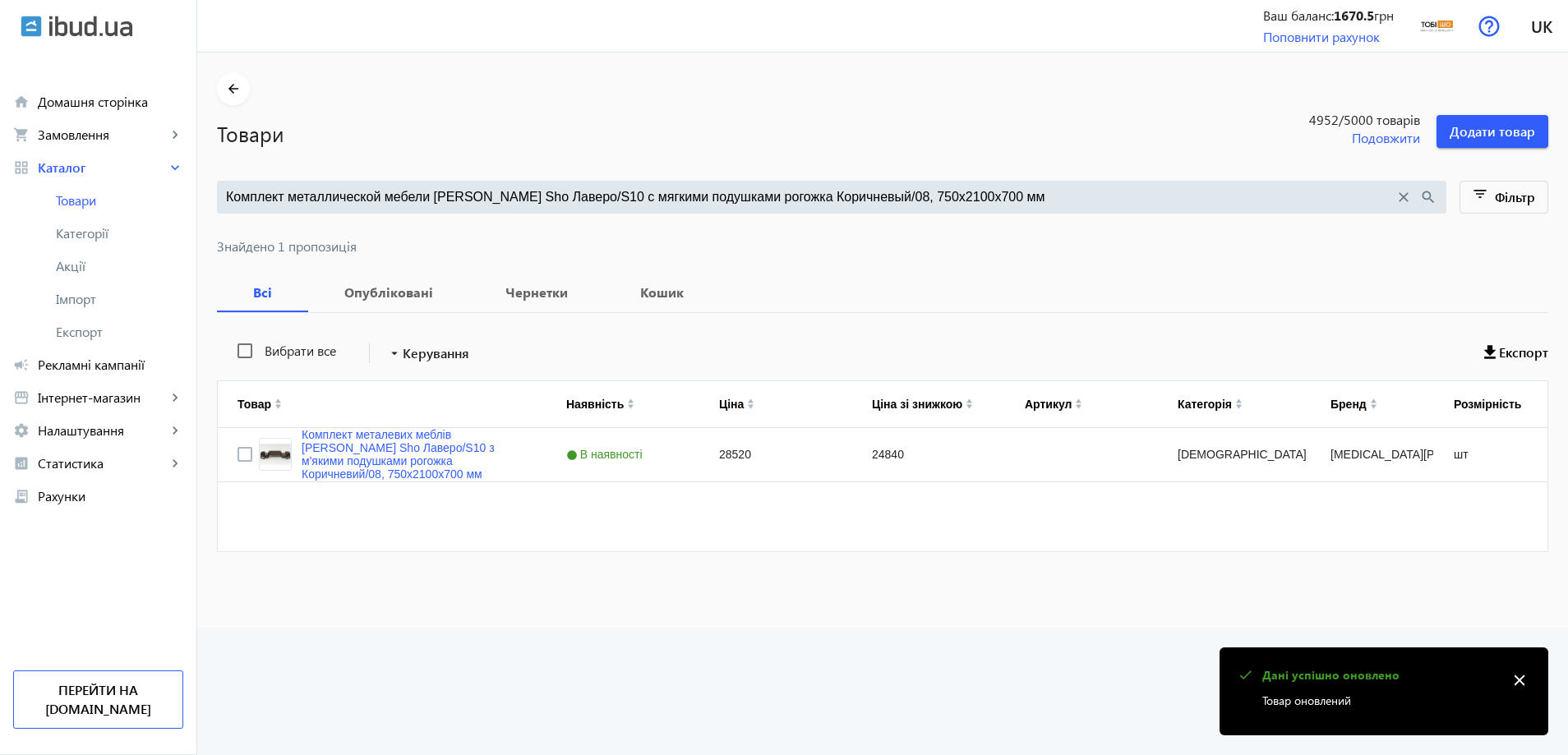
click at [472, 184] on div "Комплект металлической мебели Tobi Sho Лаверо/S10 с мягкими подушками рогожка К…" at bounding box center [831, 197] width 1230 height 33
click at [467, 191] on input "Комплект металлической мебели Tobi Sho Лаверо/S10 с мягкими подушками рогожка К…" at bounding box center [810, 197] width 1168 height 18
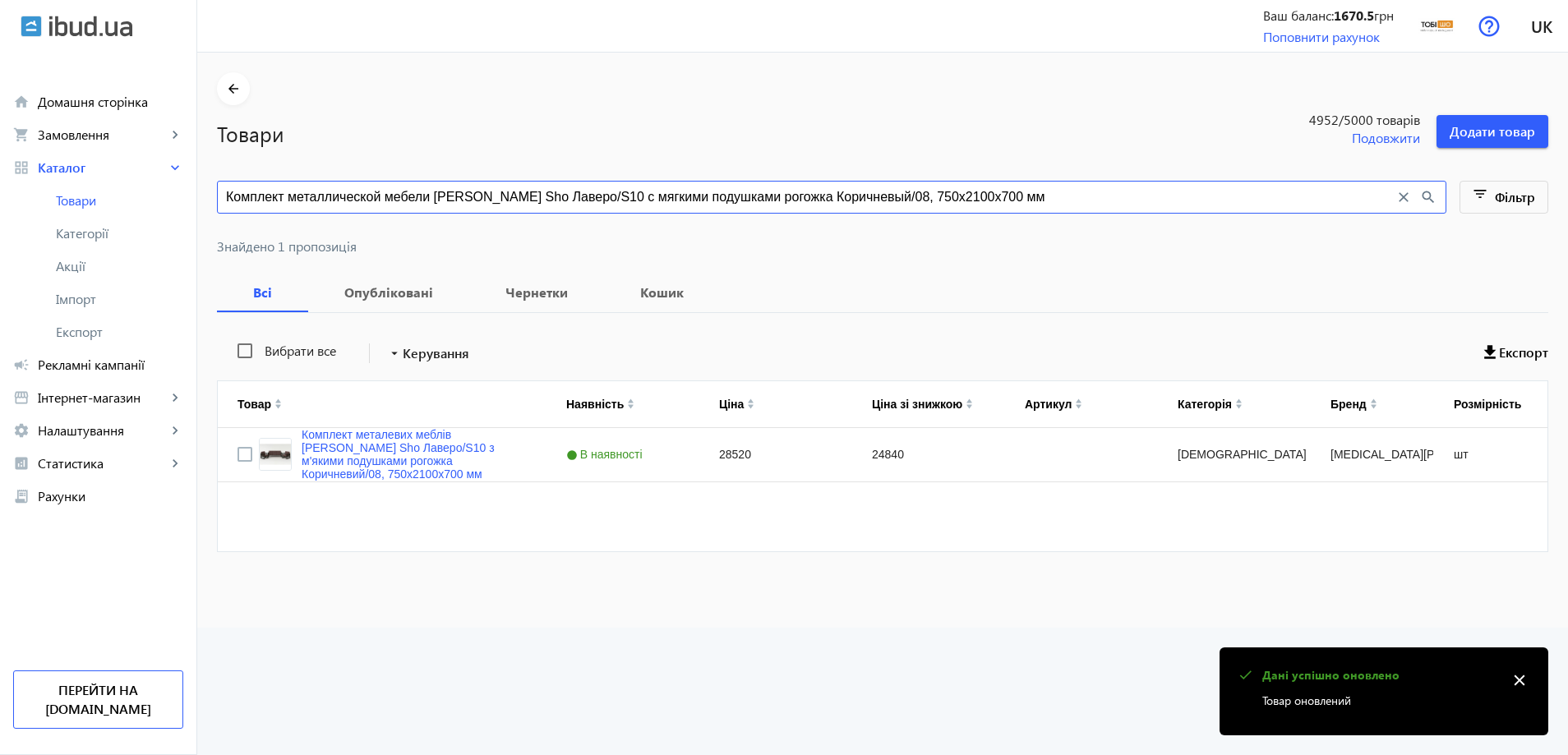
paste input "ветло-серый/34, 750х13"
type input "Комплект металлической мебели Tobi Sho Лаверо/S10 с мягкими подушками рогожка С…"
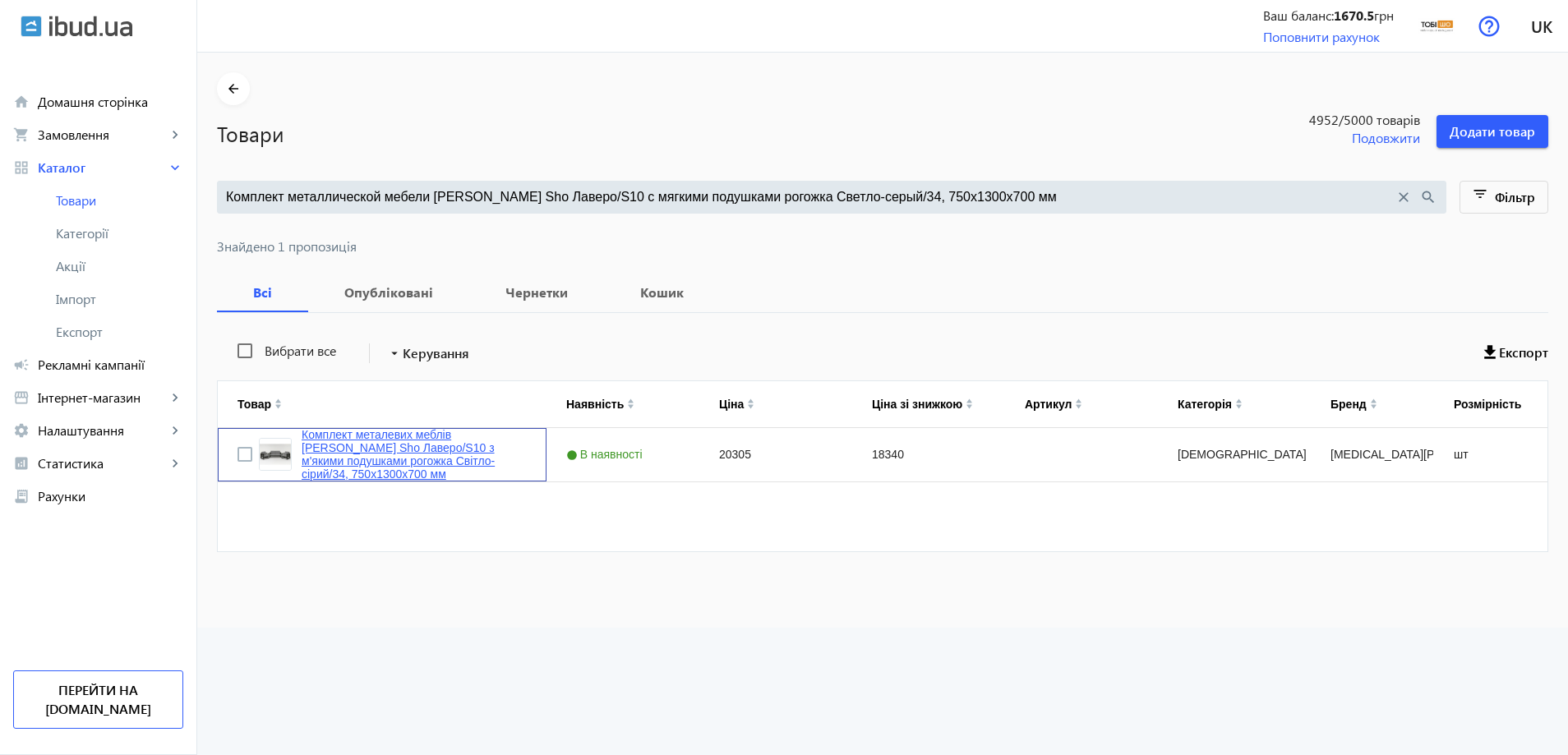
click at [358, 441] on link "Комплект металевих меблів [PERSON_NAME] Sho Лаверо/S10 з м'якими подушками рого…" at bounding box center [413, 454] width 225 height 52
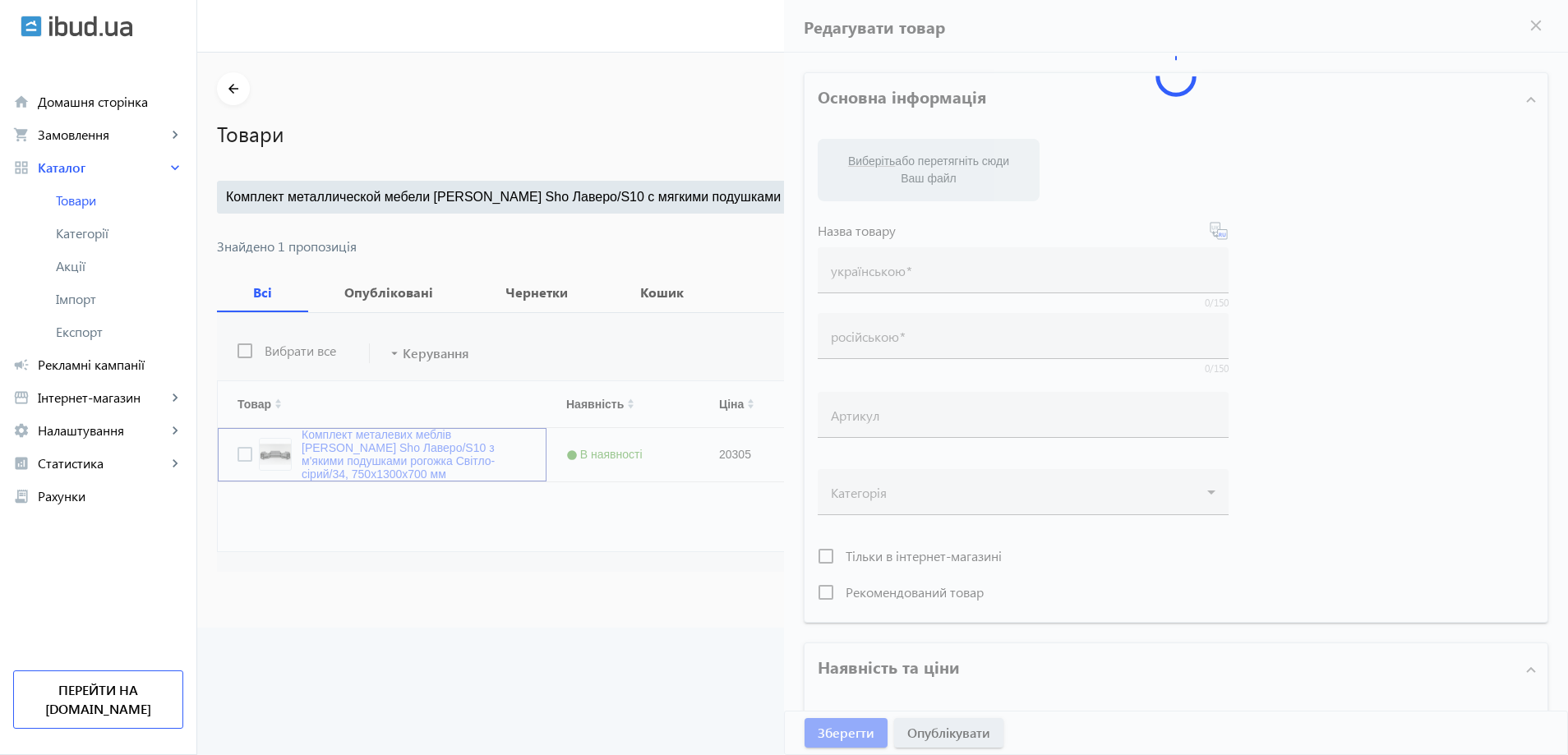
type input "Комплект металевих меблів [PERSON_NAME] Sho Лаверо/S10 з м'якими подушками рого…"
type input "Комплект металлической мебели Tobi Sho Лаверо/S10 с мягкими подушками рогожка С…"
type input "20305"
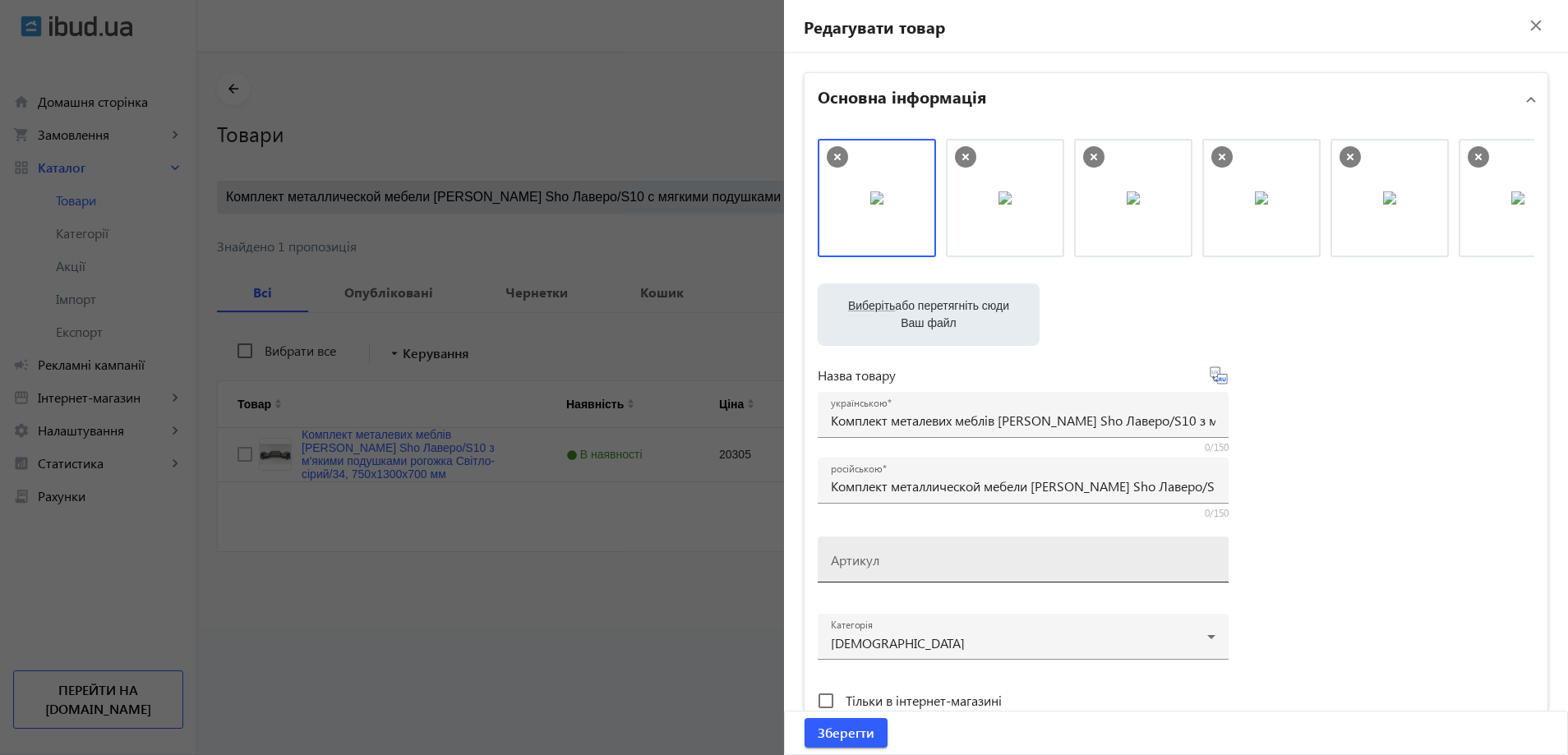
click at [877, 569] on input "Артикул" at bounding box center [1023, 565] width 385 height 17
paste input "Lavero/S10/130/34r"
type input "Lavero/S10/130/34r"
click at [846, 728] on span "Зберегти" at bounding box center [846, 733] width 57 height 18
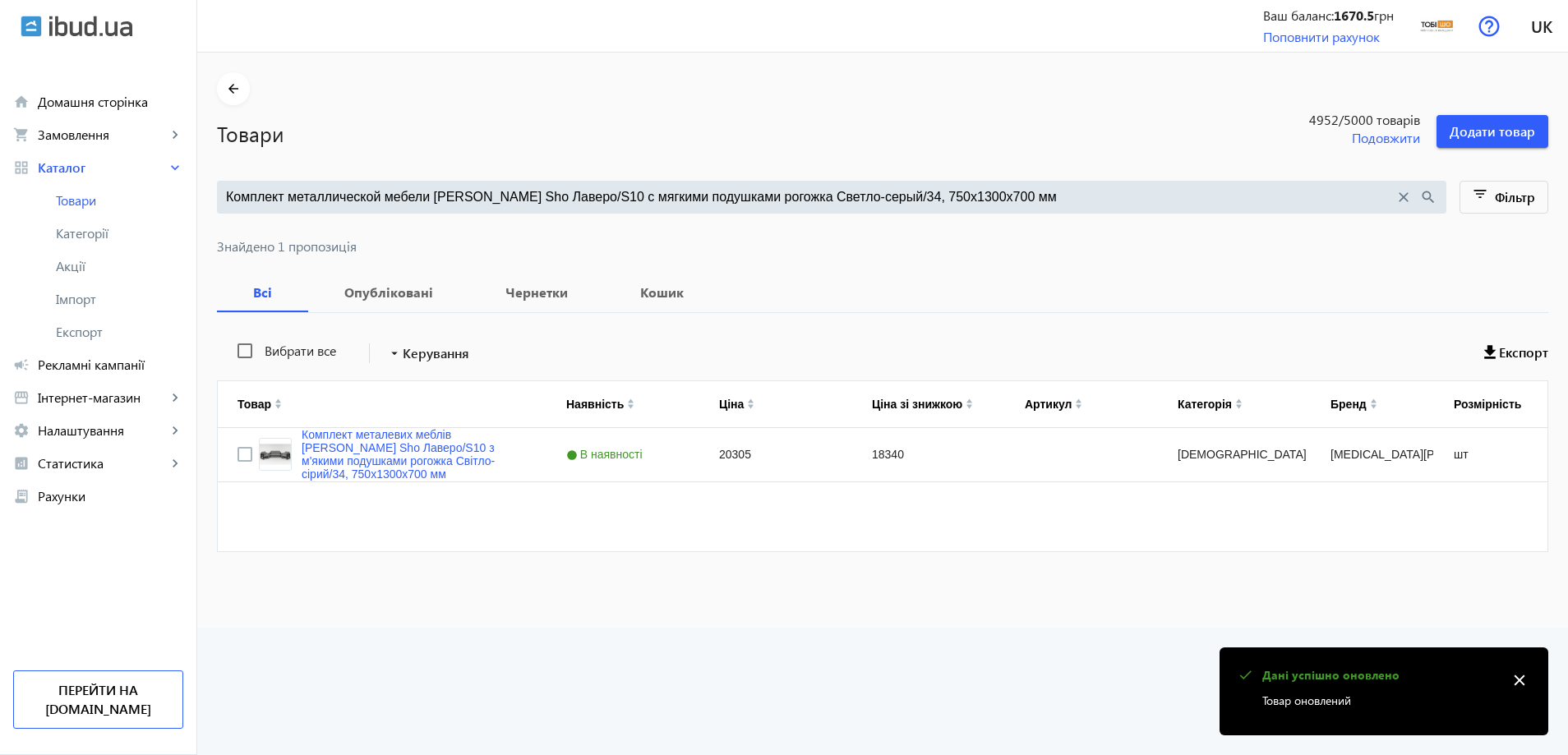
click at [408, 208] on div "Комплект металлической мебели Tobi Sho Лаверо/S10 с мягкими подушками рогожка С…" at bounding box center [831, 197] width 1230 height 33
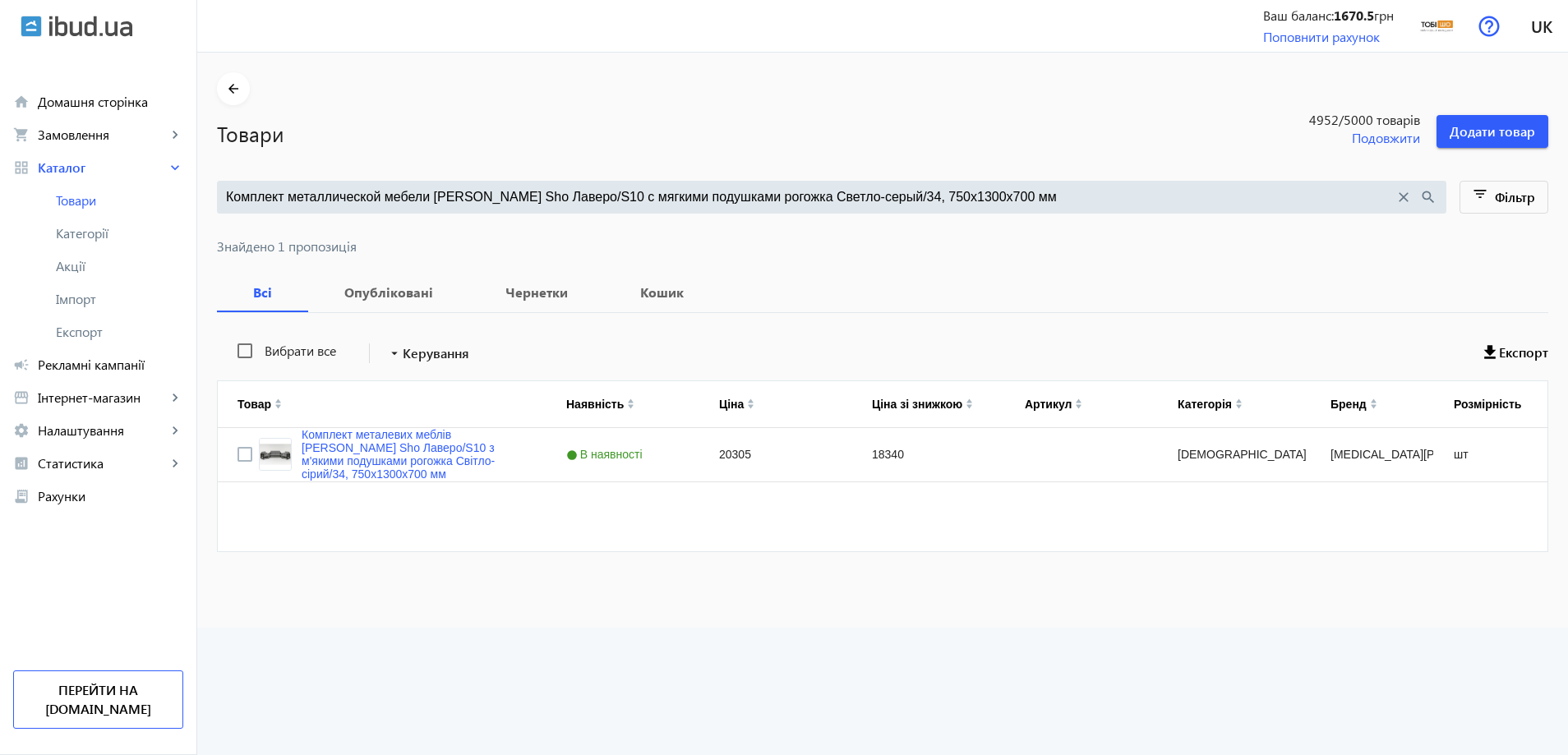
click at [419, 205] on input "Комплект металлической мебели Tobi Sho Лаверо/S10 с мягкими подушками рогожка С…" at bounding box center [810, 197] width 1168 height 18
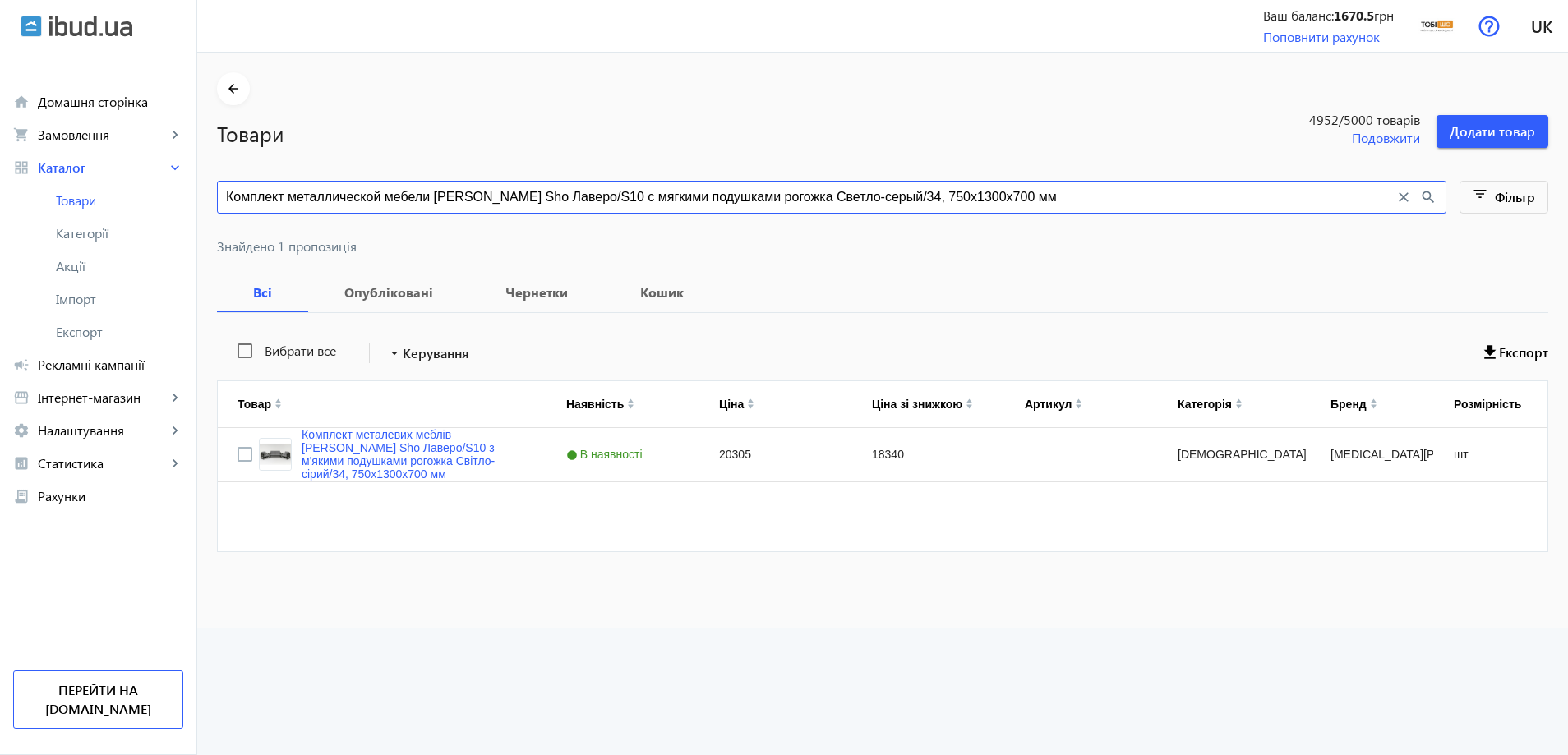
paste input "ирюзовый/16, 750х21"
type input "Комплект металлической мебели Tobi Sho Лаверо/S10 с мягкими подушками рогожка Б…"
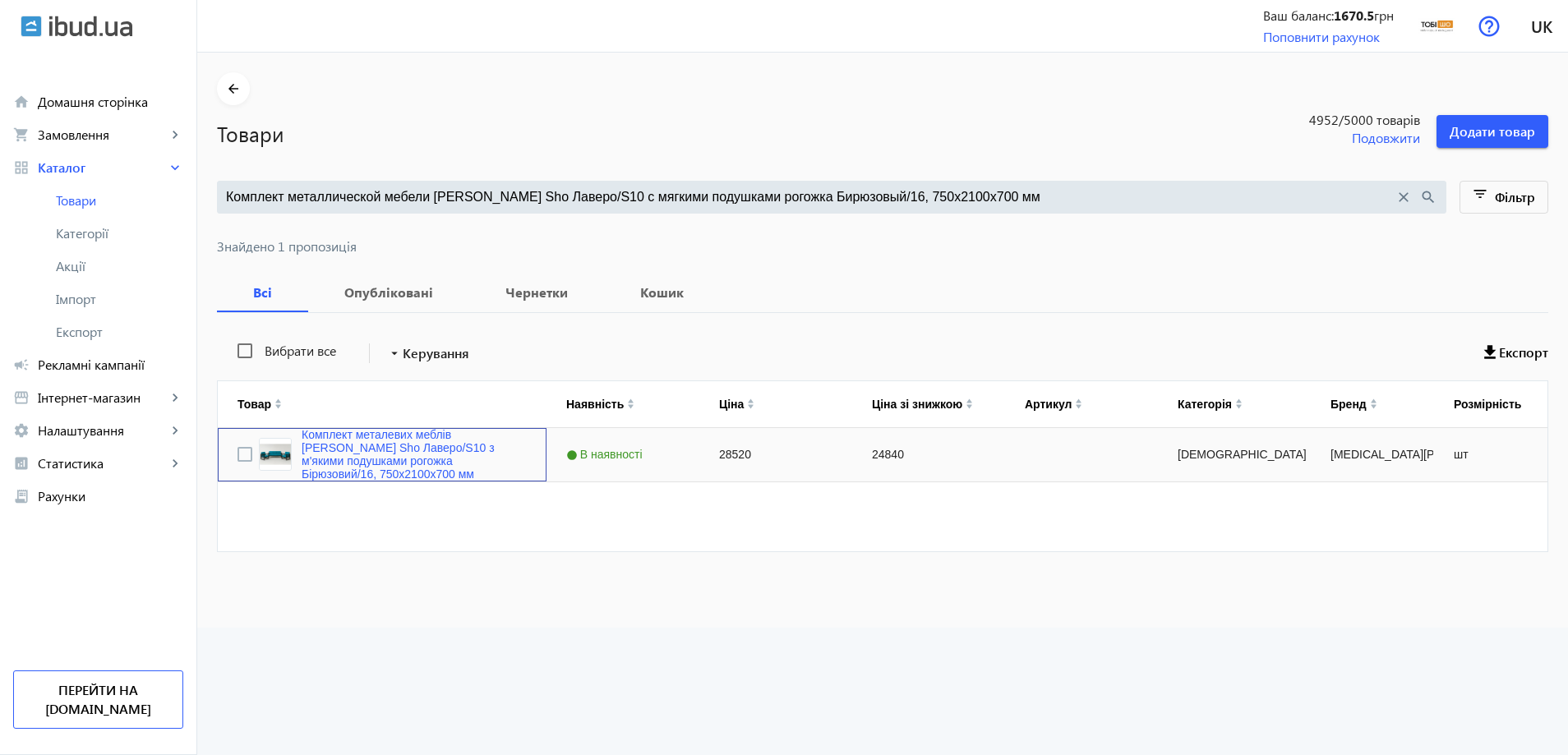
click at [347, 477] on div "Комплект металевих меблів [PERSON_NAME] Sho Лаверо/S10 з м'якими подушками рого…" at bounding box center [382, 455] width 329 height 53
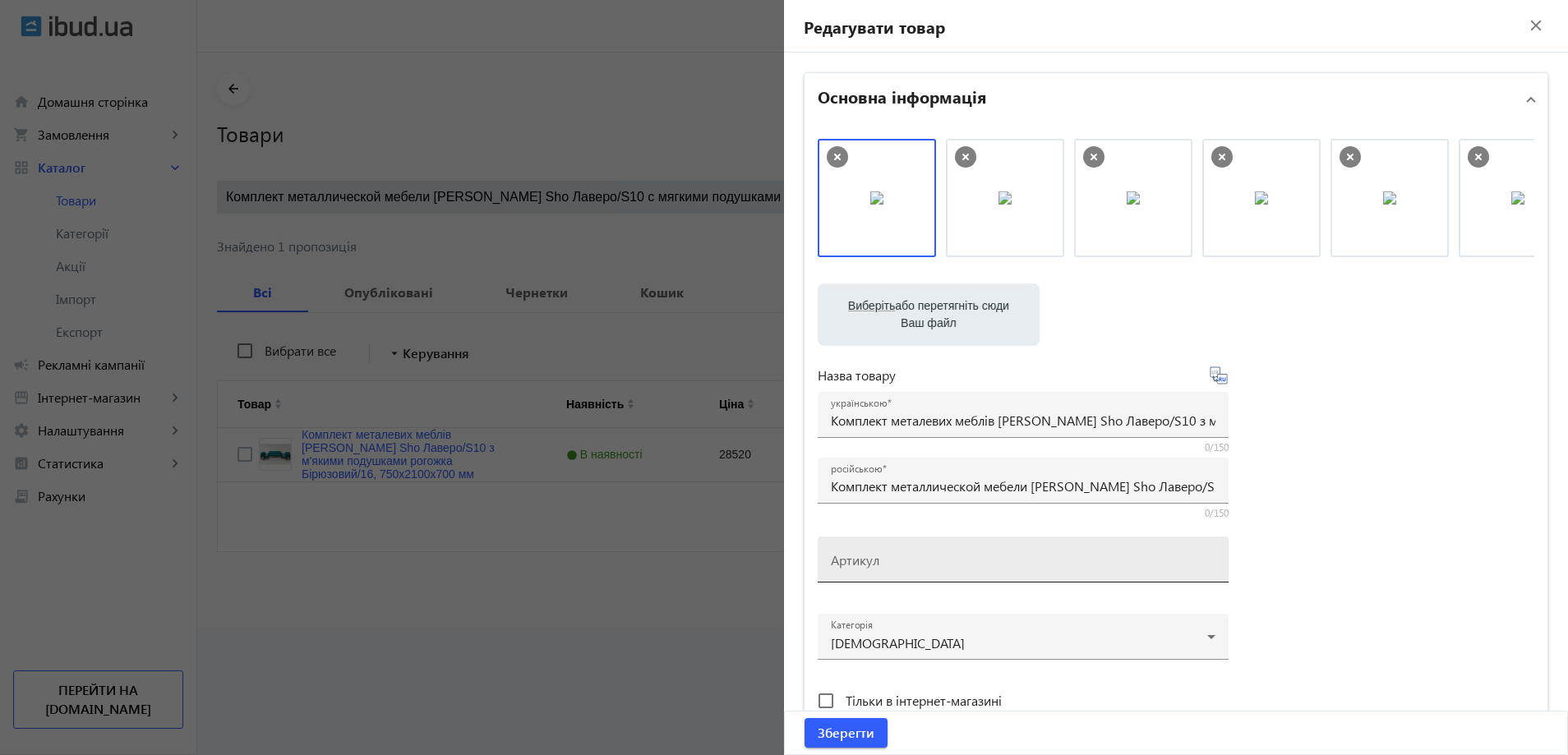
click at [882, 561] on input "Артикул" at bounding box center [1023, 565] width 385 height 17
paste input "Lavero/S10/210/16r"
drag, startPoint x: 951, startPoint y: 176, endPoint x: 1206, endPoint y: 194, distance: 255.6
drag, startPoint x: 858, startPoint y: 746, endPoint x: 852, endPoint y: 566, distance: 180.1
click at [852, 566] on form "Основна інформація Виберіть або перетягніть сюди Ваш файл 4821689d362e3d3f85303…" at bounding box center [1176, 695] width 745 height 1246
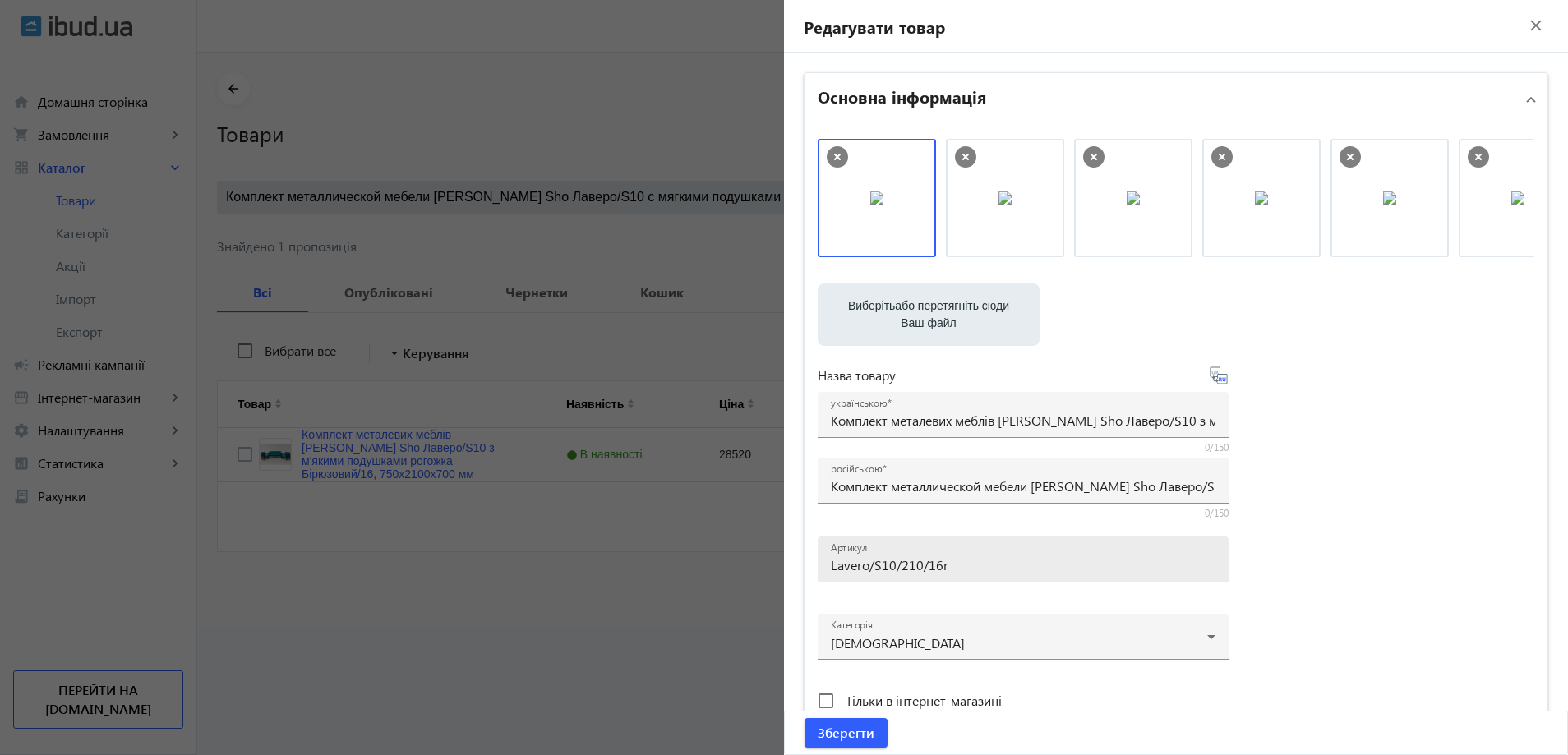
drag, startPoint x: 852, startPoint y: 566, endPoint x: 842, endPoint y: 557, distance: 13.5
click at [841, 562] on input "Lavero/S10/210/16r" at bounding box center [1023, 565] width 385 height 17
drag, startPoint x: 984, startPoint y: 568, endPoint x: 1100, endPoint y: 579, distance: 116.5
click at [1100, 579] on div "Артикул Lavero/S10/210/16r" at bounding box center [1023, 559] width 385 height 46
type input "Lavero/S10/210/16r"
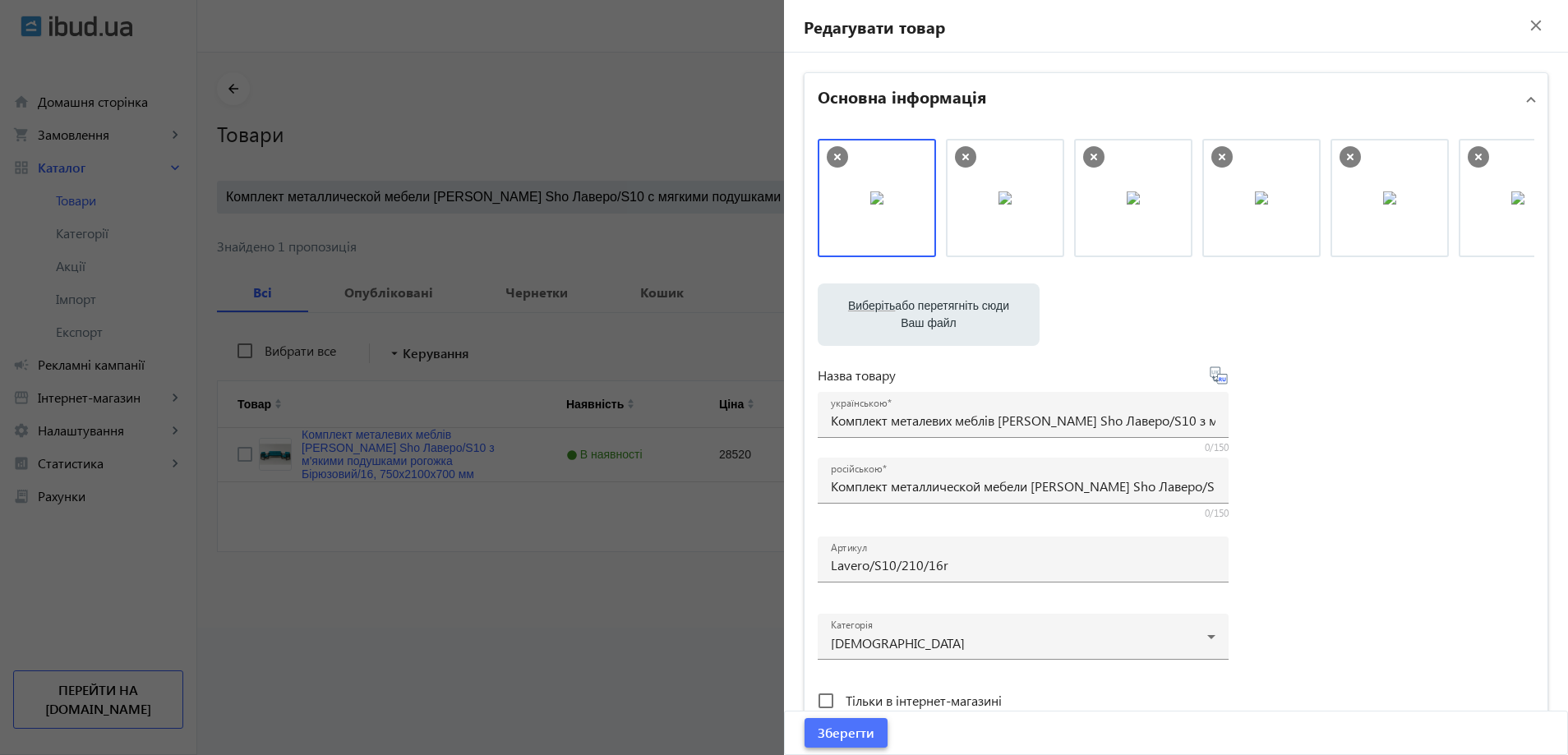
click at [822, 727] on span "Зберегти" at bounding box center [846, 733] width 57 height 18
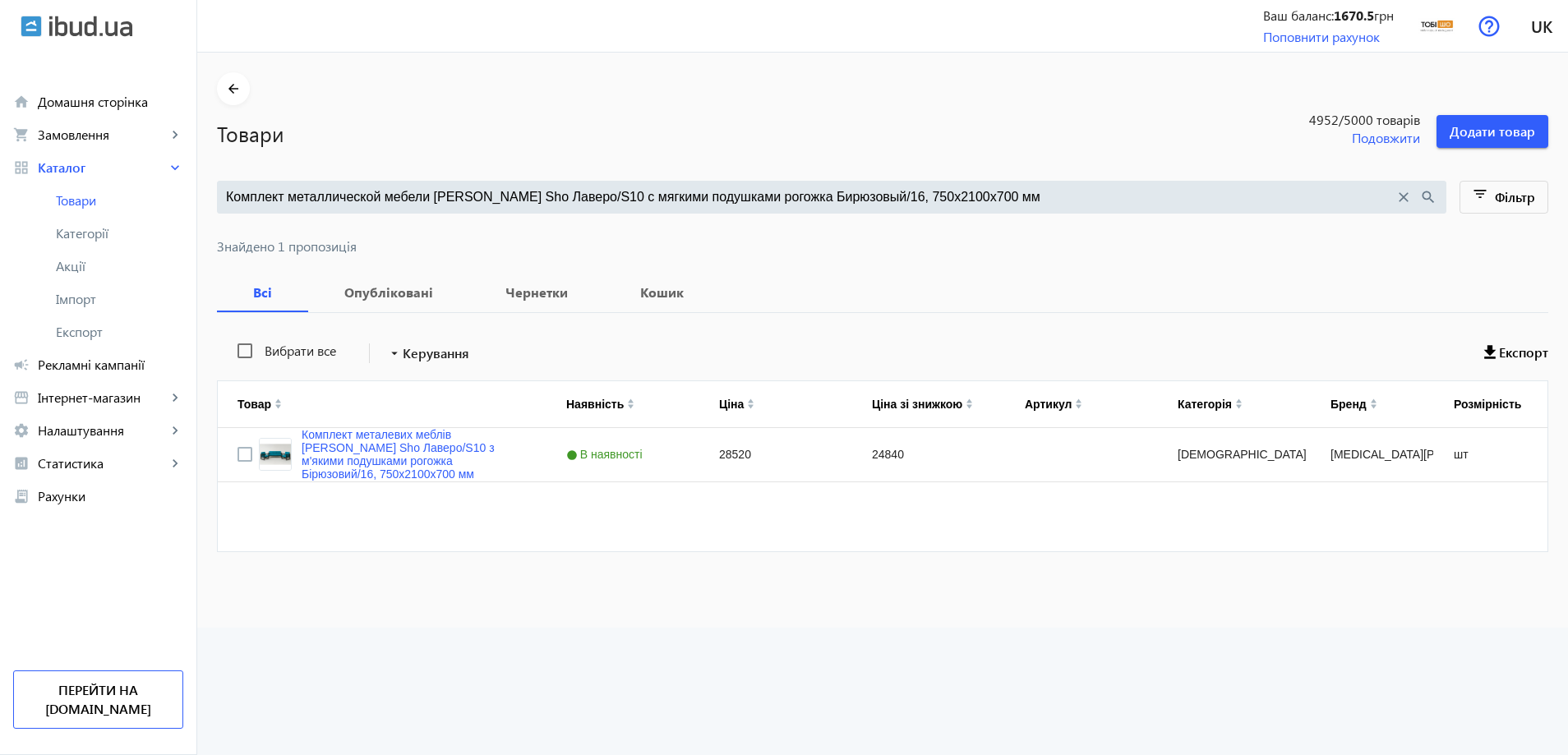
click at [415, 198] on input "Комплект металлической мебели Tobi Sho Лаверо/S10 с мягкими подушками рогожка Б…" at bounding box center [810, 197] width 1168 height 18
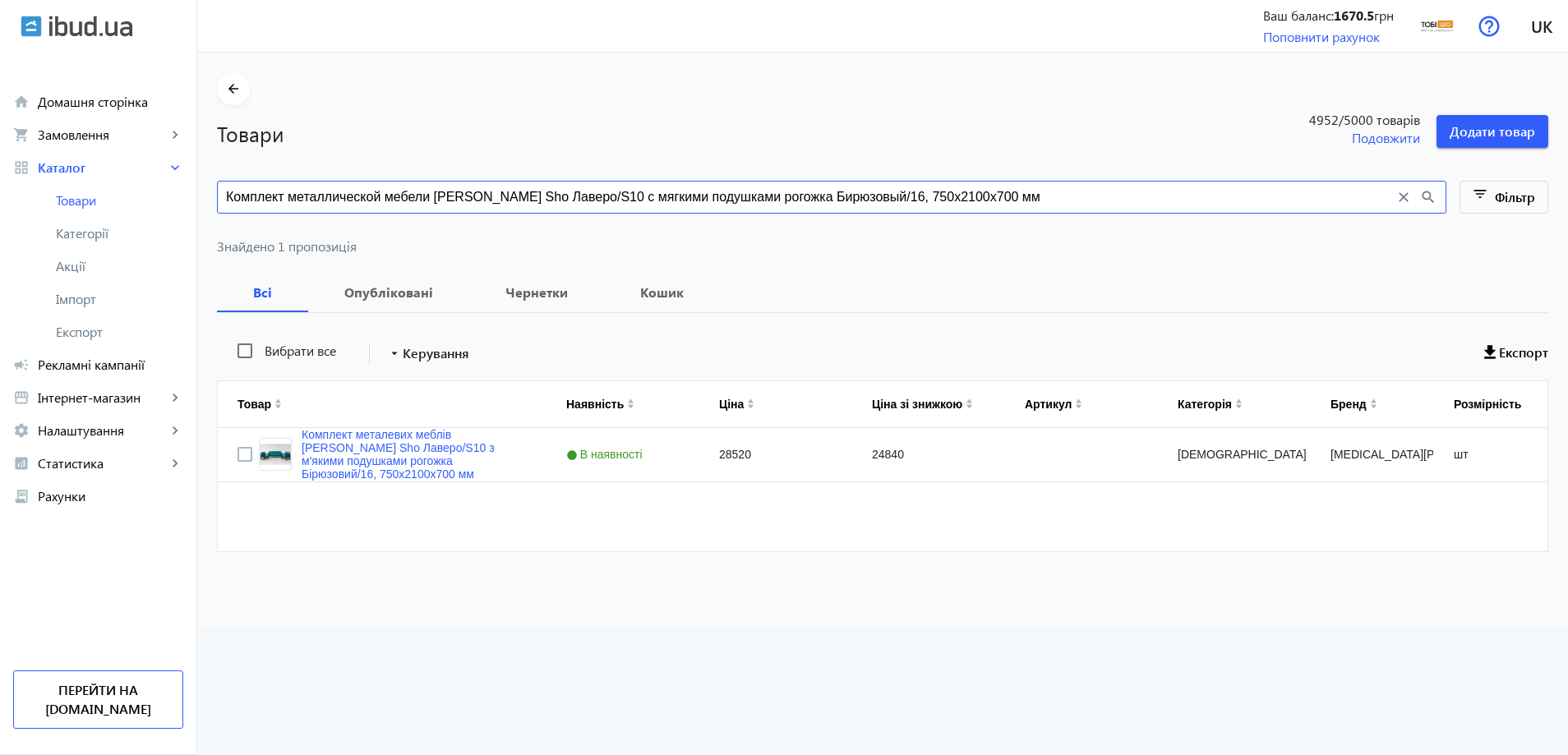
paste input "жевый/03, 750х16"
type input "Комплект металлической мебели Tobi Sho Лаверо/S10 с мягкими подушками рогожка Б…"
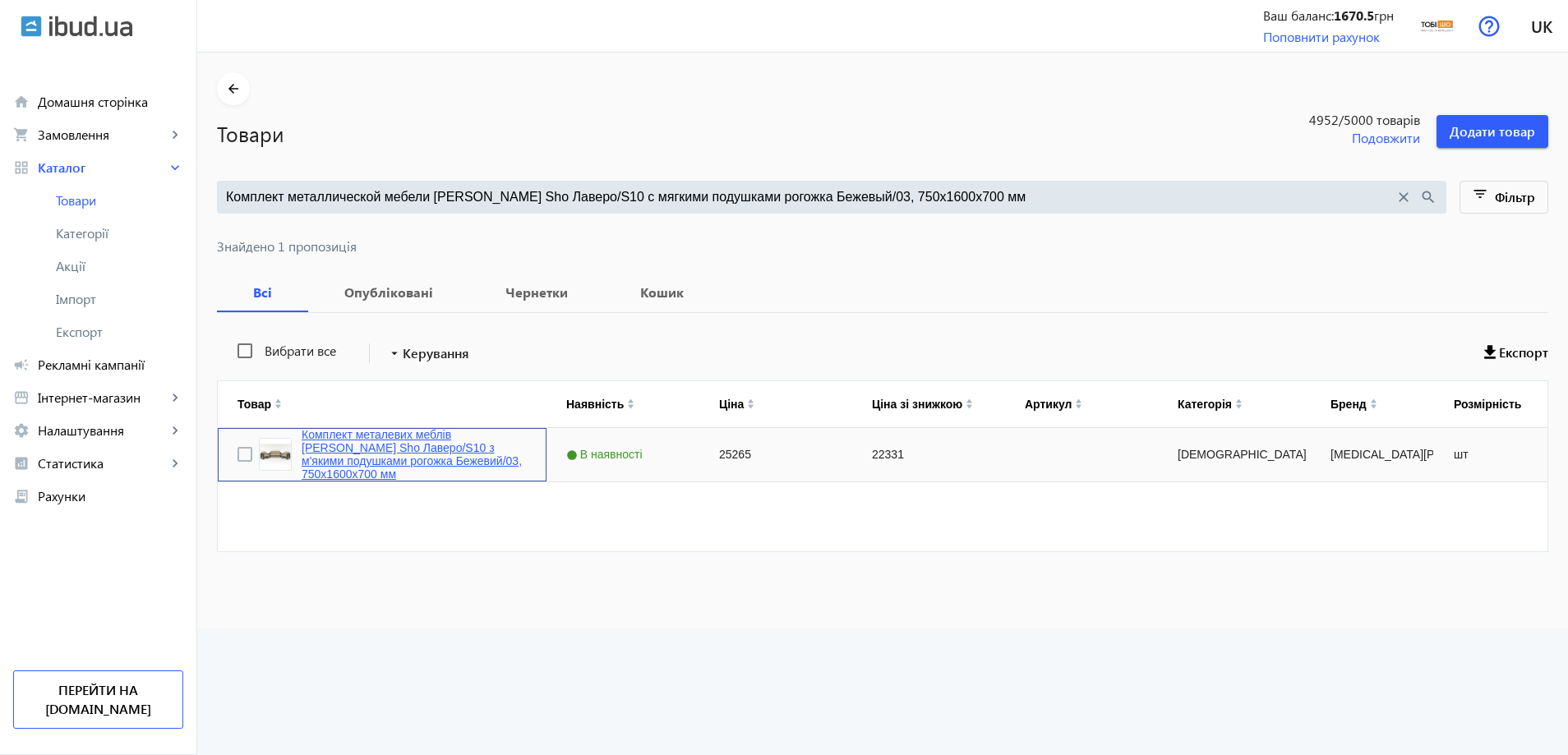
click at [389, 458] on link "Комплект металевих меблів [PERSON_NAME] Sho Лаверо/S10 з м'якими подушками рого…" at bounding box center [413, 454] width 225 height 52
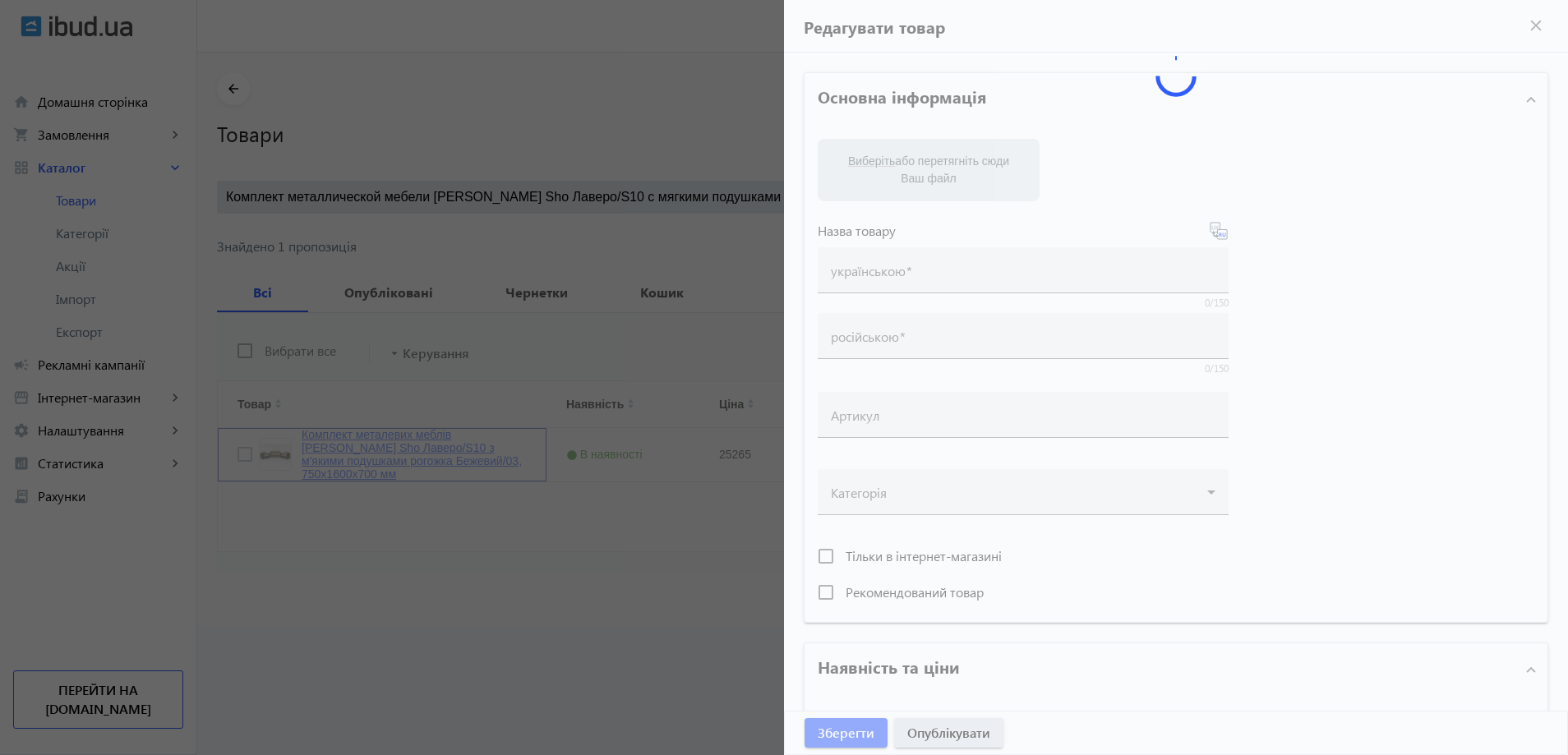
type input "Комплект металевих меблів [PERSON_NAME] Sho Лаверо/S10 з м'якими подушками рого…"
type input "Комплект металлической мебели Tobi Sho Лаверо/S10 с мягкими подушками рогожка Б…"
type input "25265"
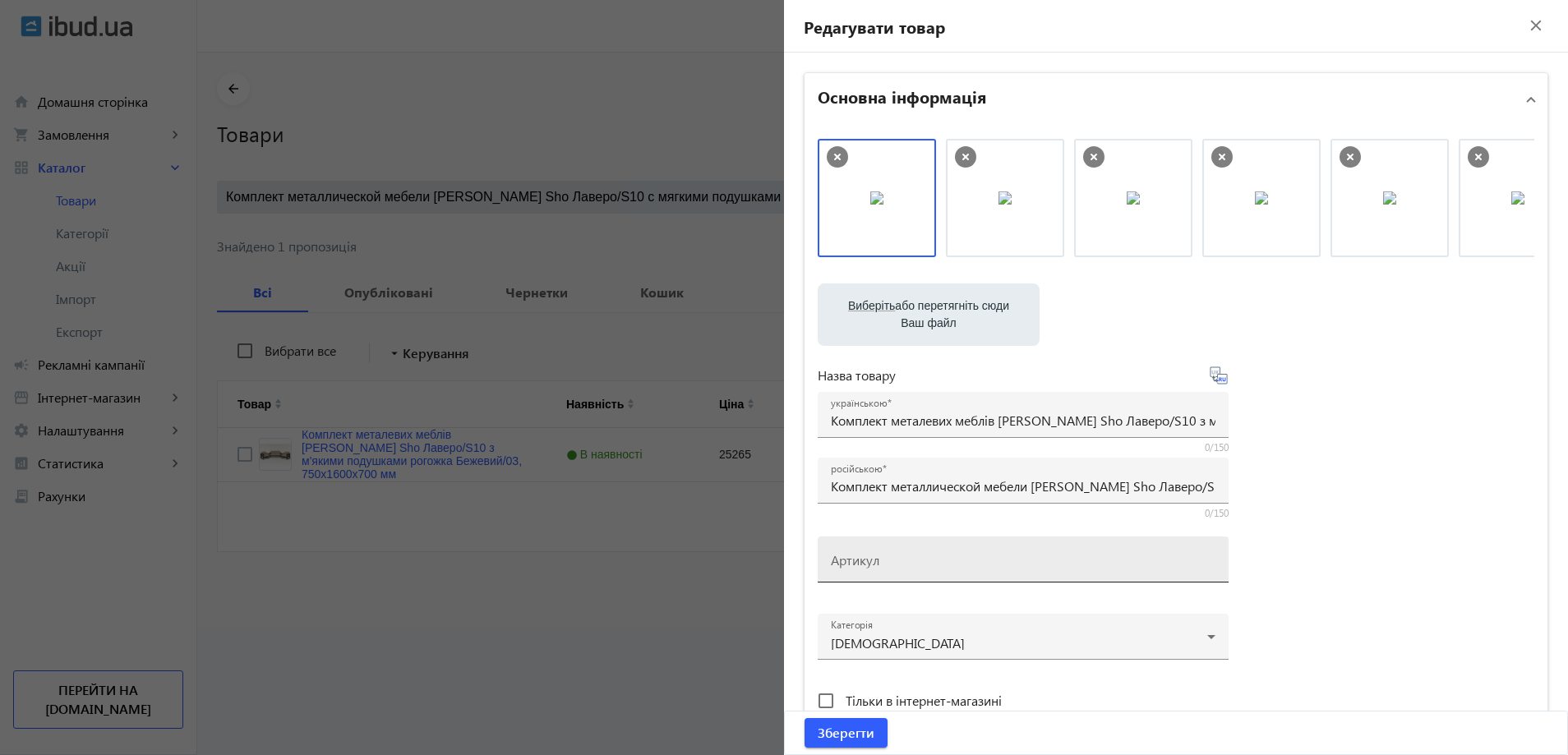
click at [900, 558] on input "Артикул" at bounding box center [1023, 565] width 385 height 17
paste input "Lavero/S10/160/03r"
type input "Lavero/S10/160/03r"
click at [840, 746] on span "submit" at bounding box center [846, 733] width 83 height 39
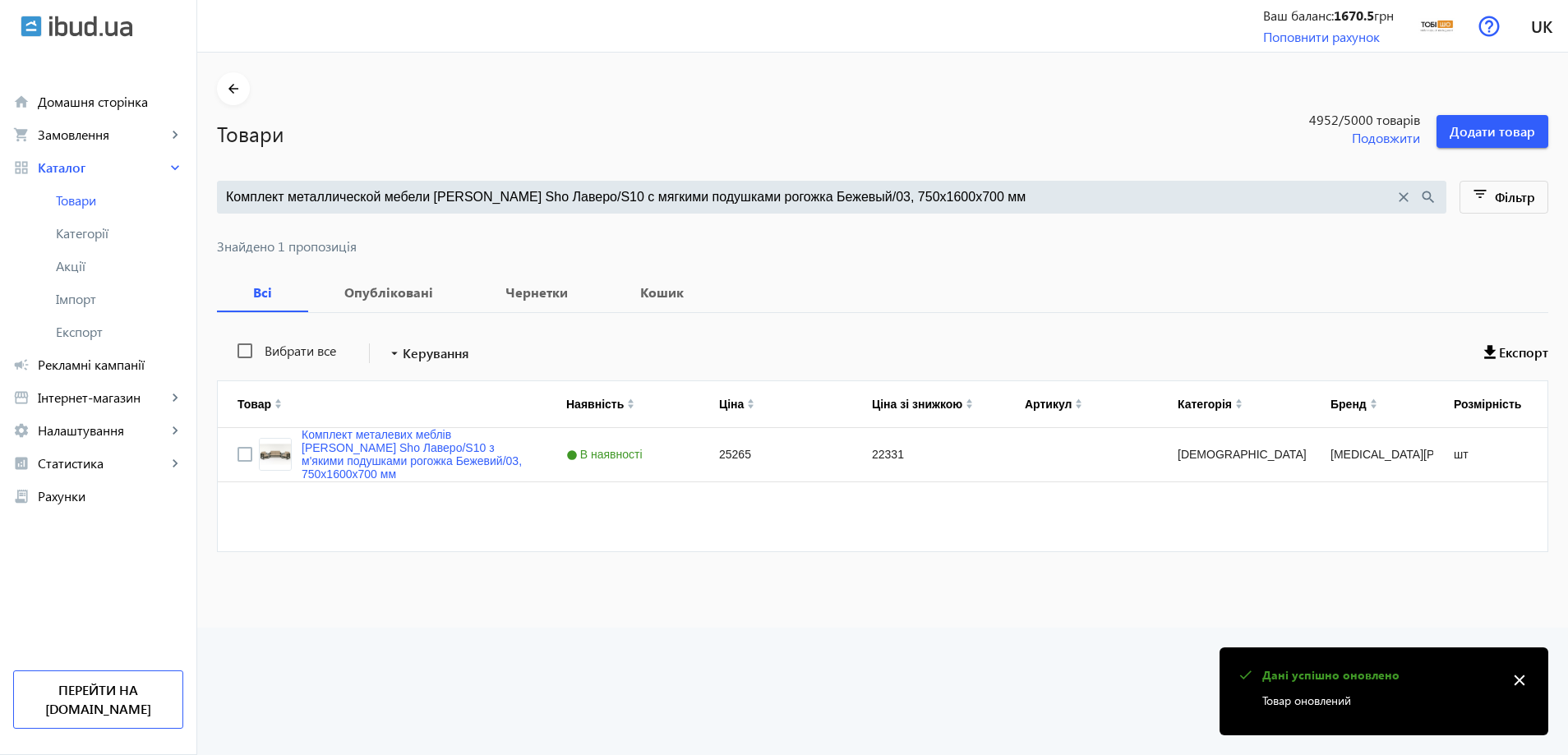
click at [426, 199] on input "Комплект металлической мебели Tobi Sho Лаверо/S10 с мягкими подушками рогожка Б…" at bounding box center [810, 197] width 1168 height 18
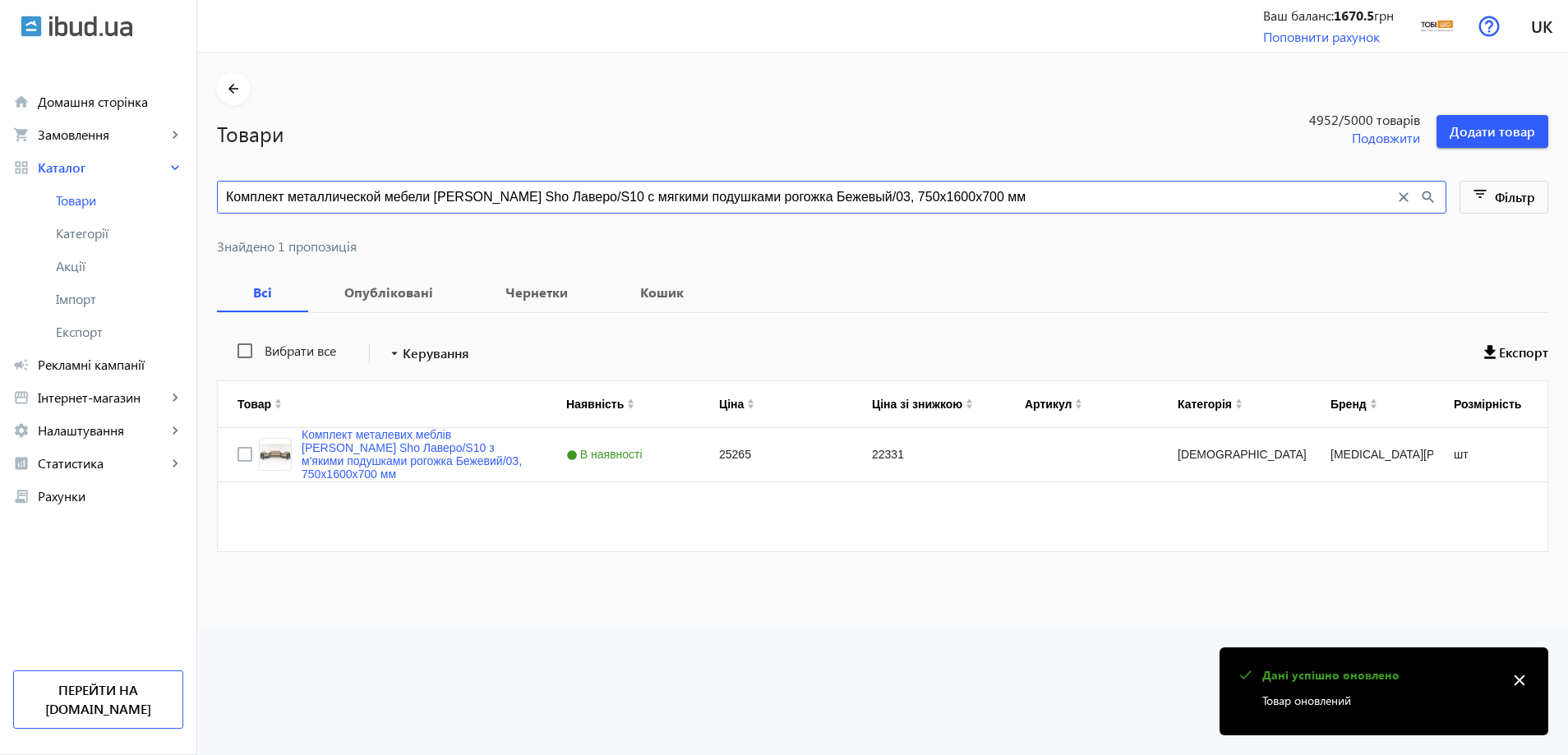
paste input "ветло-серый/34"
type input "Комплект металлической мебели Tobi Sho Лаверо/S10 с мягкими подушками рогожка С…"
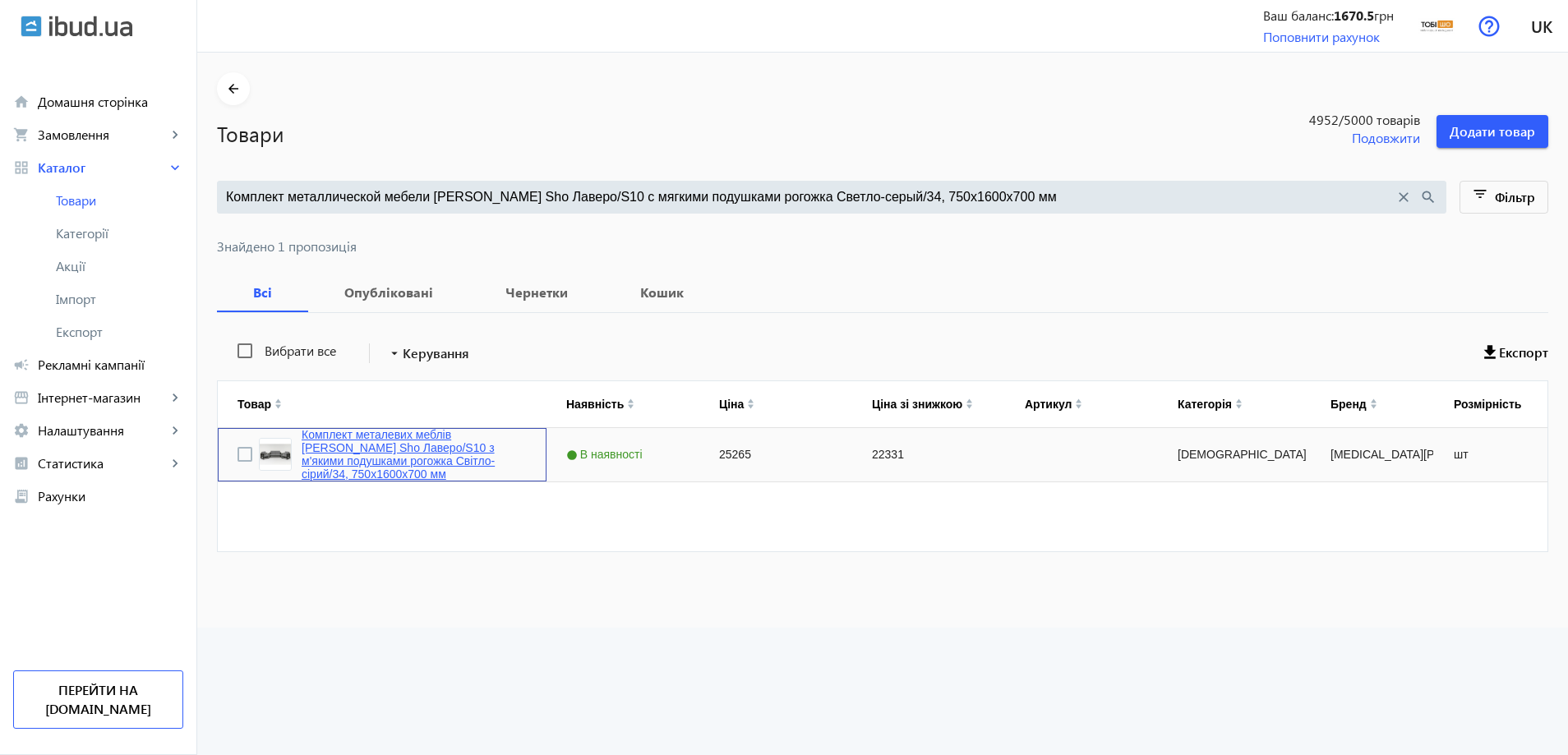
click at [371, 461] on link "Комплект металевих меблів [PERSON_NAME] Sho Лаверо/S10 з м'якими подушками рого…" at bounding box center [413, 454] width 225 height 52
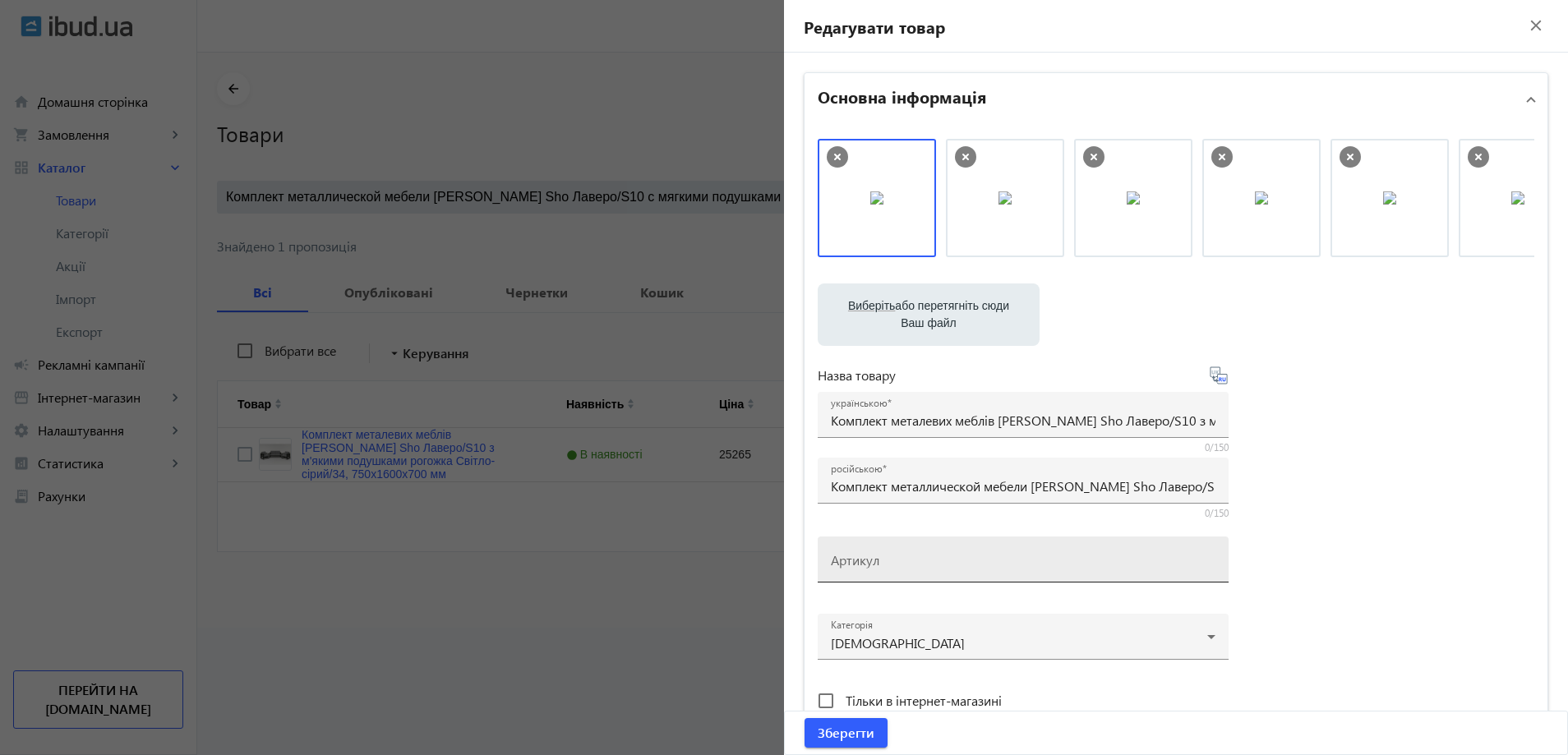
click at [849, 559] on mat-label "Артикул" at bounding box center [855, 559] width 49 height 17
click at [849, 559] on input "Артикул" at bounding box center [1023, 565] width 385 height 17
paste input "Lavero/S10/160/34r"
type input "Lavero/S10/160/34r"
click at [831, 740] on span "Зберегти" at bounding box center [846, 733] width 57 height 18
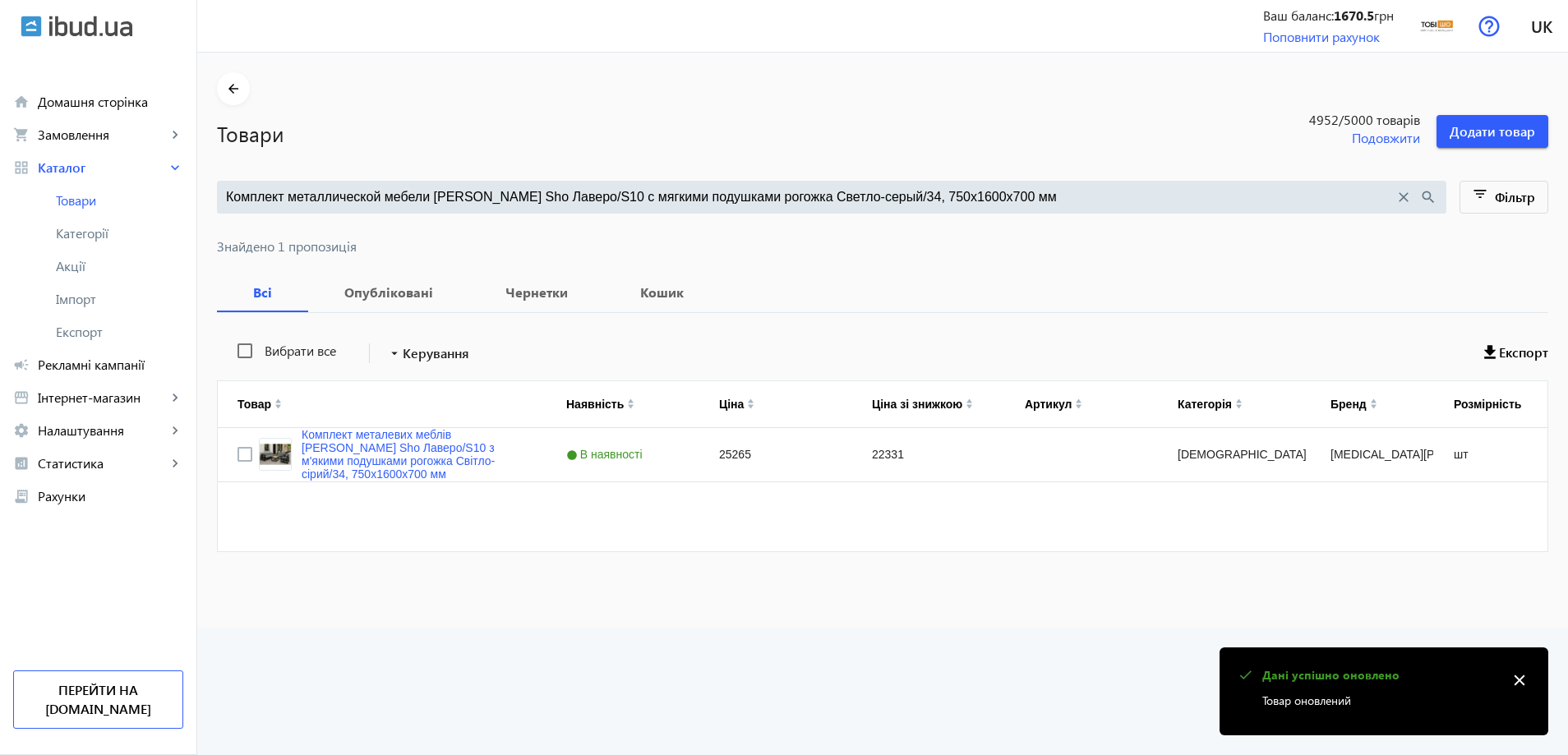
click at [493, 179] on main "arrow_back Товари 4952 /5000 товарів Подовжити Додати товар Комплект металличес…" at bounding box center [883, 322] width 1371 height 500
click at [499, 213] on div "Комплект металлической мебели Tobi Sho Лаверо/S10 с мягкими подушками рогожка С…" at bounding box center [831, 197] width 1230 height 33
click at [507, 206] on input "Комплект металлической мебели Tobi Sho Лаверо/S10 с мягкими подушками рогожка С…" at bounding box center [810, 197] width 1168 height 18
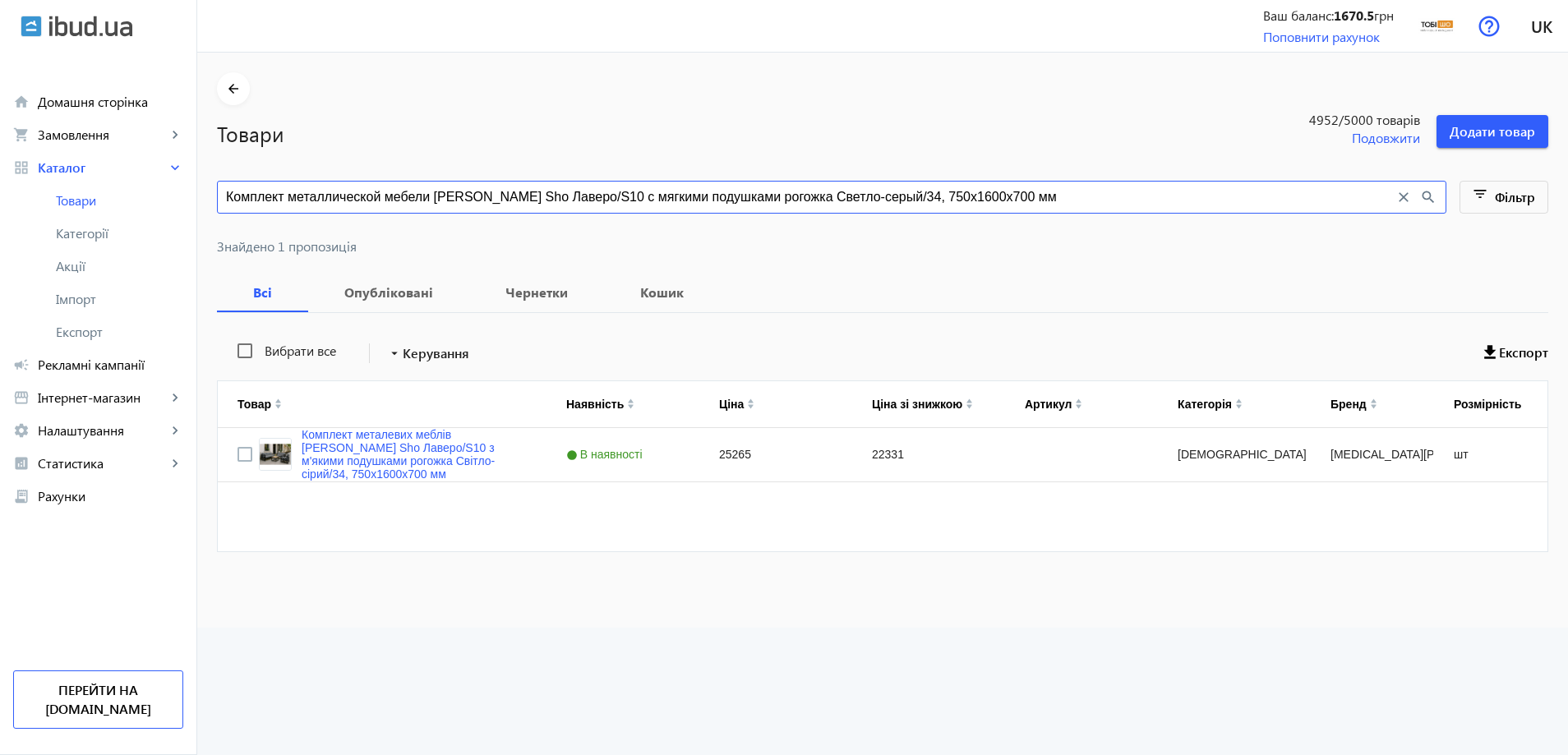
paste input "ежевый/03, 750х21"
type input "Комплект металлической мебели Tobi Sho Лаверо/S10 с мягкими подушками рогожка Б…"
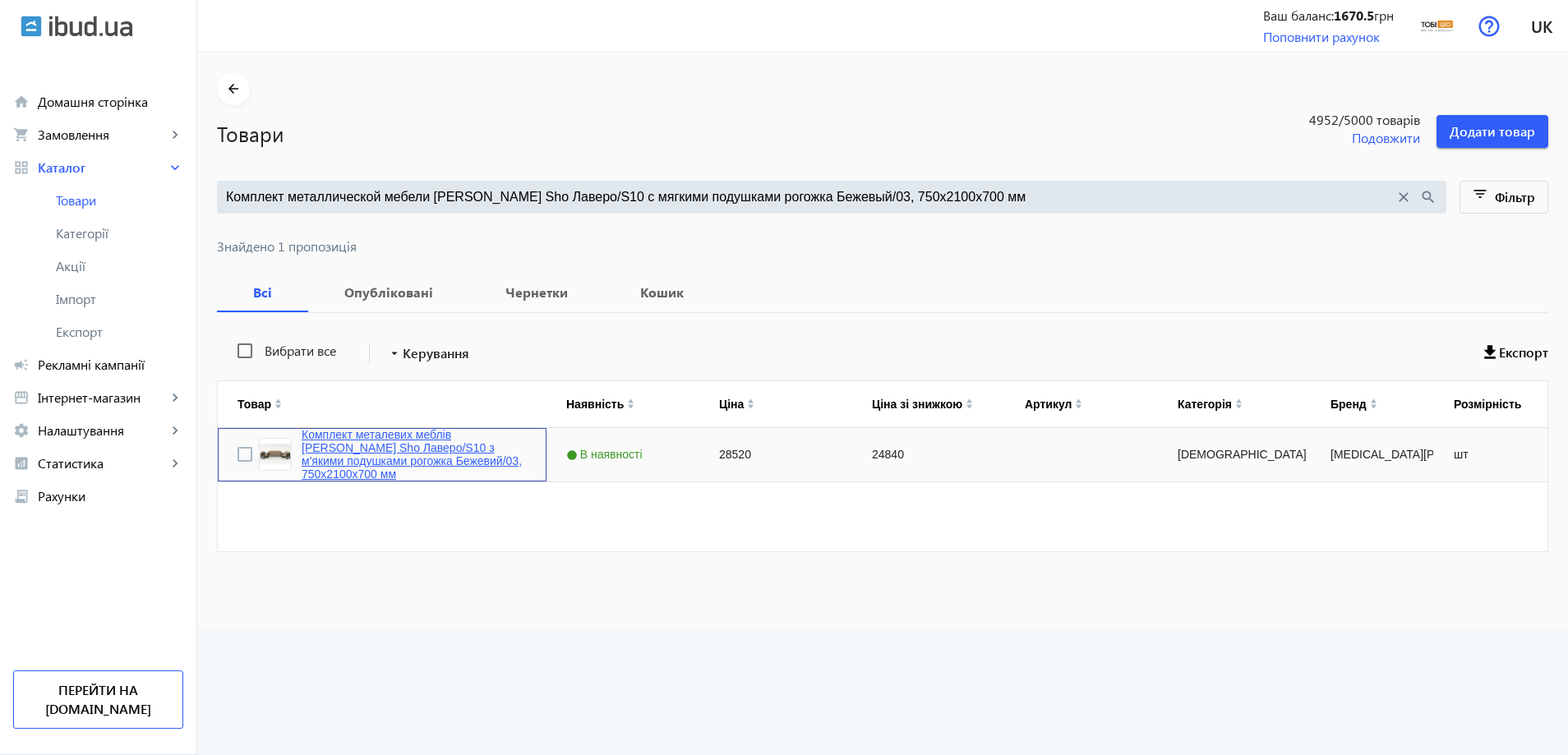
click at [347, 460] on link "Комплект металевих меблів [PERSON_NAME] Sho Лаверо/S10 з м'якими подушками рого…" at bounding box center [413, 454] width 225 height 52
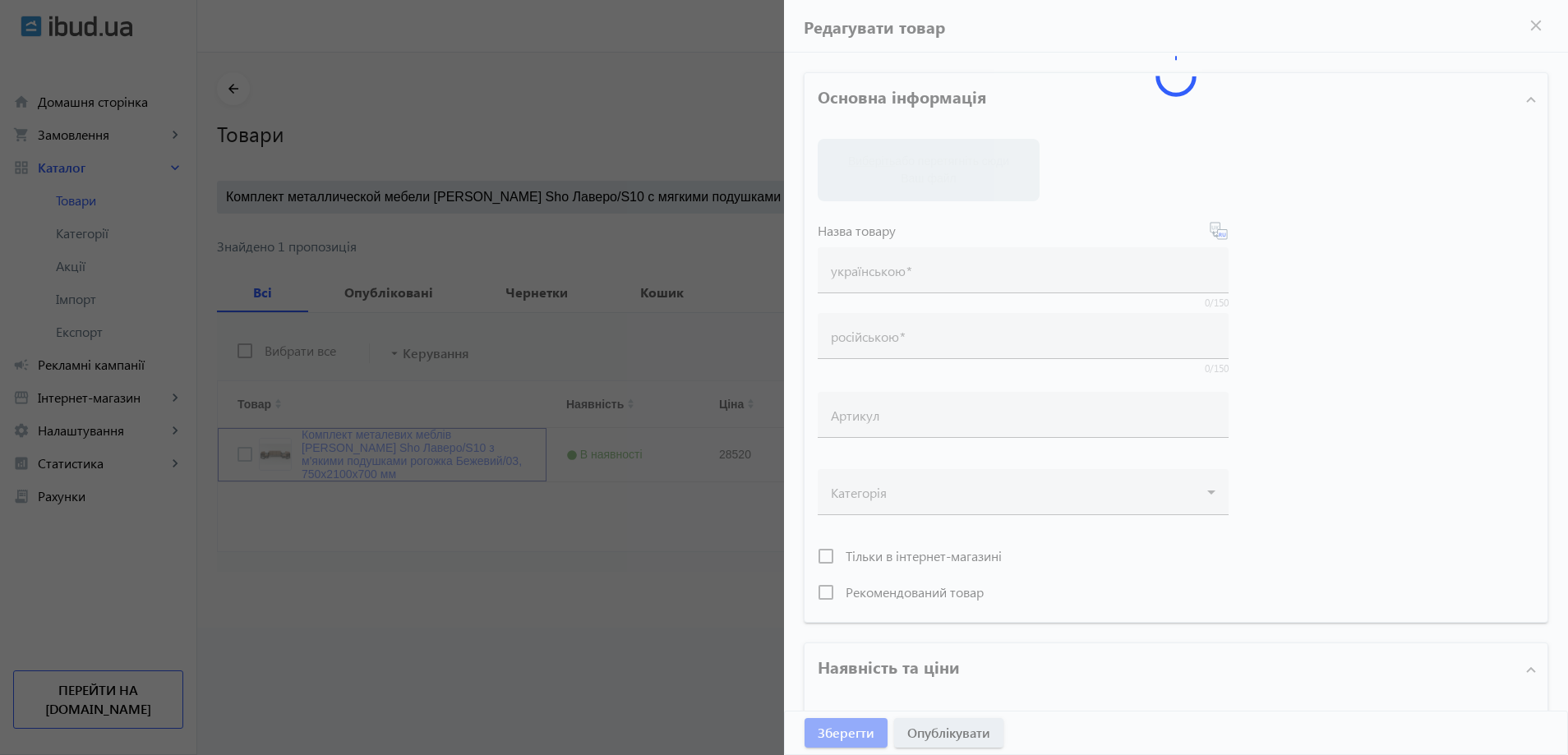
type input "Комплект металевих меблів [PERSON_NAME] Sho Лаверо/S10 з м'якими подушками рого…"
type input "Комплект металлической мебели Tobi Sho Лаверо/S10 с мягкими подушками рогожка Б…"
type input "28520"
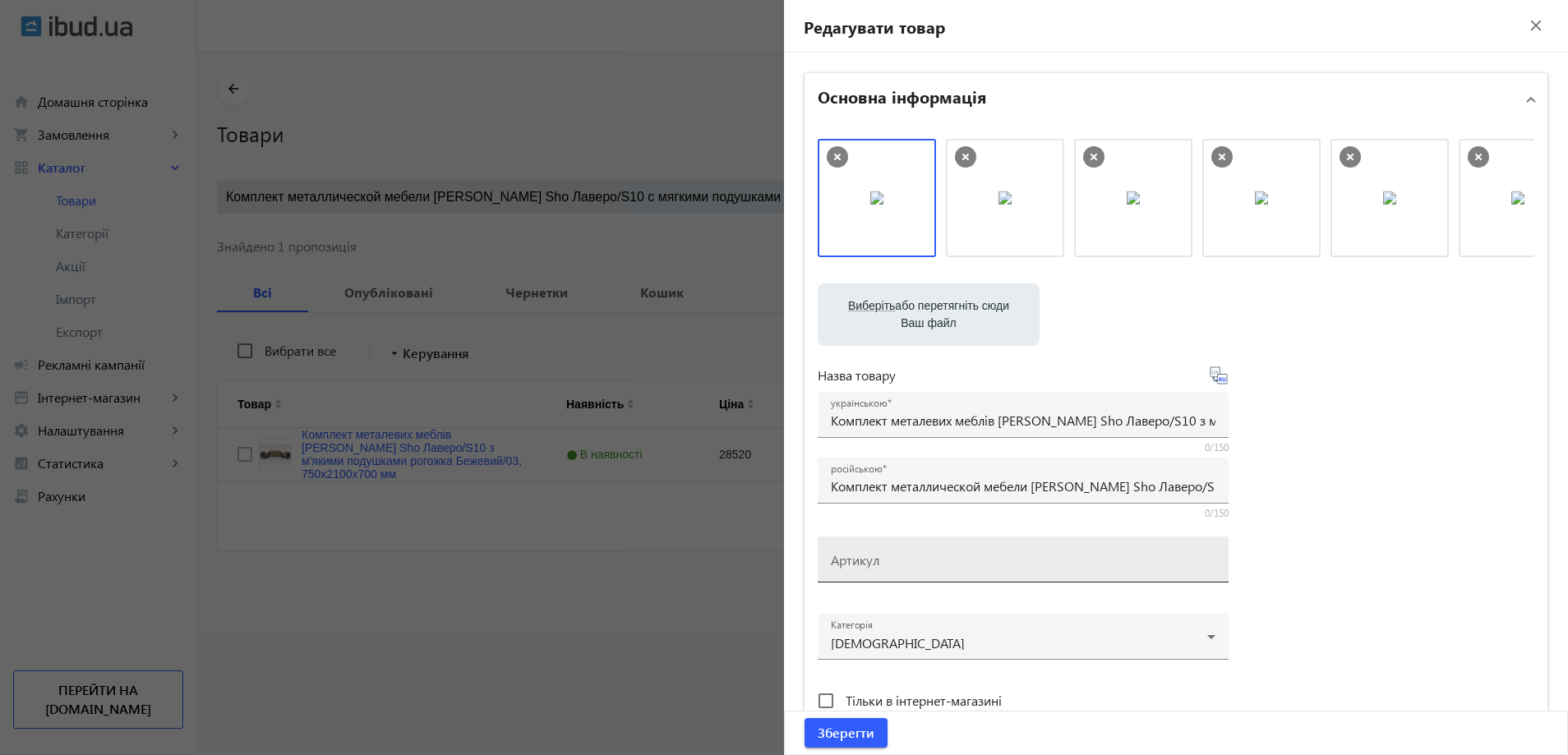
click at [852, 557] on mat-label "Артикул" at bounding box center [855, 559] width 49 height 17
click at [852, 557] on input "Артикул" at bounding box center [1023, 565] width 385 height 17
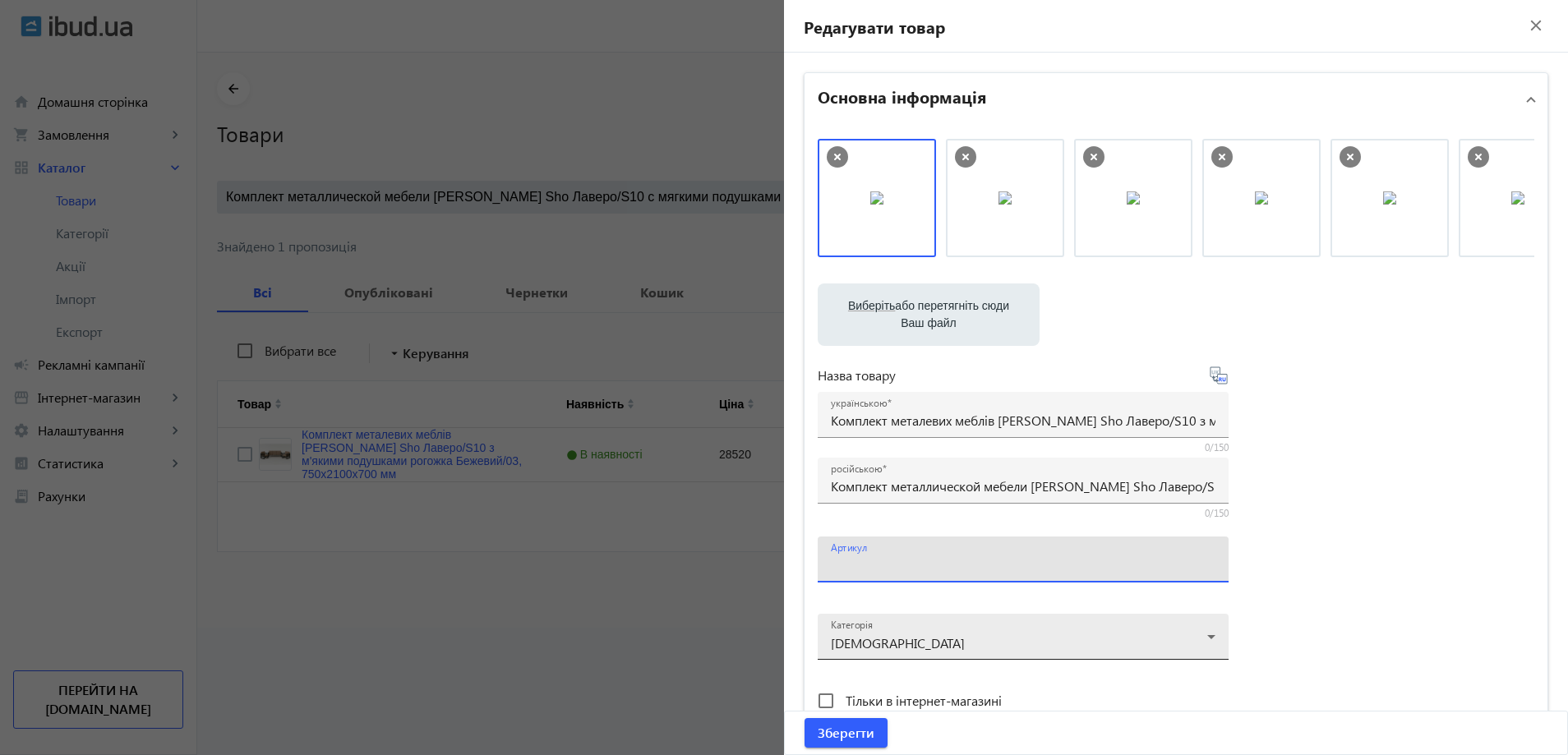
paste input "Lavero/S10/210/03r"
type input "Lavero/S10/210/03r"
click at [840, 730] on span "Зберегти" at bounding box center [846, 733] width 57 height 18
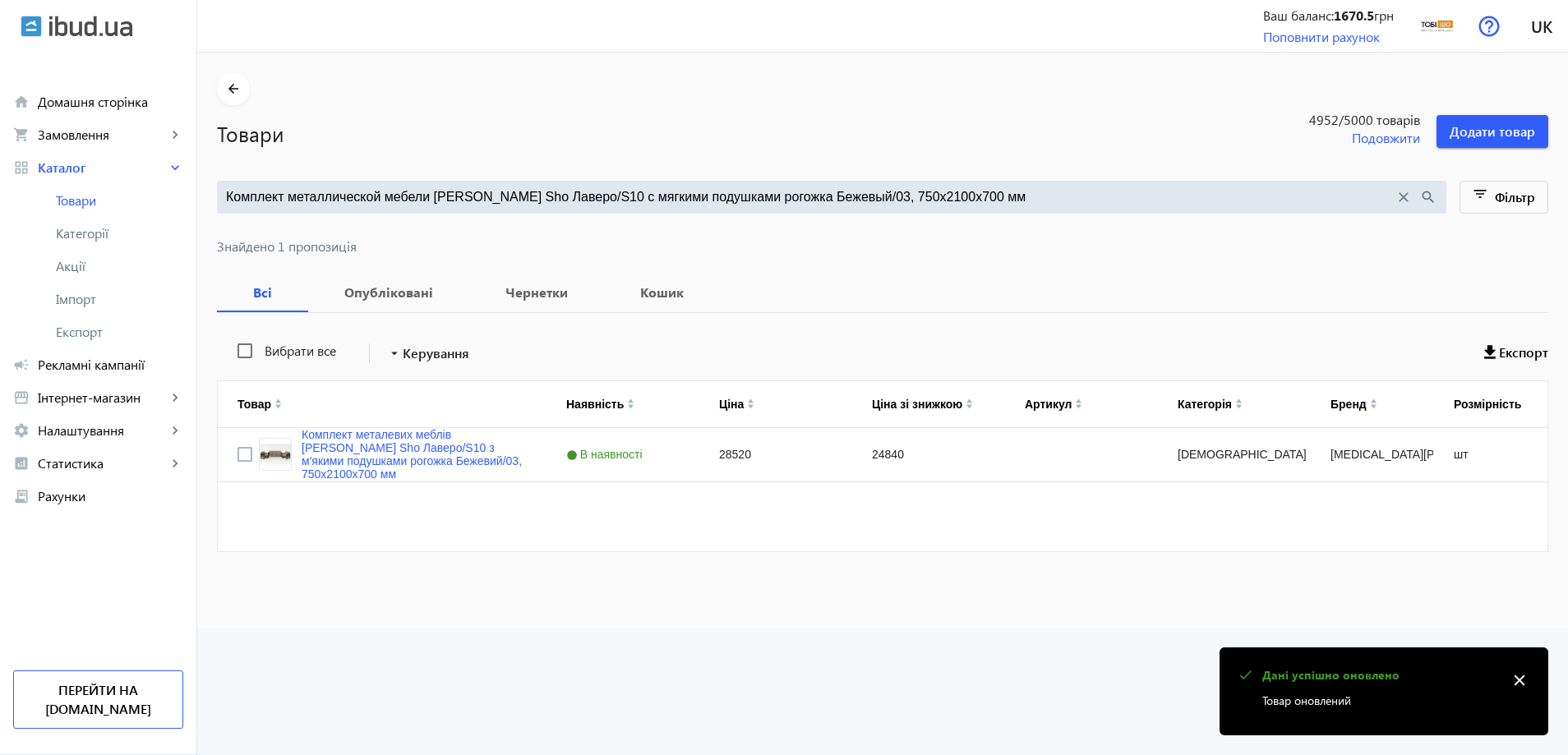
click at [408, 206] on input "Комплект металлической мебели Tobi Sho Лаверо/S10 с мягкими подушками рогожка Б…" at bounding box center [810, 197] width 1168 height 18
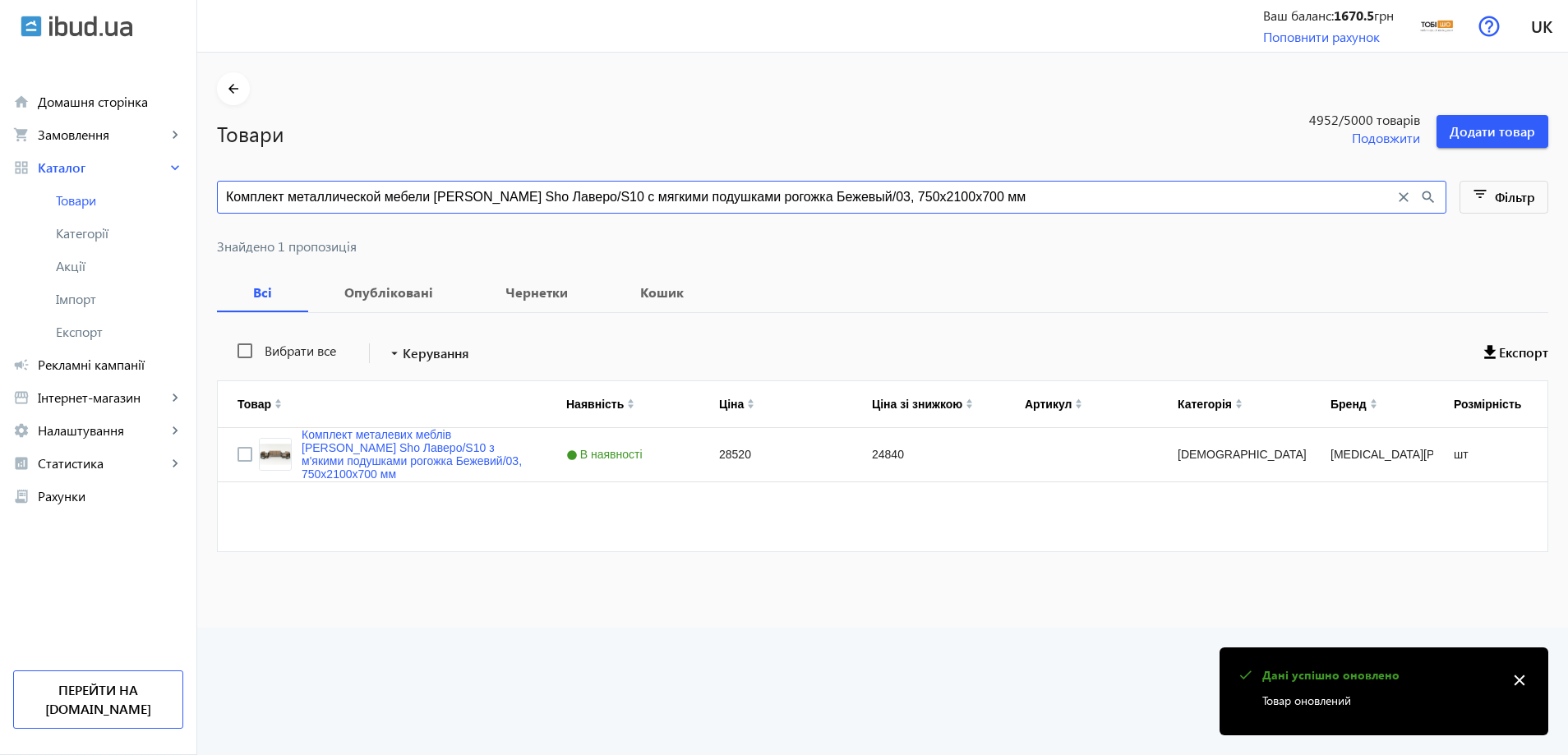
paste input "рюзовый/16, 750х16"
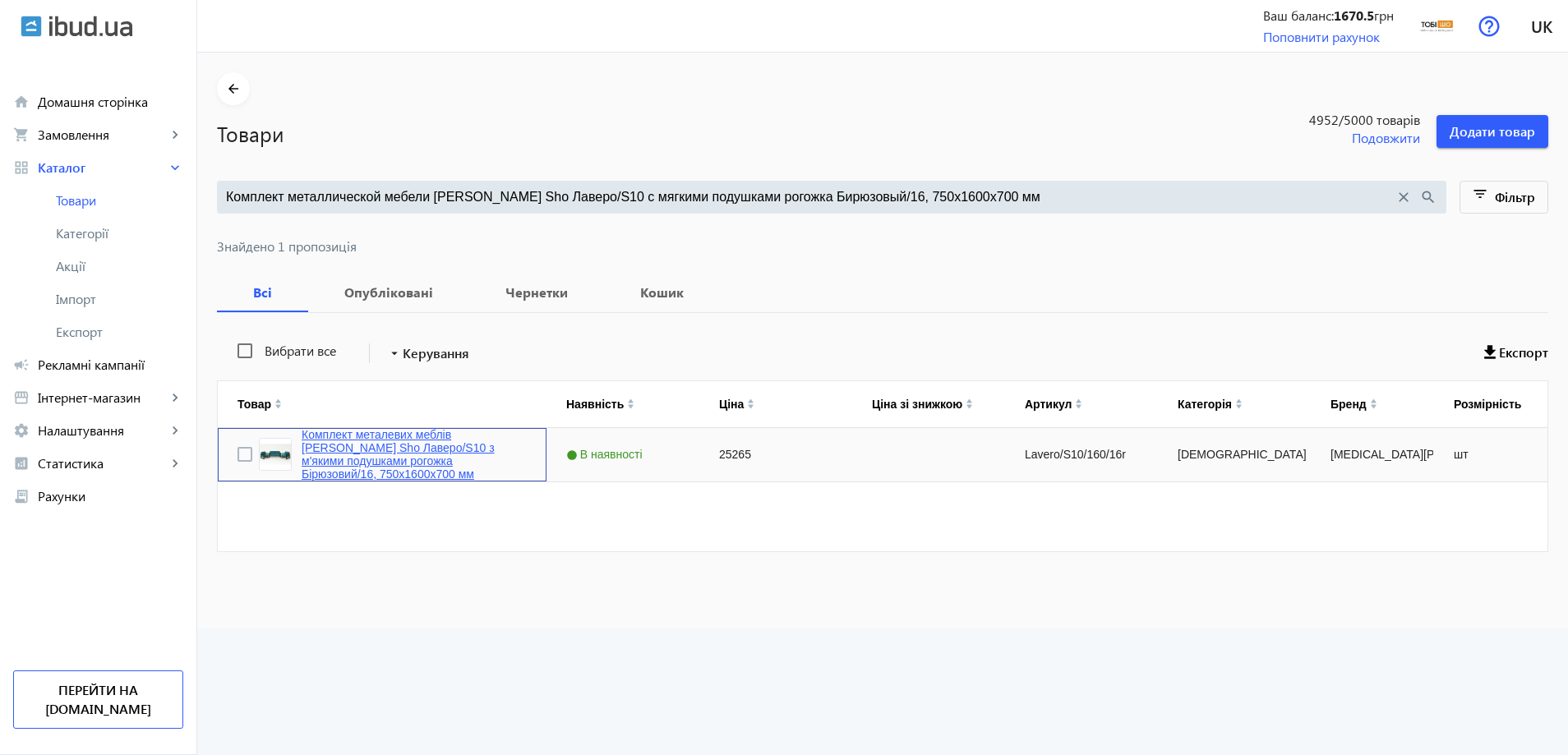
click at [407, 467] on link "Комплект металевих меблів [PERSON_NAME] Sho Лаверо/S10 з м'якими подушками рого…" at bounding box center [413, 454] width 225 height 52
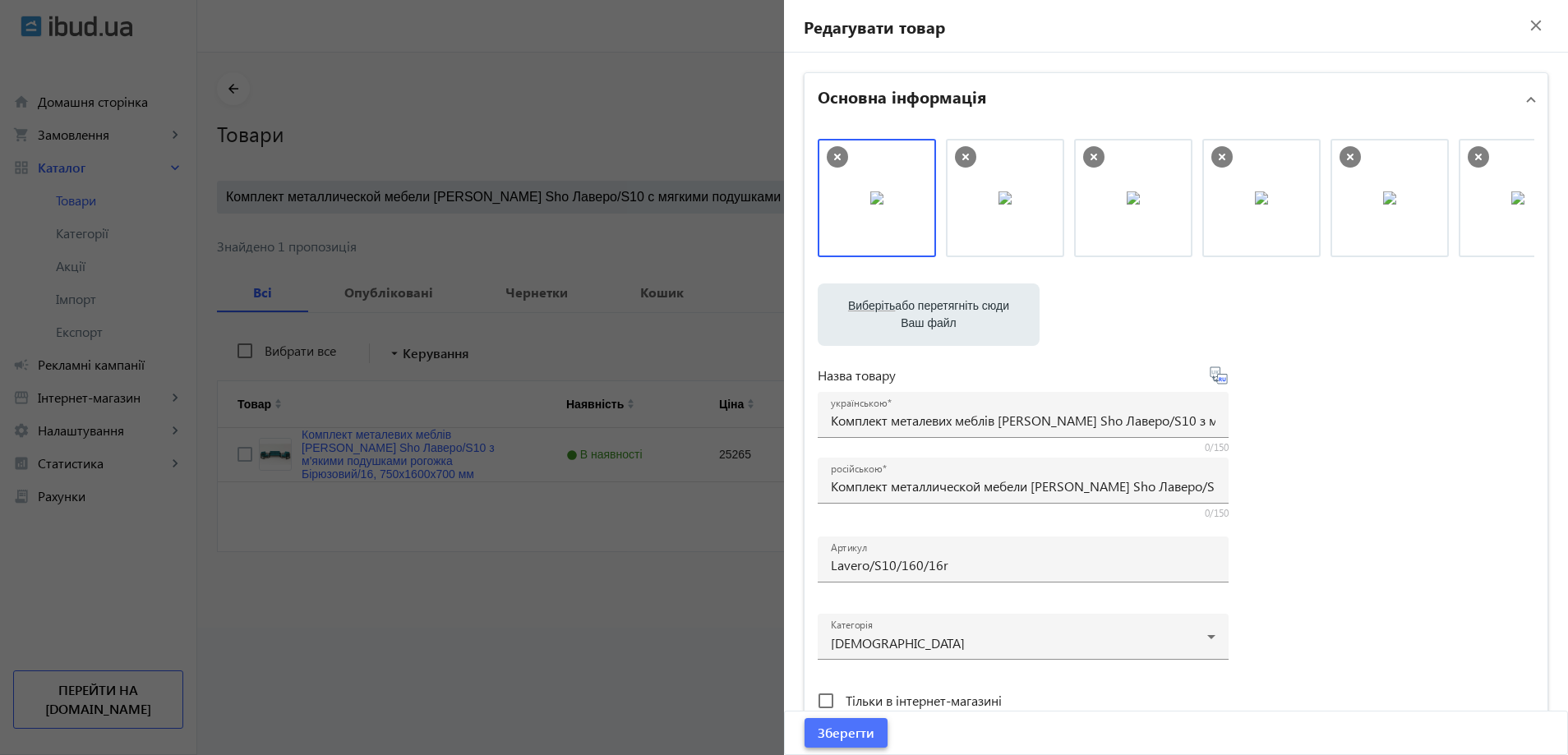
click at [832, 744] on span "submit" at bounding box center [846, 733] width 83 height 39
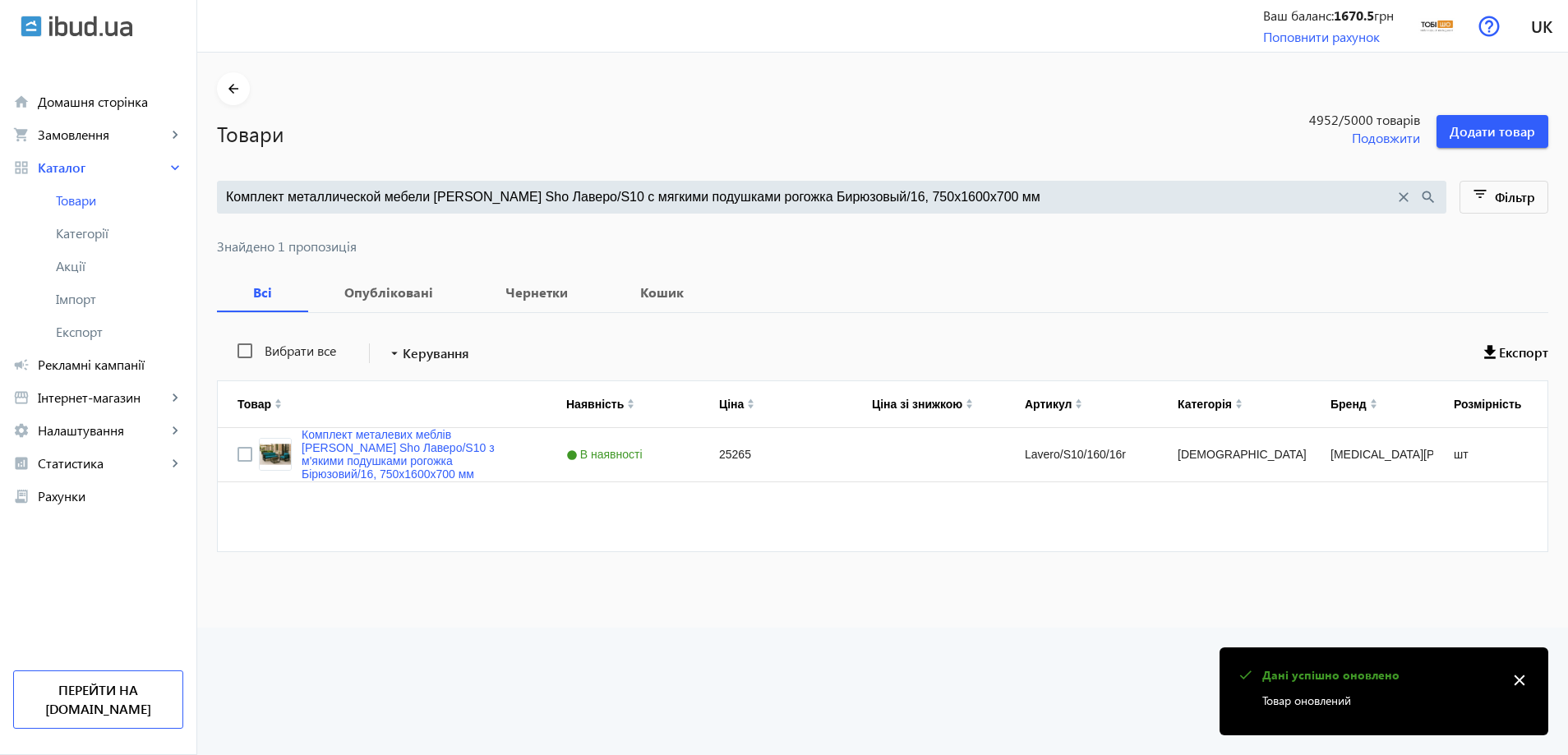
click at [446, 200] on input "Комплект металлической мебели [PERSON_NAME] Sho Лаверо/S10 с мягкими подушками …" at bounding box center [810, 197] width 1168 height 18
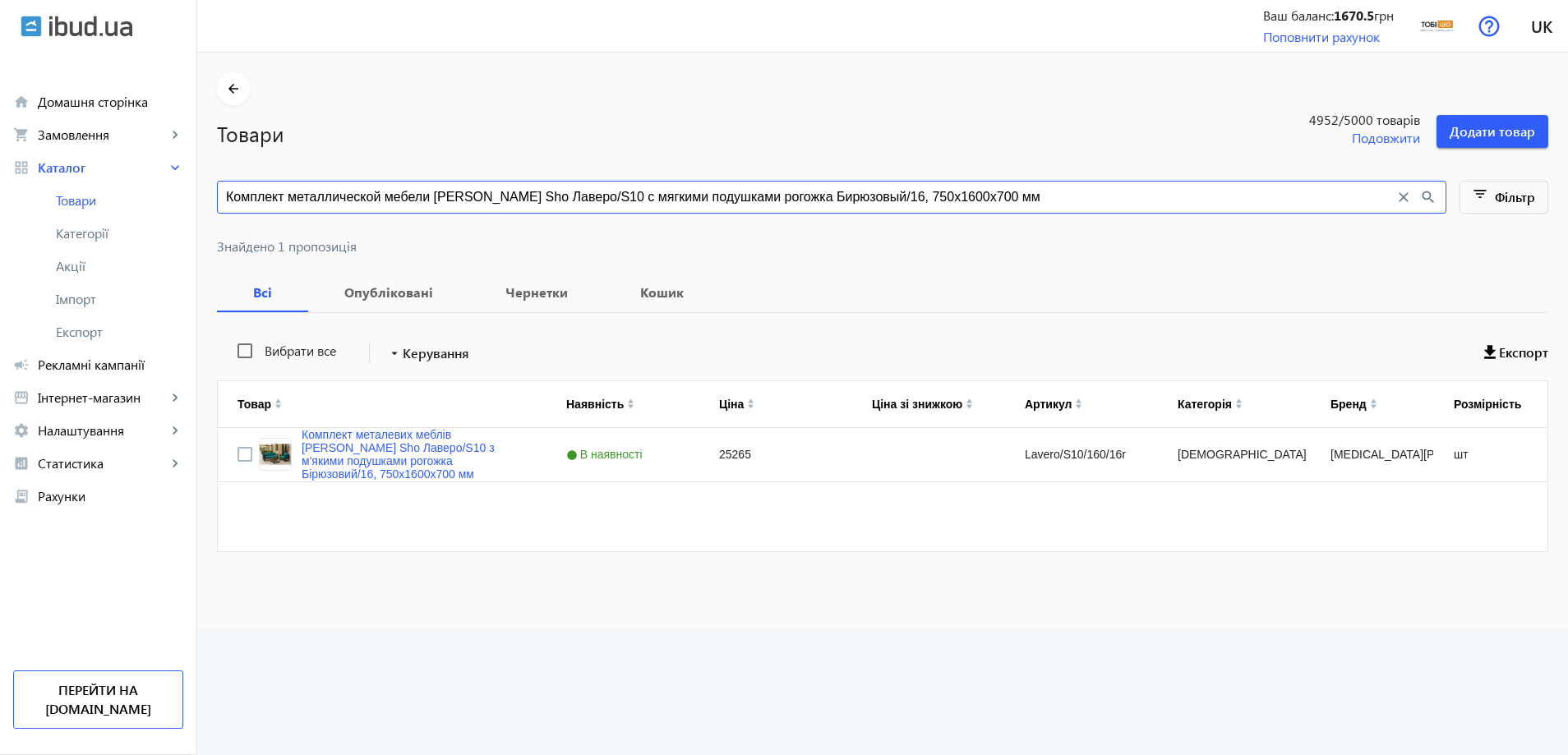
paste input "емно-серый/42, 750х13"
type input "Комплект металлической мебели Tobi Sho Лаверо/S10 с мягкими подушками рогожка Т…"
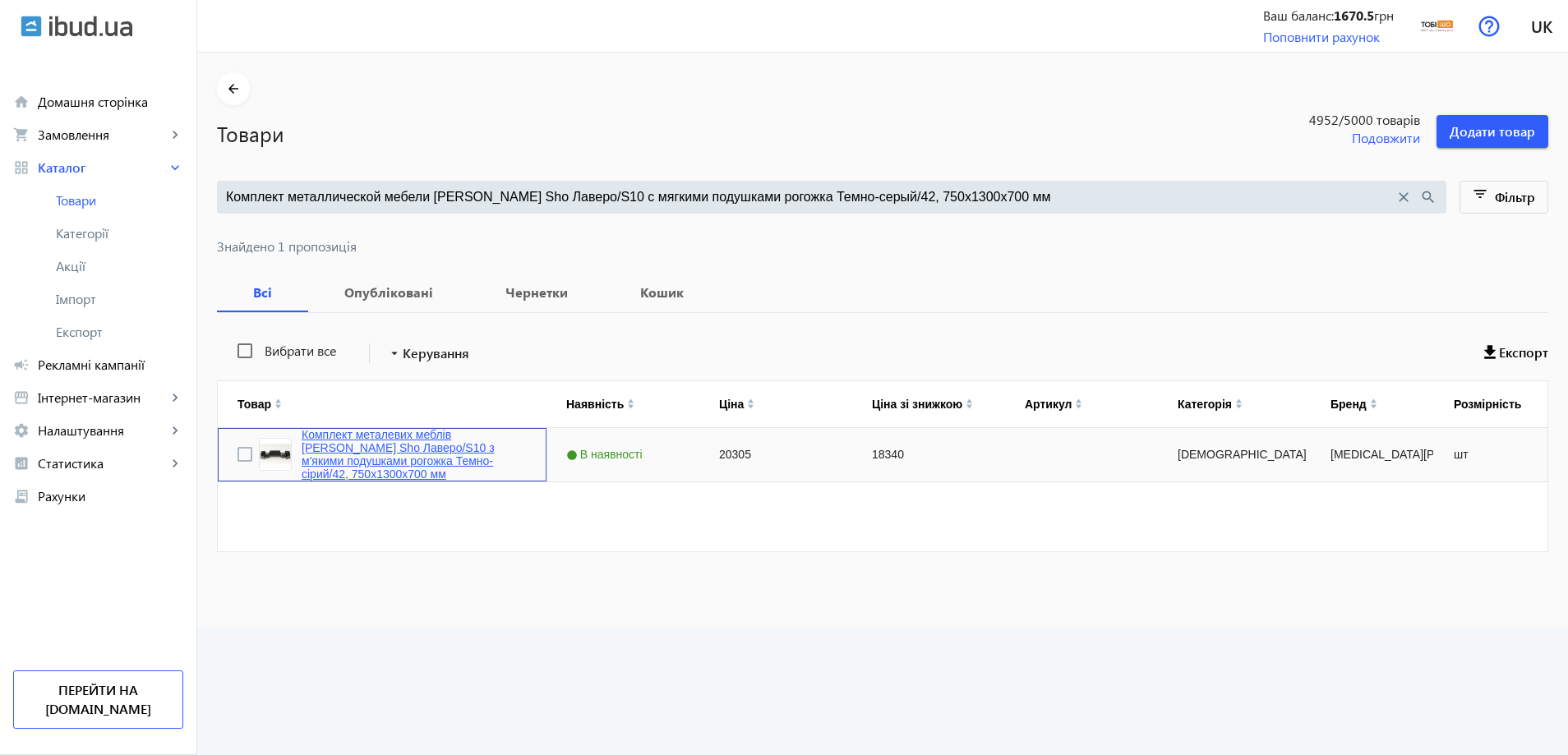
click at [377, 443] on link "Комплект металевих меблів [PERSON_NAME] Sho Лаверо/S10 з м'якими подушками рого…" at bounding box center [413, 454] width 225 height 52
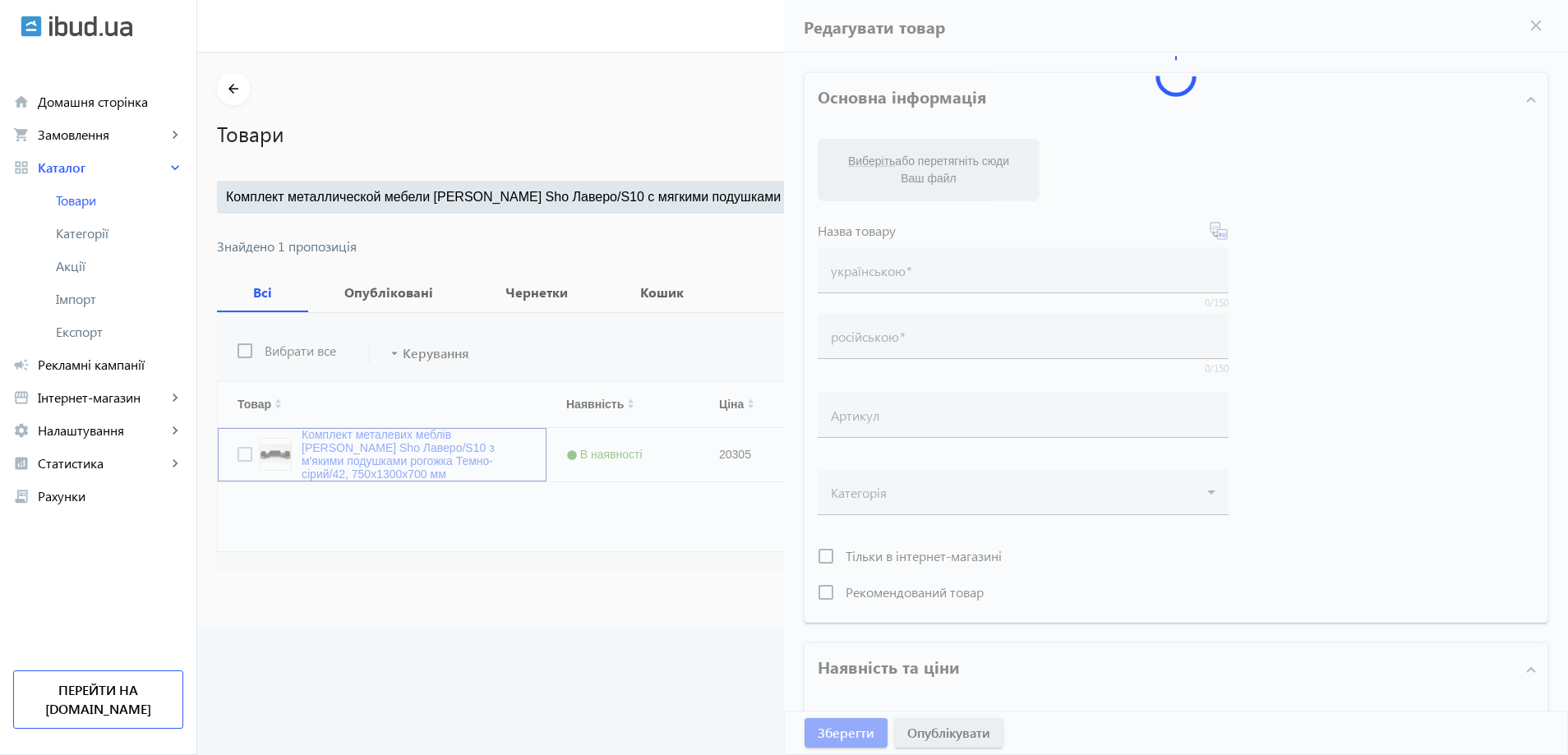
type input "Комплект металевих меблів [PERSON_NAME] Sho Лаверо/S10 з м'якими подушками рого…"
type input "Комплект металлической мебели Tobi Sho Лаверо/S10 с мягкими подушками рогожка Т…"
type input "20305"
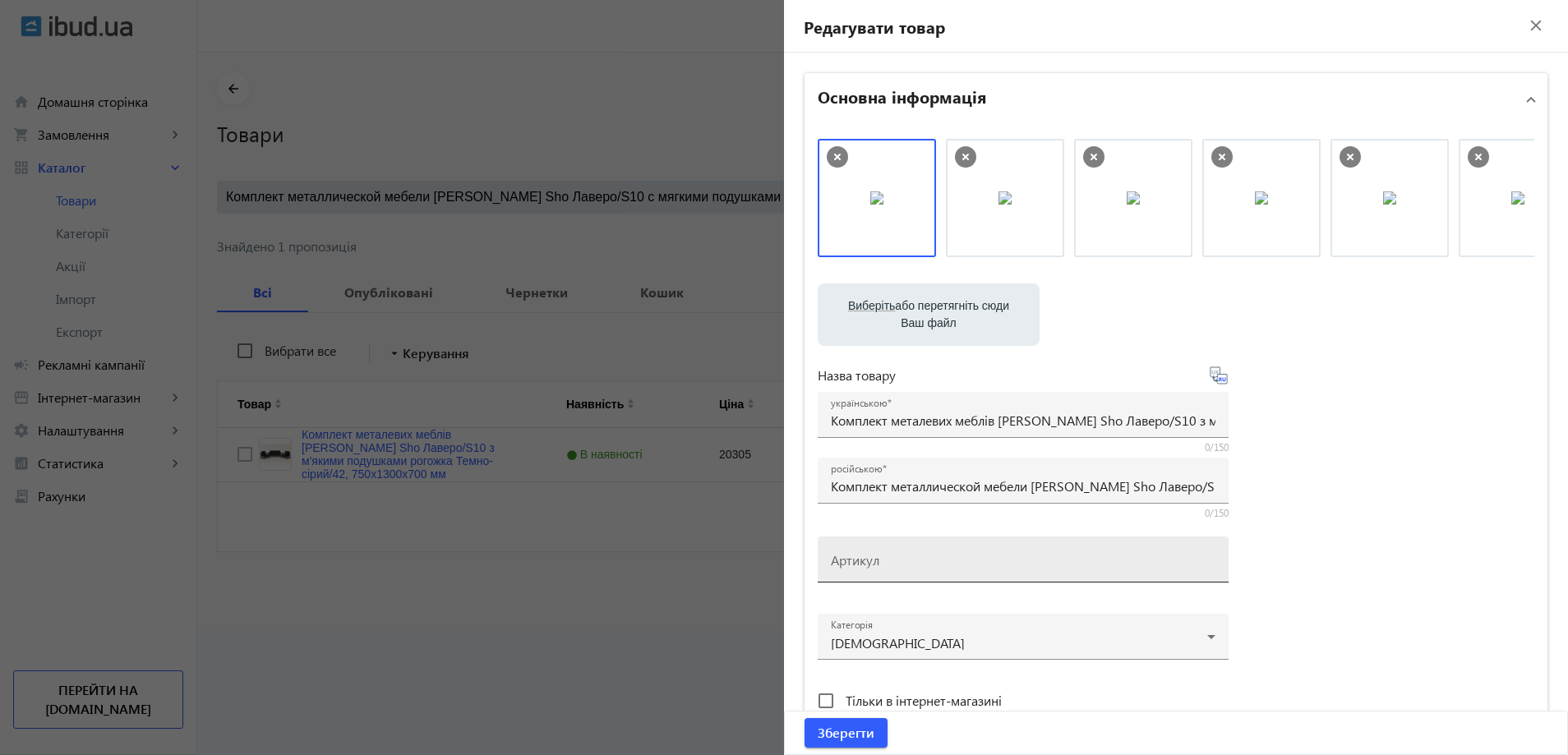
click at [855, 558] on mat-label "Артикул" at bounding box center [855, 559] width 49 height 17
click at [855, 558] on input "Артикул" at bounding box center [1023, 565] width 385 height 17
paste input "Lavero/S10/130/42r"
drag, startPoint x: 879, startPoint y: 203, endPoint x: 1129, endPoint y: 191, distance: 250.3
drag, startPoint x: 976, startPoint y: 558, endPoint x: 940, endPoint y: 565, distance: 36.7
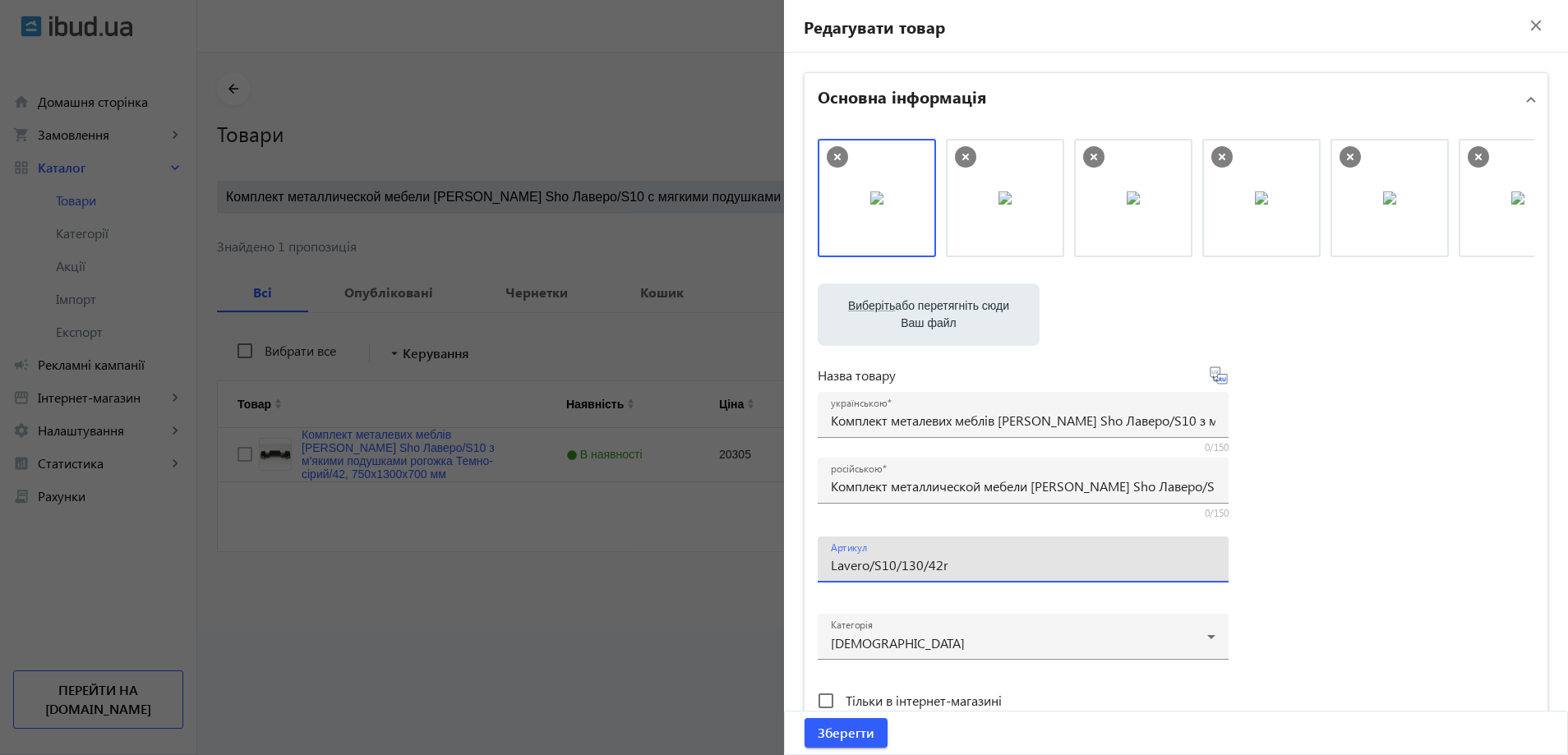
click at [940, 565] on input "Lavero/S10/130/42r" at bounding box center [1023, 565] width 385 height 17
type input "Lavero/S10/130/42r"
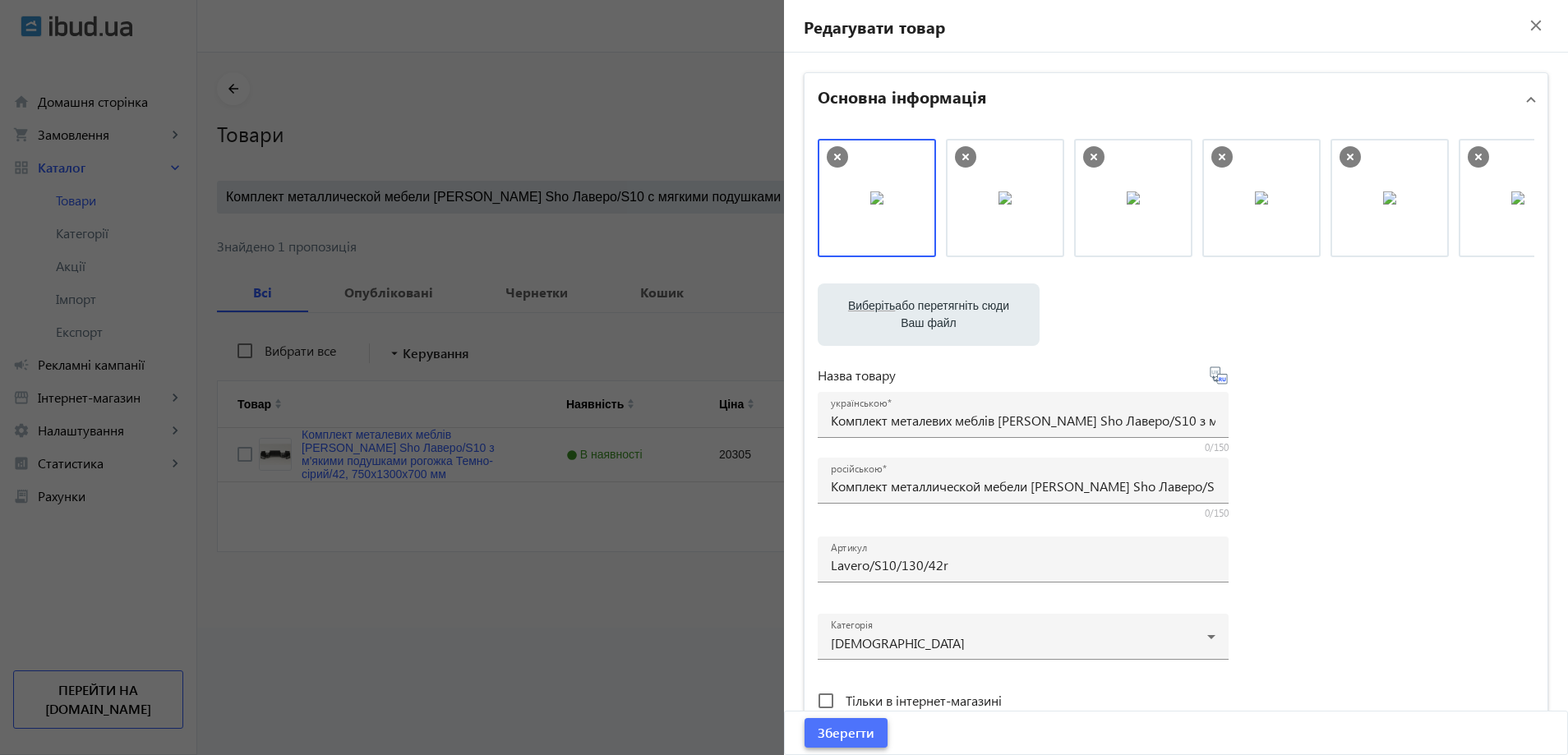
click at [866, 730] on span "Зберегти" at bounding box center [846, 733] width 57 height 18
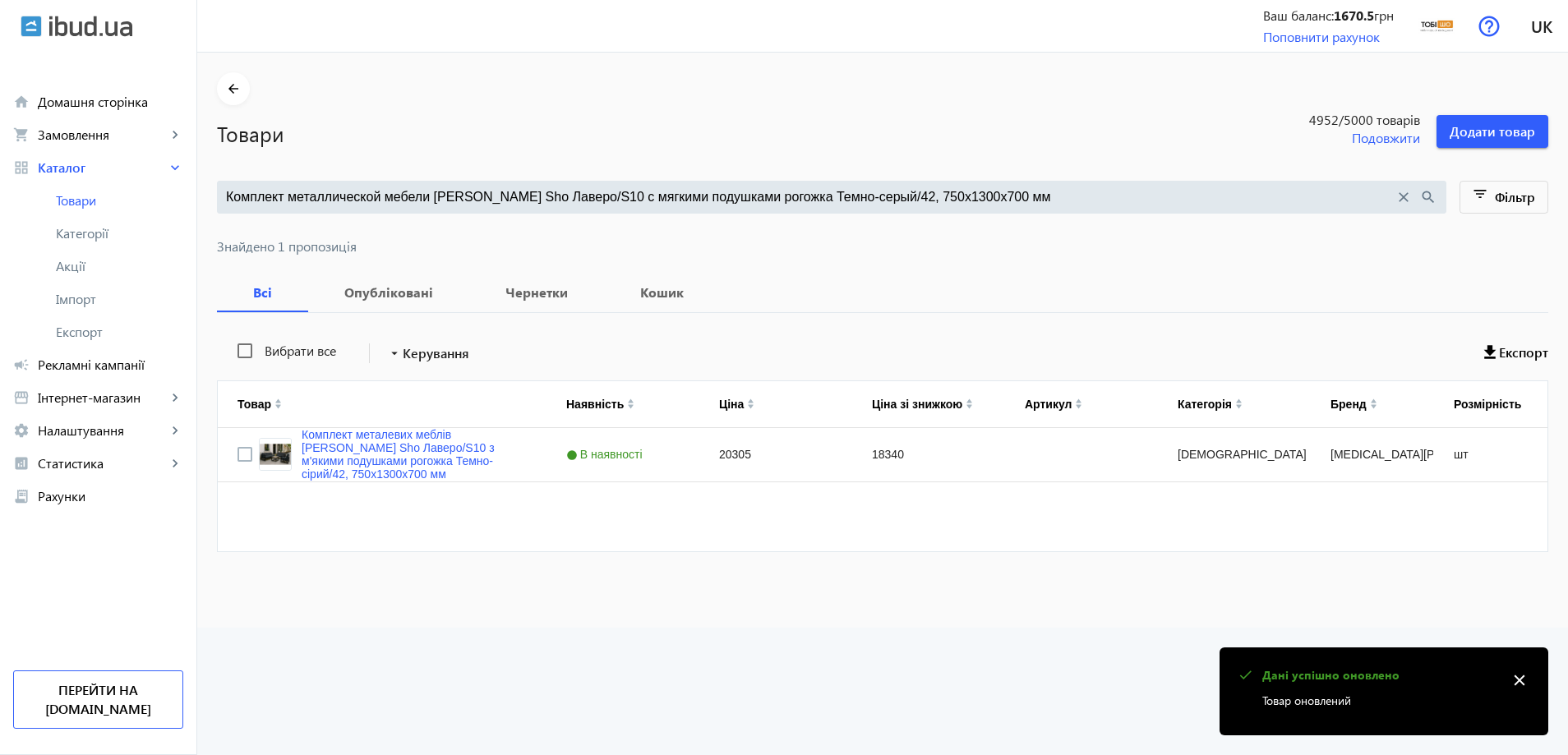
click at [571, 173] on main "arrow_back Товари 4952 /5000 товарів Подовжити Додати товар Комплект металличес…" at bounding box center [883, 322] width 1371 height 500
click at [566, 191] on input "Комплект металлической мебели Tobi Sho Лаверо/S10 с мягкими подушками рогожка Т…" at bounding box center [810, 197] width 1168 height 18
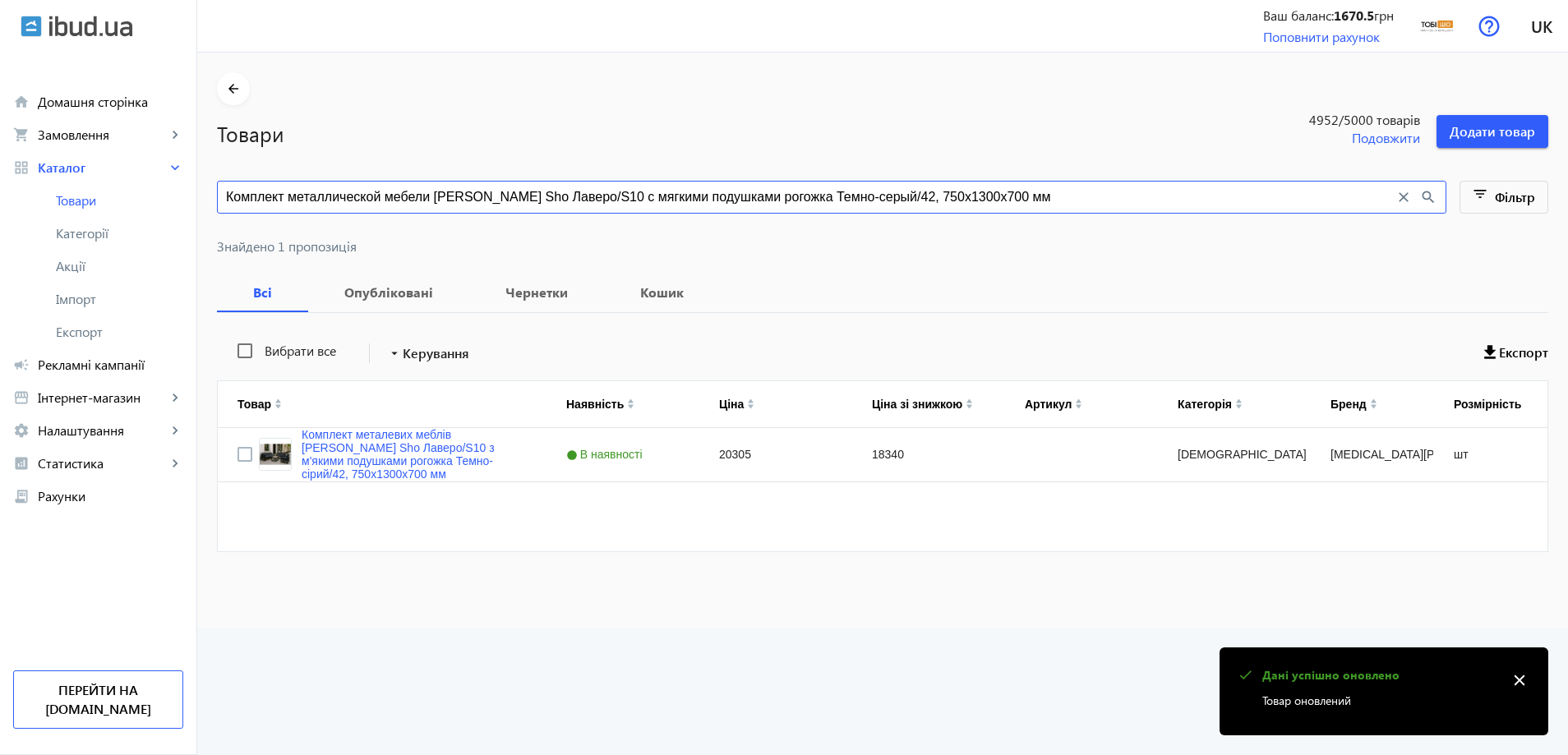
paste input "ветло-серый/34, 750х21"
type input "Комплект металлической мебели Tobi Sho Лаверо/S10 с мягкими подушками рогожка С…"
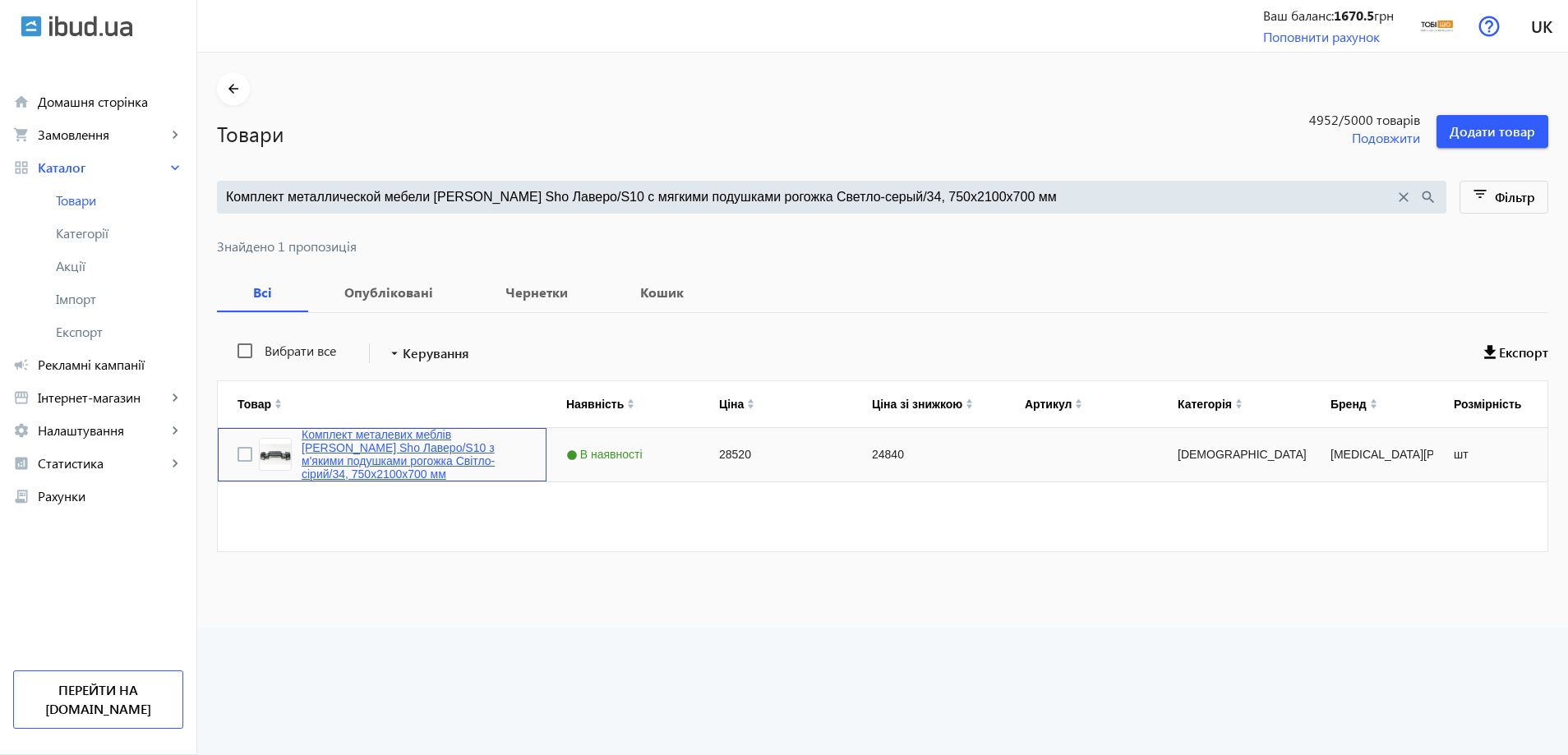
click at [419, 456] on link "Комплект металевих меблів [PERSON_NAME] Sho Лаверо/S10 з м'якими подушками рого…" at bounding box center [413, 454] width 225 height 52
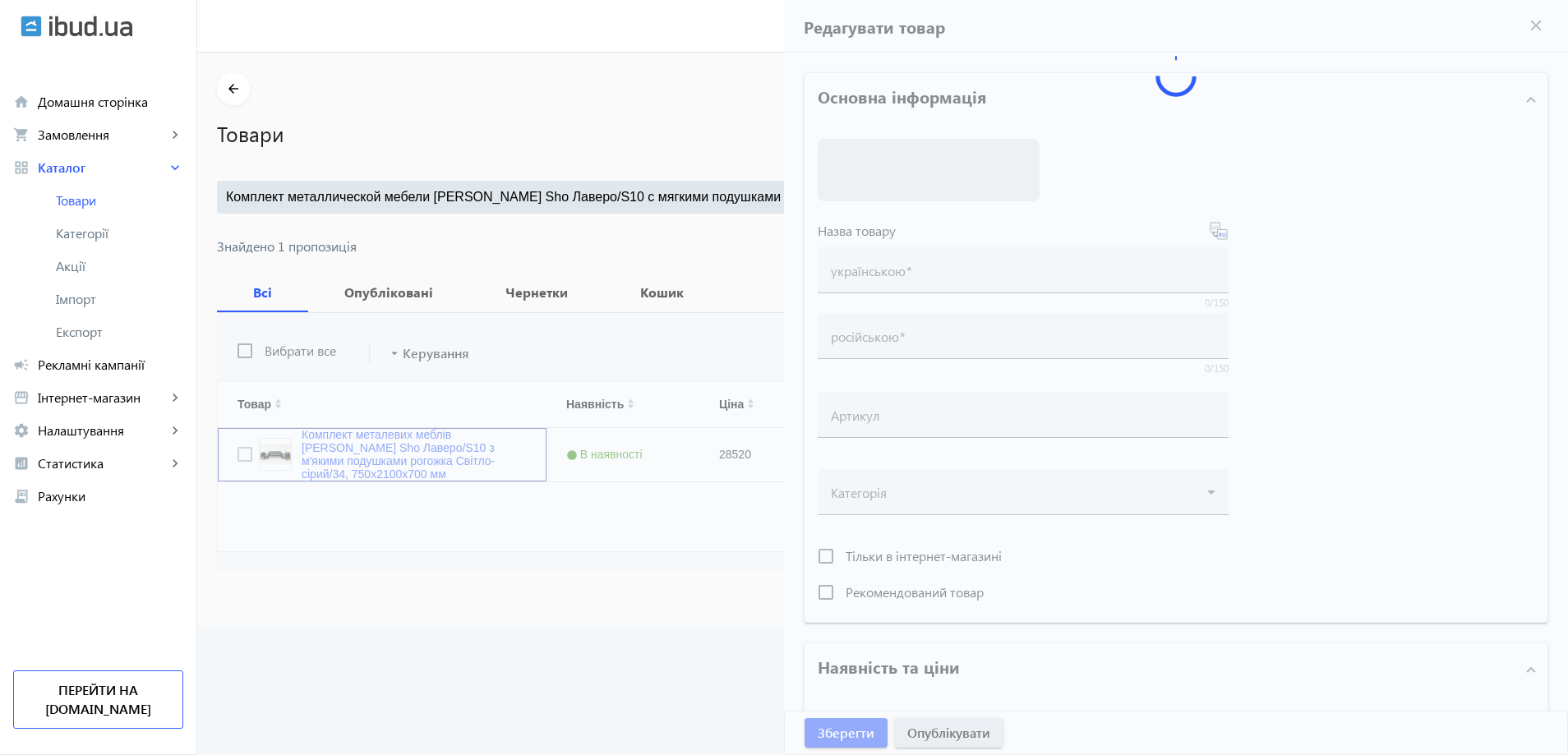
type input "Комплект металевих меблів [PERSON_NAME] Sho Лаверо/S10 з м'якими подушками рого…"
type input "Комплект металлической мебели Tobi Sho Лаверо/S10 с мягкими подушками рогожка С…"
type input "28520"
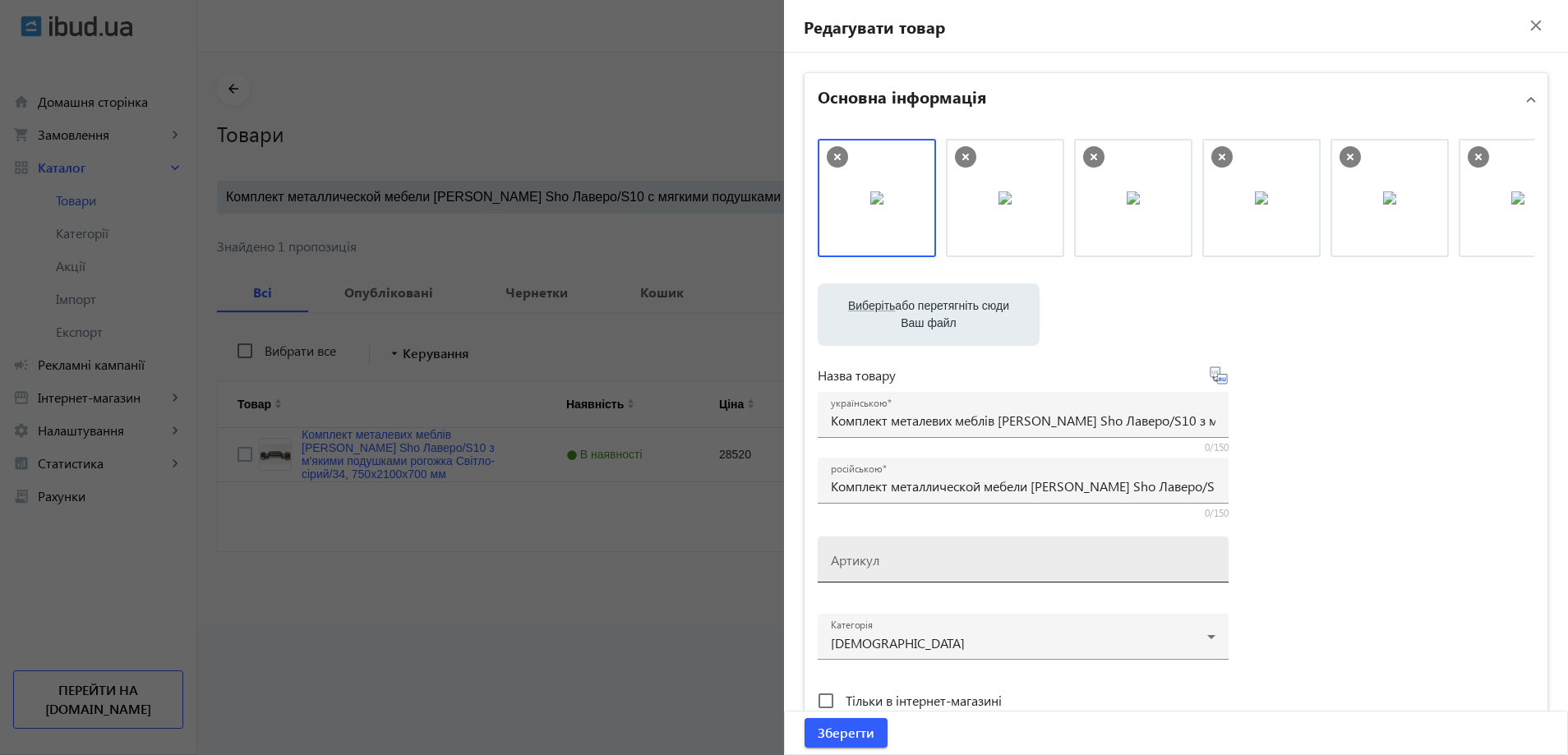
click at [872, 576] on div "Артикул" at bounding box center [1023, 559] width 385 height 46
paste input "Lavero/S10/210/34r"
drag, startPoint x: 847, startPoint y: 564, endPoint x: 796, endPoint y: 563, distance: 51.0
click at [796, 563] on div "Основна інформація Виберіть або перетягніть сюди Ваш файл 2129689d36025b33b6281…" at bounding box center [1177, 712] width 784 height 1319
drag, startPoint x: 958, startPoint y: 565, endPoint x: 964, endPoint y: 606, distance: 41.4
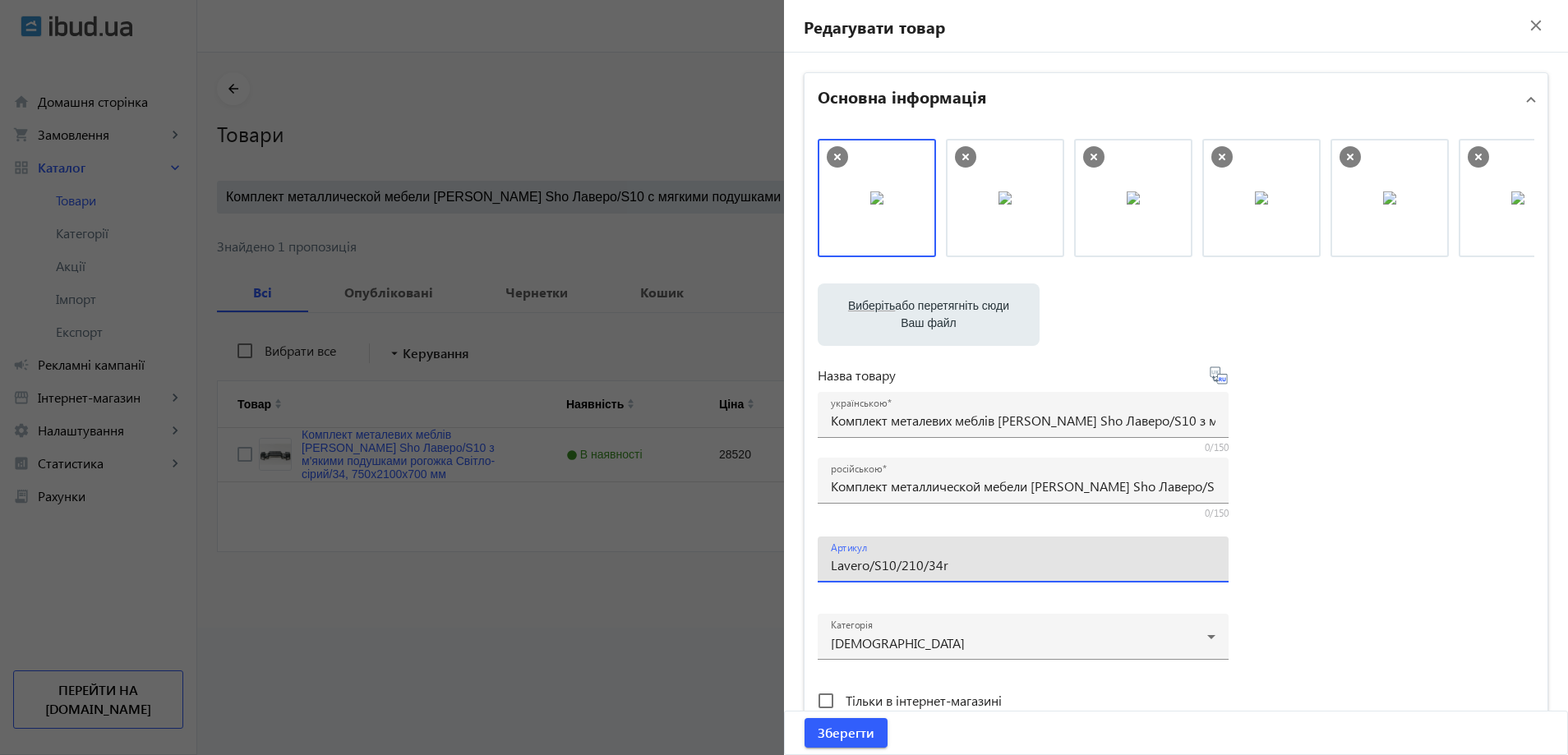
click at [1003, 573] on input "Lavero/S10/210/34r" at bounding box center [1023, 565] width 385 height 17
type input "Lavero/S10/210/34r"
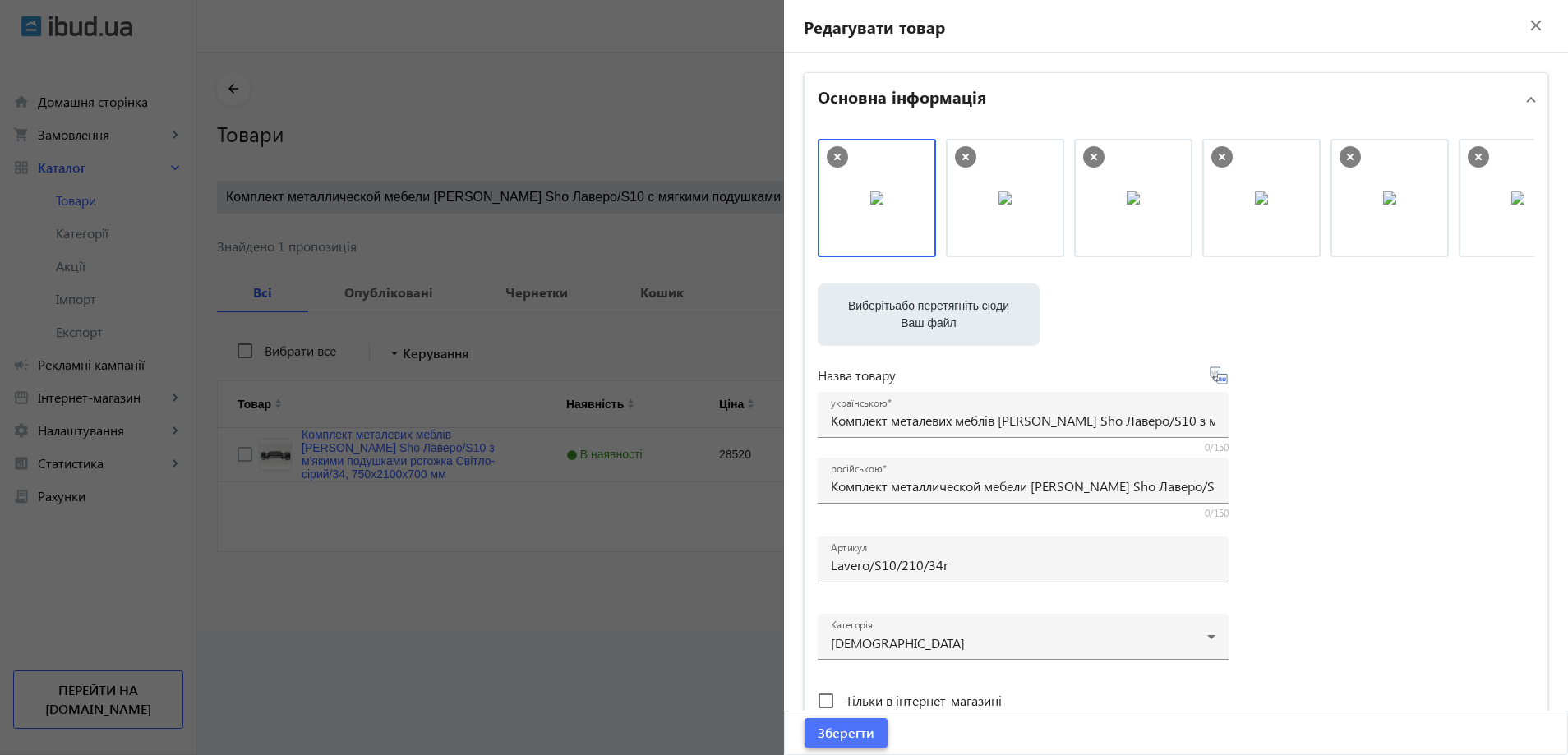
click at [868, 723] on button "Зберегти" at bounding box center [846, 733] width 83 height 29
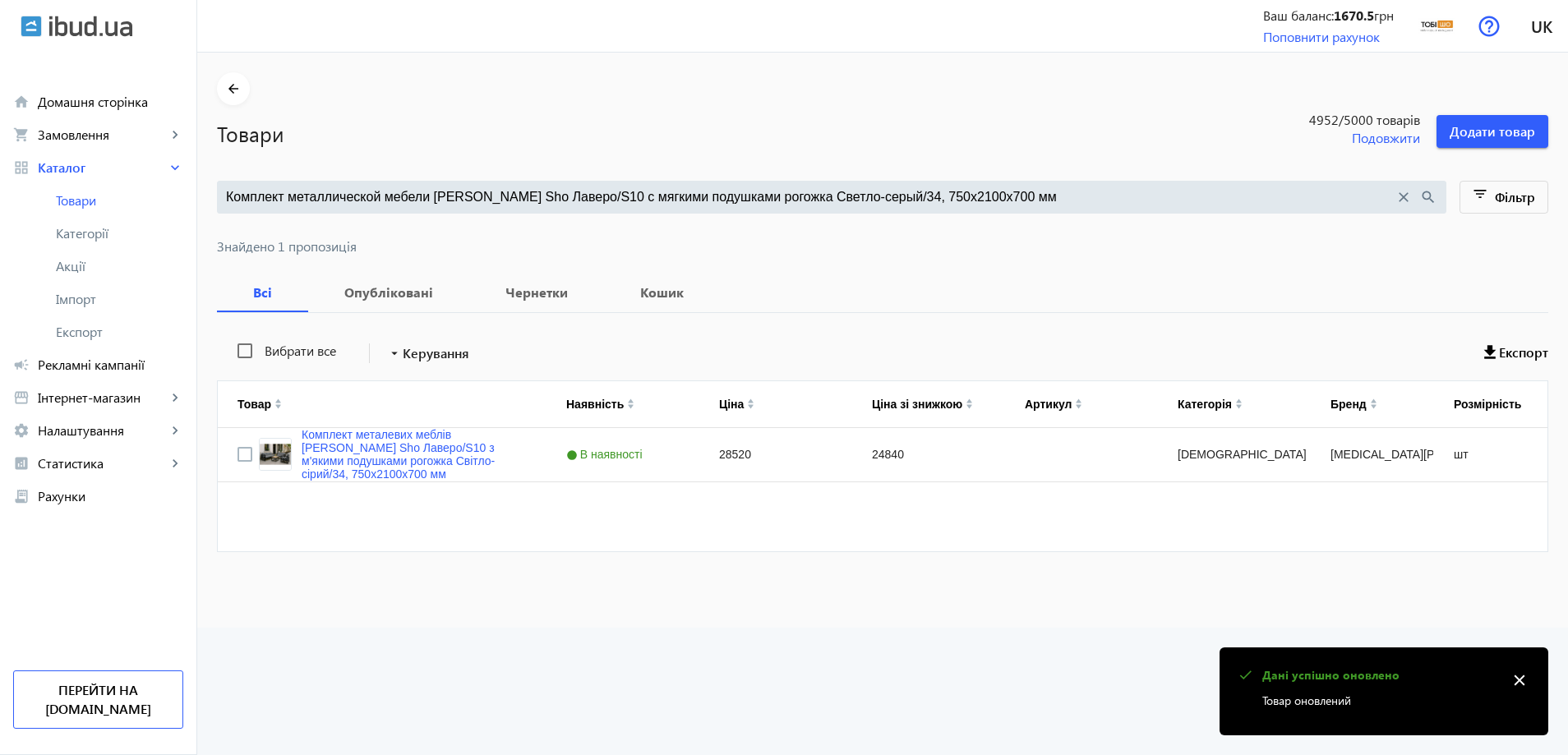
click at [433, 197] on input "Комплект металлической мебели Tobi Sho Лаверо/S10 с мягкими подушками рогожка С…" at bounding box center [810, 197] width 1168 height 18
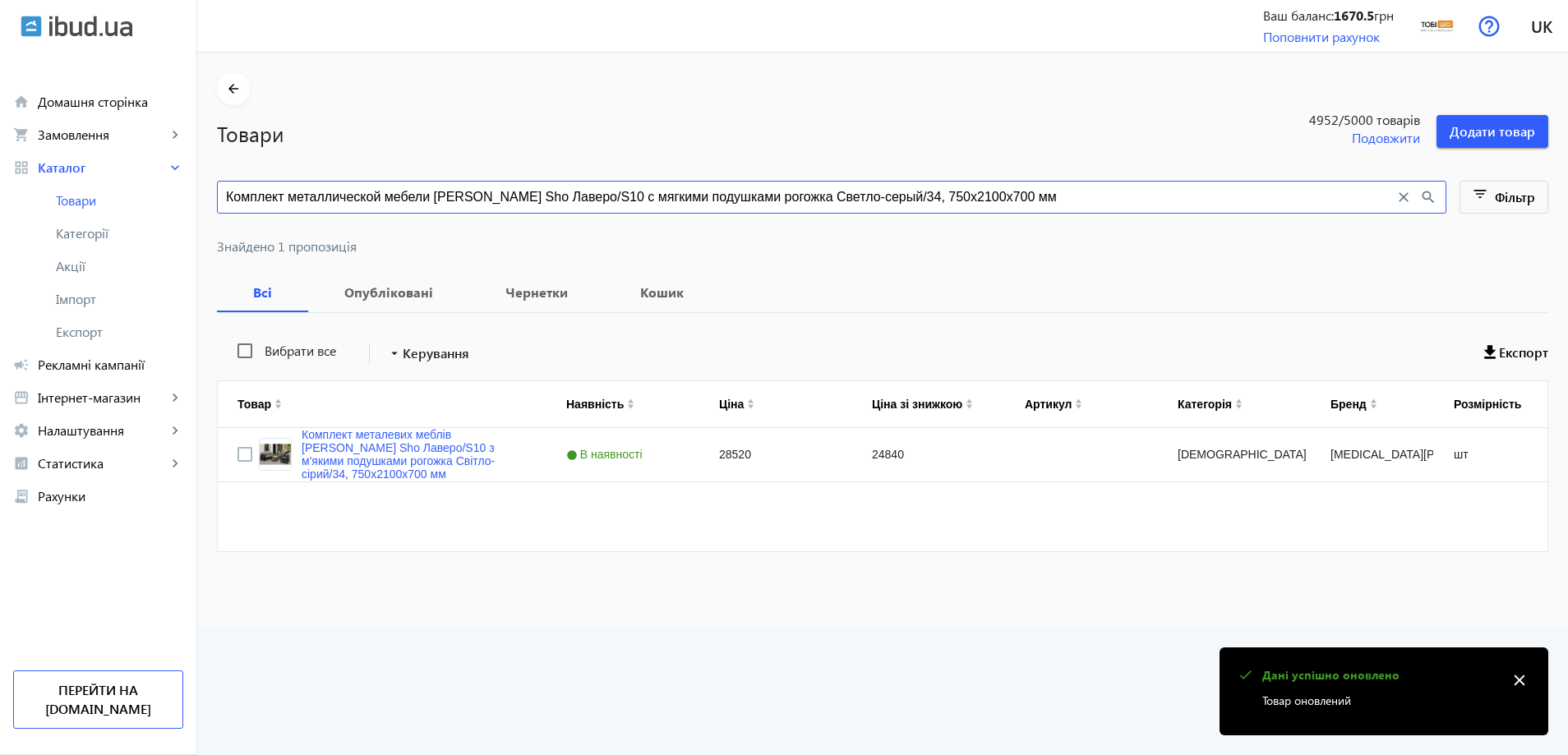
paste input "оричневый/08, 750х13"
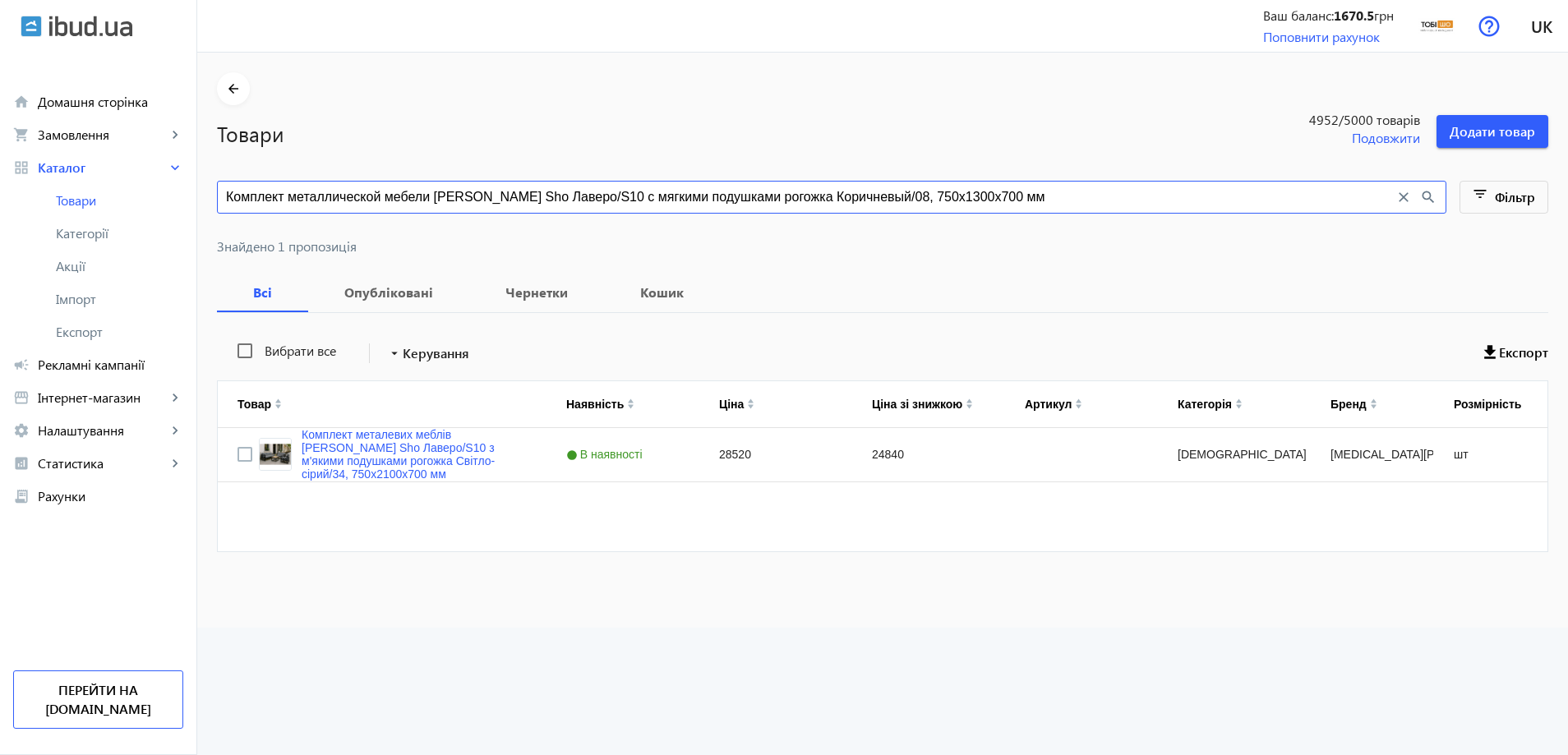
type input "Комплект металлической мебели Tobi Sho Лаверо/S10 с мягкими подушками рогожка К…"
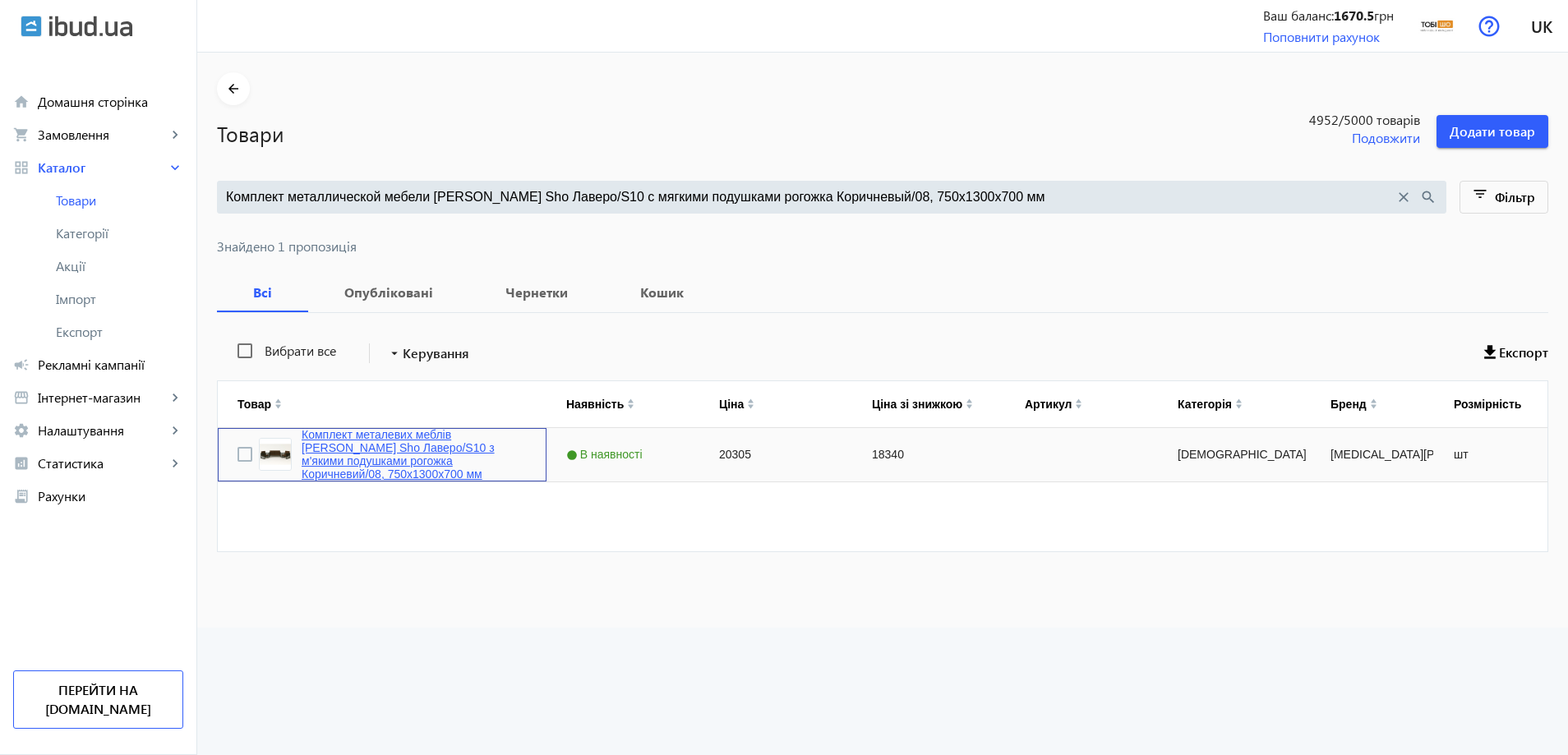
click at [356, 441] on link "Комплект металевих меблів [PERSON_NAME] Sho Лаверо/S10 з м'якими подушками рого…" at bounding box center [413, 454] width 225 height 52
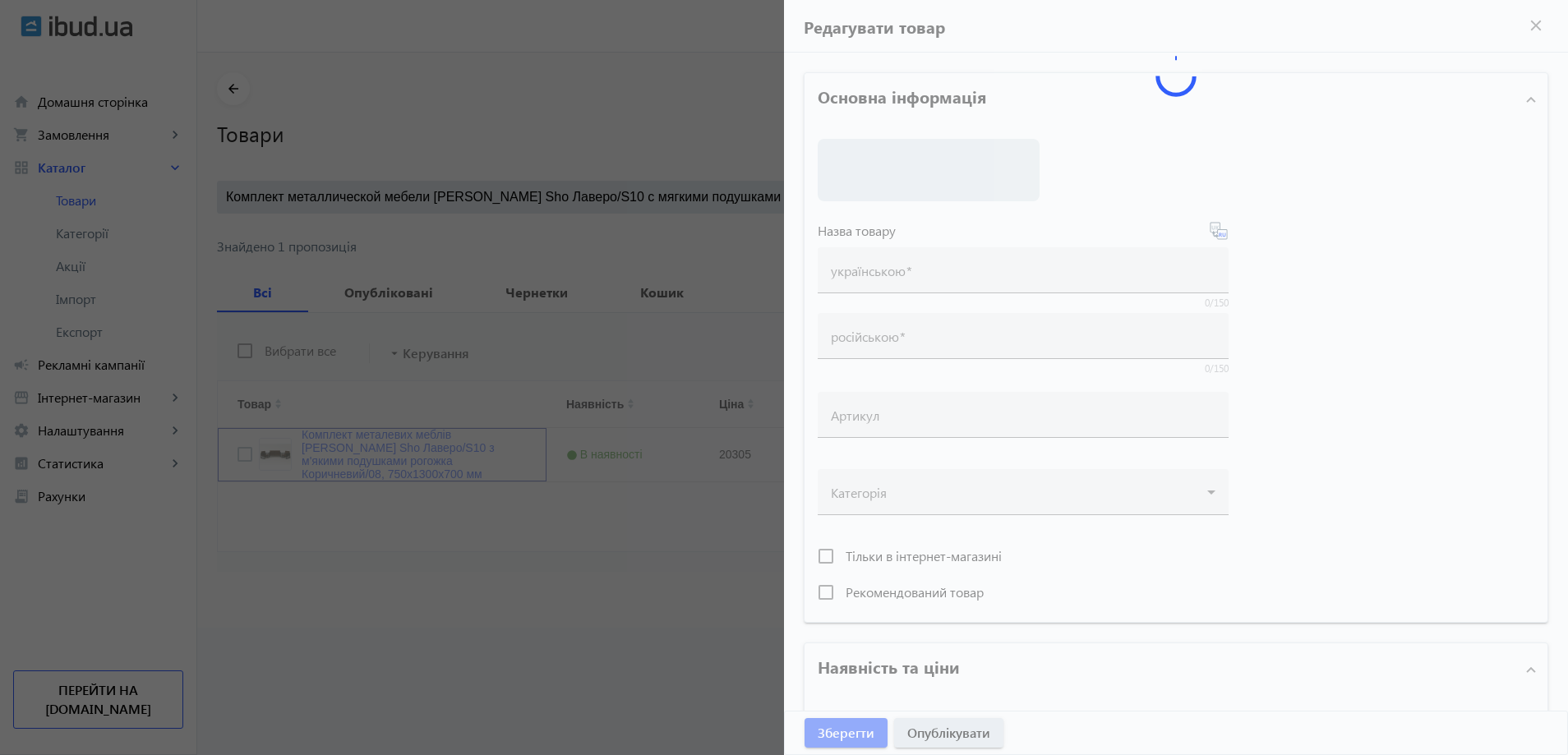
type input "Комплект металевих меблів [PERSON_NAME] Sho Лаверо/S10 з м'якими подушками рого…"
type input "Комплект металлической мебели Tobi Sho Лаверо/S10 с мягкими подушками рогожка К…"
type input "20305"
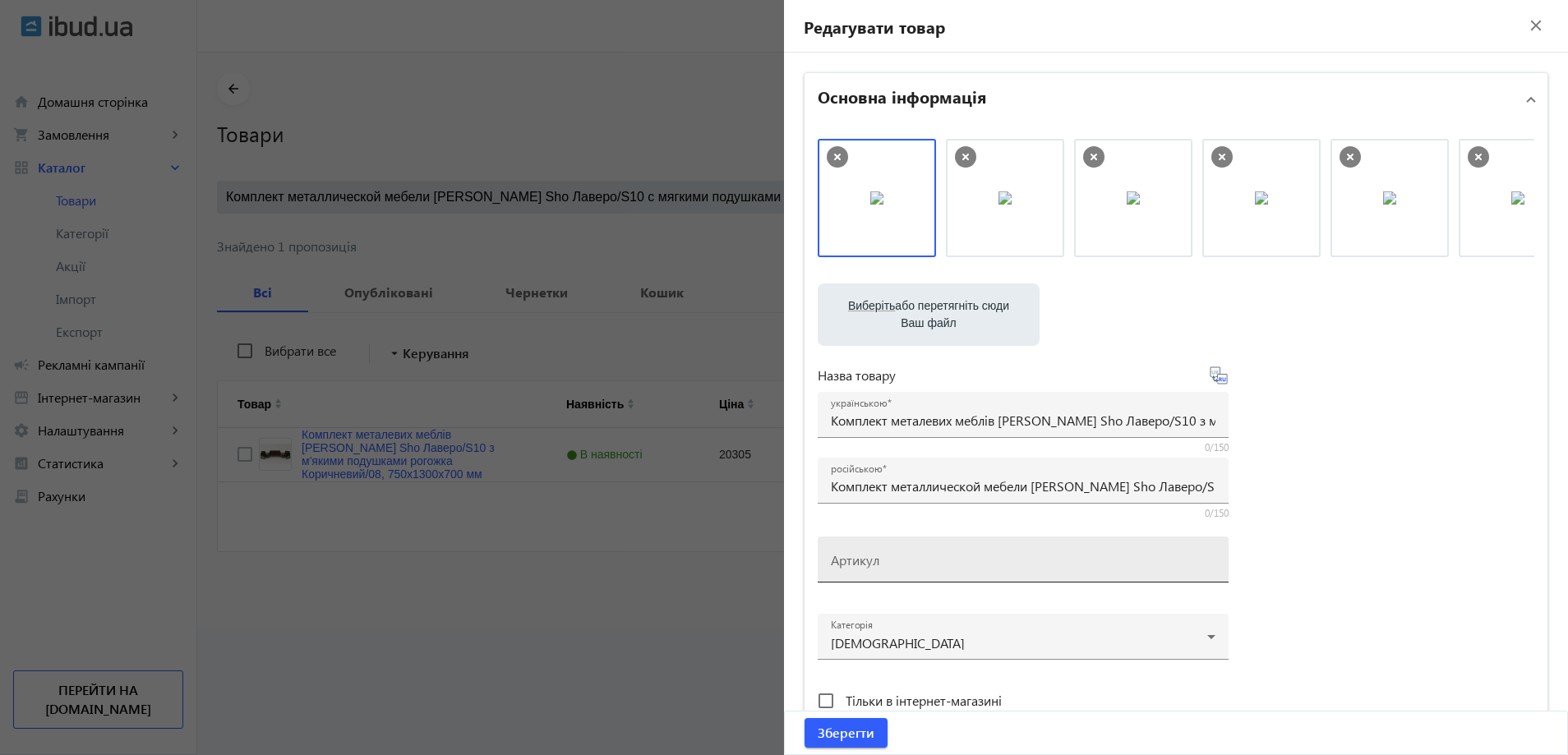
click at [885, 558] on input "Артикул" at bounding box center [1023, 565] width 385 height 17
paste input "Lavero/S10/130/08r"
drag, startPoint x: 1019, startPoint y: 201, endPoint x: 1075, endPoint y: 199, distance: 56.0
type input "Lavero/S10/130/08r"
click at [866, 727] on span "Зберегти" at bounding box center [846, 733] width 57 height 18
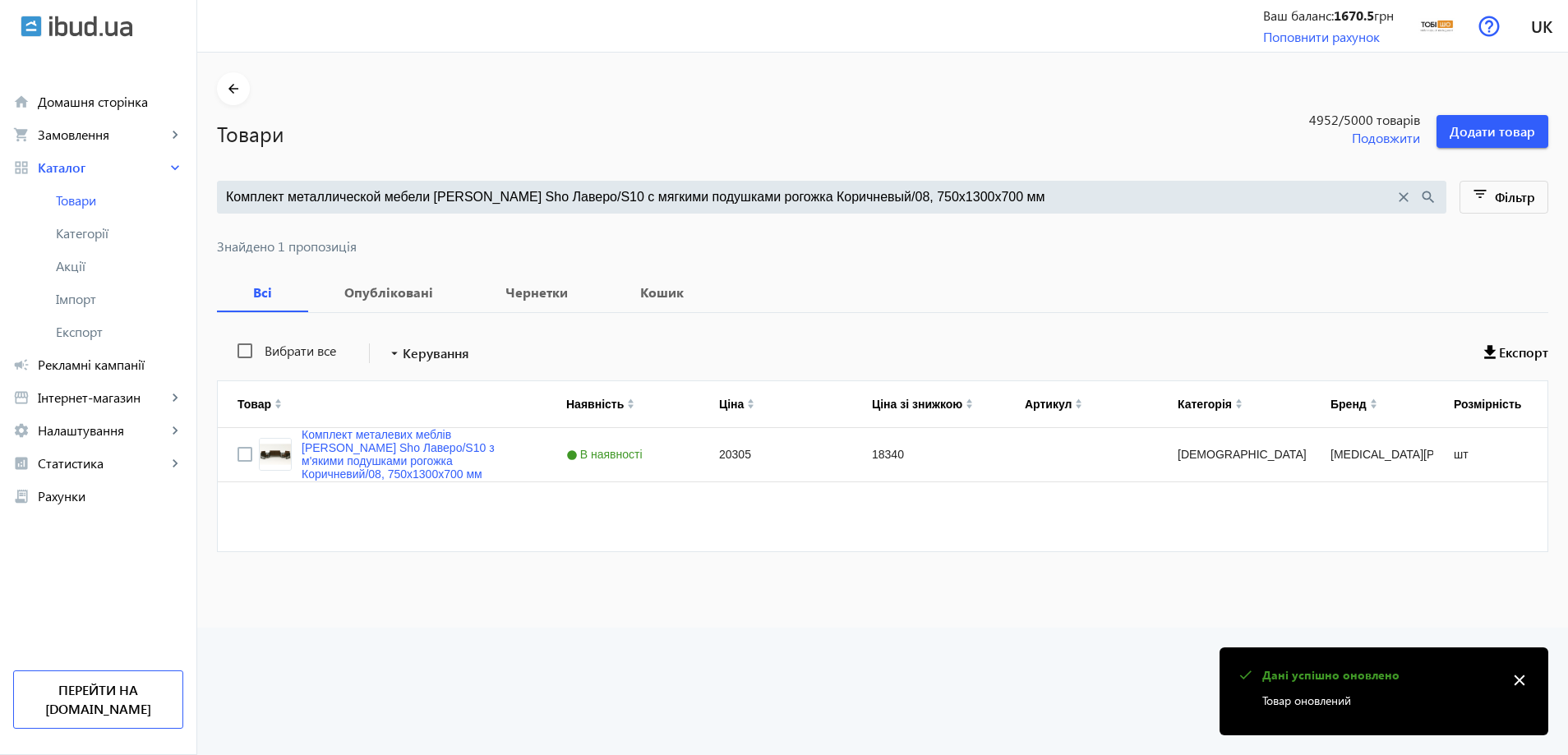
click at [371, 199] on input "Комплект металлической мебели Tobi Sho Лаверо/S10 с мягкими подушками рогожка К…" at bounding box center [810, 197] width 1168 height 18
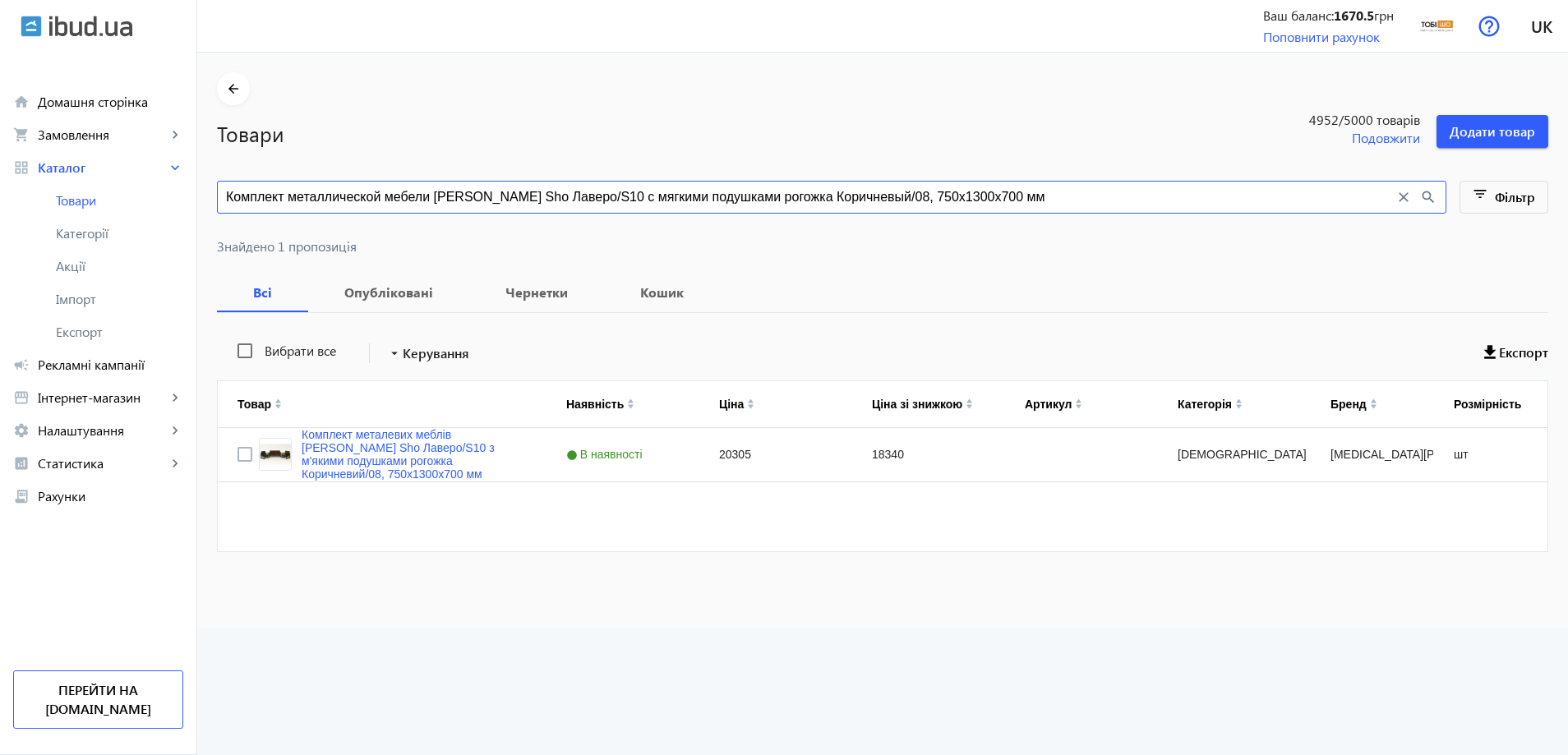
paste input "6"
type input "Комплект металлической мебели Tobi Sho Лаверо/S10 с мягкими подушками рогожка К…"
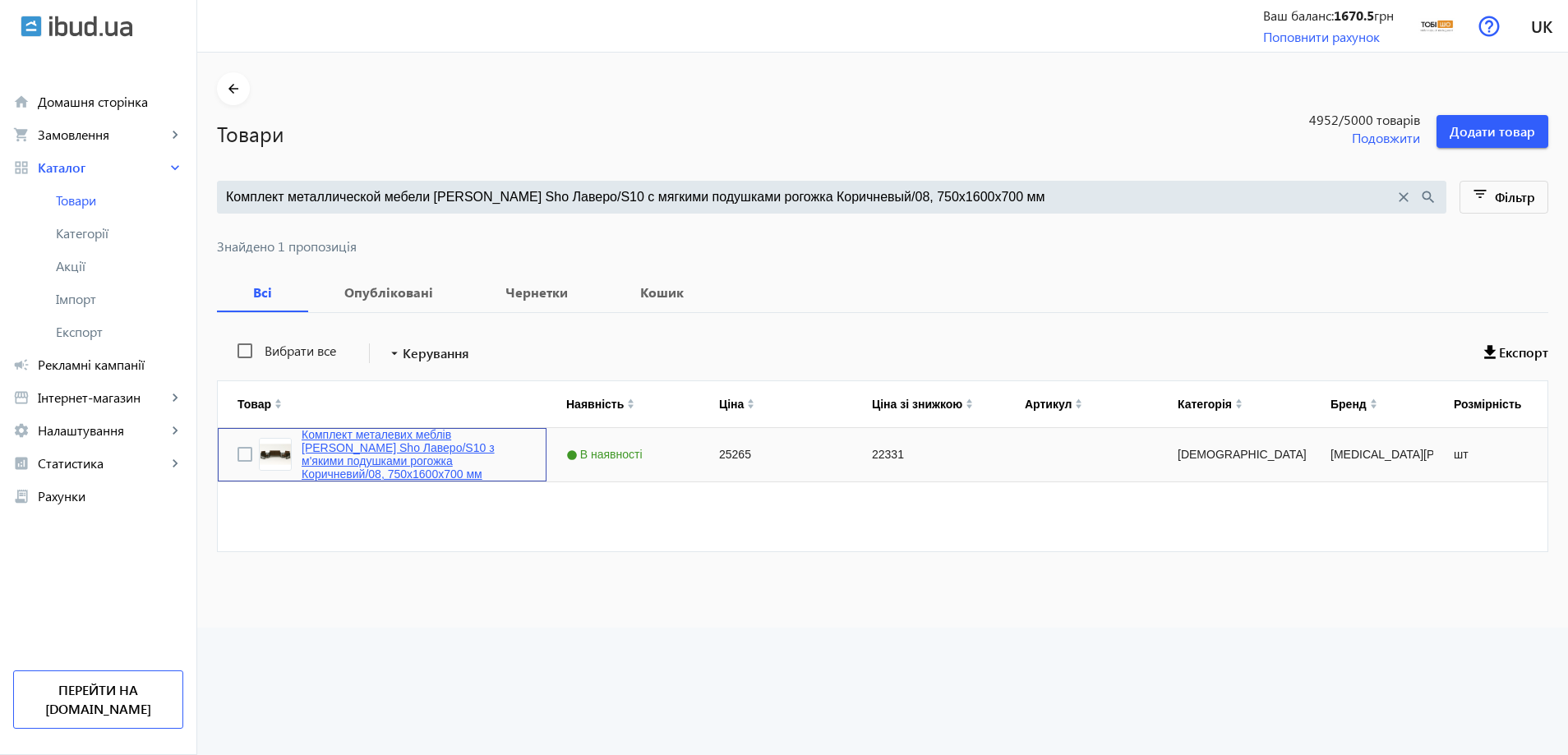
click at [434, 454] on link "Комплект металевих меблів [PERSON_NAME] Sho Лаверо/S10 з м'якими подушками рого…" at bounding box center [413, 454] width 225 height 52
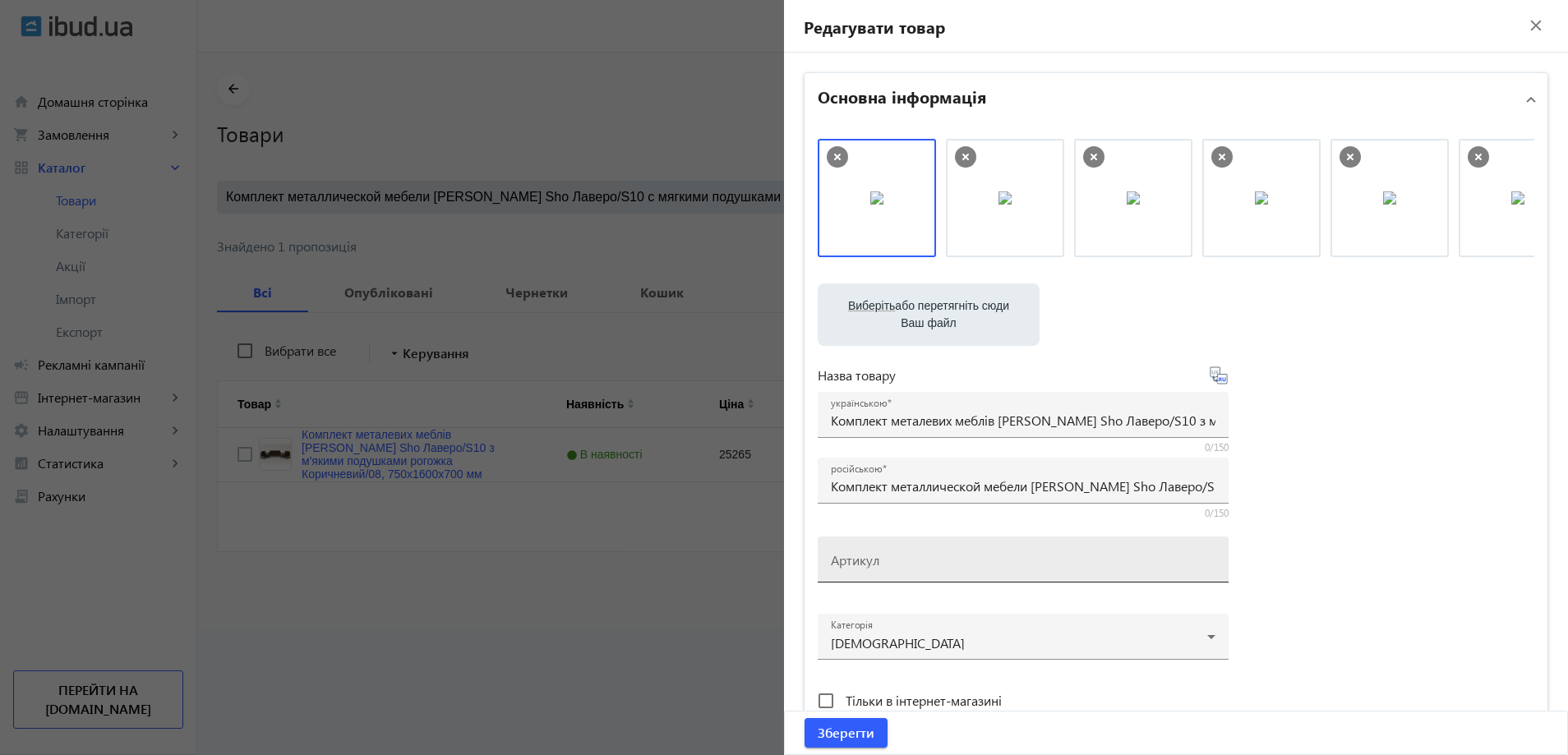
click at [876, 547] on div "Артикул" at bounding box center [1023, 559] width 385 height 46
paste input "Lavero/S10/160/08r"
type input "Lavero/S10/160/08r"
click at [849, 738] on span "Зберегти" at bounding box center [846, 733] width 57 height 18
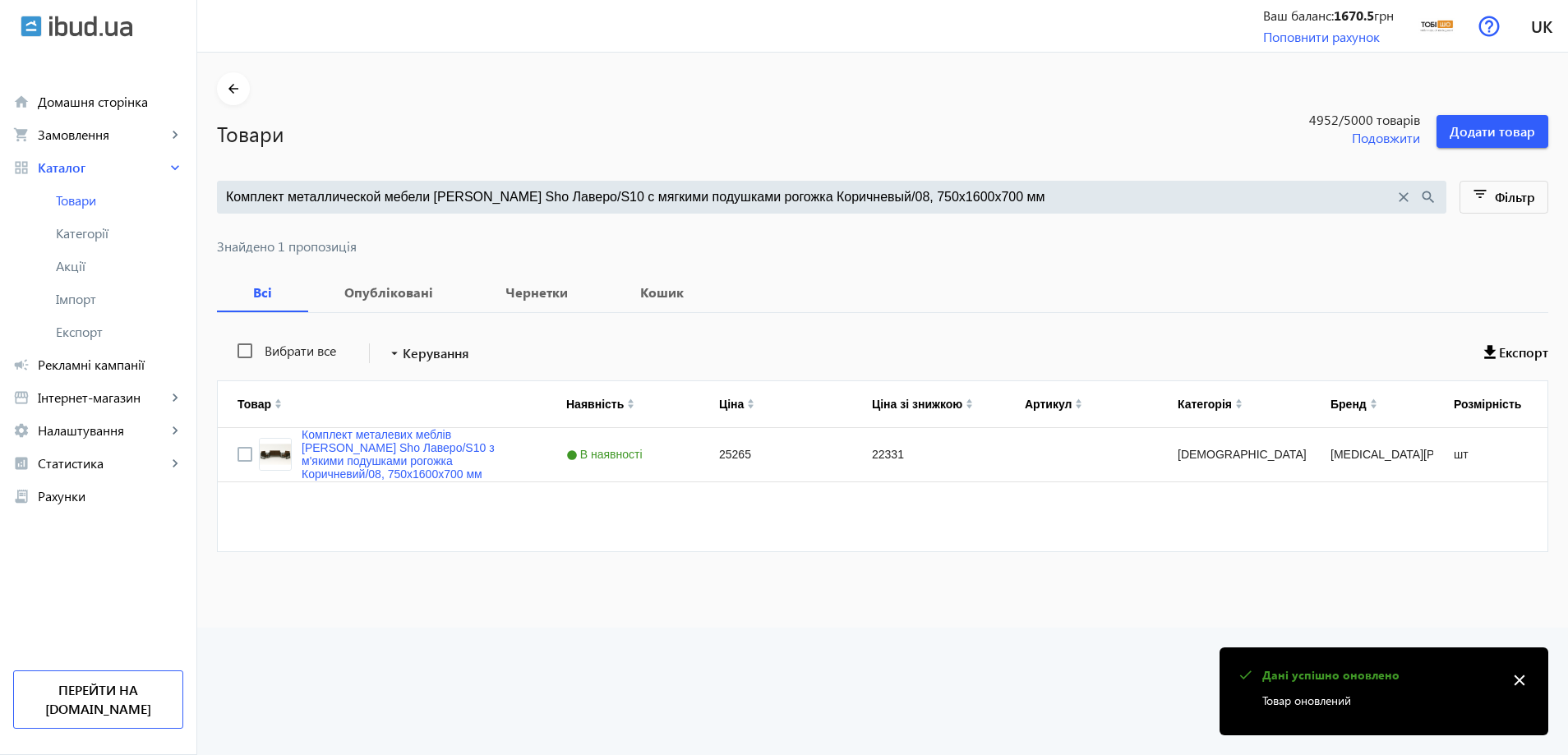
click at [518, 192] on input "Комплект металлической мебели Tobi Sho Лаверо/S10 с мягкими подушками рогожка К…" at bounding box center [810, 197] width 1168 height 18
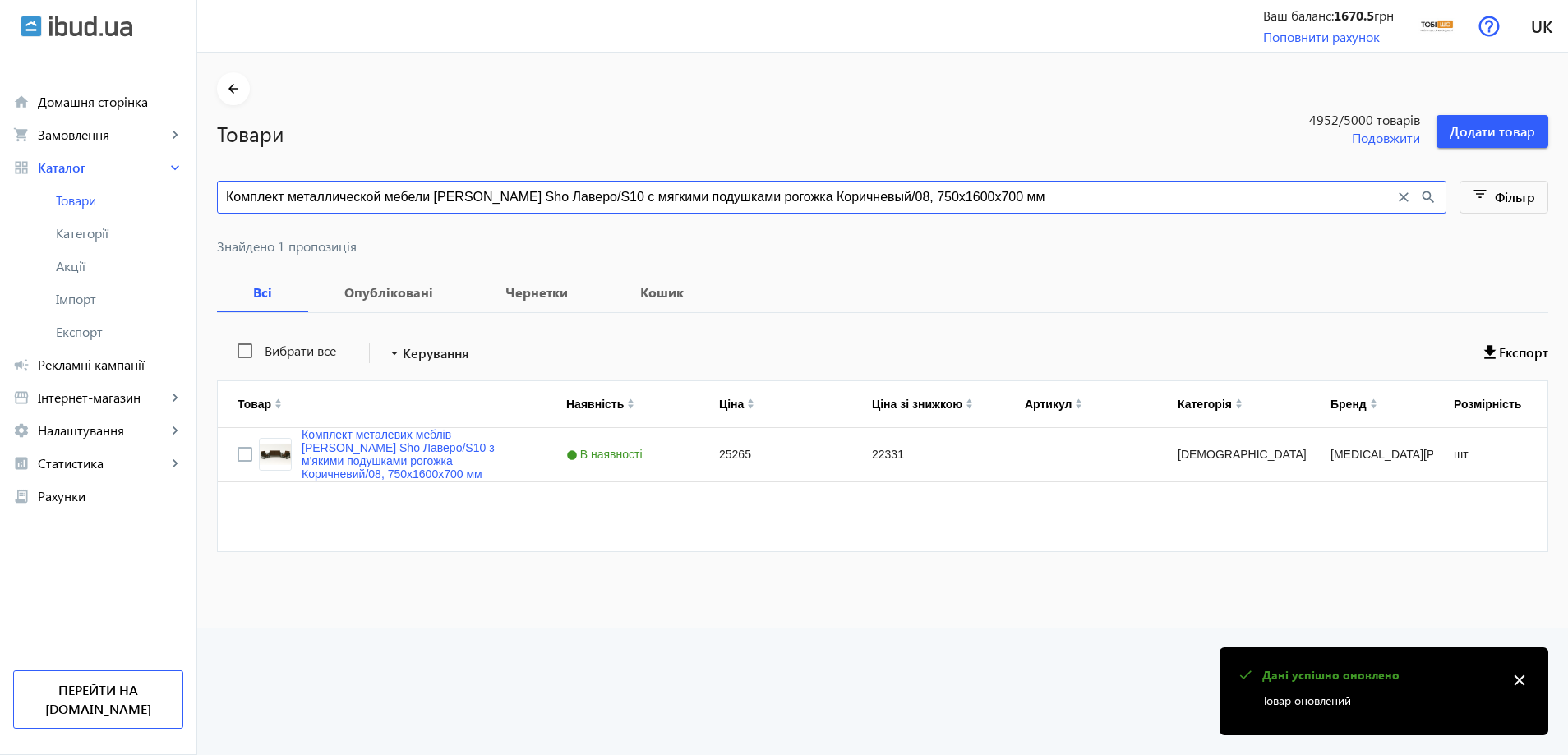
paste input "ирюзовый/16, 750х13"
type input "Комплект металлической мебели Tobi Sho Лаверо/S10 с мягкими подушками рогожка Б…"
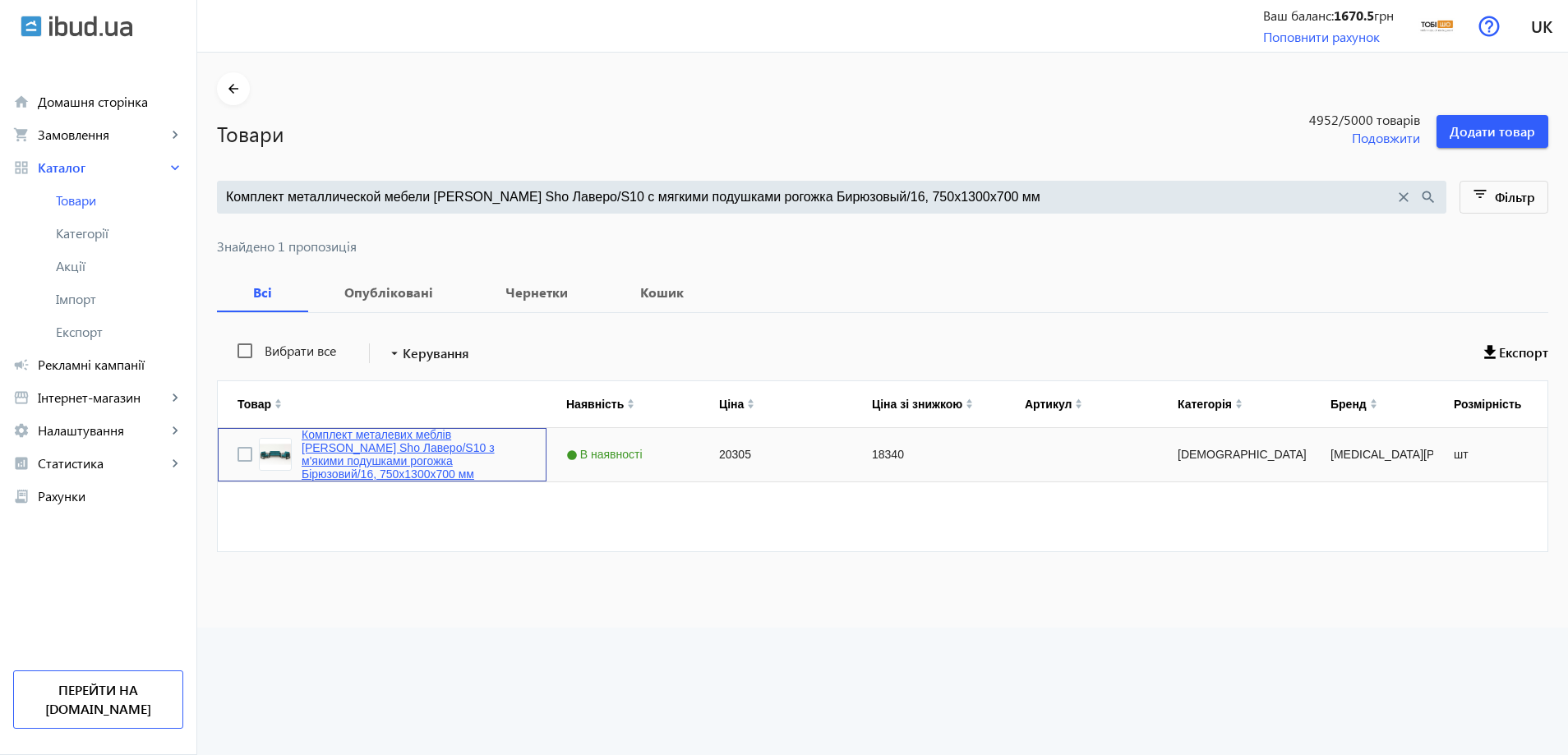
click at [357, 446] on link "Комплект металевих меблів [PERSON_NAME] Sho Лаверо/S10 з м'якими подушками рого…" at bounding box center [413, 454] width 225 height 52
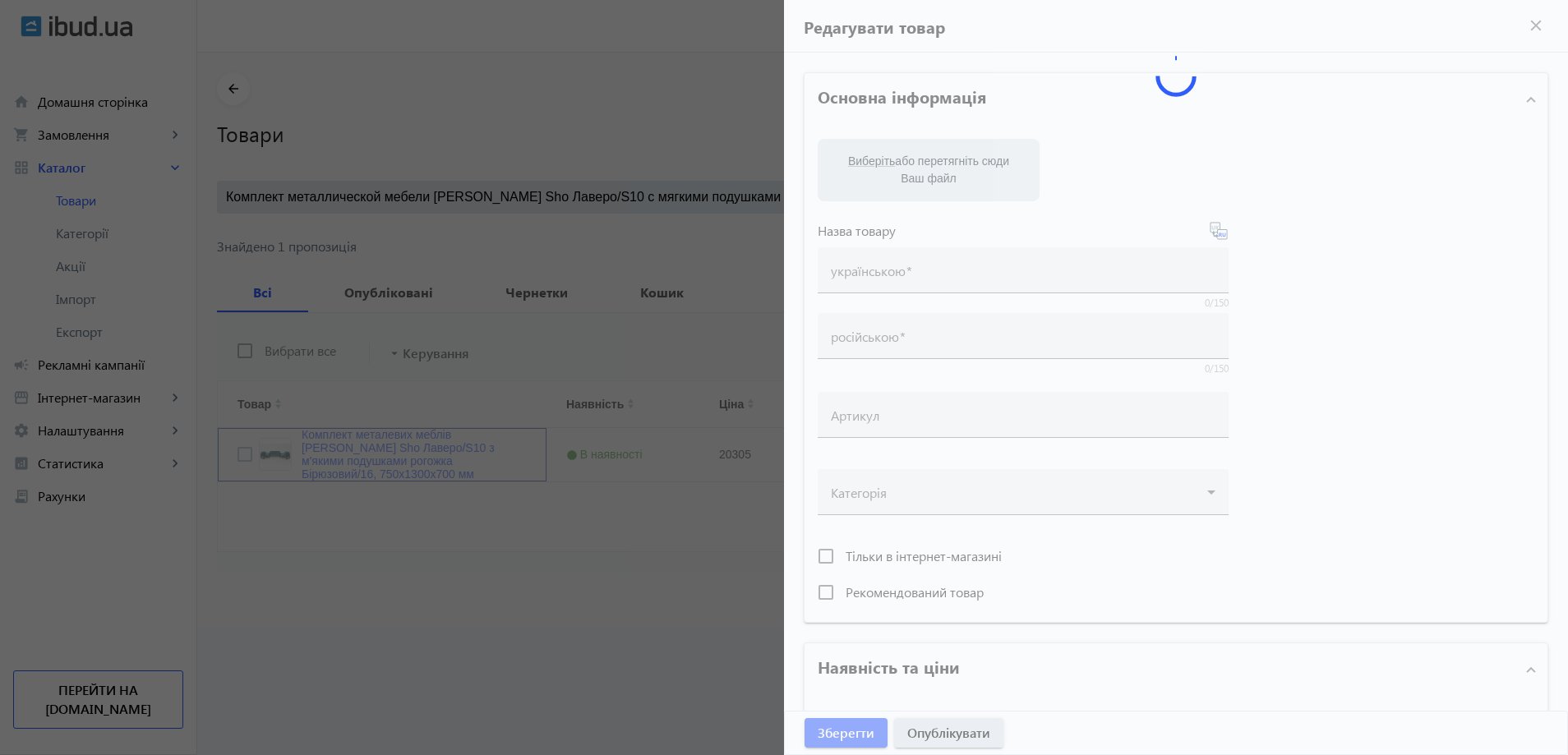
type input "Комплект металевих меблів [PERSON_NAME] Sho Лаверо/S10 з м'якими подушками рого…"
type input "Комплект металлической мебели Tobi Sho Лаверо/S10 с мягкими подушками рогожка Б…"
type input "20305"
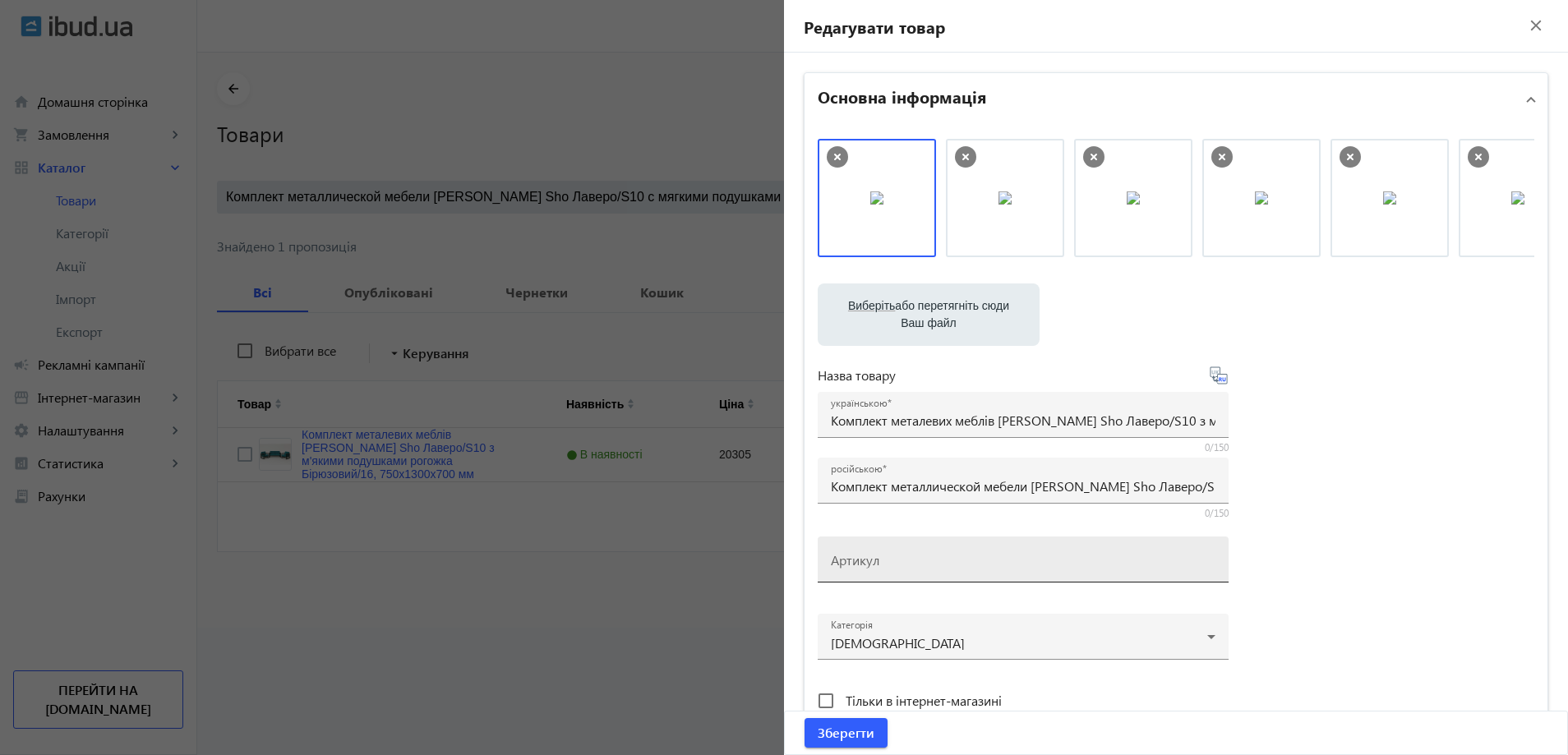
click at [847, 558] on mat-label "Артикул" at bounding box center [855, 559] width 49 height 17
click at [847, 558] on input "Артикул" at bounding box center [1023, 565] width 385 height 17
paste input "Lavero/S10/130/16r"
type input "Lavero/S10/130/16r"
click at [827, 738] on span "Зберегти" at bounding box center [846, 733] width 57 height 18
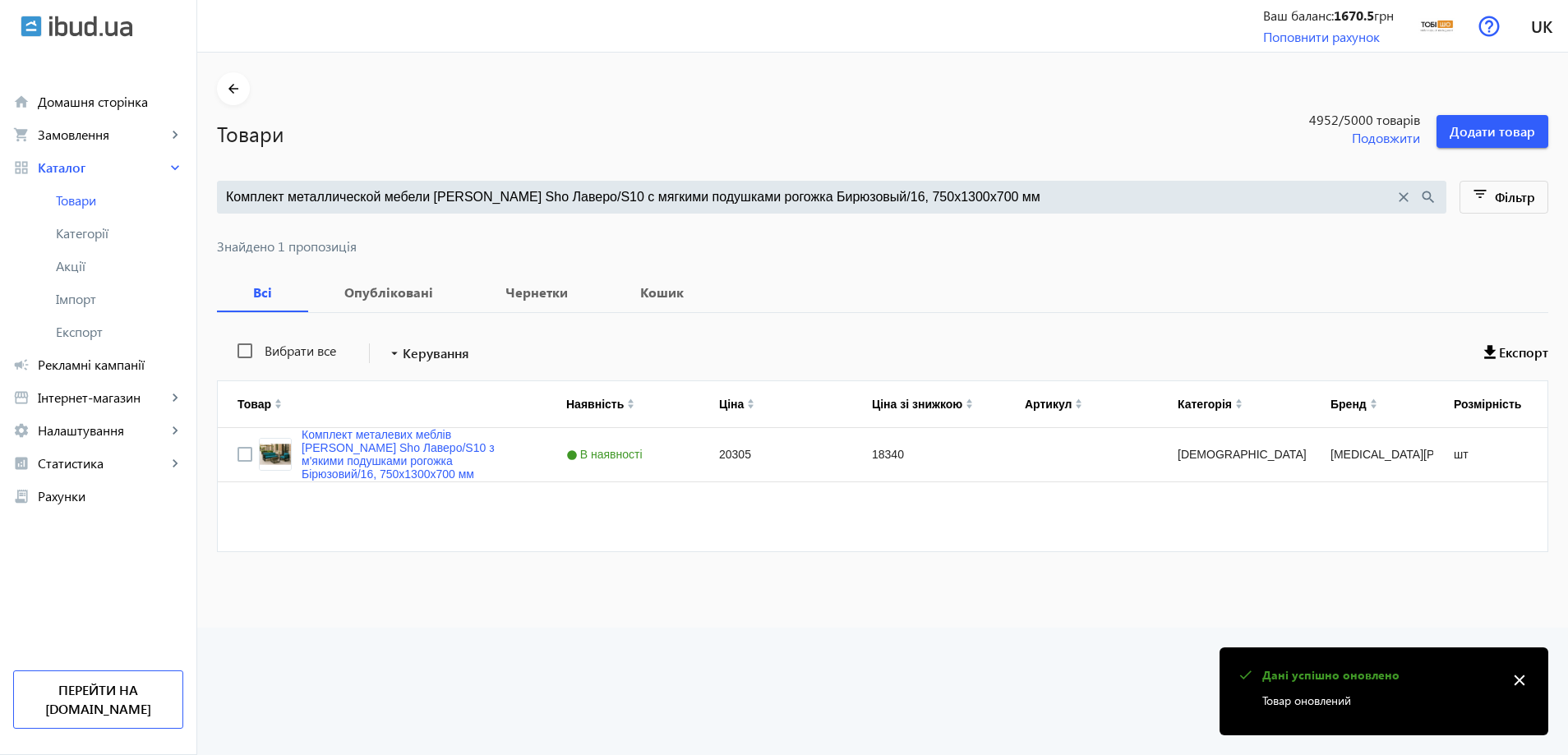
click at [476, 215] on div at bounding box center [882, 227] width 1331 height 27
click at [485, 206] on input "Комплект металлической мебели Tobi Sho Лаверо/S10 с мягкими подушками рогожка Б…" at bounding box center [810, 197] width 1168 height 18
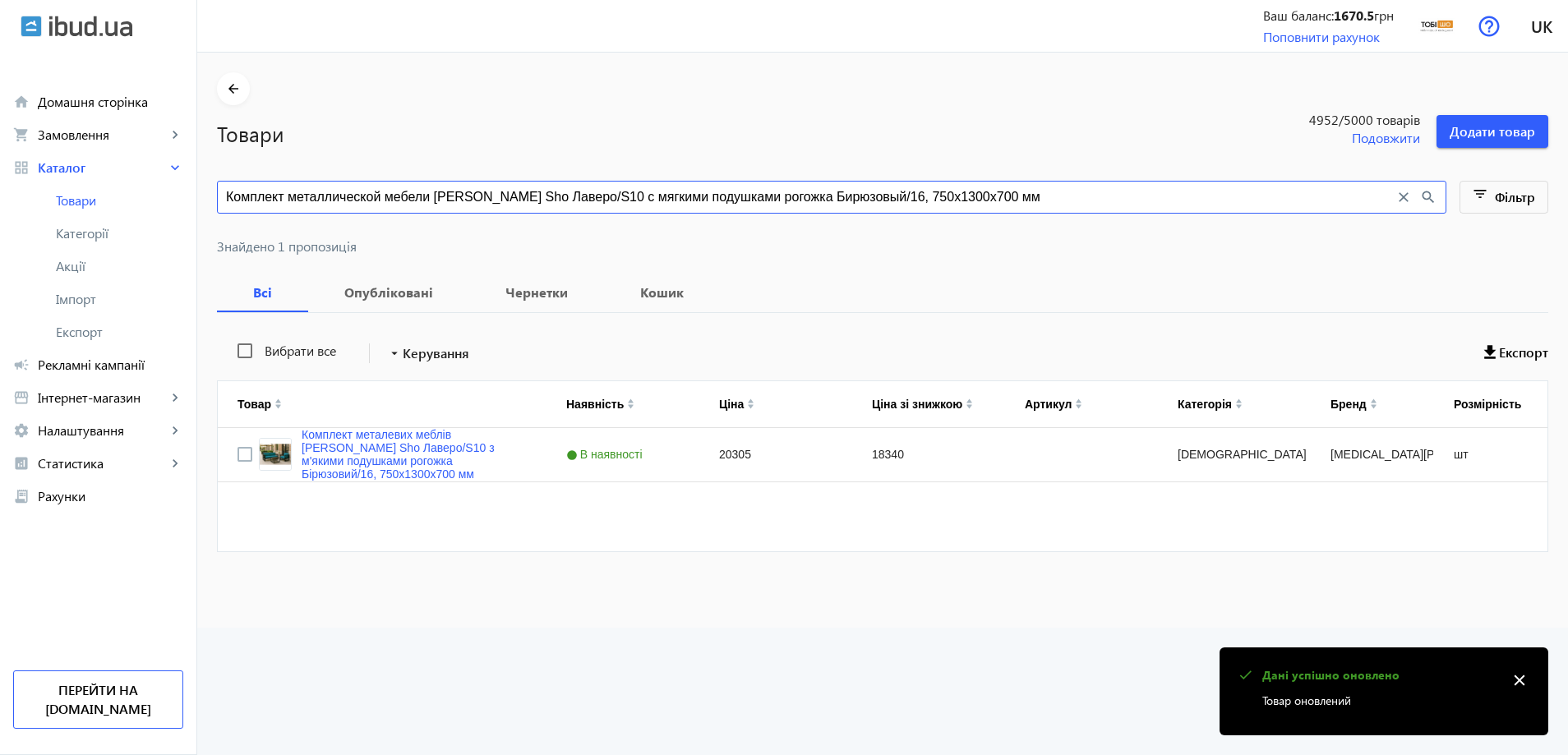
paste input "жевый/03"
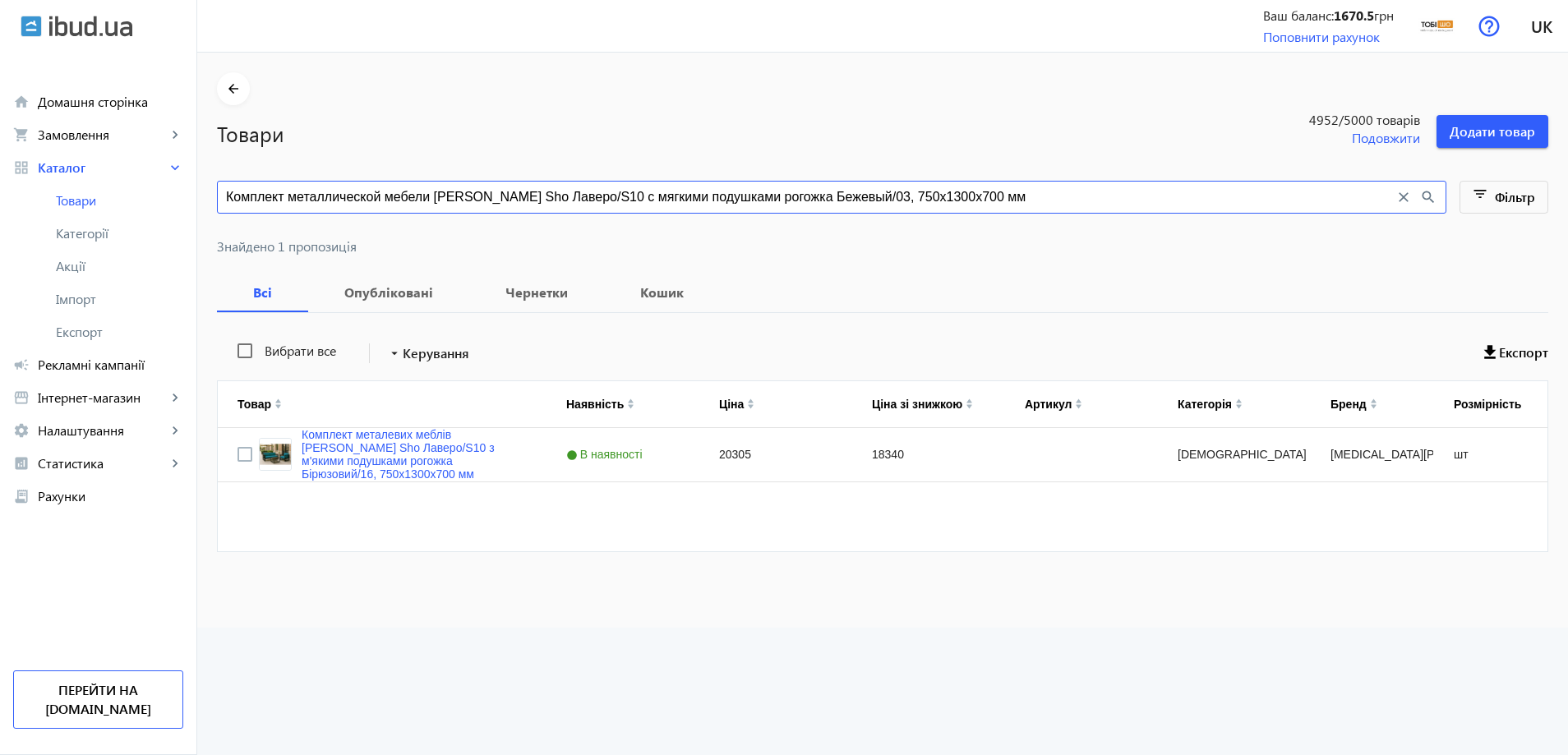
type input "Комплект металлической мебели Tobi Sho Лаверо/S10 с мягкими подушками рогожка Б…"
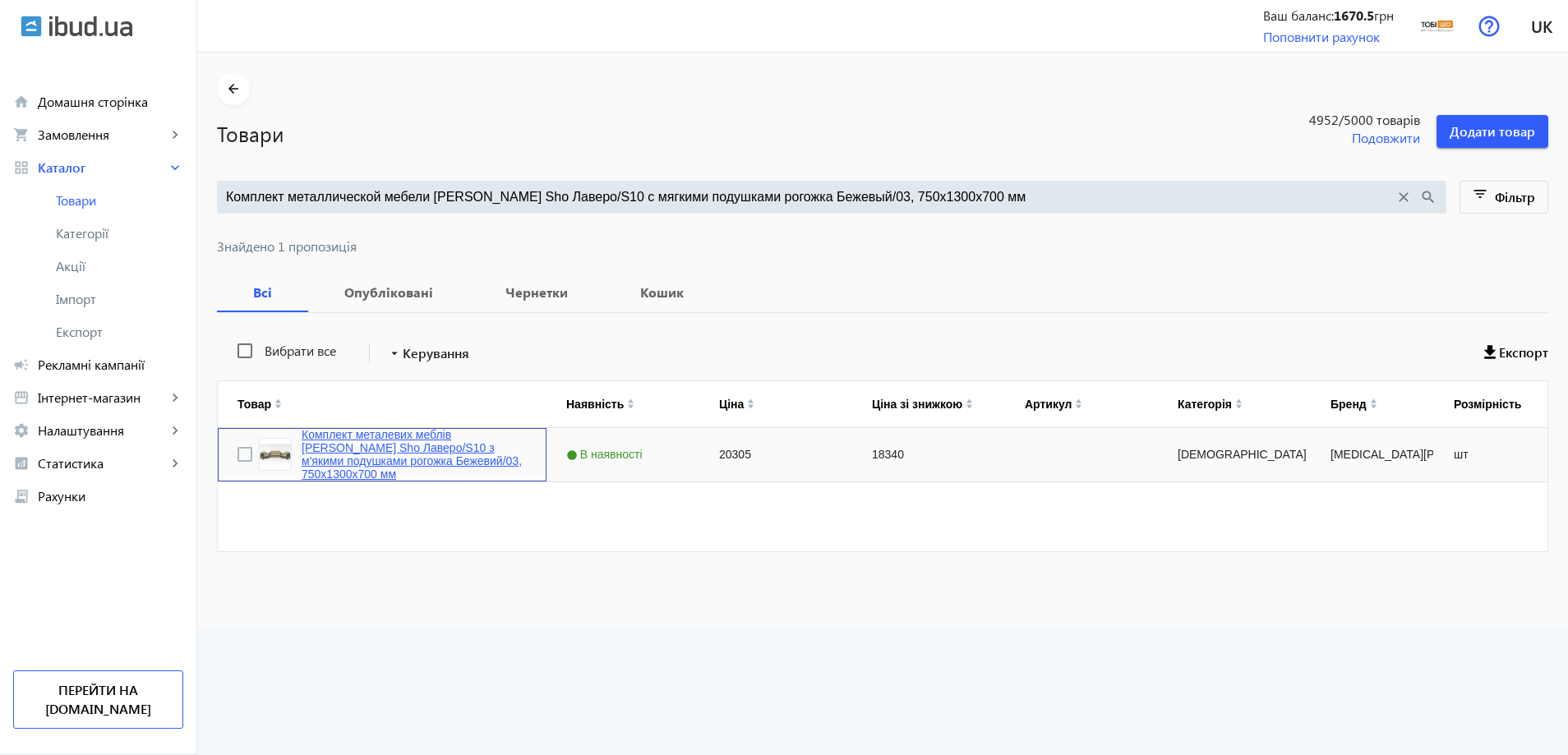
click at [409, 456] on link "Комплект металевих меблів [PERSON_NAME] Sho Лаверо/S10 з м'якими подушками рого…" at bounding box center [413, 454] width 225 height 52
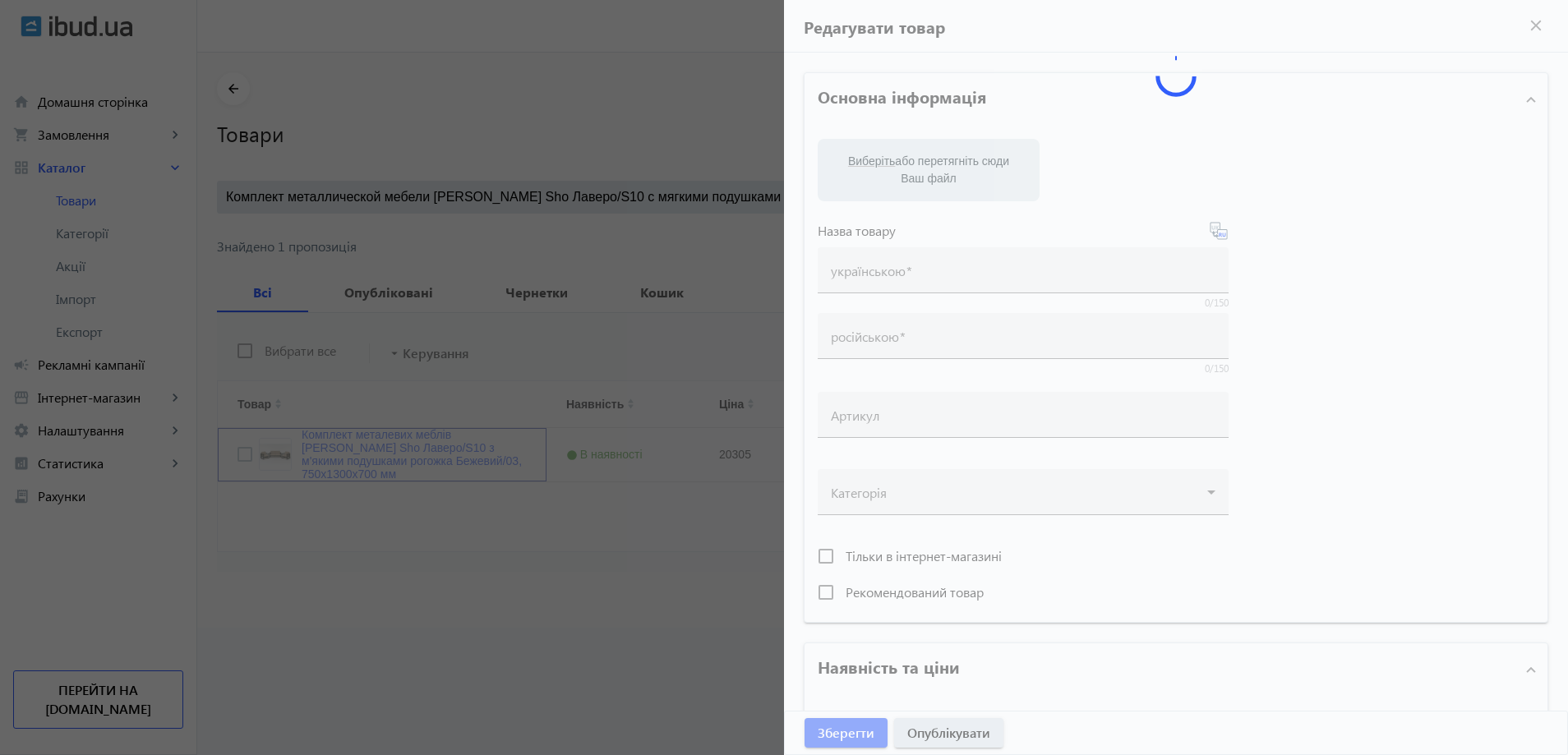
type input "Комплект металевих меблів [PERSON_NAME] Sho Лаверо/S10 з м'якими подушками рого…"
type input "Комплект металлической мебели Tobi Sho Лаверо/S10 с мягкими подушками рогожка Б…"
type input "20305"
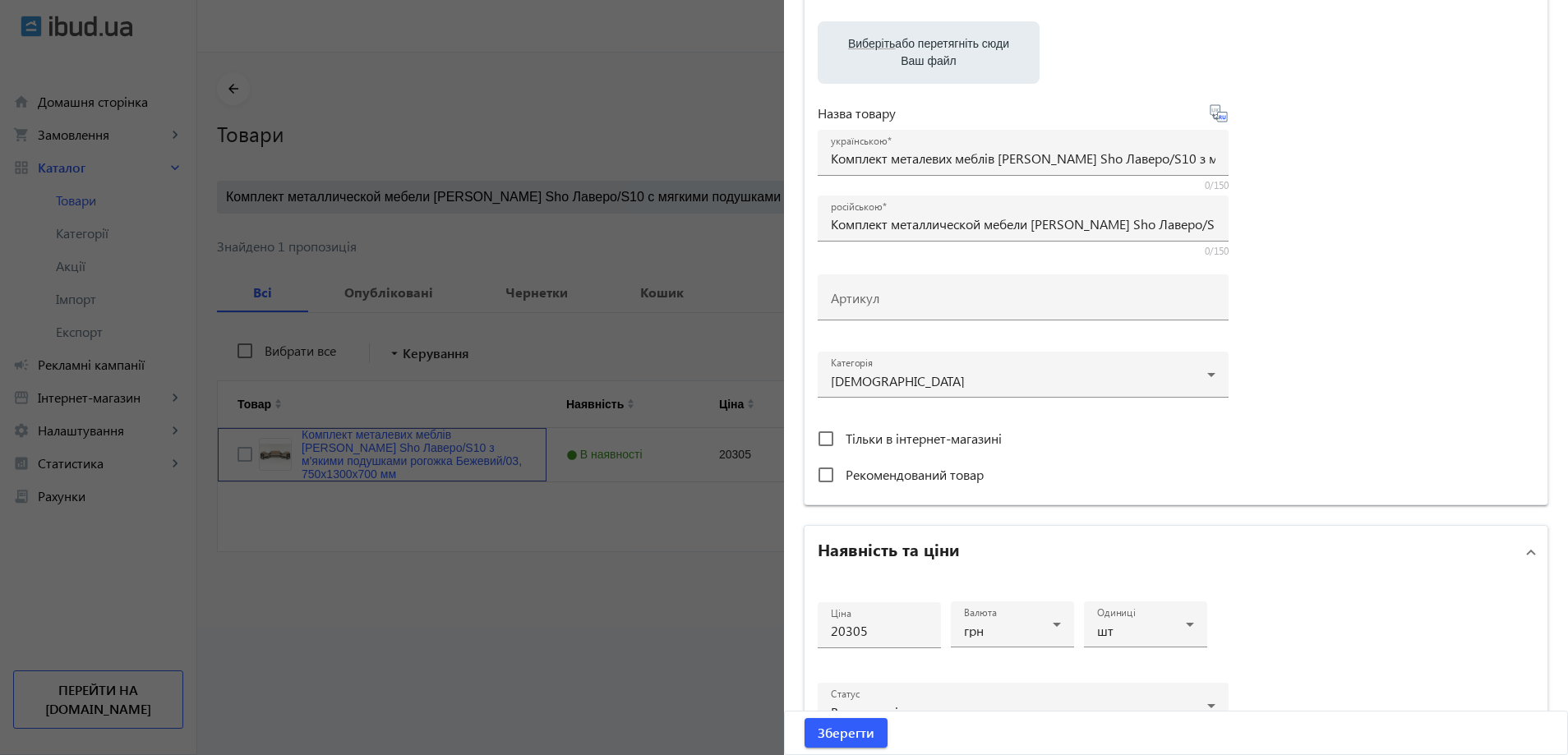
scroll to position [246, 0]
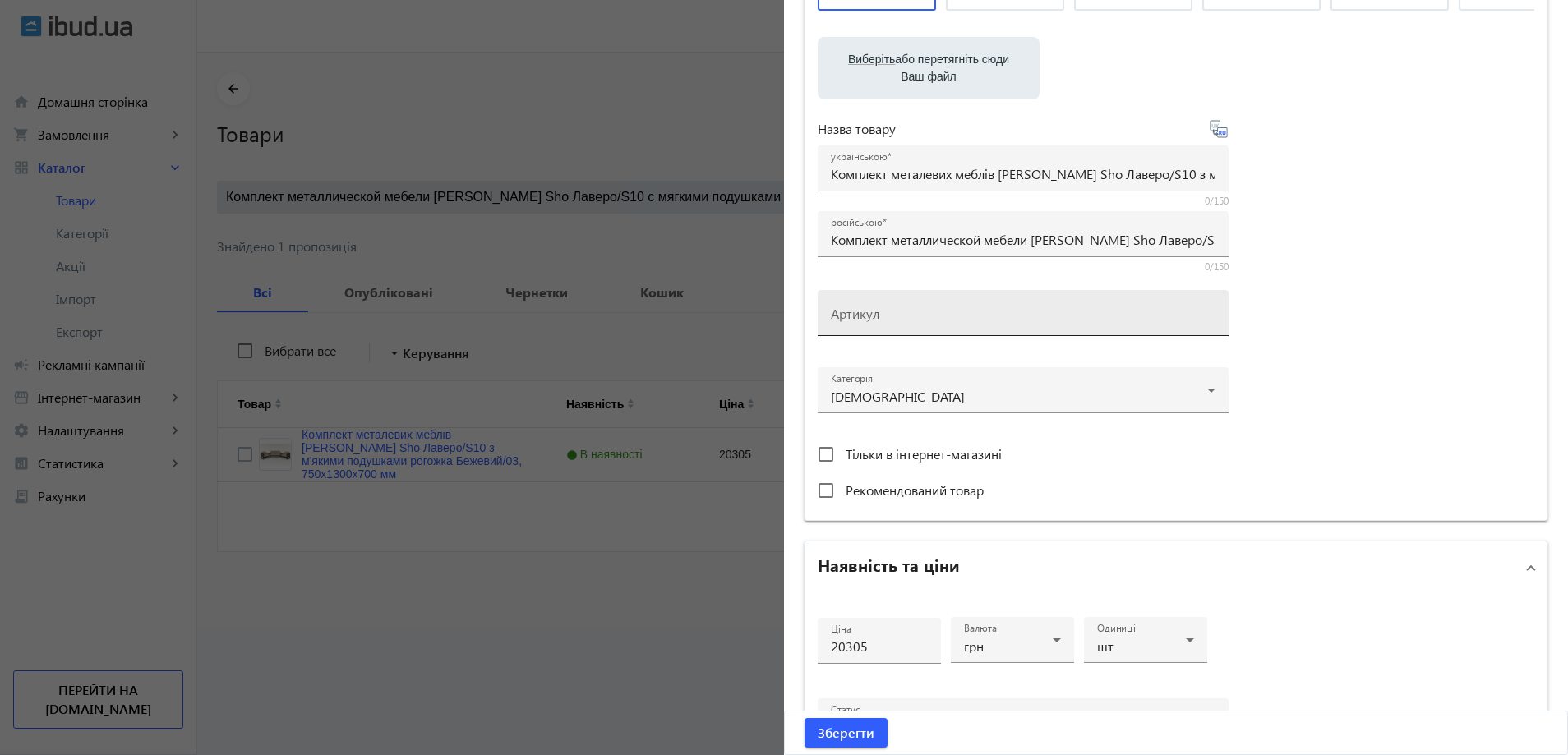
click at [863, 318] on mat-label "Артикул" at bounding box center [855, 313] width 49 height 17
click at [863, 318] on input "Артикул" at bounding box center [1023, 318] width 385 height 17
paste input "Lavero/S10/130/03r"
type input "Lavero/S10/130/03r"
click at [862, 733] on span "Зберегти" at bounding box center [846, 733] width 57 height 18
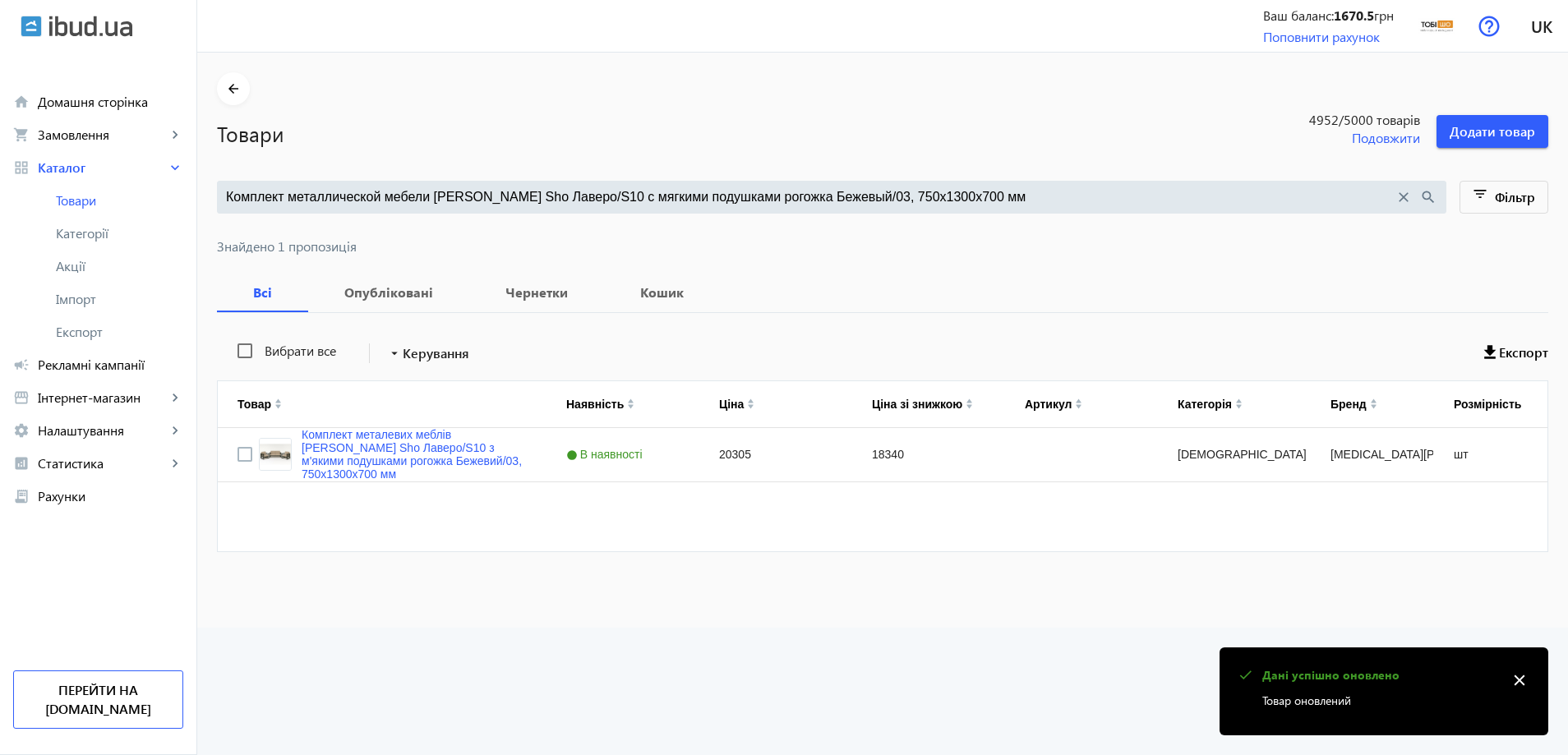
click at [430, 188] on input "Комплект металлической мебели Tobi Sho Лаверо/S10 с мягкими подушками рогожка Б…" at bounding box center [810, 197] width 1168 height 18
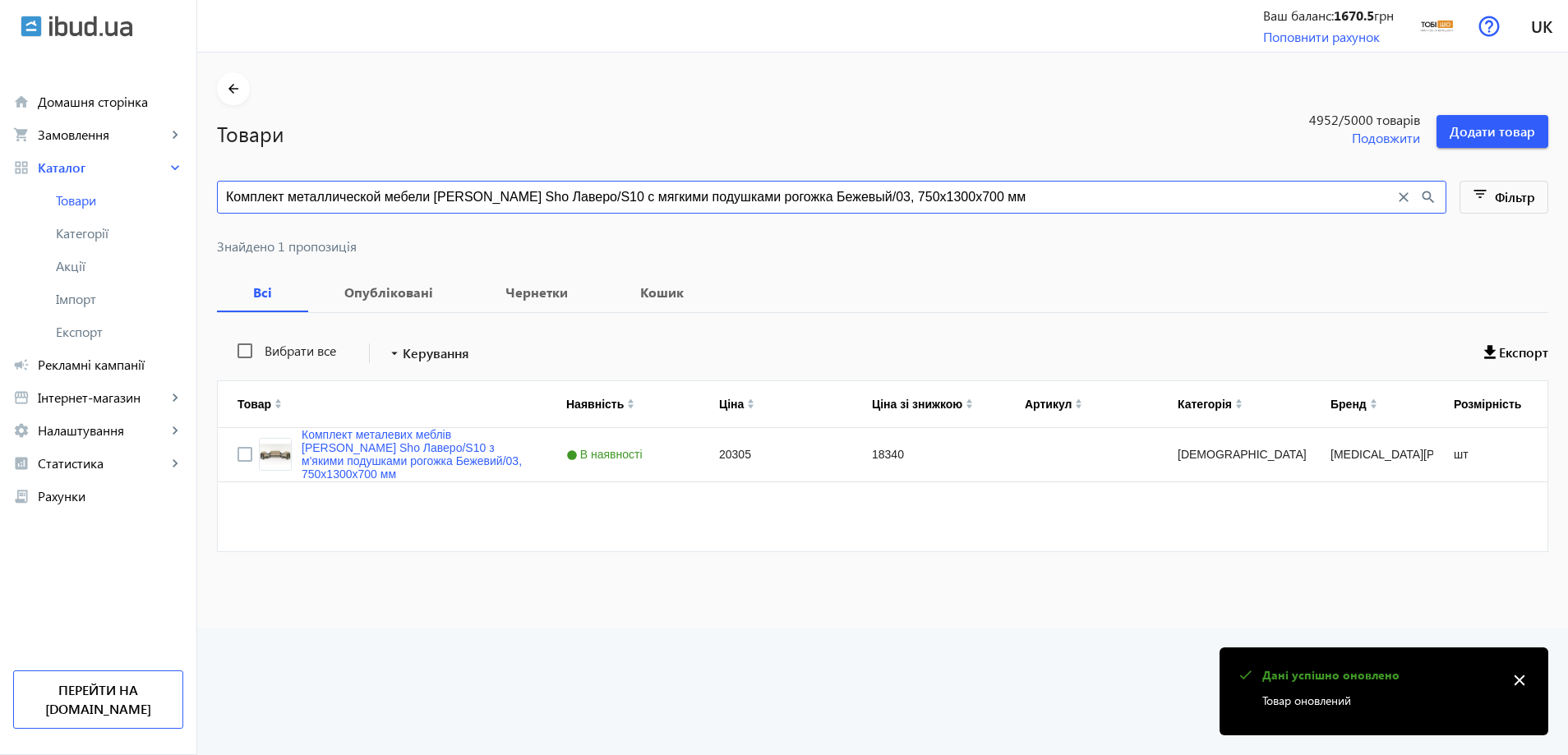
paste input "ягкой мебели Tobi Sho Лаверо/S10 для дома, дачи, террасы, сада, офиса, велюр Че…"
type input "Комплект мягкой мебели Tobi Sho Лаверо/S10 для дома, дачи, террасы, сада, офиса…"
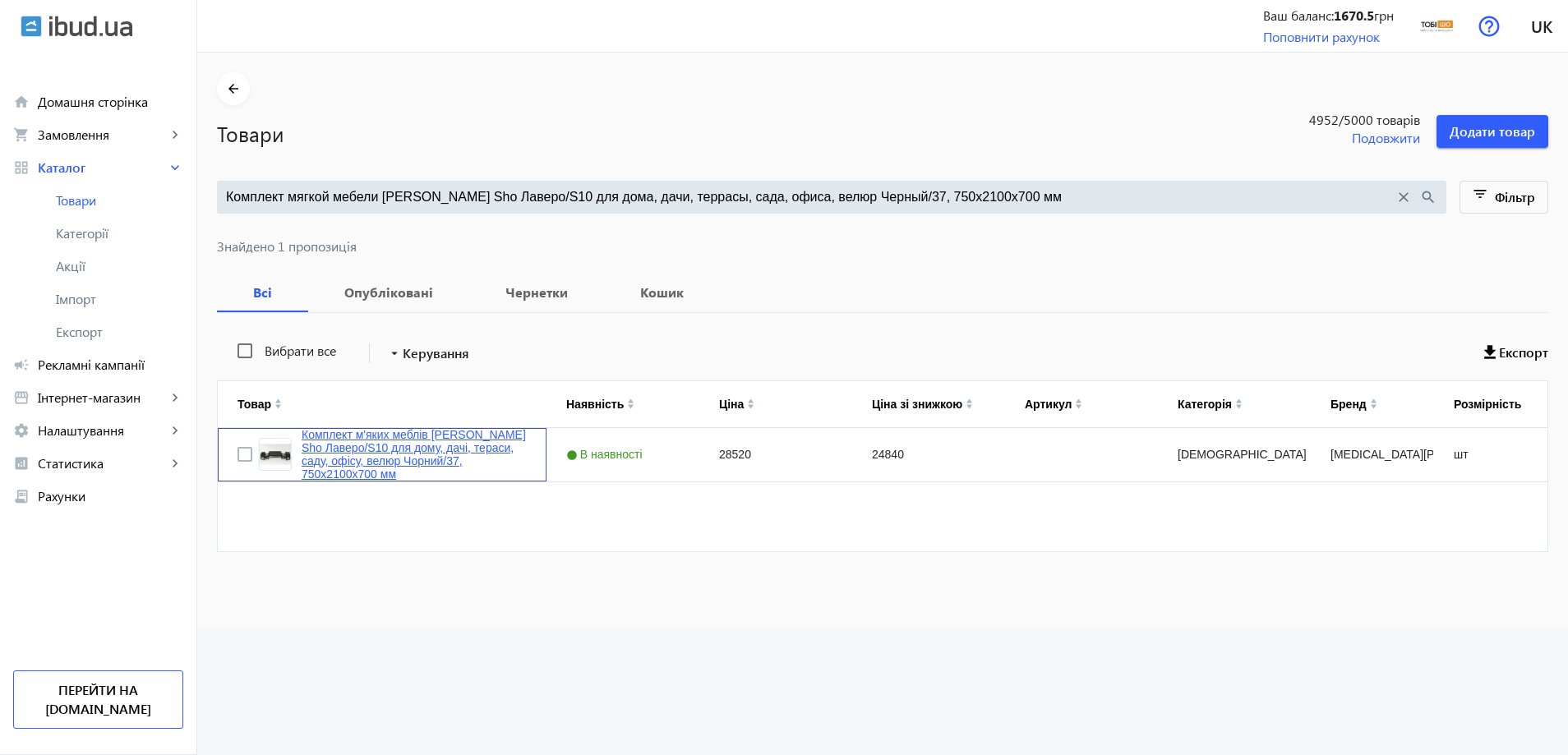
click at [363, 449] on link "Комплект м'яких меблів [PERSON_NAME] Sho Лаверо/S10 для дому, дачі, тераси, сад…" at bounding box center [413, 454] width 225 height 52
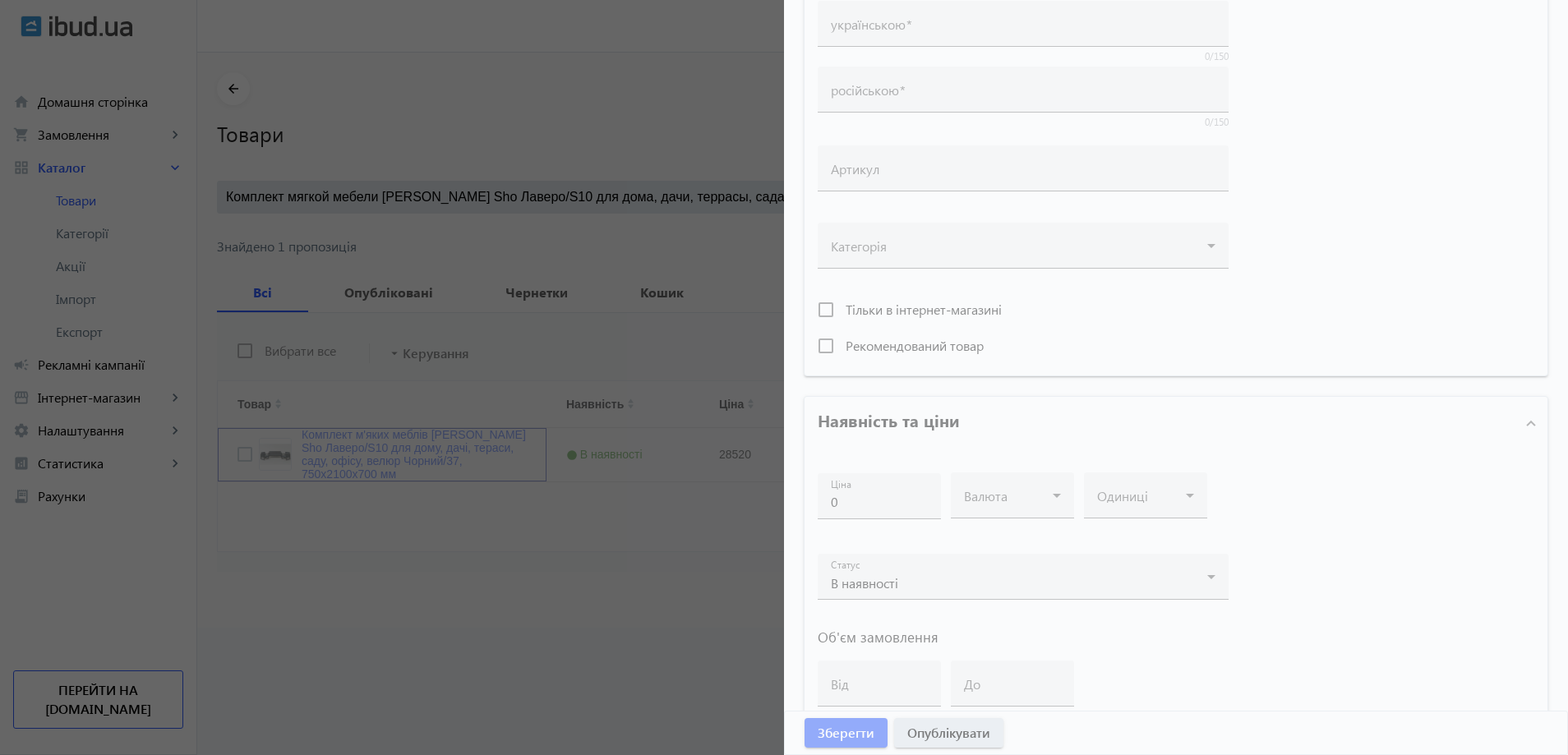
type input "Комплект м'яких меблів [PERSON_NAME] Sho Лаверо/S10 для дому, дачі, тераси, сад…"
type input "Комплект мягкой мебели Tobi Sho Лаверо/S10 для дома, дачи, террасы, сада, офиса…"
type input "28520"
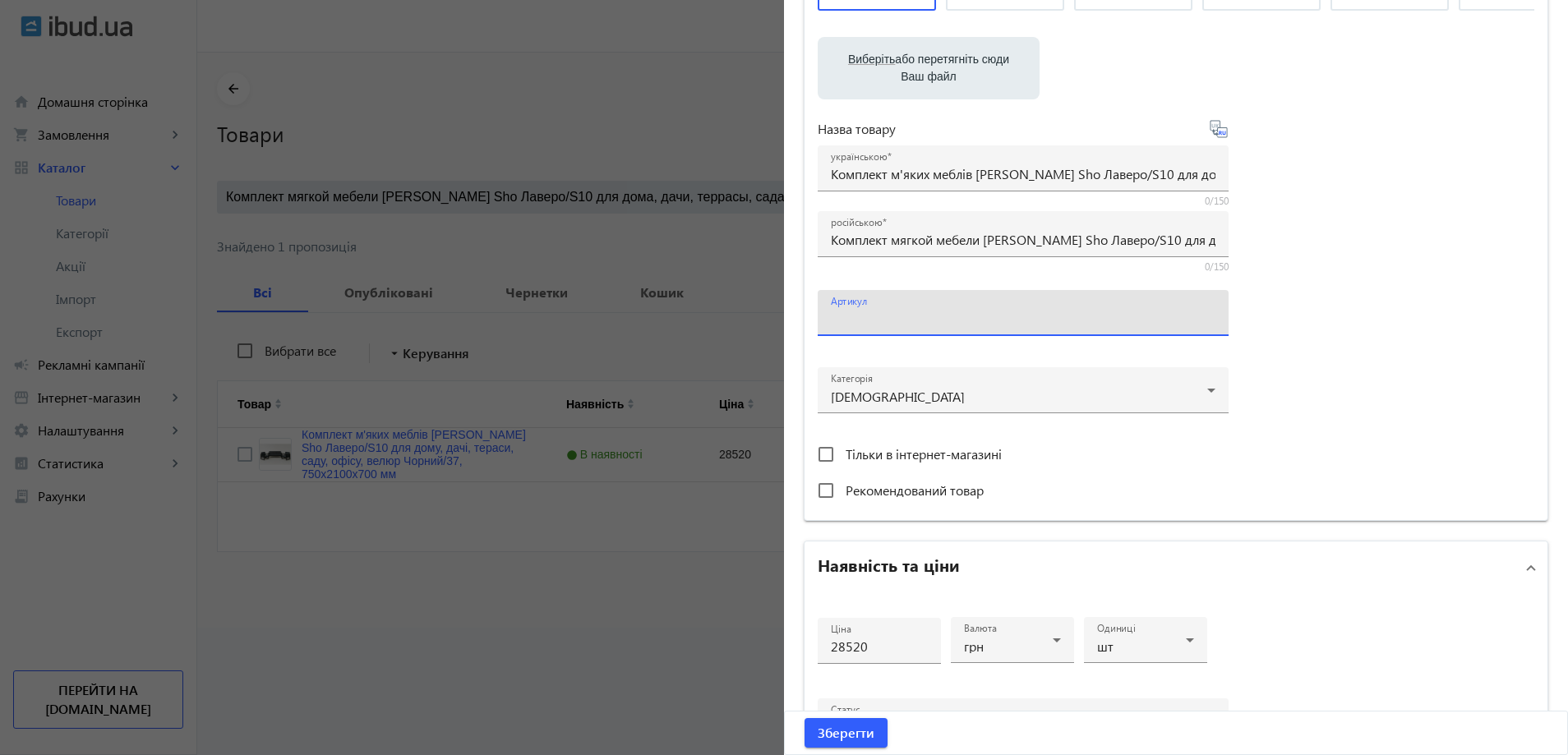
click at [857, 327] on input "Артикул" at bounding box center [1023, 318] width 385 height 17
paste input "Lavero/S10/210/37v"
click at [843, 327] on input "Lavero/S10/210/37v" at bounding box center [1023, 318] width 385 height 17
type input "Lavero/S10/210/37v"
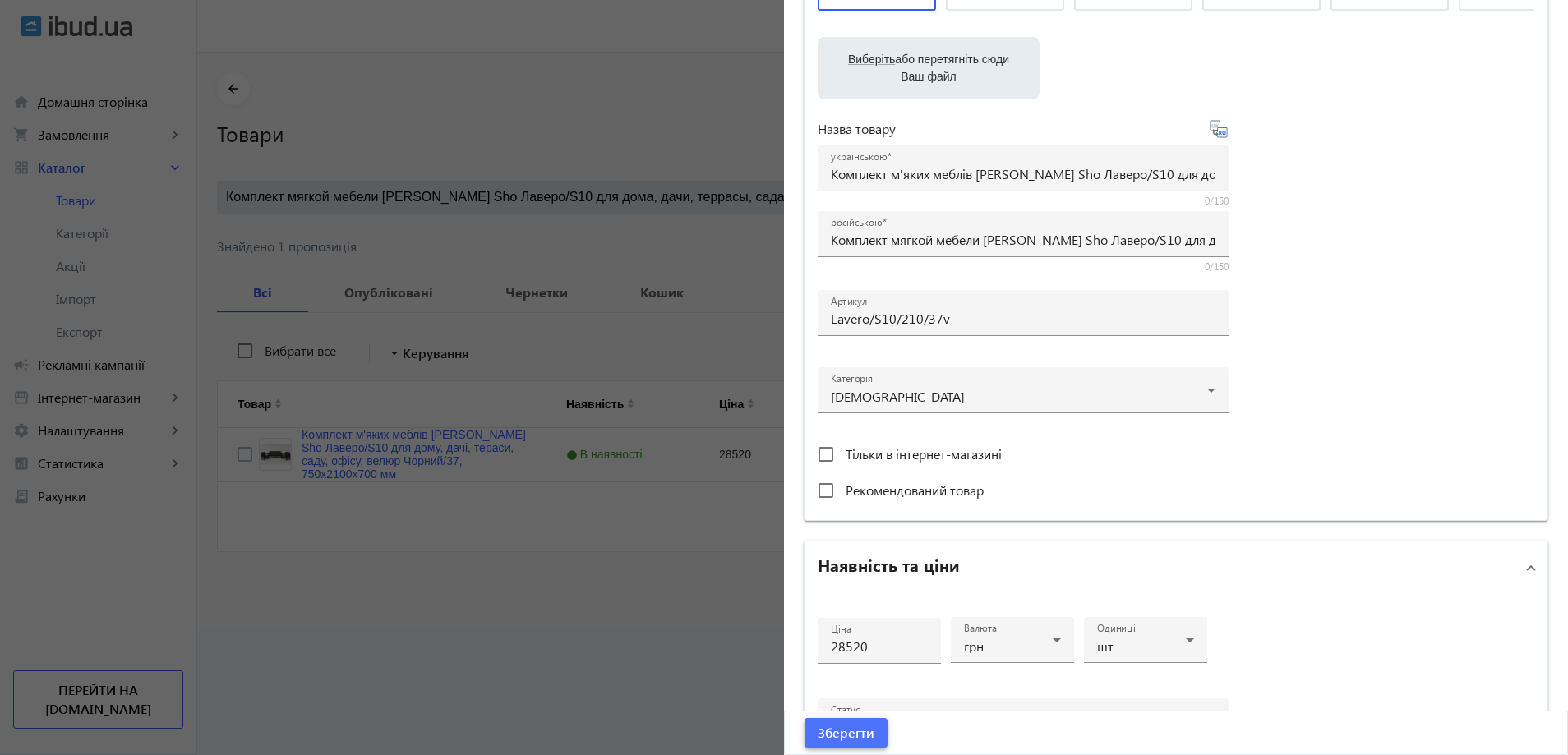
click at [847, 729] on span "Зберегти" at bounding box center [846, 733] width 57 height 18
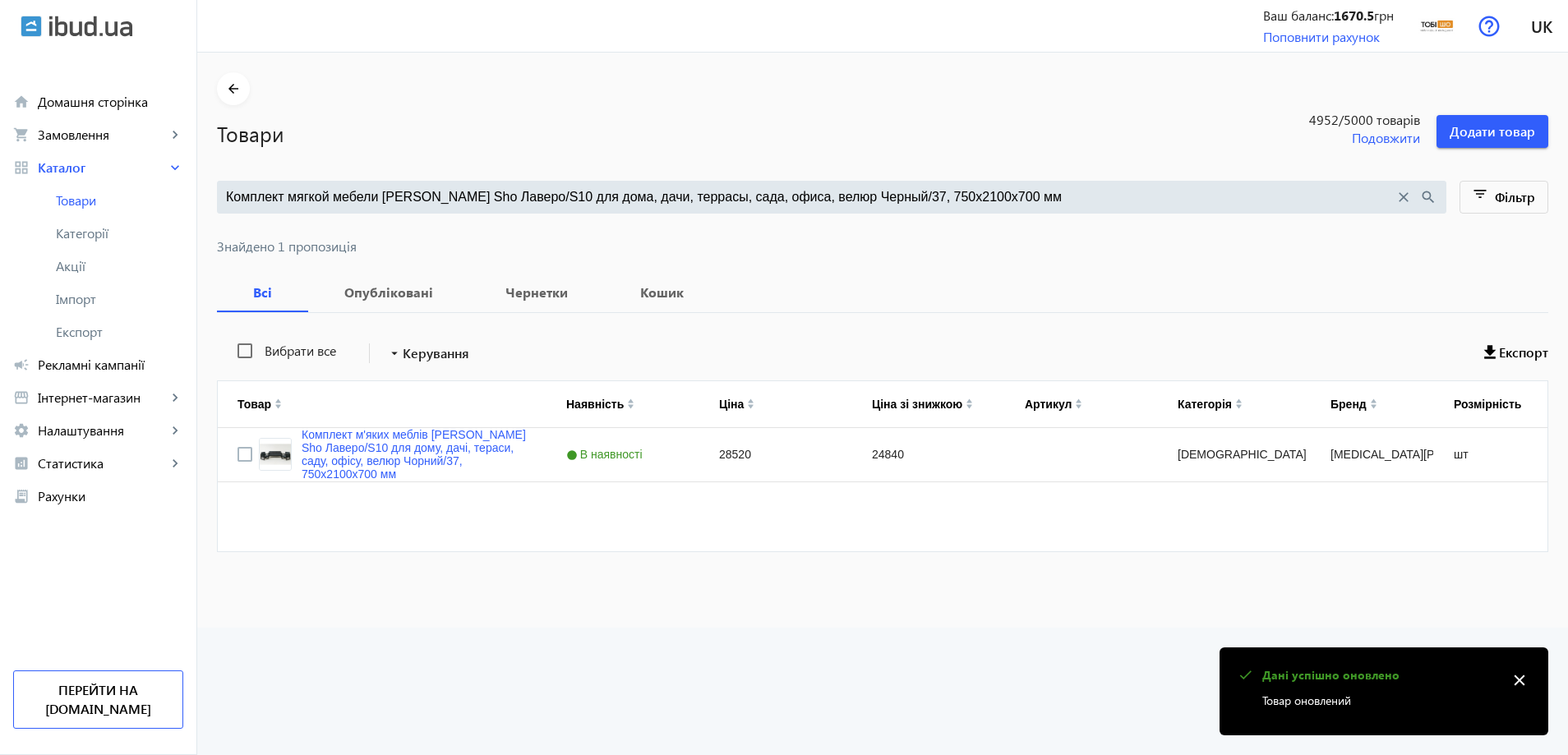
click at [451, 208] on div "Комплект мягкой мебели Tobi Sho Лаверо/S10 для дома, дачи, террасы, сада, офиса…" at bounding box center [831, 197] width 1230 height 33
click at [468, 195] on input "Комплект мягкой мебели Tobi Sho Лаверо/S10 для дома, дачи, террасы, сада, офиса…" at bounding box center [810, 197] width 1168 height 18
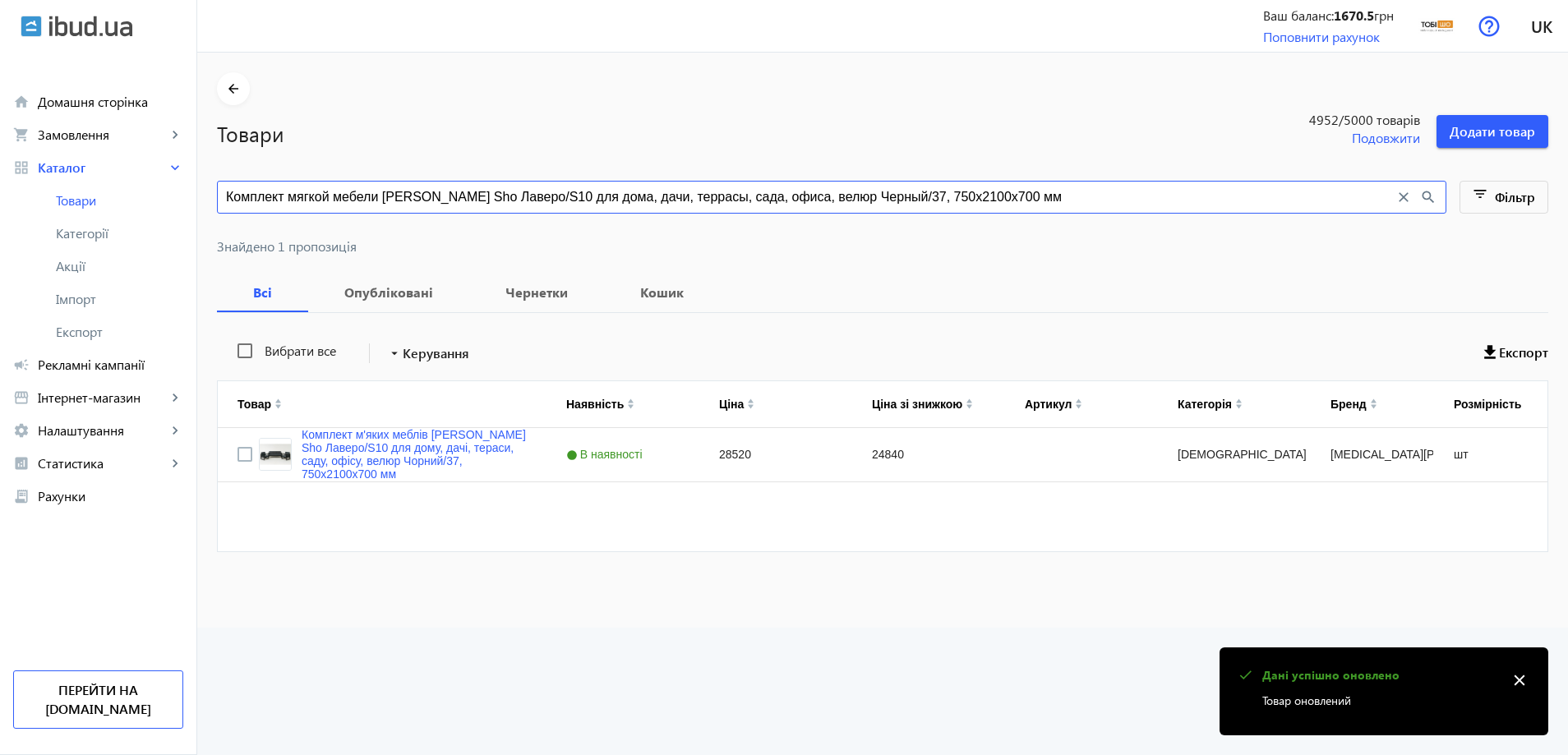
paste input "ветло-серый/29, 750х16"
type input "Комплект мягкой мебели Tobi Sho Лаверо/S10 для дома, дачи, террасы, сада, офиса…"
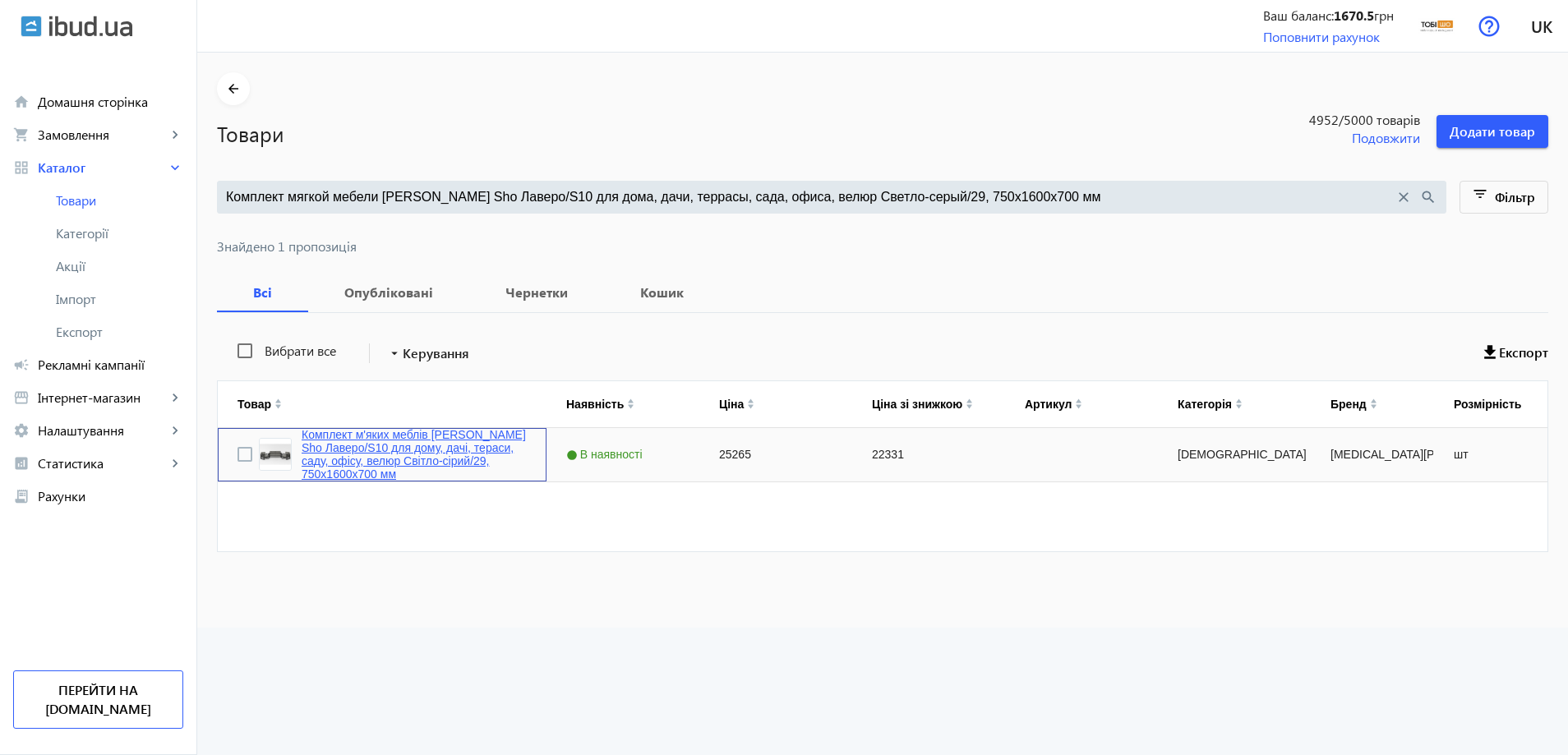
click at [396, 448] on link "Комплект м'яких меблів [PERSON_NAME] Sho Лаверо/S10 для дому, дачі, тераси, сад…" at bounding box center [413, 454] width 225 height 52
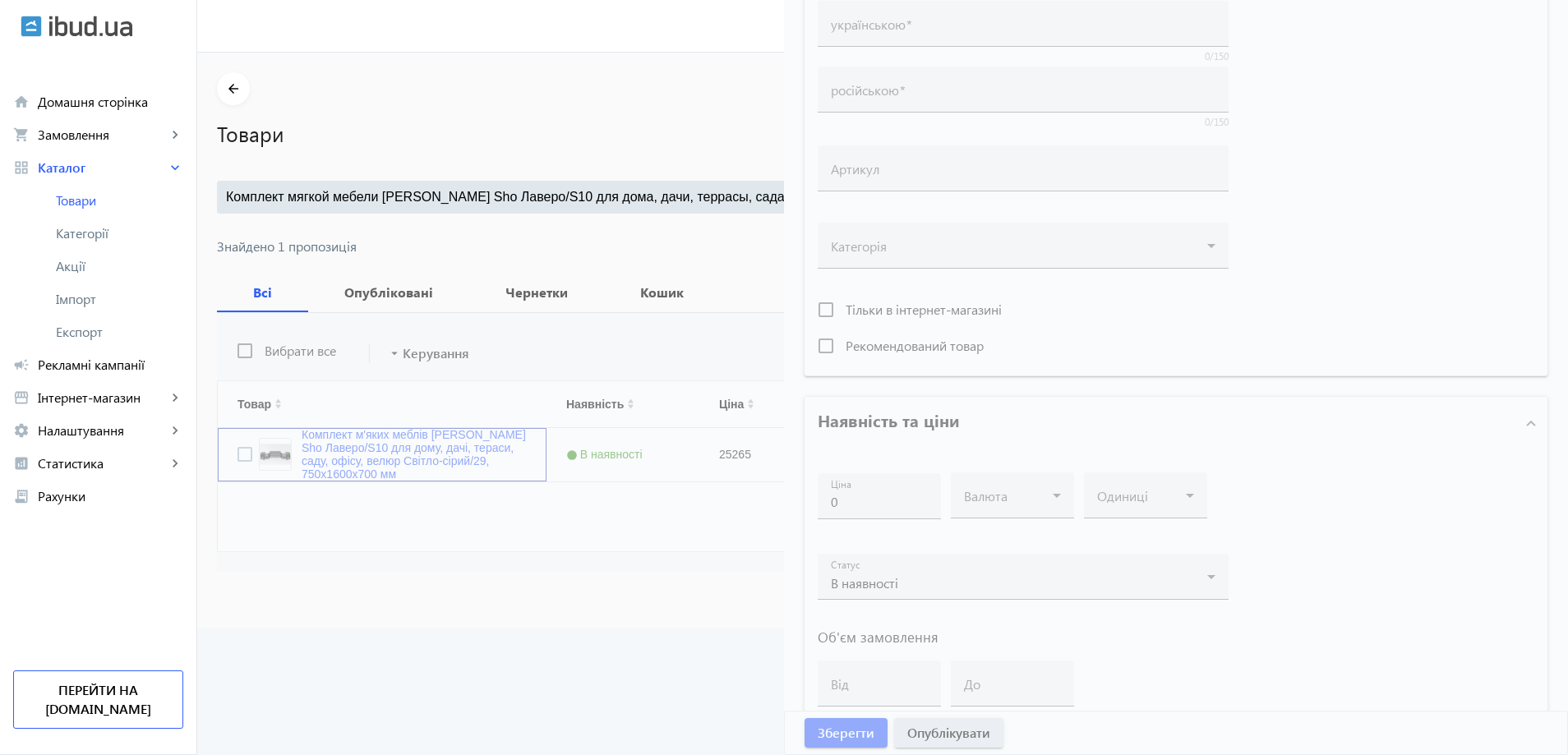
type input "Комплект м'яких меблів [PERSON_NAME] Sho Лаверо/S10 для дому, дачі, тераси, сад…"
type input "Комплект мягкой мебели Tobi Sho Лаверо/S10 для дома, дачи, террасы, сада, офиса…"
type input "25265"
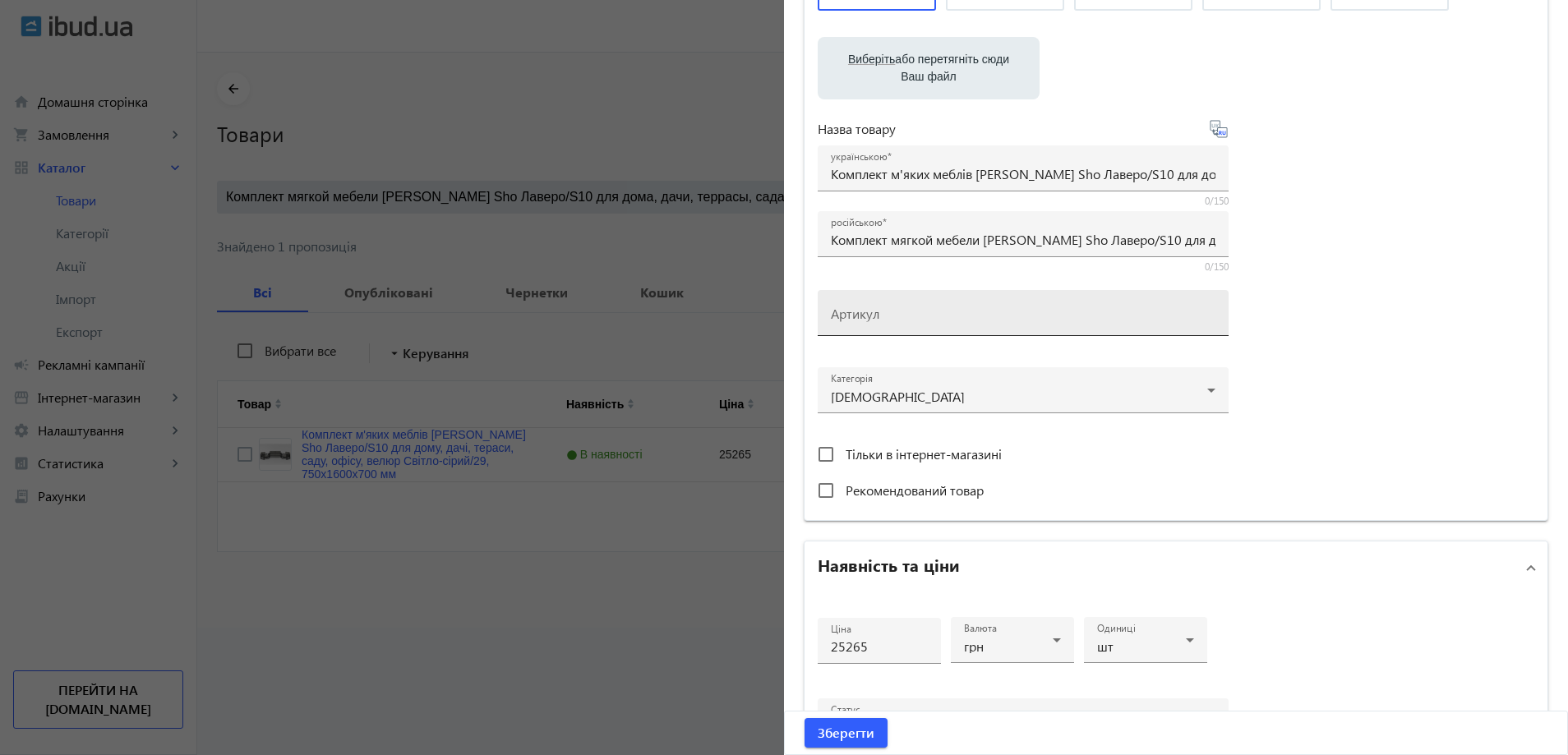
click at [846, 336] on div "Артикул" at bounding box center [1023, 313] width 385 height 46
click at [852, 327] on input "Артикул" at bounding box center [1023, 318] width 385 height 17
paste input "Lavero/S10/160/29v"
type input "Lavero/S10/160/29v"
click at [850, 749] on span "submit" at bounding box center [846, 733] width 83 height 39
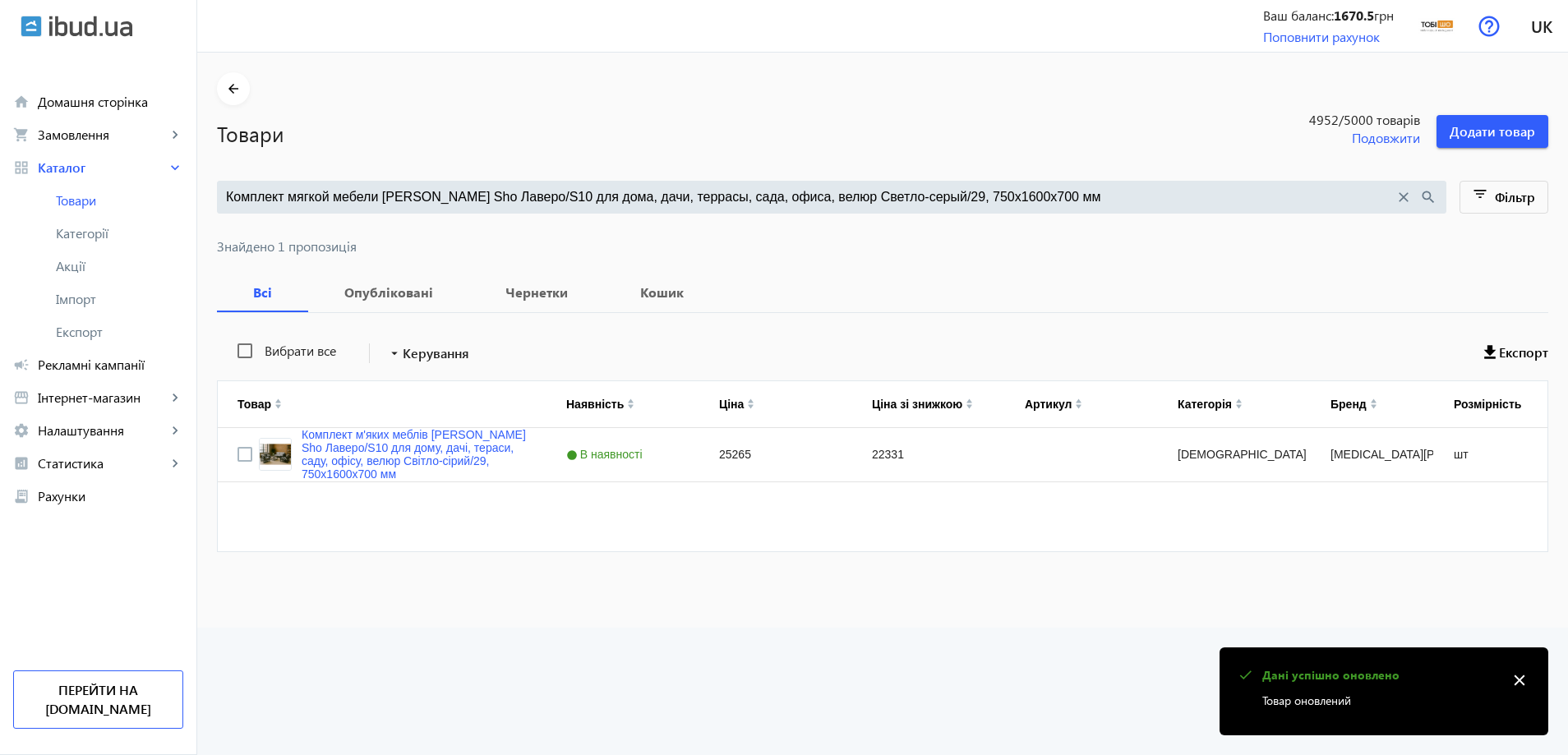
click at [535, 201] on input "Комплект мягкой мебели Tobi Sho Лаверо/S10 для дома, дачи, террасы, сада, офиса…" at bounding box center [810, 197] width 1168 height 18
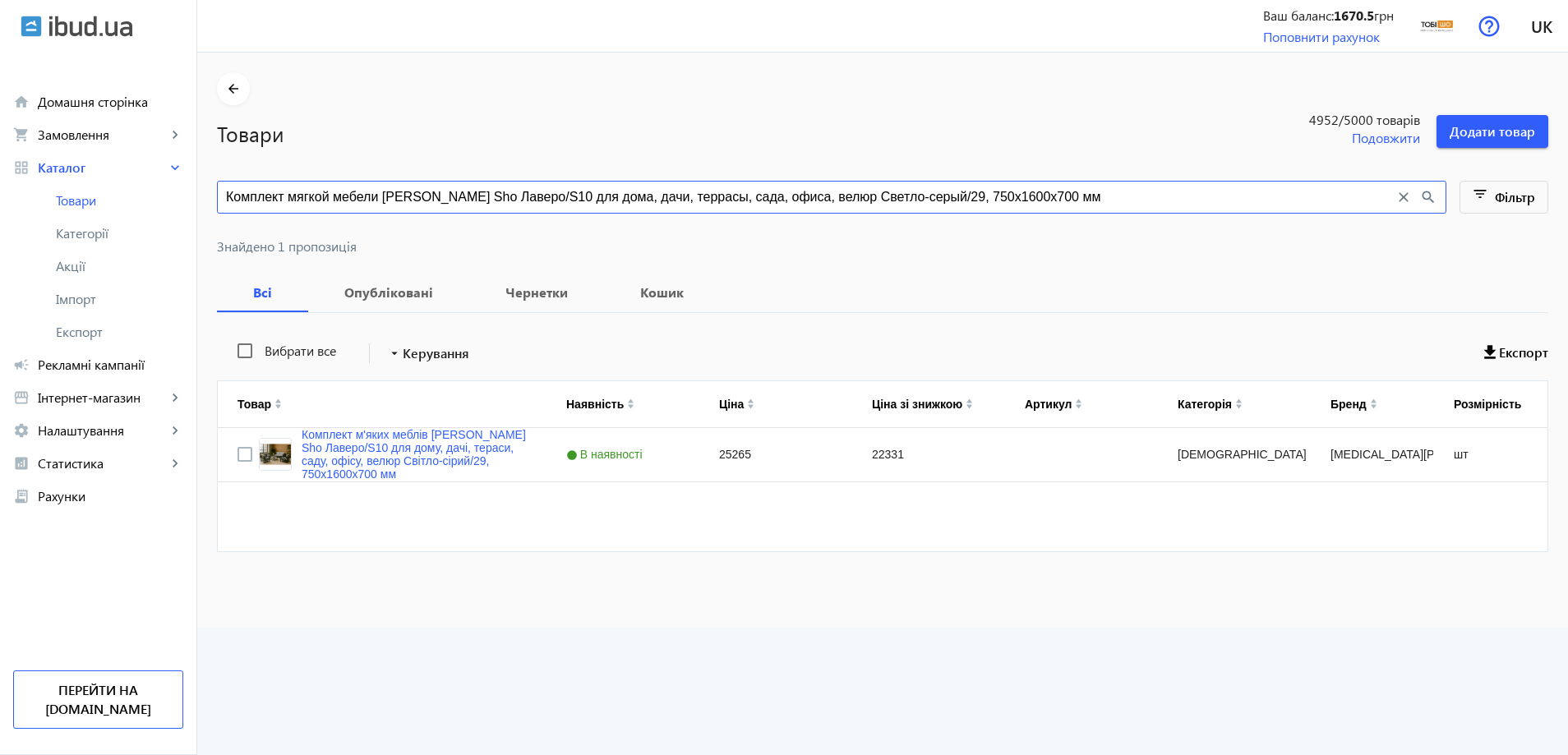
paste input "удой/22"
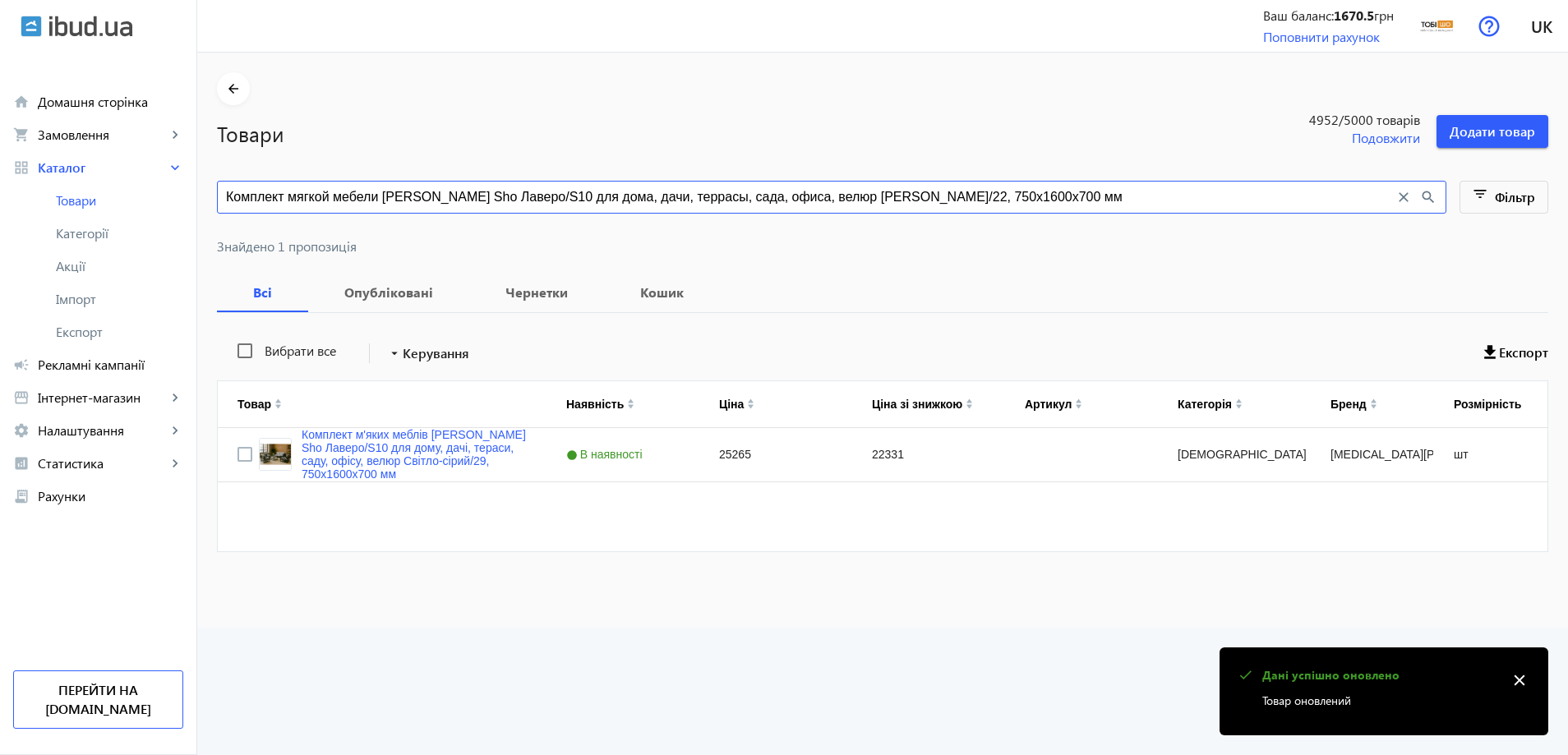
type input "Комплект мягкой мебели Tobi Sho Лаверо/S10 для дома, дачи, террасы, сада, офиса…"
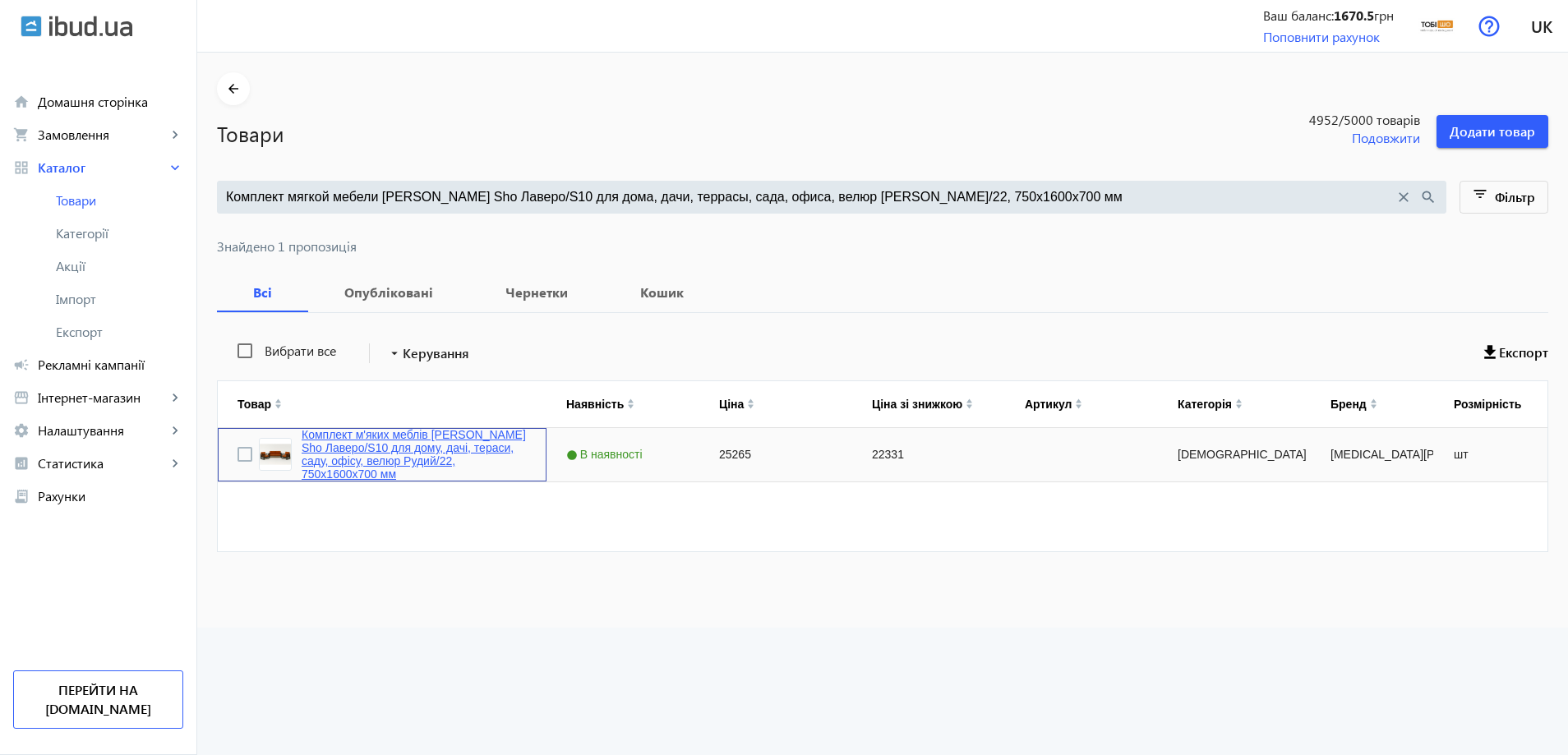
click at [376, 461] on link "Комплект м'яких меблів [PERSON_NAME] Sho Лаверо/S10 для дому, дачі, тераси, сад…" at bounding box center [413, 454] width 225 height 52
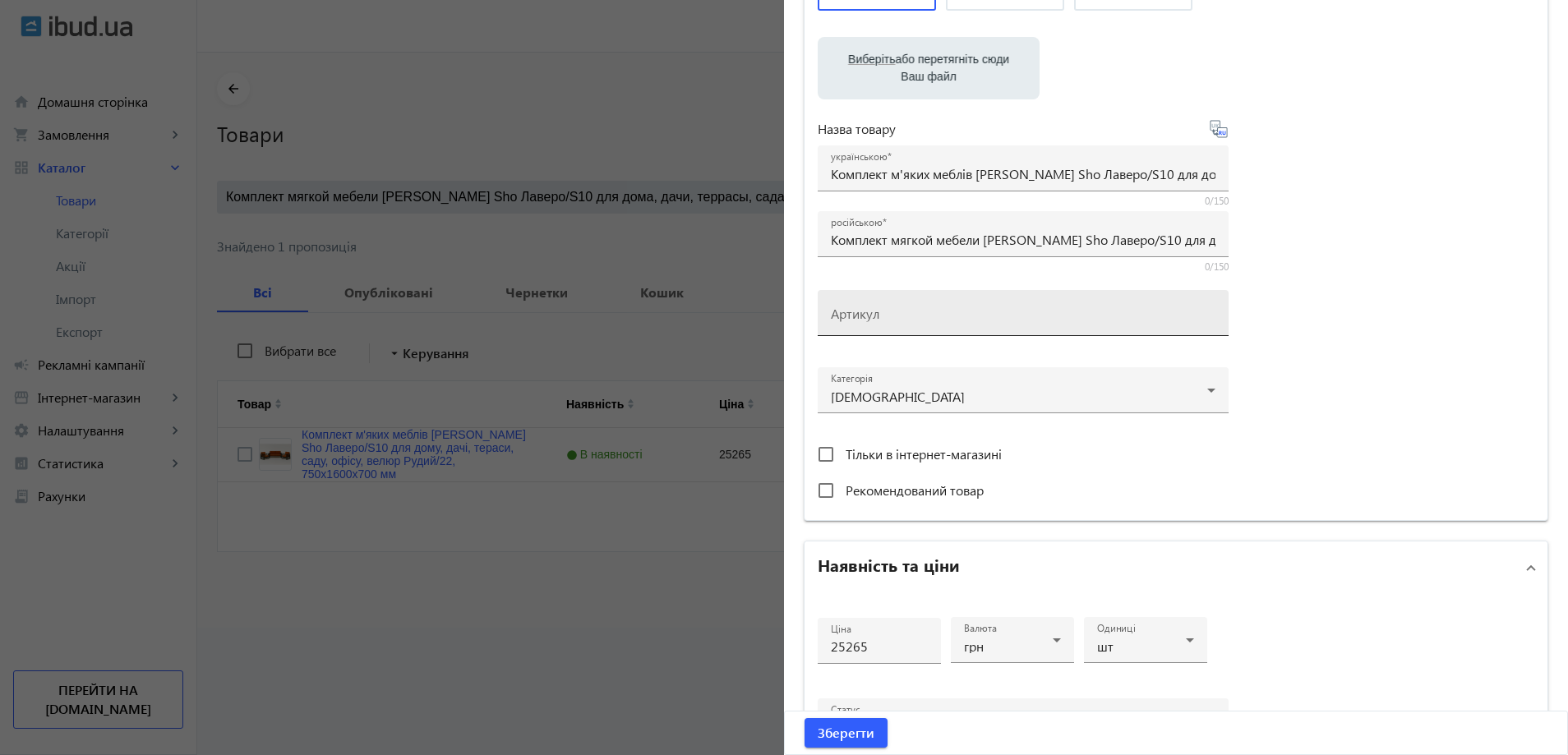
click at [890, 327] on input "Артикул" at bounding box center [1023, 318] width 385 height 17
paste input "Lavero/S10/160/22v"
type input "Lavero/S10/160/22v"
drag, startPoint x: 932, startPoint y: 223, endPoint x: 1244, endPoint y: 230, distance: 312.1
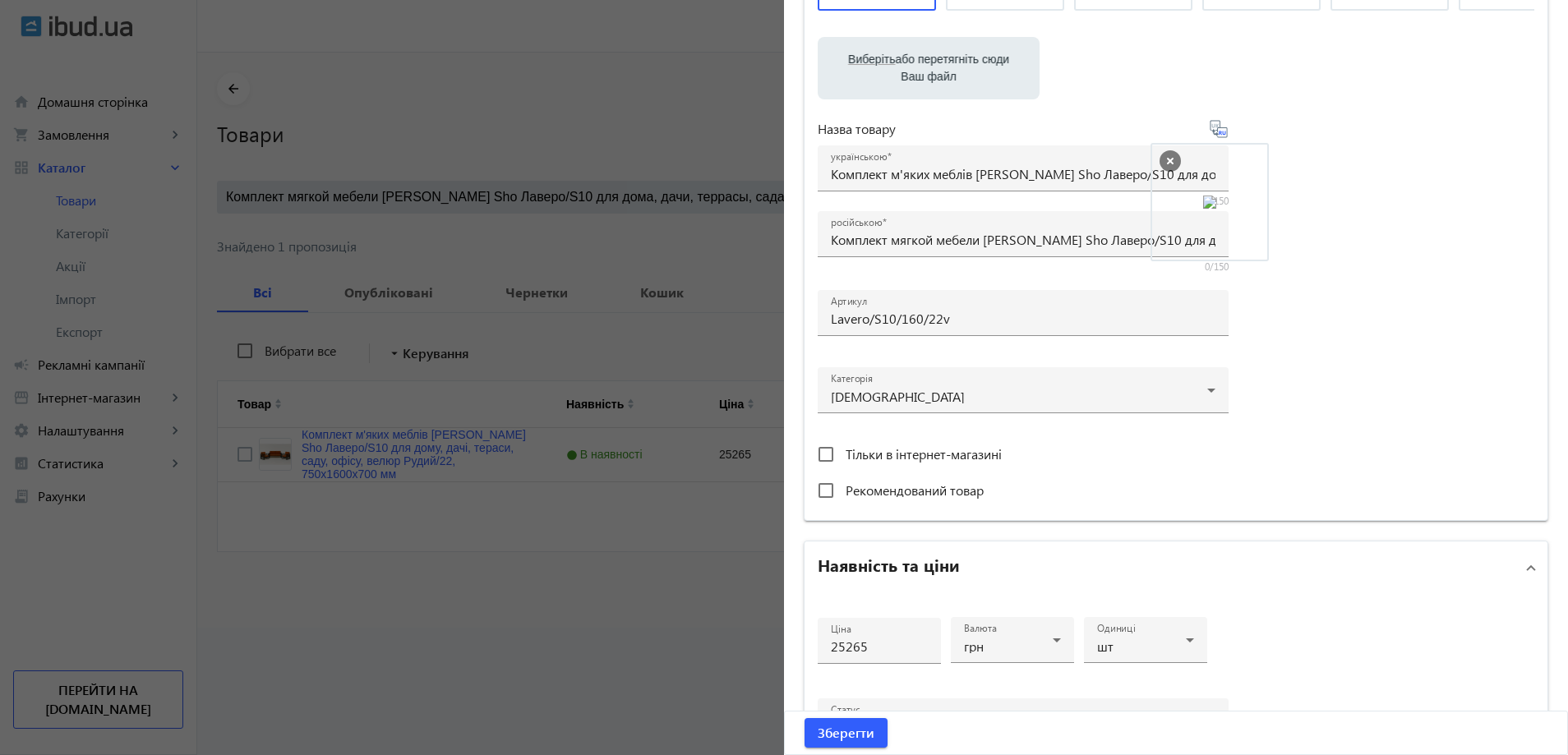
drag, startPoint x: 899, startPoint y: 199, endPoint x: 1237, endPoint y: 204, distance: 338.0
click at [839, 724] on span "Зберегти" at bounding box center [846, 733] width 57 height 18
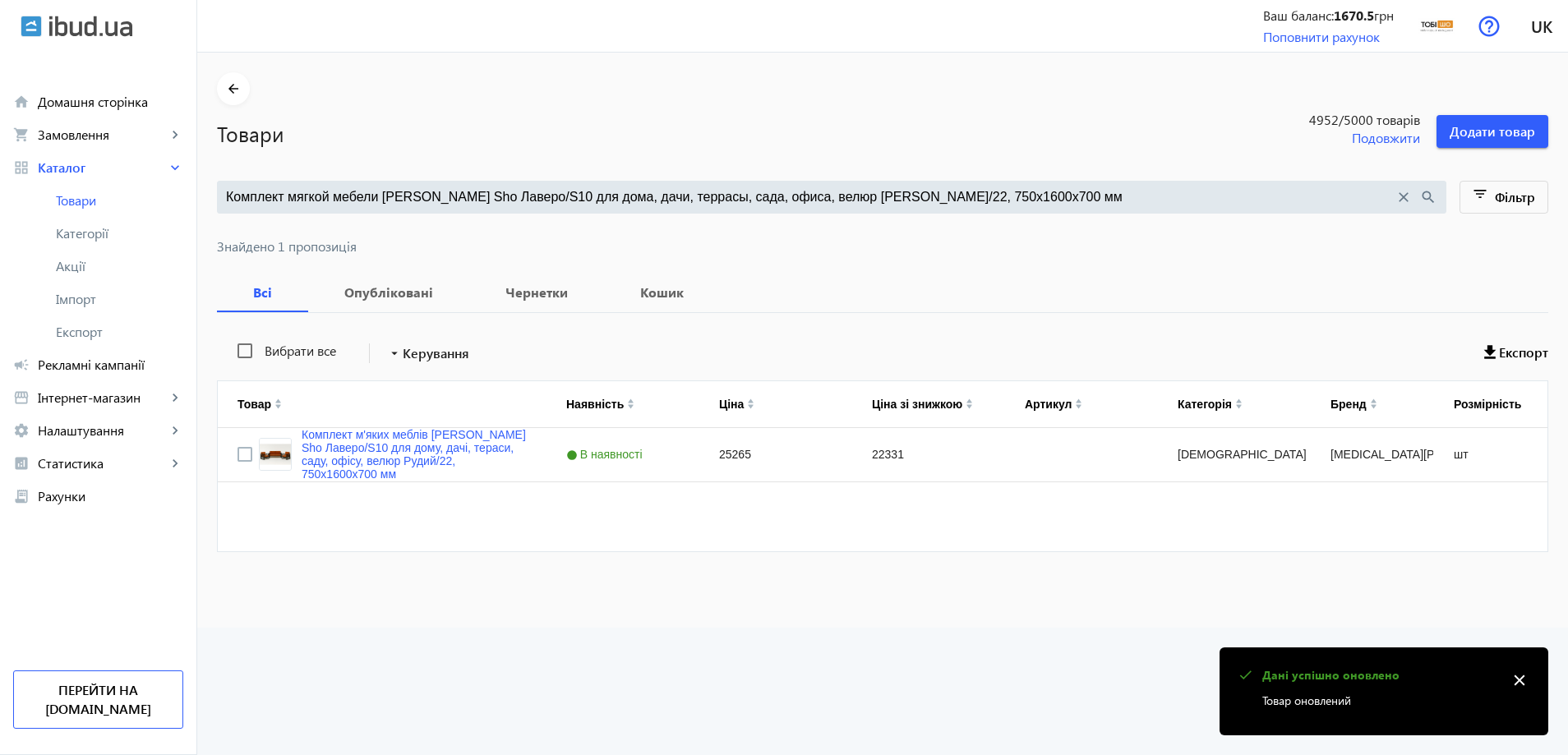
click at [633, 201] on input "Комплект мягкой мебели Tobi Sho Лаверо/S10 для дома, дачи, террасы, сада, офиса…" at bounding box center [810, 197] width 1168 height 18
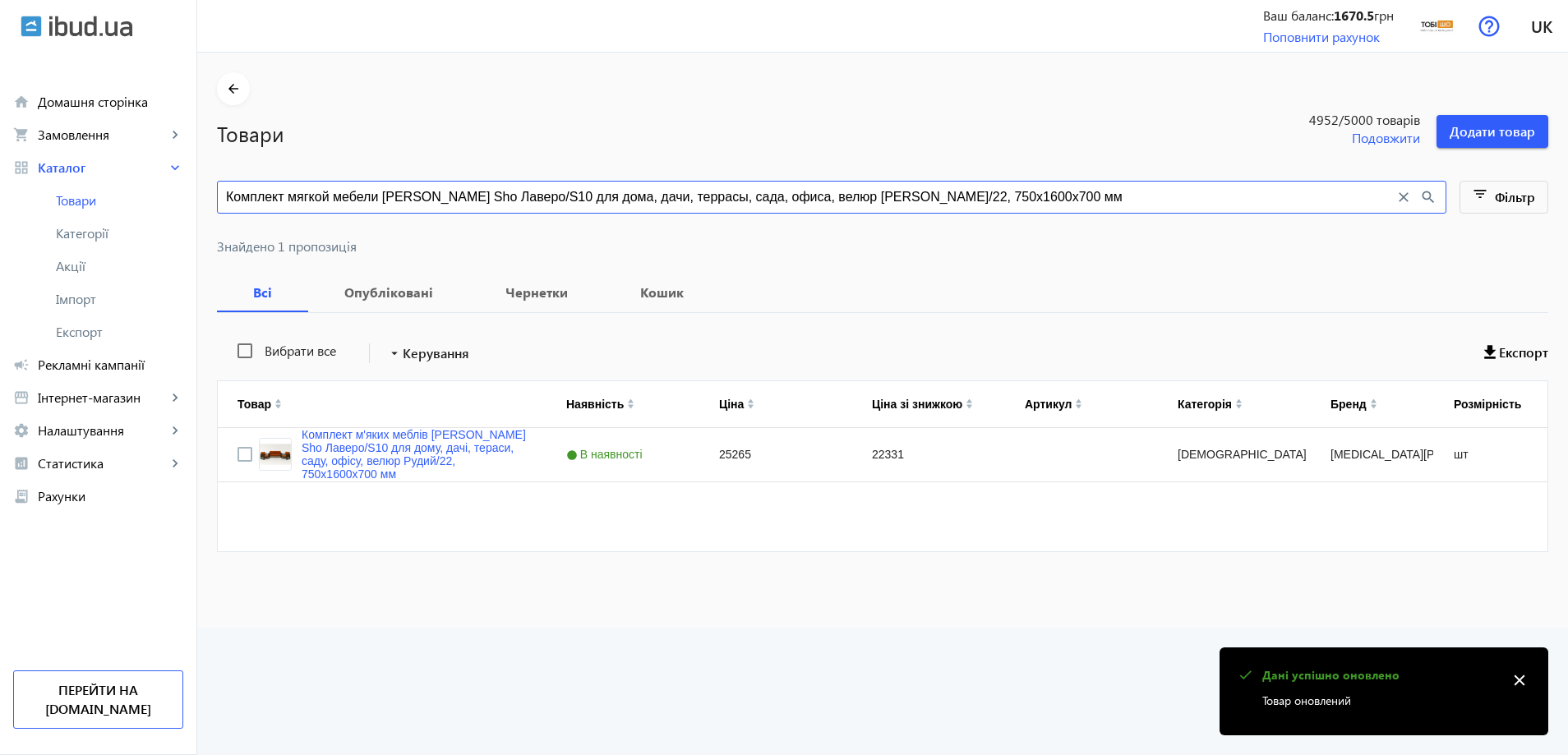
paste input "ерный/37, 750х13"
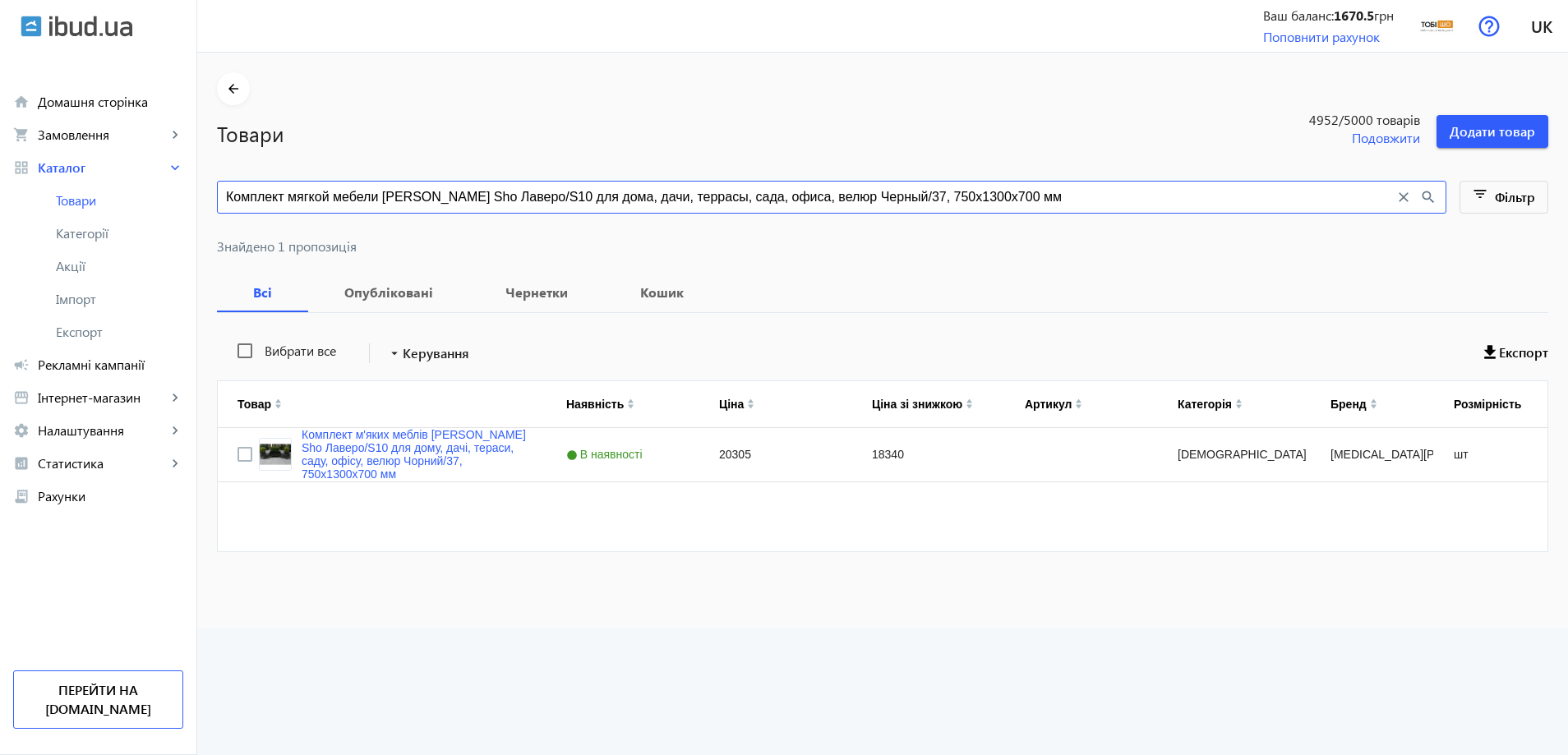
type input "Комплект мягкой мебели Tobi Sho Лаверо/S10 для дома, дачи, террасы, сада, офиса…"
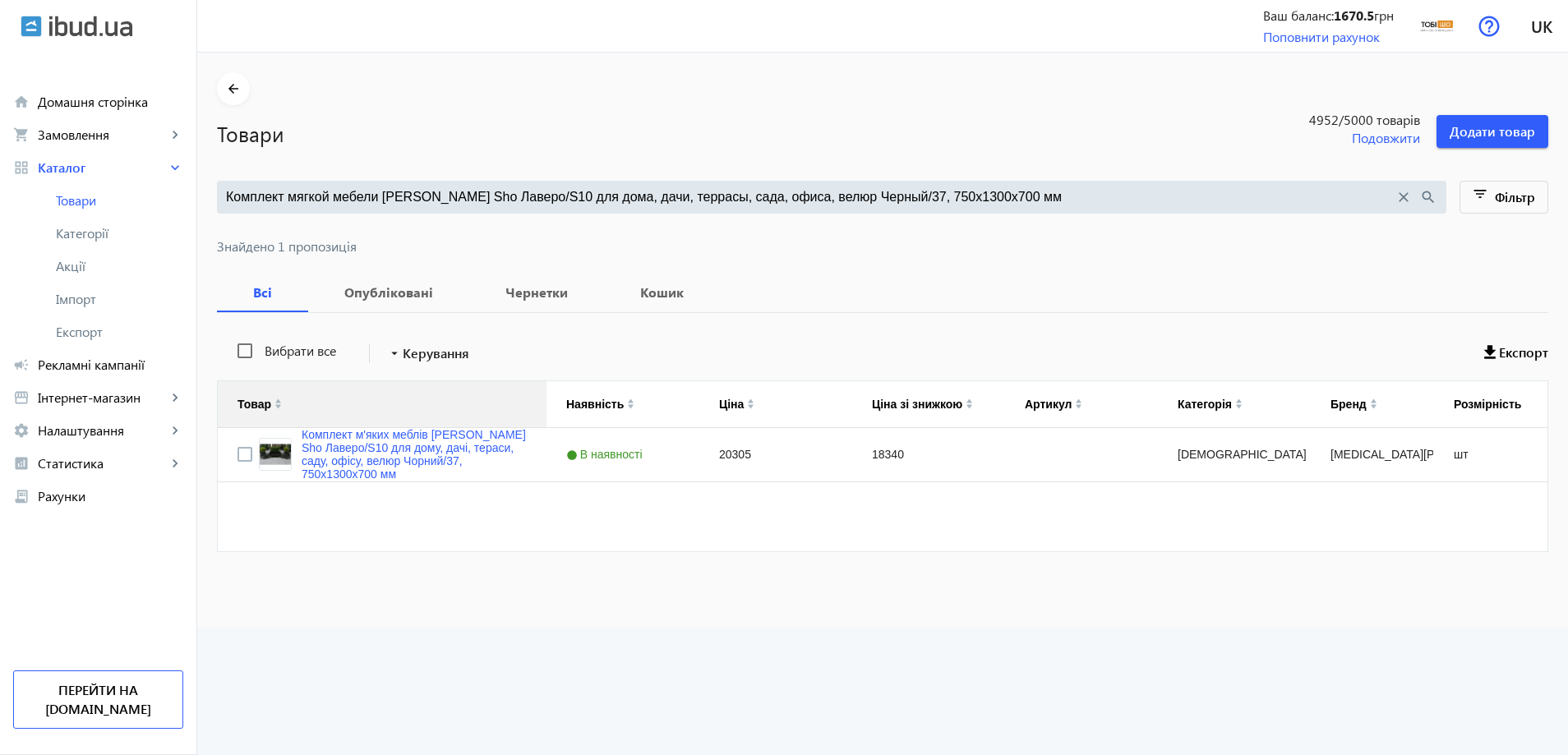
click at [426, 425] on div "Товар" at bounding box center [382, 404] width 289 height 46
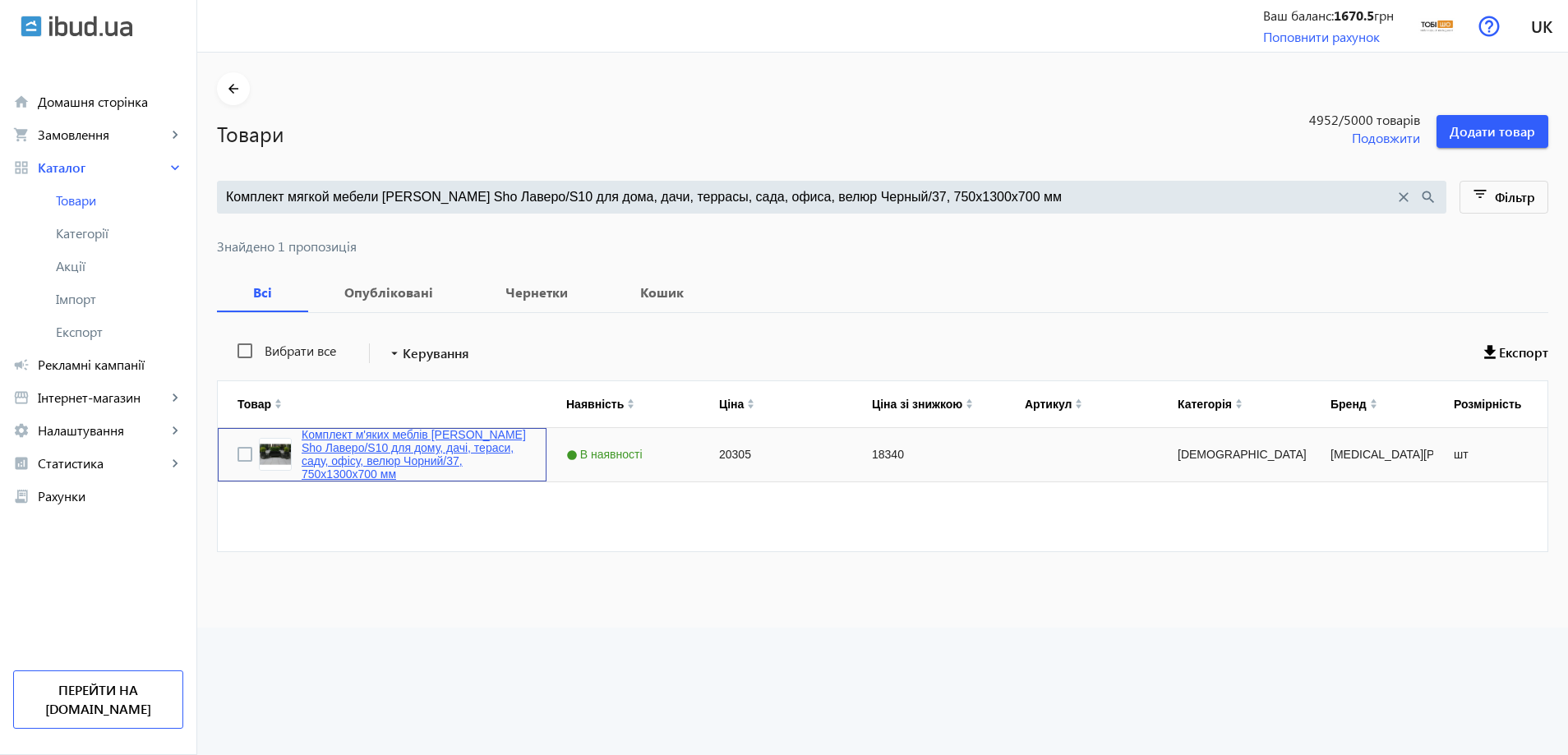
click at [414, 444] on link "Комплект м'яких меблів [PERSON_NAME] Sho Лаверо/S10 для дому, дачі, тераси, сад…" at bounding box center [413, 454] width 225 height 52
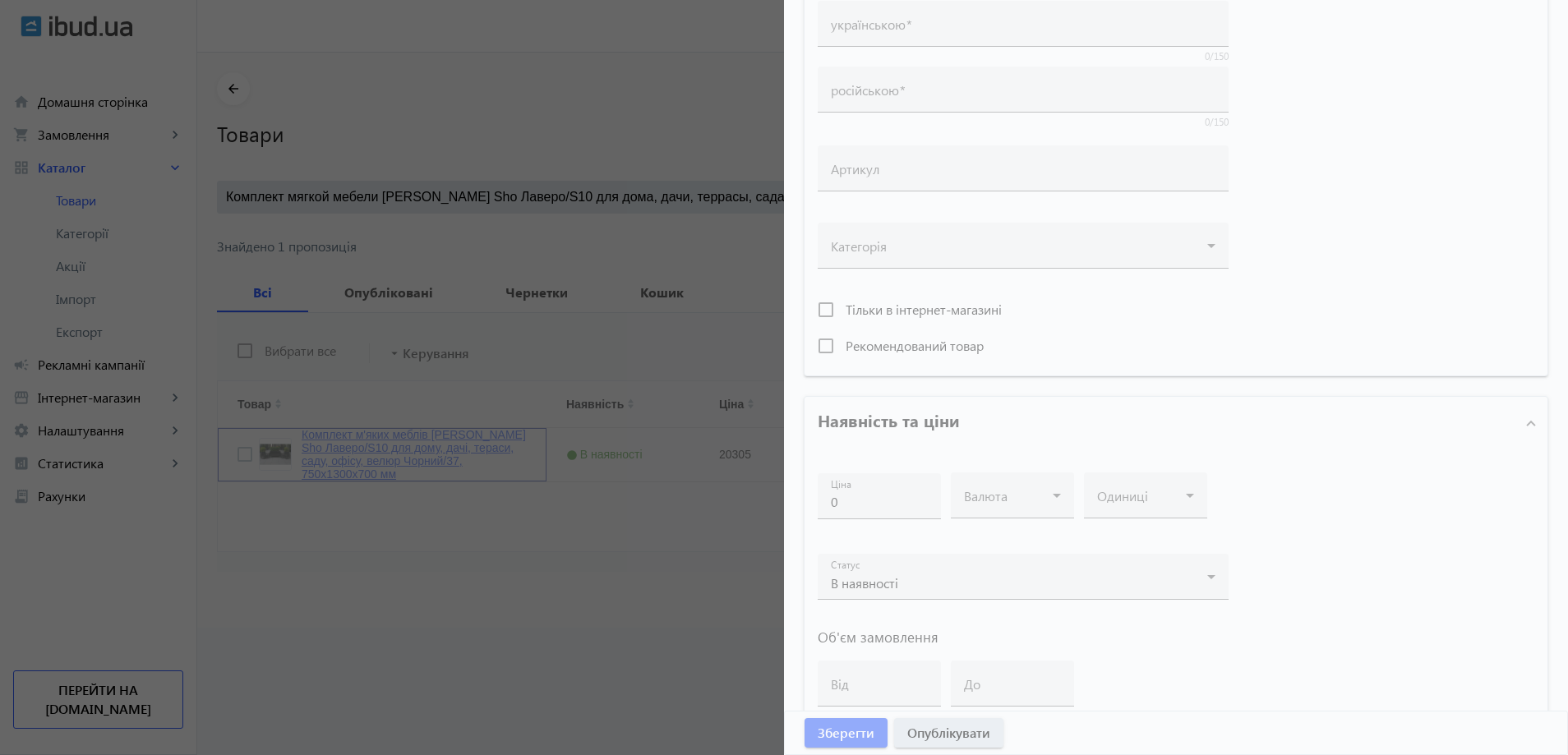
type input "Комплект м'яких меблів [PERSON_NAME] Sho Лаверо/S10 для дому, дачі, тераси, сад…"
type input "Комплект мягкой мебели Tobi Sho Лаверо/S10 для дома, дачи, террасы, сада, офиса…"
type input "20305"
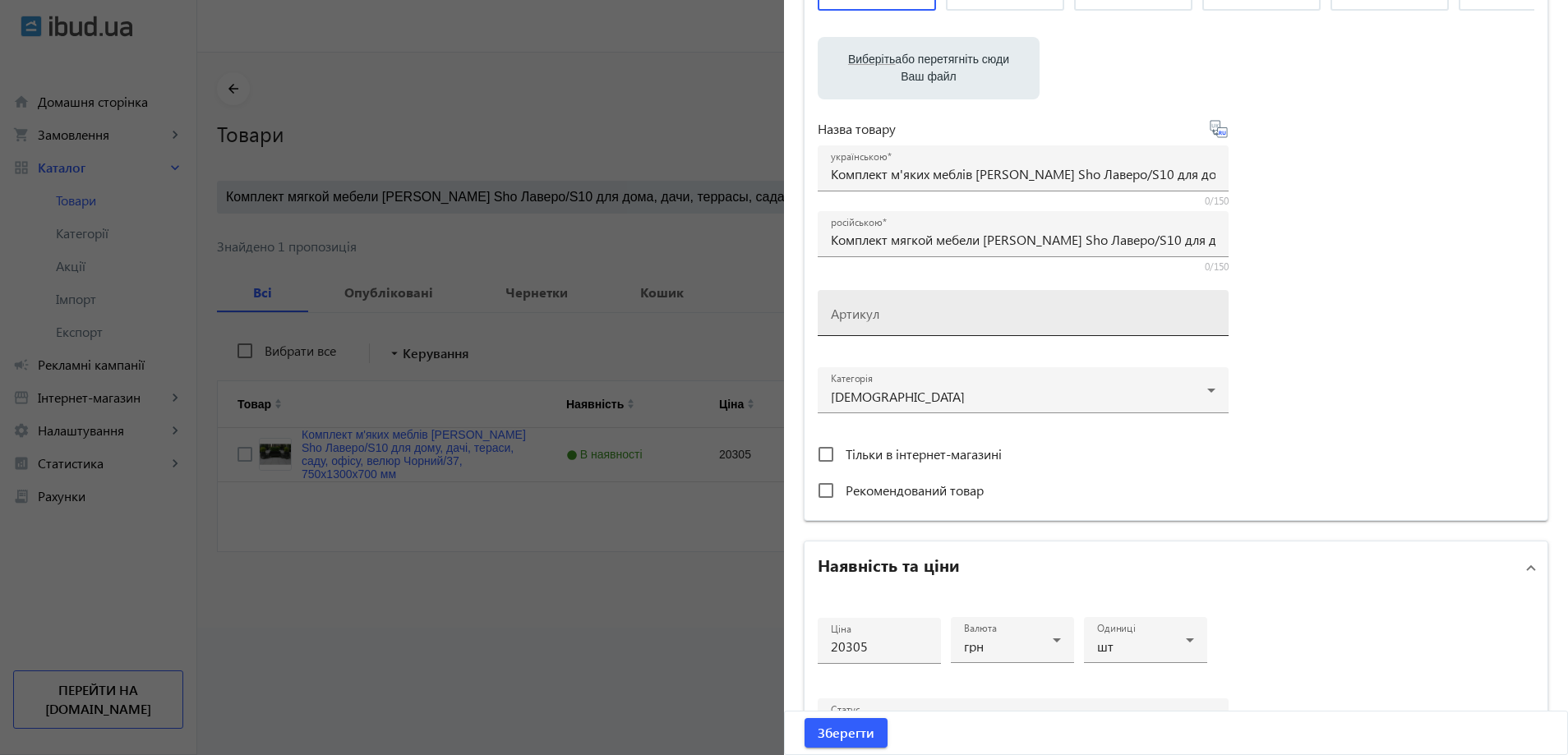
click at [871, 336] on div "Артикул" at bounding box center [1023, 313] width 385 height 46
paste input "Lavero/S10/130/37v"
drag, startPoint x: 953, startPoint y: 215, endPoint x: 1372, endPoint y: 235, distance: 419.5
drag, startPoint x: 879, startPoint y: 179, endPoint x: 1124, endPoint y: 184, distance: 245.1
type input "Lavero/S10/130/37v"
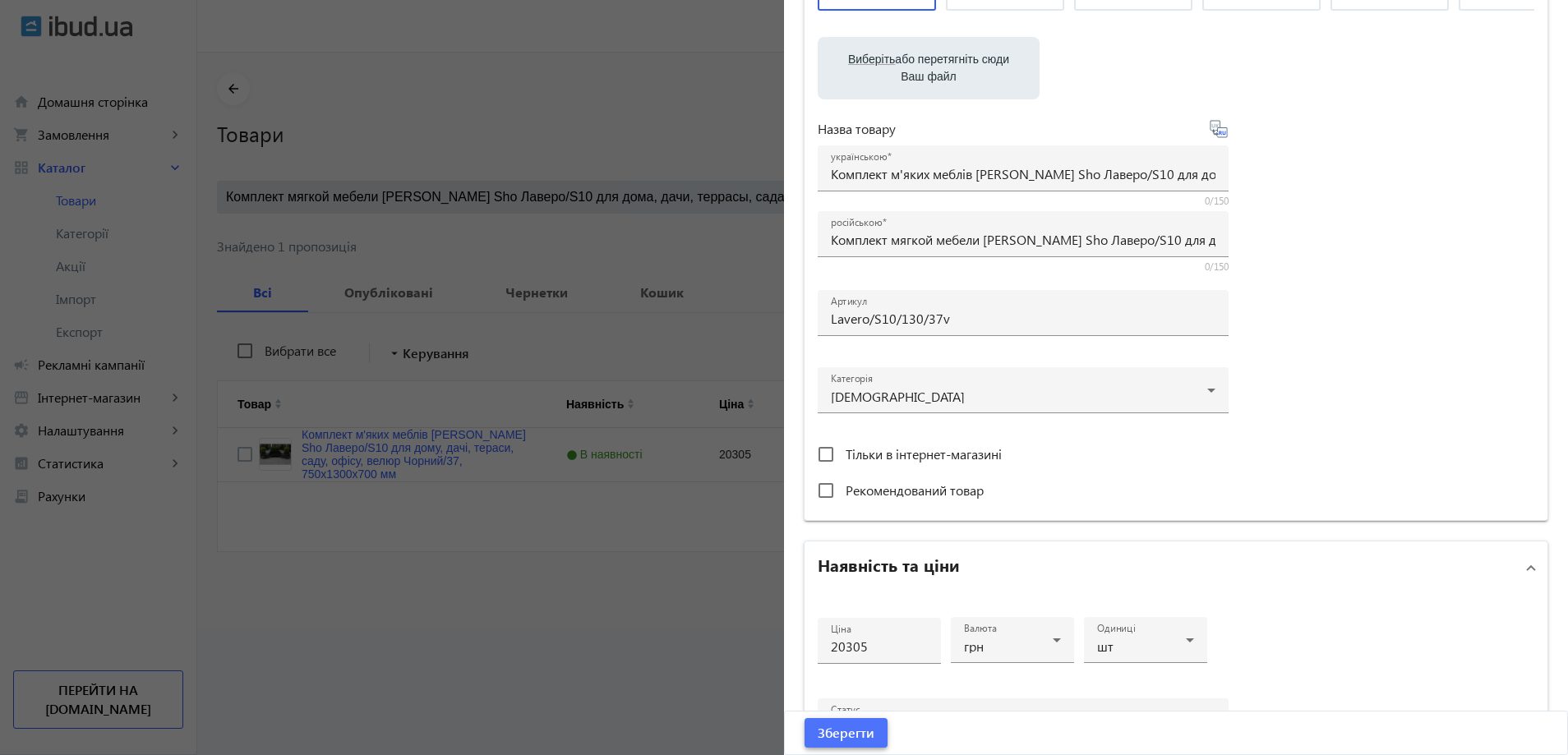
click at [855, 738] on span "Зберегти" at bounding box center [846, 733] width 57 height 18
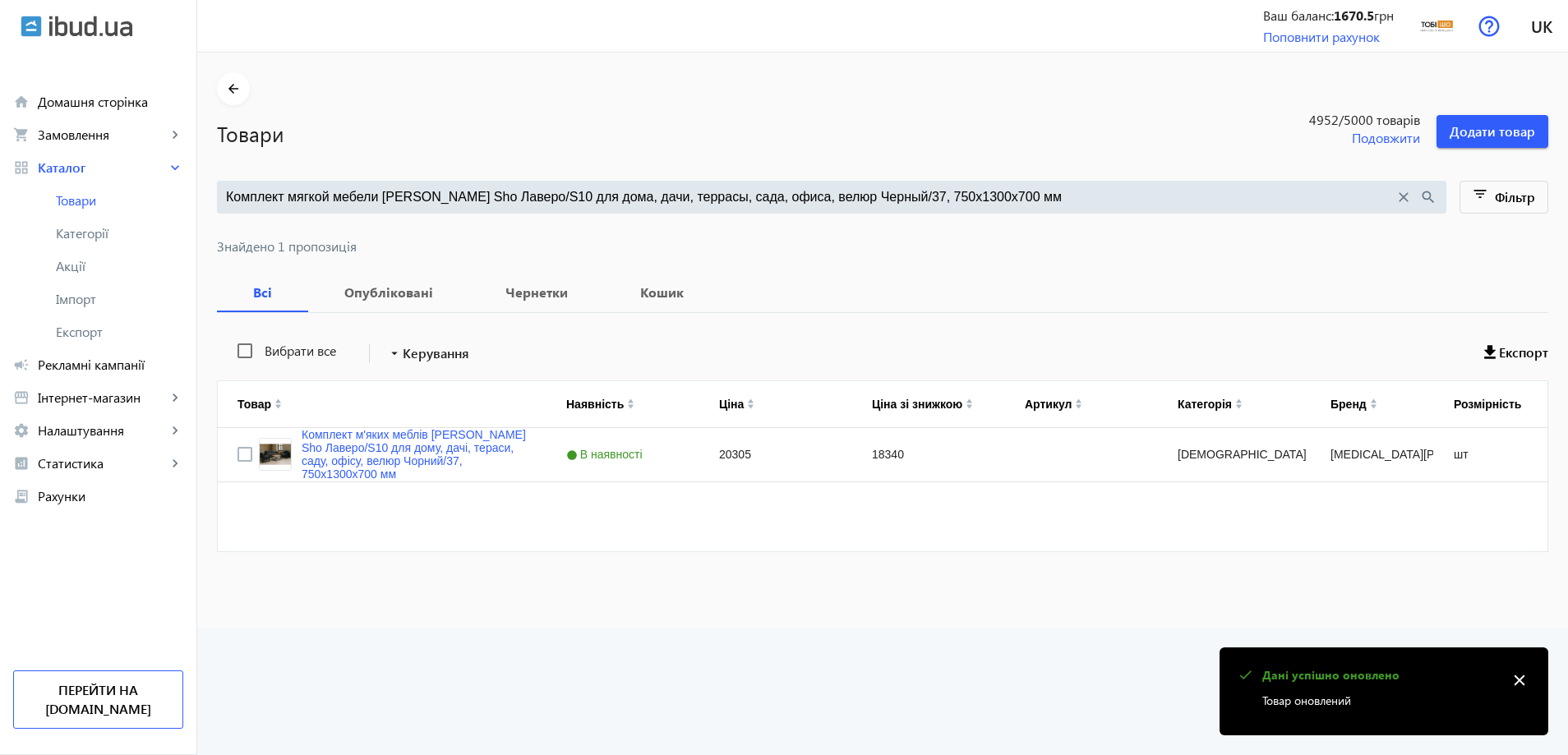
click at [446, 201] on input "Комплект мягкой мебели Tobi Sho Лаверо/S10 для дома, дачи, террасы, сада, офиса…" at bounding box center [810, 197] width 1168 height 18
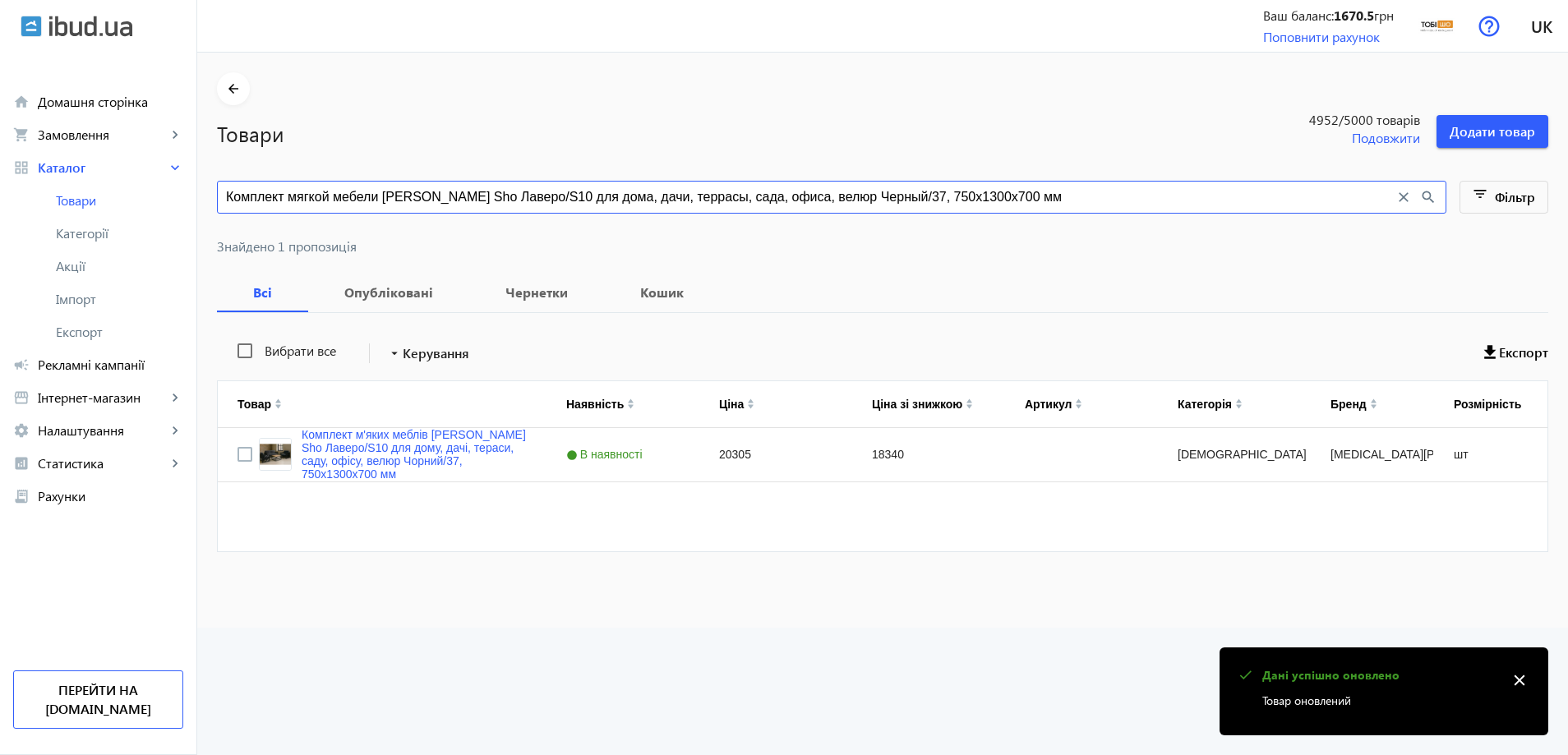
paste input "ветло-серый/29, 750х21"
type input "Комплект мягкой мебели Tobi Sho Лаверо/S10 для дома, дачи, террасы, сада, офиса…"
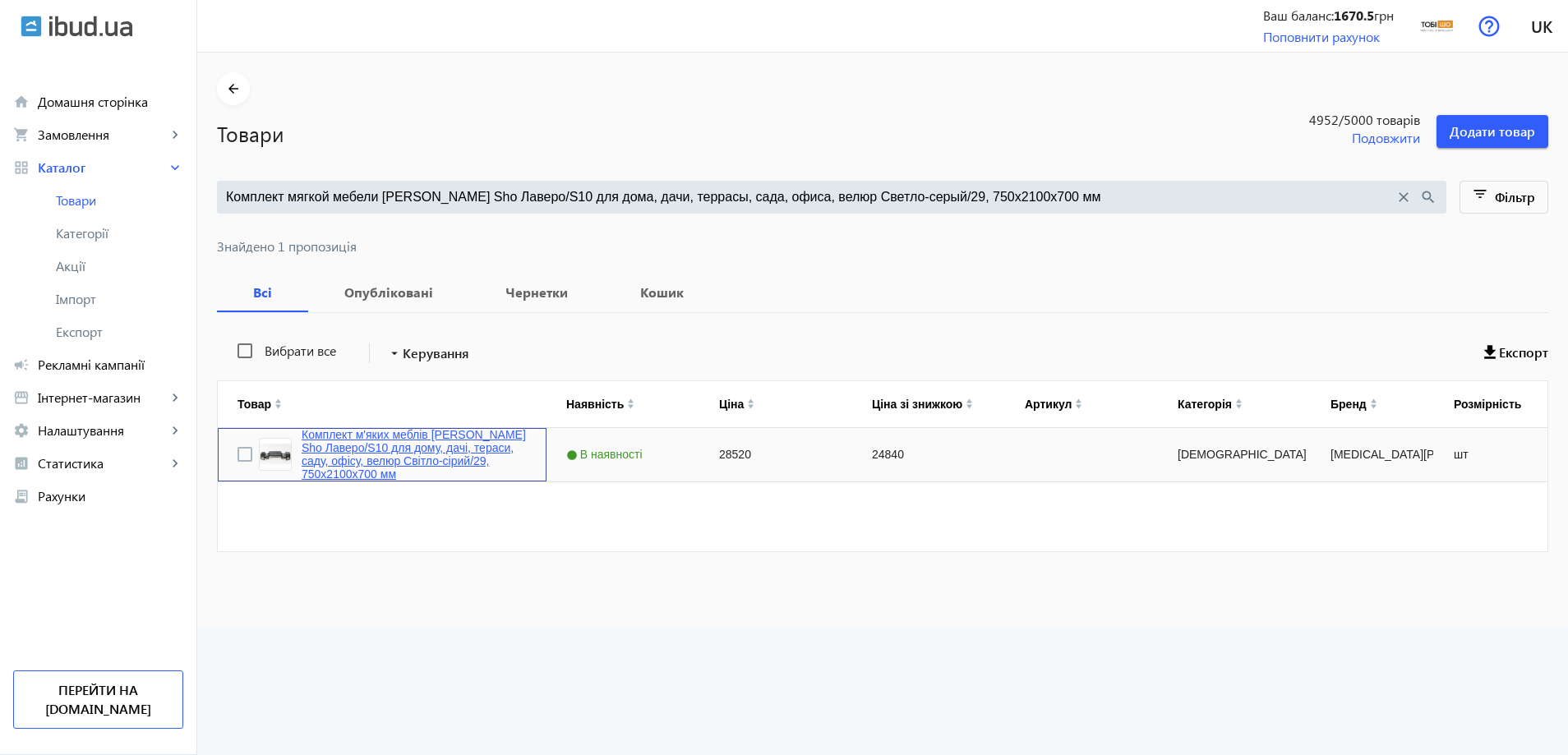
click at [412, 452] on link "Комплект м'яких меблів [PERSON_NAME] Sho Лаверо/S10 для дому, дачі, тераси, сад…" at bounding box center [413, 454] width 225 height 52
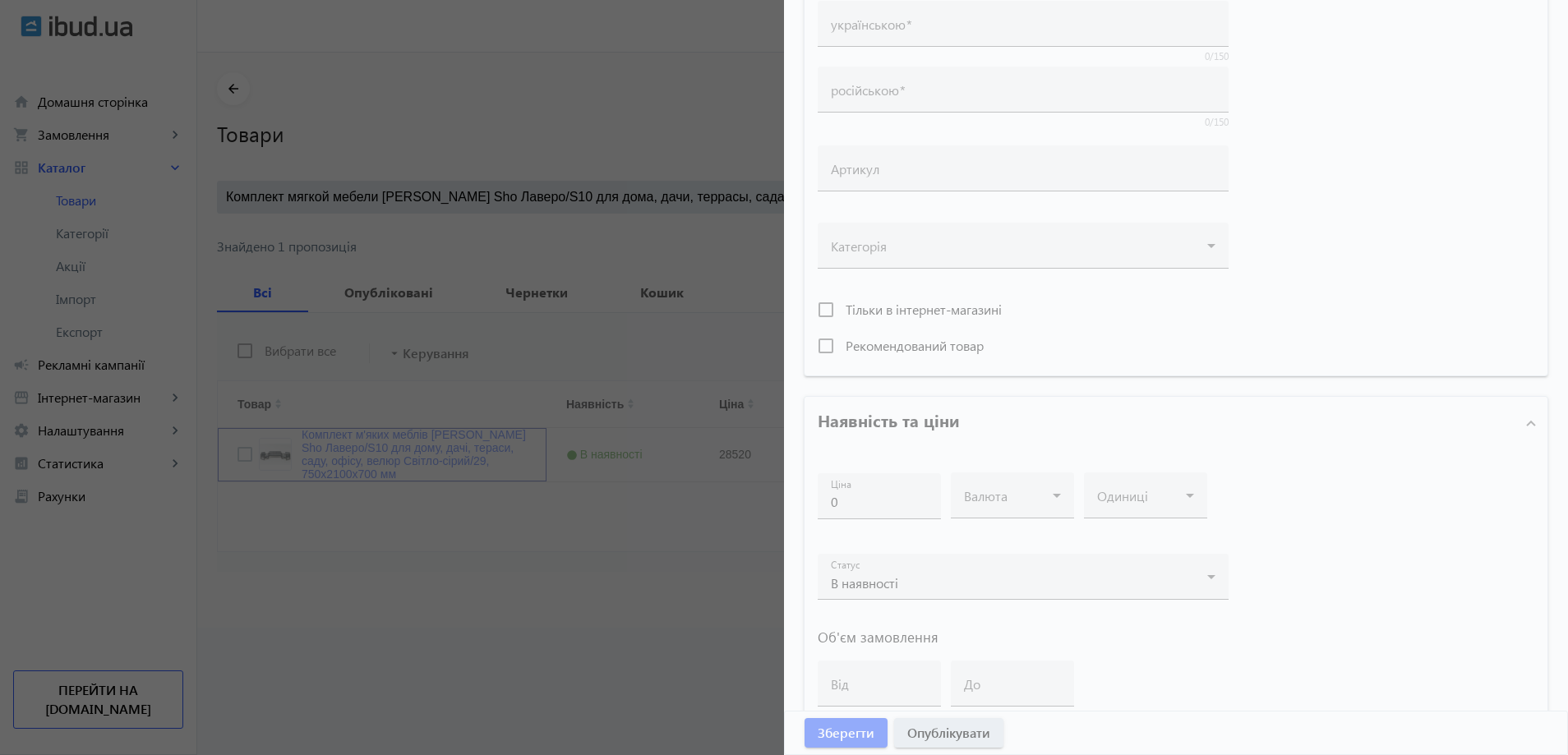
type input "Комплект м'яких меблів [PERSON_NAME] Sho Лаверо/S10 для дому, дачі, тераси, сад…"
type input "Комплект мягкой мебели Tobi Sho Лаверо/S10 для дома, дачи, террасы, сада, офиса…"
type input "28520"
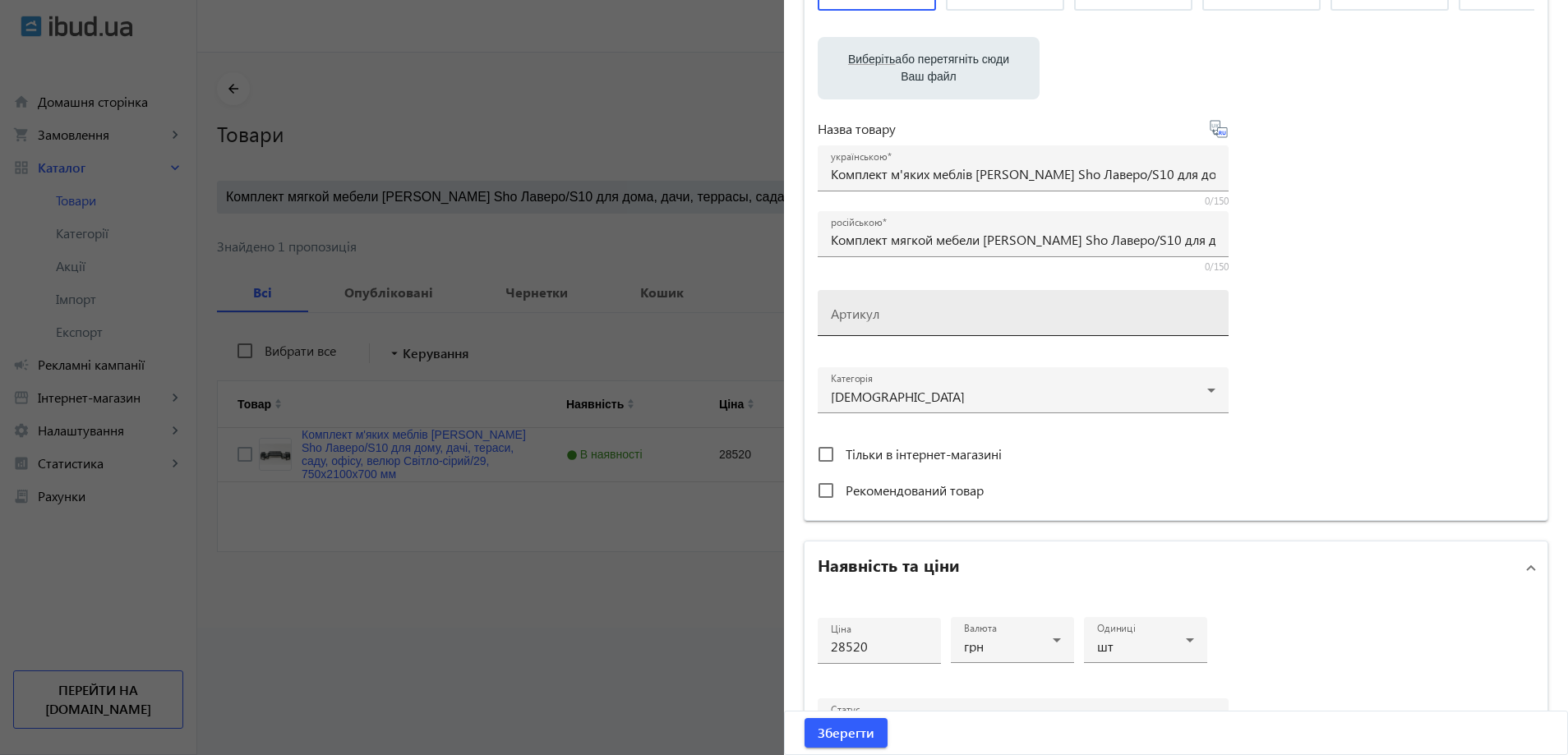
click at [875, 336] on div "Артикул" at bounding box center [1023, 313] width 385 height 46
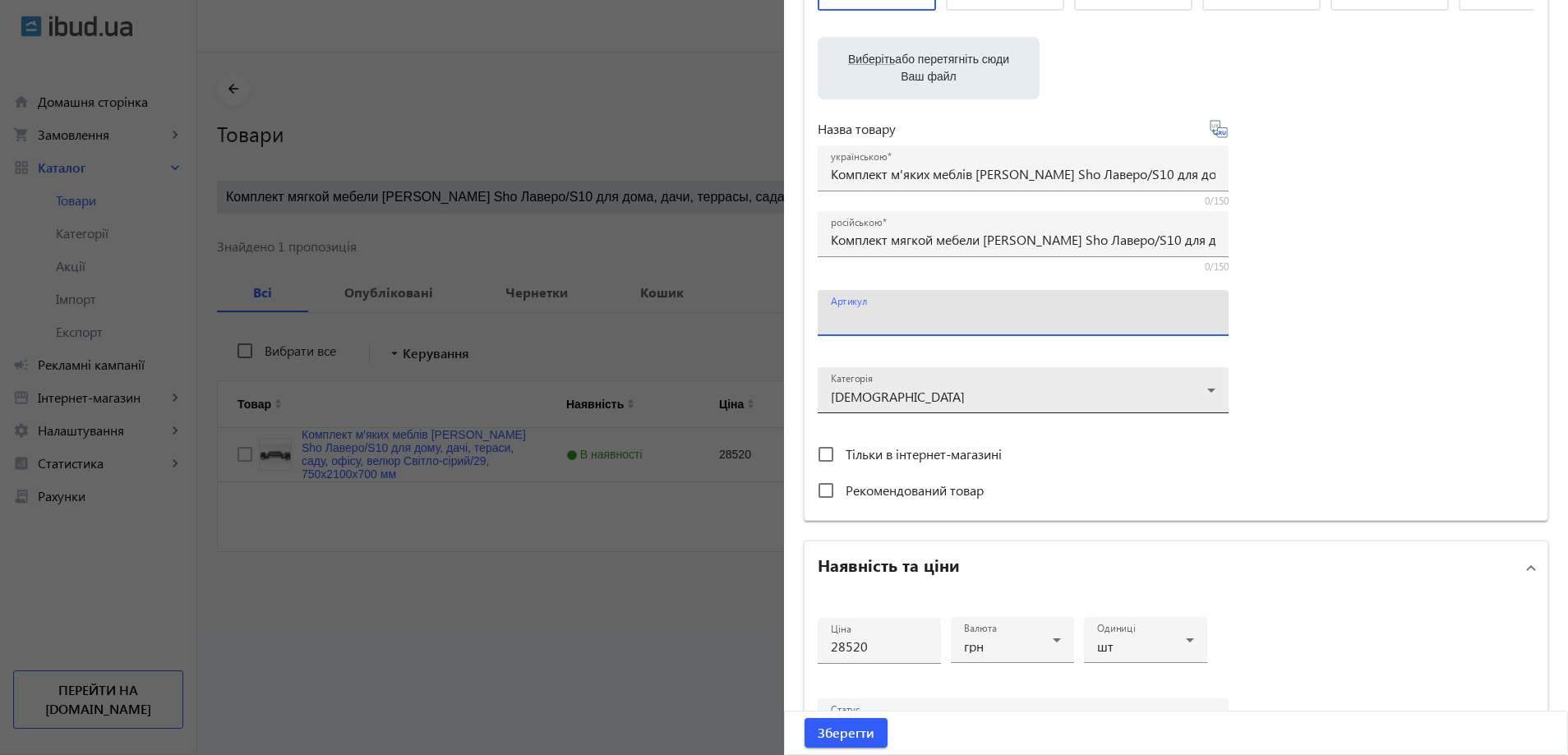
paste input "Lavero/S10/210/29v"
click at [854, 327] on input "Lavero/S10/210/29v" at bounding box center [1023, 318] width 385 height 17
type input "Lavero/S10/210/29v"
click at [832, 738] on span "Зберегти" at bounding box center [846, 733] width 57 height 18
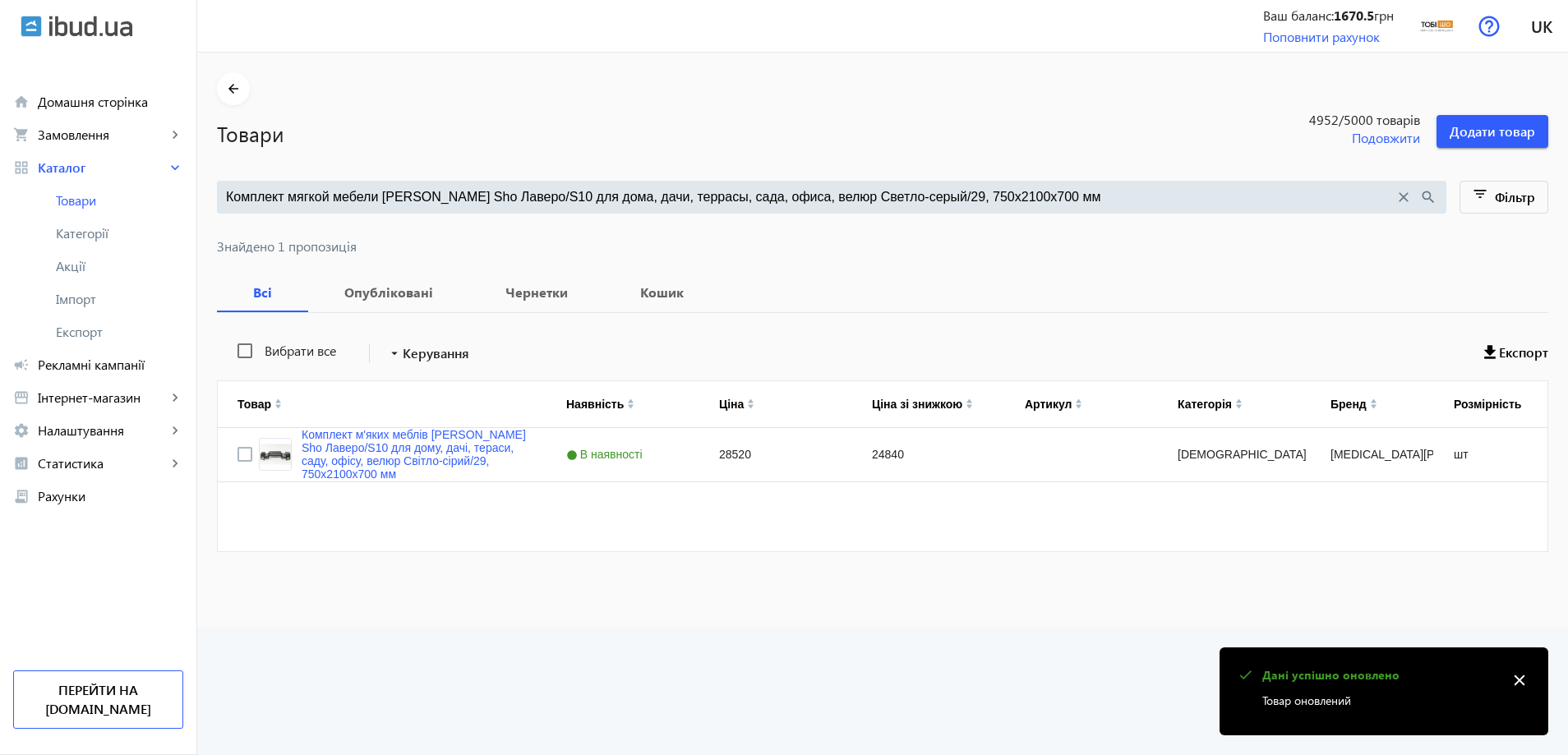
click at [417, 194] on input "Комплект мягкой мебели Tobi Sho Лаверо/S10 для дома, дачи, террасы, сада, офиса…" at bounding box center [810, 197] width 1168 height 18
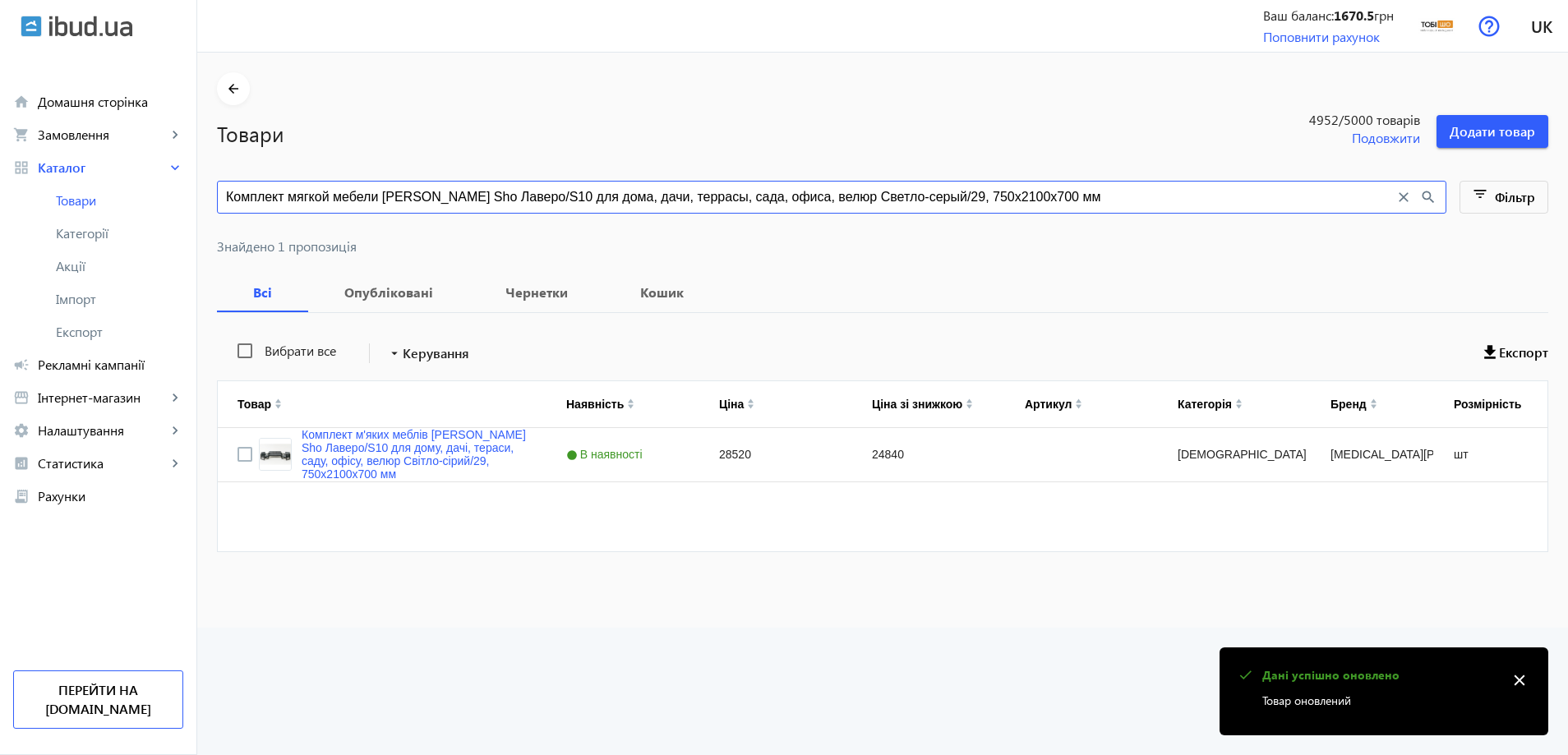
paste input "емно-серый/32, 750х13"
type input "Комплект мягкой мебели Tobi Sho Лаверо/S10 для дома, дачи, террасы, сада, офиса…"
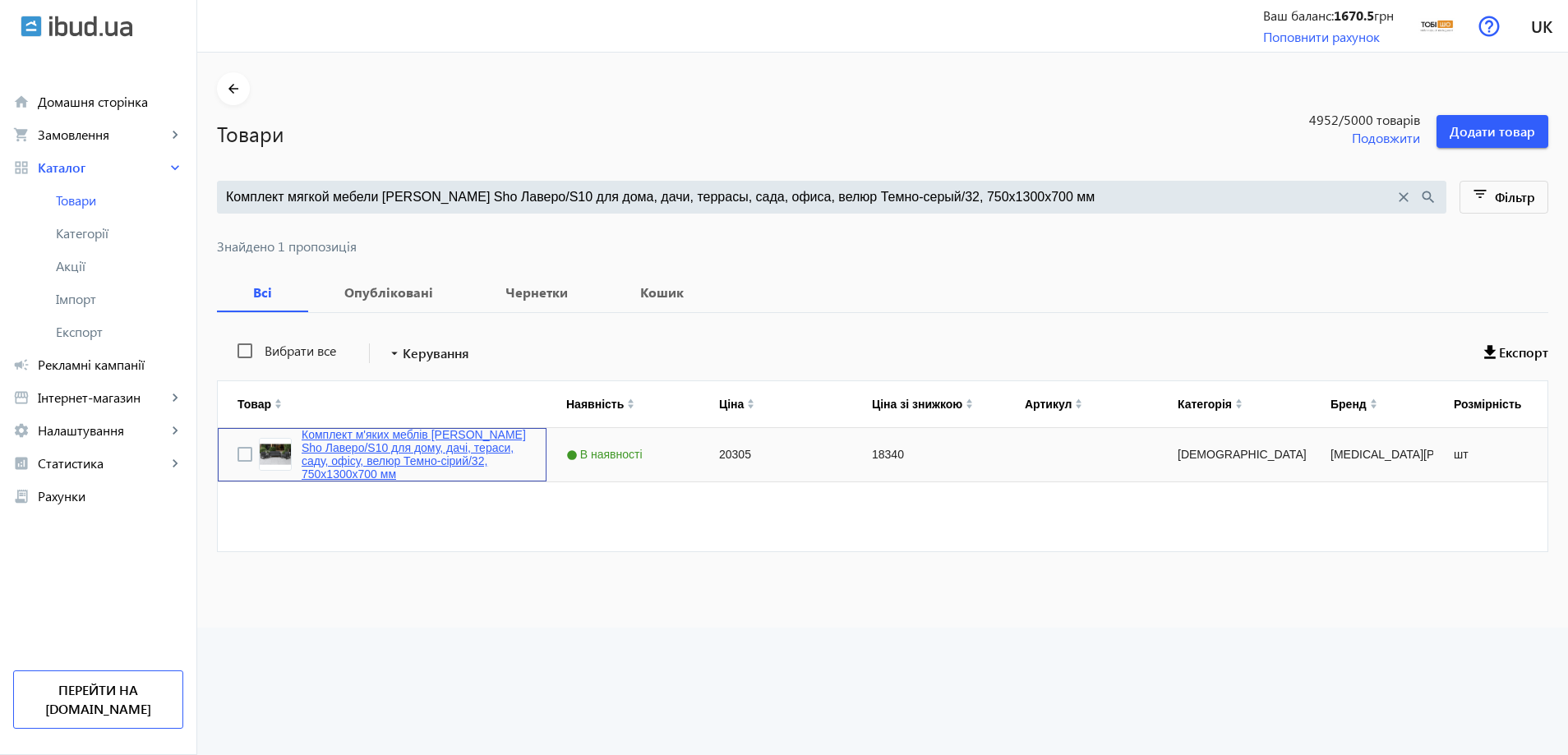
click at [410, 462] on link "Комплект м'яких меблів [PERSON_NAME] Sho Лаверо/S10 для дому, дачі, тераси, сад…" at bounding box center [413, 454] width 225 height 52
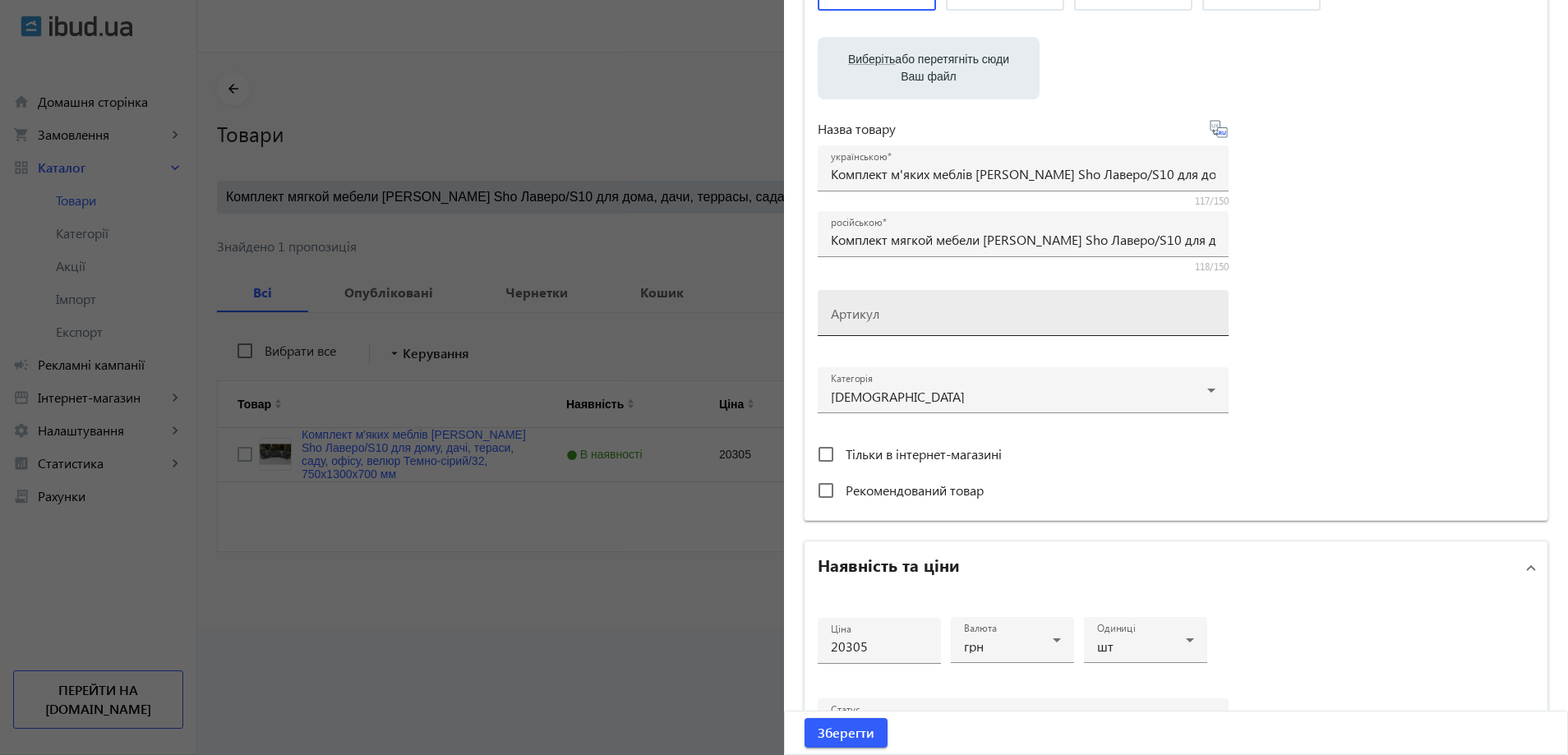
click at [900, 327] on input "Артикул" at bounding box center [1023, 318] width 385 height 17
paste input "Lavero/S10/130/32v"
drag, startPoint x: 903, startPoint y: 210, endPoint x: 1123, endPoint y: 233, distance: 221.2
drag, startPoint x: 912, startPoint y: 196, endPoint x: 1223, endPoint y: 192, distance: 311.0
drag, startPoint x: 964, startPoint y: 199, endPoint x: 864, endPoint y: 190, distance: 100.4
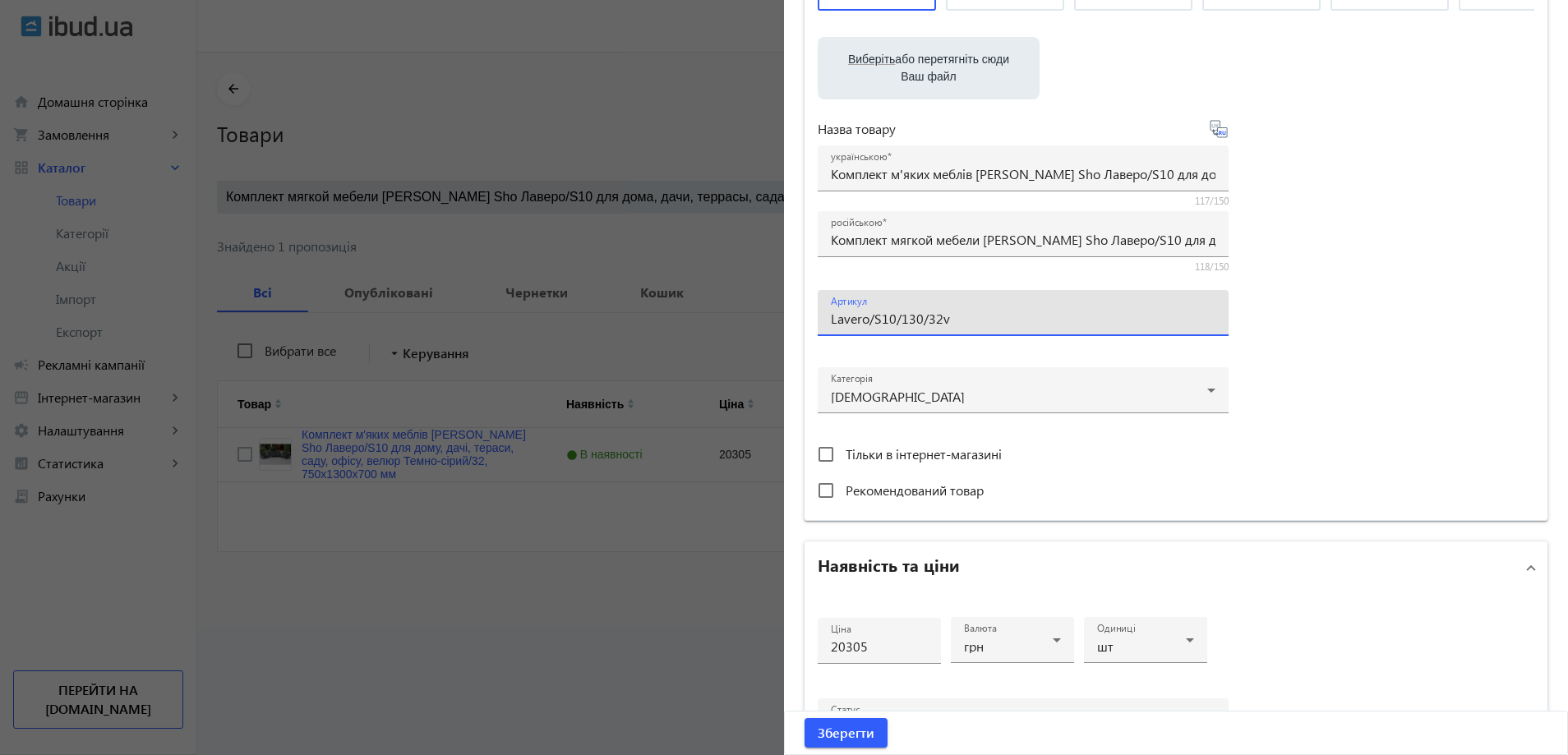
drag, startPoint x: 1102, startPoint y: 210, endPoint x: 852, endPoint y: 211, distance: 250.0
drag, startPoint x: 1115, startPoint y: 226, endPoint x: 1136, endPoint y: 226, distance: 21.0
drag, startPoint x: 1129, startPoint y: 222, endPoint x: 823, endPoint y: 223, distance: 306.0
type input "Lavero/S10/130/32v"
click at [862, 738] on span "Зберегти" at bounding box center [846, 733] width 57 height 18
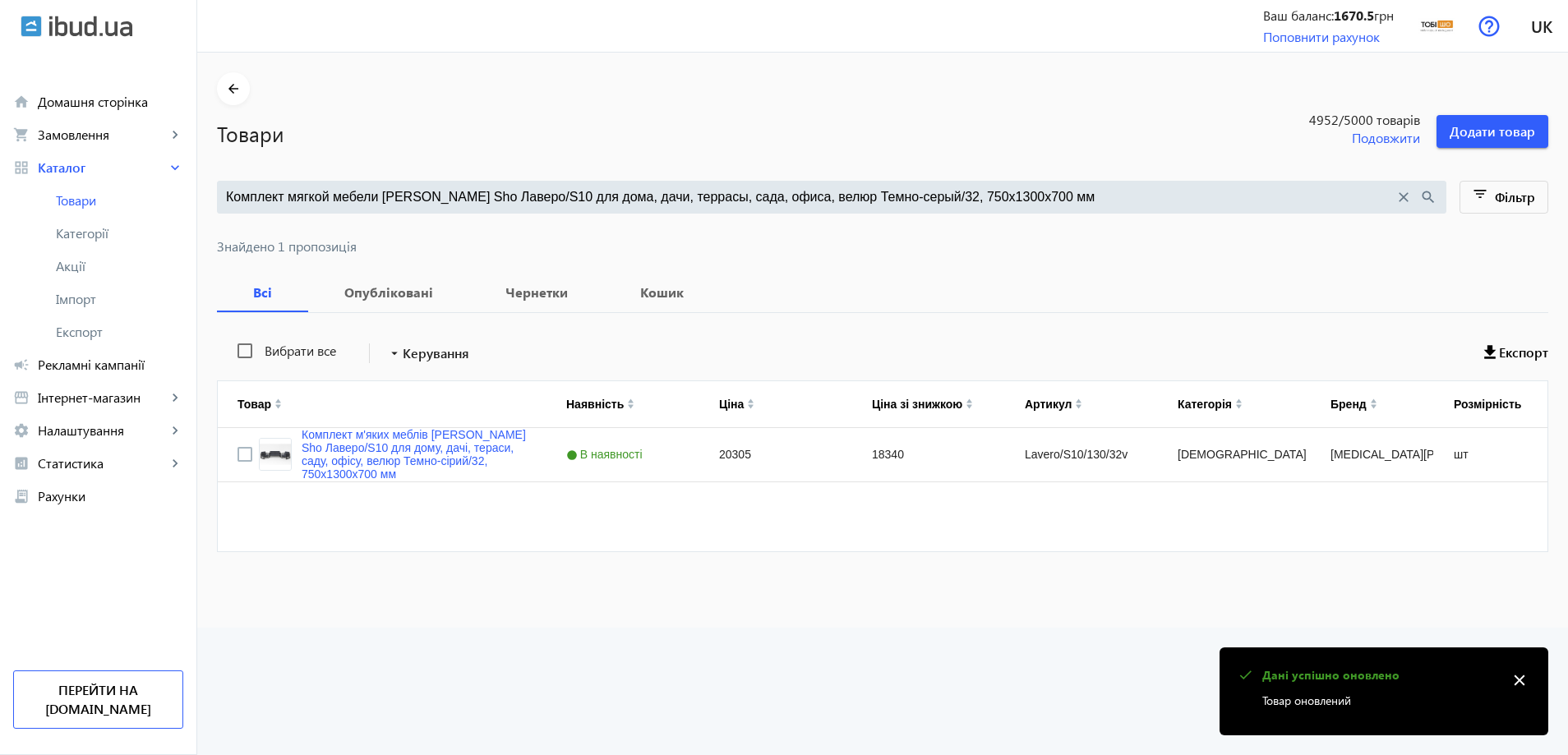
click at [309, 199] on input "Комплект мягкой мебели Tobi Sho Лаверо/S10 для дома, дачи, террасы, сада, офиса…" at bounding box center [810, 197] width 1168 height 18
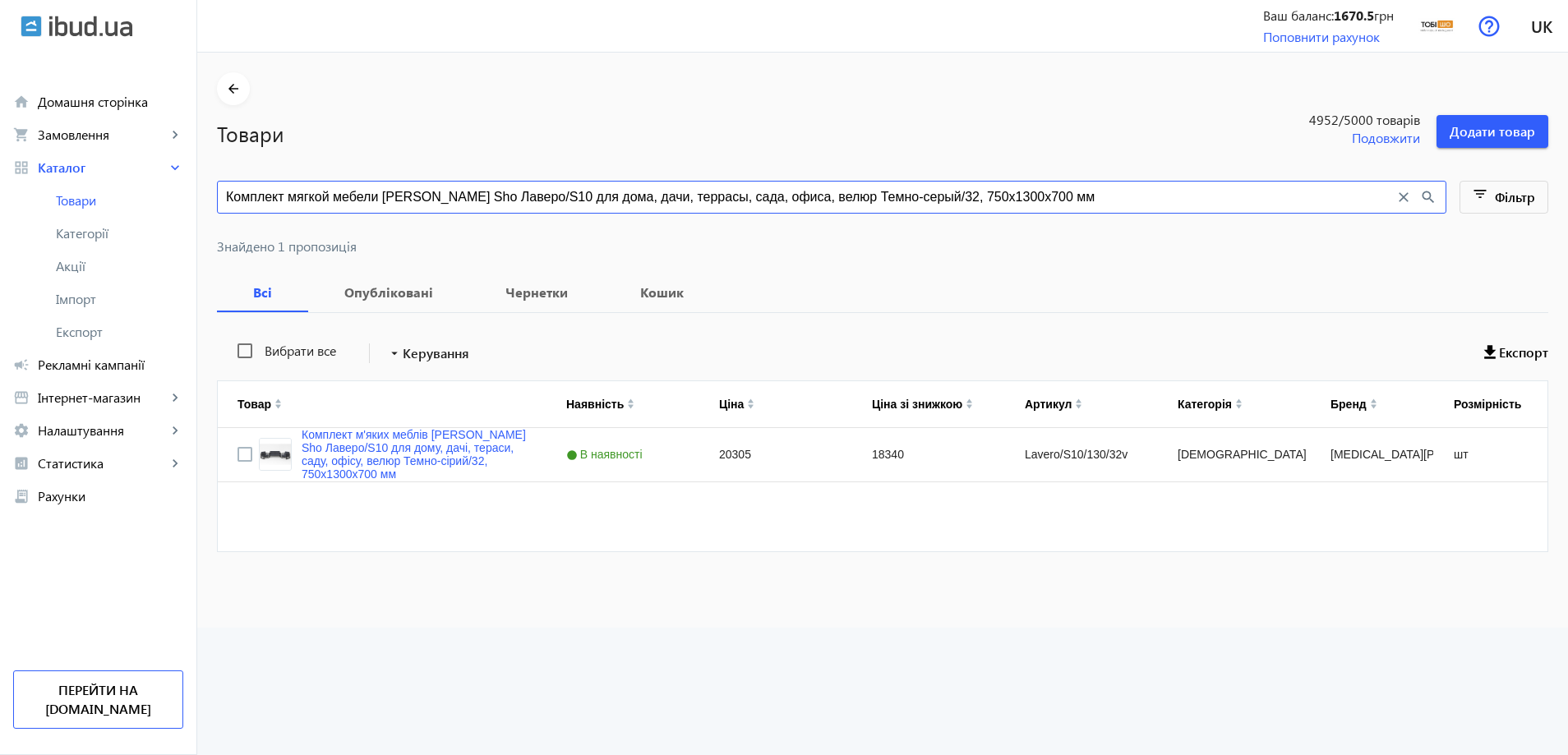
paste input "6"
type input "Комплект мягкой мебели Tobi Sho Лаверо/S10 для дома, дачи, террасы, сада, офиса…"
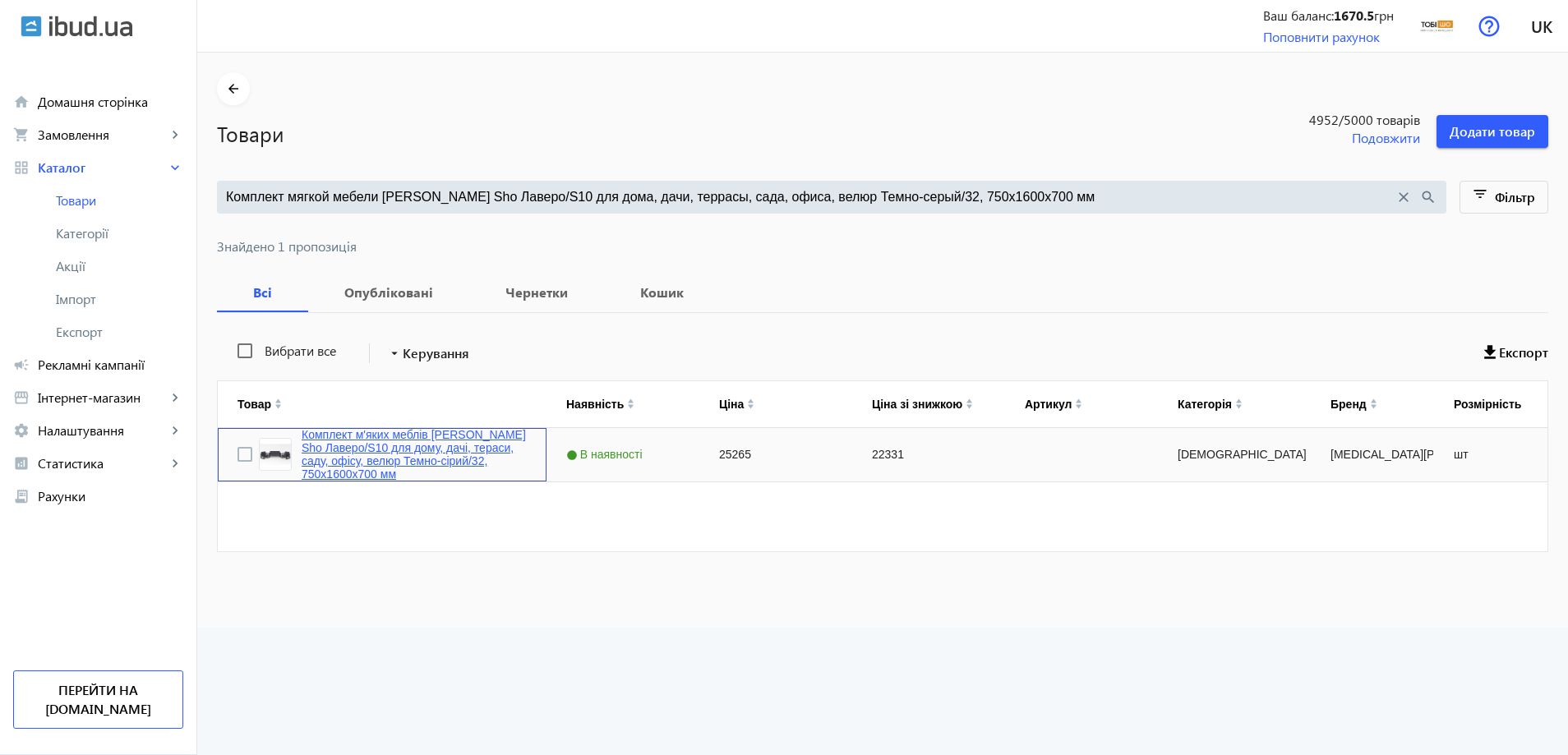
click at [426, 454] on link "Комплект м'яких меблів [PERSON_NAME] Sho Лаверо/S10 для дому, дачі, тераси, сад…" at bounding box center [413, 454] width 225 height 52
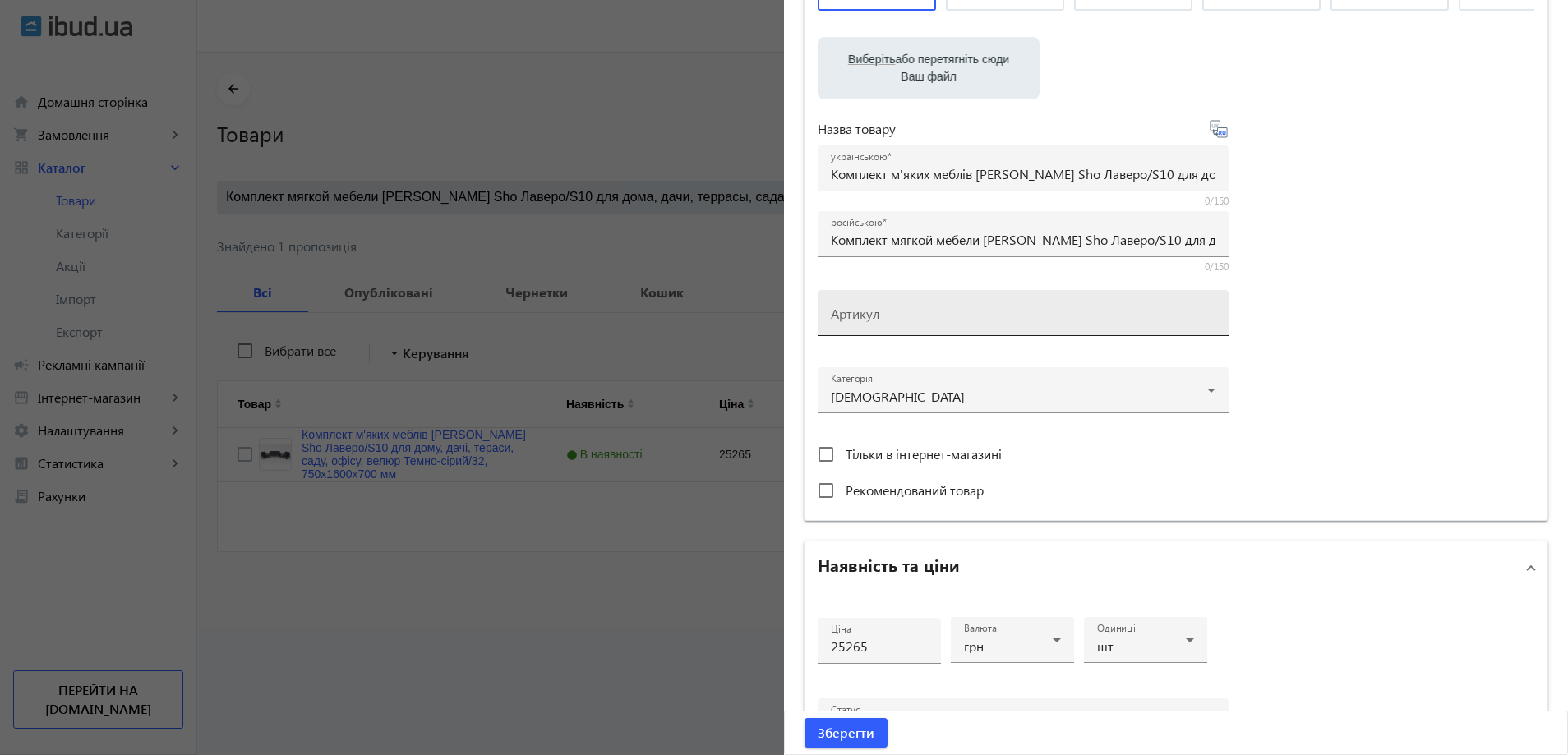
click at [877, 327] on input "Артикул" at bounding box center [1023, 318] width 385 height 17
paste input "Lavero/S10/160/32v"
drag, startPoint x: 1229, startPoint y: 211, endPoint x: 856, endPoint y: 209, distance: 373.0
drag, startPoint x: 1101, startPoint y: 218, endPoint x: 895, endPoint y: 215, distance: 206.0
click at [854, 309] on mat-label "Артикул" at bounding box center [849, 301] width 36 height 13
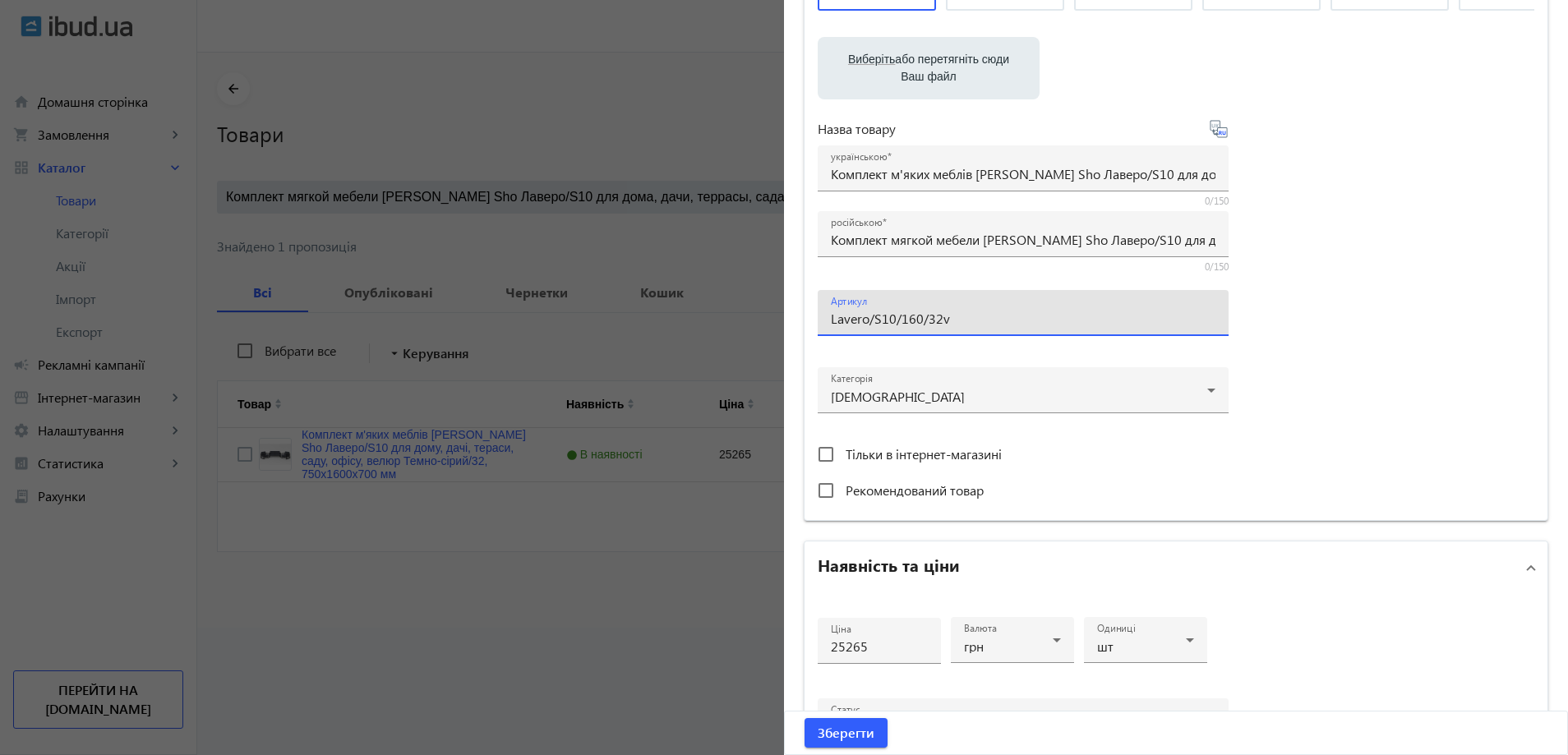
click at [854, 327] on input "Lavero/S10/160/32v" at bounding box center [1023, 318] width 385 height 17
click at [851, 327] on input "Lavero/S10/160/32v" at bounding box center [1023, 318] width 385 height 17
type input "Lavero/S10/160/32v"
click at [844, 737] on span "Зберегти" at bounding box center [846, 733] width 57 height 18
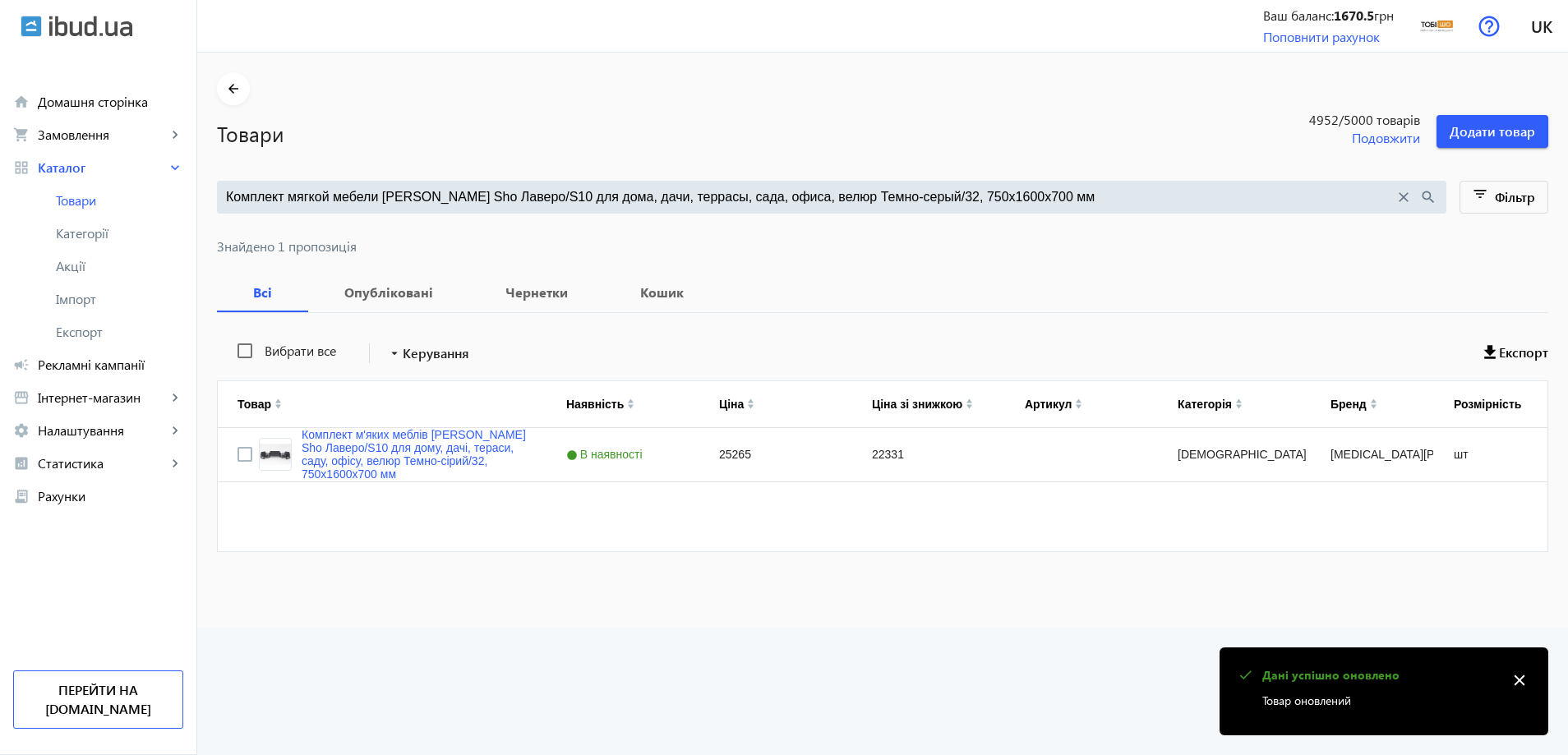
click at [473, 196] on input "Комплект мягкой мебели Tobi Sho Лаверо/S10 для дома, дачи, террасы, сада, офиса…" at bounding box center [810, 197] width 1168 height 18
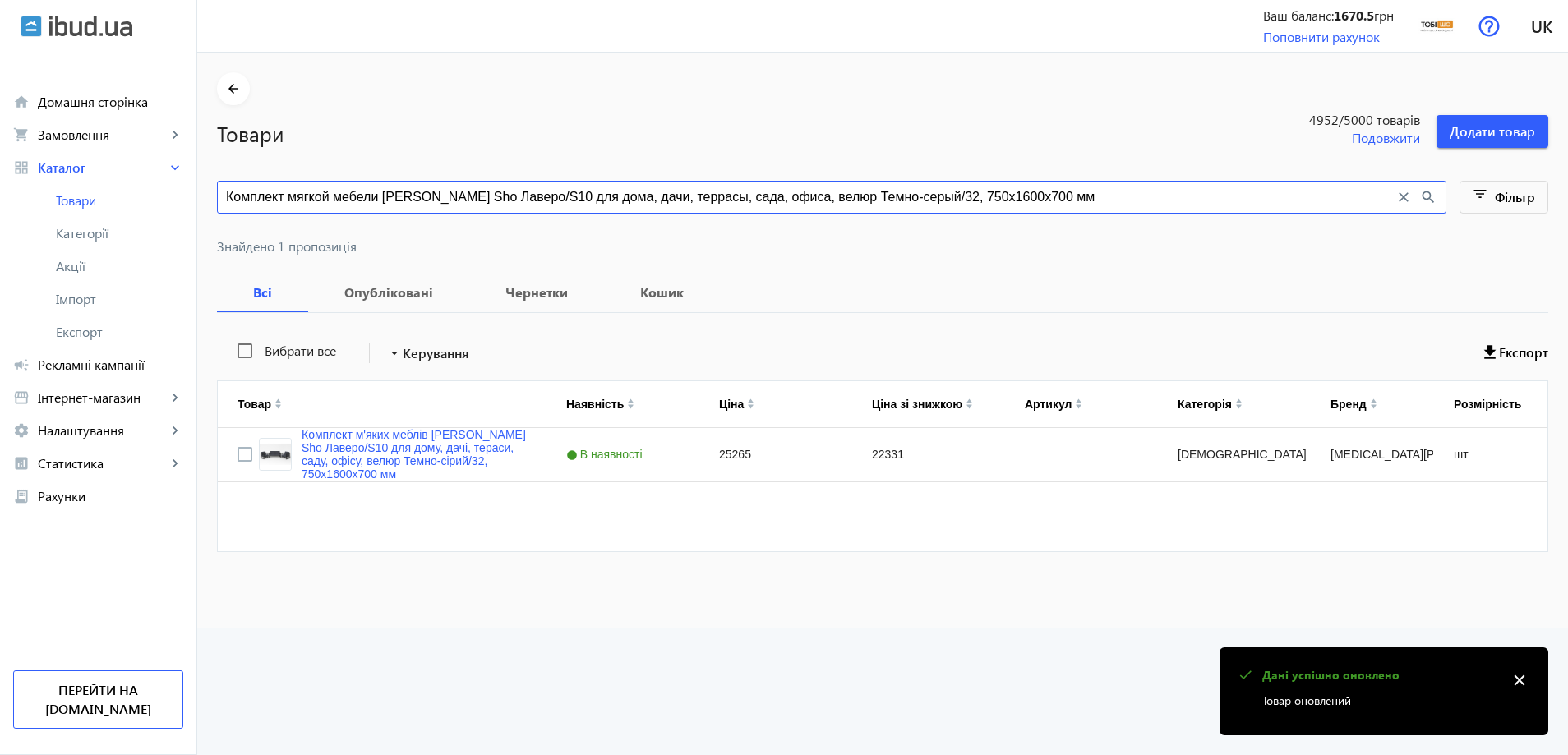
paste input "ерный/37"
type input "Комплект мягкой мебели Tobi Sho Лаверо/S10 для дома, дачи, террасы, сада, офиса…"
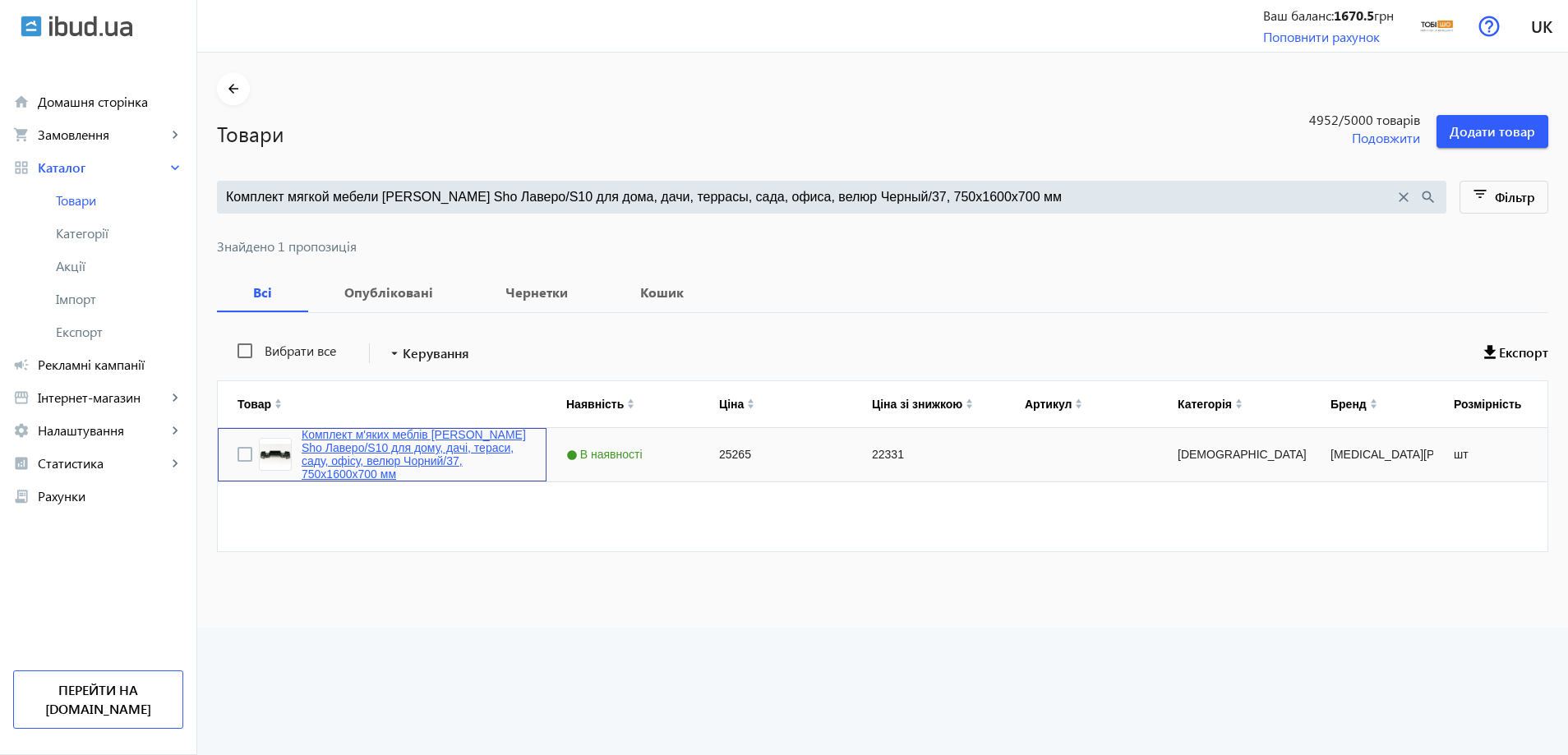
click at [394, 443] on link "Комплект м'яких меблів [PERSON_NAME] Sho Лаверо/S10 для дому, дачі, тераси, сад…" at bounding box center [413, 454] width 225 height 52
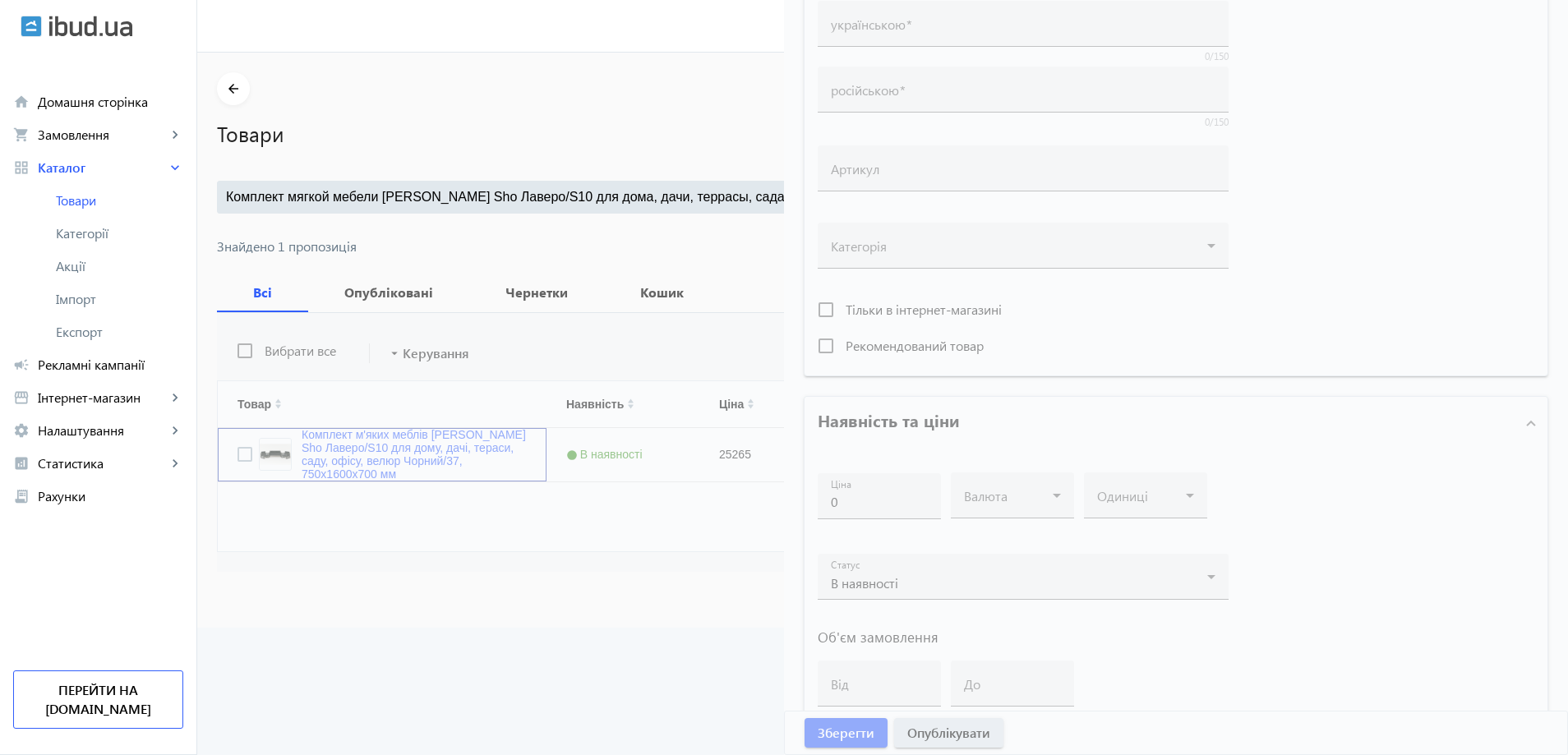
type input "Комплект м'яких меблів [PERSON_NAME] Sho Лаверо/S10 для дому, дачі, тераси, сад…"
type input "Комплект мягкой мебели Tobi Sho Лаверо/S10 для дома, дачи, террасы, сада, офиса…"
type input "25265"
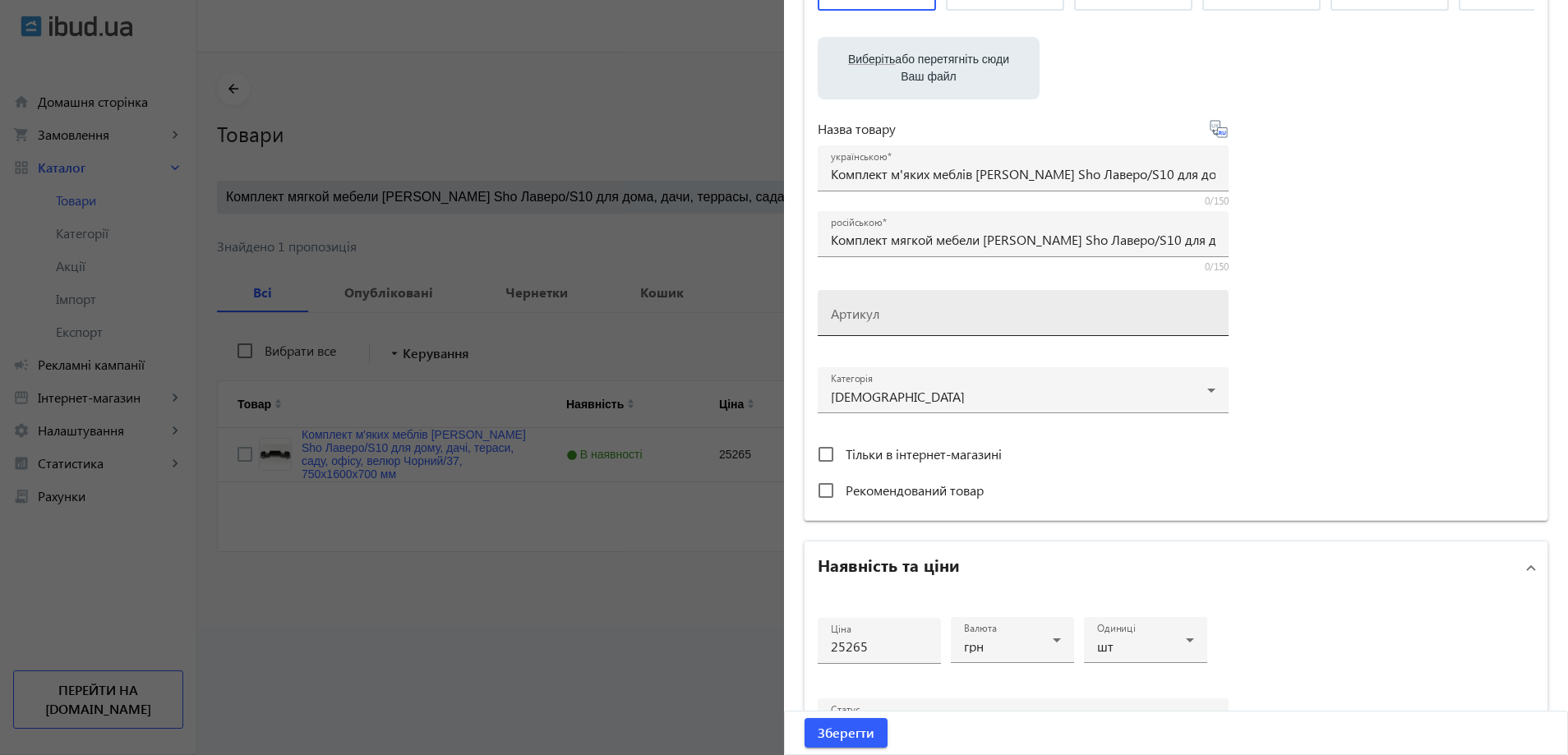
click at [869, 322] on mat-label "Артикул" at bounding box center [855, 313] width 49 height 17
click at [869, 327] on input "Артикул" at bounding box center [1023, 318] width 385 height 17
paste input "Lavero/S10/160/37v"
type input "Lavero/S10/160/37v"
click at [864, 739] on span "Зберегти" at bounding box center [846, 733] width 57 height 18
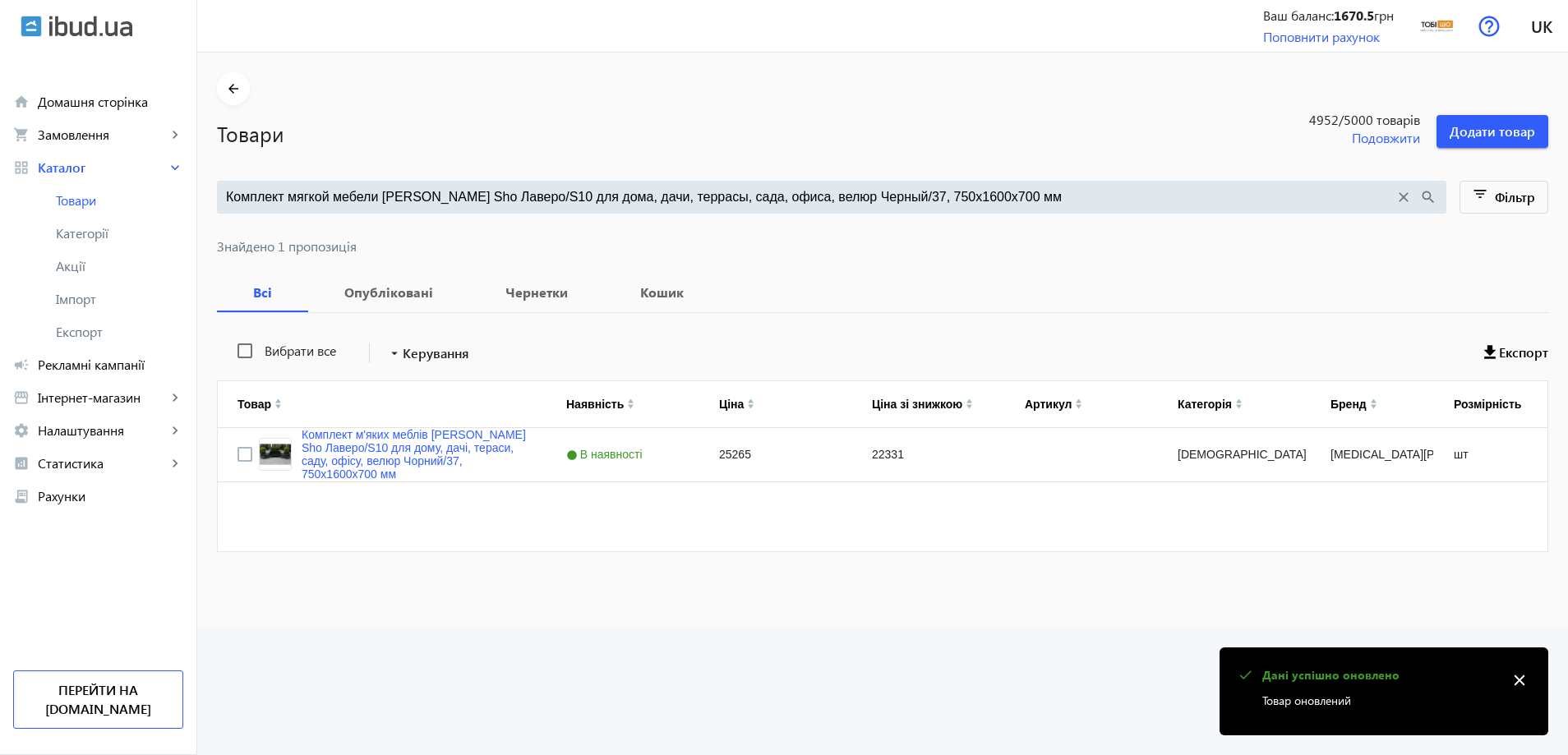
click at [415, 205] on input "Комплект мягкой мебели Tobi Sho Лаверо/S10 для дома, дачи, террасы, сада, офиса…" at bounding box center [810, 197] width 1168 height 18
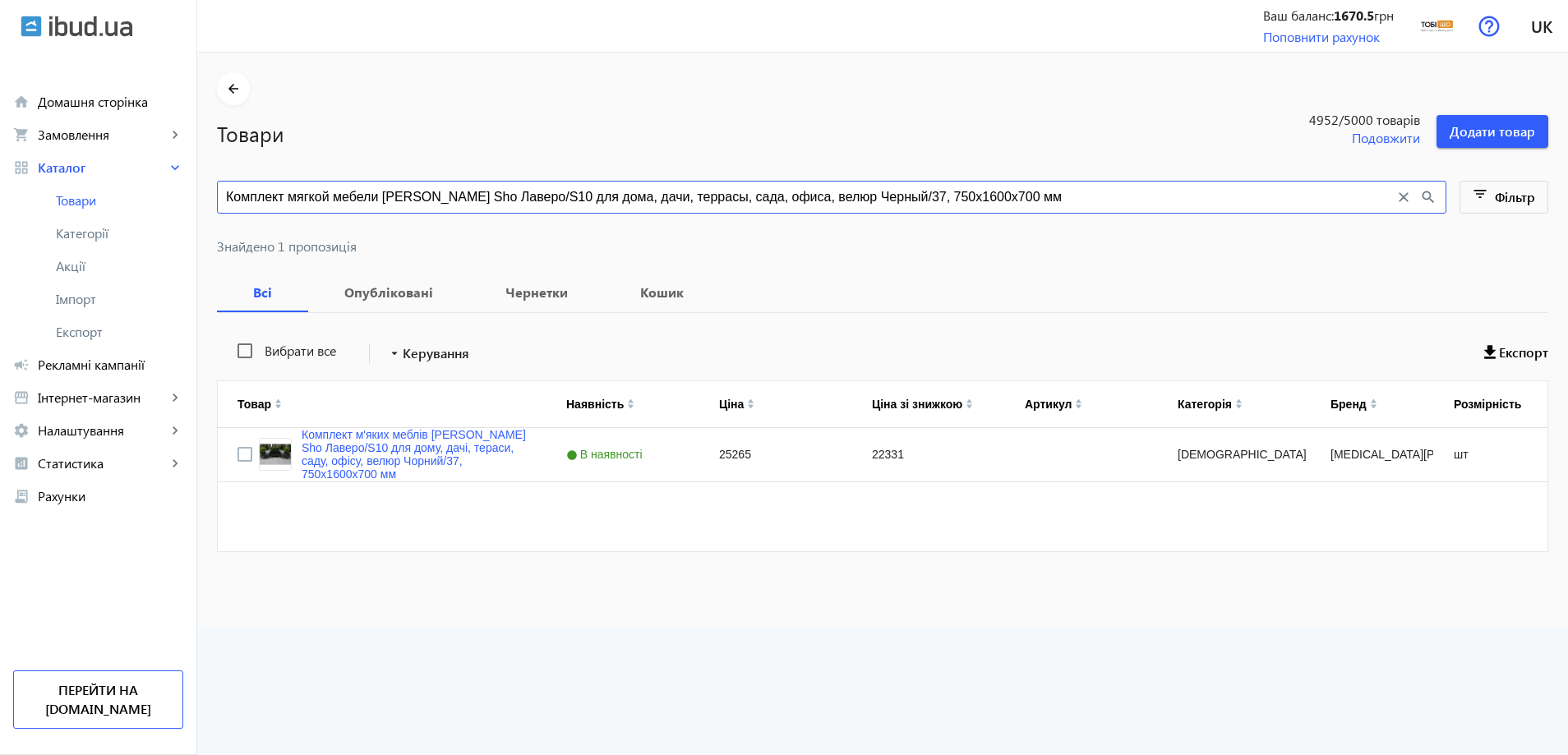
paste input "ветло-серый/29, 750х13"
type input "Комплект мягкой мебели [PERSON_NAME] Sho Лаверо/S10 для дома, дачи, террасы, са…"
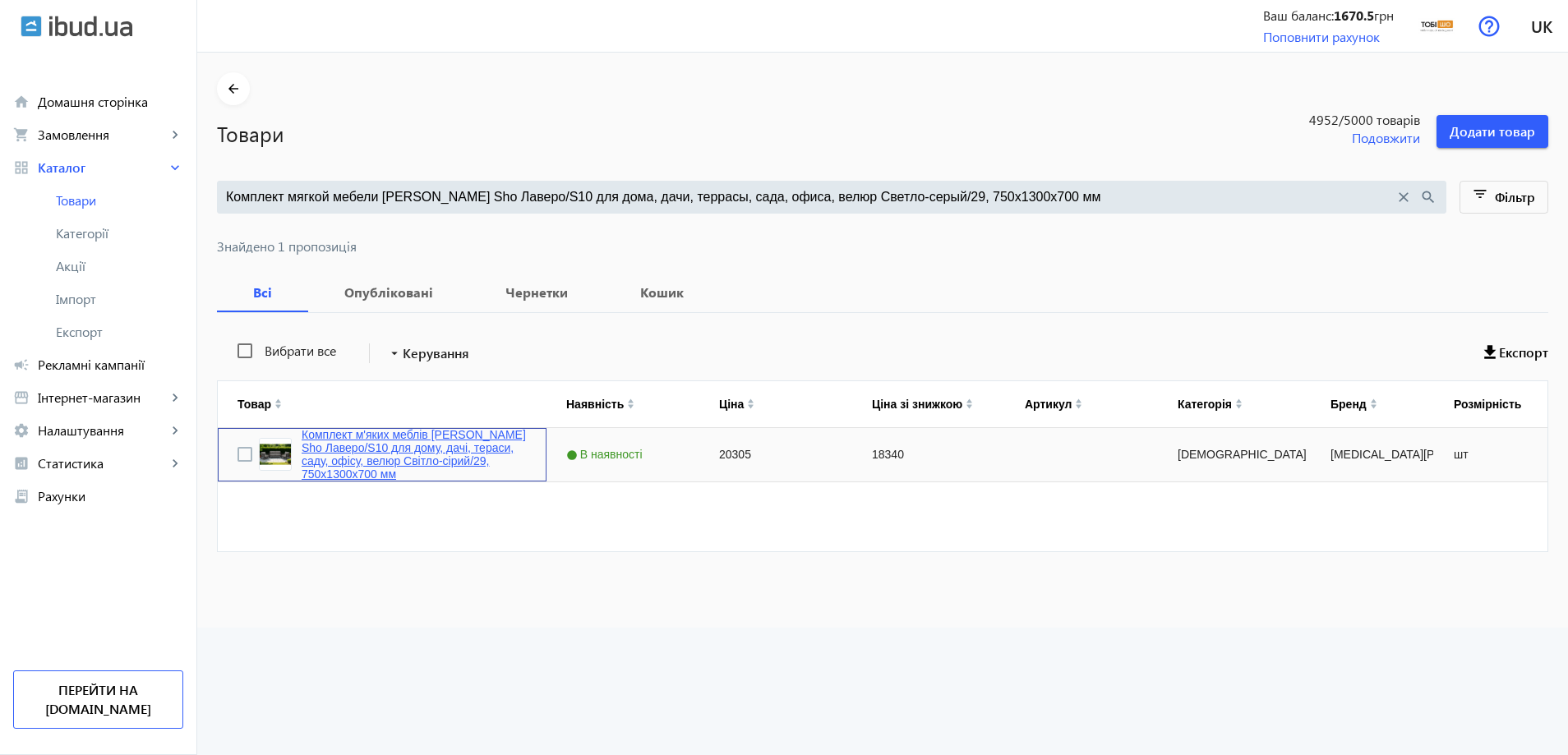
click at [336, 477] on link "Комплект м'яких меблів [PERSON_NAME] Sho Лаверо/S10 для дому, дачі, тераси, сад…" at bounding box center [413, 454] width 225 height 52
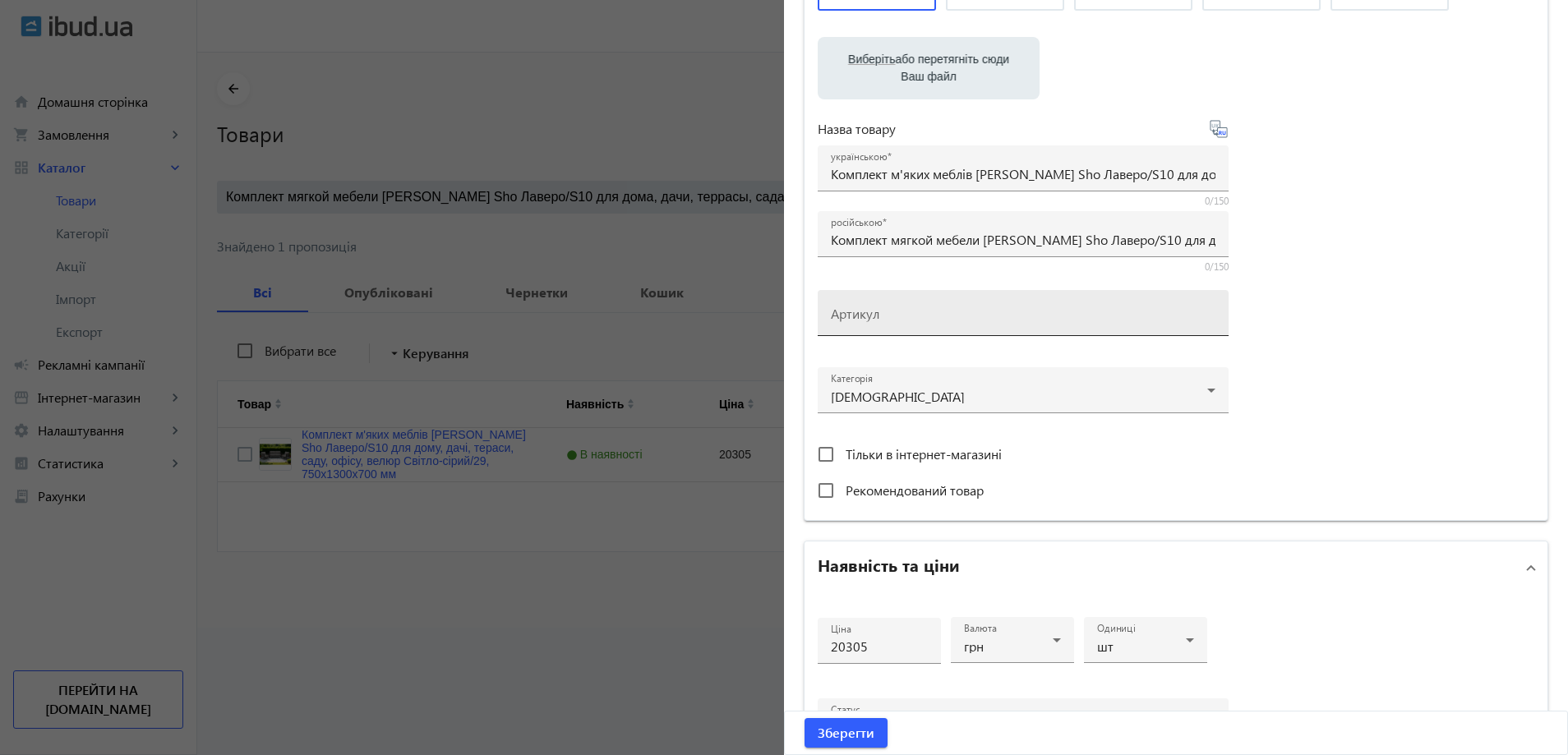
click at [855, 322] on mat-label "Артикул" at bounding box center [855, 313] width 49 height 17
click at [855, 327] on input "Артикул" at bounding box center [1023, 318] width 385 height 17
paste input "Lavero/S10/130/29v"
drag, startPoint x: 850, startPoint y: 190, endPoint x: 1154, endPoint y: 215, distance: 305.0
type input "Lavero/S10/130/29v"
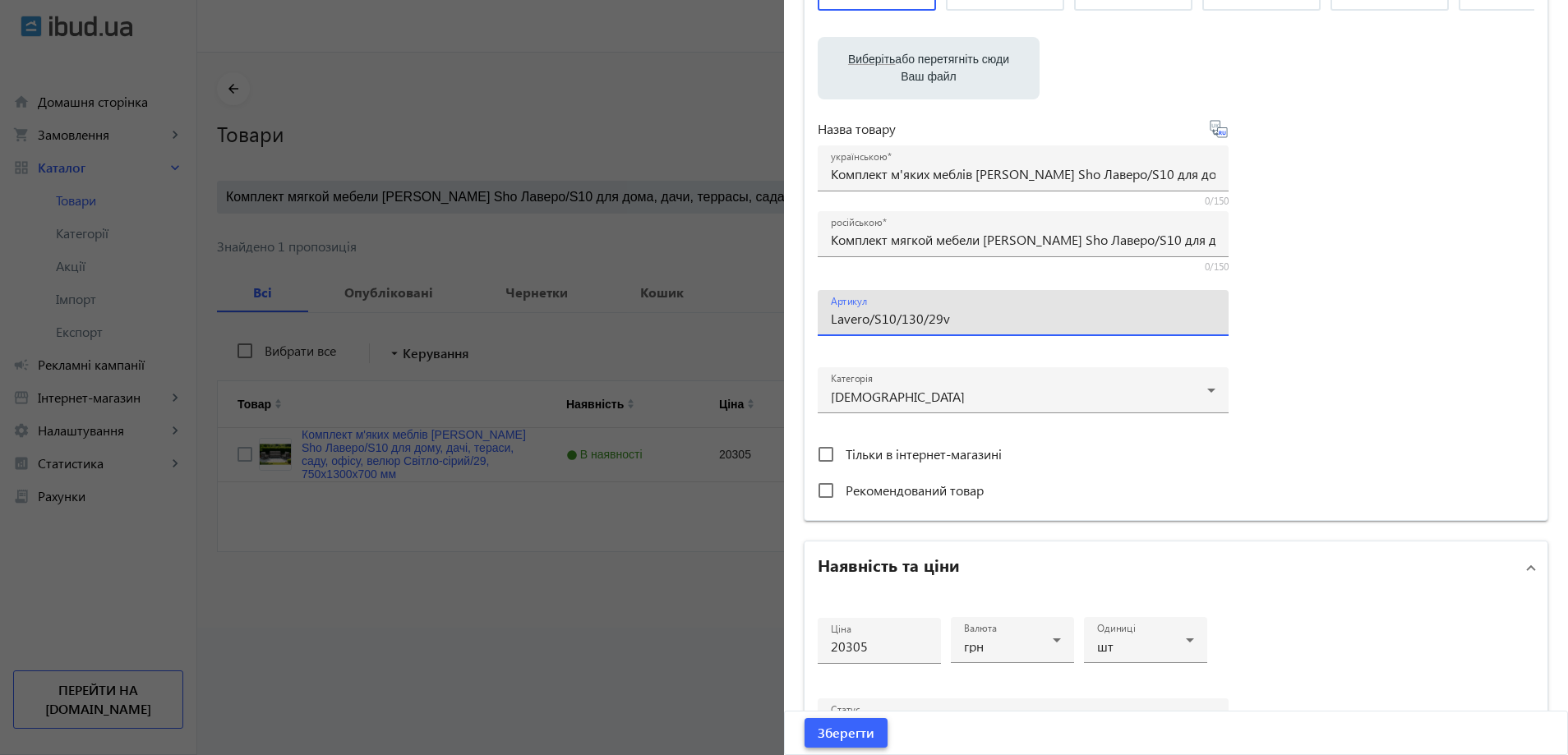
click at [851, 733] on span "Зберегти" at bounding box center [846, 733] width 57 height 18
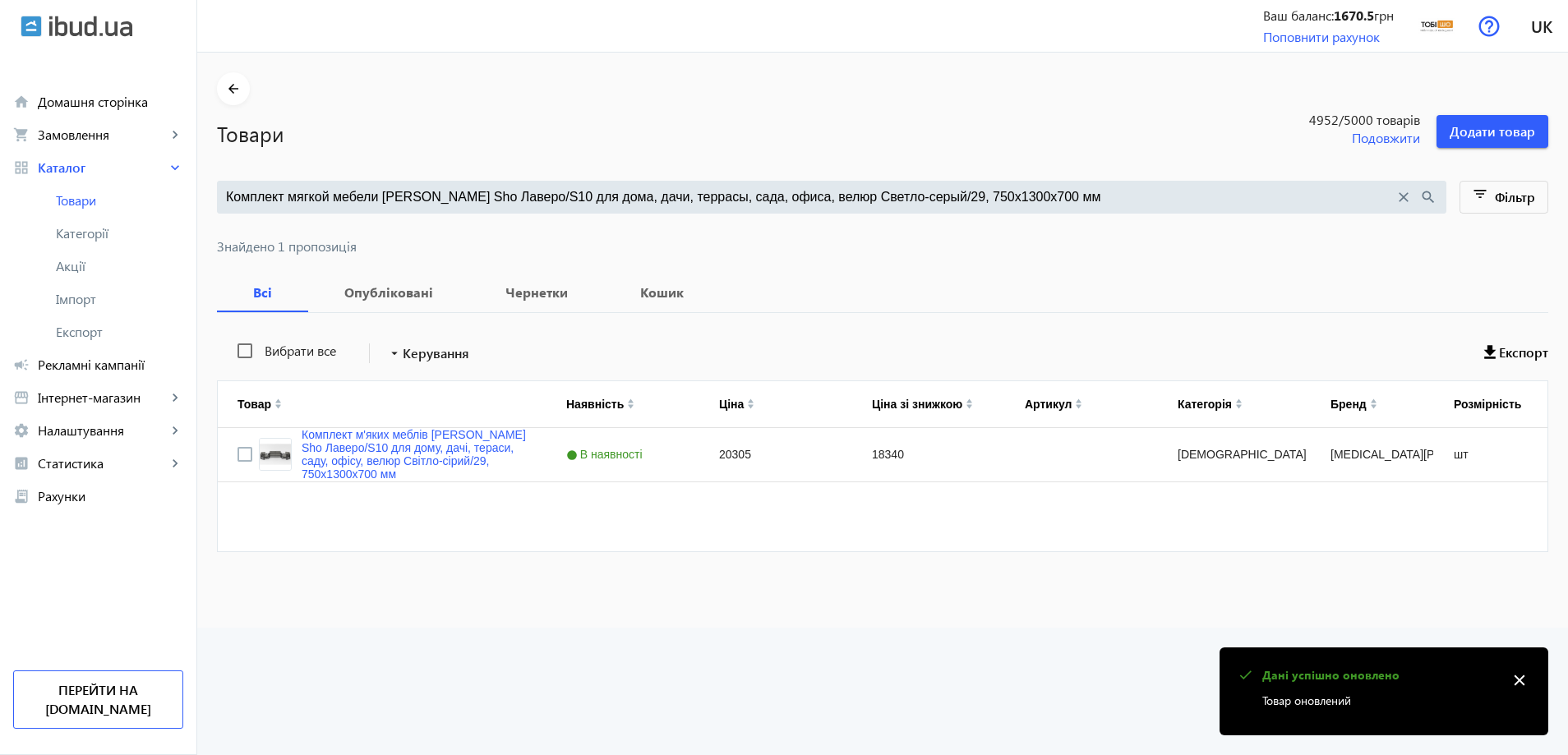
click at [446, 215] on div at bounding box center [882, 227] width 1331 height 27
click at [460, 199] on input "Комплект мягкой мебели [PERSON_NAME] Sho Лаверо/S10 для дома, дачи, террасы, са…" at bounding box center [810, 197] width 1168 height 18
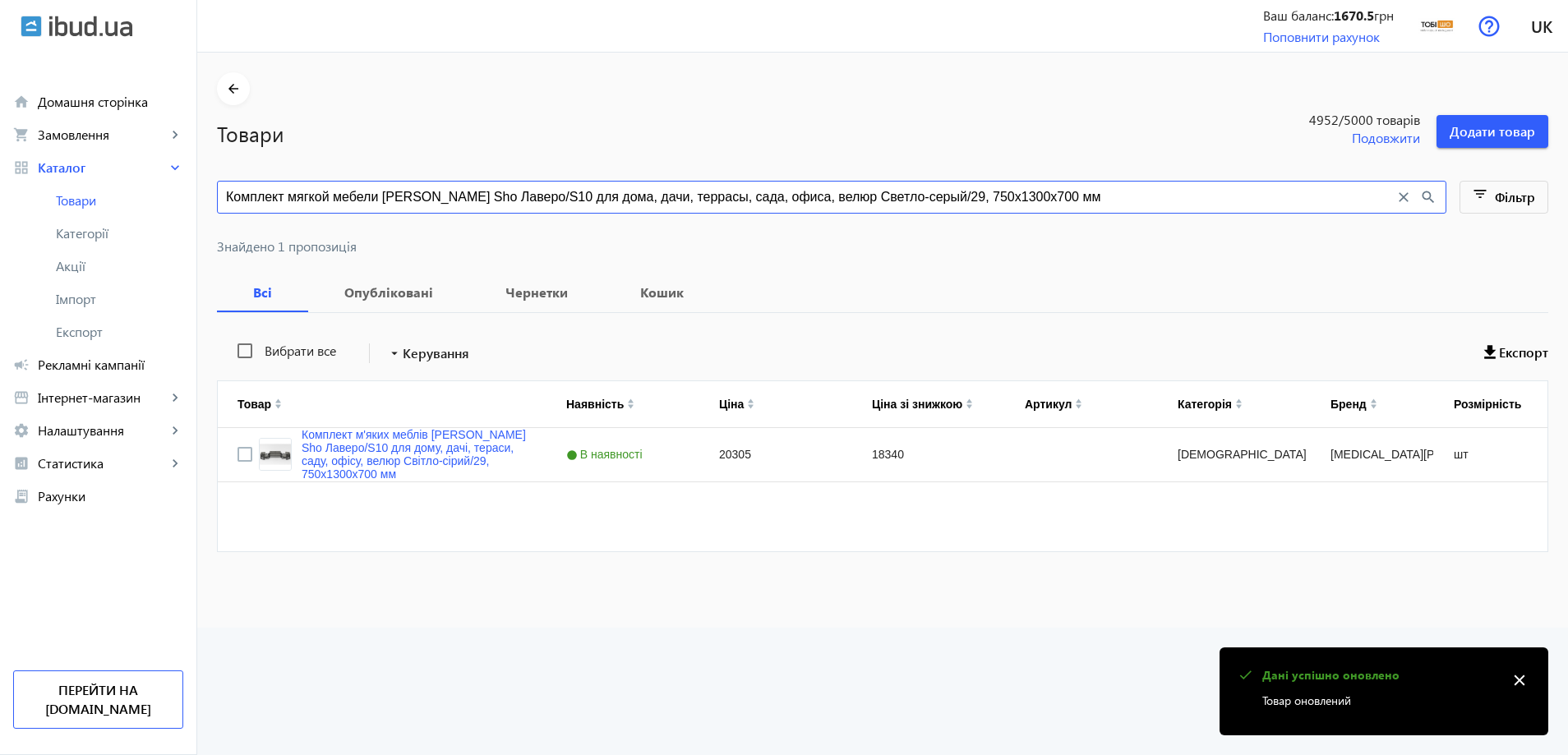
paste input "удой/22"
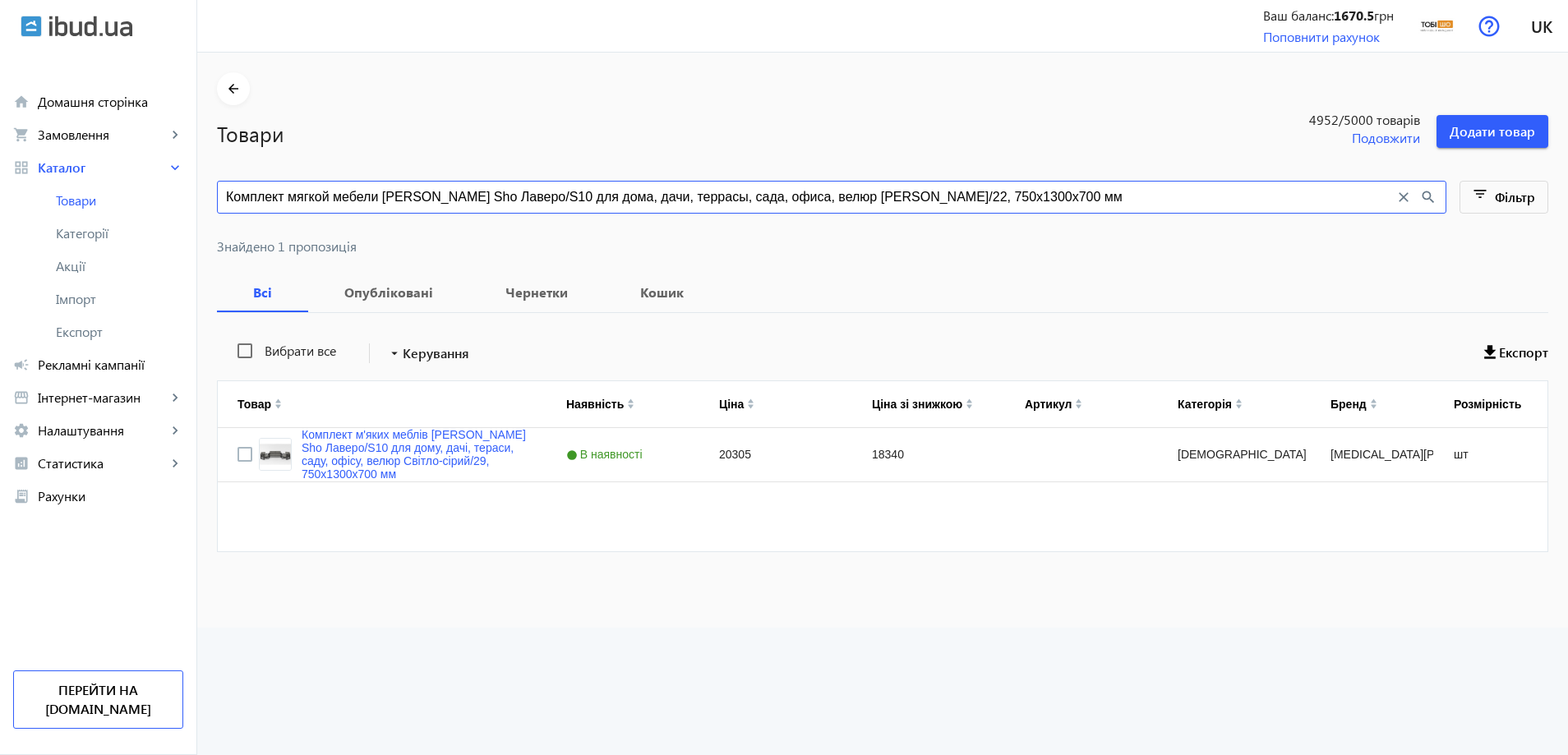
type input "Комплект мягкой мебели [PERSON_NAME] Sho Лаверо/S10 для дома, дачи, террасы, са…"
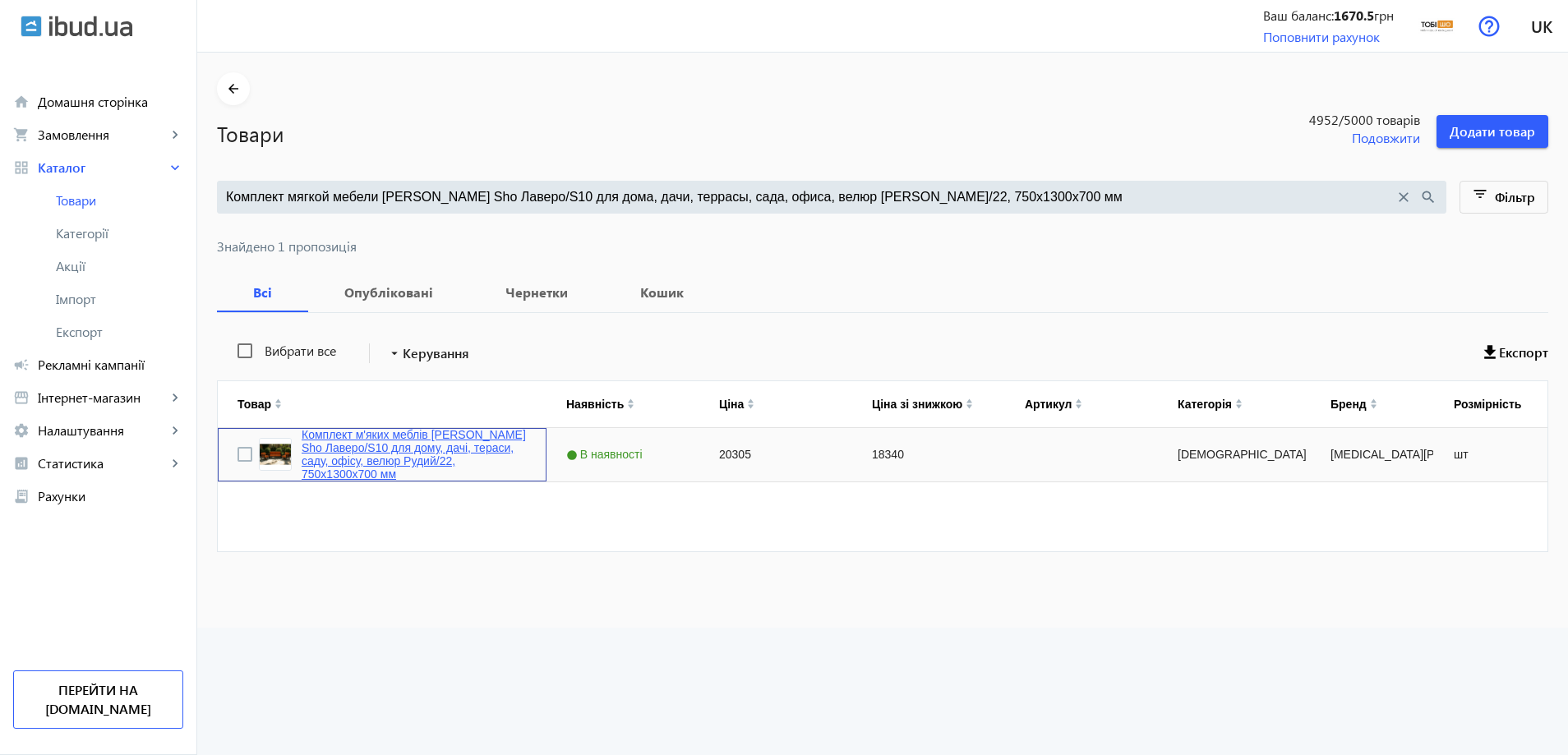
click at [420, 439] on link "Комплект м'яких меблів [PERSON_NAME] Sho Лаверо/S10 для дому, дачі, тераси, сад…" at bounding box center [413, 454] width 225 height 52
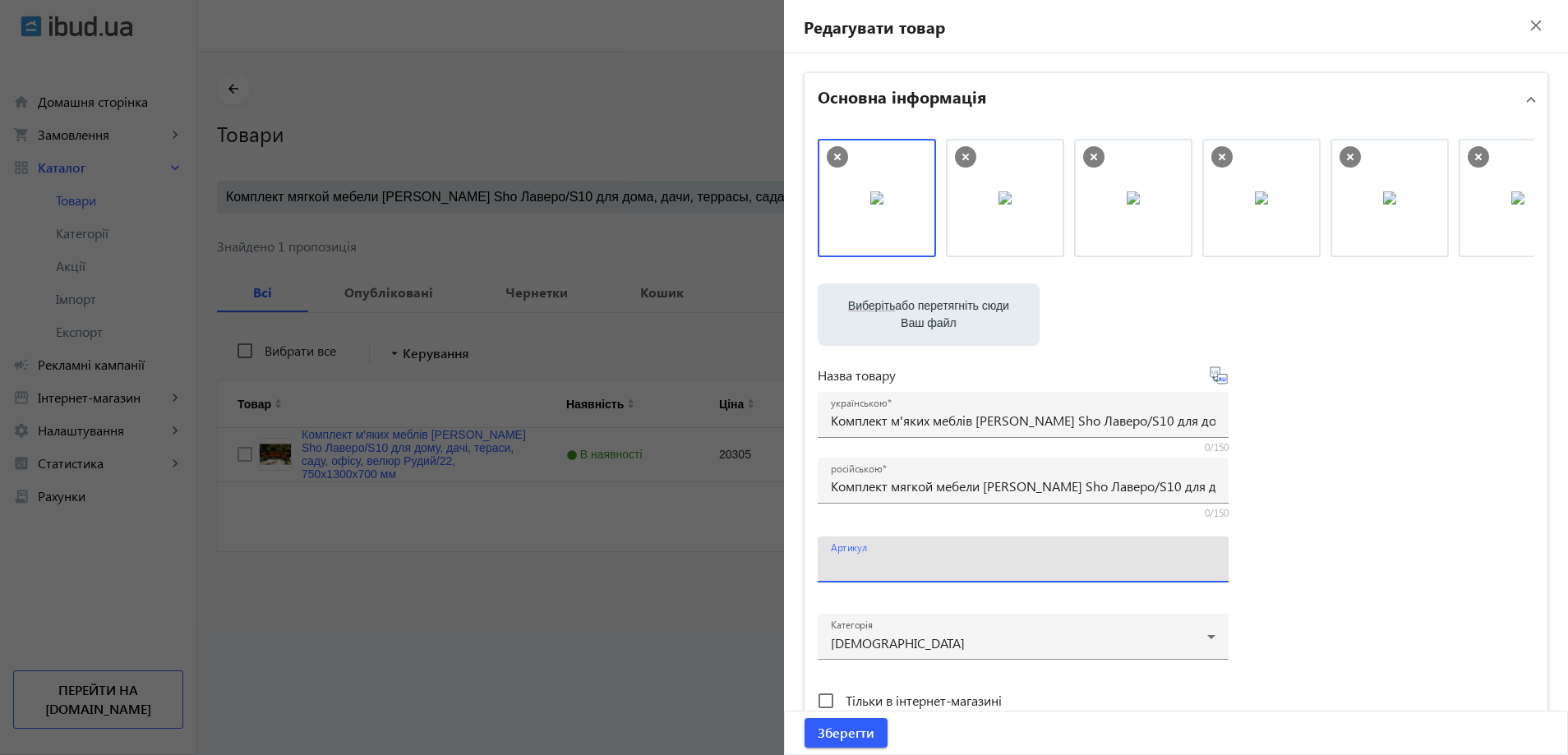
click at [893, 565] on input "Артикул" at bounding box center [1023, 565] width 385 height 17
paste input "Lavero/S10/130/22v"
type input "Lavero/S10/130/22v"
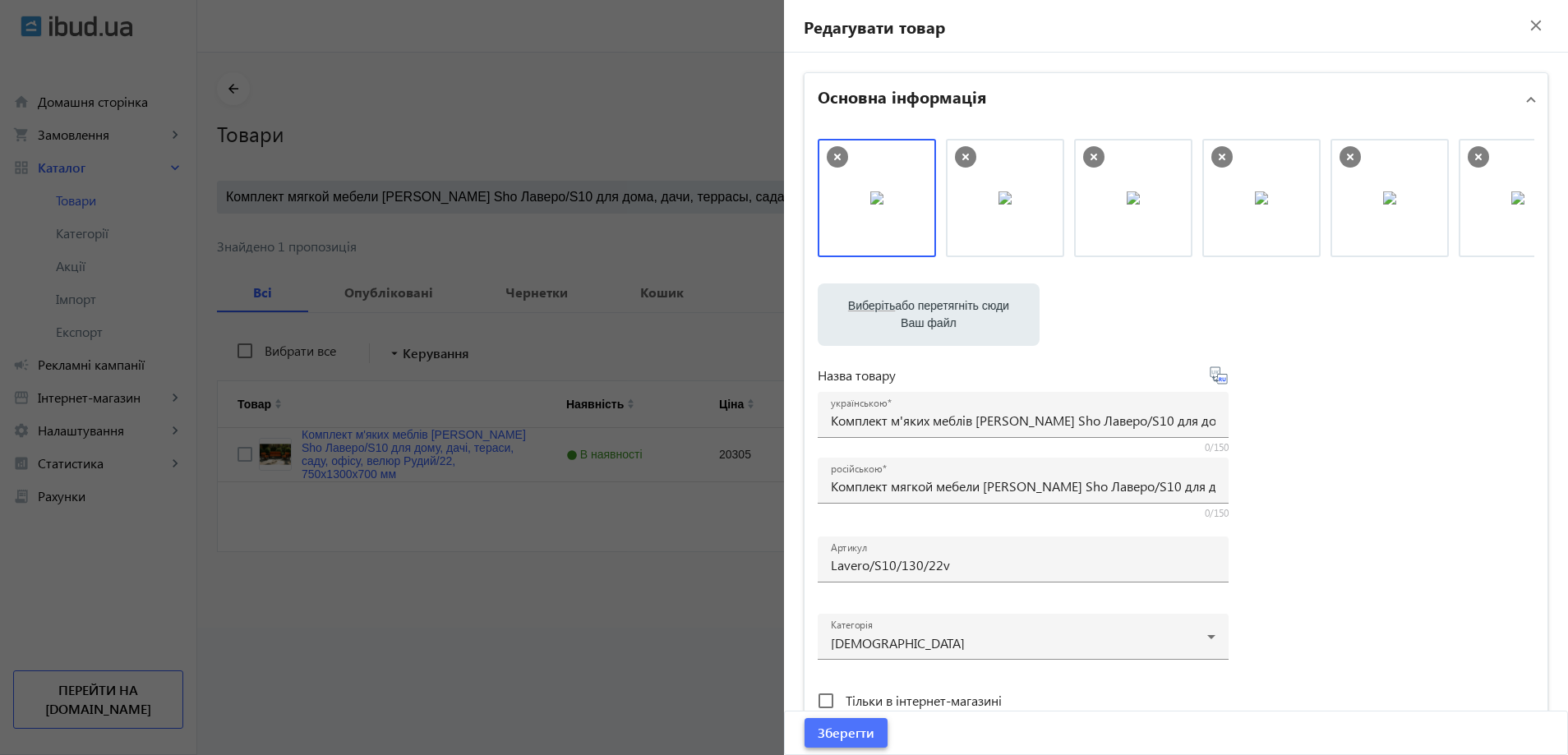
click at [848, 730] on span "Зберегти" at bounding box center [846, 733] width 57 height 18
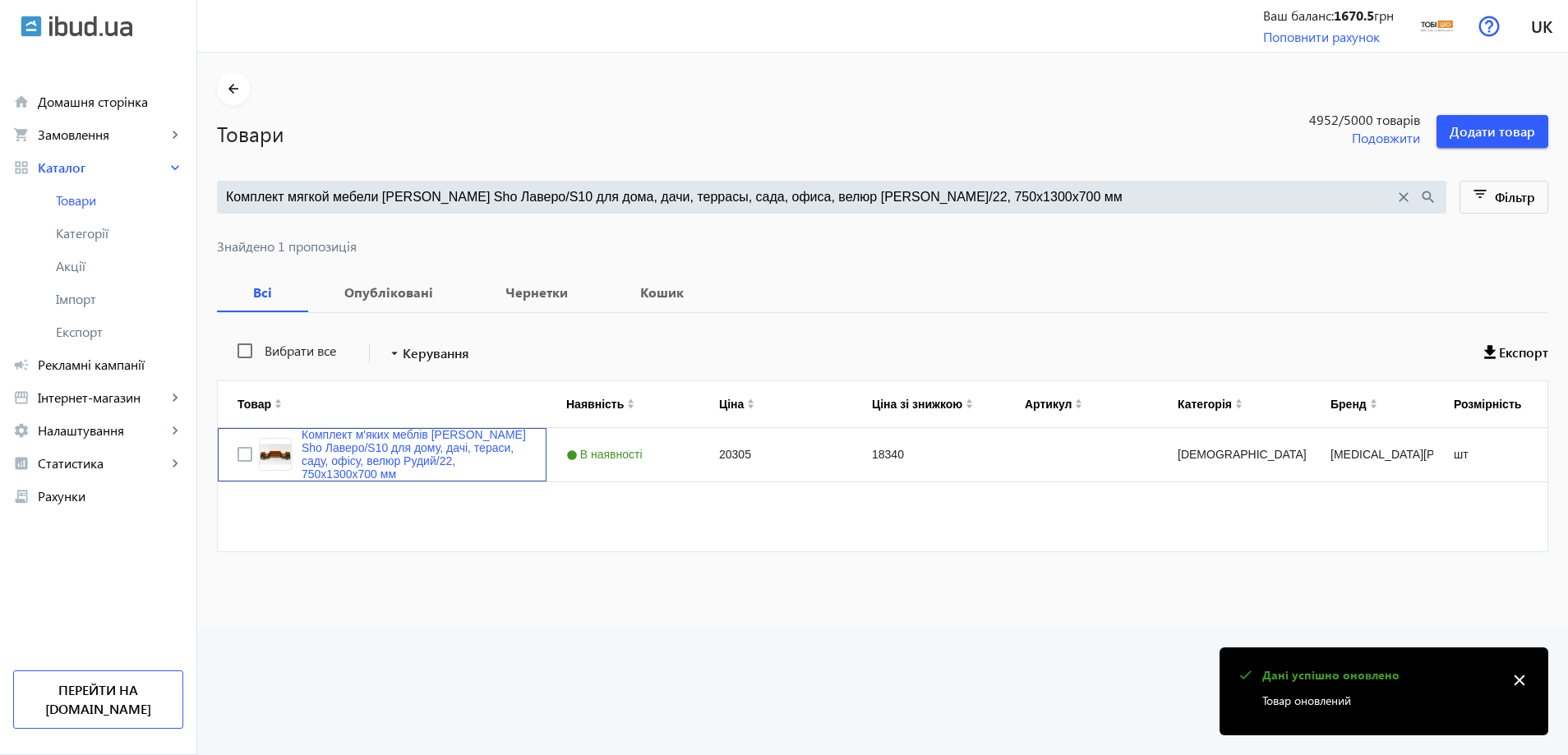
click at [367, 478] on div "Комплект м'яких меблів [PERSON_NAME] Sho Лаверо/S10 для дому, дачі, тераси, сад…" at bounding box center [382, 455] width 329 height 53
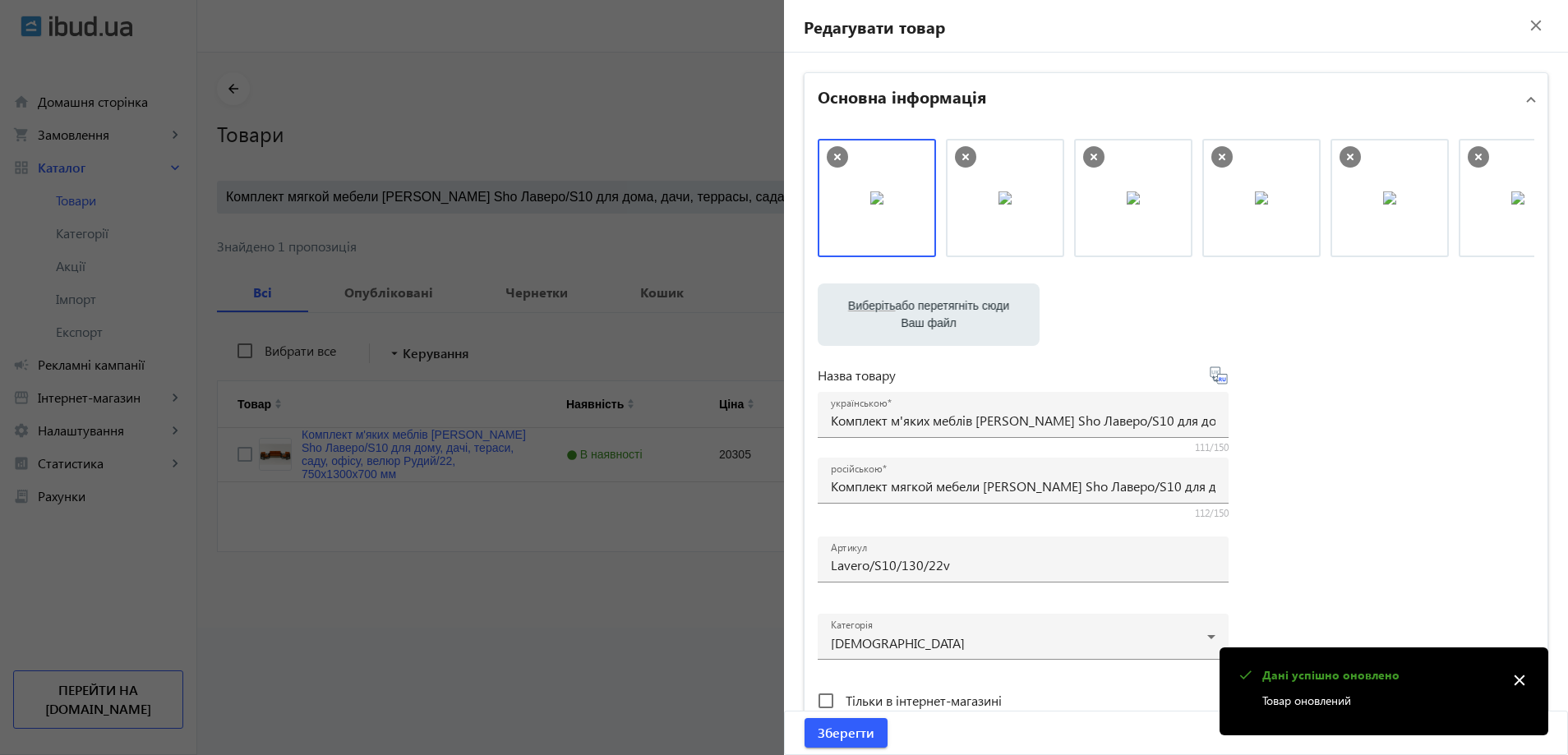
drag, startPoint x: 852, startPoint y: 568, endPoint x: 791, endPoint y: 564, distance: 61.1
click at [825, 568] on div "Артикул Lavero/S10/130/22v" at bounding box center [1022, 559] width 411 height 46
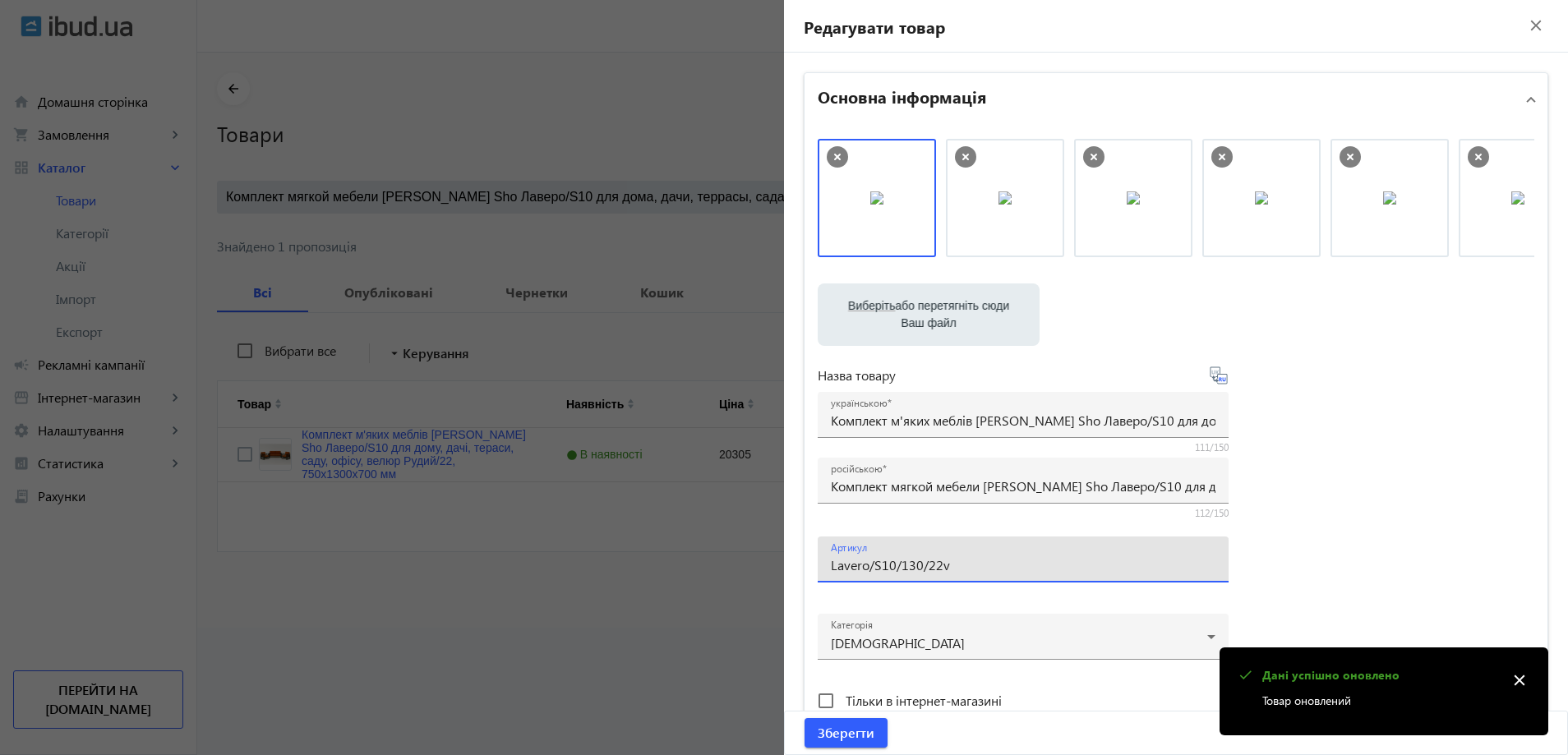
drag, startPoint x: 1008, startPoint y: 569, endPoint x: 1064, endPoint y: 576, distance: 56.4
click at [1064, 576] on div "Артикул Lavero/S10/130/22v" at bounding box center [1023, 559] width 385 height 46
type input "Lavero/S10/130/22v"
click at [873, 739] on span "submit" at bounding box center [846, 733] width 83 height 39
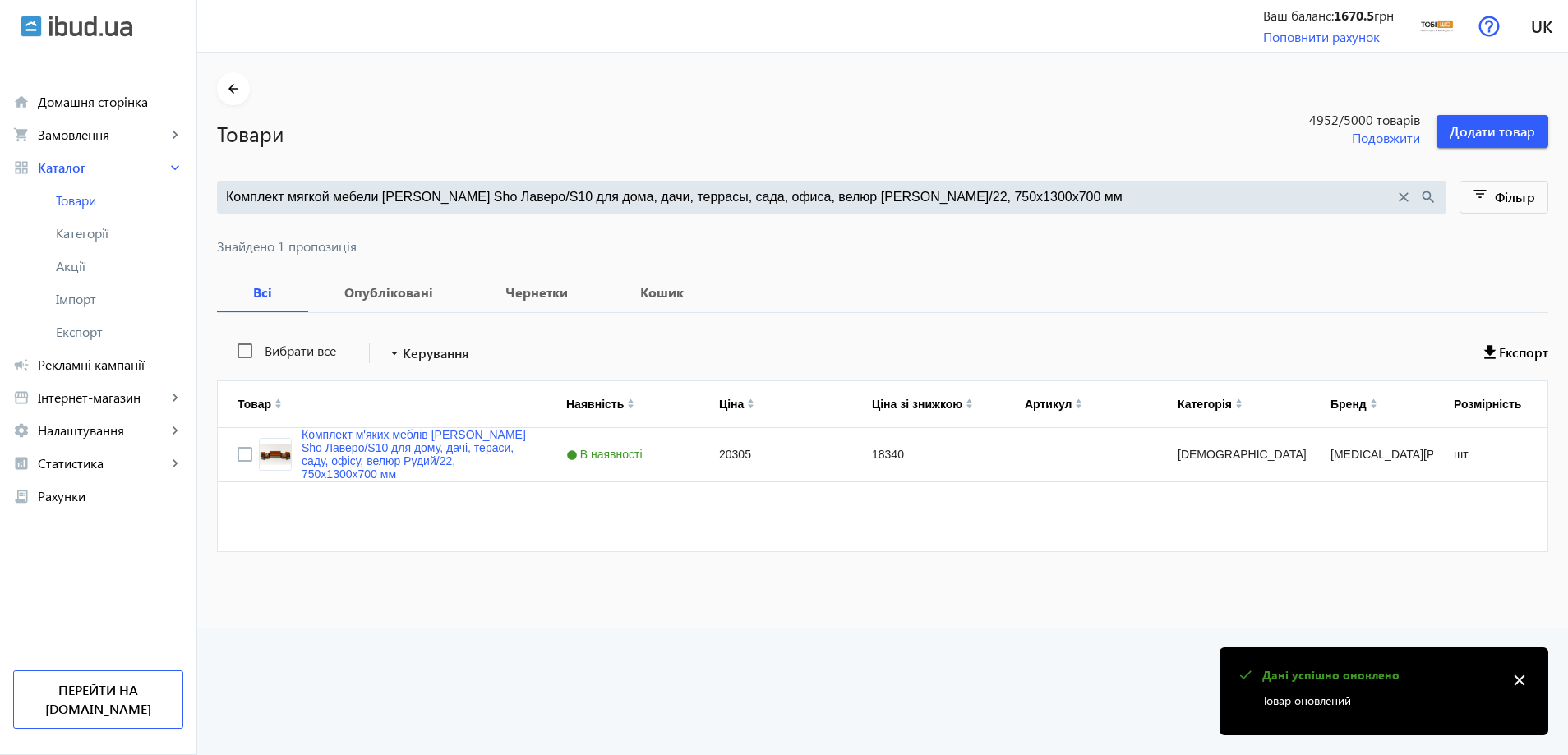
click at [448, 207] on div "Комплект мягкой мебели [PERSON_NAME] Sho Лаверо/S10 для дома, дачи, террасы, са…" at bounding box center [831, 197] width 1230 height 33
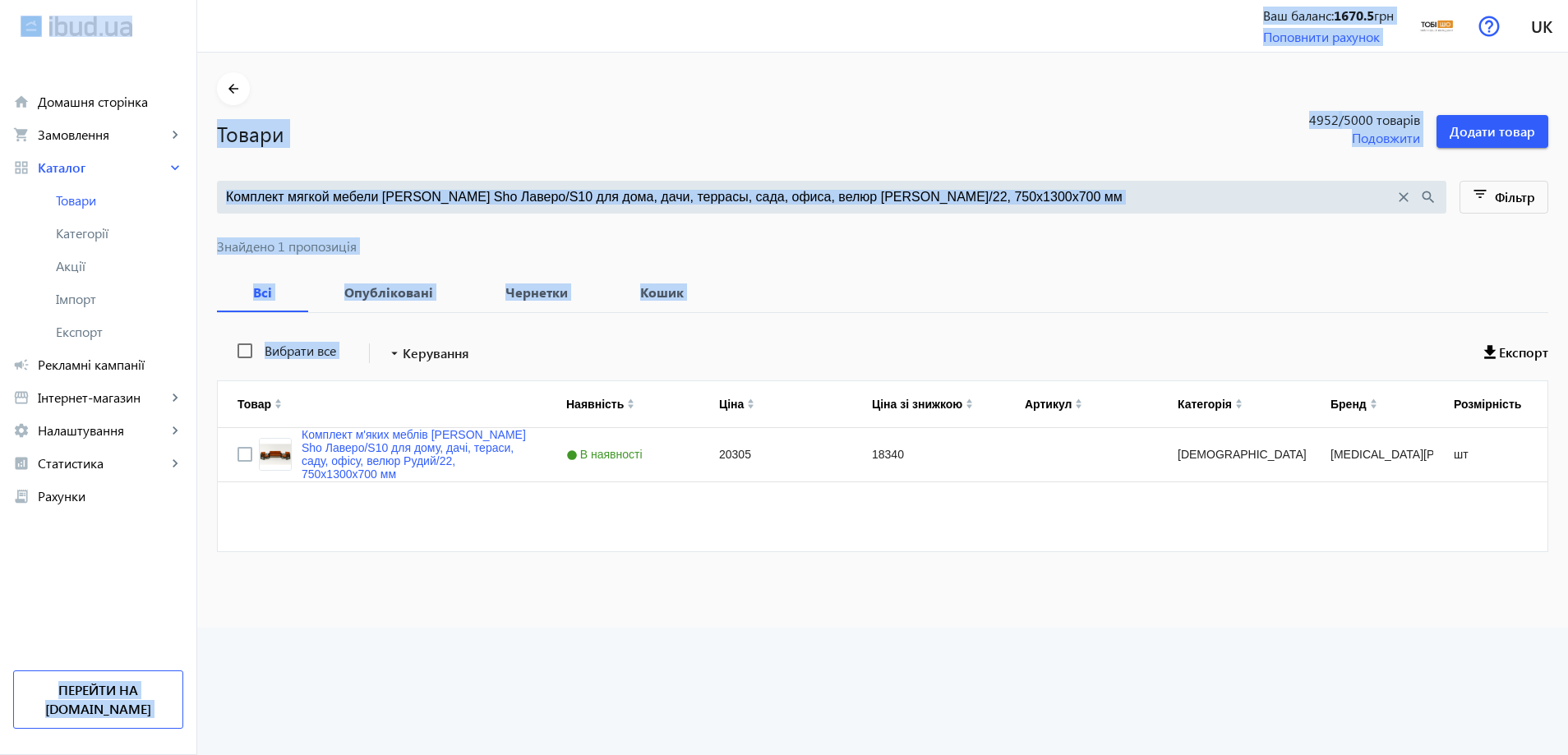
click at [542, 202] on input "Комплект мягкой мебели [PERSON_NAME] Sho Лаверо/S10 для дома, дачи, террасы, са…" at bounding box center [810, 197] width 1168 height 18
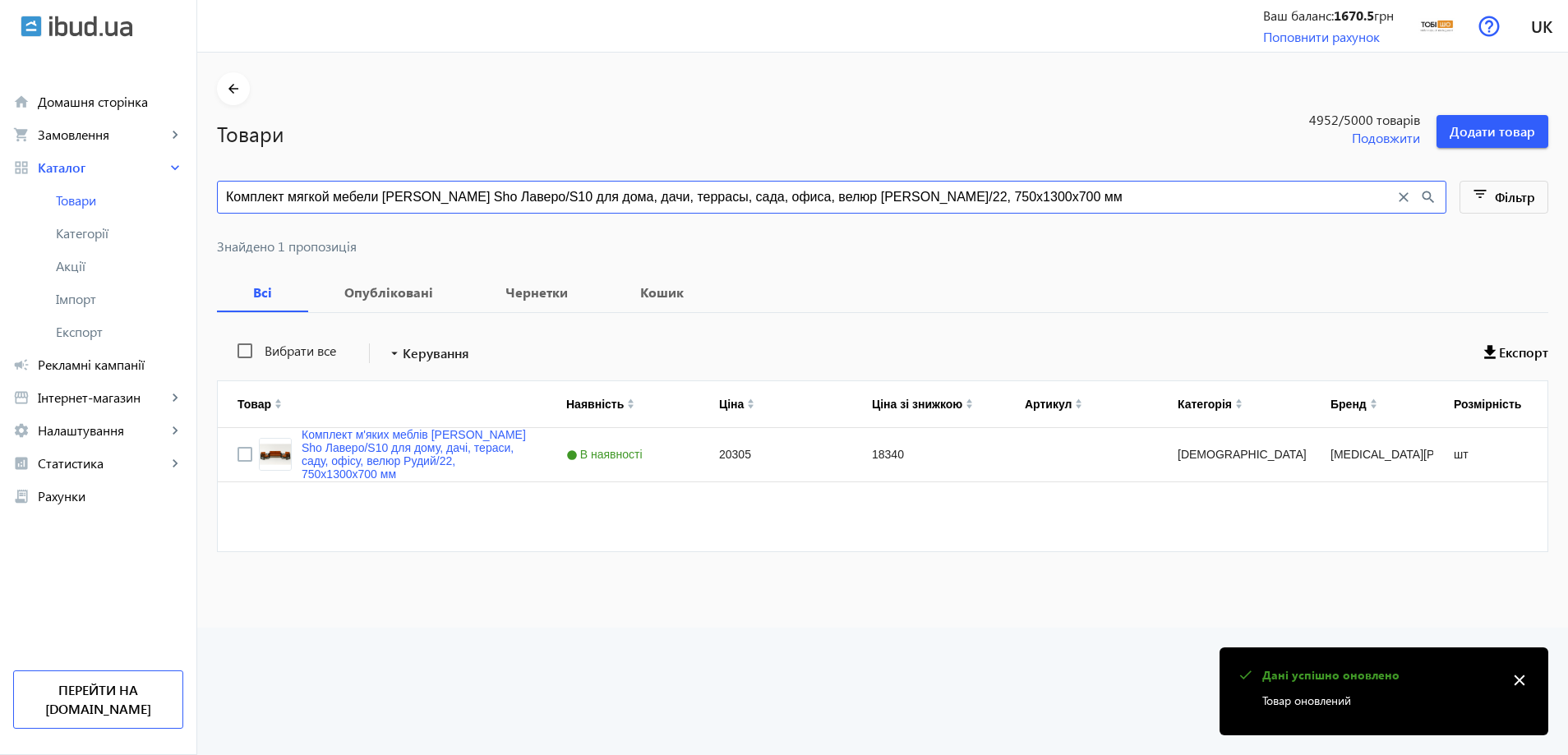
paste input "21"
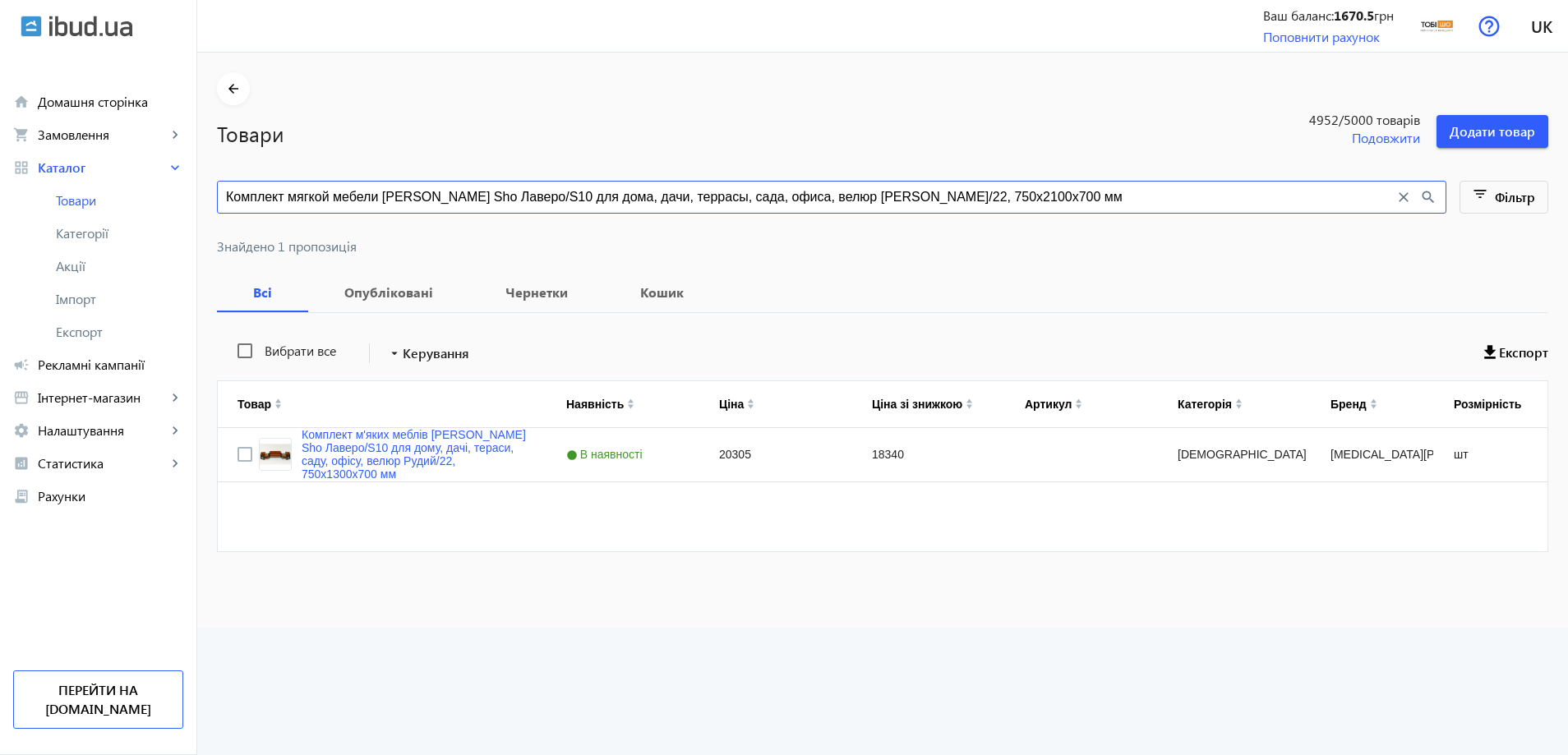
type input "Комплект мягкой мебели [PERSON_NAME] Sho Лаверо/S10 для дома, дачи, террасы, са…"
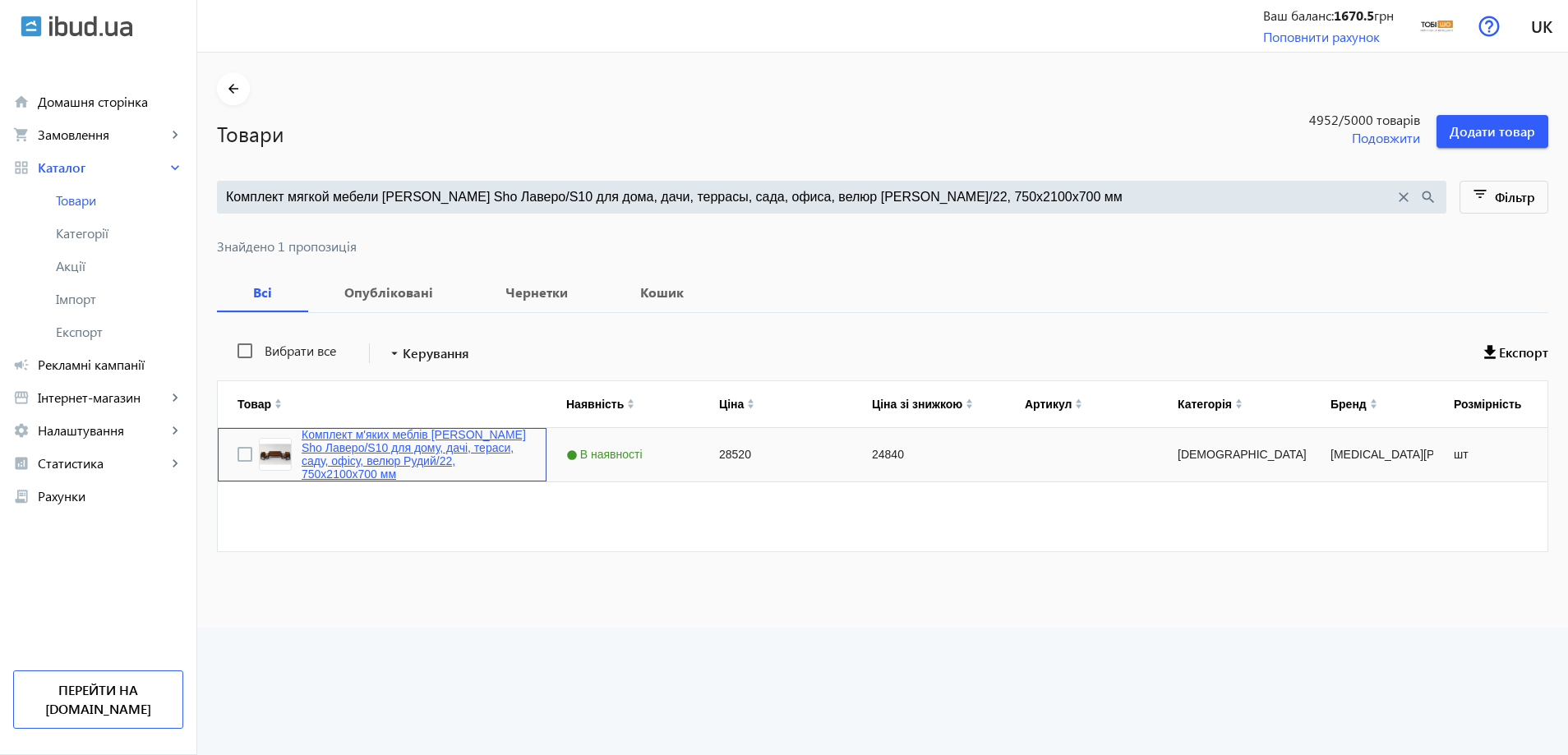
click at [347, 441] on link "Комплект м'яких меблів [PERSON_NAME] Sho Лаверо/S10 для дому, дачі, тераси, сад…" at bounding box center [413, 454] width 225 height 52
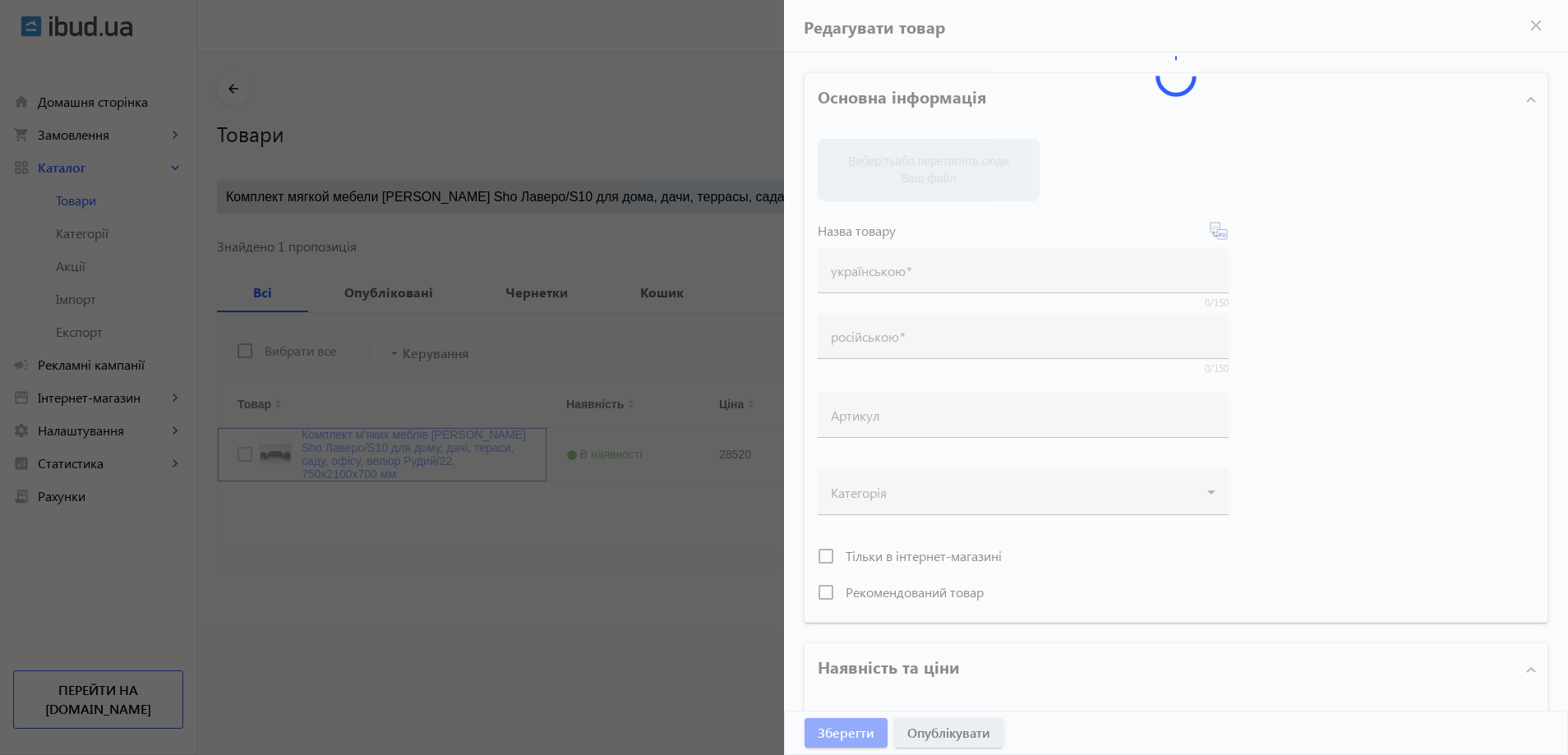
type input "Комплект м'яких меблів [PERSON_NAME] Sho Лаверо/S10 для дому, дачі, тераси, сад…"
type input "Комплект мягкой мебели [PERSON_NAME] Sho Лаверо/S10 для дома, дачи, террасы, са…"
type input "28520"
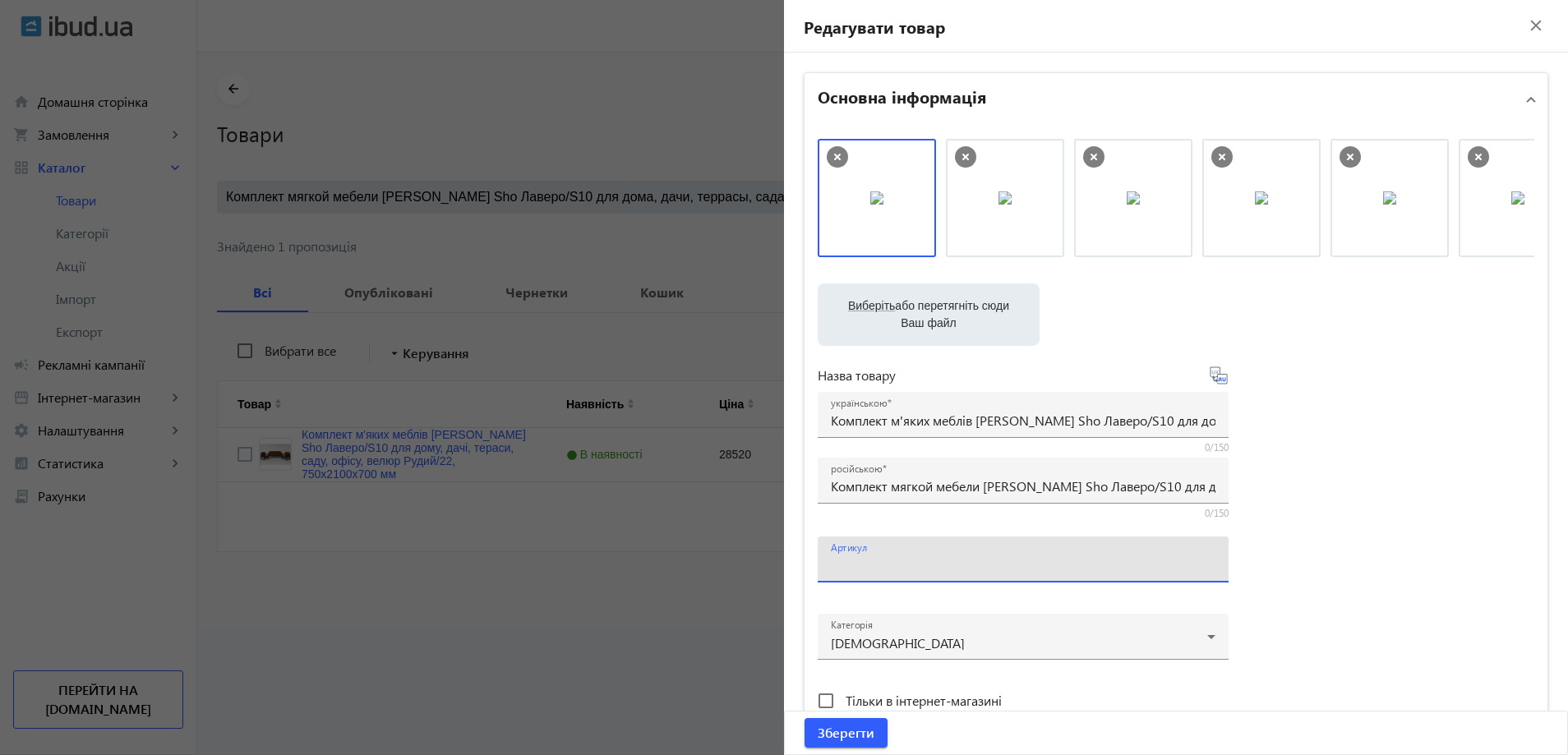
click at [885, 559] on input "Артикул" at bounding box center [1023, 565] width 385 height 17
paste input "Lavero/S10/210/16v"
drag, startPoint x: 949, startPoint y: 211, endPoint x: 1237, endPoint y: 211, distance: 288.0
drag, startPoint x: 904, startPoint y: 197, endPoint x: 1189, endPoint y: 203, distance: 285.1
type input "Lavero/S10/210/16v"
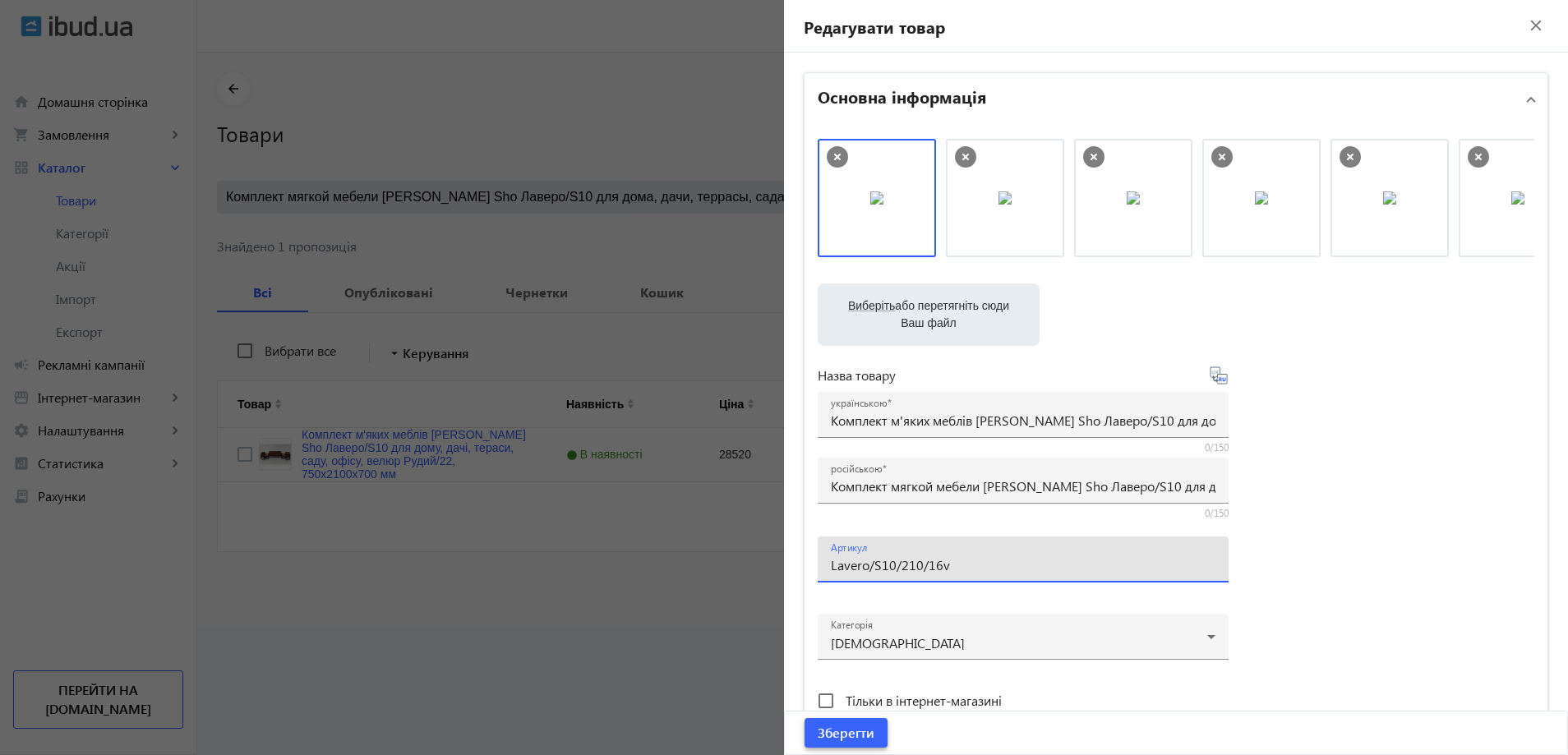
click at [850, 737] on span "Зберегти" at bounding box center [846, 733] width 57 height 18
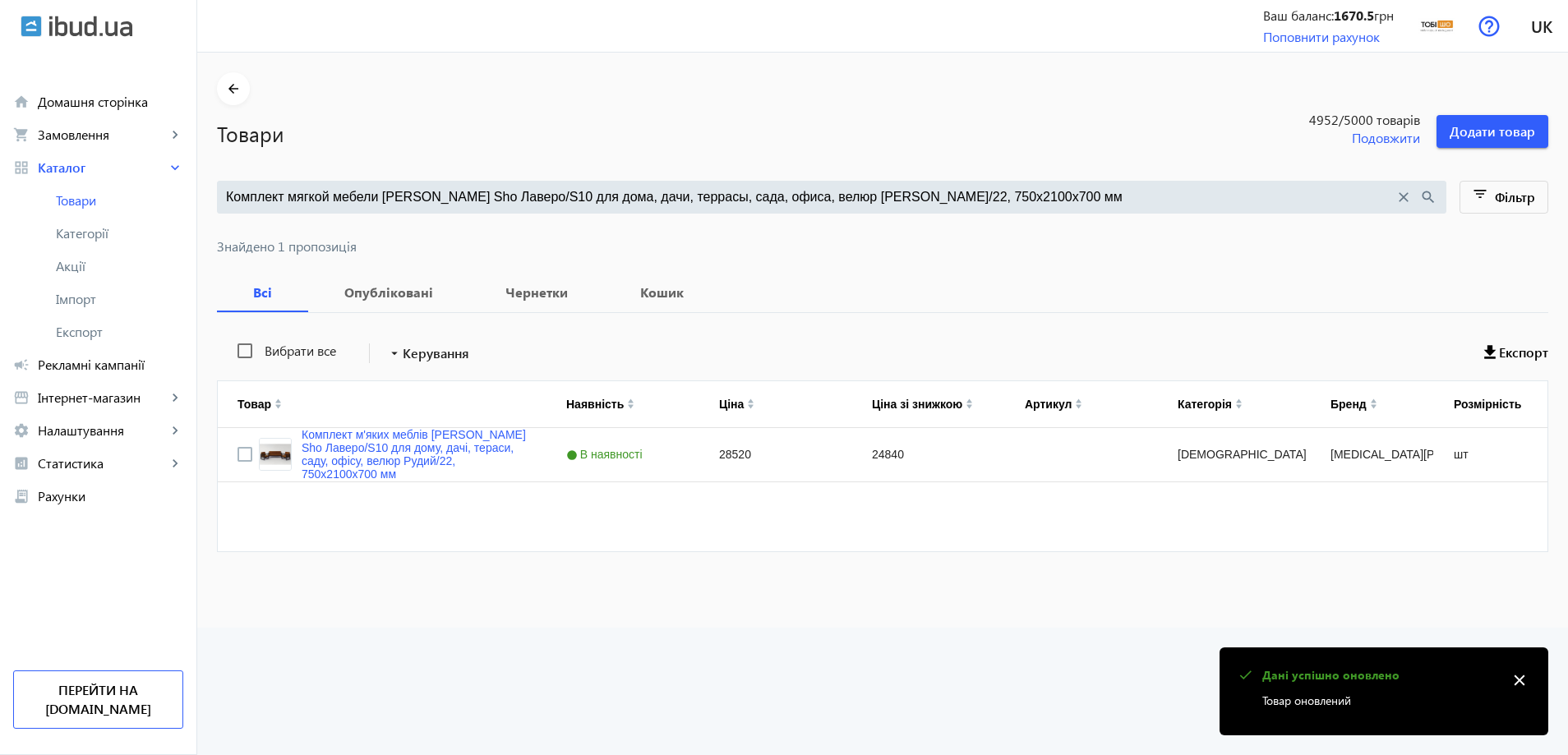
click at [480, 191] on input "Комплект мягкой мебели Tobi Sho Лаверо/S10 для дома, дачи, террасы, сада, офиса…" at bounding box center [810, 197] width 1168 height 18
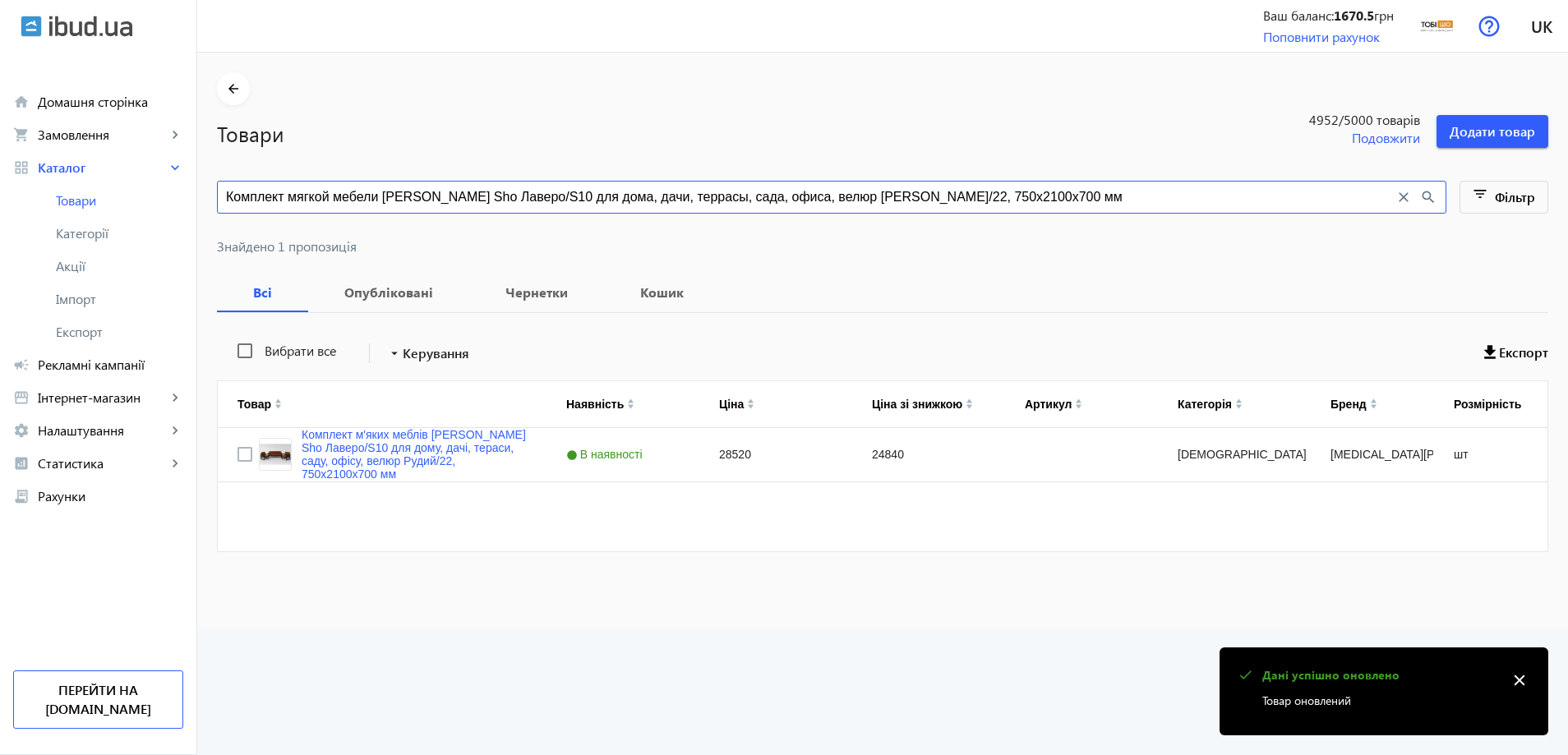
paste input "емно-серый/3"
type input "Комплект мягкой мебели Tobi Sho Лаверо/S10 для дома, дачи, террасы, сада, офиса…"
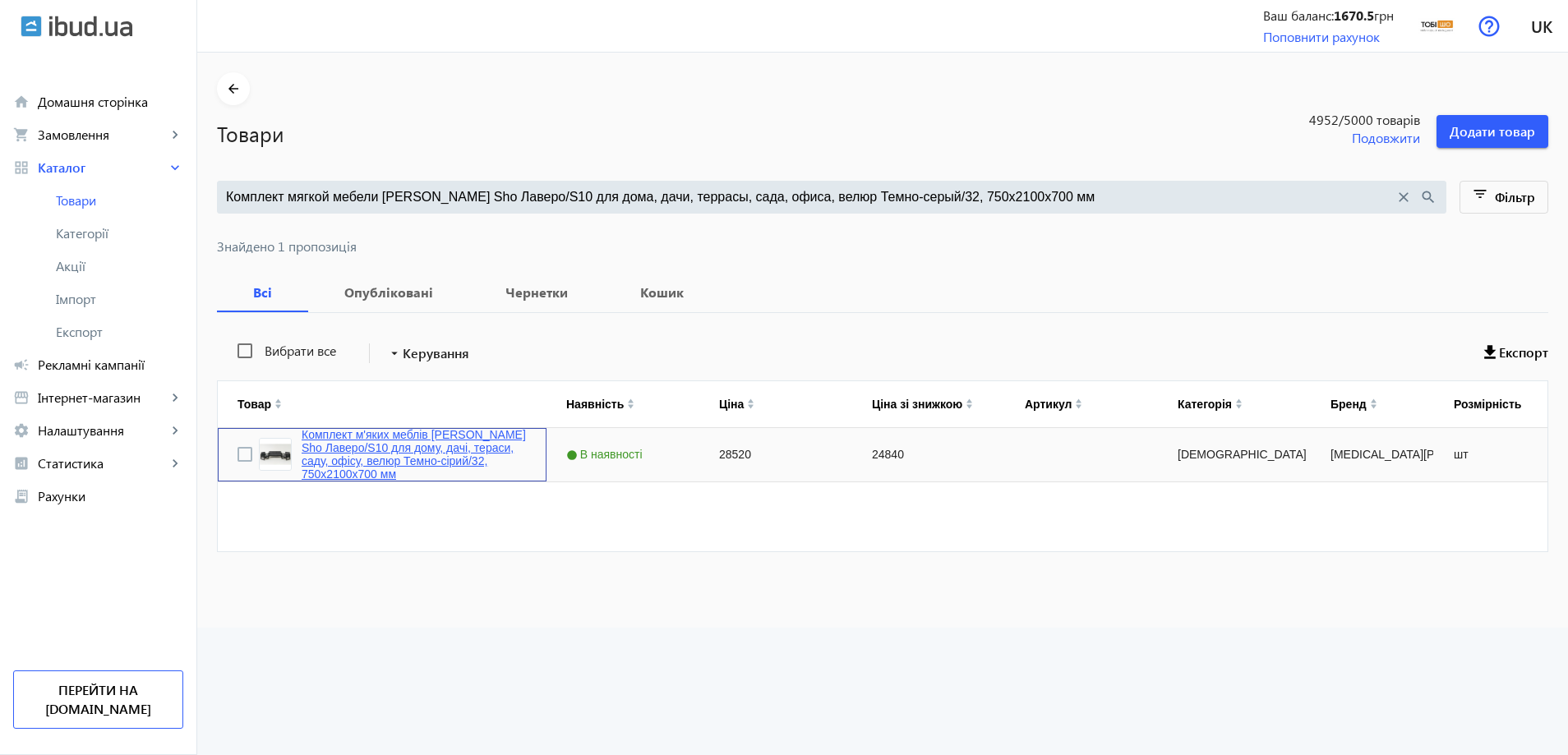
click at [397, 468] on link "Комплект м'яких меблів [PERSON_NAME] Sho Лаверо/S10 для дому, дачі, тераси, сад…" at bounding box center [413, 454] width 225 height 52
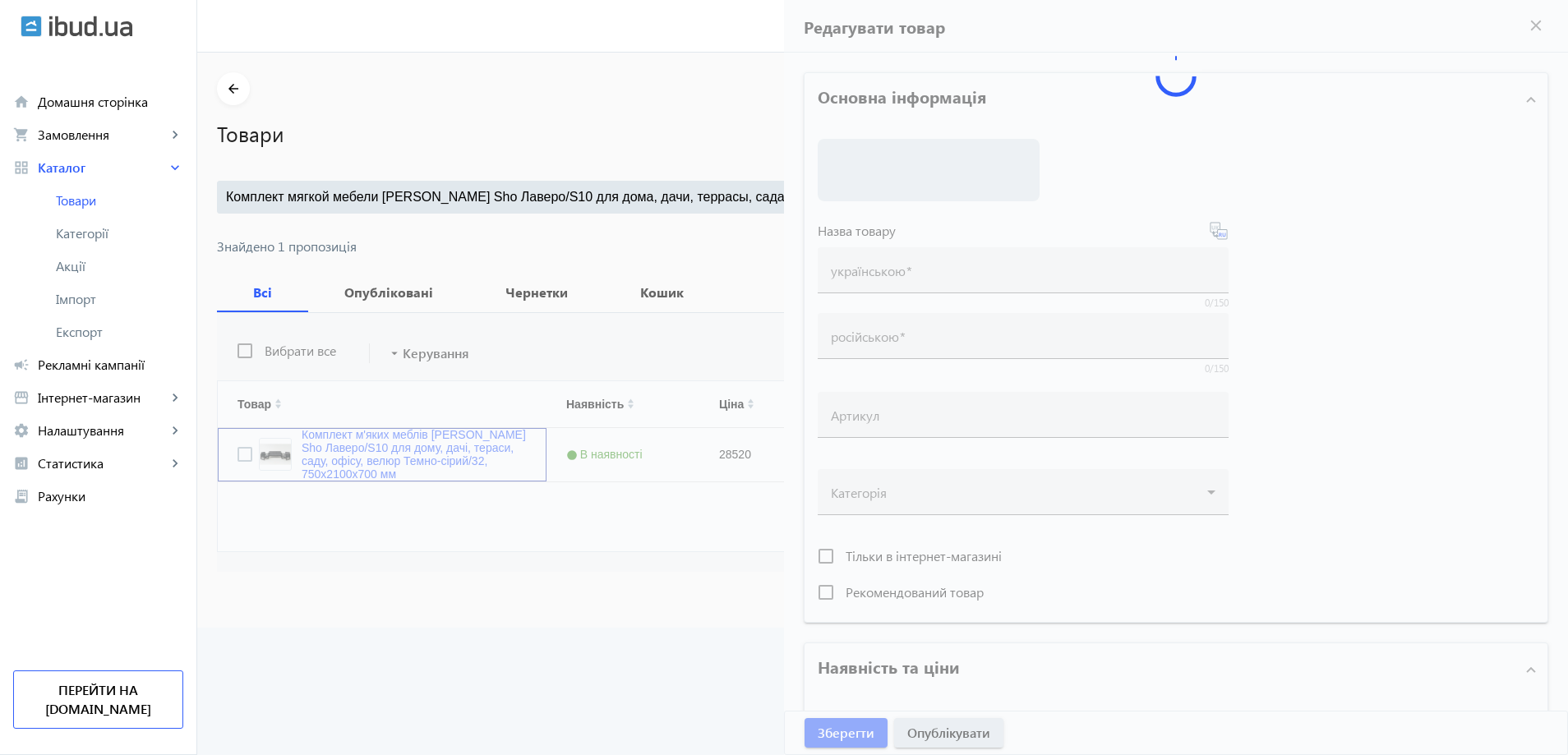
type input "Комплект м'яких меблів [PERSON_NAME] Sho Лаверо/S10 для дому, дачі, тераси, сад…"
type input "Комплект мягкой мебели Tobi Sho Лаверо/S10 для дома, дачи, террасы, сада, офиса…"
type input "28520"
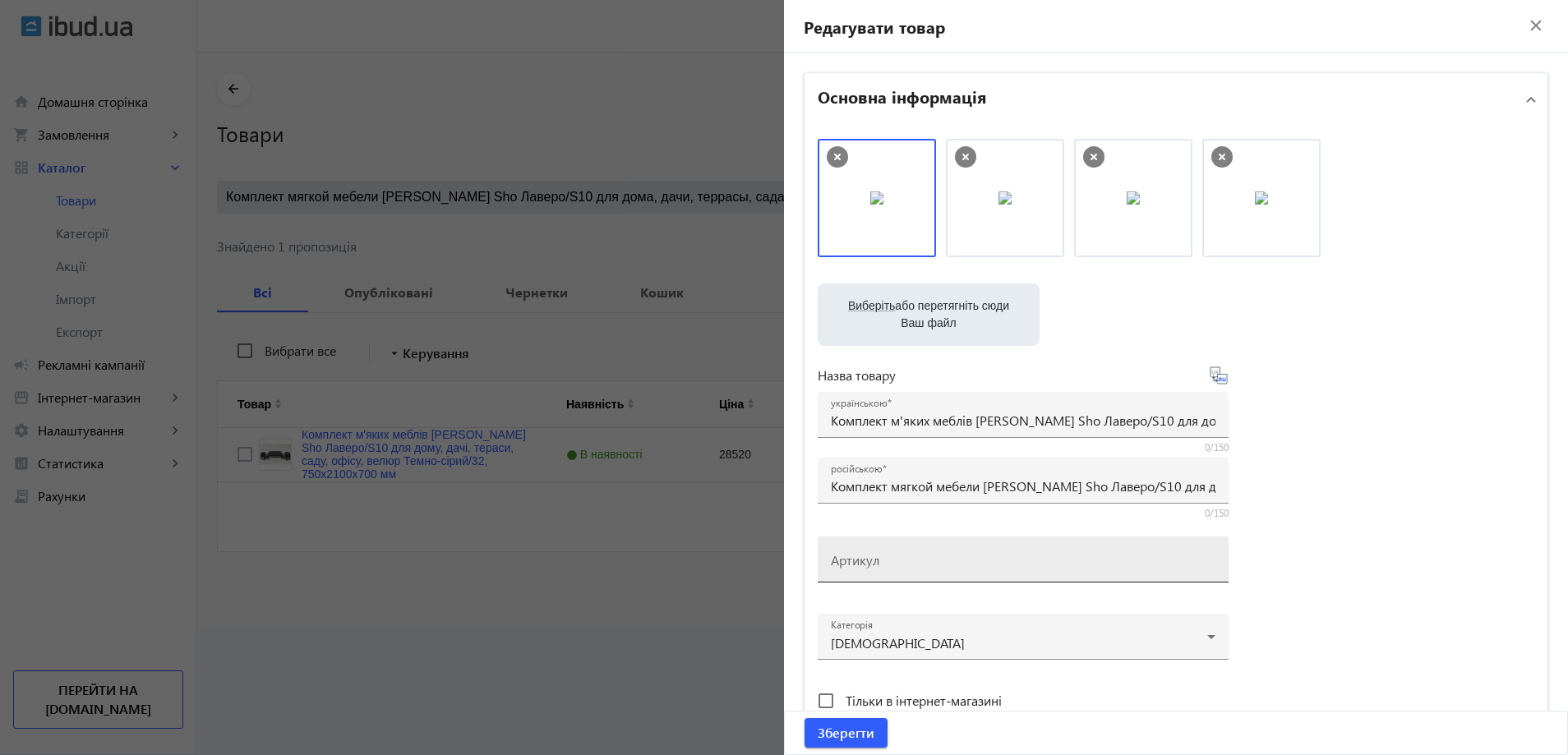
click at [868, 567] on mat-label "Артикул" at bounding box center [855, 559] width 49 height 17
click at [868, 567] on input "Артикул" at bounding box center [1023, 565] width 385 height 17
paste input "Lavero/S10/210/32v"
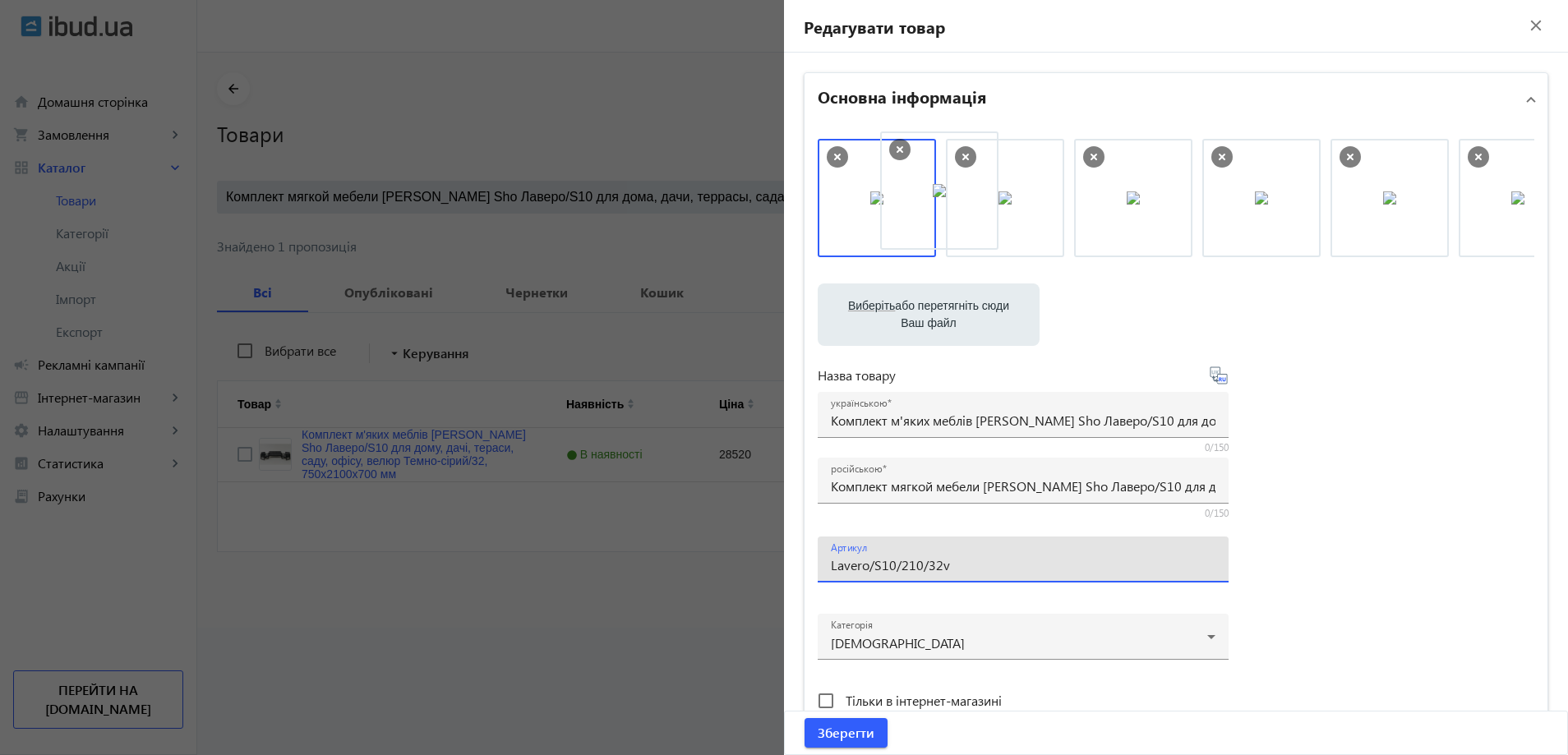
drag, startPoint x: 942, startPoint y: 236, endPoint x: 1231, endPoint y: 228, distance: 289.1
drag, startPoint x: 916, startPoint y: 213, endPoint x: 1166, endPoint y: 214, distance: 250.0
drag, startPoint x: 846, startPoint y: 571, endPoint x: 807, endPoint y: 556, distance: 41.8
click at [831, 573] on input "Lavero/S10/210/32v" at bounding box center [1023, 565] width 385 height 17
type input "Lavero/S10/210/32v"
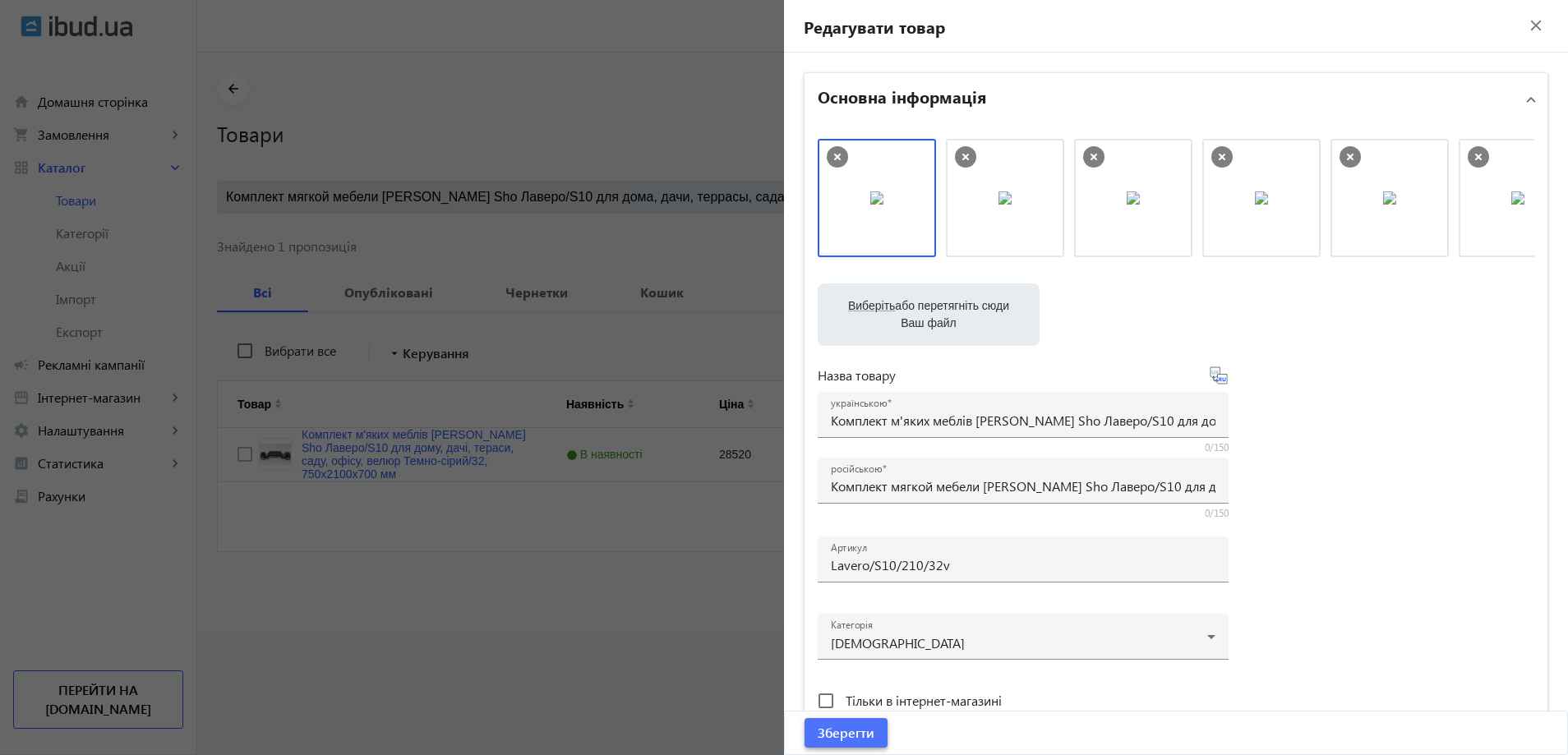
click at [834, 720] on span "submit" at bounding box center [846, 733] width 83 height 39
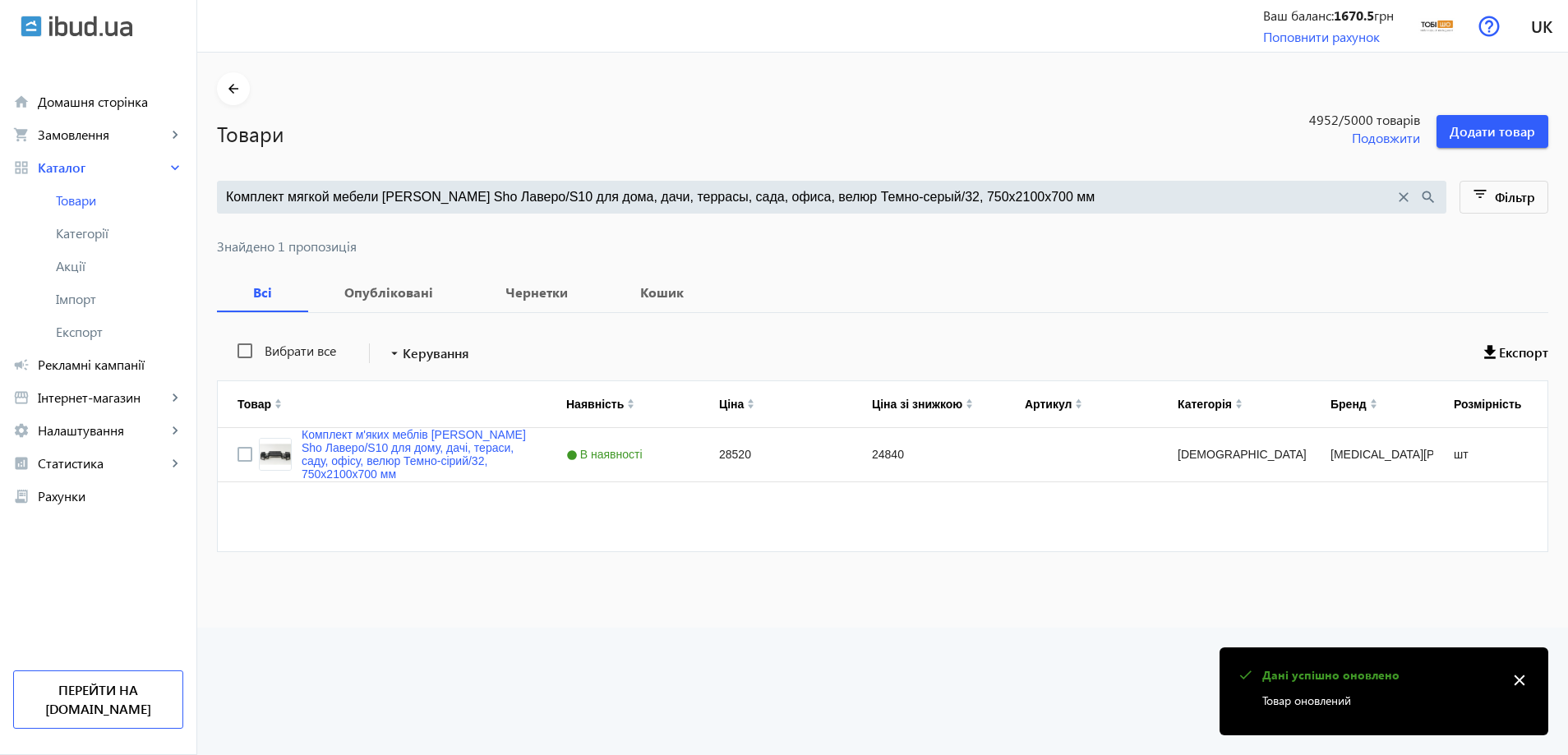
click at [450, 193] on input "Комплект мягкой мебели Tobi Sho Лаверо/S10 для дома, дачи, террасы, сада, офиса…" at bounding box center [810, 197] width 1168 height 18
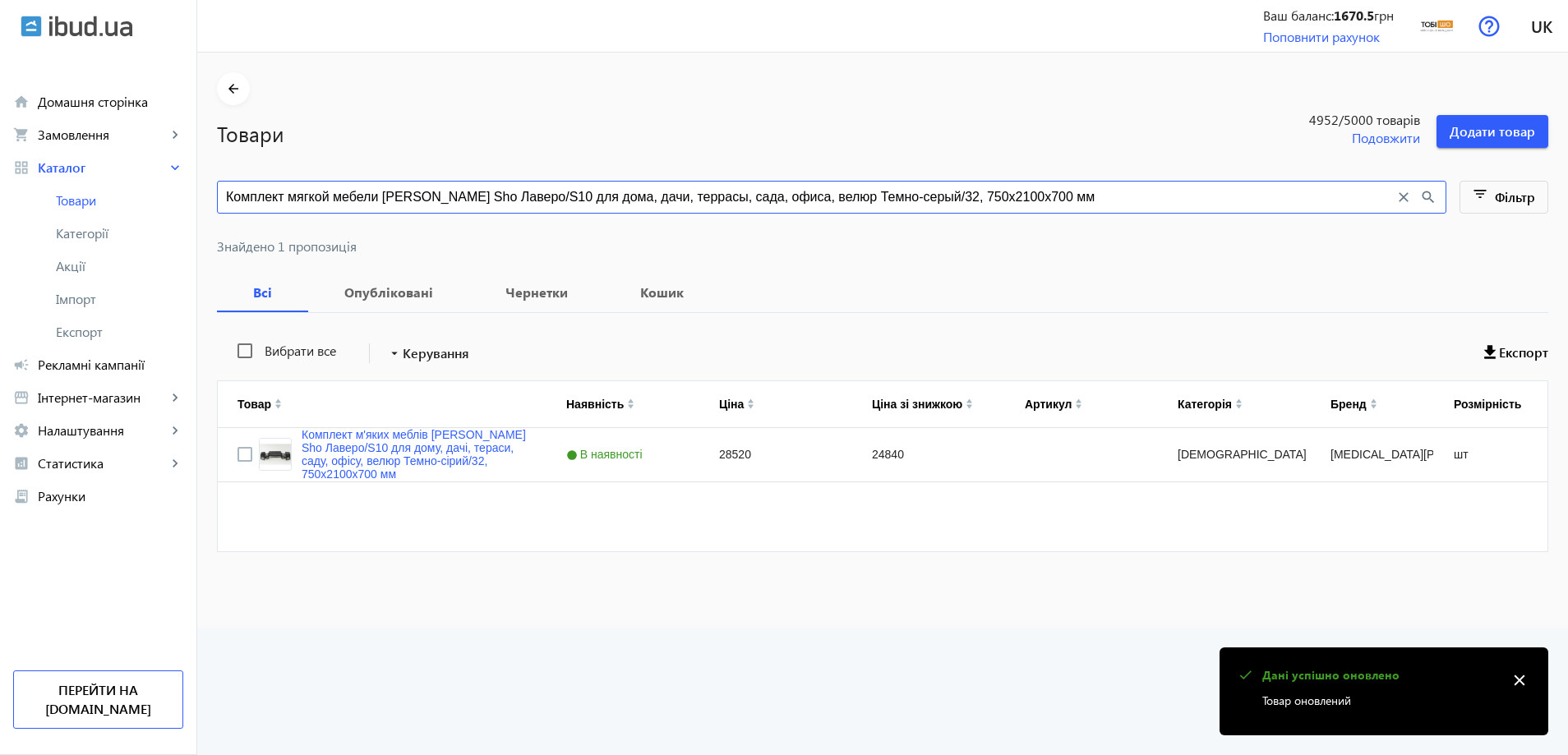
paste input "орская волна/13"
type input "Комплект мягкой мебели Tobi Sho Лаверо/S10 для дома, дачи, террасы, сада, офиса…"
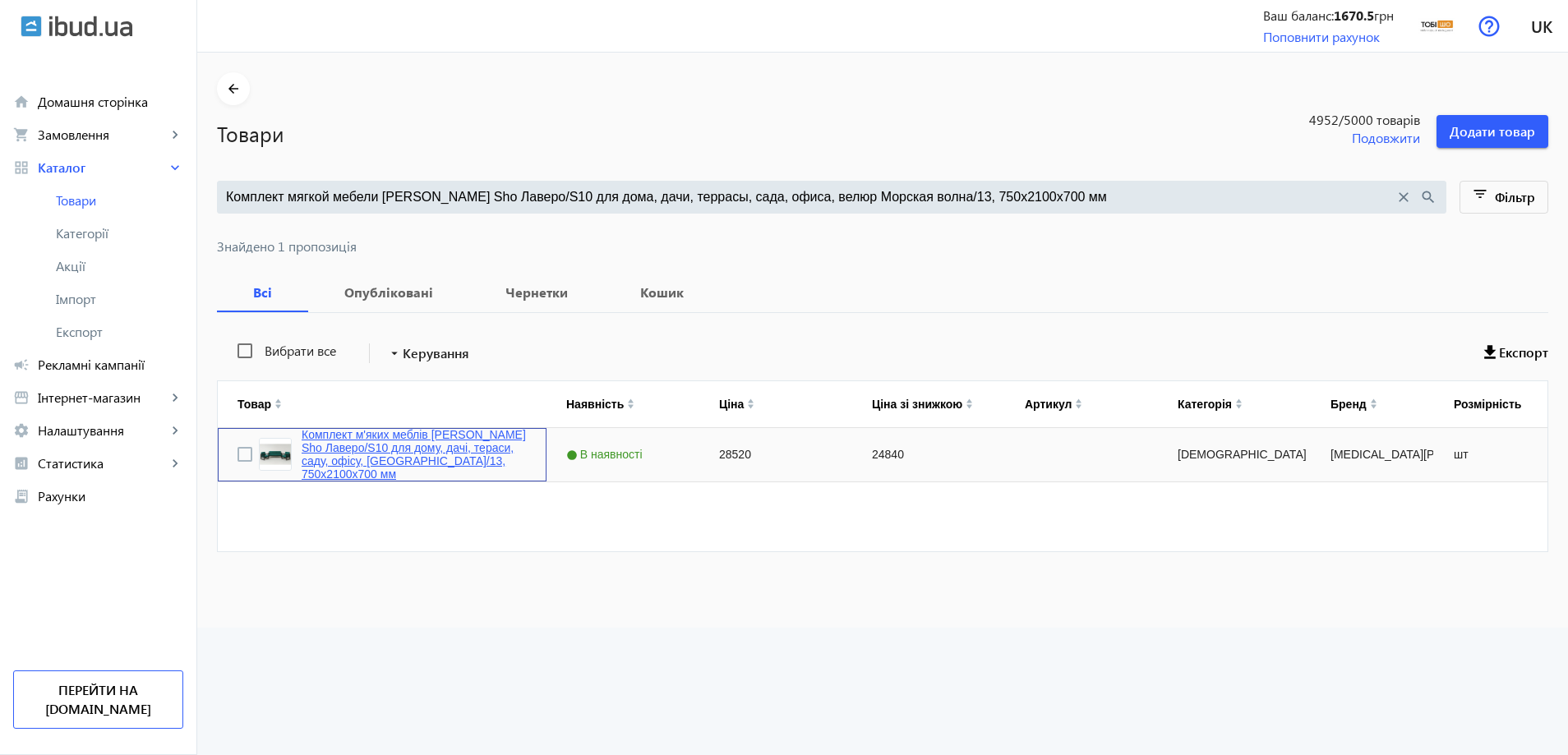
click at [392, 465] on link "Комплект м'яких меблів [PERSON_NAME] Sho Лаверо/S10 для дому, дачі, тераси, сад…" at bounding box center [413, 454] width 225 height 52
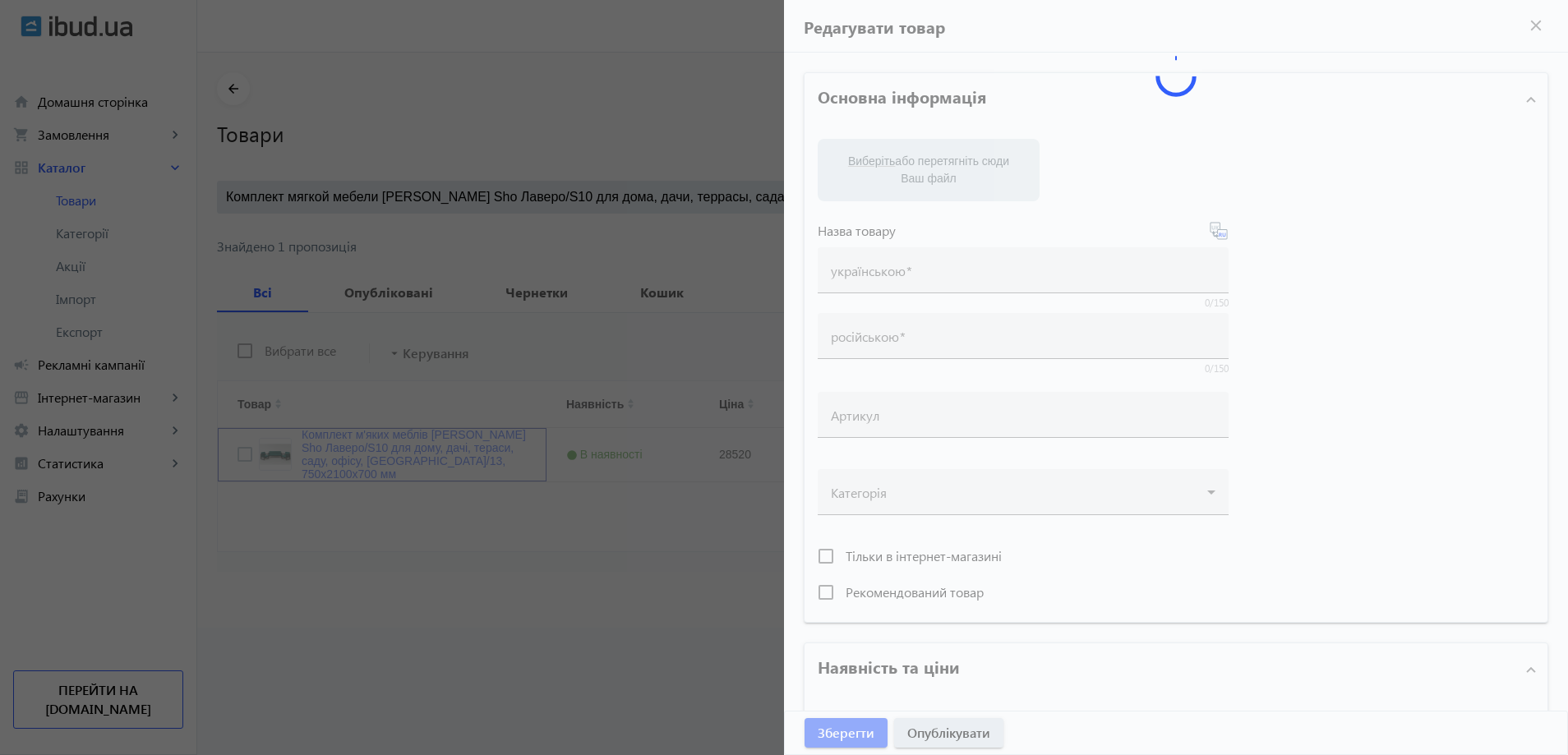
type input "Комплект м'яких меблів [PERSON_NAME] Sho Лаверо/S10 для дому, дачі, тераси, сад…"
type input "Комплект мягкой мебели Tobi Sho Лаверо/S10 для дома, дачи, террасы, сада, офиса…"
type input "28520"
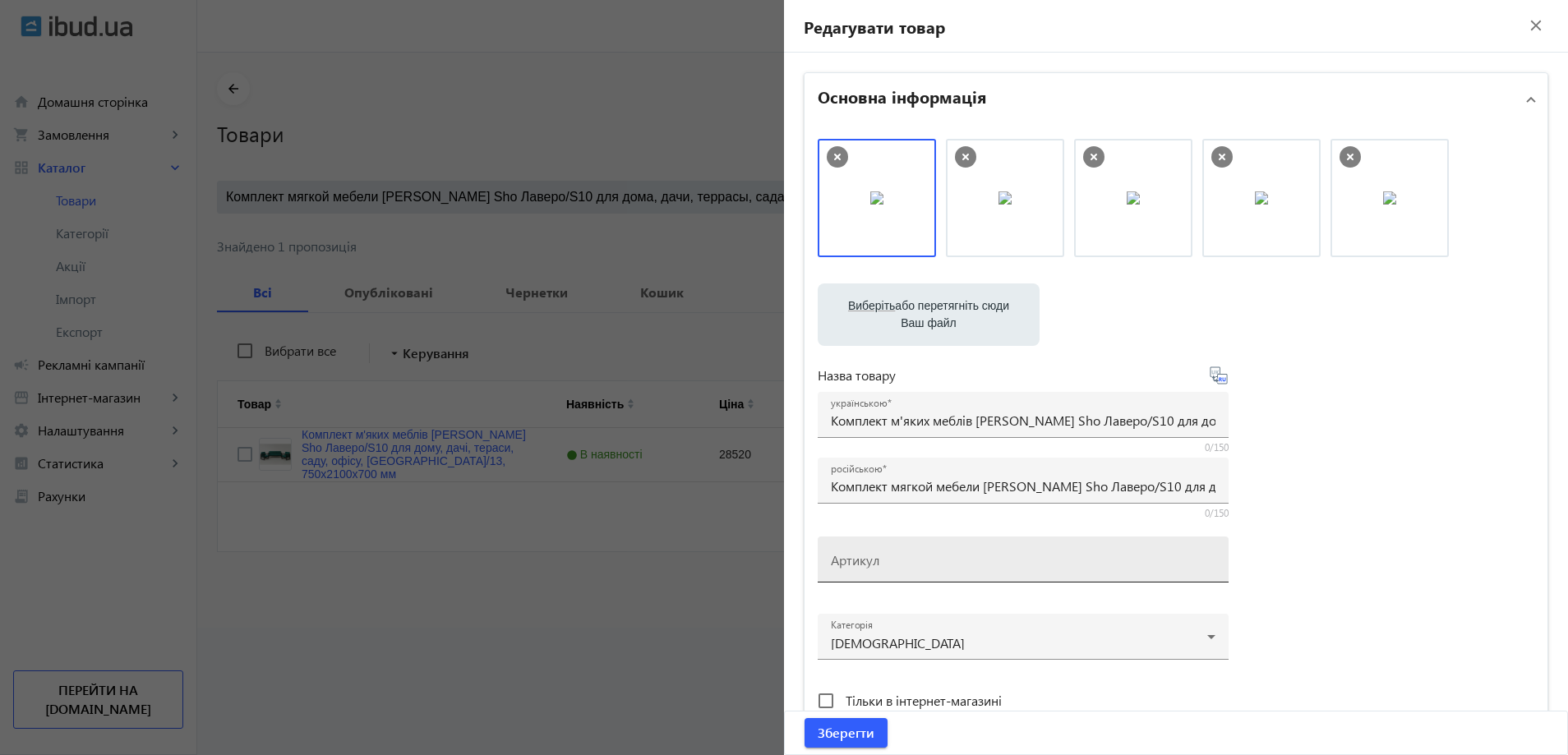
click at [866, 567] on mat-label "Артикул" at bounding box center [855, 559] width 49 height 17
click at [866, 567] on input "Артикул" at bounding box center [1023, 565] width 385 height 17
paste input "Lavero/S10/210/13v"
type input "Lavero/S10/210/13v"
click at [835, 738] on span "Зберегти" at bounding box center [846, 733] width 57 height 18
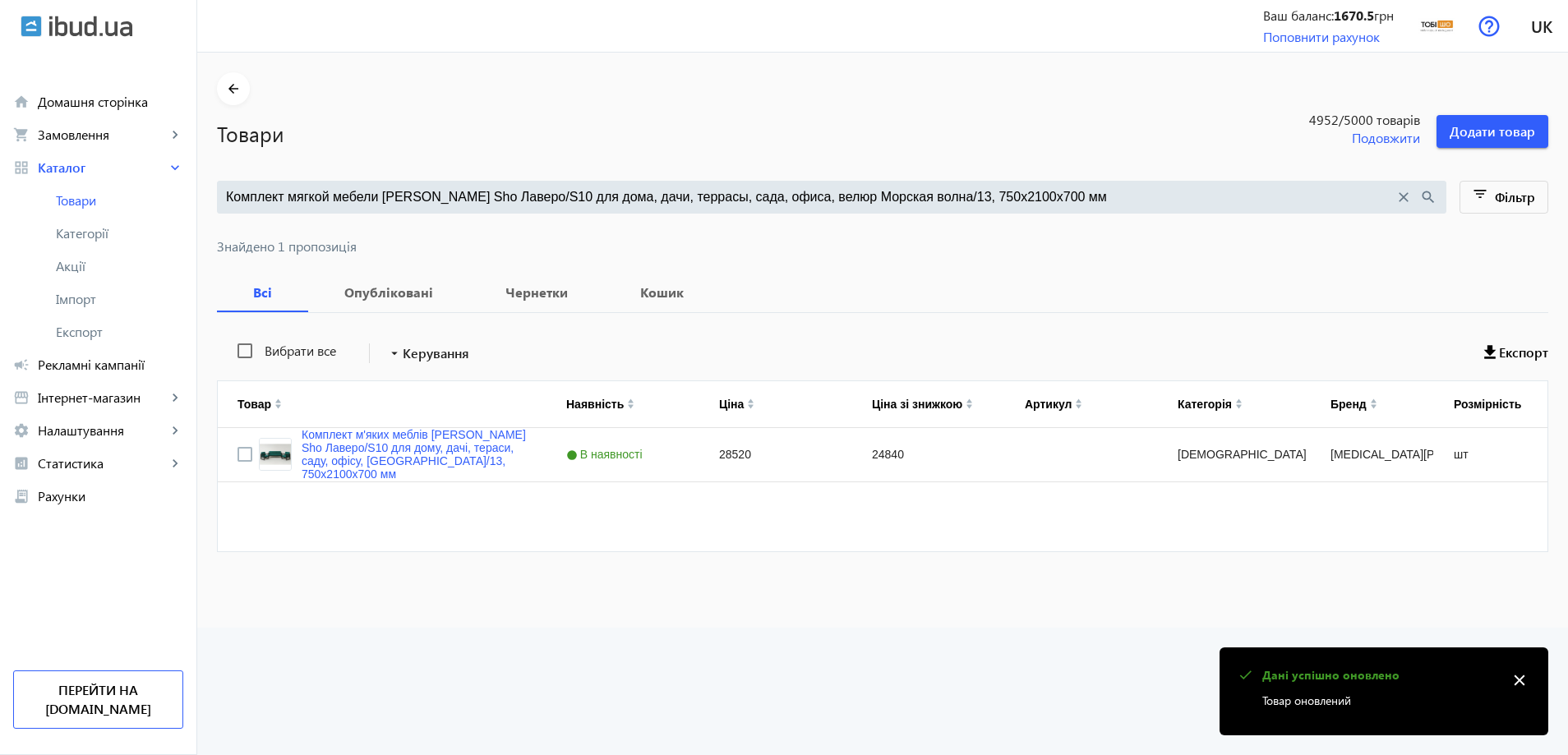
click at [671, 205] on input "Комплект мягкой мебели Tobi Sho Лаверо/S10 для дома, дачи, террасы, сада, офиса…" at bounding box center [810, 197] width 1168 height 18
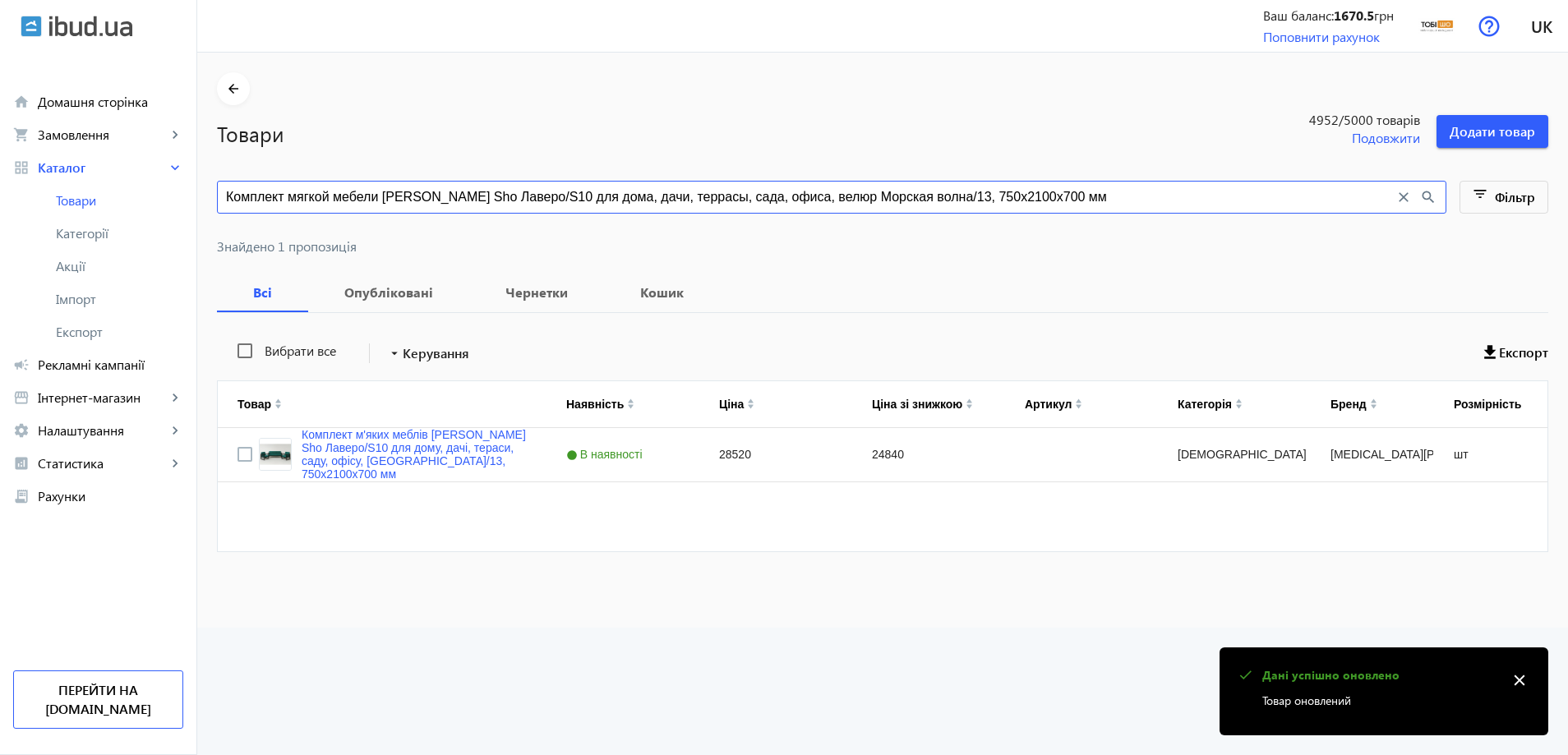
paste input "16"
type input "Комплект мягкой мебели Tobi Sho Лаверо/S10 для дома, дачи, террасы, сада, офиса…"
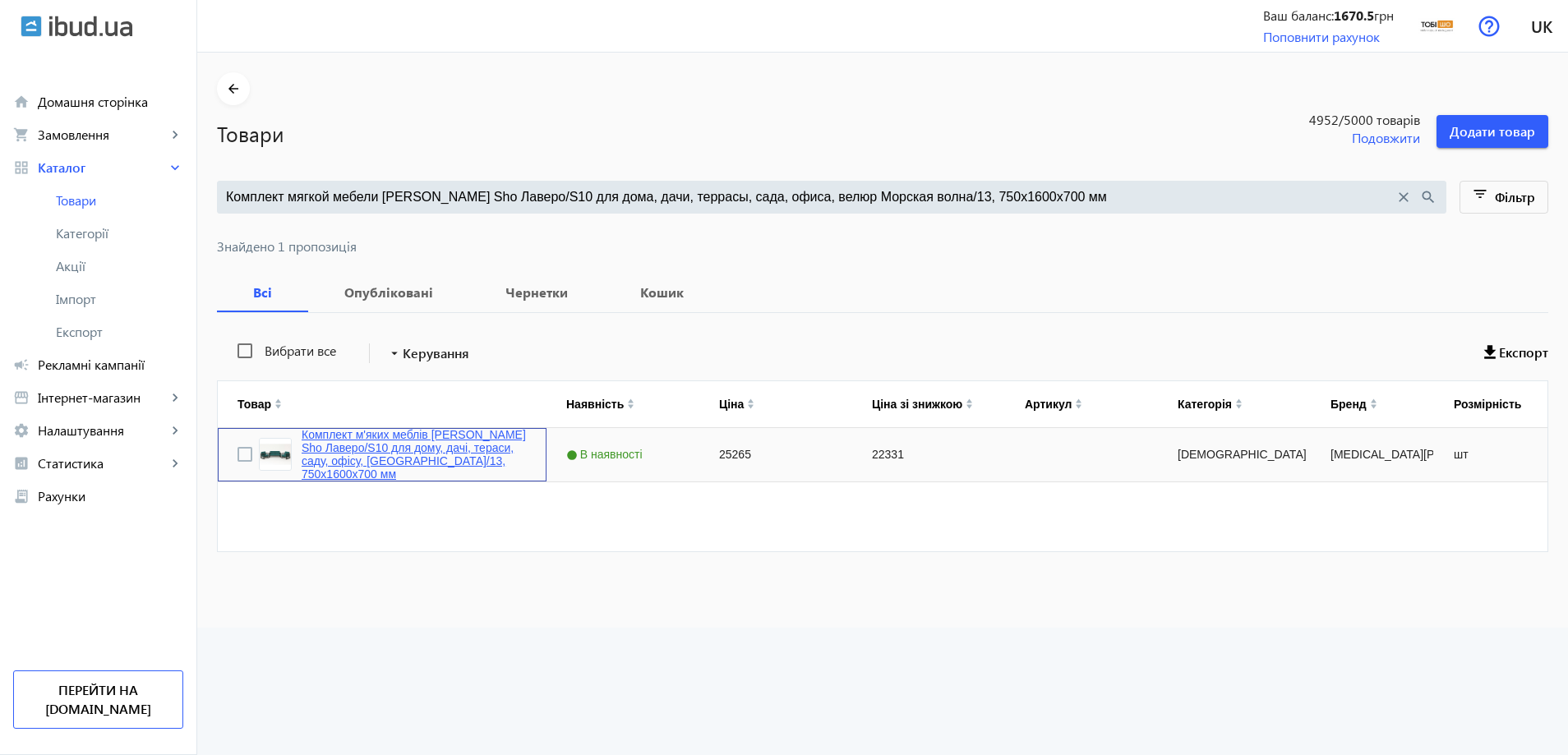
click at [392, 440] on link "Комплект м'яких меблів [PERSON_NAME] Sho Лаверо/S10 для дому, дачі, тераси, сад…" at bounding box center [413, 454] width 225 height 52
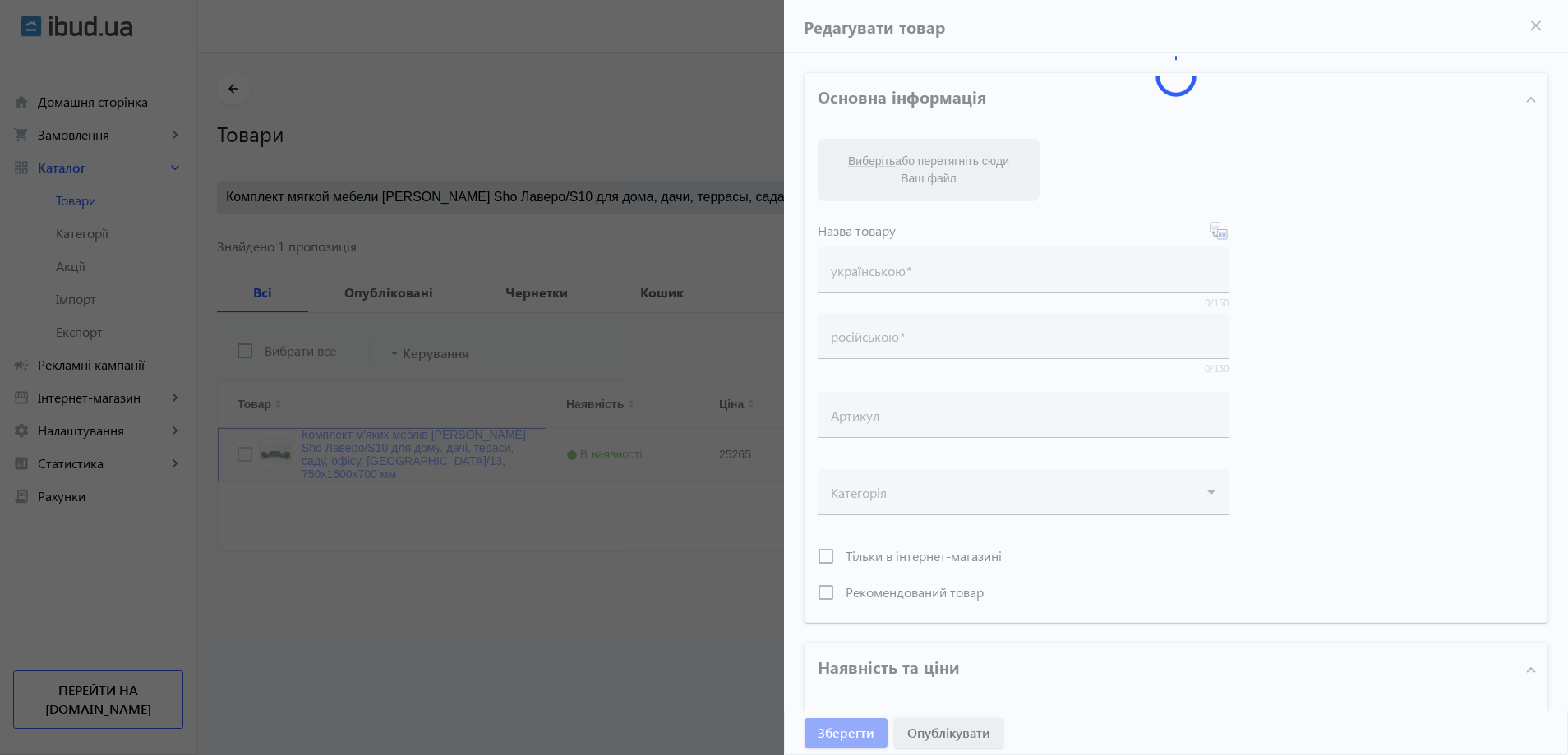
type input "Комплект м'яких меблів [PERSON_NAME] Sho Лаверо/S10 для дому, дачі, тераси, сад…"
type input "Комплект мягкой мебели Tobi Sho Лаверо/S10 для дома, дачи, террасы, сада, офиса…"
type input "25265"
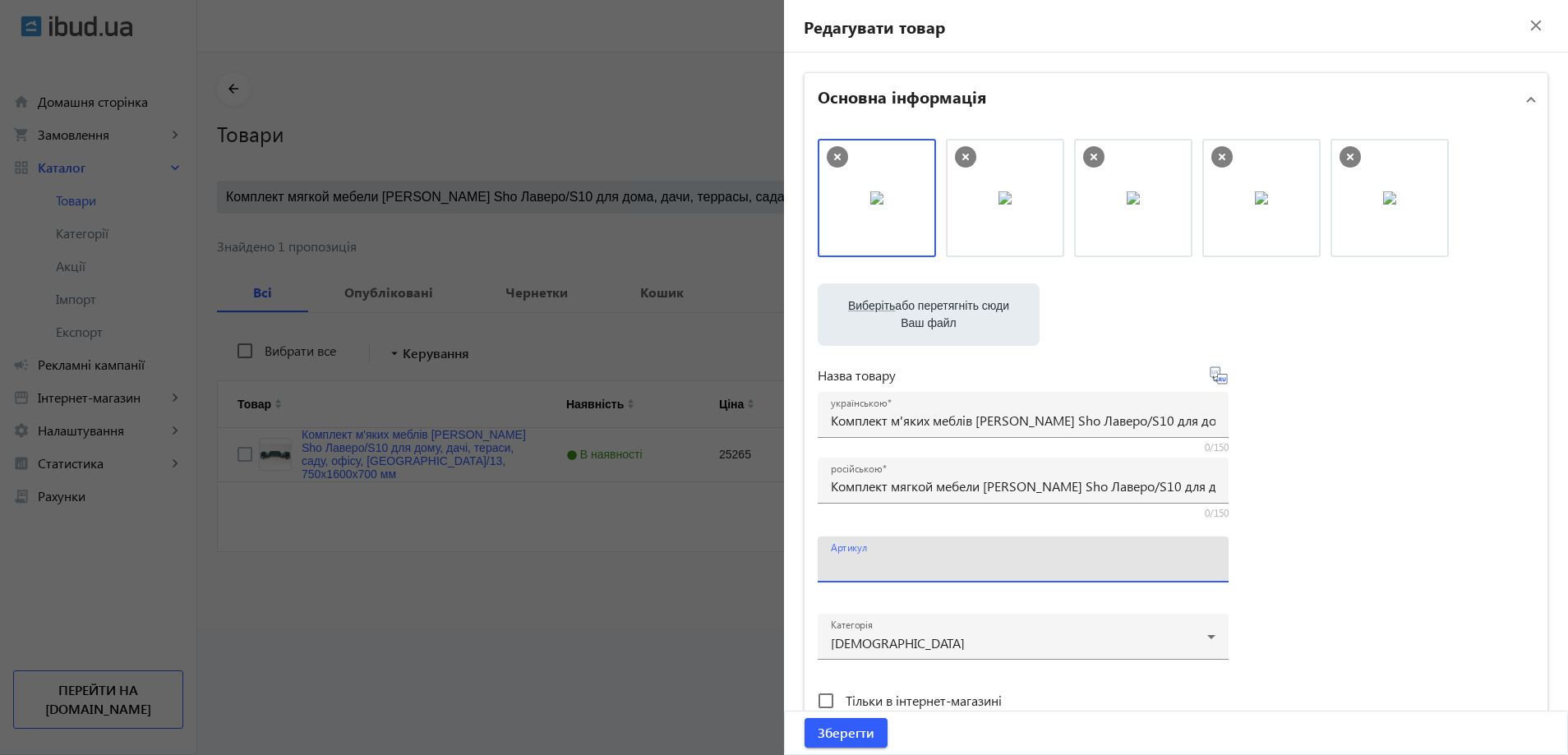
click at [911, 559] on input "Артикул" at bounding box center [1023, 565] width 385 height 17
paste input "Lavero/S10/160/13v"
drag, startPoint x: 851, startPoint y: 564, endPoint x: 823, endPoint y: 564, distance: 28.0
click at [823, 564] on div "Артикул Lavero/S10/160/13v" at bounding box center [1022, 559] width 411 height 46
type input "Lavero/S10/160/13v"
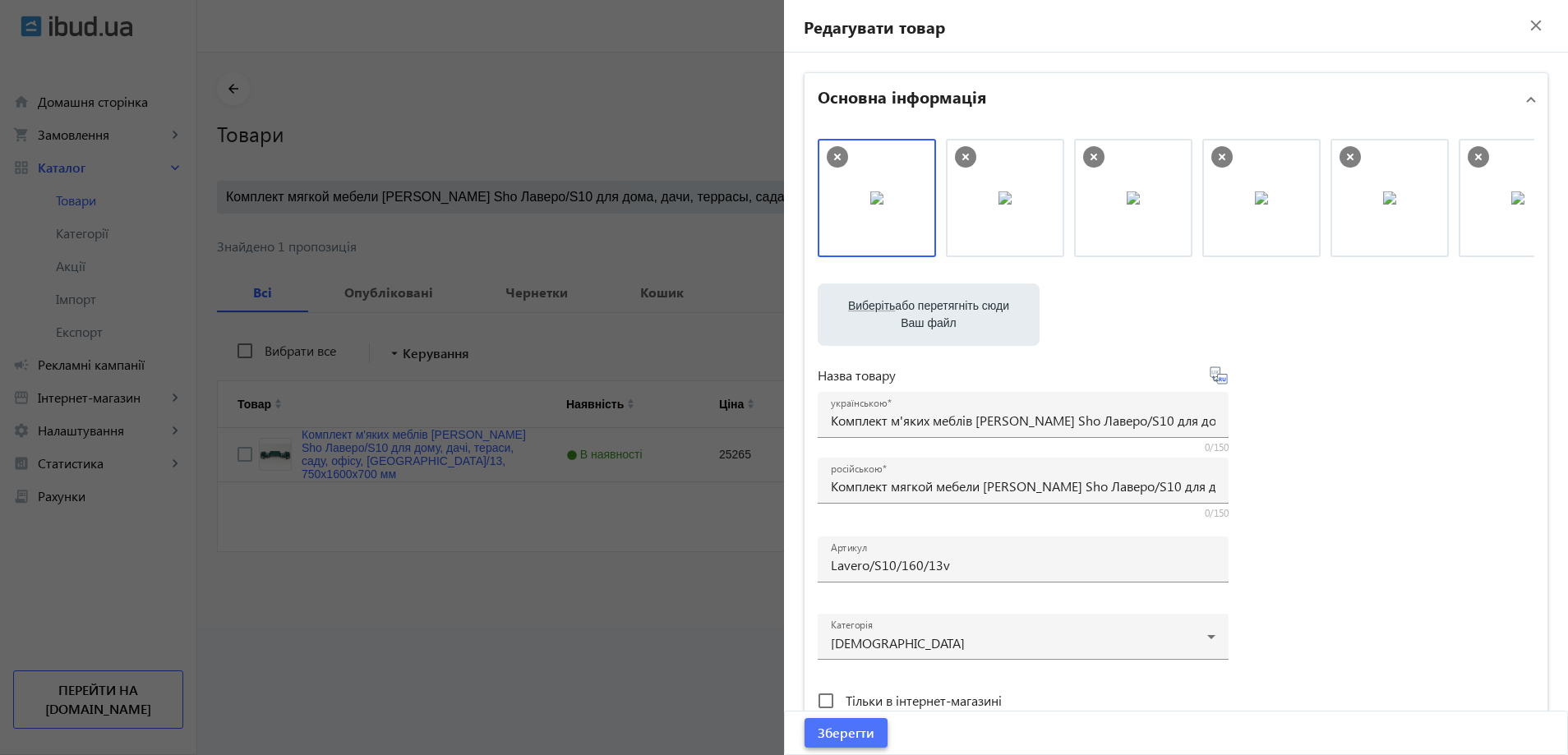
click at [840, 744] on span "submit" at bounding box center [846, 733] width 83 height 39
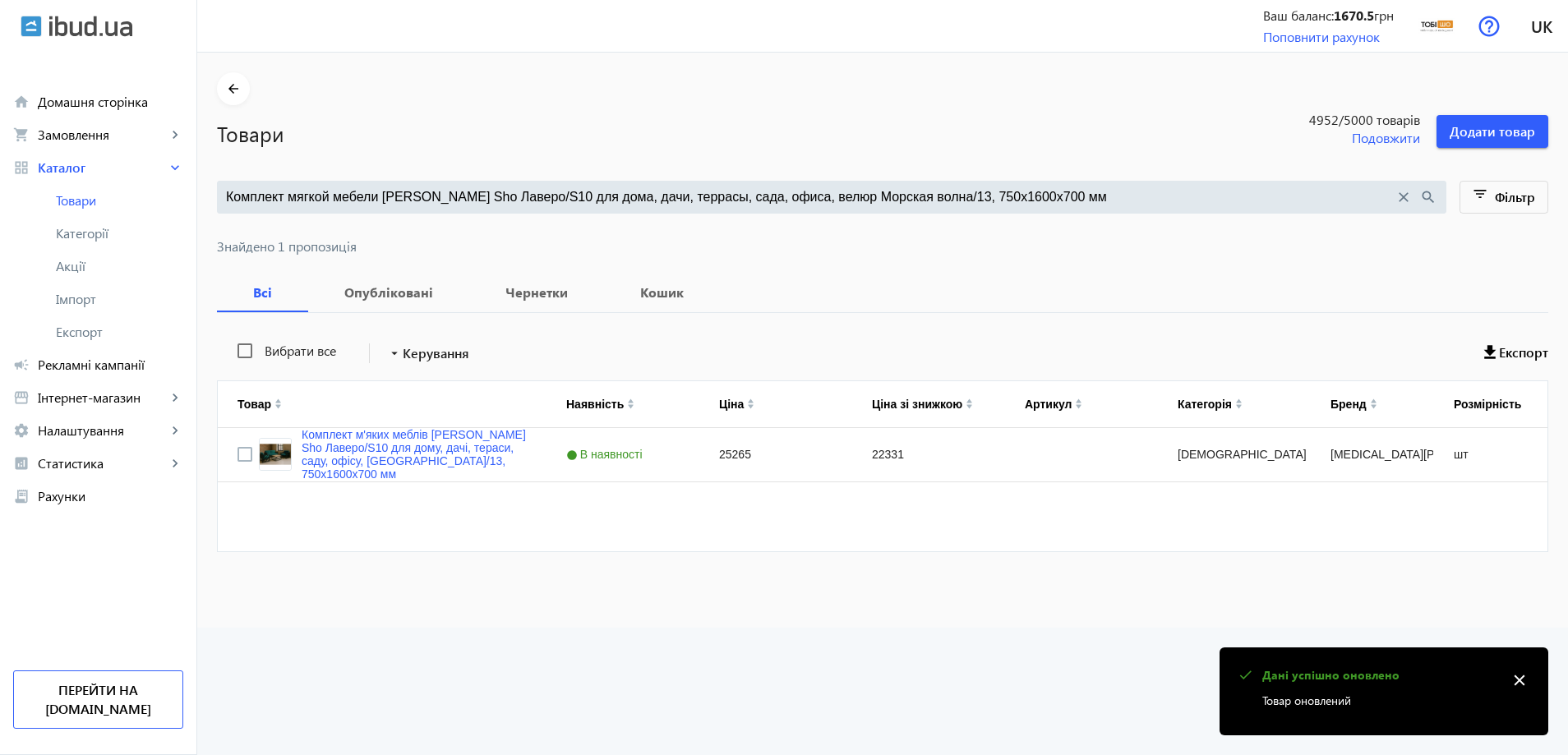
click at [470, 208] on div "Комплект мягкой мебели Tobi Sho Лаверо/S10 для дома, дачи, террасы, сада, офиса…" at bounding box center [831, 197] width 1230 height 33
click at [481, 202] on input "Комплект мягкой мебели Tobi Sho Лаверо/S10 для дома, дачи, террасы, сада, офиса…" at bounding box center [810, 197] width 1168 height 18
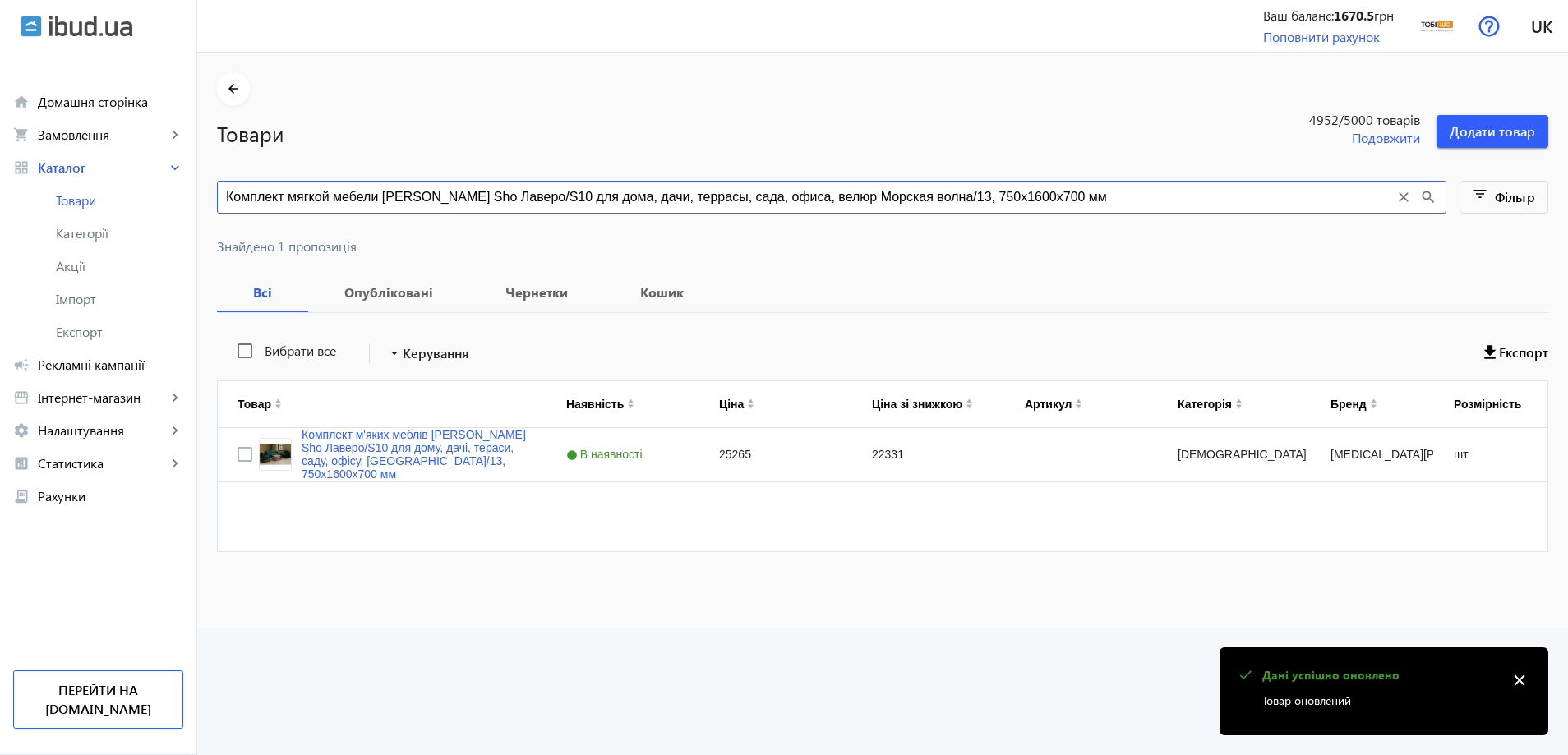
paste input "3"
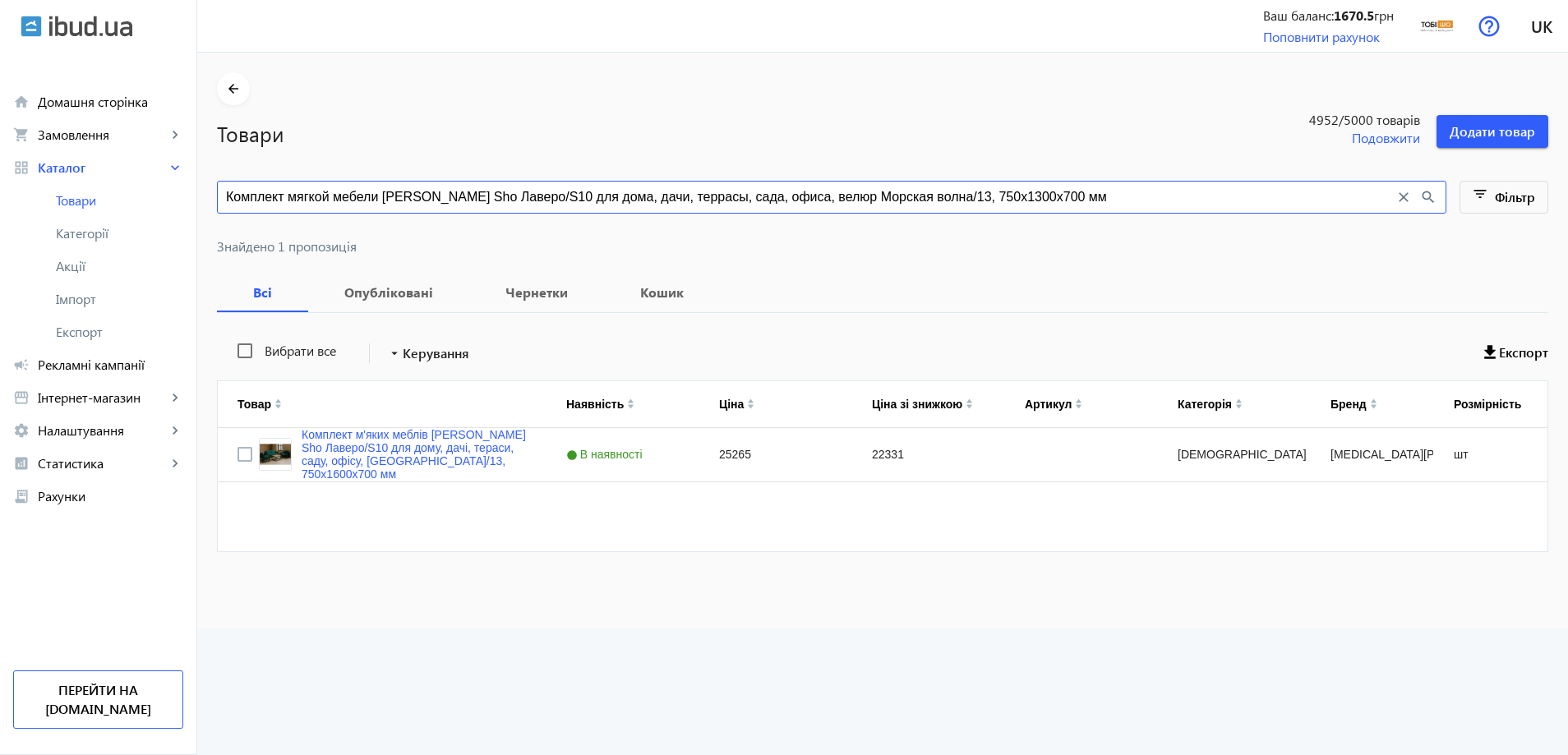
type input "Комплект мягкой мебели Tobi Sho Лаверо/S10 для дома, дачи, террасы, сада, офиса…"
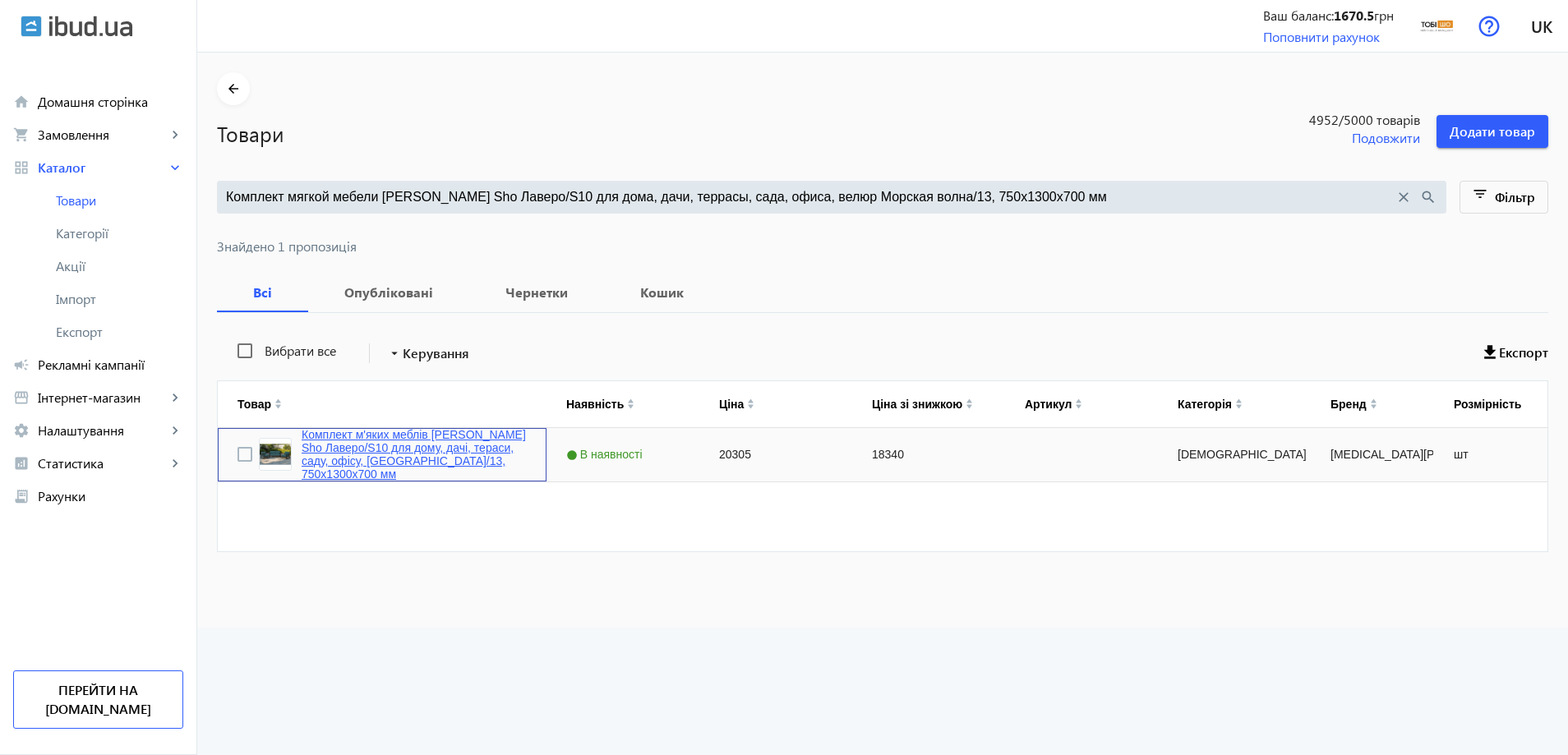
click at [394, 458] on link "Комплект м'яких меблів [PERSON_NAME] Sho Лаверо/S10 для дому, дачі, тераси, сад…" at bounding box center [413, 454] width 225 height 52
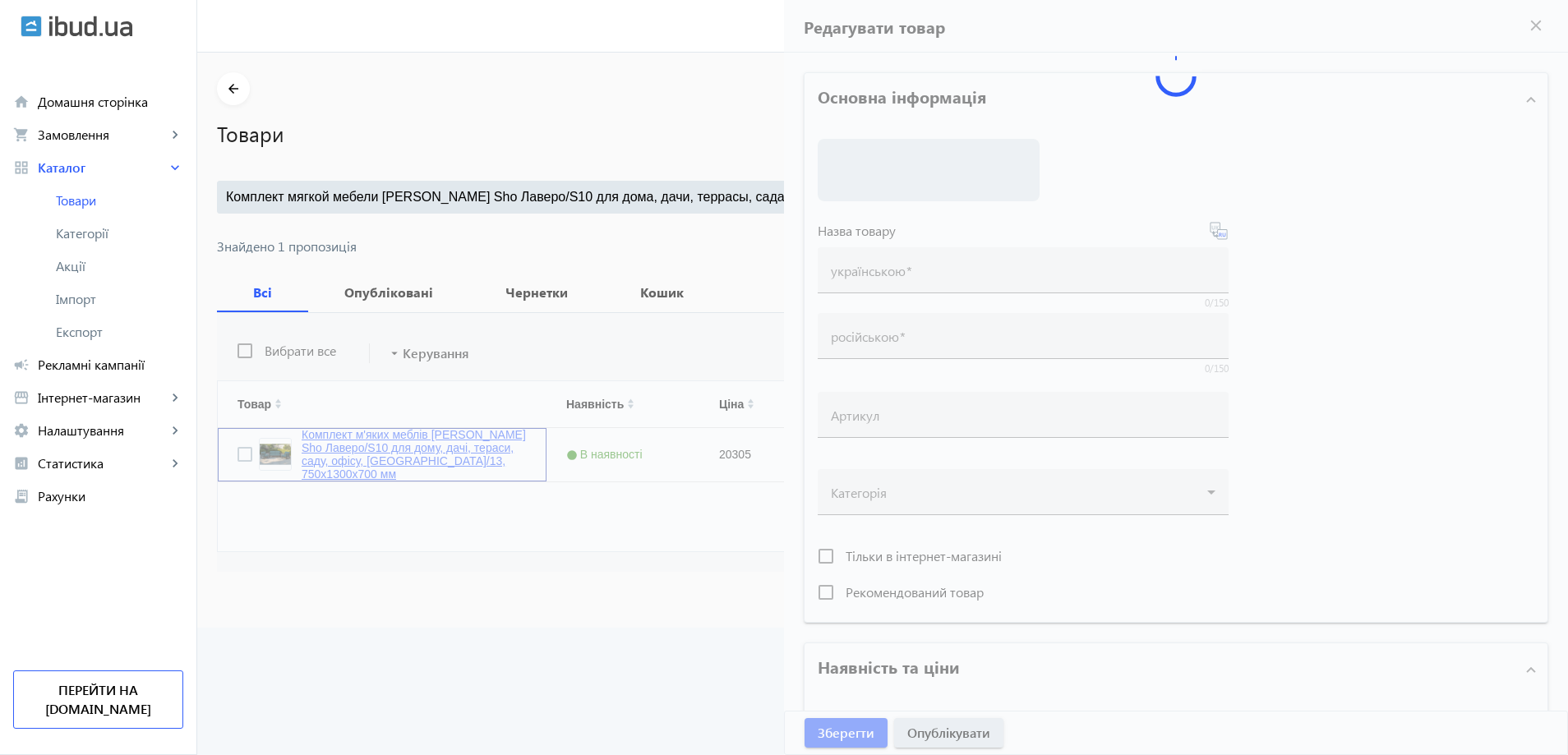
type input "Комплект м'яких меблів [PERSON_NAME] Sho Лаверо/S10 для дому, дачі, тераси, сад…"
type input "Комплект мягкой мебели Tobi Sho Лаверо/S10 для дома, дачи, террасы, сада, офиса…"
type input "20305"
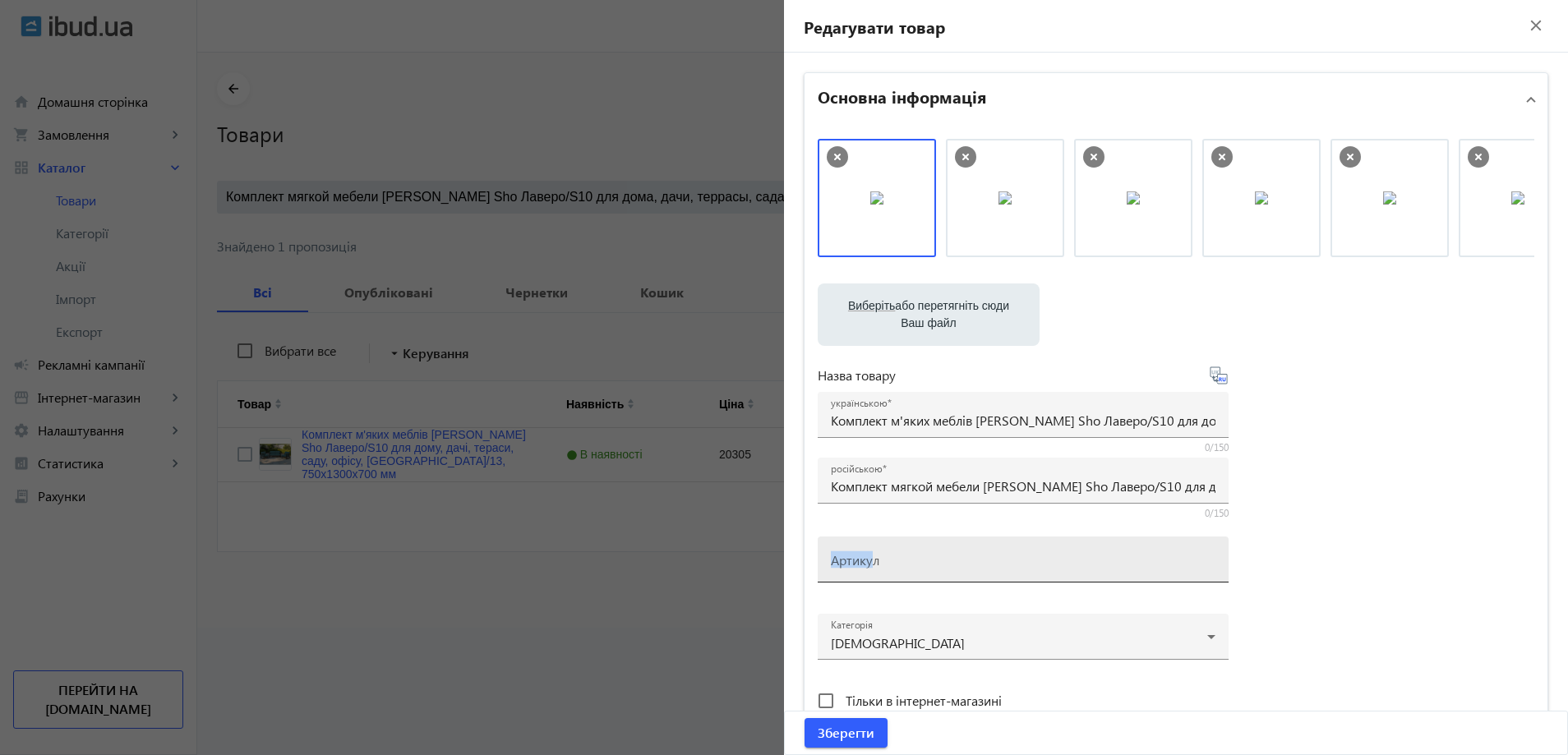
click at [870, 572] on div "Артикул" at bounding box center [1023, 559] width 385 height 46
paste input "Lavero/S10/130/13v"
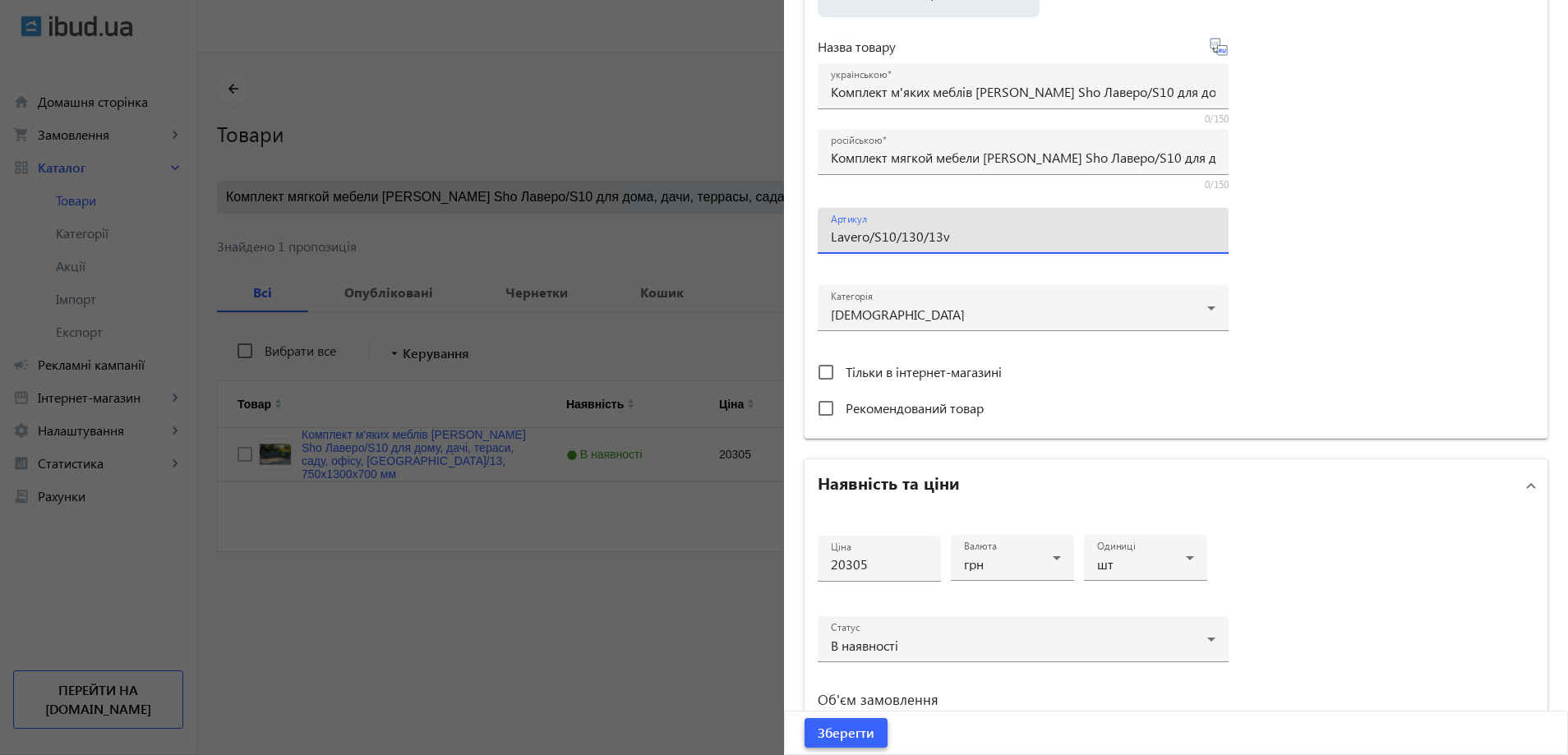
type input "Lavero/S10/130/13v"
click at [827, 738] on span "Зберегти" at bounding box center [846, 733] width 57 height 18
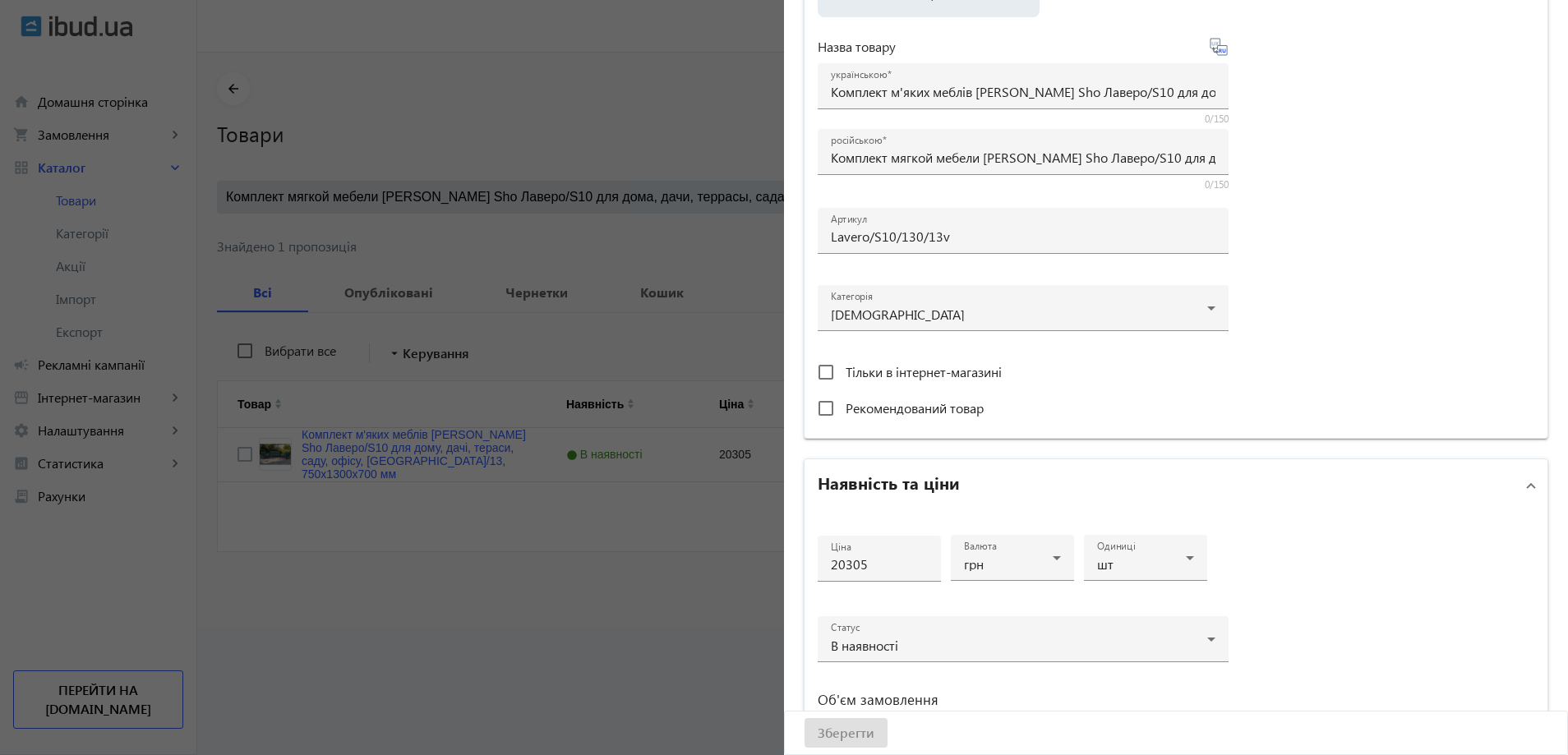
scroll to position [0, 0]
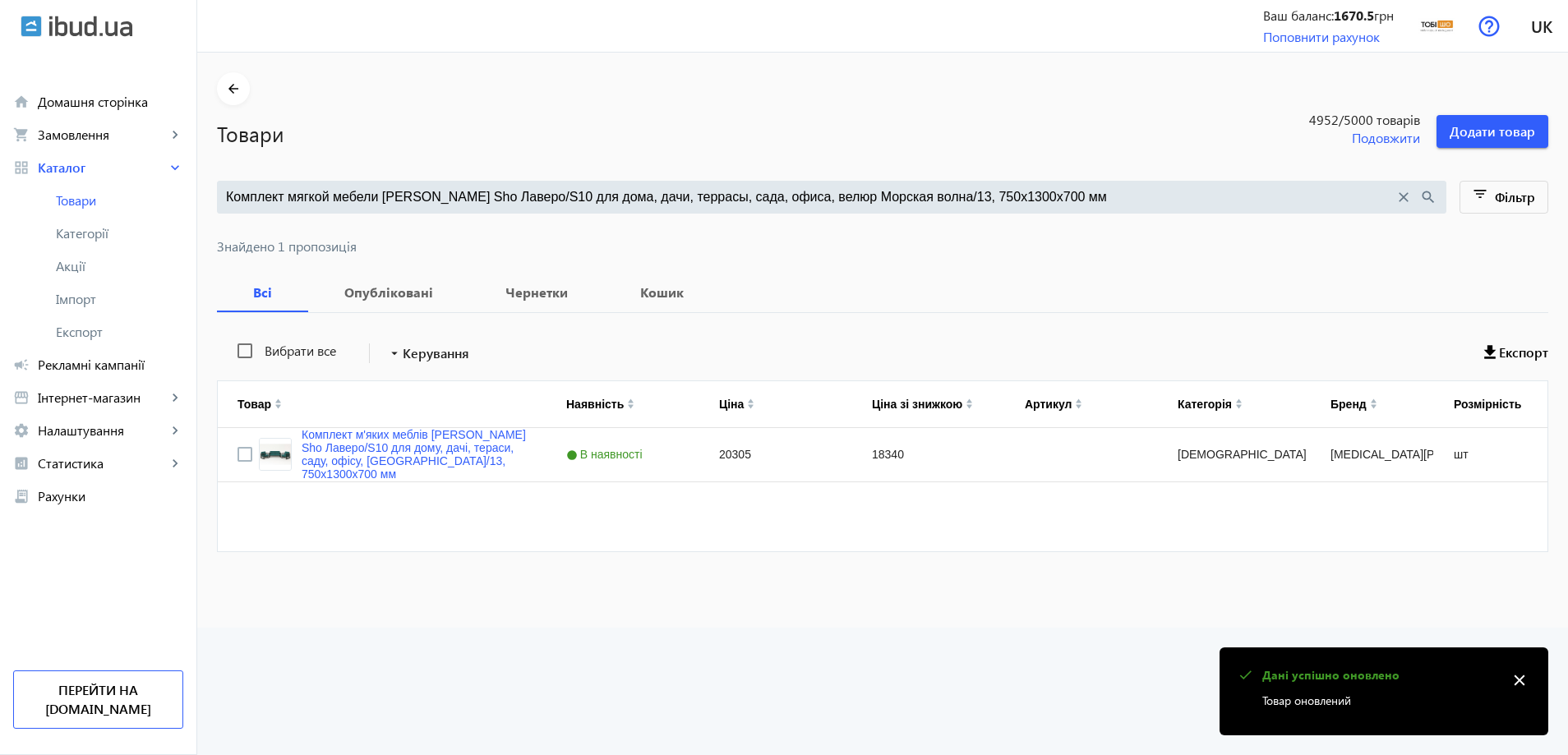
click at [997, 191] on input "Комплект мягкой мебели Tobi Sho Лаверо/S10 для дома, дачи, террасы, сада, офиса…" at bounding box center [810, 197] width 1168 height 18
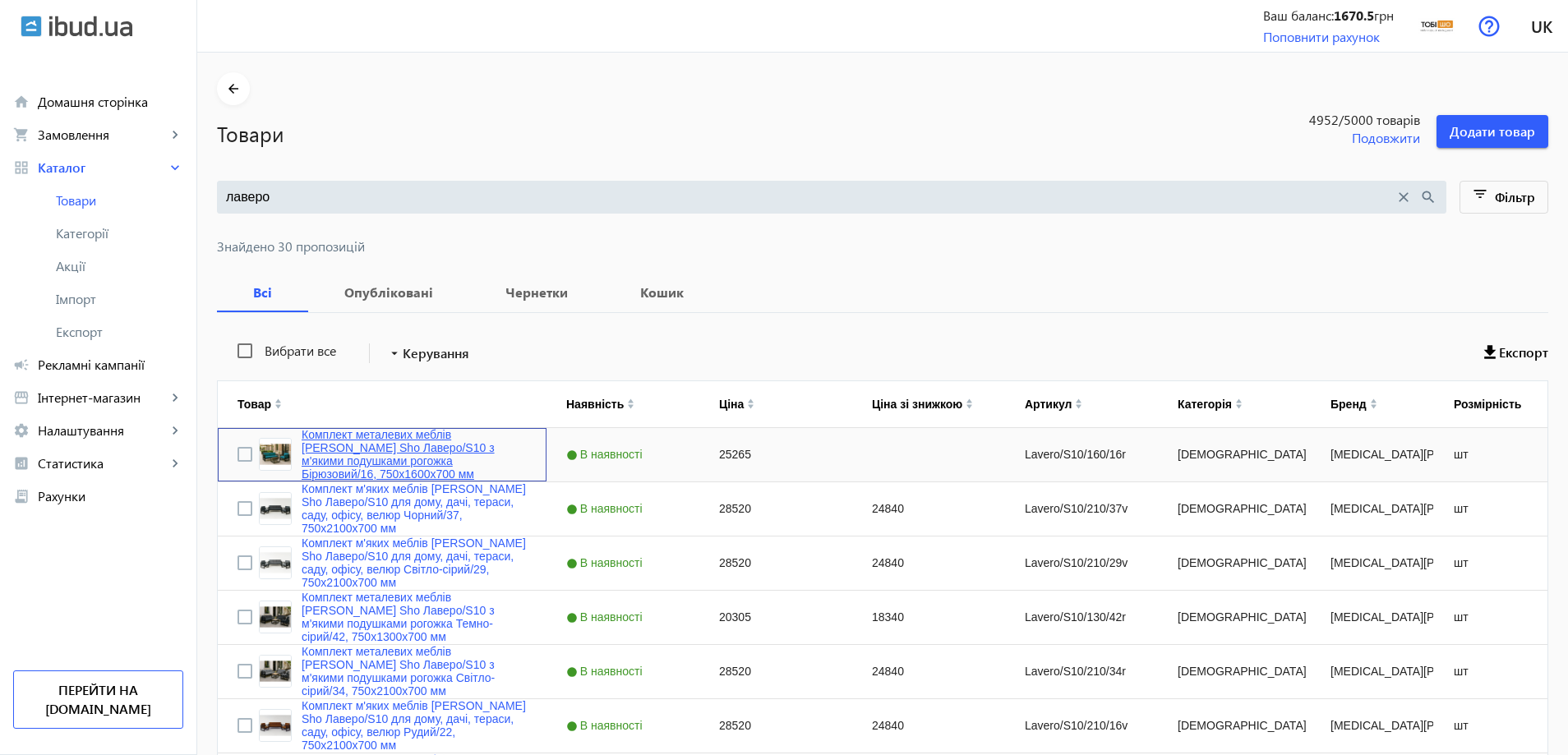
click at [324, 450] on link "Комплект металевих меблів [PERSON_NAME] Sho Лаверо/S10 з м'якими подушками рого…" at bounding box center [413, 454] width 225 height 52
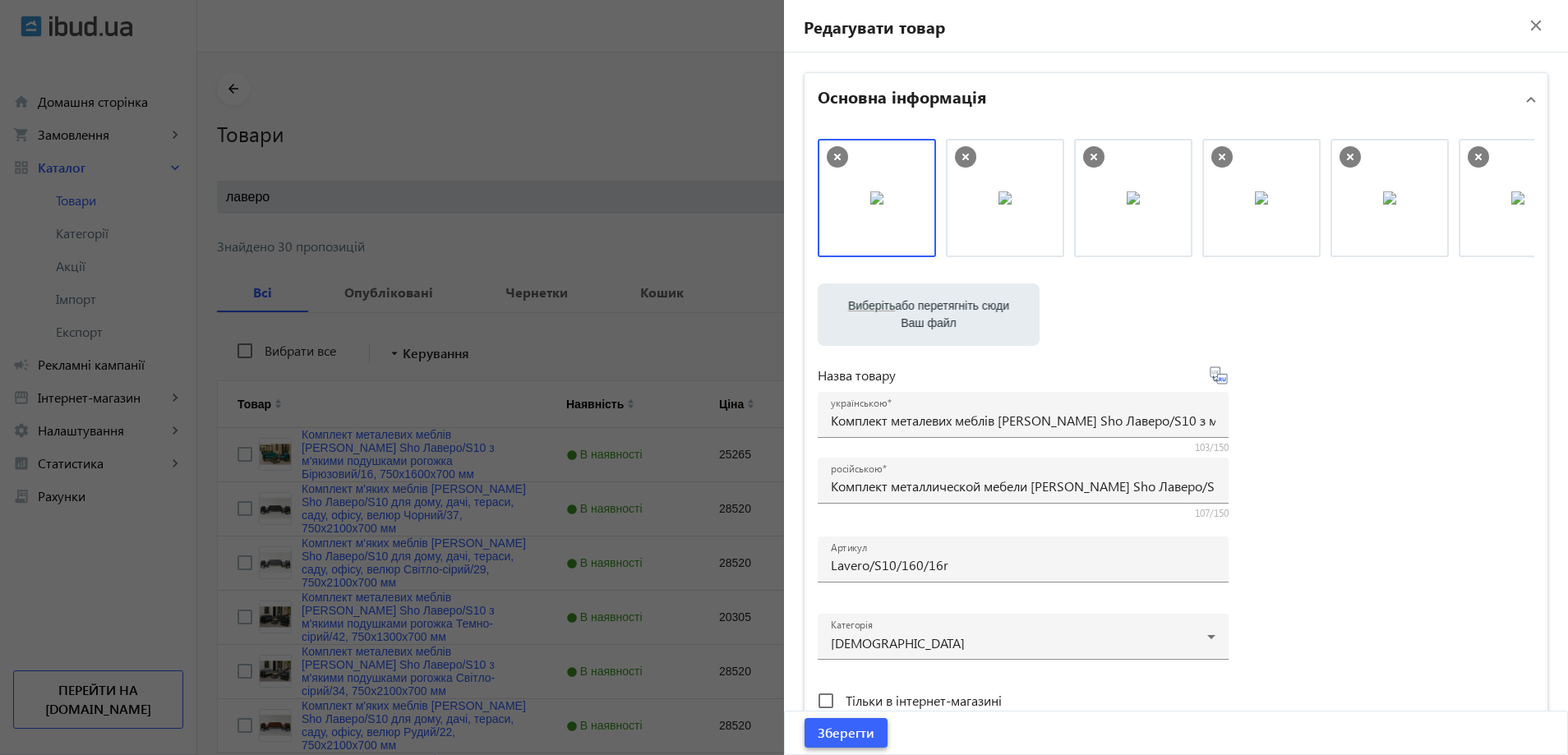
click at [857, 739] on span "Зберегти" at bounding box center [846, 733] width 57 height 18
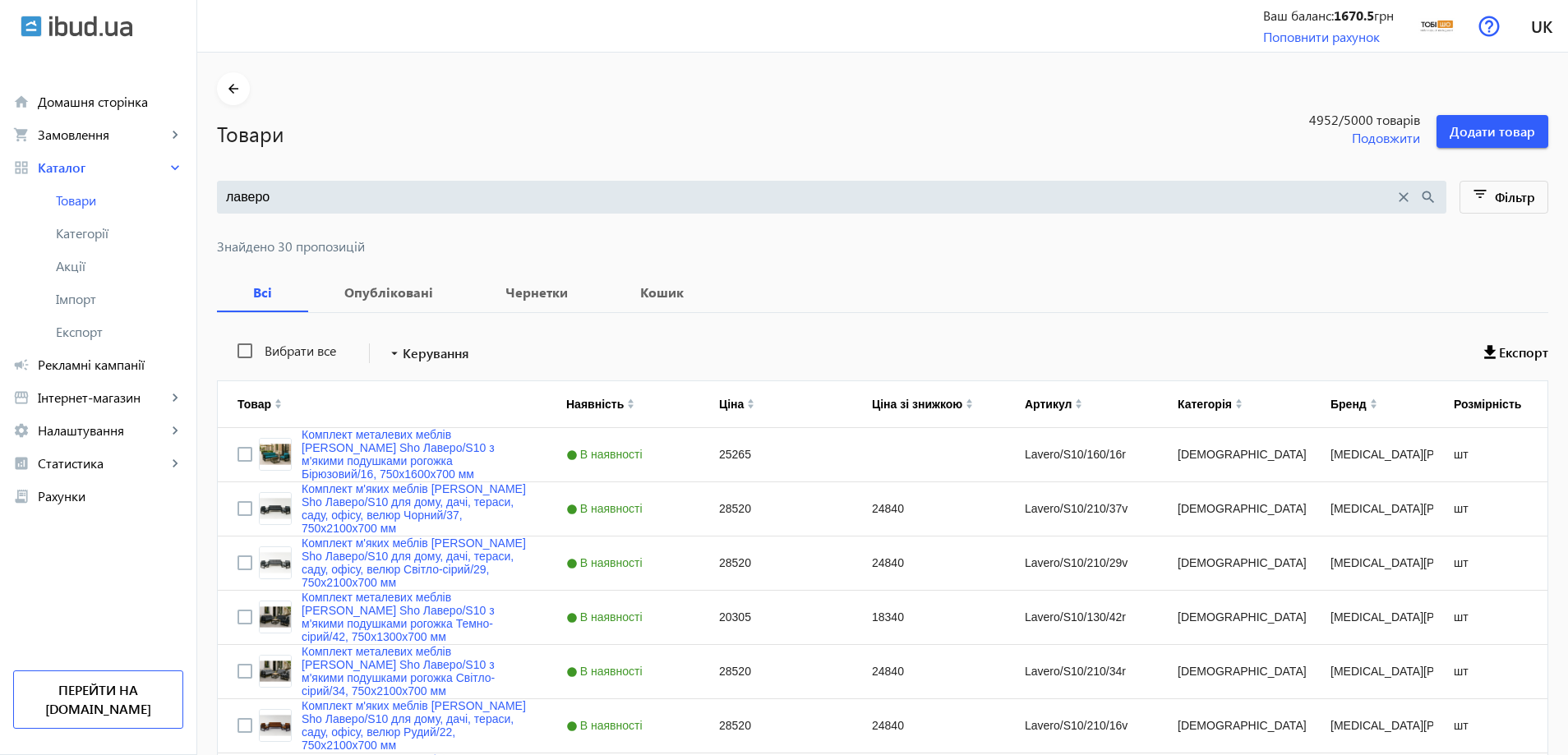
click at [336, 204] on input "лаверо" at bounding box center [810, 197] width 1168 height 18
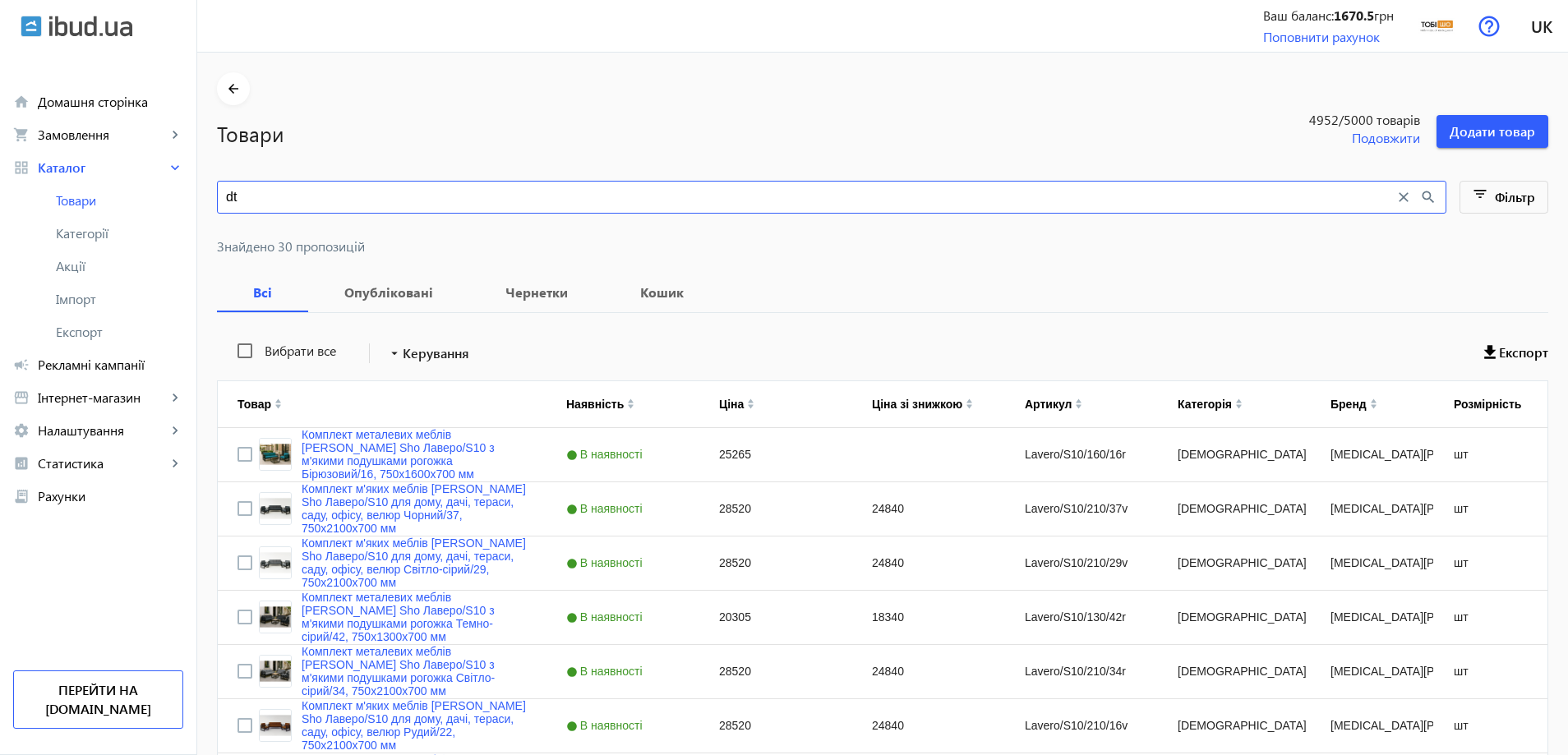
type input "d"
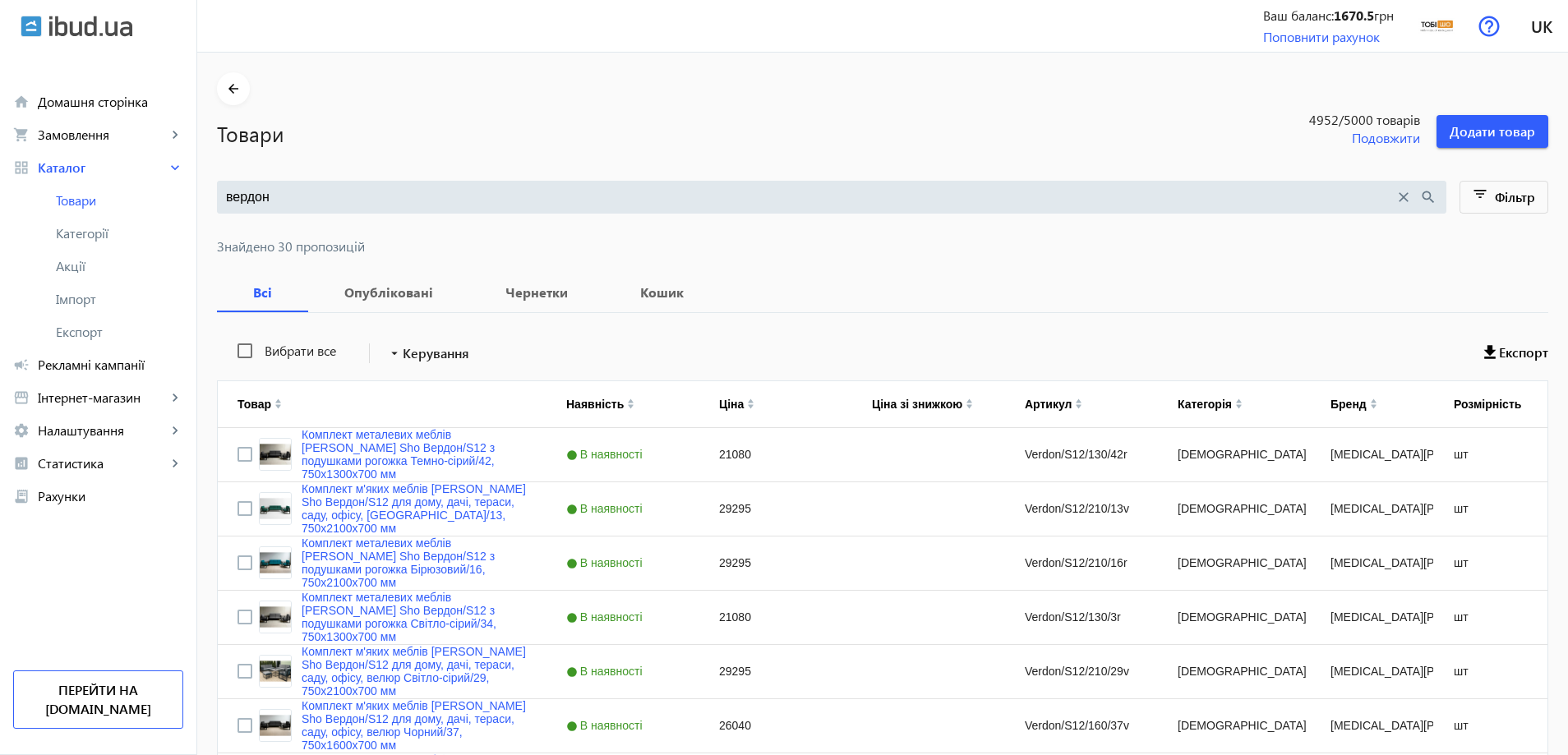
click at [406, 215] on div at bounding box center [882, 227] width 1331 height 27
click at [413, 199] on input "вердон" at bounding box center [810, 197] width 1168 height 18
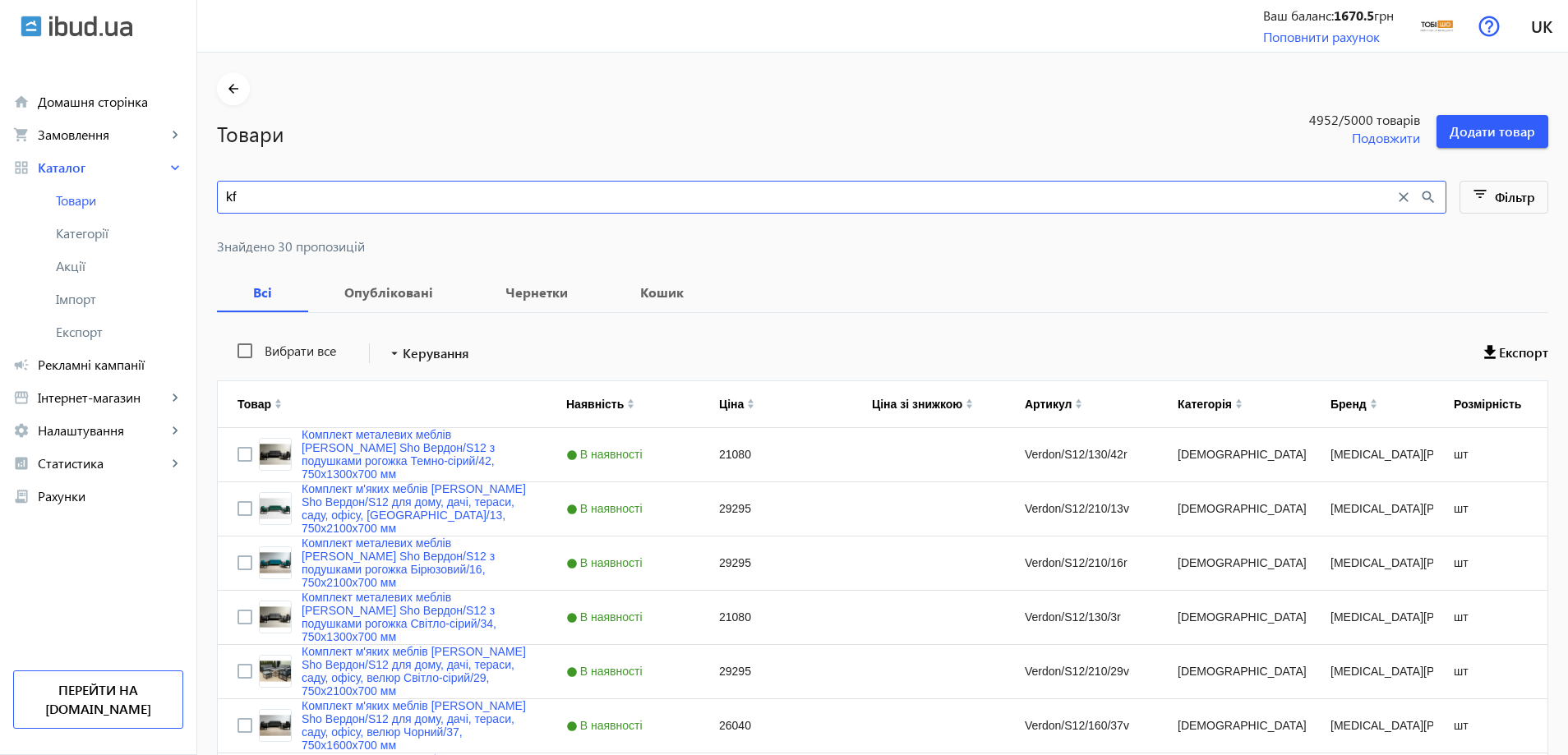
type input "k"
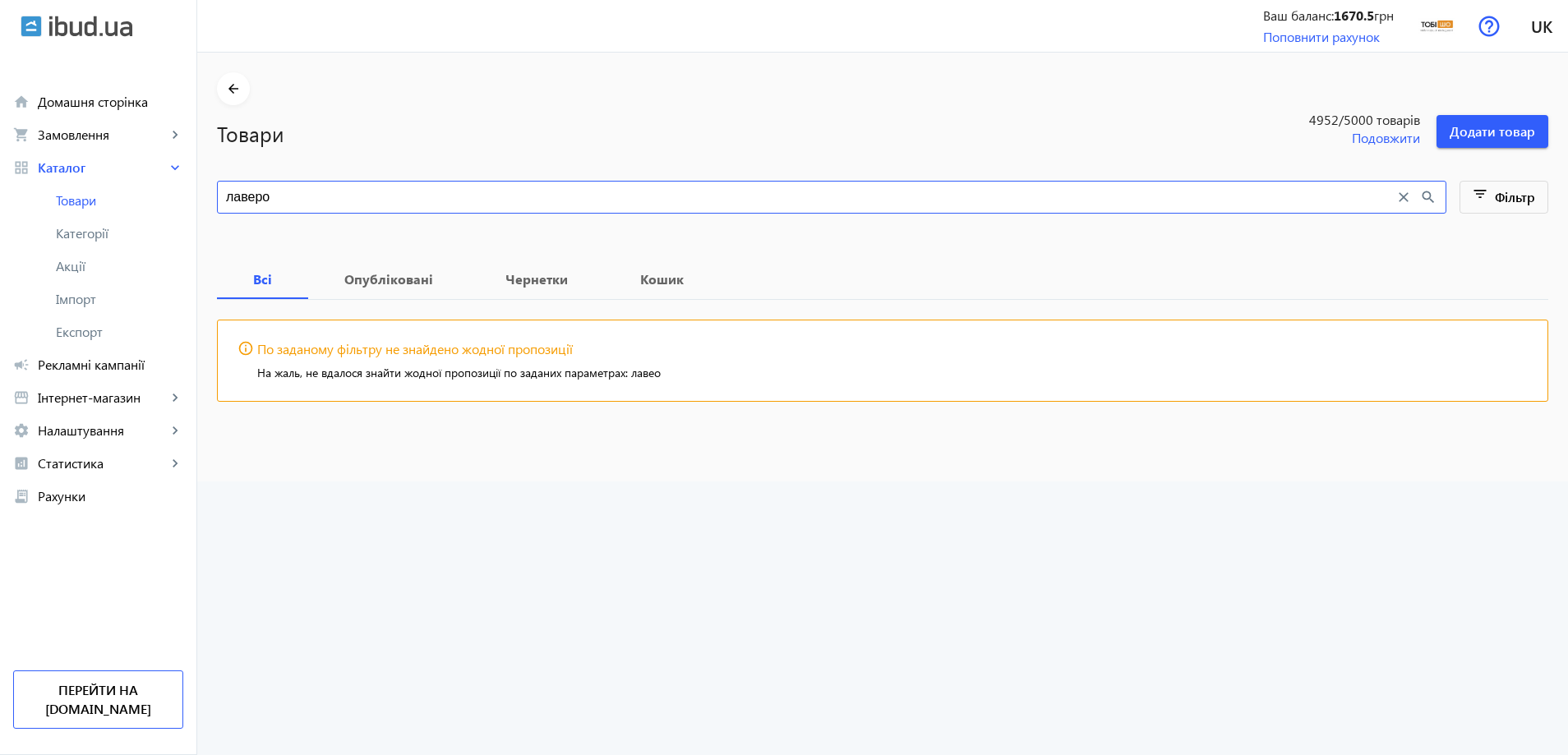
type input "лаверо"
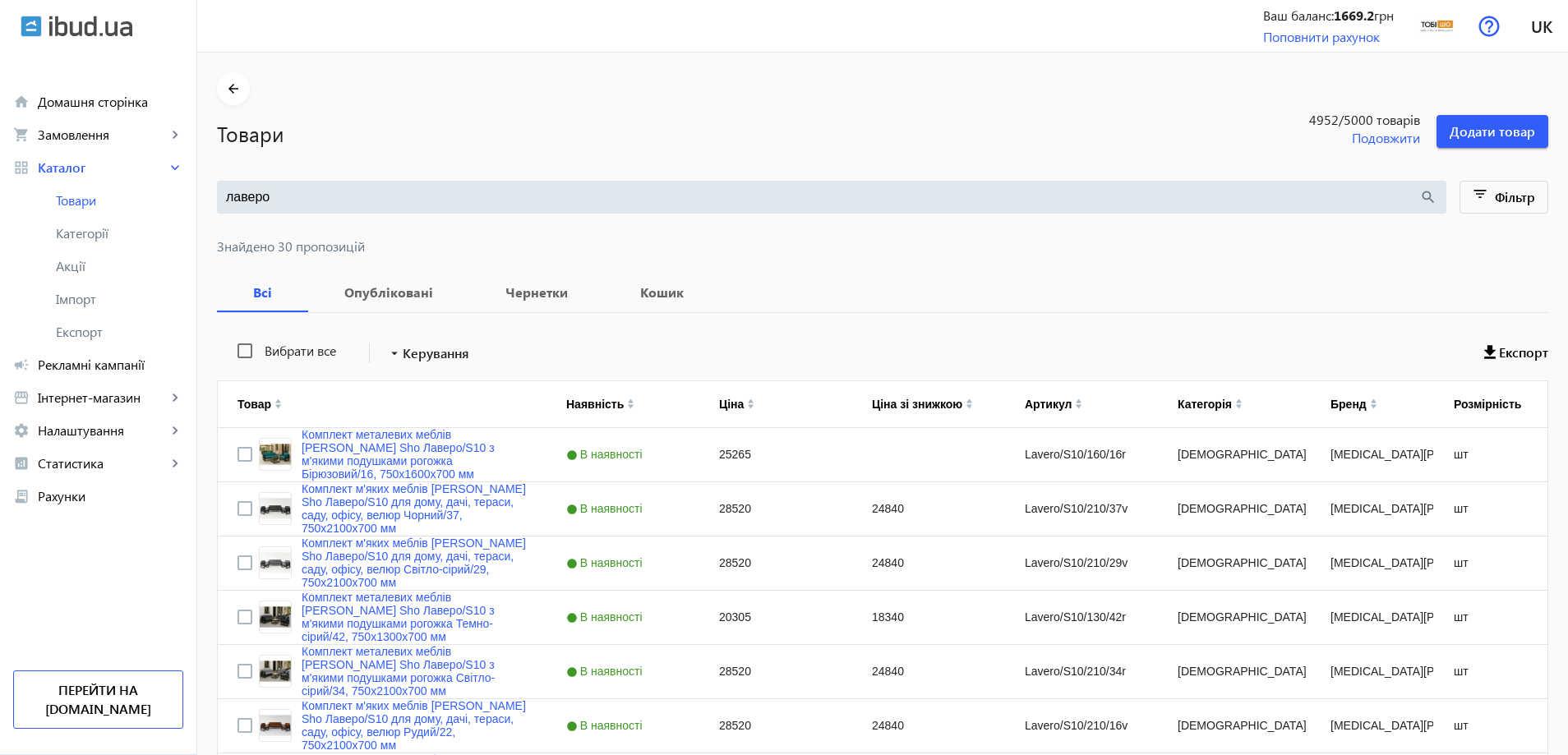
click at [380, 201] on input "лаверо" at bounding box center [822, 197] width 1193 height 18
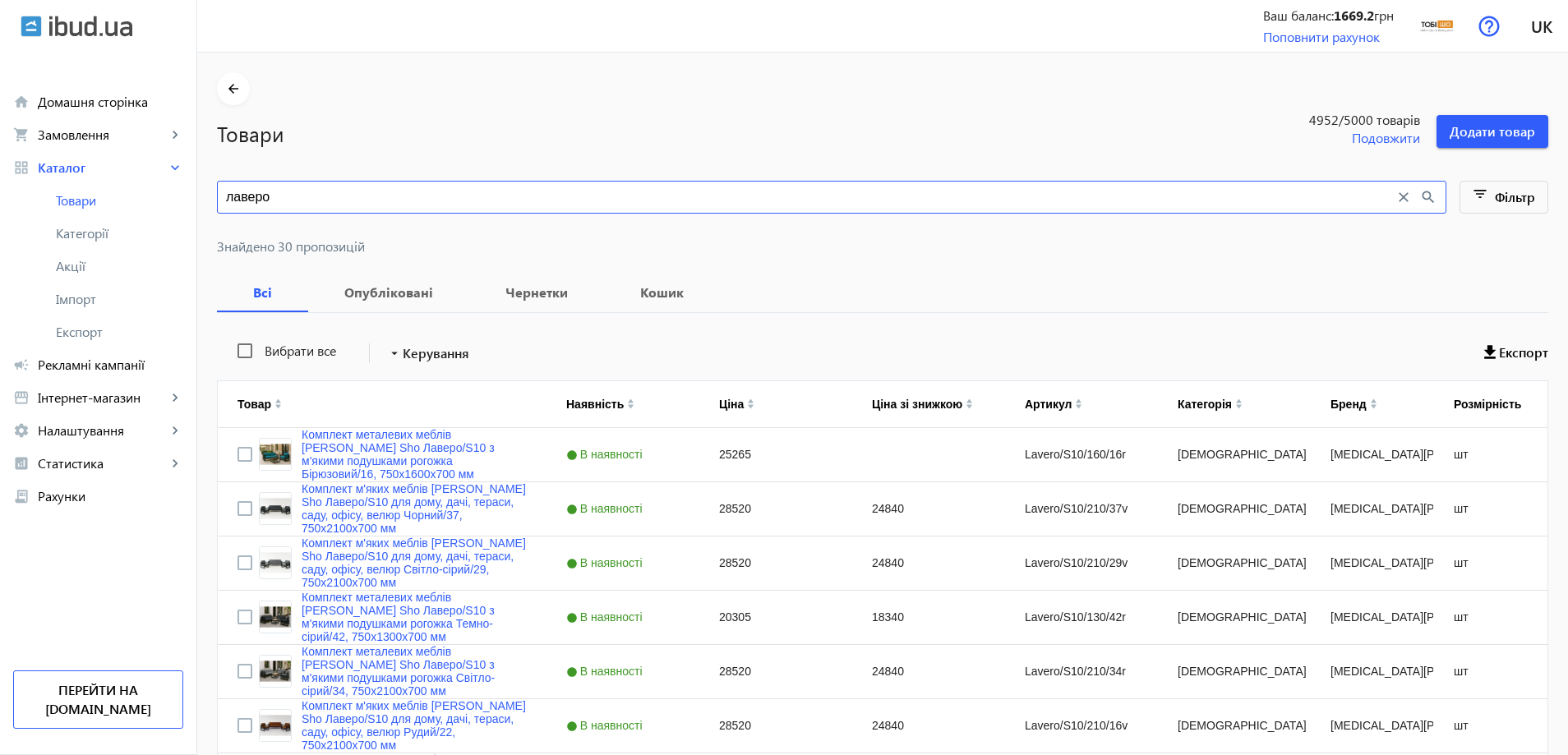
paste input "Verdon/S12/160/32v"
type input "Verdon/S12/160/32v"
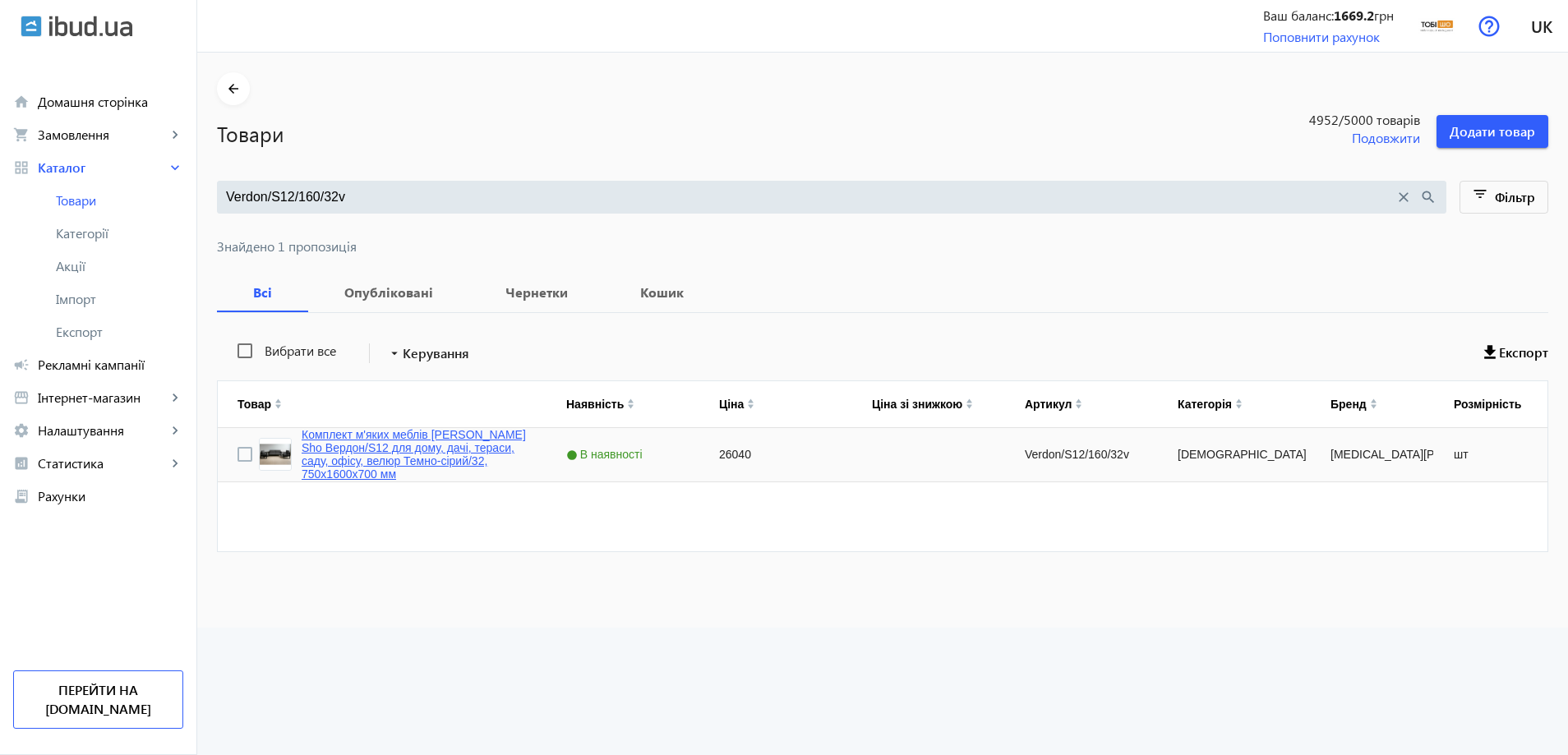
click at [371, 465] on link "Комплект м'яких меблів [PERSON_NAME] Sho Вердон/S12 для дому, дачі, тераси, сад…" at bounding box center [413, 454] width 225 height 52
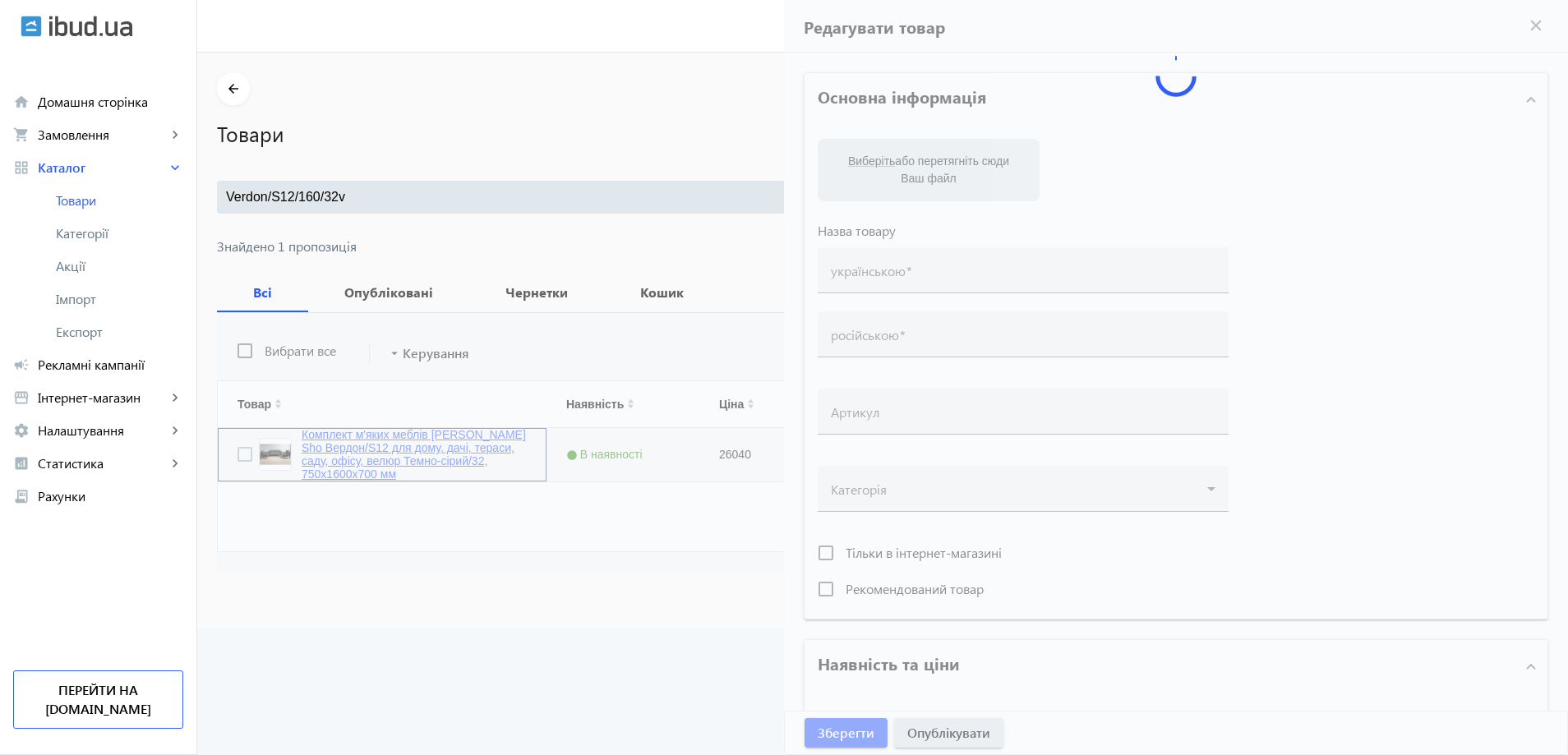
type input "Комплект м'яких меблів [PERSON_NAME] Sho Вердон/S12 для дому, дачі, тераси, сад…"
type input "Комплект мягкой мебели [PERSON_NAME] Sho Вердон/S12 для дома, дачи, террасы, са…"
type input "Verdon/S12/160/32v"
type input "26040"
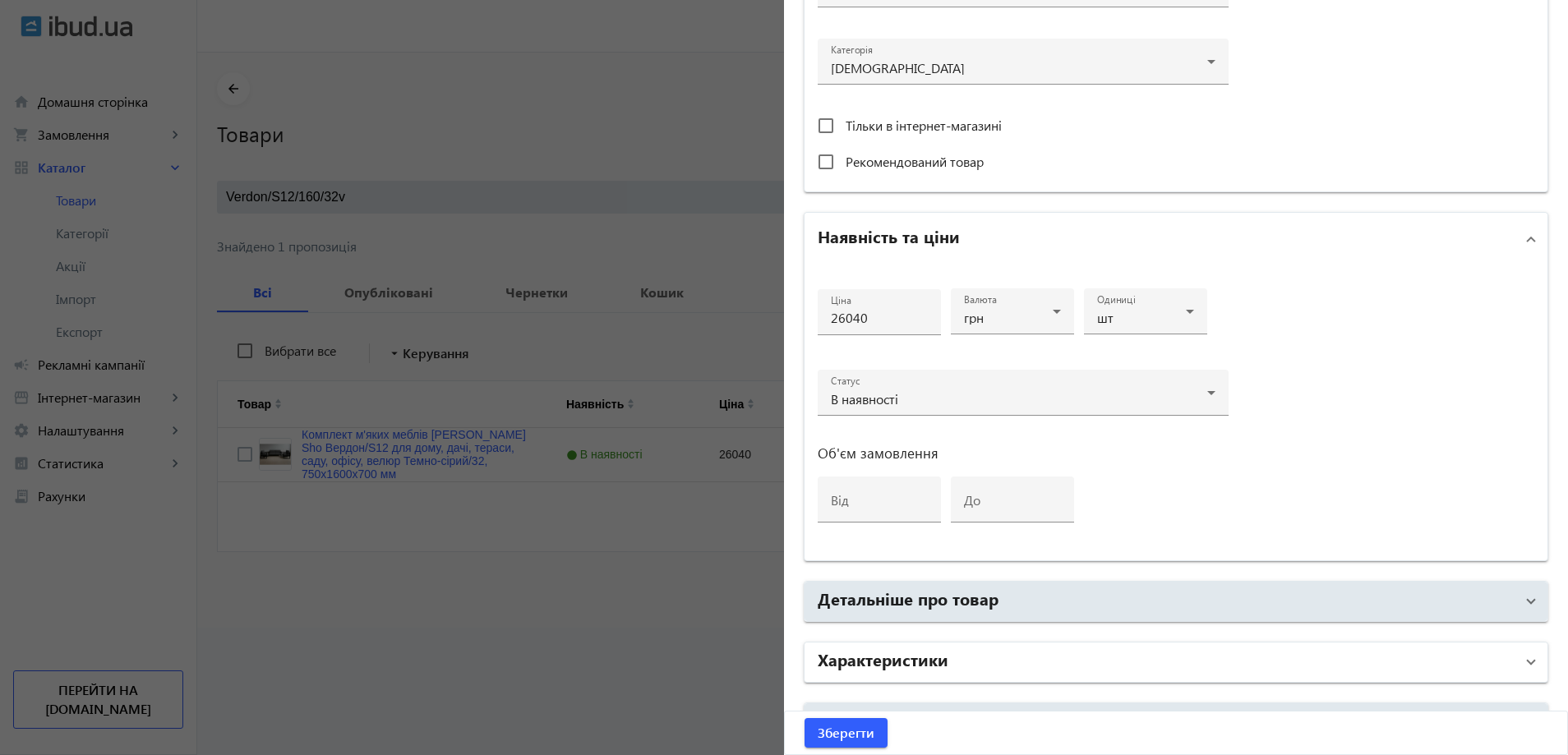
click at [980, 659] on mat-panel-title "Характеристики" at bounding box center [1166, 662] width 697 height 29
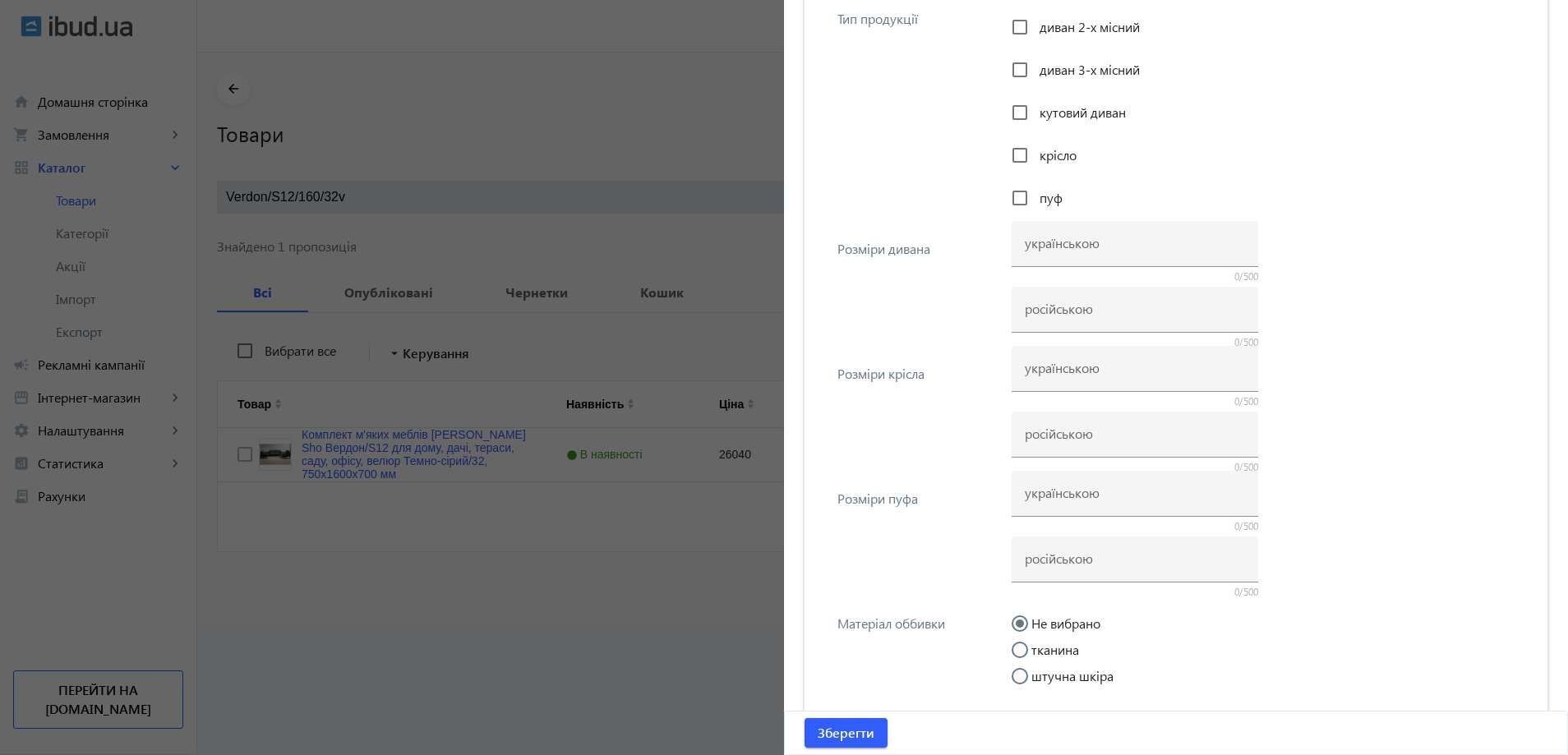
scroll to position [1726, 0]
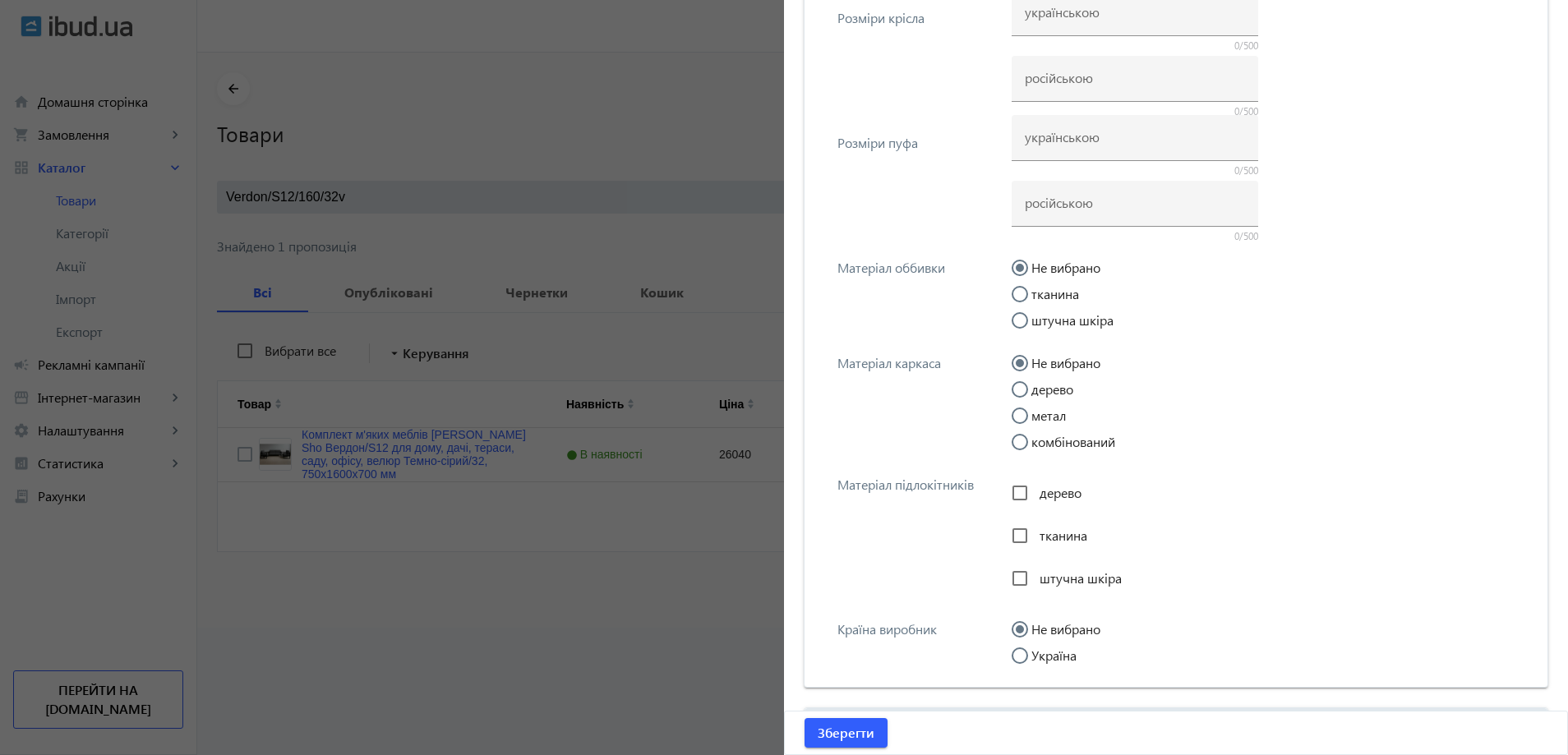
click at [531, 210] on div at bounding box center [784, 378] width 1568 height 755
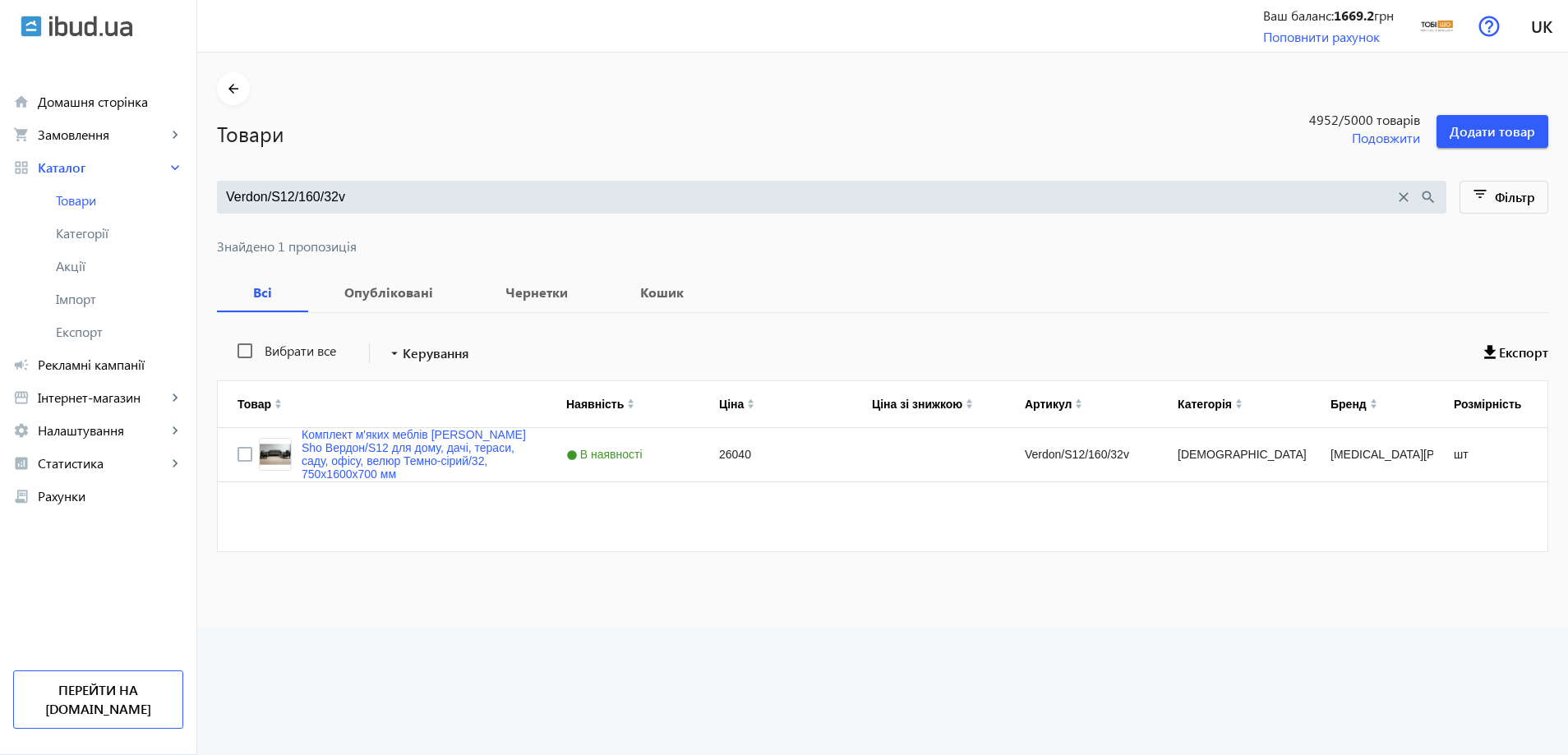
click at [314, 200] on input "Verdon/S12/160/32v" at bounding box center [810, 197] width 1168 height 18
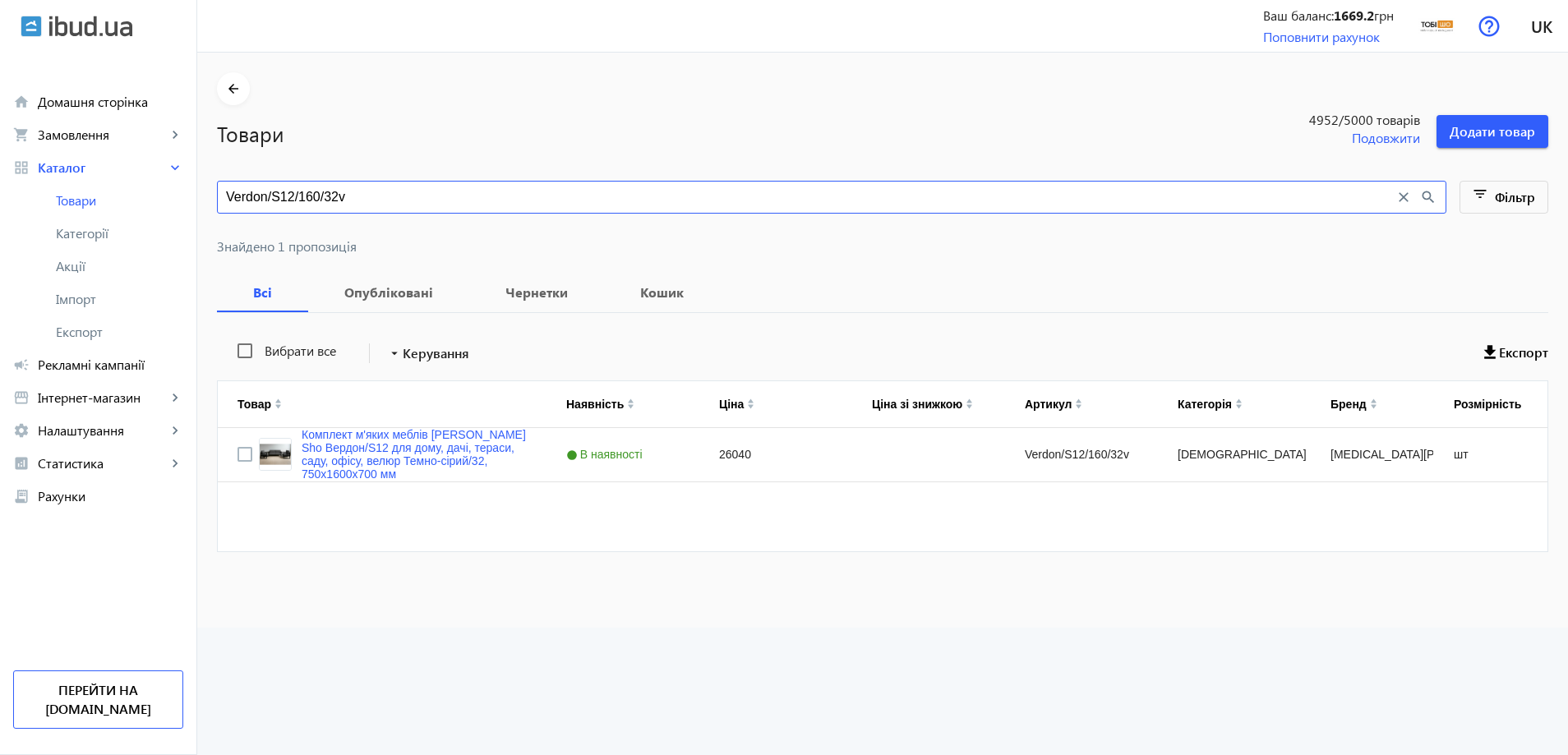
paste input "Комплект мягкой мебели [PERSON_NAME] Sho Вердон/S12 для дома, дачи, террасы, са…"
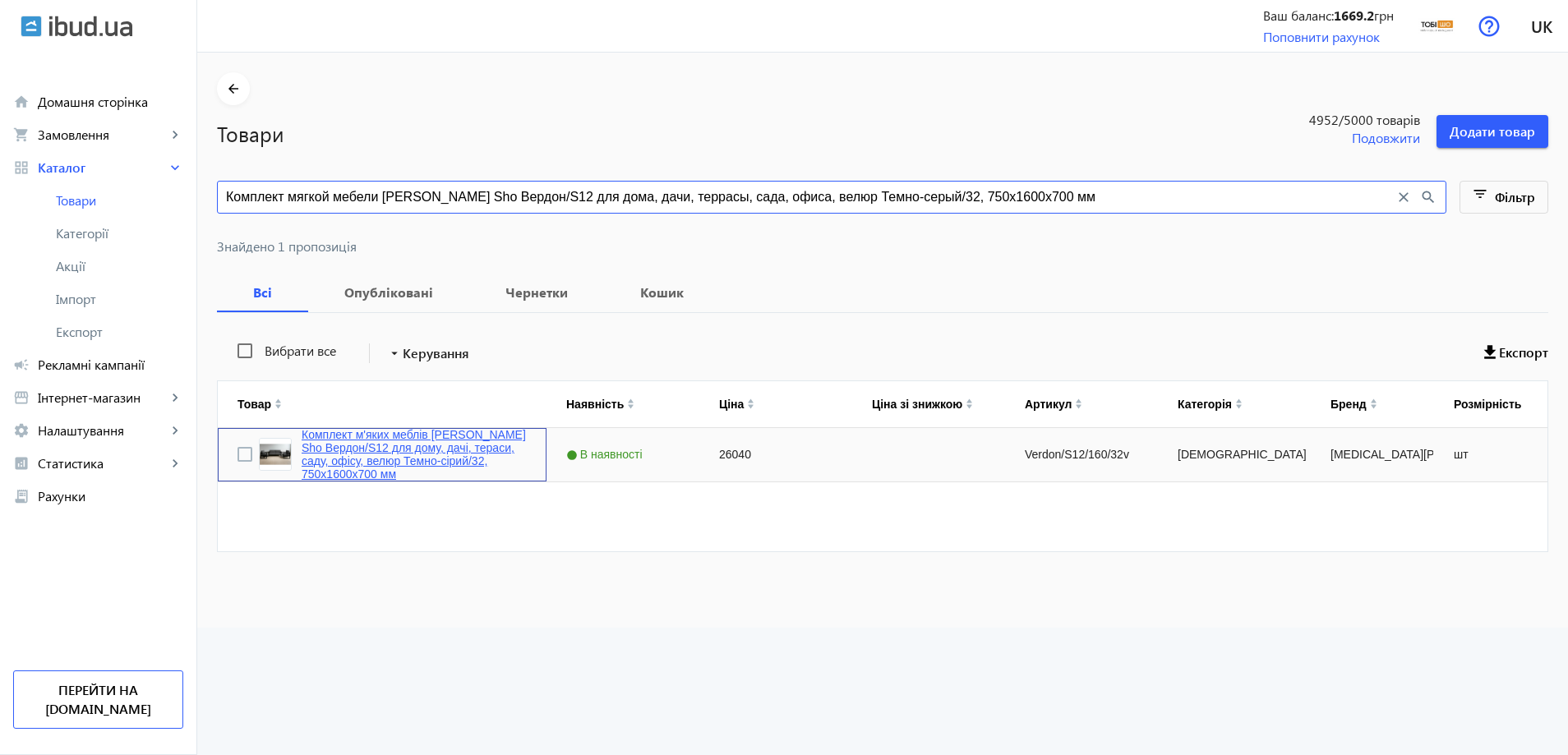
click at [359, 474] on link "Комплект м'яких меблів [PERSON_NAME] Sho Вердон/S12 для дому, дачі, тераси, сад…" at bounding box center [413, 454] width 225 height 52
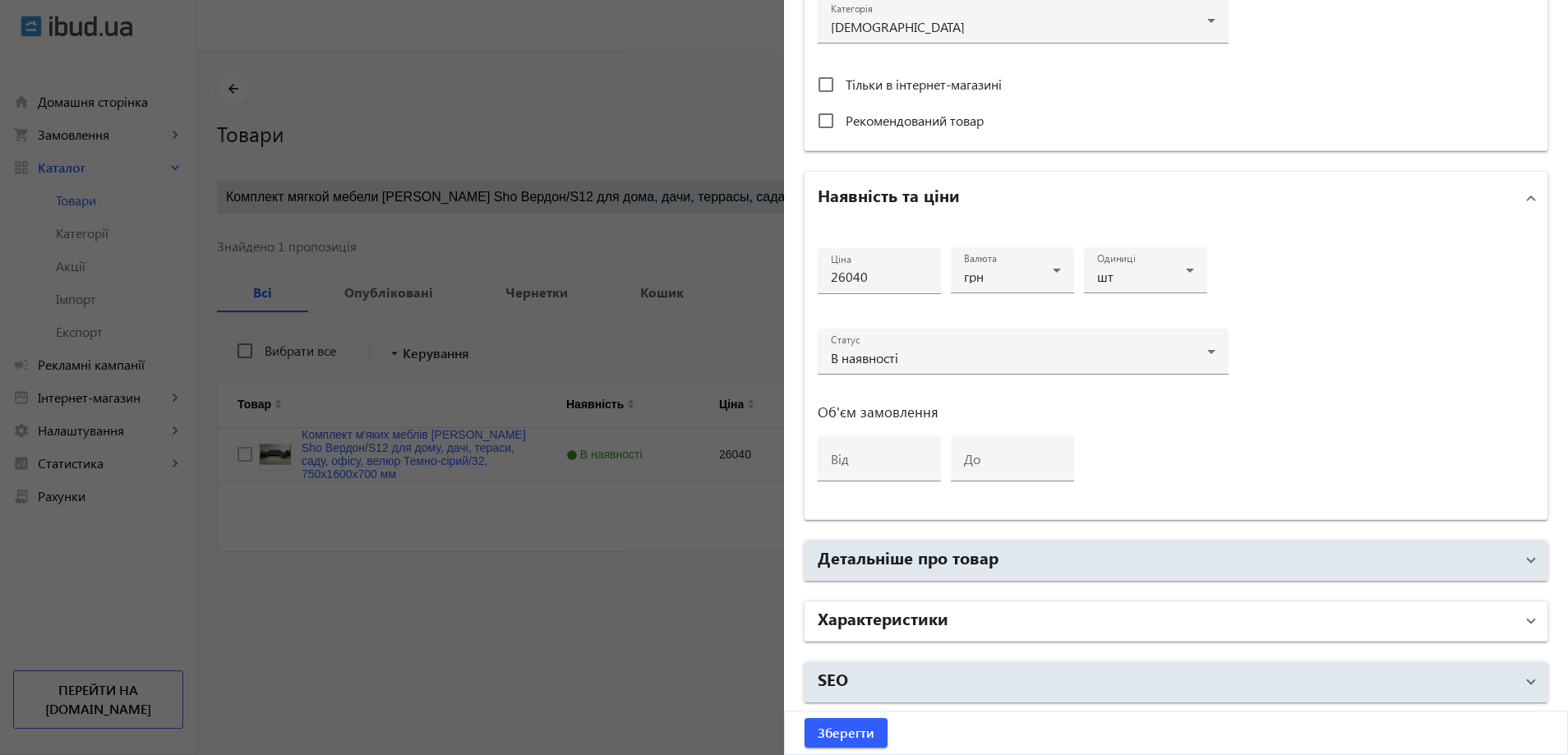
click at [919, 620] on h2 "Характеристики" at bounding box center [883, 617] width 130 height 23
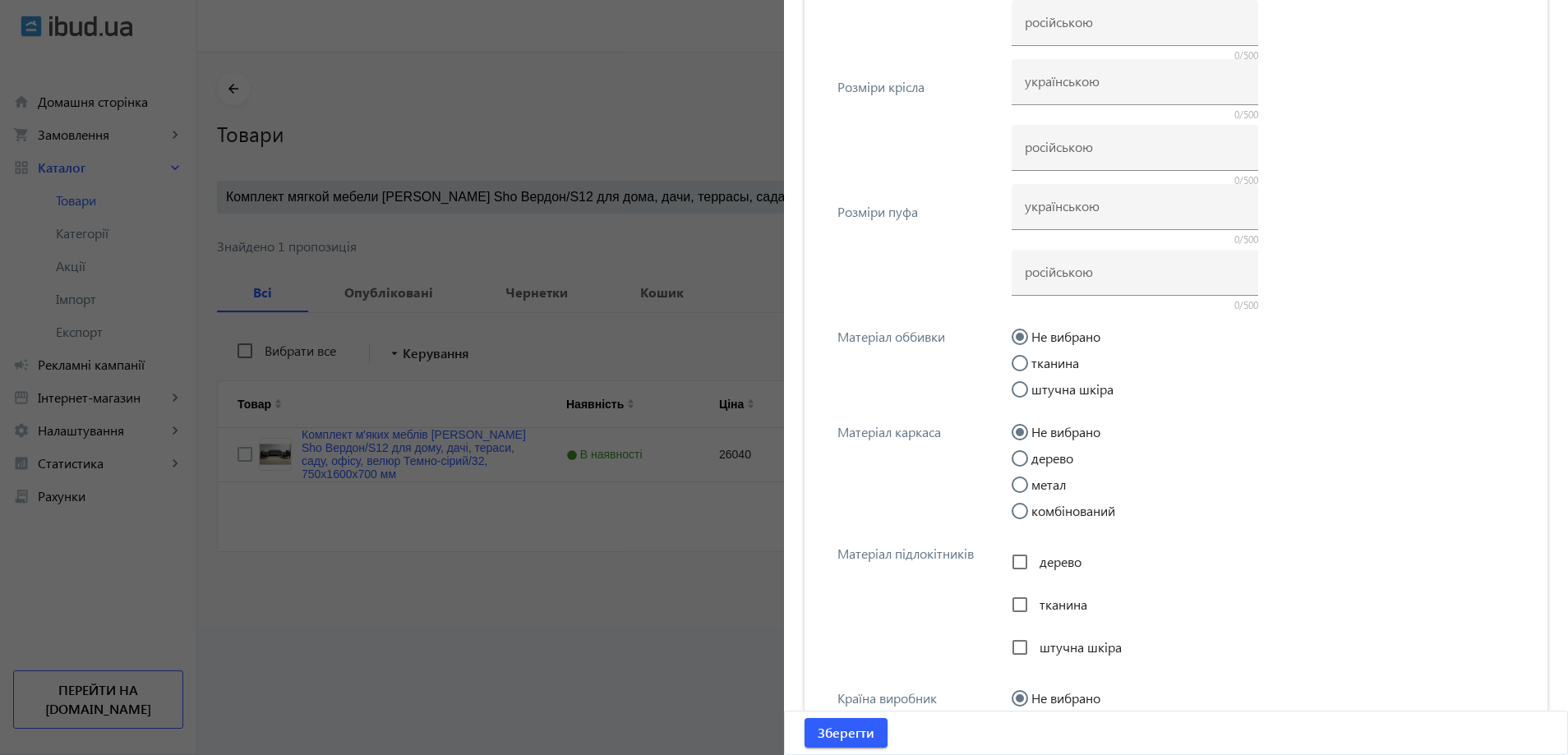
scroll to position [1361, 0]
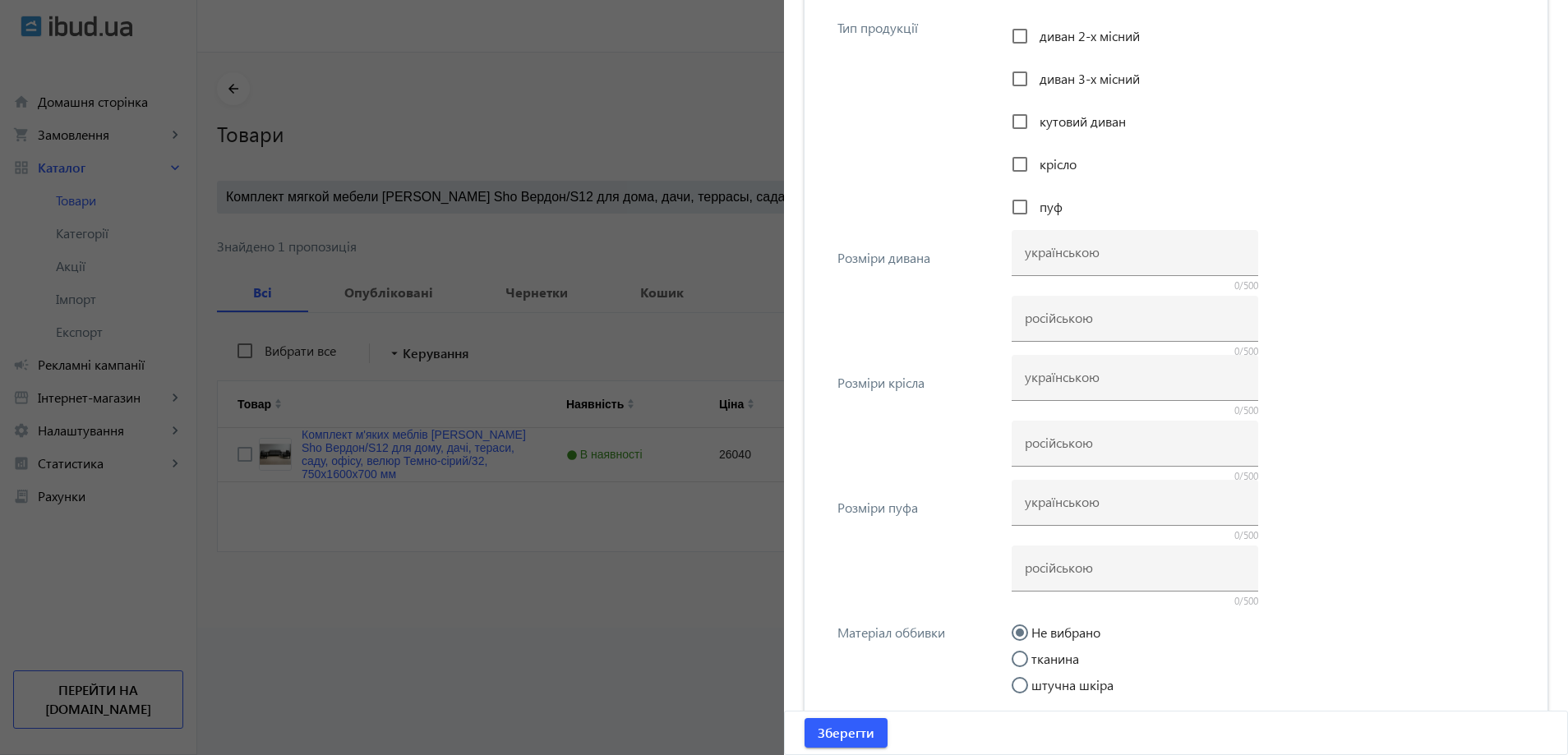
click at [595, 141] on div at bounding box center [784, 378] width 1568 height 755
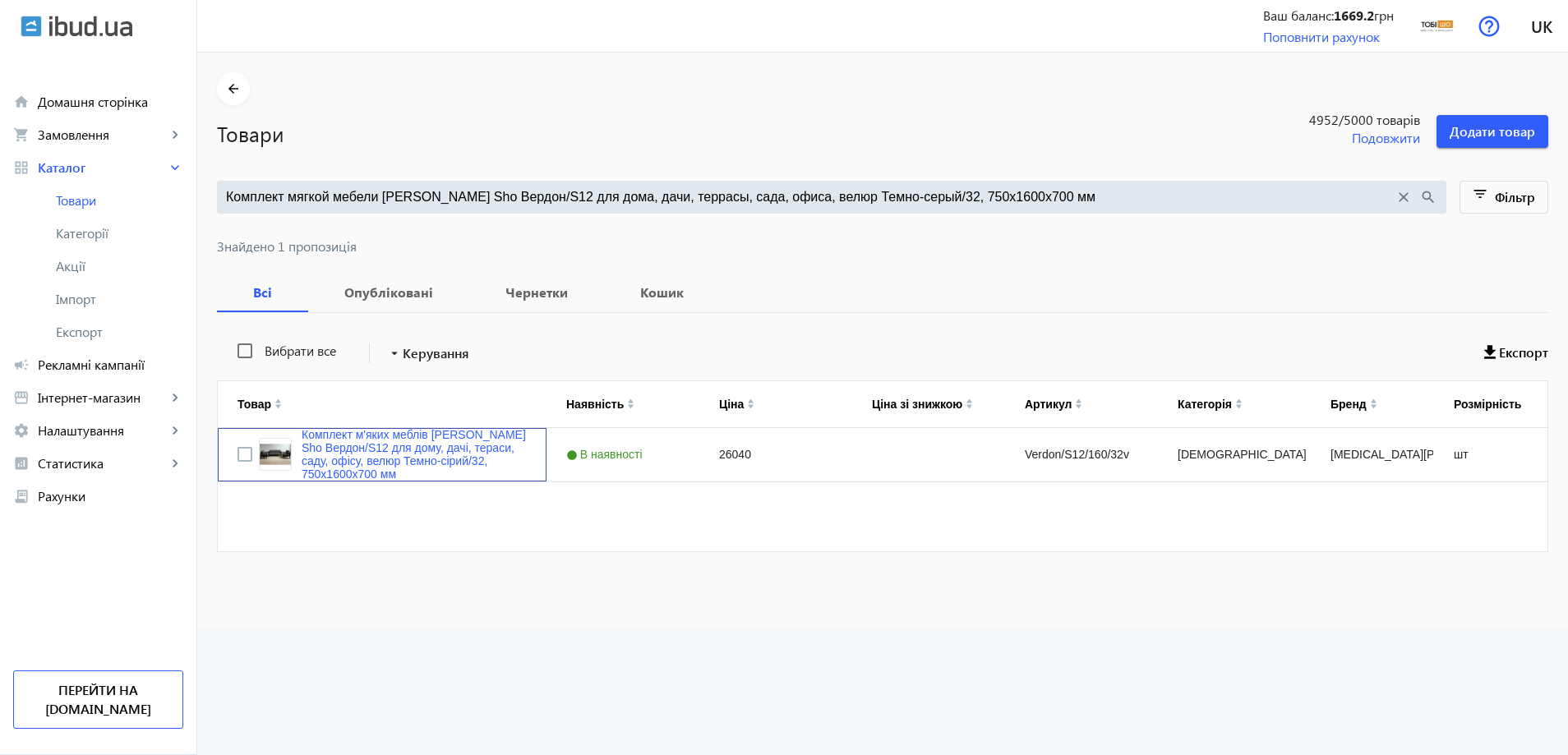
scroll to position [0, 0]
click at [570, 206] on mat-sidenav-container "arrow_back Товари 4952 /5000 товарів Подовжити Додати товар Комплект мягкой меб…" at bounding box center [883, 340] width 1371 height 575
click at [587, 199] on input "Комплект мягкой мебели [PERSON_NAME] Sho Вердон/S12 для дома, дачи, террасы, са…" at bounding box center [810, 197] width 1168 height 18
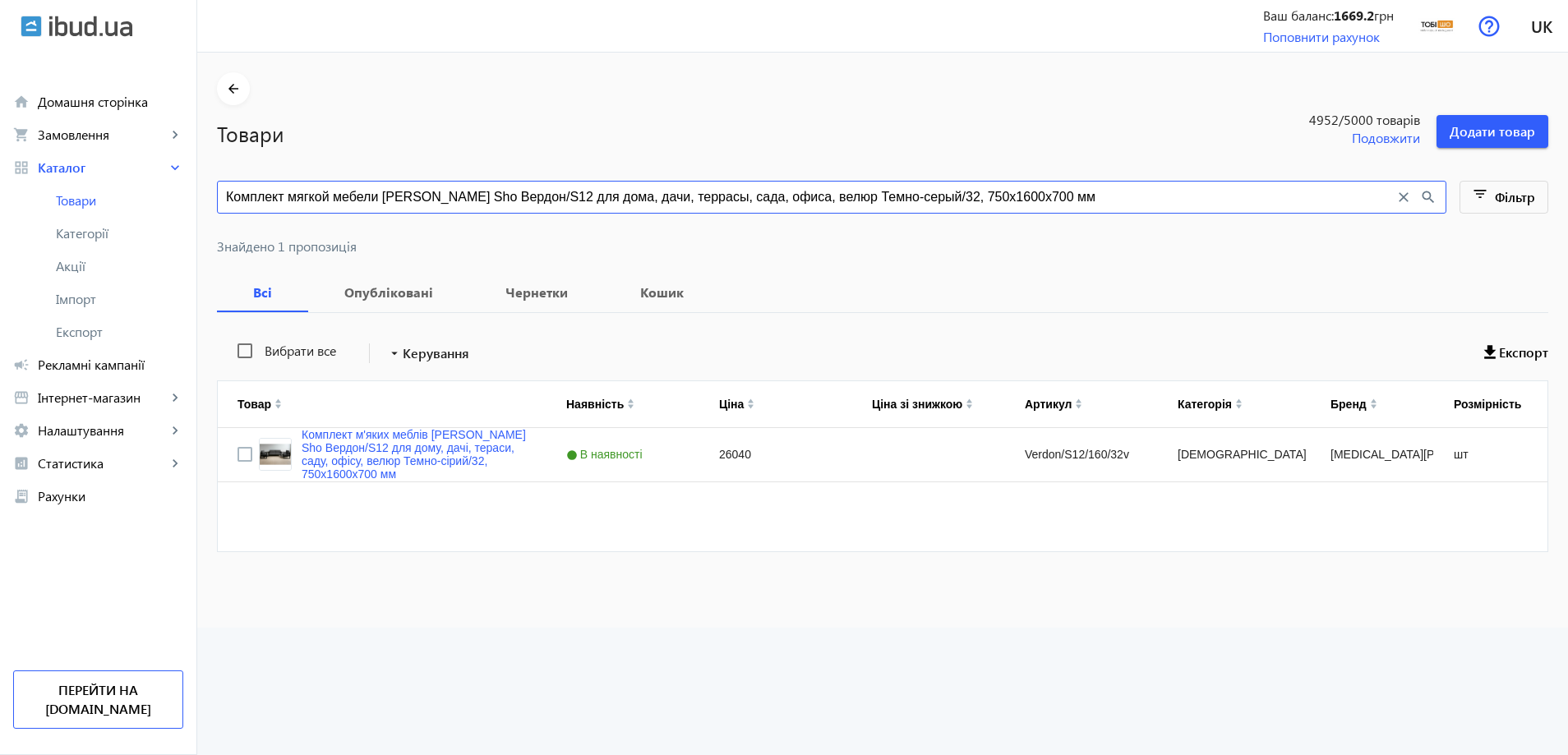
paste input "Lavero/S10/160/16r"
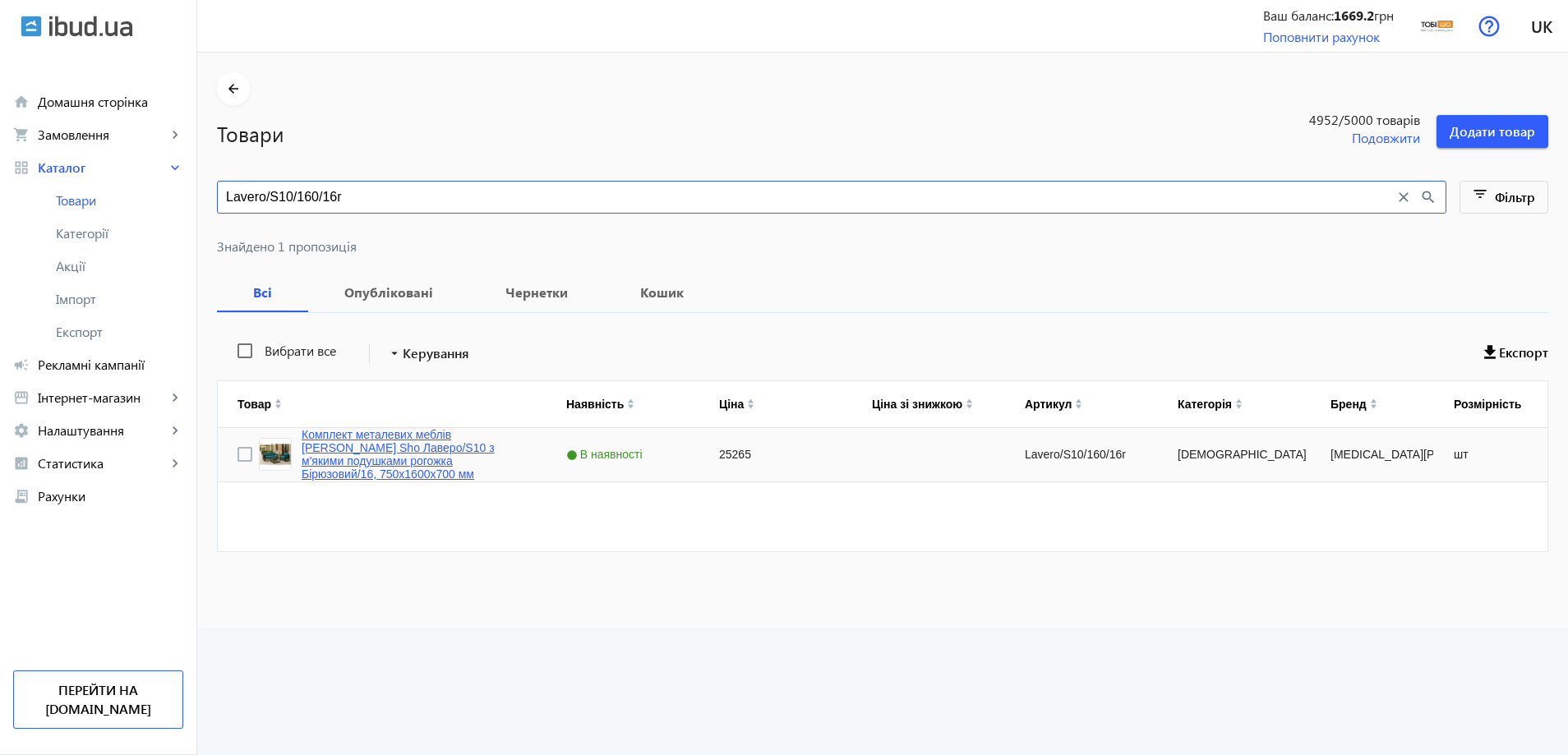
type input "Lavero/S10/160/16r"
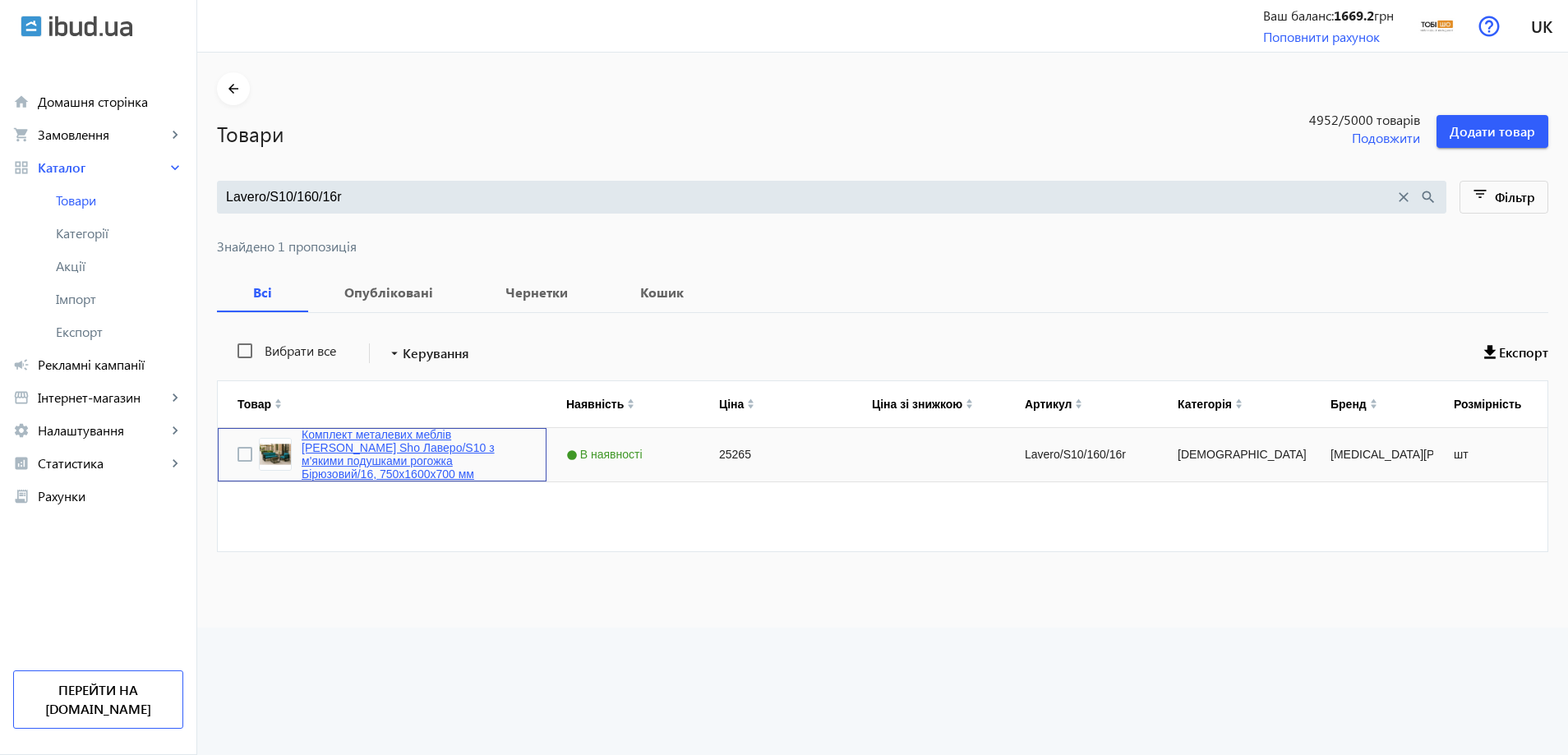
click at [347, 438] on link "Комплект металевих меблів [PERSON_NAME] Sho Лаверо/S10 з м'якими подушками рого…" at bounding box center [413, 454] width 225 height 52
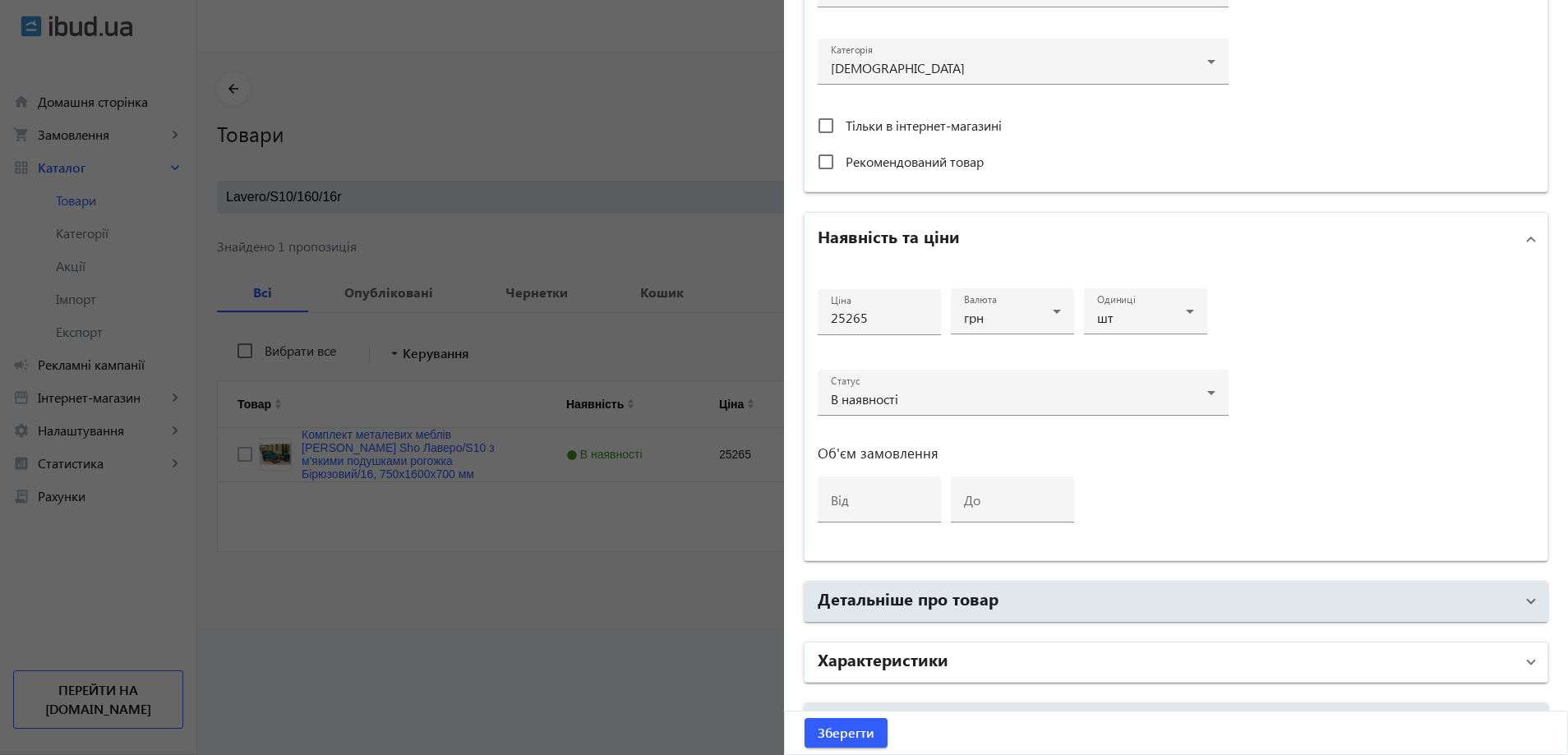
click at [1030, 661] on mat-panel-title "Характеристики" at bounding box center [1166, 662] width 697 height 29
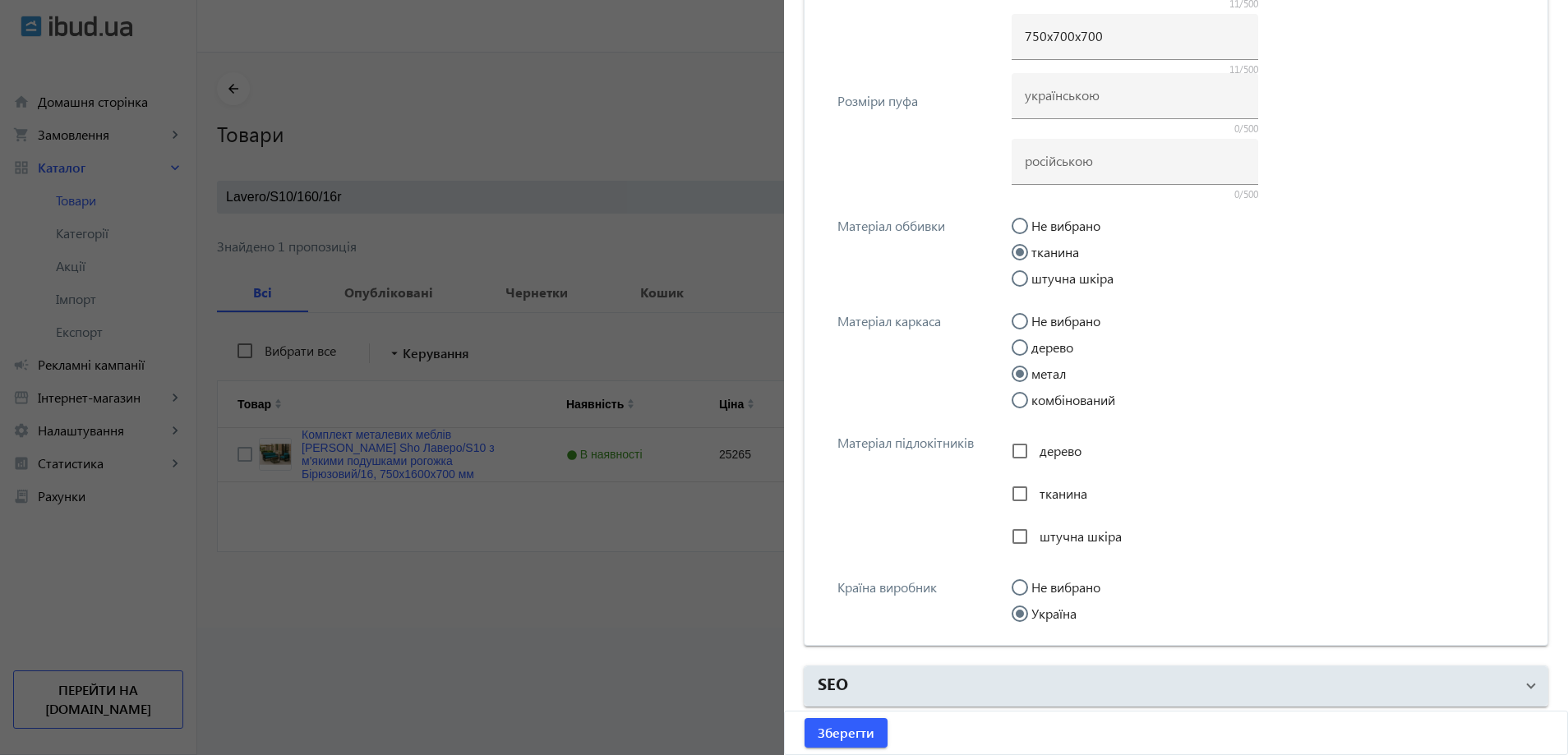
scroll to position [1772, 0]
click at [561, 180] on div at bounding box center [784, 378] width 1568 height 755
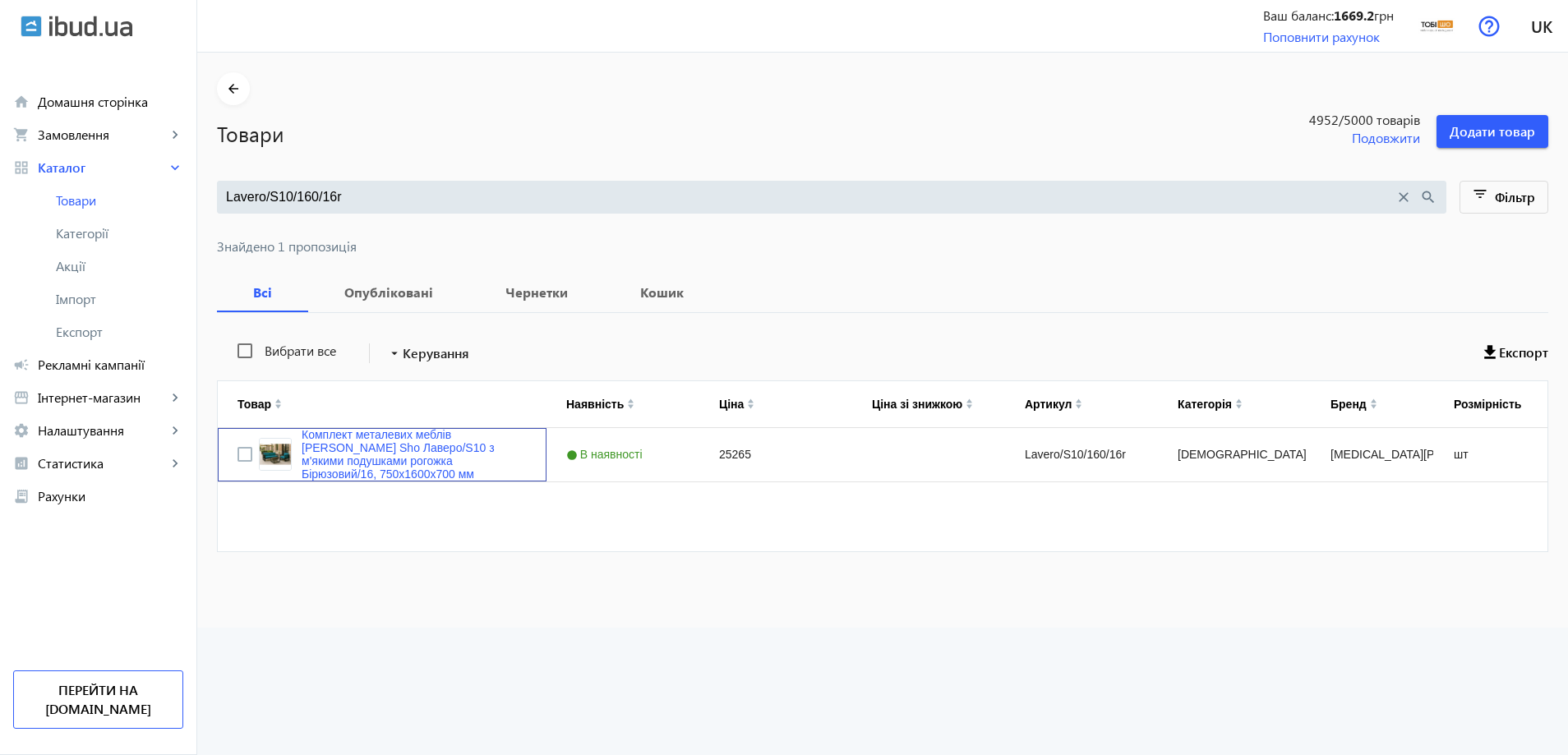
scroll to position [0, 0]
click at [418, 479] on div "Комплект металевих меблів [PERSON_NAME] Sho Лаверо/S10 з м'якими подушками рого…" at bounding box center [382, 455] width 329 height 53
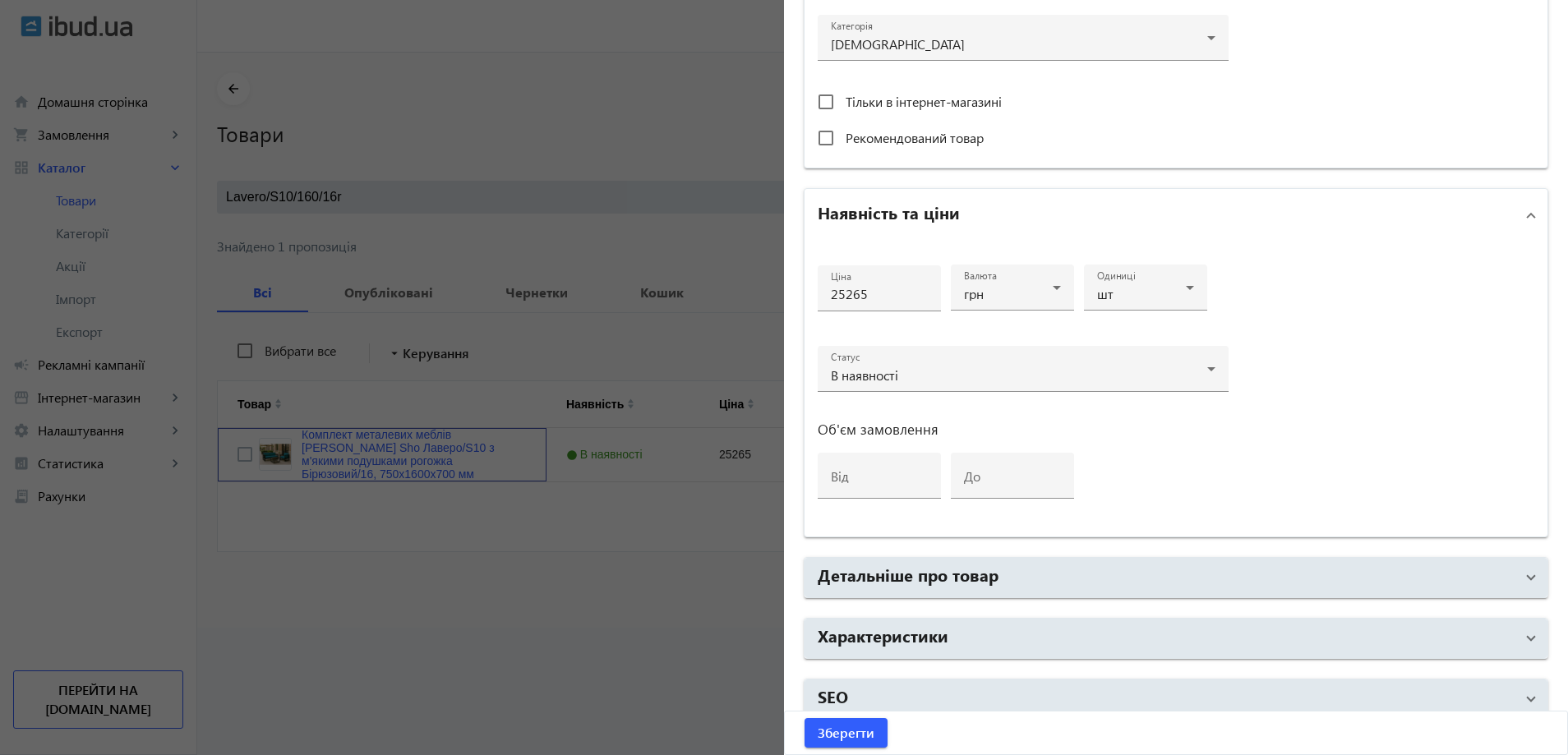
scroll to position [616, 0]
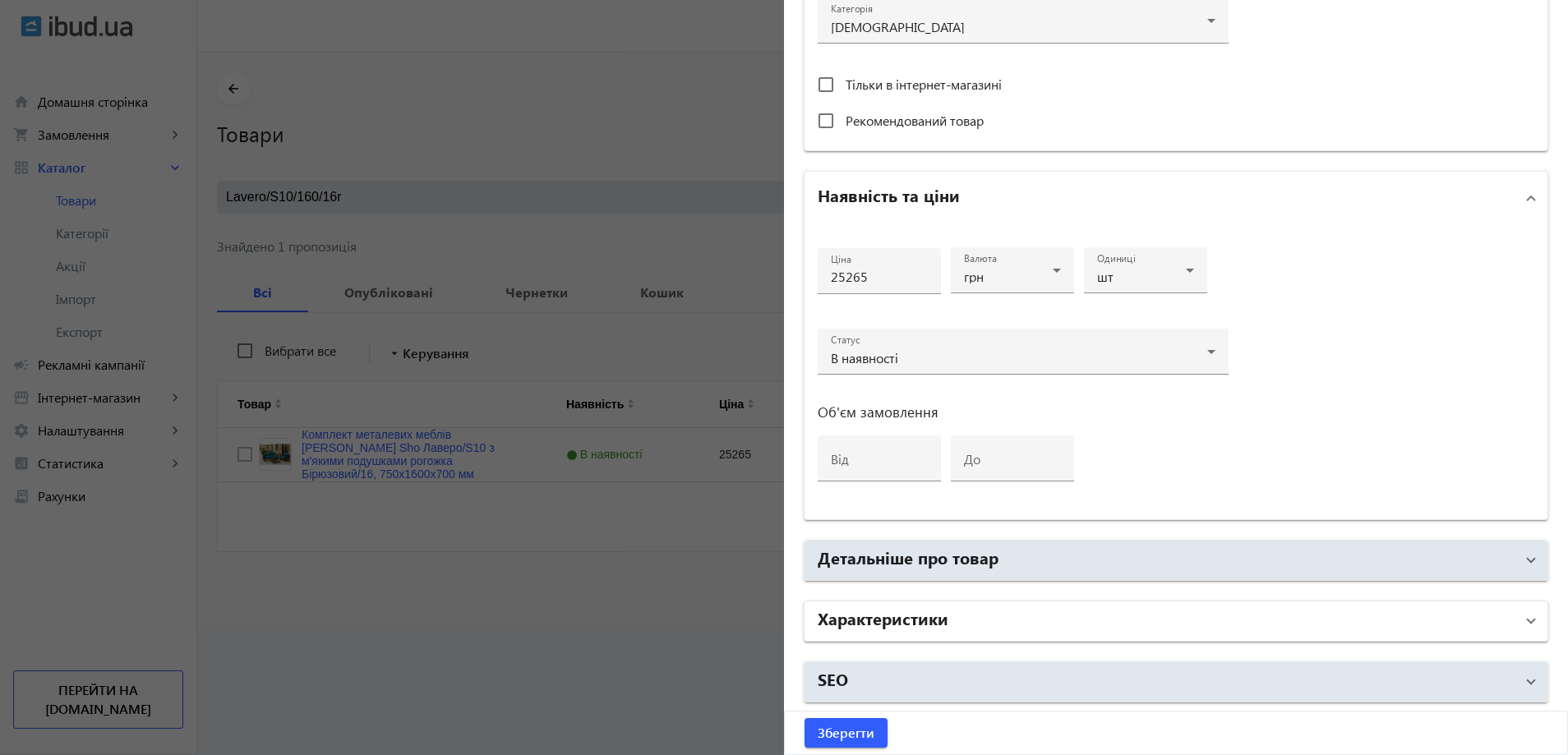
click at [1139, 618] on mat-panel-title "Характеристики" at bounding box center [1166, 621] width 697 height 29
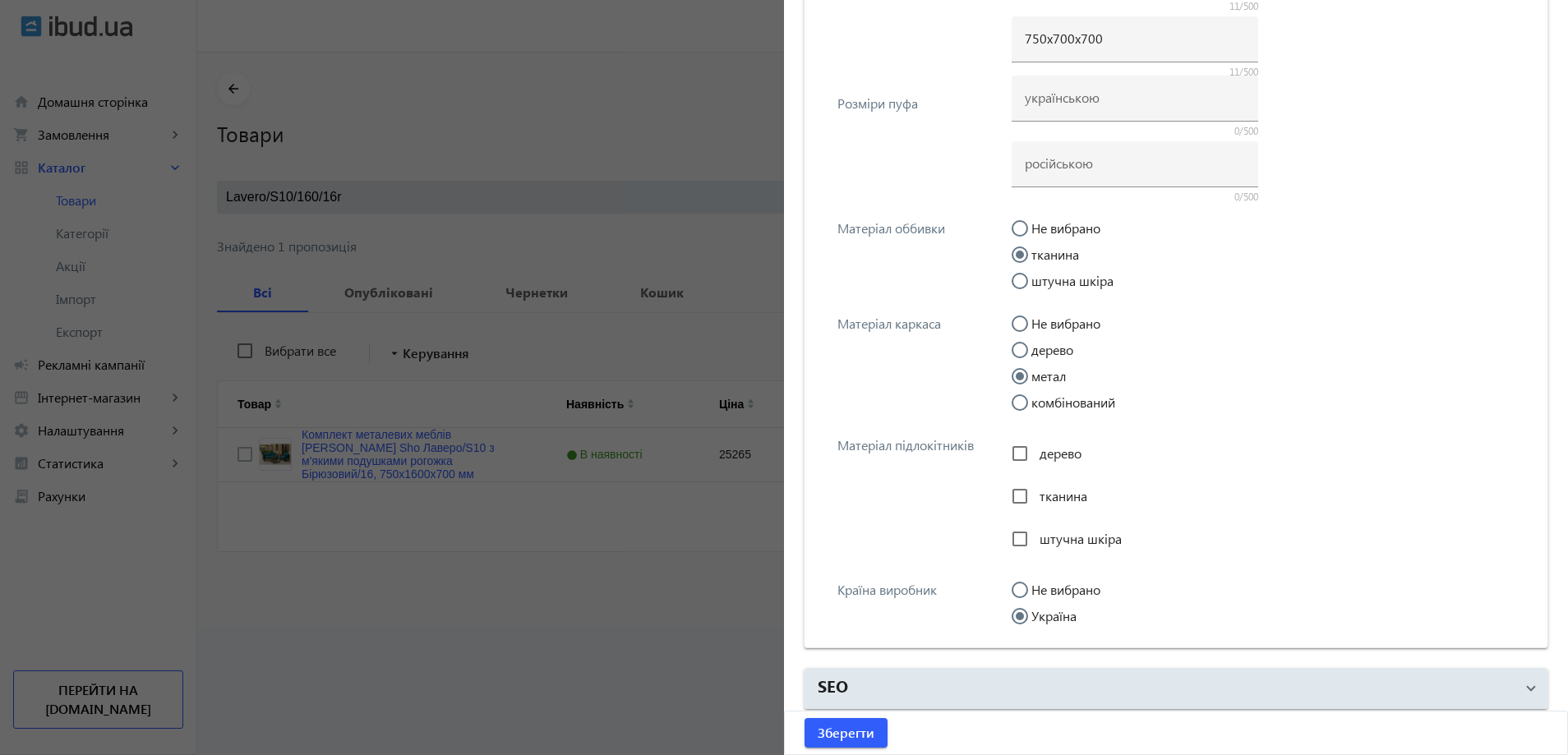
scroll to position [1772, 0]
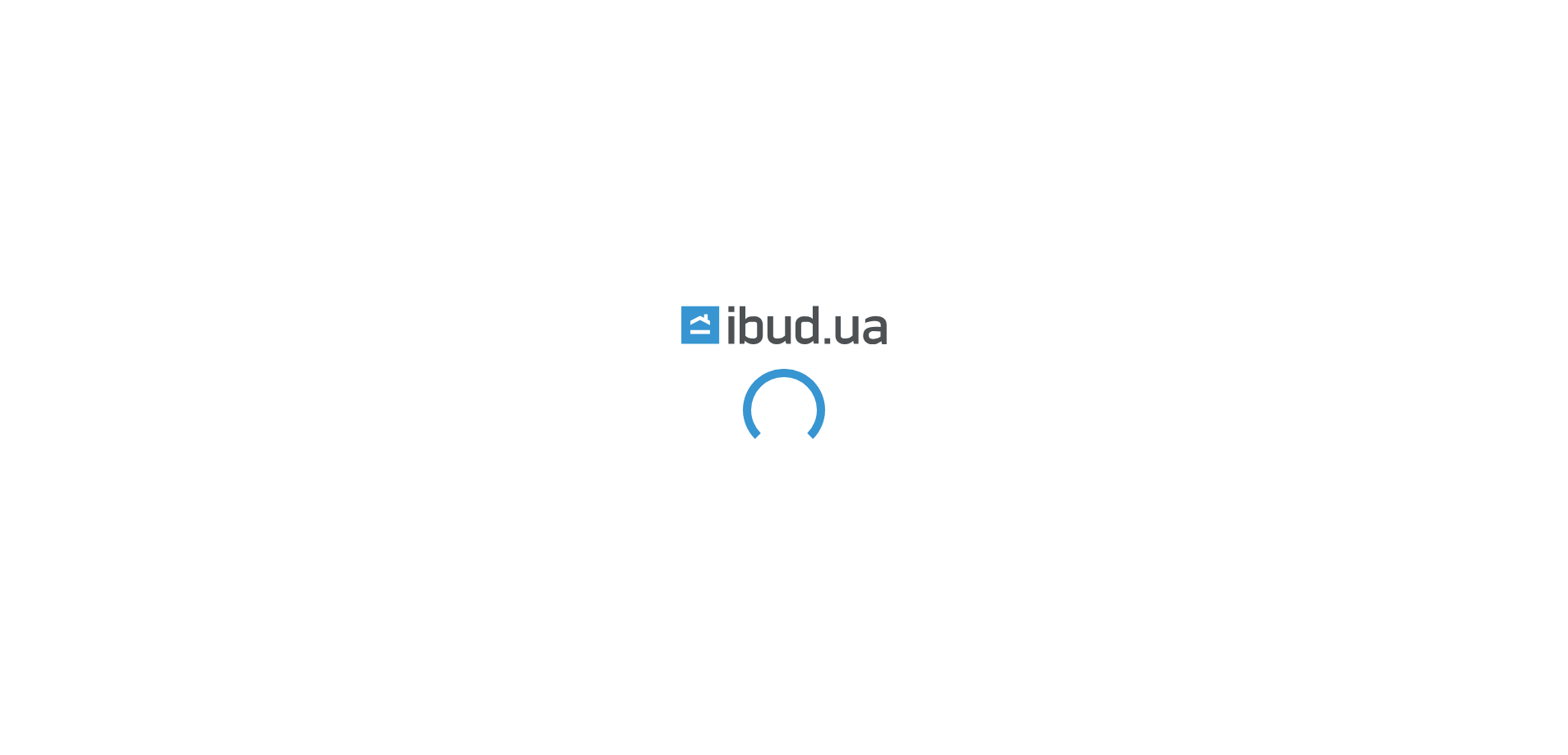
type input "лаверо"
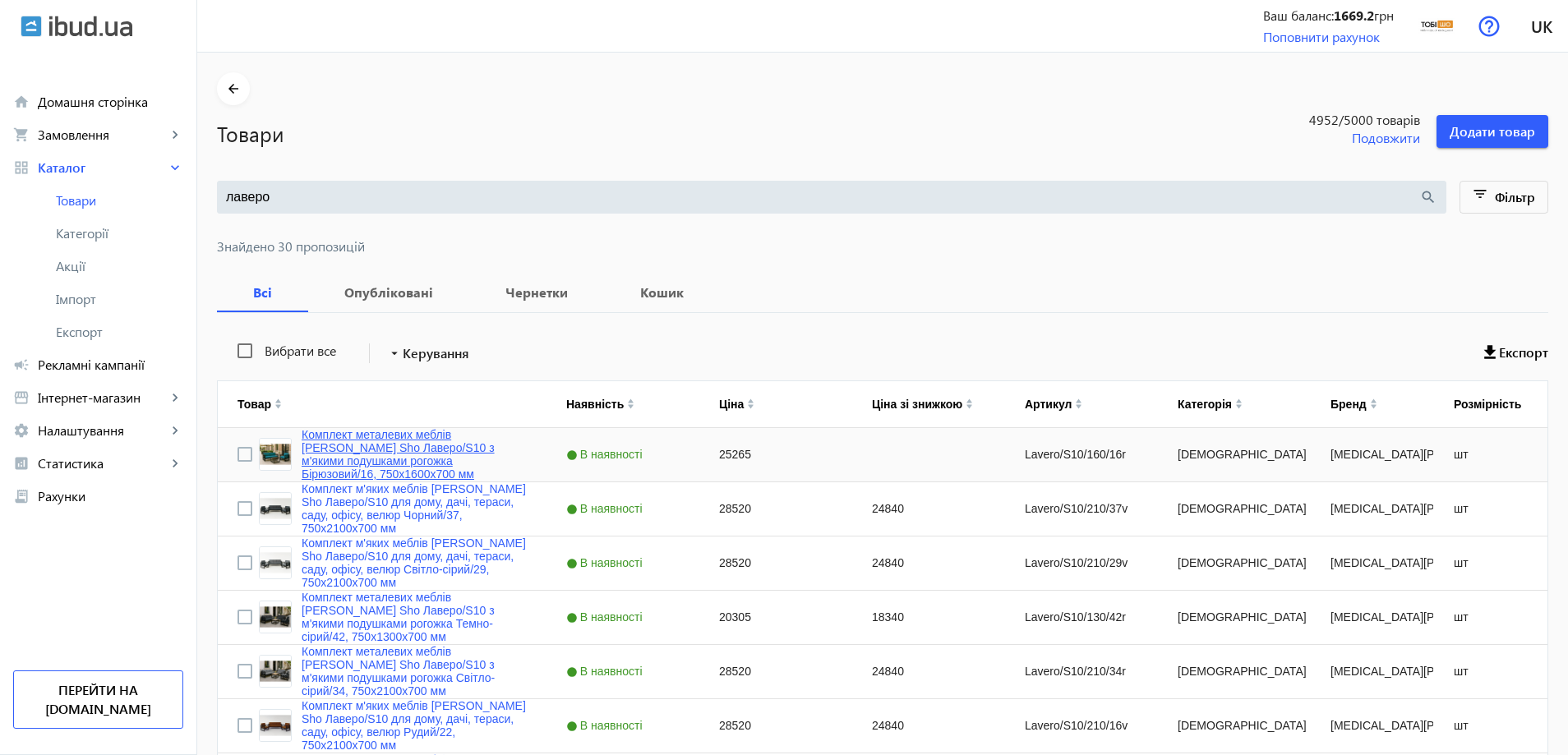
click at [413, 447] on link "Комплект металевих меблів [PERSON_NAME] Sho Лаверо/S10 з м'якими подушками рого…" at bounding box center [413, 454] width 225 height 52
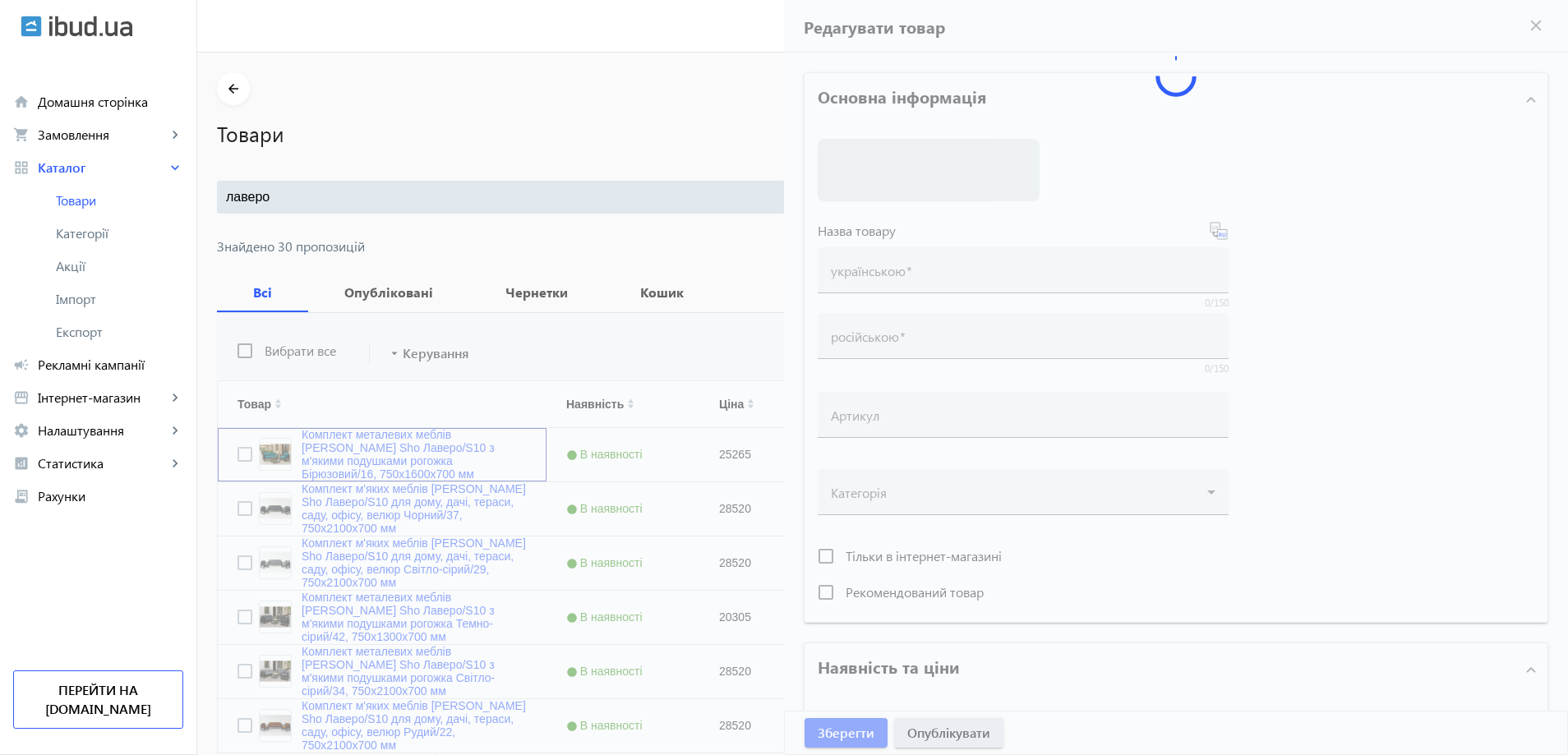
type input "Комплект металевих меблів [PERSON_NAME] Sho Лаверо/S10 з м'якими подушками рого…"
type input "Комплект металлической мебели [PERSON_NAME] Sho Лаверо/S10 с мягкими подушками …"
type input "Lavero/S10/160/16r"
type input "25265"
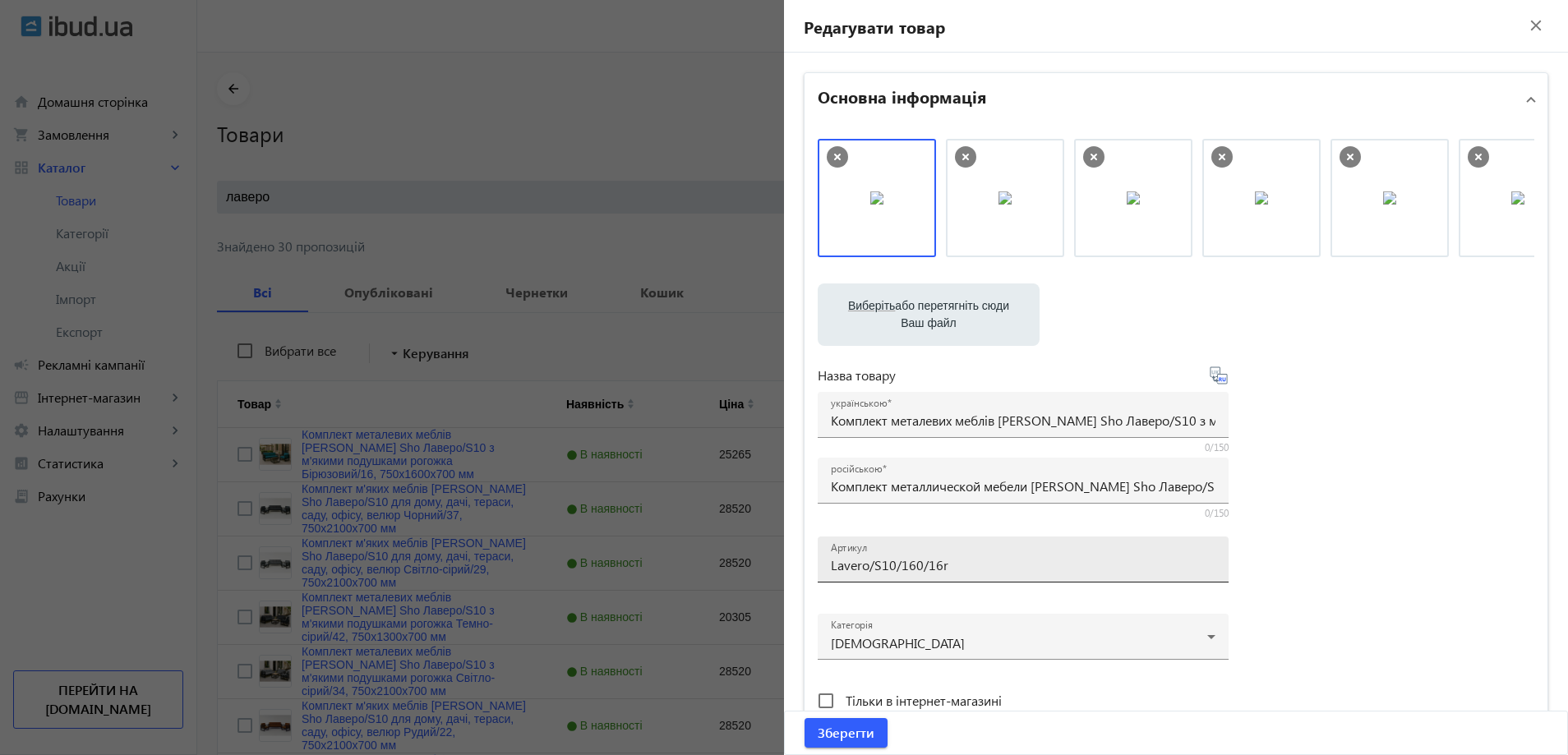
click at [998, 580] on div "Артикул Lavero/S10/160/16r" at bounding box center [1023, 559] width 385 height 46
click at [846, 741] on span "Зберегти" at bounding box center [846, 733] width 57 height 18
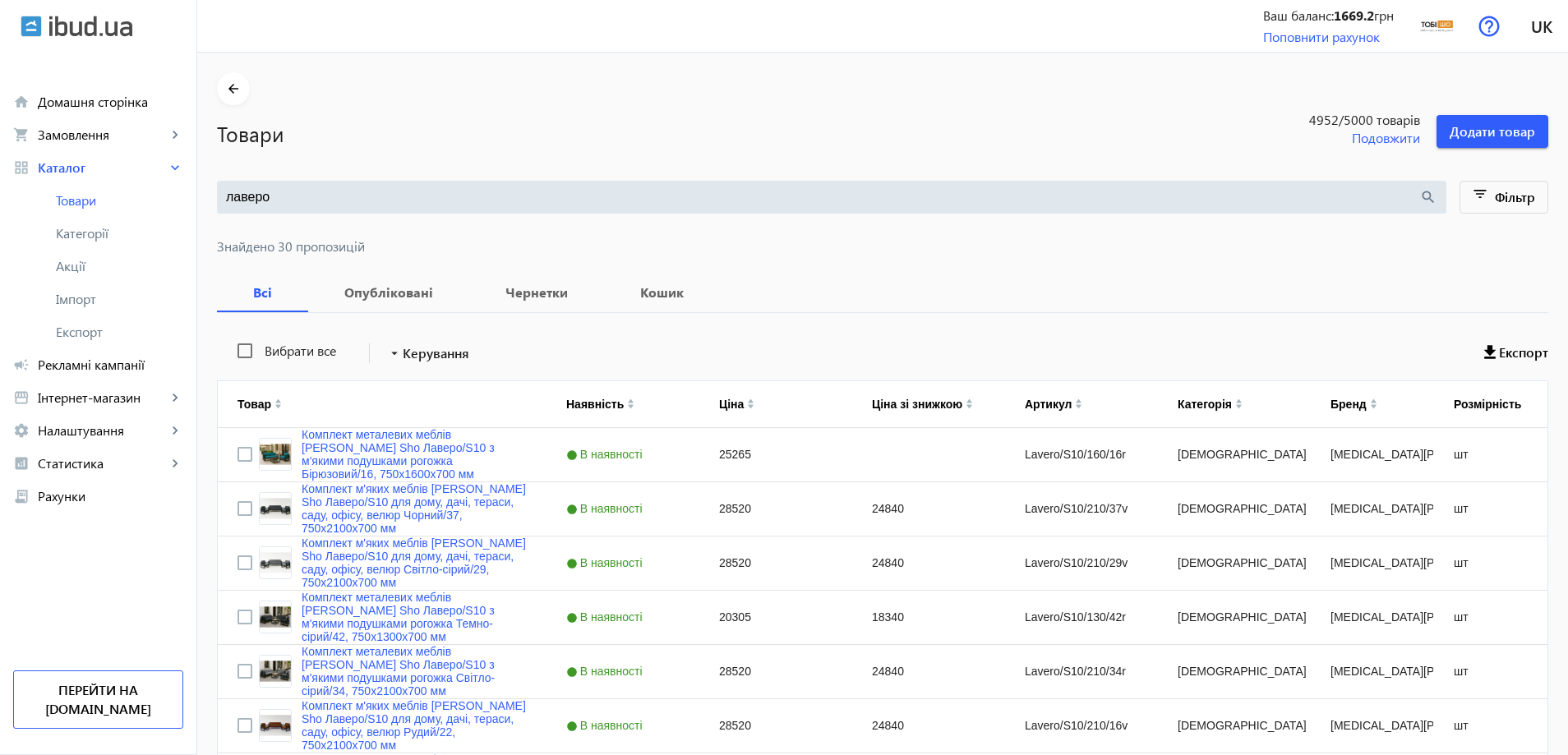
click at [655, 112] on div "Товари 4952 /5000 товарів Подовжити Додати товар" at bounding box center [882, 127] width 1331 height 43
